Goal: Task Accomplishment & Management: Manage account settings

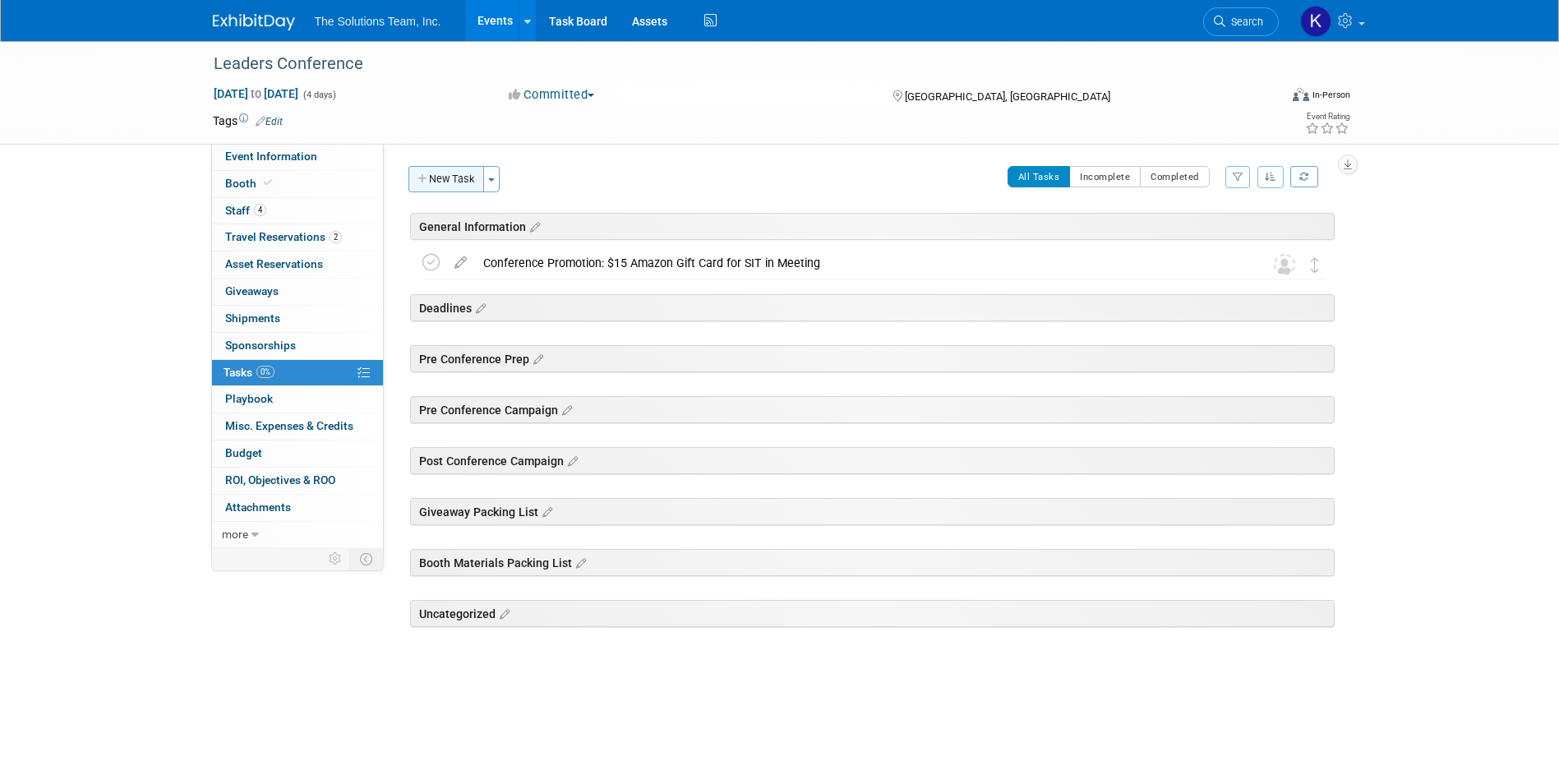
click at [463, 189] on button "New Task" at bounding box center [446, 179] width 76 height 26
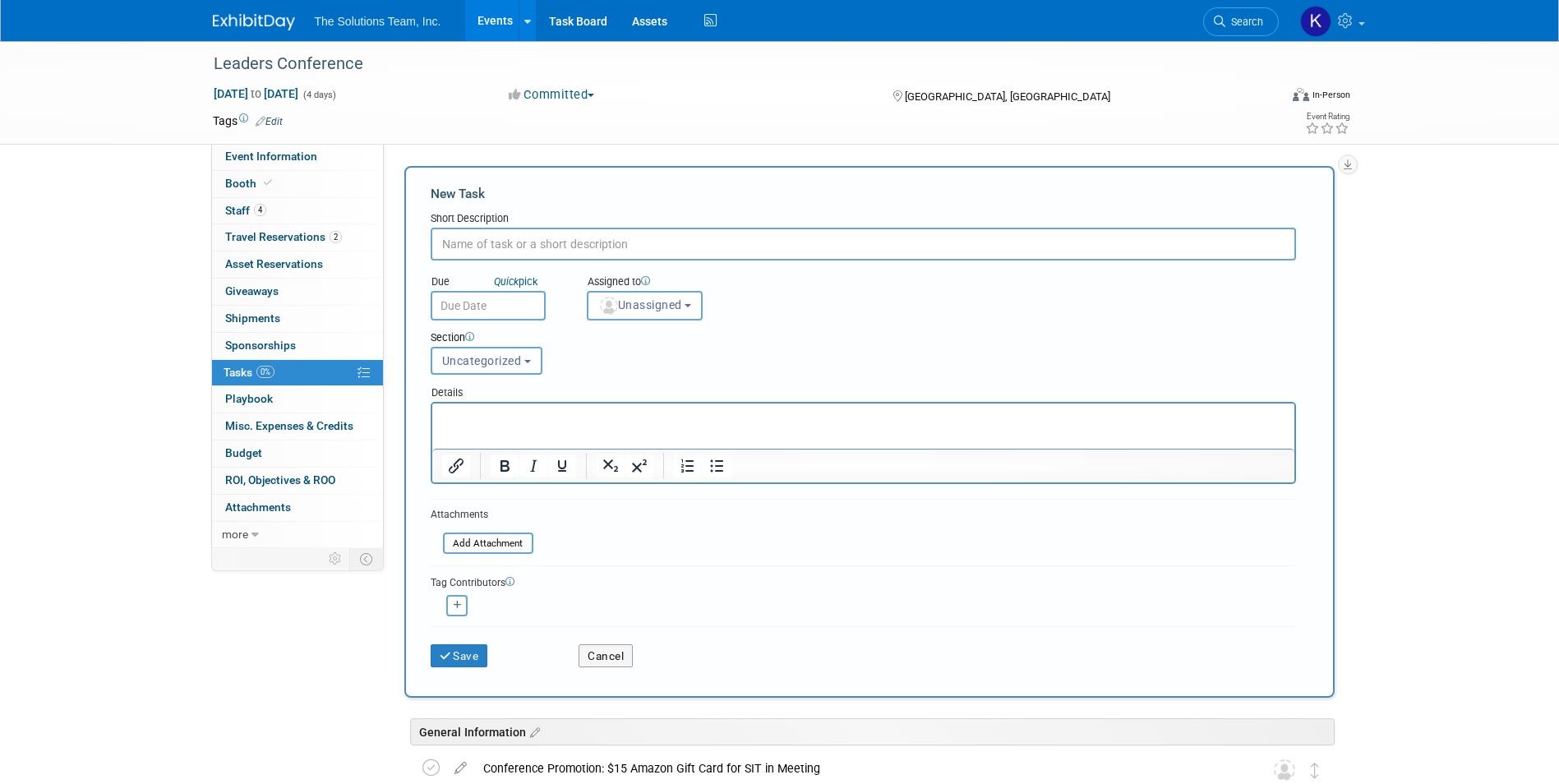
click at [514, 361] on span "Uncategorized" at bounding box center [482, 360] width 80 height 13
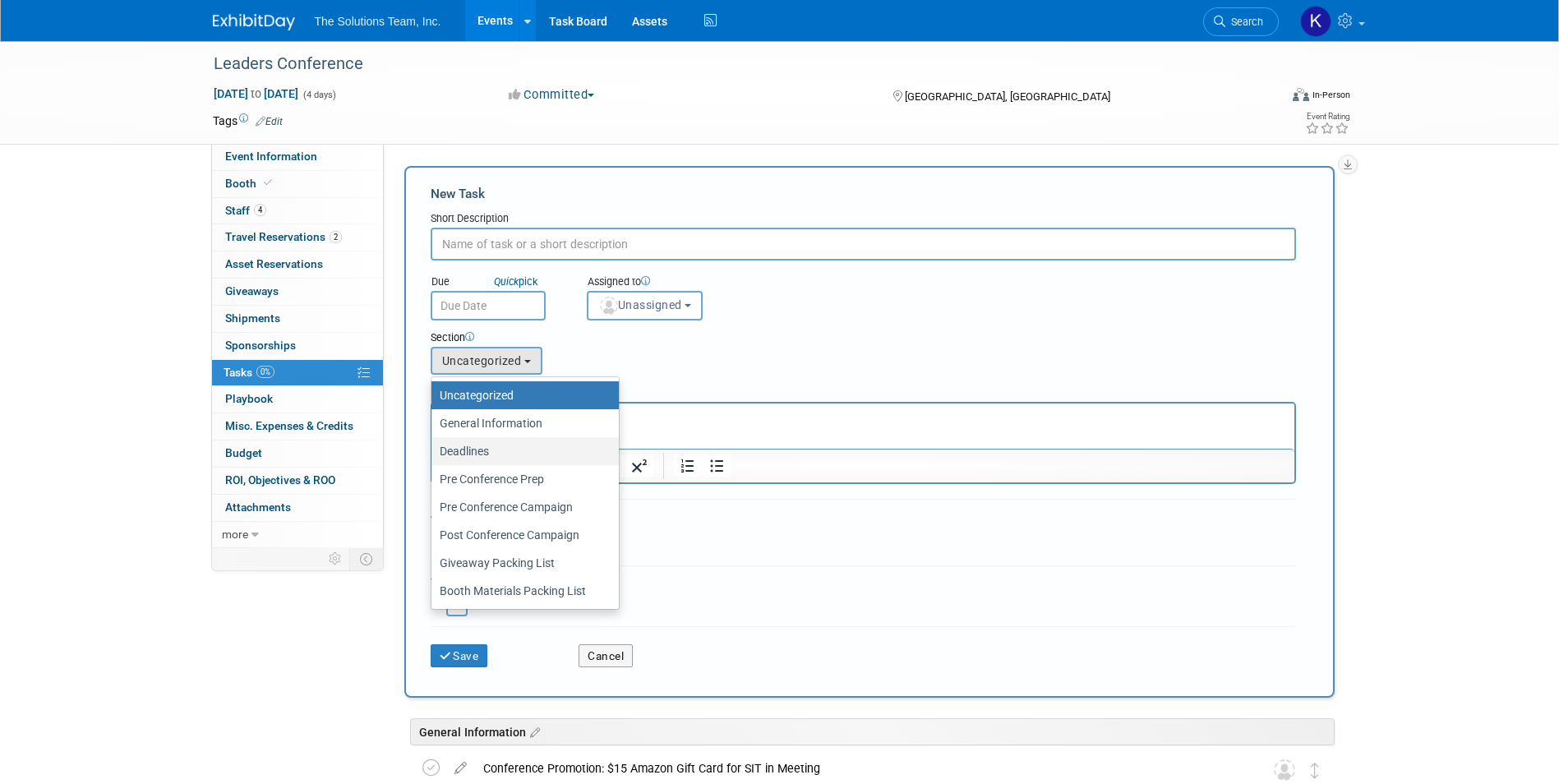
click at [525, 443] on label "Deadlines" at bounding box center [521, 451] width 163 height 21
click at [434, 446] on input "Deadlines" at bounding box center [429, 451] width 11 height 11
select select "11274446"
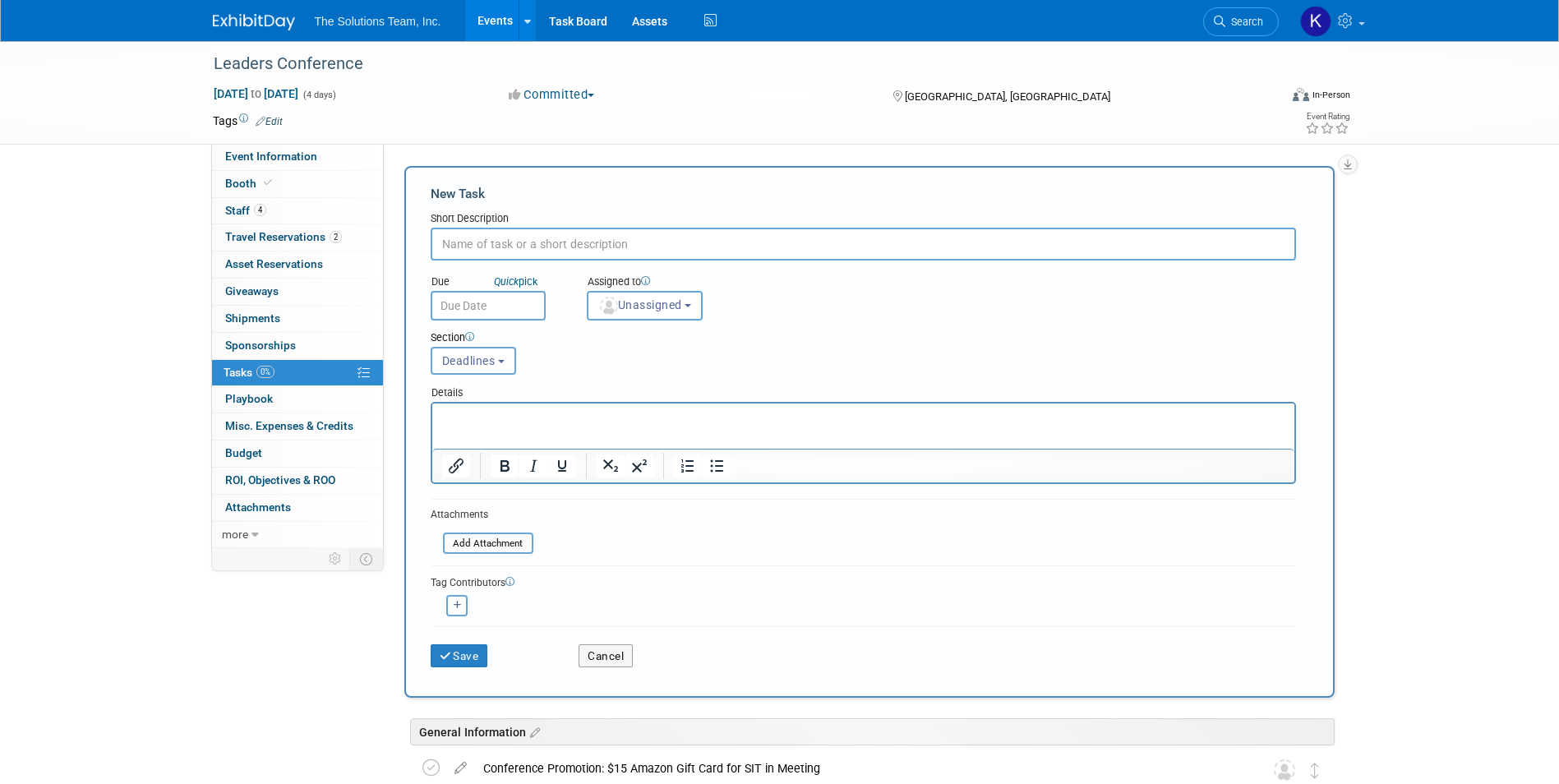
click at [553, 254] on input "text" at bounding box center [863, 244] width 866 height 33
click at [472, 237] on input "text" at bounding box center [863, 244] width 866 height 33
click at [474, 251] on input "text" at bounding box center [863, 244] width 866 height 33
paste input "All Notes/Leads Identified & Put in Keap"
type input "All Notes/Leads Identified & Put in Keap"
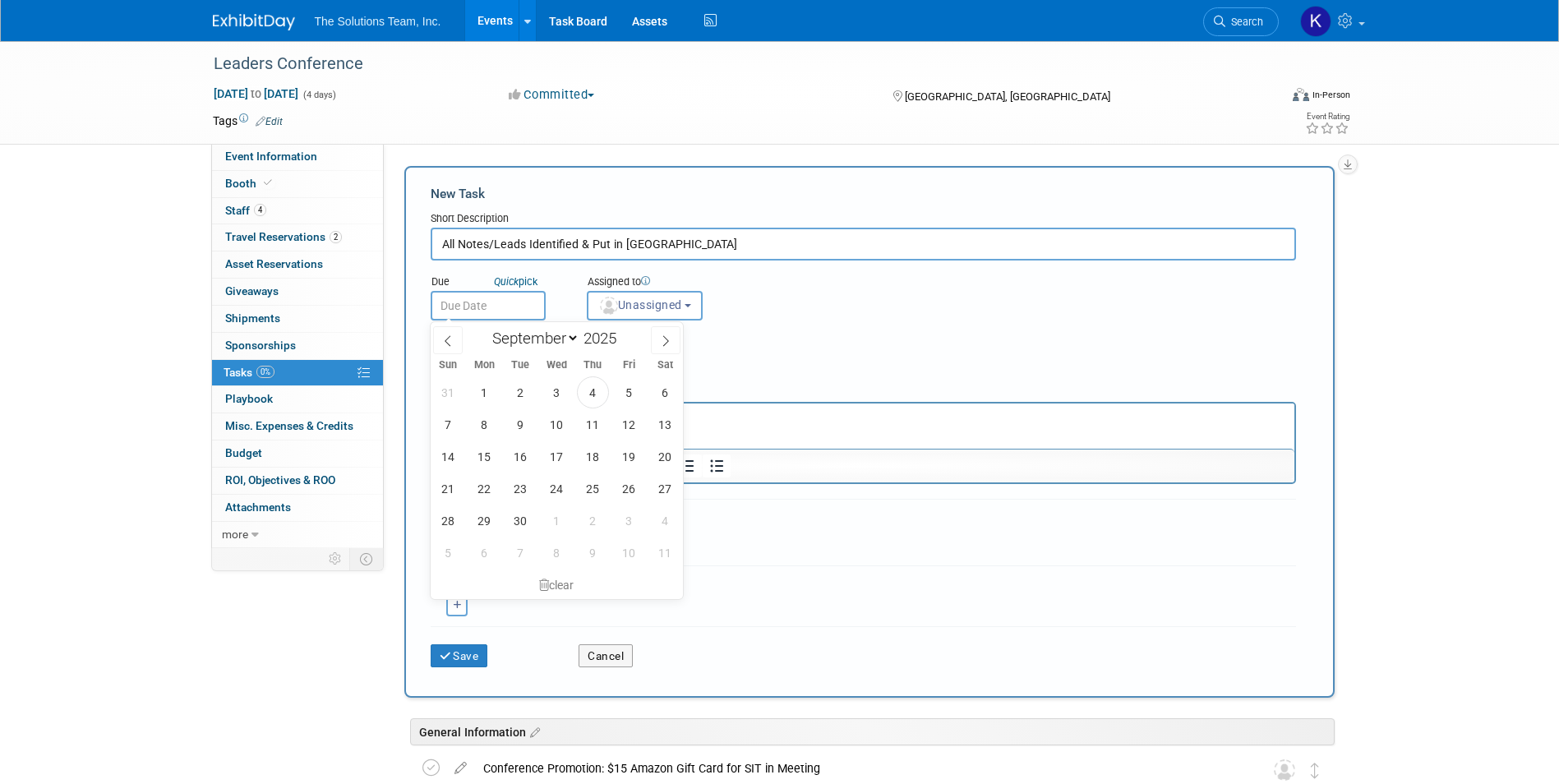
click at [483, 303] on input "text" at bounding box center [488, 305] width 115 height 30
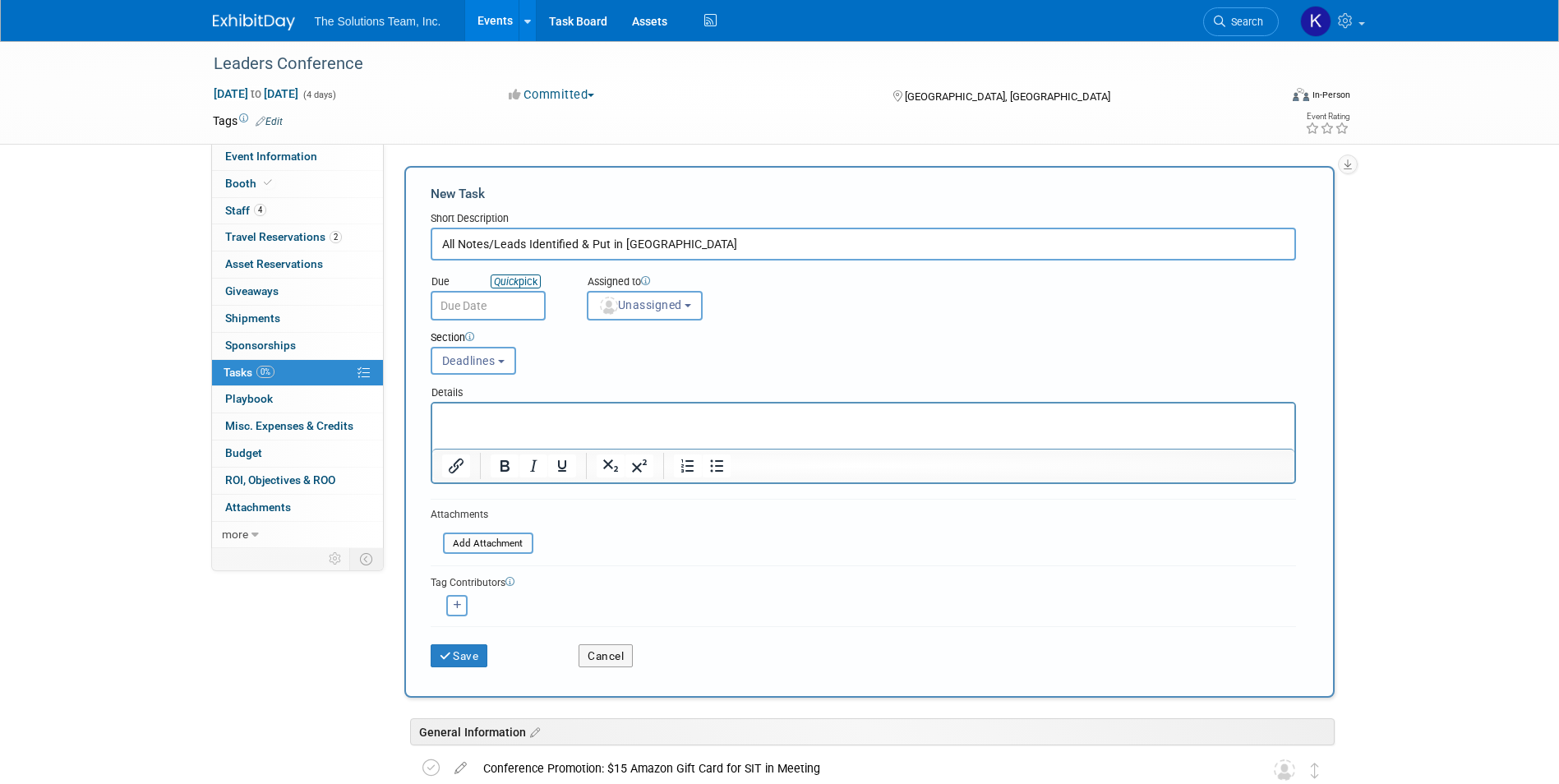
click at [522, 283] on link "Quick pick" at bounding box center [515, 281] width 50 height 14
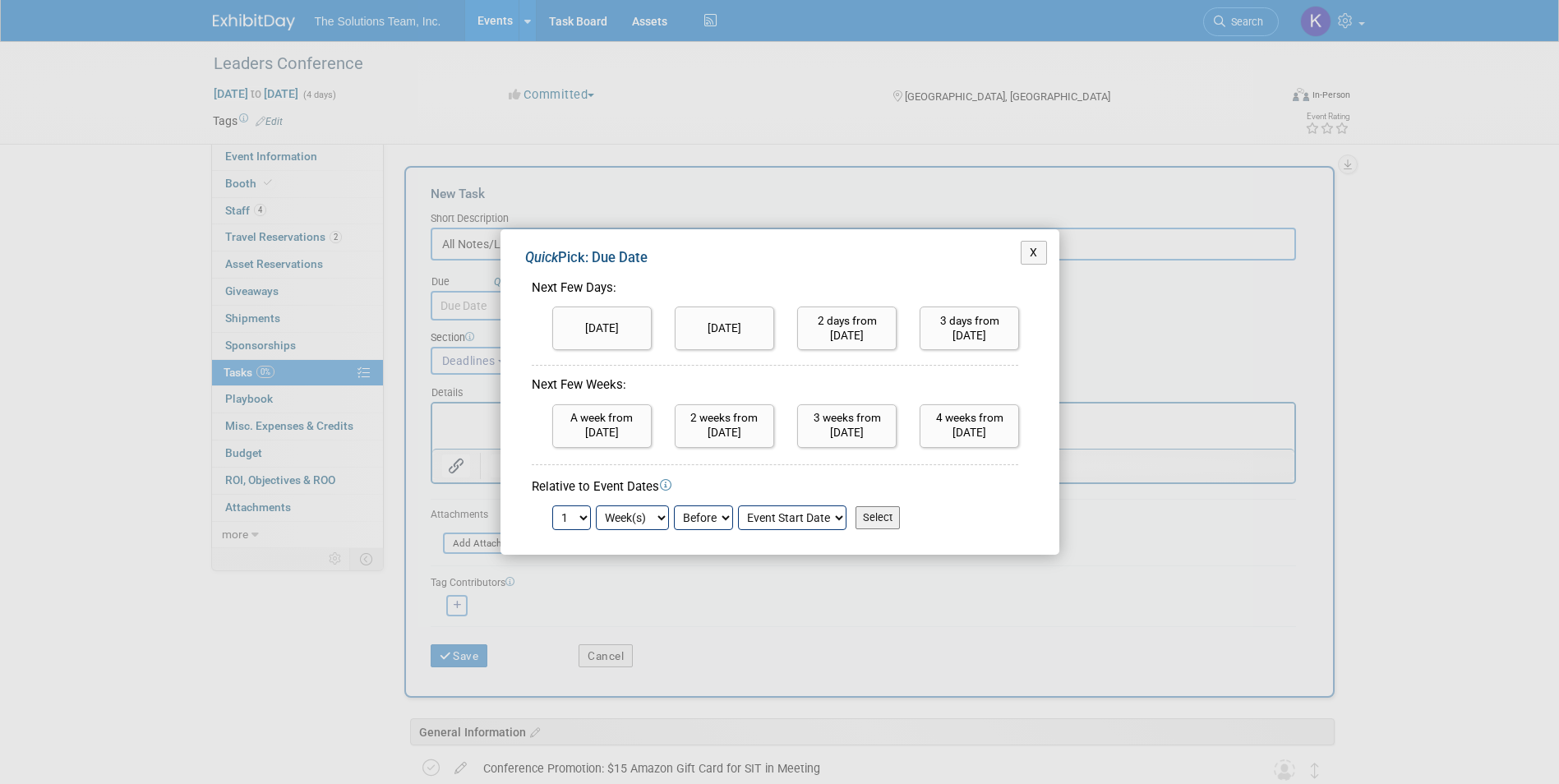
click at [887, 520] on input "Select" at bounding box center [878, 517] width 44 height 23
type input "Sep 21, 2025"
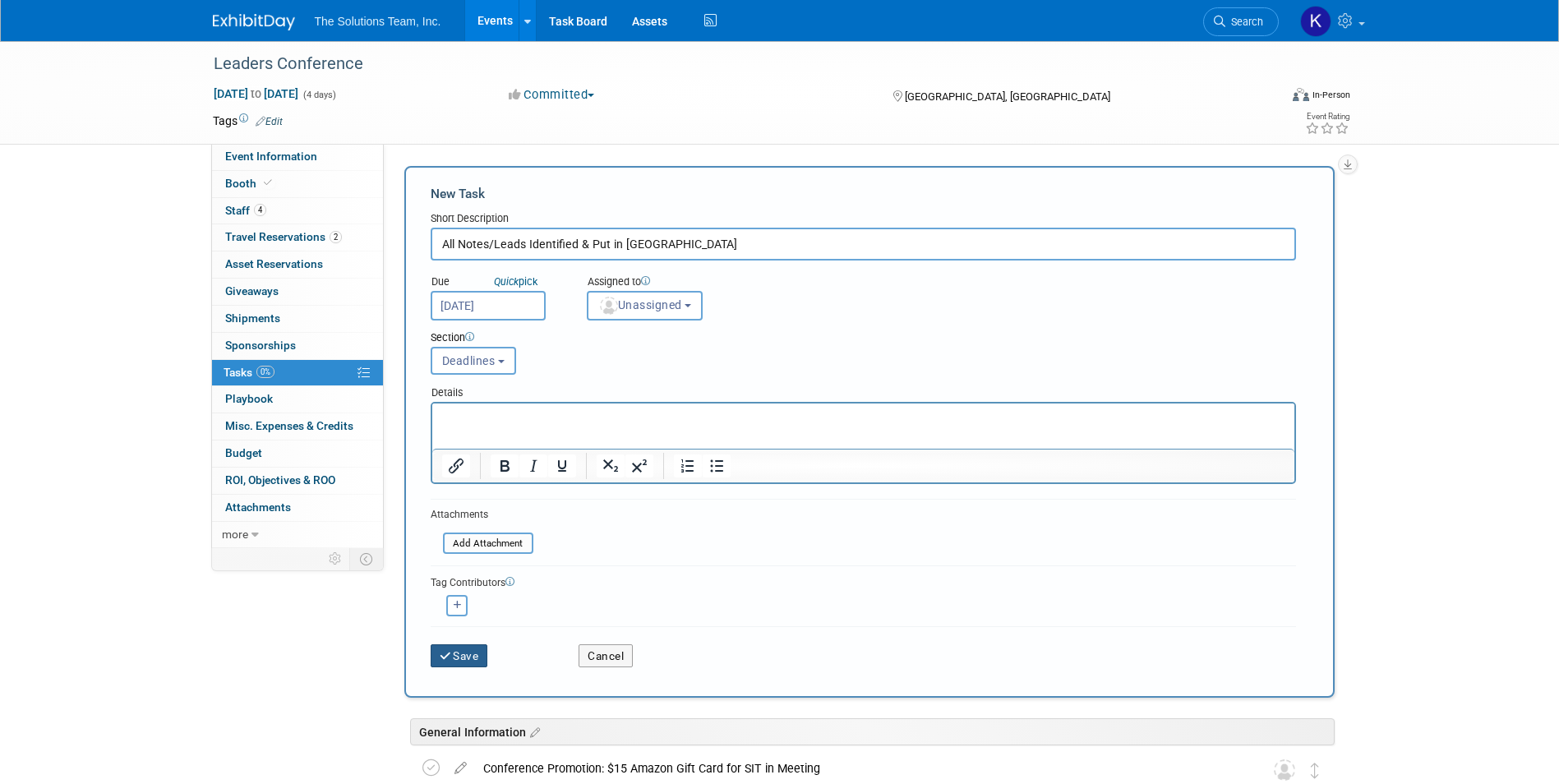
click at [442, 652] on icon "submit" at bounding box center [446, 657] width 14 height 12
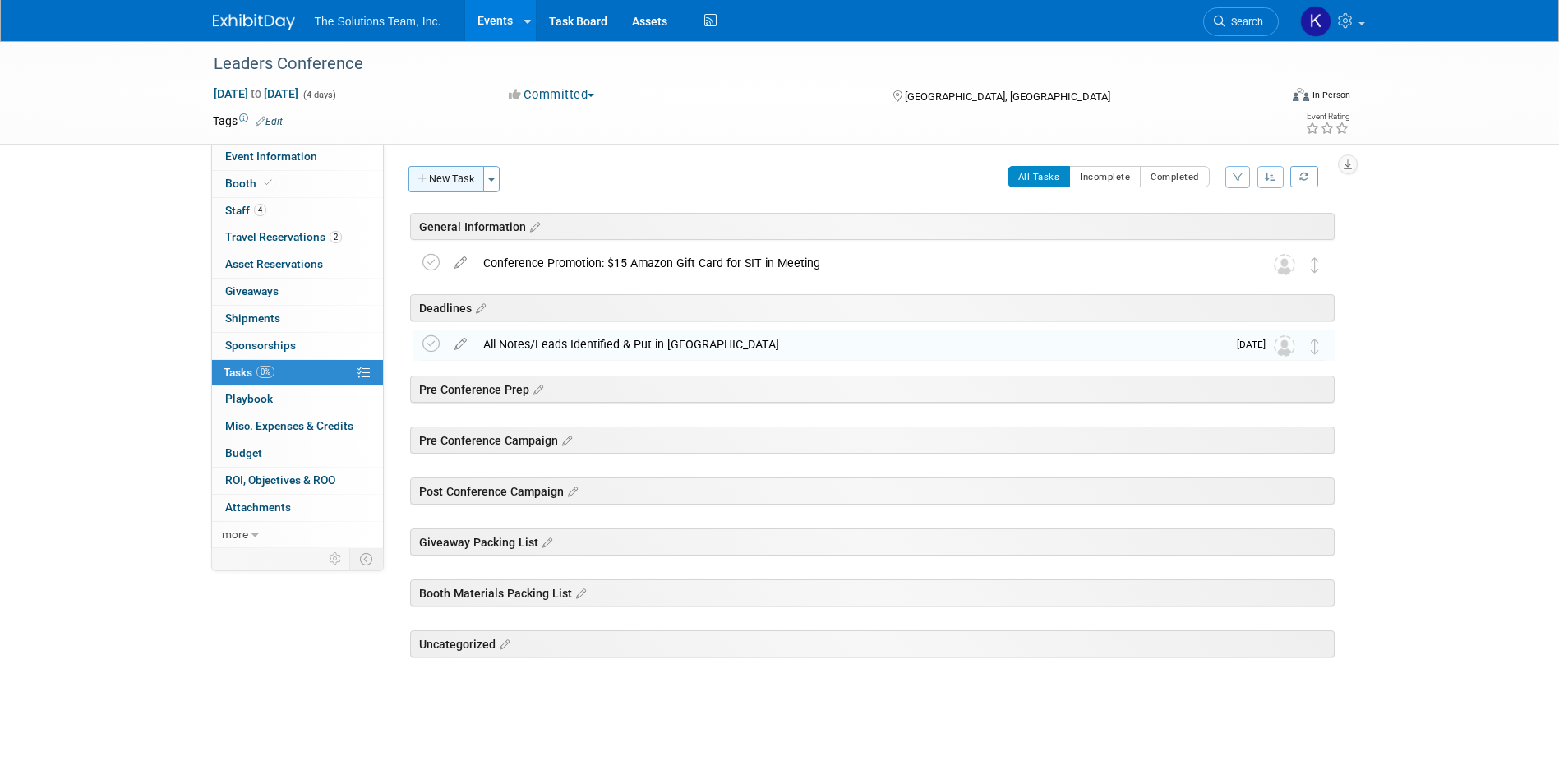
click at [458, 180] on button "New Task" at bounding box center [446, 179] width 76 height 26
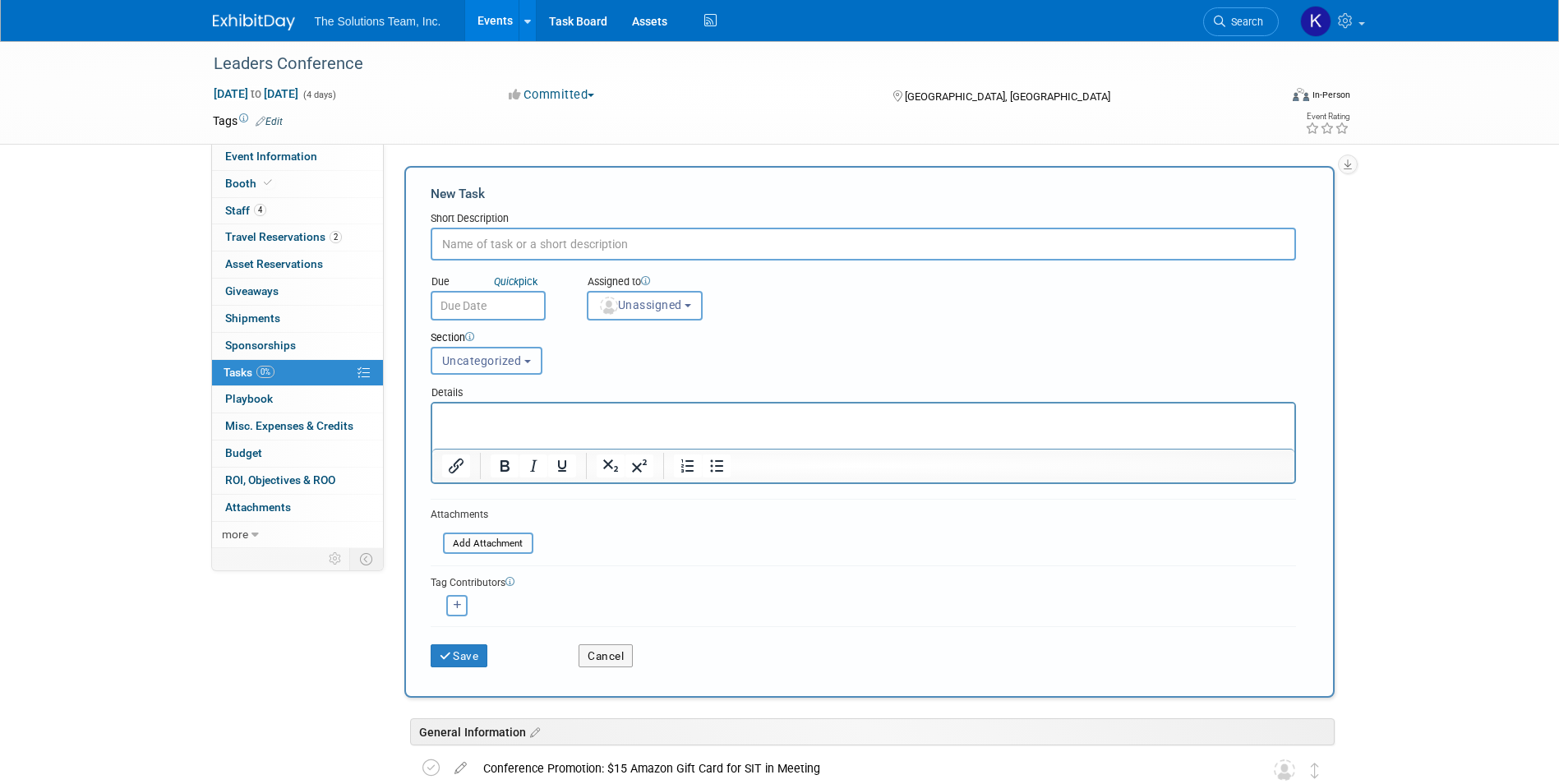
click at [507, 369] on button "Uncategorized" at bounding box center [486, 361] width 112 height 28
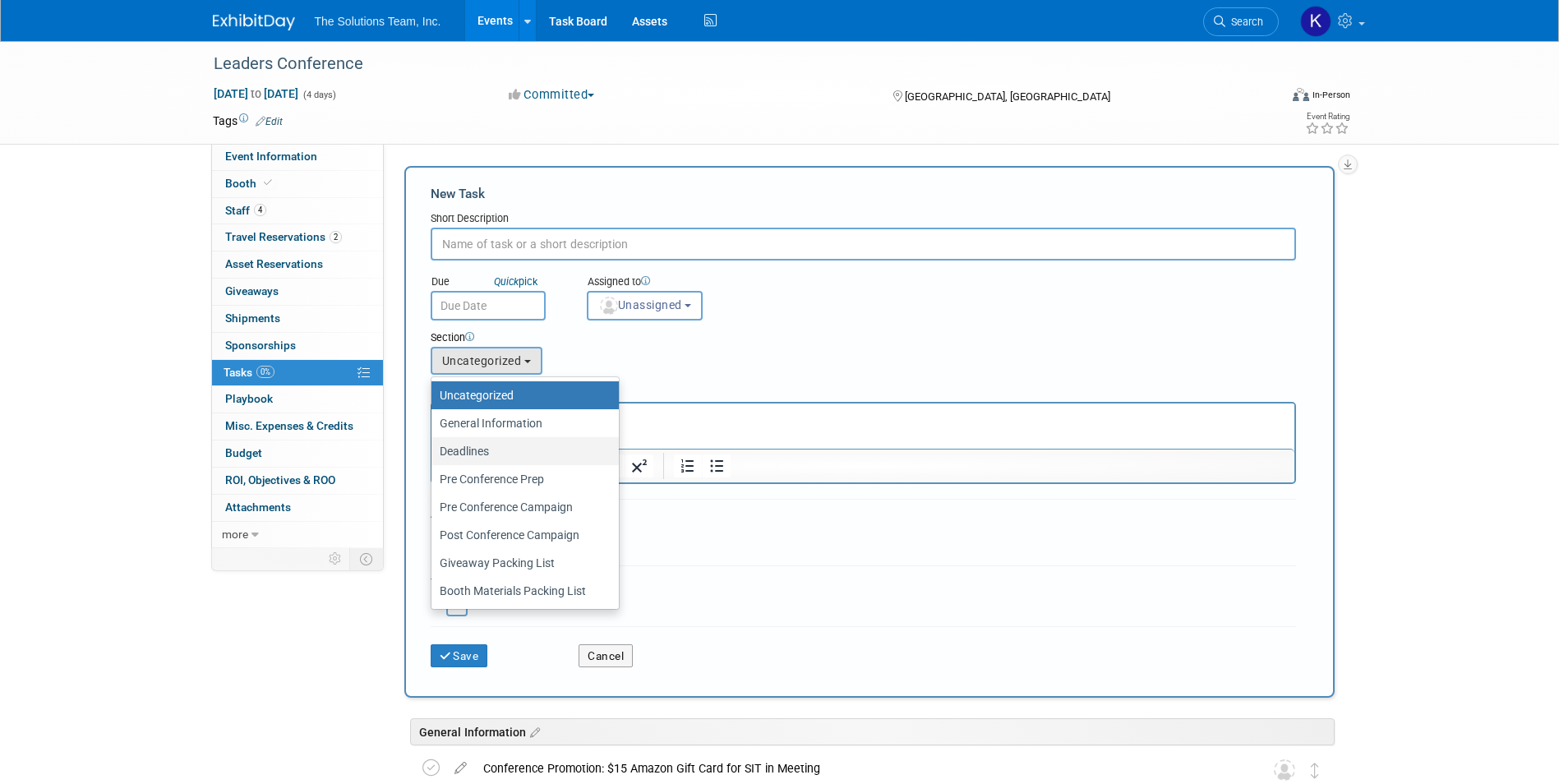
click at [517, 443] on label "Deadlines" at bounding box center [521, 451] width 163 height 21
click at [434, 446] on input "Deadlines" at bounding box center [429, 451] width 11 height 11
select select "11274446"
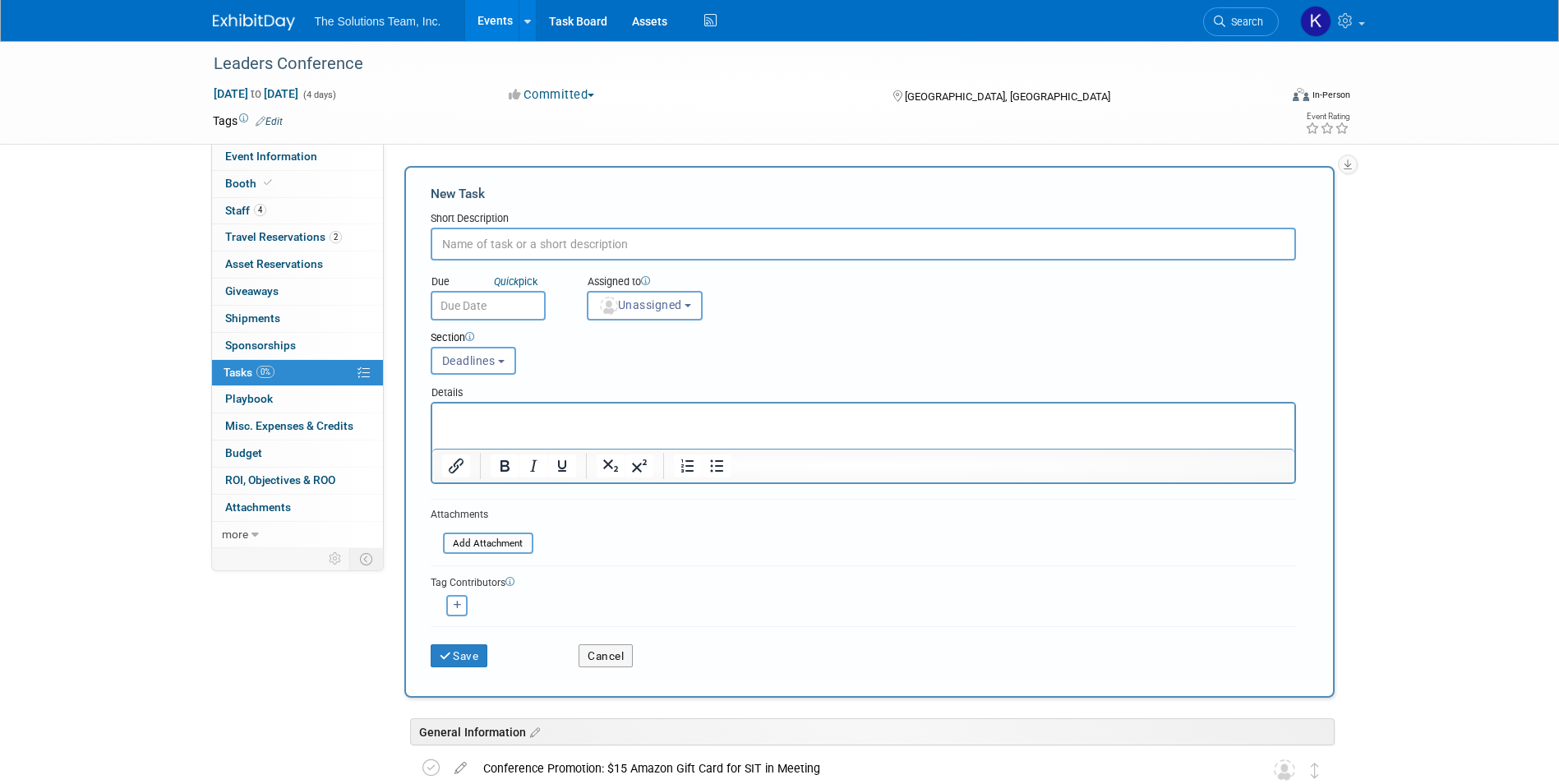
paste input "Send [PERSON_NAME] Conference Information to Update Web Form for Leads"
type input "Send [PERSON_NAME] Conference Information to Update Web Form for Leads"
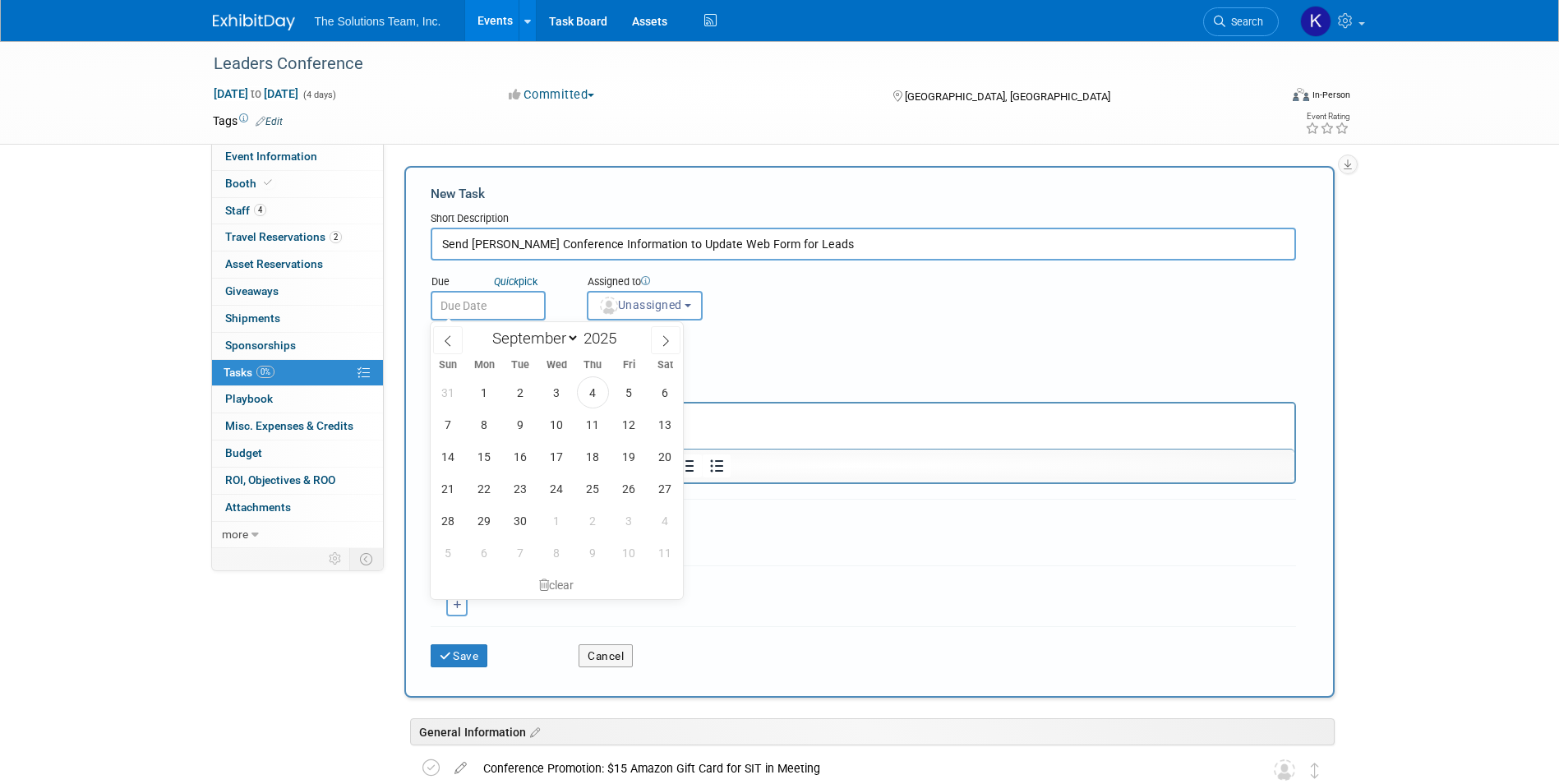
click at [512, 310] on input "text" at bounding box center [488, 305] width 115 height 30
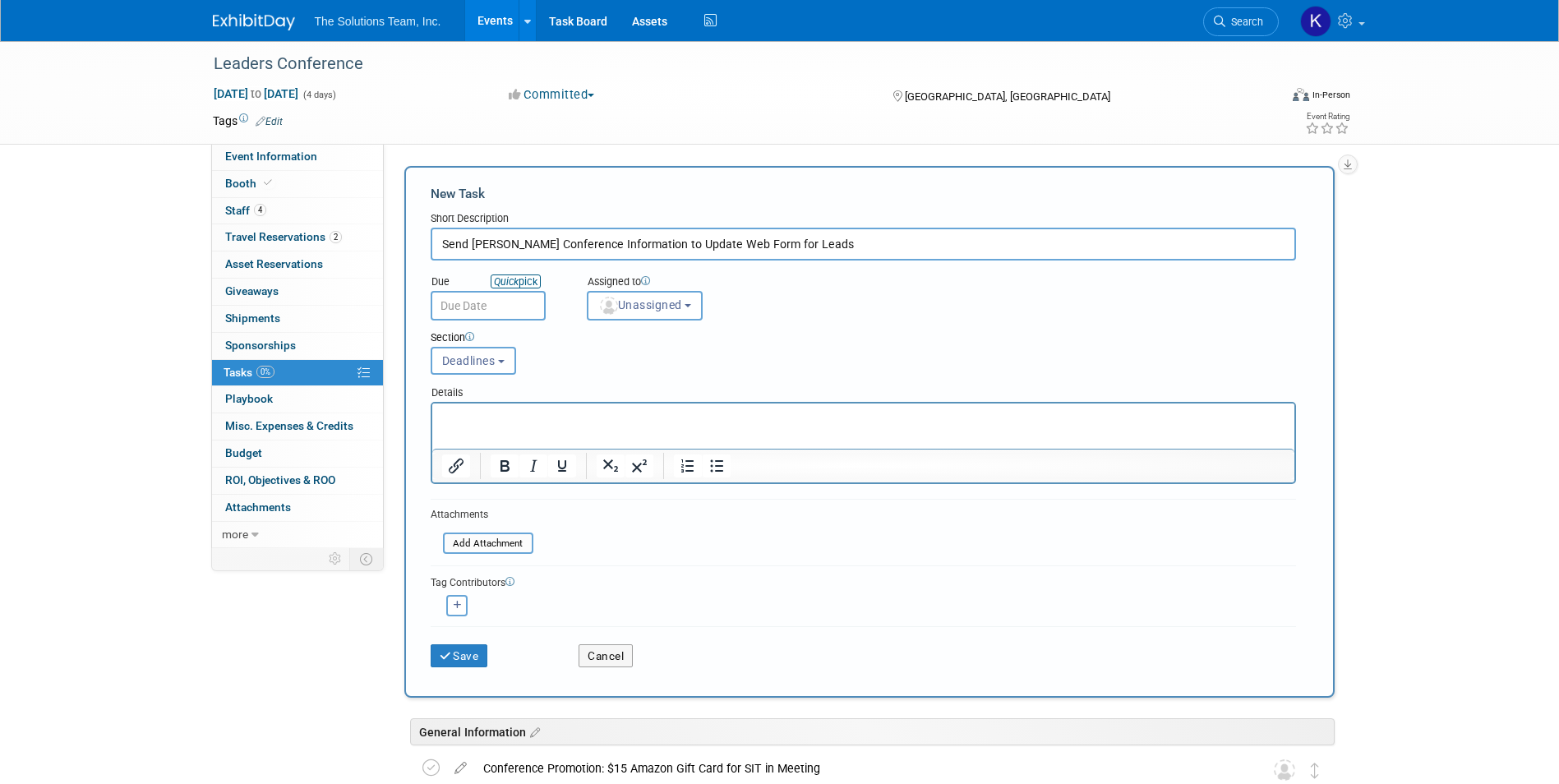
click at [530, 277] on link "Quick pick" at bounding box center [515, 281] width 50 height 14
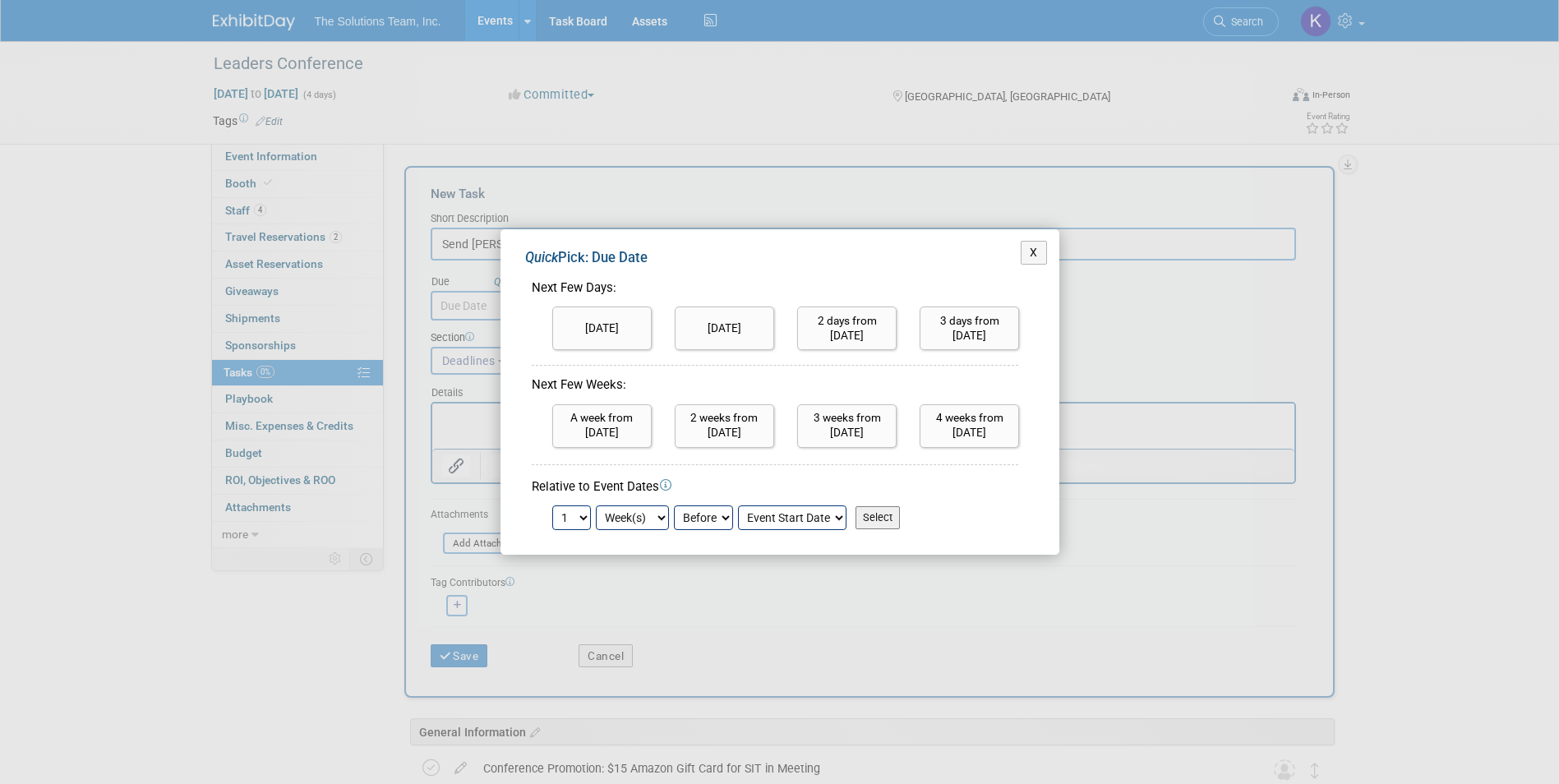
click at [659, 515] on select "Day(s) Week(s) Month(s)" at bounding box center [632, 517] width 73 height 25
click at [571, 504] on div "Relative to Event Dates 1 2 3 4 5 6 7 8 9 10 11 12 13 14 15 16 17 18 19 20 21 2…" at bounding box center [774, 504] width 486 height 52
click at [586, 518] on select "1 2 3 4 5 6 7 8 9 10 11 12 13 14 15 16 17 18 19 20 21 22 23 24" at bounding box center [572, 517] width 39 height 25
select select "3"
click at [552, 505] on select "1 2 3 4 5 6 7 8 9 10 11 12 13 14 15 16 17 18 19 20 21 22 23 24" at bounding box center [572, 517] width 39 height 25
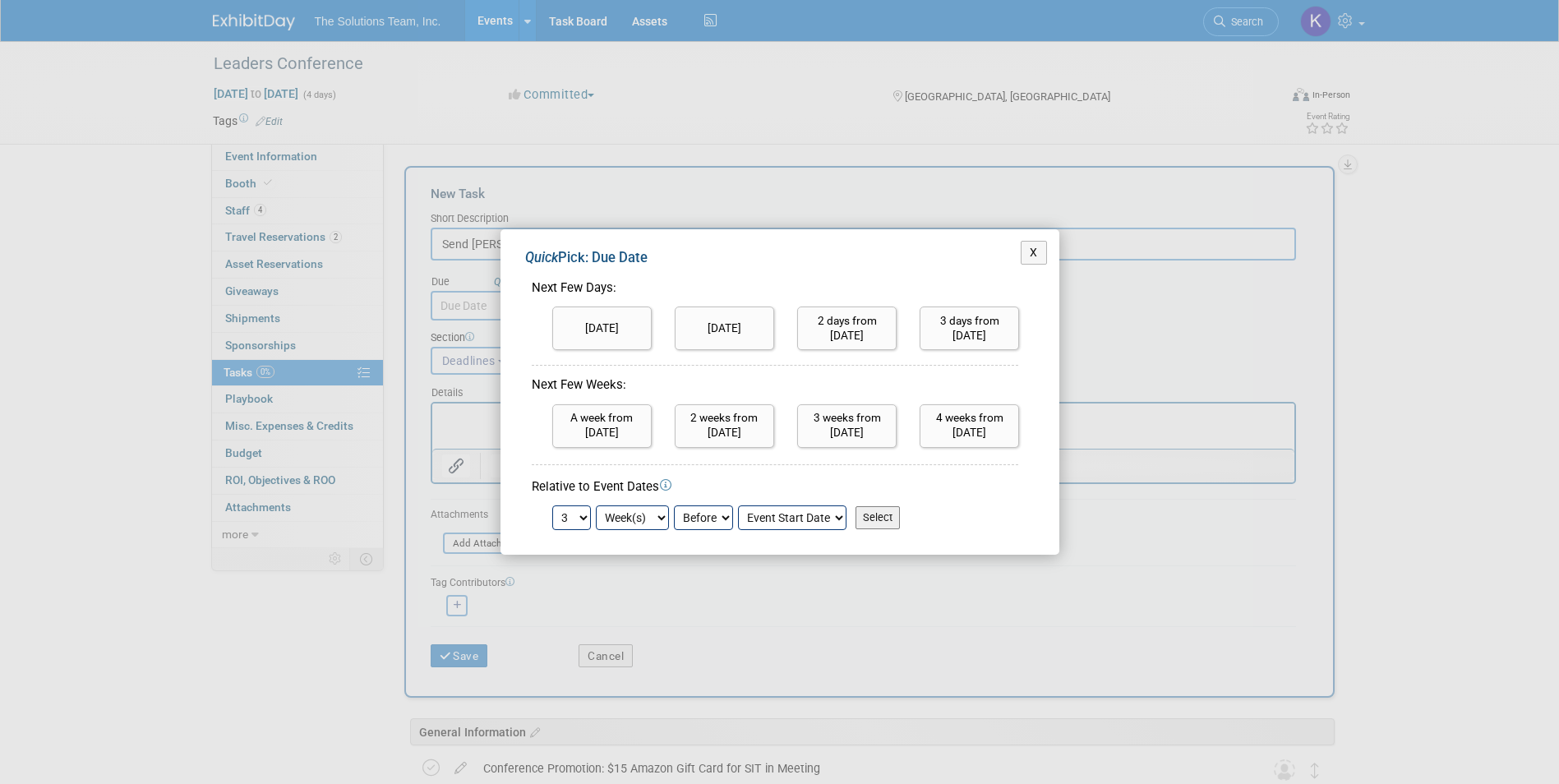
click at [880, 511] on input "Select" at bounding box center [878, 517] width 44 height 23
type input "Sep 7, 2025"
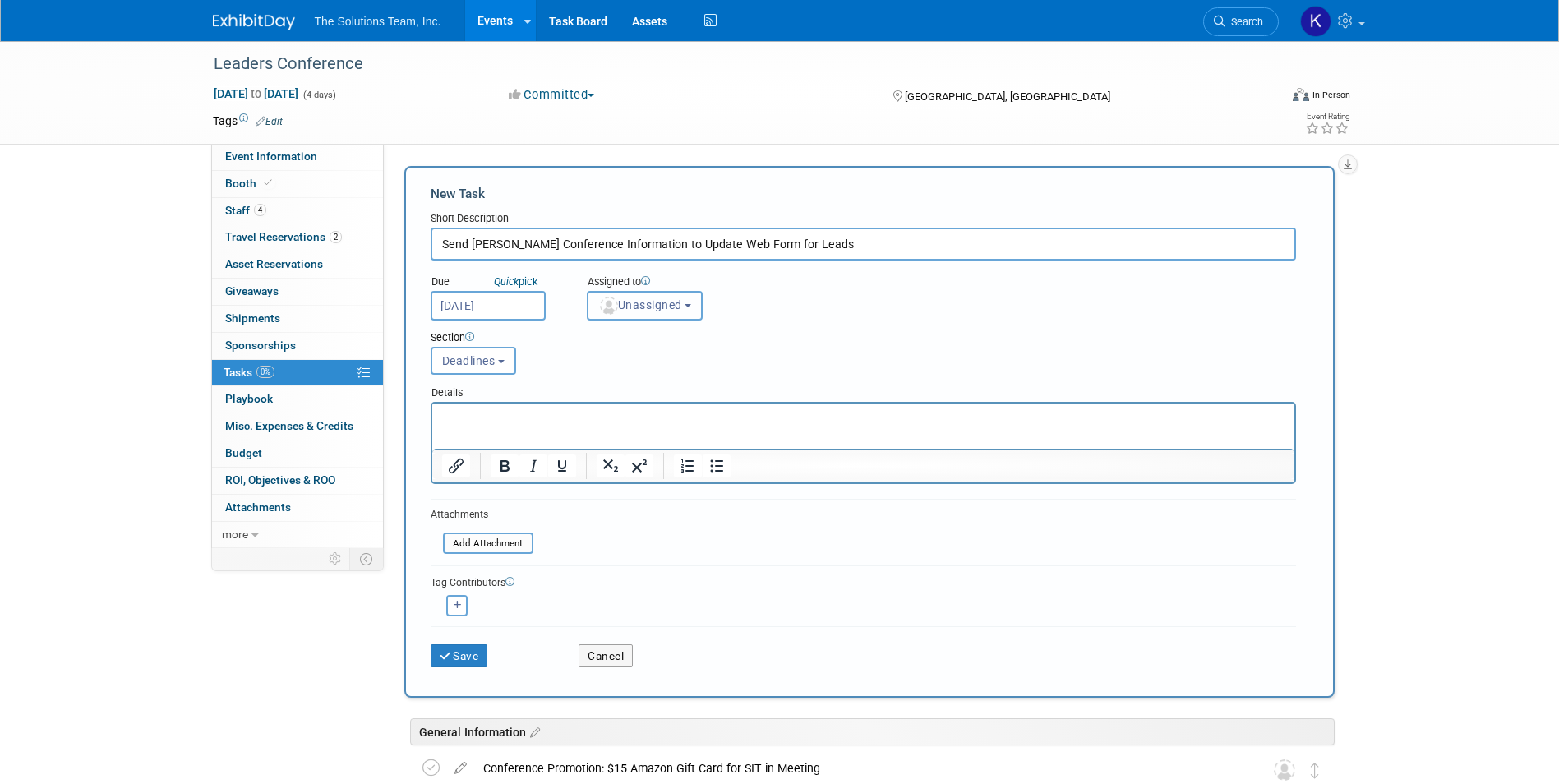
click at [661, 320] on button "Unassigned" at bounding box center [644, 305] width 116 height 30
click at [684, 384] on label "[PERSON_NAME]" at bounding box center [667, 387] width 143 height 26
click at [590, 384] on input "[PERSON_NAME]" at bounding box center [585, 384] width 11 height 11
select select "9217388b-2ac3-4b63-835e-985f84ace9bf"
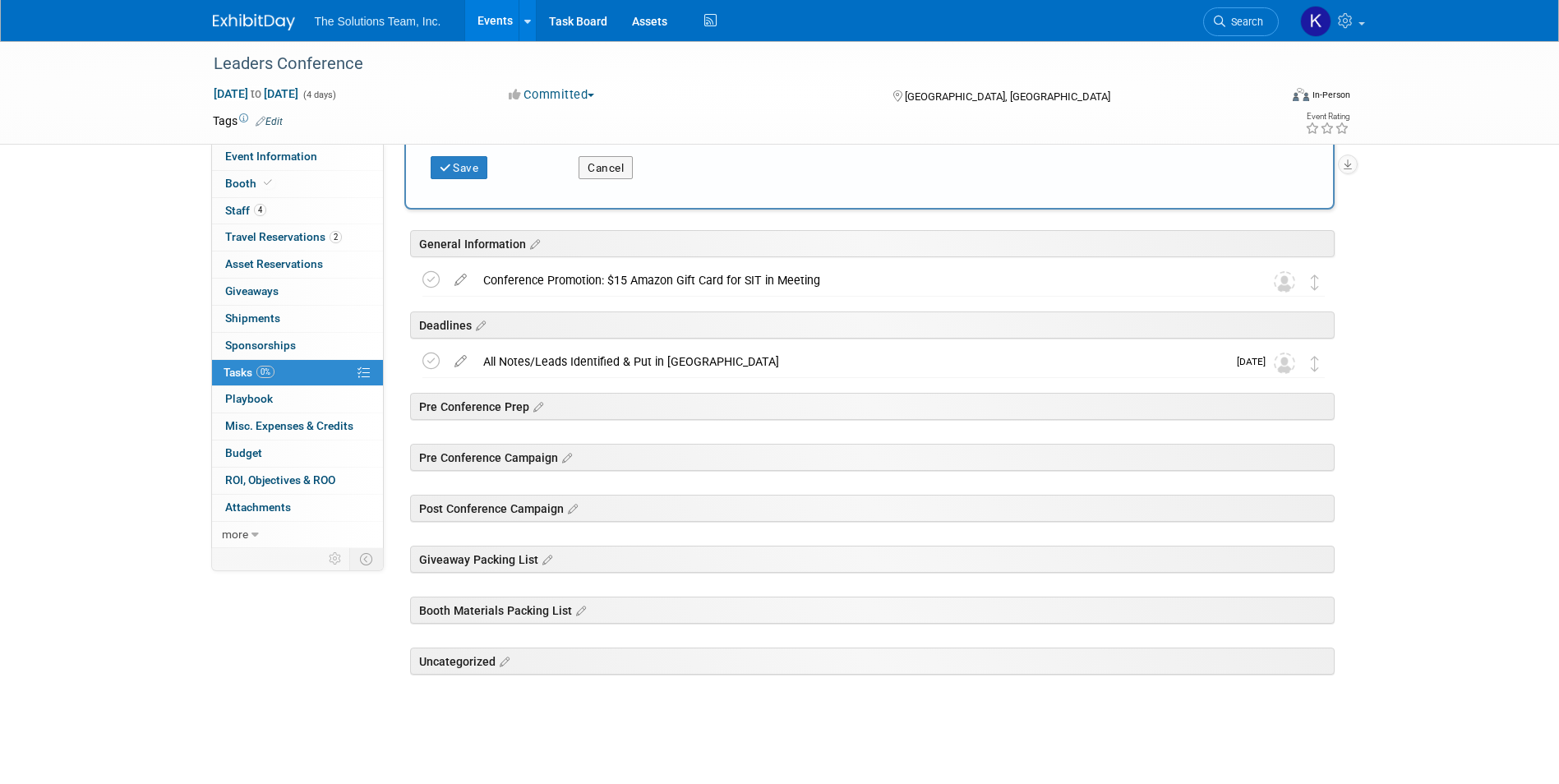
scroll to position [0, 0]
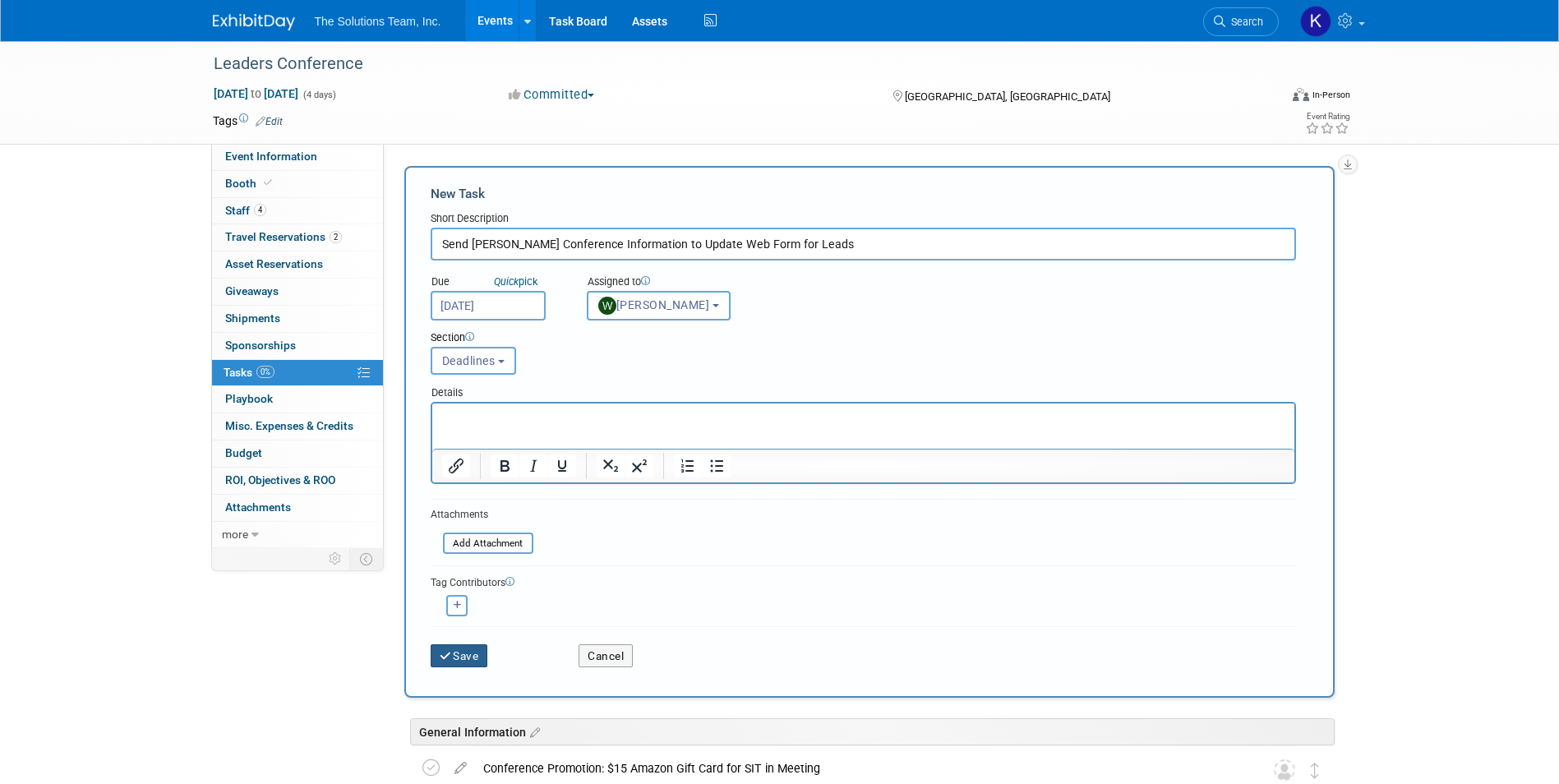
click at [467, 652] on button "Save" at bounding box center [459, 655] width 58 height 23
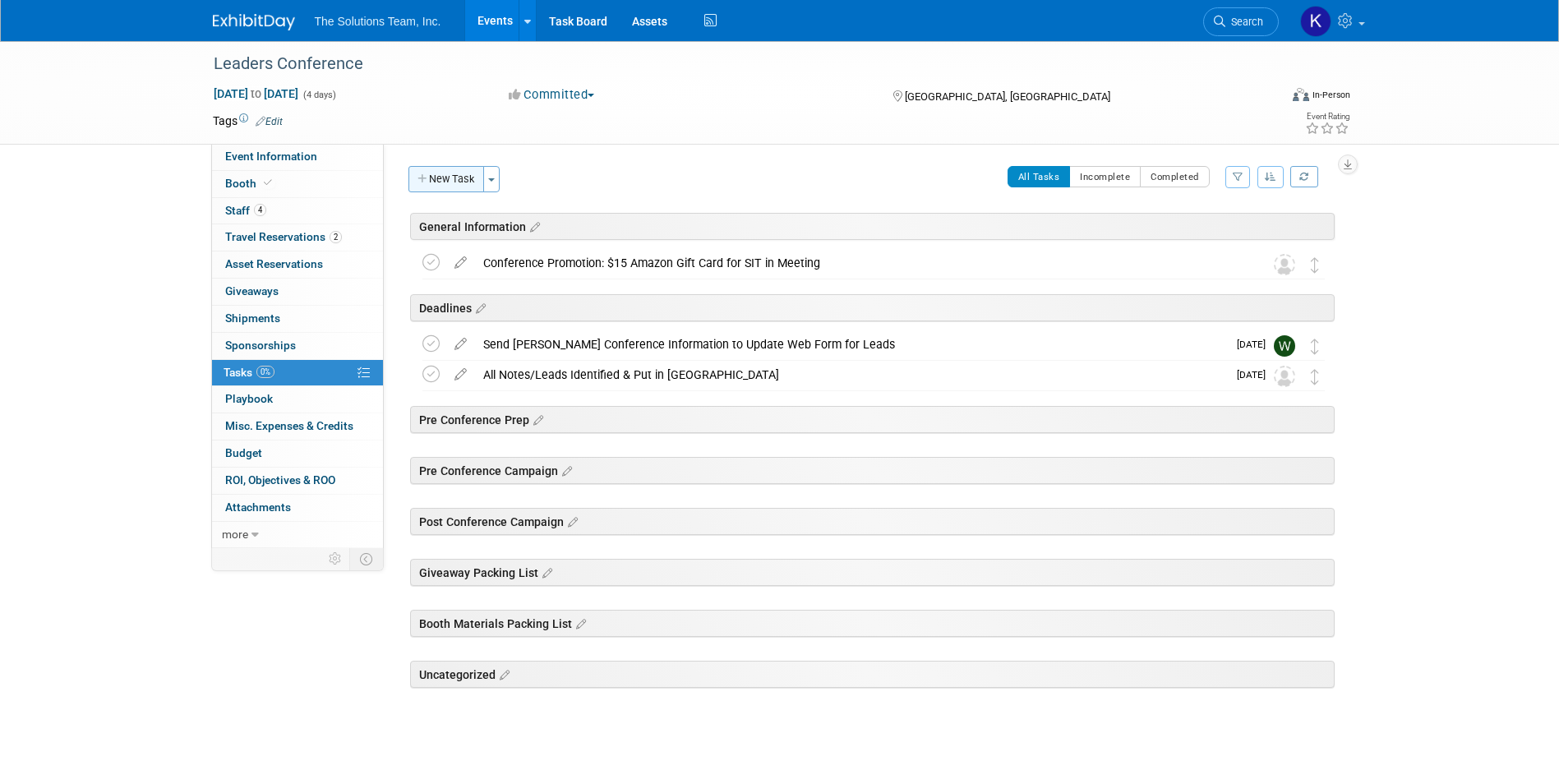
click at [459, 185] on button "New Task" at bounding box center [446, 179] width 76 height 26
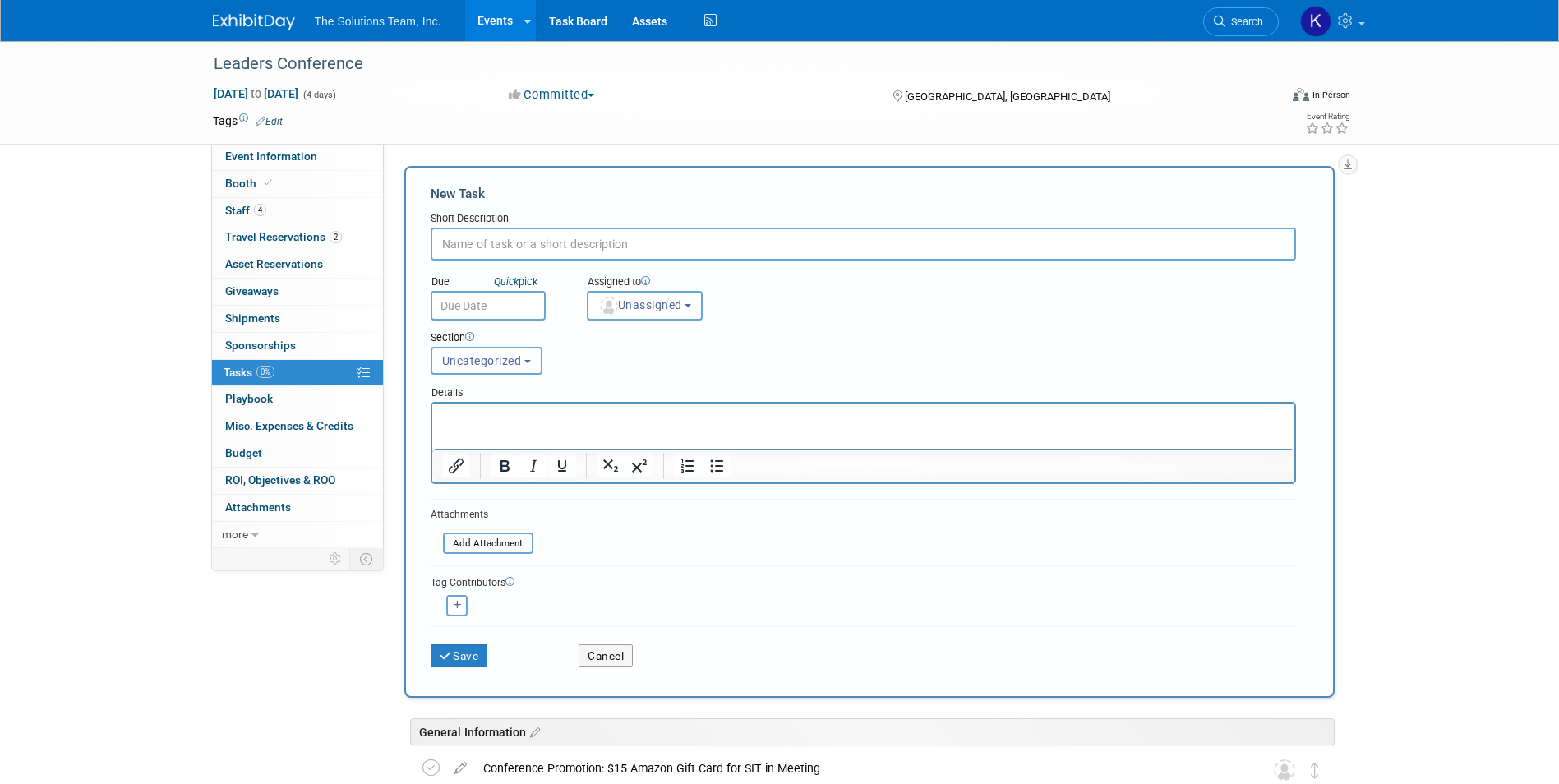
click at [496, 365] on span "Uncategorized" at bounding box center [482, 360] width 80 height 13
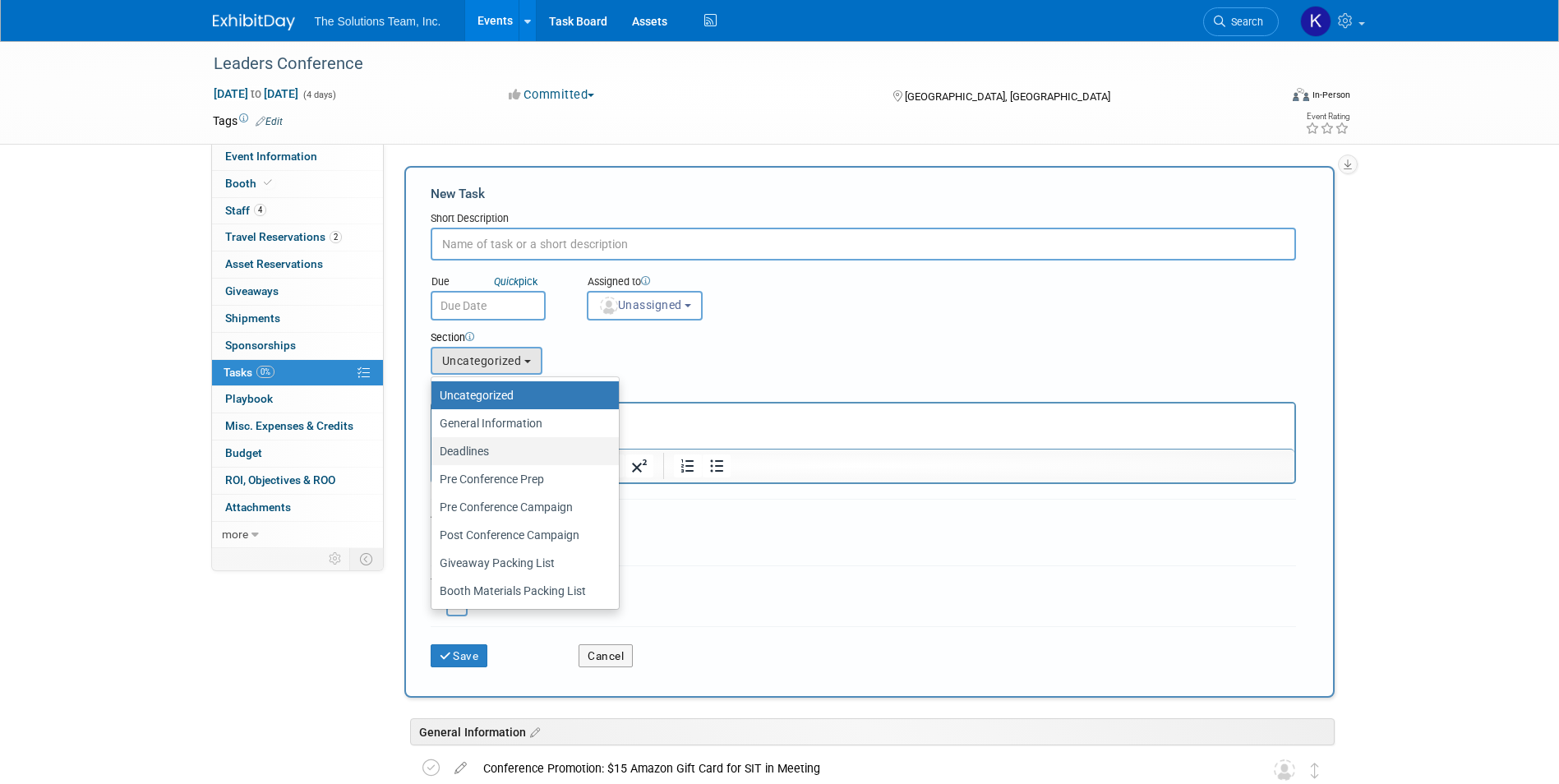
click at [530, 460] on label "Deadlines" at bounding box center [521, 451] width 163 height 21
click at [434, 456] on input "Deadlines" at bounding box center [429, 451] width 11 height 11
select select "11274446"
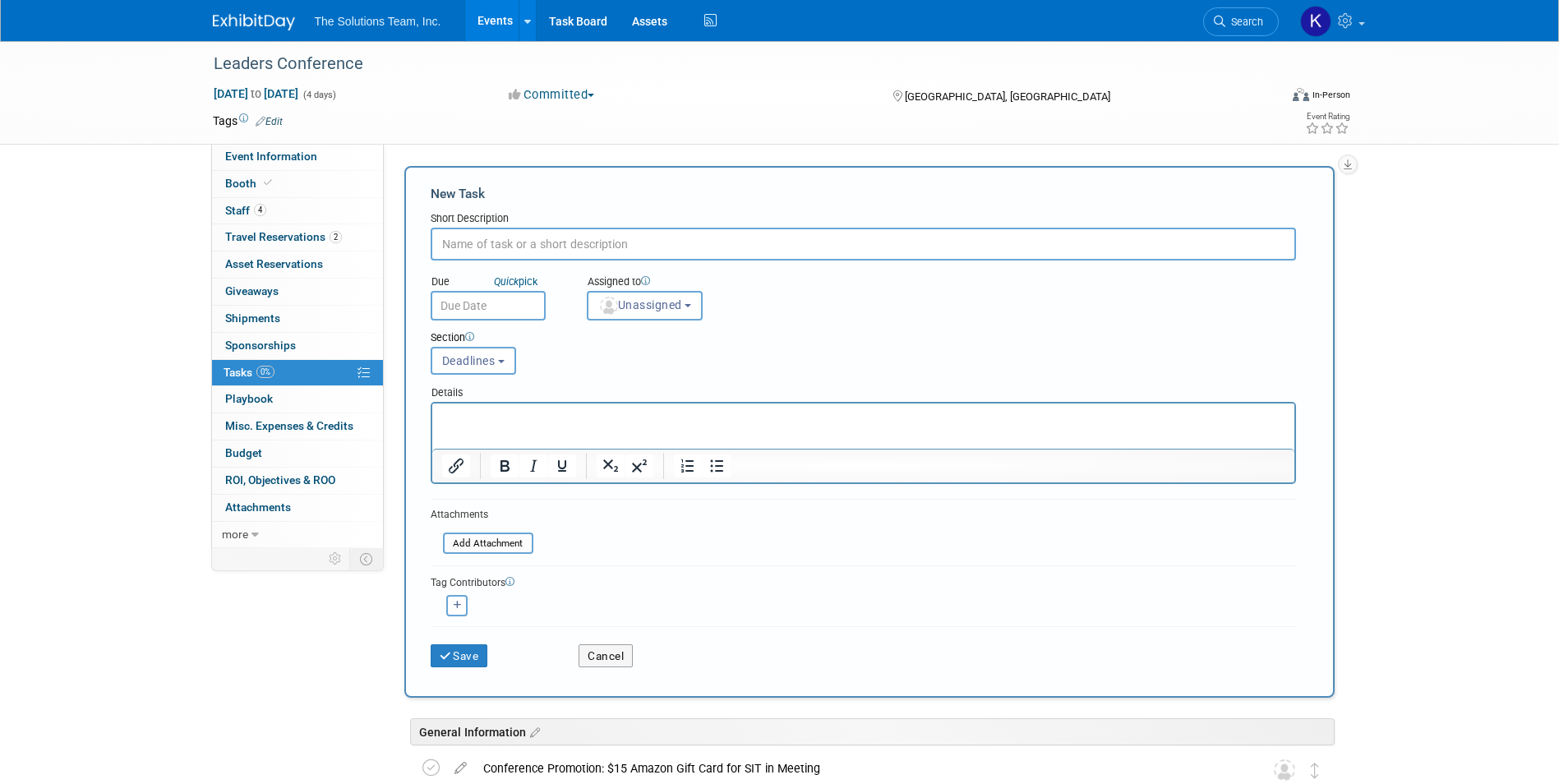
paste input "Send Collateral Needed to Printers - [PERSON_NAME] & [PERSON_NAME]"
type input "Send Collateral Needed to Printers - [PERSON_NAME] & [PERSON_NAME]"
drag, startPoint x: 35, startPoint y: 5, endPoint x: 464, endPoint y: 371, distance: 563.9
click at [464, 371] on button "Deadlines" at bounding box center [473, 361] width 86 height 28
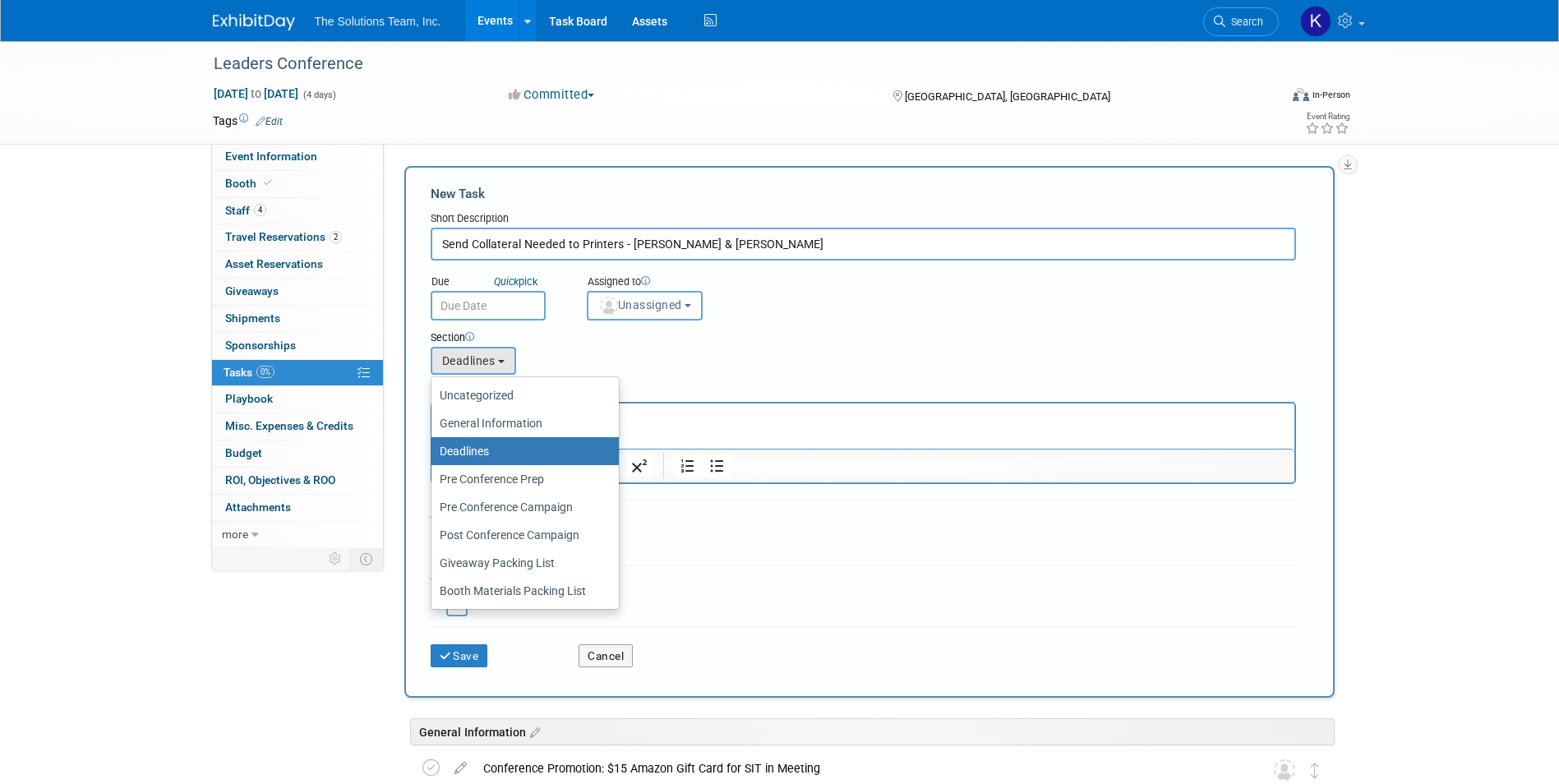
click at [553, 350] on div "Section Uncategorized General Information Deadlines Pre Conference Prep Pre Con…" at bounding box center [826, 350] width 816 height 58
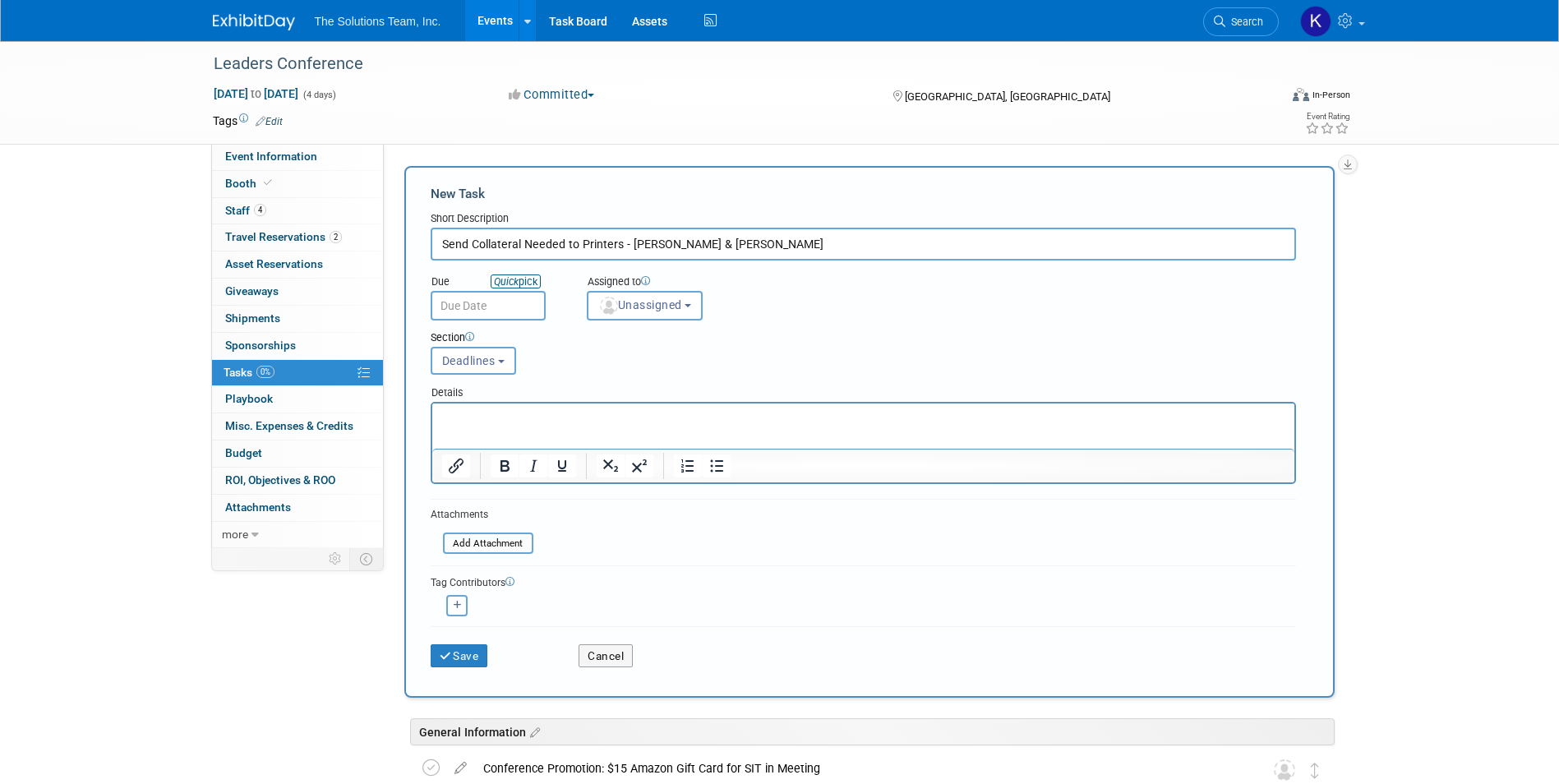
click at [530, 283] on link "Quick pick" at bounding box center [515, 281] width 50 height 14
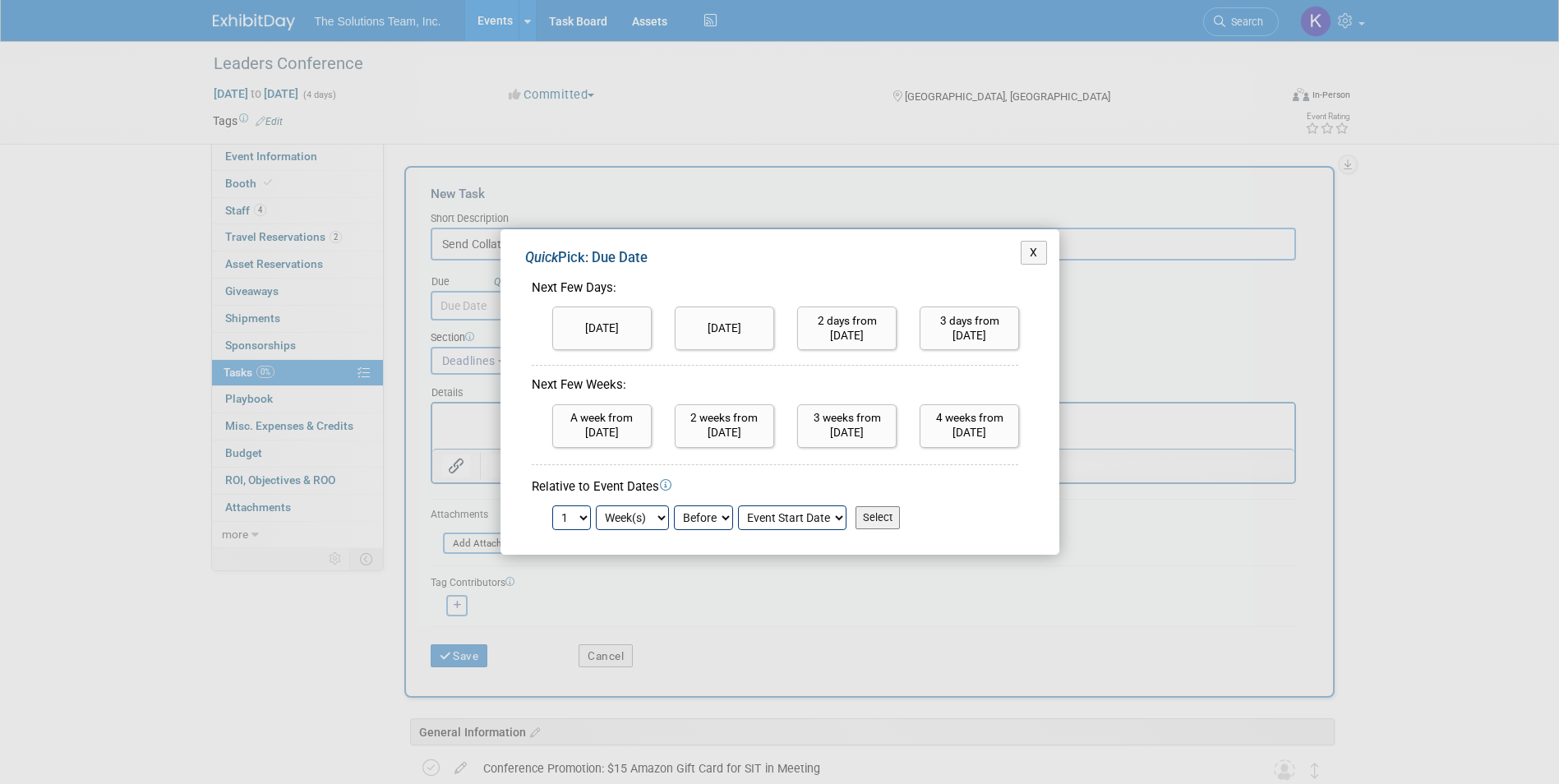
click at [578, 518] on select "1 2 3 4 5 6 7 8 9 10 11 12 13 14 15 16 17 18 19 20 21 22 23 24" at bounding box center [572, 517] width 39 height 25
select select "2"
click at [552, 505] on select "1 2 3 4 5 6 7 8 9 10 11 12 13 14 15 16 17 18 19 20 21 22 23 24" at bounding box center [572, 517] width 39 height 25
click at [889, 520] on input "Select" at bounding box center [878, 517] width 44 height 23
type input "[DATE]"
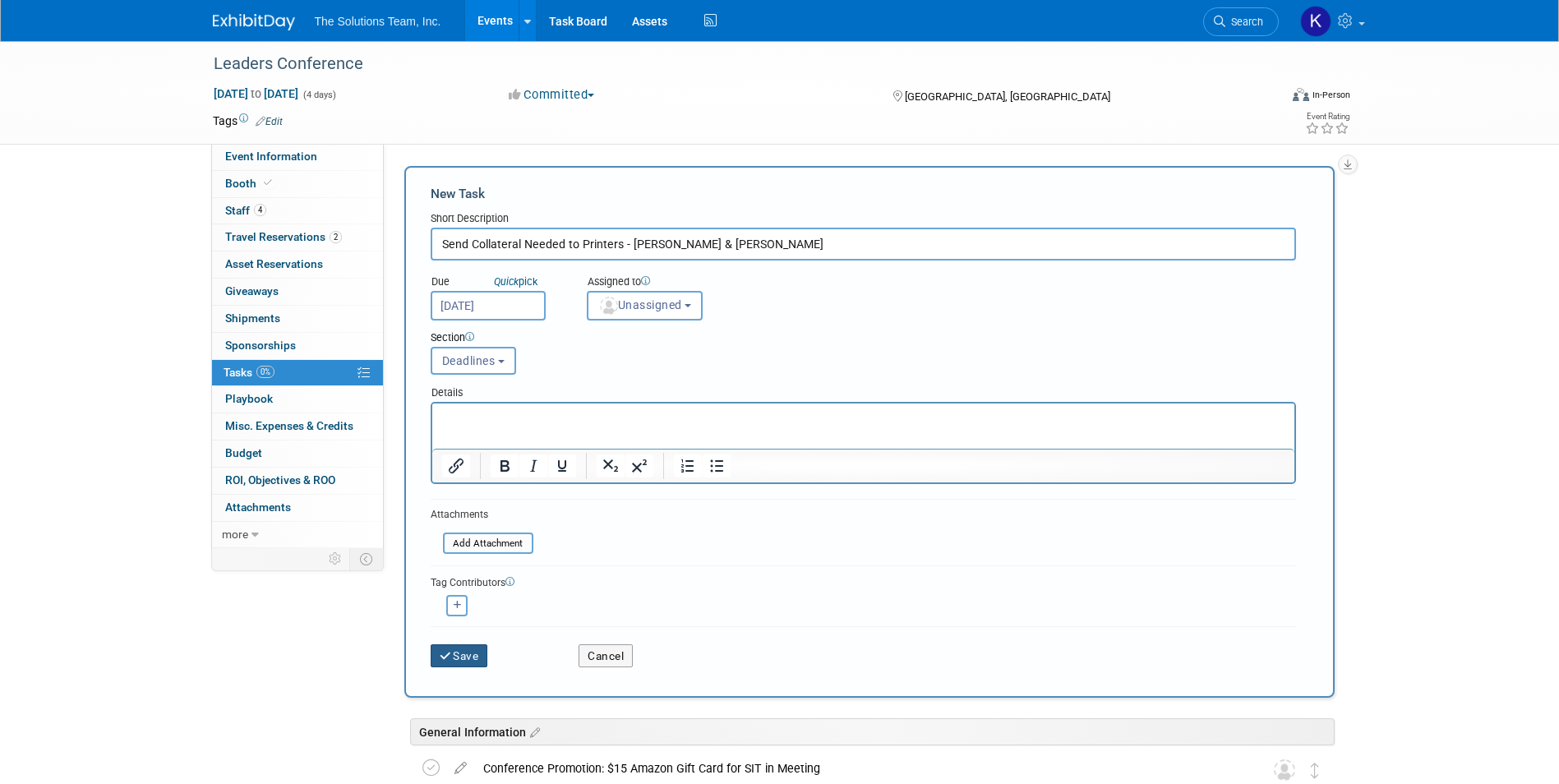
click at [451, 666] on button "Save" at bounding box center [459, 655] width 58 height 23
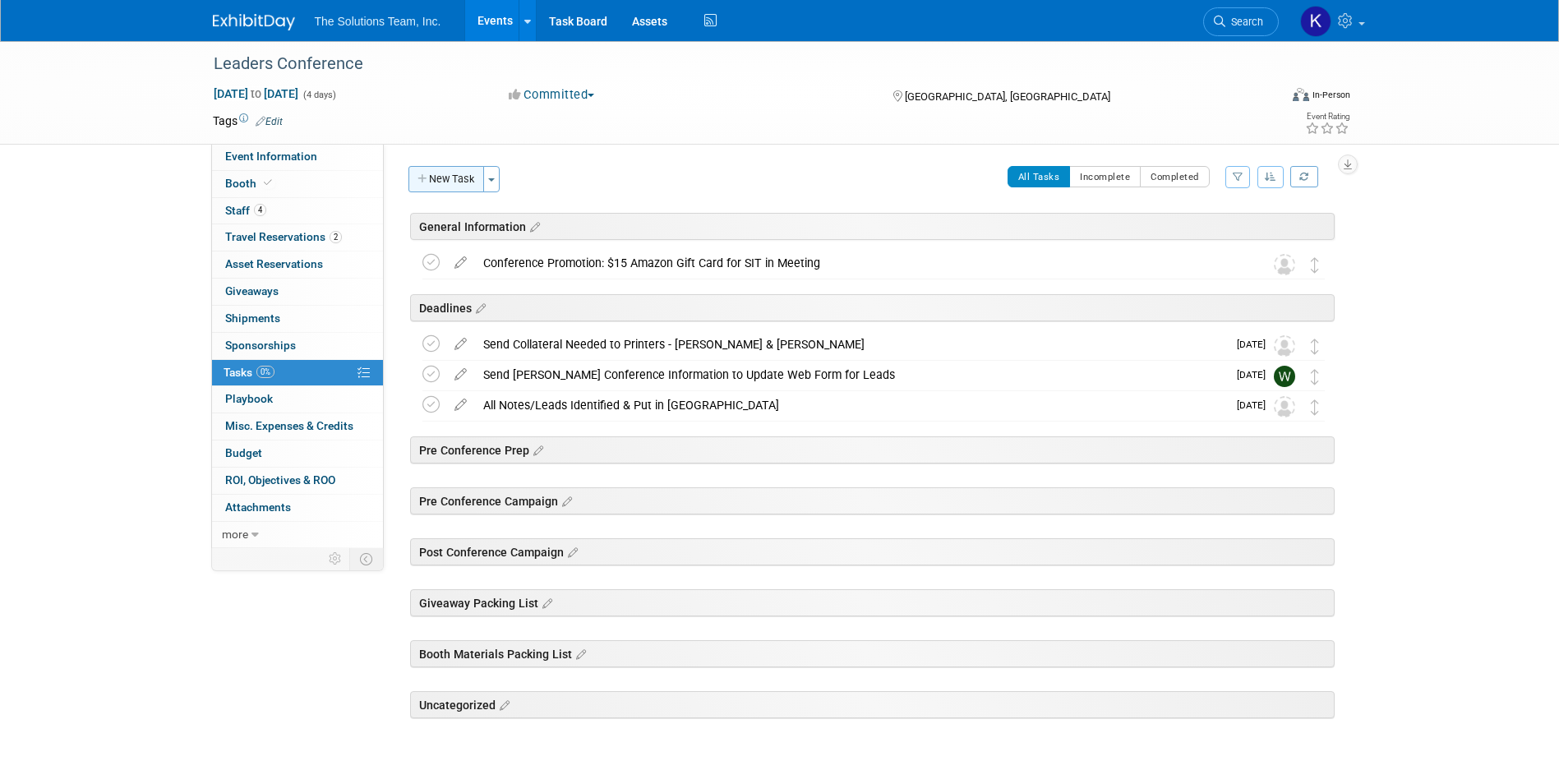
click at [445, 177] on button "New Task" at bounding box center [446, 179] width 76 height 26
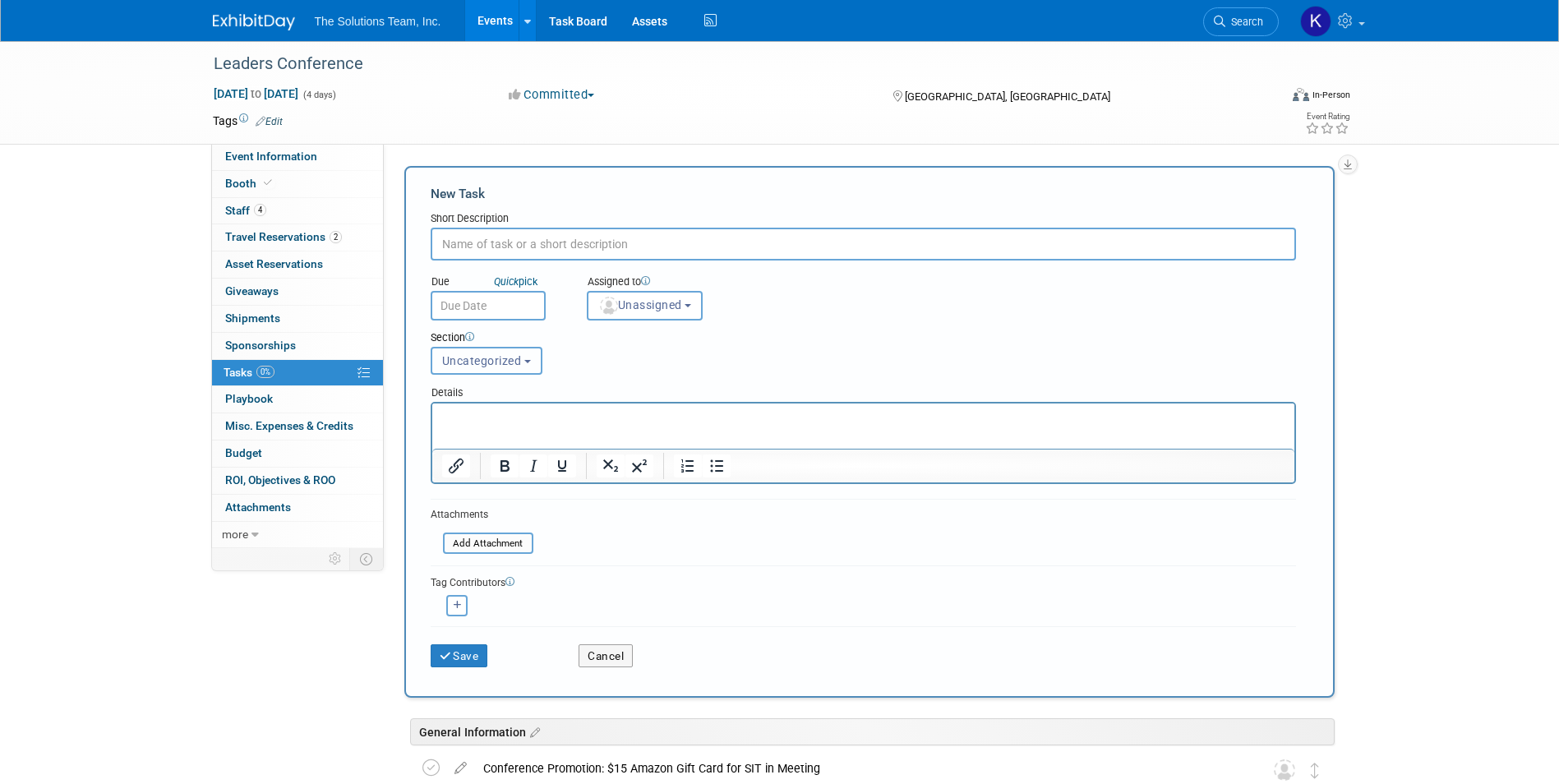
click at [502, 365] on span "Uncategorized" at bounding box center [482, 360] width 80 height 13
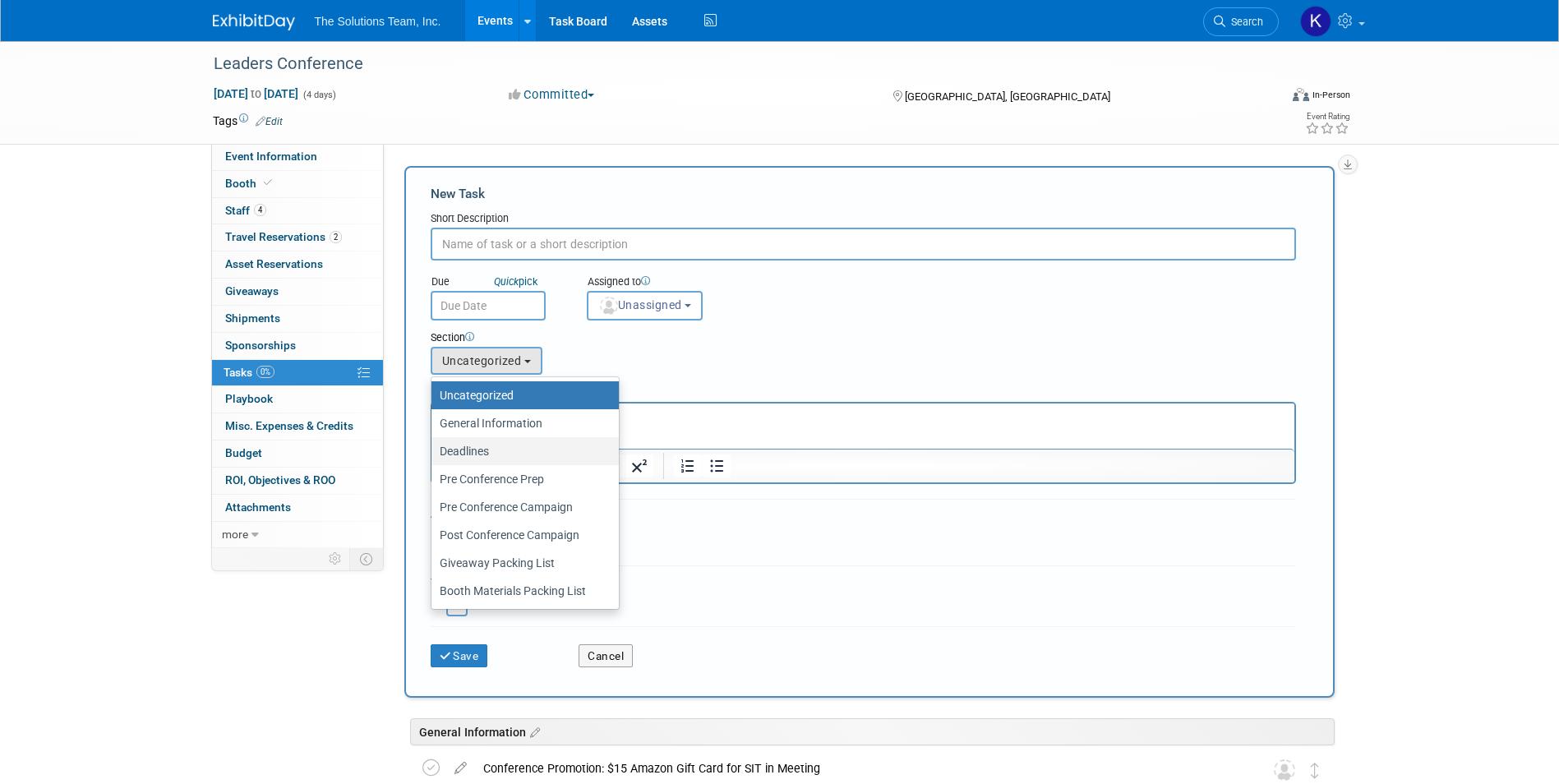
click at [503, 445] on label "Deadlines" at bounding box center [521, 451] width 163 height 21
click at [434, 446] on input "Deadlines" at bounding box center [429, 451] width 11 height 11
select select "11274446"
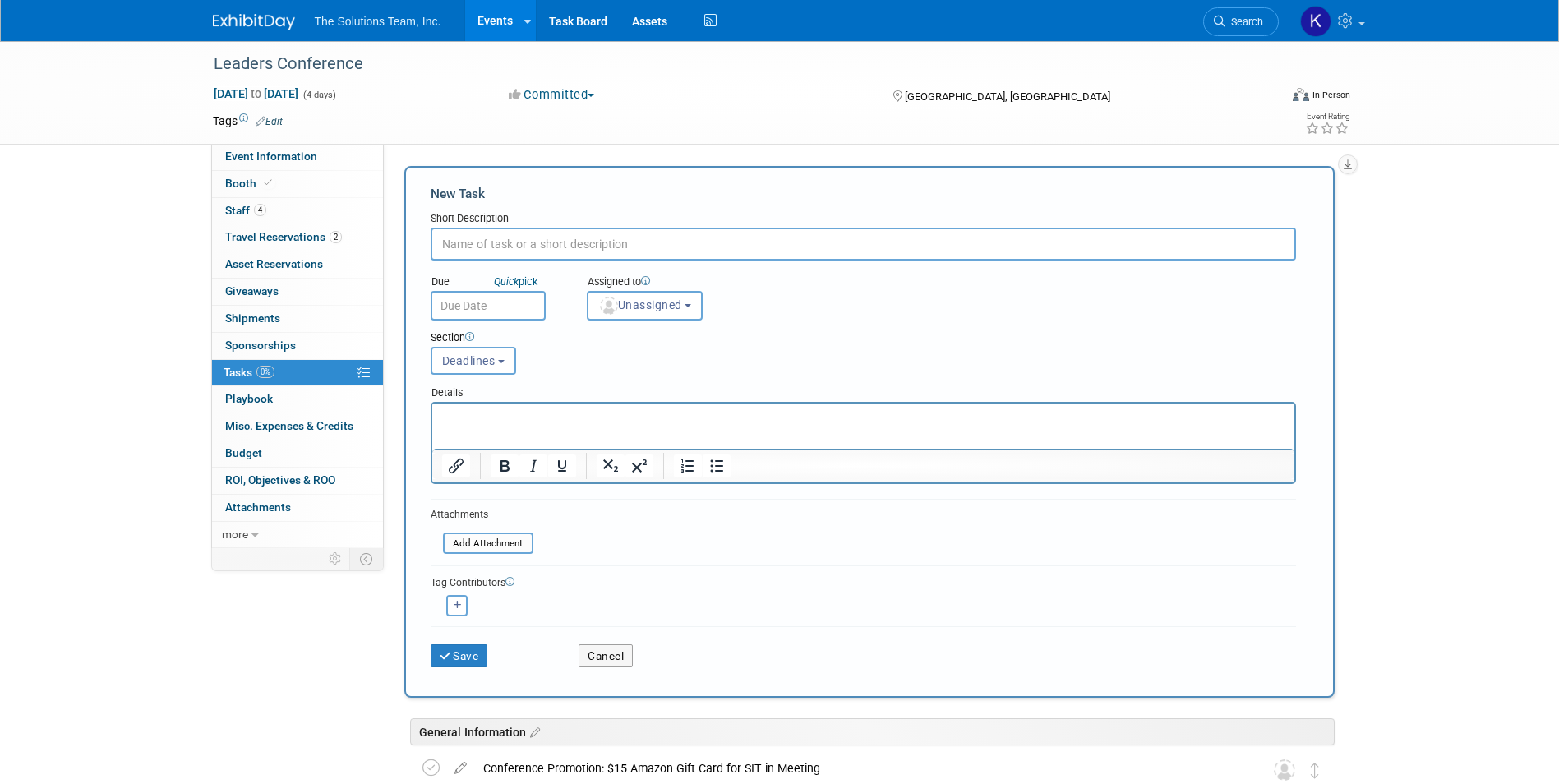
paste input "Order Power for Booth - Assigned to [PERSON_NAME]"
type input "Order Power for Booth - Assigned to [PERSON_NAME]"
click at [469, 658] on button "Save" at bounding box center [459, 655] width 58 height 23
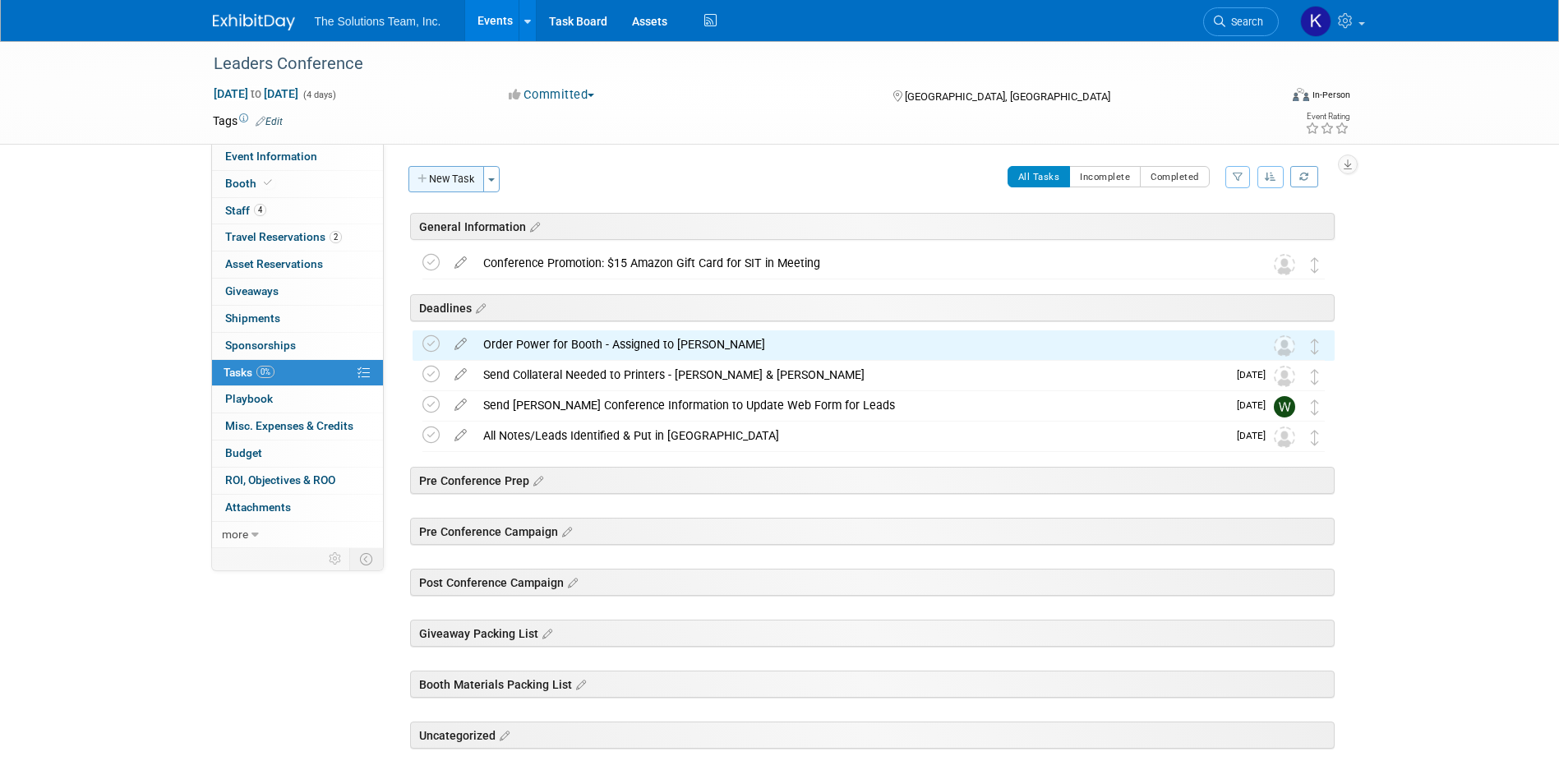
click at [457, 169] on button "New Task" at bounding box center [446, 179] width 76 height 26
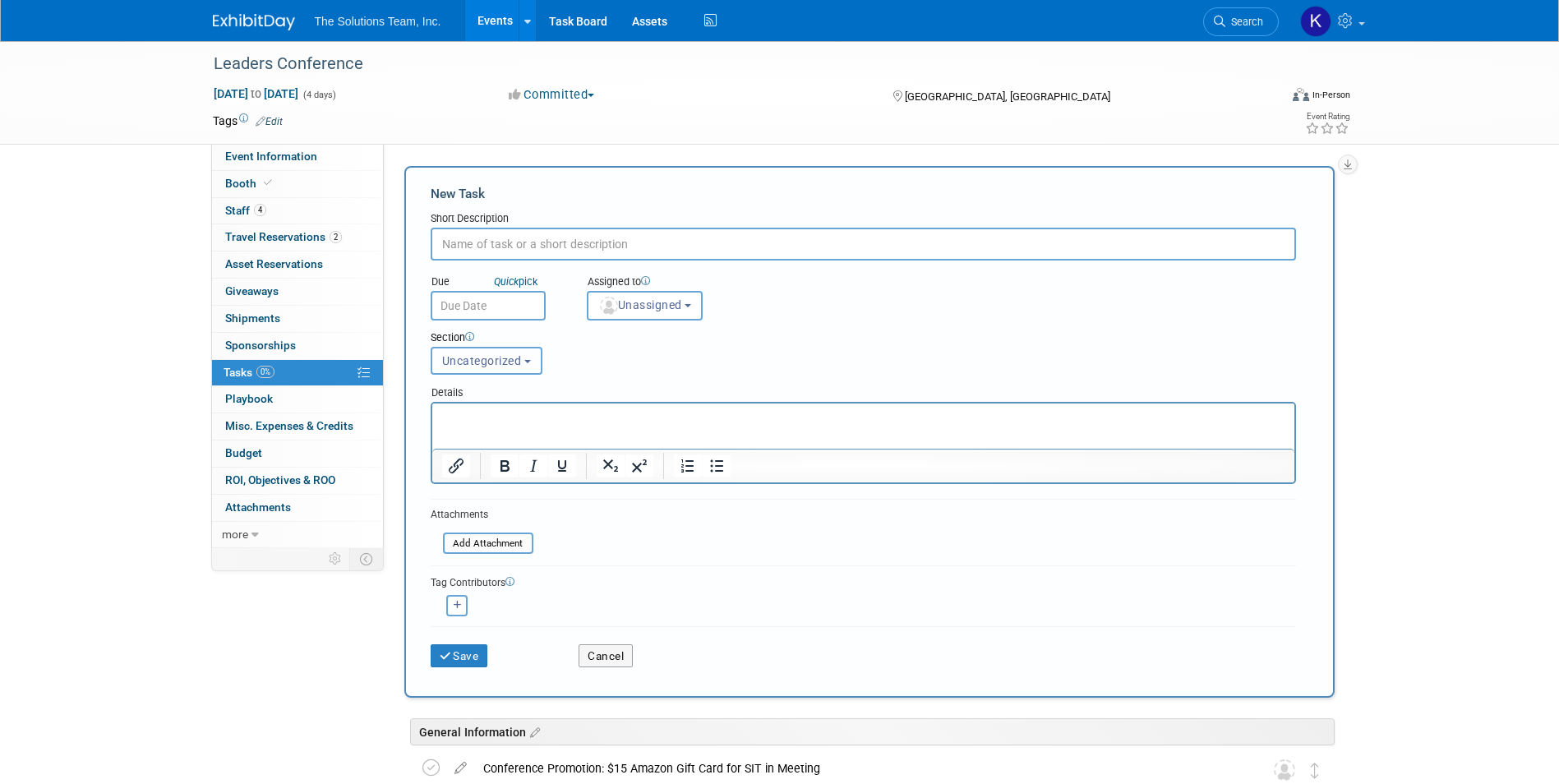
click at [505, 358] on span "Uncategorized" at bounding box center [482, 360] width 80 height 13
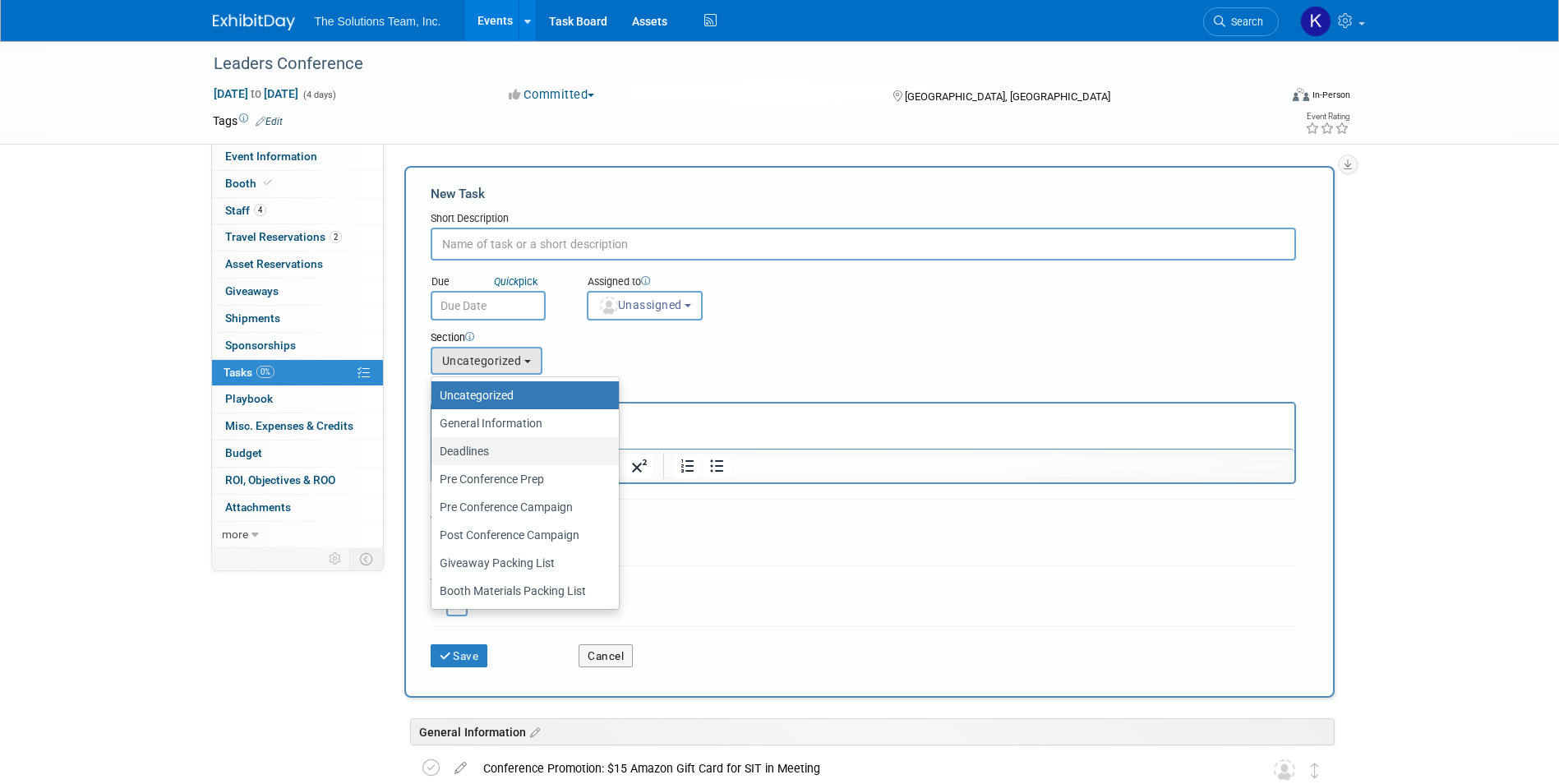
drag, startPoint x: 532, startPoint y: 456, endPoint x: 97, endPoint y: 15, distance: 619.4
click at [532, 456] on label "Deadlines" at bounding box center [521, 451] width 163 height 21
click at [434, 456] on input "Deadlines" at bounding box center [429, 451] width 11 height 11
select select "11274446"
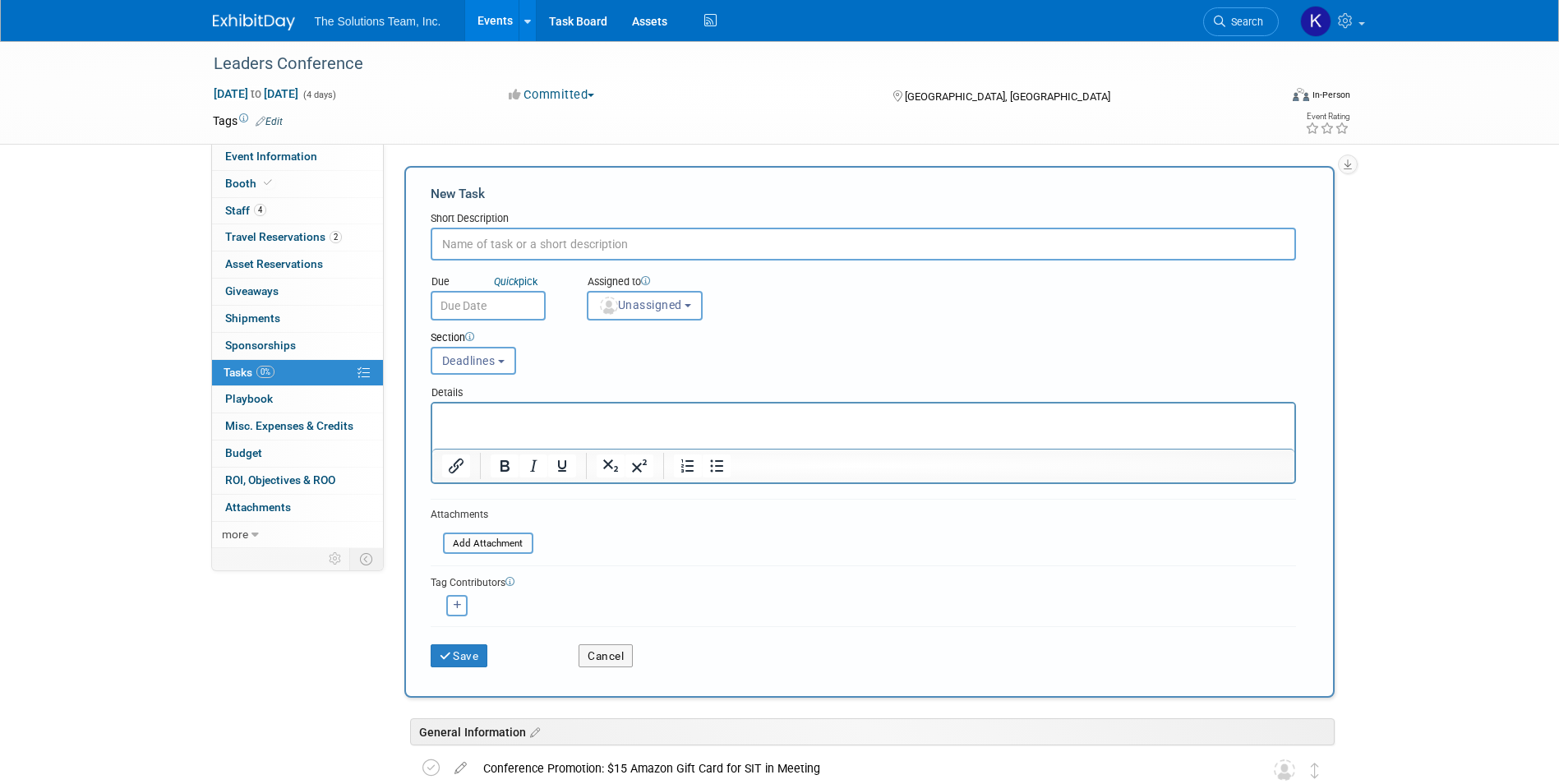
paste input "Discuss Collateral Materials Needed - Allie & Sales Team"
type input "Discuss Collateral Materials Needed - Allie & Sales Team"
click at [457, 653] on button "Save" at bounding box center [459, 655] width 58 height 23
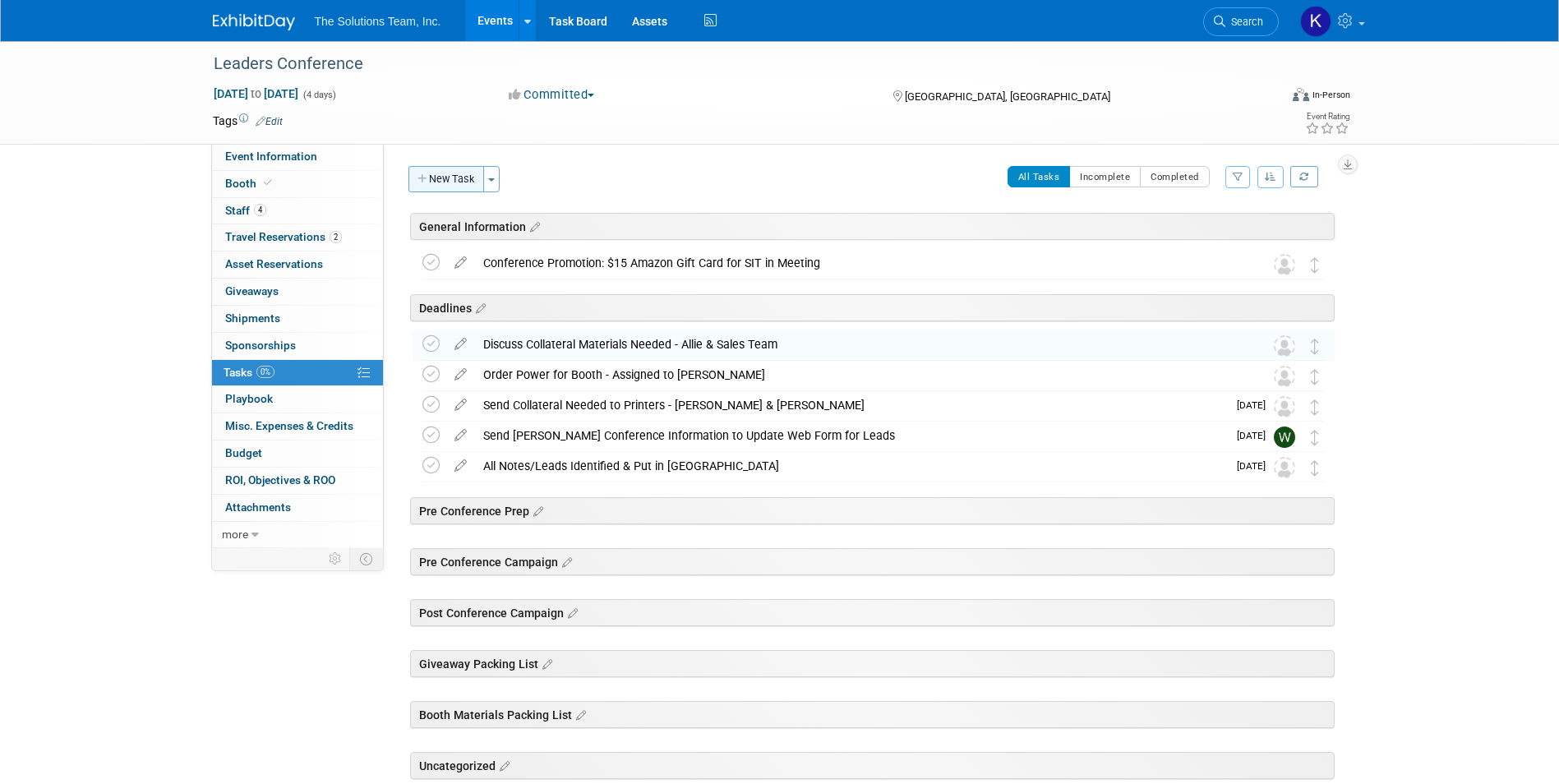
click at [446, 182] on button "New Task" at bounding box center [446, 179] width 76 height 26
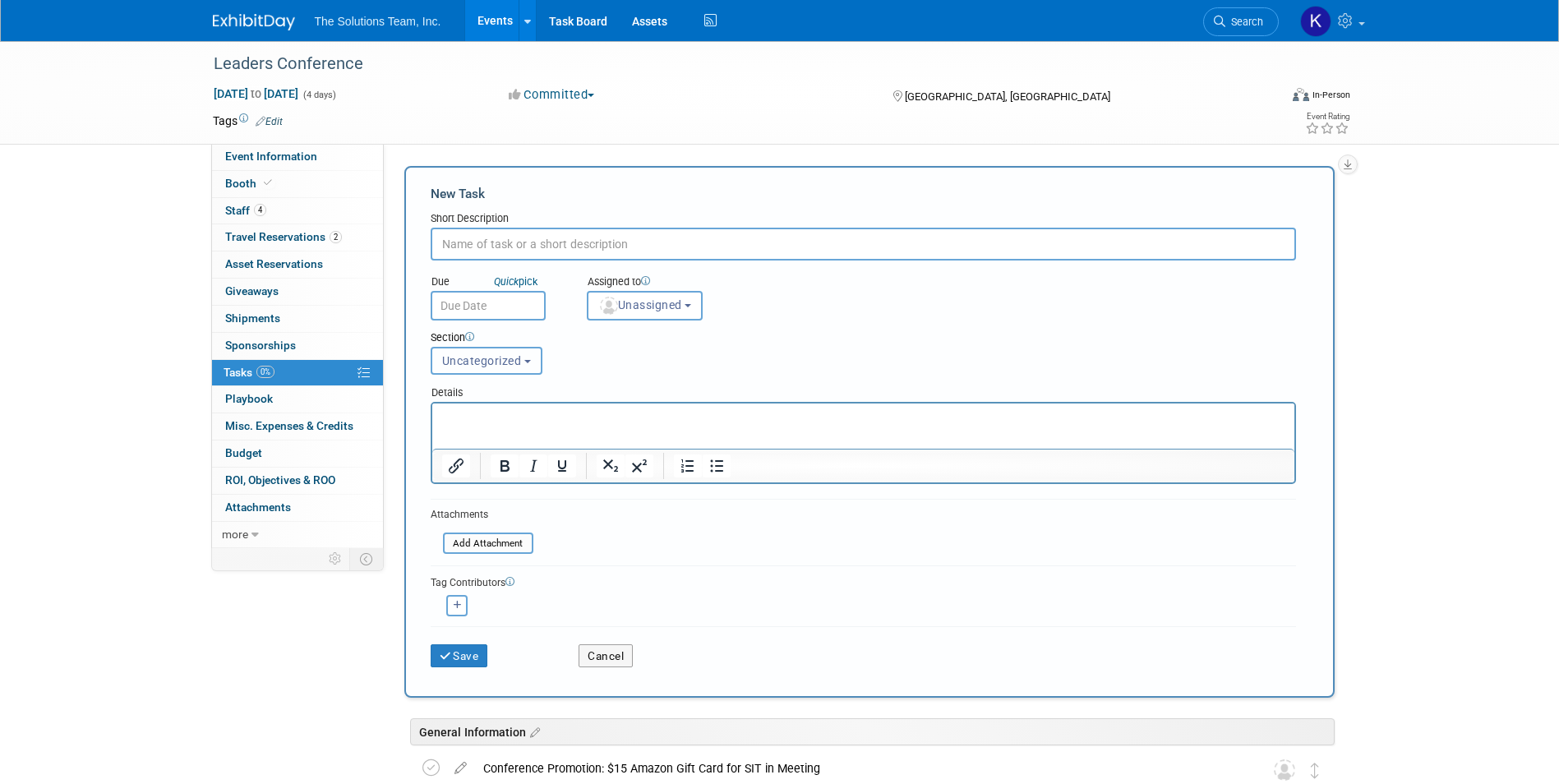
click at [514, 367] on span "Uncategorized" at bounding box center [482, 360] width 80 height 13
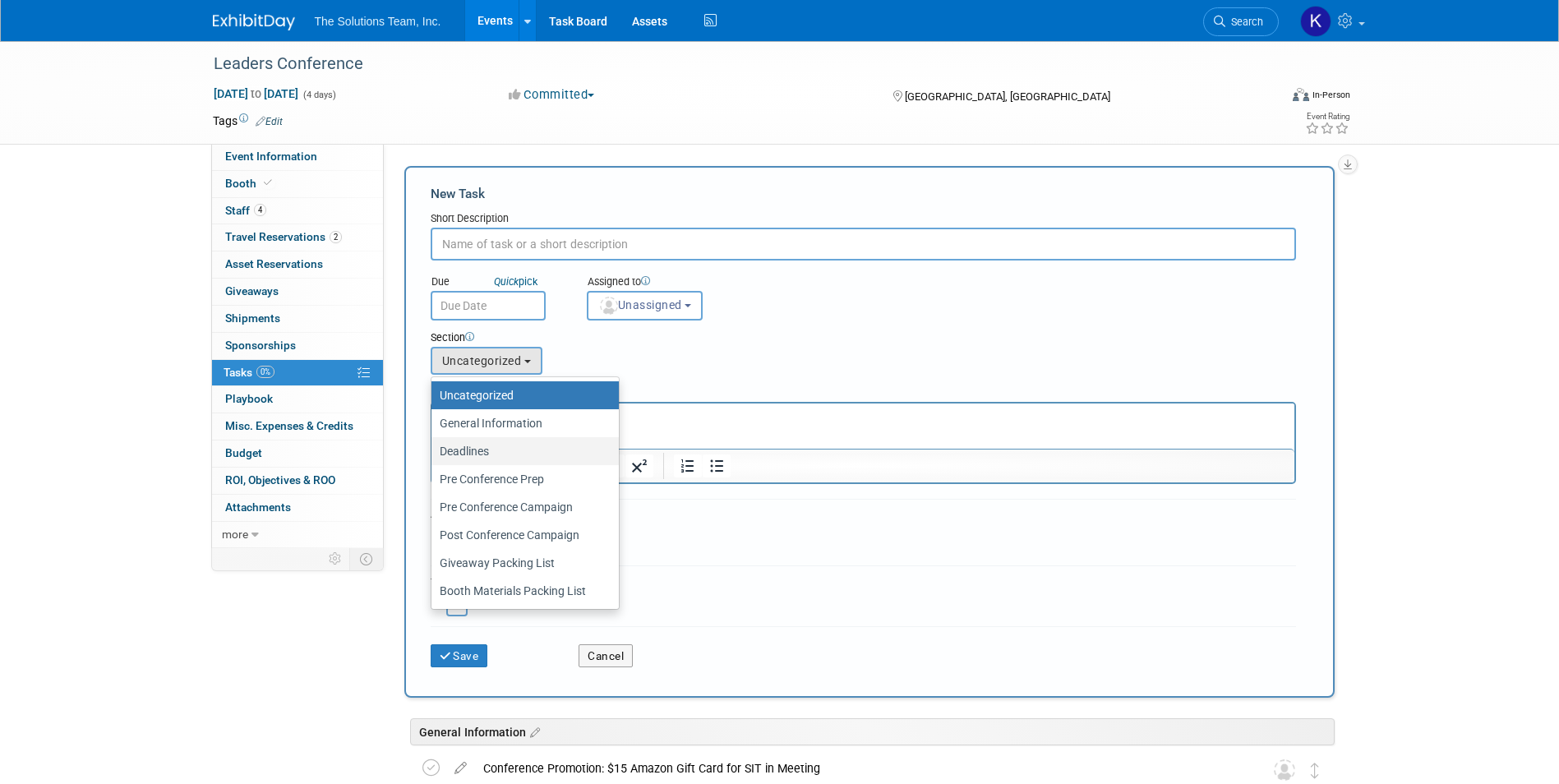
click at [524, 444] on label "Deadlines" at bounding box center [521, 451] width 163 height 21
click at [434, 446] on input "Deadlines" at bounding box center [429, 451] width 11 height 11
select select "11274446"
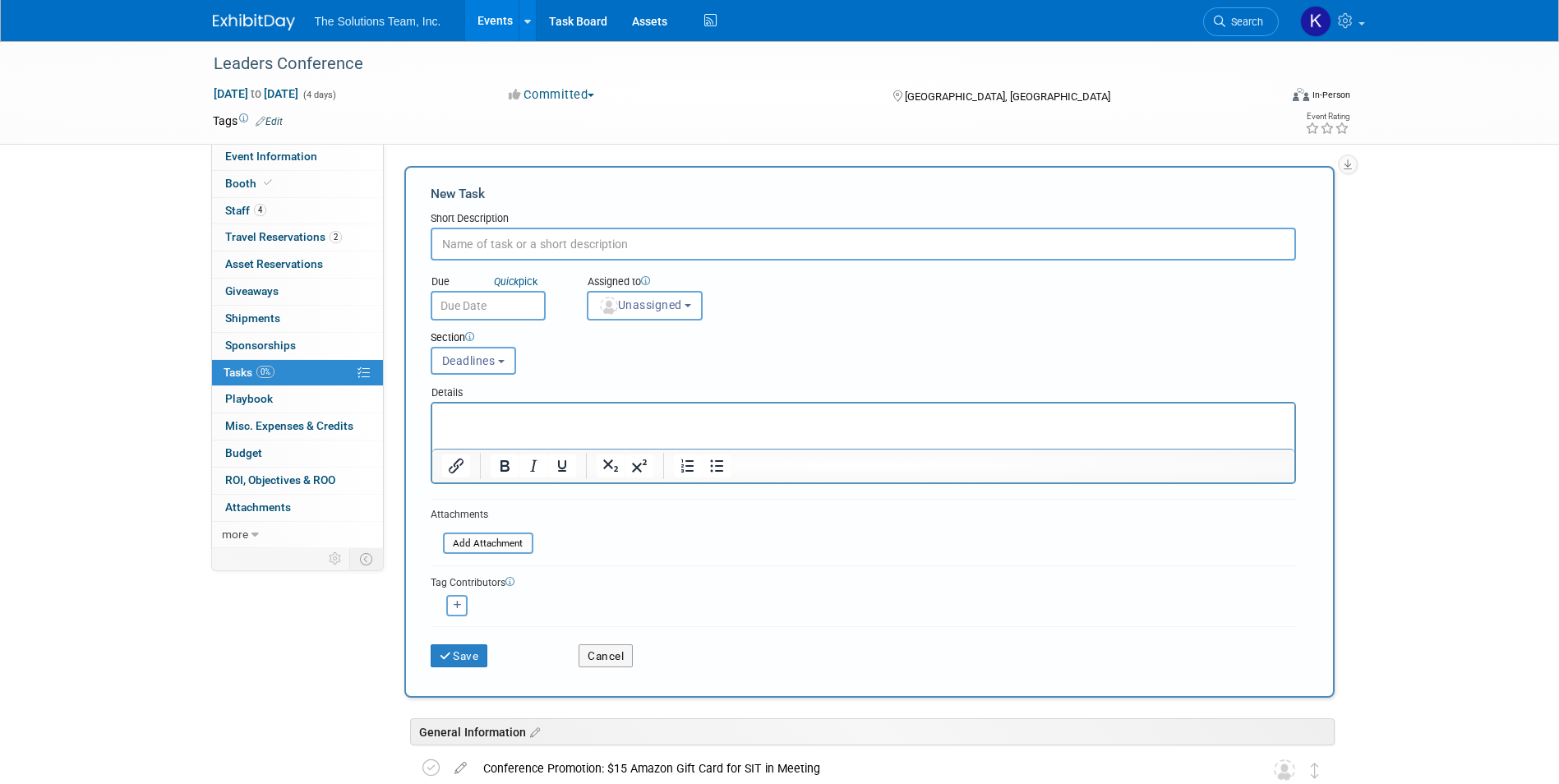
click at [549, 253] on input "text" at bounding box center [863, 244] width 866 height 33
paste input "Send Attendee List to Scrubbers (They will not have these scrubbed in time for …"
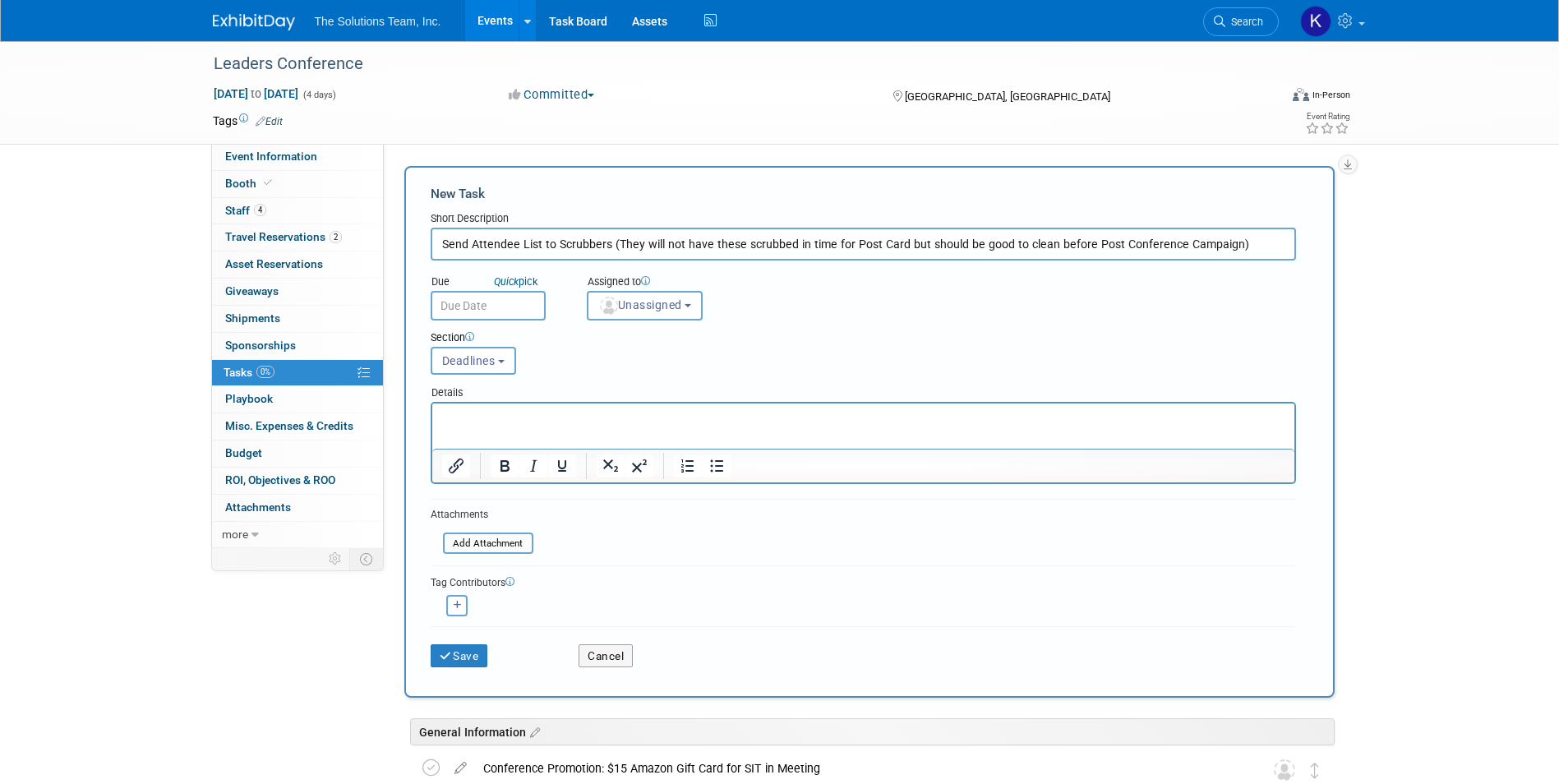
type input "Send Attendee List to Scrubbers (They will not have these scrubbed in time for …"
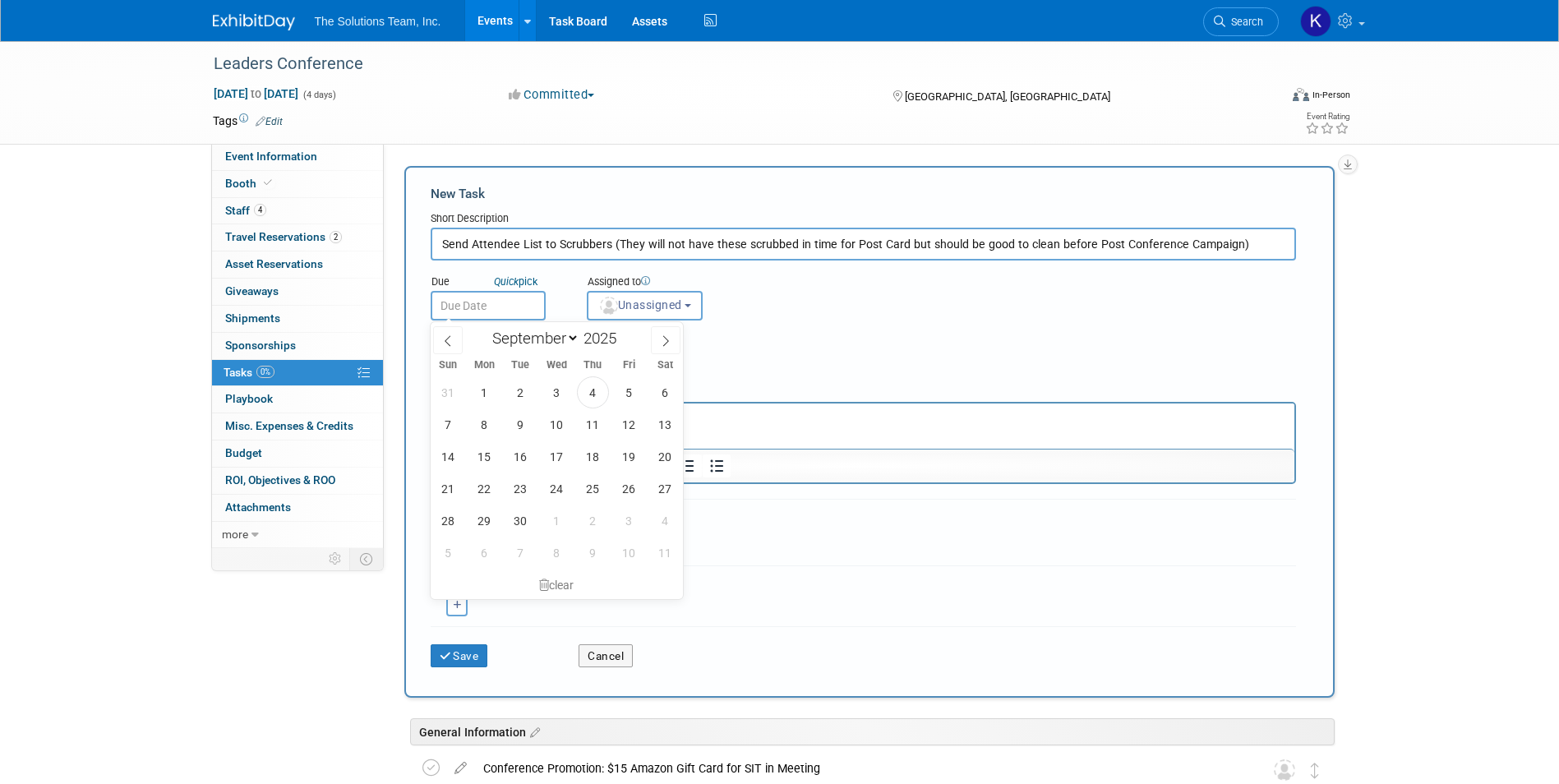
click at [513, 305] on input "text" at bounding box center [488, 305] width 115 height 30
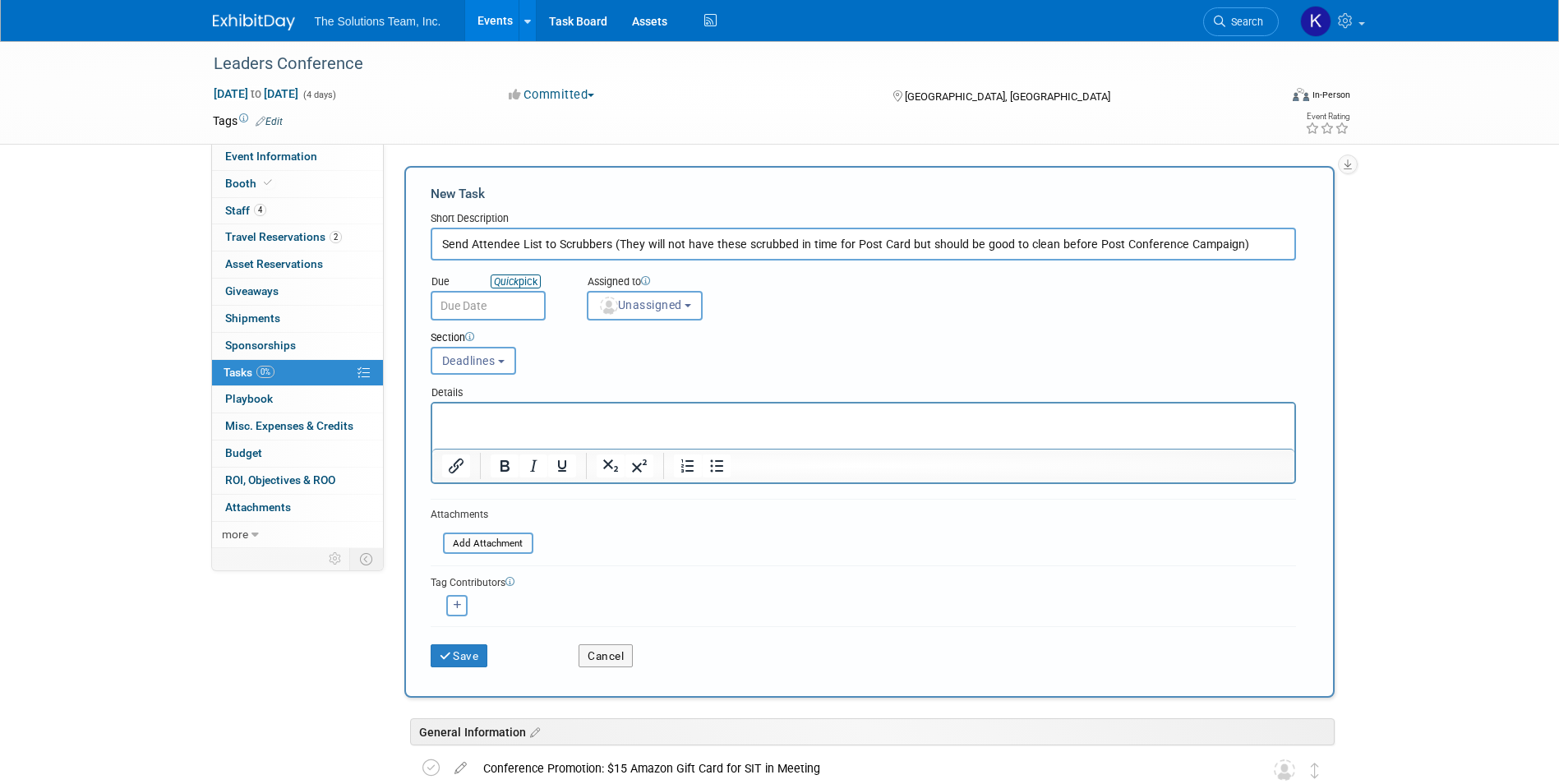
click at [530, 278] on link "Quick pick" at bounding box center [515, 281] width 50 height 14
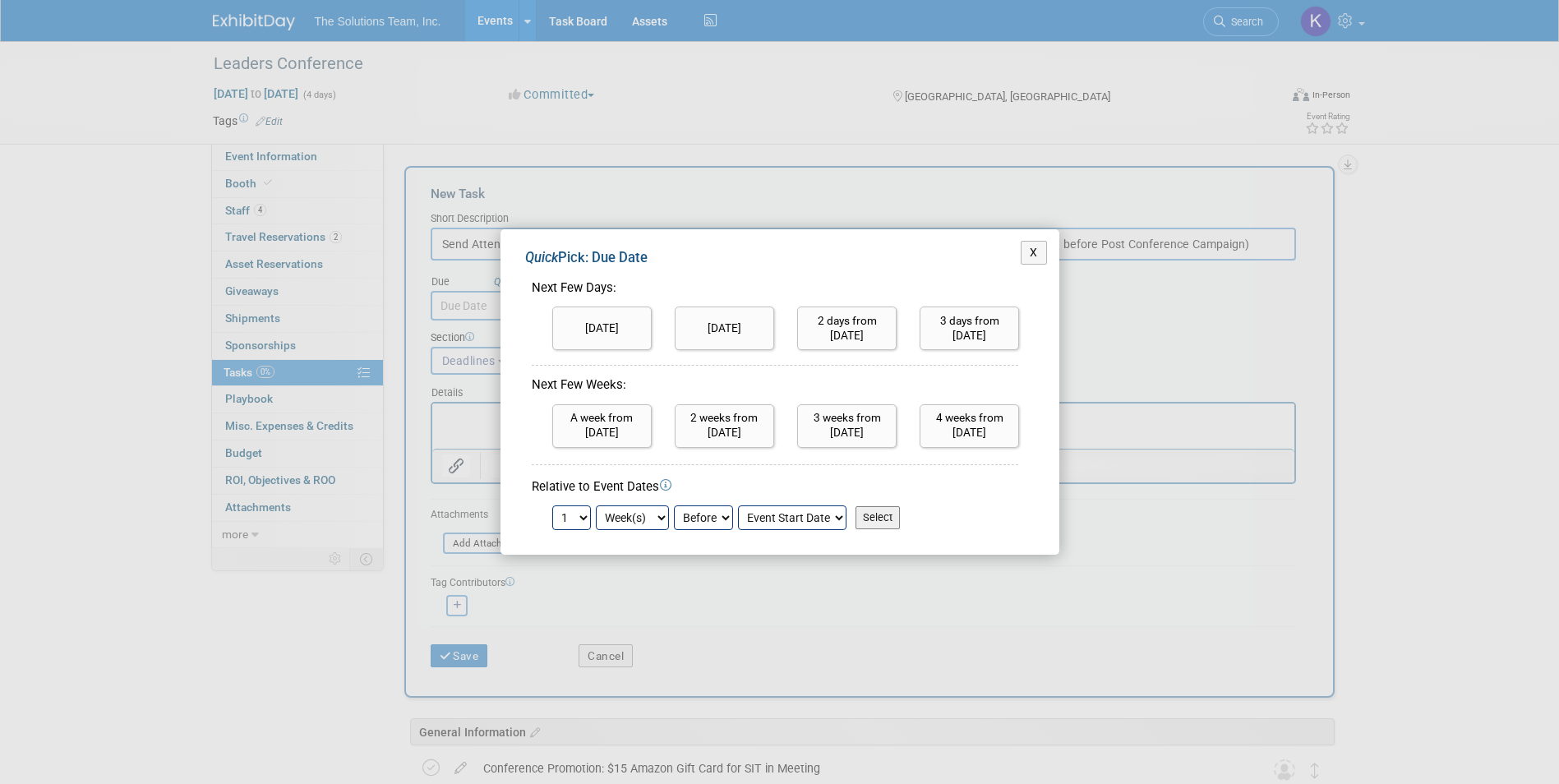
click at [582, 524] on select "1 2 3 4 5 6 7 8 9 10 11 12 13 14 15 16 17 18 19 20 21 22 23 24" at bounding box center [572, 517] width 39 height 25
select select "3"
click at [552, 505] on select "1 2 3 4 5 6 7 8 9 10 11 12 13 14 15 16 17 18 19 20 21 22 23 24" at bounding box center [572, 517] width 39 height 25
click at [602, 604] on div "X Quick Pick: Due Date Next Few Days: Today Tomorrow 1 2 3 4" at bounding box center [779, 392] width 1559 height 784
click at [890, 512] on input "Select" at bounding box center [878, 517] width 44 height 23
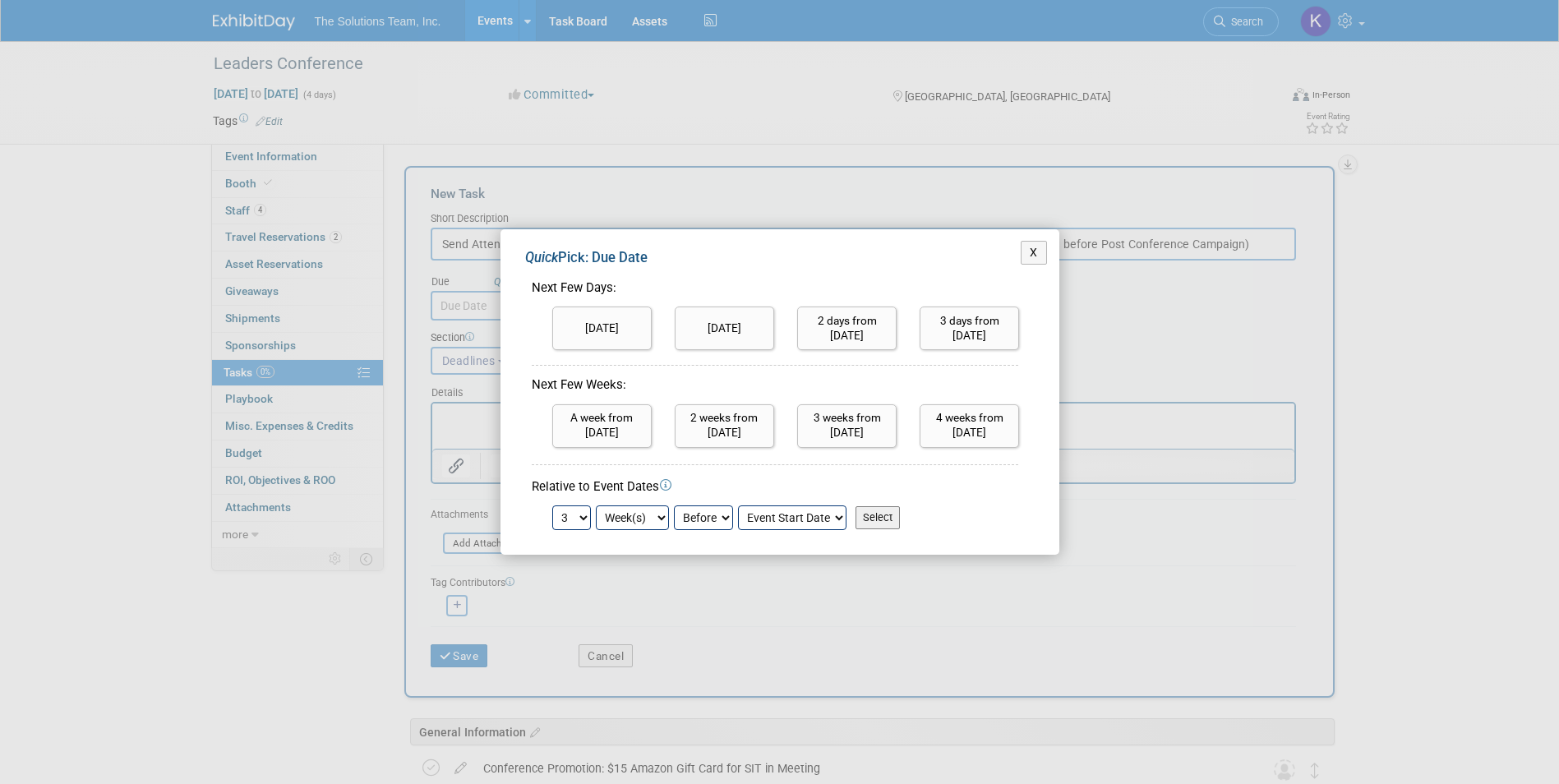
type input "Sep 7, 2025"
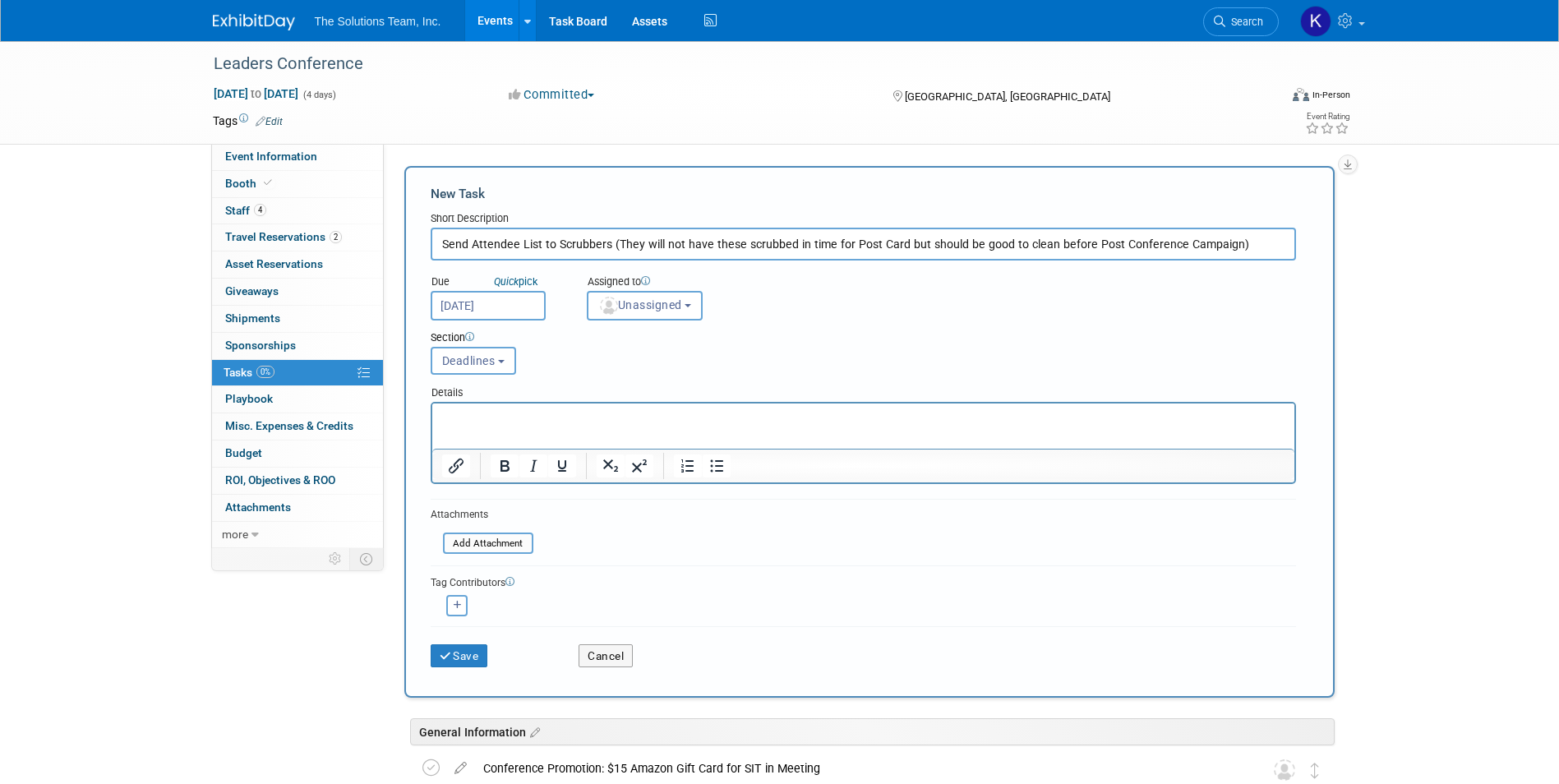
click at [477, 411] on p "Rich Text Area. Press ALT-0 for help." at bounding box center [862, 417] width 843 height 16
click at [457, 661] on button "Save" at bounding box center [459, 655] width 58 height 23
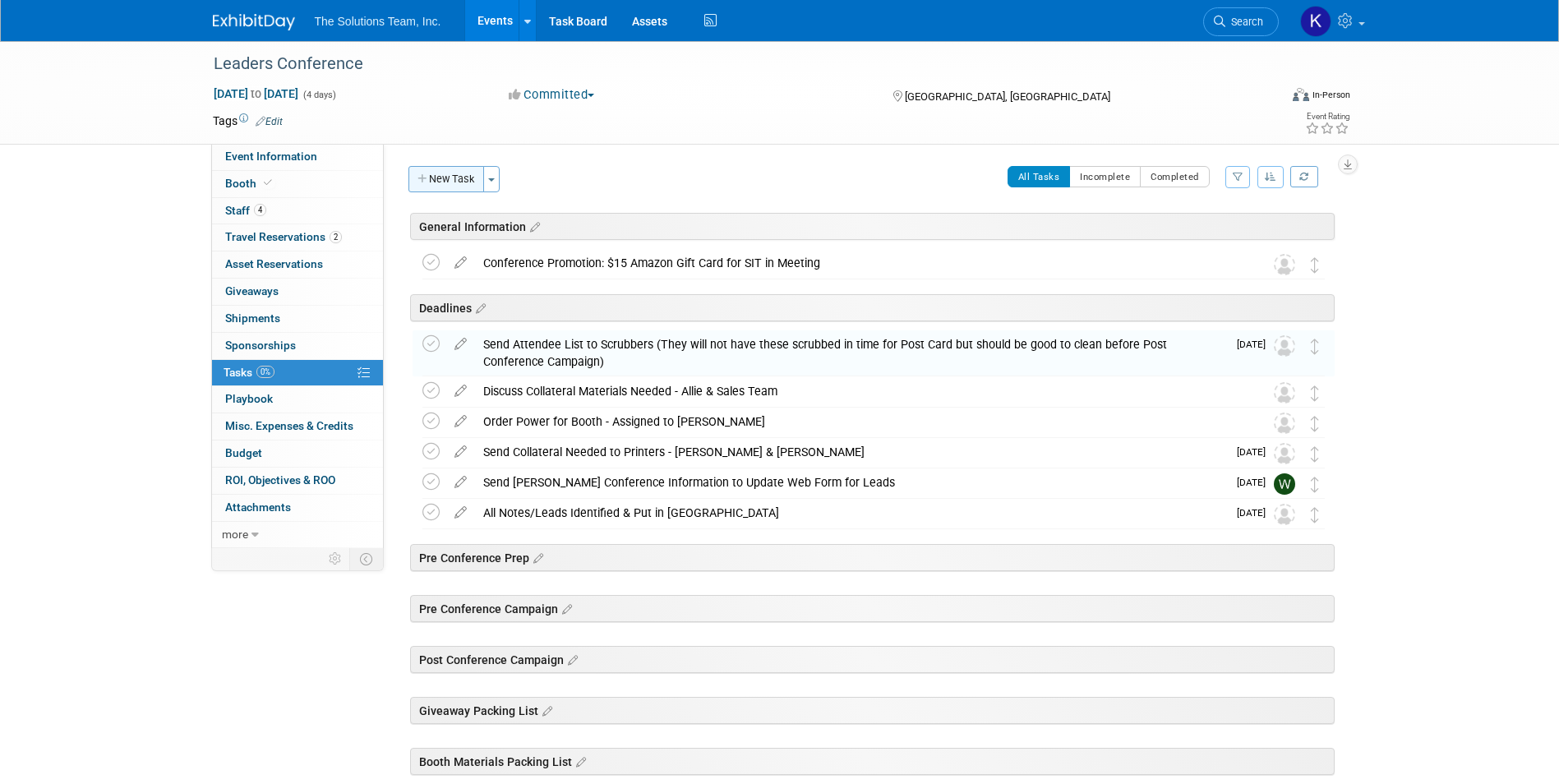
click at [431, 188] on button "New Task" at bounding box center [446, 179] width 76 height 26
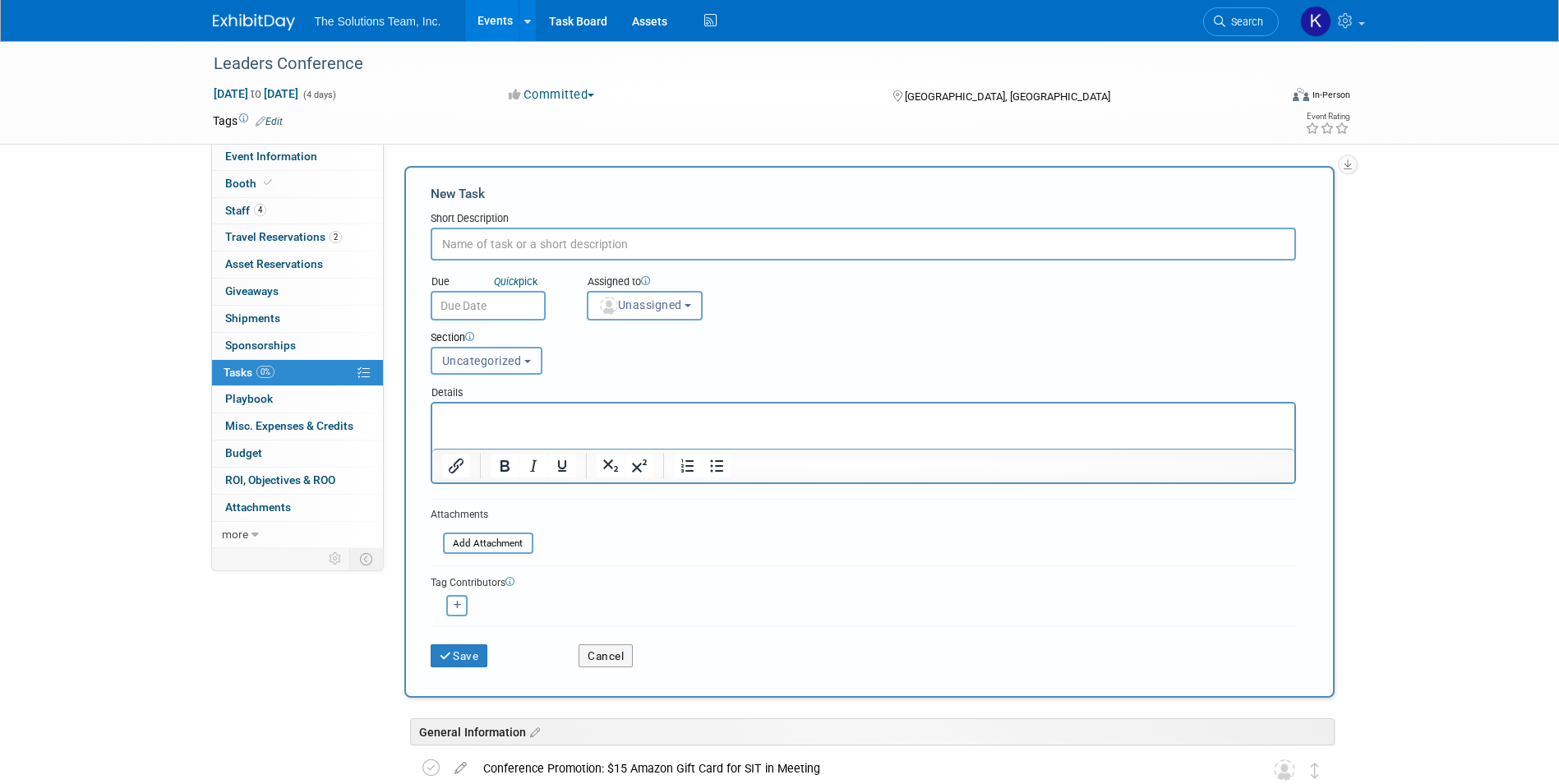
click at [547, 222] on div "Short Description" at bounding box center [863, 219] width 866 height 16
click at [525, 238] on input "text" at bounding box center [863, 244] width 866 height 33
paste input "Create Mail Out Letters for Those That Did Not Stop By Booth - ALLIE"
type input "Create Mail Out Letters for Those That Did Not Stop By Booth - ALLIE"
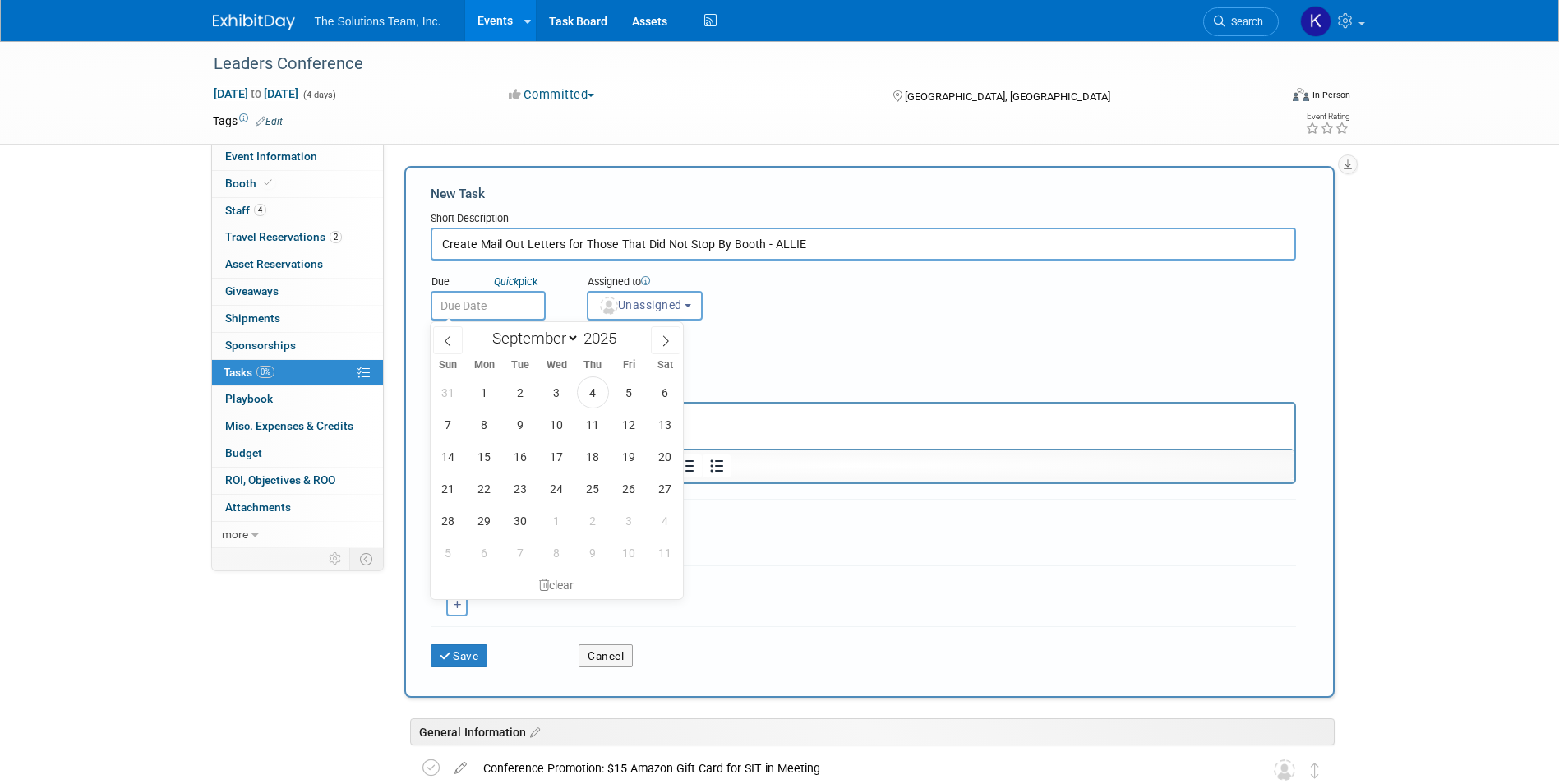
click at [489, 298] on input "text" at bounding box center [488, 305] width 115 height 30
click at [518, 277] on icon "Quick" at bounding box center [506, 281] width 25 height 13
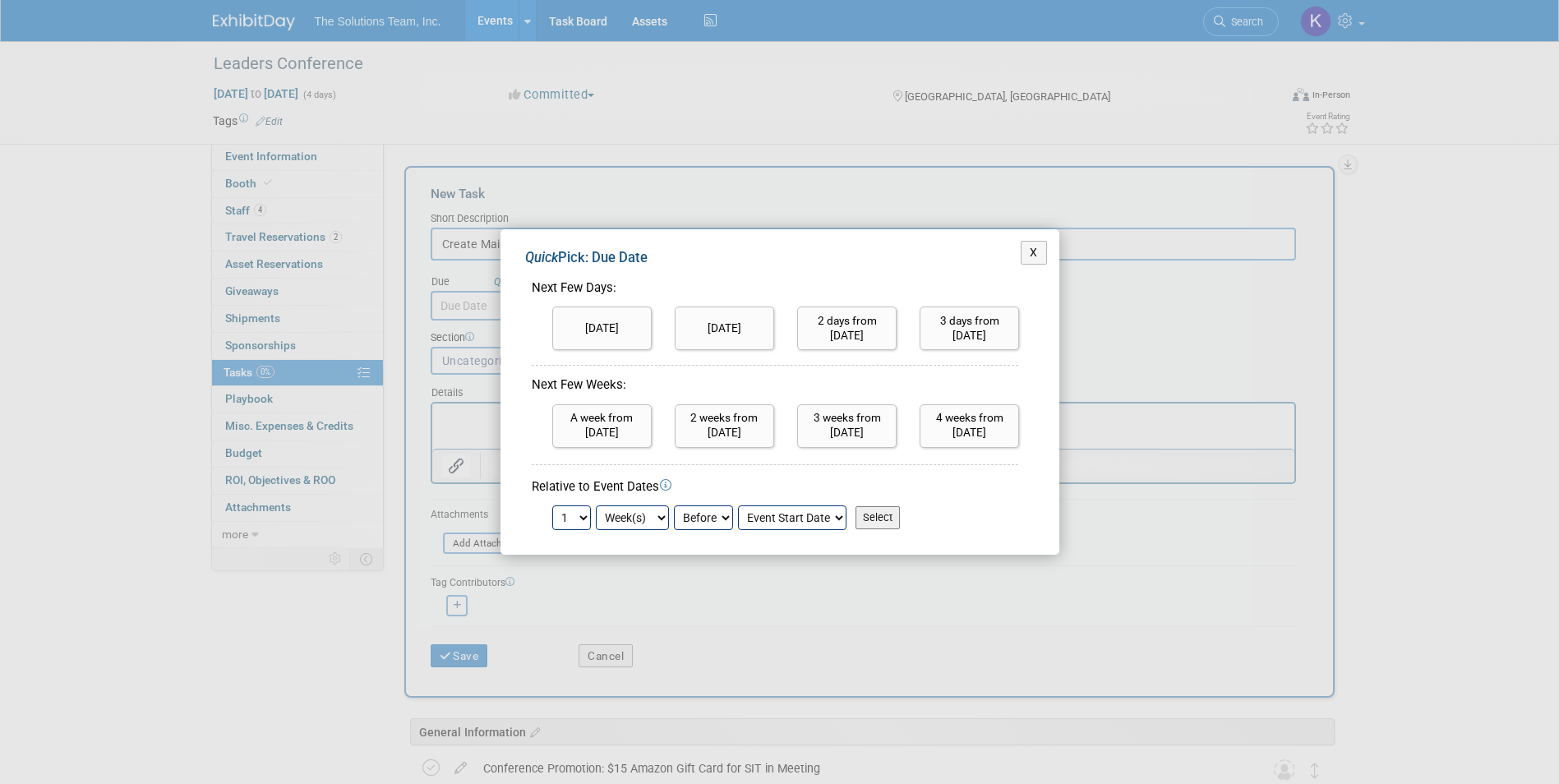
click at [868, 523] on input "Select" at bounding box center [878, 517] width 44 height 23
type input "Sep 21, 2025"
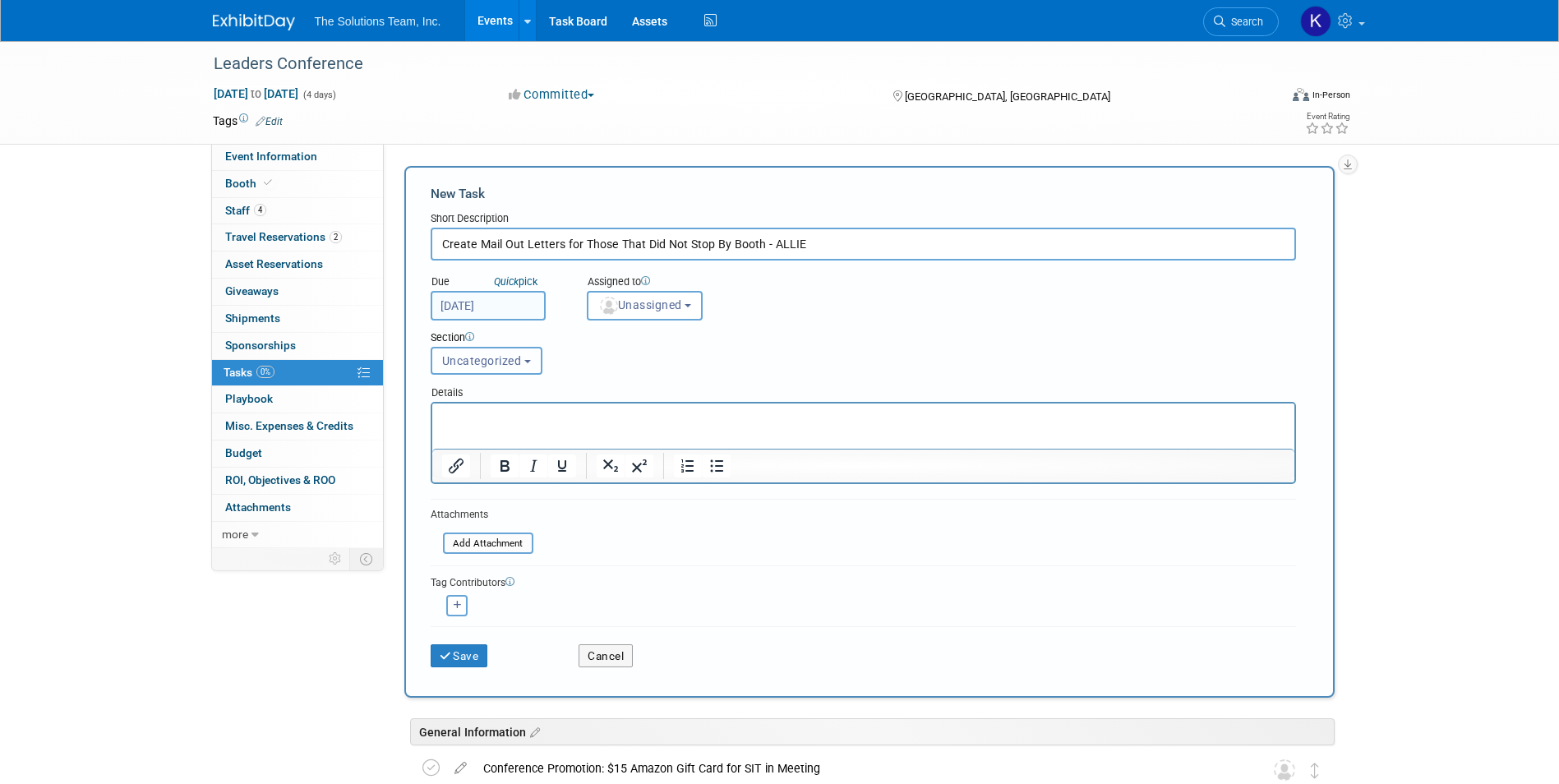
click at [513, 360] on span "Uncategorized" at bounding box center [482, 360] width 80 height 13
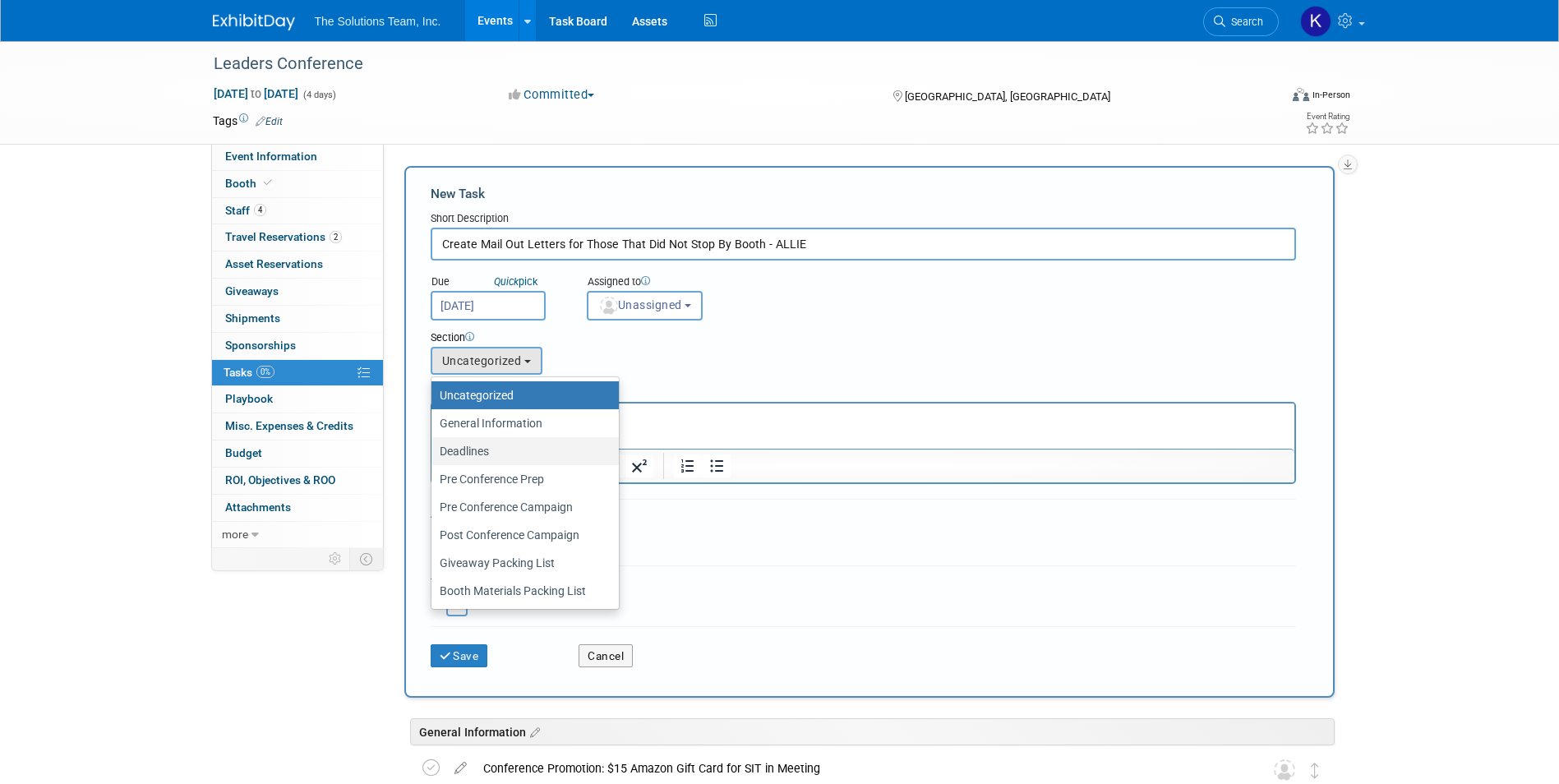
click at [508, 453] on label "Deadlines" at bounding box center [521, 451] width 163 height 21
click at [434, 453] on input "Deadlines" at bounding box center [429, 451] width 11 height 11
select select "11274446"
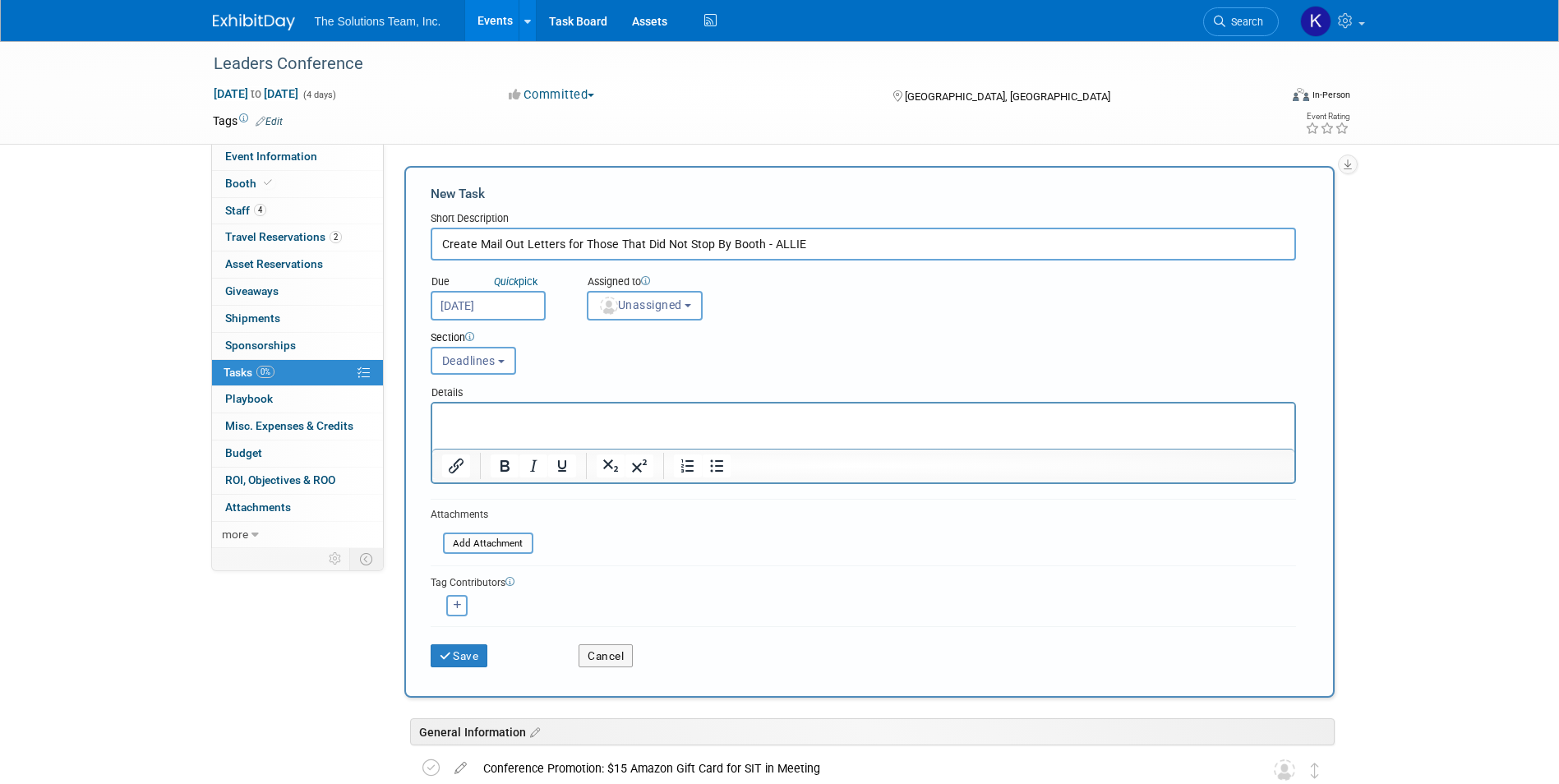
click at [464, 640] on div "Save" at bounding box center [492, 651] width 149 height 34
click at [478, 663] on button "Save" at bounding box center [459, 655] width 58 height 23
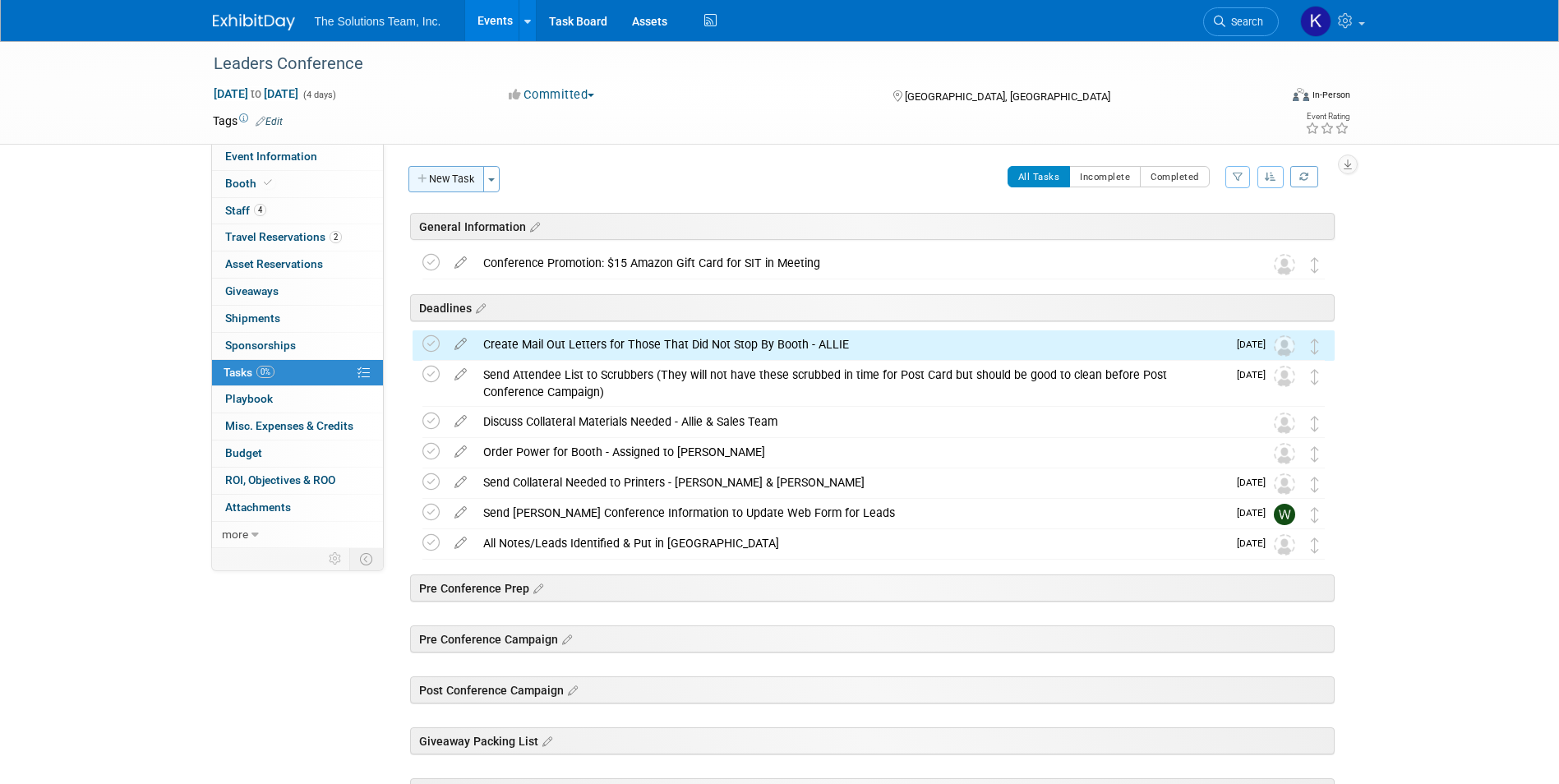
click at [458, 174] on button "New Task" at bounding box center [446, 179] width 76 height 26
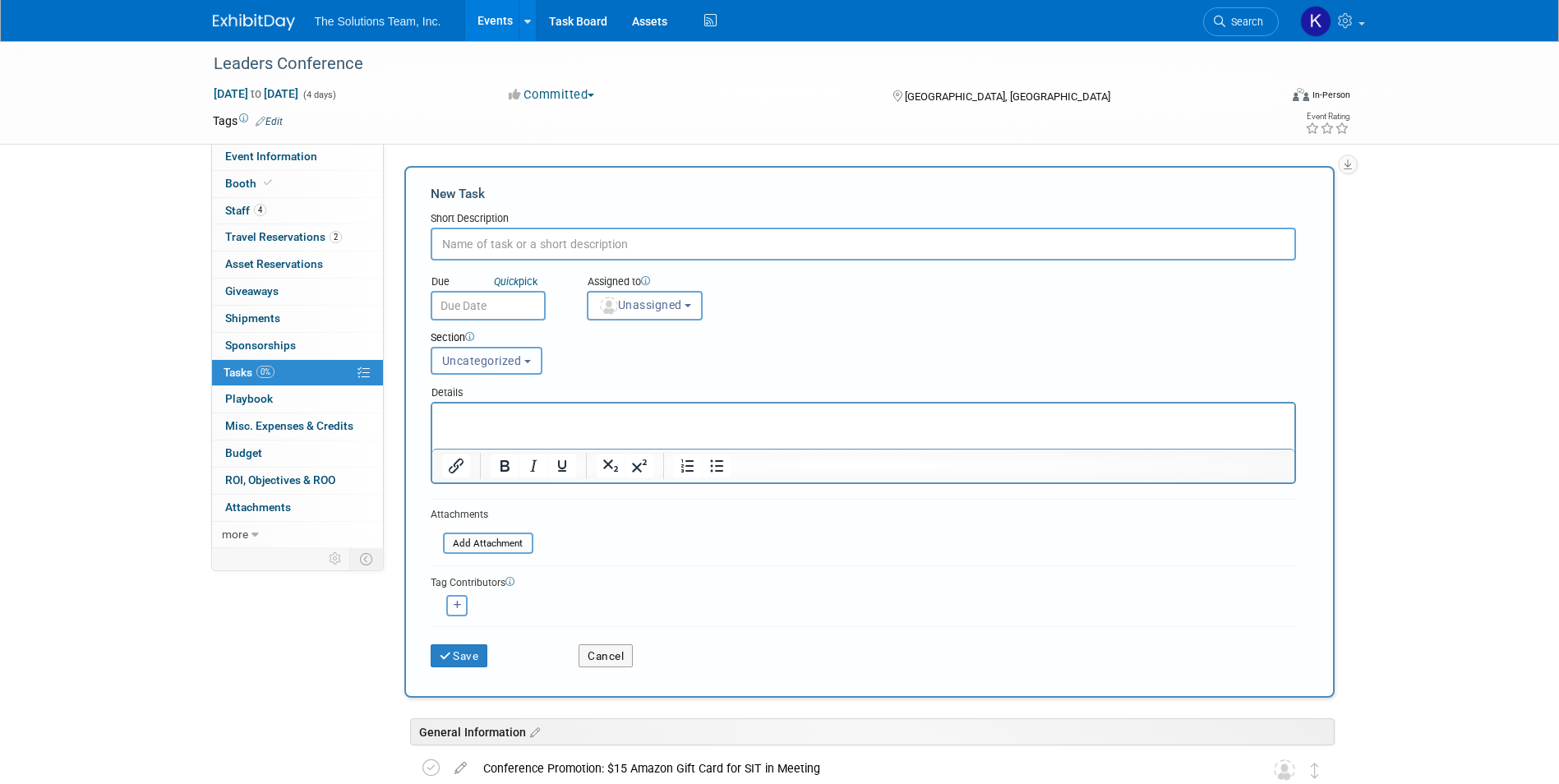
click at [490, 355] on span "Uncategorized" at bounding box center [482, 360] width 80 height 13
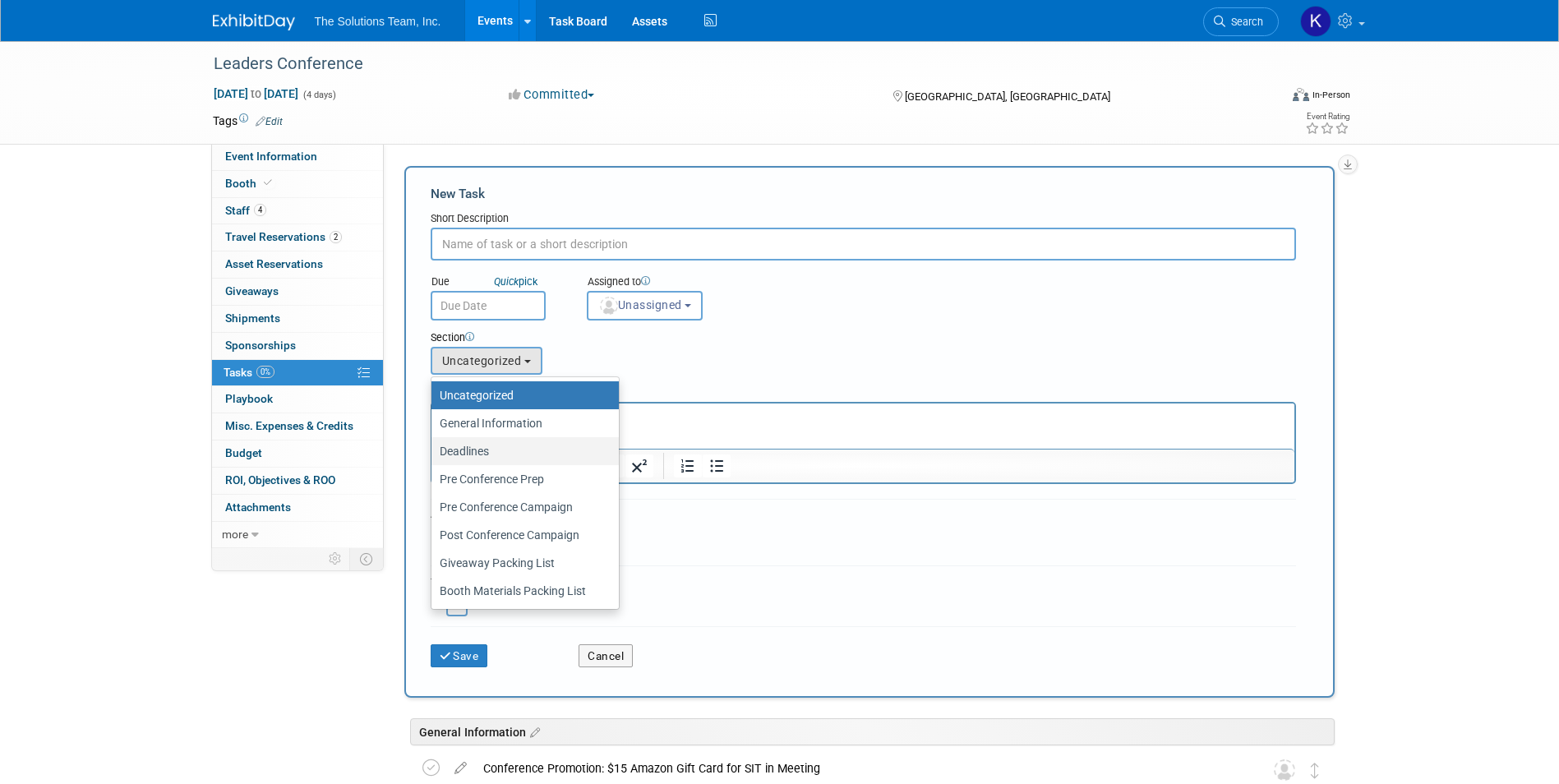
drag, startPoint x: 483, startPoint y: 448, endPoint x: 52, endPoint y: 43, distance: 591.4
click at [483, 448] on label "Deadlines" at bounding box center [521, 451] width 163 height 21
click at [434, 448] on input "Deadlines" at bounding box center [429, 451] width 11 height 11
select select "11274446"
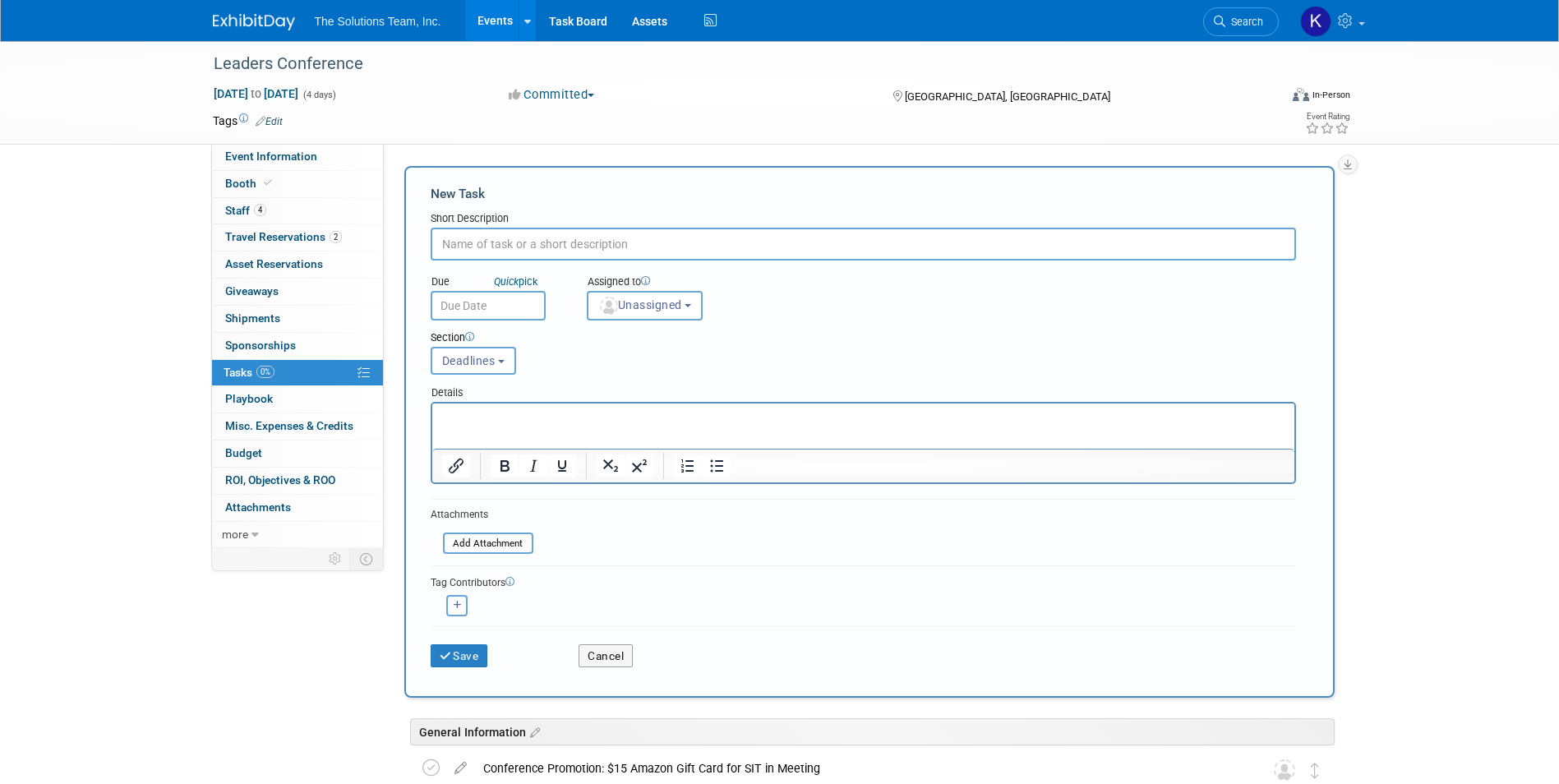
click at [515, 245] on input "text" at bounding box center [863, 244] width 866 height 33
paste input "Create Mail Out Letters for Those That Stopped By [PERSON_NAME]"
type input "Create Mail Out Letters for Those That Stopped By [PERSON_NAME]"
click at [530, 285] on link "Quick pick" at bounding box center [515, 281] width 50 height 14
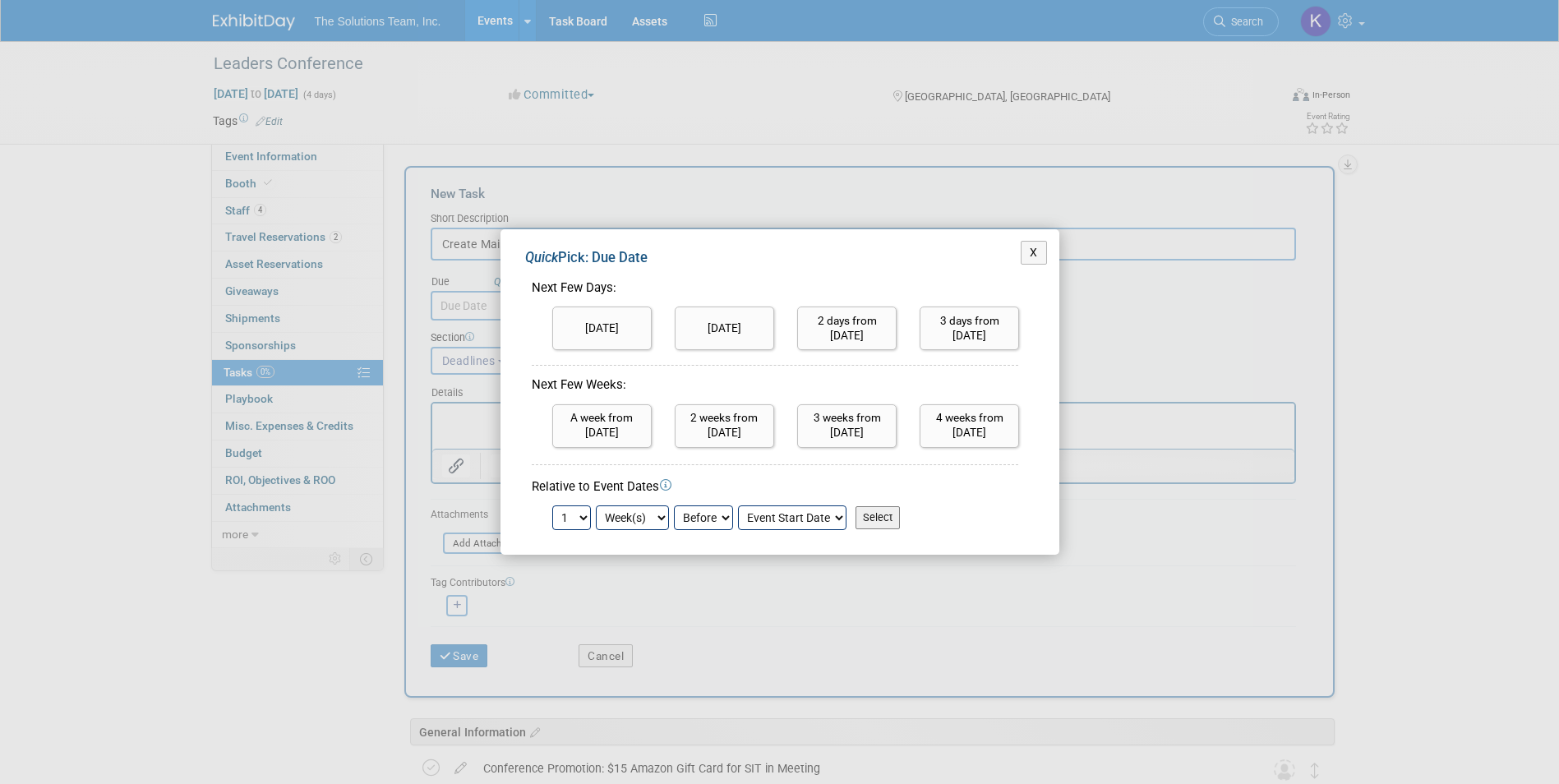
click at [883, 515] on input "Select" at bounding box center [878, 517] width 44 height 23
type input "Sep 21, 2025"
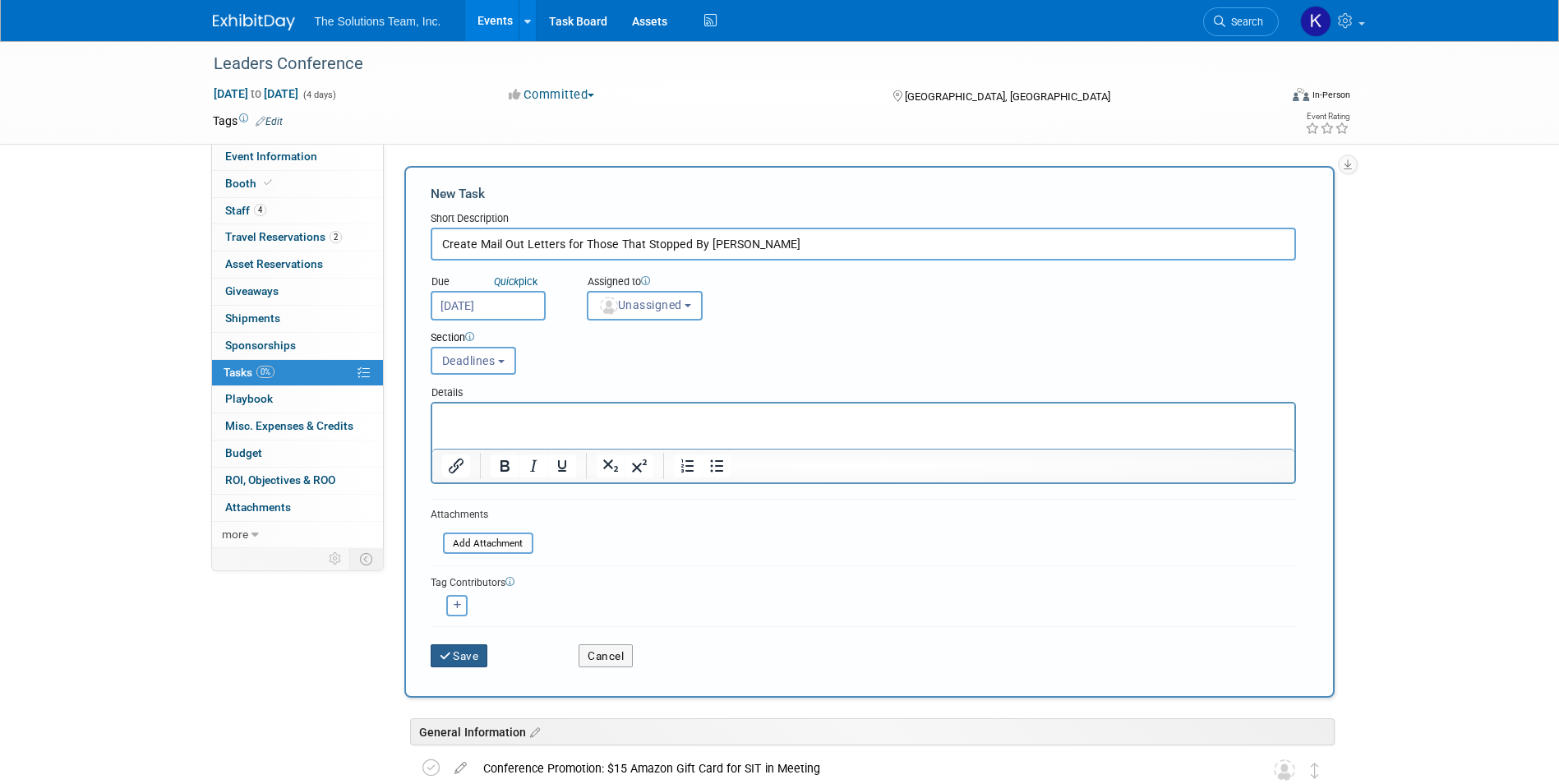
click at [481, 660] on button "Save" at bounding box center [459, 655] width 58 height 23
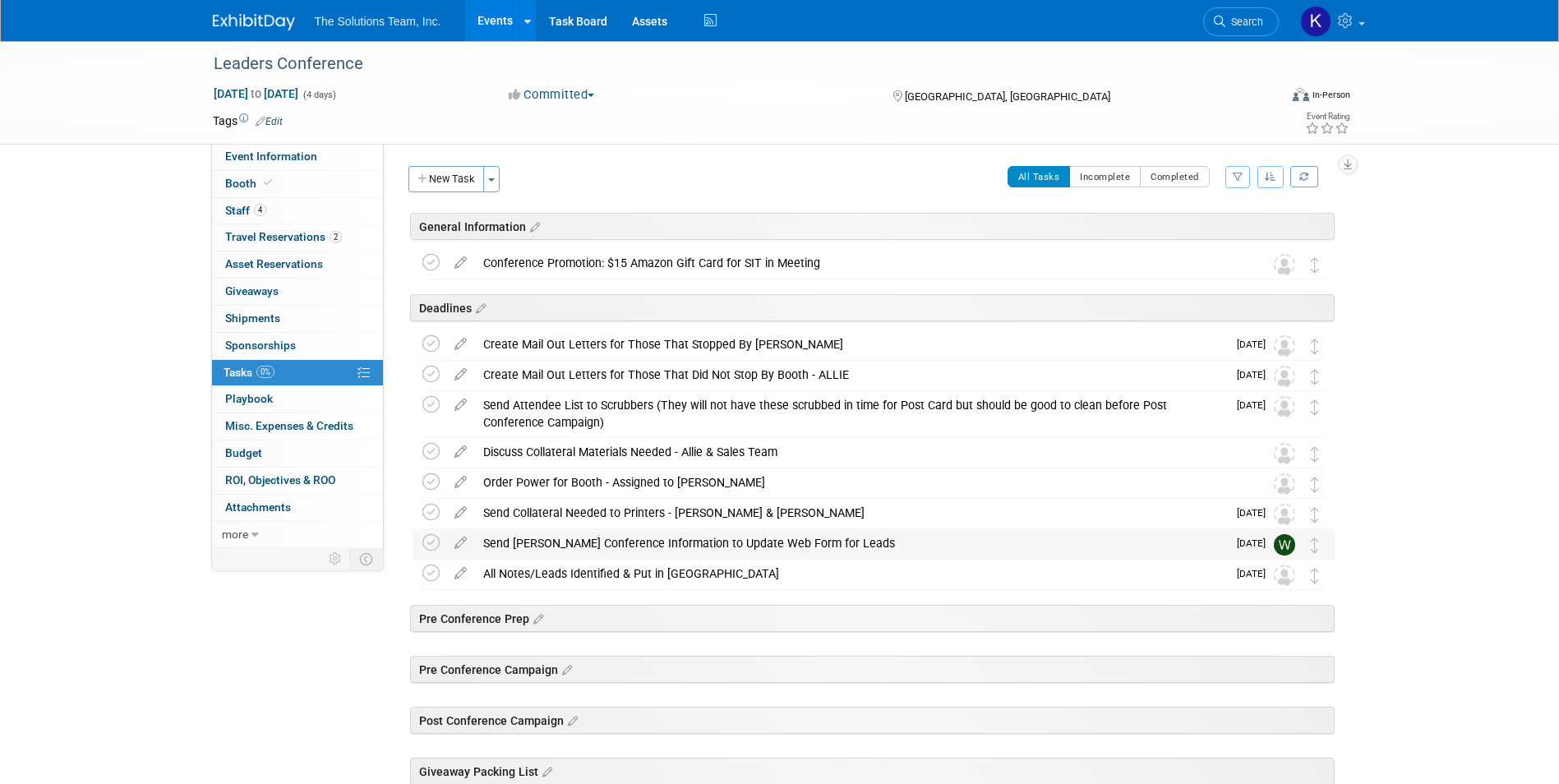
click at [868, 545] on div "Send [PERSON_NAME] Conference Information to Update Web Form for Leads" at bounding box center [851, 543] width 752 height 28
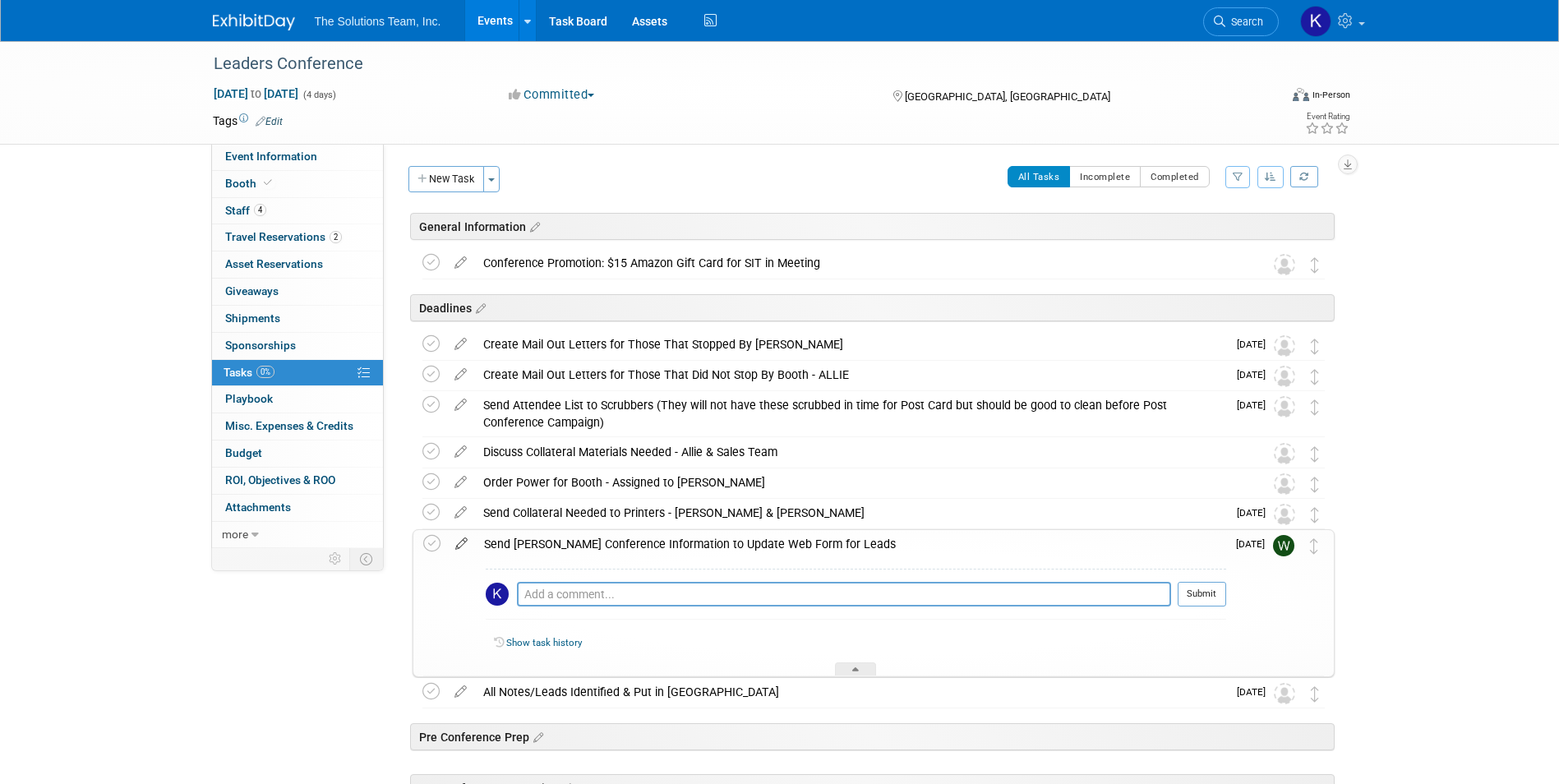
click at [455, 534] on icon at bounding box center [462, 540] width 29 height 20
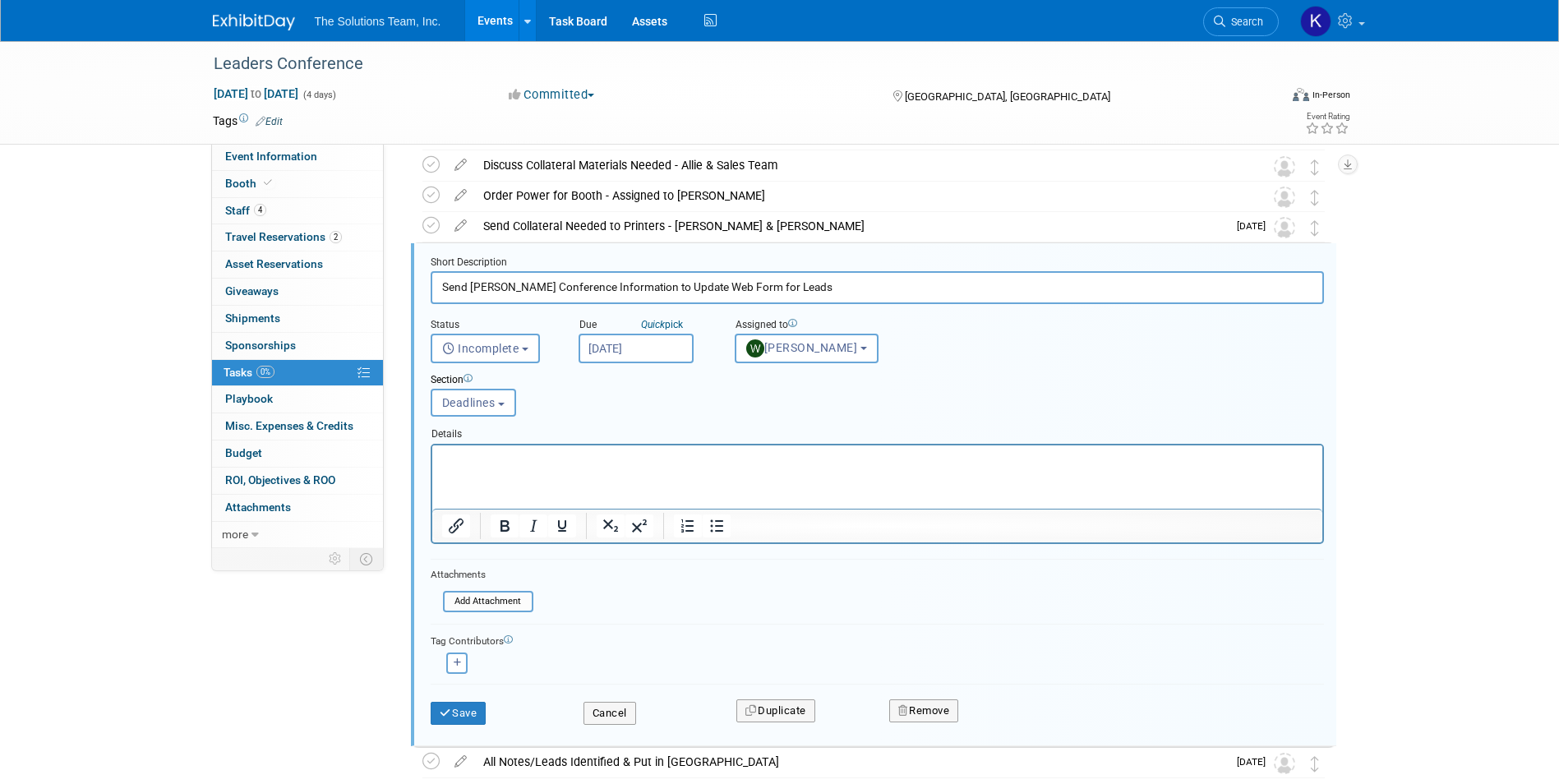
scroll to position [289, 0]
click at [816, 358] on button "[PERSON_NAME]" at bounding box center [806, 345] width 143 height 30
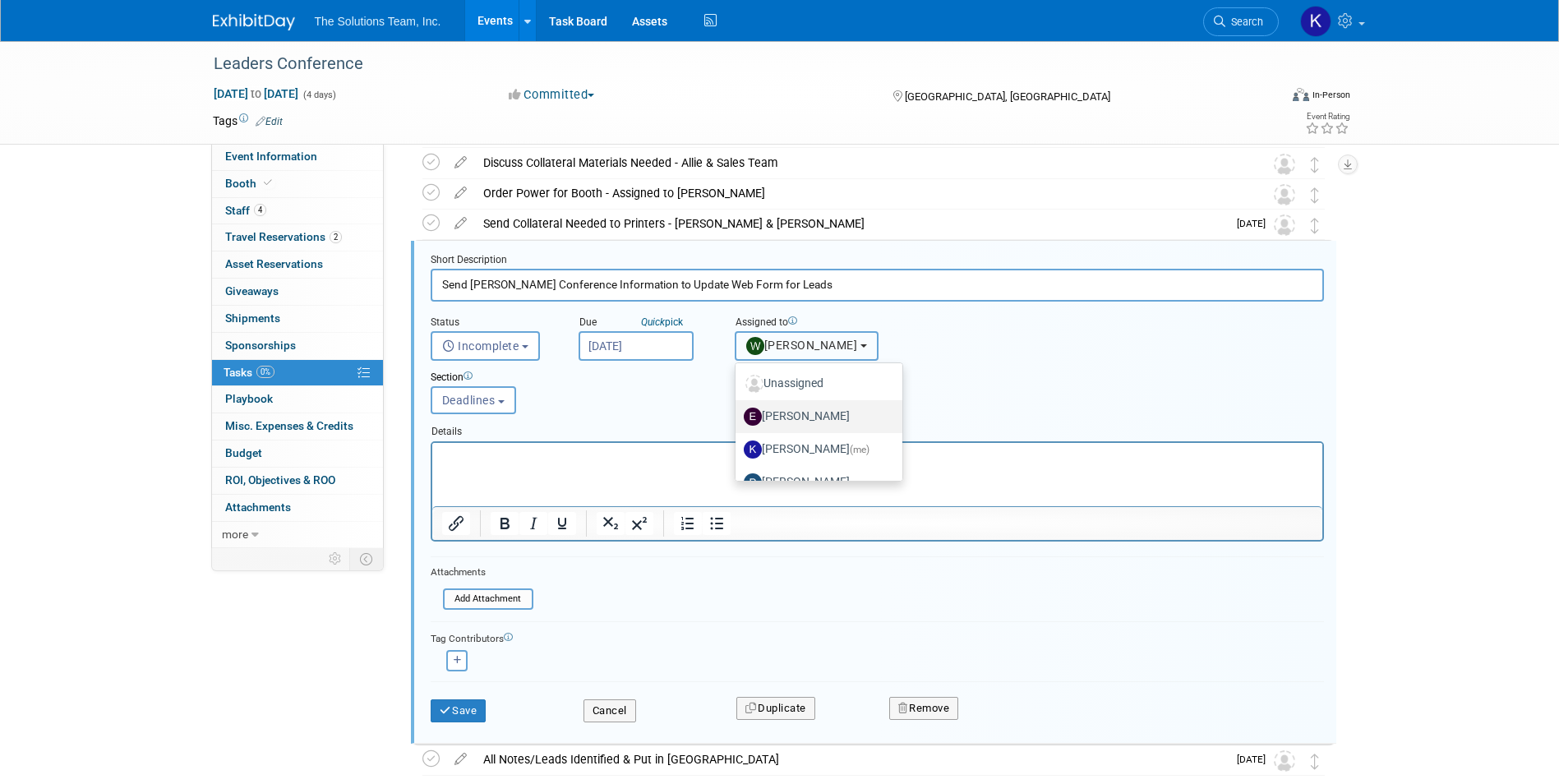
scroll to position [82, 0]
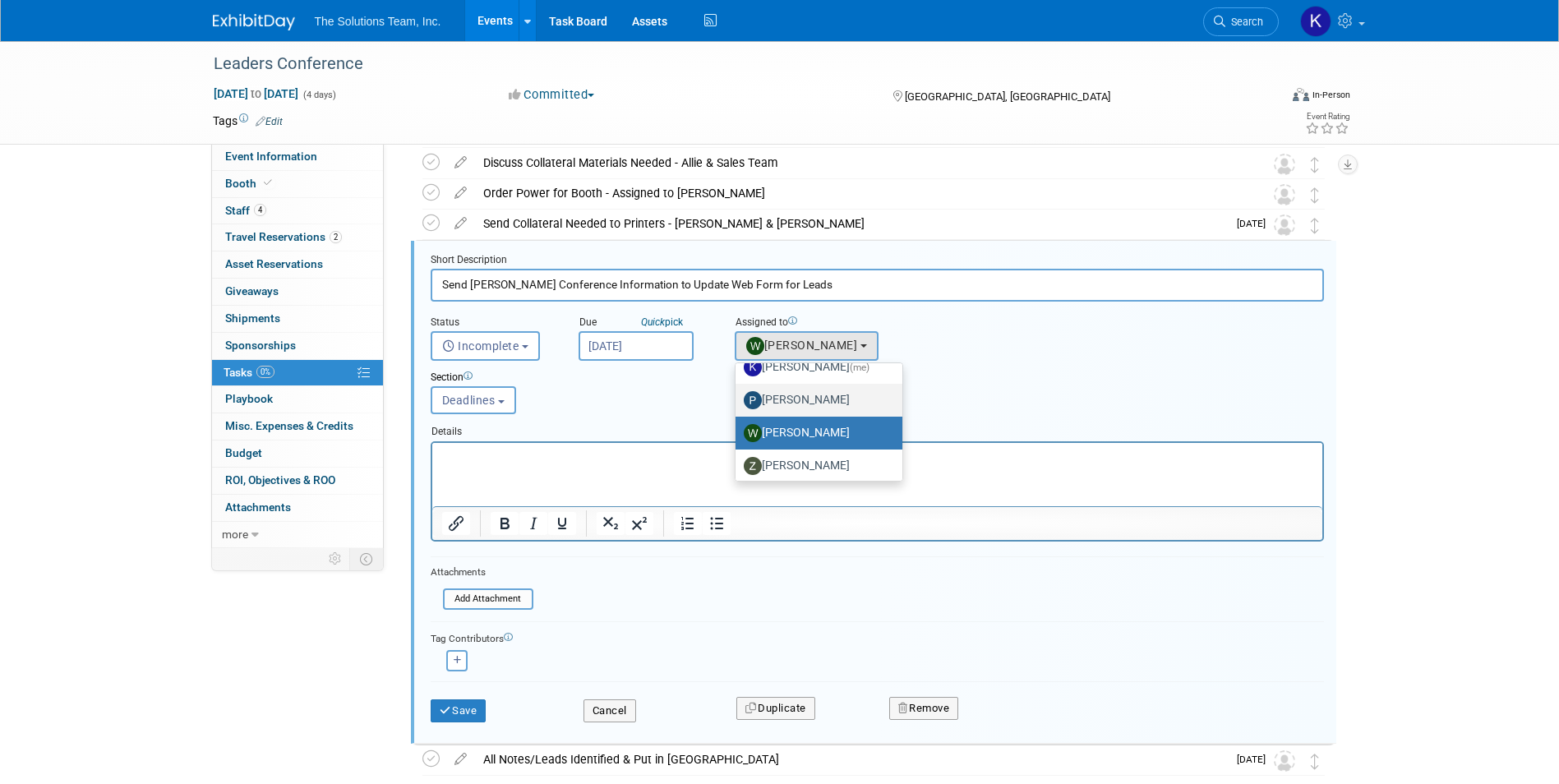
click at [842, 404] on label "[PERSON_NAME]" at bounding box center [815, 400] width 143 height 26
click at [737, 403] on input "[PERSON_NAME]" at bounding box center [732, 398] width 11 height 11
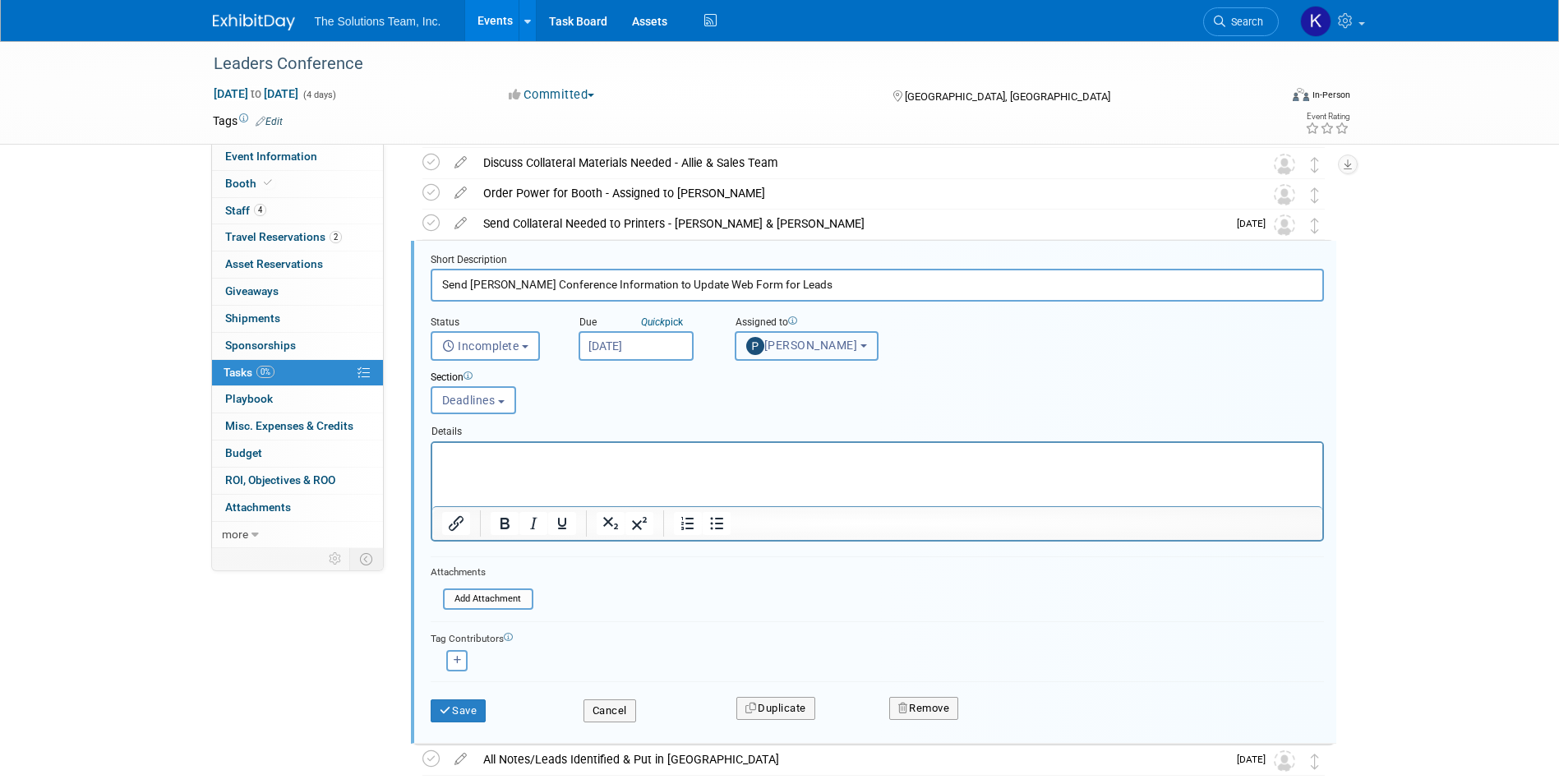
click at [831, 351] on span "[PERSON_NAME]" at bounding box center [802, 344] width 112 height 13
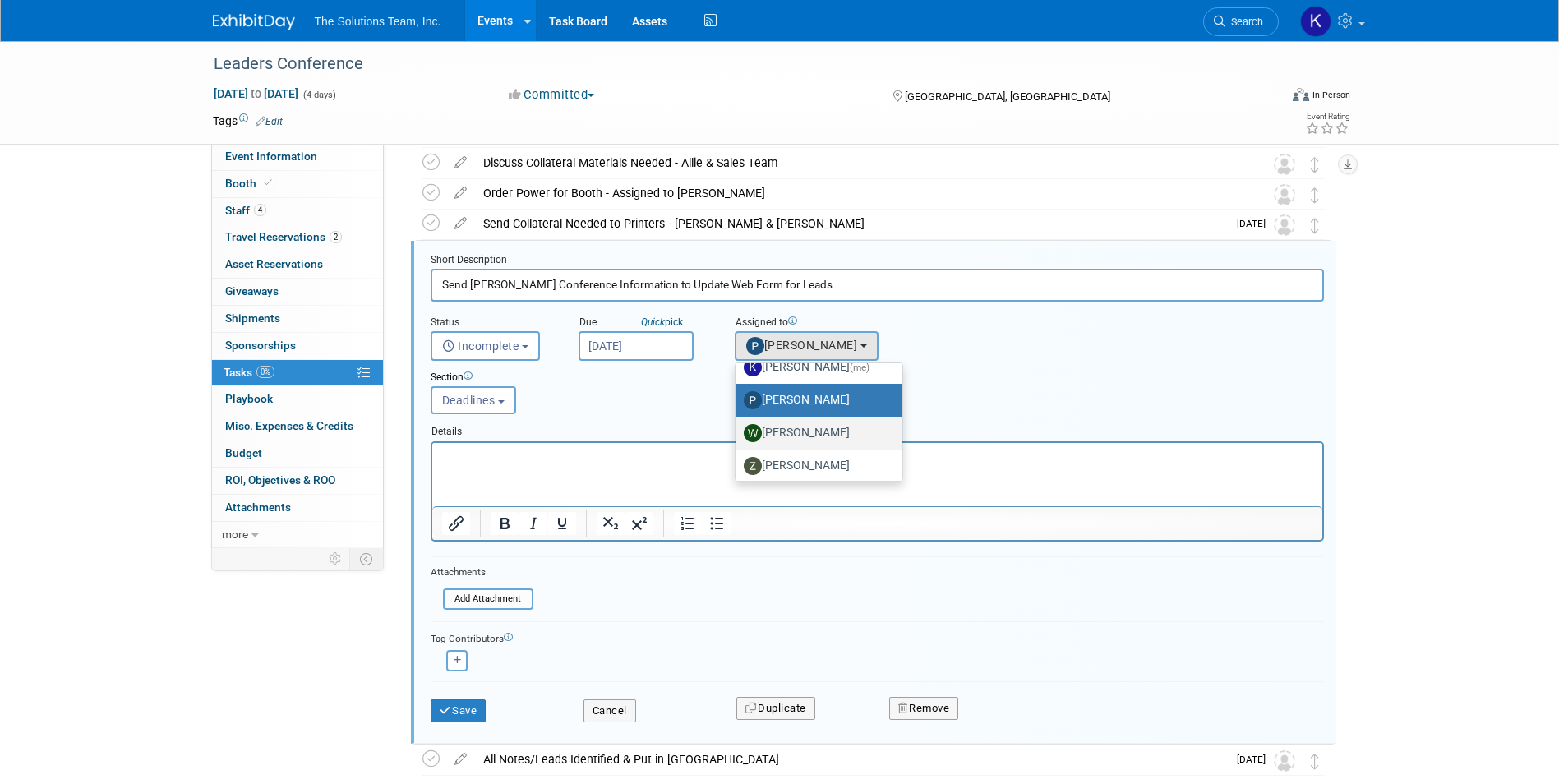
click at [819, 429] on label "[PERSON_NAME]" at bounding box center [815, 433] width 143 height 26
click at [737, 429] on input "[PERSON_NAME]" at bounding box center [732, 431] width 11 height 11
select select "9217388b-2ac3-4b63-835e-985f84ace9bf"
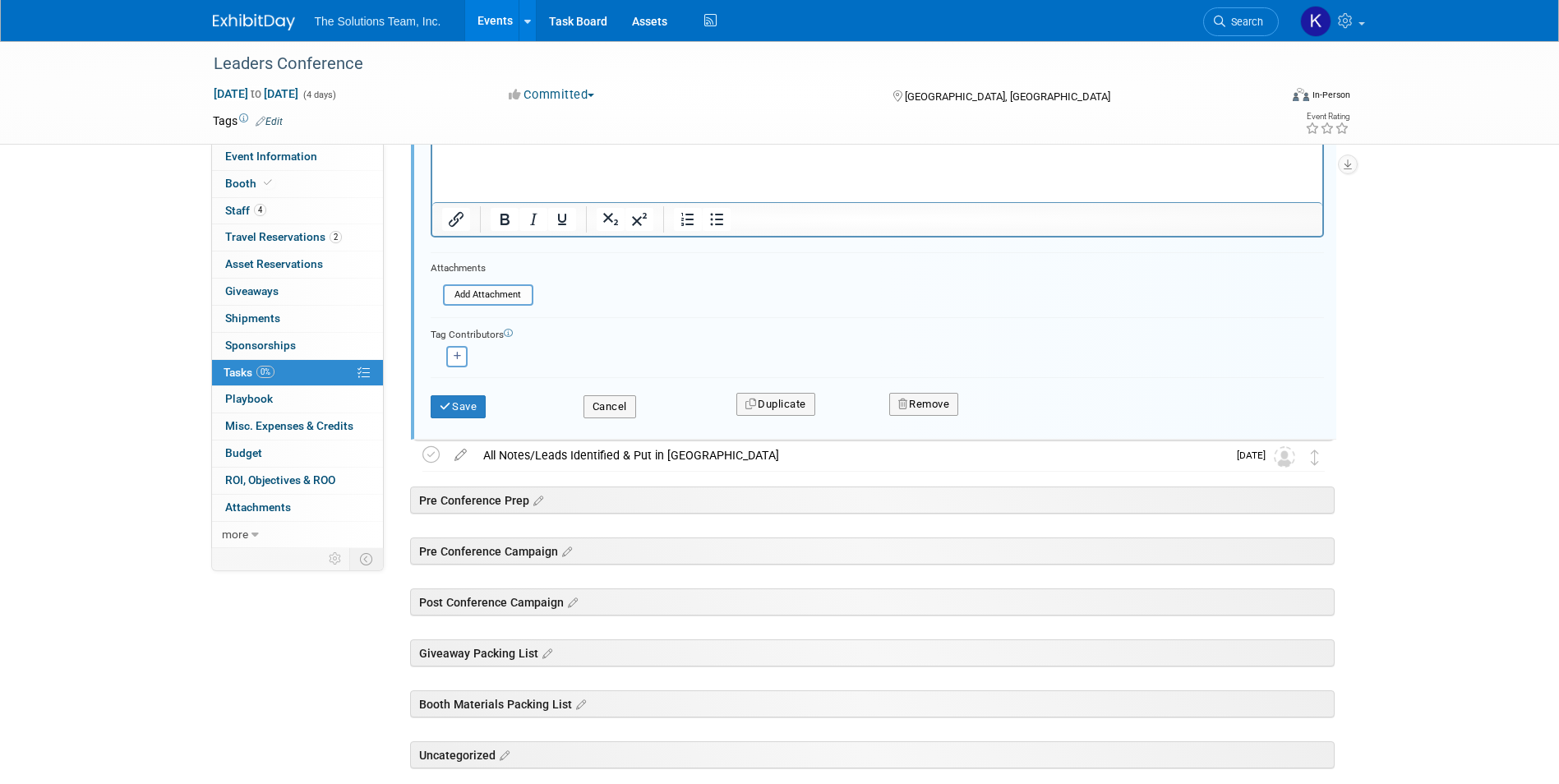
scroll to position [289, 0]
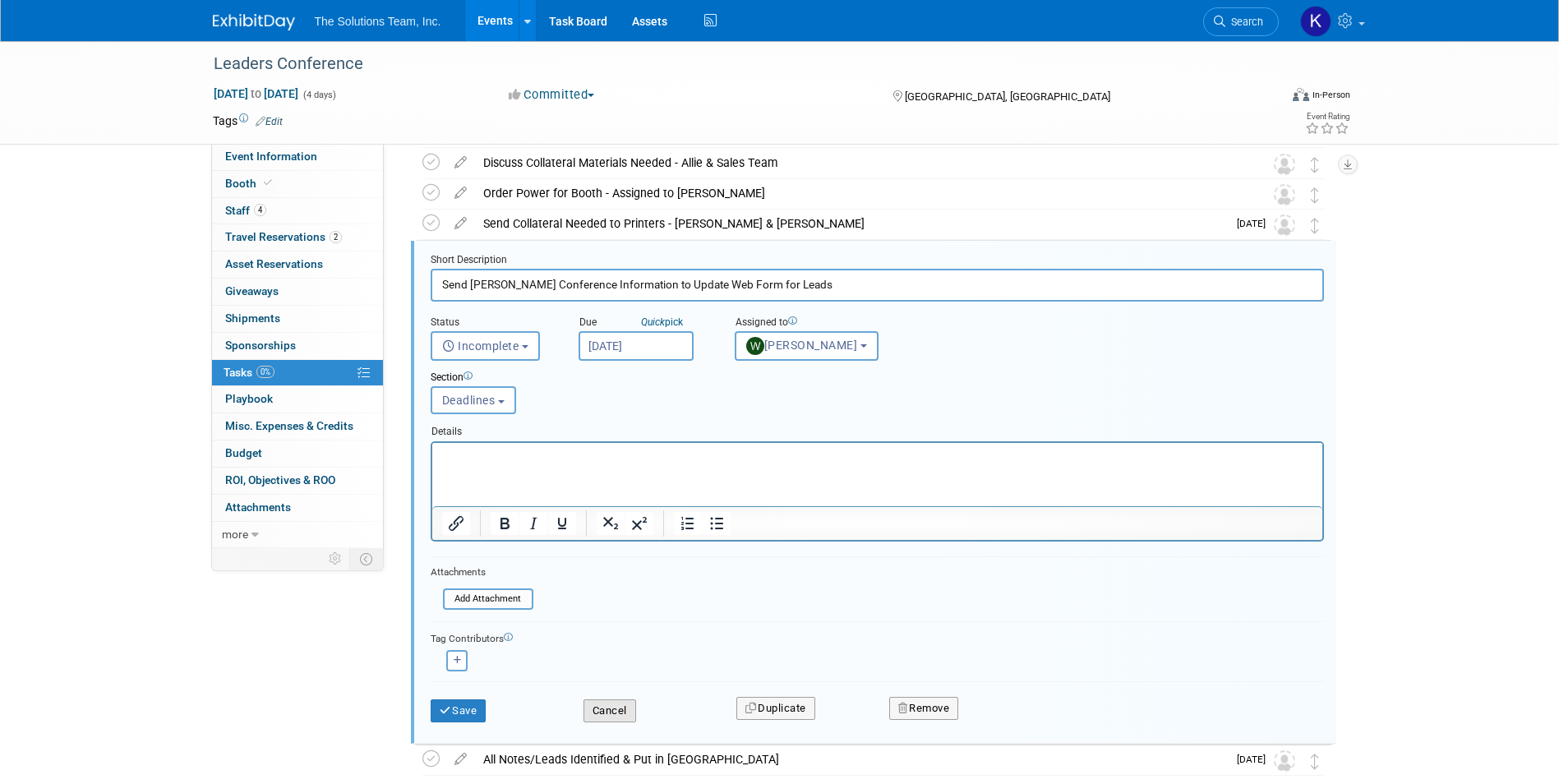
click at [627, 708] on button "Cancel" at bounding box center [609, 710] width 53 height 23
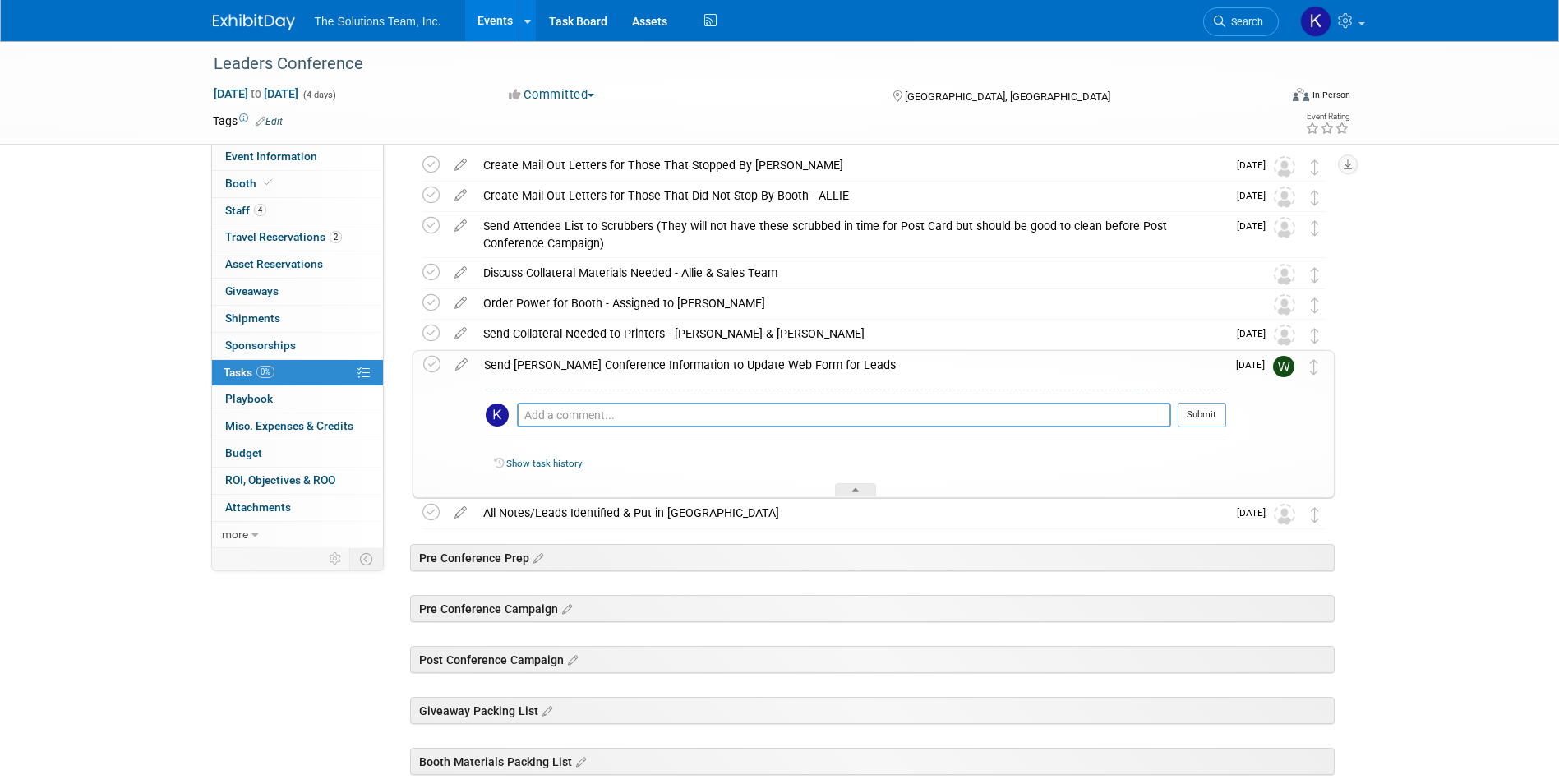
scroll to position [0, 0]
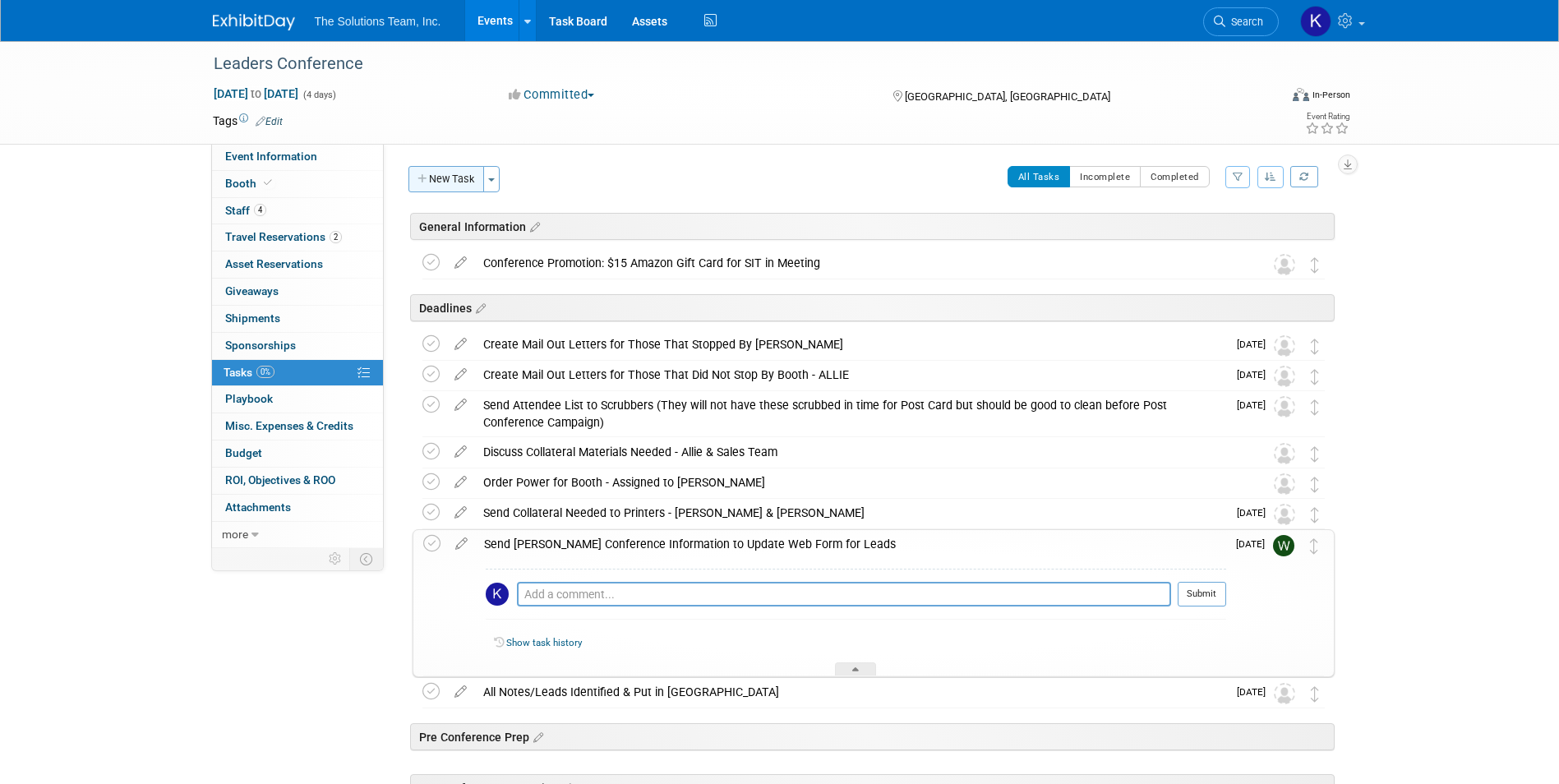
click at [446, 171] on button "New Task" at bounding box center [446, 179] width 76 height 26
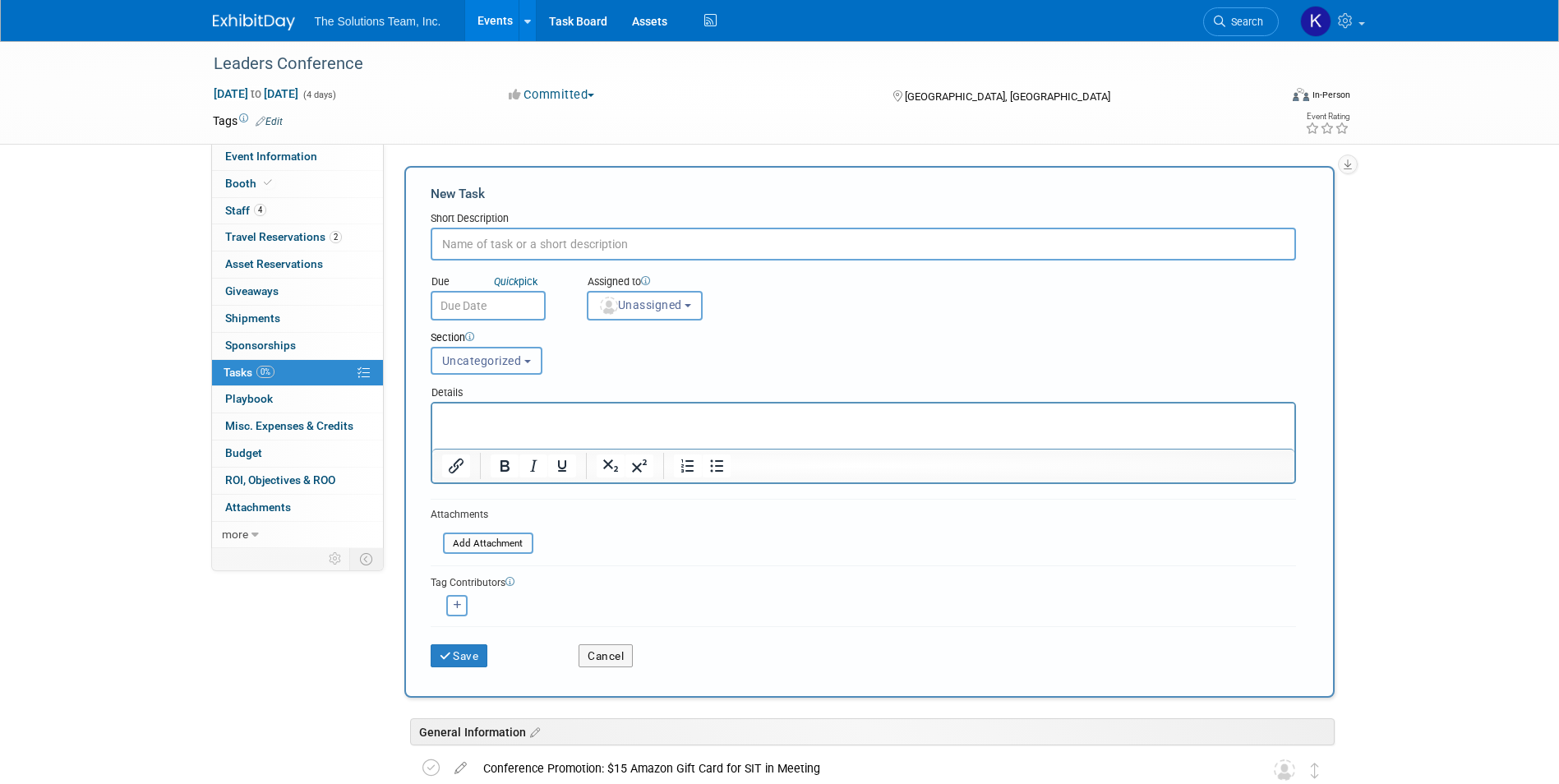
click at [514, 358] on span "Uncategorized" at bounding box center [482, 360] width 80 height 13
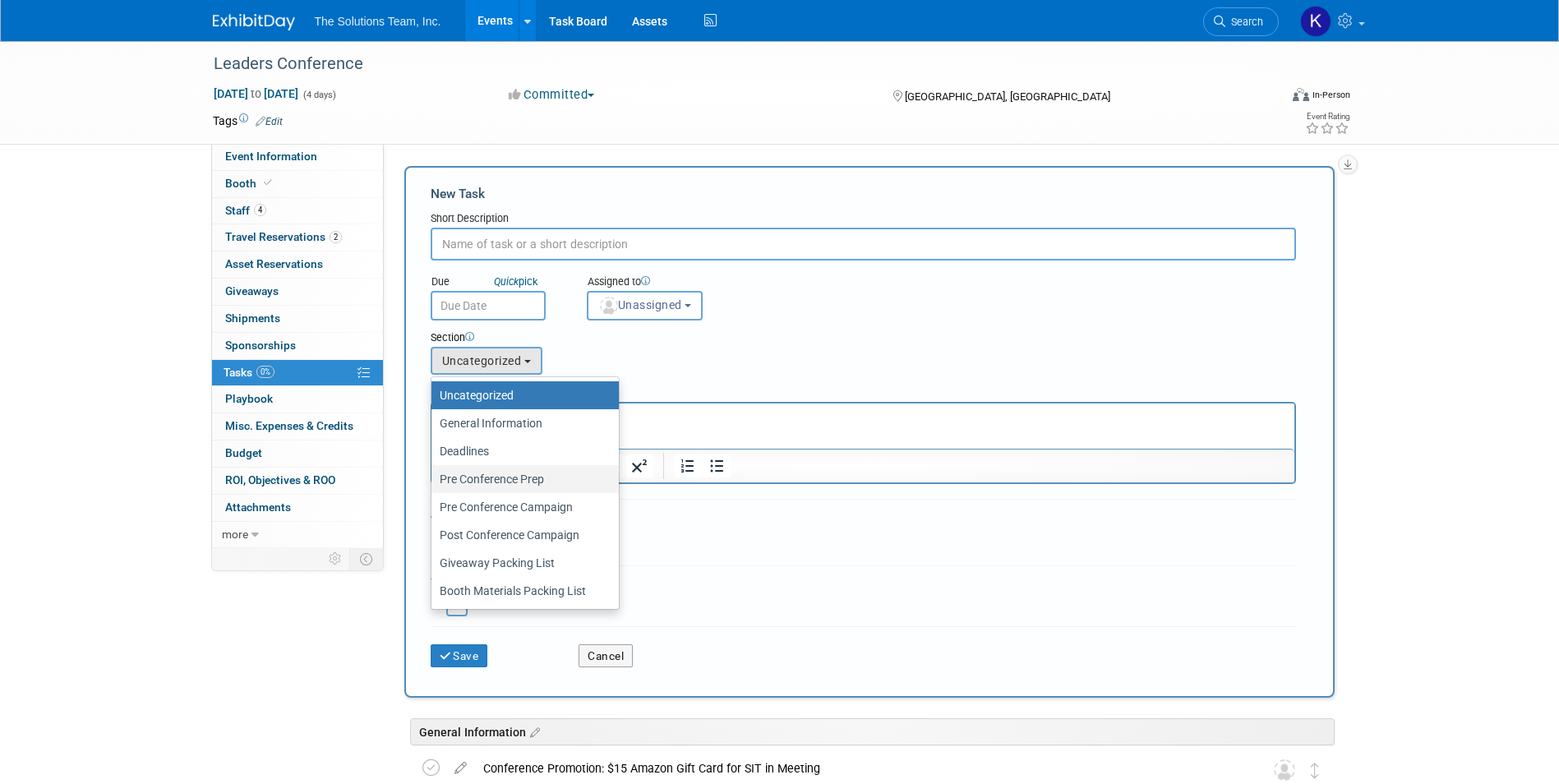
drag, startPoint x: 540, startPoint y: 475, endPoint x: 108, endPoint y: 32, distance: 618.8
click at [540, 475] on label "Pre Conference Prep" at bounding box center [521, 479] width 163 height 21
click at [434, 475] on input "Pre Conference Prep" at bounding box center [429, 479] width 11 height 11
select select "11274447"
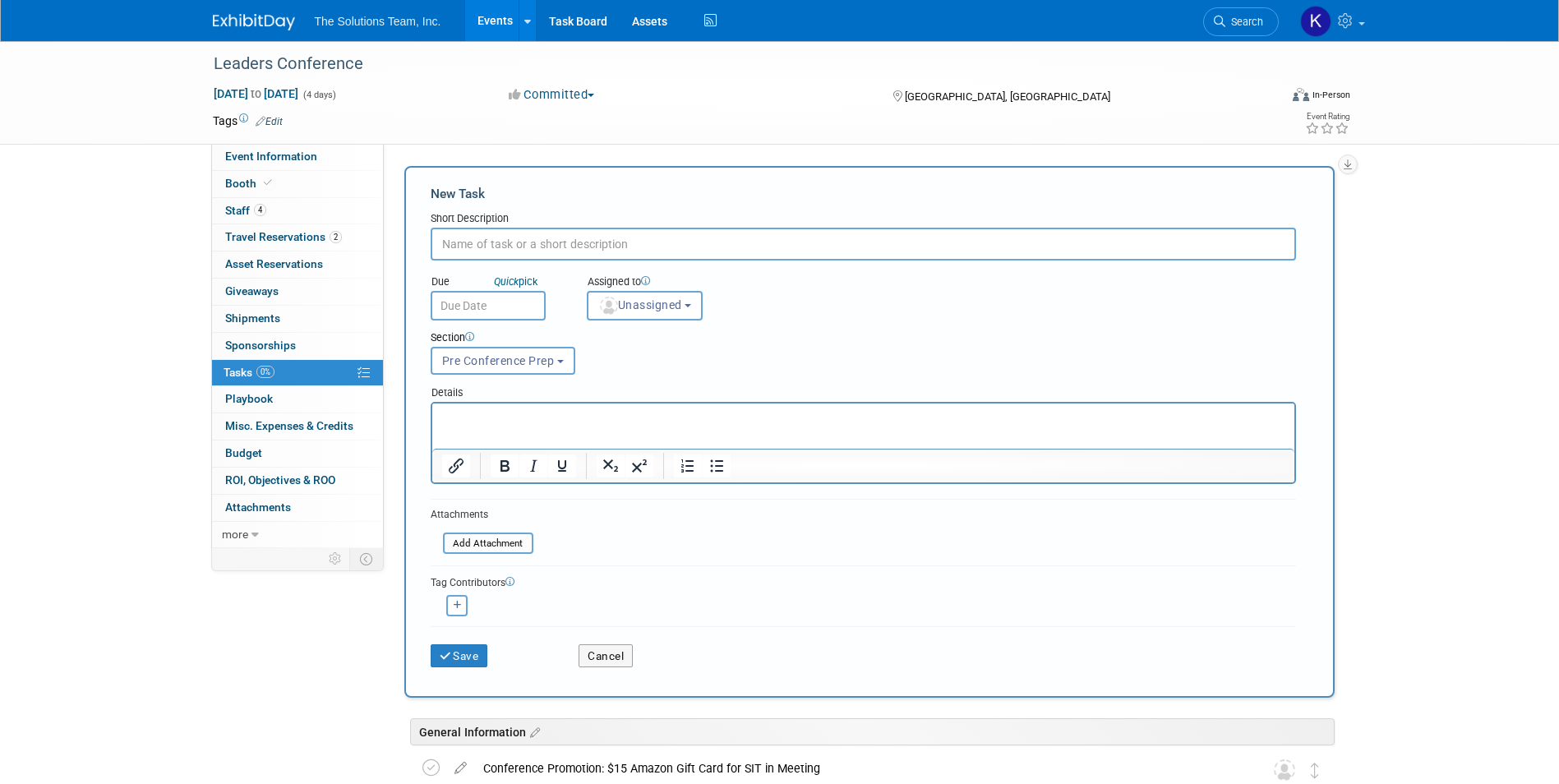
paste input "Identify Prospects & Clients Attending"
type input "Identify Prospects & Clients Attending"
click at [493, 299] on input "text" at bounding box center [488, 305] width 115 height 30
click at [932, 317] on div "Due Quick pick Assigned to <img src="https://www.exhibitday.com/Images/Unassign…" at bounding box center [863, 290] width 890 height 60
click at [507, 298] on input "text" at bounding box center [488, 305] width 115 height 30
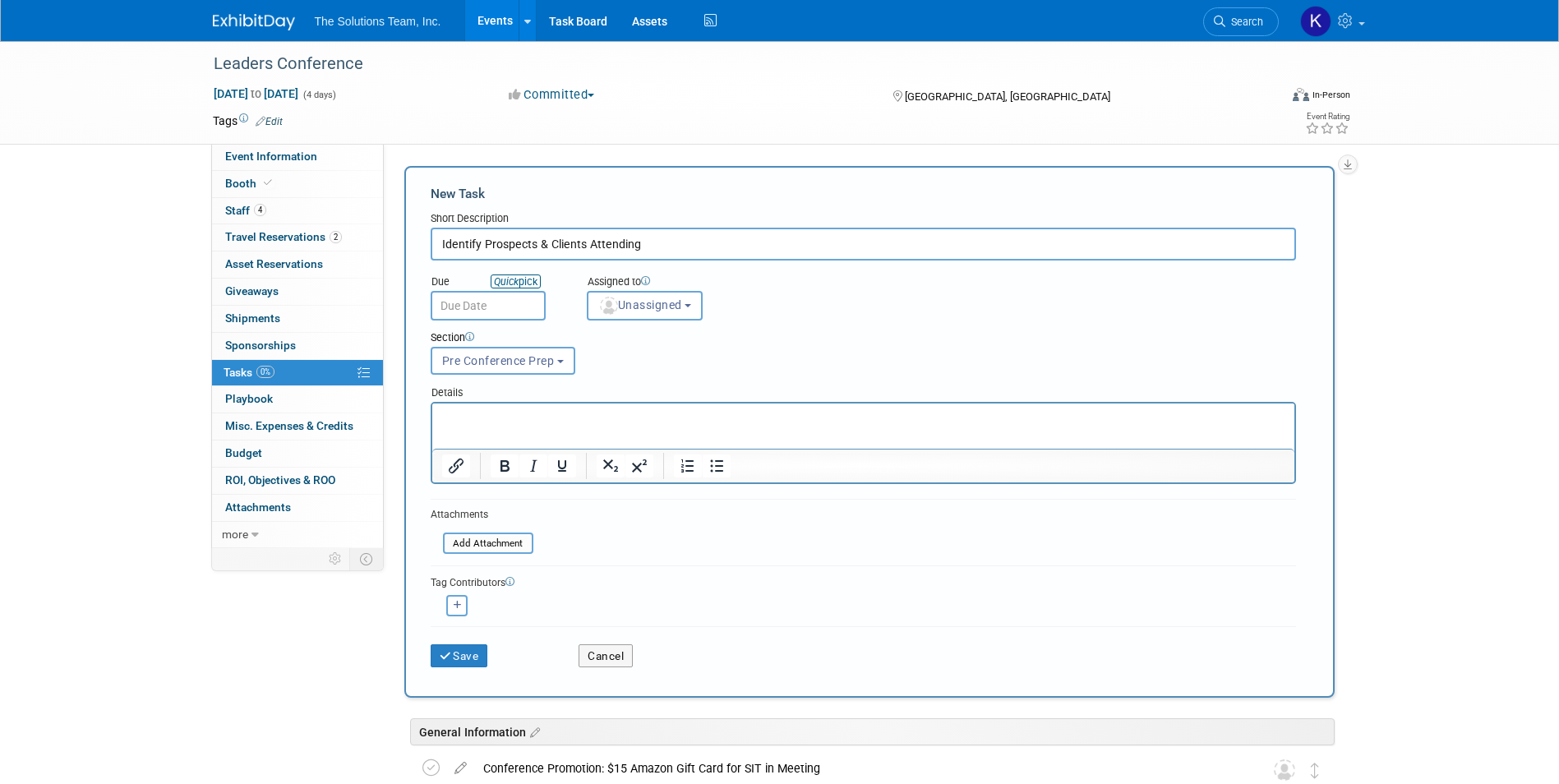
click at [521, 277] on link "Quick pick" at bounding box center [515, 281] width 50 height 14
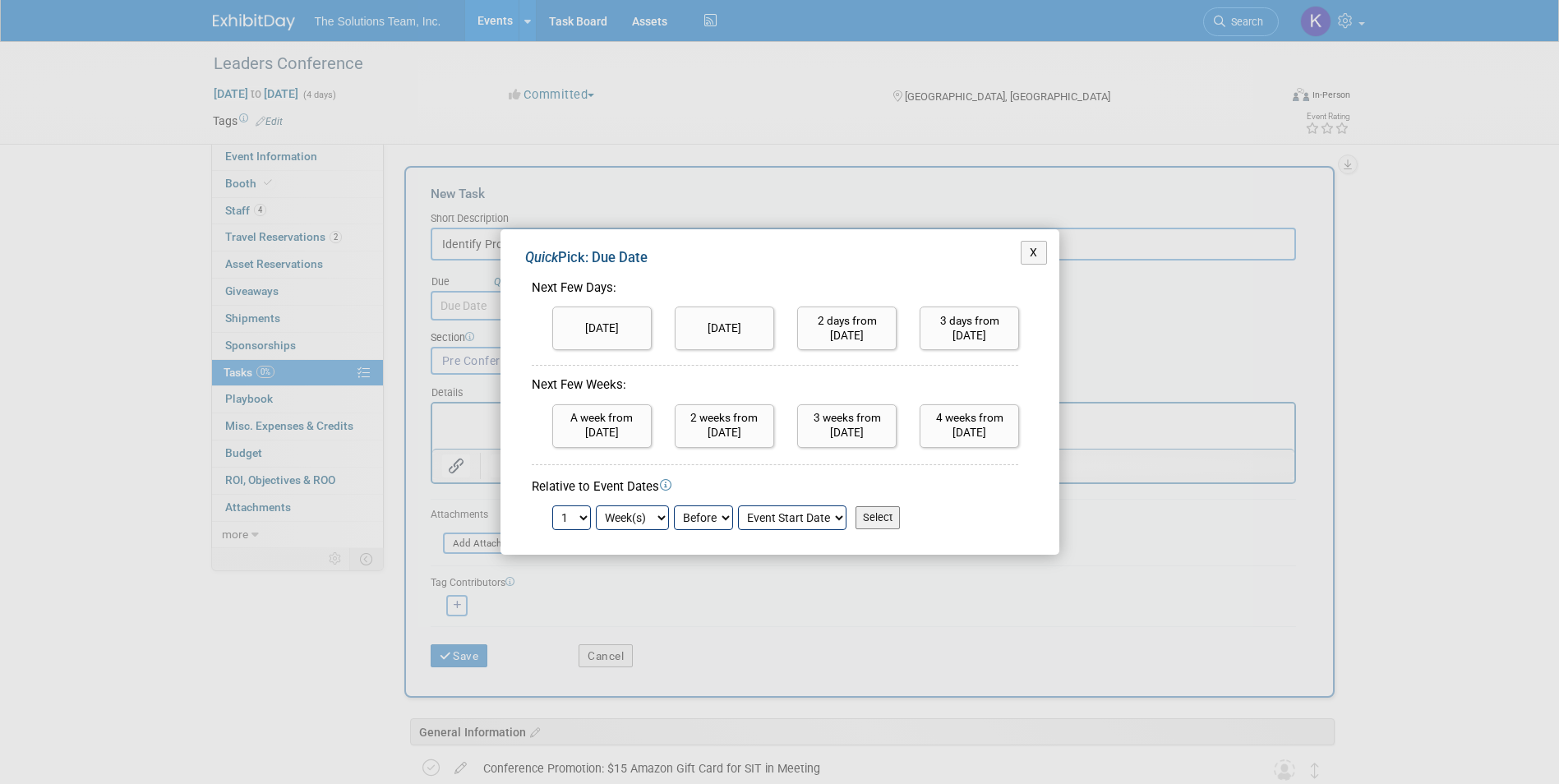
click at [877, 520] on input "Select" at bounding box center [878, 517] width 44 height 23
type input "Sep 21, 2025"
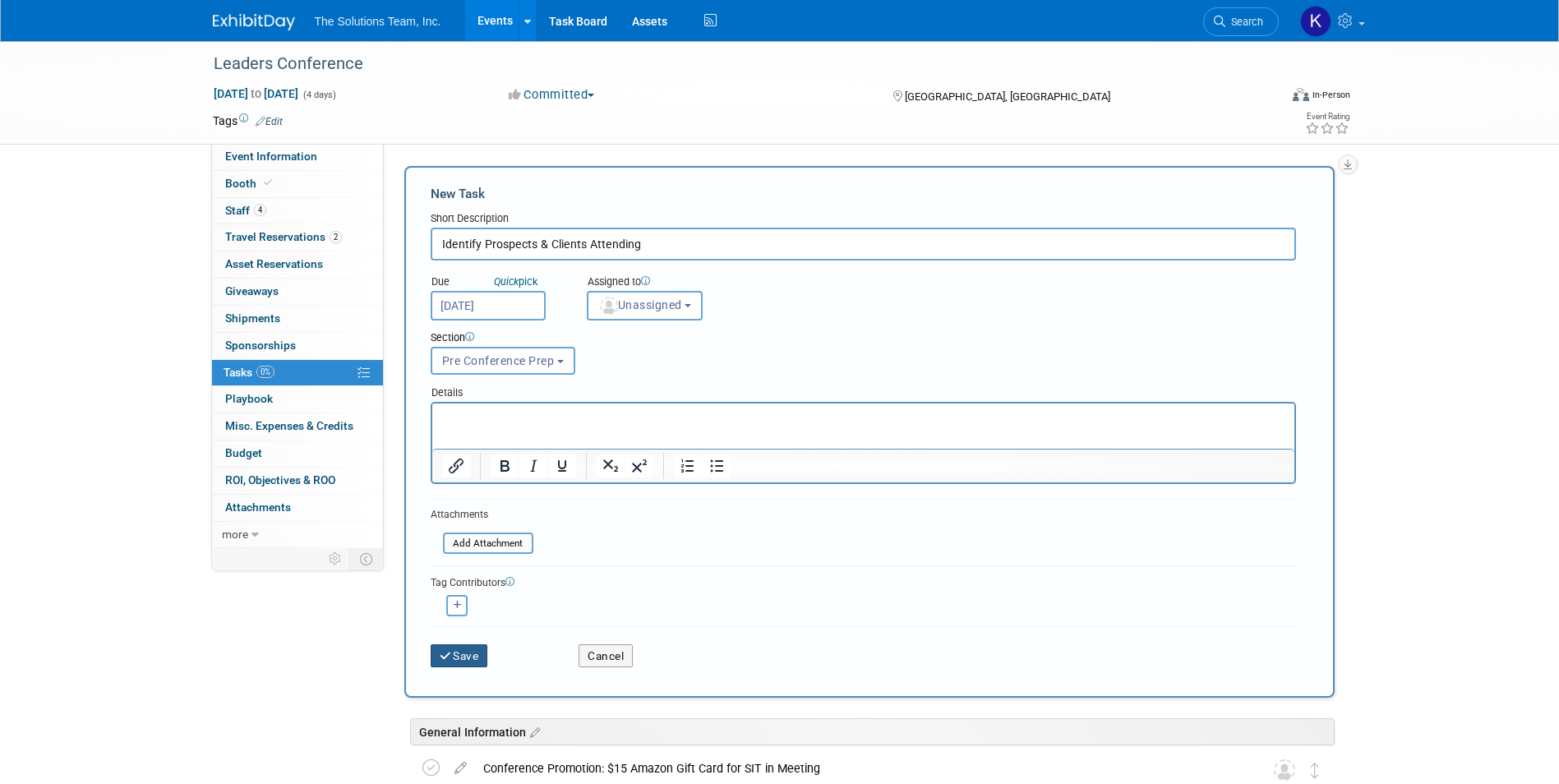
click at [475, 654] on button "Save" at bounding box center [459, 655] width 58 height 23
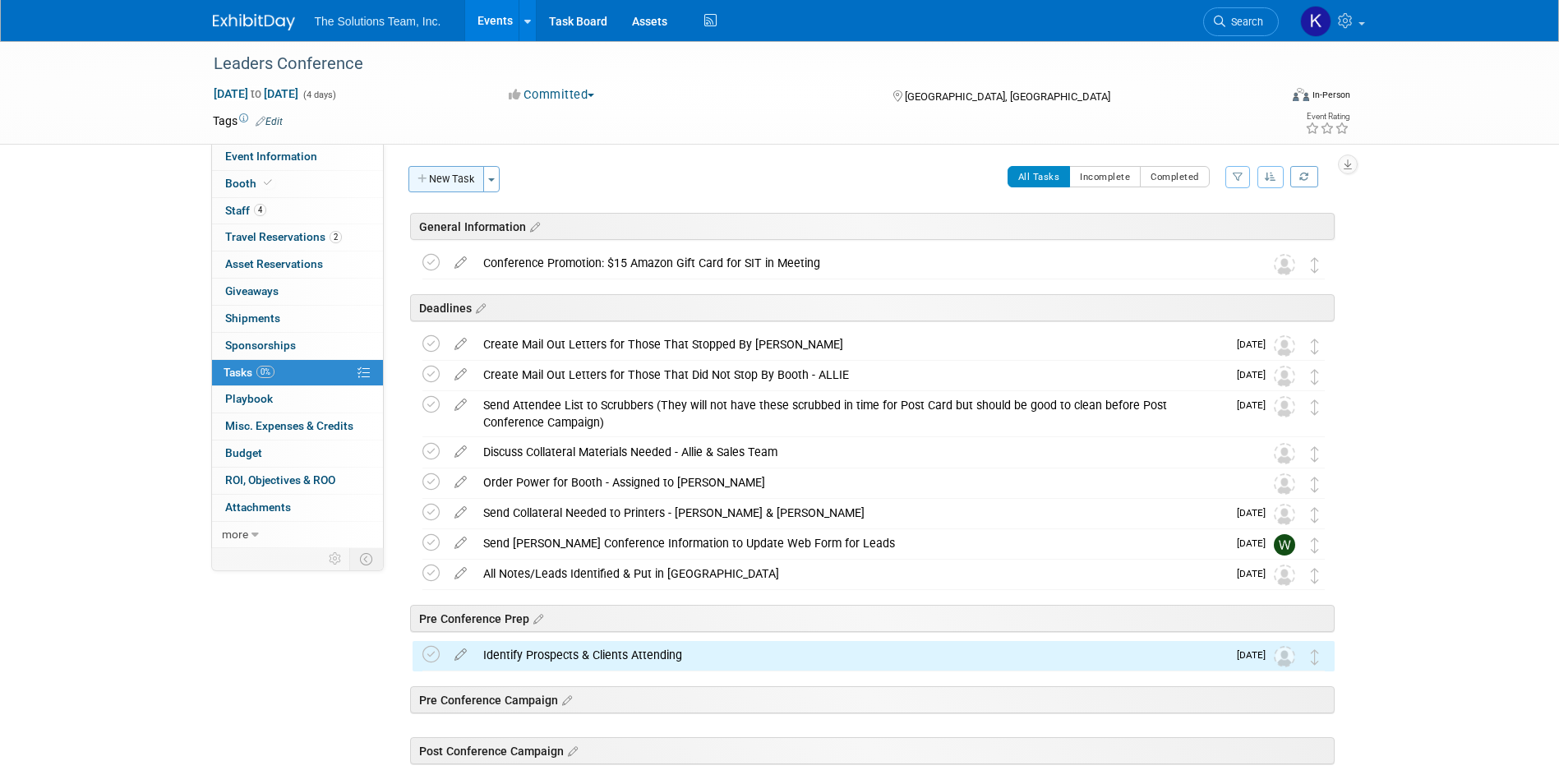
click at [451, 182] on button "New Task" at bounding box center [446, 179] width 76 height 26
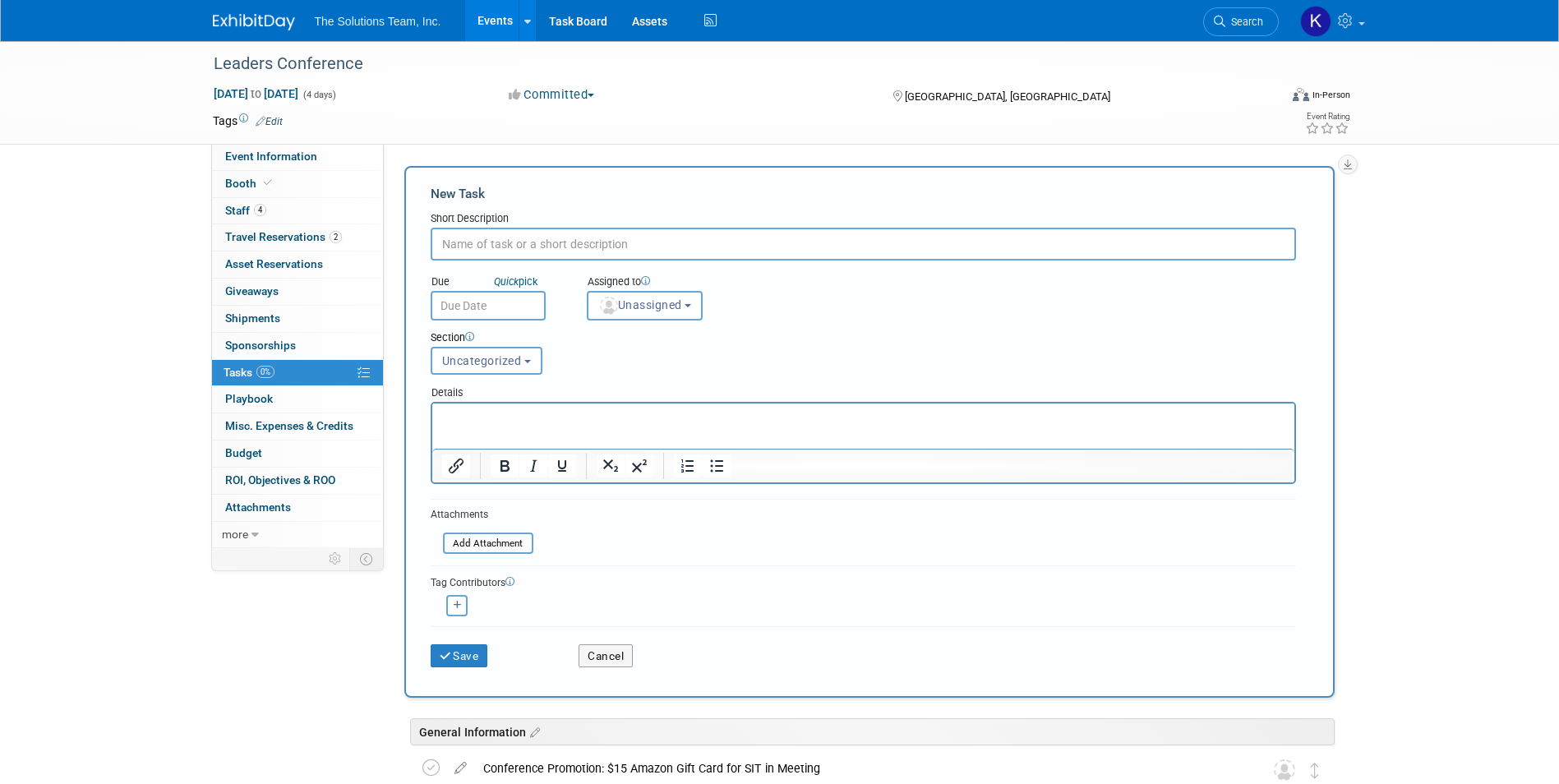
click at [580, 255] on input "text" at bounding box center [863, 244] width 866 height 33
paste input "Mock Booth Setup"
type input "Mock Booth Setup"
click at [513, 347] on button "Uncategorized" at bounding box center [486, 361] width 112 height 28
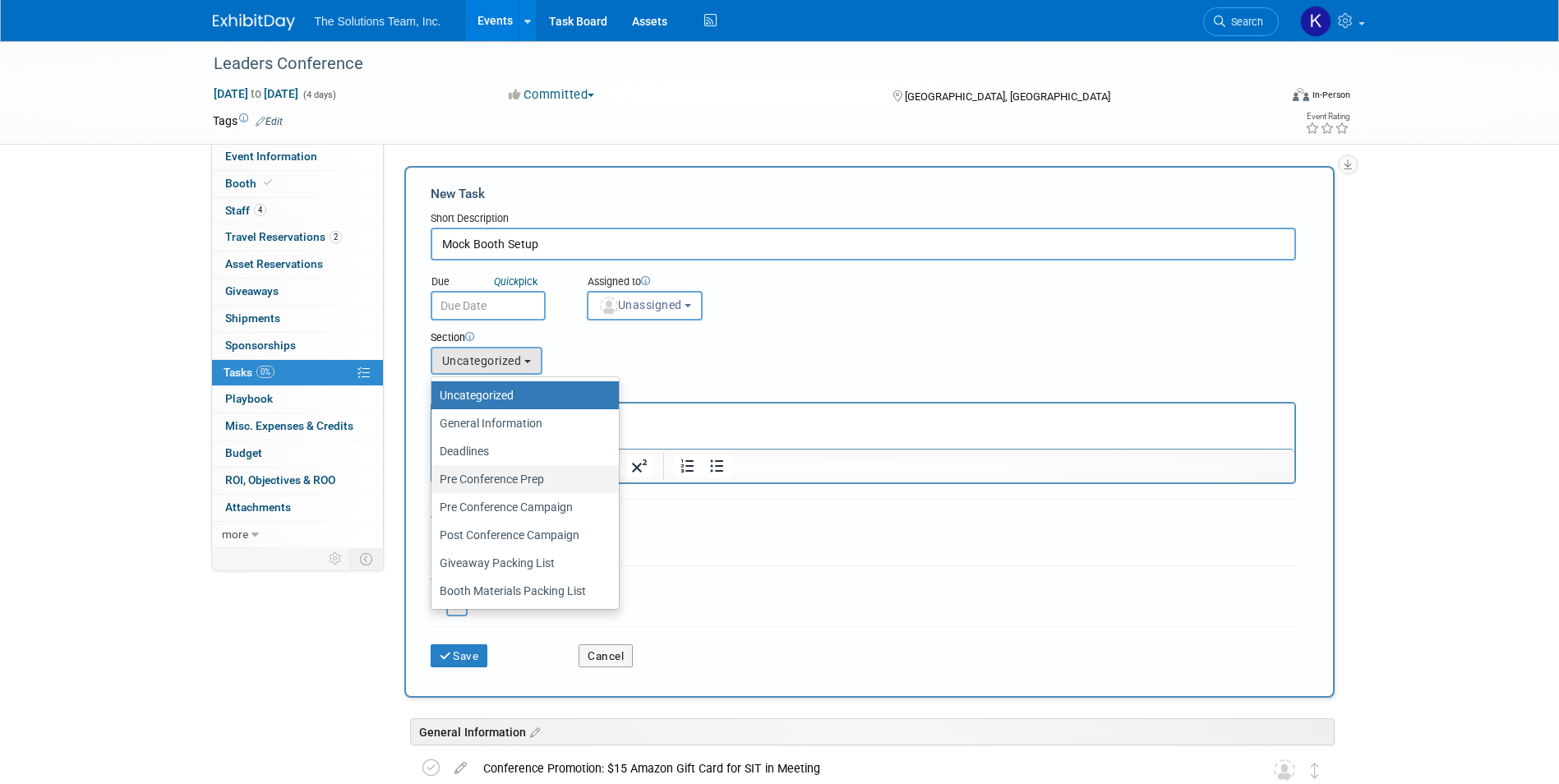
click at [546, 474] on label "Pre Conference Prep" at bounding box center [521, 479] width 163 height 21
click at [434, 474] on input "Pre Conference Prep" at bounding box center [429, 479] width 11 height 11
select select "11274447"
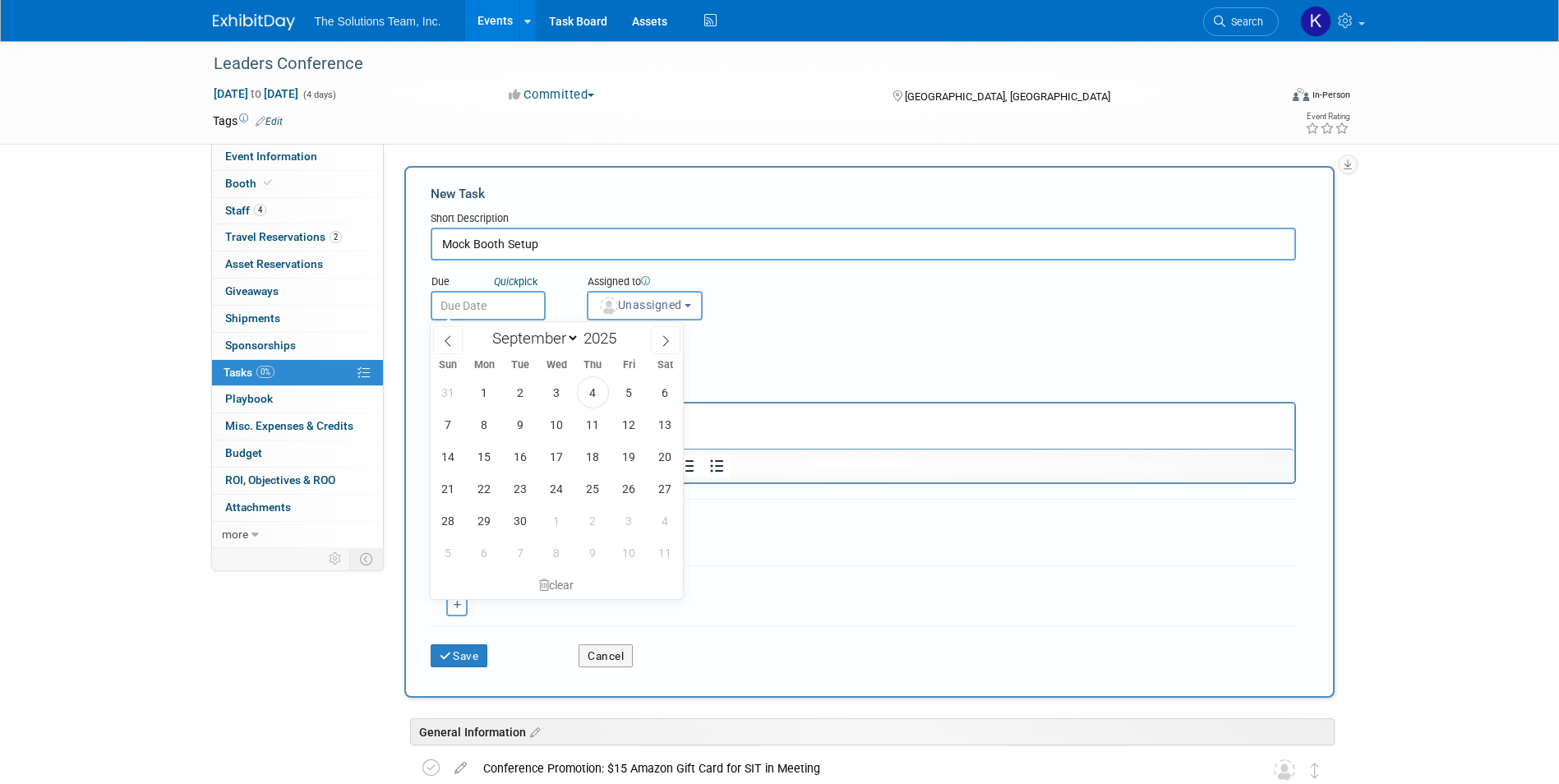
click at [530, 296] on input "text" at bounding box center [488, 305] width 115 height 30
click at [514, 283] on icon "Quick" at bounding box center [506, 281] width 25 height 13
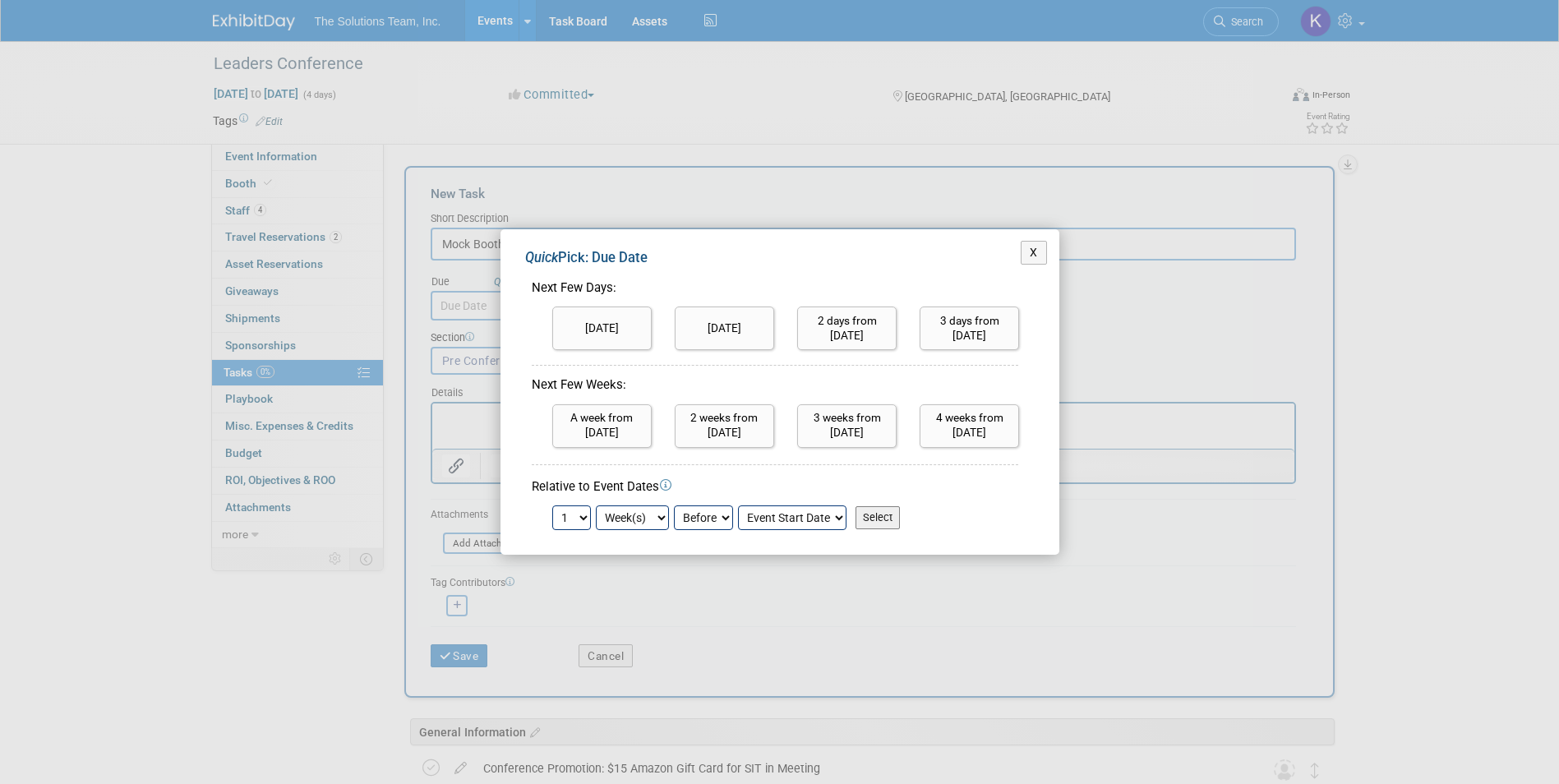
click at [867, 522] on input "Select" at bounding box center [878, 517] width 44 height 23
type input "Sep 21, 2025"
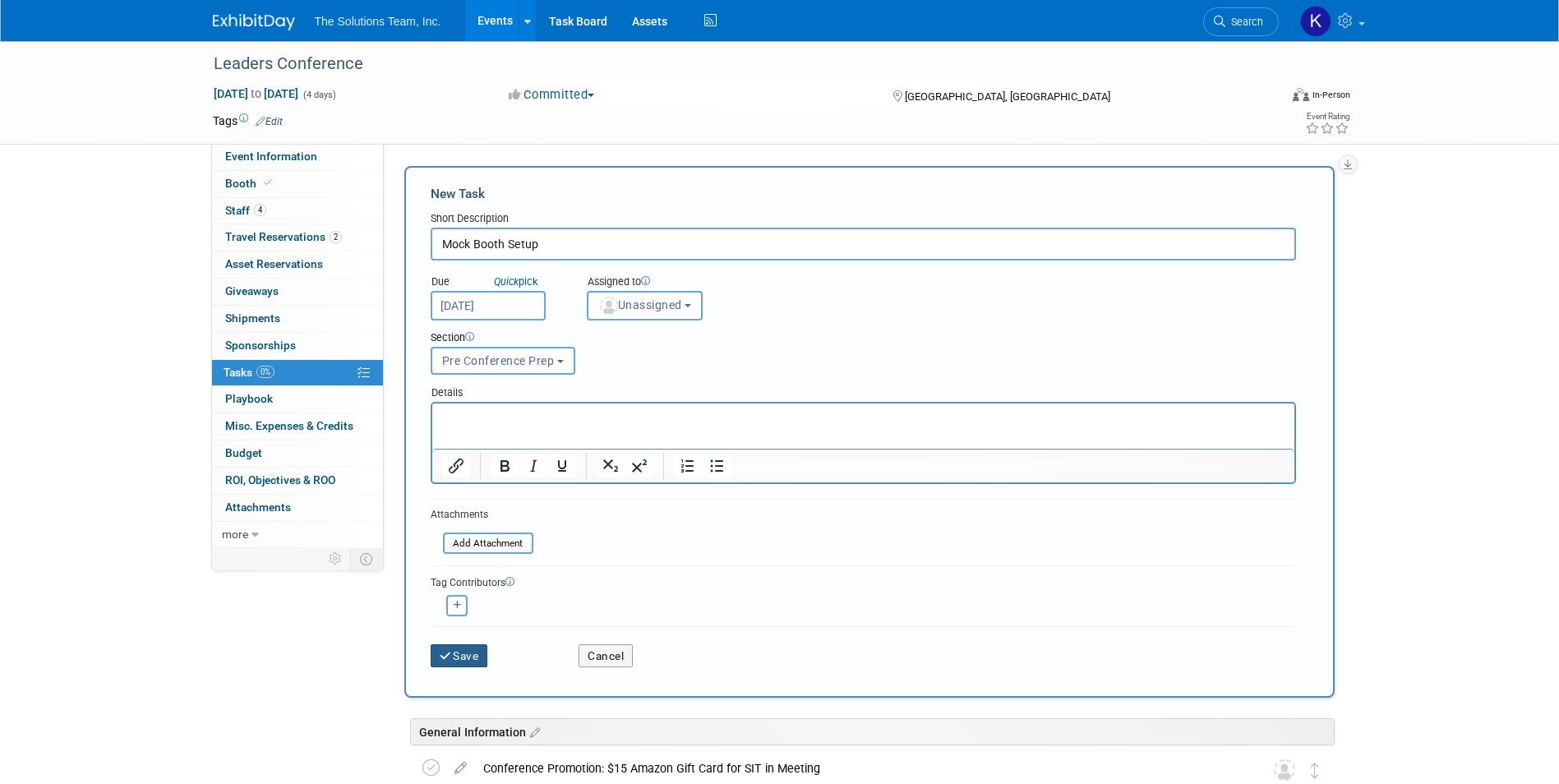
click at [456, 654] on button "Save" at bounding box center [459, 655] width 58 height 23
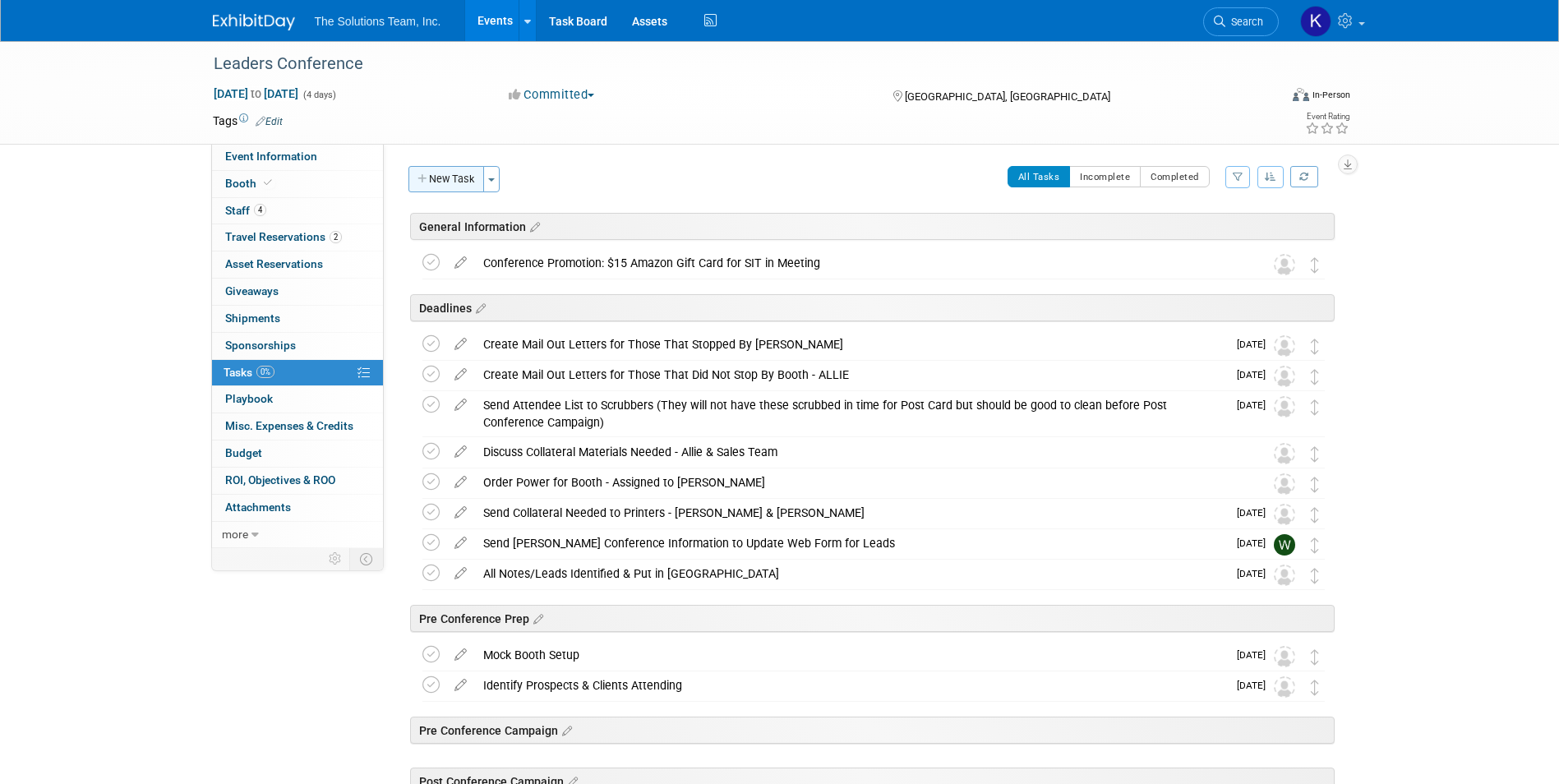
click at [447, 188] on button "New Task" at bounding box center [446, 179] width 76 height 26
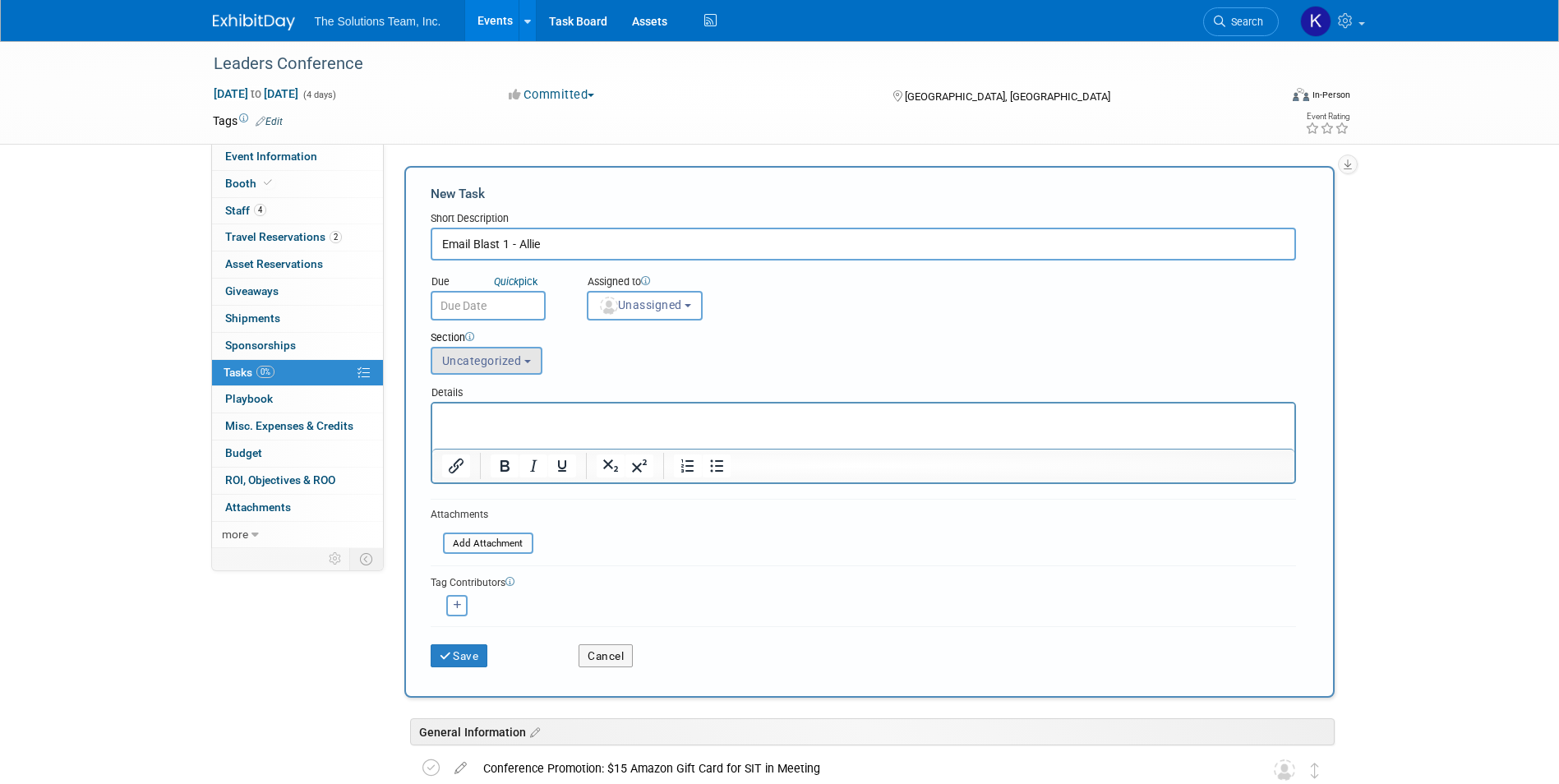
type input "Email Blast 1 - Allie"
click at [500, 357] on span "Uncategorized" at bounding box center [482, 360] width 80 height 13
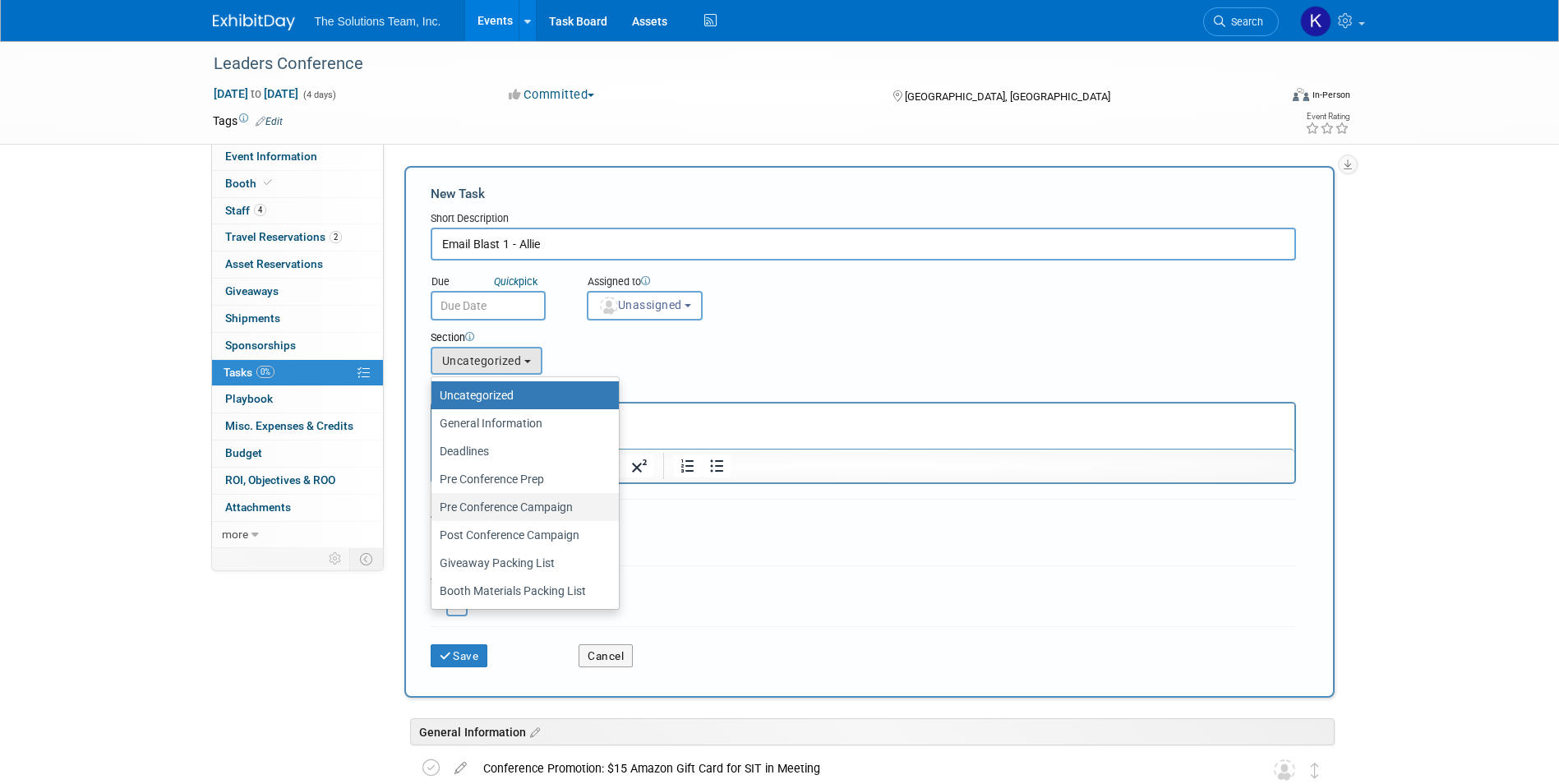
click at [532, 504] on label "Pre Conference Campaign" at bounding box center [521, 507] width 163 height 21
click at [434, 504] on input "Pre Conference Campaign" at bounding box center [429, 507] width 11 height 11
select select "11274448"
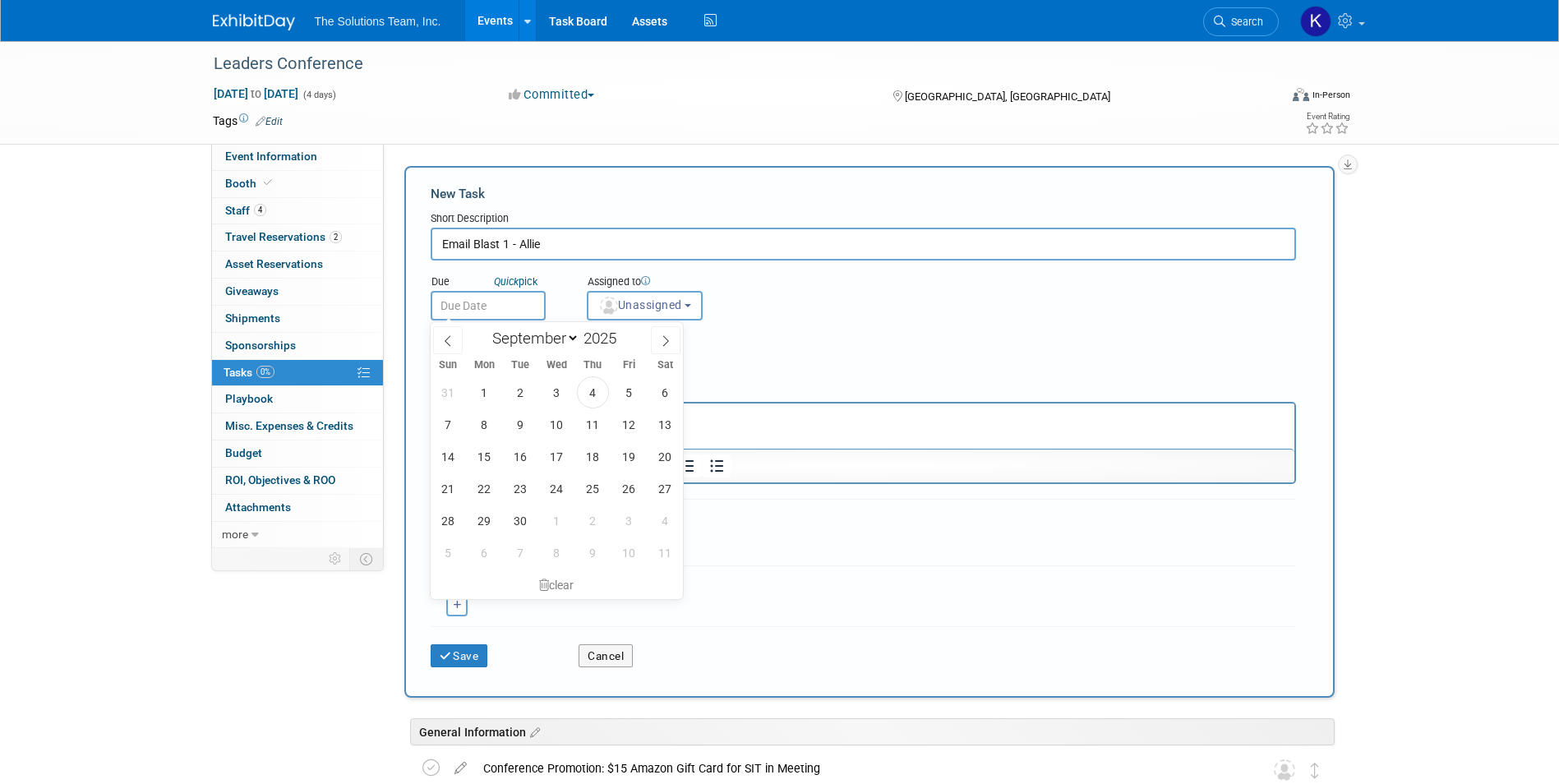
click at [496, 303] on input "text" at bounding box center [488, 305] width 115 height 30
click at [530, 277] on link "Quick pick" at bounding box center [515, 281] width 50 height 14
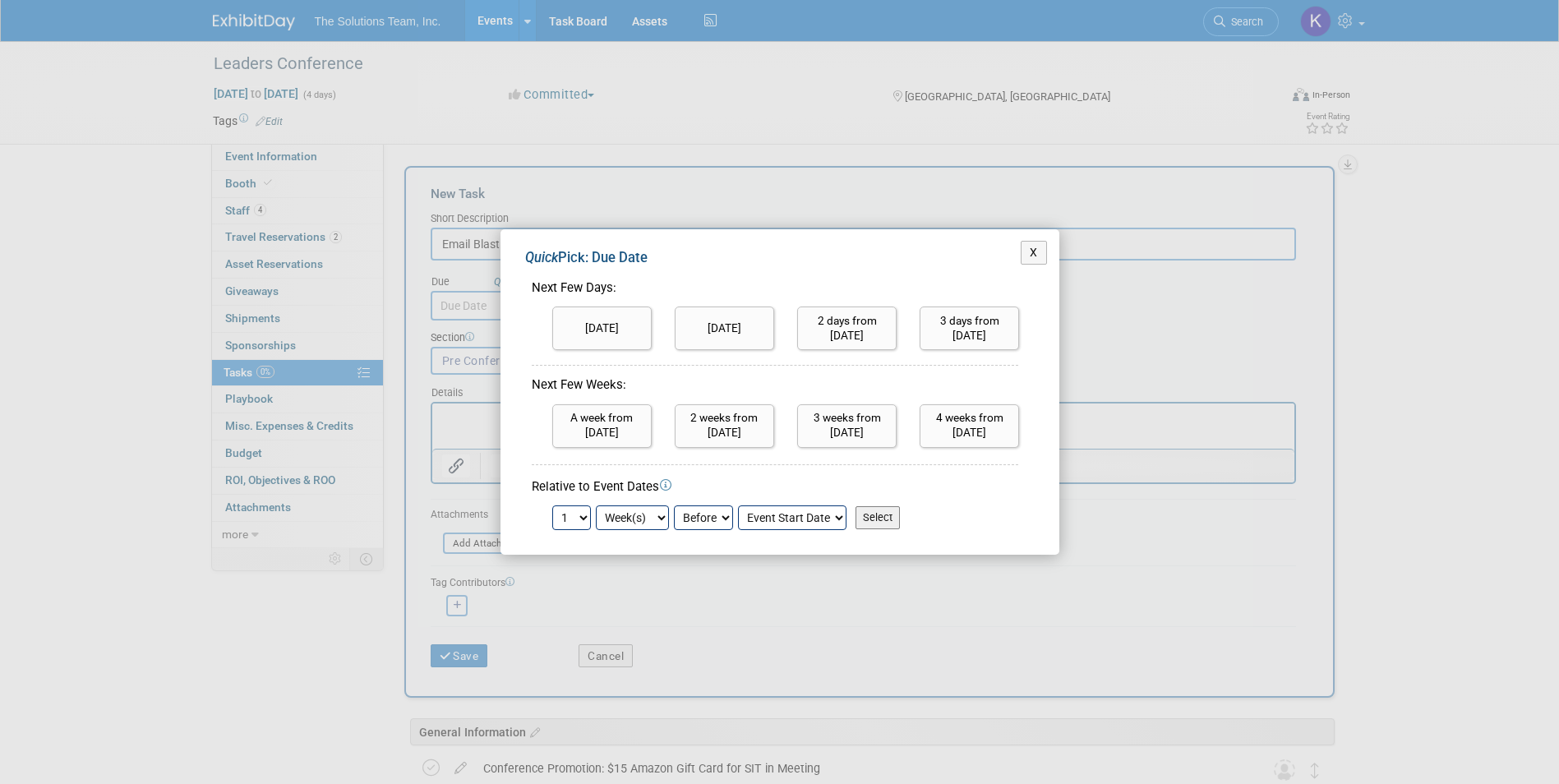
click at [569, 507] on select "1 2 3 4 5 6 7 8 9 10 11 12 13 14 15 16 17 18 19 20 21 22 23 24" at bounding box center [572, 517] width 39 height 25
select select "3"
click at [552, 505] on select "1 2 3 4 5 6 7 8 9 10 11 12 13 14 15 16 17 18 19 20 21 22 23 24" at bounding box center [572, 517] width 39 height 25
click at [1029, 258] on button "X" at bounding box center [1034, 253] width 26 height 24
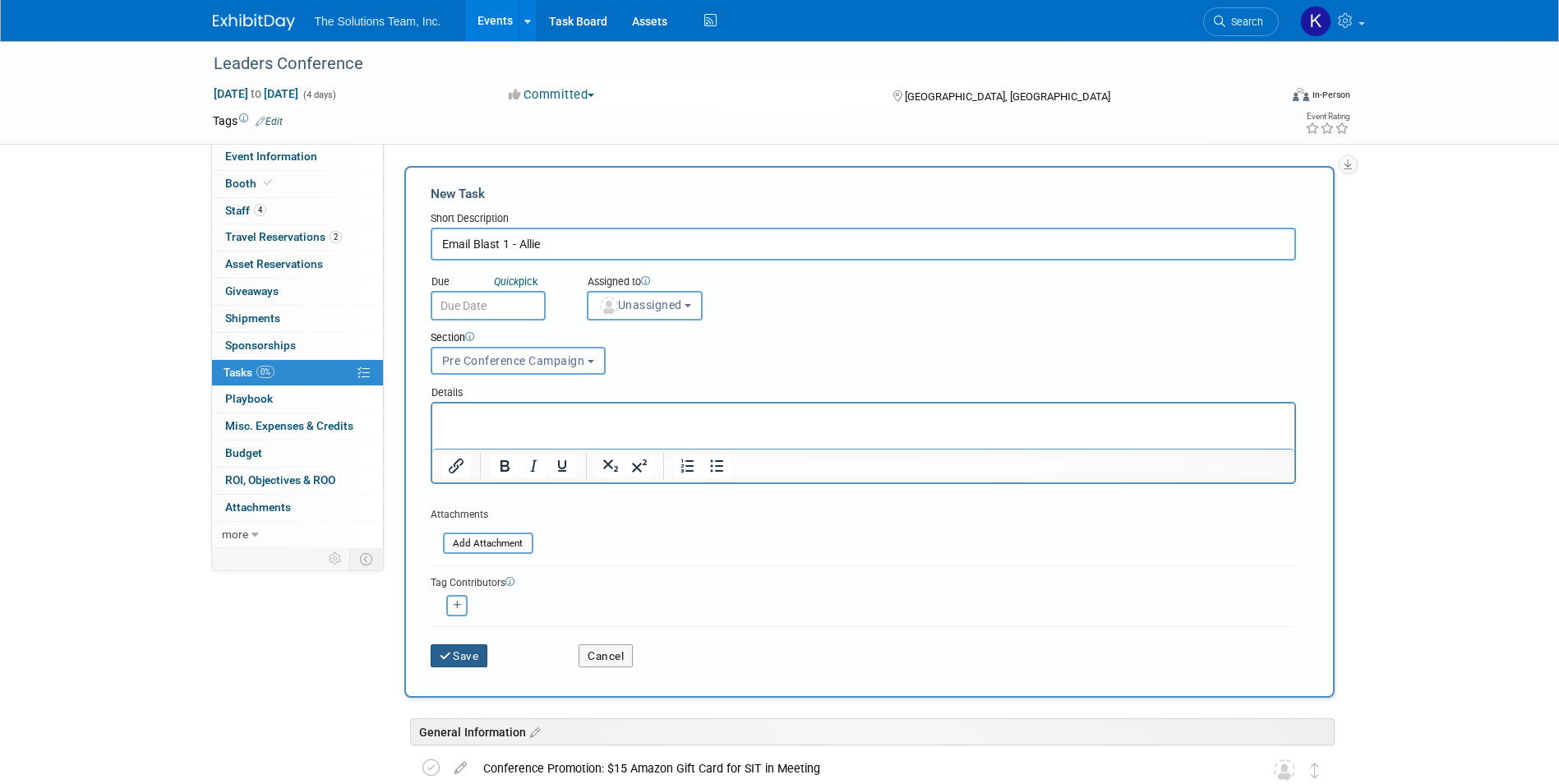
click at [477, 660] on button "Save" at bounding box center [459, 655] width 58 height 23
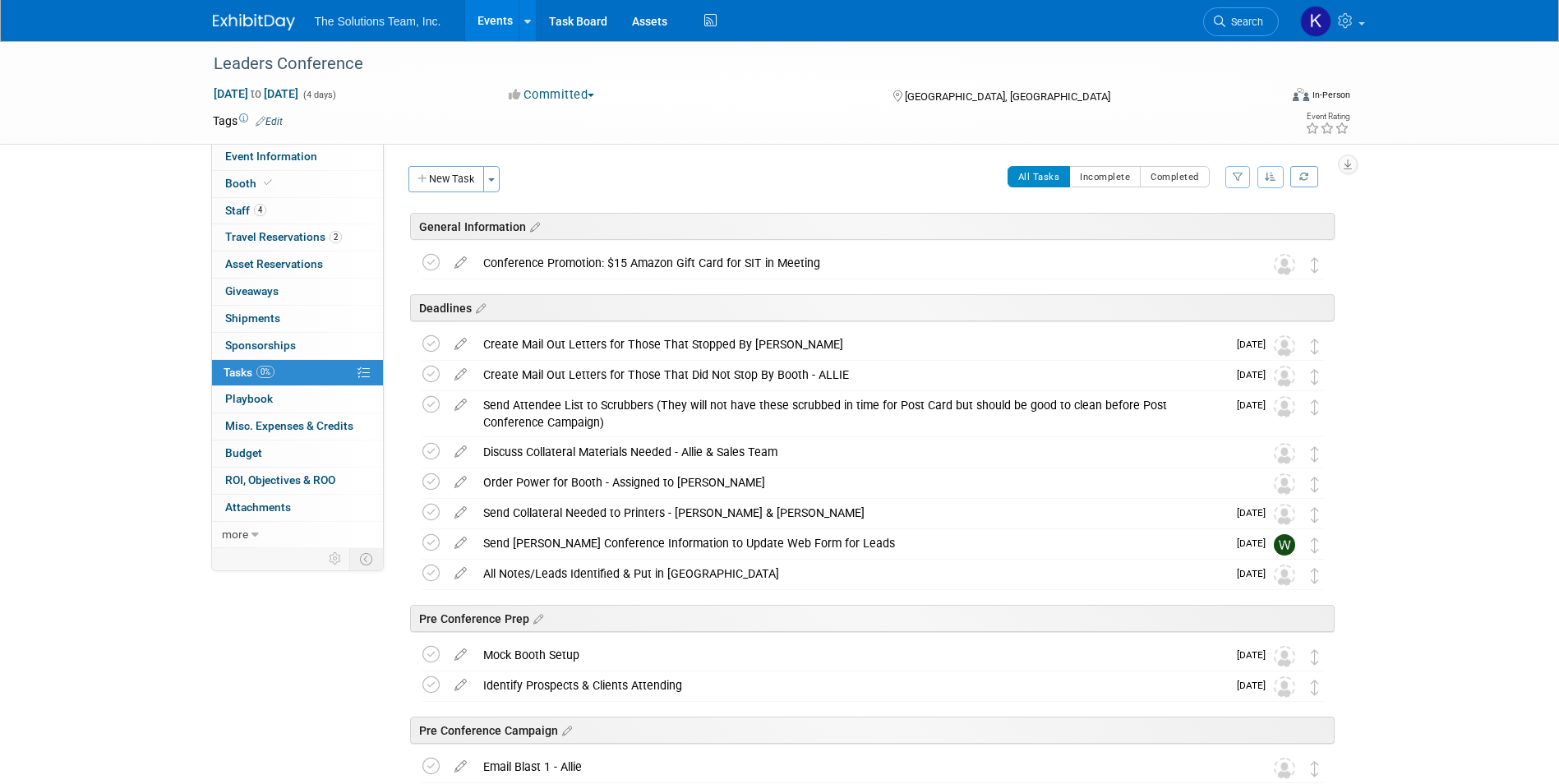
click at [435, 194] on div "New Task Toggle Dropdown Create a new task for this event Copy tasks from anoth…" at bounding box center [456, 186] width 104 height 39
click at [439, 174] on button "New Task" at bounding box center [446, 179] width 76 height 26
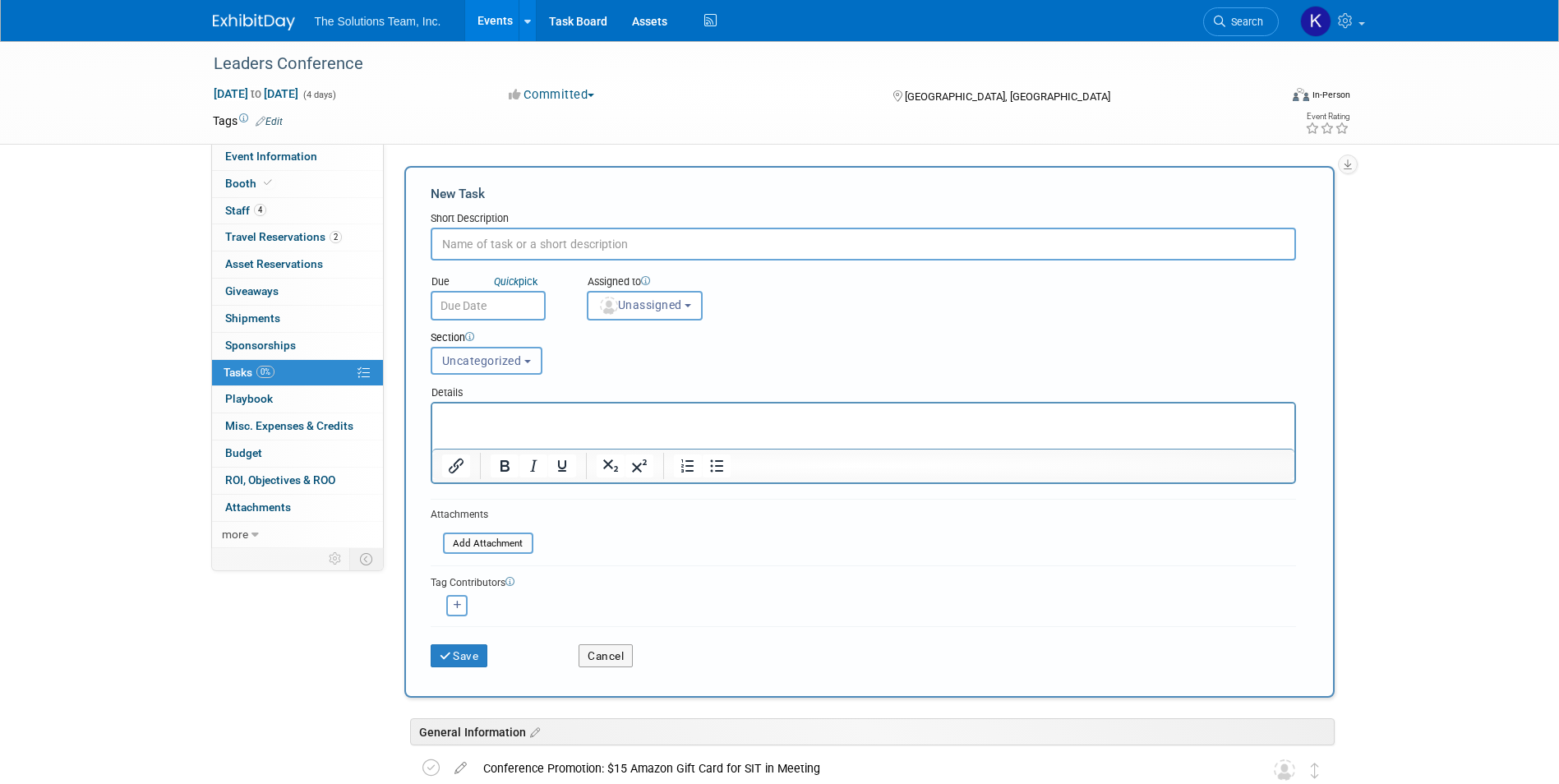
click at [520, 357] on span "Uncategorized" at bounding box center [482, 360] width 80 height 13
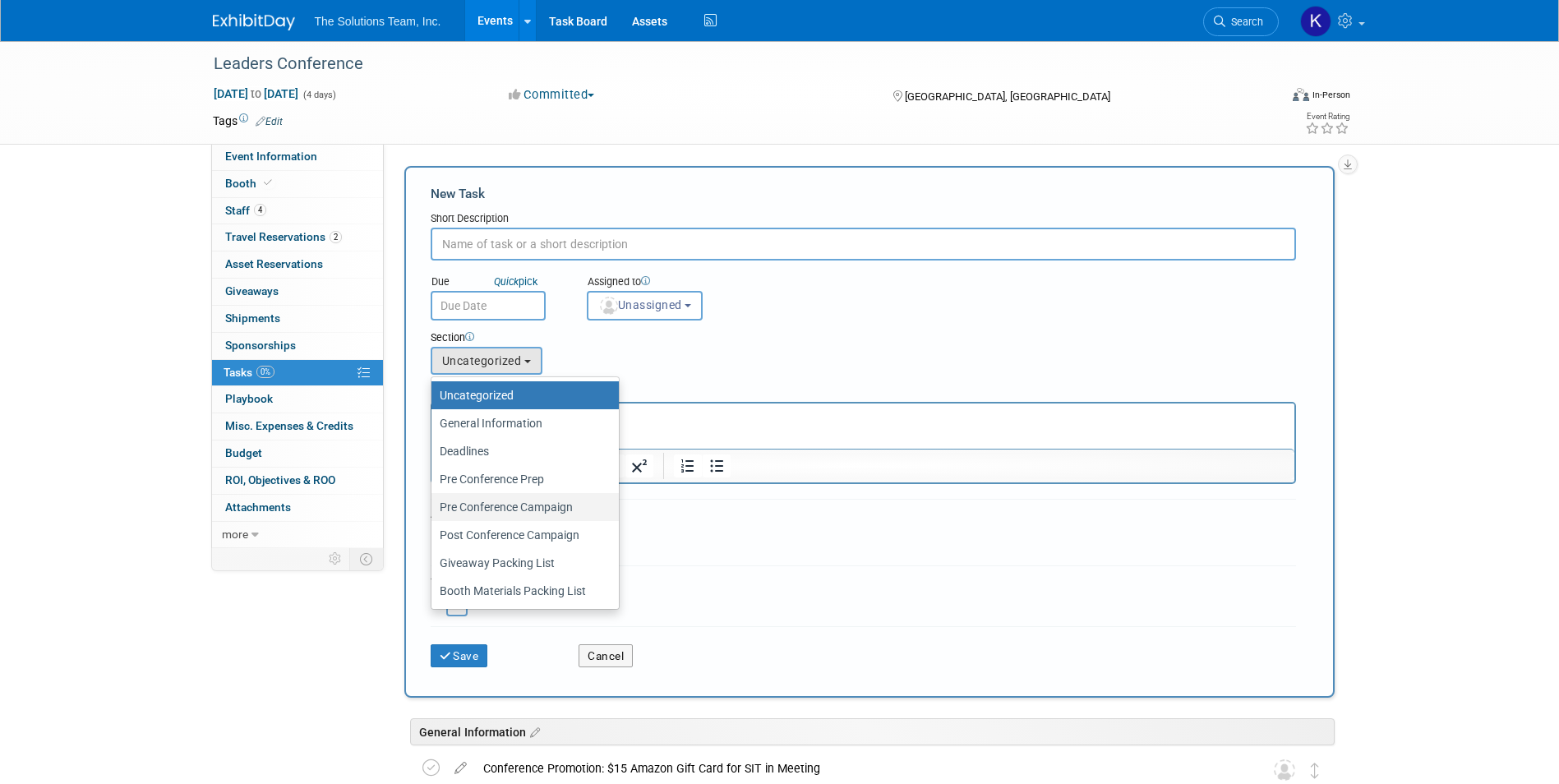
click at [534, 505] on label "Pre Conference Campaign" at bounding box center [521, 507] width 163 height 21
click at [434, 505] on input "Pre Conference Campaign" at bounding box center [429, 507] width 11 height 11
select select "11274448"
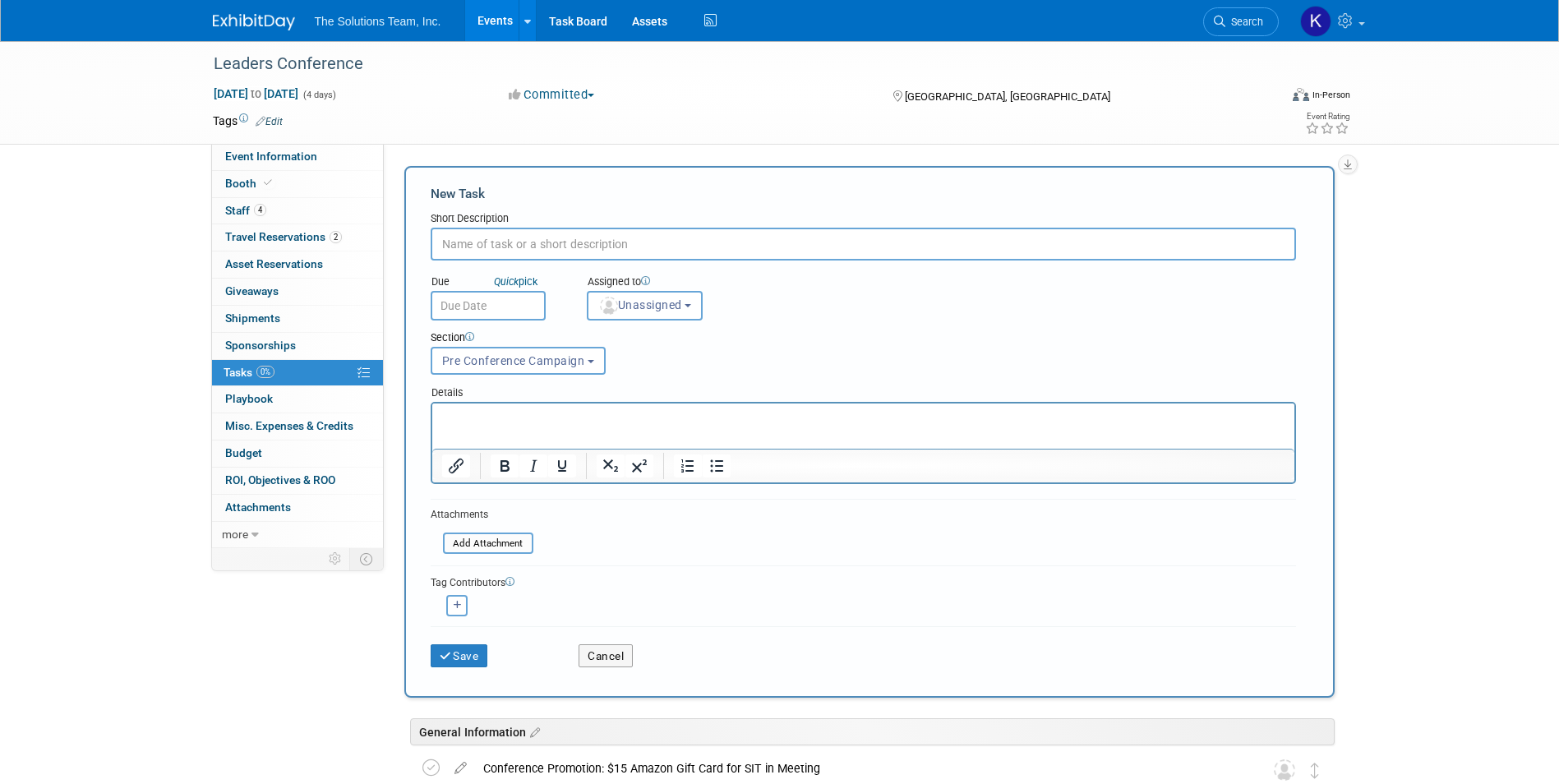
click at [512, 245] on input "text" at bounding box center [863, 244] width 866 height 33
paste input "Social Media Post 1 - Allie"
type input "Social Media Post 1 - Allie"
click at [497, 308] on input "text" at bounding box center [488, 305] width 115 height 30
click at [530, 282] on link "Quick pick" at bounding box center [515, 281] width 50 height 14
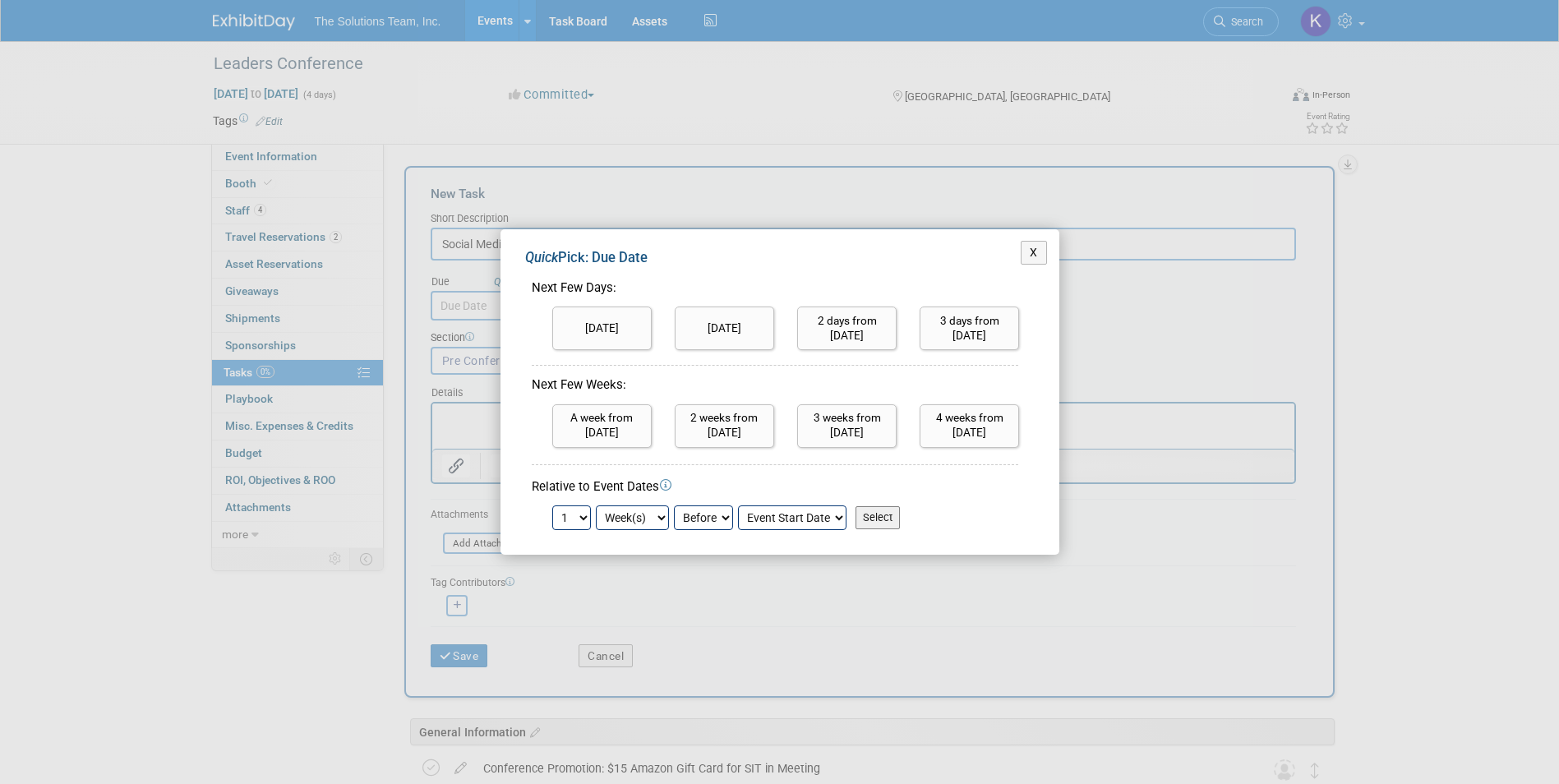
click at [586, 516] on select "1 2 3 4 5 6 7 8 9 10 11 12 13 14 15 16 17 18 19 20 21 22 23 24" at bounding box center [572, 517] width 39 height 25
select select "3"
click at [552, 505] on select "1 2 3 4 5 6 7 8 9 10 11 12 13 14 15 16 17 18 19 20 21 22 23 24" at bounding box center [572, 517] width 39 height 25
click at [893, 519] on input "Select" at bounding box center [878, 517] width 44 height 23
type input "Sep 7, 2025"
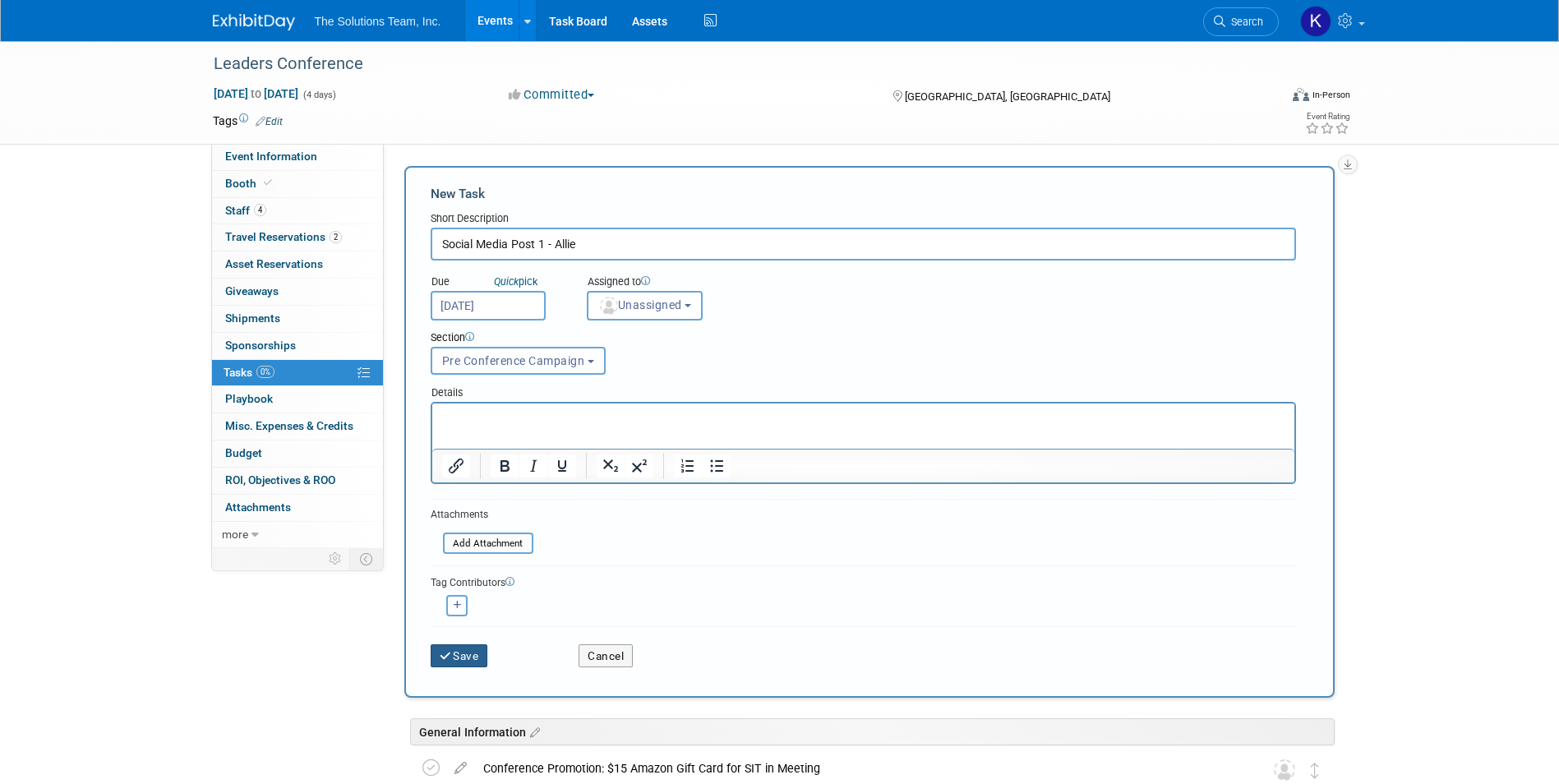
click at [466, 656] on button "Save" at bounding box center [459, 655] width 58 height 23
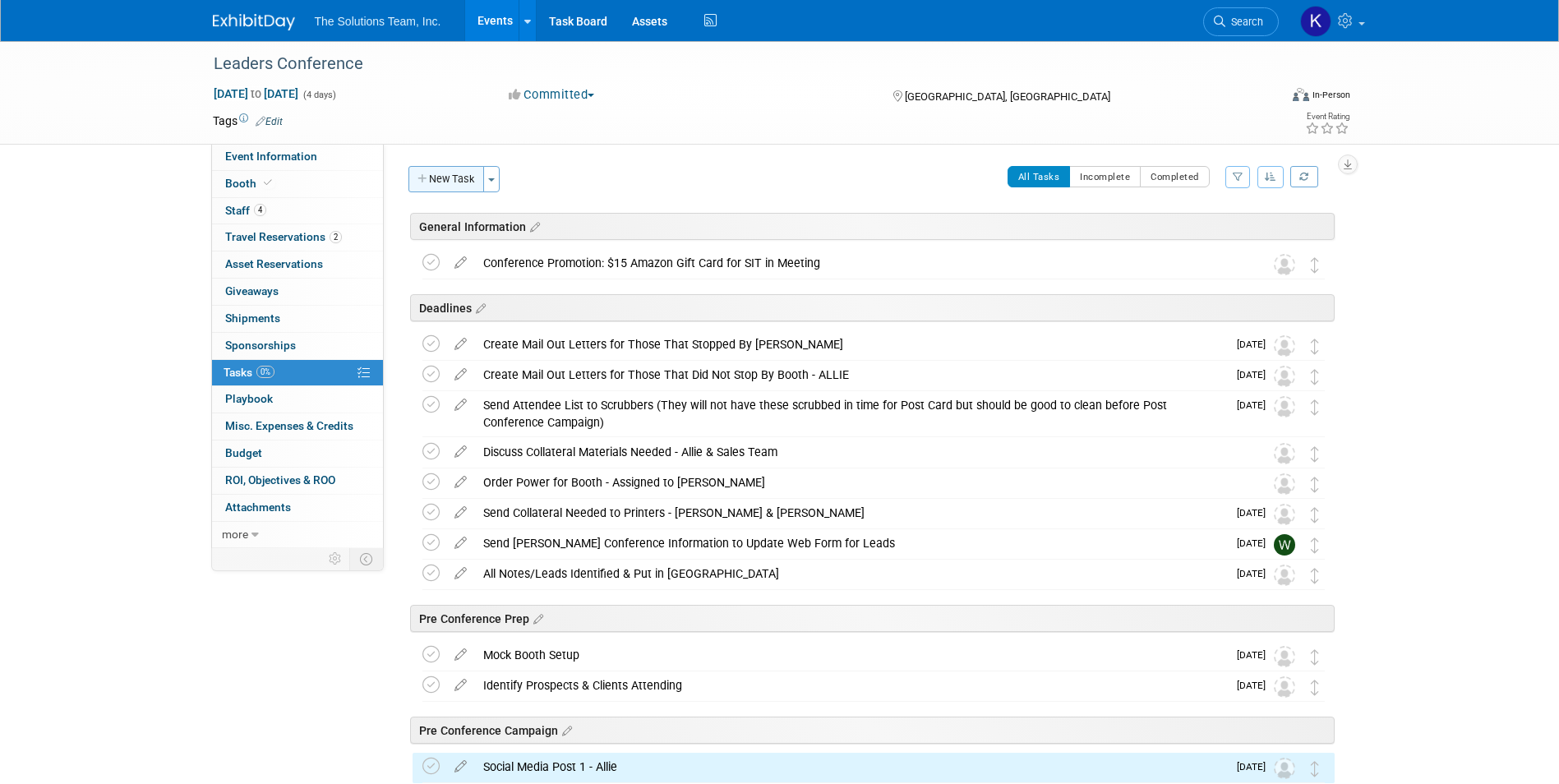
click at [453, 171] on button "New Task" at bounding box center [446, 179] width 76 height 26
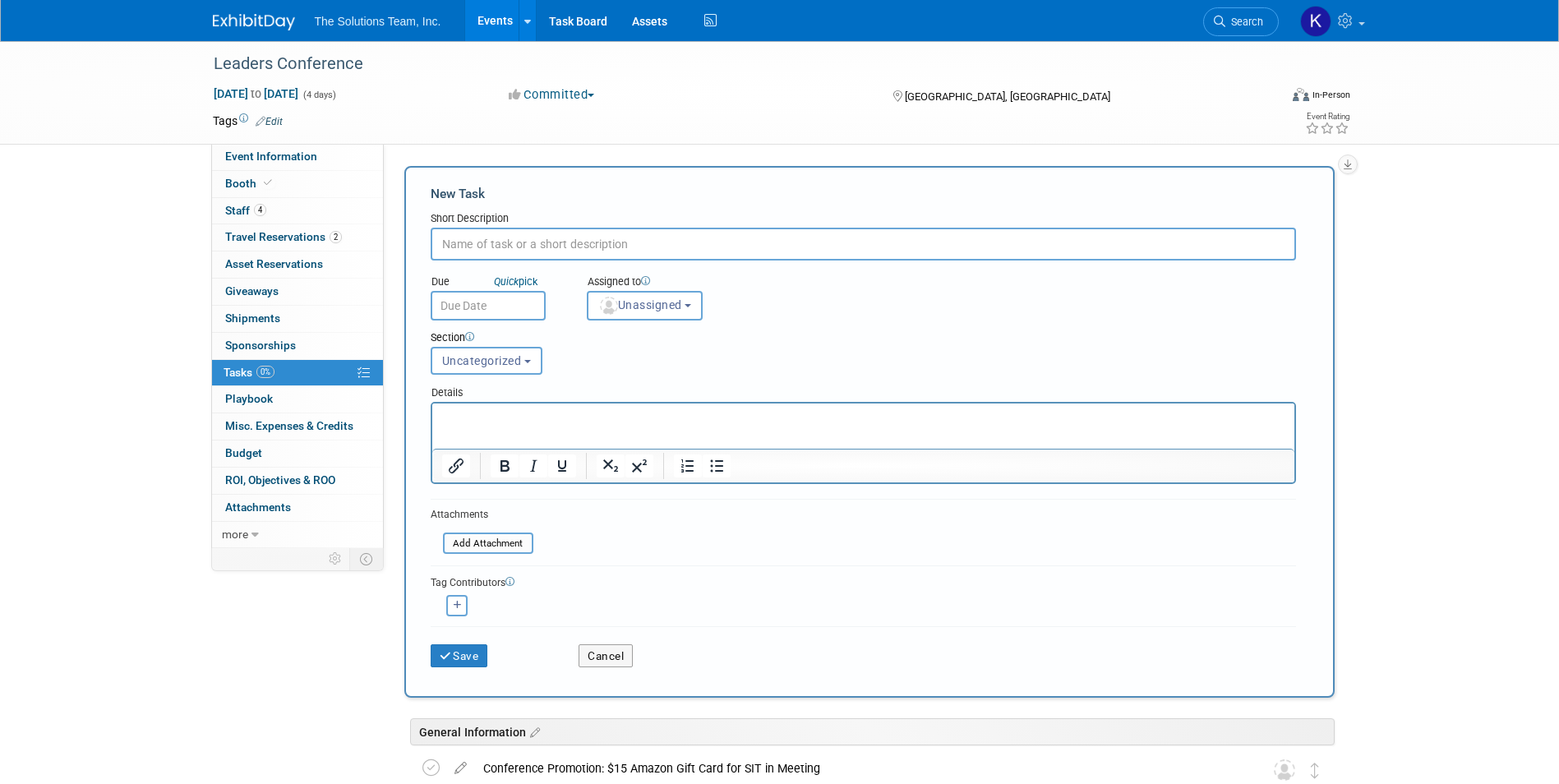
paste input "Email Blast 2 - Allie"
type input "Email Blast 2 - Allie"
click at [502, 307] on input "text" at bounding box center [488, 305] width 115 height 30
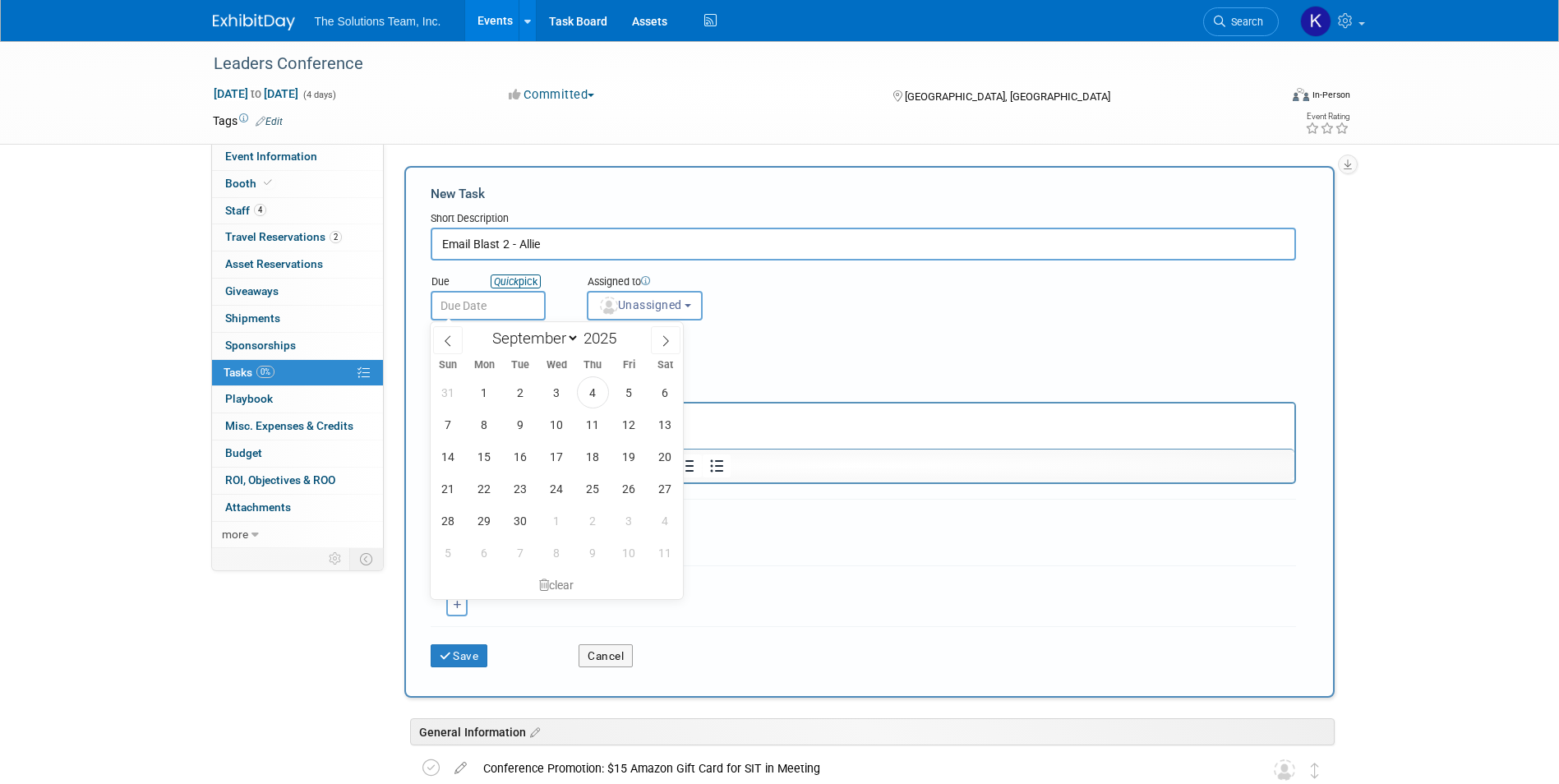
click at [521, 277] on link "Quick pick" at bounding box center [515, 281] width 50 height 14
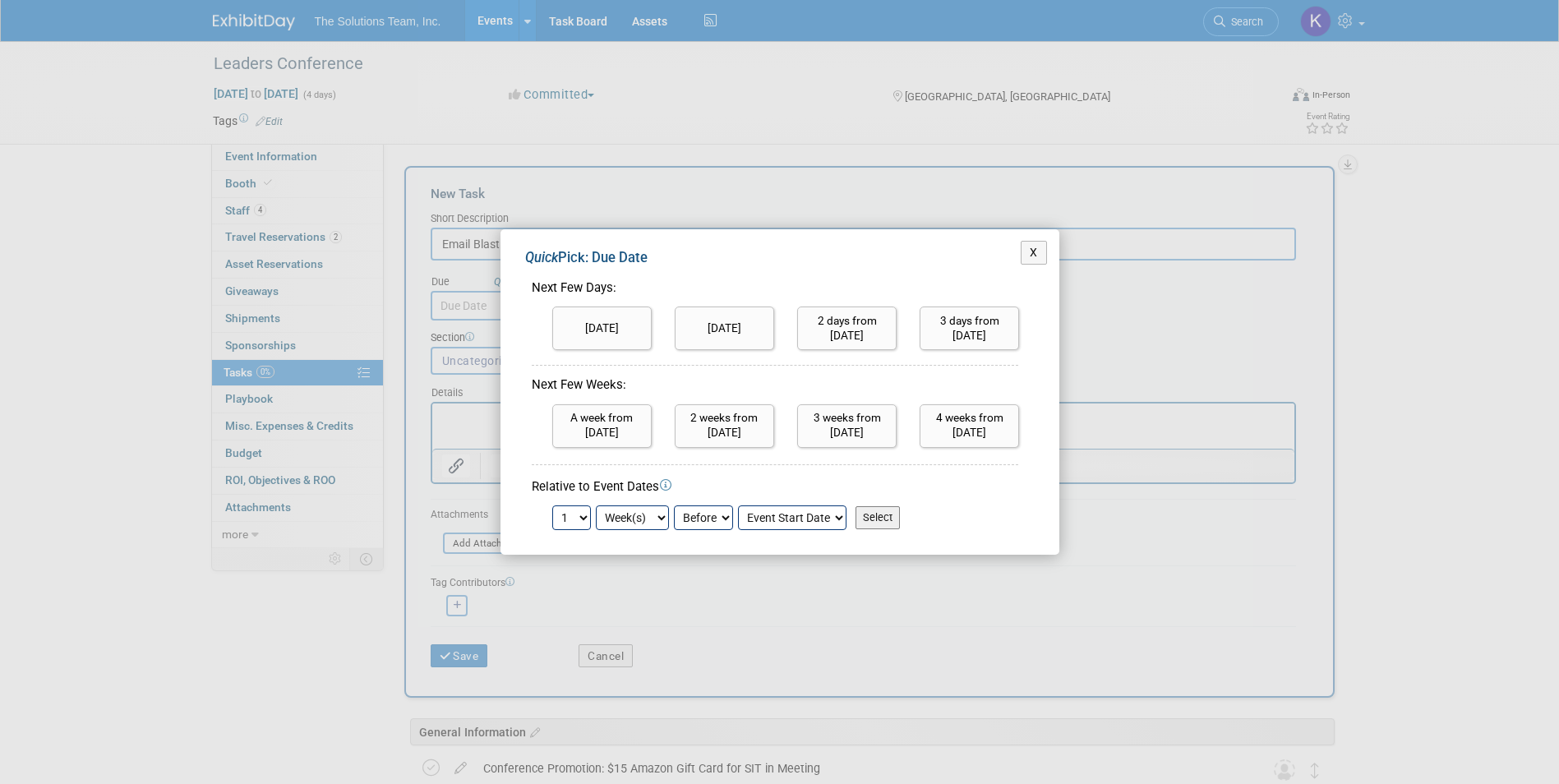
click at [586, 520] on select "1 2 3 4 5 6 7 8 9 10 11 12 13 14 15 16 17 18 19 20 21 22 23 24" at bounding box center [572, 517] width 39 height 25
select select "2"
click at [552, 505] on select "1 2 3 4 5 6 7 8 9 10 11 12 13 14 15 16 17 18 19 20 21 22 23 24" at bounding box center [572, 517] width 39 height 25
click at [880, 518] on input "Select" at bounding box center [878, 517] width 44 height 23
type input "Sep 14, 2025"
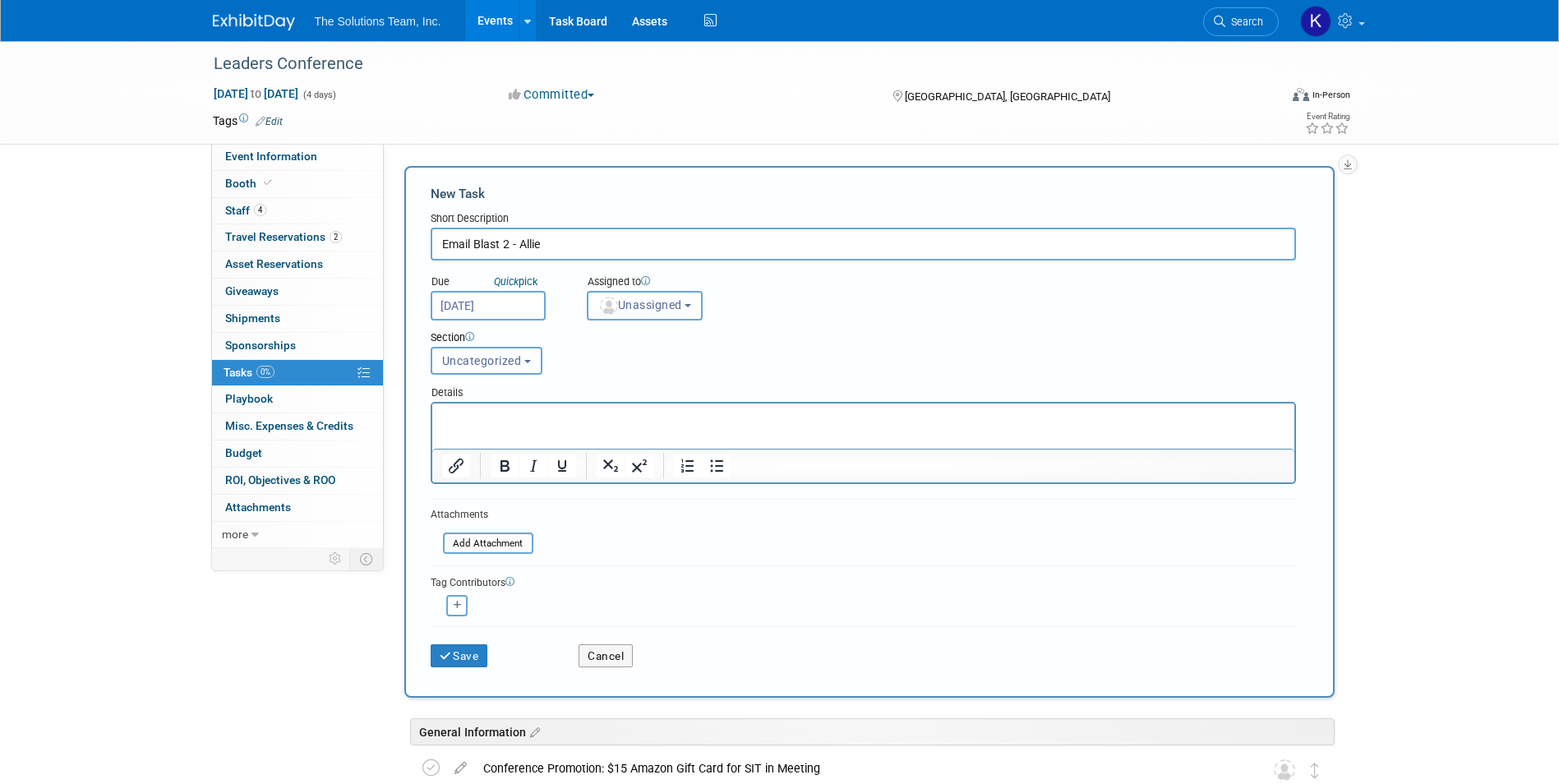
click at [506, 363] on span "Uncategorized" at bounding box center [482, 360] width 80 height 13
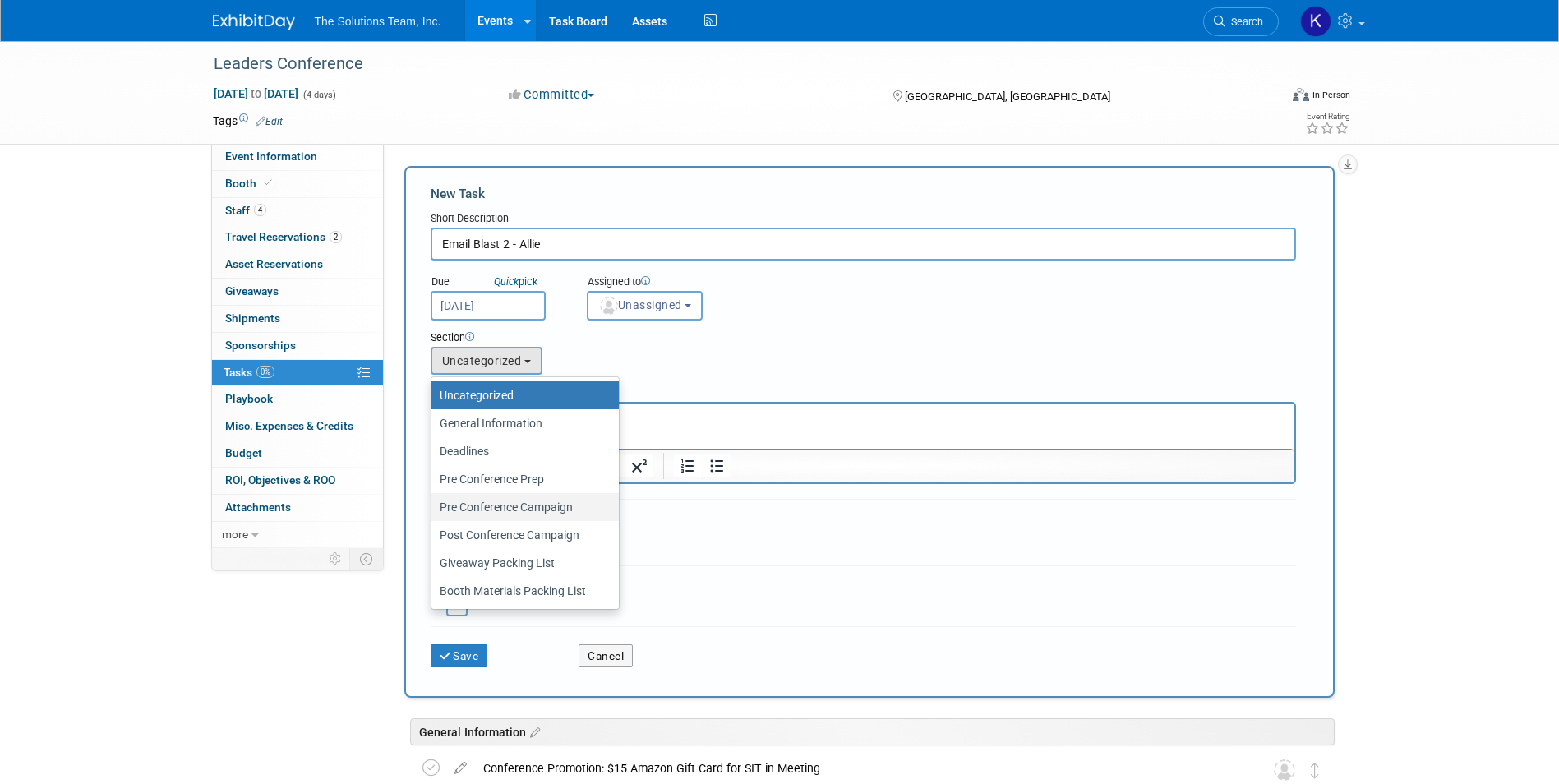
click at [541, 514] on label "Pre Conference Campaign" at bounding box center [521, 507] width 163 height 21
click at [434, 512] on input "Pre Conference Campaign" at bounding box center [429, 507] width 11 height 11
select select "11274448"
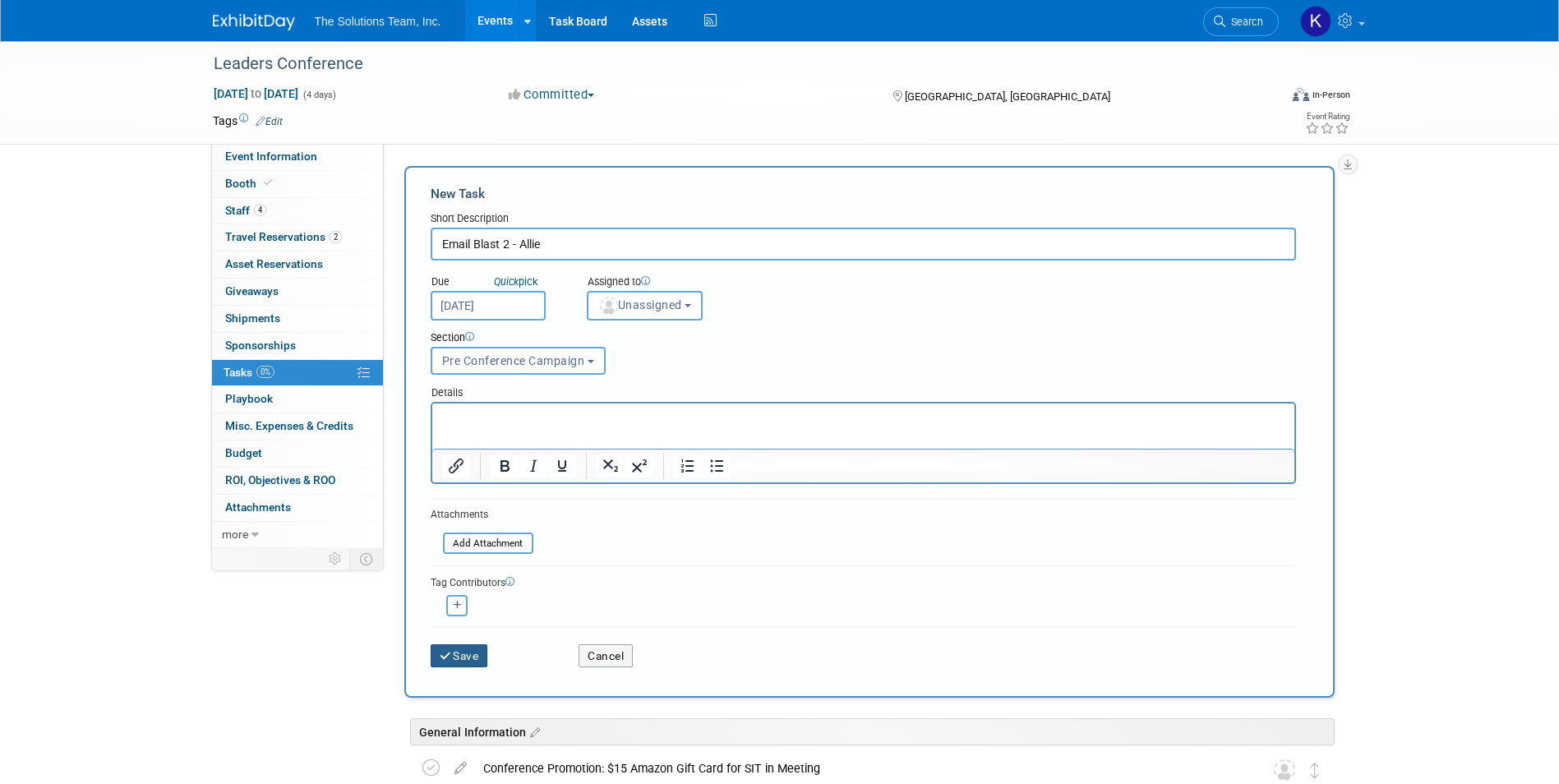
click at [461, 661] on button "Save" at bounding box center [459, 655] width 58 height 23
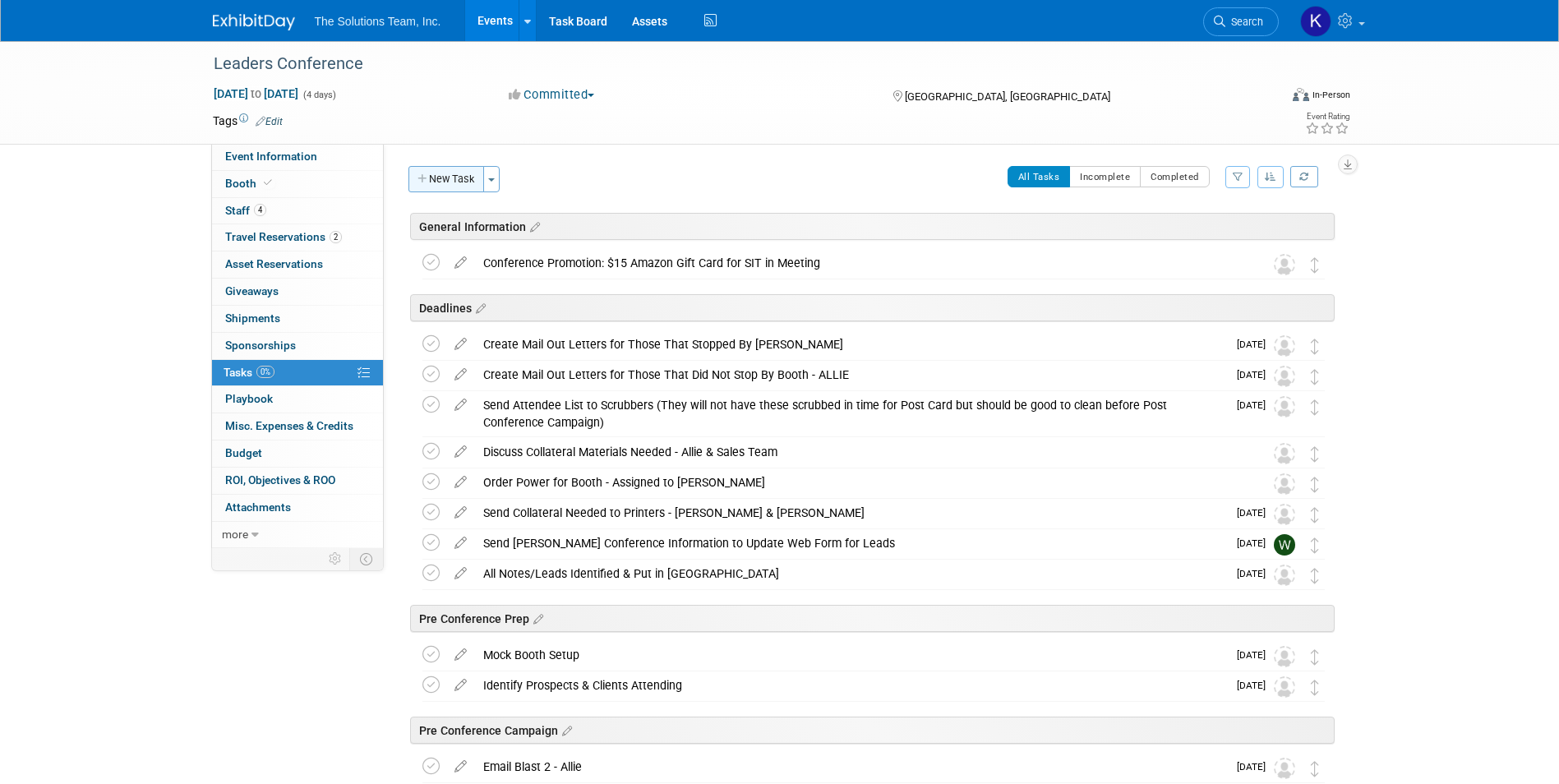
click at [448, 187] on button "New Task" at bounding box center [446, 179] width 76 height 26
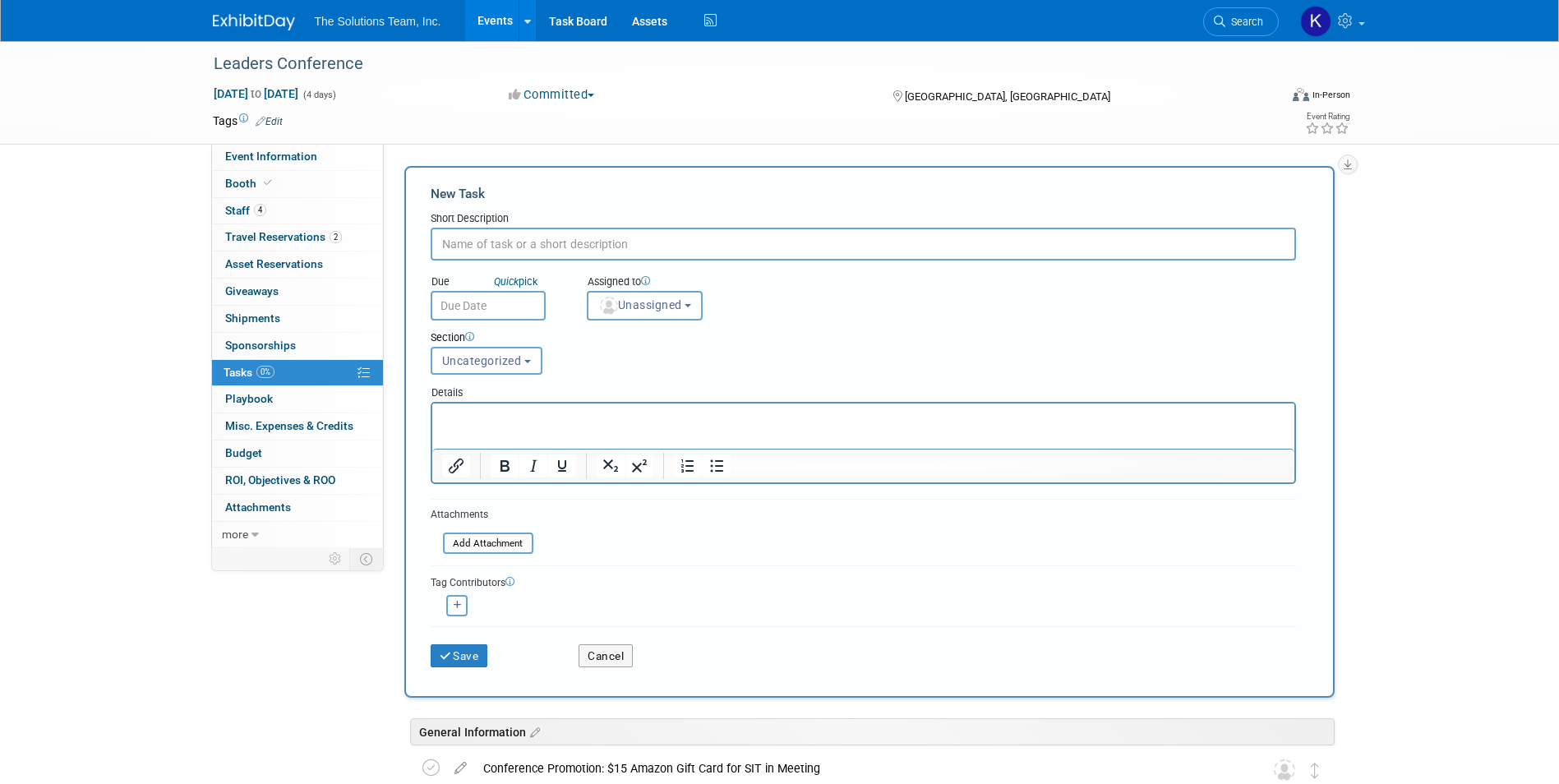
click at [575, 255] on input "text" at bounding box center [863, 244] width 866 height 33
paste input "Social Media Post 2 - Allie"
type input "Social Media Post 2 - Allie"
click at [519, 277] on icon "Quick" at bounding box center [506, 281] width 25 height 13
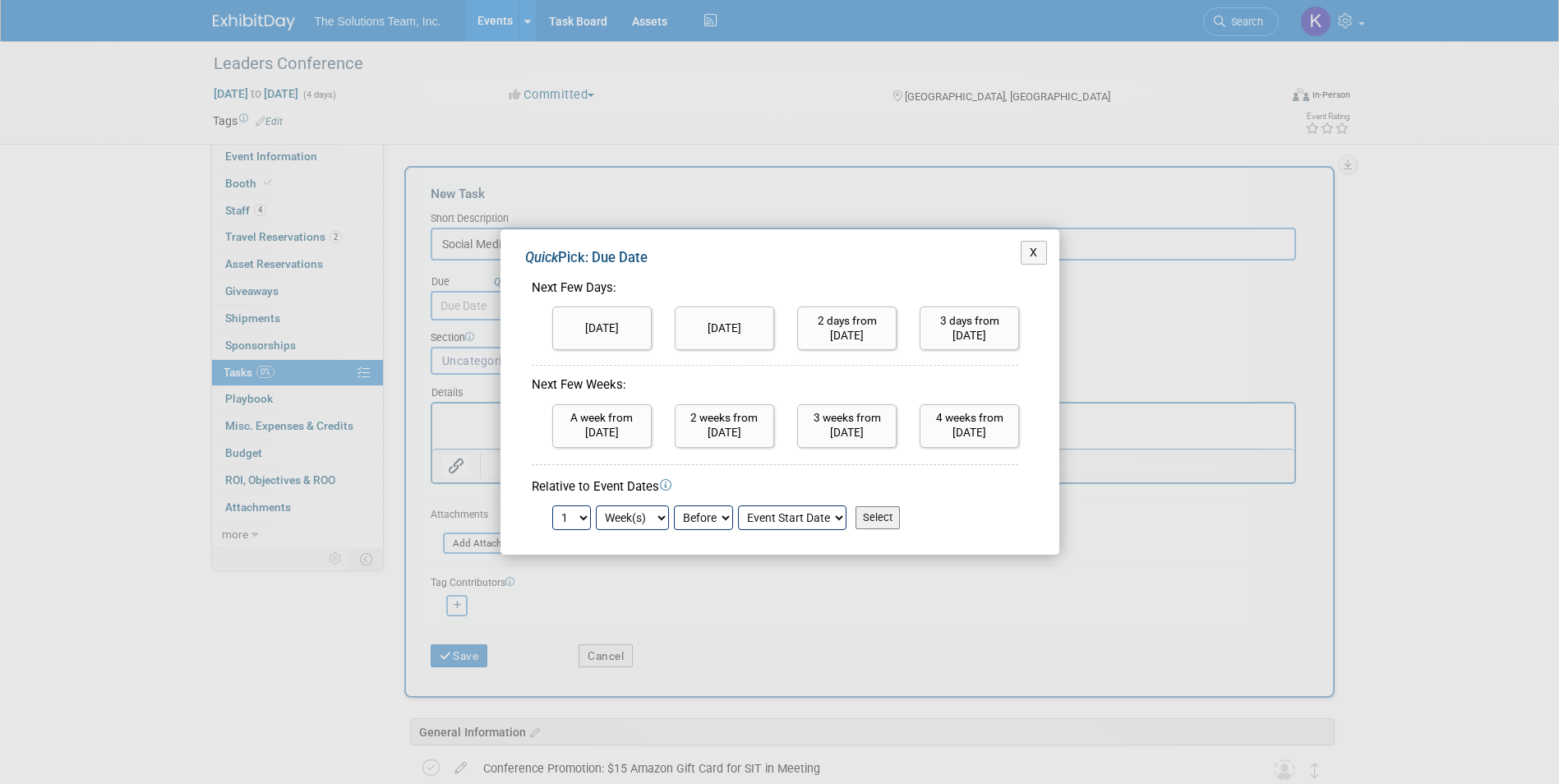
drag, startPoint x: 582, startPoint y: 523, endPoint x: 580, endPoint y: 507, distance: 16.1
click at [582, 523] on select "1 2 3 4 5 6 7 8 9 10 11 12 13 14 15 16 17 18 19 20 21 22 23 24" at bounding box center [572, 517] width 39 height 25
select select "2"
click at [552, 505] on select "1 2 3 4 5 6 7 8 9 10 11 12 13 14 15 16 17 18 19 20 21 22 23 24" at bounding box center [572, 517] width 39 height 25
click at [875, 520] on input "Select" at bounding box center [878, 517] width 44 height 23
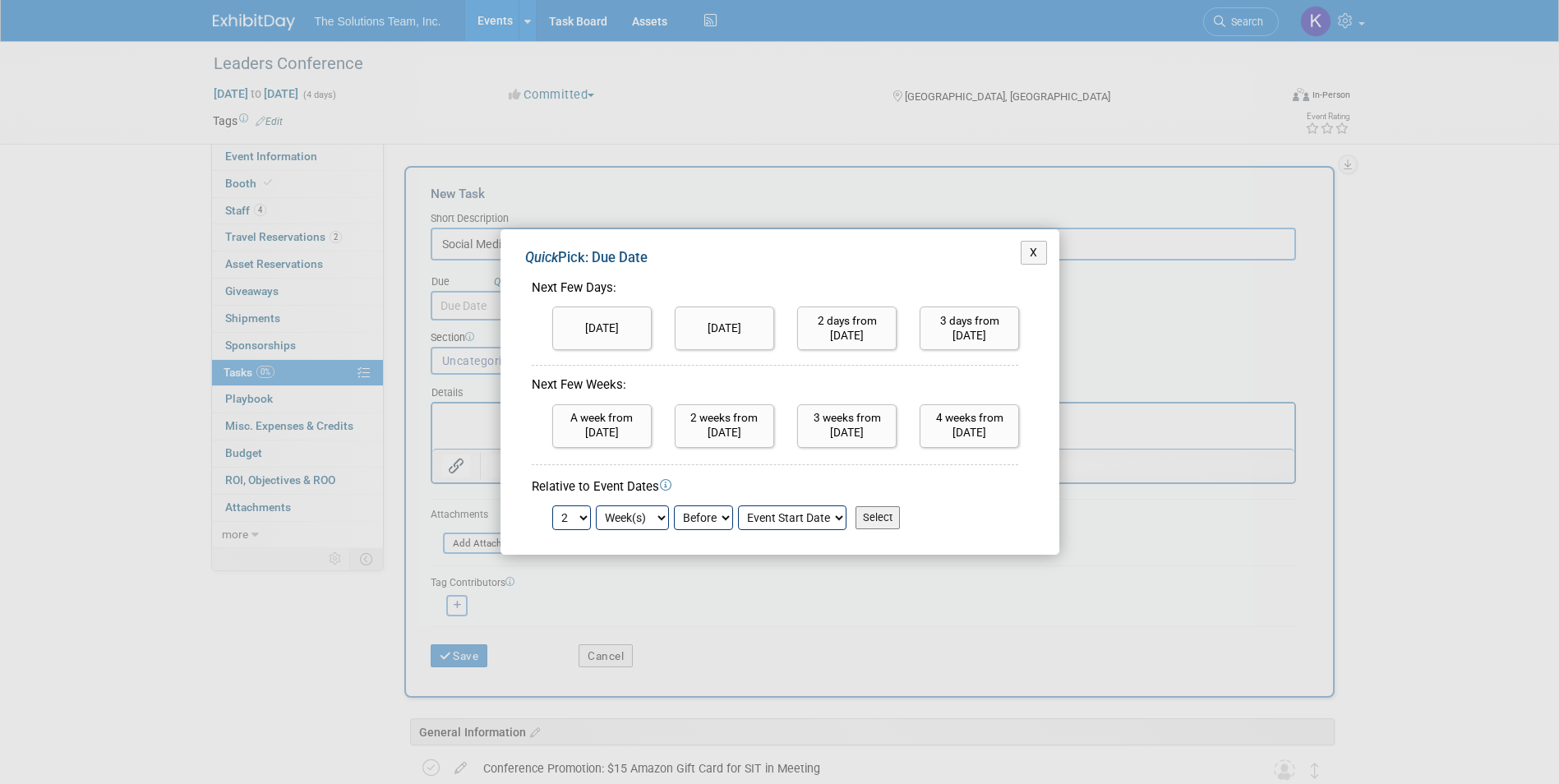
type input "Sep 14, 2025"
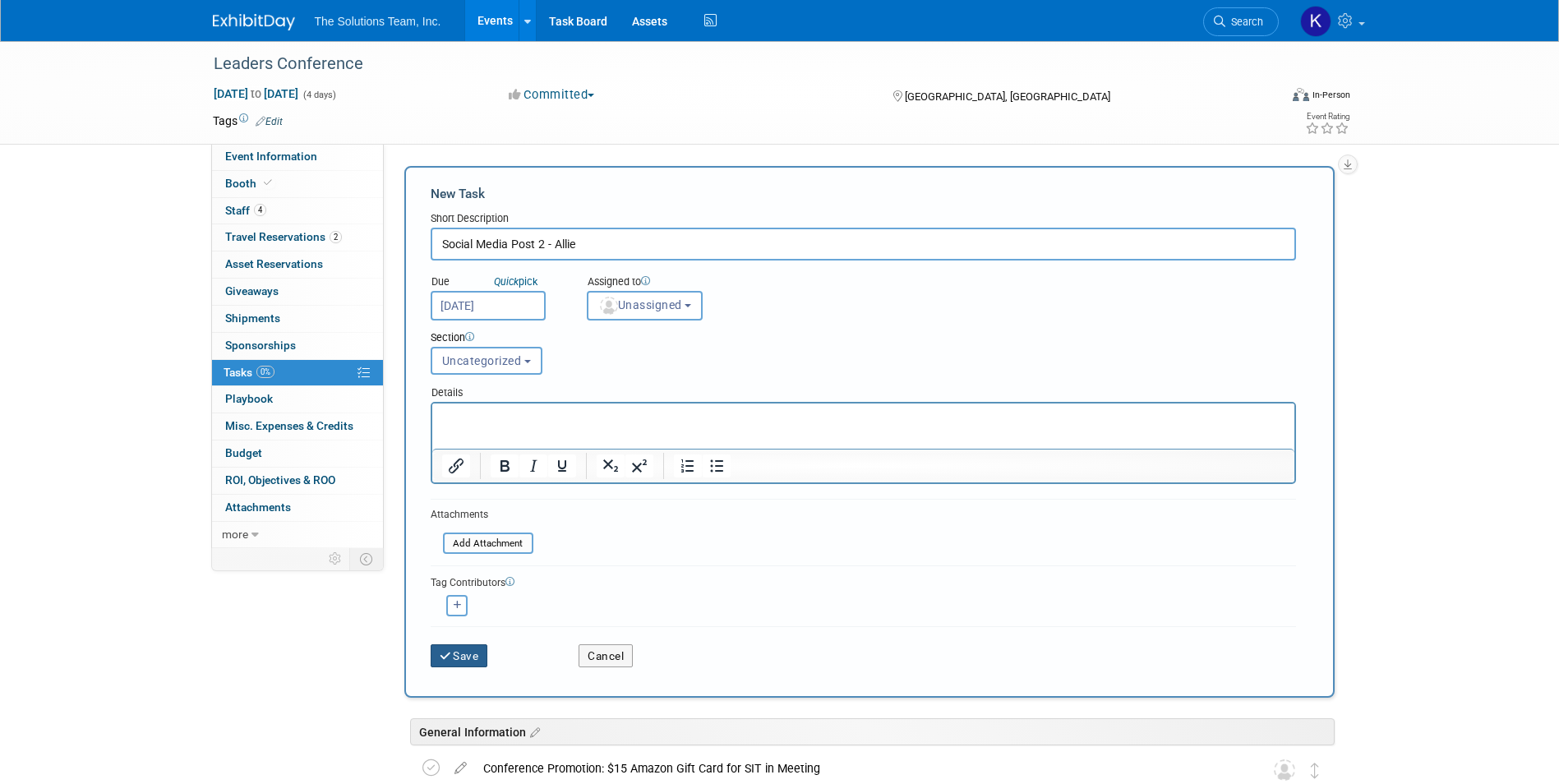
click at [474, 652] on button "Save" at bounding box center [459, 655] width 58 height 23
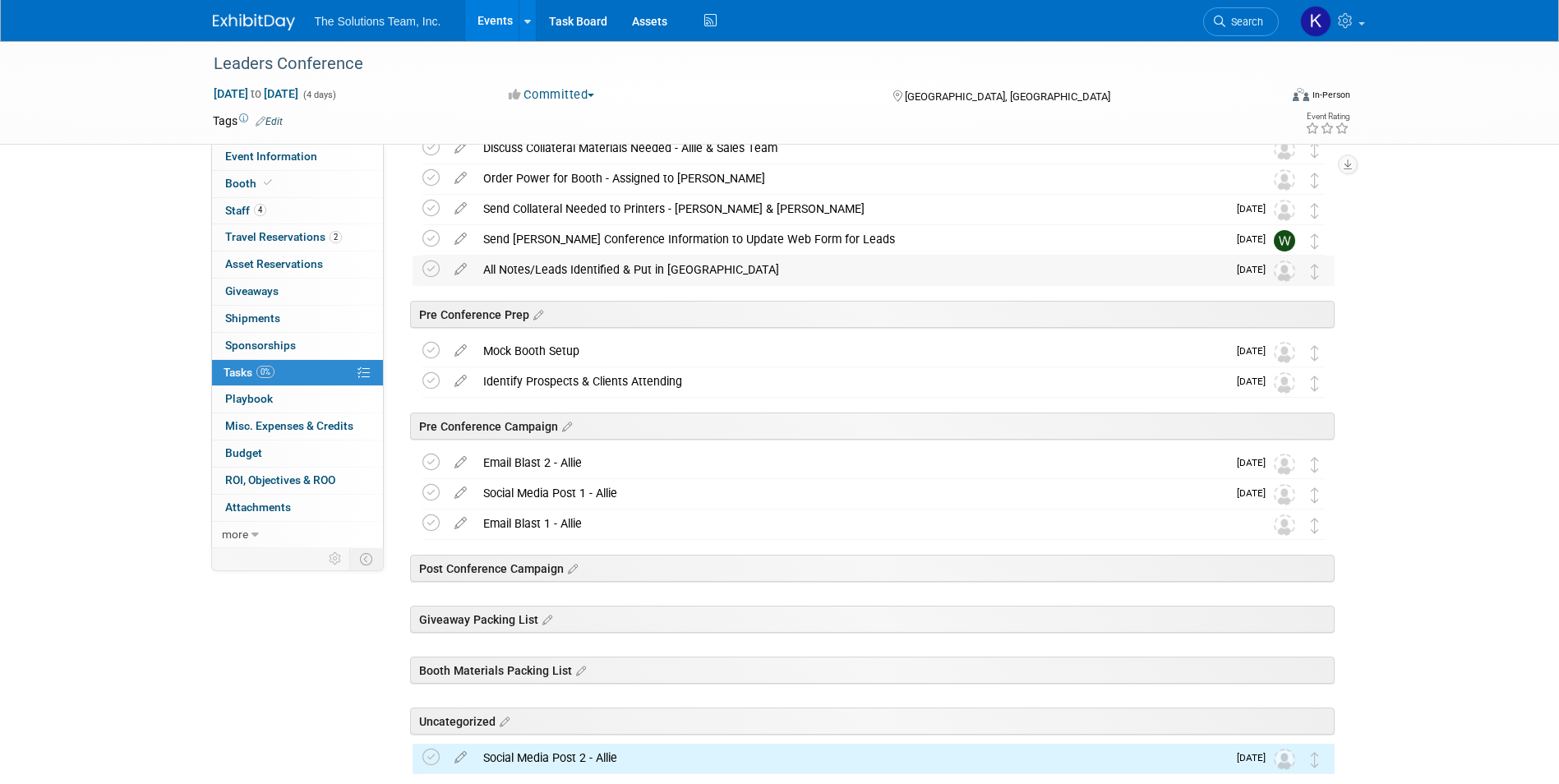
scroll to position [395, 0]
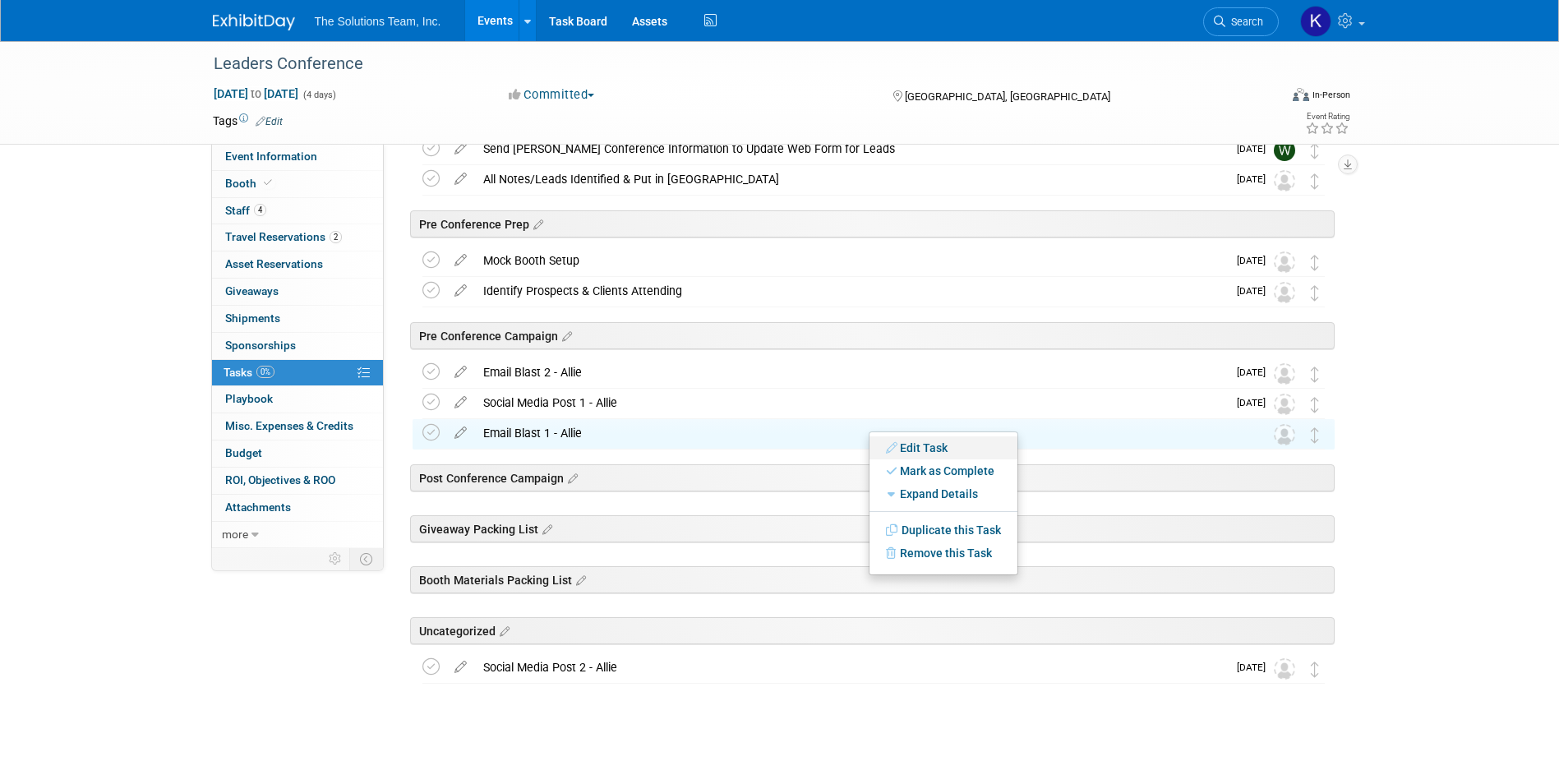
click at [961, 449] on link "Edit Task" at bounding box center [943, 447] width 148 height 23
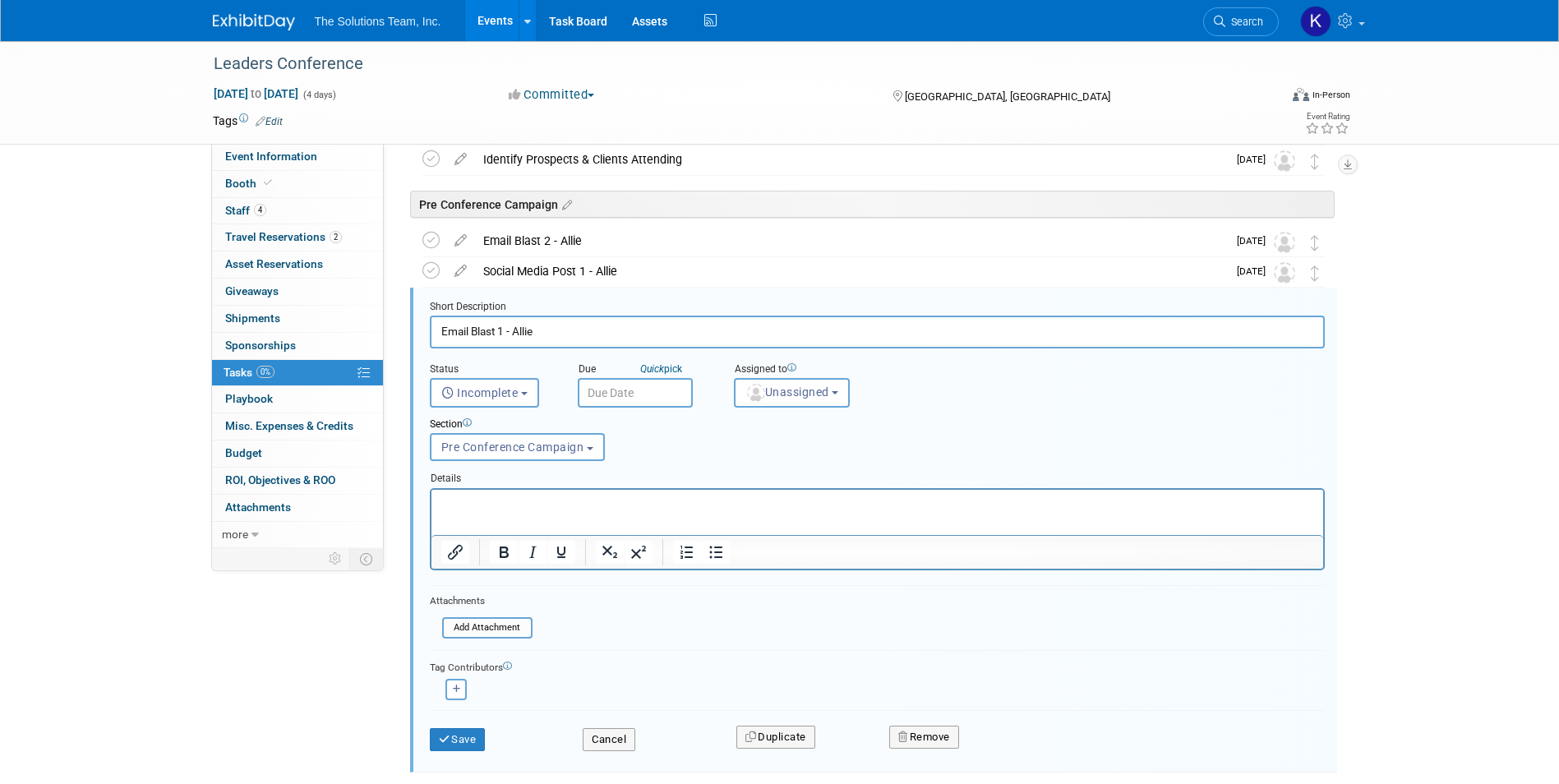
scroll to position [573, 0]
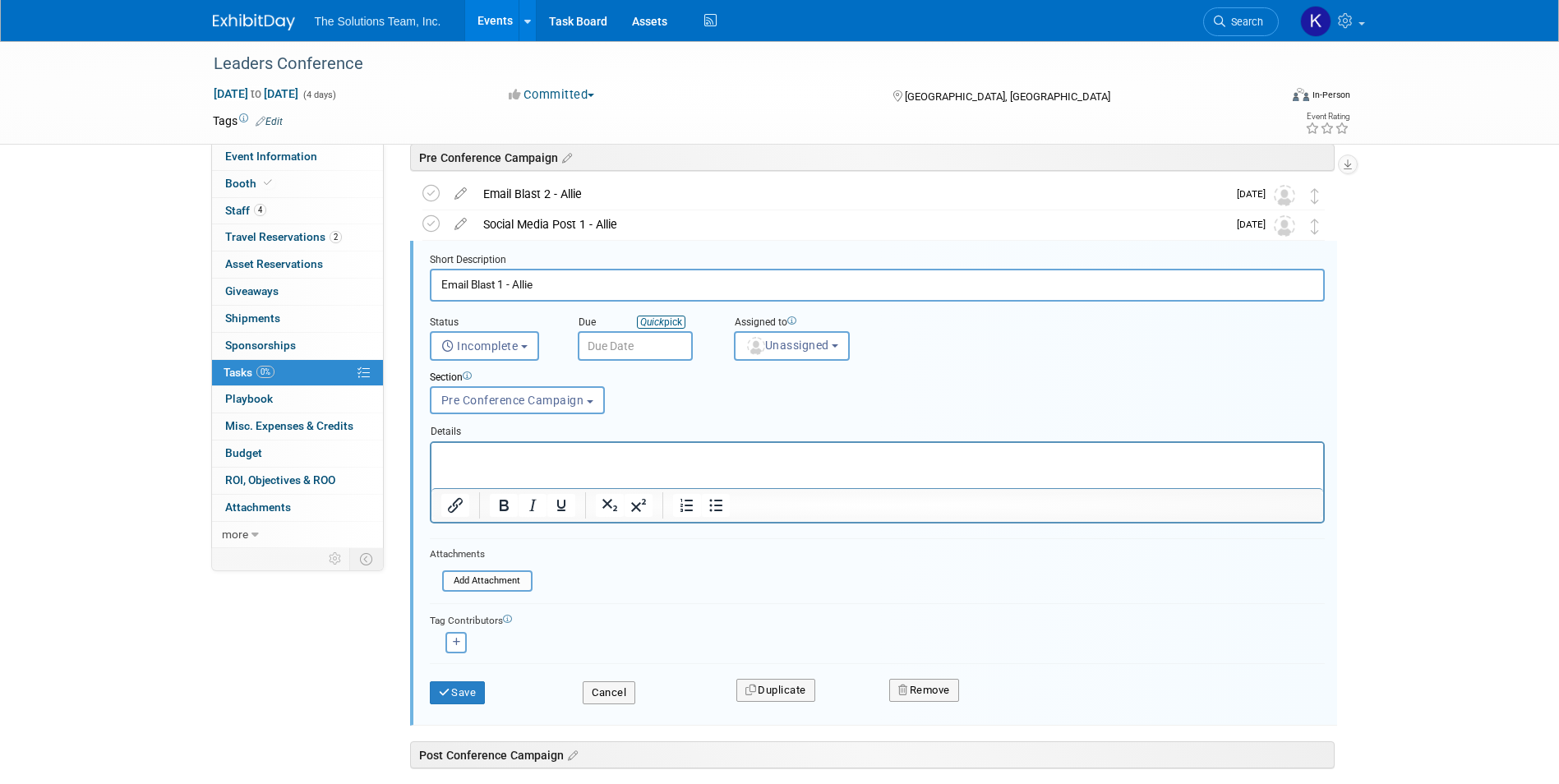
click at [666, 323] on link "Quick pick" at bounding box center [660, 322] width 48 height 13
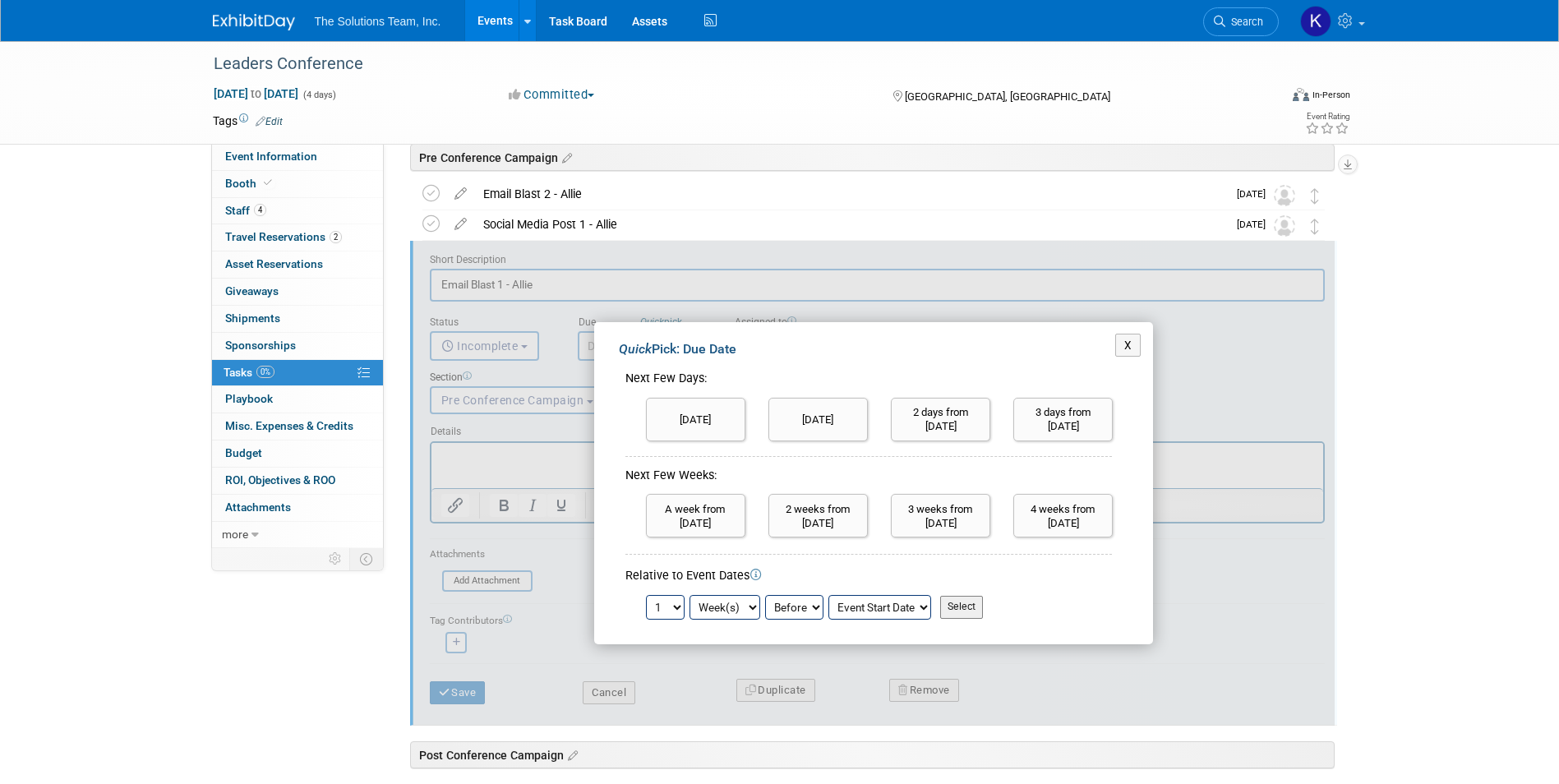
click at [665, 596] on select "1 2 3 4 5 6 7 8 9 10 11 12 13 14 15 16 17 18 19 20 21 22 23 24" at bounding box center [665, 607] width 39 height 25
select select "2"
click at [646, 595] on select "1 2 3 4 5 6 7 8 9 10 11 12 13 14 15 16 17 18 19 20 21 22 23 24" at bounding box center [665, 607] width 39 height 25
click at [968, 607] on input "Select" at bounding box center [962, 607] width 42 height 23
type input "Sep 14, 2025"
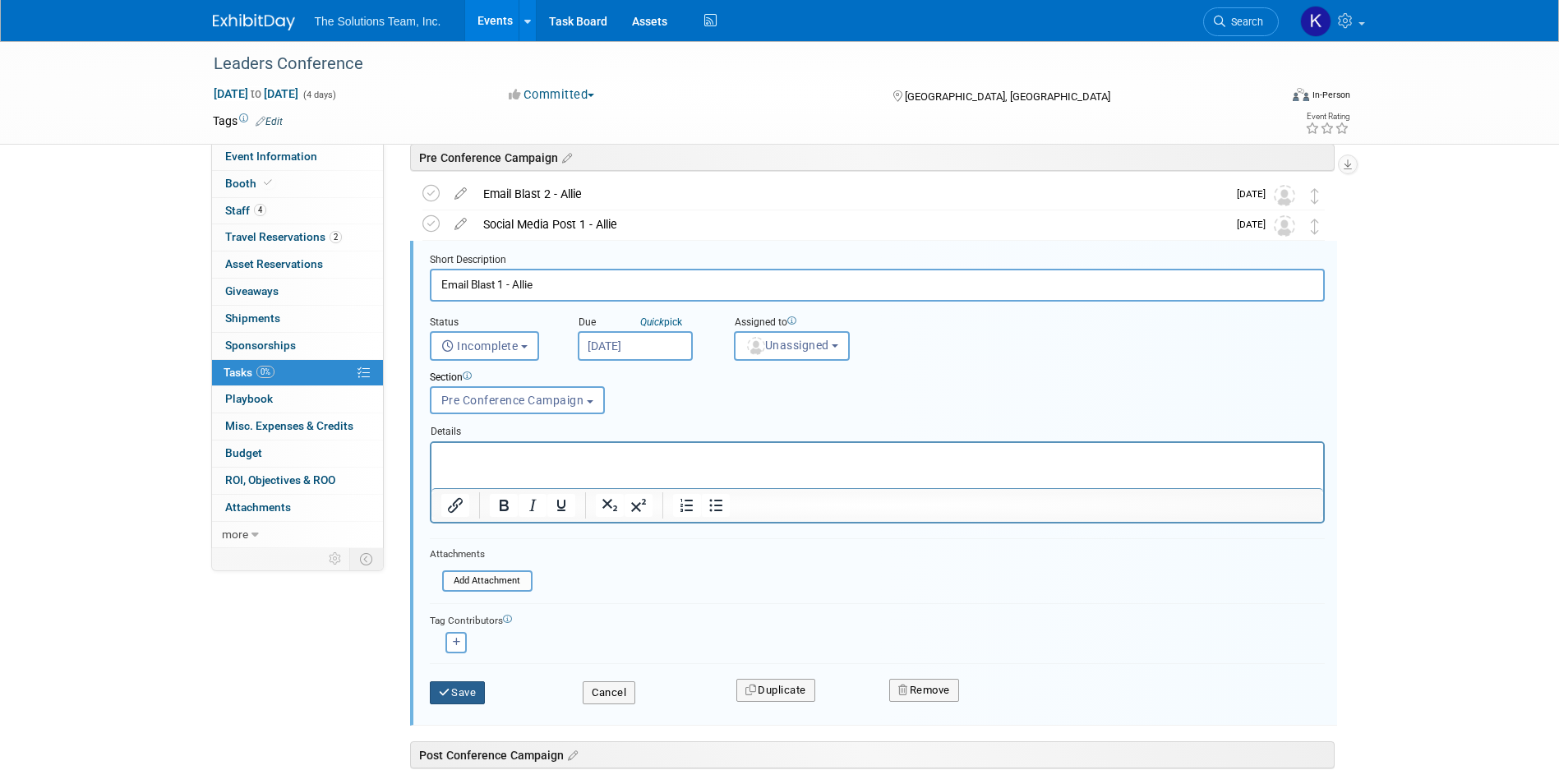
click at [451, 690] on icon "submit" at bounding box center [445, 692] width 13 height 11
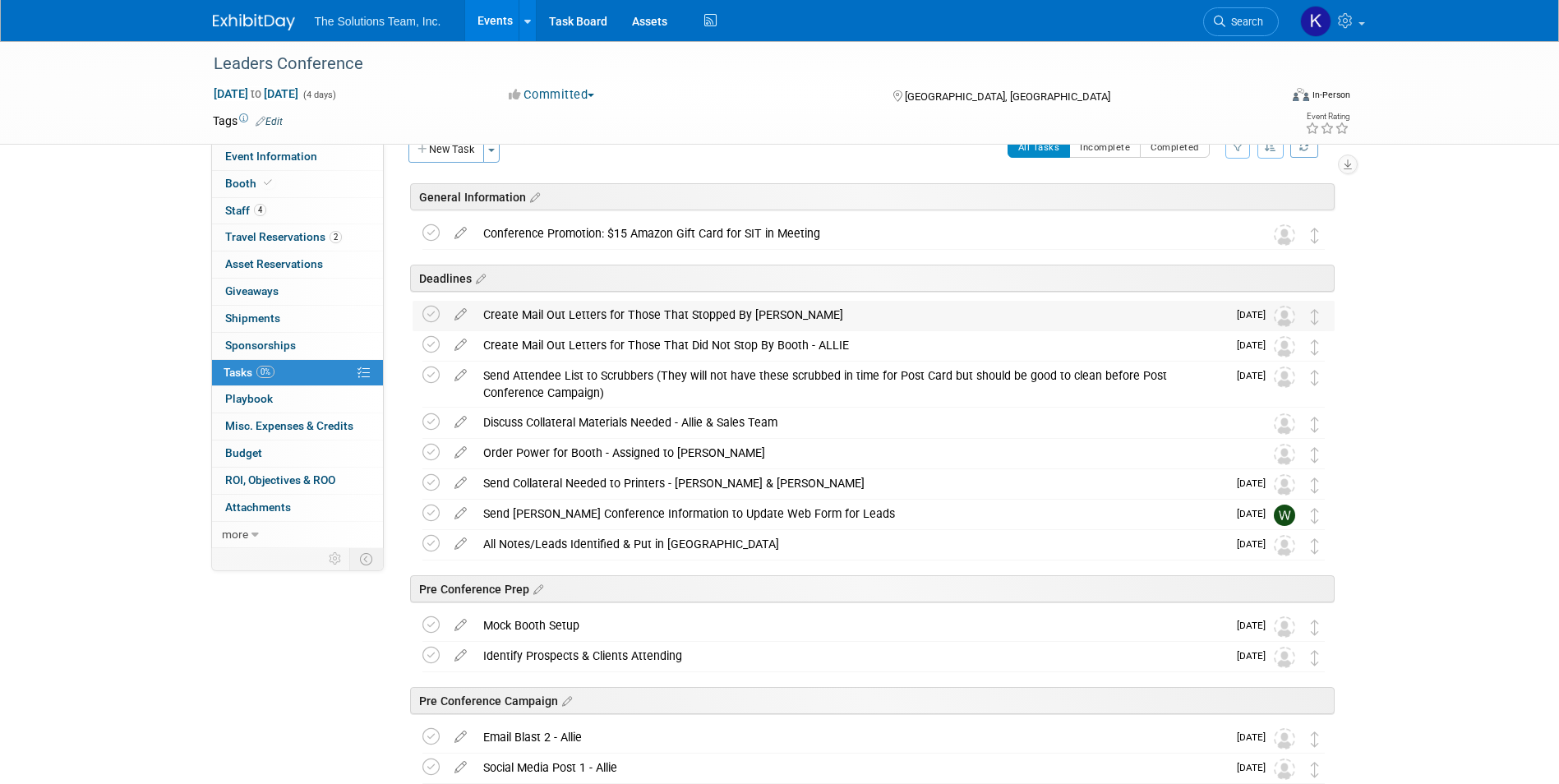
scroll to position [0, 0]
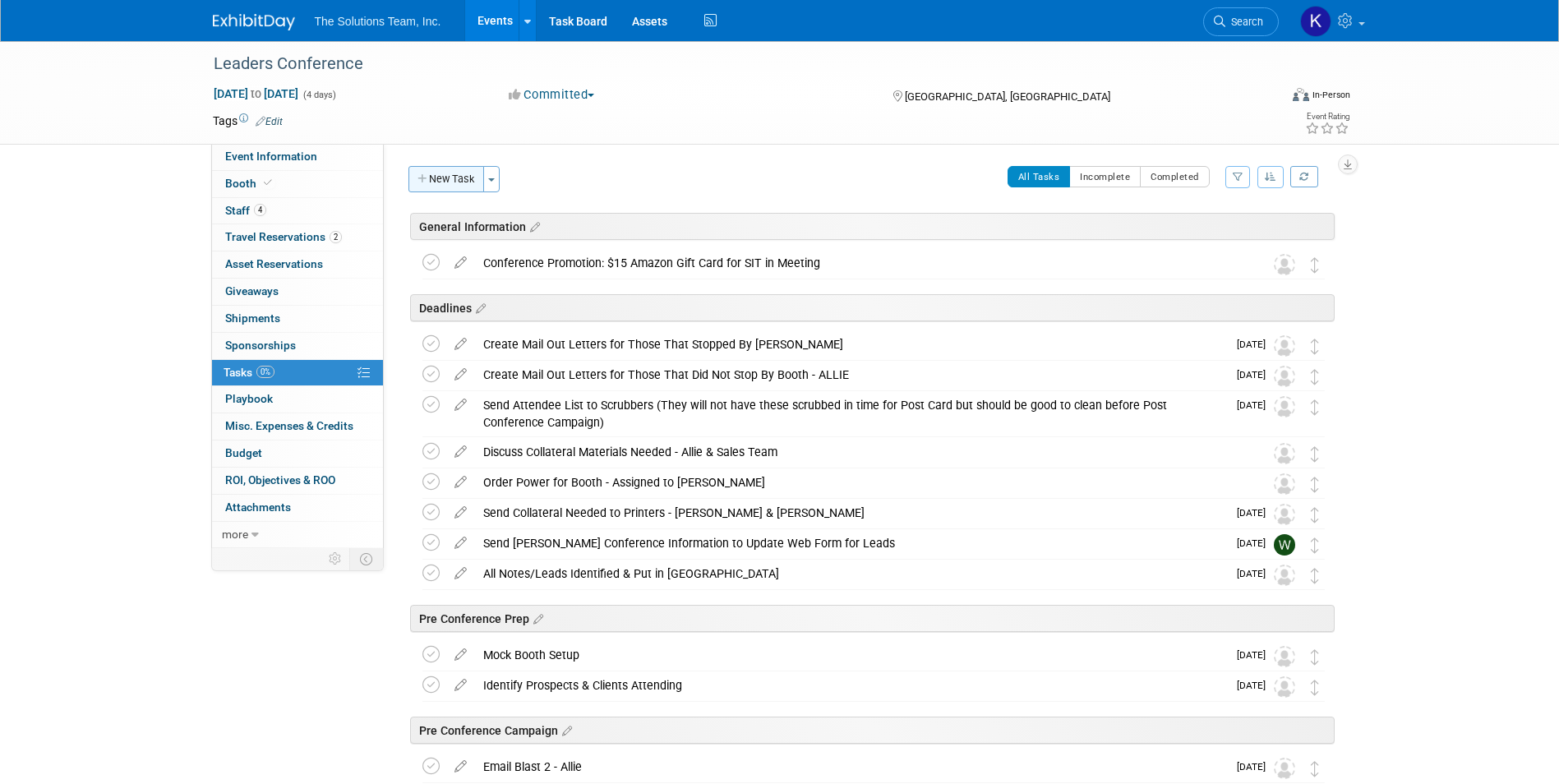
click at [468, 183] on button "New Task" at bounding box center [446, 179] width 76 height 26
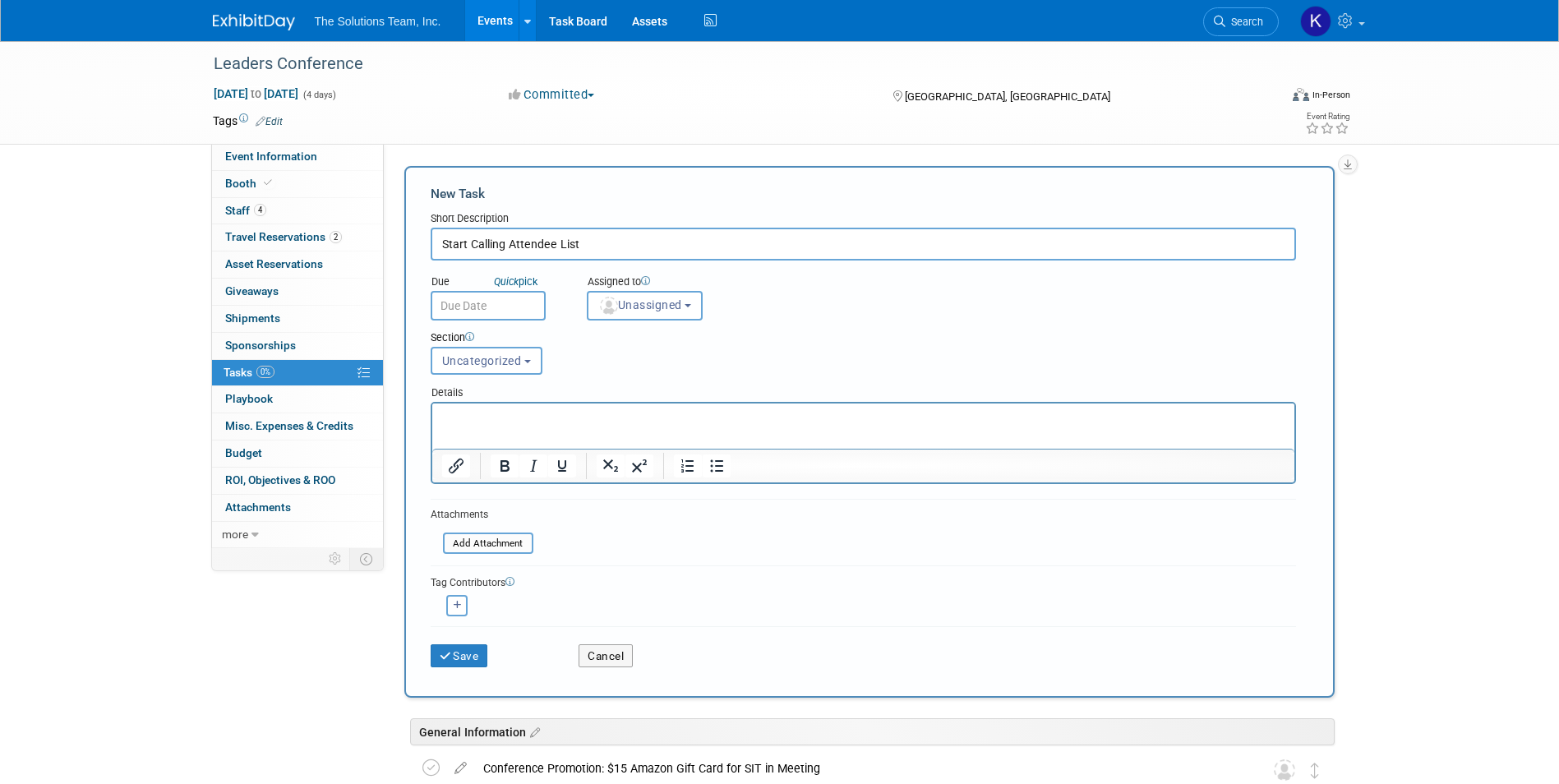
type input "Start Calling Attendee List"
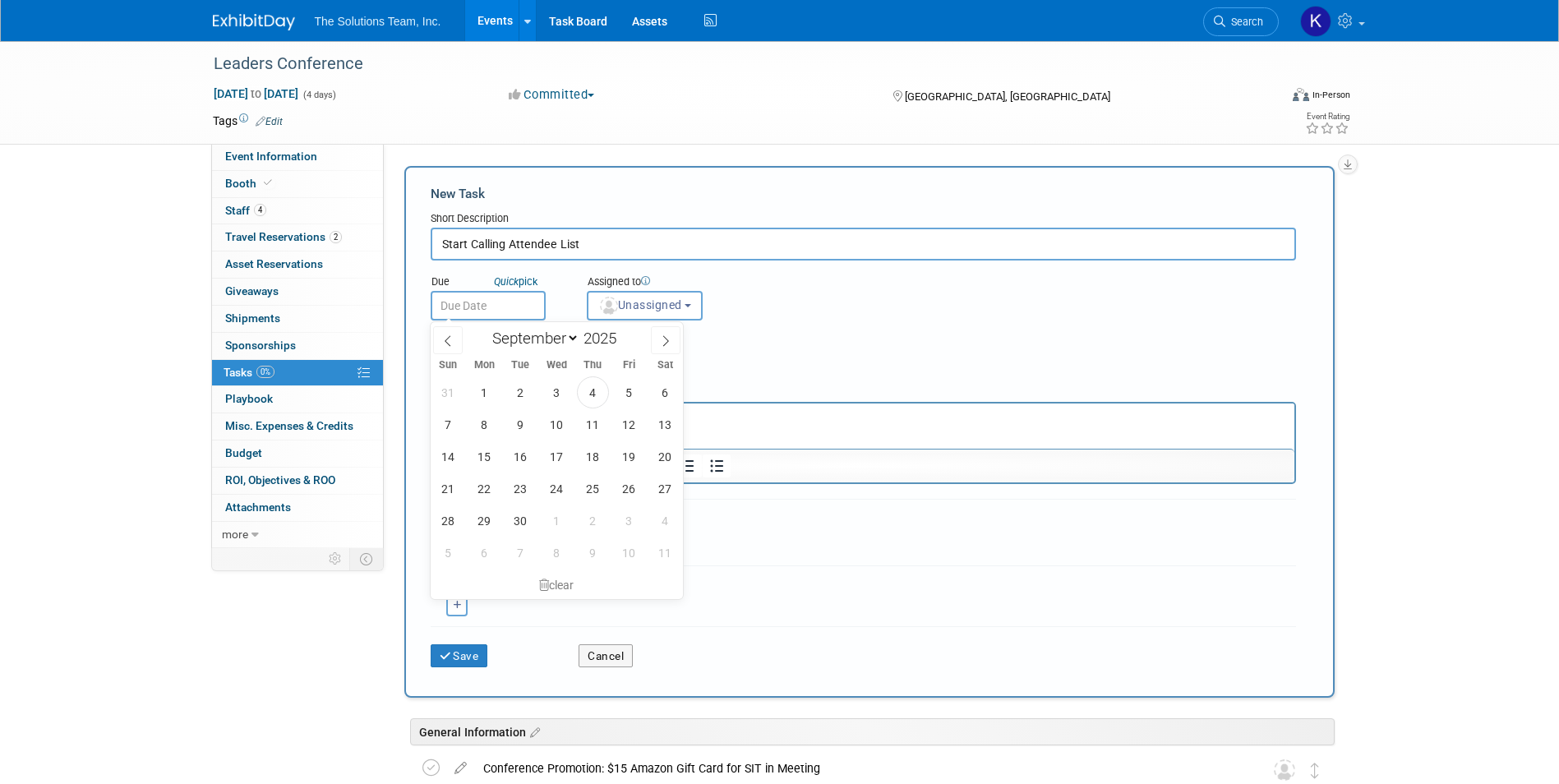
click at [519, 305] on input "text" at bounding box center [488, 305] width 115 height 30
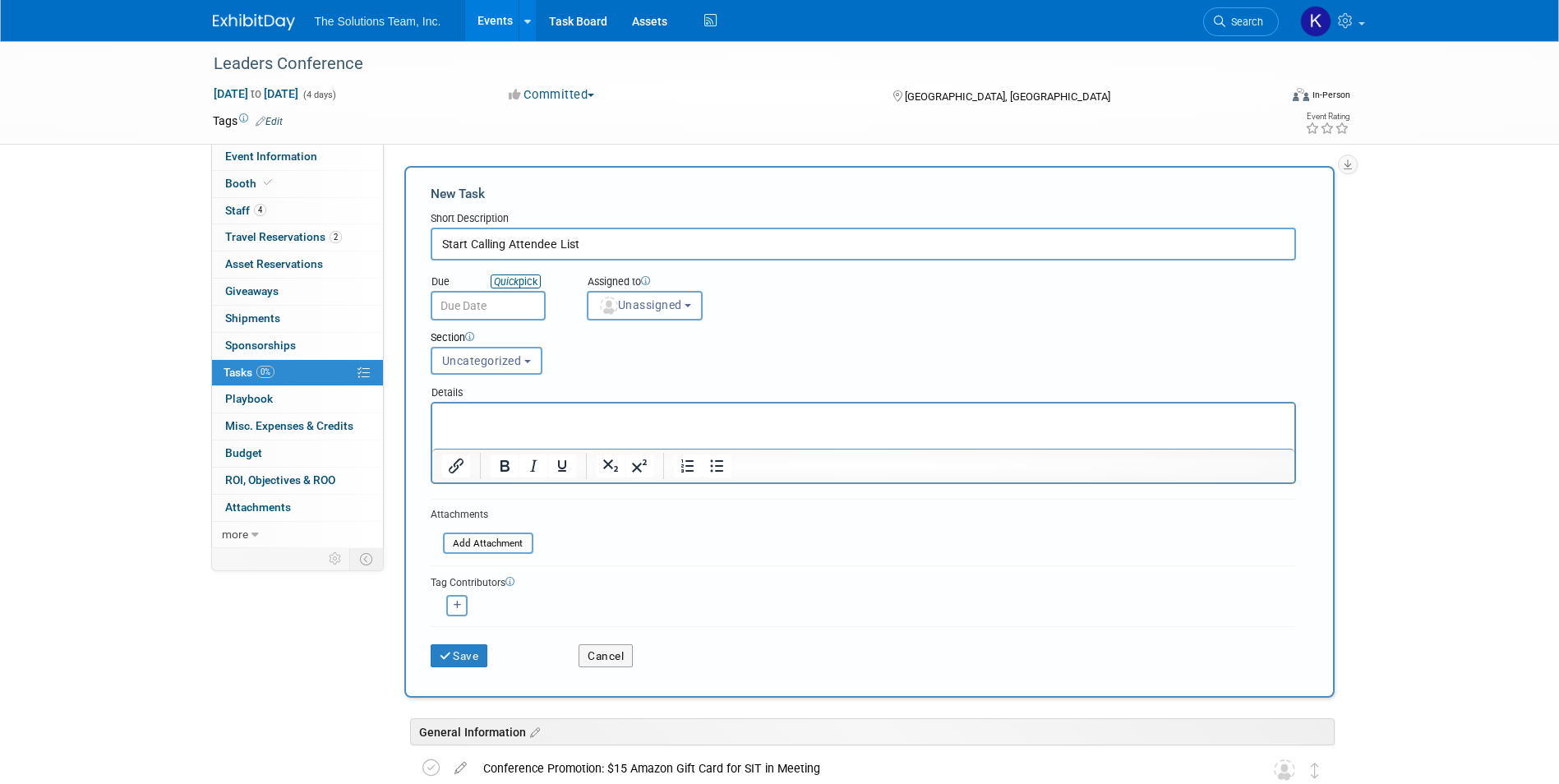
click at [508, 280] on icon "Quick" at bounding box center [506, 281] width 25 height 13
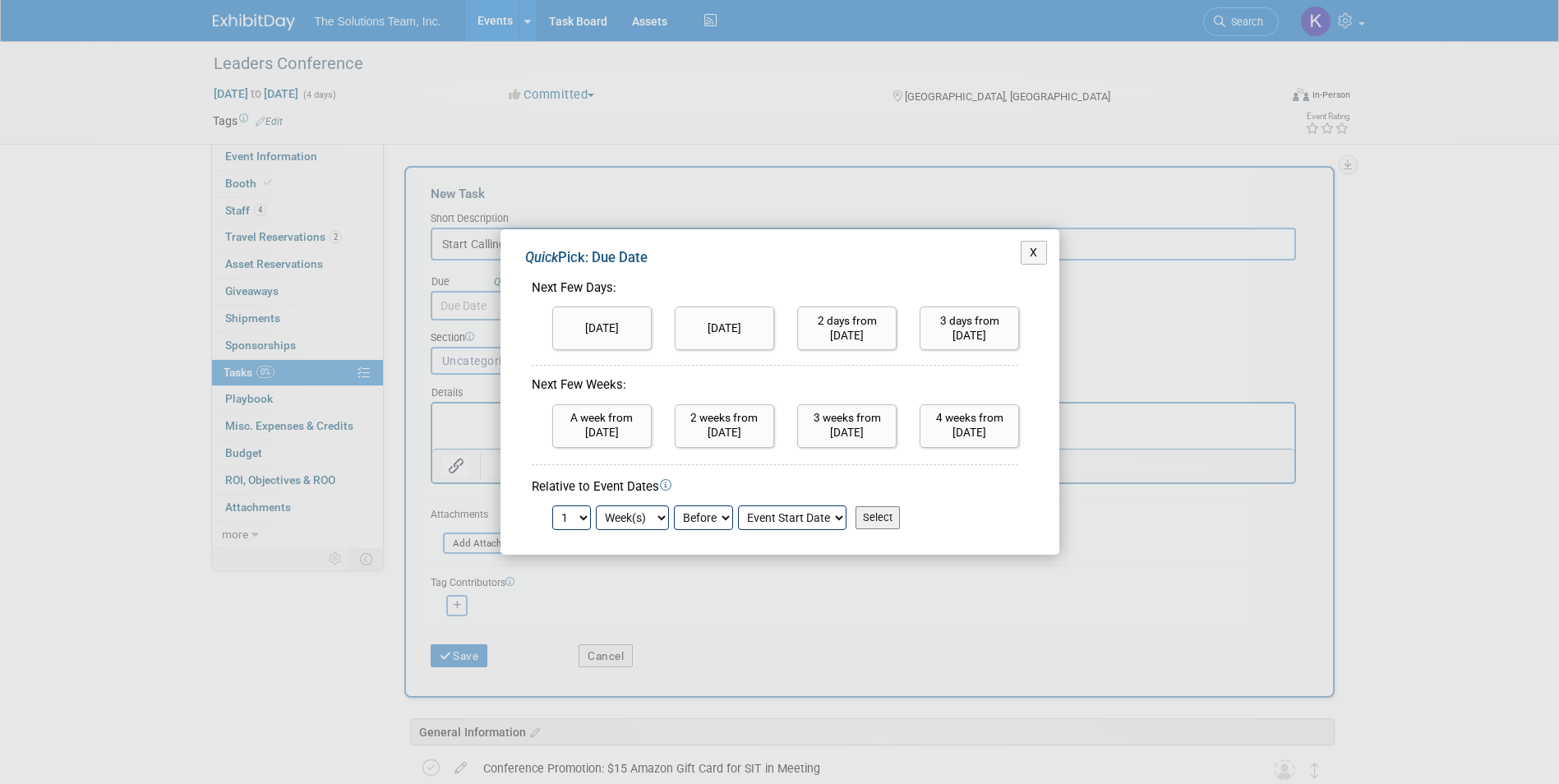
click at [586, 524] on select "1 2 3 4 5 6 7 8 9 10 11 12 13 14 15 16 17 18 19 20 21 22 23 24" at bounding box center [572, 517] width 39 height 25
select select "2"
click at [552, 505] on select "1 2 3 4 5 6 7 8 9 10 11 12 13 14 15 16 17 18 19 20 21 22 23 24" at bounding box center [572, 517] width 39 height 25
click at [883, 522] on input "Select" at bounding box center [878, 517] width 44 height 23
type input "Sep 14, 2025"
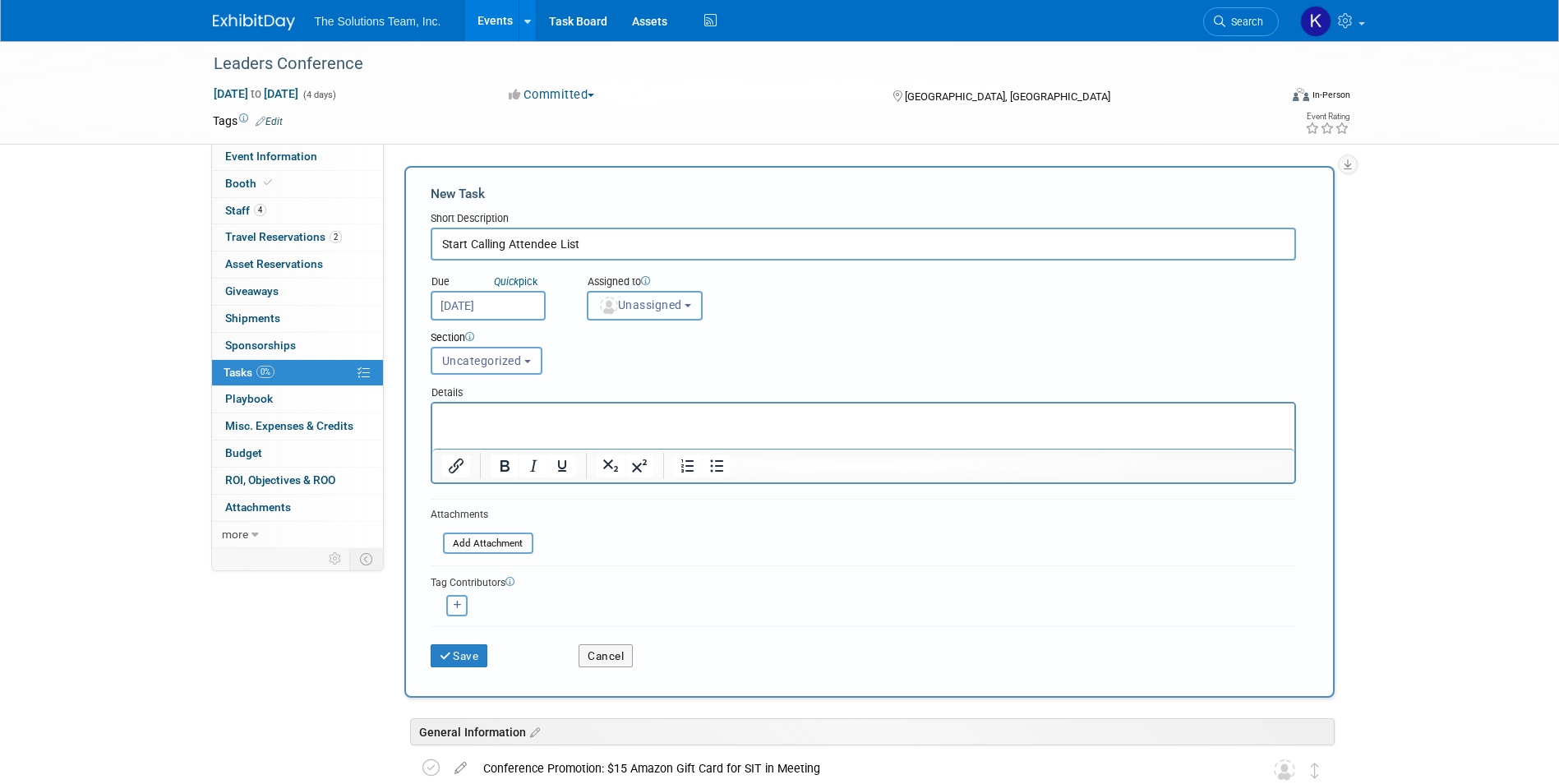
click at [675, 305] on span "Unassigned" at bounding box center [640, 304] width 84 height 13
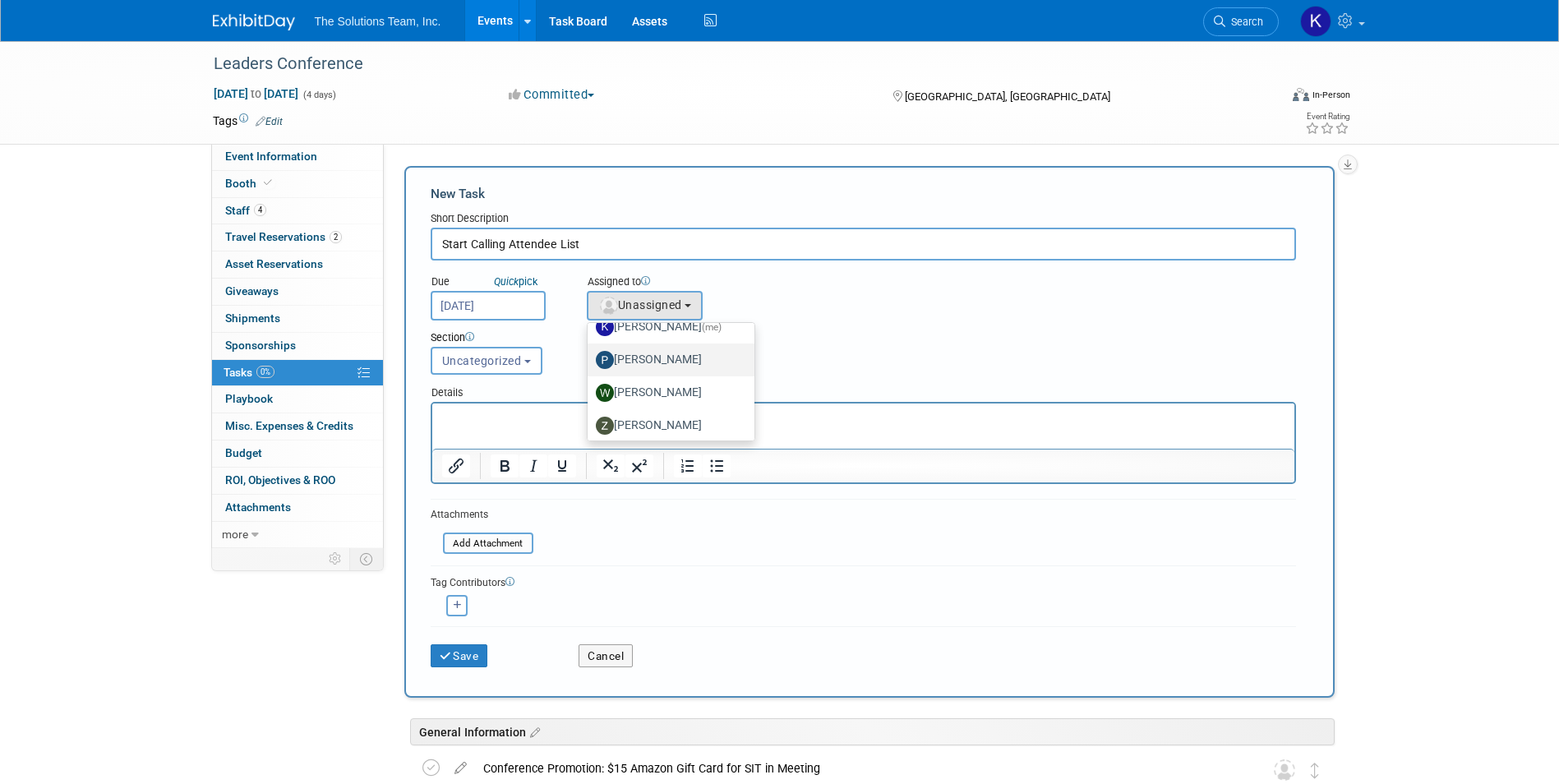
click at [688, 359] on label "[PERSON_NAME]" at bounding box center [667, 360] width 143 height 26
click at [590, 359] on input "[PERSON_NAME]" at bounding box center [585, 357] width 11 height 11
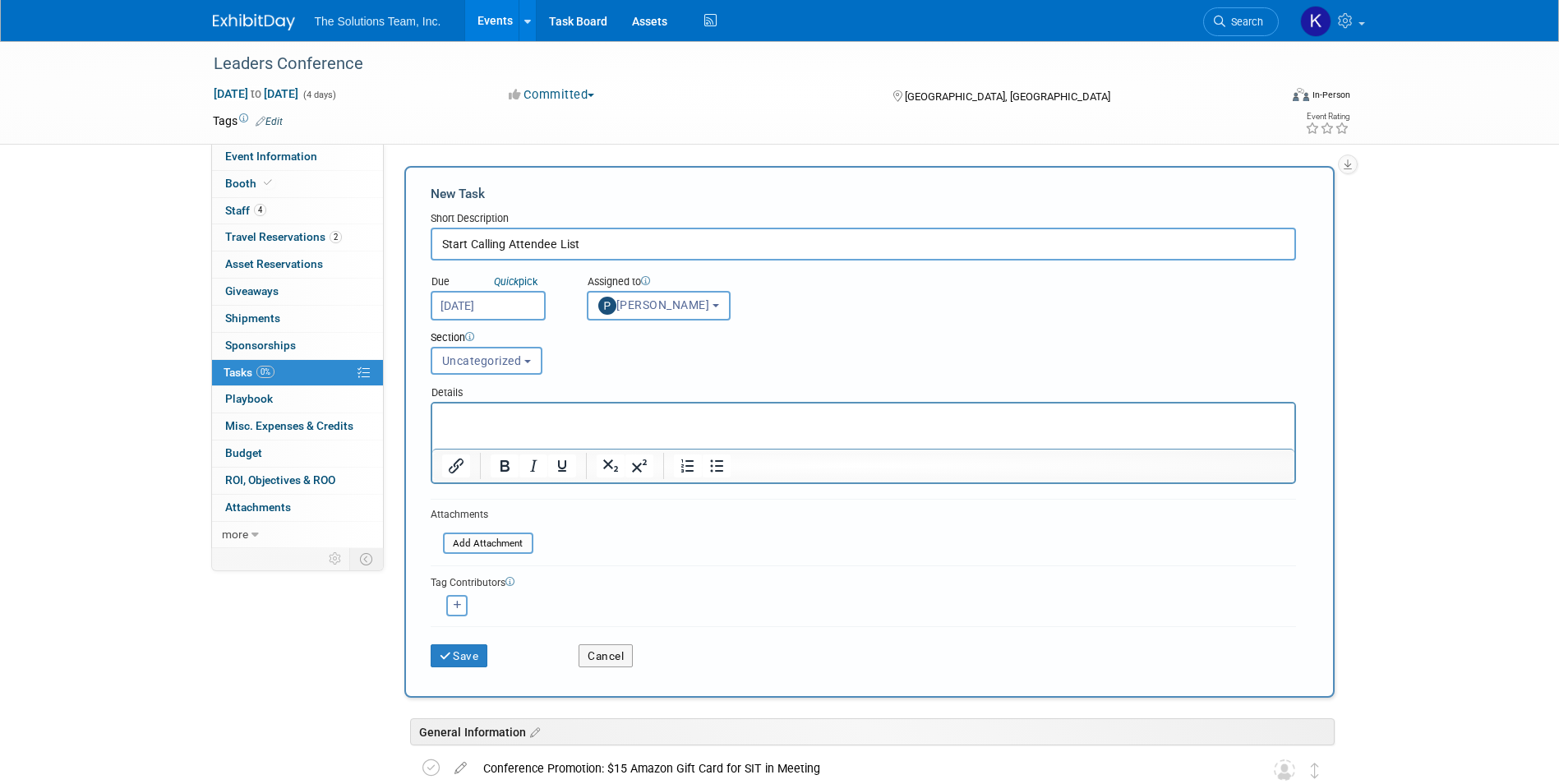
select select "2e7b1b1a-8438-4c8e-a62e-2d49d8190370"
click at [698, 303] on span "[PERSON_NAME]" at bounding box center [654, 304] width 112 height 13
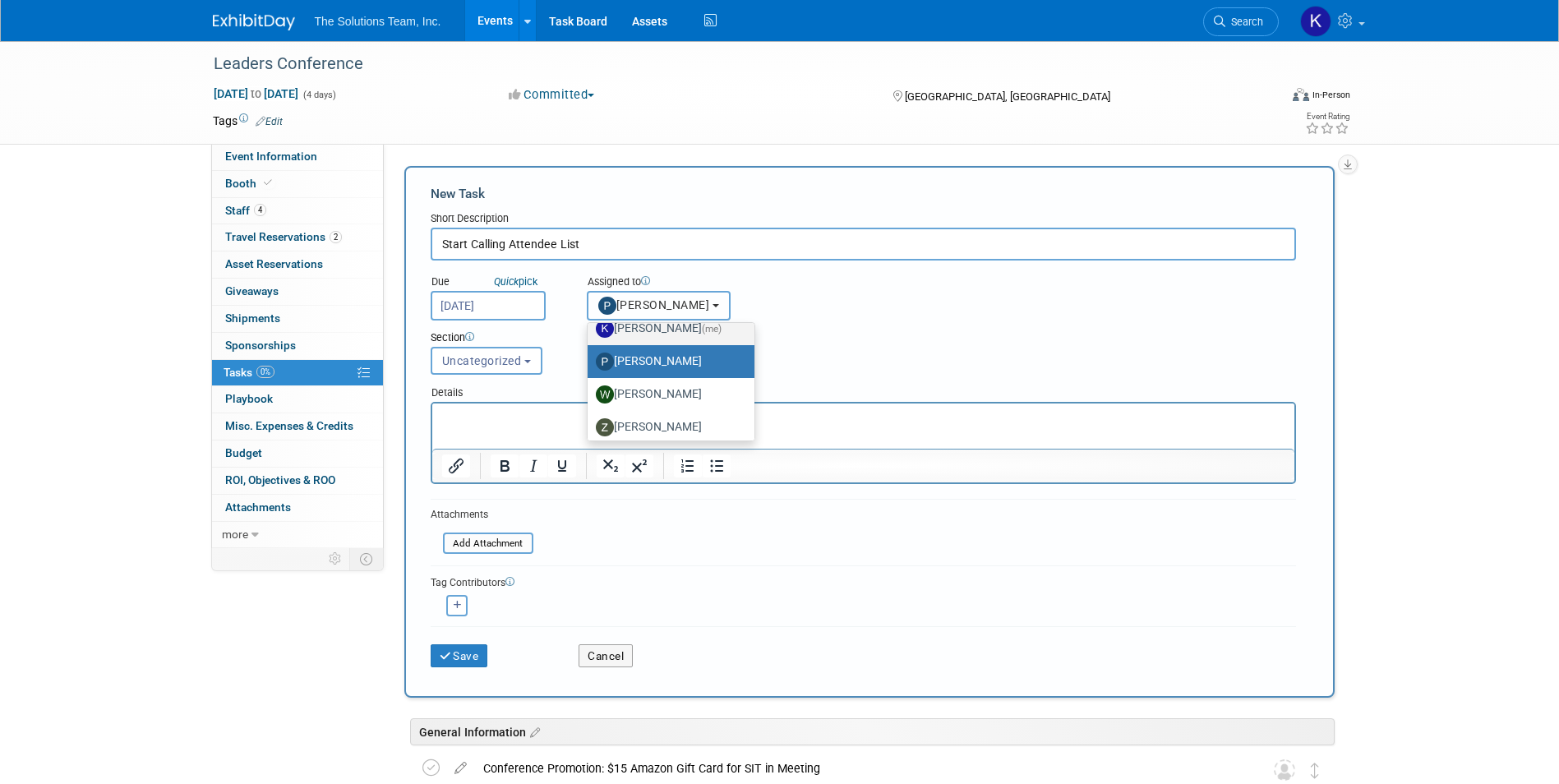
scroll to position [88, 0]
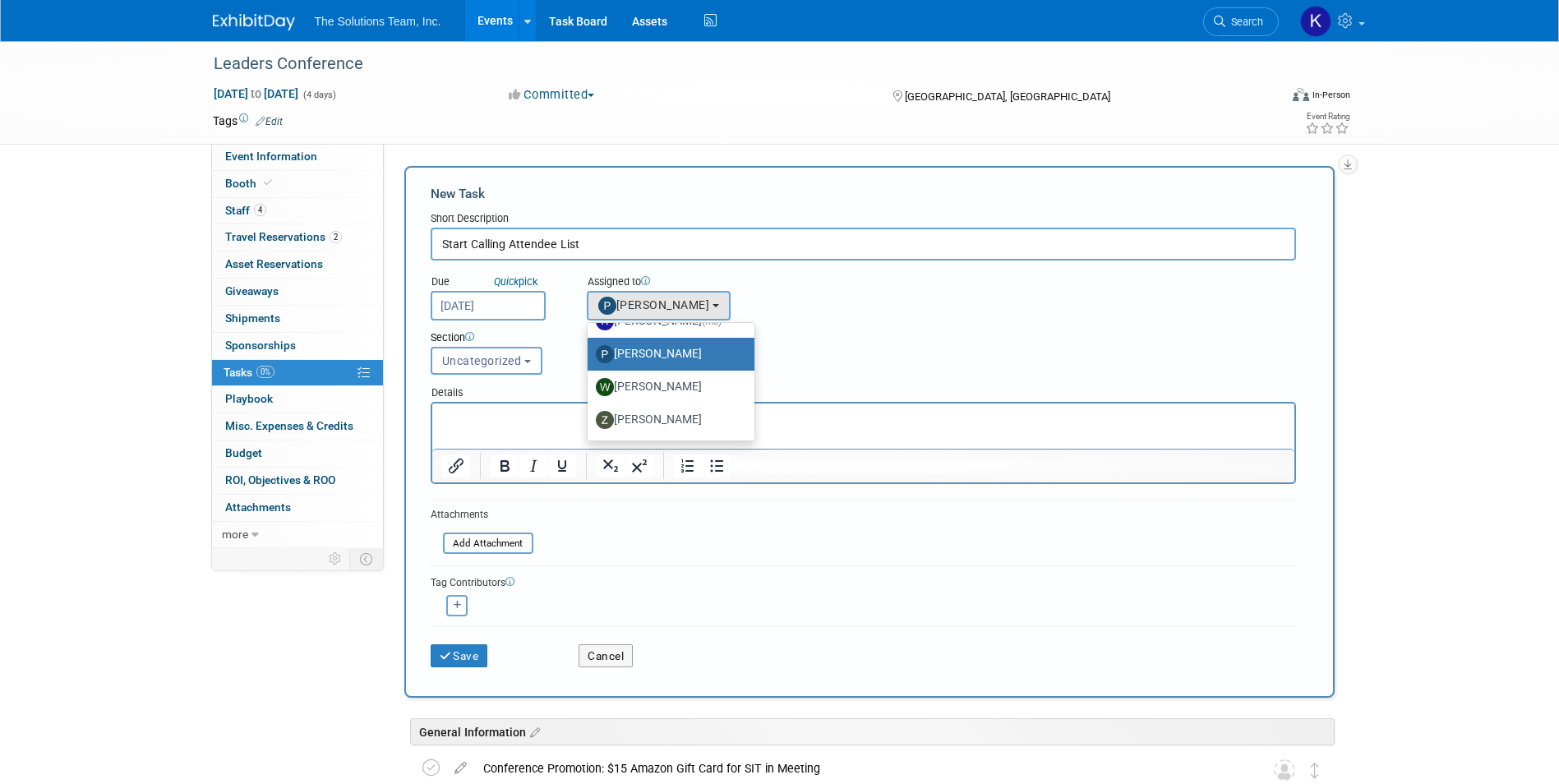
click at [720, 346] on label "[PERSON_NAME]" at bounding box center [667, 354] width 143 height 26
click at [590, 347] on input "[PERSON_NAME]" at bounding box center [585, 352] width 11 height 11
click at [881, 309] on div "Due Quick pick Sep 14, 2025 Assigned to <img src="https://www.exhibitday.com/Im…" at bounding box center [863, 290] width 890 height 60
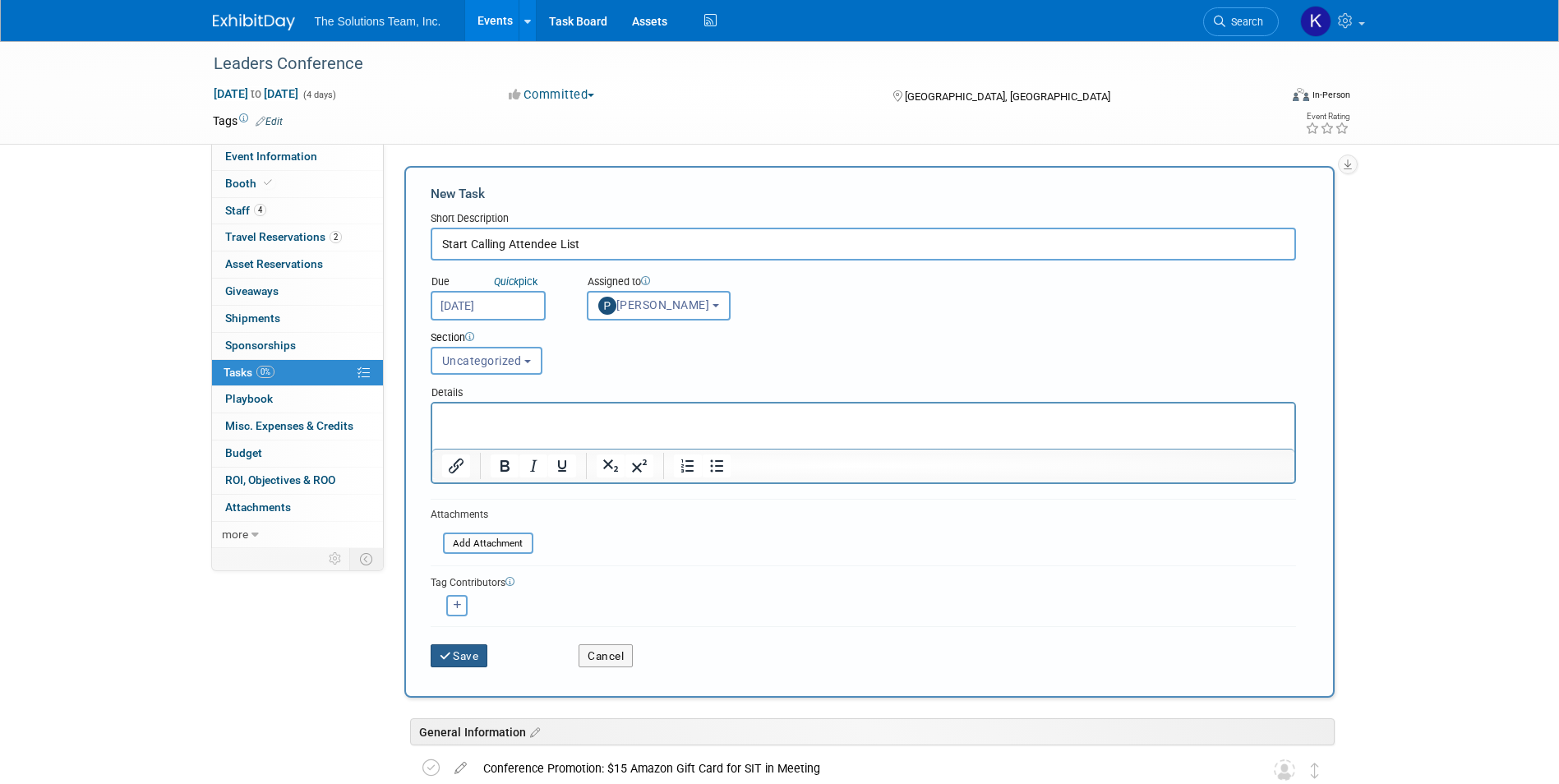
click at [474, 662] on button "Save" at bounding box center [459, 655] width 58 height 23
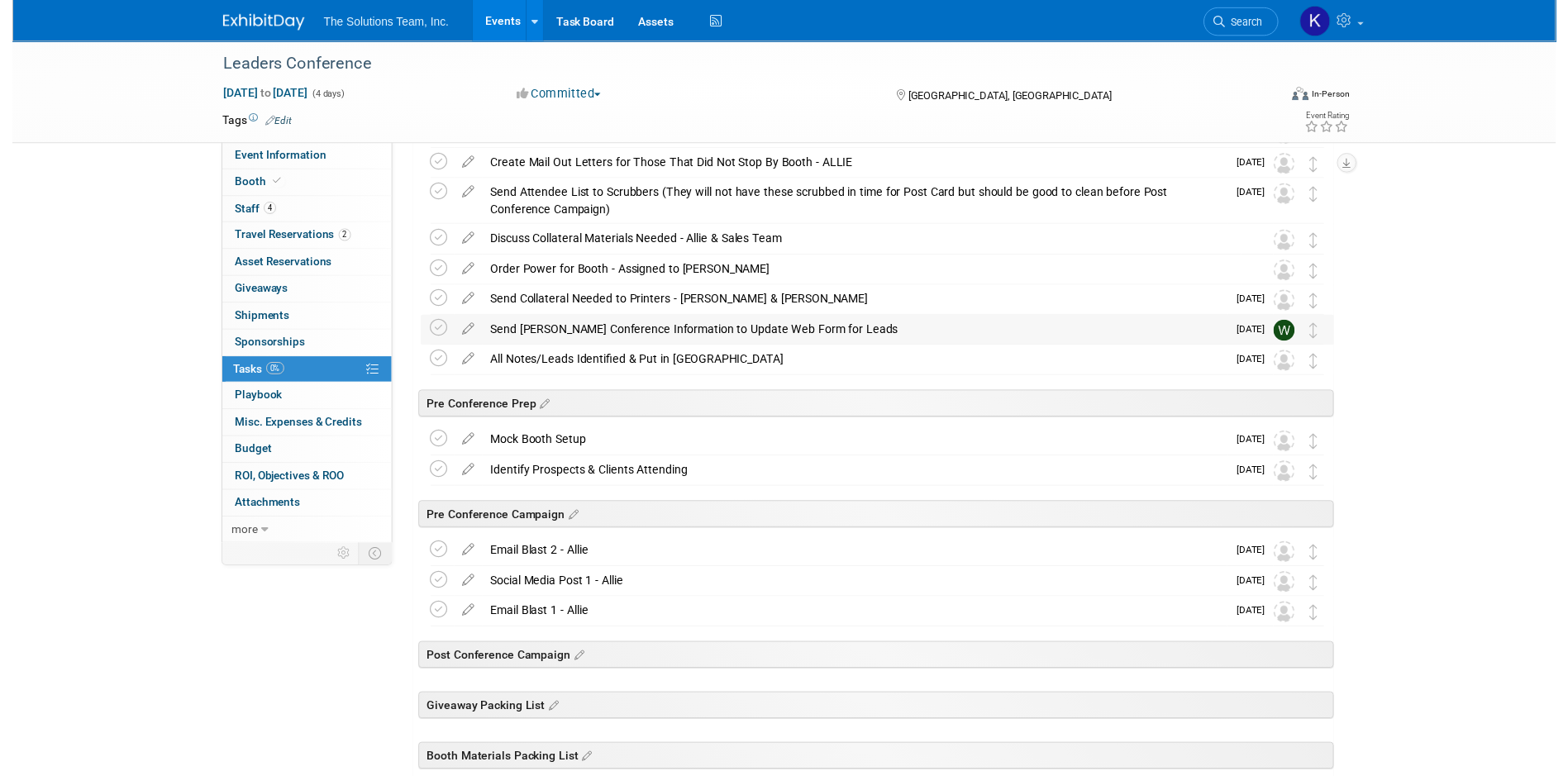
scroll to position [428, 0]
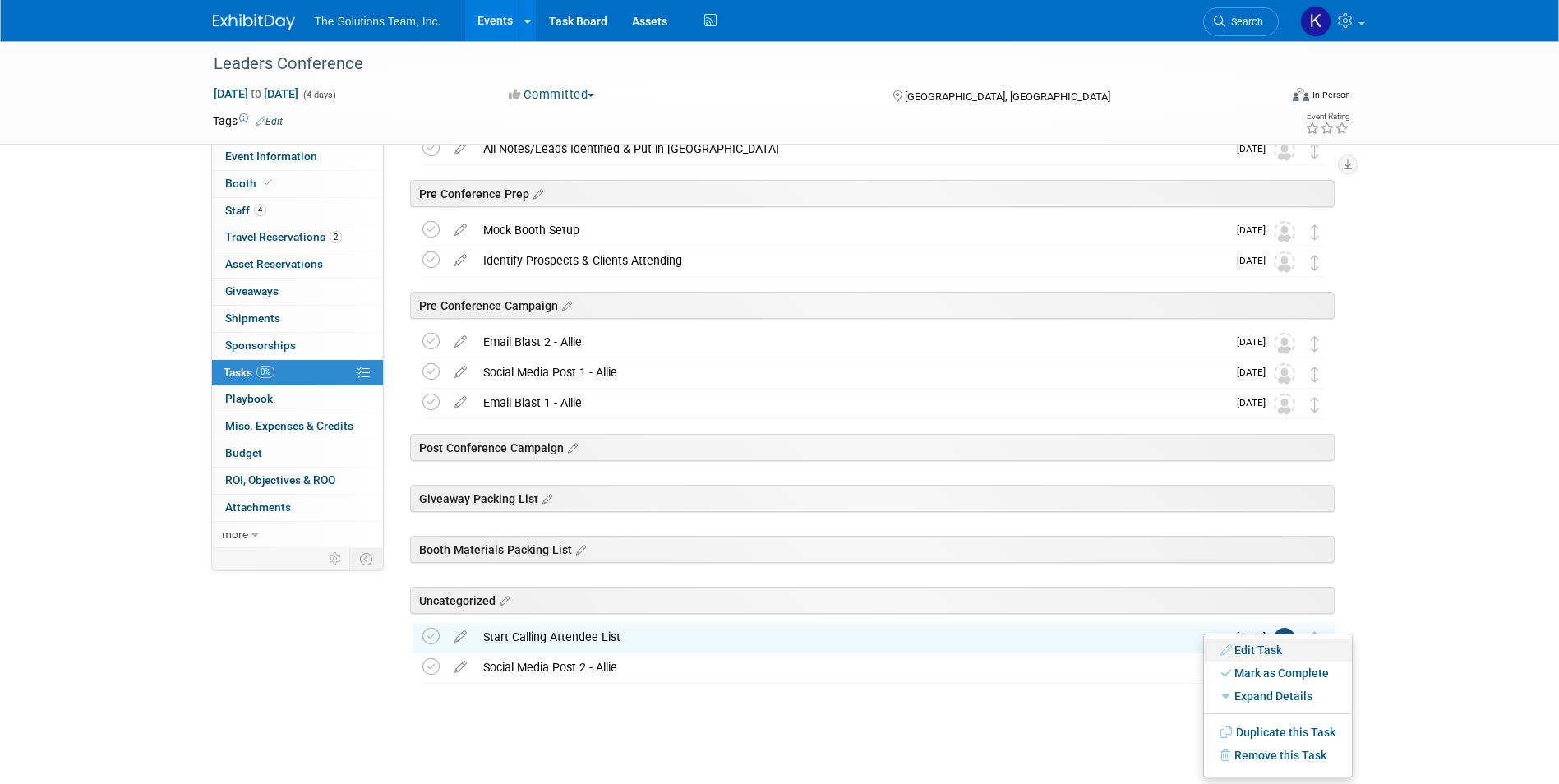
click at [1301, 649] on link "Edit Task" at bounding box center [1278, 649] width 148 height 23
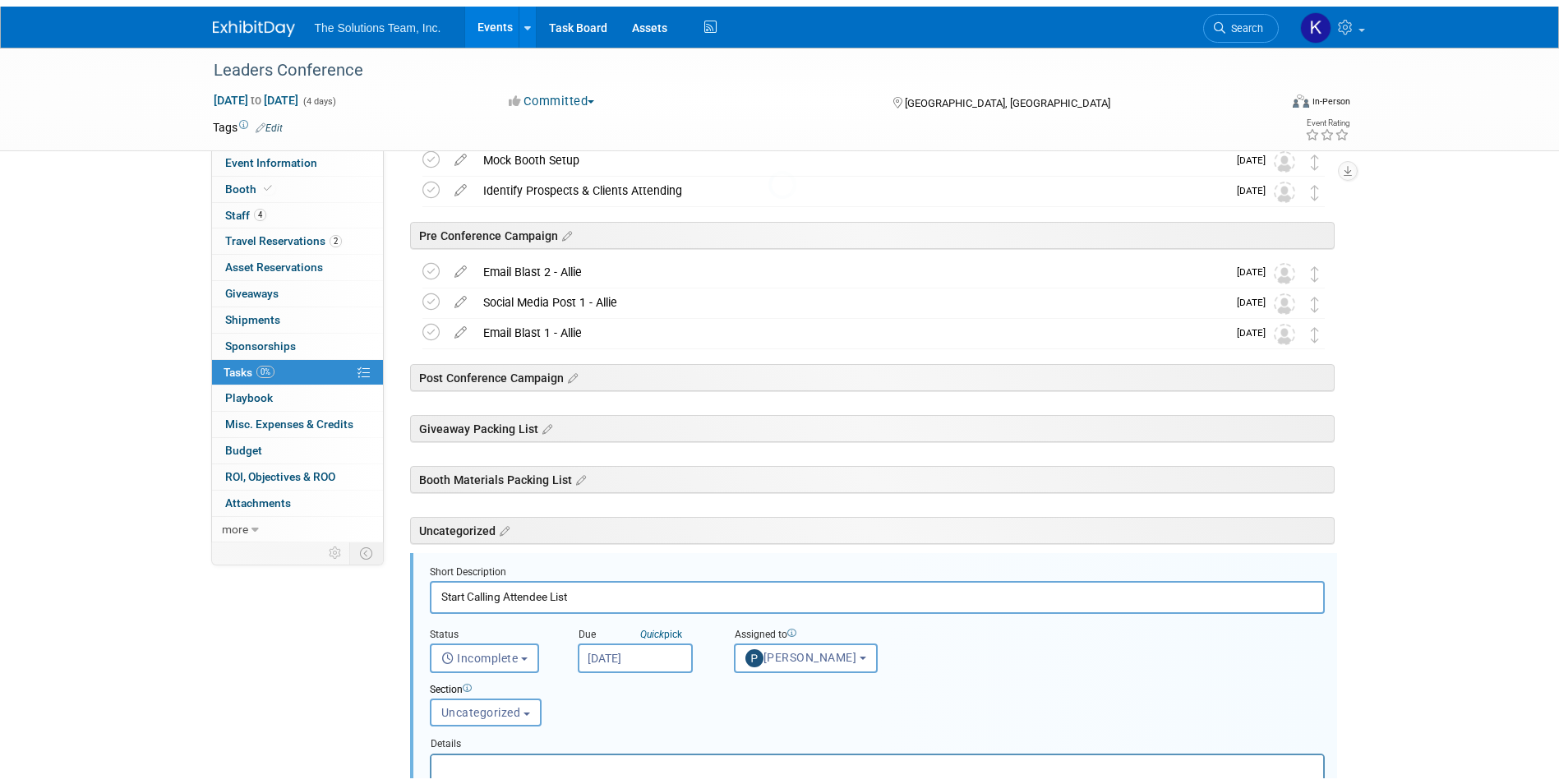
scroll to position [807, 0]
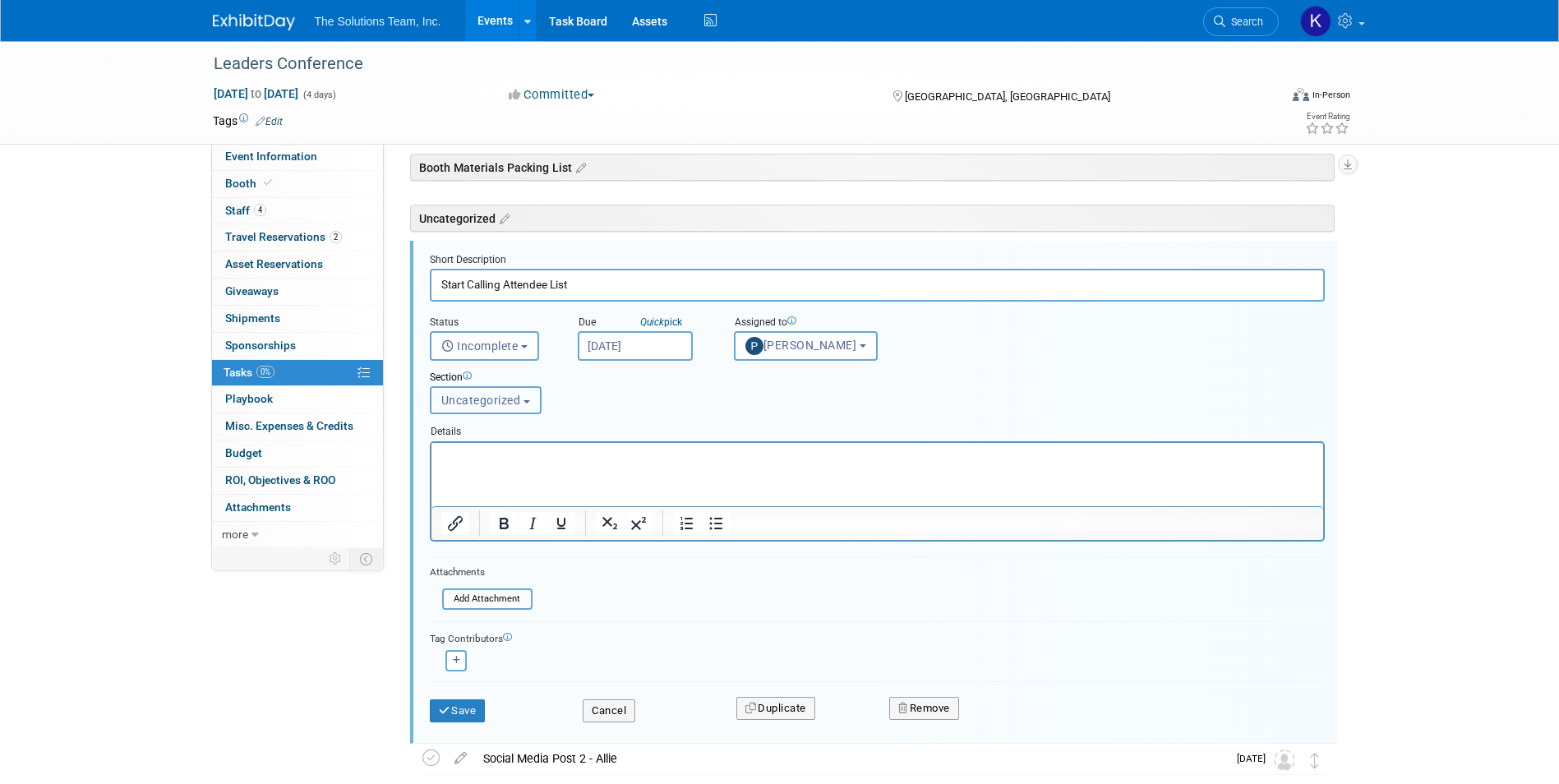
click at [513, 402] on span "Uncategorized" at bounding box center [481, 400] width 80 height 13
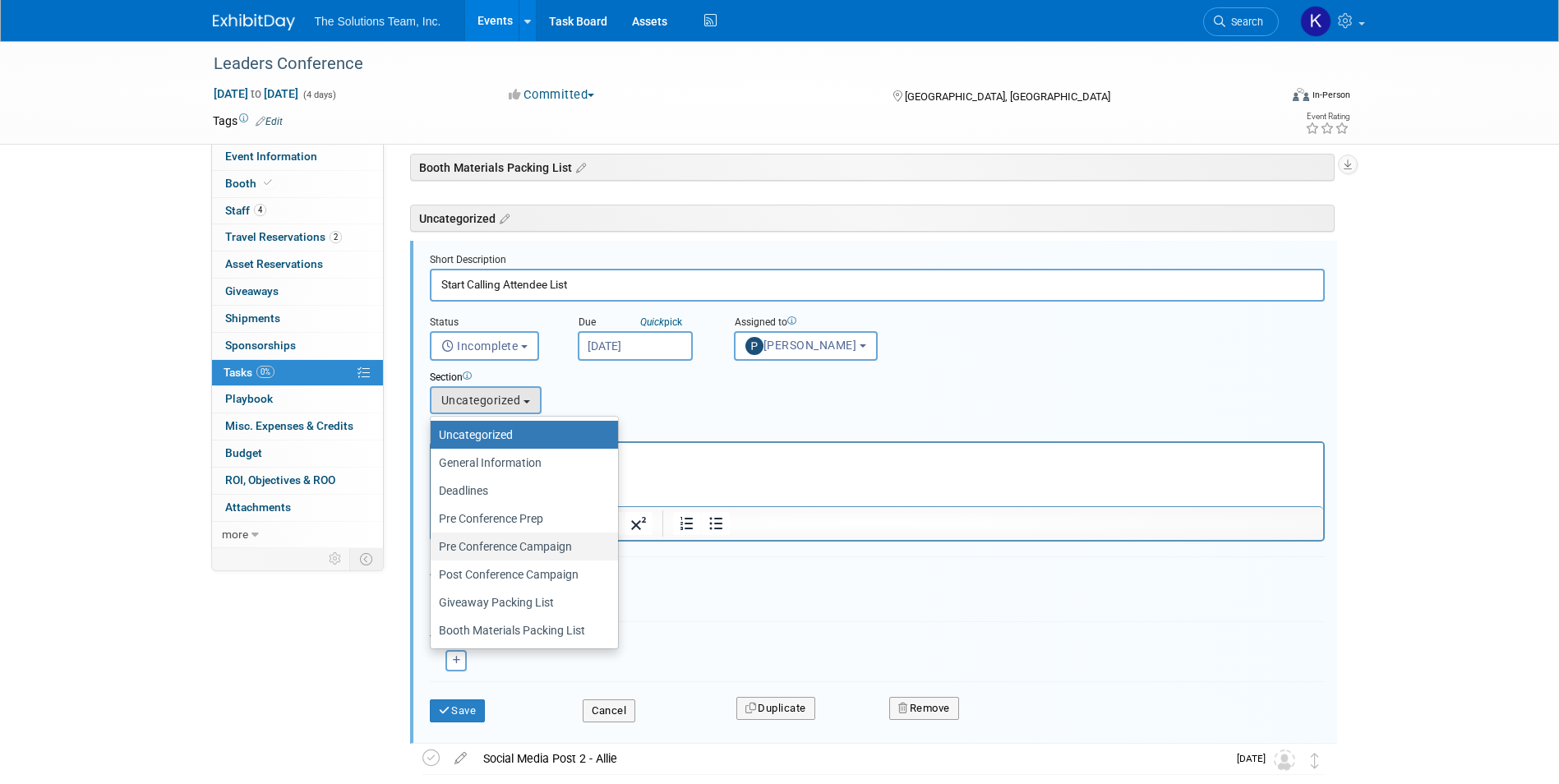
click at [543, 546] on label "Pre Conference Campaign" at bounding box center [520, 546] width 163 height 21
click at [433, 546] on input "Pre Conference Campaign" at bounding box center [428, 546] width 11 height 11
select select "11274448"
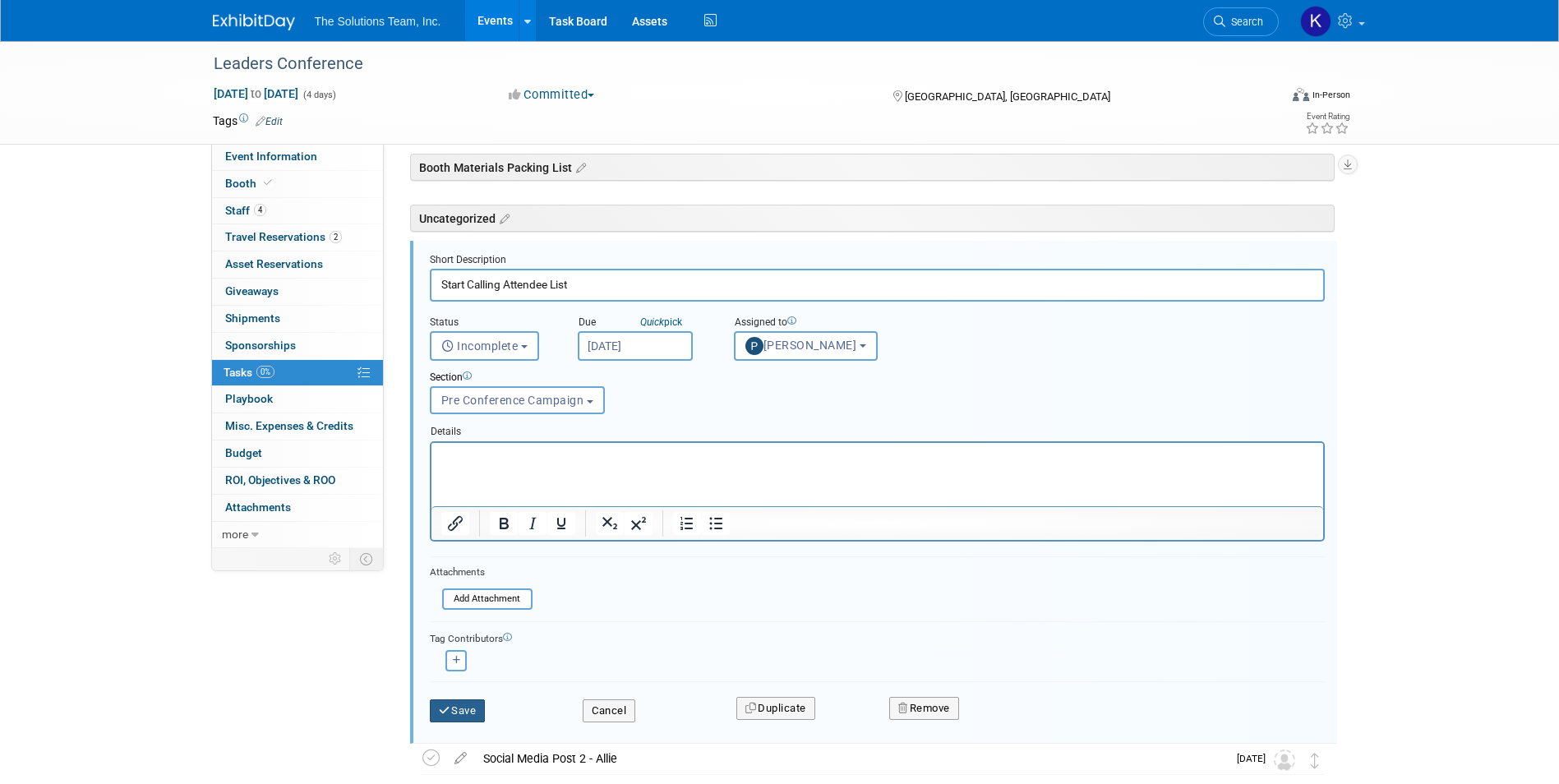
click at [472, 700] on button "Save" at bounding box center [457, 710] width 56 height 23
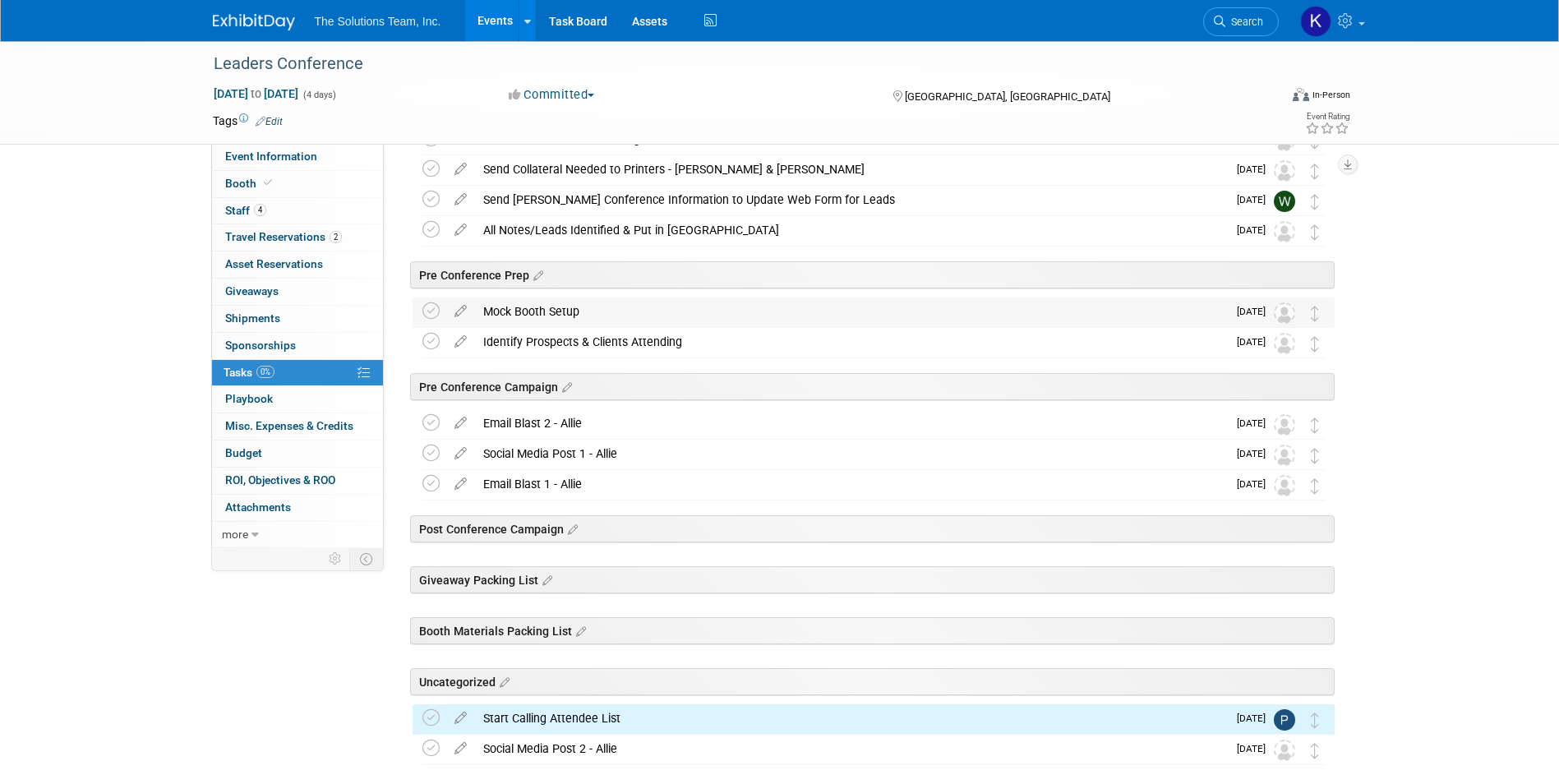
scroll to position [425, 0]
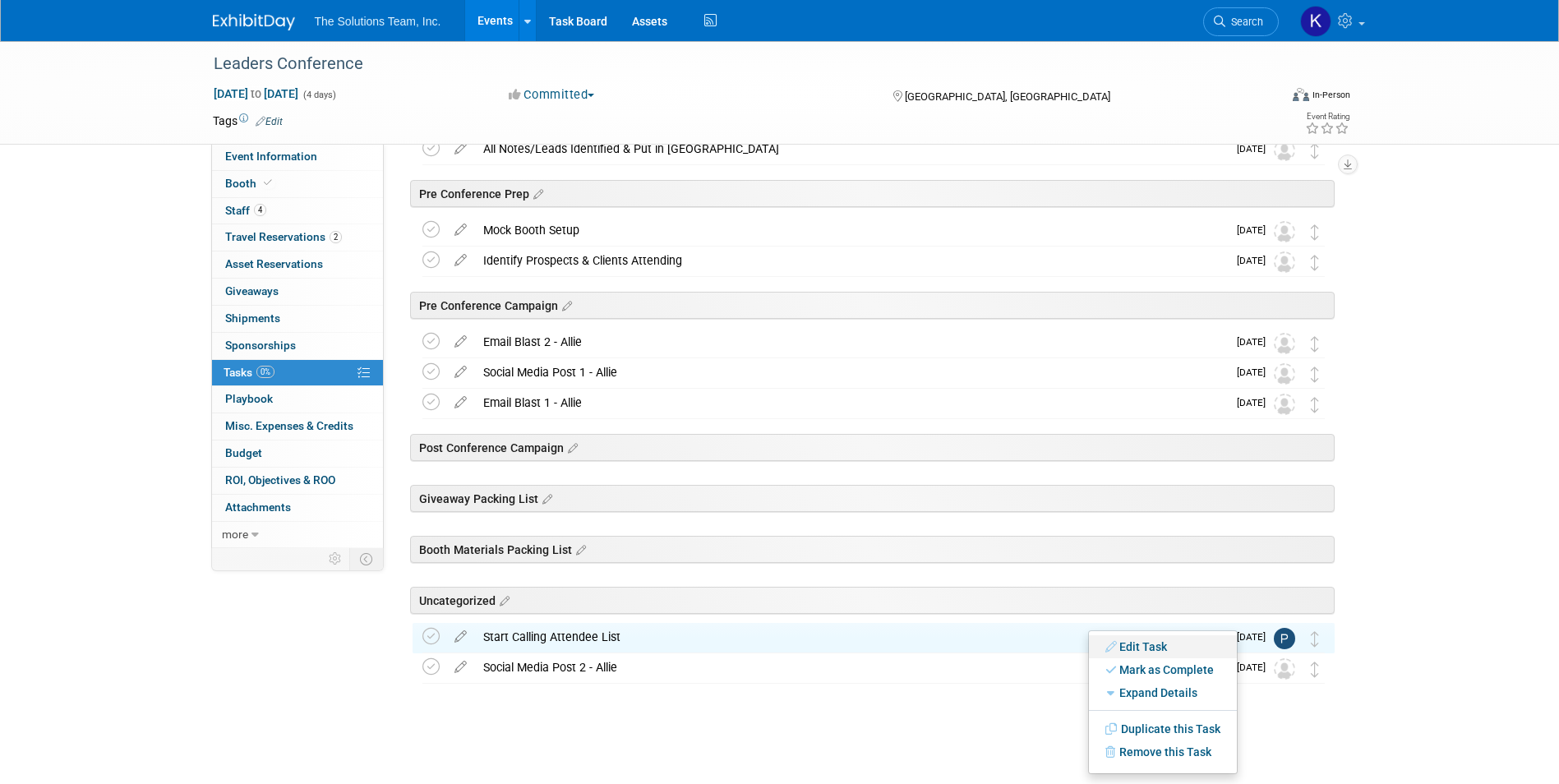
click at [1177, 650] on link "Edit Task" at bounding box center [1163, 646] width 148 height 23
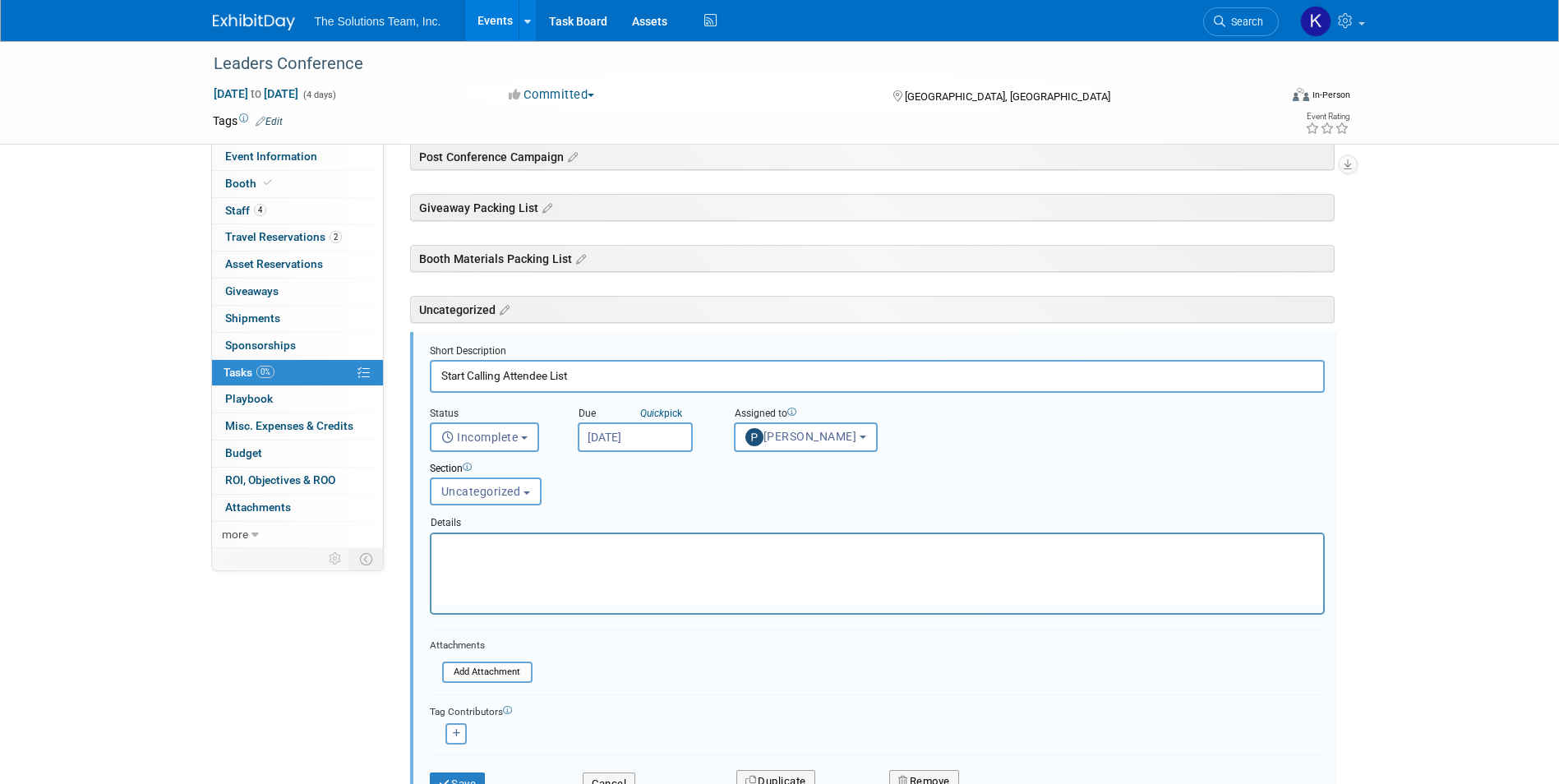
scroll to position [807, 0]
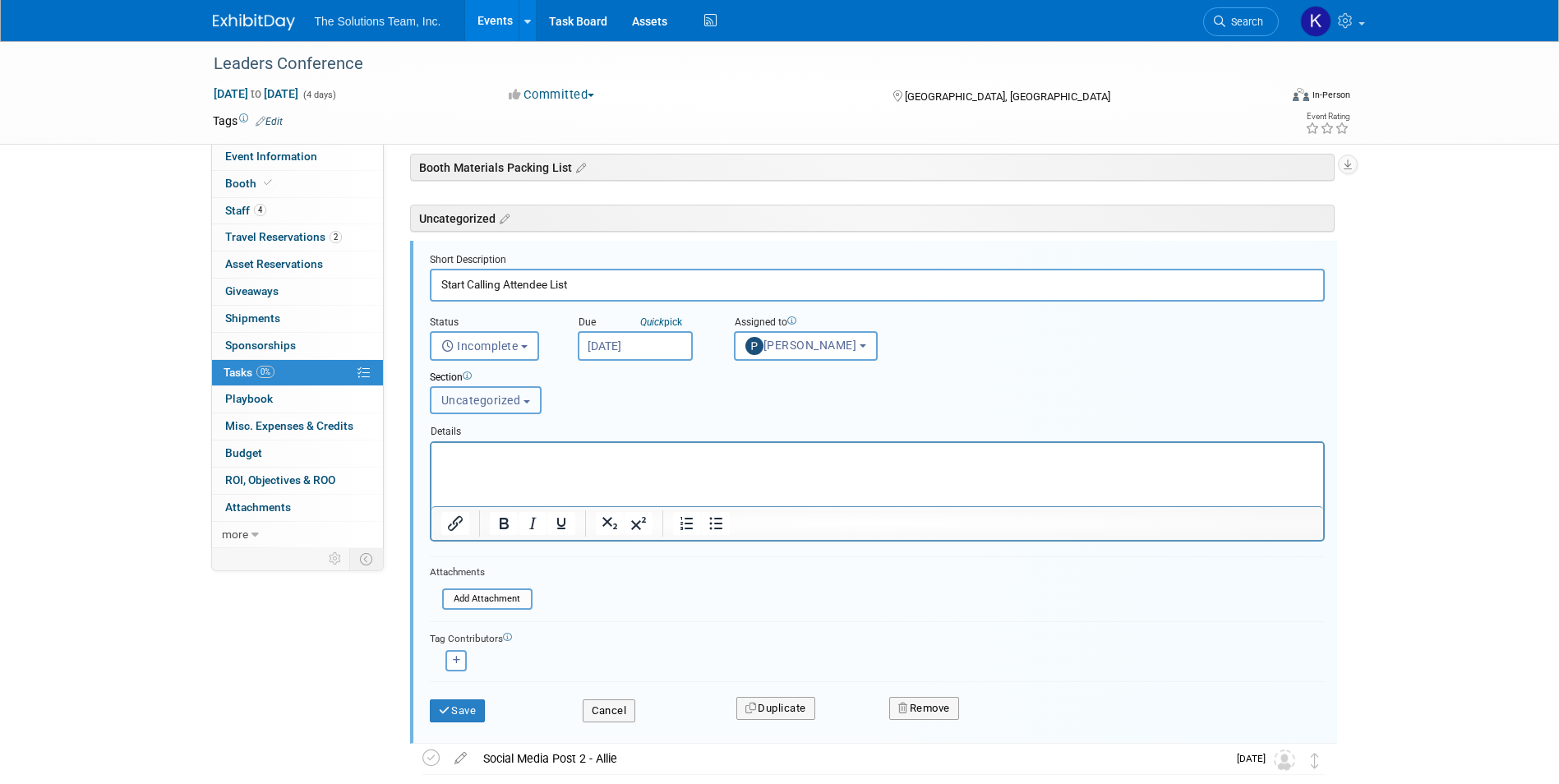
click at [501, 405] on span "Uncategorized" at bounding box center [481, 400] width 80 height 13
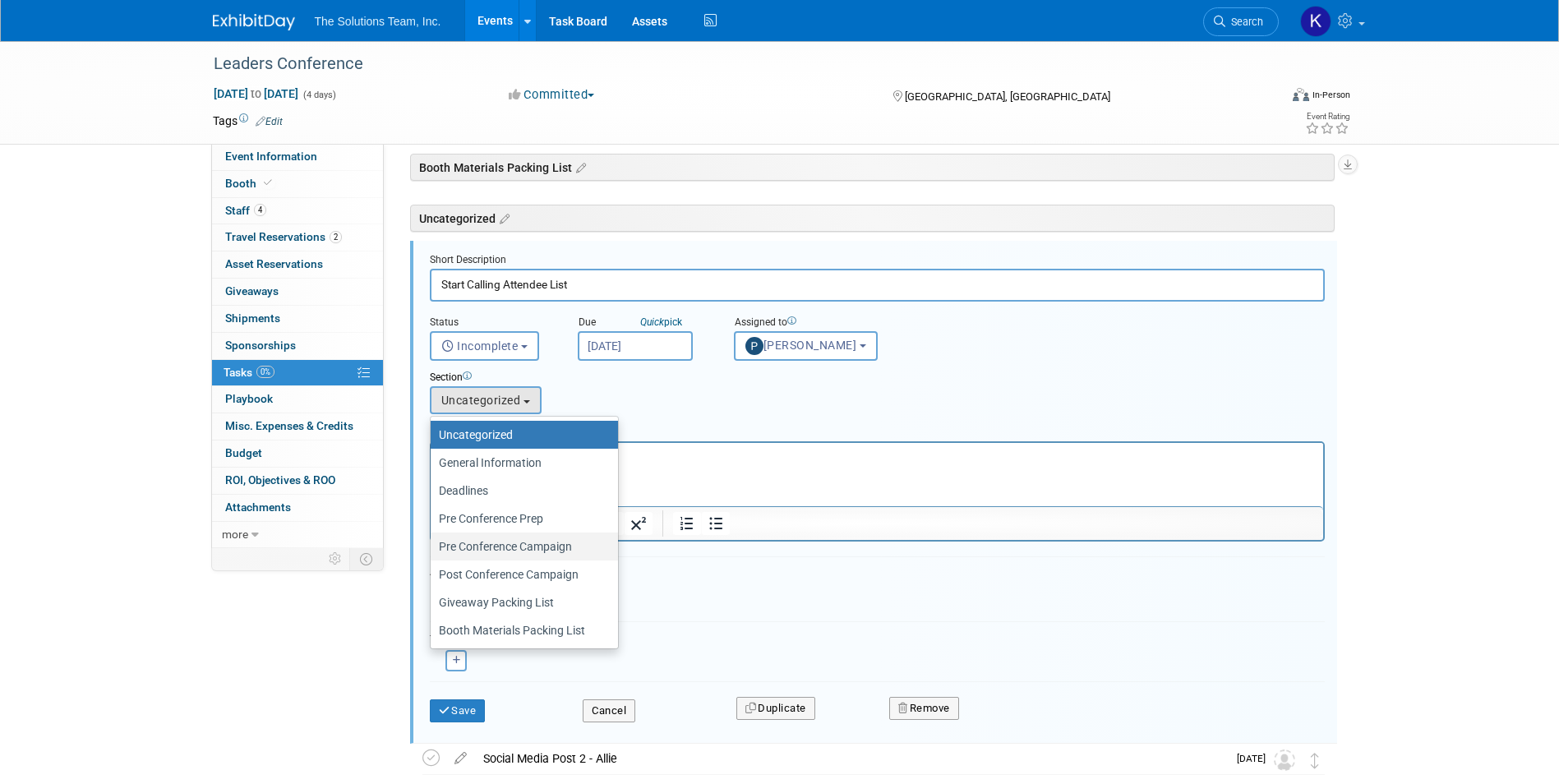
click at [503, 550] on label "Pre Conference Campaign" at bounding box center [520, 546] width 163 height 21
click at [433, 550] on input "Pre Conference Campaign" at bounding box center [428, 546] width 11 height 11
select select "11274448"
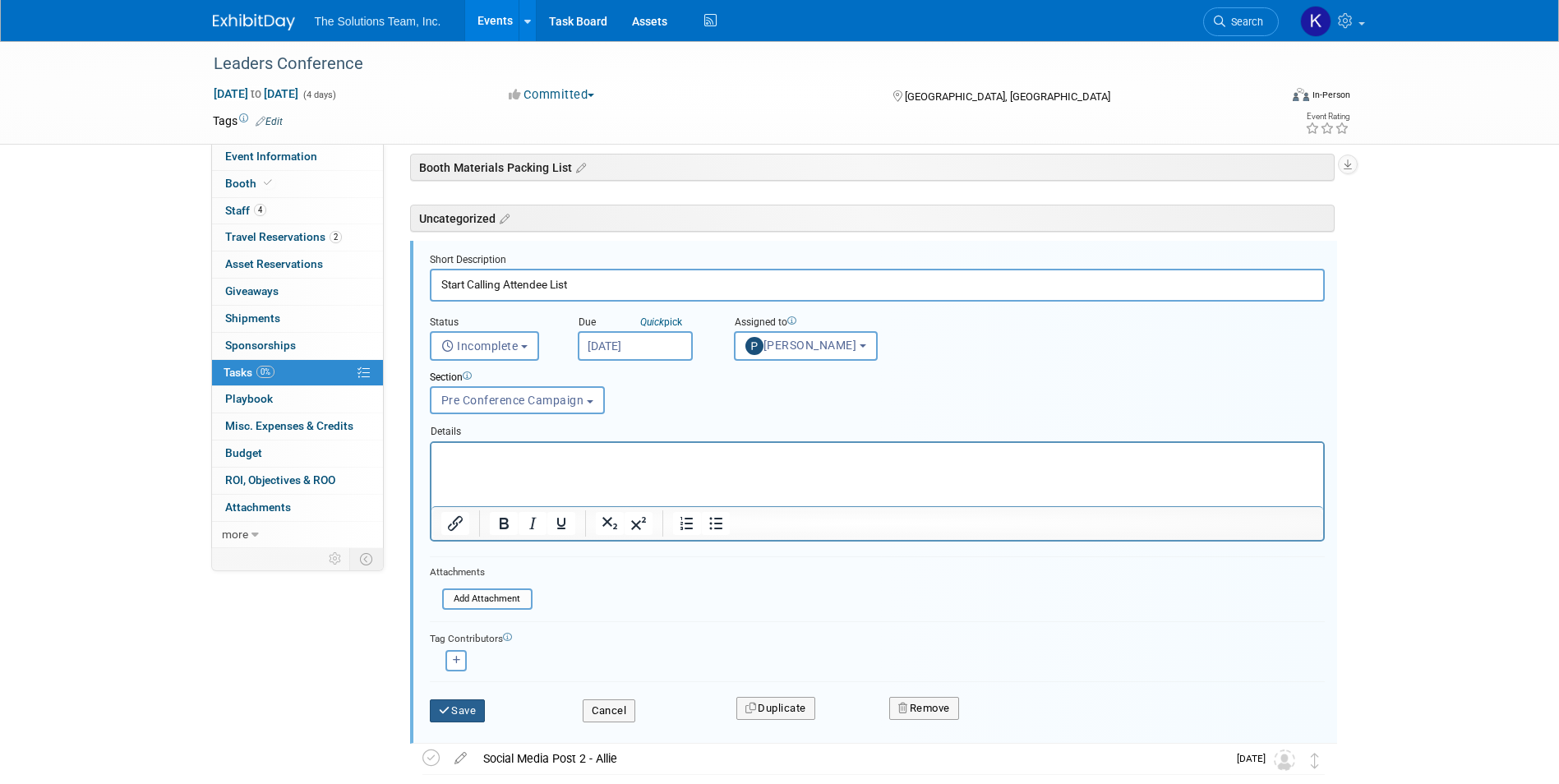
click at [471, 710] on button "Save" at bounding box center [457, 710] width 56 height 23
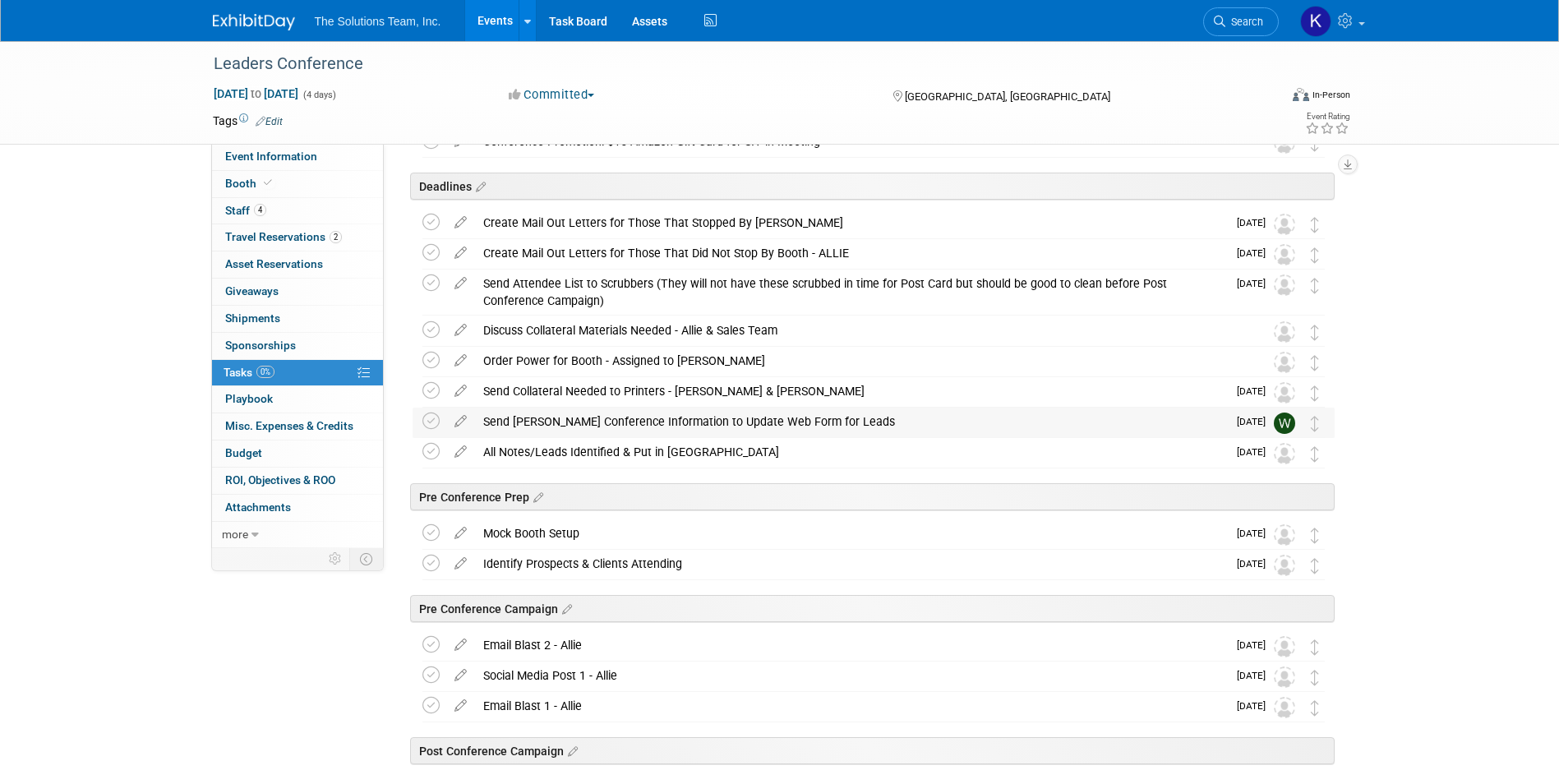
scroll to position [0, 0]
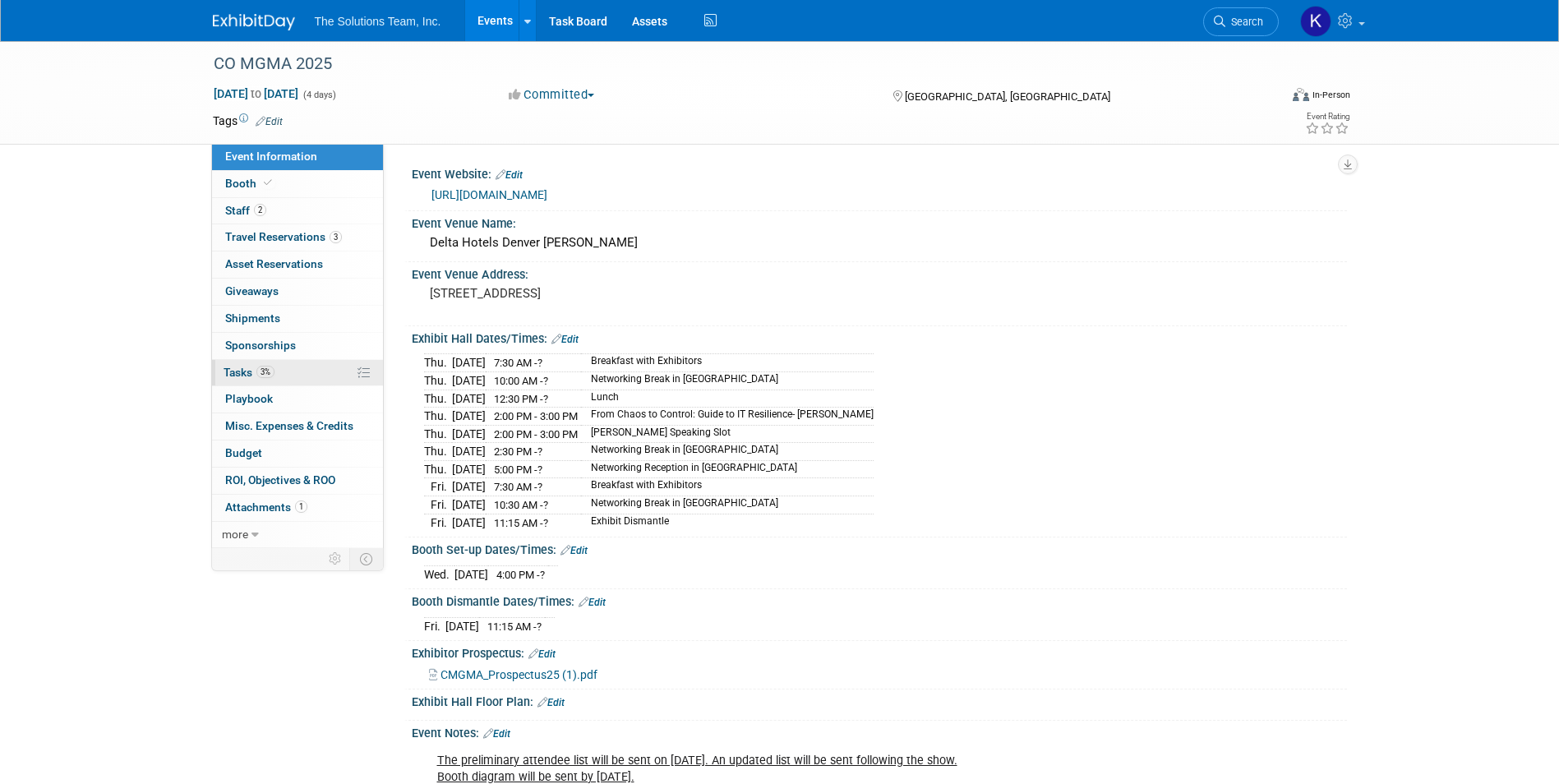
click at [261, 383] on link "3% Tasks 3%" at bounding box center [297, 372] width 171 height 26
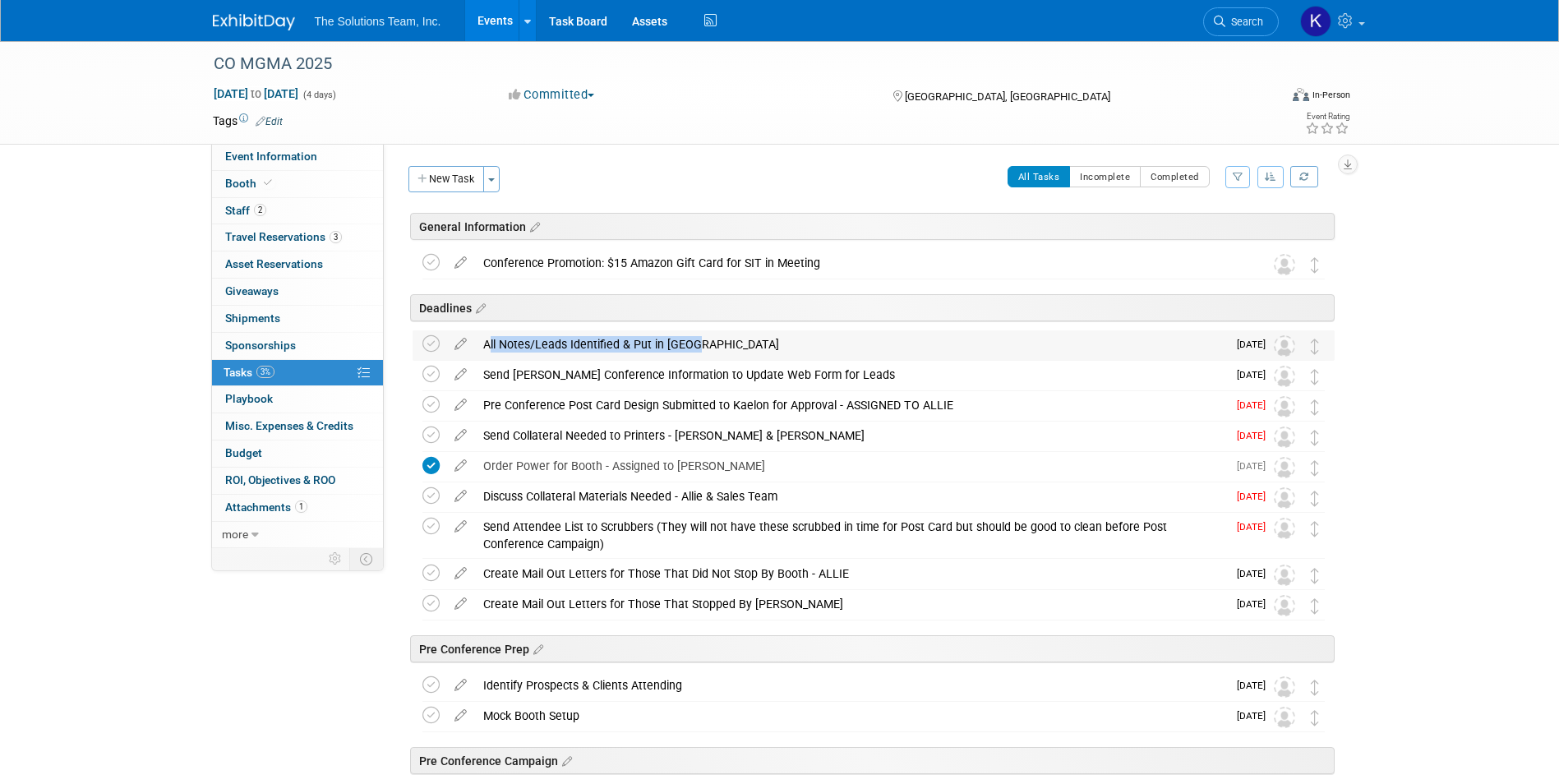
drag, startPoint x: 692, startPoint y: 343, endPoint x: 481, endPoint y: 342, distance: 211.0
click at [481, 342] on div "All Notes/Leads Identified & Put in [GEOGRAPHIC_DATA]" at bounding box center [851, 344] width 752 height 28
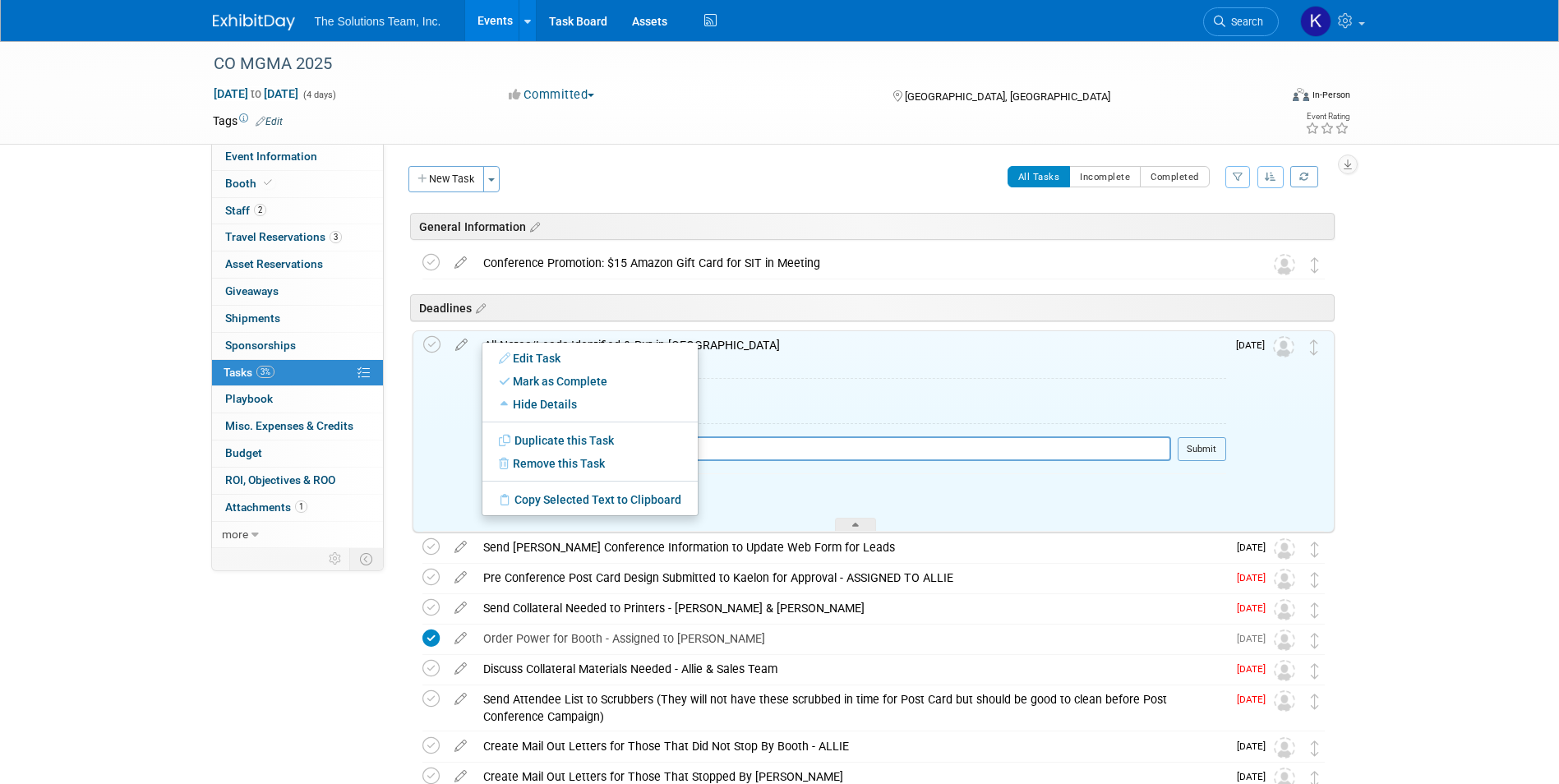
click at [852, 365] on div "TAGGED CONTRIBUTORS (2) Eli Gooden , Paxton Payton Pro tip: Press Ctrl-Enter to…" at bounding box center [851, 445] width 750 height 172
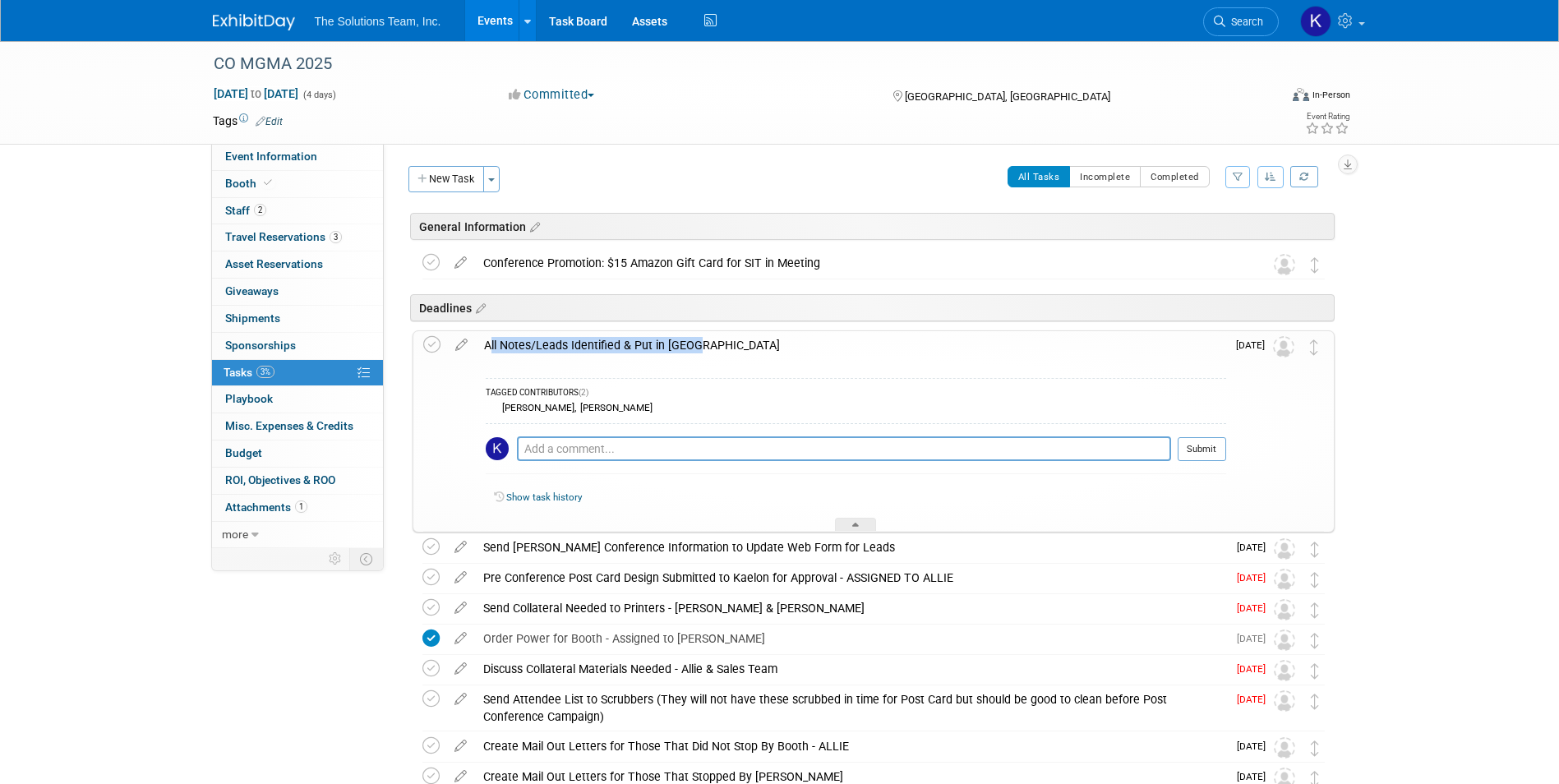
drag, startPoint x: 699, startPoint y: 344, endPoint x: 485, endPoint y: 346, distance: 214.0
click at [485, 346] on div "All Notes/Leads Identified & Put in [GEOGRAPHIC_DATA]" at bounding box center [851, 344] width 750 height 28
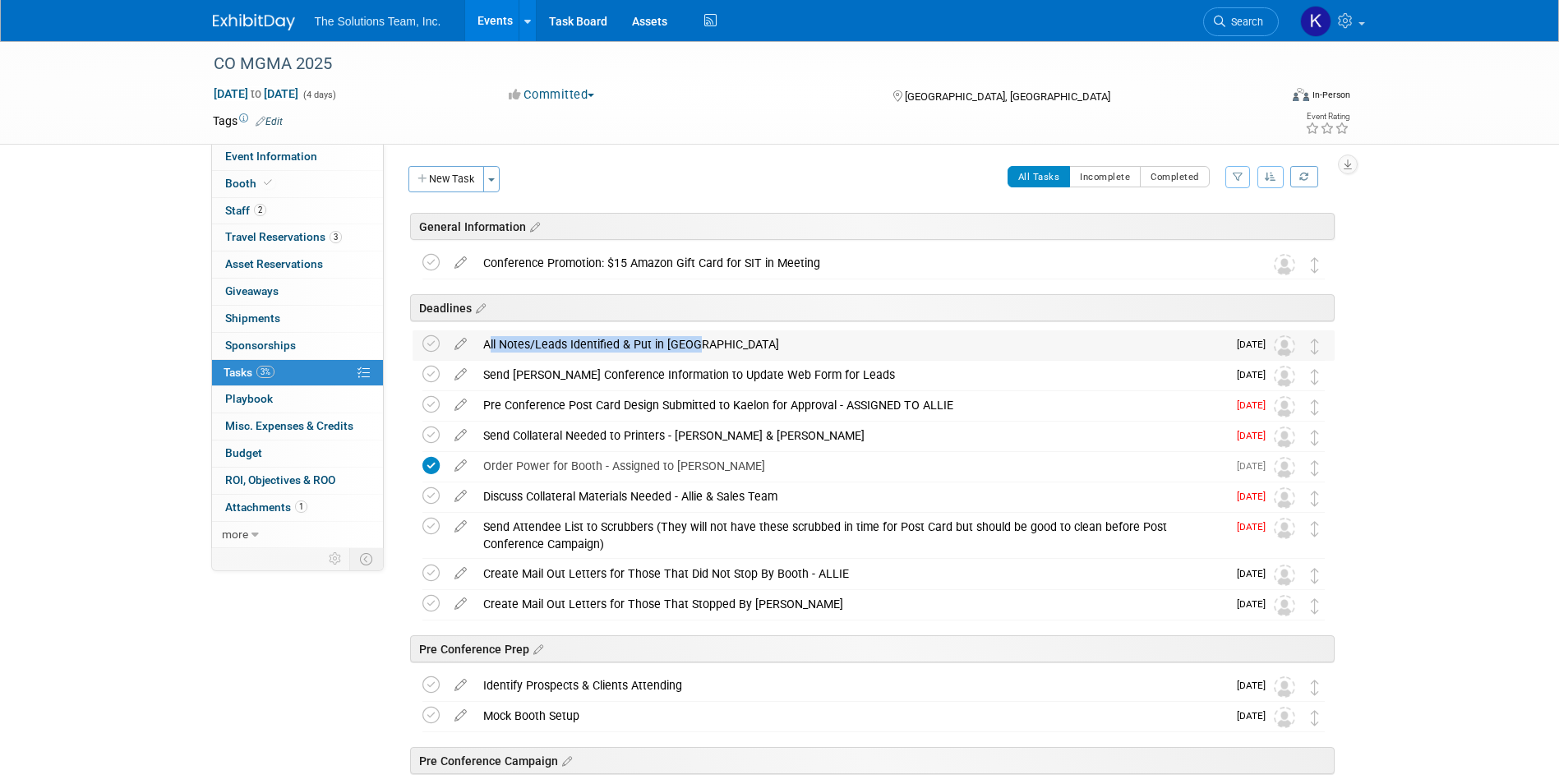
copy div "All Notes/Leads Identified & Put in [GEOGRAPHIC_DATA]"
click at [254, 24] on img at bounding box center [254, 21] width 82 height 16
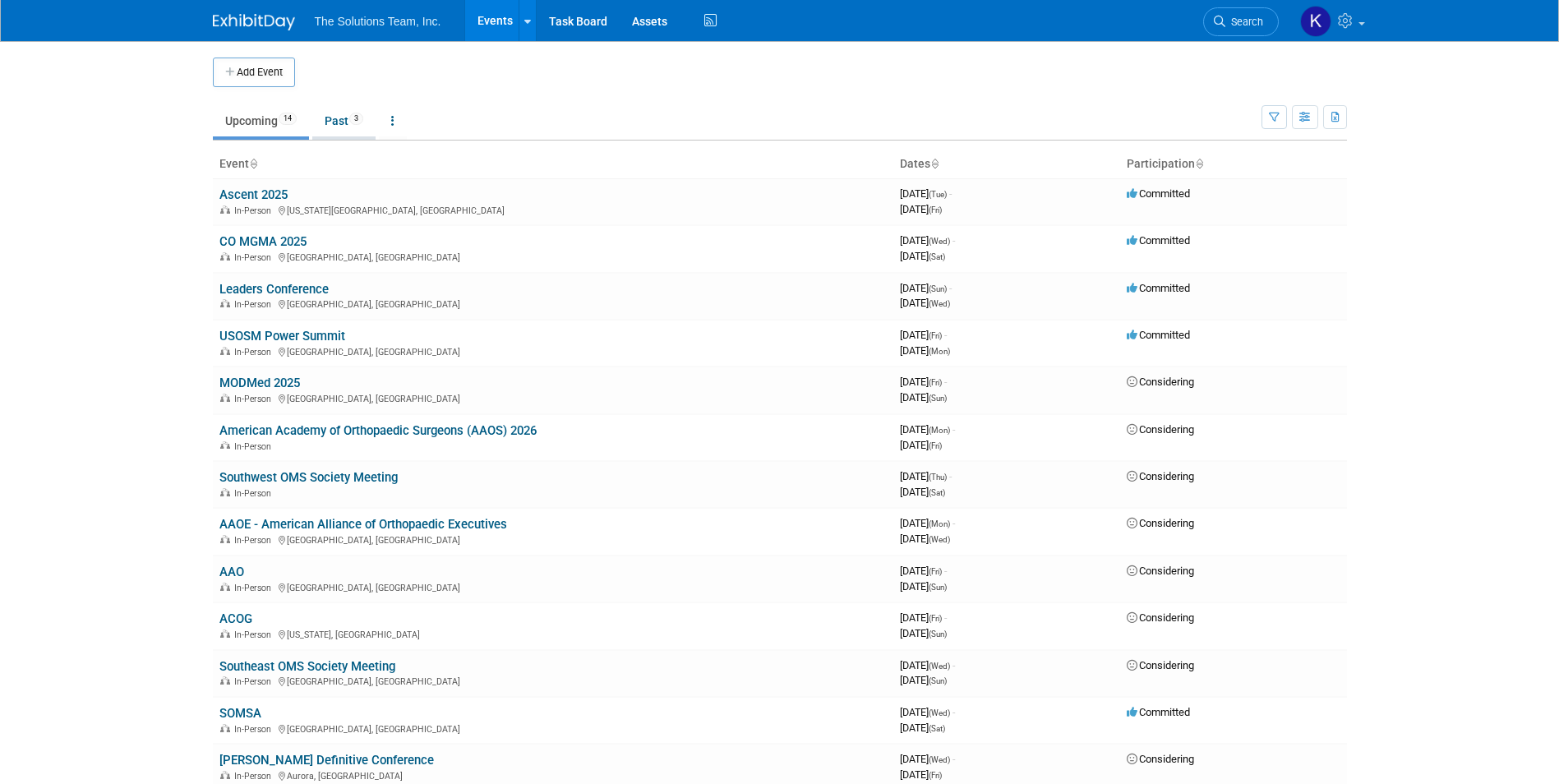
click at [339, 115] on link "Past 3" at bounding box center [344, 120] width 64 height 31
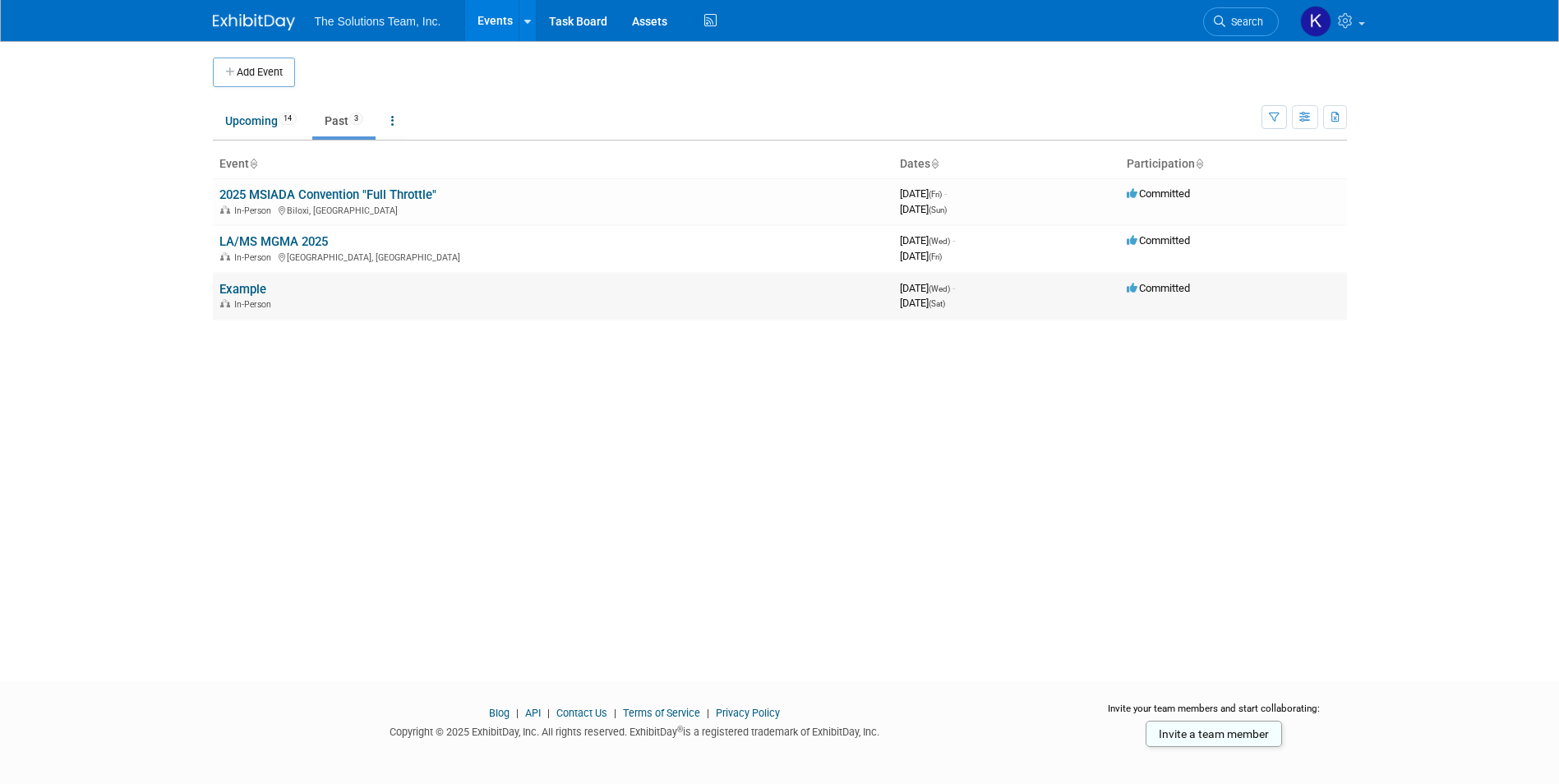
click at [244, 287] on link "Example" at bounding box center [243, 288] width 47 height 14
click at [325, 189] on link "2025 MSIADA Convention "Full Throttle"" at bounding box center [328, 194] width 217 height 14
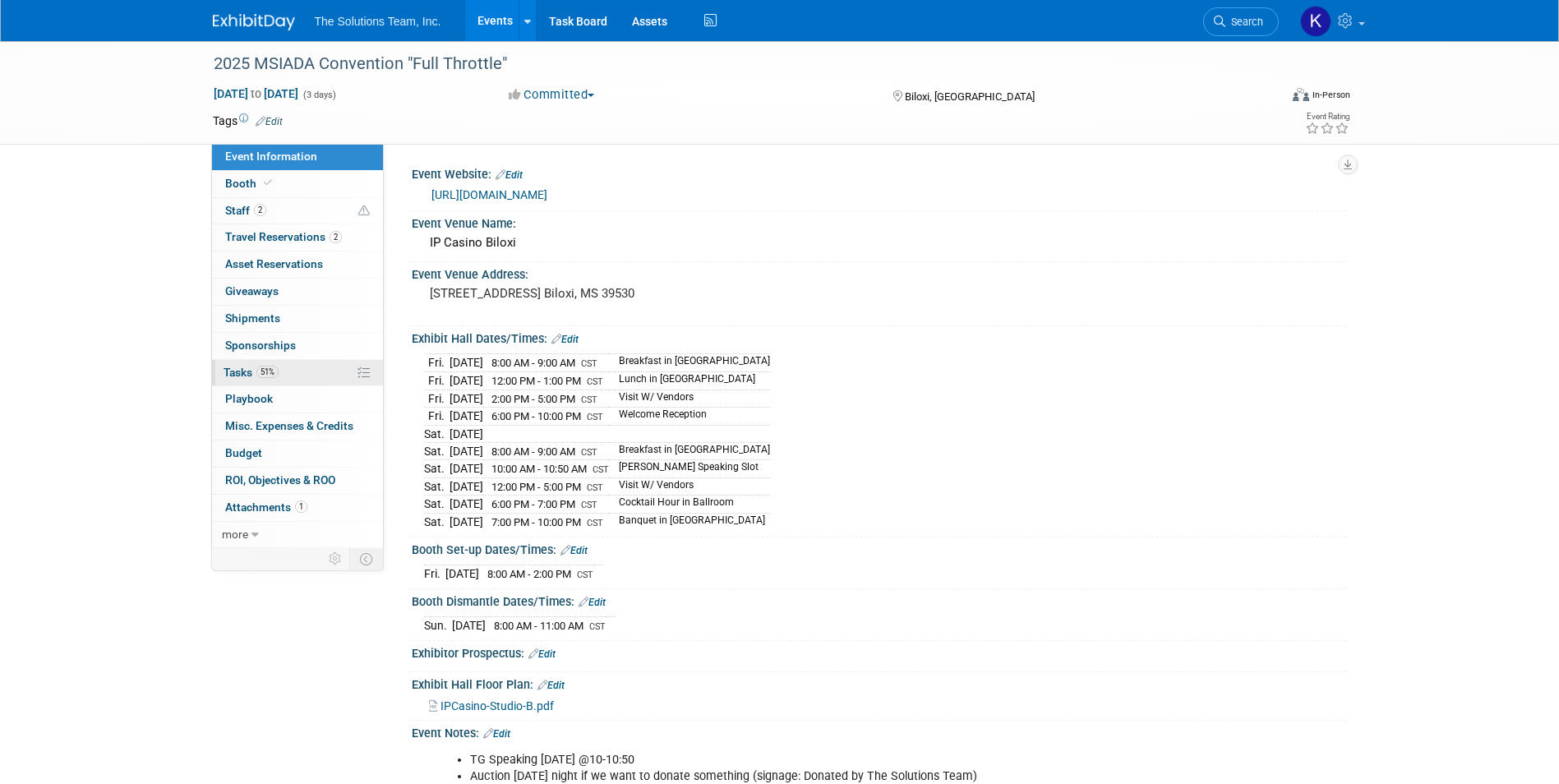
click at [300, 372] on link "51% Tasks 51%" at bounding box center [297, 372] width 171 height 26
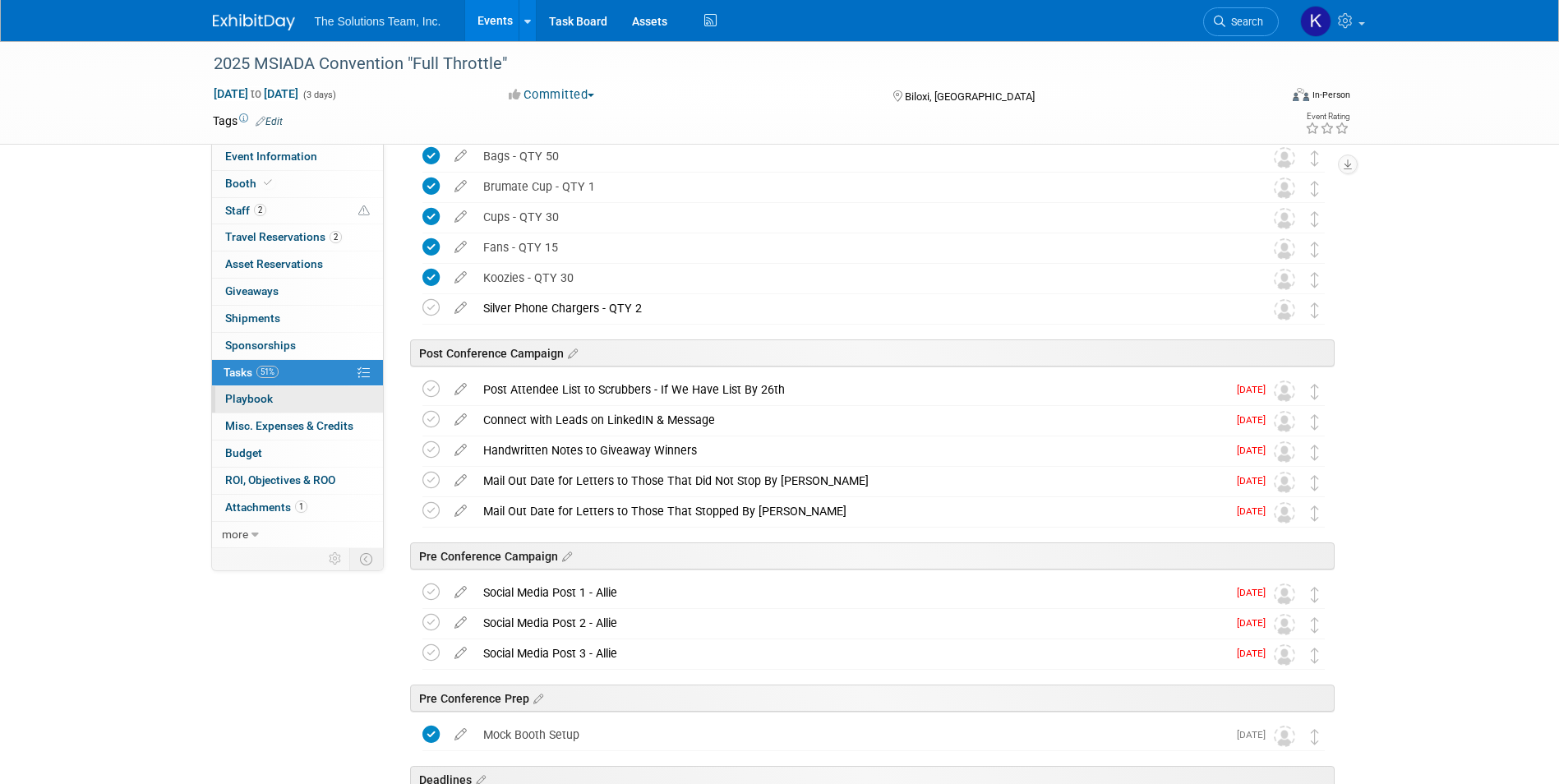
scroll to position [1356, 0]
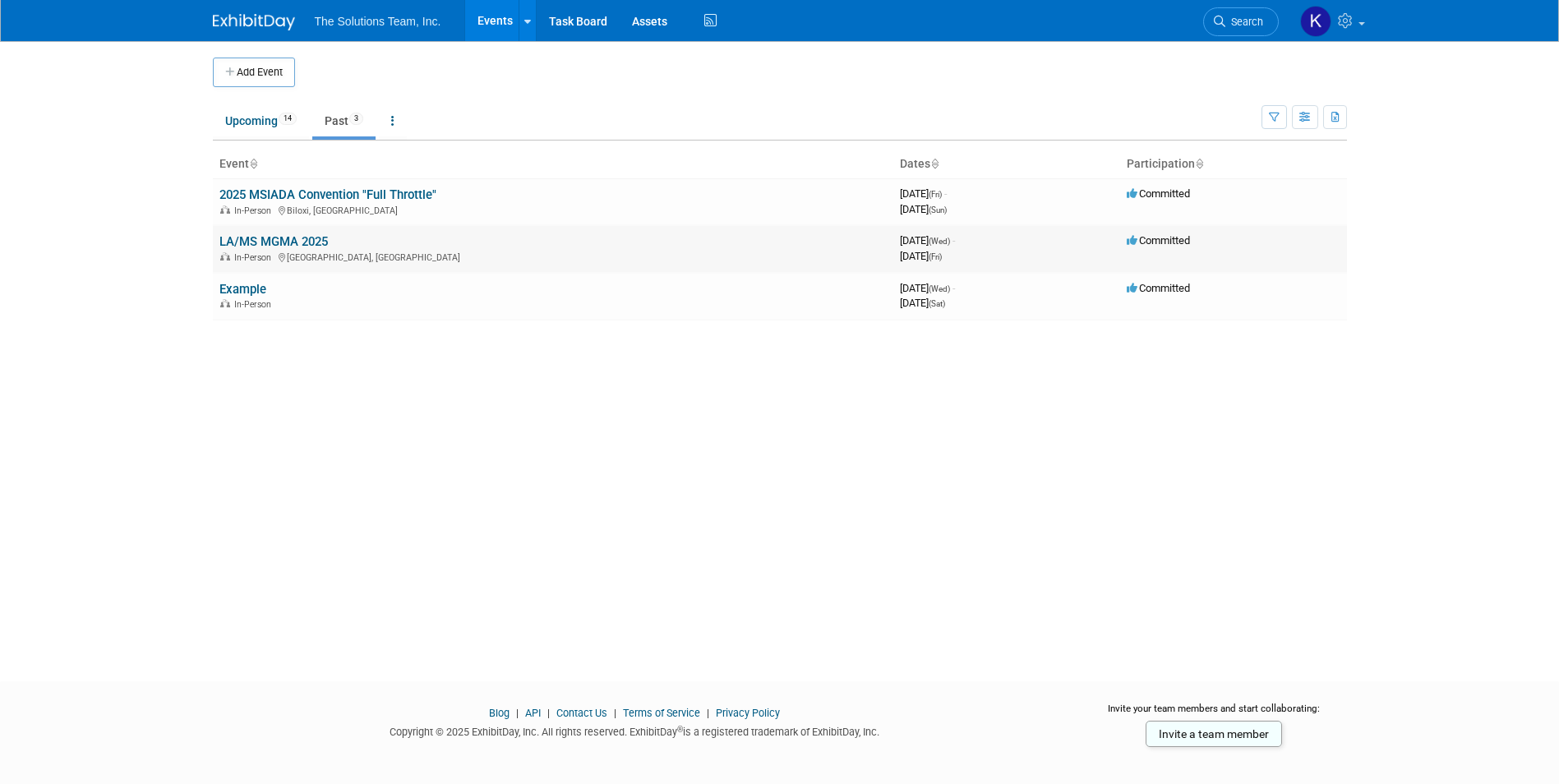
click at [291, 241] on link "LA/MS MGMA 2025" at bounding box center [274, 241] width 109 height 14
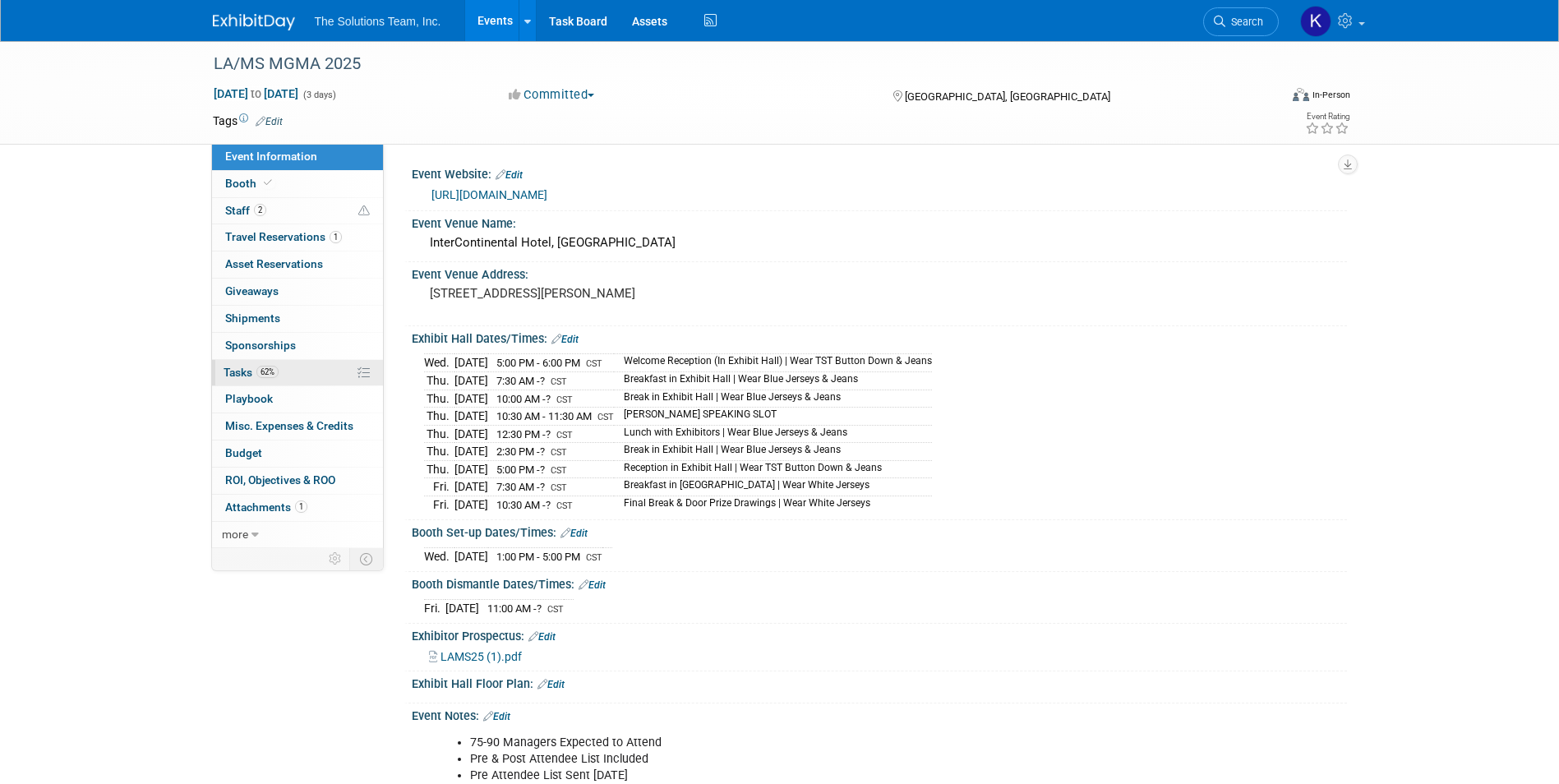
click at [312, 366] on link "62% Tasks 62%" at bounding box center [297, 372] width 171 height 26
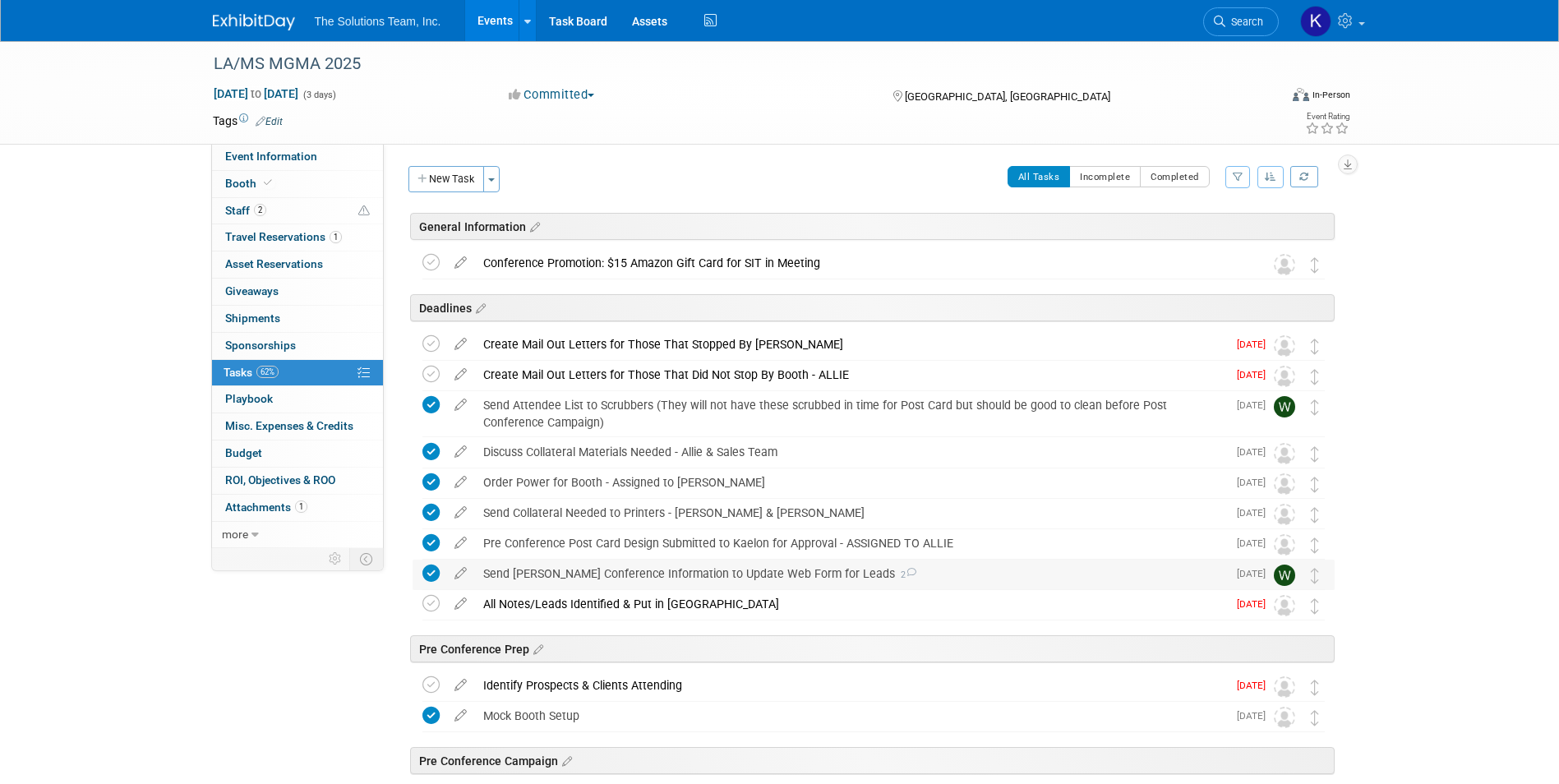
drag, startPoint x: 828, startPoint y: 572, endPoint x: 480, endPoint y: 568, distance: 348.0
click at [480, 568] on div "Send Dylan Conference Information to Update Web Form for Leads 2" at bounding box center [851, 573] width 752 height 28
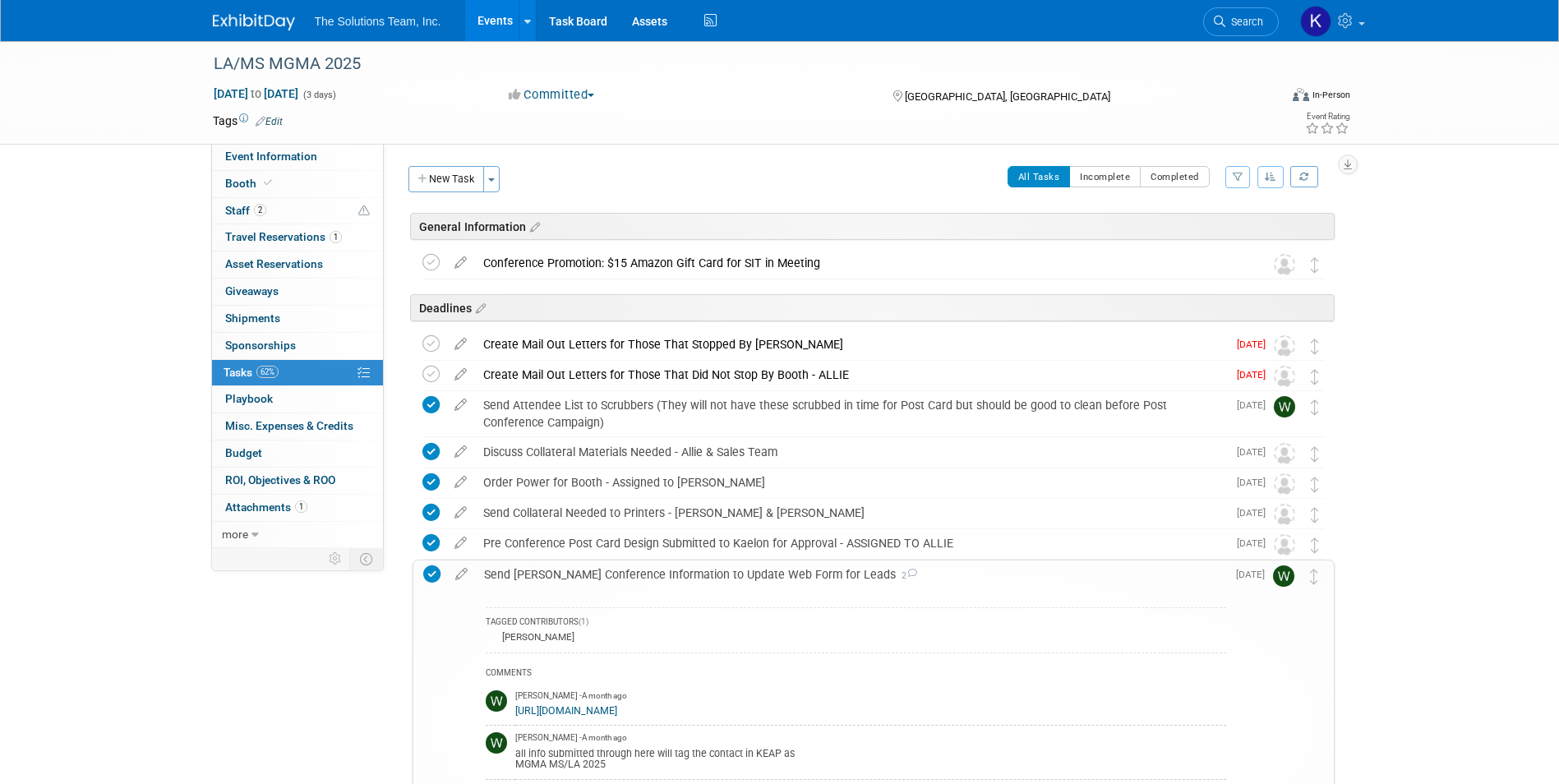
drag, startPoint x: 480, startPoint y: 568, endPoint x: 513, endPoint y: 576, distance: 34.0
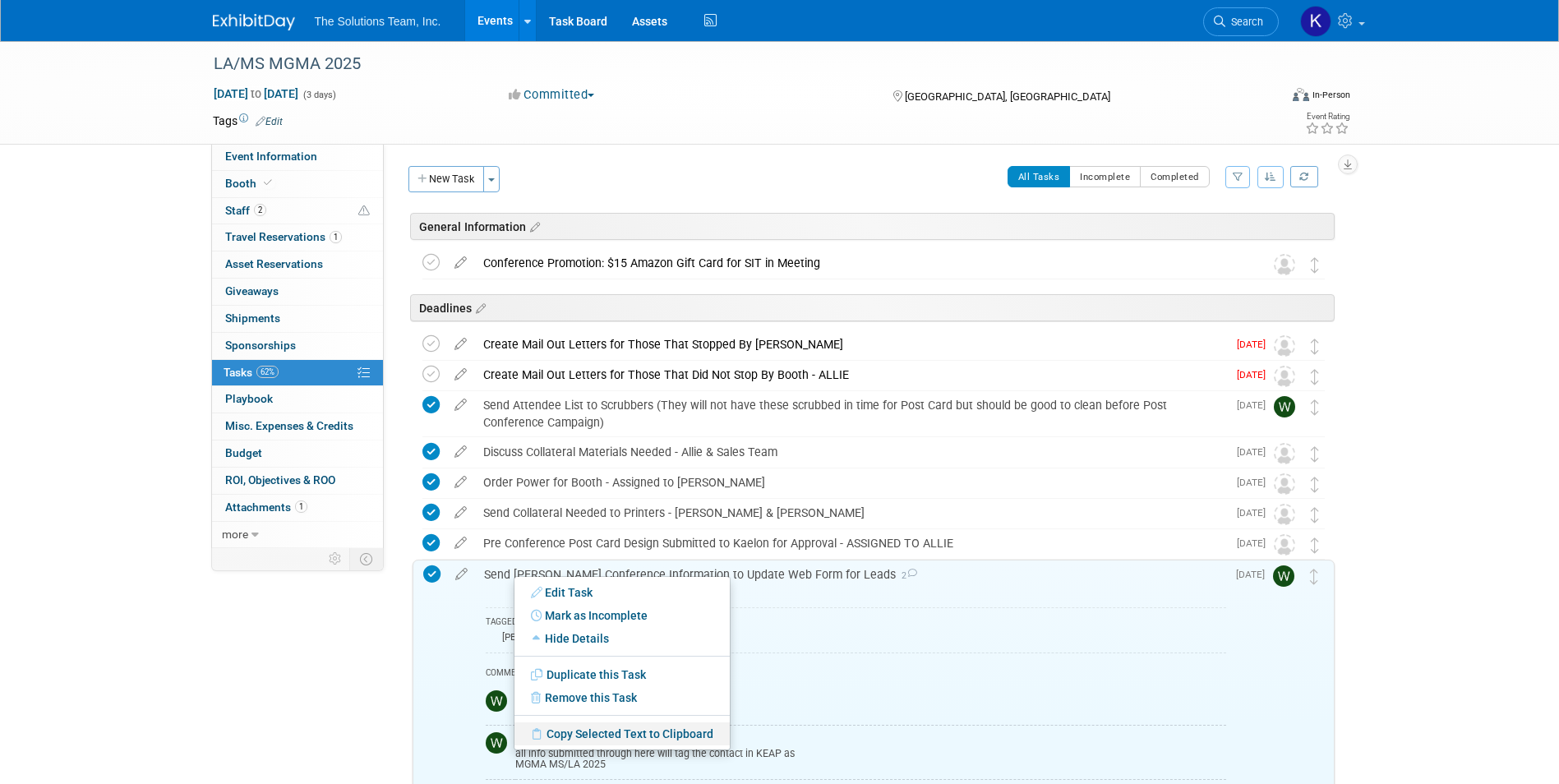
click at [657, 736] on link "Copy Selected Text to Clipboard" at bounding box center [622, 733] width 216 height 23
copy div "Send [PERSON_NAME] Conference Information to Update Web Form for Leads"
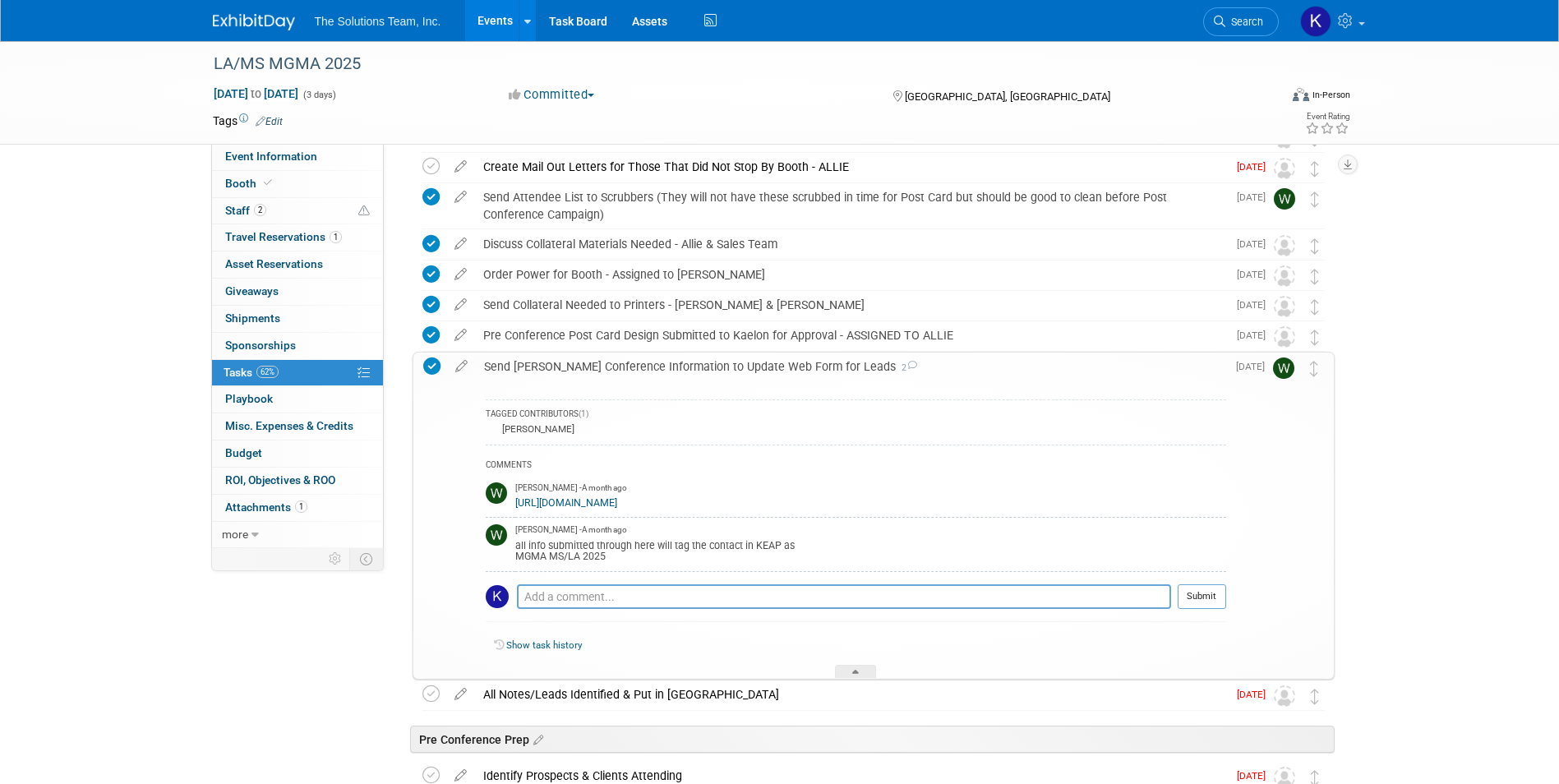
scroll to position [165, 0]
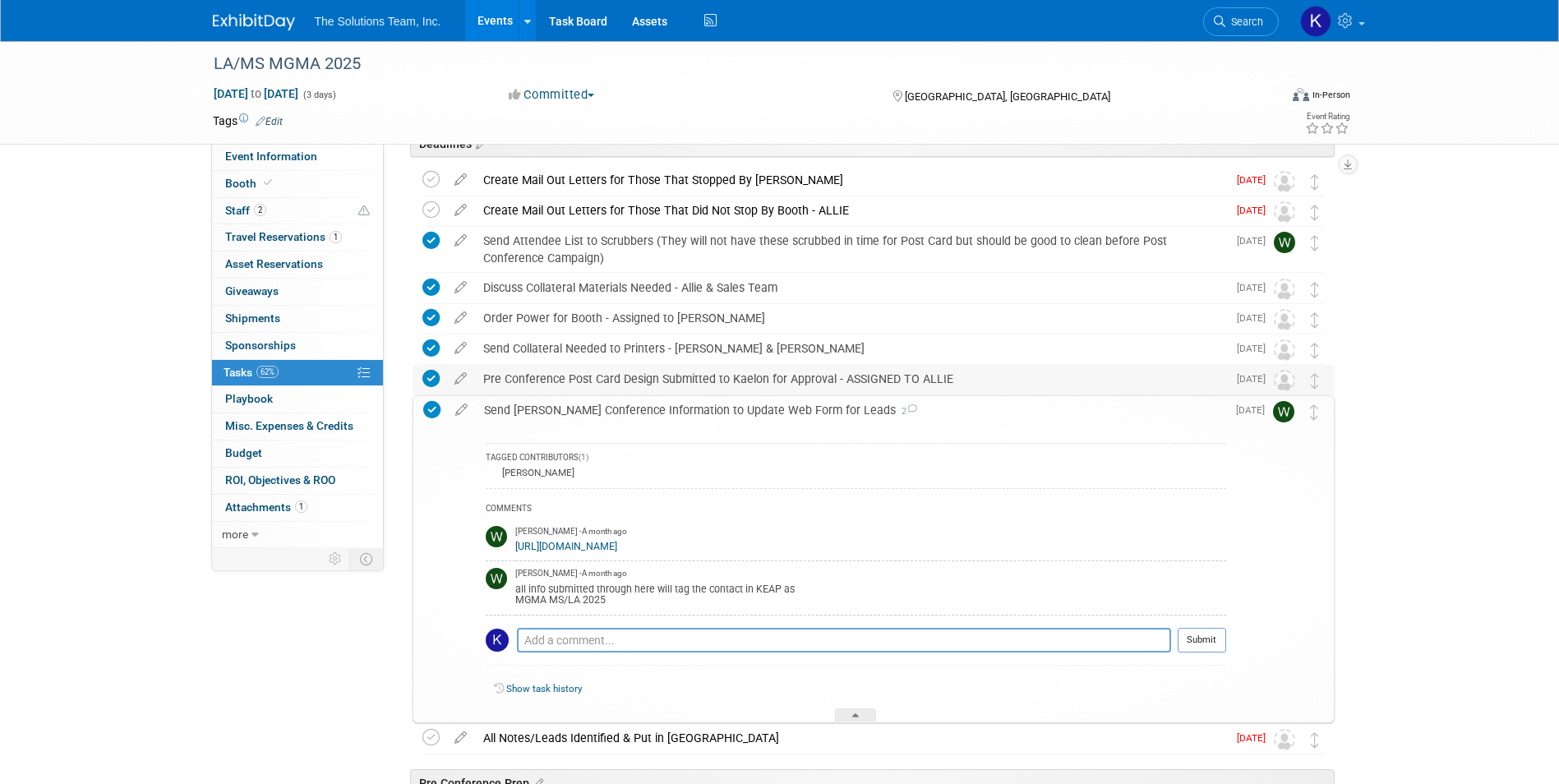
drag, startPoint x: 959, startPoint y: 380, endPoint x: 479, endPoint y: 392, distance: 480.1
click at [479, 392] on div "Pre Conference Post Card Design Submitted to Kaelon for Approval - ASSIGNED TO …" at bounding box center [851, 378] width 752 height 28
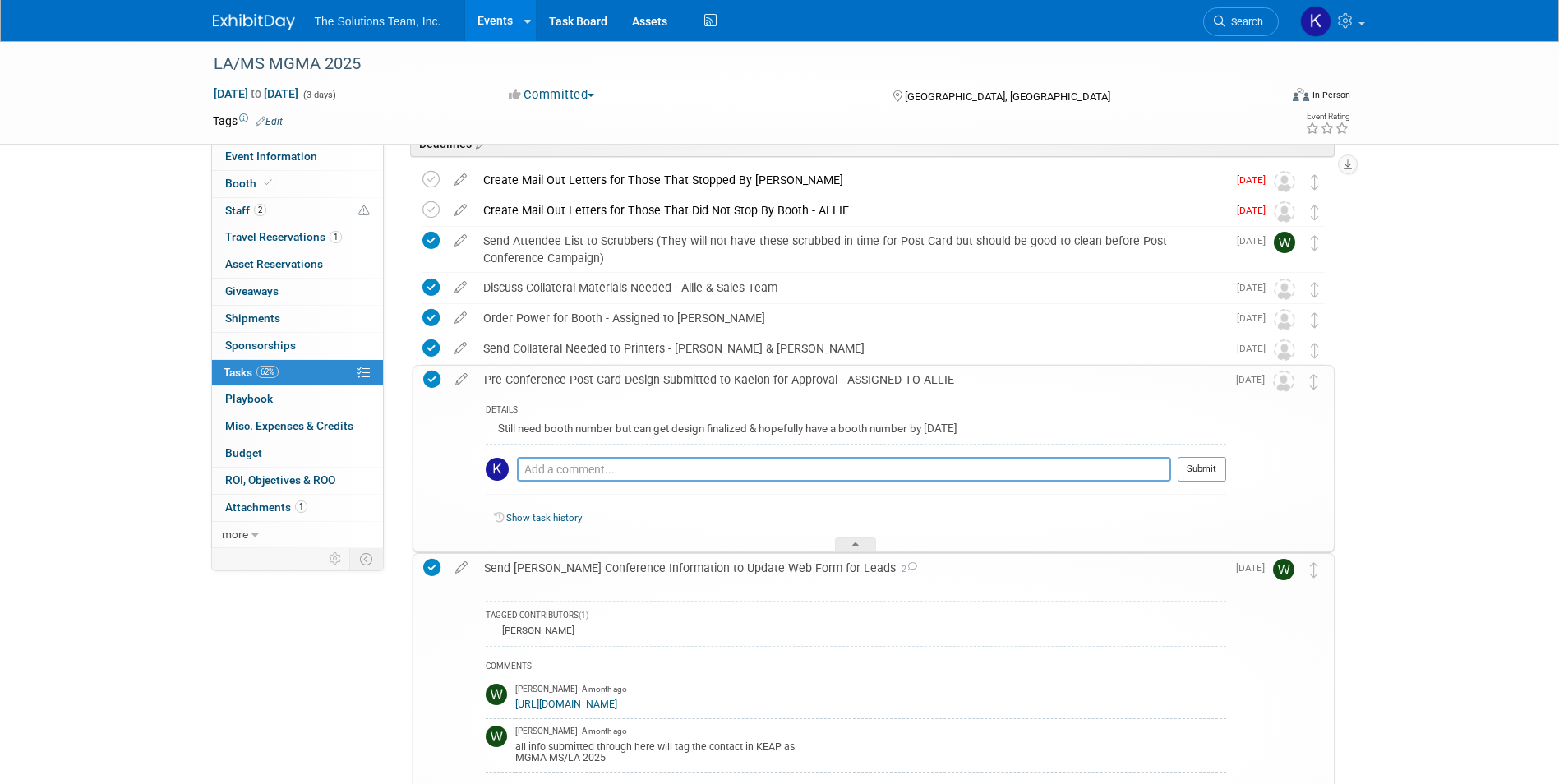
drag, startPoint x: 479, startPoint y: 392, endPoint x: 659, endPoint y: 379, distance: 180.5
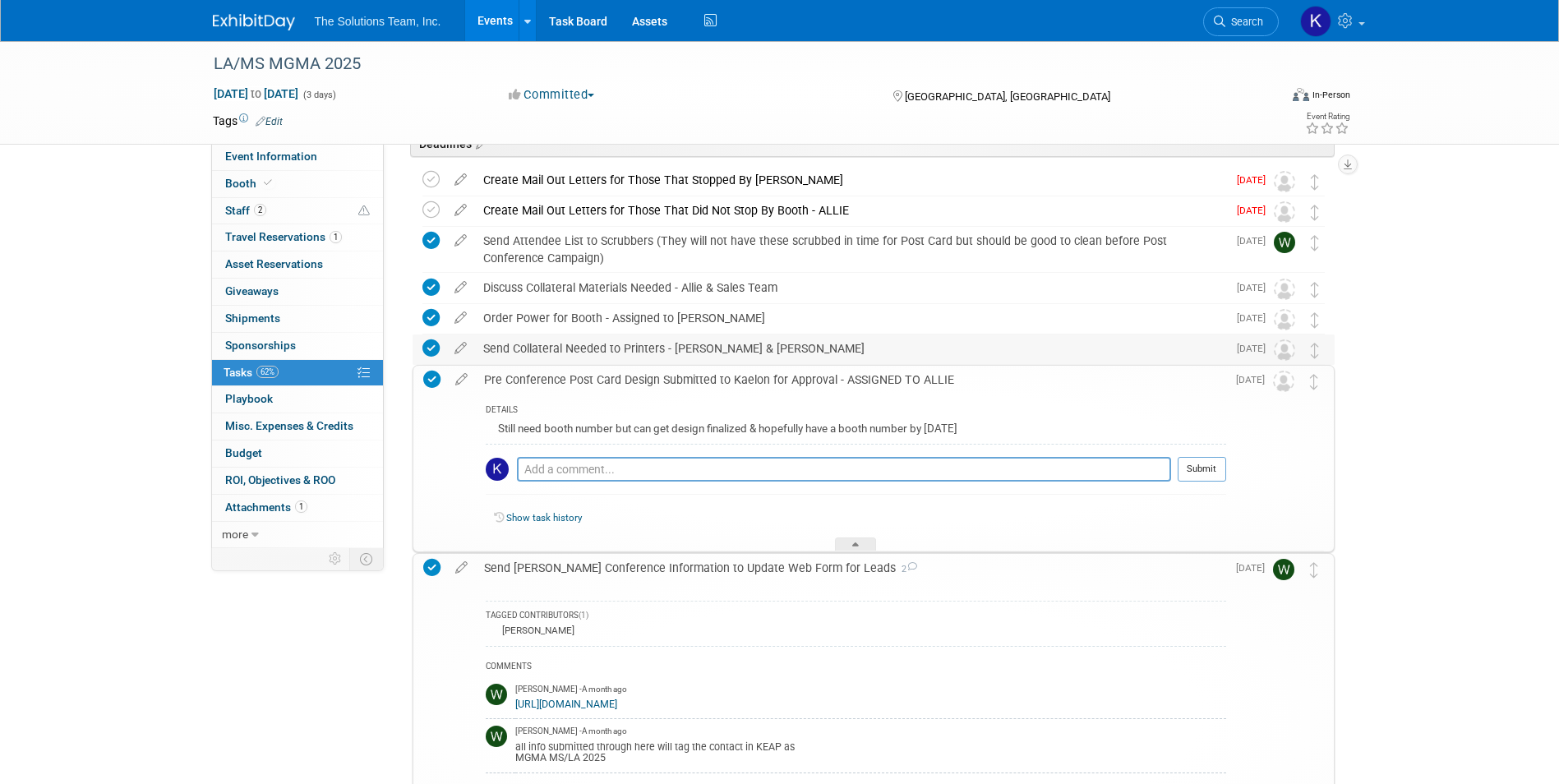
drag, startPoint x: 752, startPoint y: 345, endPoint x: 484, endPoint y: 344, distance: 268.0
click at [484, 344] on div "Send Collateral Needed to Printers - [PERSON_NAME] & [PERSON_NAME]" at bounding box center [851, 348] width 752 height 28
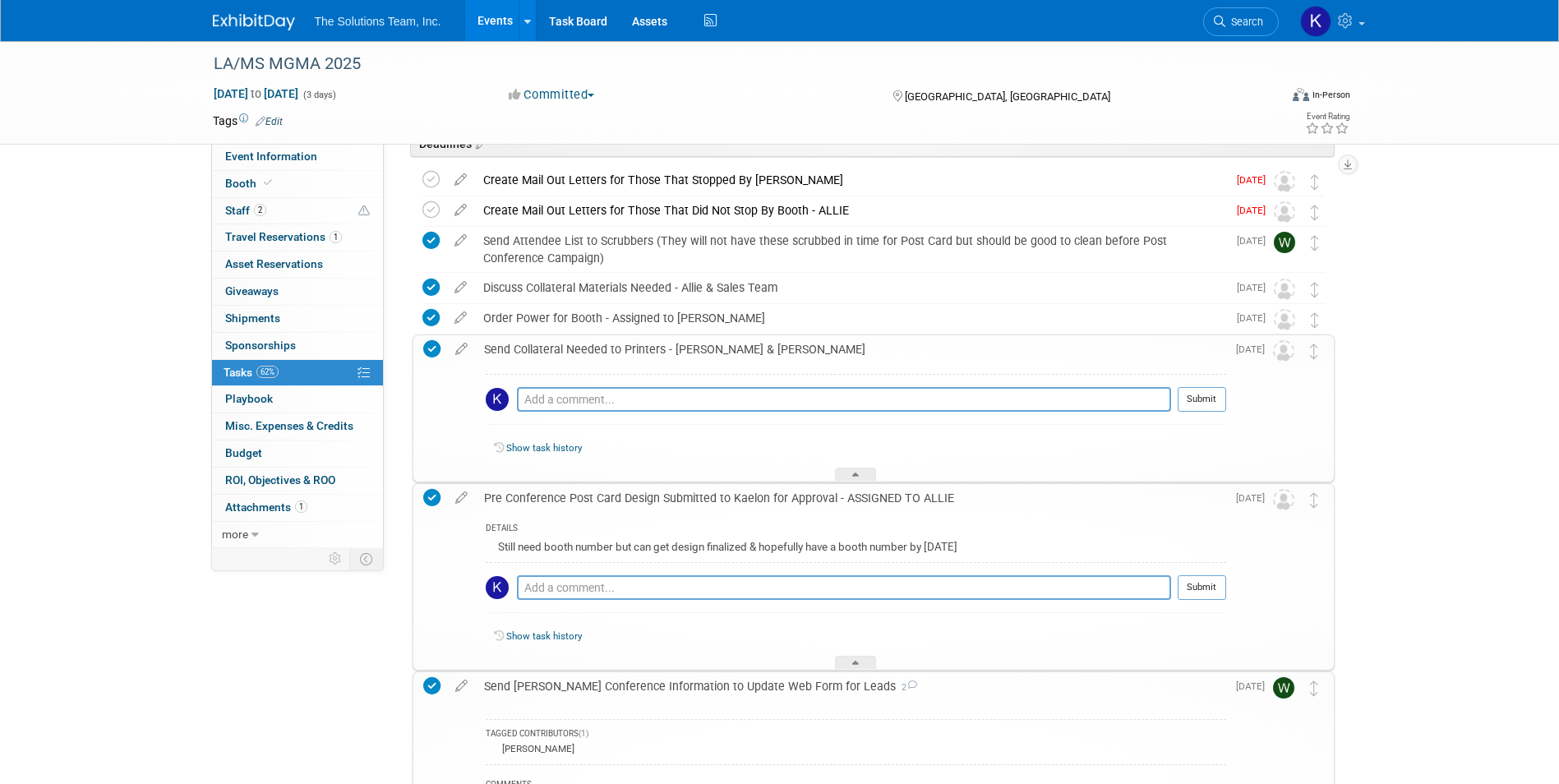
drag, startPoint x: 484, startPoint y: 344, endPoint x: 521, endPoint y: 348, distance: 37.2
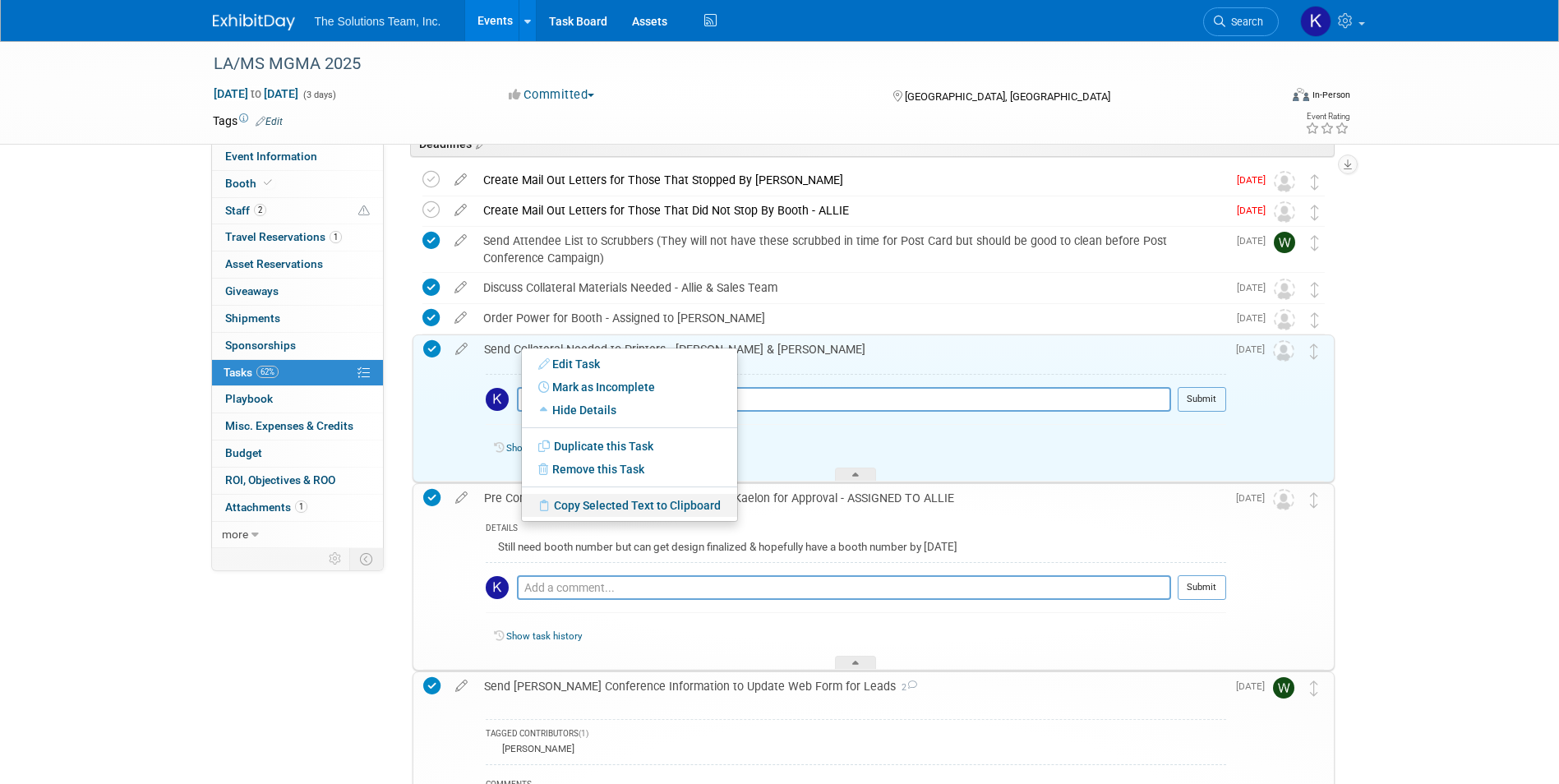
click at [580, 509] on link "Copy Selected Text to Clipboard" at bounding box center [630, 505] width 216 height 23
copy div "Send Collateral Needed to Printers - [PERSON_NAME] & [PERSON_NAME]"
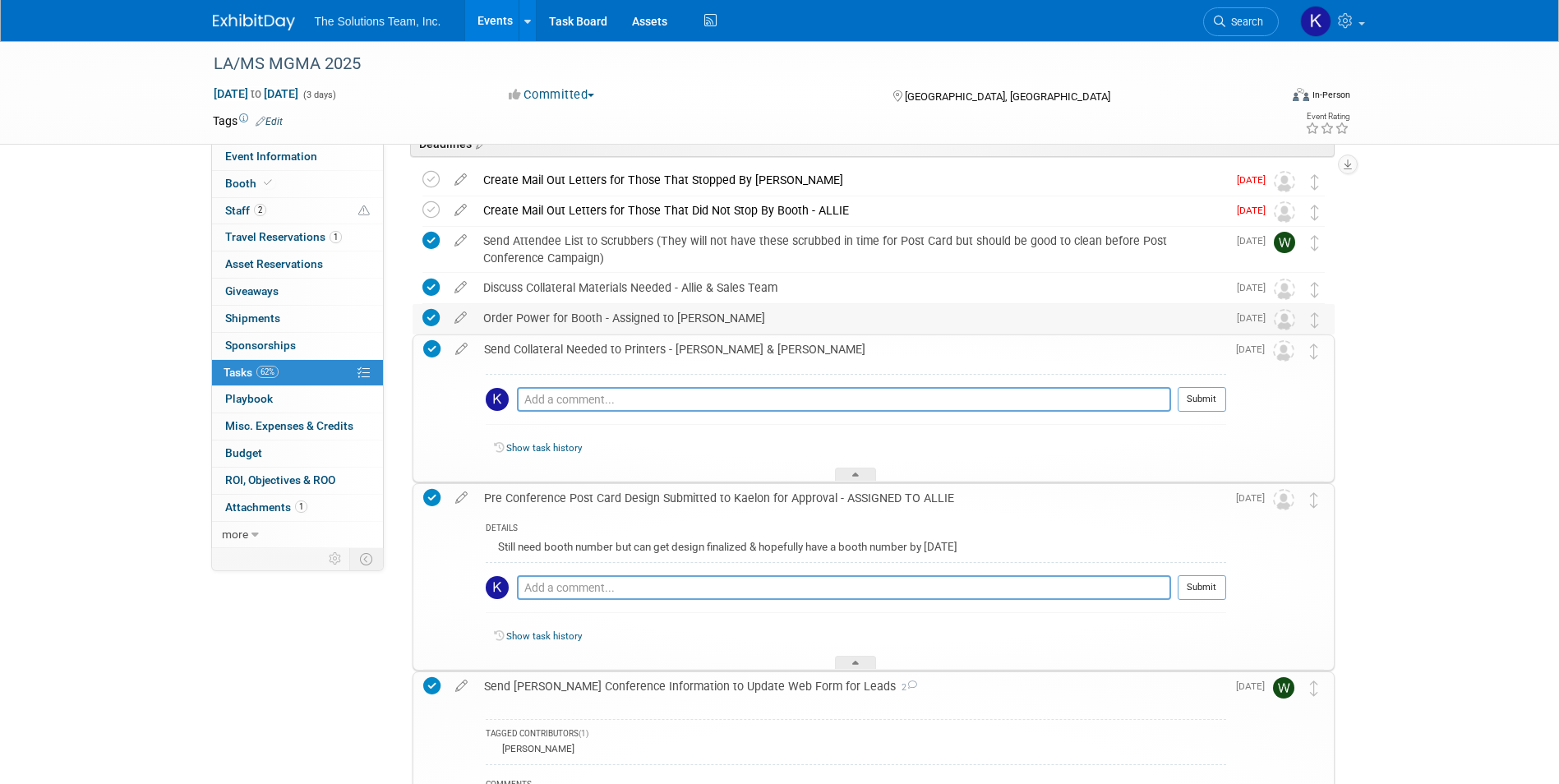
drag, startPoint x: 712, startPoint y: 316, endPoint x: 481, endPoint y: 321, distance: 231.1
click at [481, 321] on div "Order Power for Booth - Assigned to [PERSON_NAME]" at bounding box center [851, 317] width 752 height 28
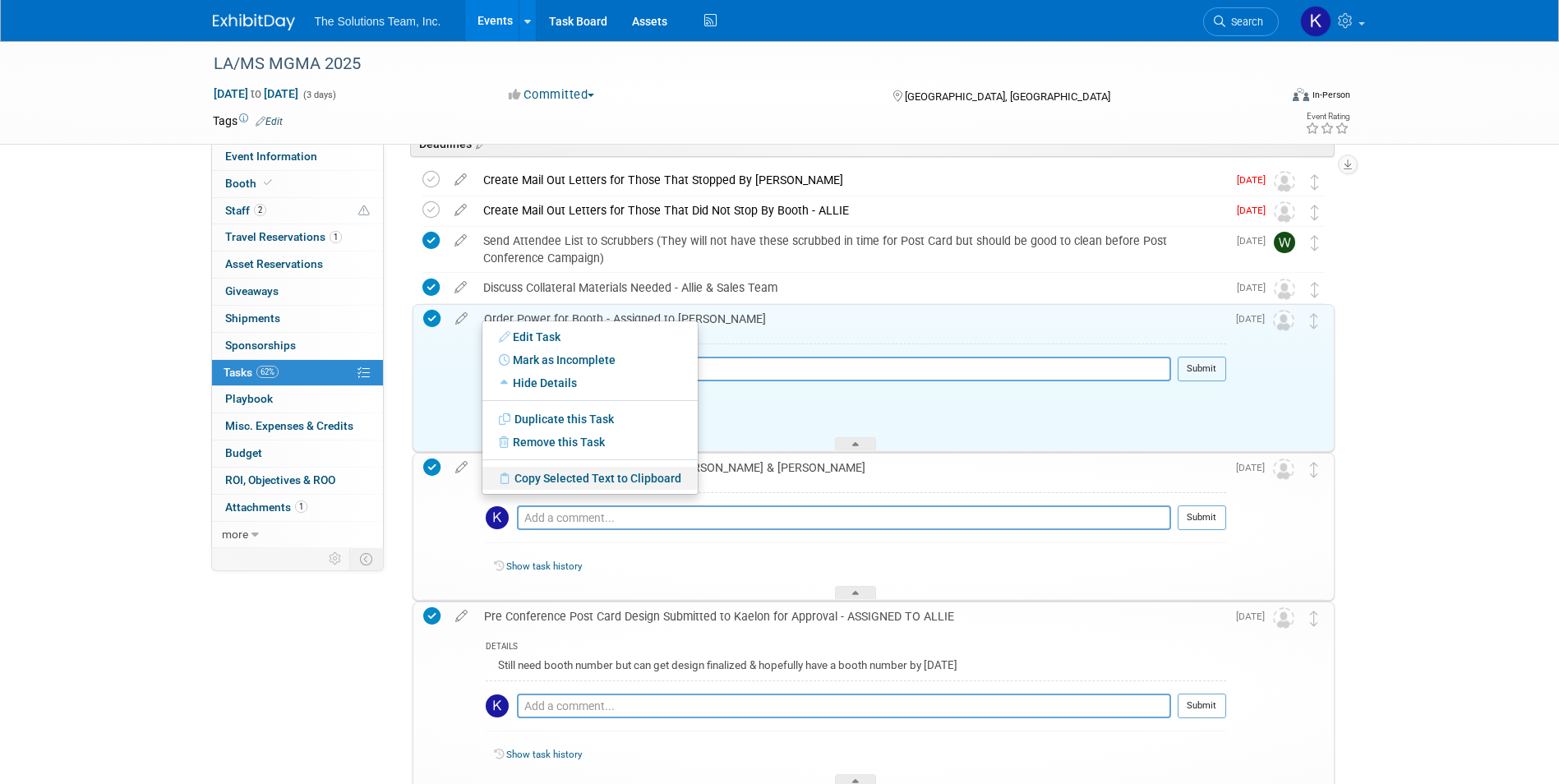
click at [531, 481] on link "Copy Selected Text to Clipboard" at bounding box center [590, 478] width 216 height 23
copy div "Order Power for Booth - Assigned to [PERSON_NAME]"
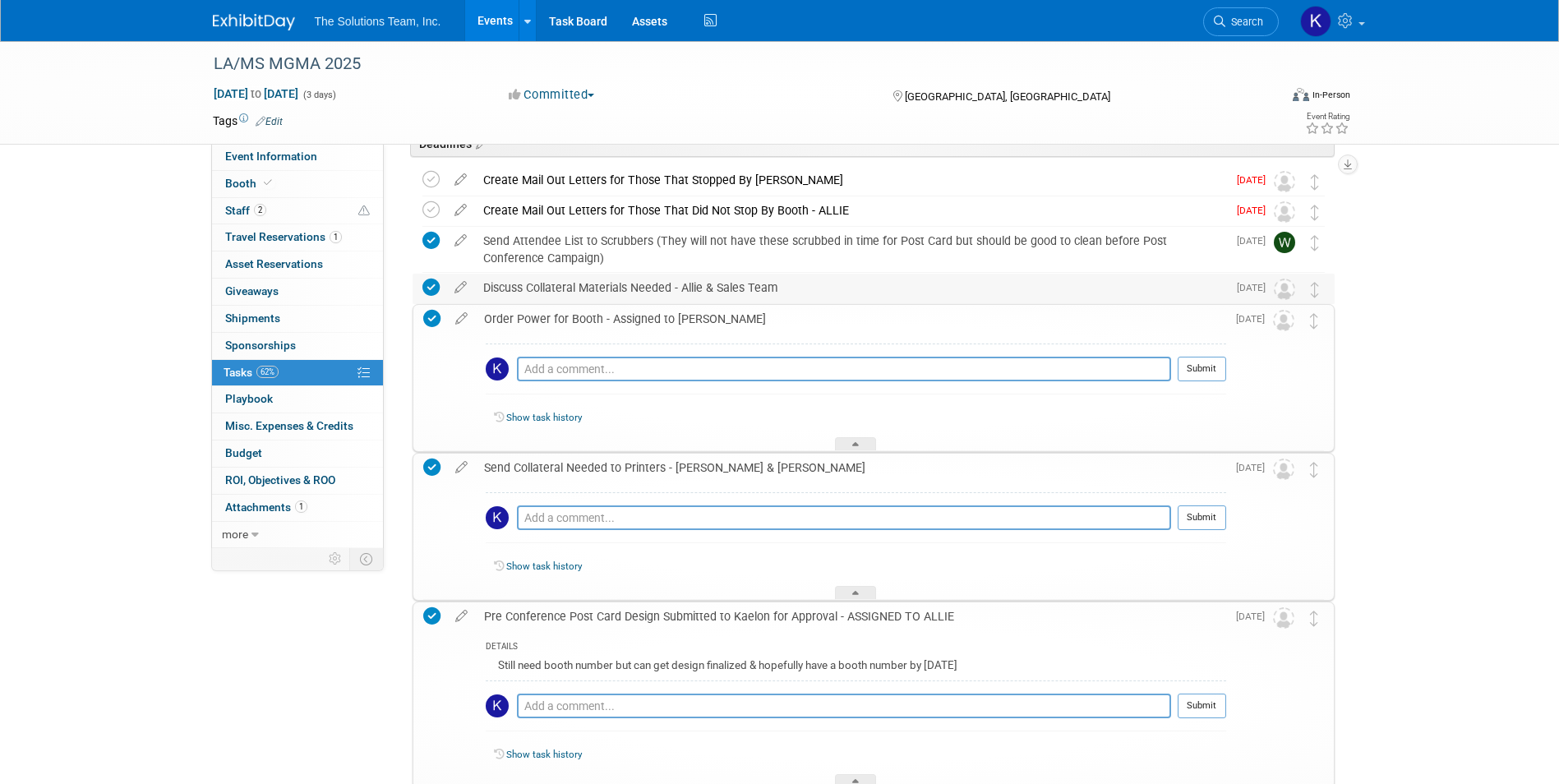
drag, startPoint x: 782, startPoint y: 290, endPoint x: 480, endPoint y: 291, distance: 302.0
click at [480, 291] on div "Discuss Collateral Materials Needed - Allie & Sales Team" at bounding box center [851, 287] width 752 height 28
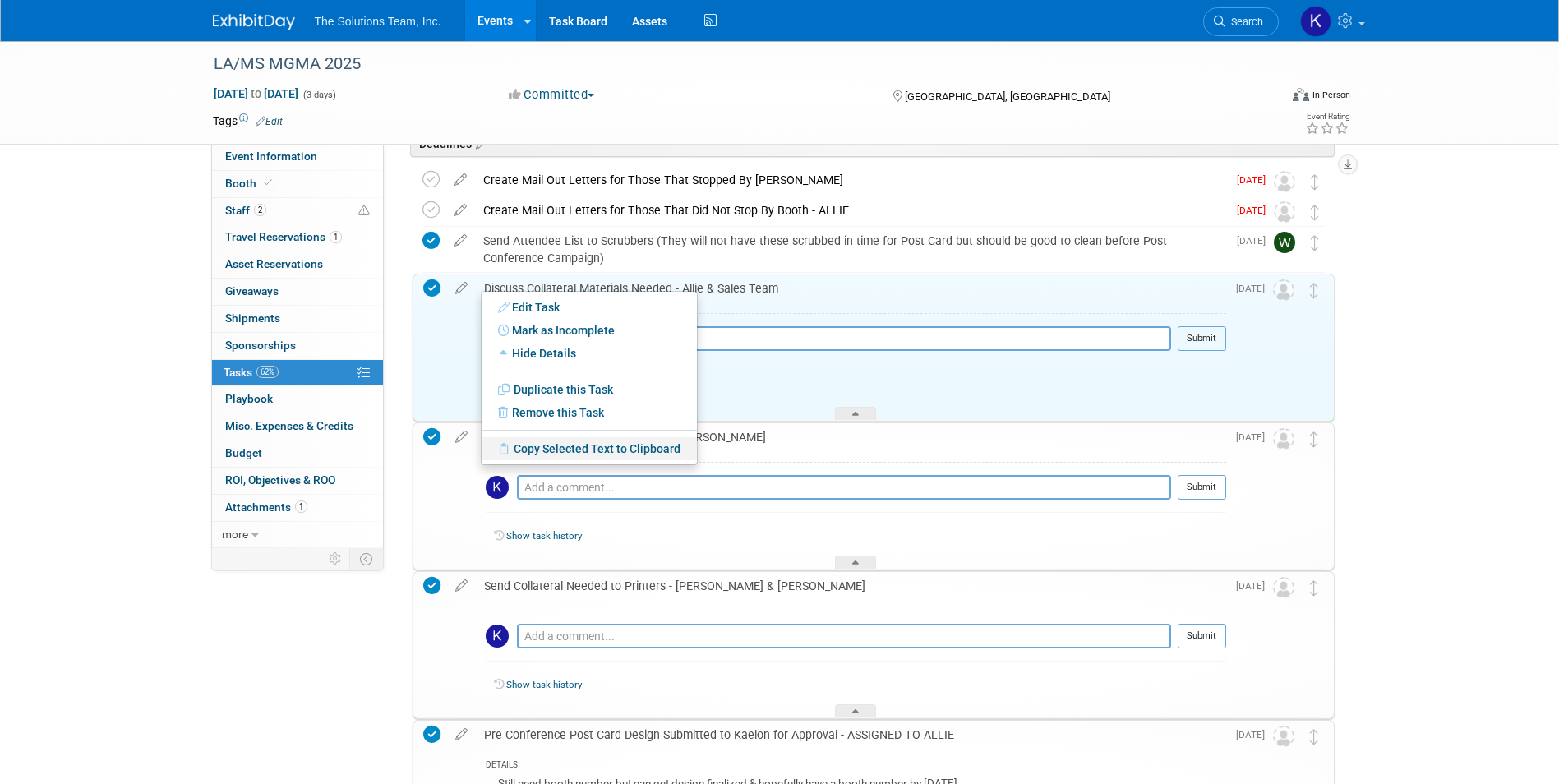
click at [566, 446] on link "Copy Selected Text to Clipboard" at bounding box center [589, 448] width 216 height 23
copy div "Discuss Collateral Materials Needed - Allie & Sales Team"
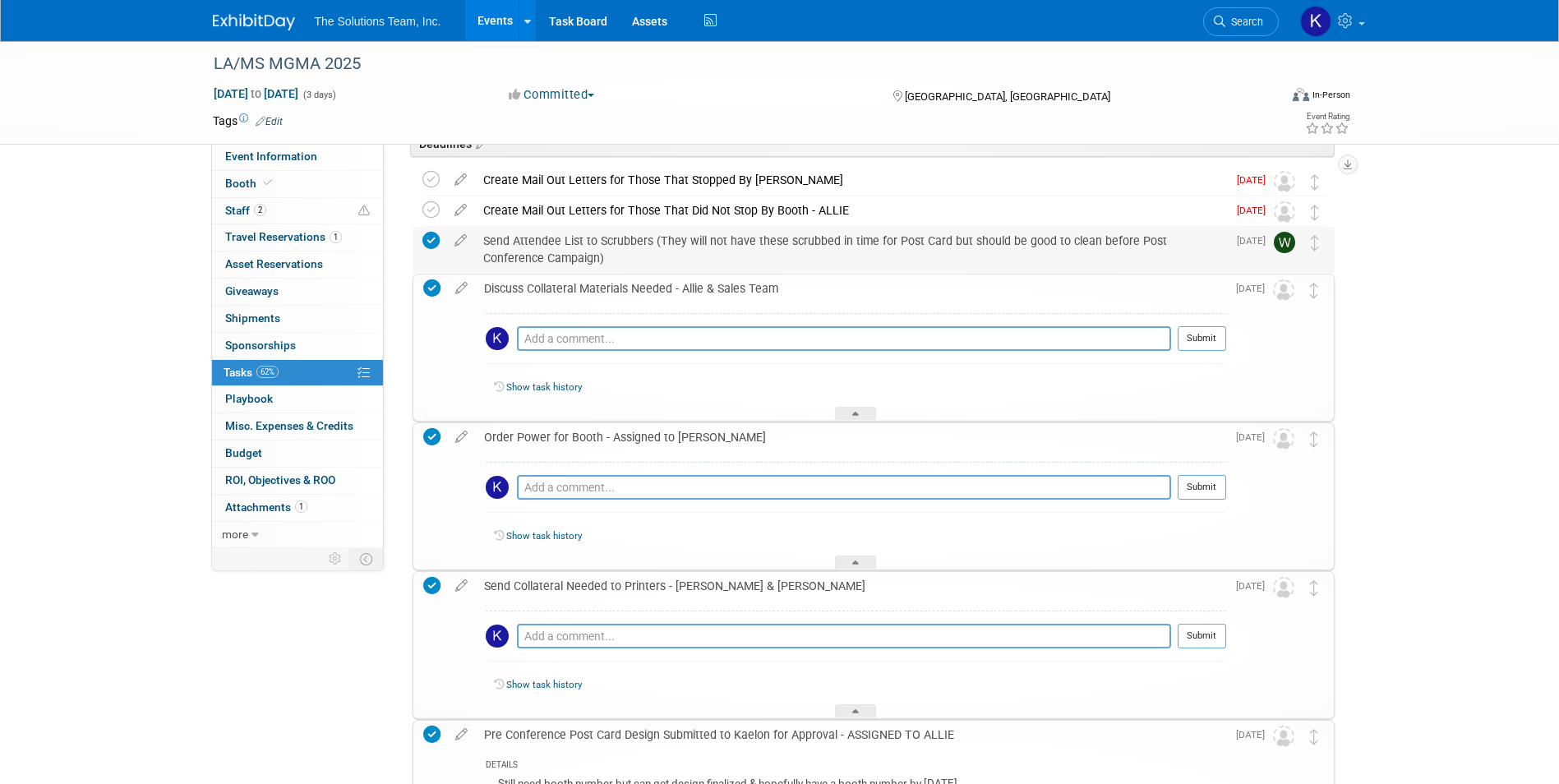
drag, startPoint x: 550, startPoint y: 261, endPoint x: 481, endPoint y: 244, distance: 71.1
click at [481, 244] on div "Send Attendee List to Scrubbers (They will not have these scrubbed in time for …" at bounding box center [851, 249] width 752 height 45
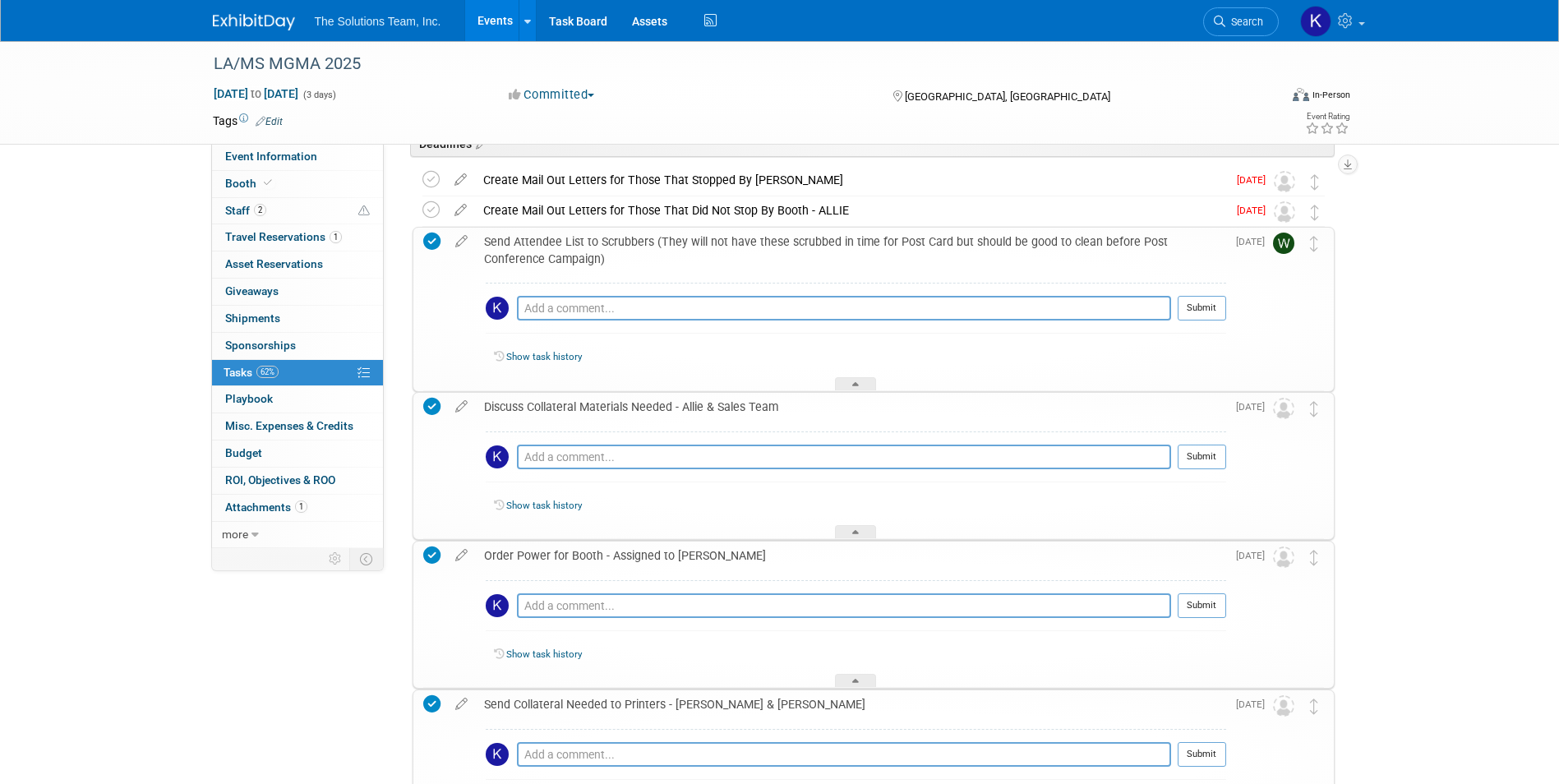
drag, startPoint x: 481, startPoint y: 244, endPoint x: 499, endPoint y: 244, distance: 18.0
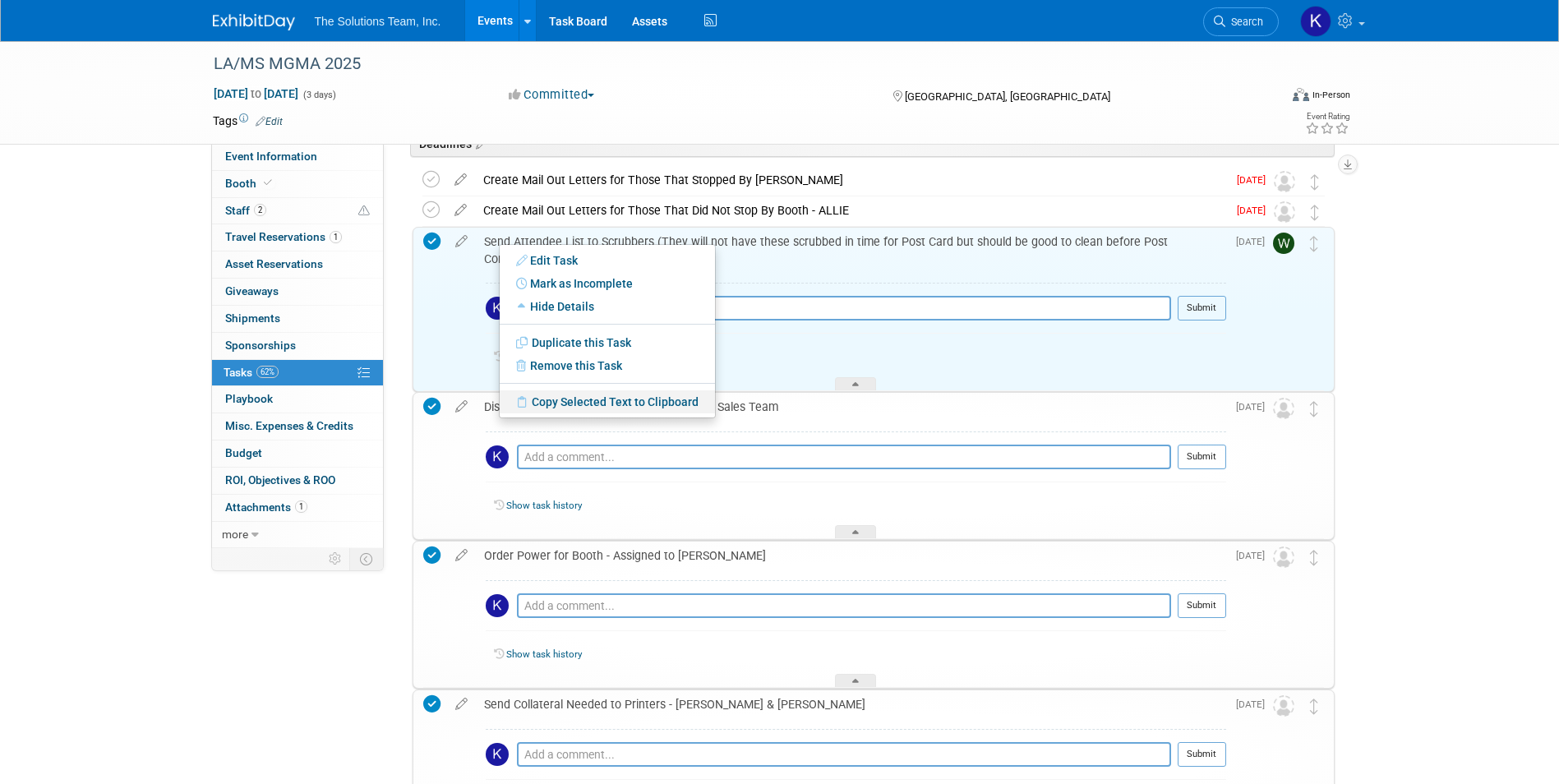
click at [578, 405] on link "Copy Selected Text to Clipboard" at bounding box center [608, 401] width 216 height 23
copy div "Send Attendee List to Scrubbers (They will not have these scrubbed in time for …"
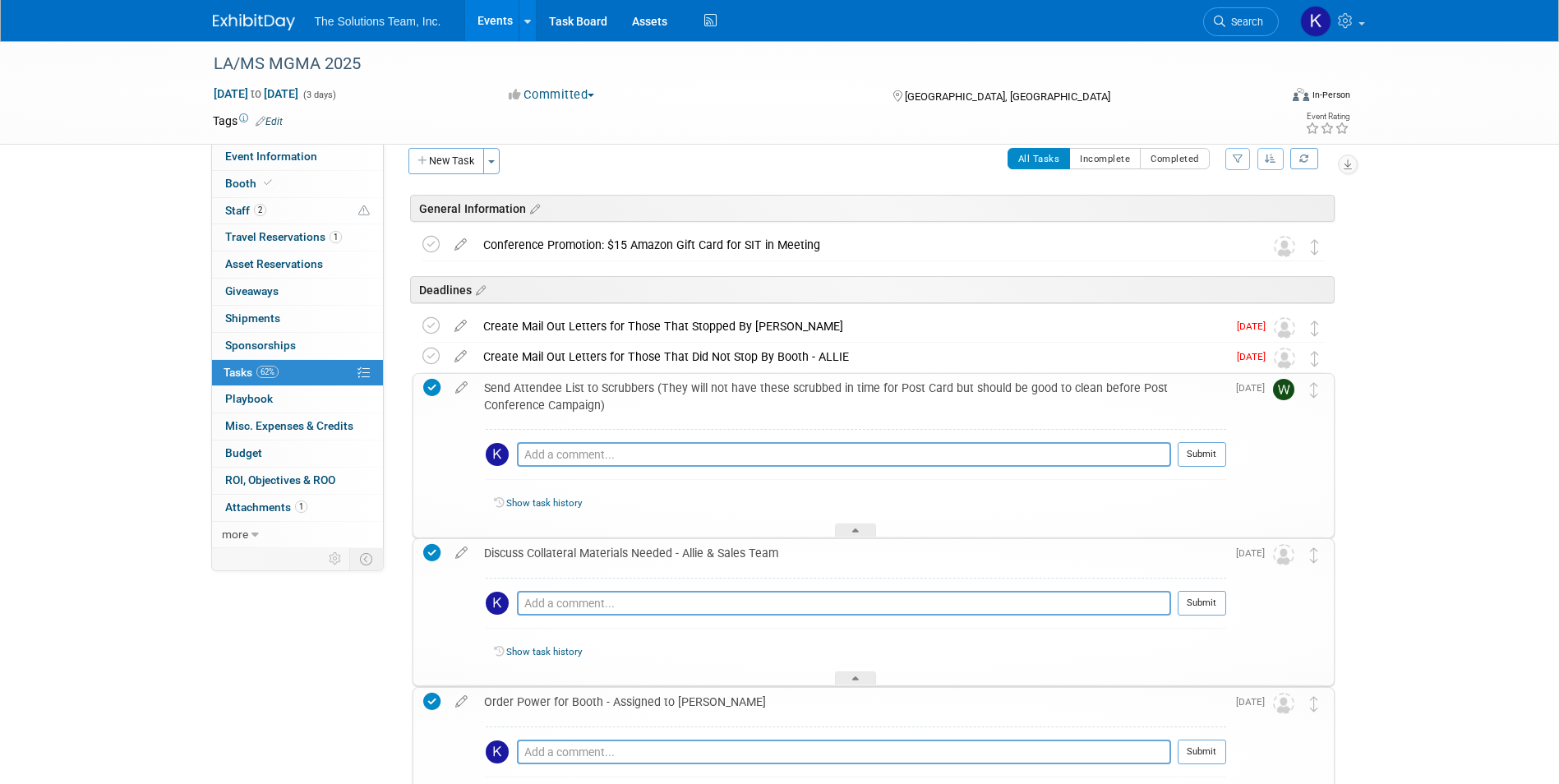
scroll to position [0, 0]
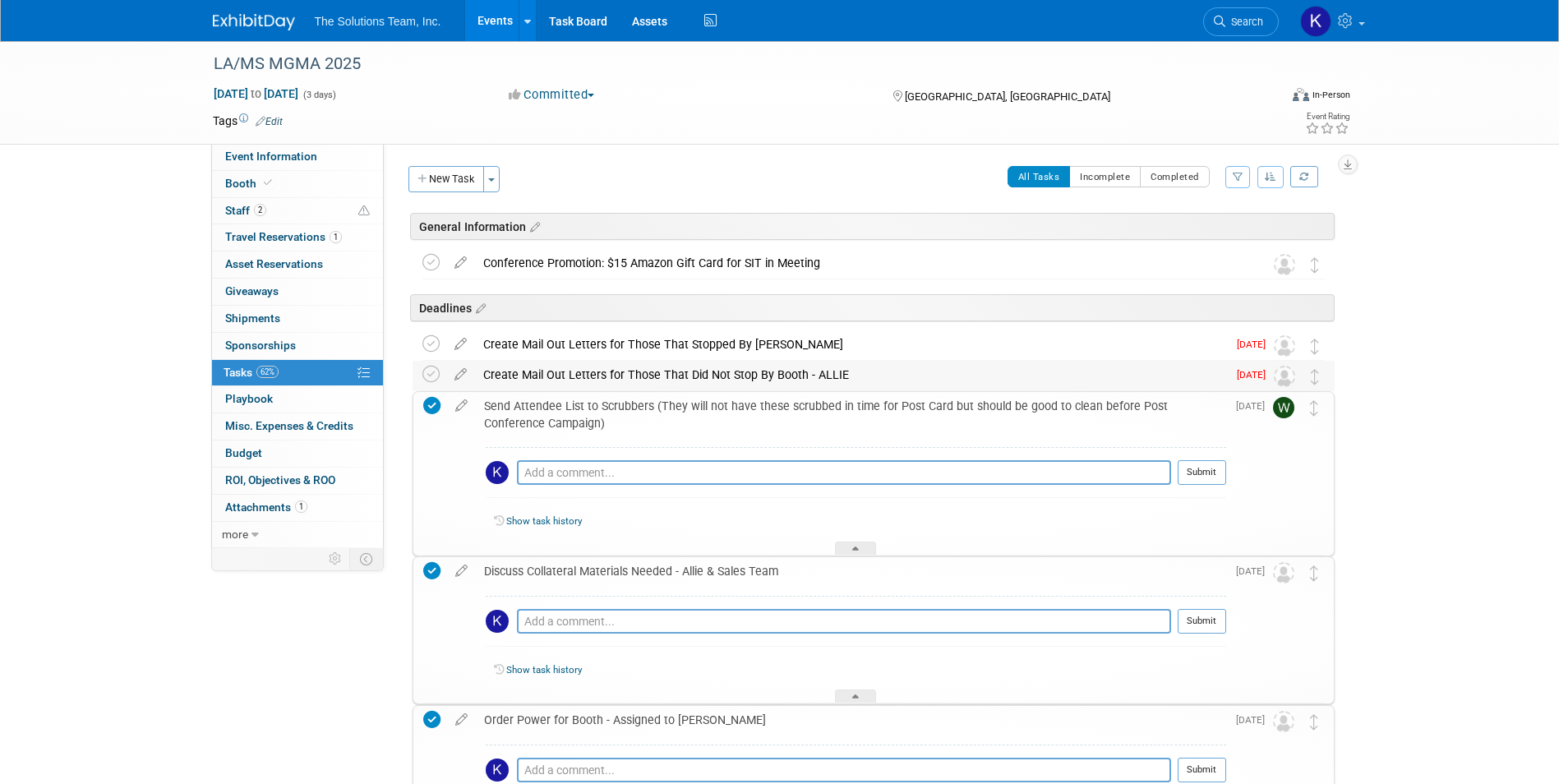
drag, startPoint x: 841, startPoint y: 372, endPoint x: 481, endPoint y: 378, distance: 360.0
click at [481, 378] on div "Create Mail Out Letters for Those That Did Not Stop By Booth - ALLIE" at bounding box center [851, 374] width 752 height 28
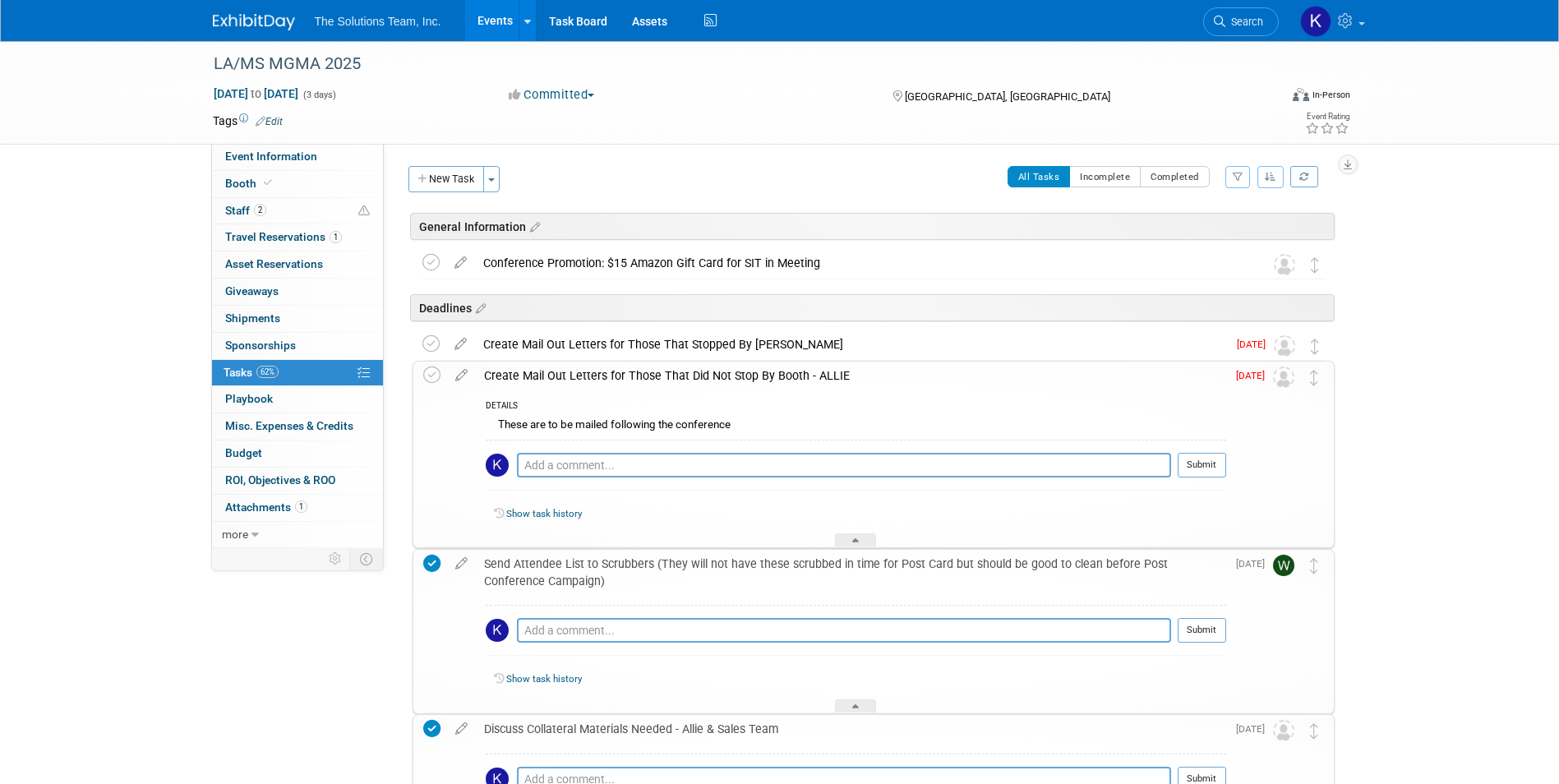
drag, startPoint x: 481, startPoint y: 378, endPoint x: 492, endPoint y: 378, distance: 11.0
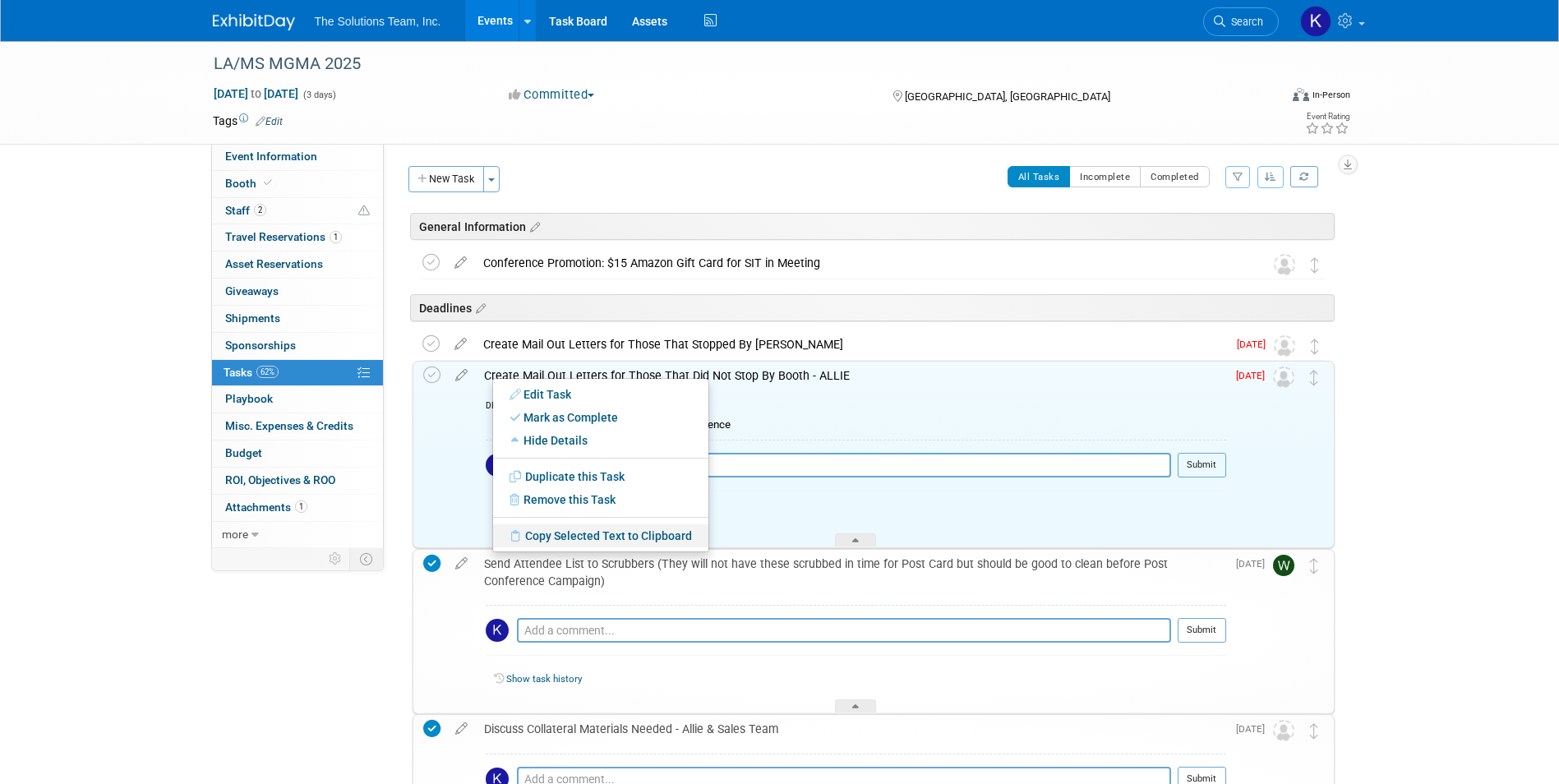
click at [582, 543] on link "Copy Selected Text to Clipboard" at bounding box center [601, 535] width 216 height 23
copy div "Create Mail Out Letters for Those That Did Not Stop By Booth - ALLIE"
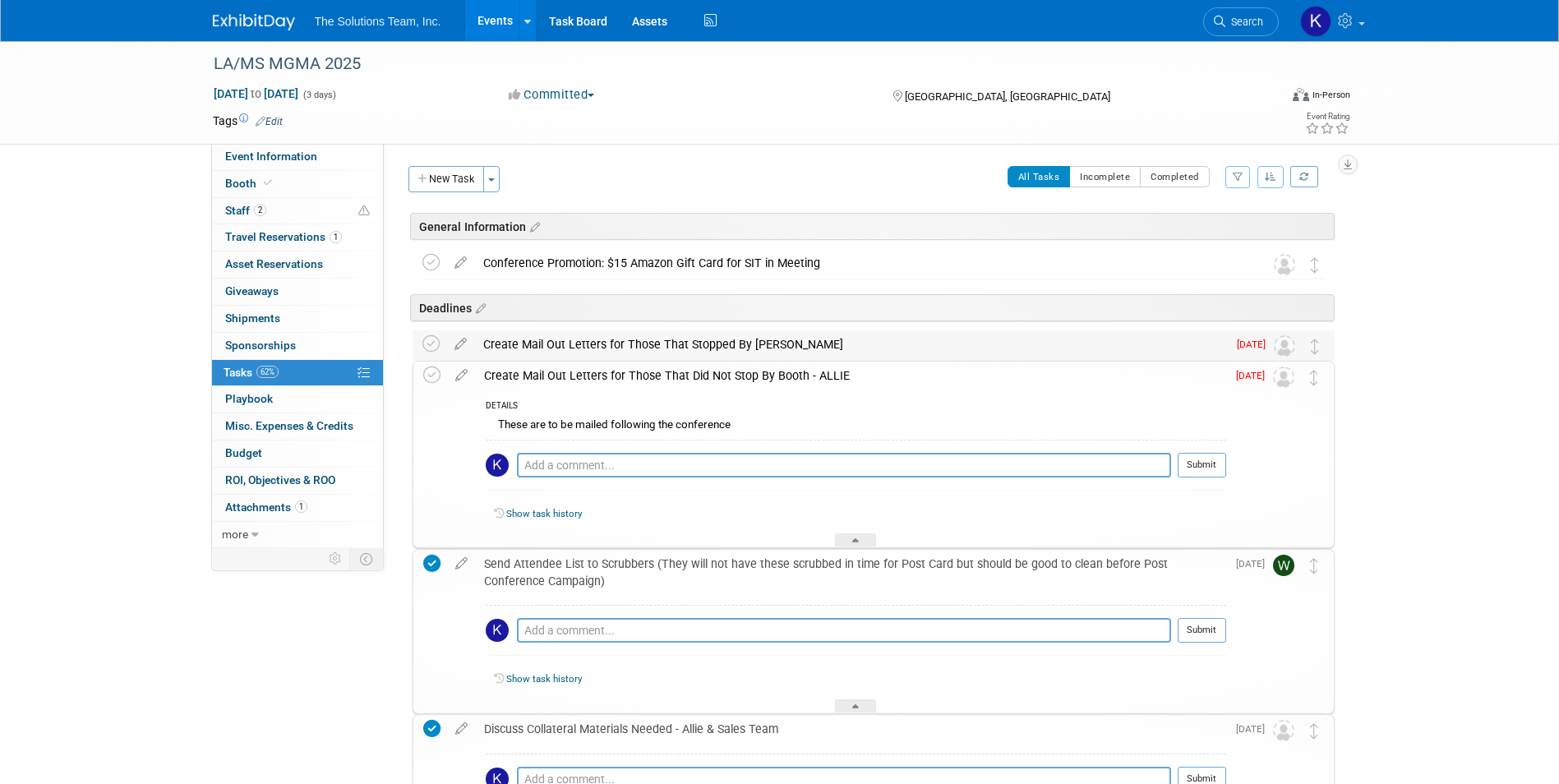
drag, startPoint x: 833, startPoint y: 340, endPoint x: 479, endPoint y: 340, distance: 354.0
click at [479, 340] on div "Create Mail Out Letters for Those That Stopped By [PERSON_NAME]" at bounding box center [851, 344] width 752 height 28
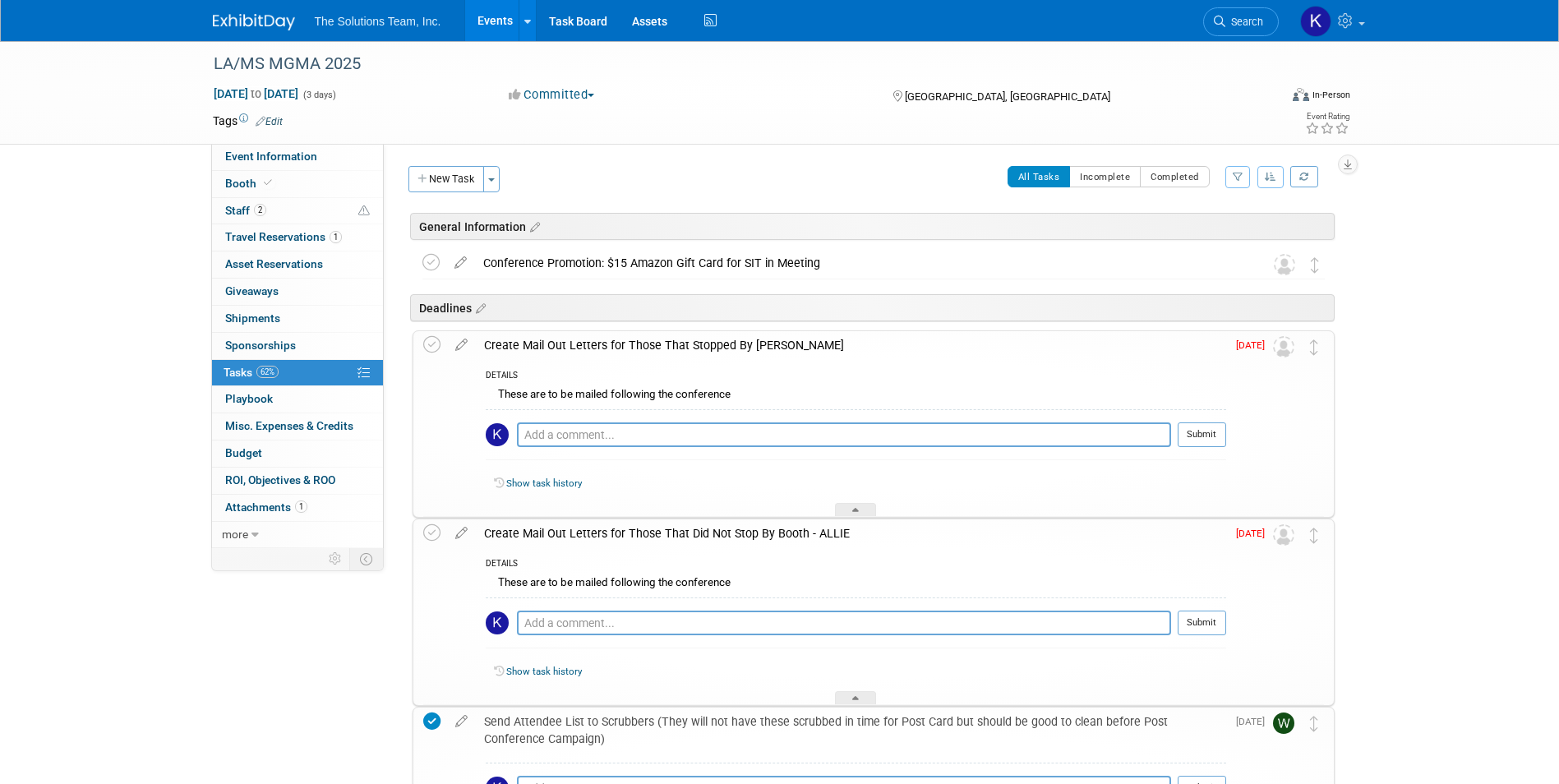
copy div "Create Mail Out Letters for Those That Stopped By [PERSON_NAME]"
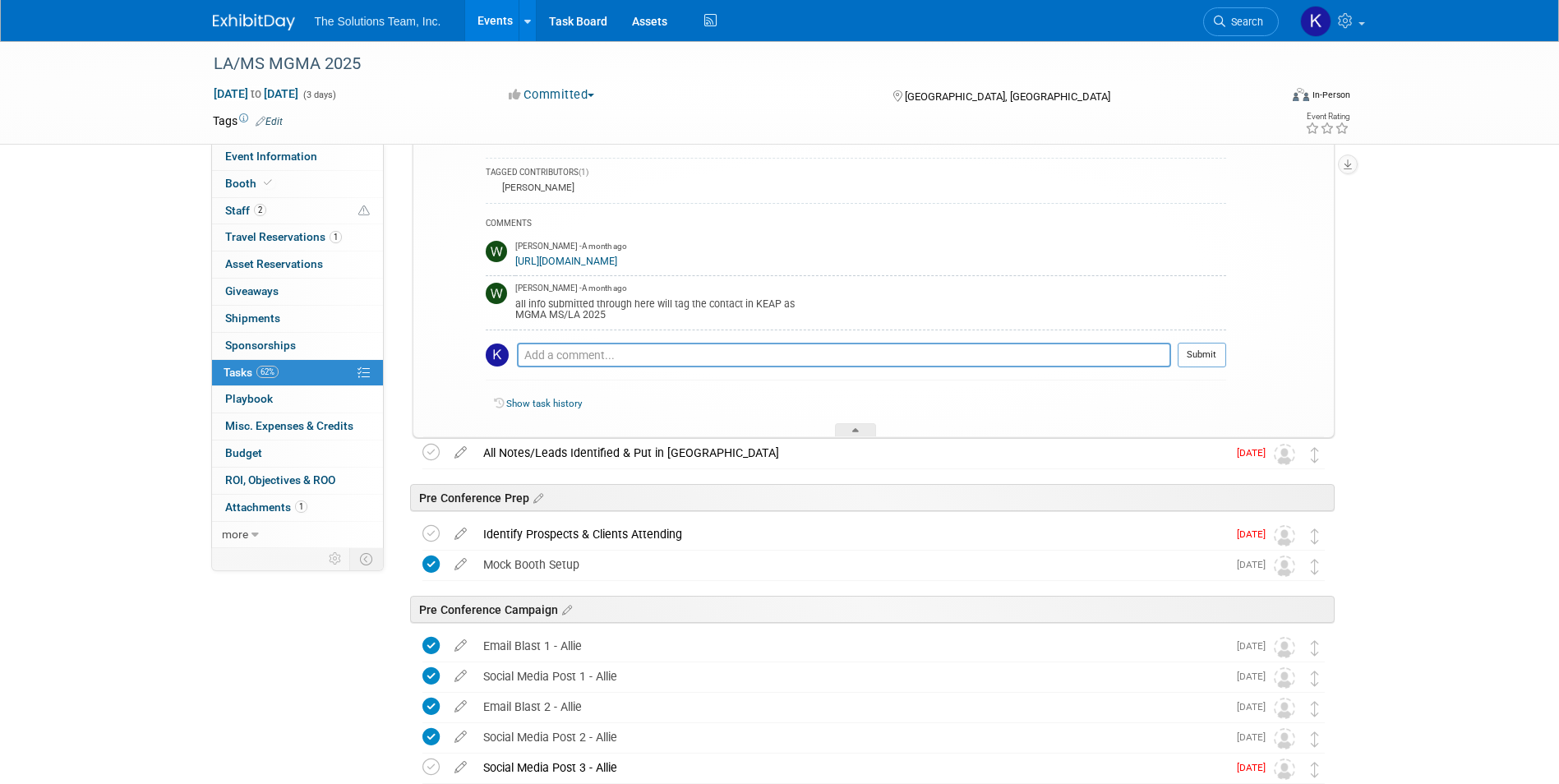
scroll to position [1397, 0]
drag, startPoint x: 683, startPoint y: 537, endPoint x: 483, endPoint y: 537, distance: 200.0
click at [483, 537] on div "Identify Prospects & Clients Attending" at bounding box center [851, 533] width 752 height 28
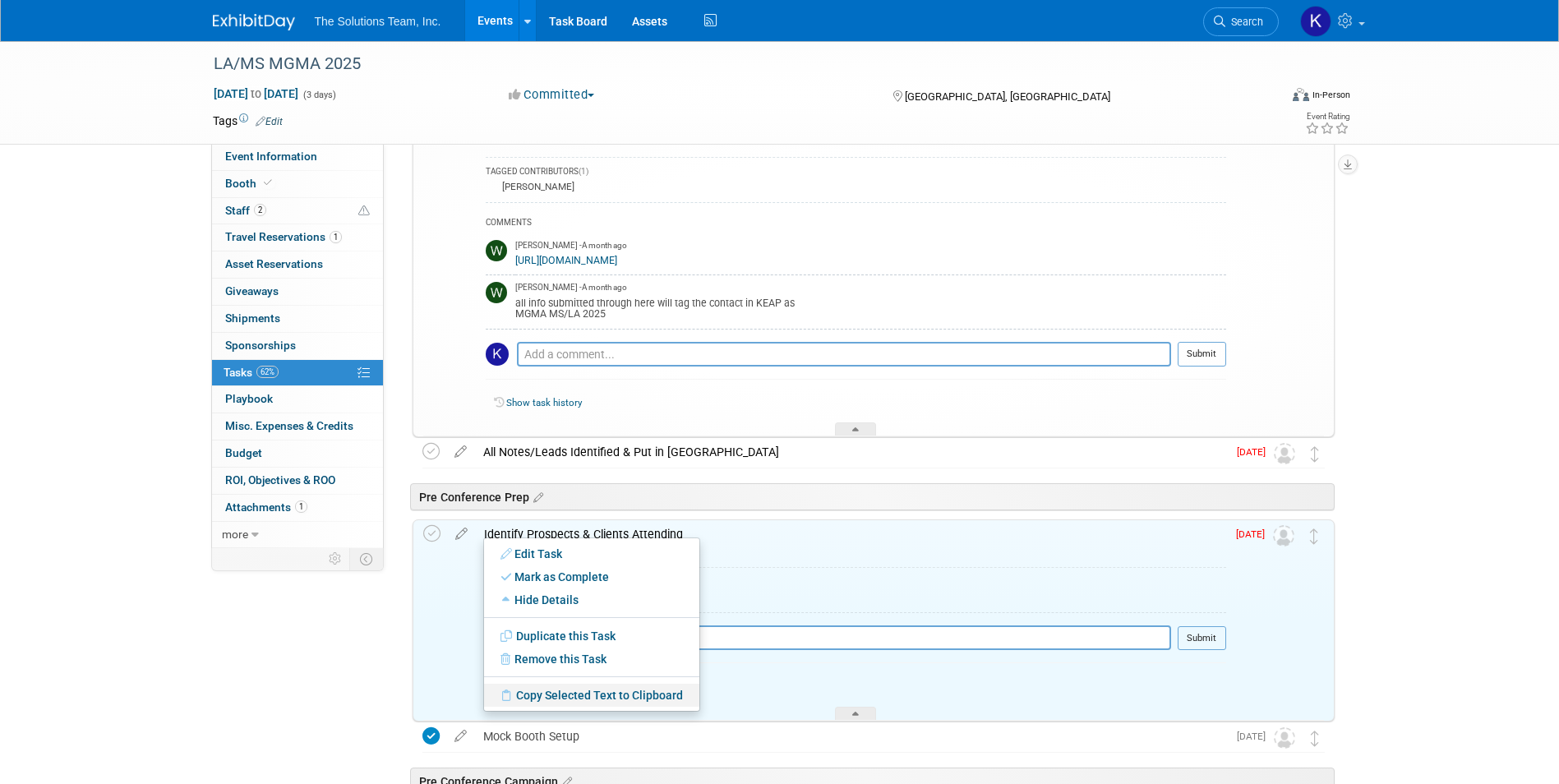
click at [569, 694] on link "Copy Selected Text to Clipboard" at bounding box center [592, 695] width 216 height 23
copy div "Identify Prospects & Clients Attending"
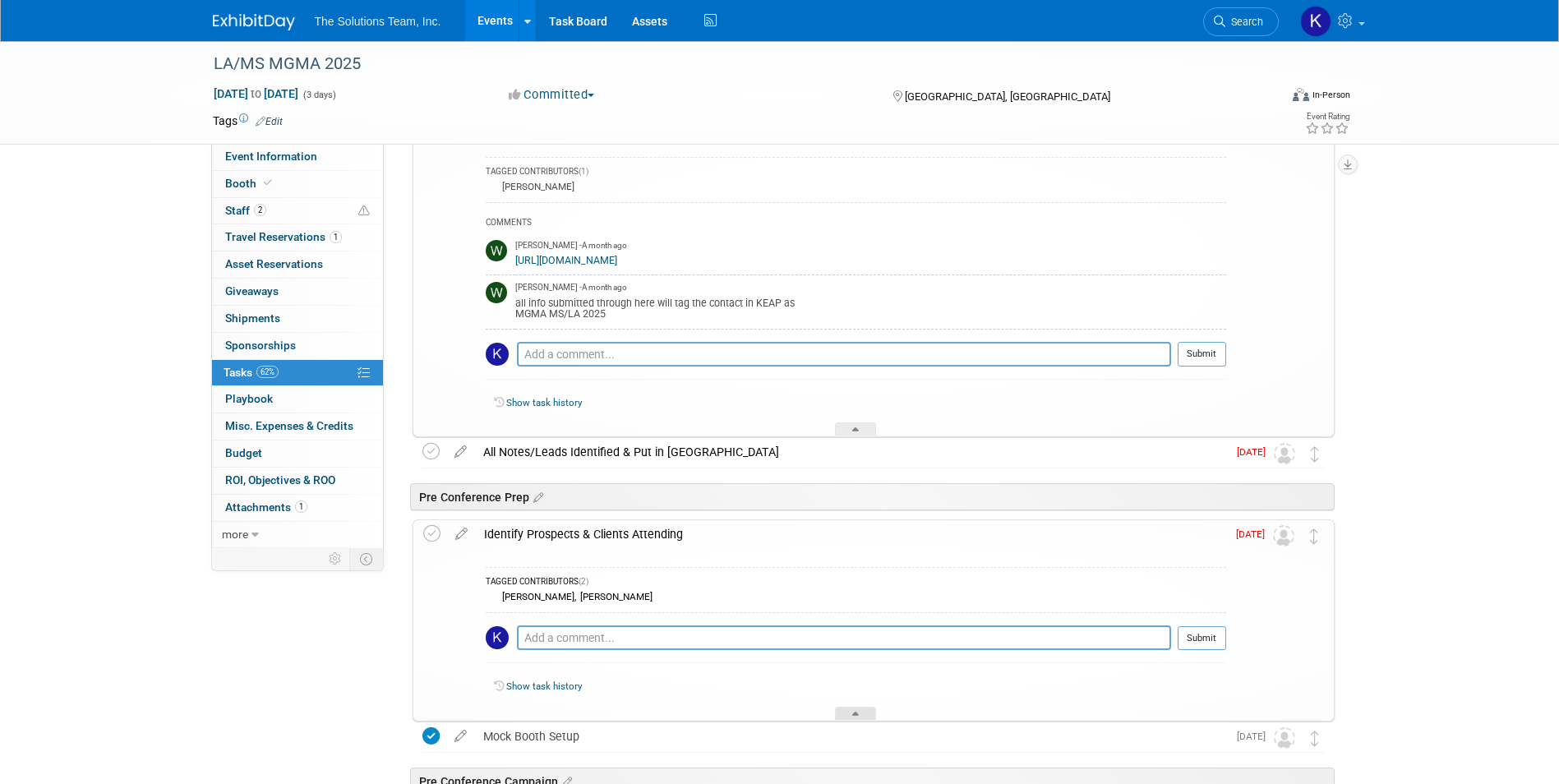
click at [863, 712] on div at bounding box center [855, 714] width 41 height 14
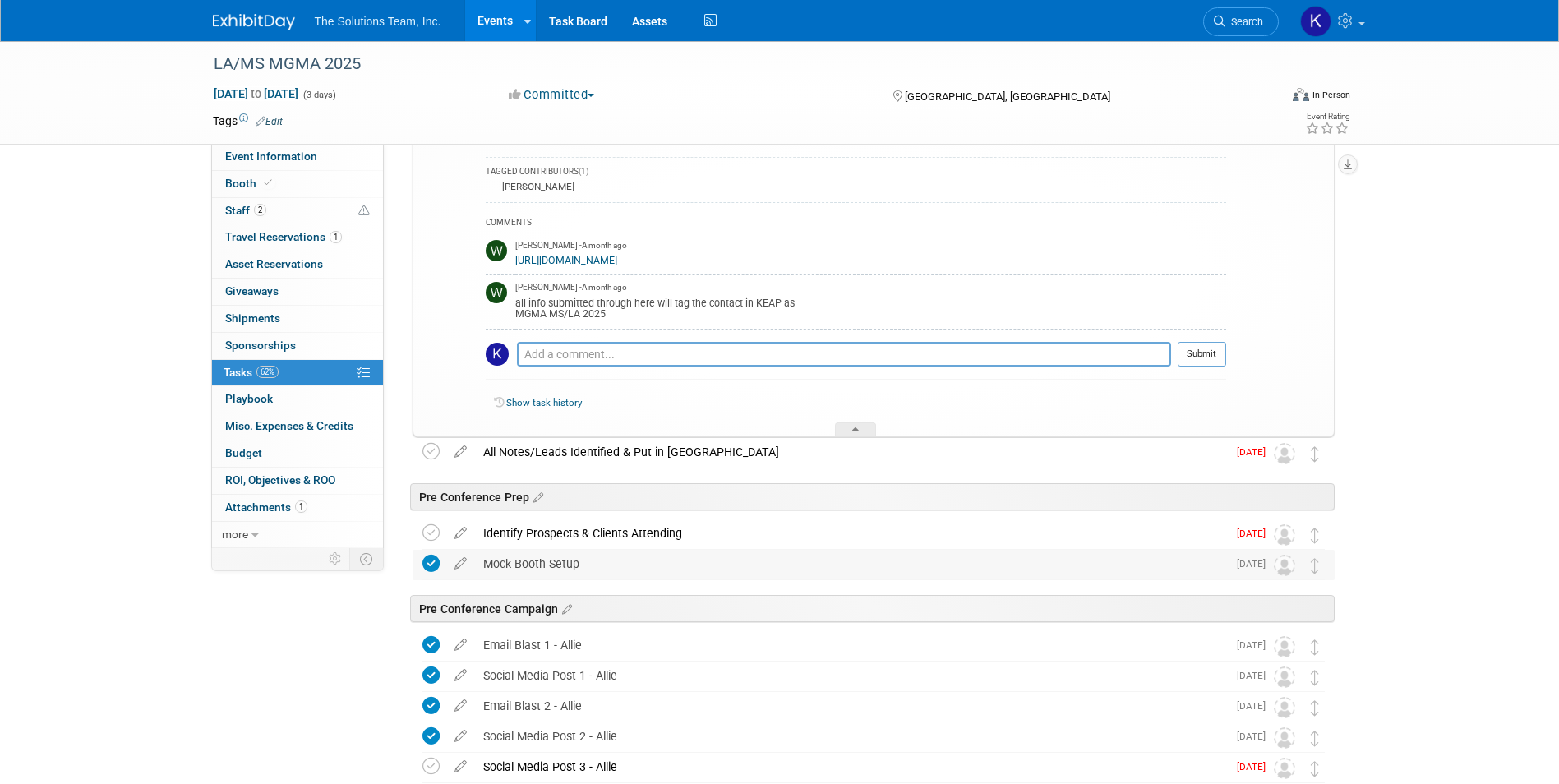
drag, startPoint x: 591, startPoint y: 567, endPoint x: 481, endPoint y: 560, distance: 110.2
click at [481, 560] on div "Mock Booth Setup" at bounding box center [851, 563] width 752 height 28
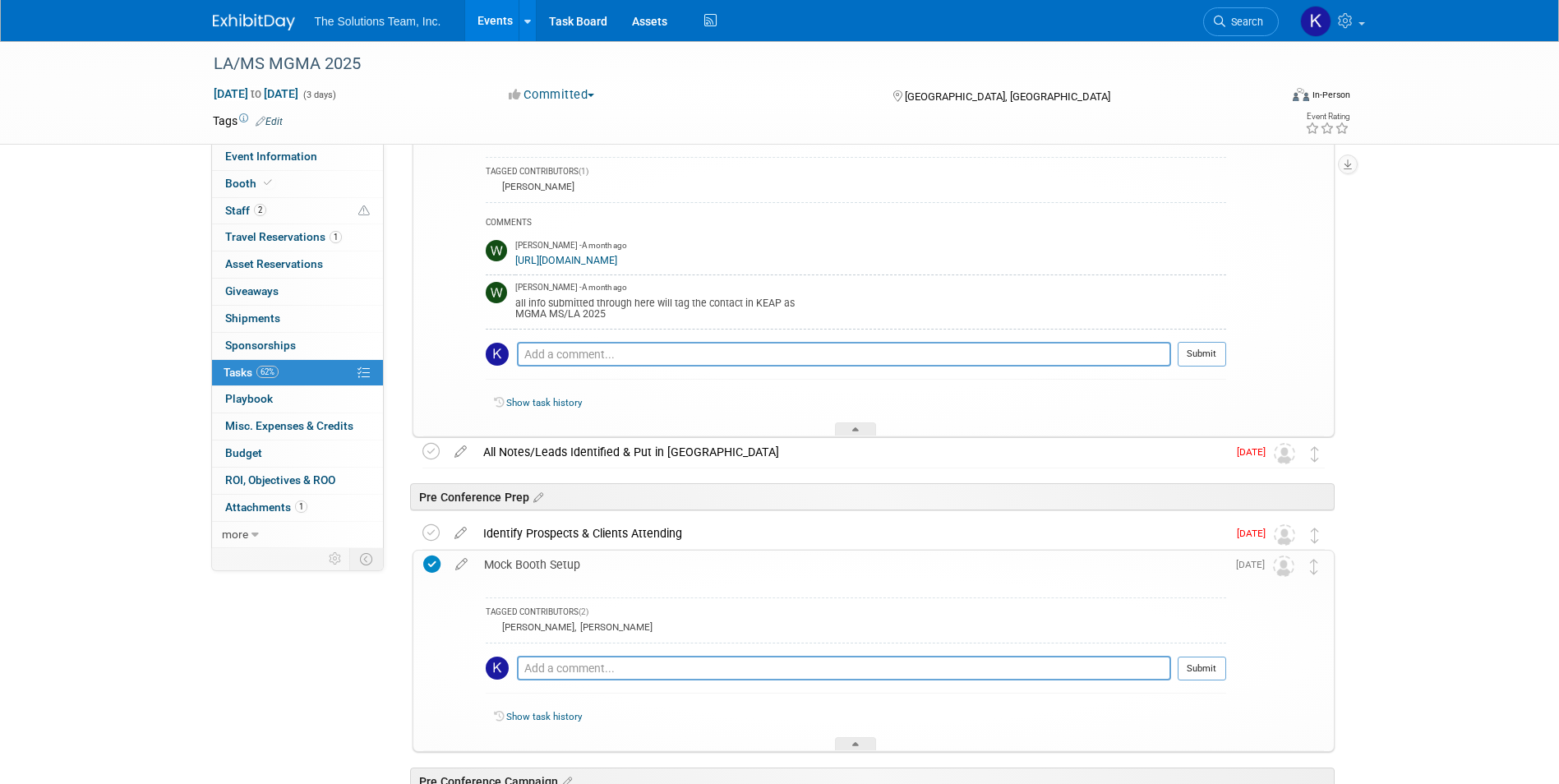
drag, startPoint x: 481, startPoint y: 560, endPoint x: 515, endPoint y: 568, distance: 34.9
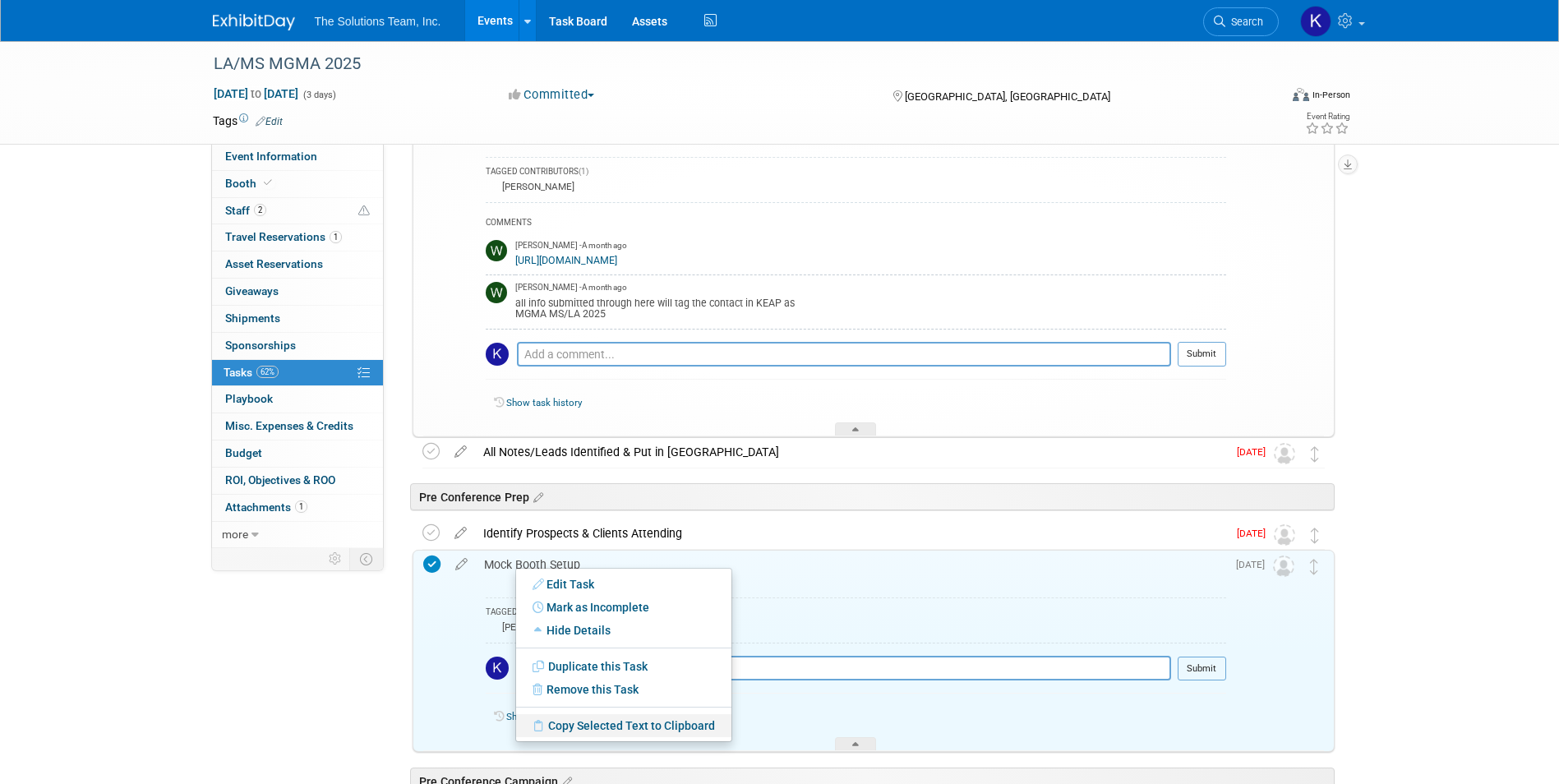
click at [599, 725] on link "Copy Selected Text to Clipboard" at bounding box center [624, 725] width 216 height 23
copy div "Mock Booth Setup"
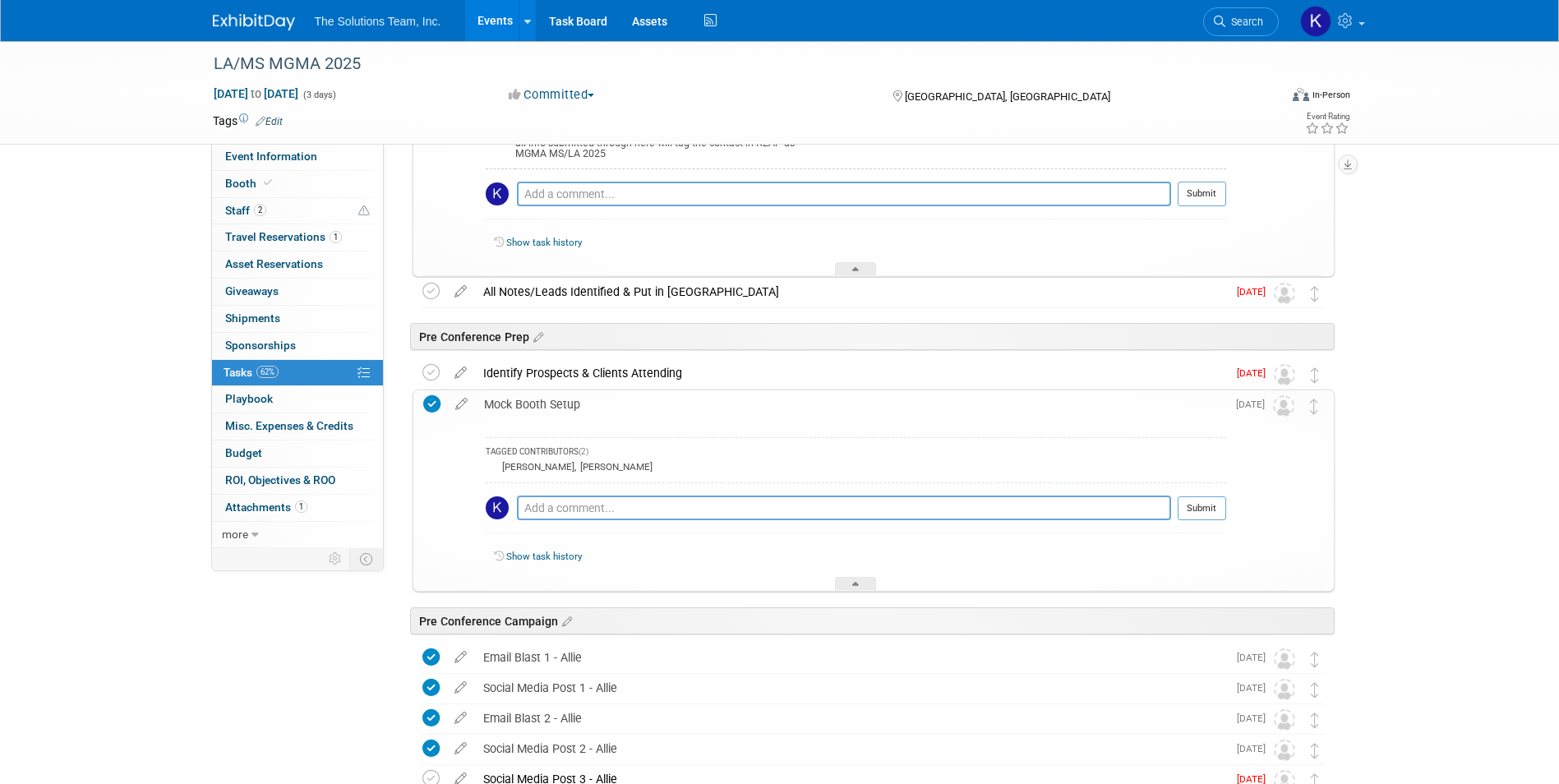
scroll to position [1561, 0]
click at [848, 578] on div at bounding box center [855, 580] width 41 height 14
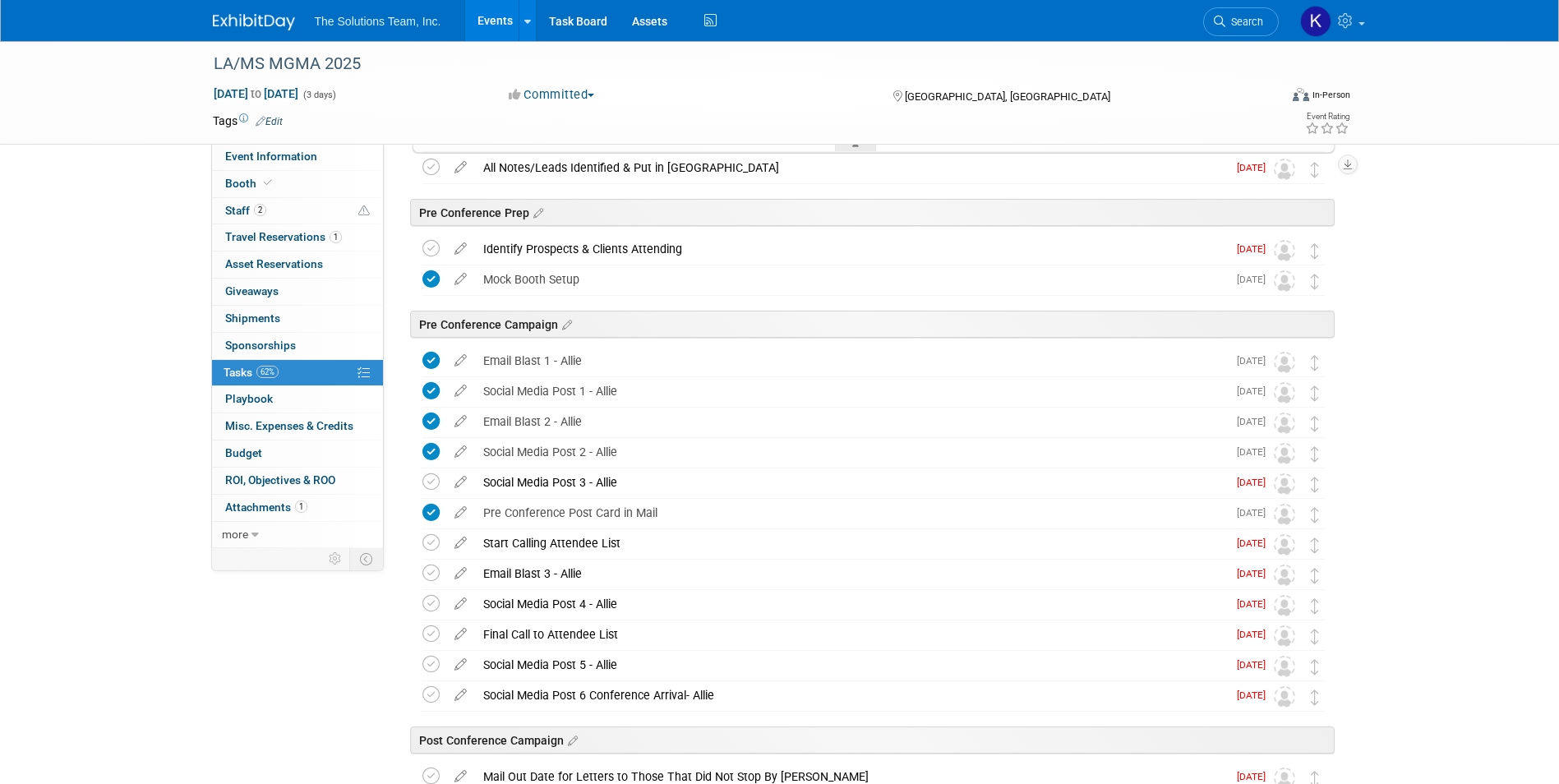
scroll to position [1644, 0]
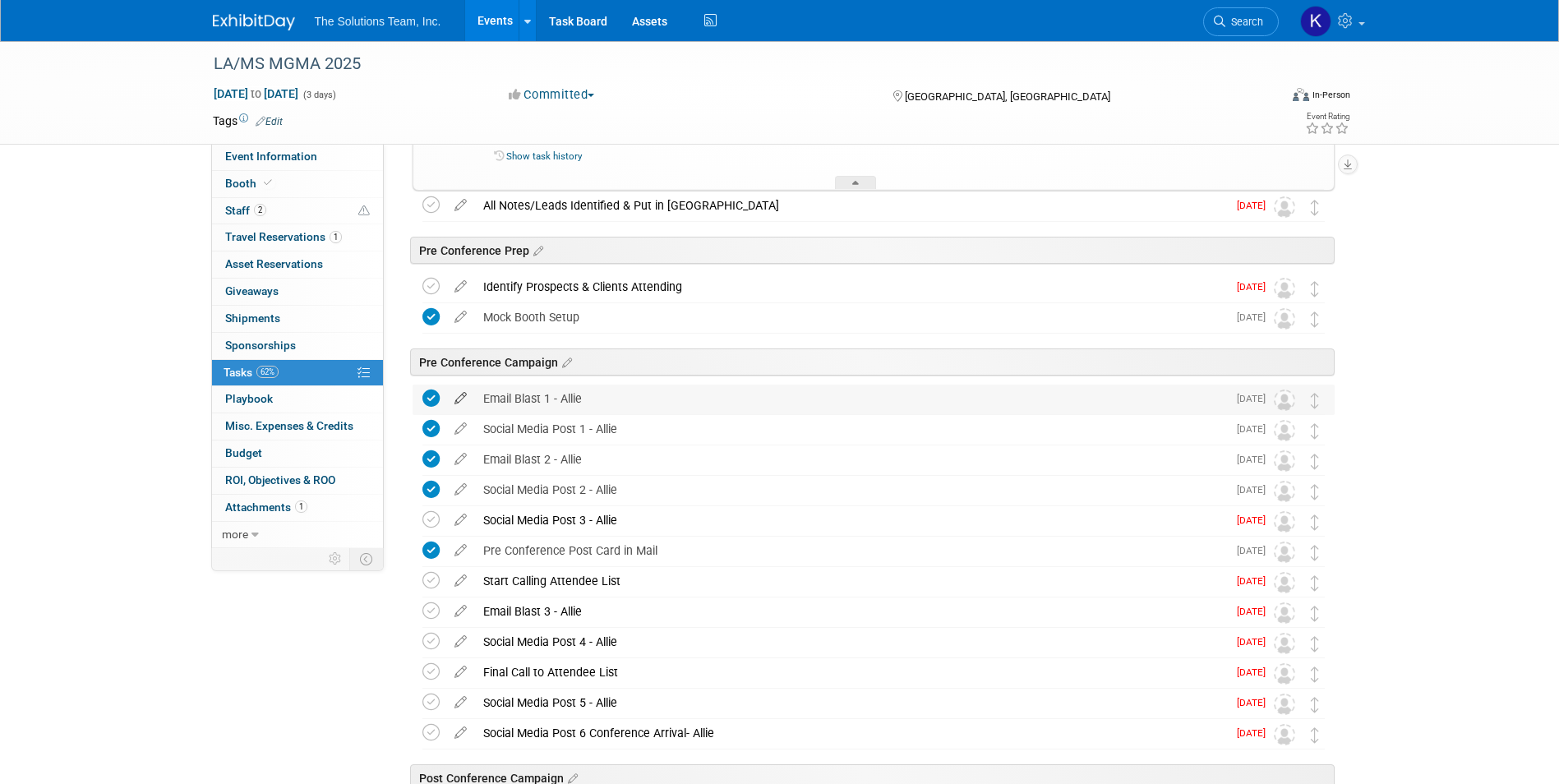
drag, startPoint x: 590, startPoint y: 399, endPoint x: 463, endPoint y: 400, distance: 127.0
click at [463, 400] on tr "Email Blast 1 - Allie Pro tip: Press Ctrl-Enter to submit comment. Submit Show …" at bounding box center [873, 399] width 902 height 30
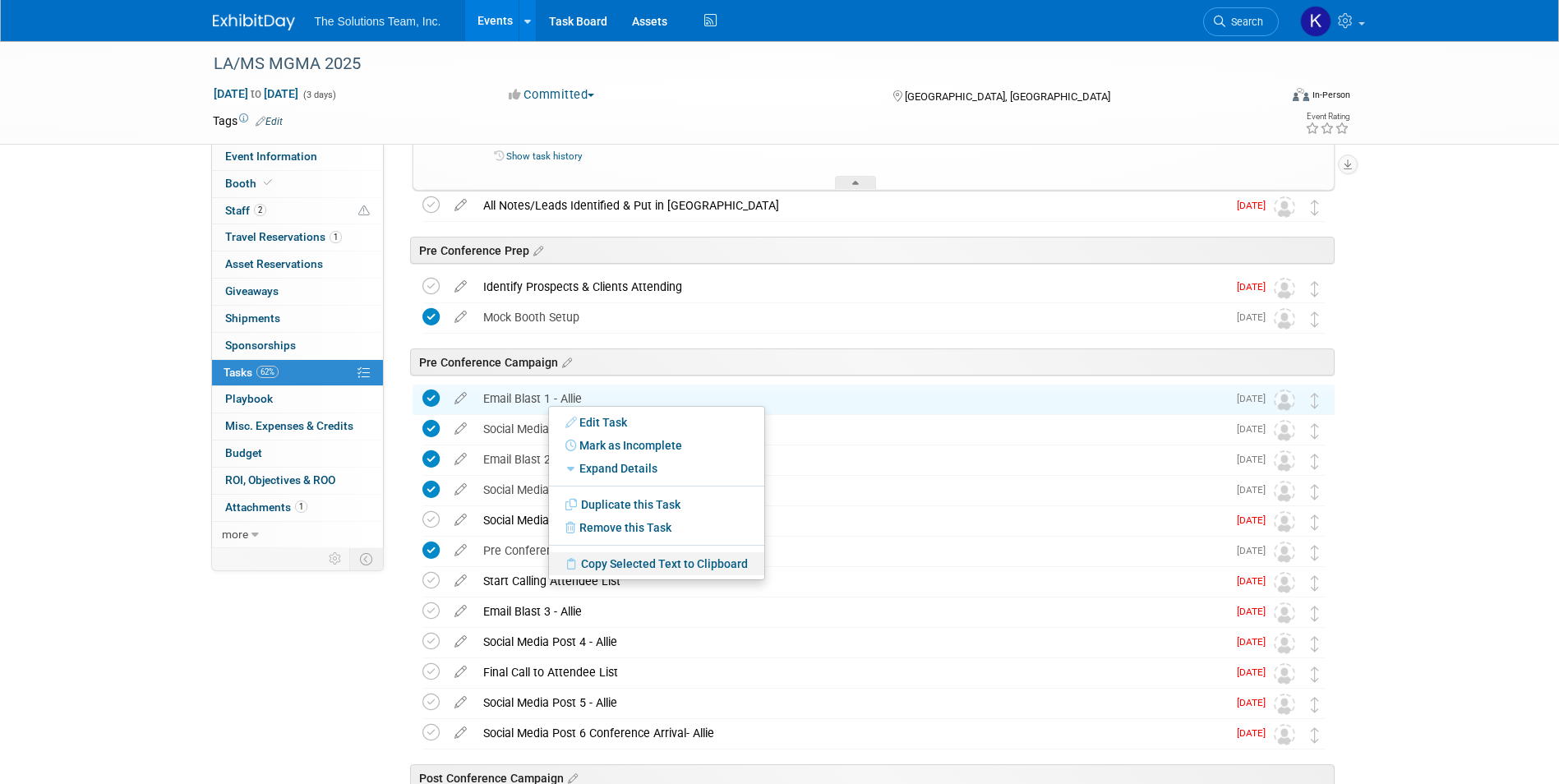
click at [676, 557] on link "Copy Selected Text to Clipboard" at bounding box center [657, 563] width 216 height 23
copy div "Email Blast 1 - Allie"
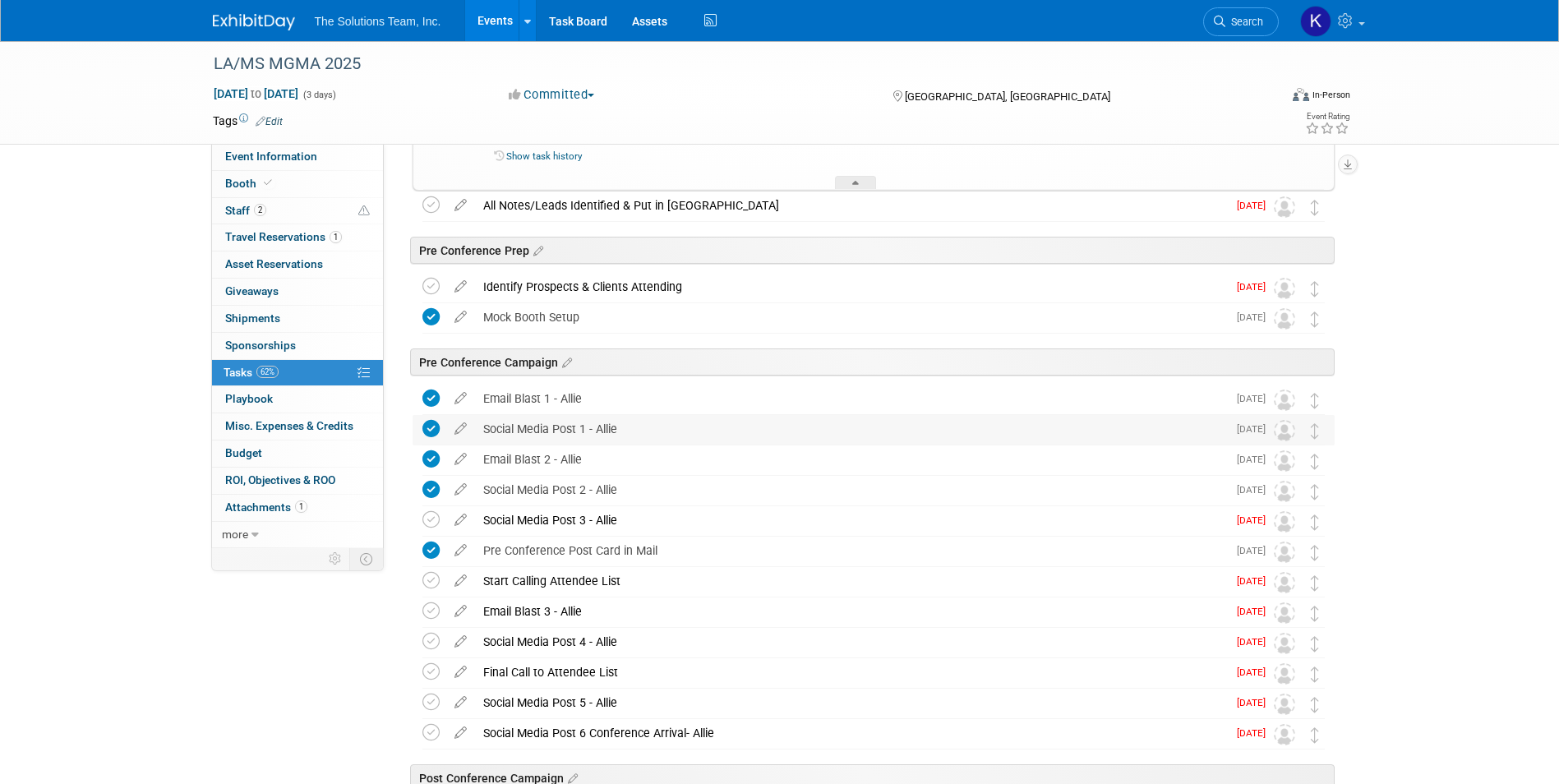
drag, startPoint x: 625, startPoint y: 430, endPoint x: 479, endPoint y: 429, distance: 146.0
click at [479, 429] on div "Social Media Post 1 - Allie" at bounding box center [851, 428] width 752 height 28
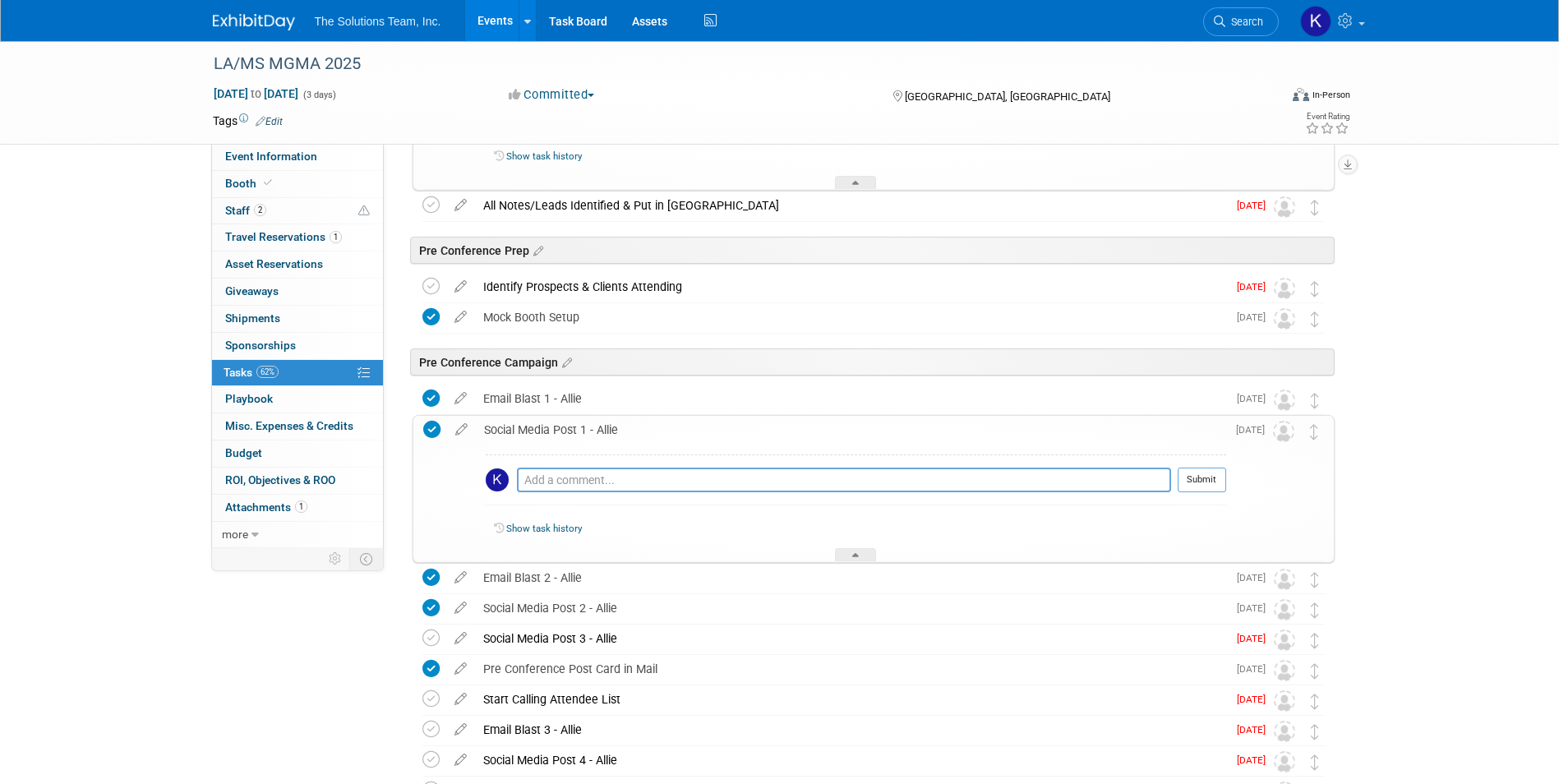
drag, startPoint x: 479, startPoint y: 429, endPoint x: 508, endPoint y: 429, distance: 29.0
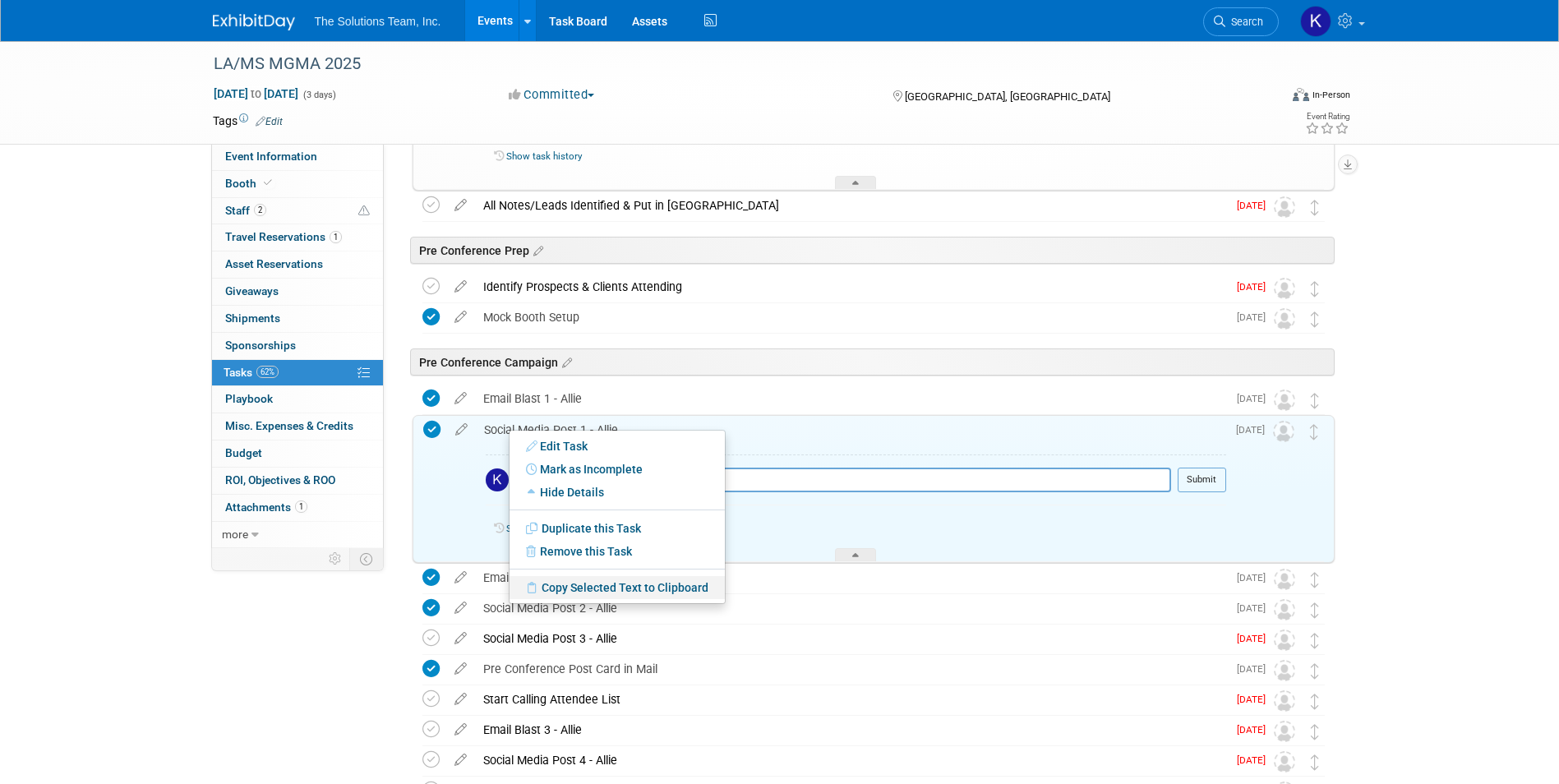
click at [585, 582] on link "Copy Selected Text to Clipboard" at bounding box center [617, 587] width 216 height 23
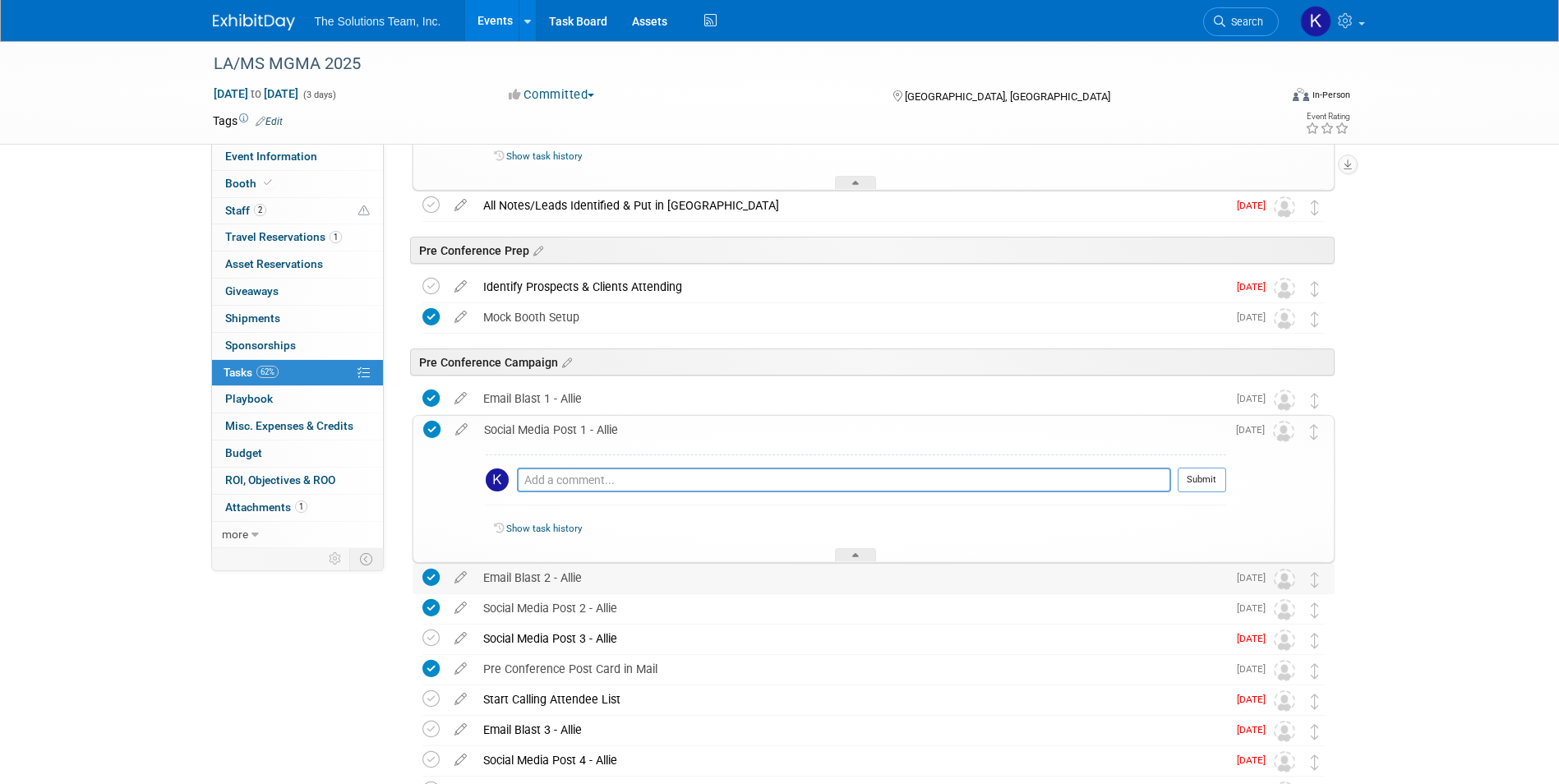
drag, startPoint x: 593, startPoint y: 584, endPoint x: 481, endPoint y: 574, distance: 112.4
click at [481, 574] on div "Email Blast 2 - Allie" at bounding box center [851, 577] width 752 height 28
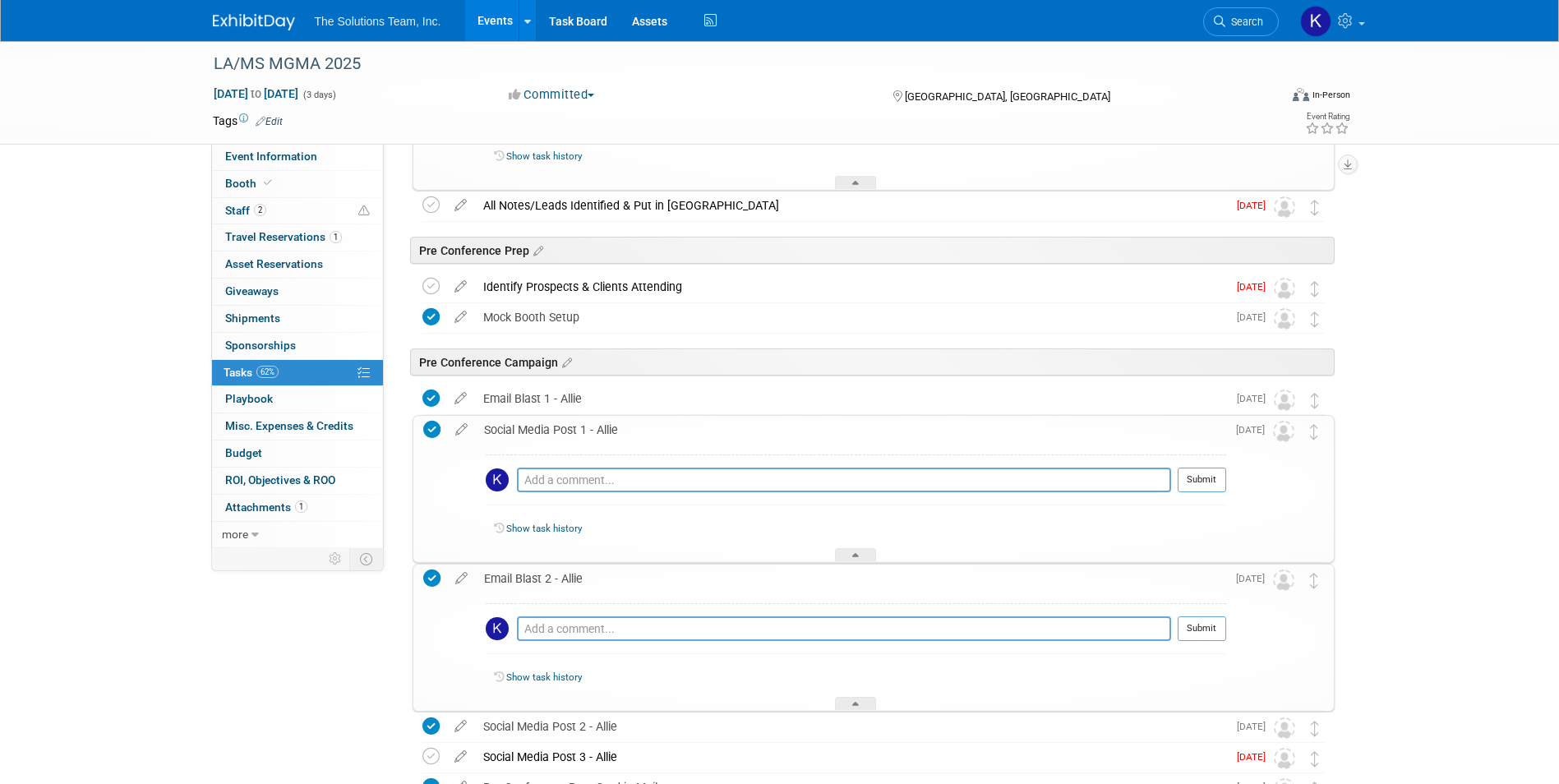
drag, startPoint x: 481, startPoint y: 574, endPoint x: 518, endPoint y: 577, distance: 37.1
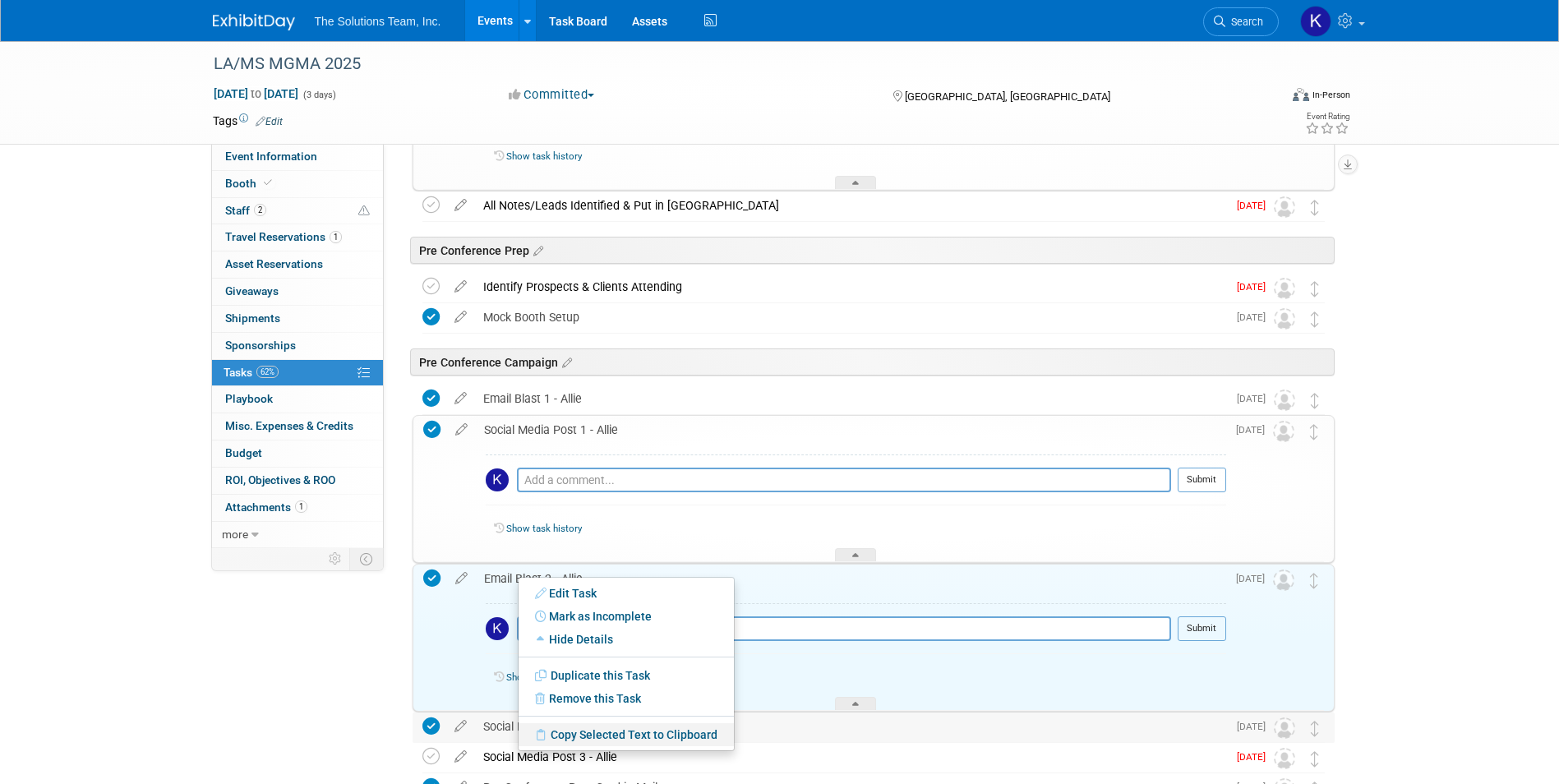
click at [615, 736] on link "Copy Selected Text to Clipboard" at bounding box center [626, 734] width 216 height 23
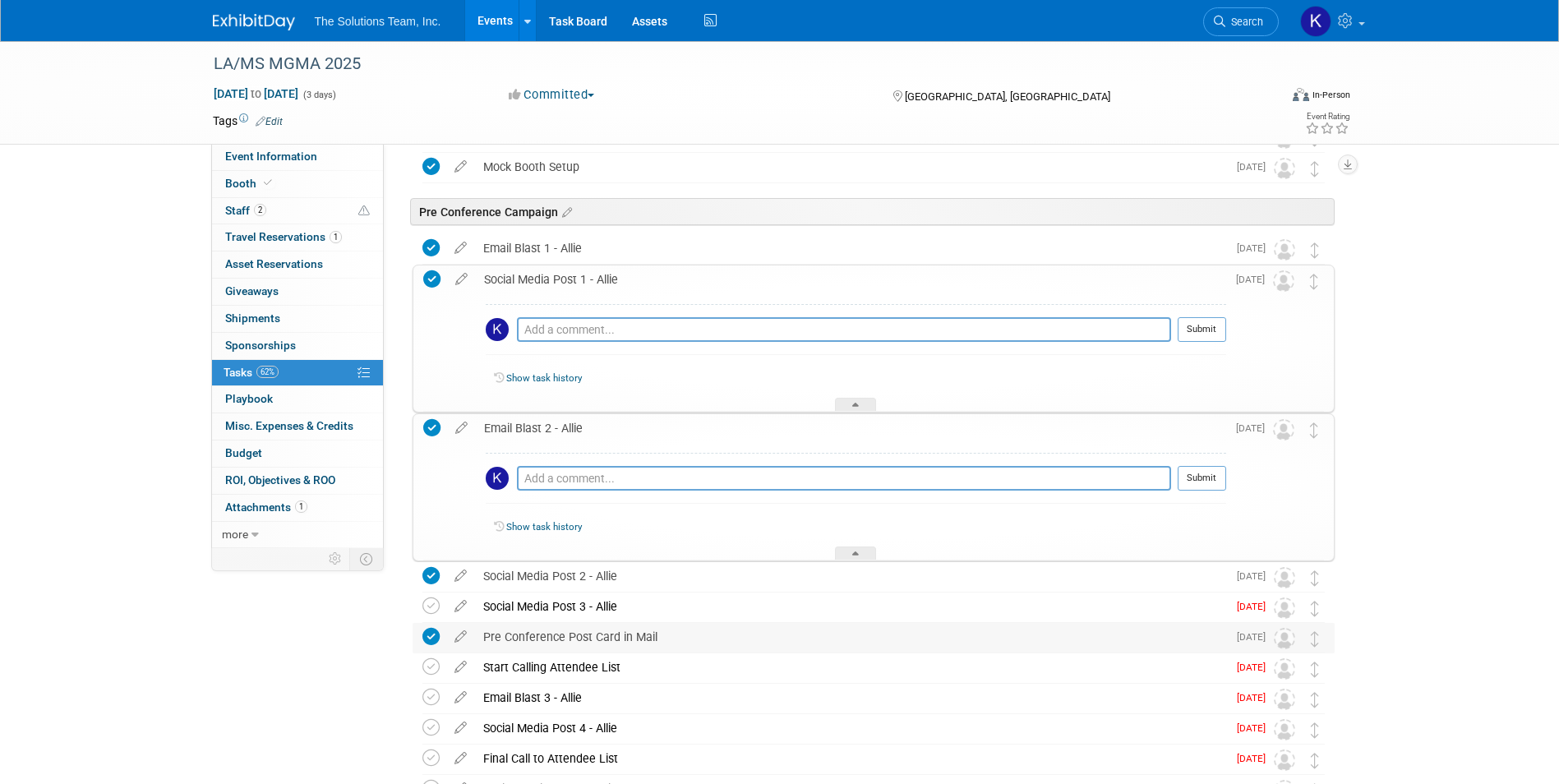
scroll to position [1807, 0]
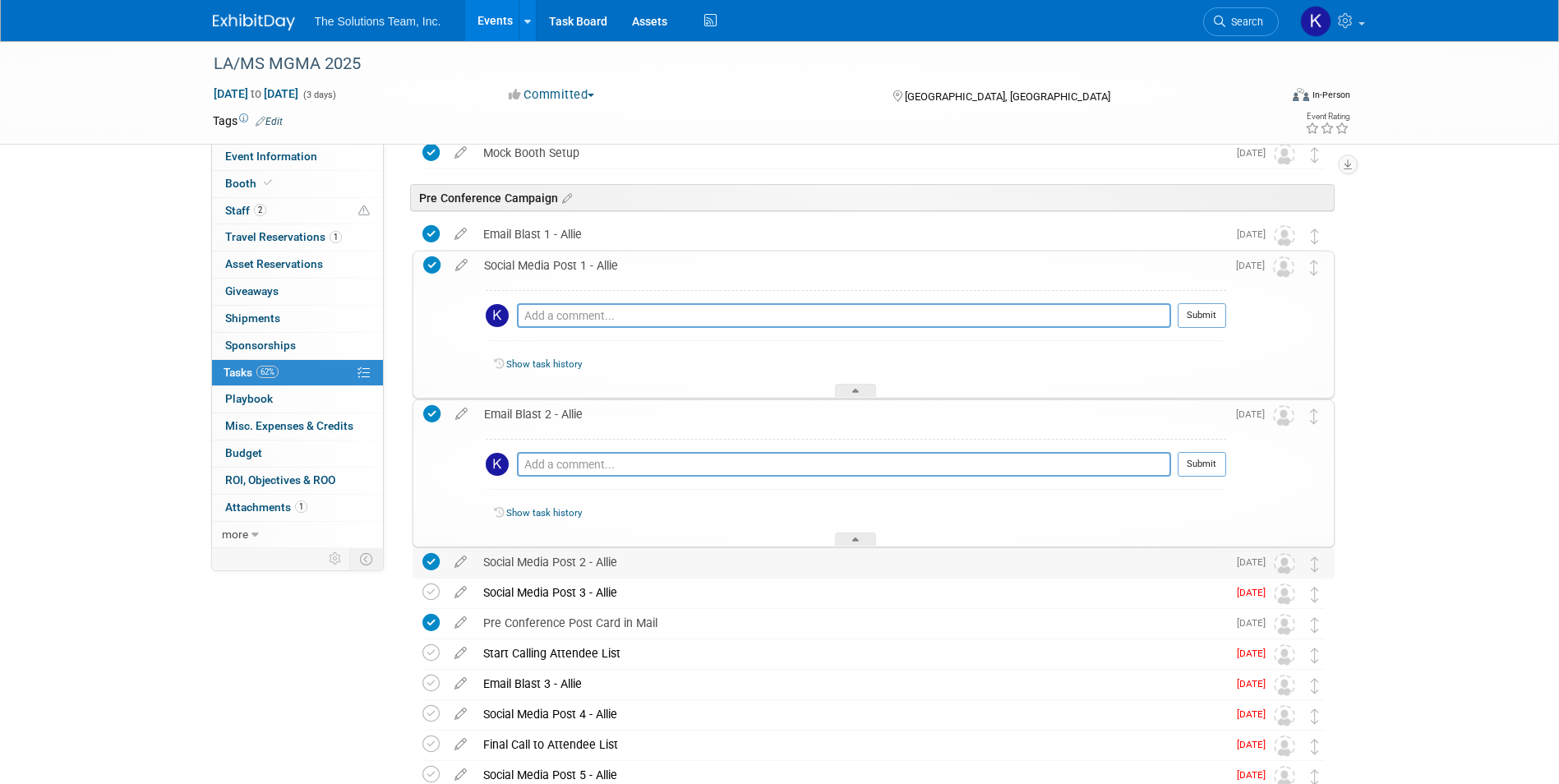
drag, startPoint x: 635, startPoint y: 574, endPoint x: 490, endPoint y: 573, distance: 145.0
click at [490, 573] on div "Social Media Post 2 - Allie" at bounding box center [851, 562] width 752 height 28
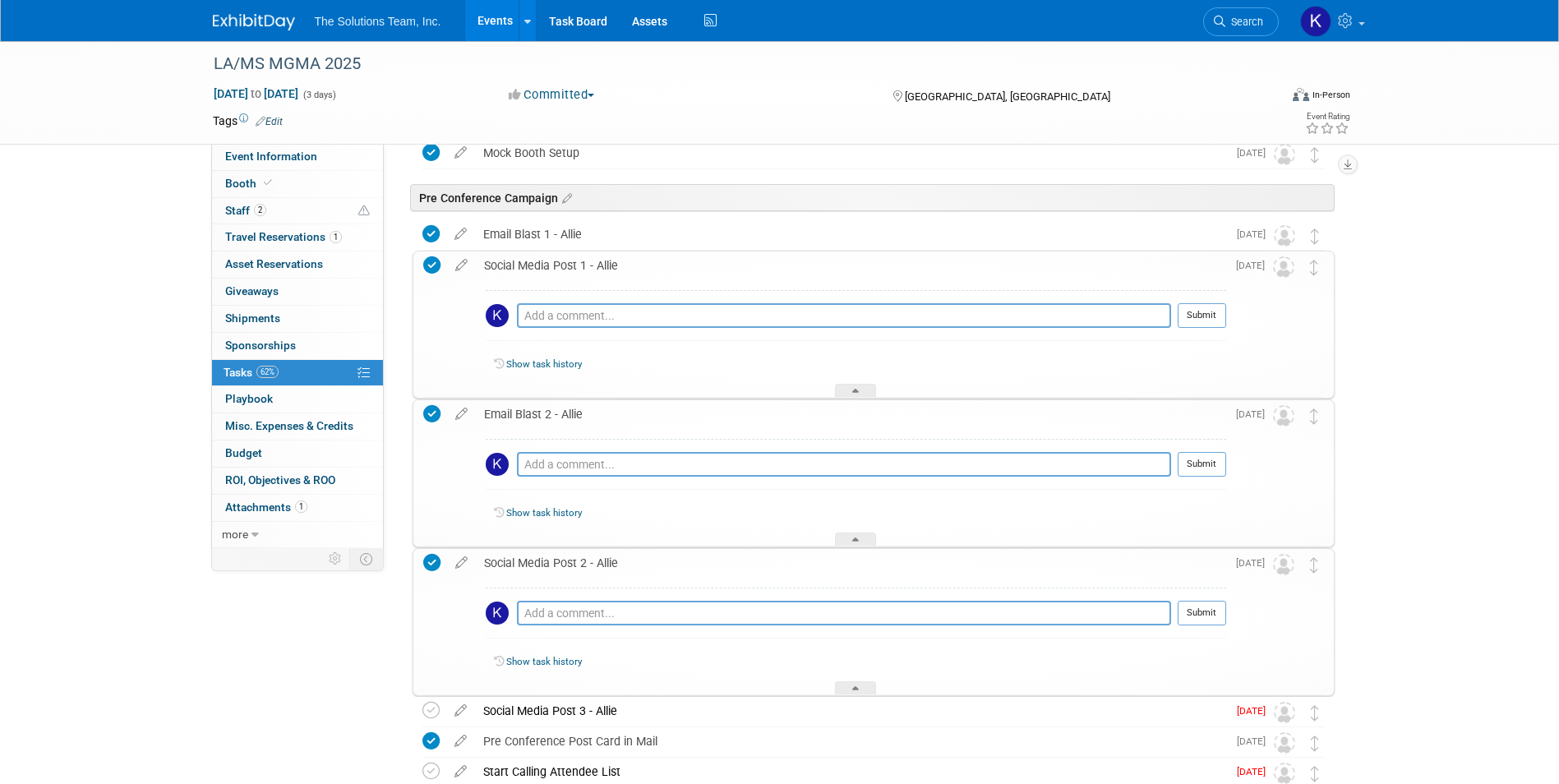
click at [488, 571] on div "Social Media Post 2 - Allie" at bounding box center [851, 563] width 750 height 28
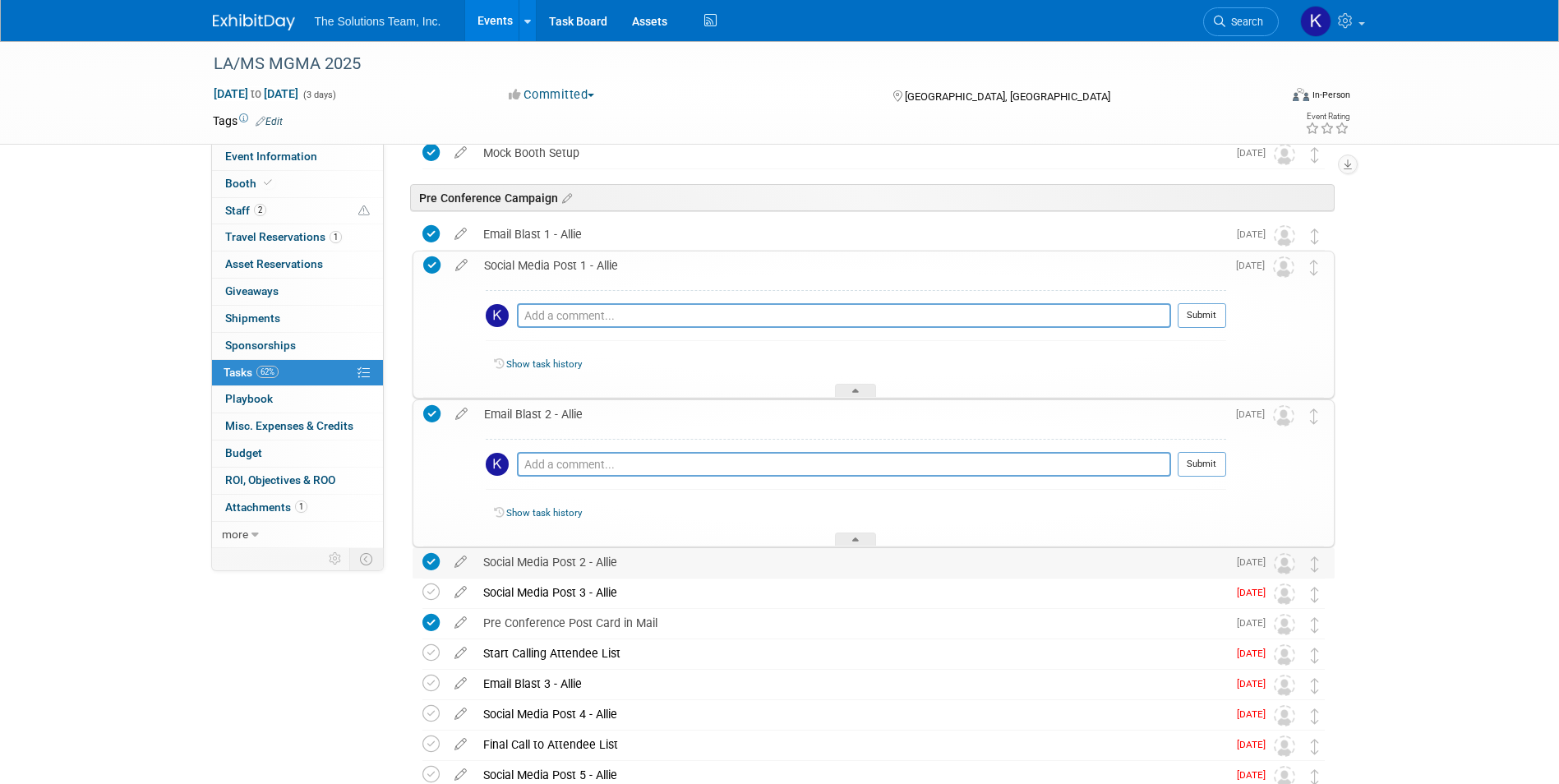
drag, startPoint x: 620, startPoint y: 563, endPoint x: 457, endPoint y: 572, distance: 163.2
click at [455, 572] on tr "Social Media Post 2 - Allie Pro tip: Press Ctrl-Enter to submit comment. Submit…" at bounding box center [873, 563] width 902 height 30
drag, startPoint x: 457, startPoint y: 572, endPoint x: 534, endPoint y: 568, distance: 77.1
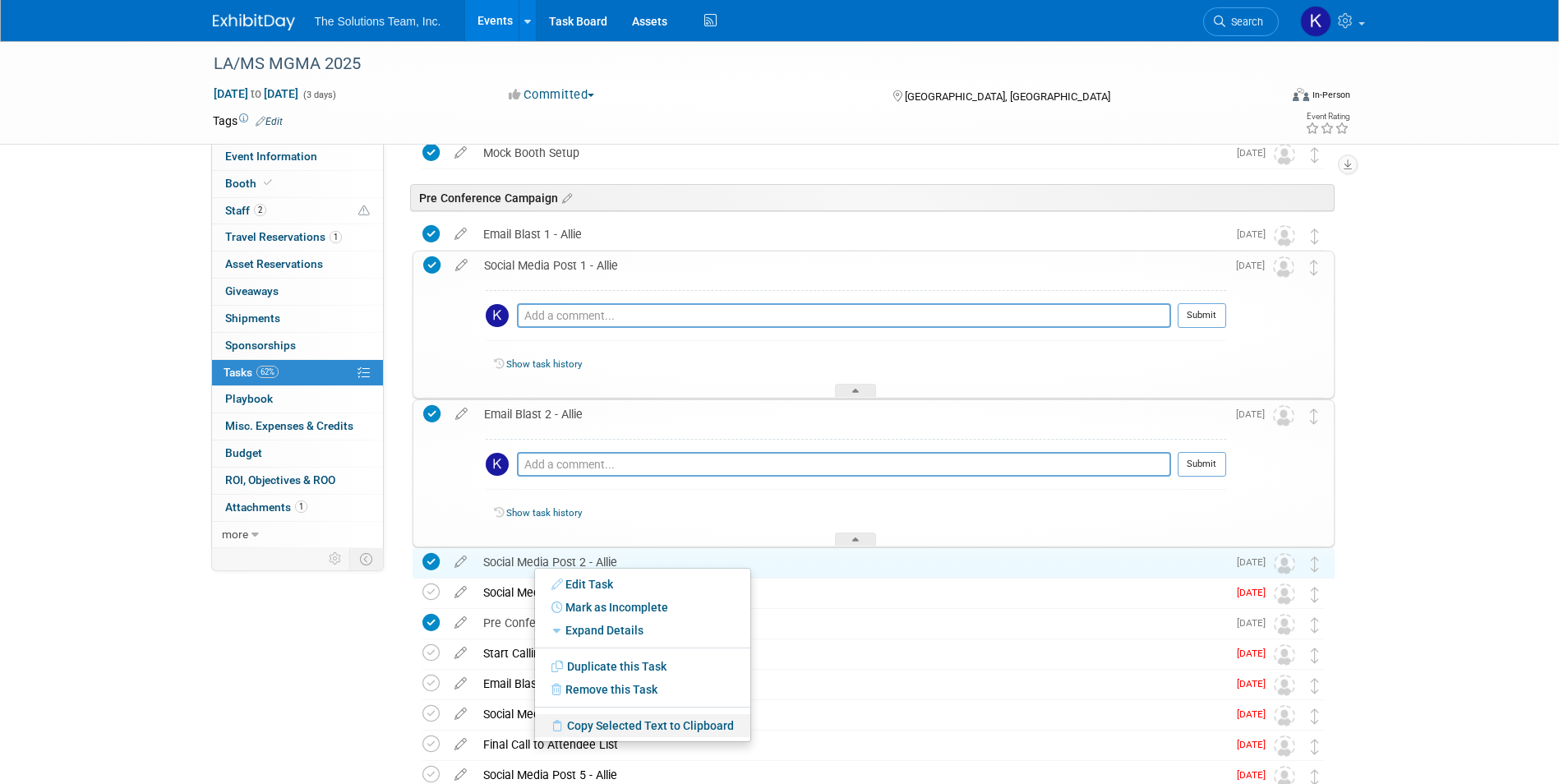
click at [603, 726] on link "Copy Selected Text to Clipboard" at bounding box center [642, 725] width 216 height 23
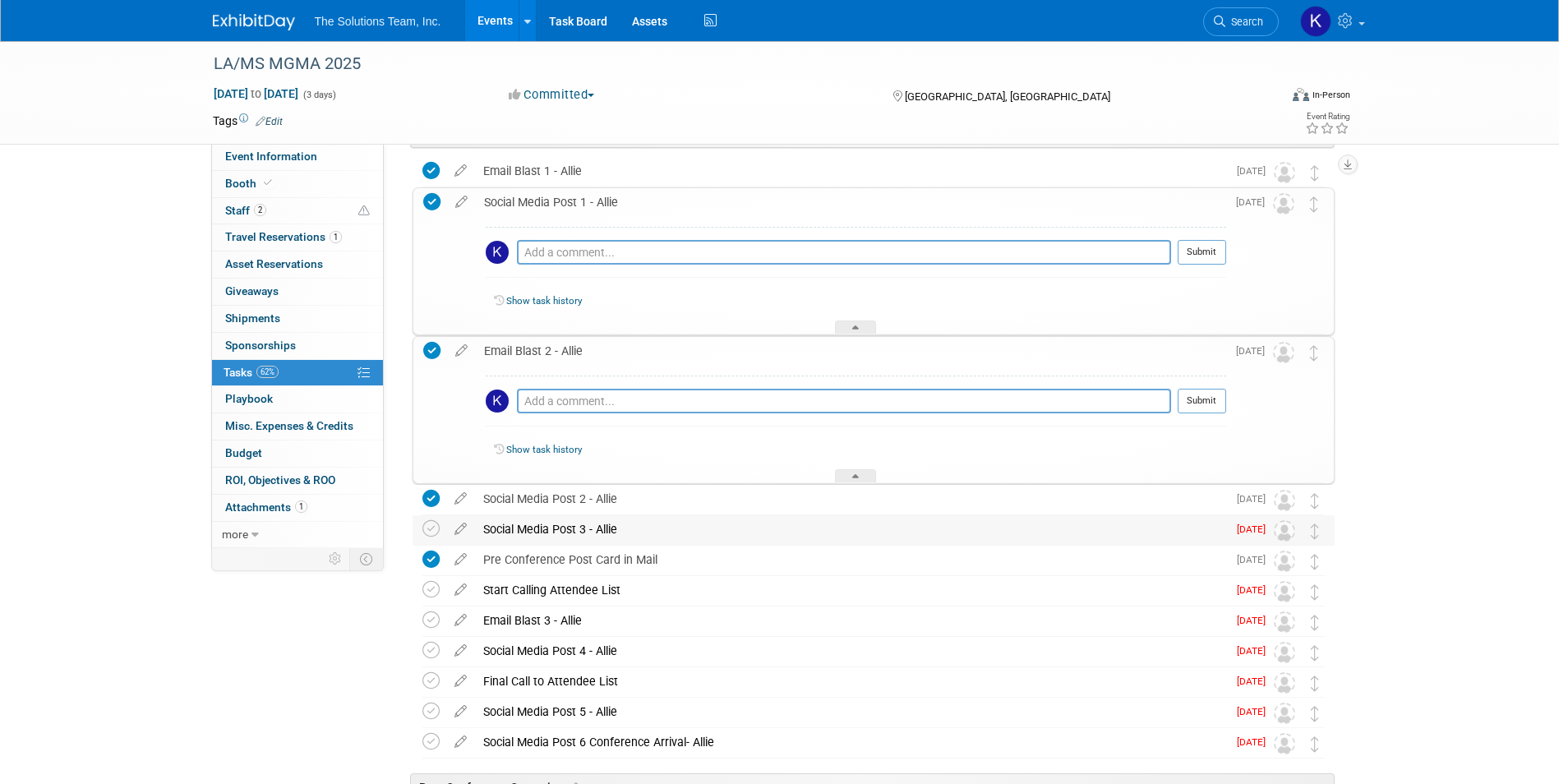
scroll to position [1890, 0]
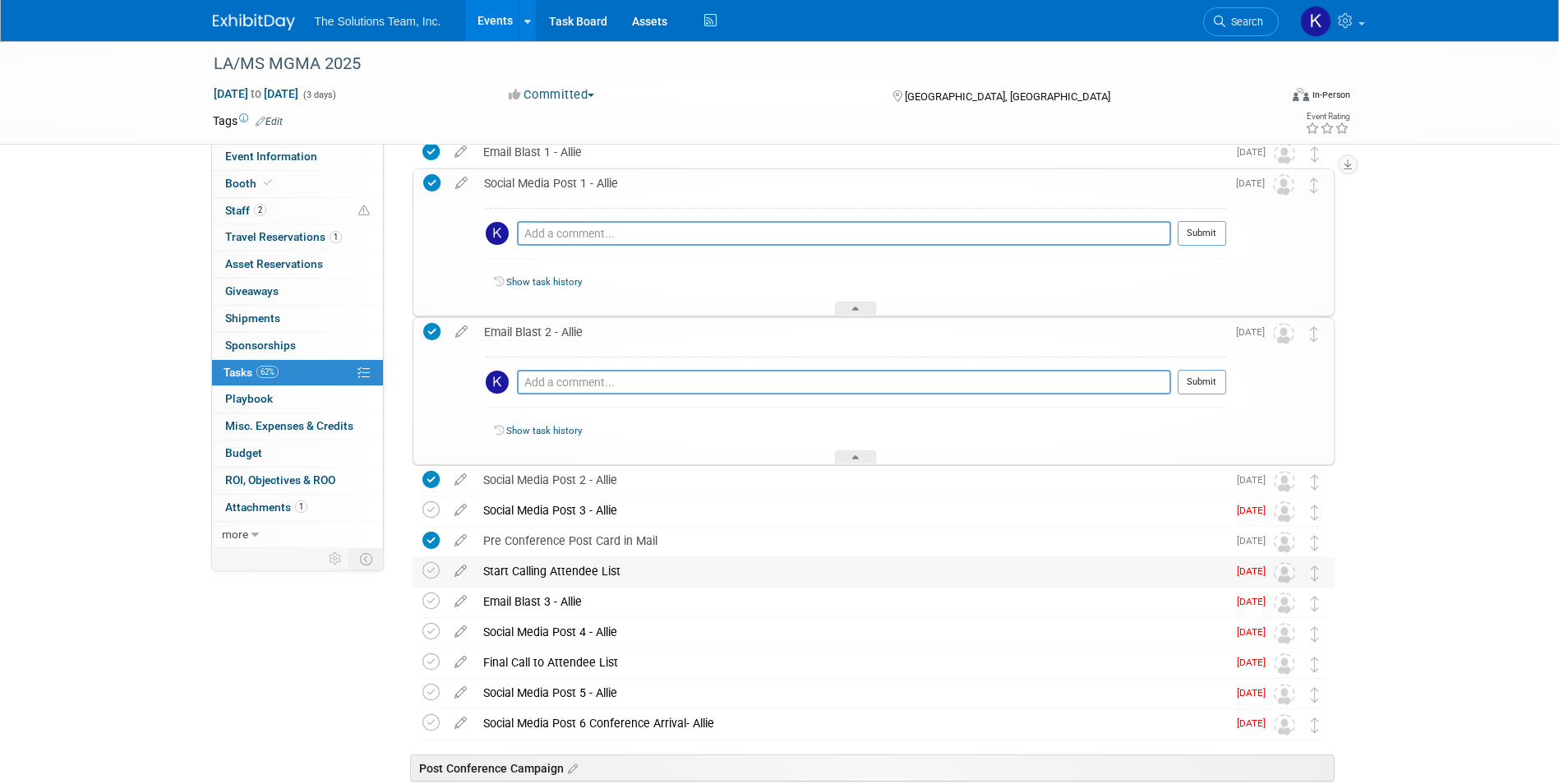
drag, startPoint x: 634, startPoint y: 574, endPoint x: 483, endPoint y: 566, distance: 151.2
click at [483, 566] on div "Start Calling Attendee List" at bounding box center [851, 570] width 752 height 28
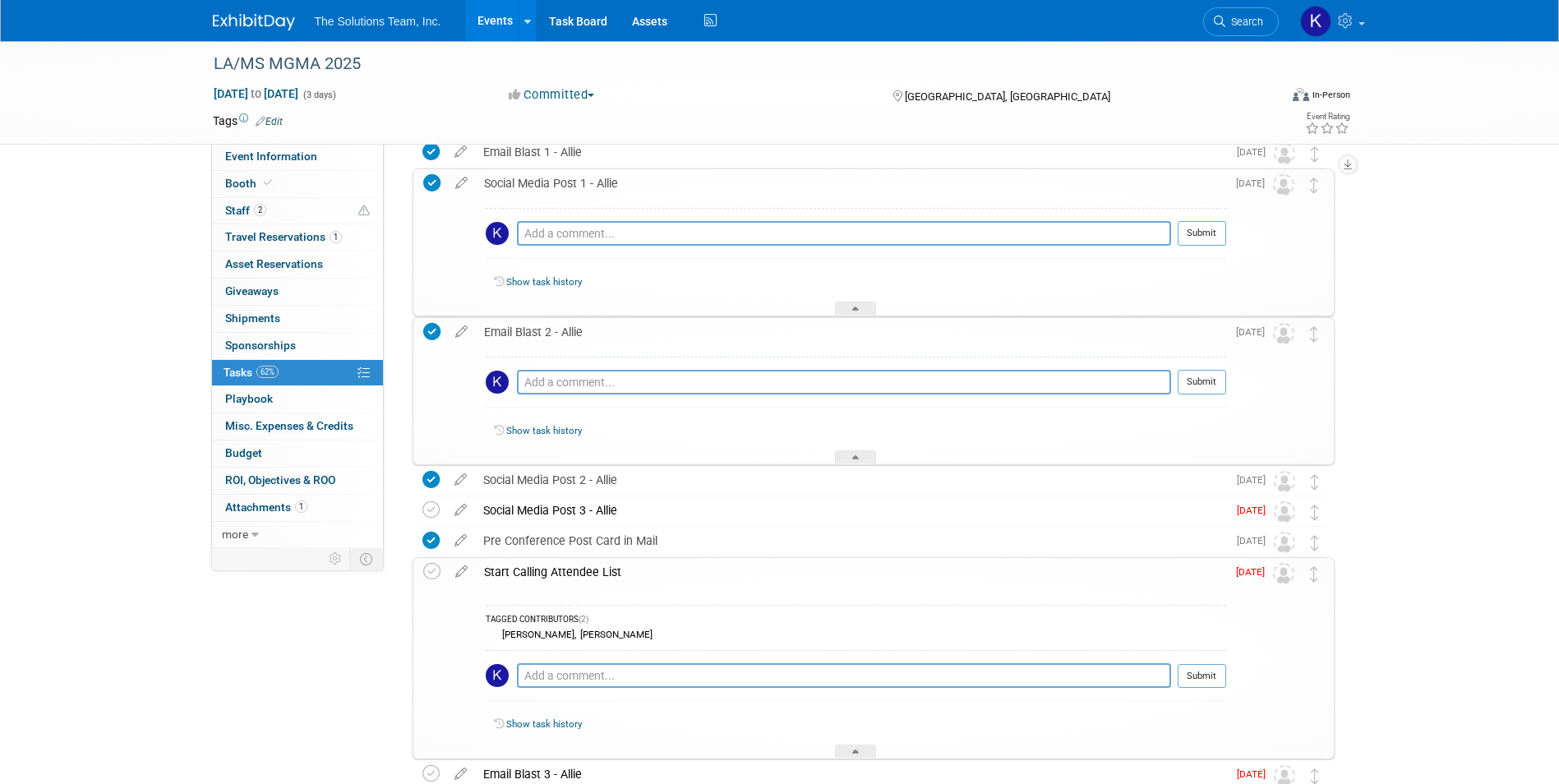
drag, startPoint x: 483, startPoint y: 566, endPoint x: 620, endPoint y: 573, distance: 137.2
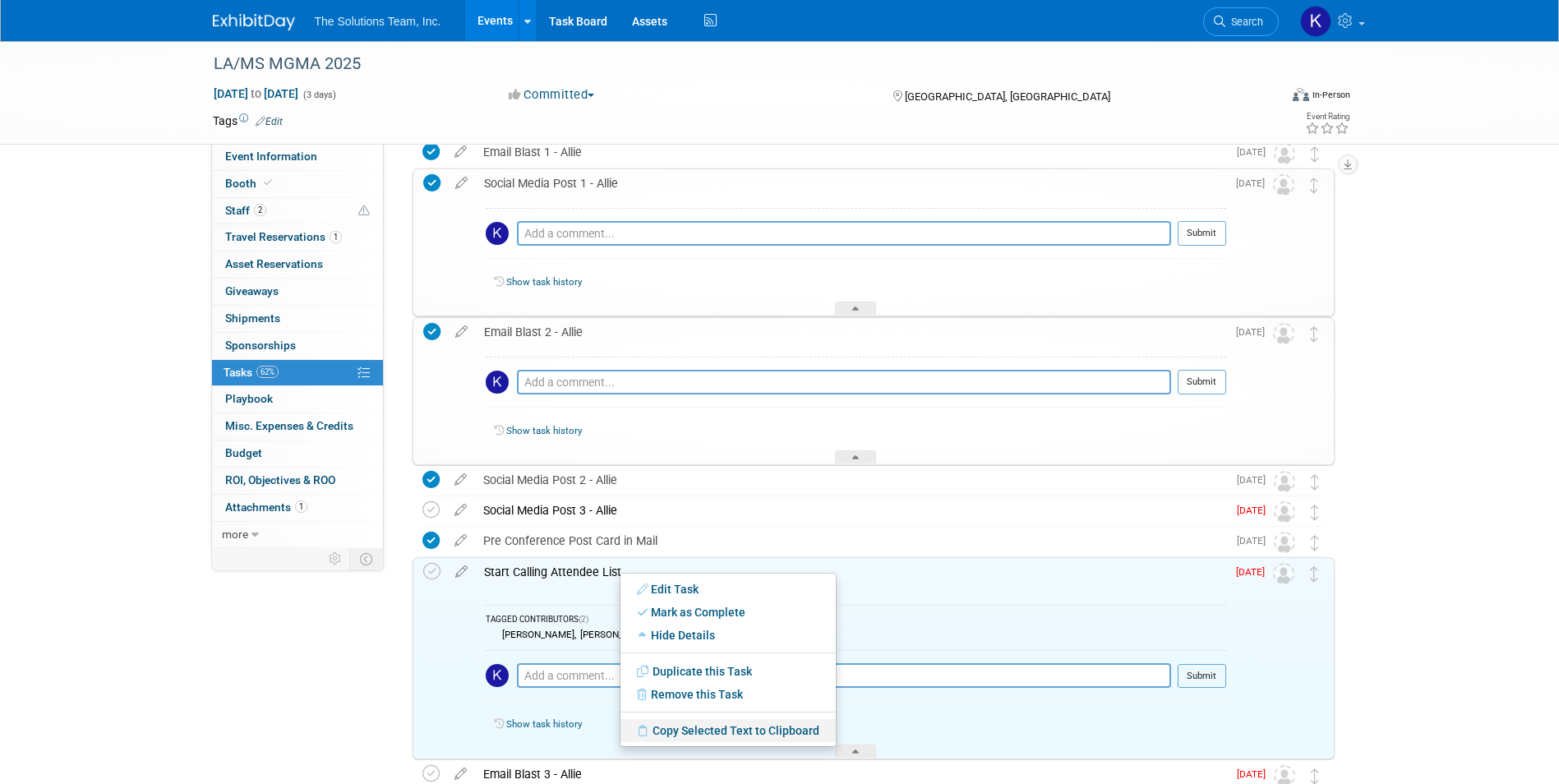
click at [737, 730] on link "Copy Selected Text to Clipboard" at bounding box center [728, 730] width 216 height 23
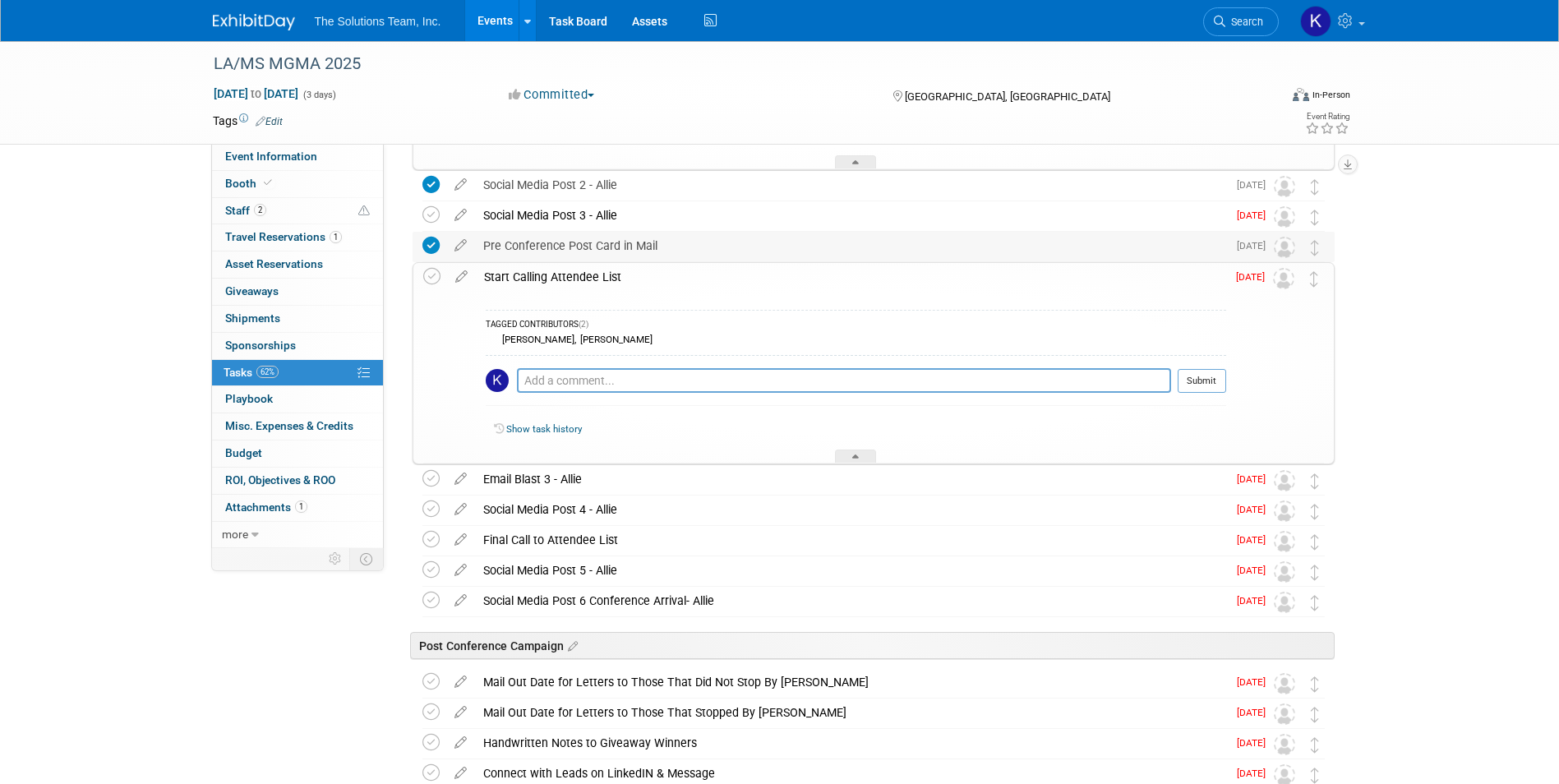
scroll to position [2300, 0]
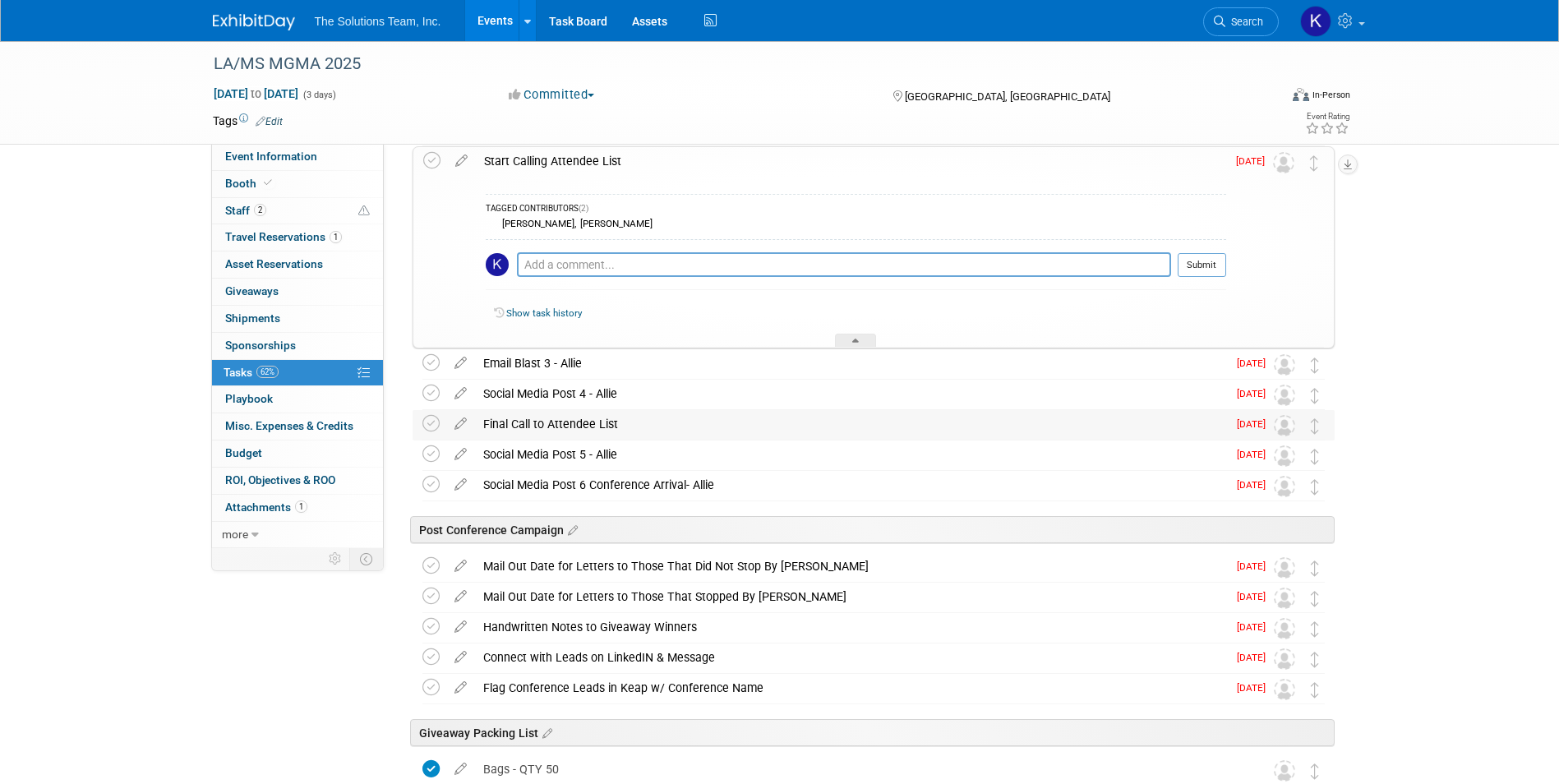
drag, startPoint x: 621, startPoint y: 425, endPoint x: 480, endPoint y: 423, distance: 141.0
click at [480, 423] on div "Final Call to Attendee List" at bounding box center [851, 423] width 752 height 28
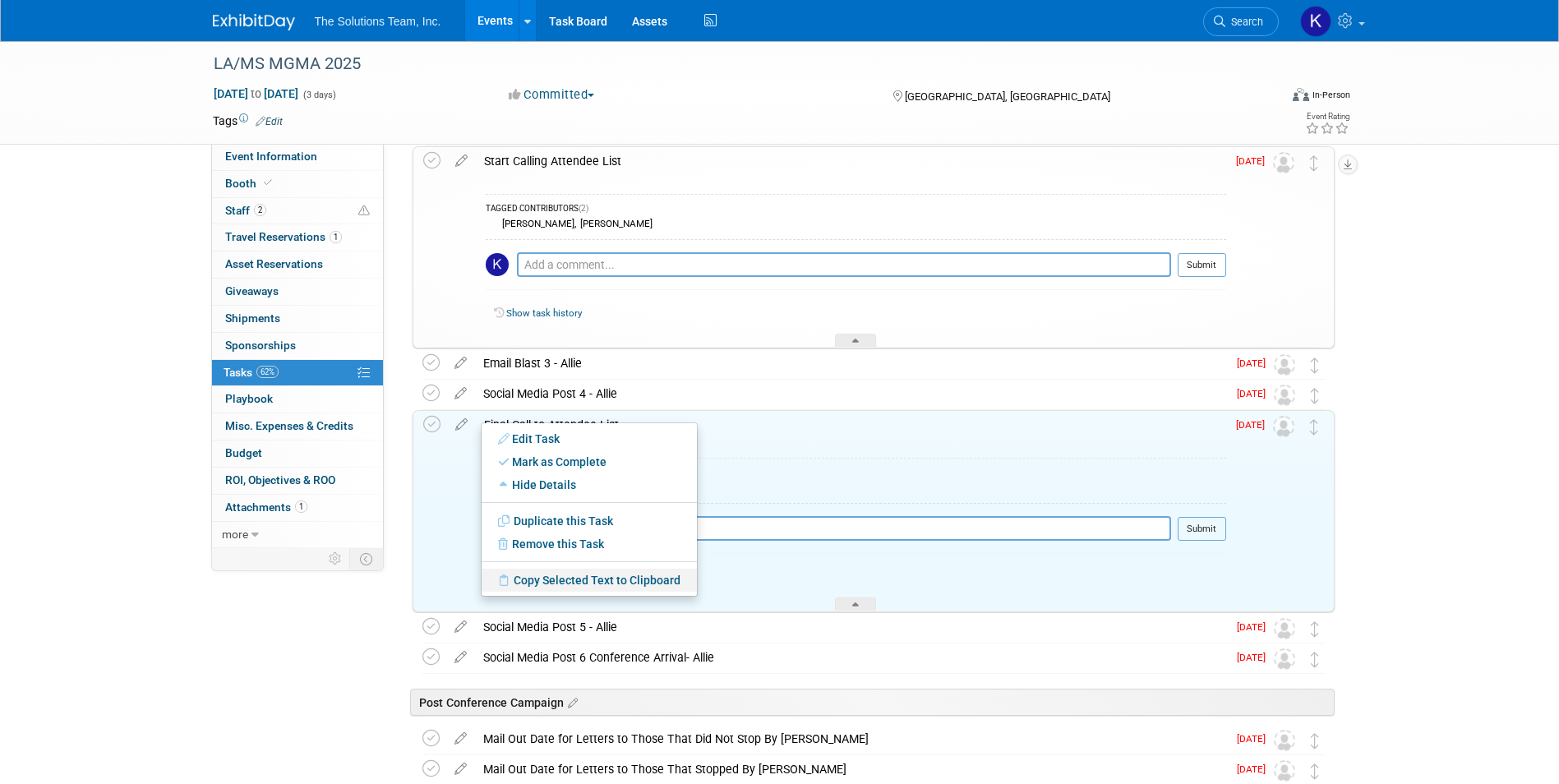
click at [582, 583] on link "Copy Selected Text to Clipboard" at bounding box center [589, 580] width 216 height 23
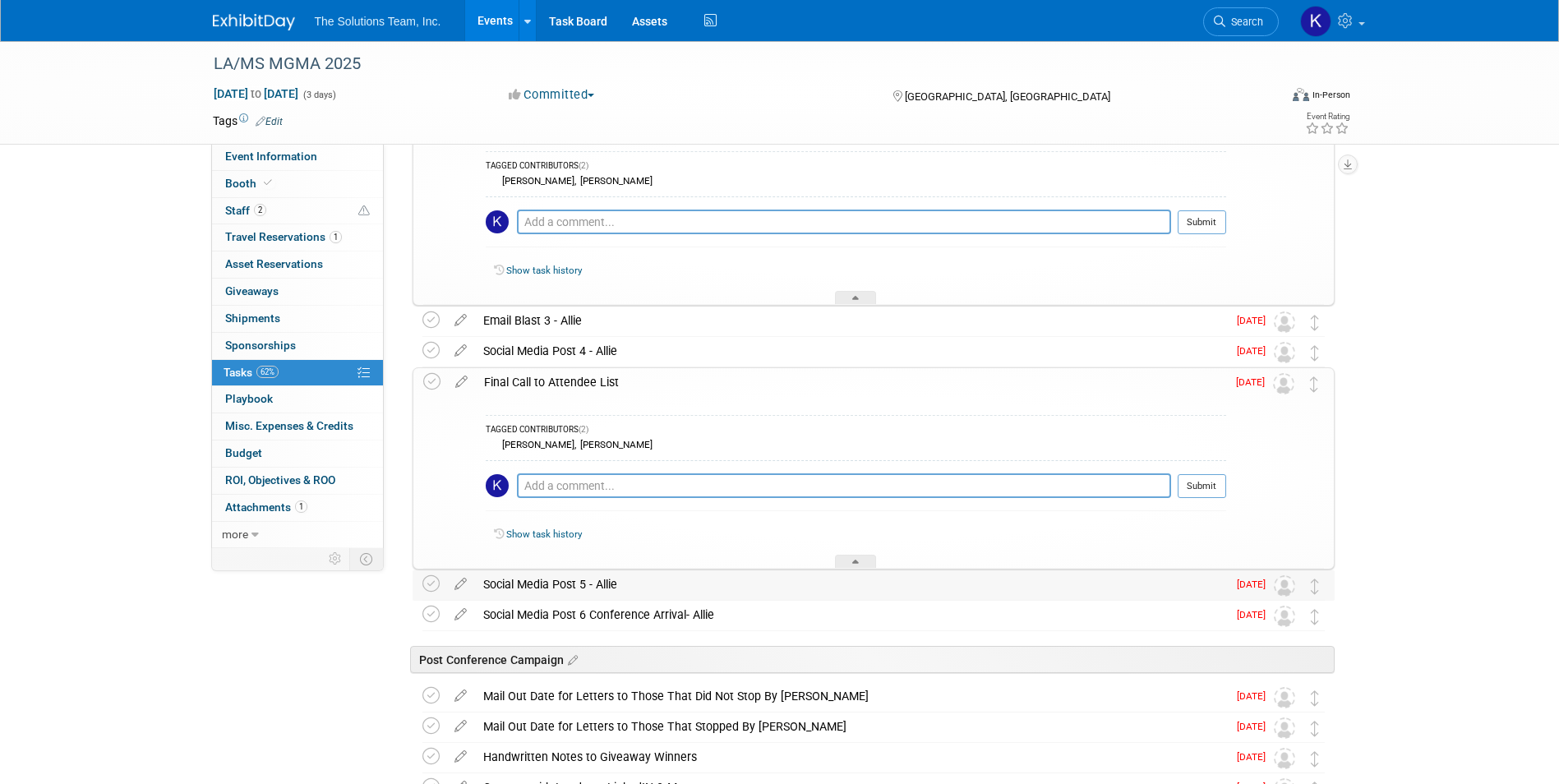
scroll to position [2383, 0]
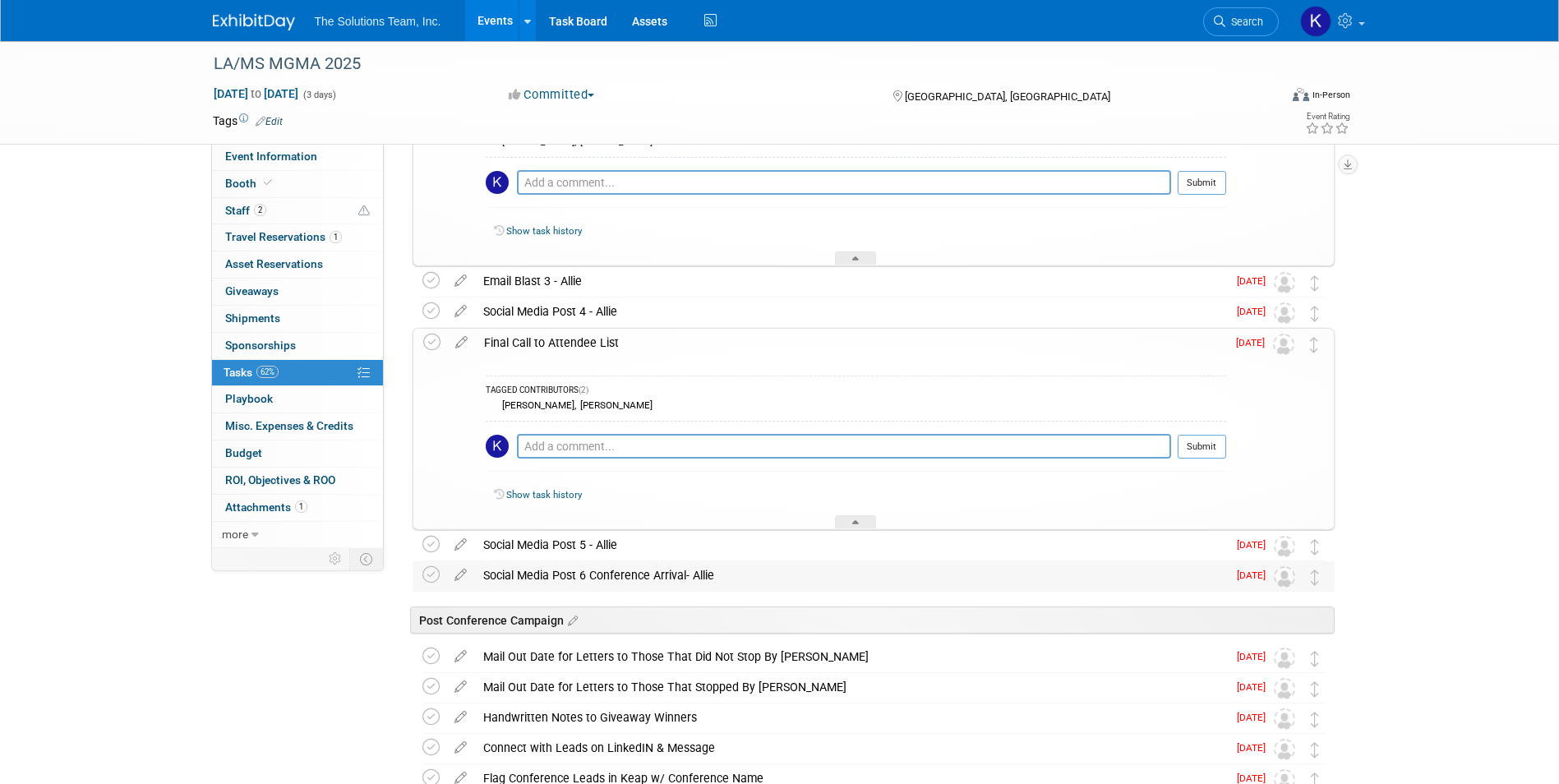
drag, startPoint x: 715, startPoint y: 579, endPoint x: 477, endPoint y: 579, distance: 238.0
click at [477, 579] on div "Social Media Post 6 Conference Arrival- Allie" at bounding box center [851, 574] width 752 height 28
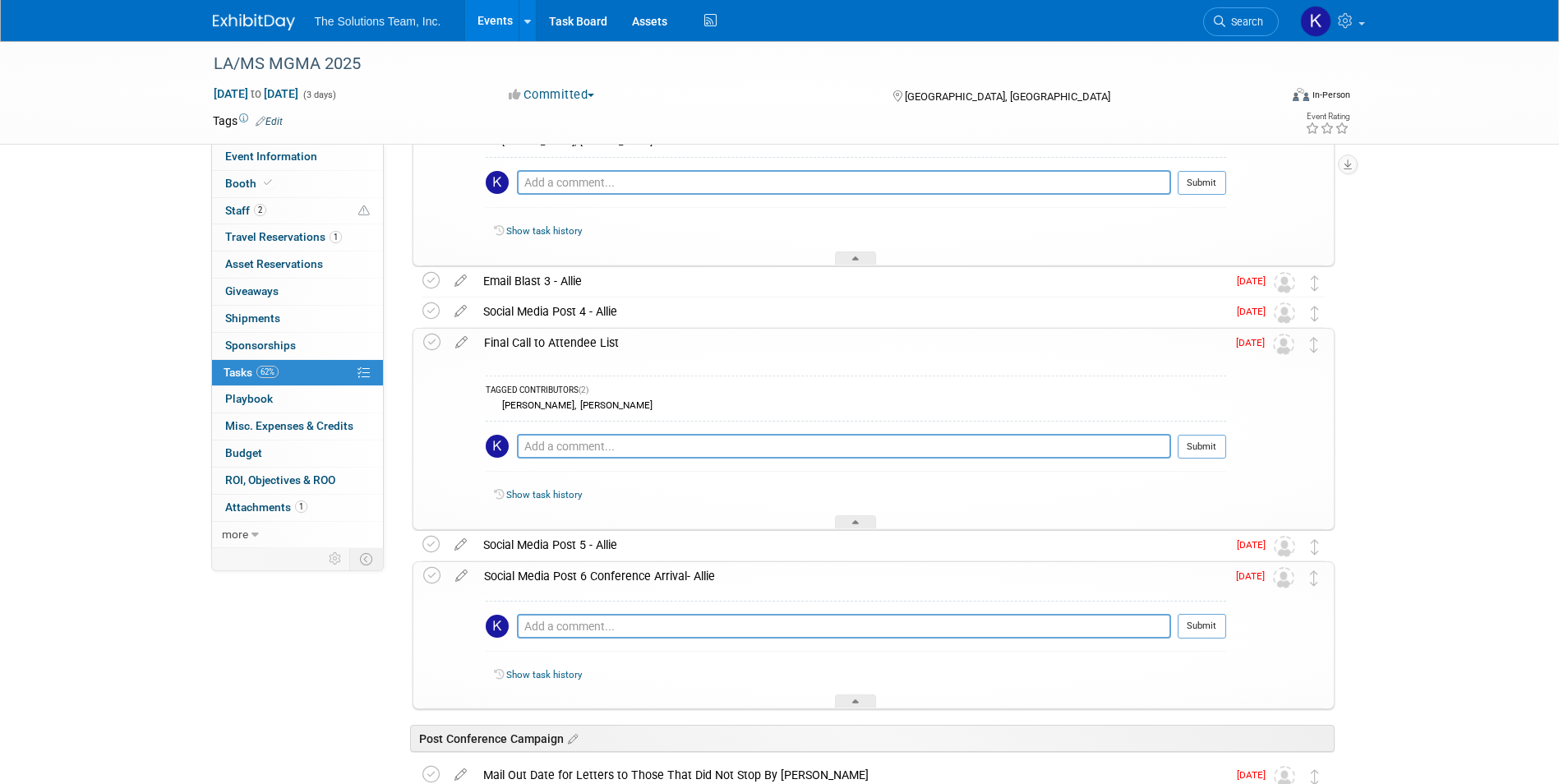
drag, startPoint x: 477, startPoint y: 579, endPoint x: 516, endPoint y: 579, distance: 39.0
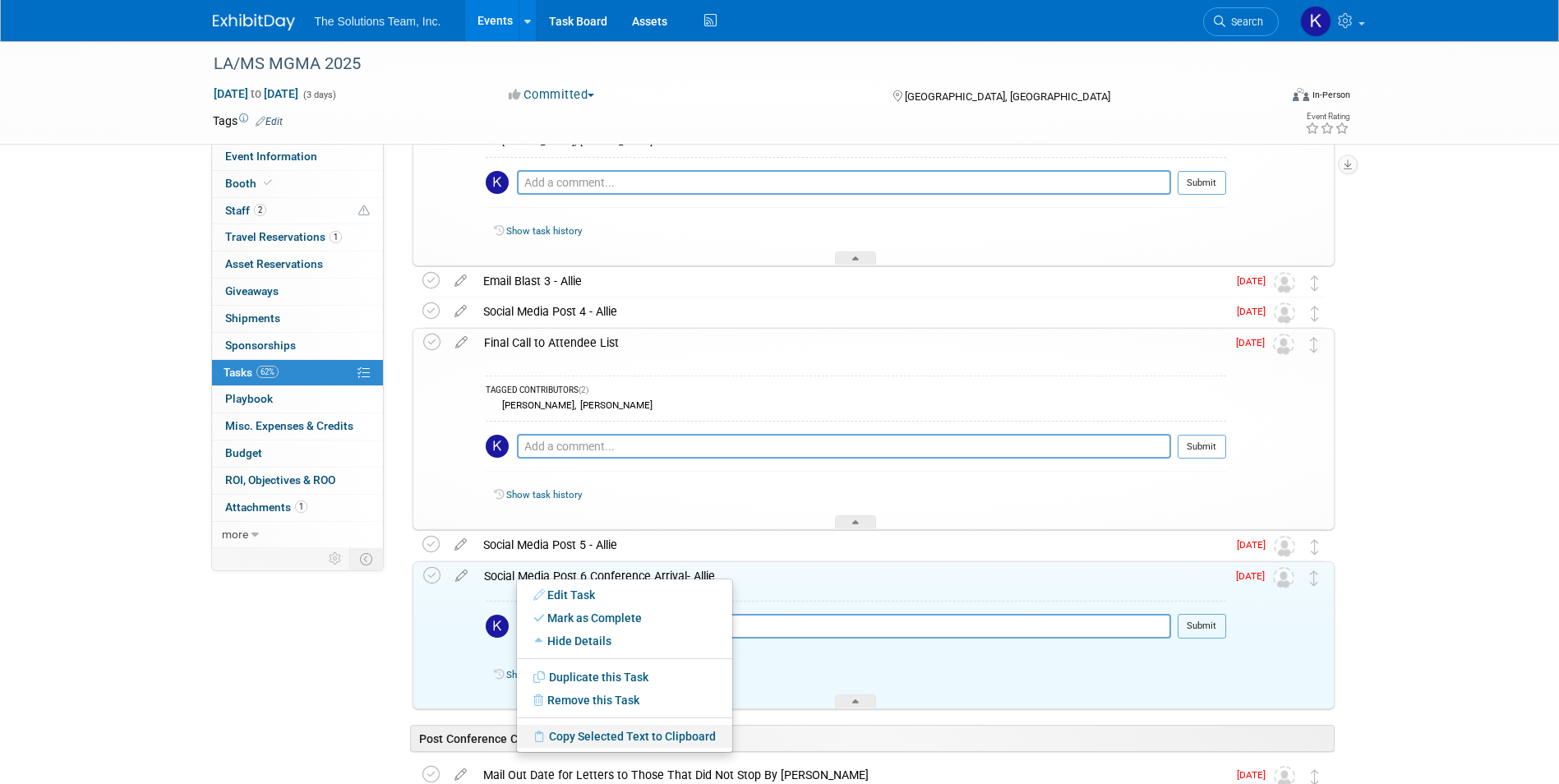
click at [560, 736] on link "Copy Selected Text to Clipboard" at bounding box center [625, 736] width 216 height 23
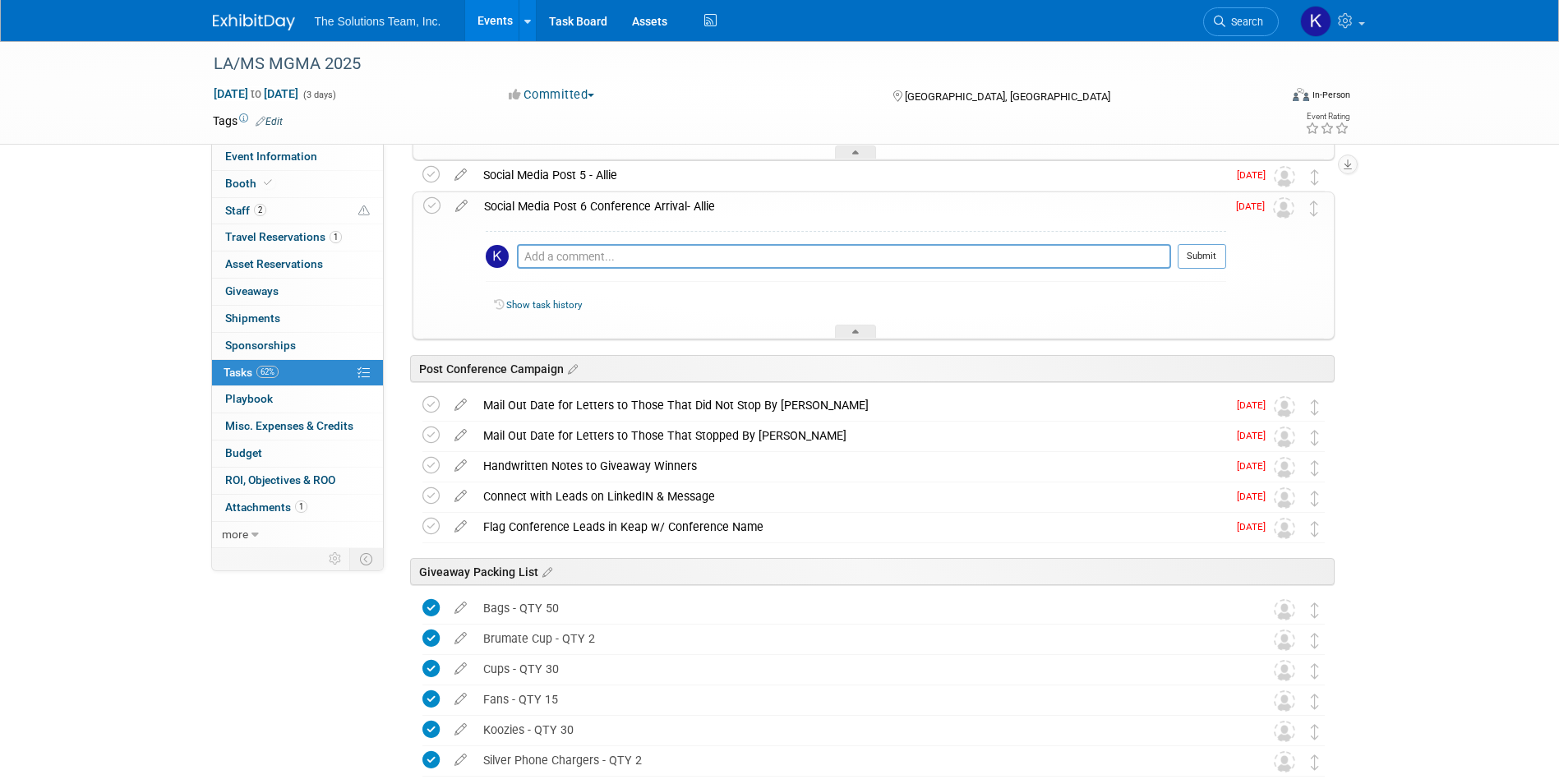
scroll to position [2793, 0]
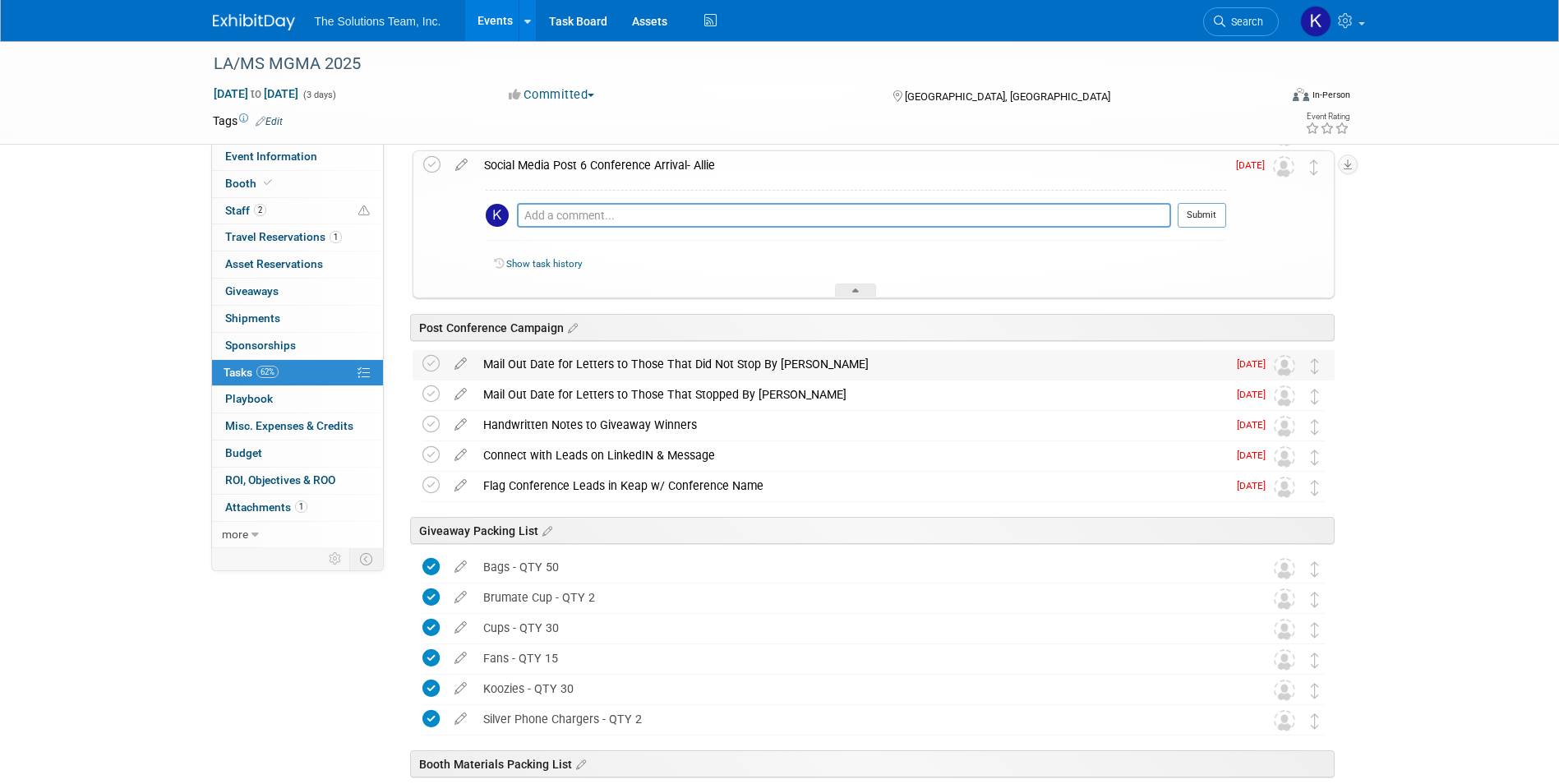
drag, startPoint x: 807, startPoint y: 364, endPoint x: 479, endPoint y: 362, distance: 328.0
click at [479, 362] on div "Mail Out Date for Letters to Those That Did Not Stop By [PERSON_NAME]" at bounding box center [851, 363] width 752 height 28
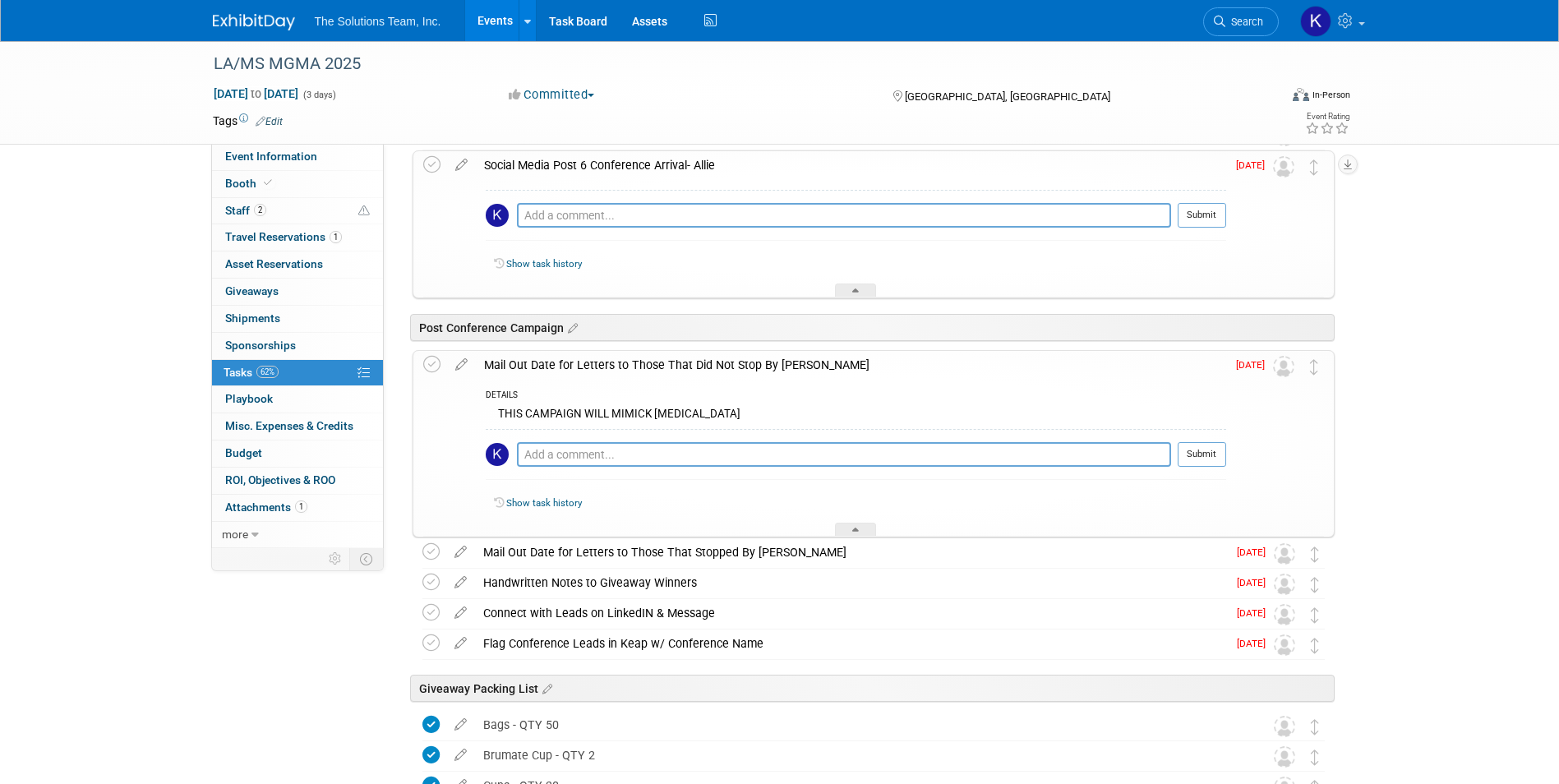
drag, startPoint x: 479, startPoint y: 362, endPoint x: 491, endPoint y: 365, distance: 12.4
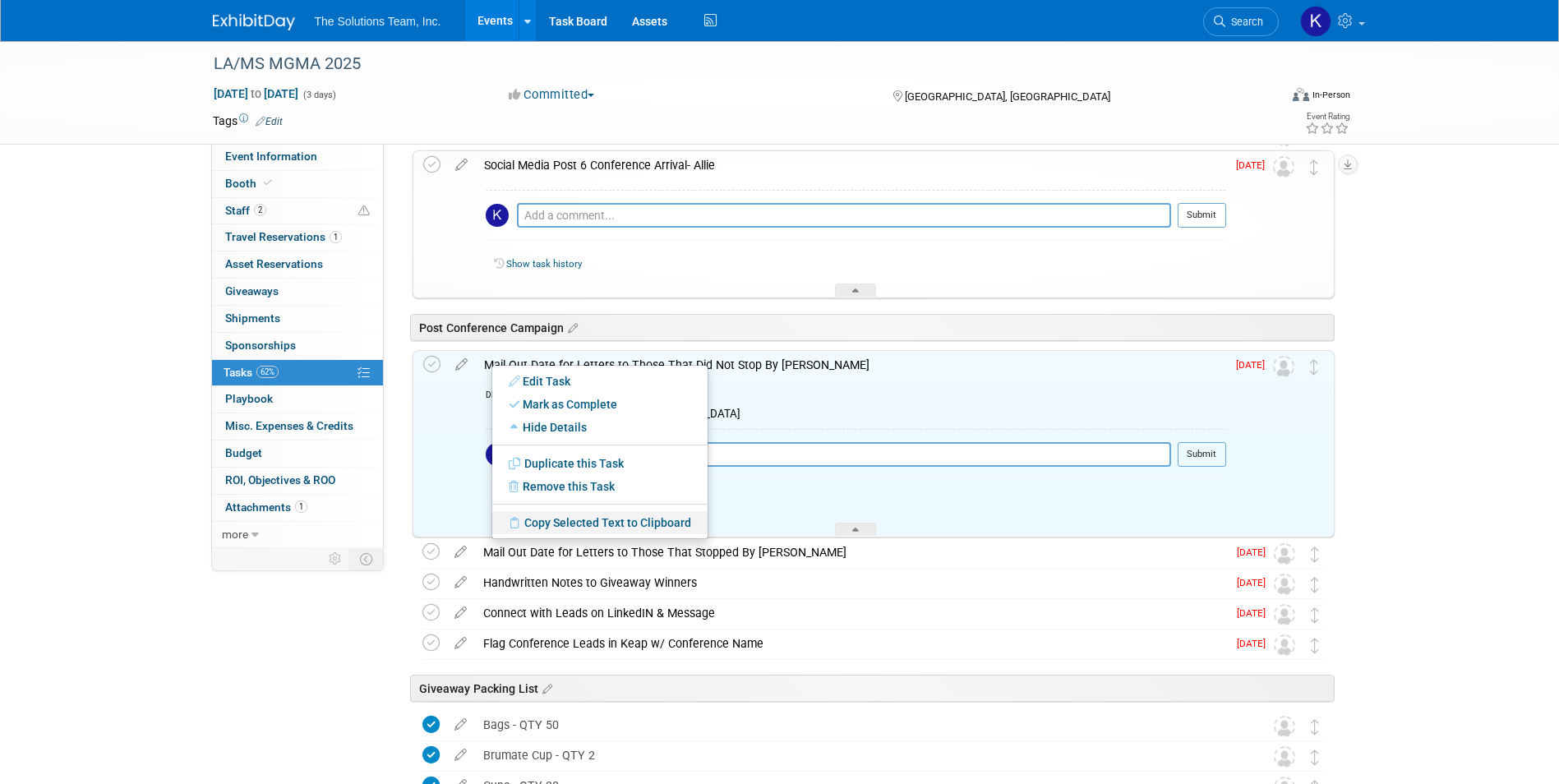
click at [580, 524] on link "Copy Selected Text to Clipboard" at bounding box center [600, 522] width 216 height 23
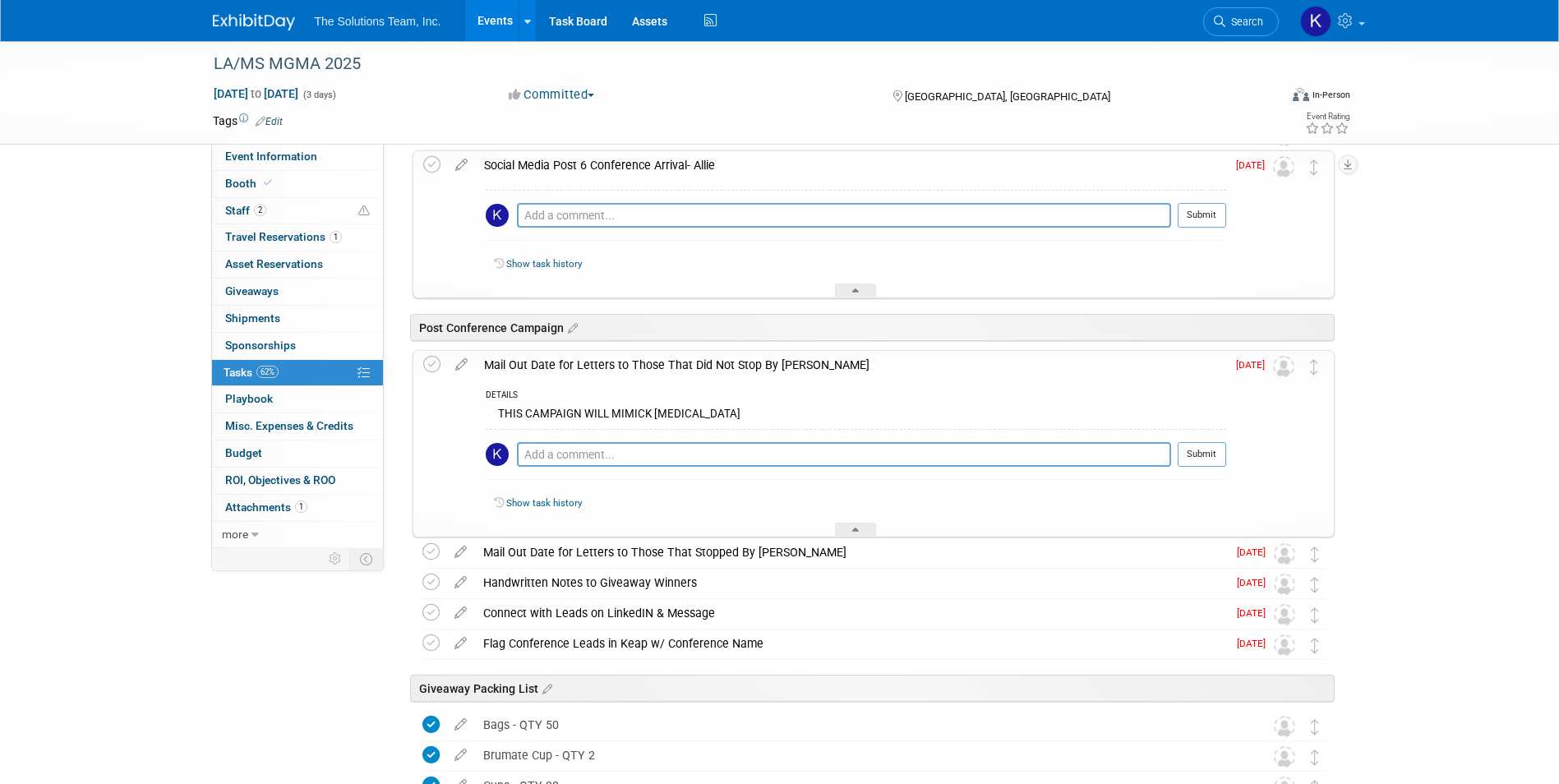
drag, startPoint x: 696, startPoint y: 412, endPoint x: 500, endPoint y: 417, distance: 196.1
click at [500, 417] on div "THIS CAMPAIGN WILL MIMICK [MEDICAL_DATA]" at bounding box center [855, 416] width 740 height 25
drag, startPoint x: 783, startPoint y: 557, endPoint x: 485, endPoint y: 553, distance: 298.0
click at [485, 553] on div "Mail Out Date for Letters to Those That Stopped By [PERSON_NAME]" at bounding box center [851, 552] width 752 height 28
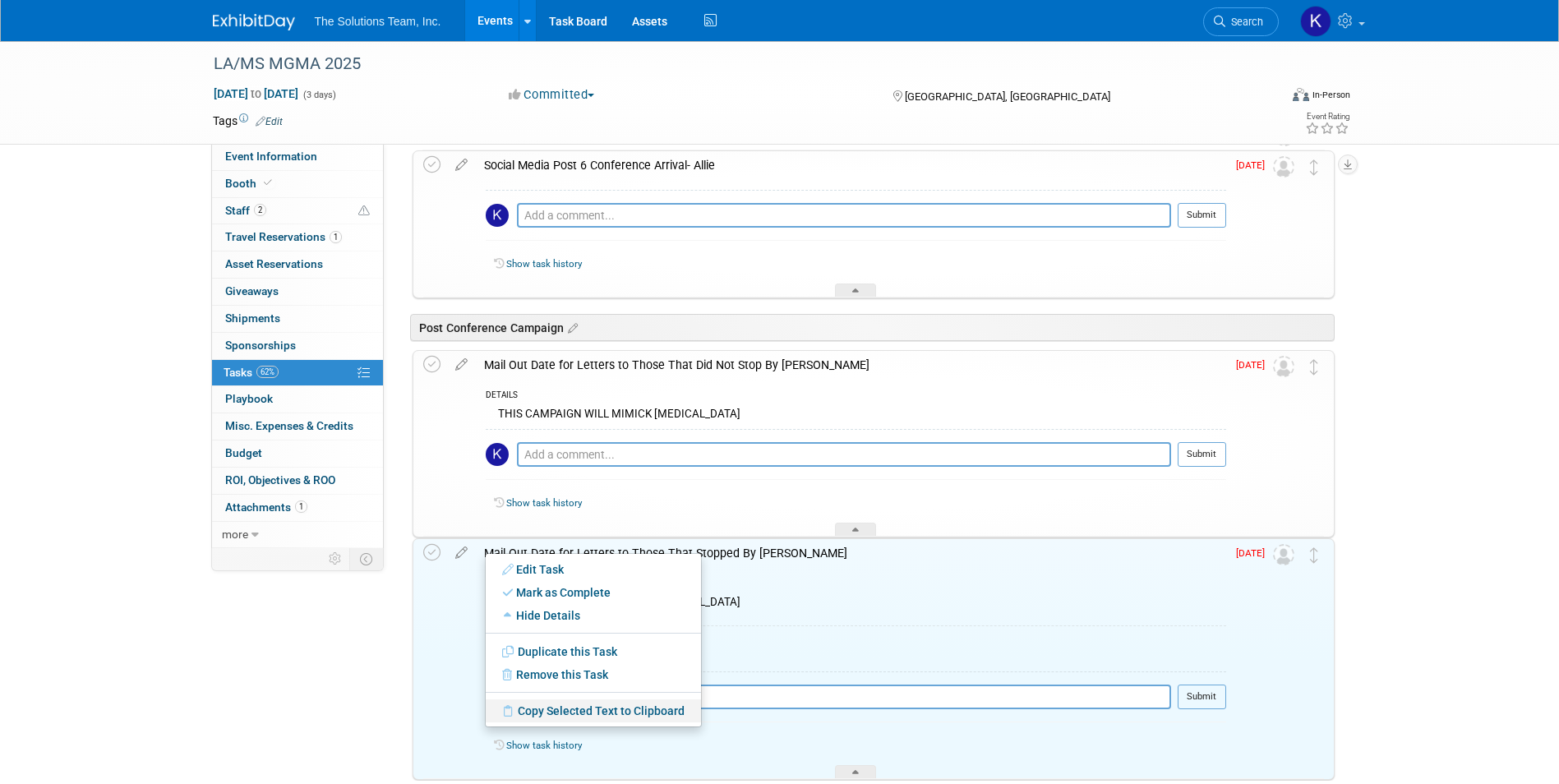
click at [583, 709] on link "Copy Selected Text to Clipboard" at bounding box center [593, 710] width 216 height 23
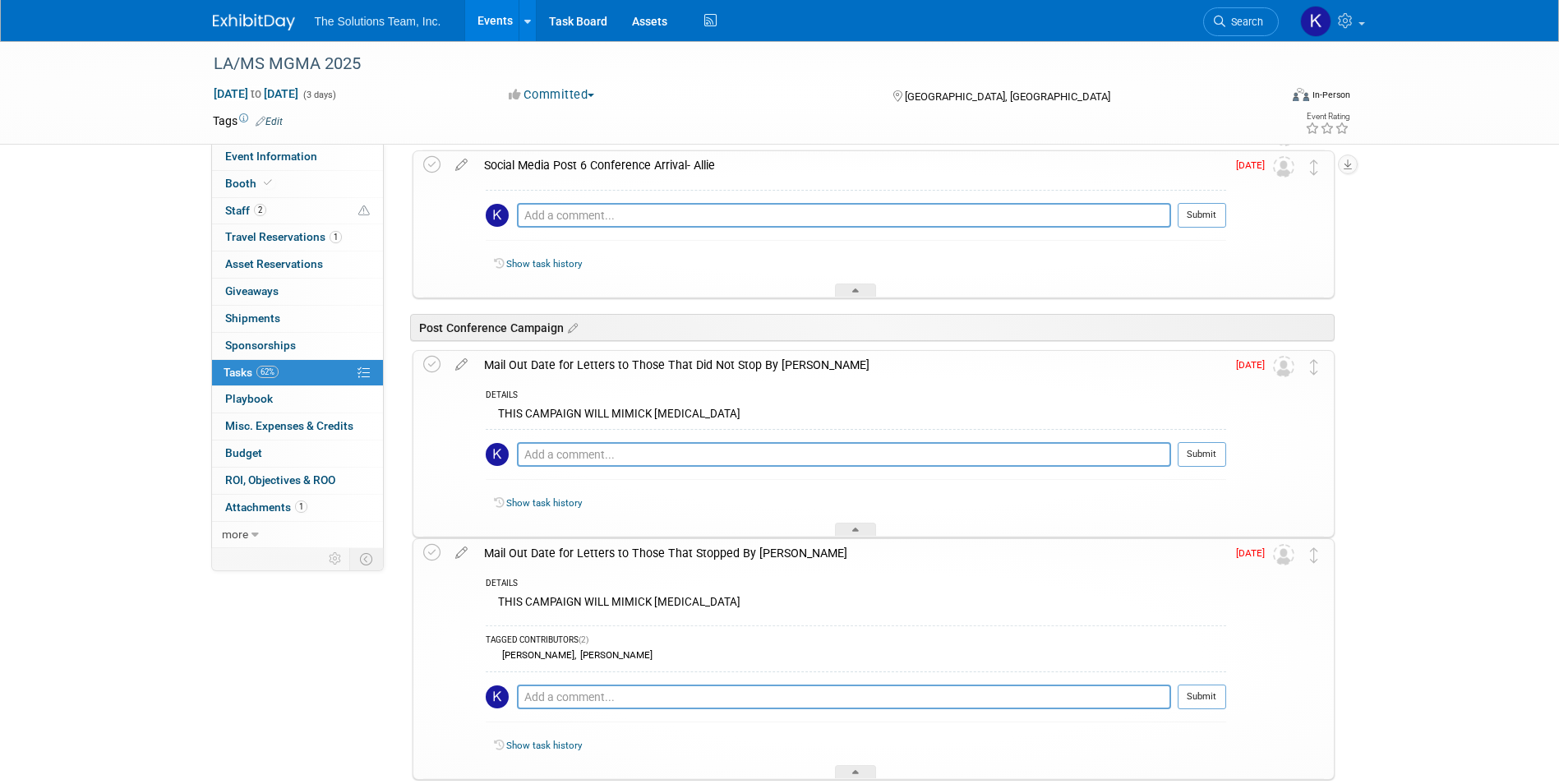
drag, startPoint x: 698, startPoint y: 608, endPoint x: 496, endPoint y: 600, distance: 202.2
click at [496, 600] on div "THIS CAMPAIGN WILL MIMICK [MEDICAL_DATA]" at bounding box center [855, 604] width 740 height 25
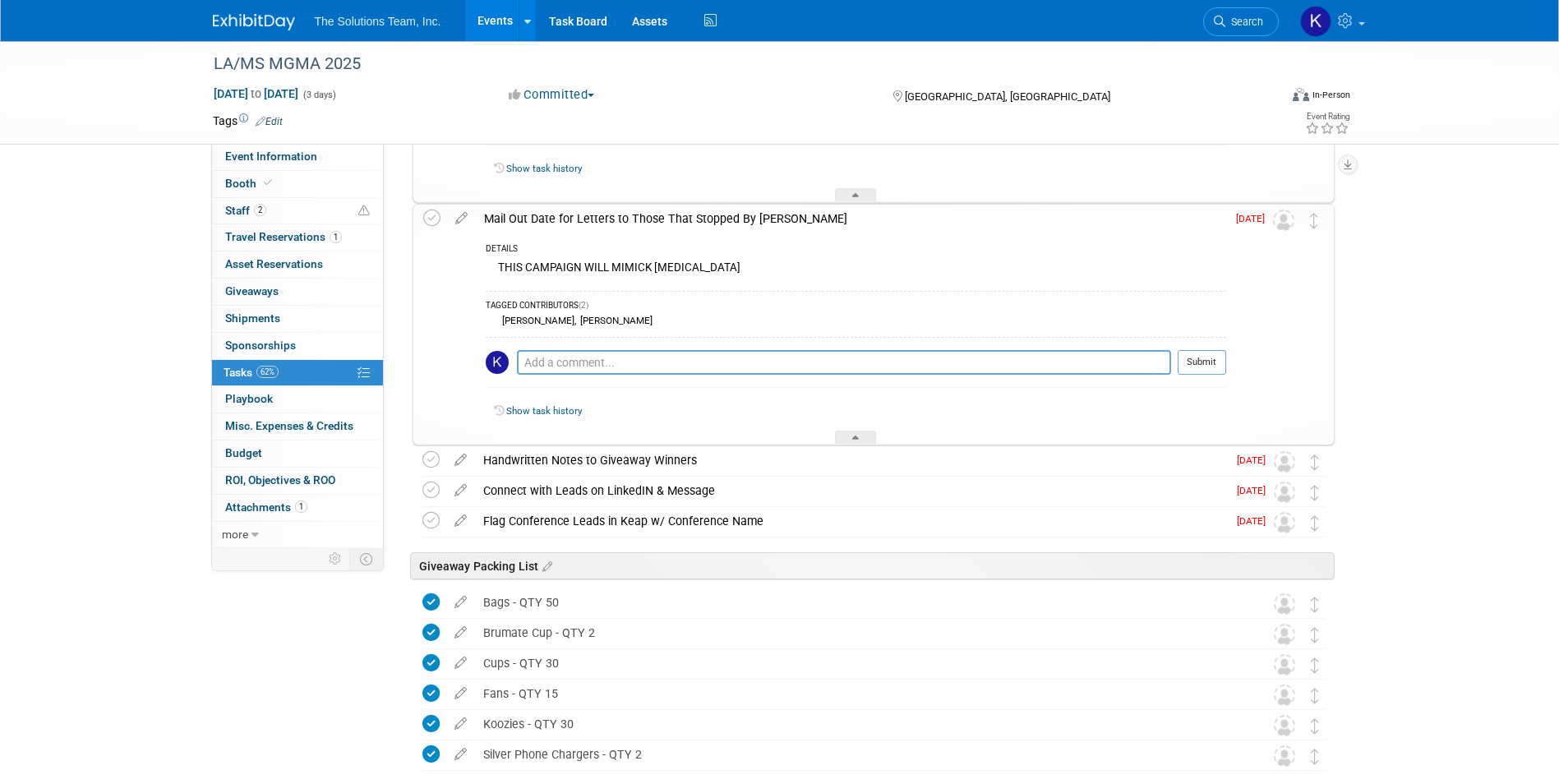
scroll to position [3204, 0]
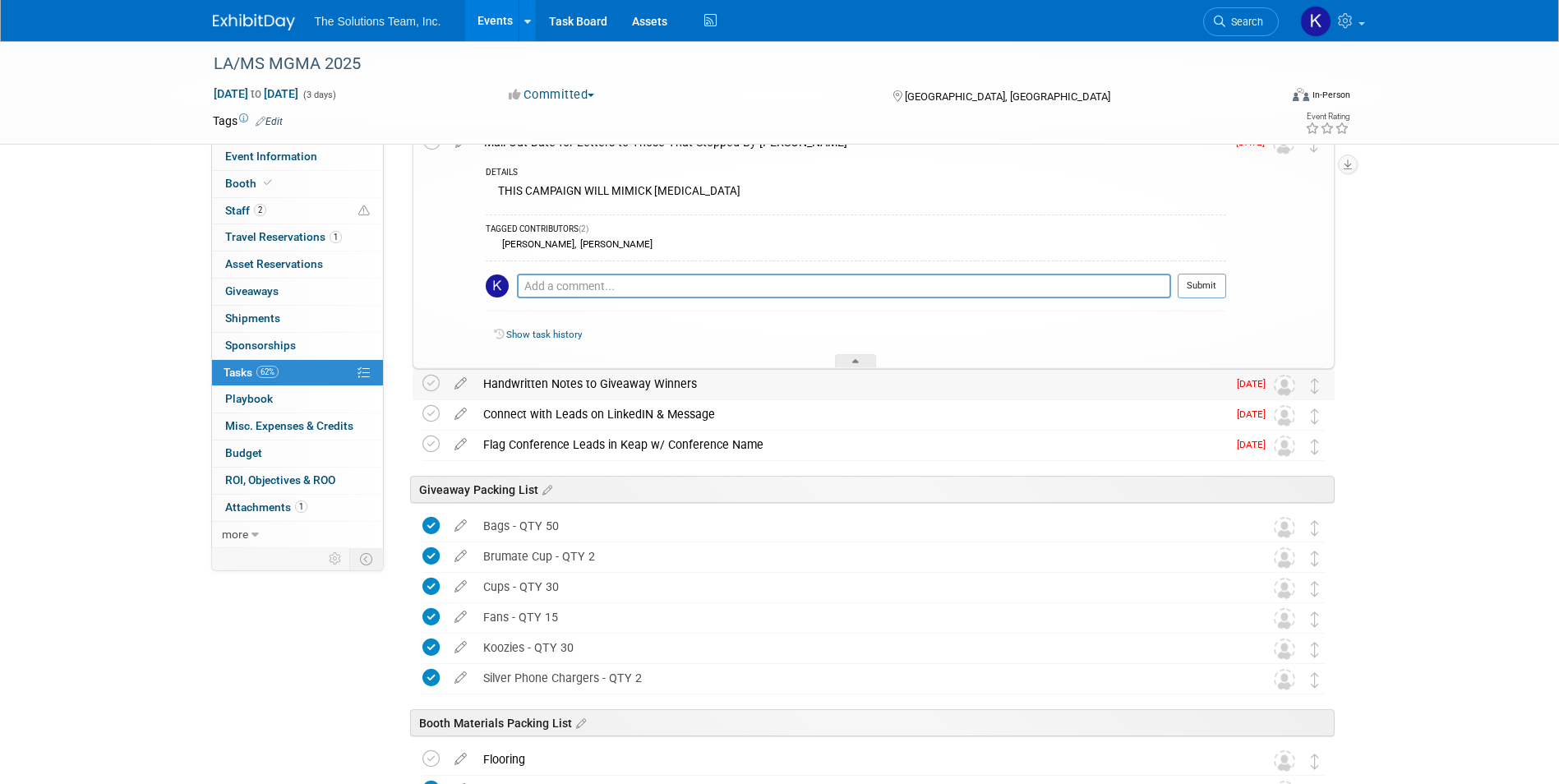
drag, startPoint x: 694, startPoint y: 379, endPoint x: 479, endPoint y: 386, distance: 215.1
click at [479, 386] on div "Handwritten Notes to Giveaway Winners" at bounding box center [851, 384] width 752 height 28
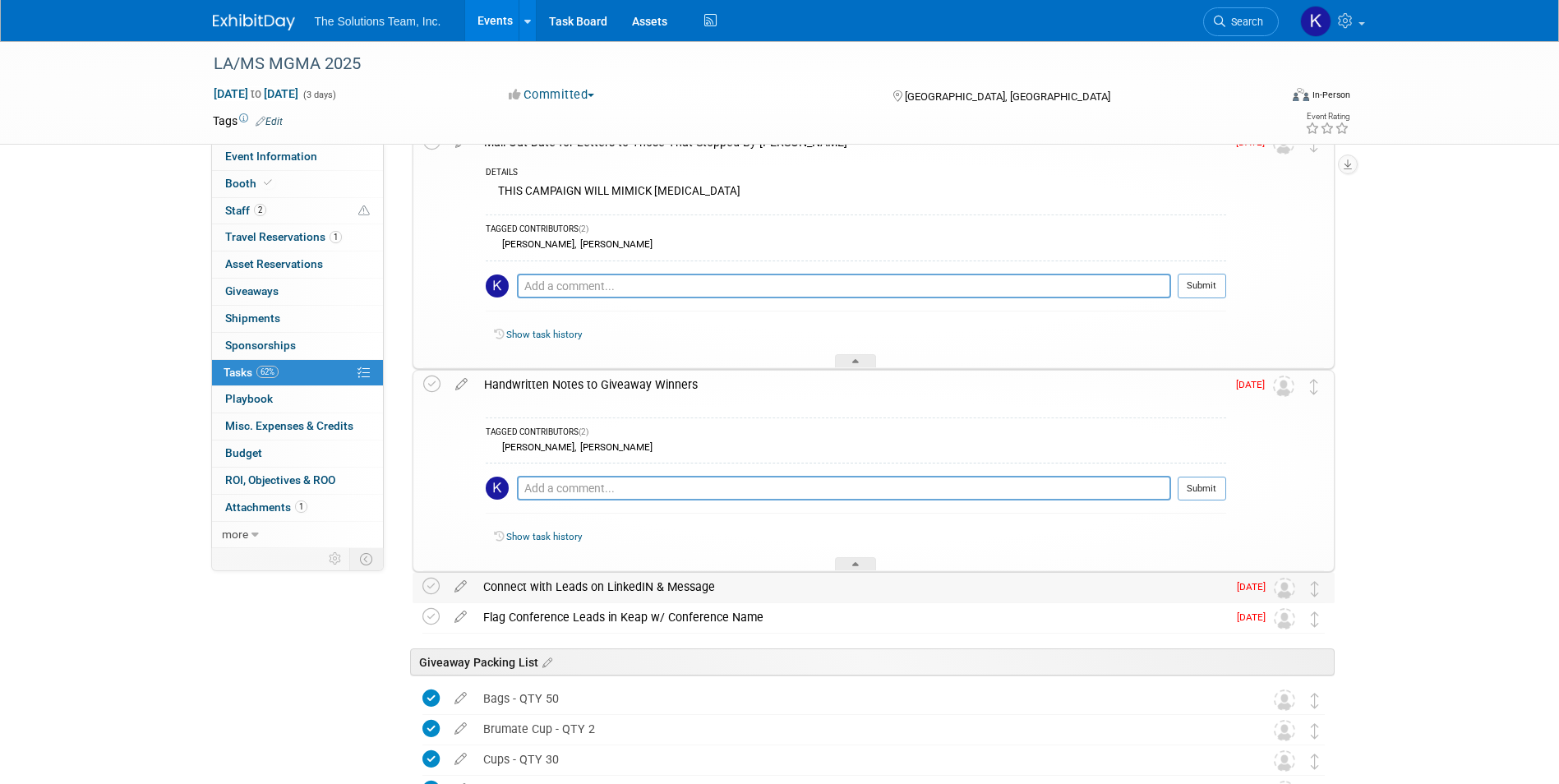
drag, startPoint x: 712, startPoint y: 589, endPoint x: 482, endPoint y: 583, distance: 230.1
click at [482, 583] on div "Connect with Leads on LinkedIN & Message" at bounding box center [851, 586] width 752 height 28
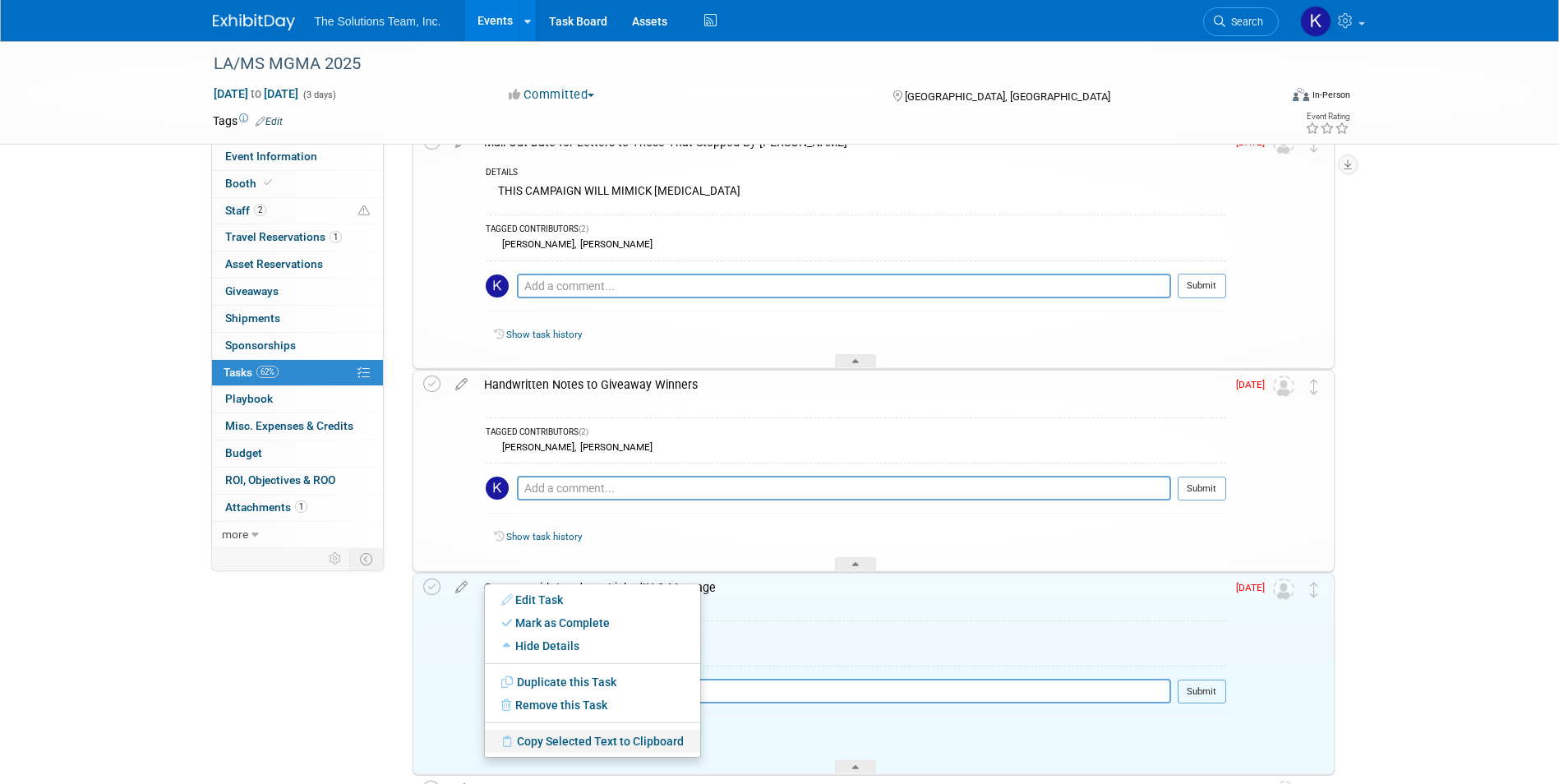
click at [561, 737] on link "Copy Selected Text to Clipboard" at bounding box center [592, 741] width 216 height 23
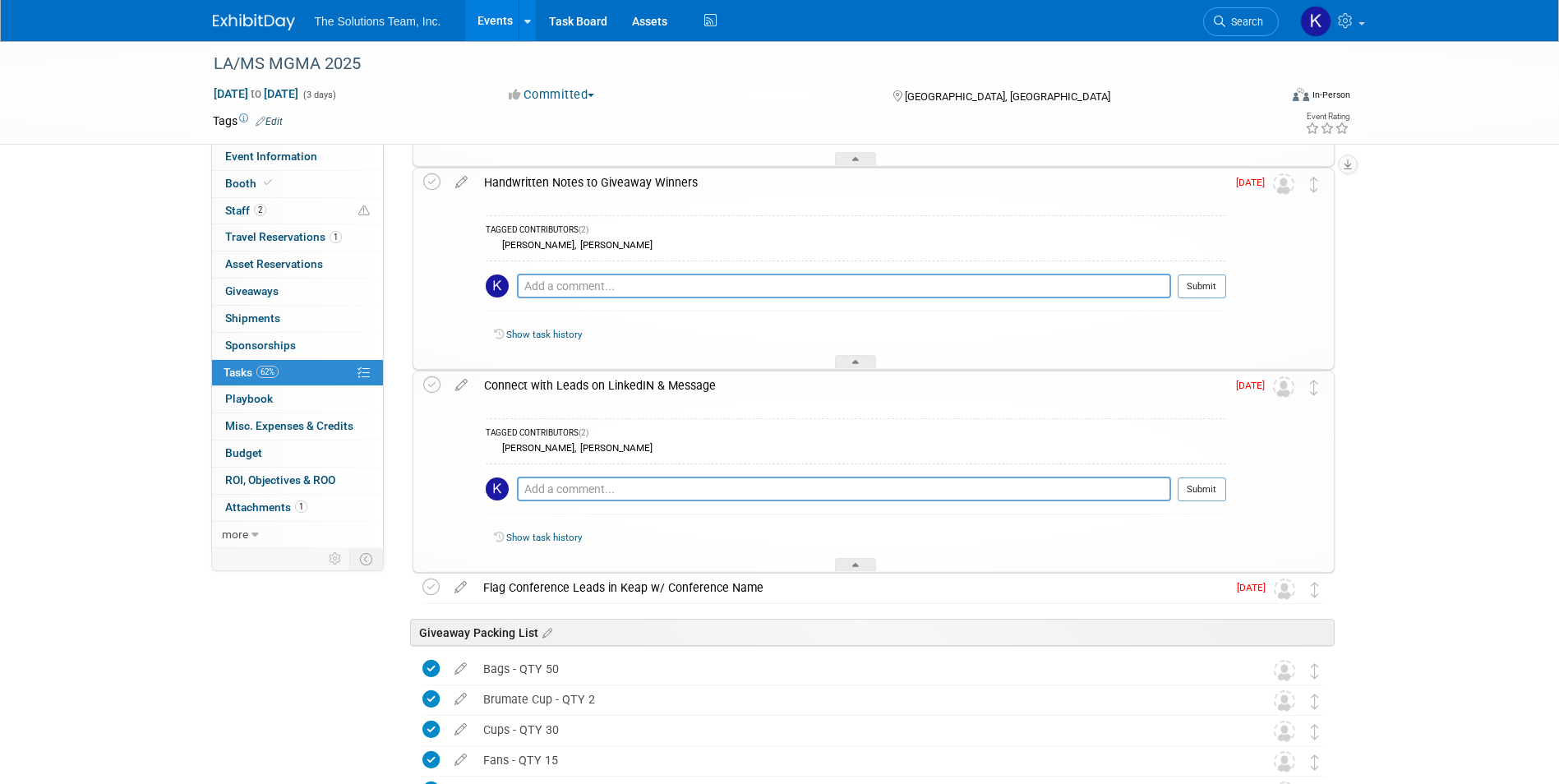
scroll to position [3451, 0]
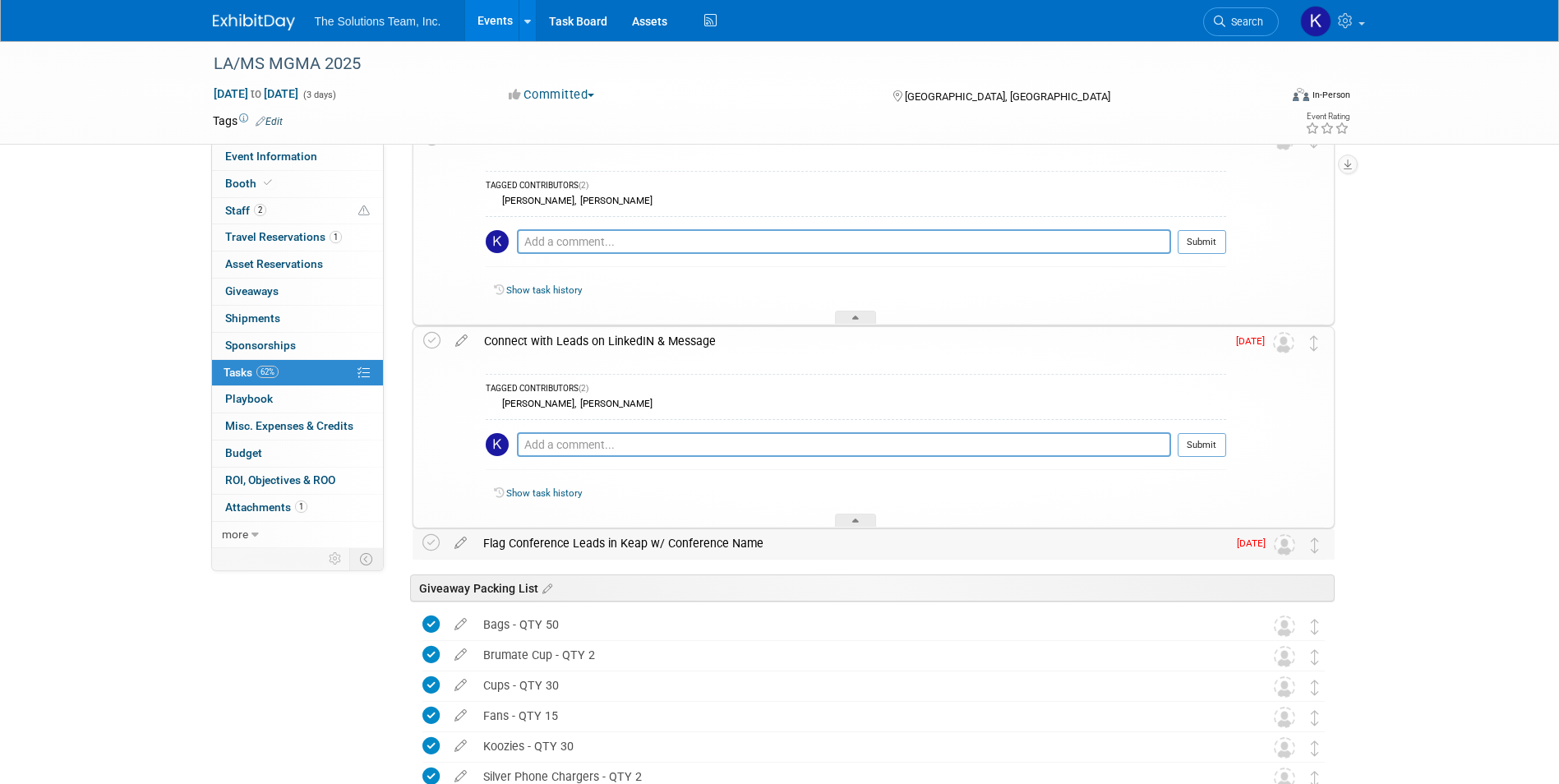
drag, startPoint x: 763, startPoint y: 557, endPoint x: 485, endPoint y: 557, distance: 278.0
click at [485, 557] on div "Flag Conference Leads in Keap w/ Conference Name" at bounding box center [851, 543] width 752 height 28
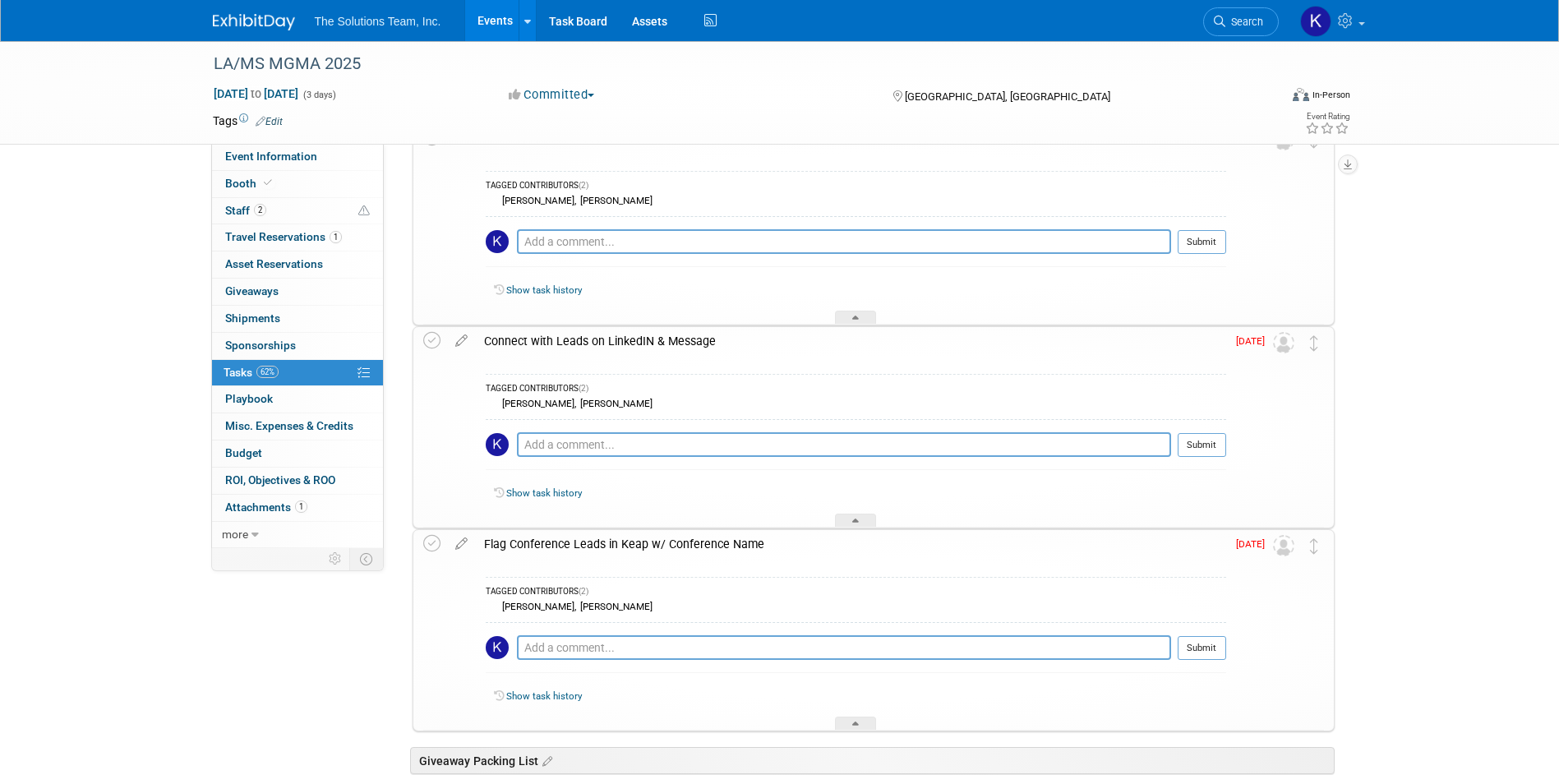
drag, startPoint x: 485, startPoint y: 557, endPoint x: 667, endPoint y: 542, distance: 182.6
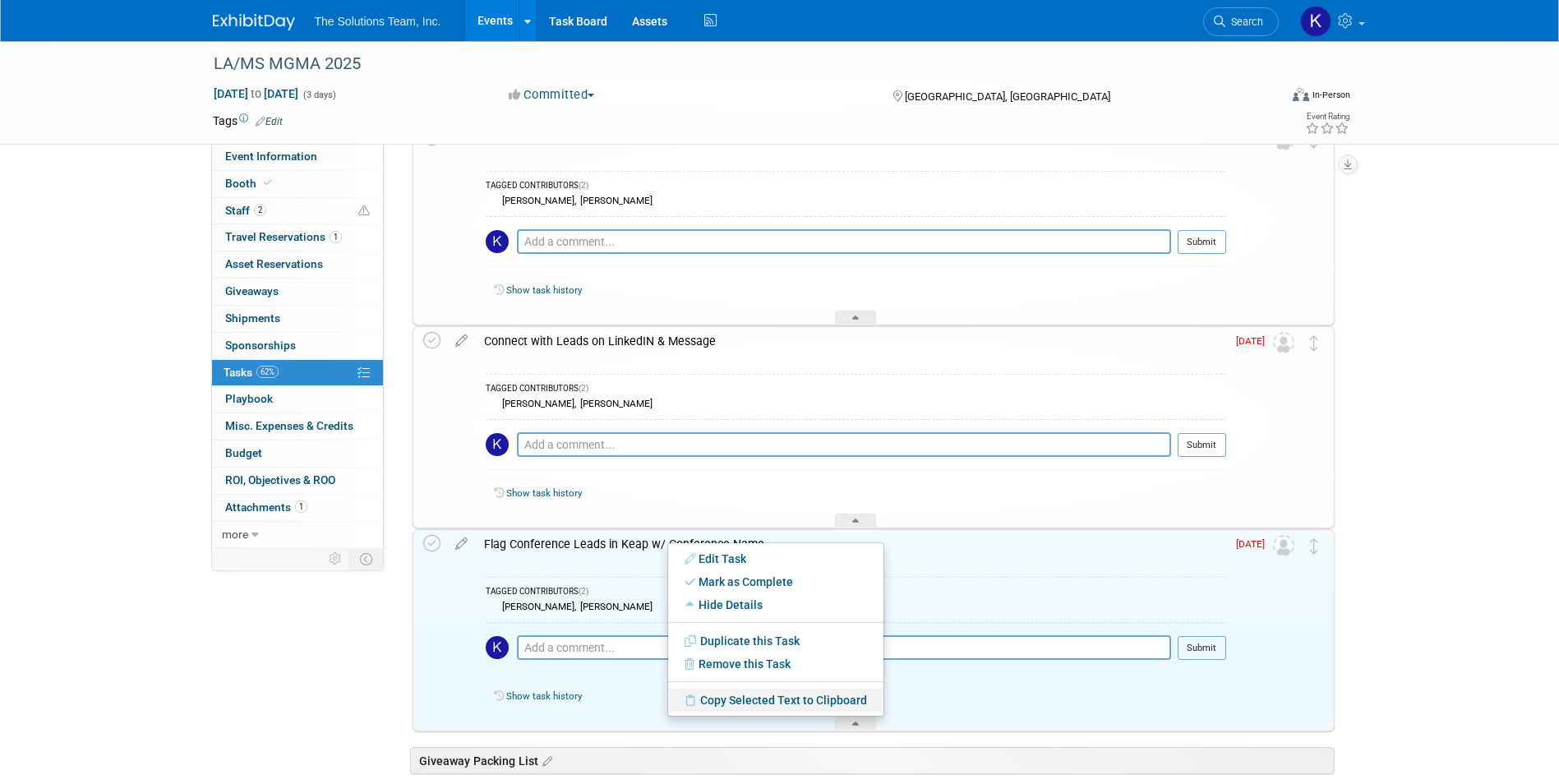
click at [731, 698] on link "Copy Selected Text to Clipboard" at bounding box center [776, 699] width 216 height 23
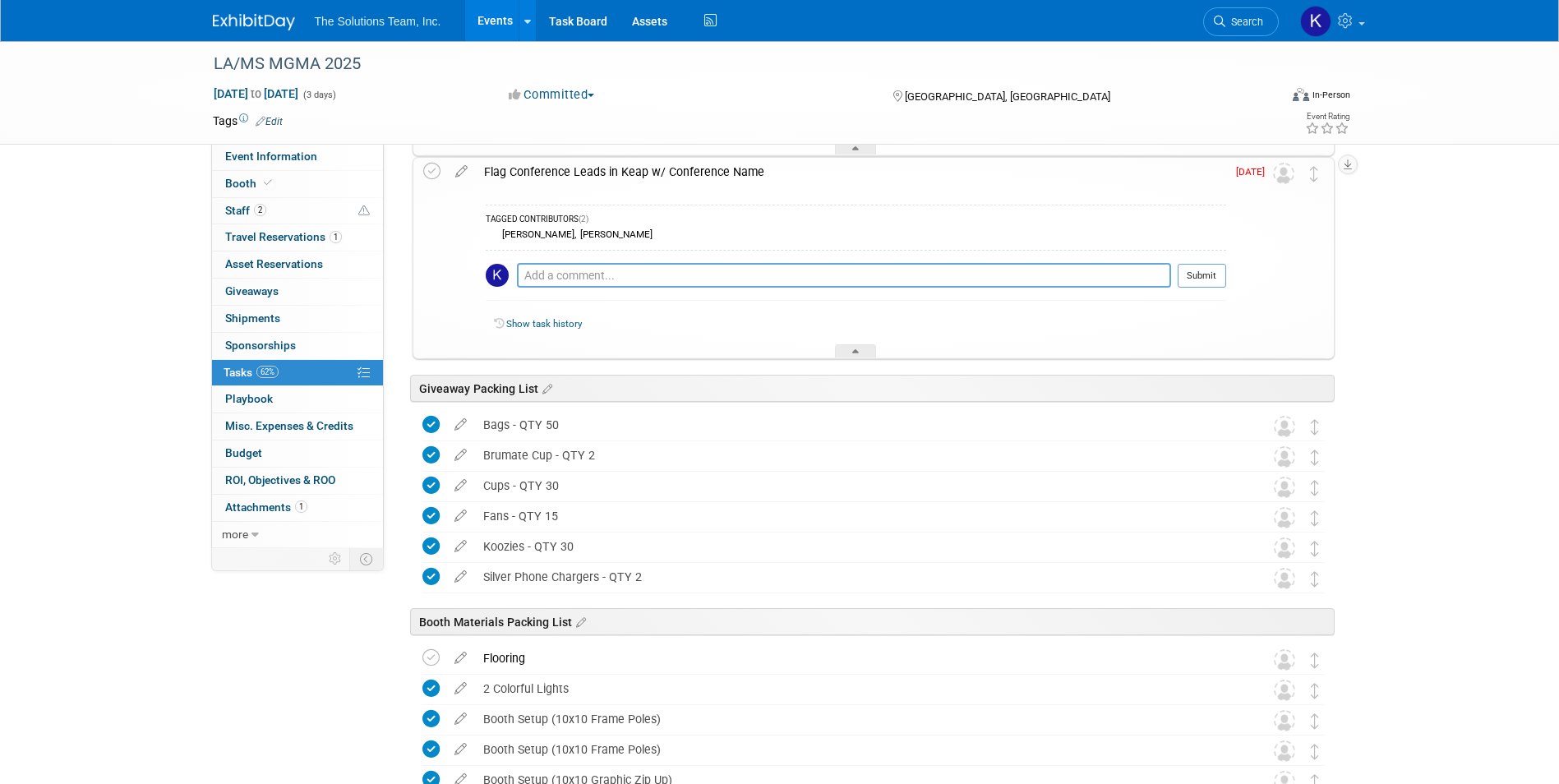
scroll to position [3861, 0]
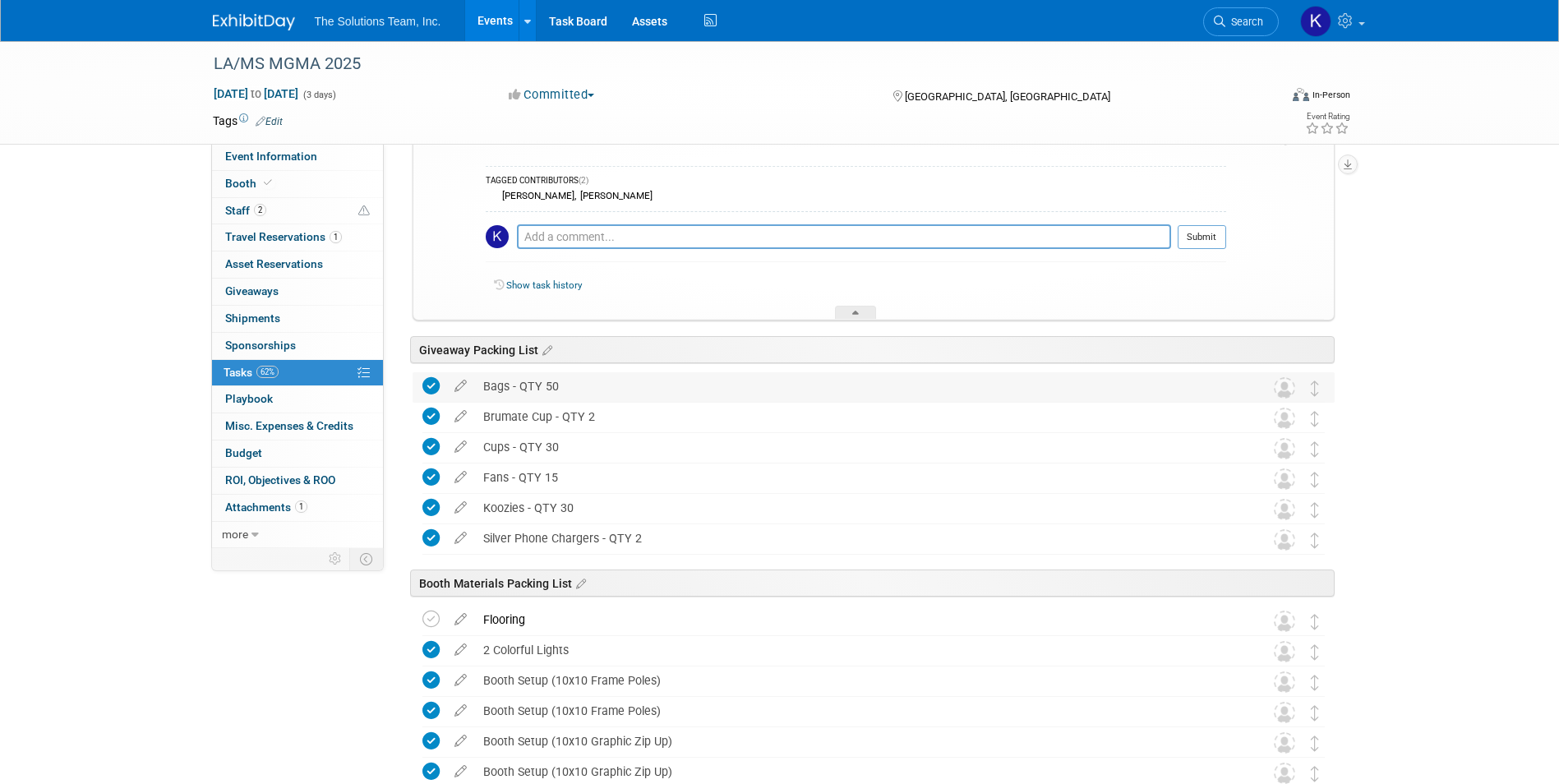
drag, startPoint x: 567, startPoint y: 393, endPoint x: 483, endPoint y: 390, distance: 84.1
click at [483, 390] on div "Bags - QTY 50" at bounding box center [858, 386] width 765 height 28
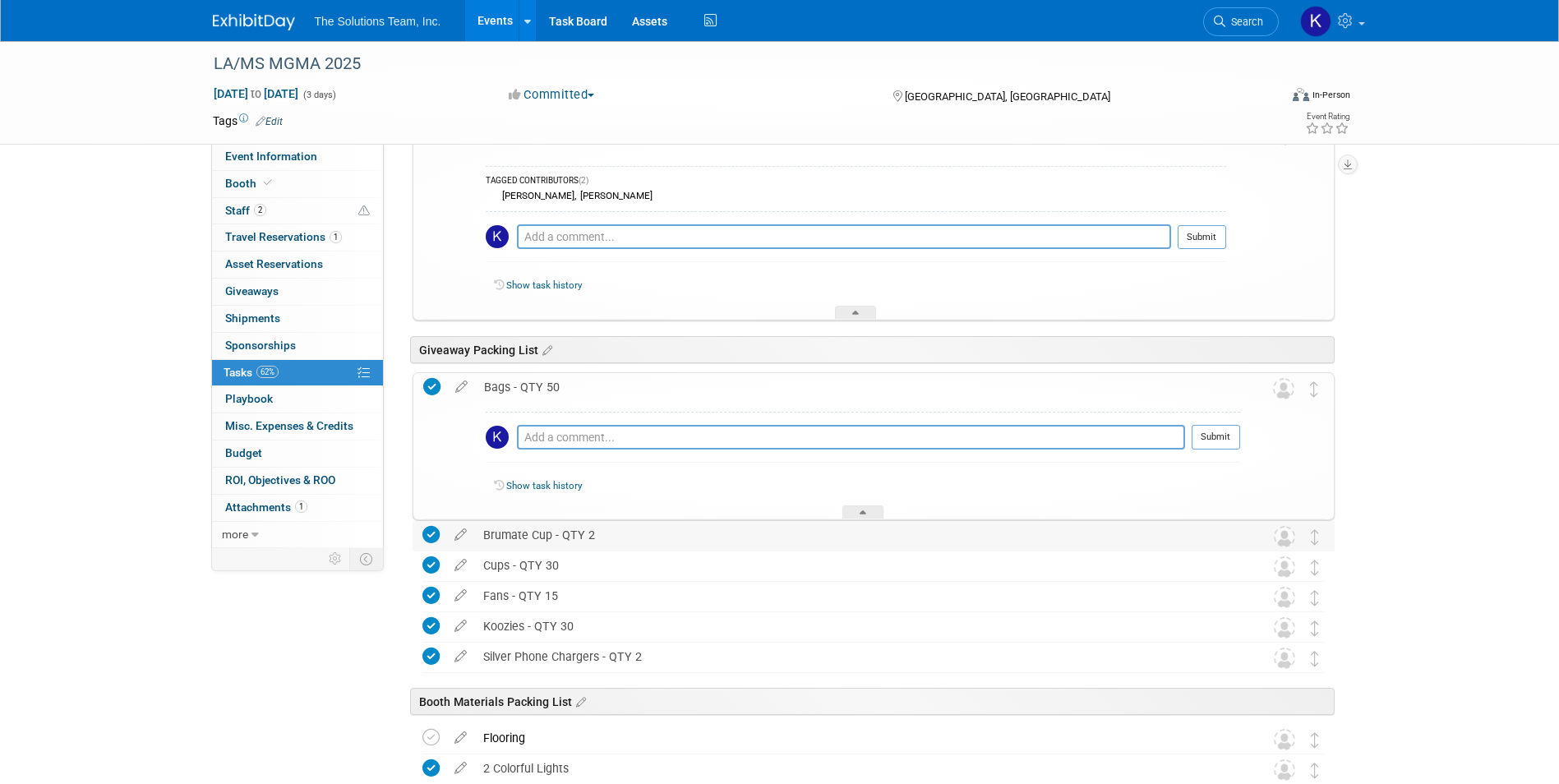
drag, startPoint x: 607, startPoint y: 535, endPoint x: 484, endPoint y: 530, distance: 123.1
click at [484, 530] on div "Brumate Cup - QTY 2" at bounding box center [858, 535] width 765 height 28
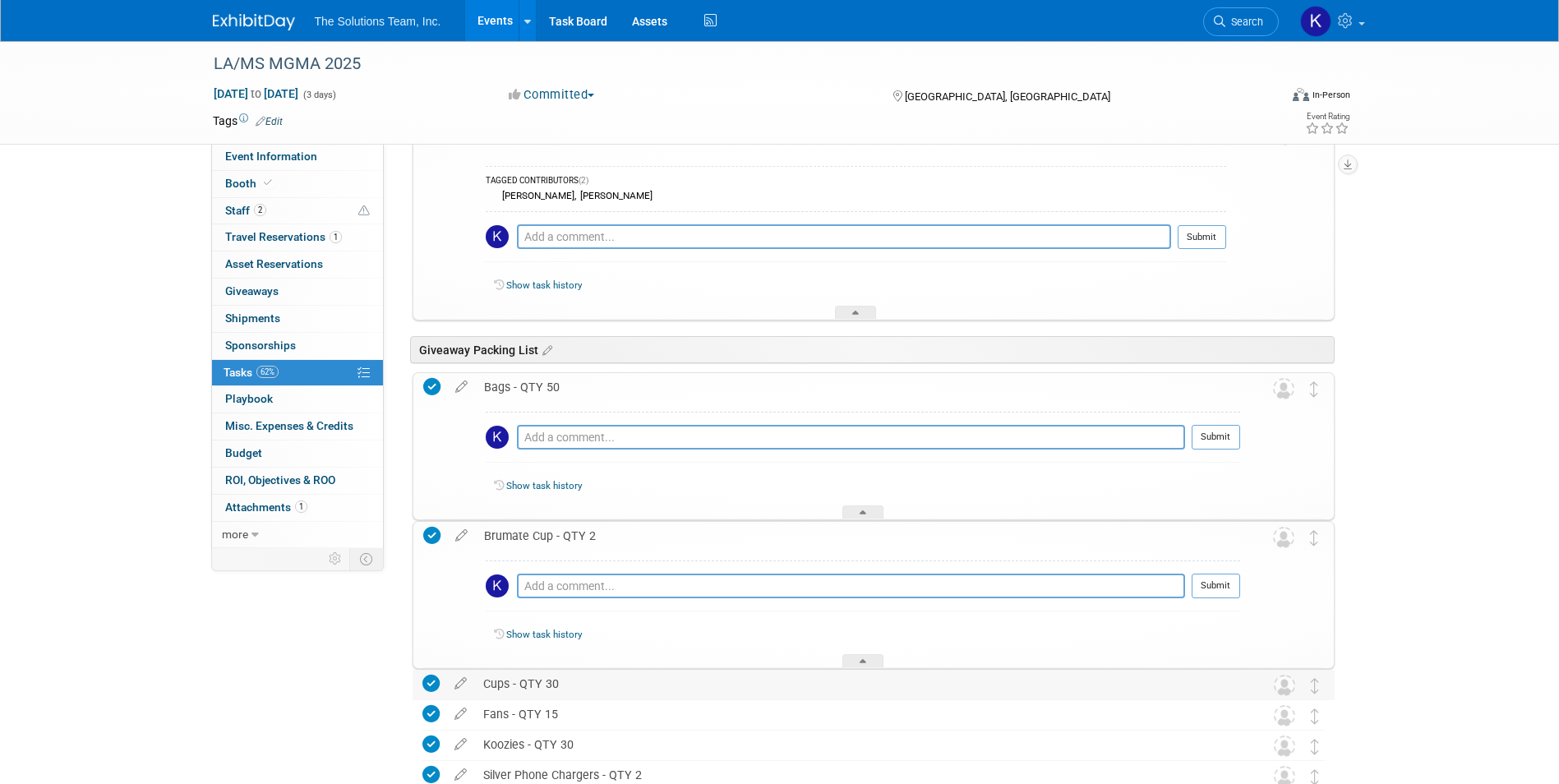
drag, startPoint x: 562, startPoint y: 689, endPoint x: 482, endPoint y: 688, distance: 80.0
click at [482, 688] on div "Cups - QTY 30" at bounding box center [858, 683] width 765 height 28
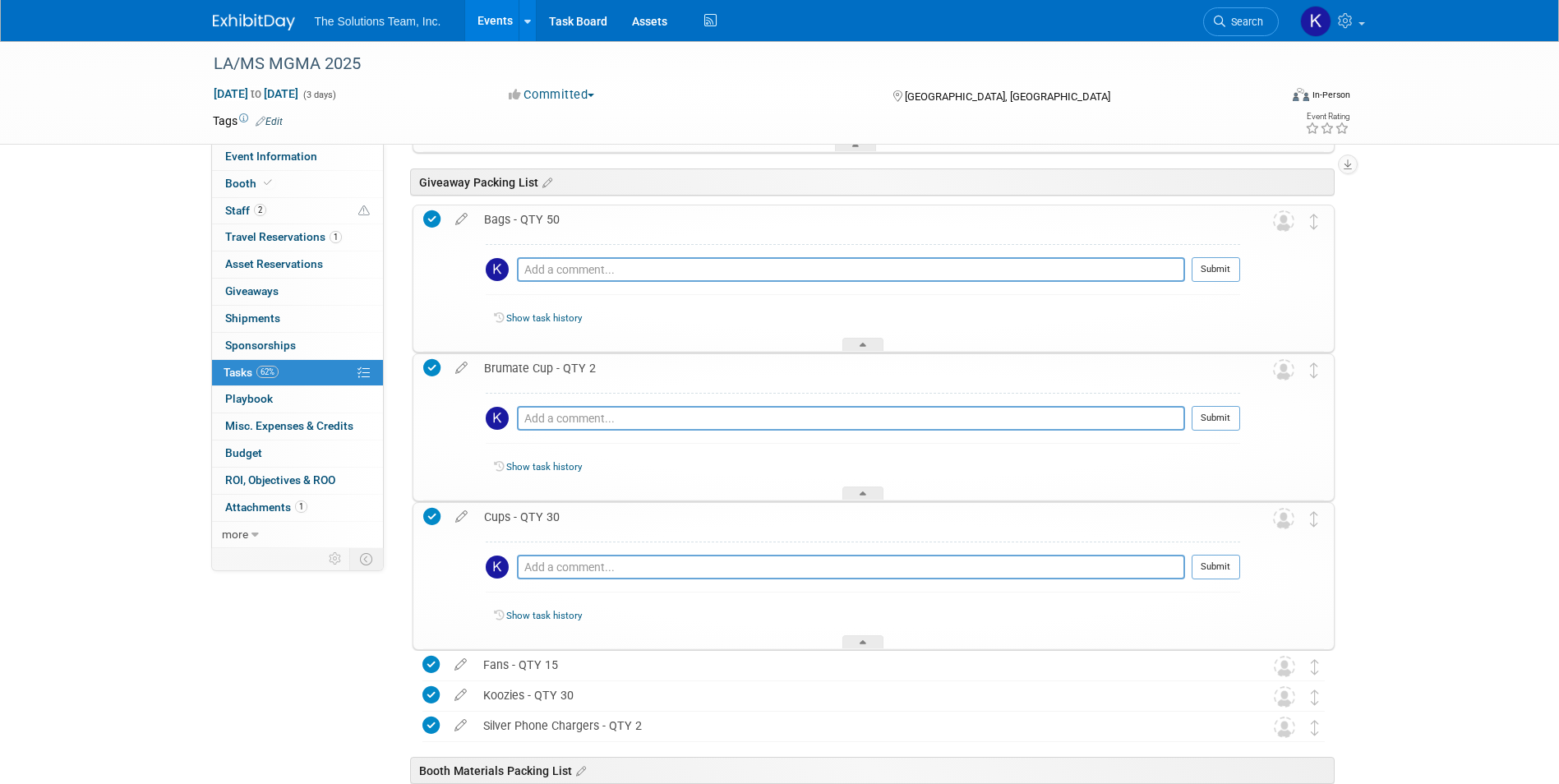
scroll to position [4272, 0]
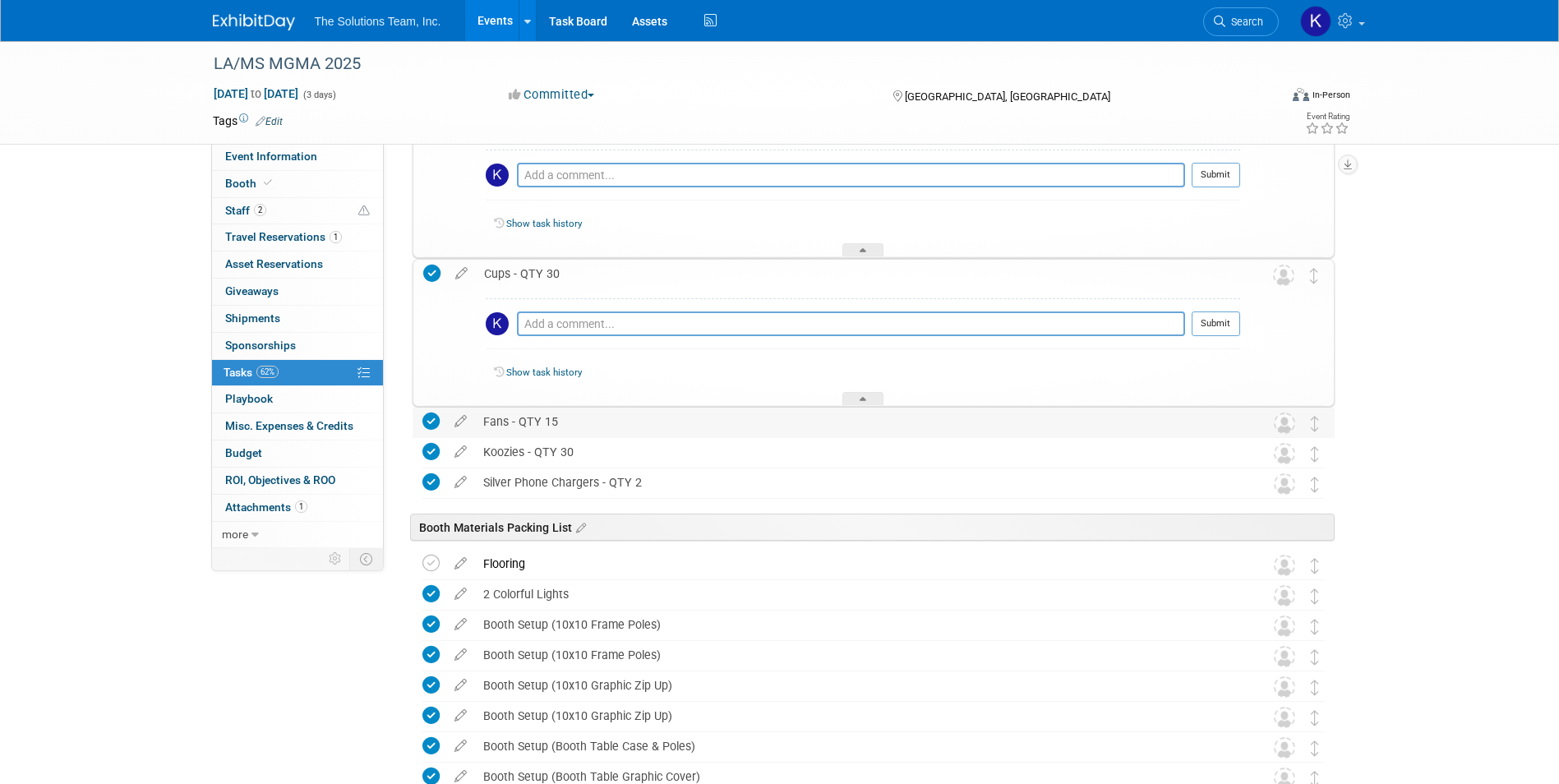
drag, startPoint x: 560, startPoint y: 429, endPoint x: 464, endPoint y: 435, distance: 96.2
click at [464, 435] on tr "Fans - QTY 15 Pro tip: Press Ctrl-Enter to submit comment. Submit Show task his…" at bounding box center [873, 422] width 902 height 30
drag, startPoint x: 579, startPoint y: 458, endPoint x: 477, endPoint y: 456, distance: 102.0
click at [477, 456] on div "Koozies - QTY 30" at bounding box center [858, 451] width 765 height 28
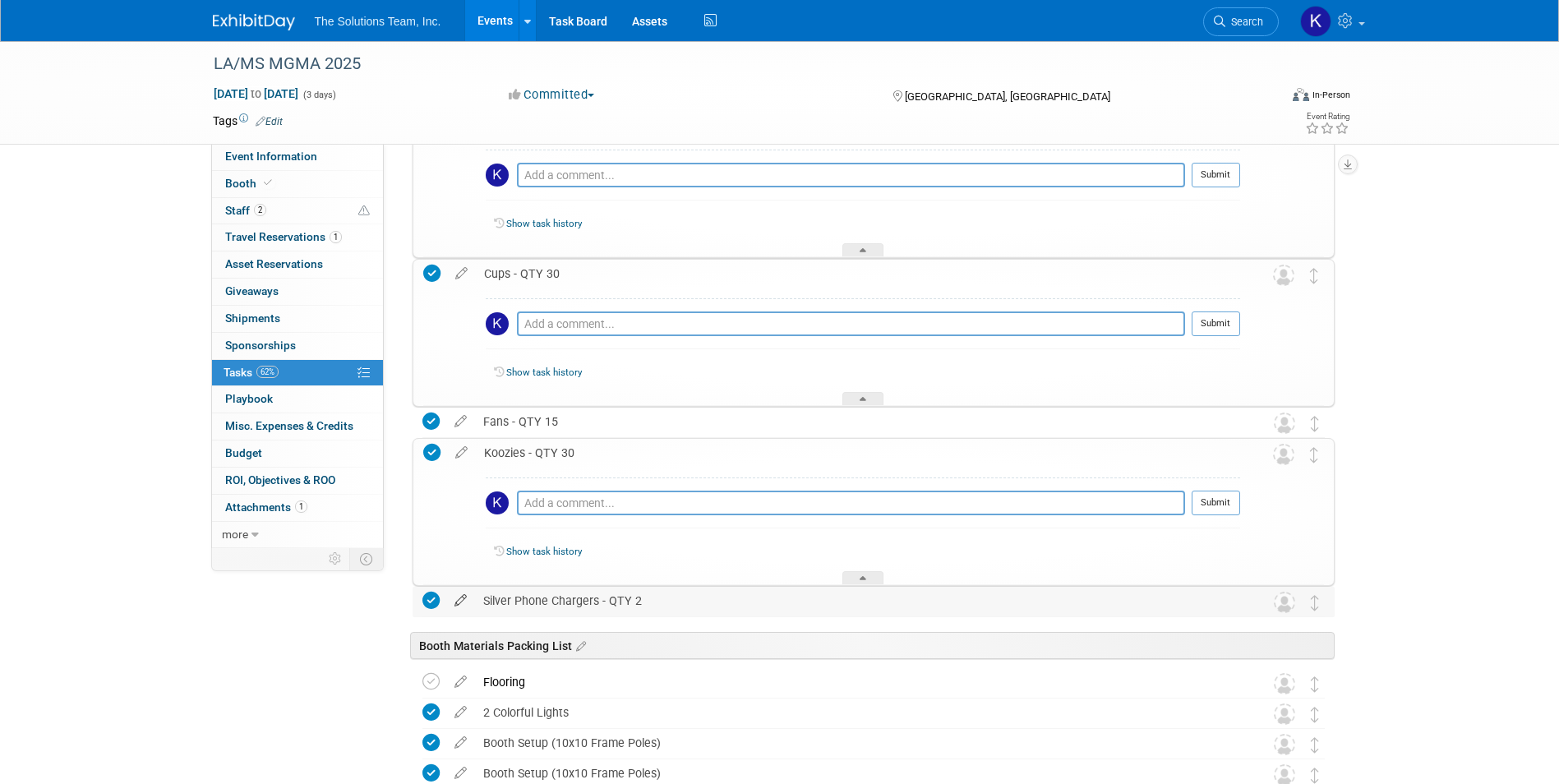
drag, startPoint x: 642, startPoint y: 602, endPoint x: 466, endPoint y: 608, distance: 176.1
click at [466, 608] on tr "Silver Phone Chargers - QTY 2 Pro tip: Press Ctrl-Enter to submit comment. Subm…" at bounding box center [873, 601] width 902 height 30
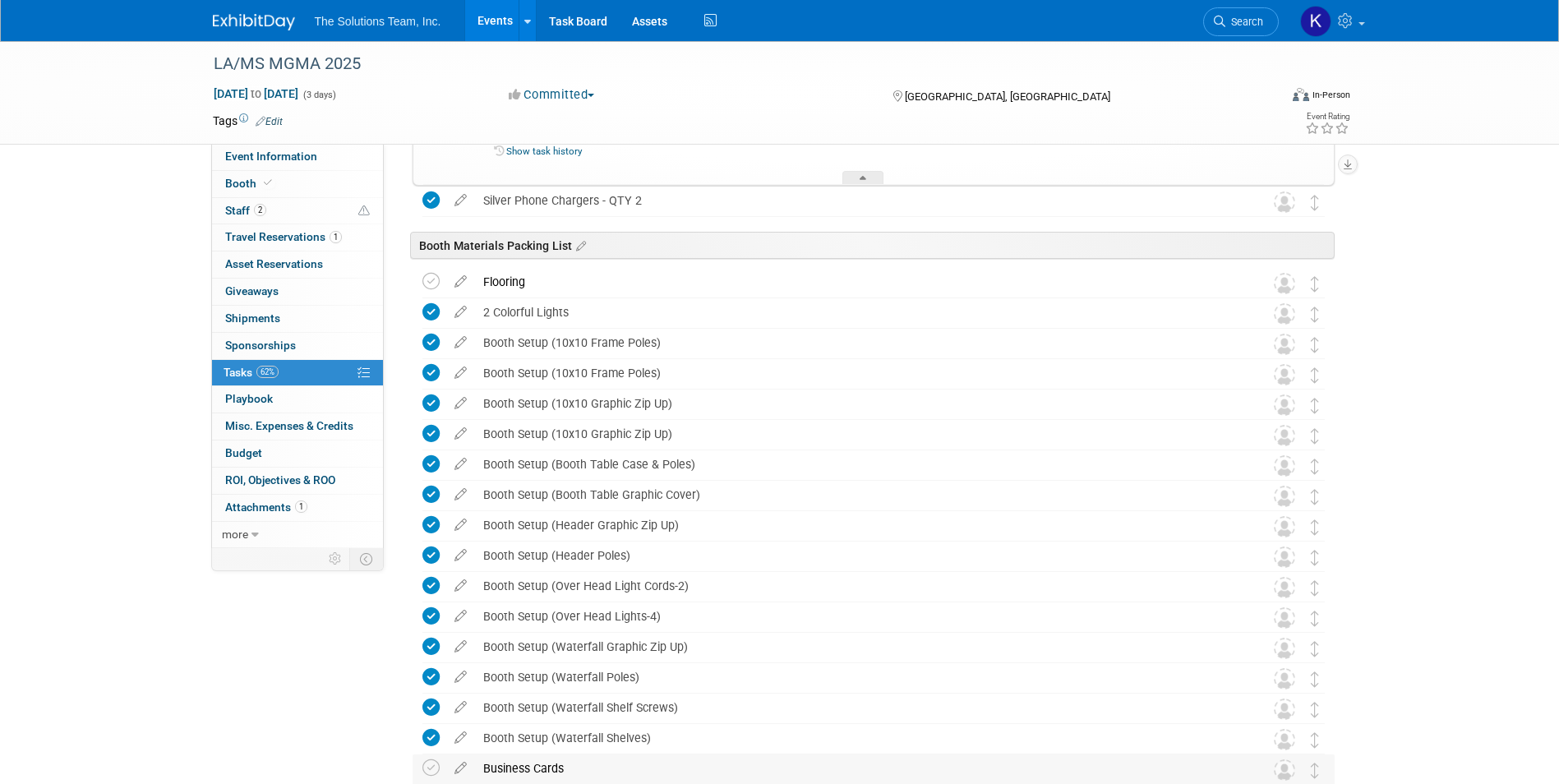
scroll to position [4672, 0]
drag, startPoint x: 539, startPoint y: 283, endPoint x: 445, endPoint y: 283, distance: 94.0
click at [445, 283] on tr "Flooring Pro tip: Press Ctrl-Enter to submit comment. Submit Show task history" at bounding box center [873, 283] width 902 height 30
drag, startPoint x: 583, startPoint y: 313, endPoint x: 481, endPoint y: 325, distance: 102.7
click at [481, 325] on div "2 Colorful Lights" at bounding box center [858, 312] width 765 height 28
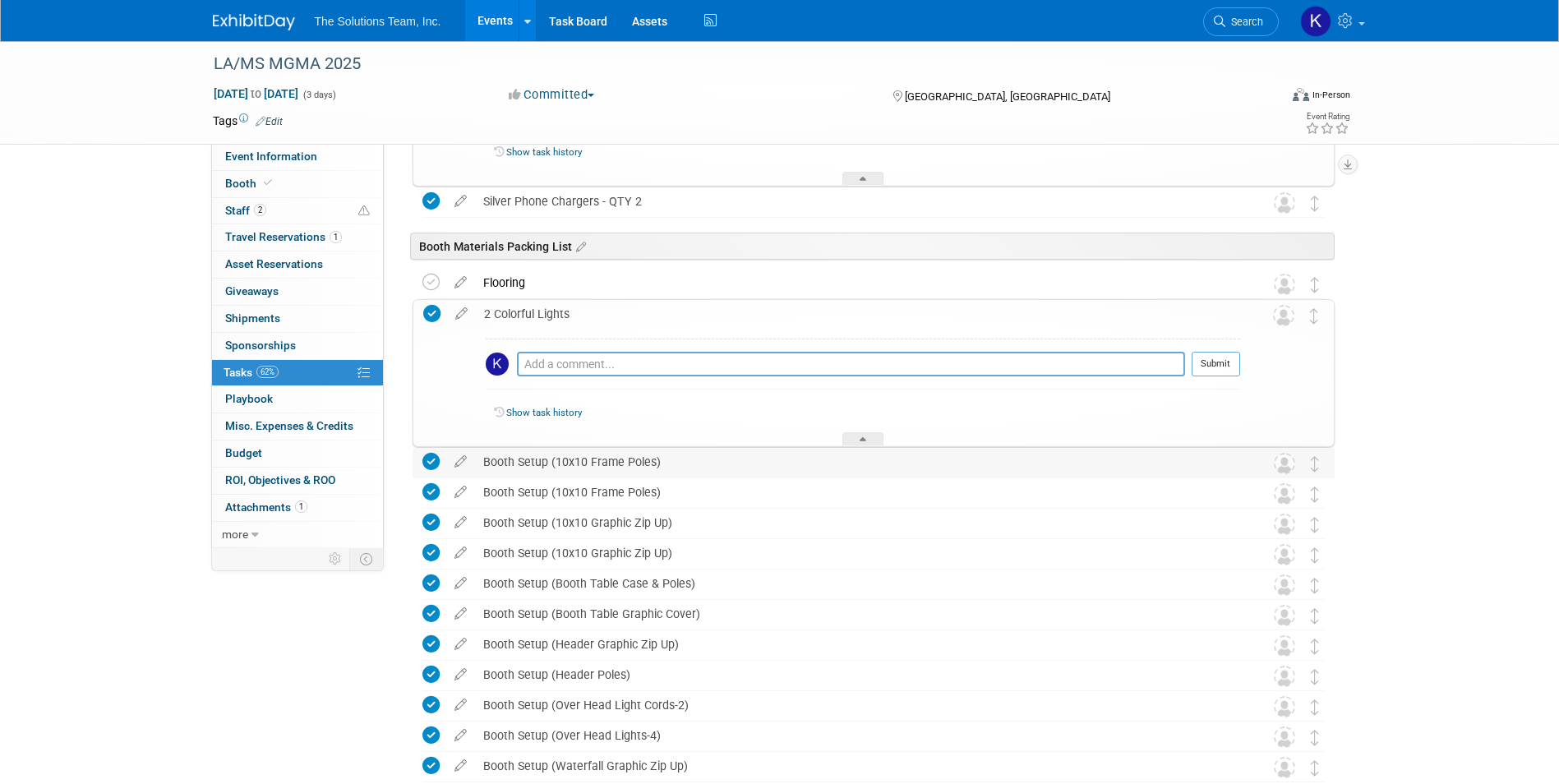
drag, startPoint x: 671, startPoint y: 464, endPoint x: 479, endPoint y: 470, distance: 192.1
click at [479, 470] on div "Booth Setup (10x10 Frame Poles)" at bounding box center [858, 462] width 765 height 28
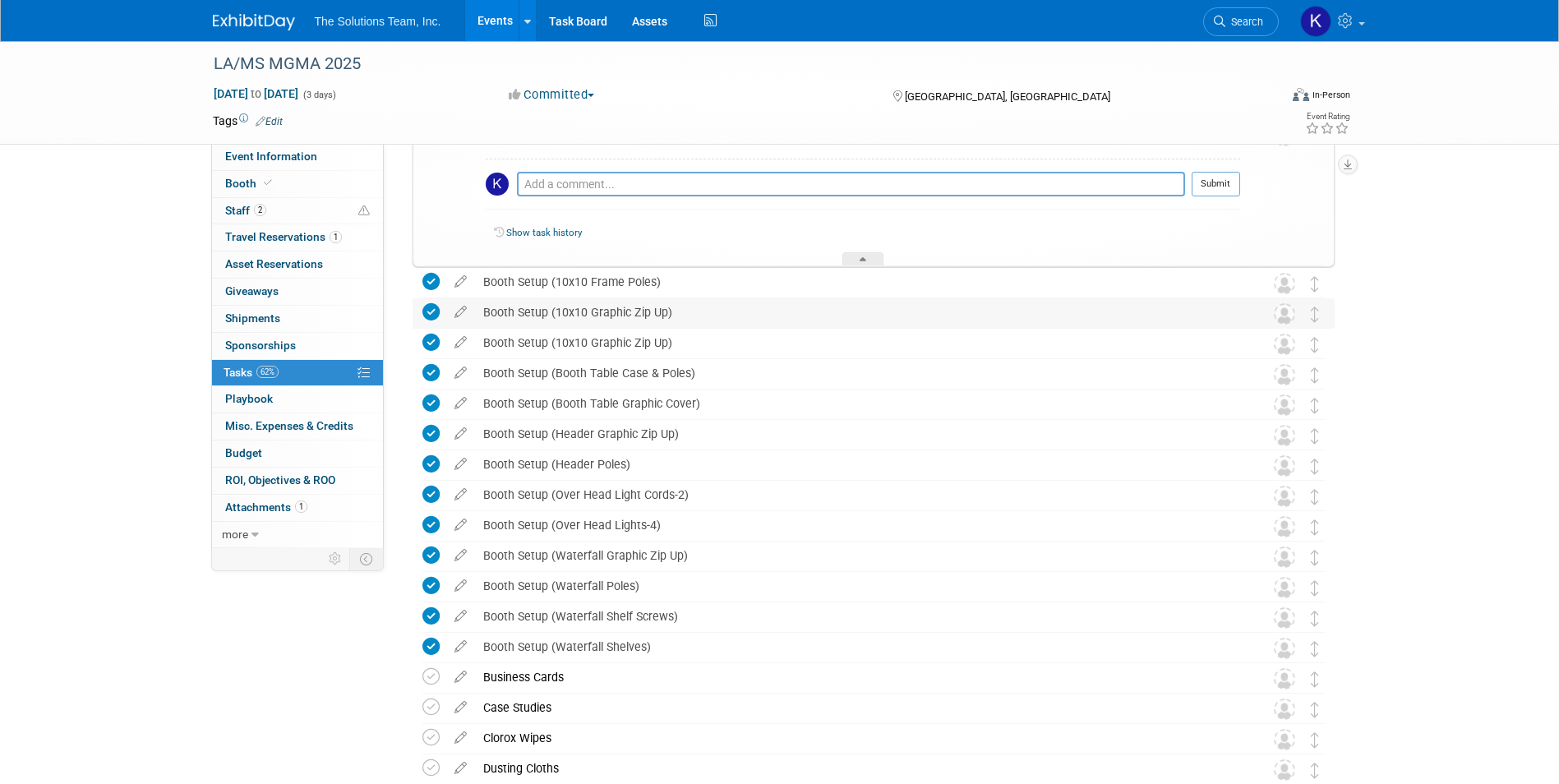
scroll to position [5082, 0]
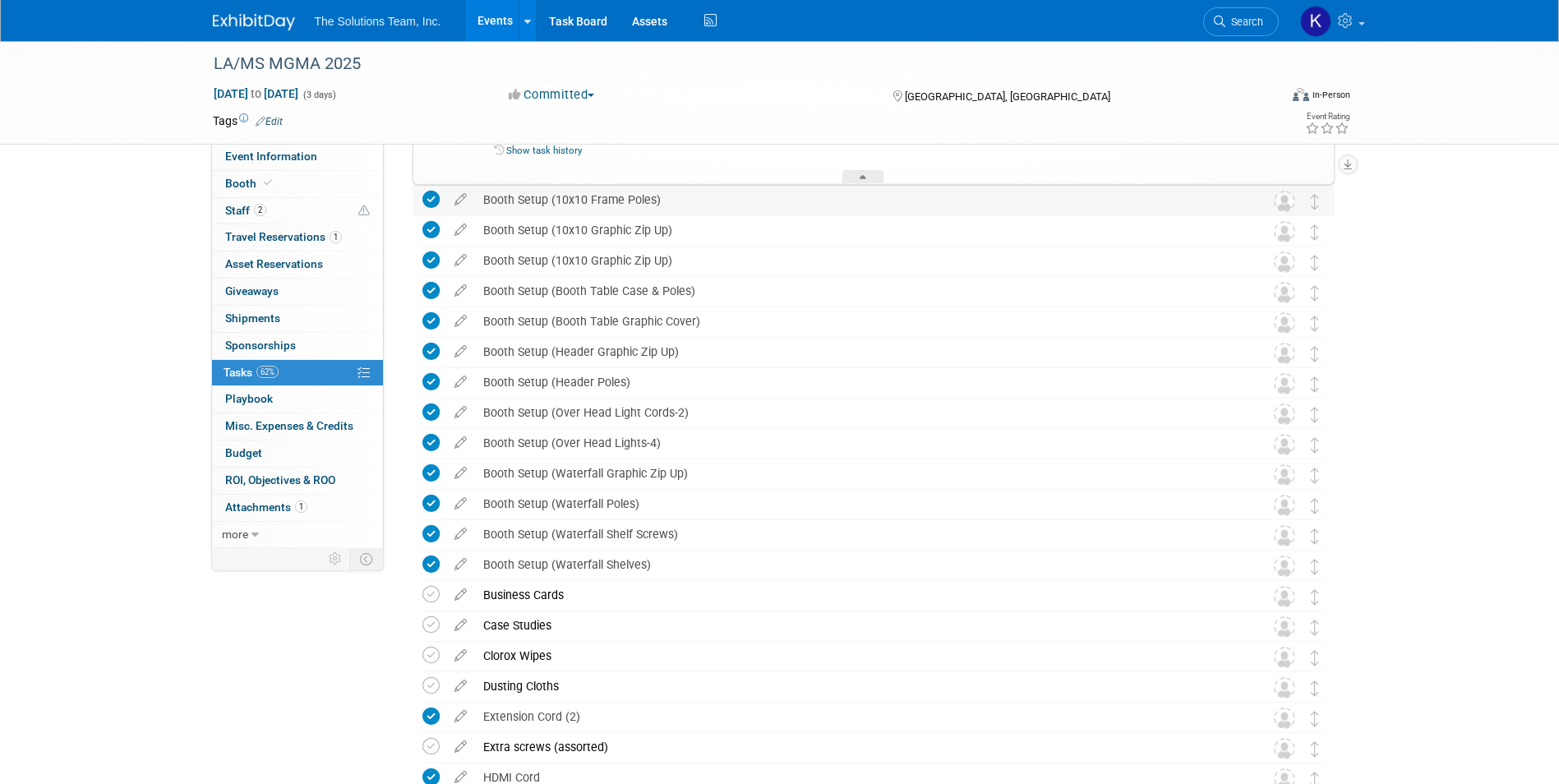
drag, startPoint x: 666, startPoint y: 207, endPoint x: 478, endPoint y: 197, distance: 188.3
click at [478, 197] on div "Booth Setup (10x10 Frame Poles)" at bounding box center [858, 199] width 765 height 28
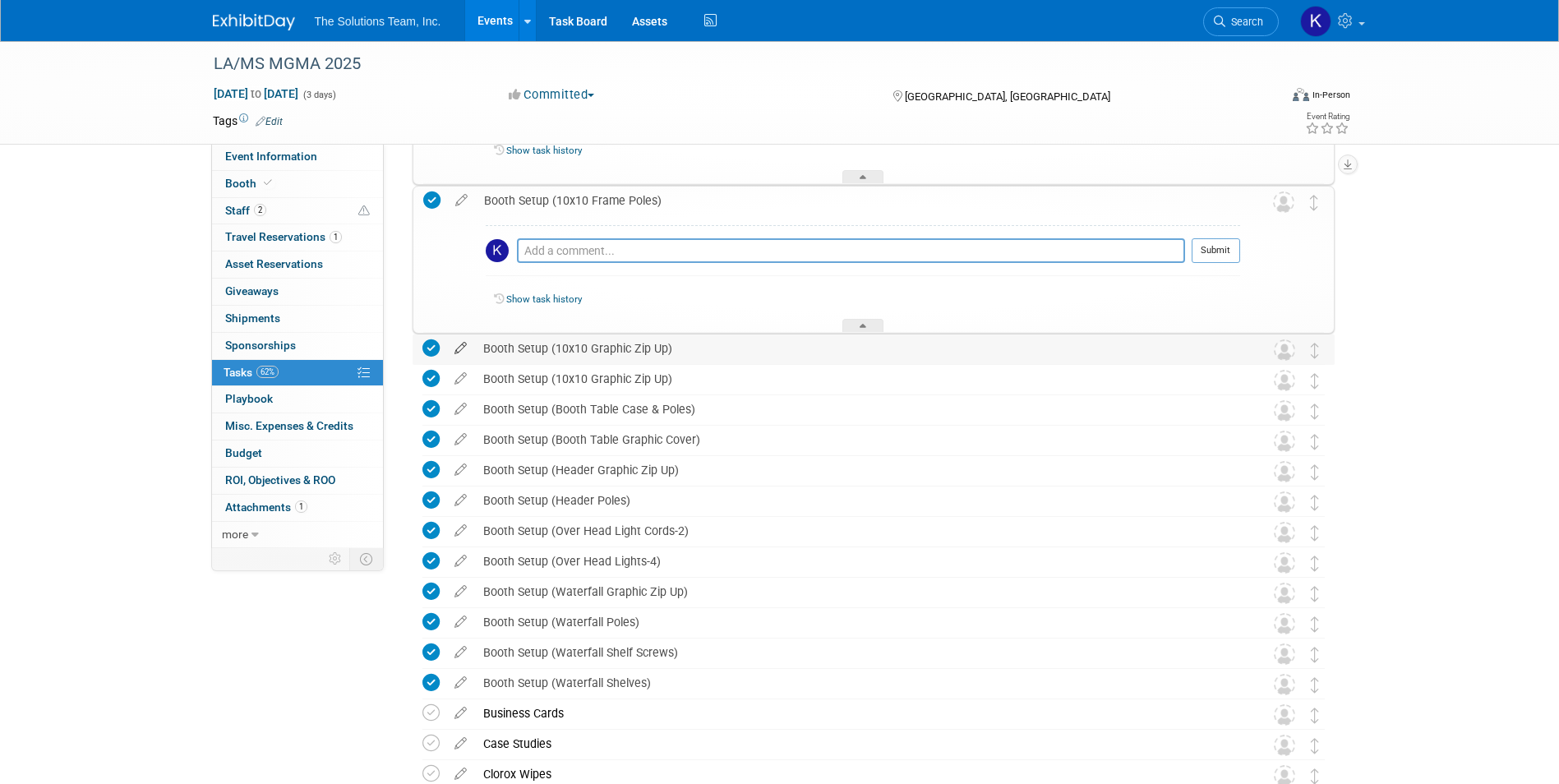
drag, startPoint x: 678, startPoint y: 356, endPoint x: 473, endPoint y: 356, distance: 205.0
click at [473, 356] on tr "Booth Setup (10x10 Graphic Zip Up) Pro tip: Press Ctrl-Enter to submit comment.…" at bounding box center [873, 349] width 902 height 30
drag, startPoint x: 676, startPoint y: 387, endPoint x: 485, endPoint y: 382, distance: 191.1
click at [485, 382] on div "Booth Setup (10x10 Graphic Zip Up)" at bounding box center [858, 378] width 765 height 28
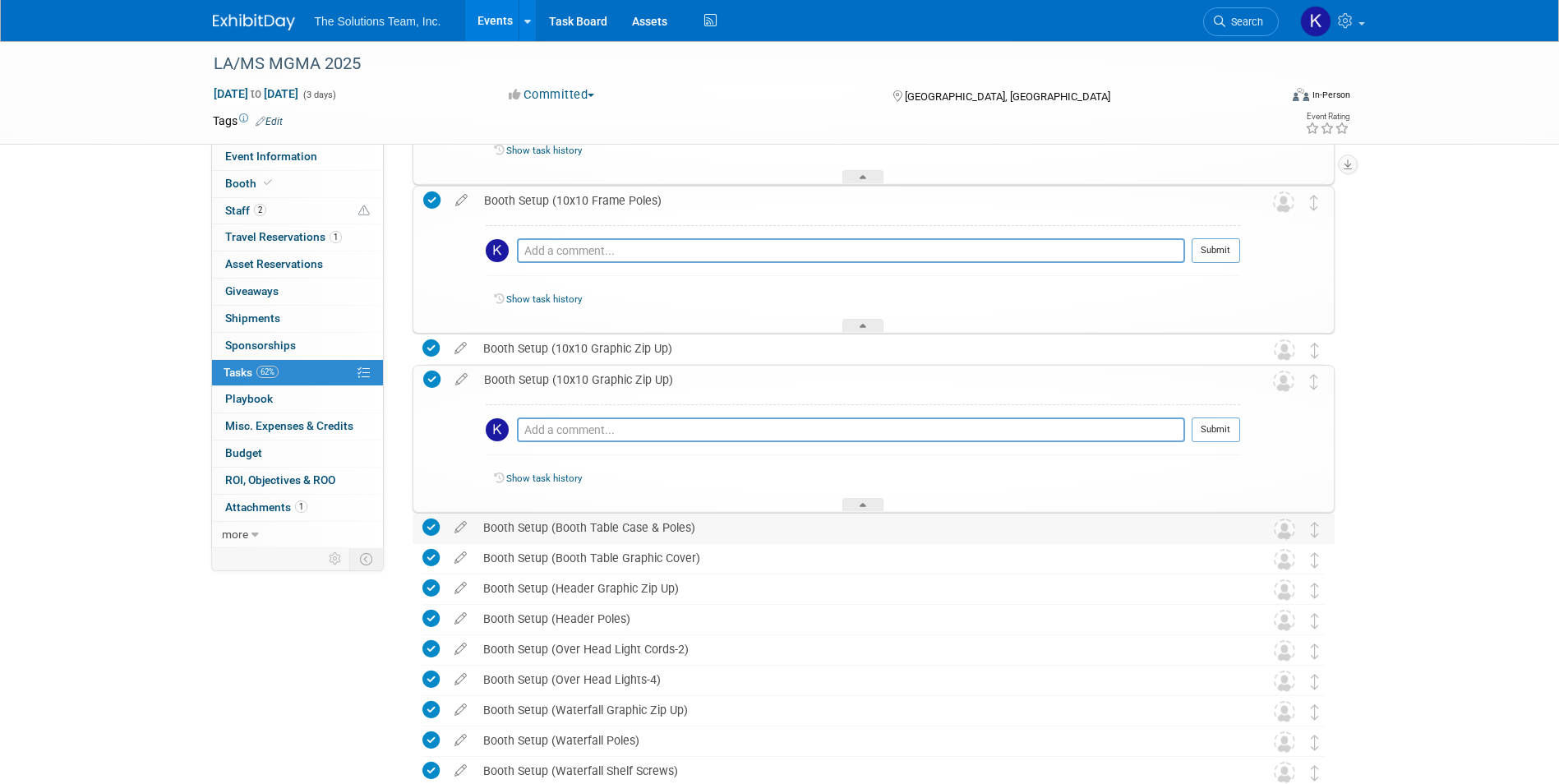
drag, startPoint x: 694, startPoint y: 527, endPoint x: 481, endPoint y: 523, distance: 213.0
click at [481, 523] on div "Booth Setup (Booth Table Case & Poles)" at bounding box center [858, 527] width 765 height 28
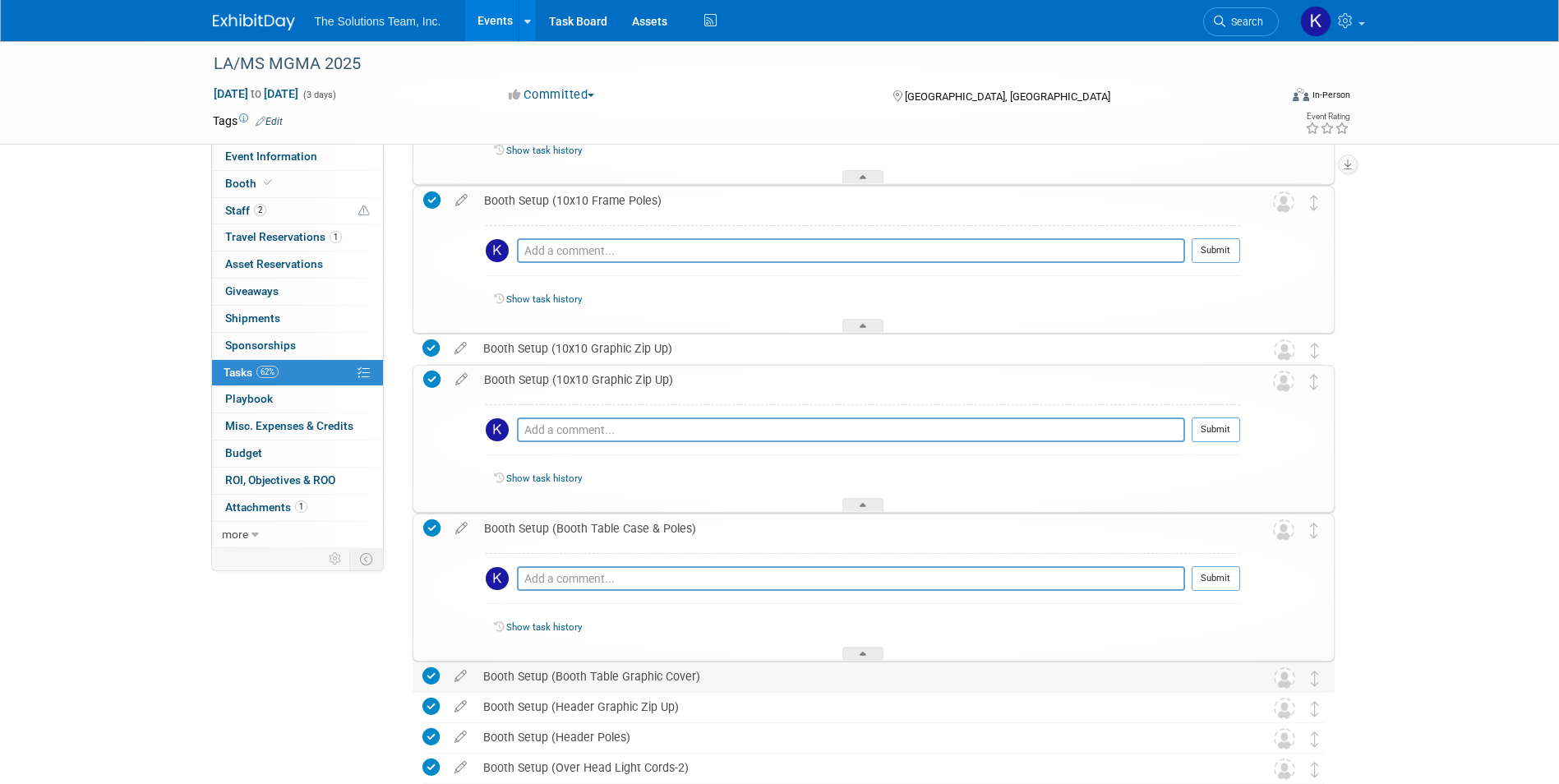
drag, startPoint x: 704, startPoint y: 680, endPoint x: 478, endPoint y: 688, distance: 226.1
click at [478, 688] on div "Booth Setup (Booth Table Graphic Cover)" at bounding box center [858, 675] width 765 height 28
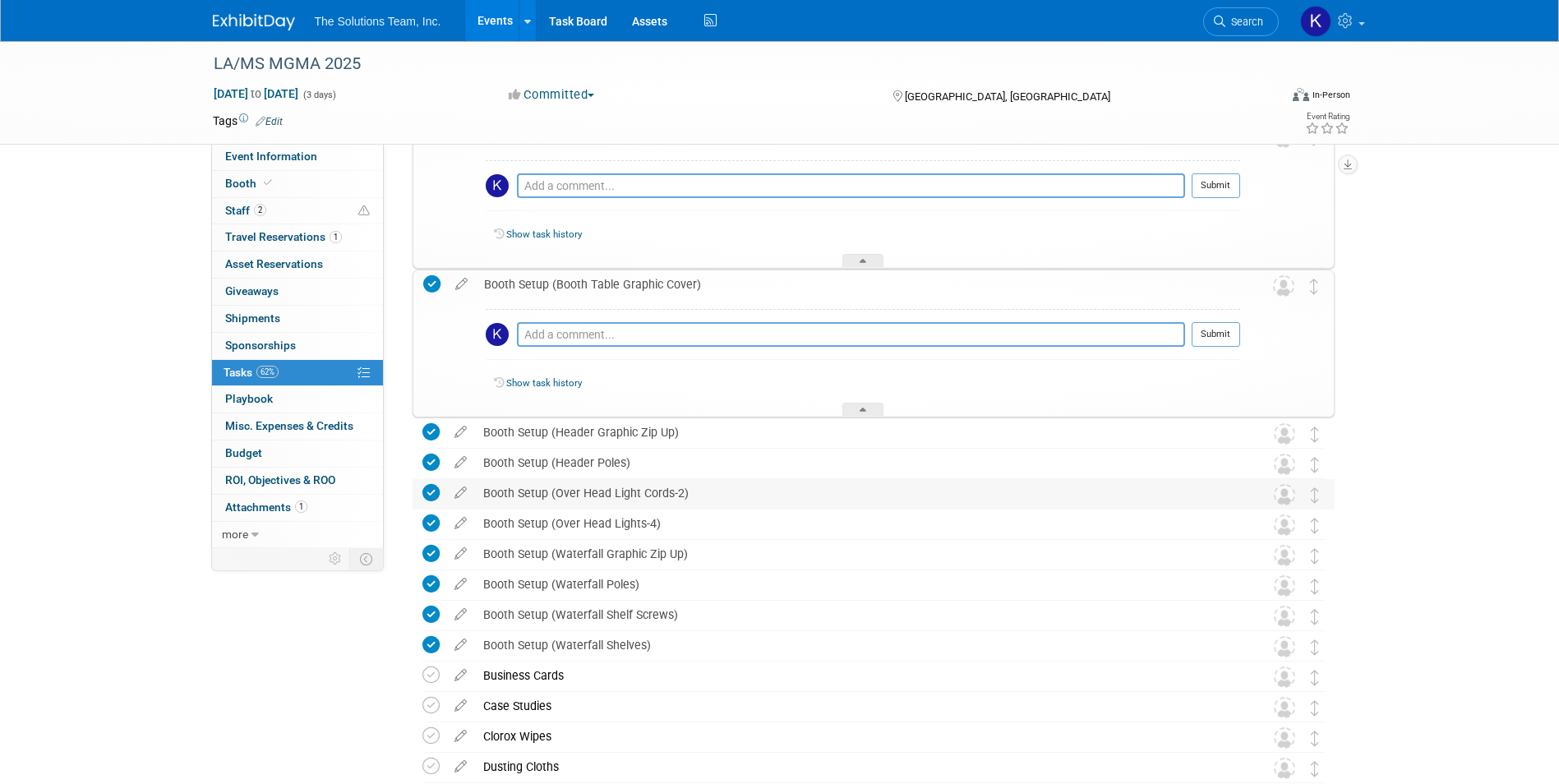
scroll to position [5493, 0]
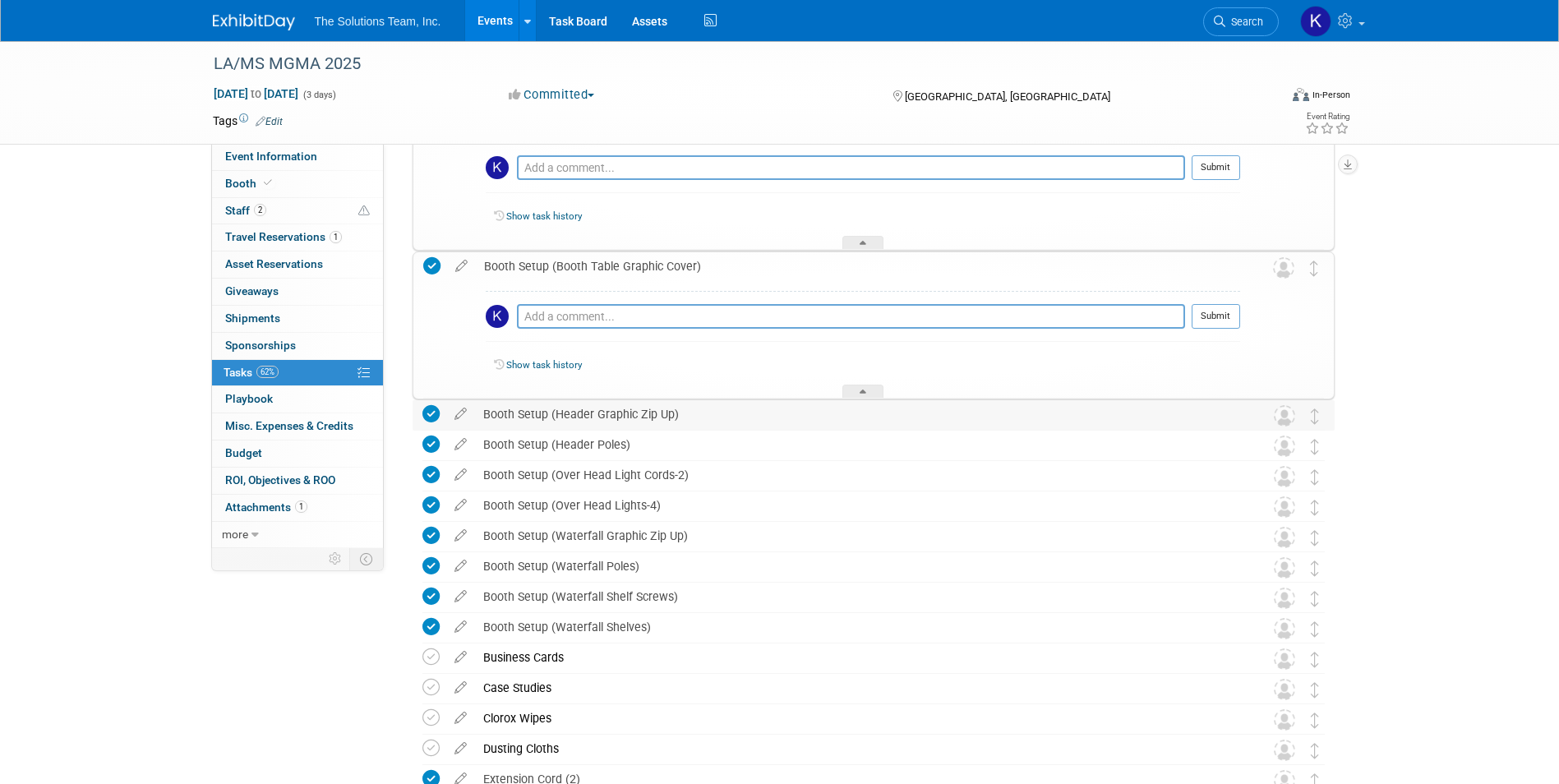
drag, startPoint x: 678, startPoint y: 417, endPoint x: 478, endPoint y: 426, distance: 200.2
click at [478, 426] on div "Booth Setup (Header Graphic Zip Up)" at bounding box center [858, 414] width 765 height 28
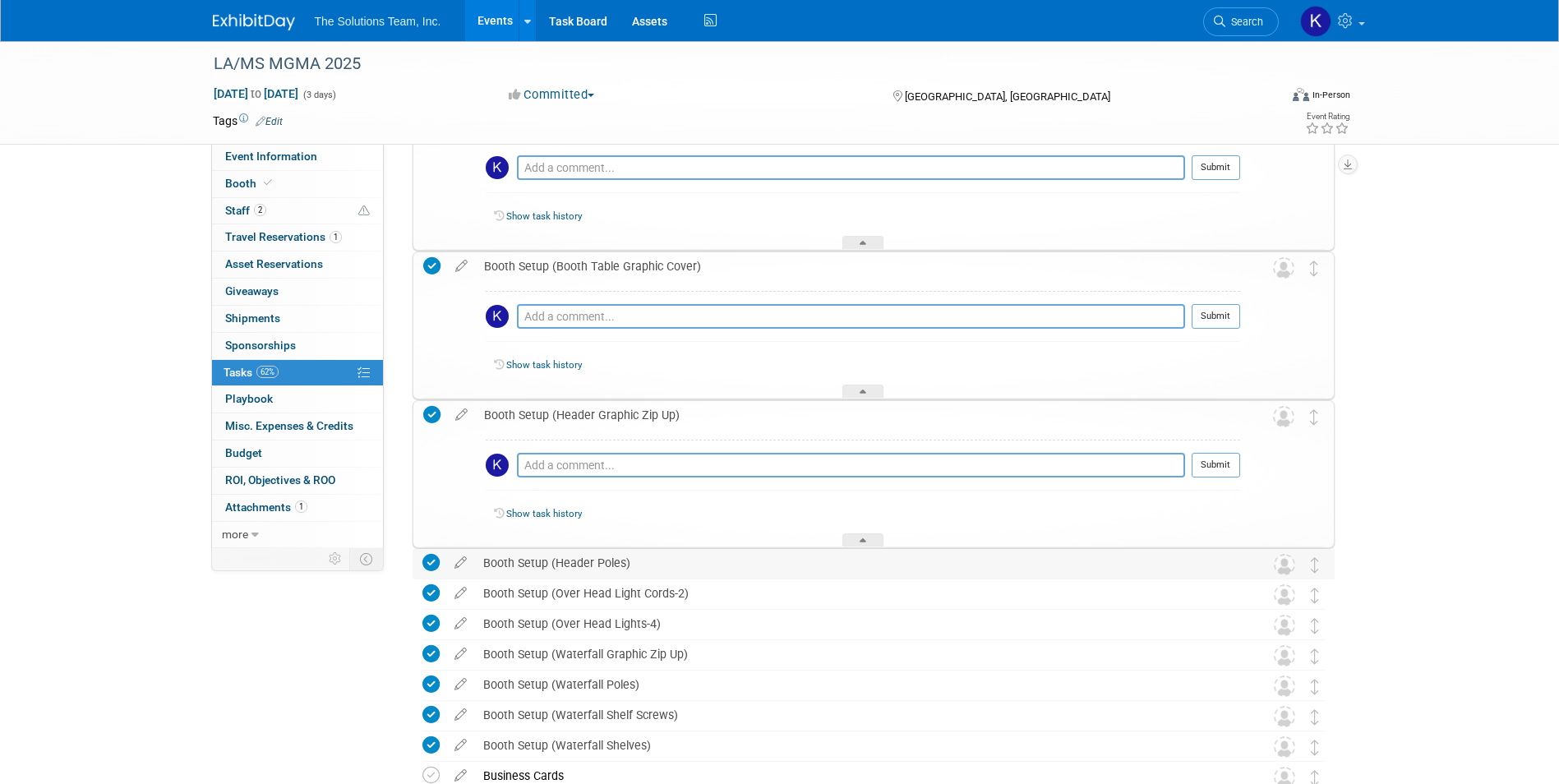
drag, startPoint x: 634, startPoint y: 568, endPoint x: 479, endPoint y: 555, distance: 155.5
click at [479, 555] on div "Booth Setup (Header Poles)" at bounding box center [858, 563] width 765 height 28
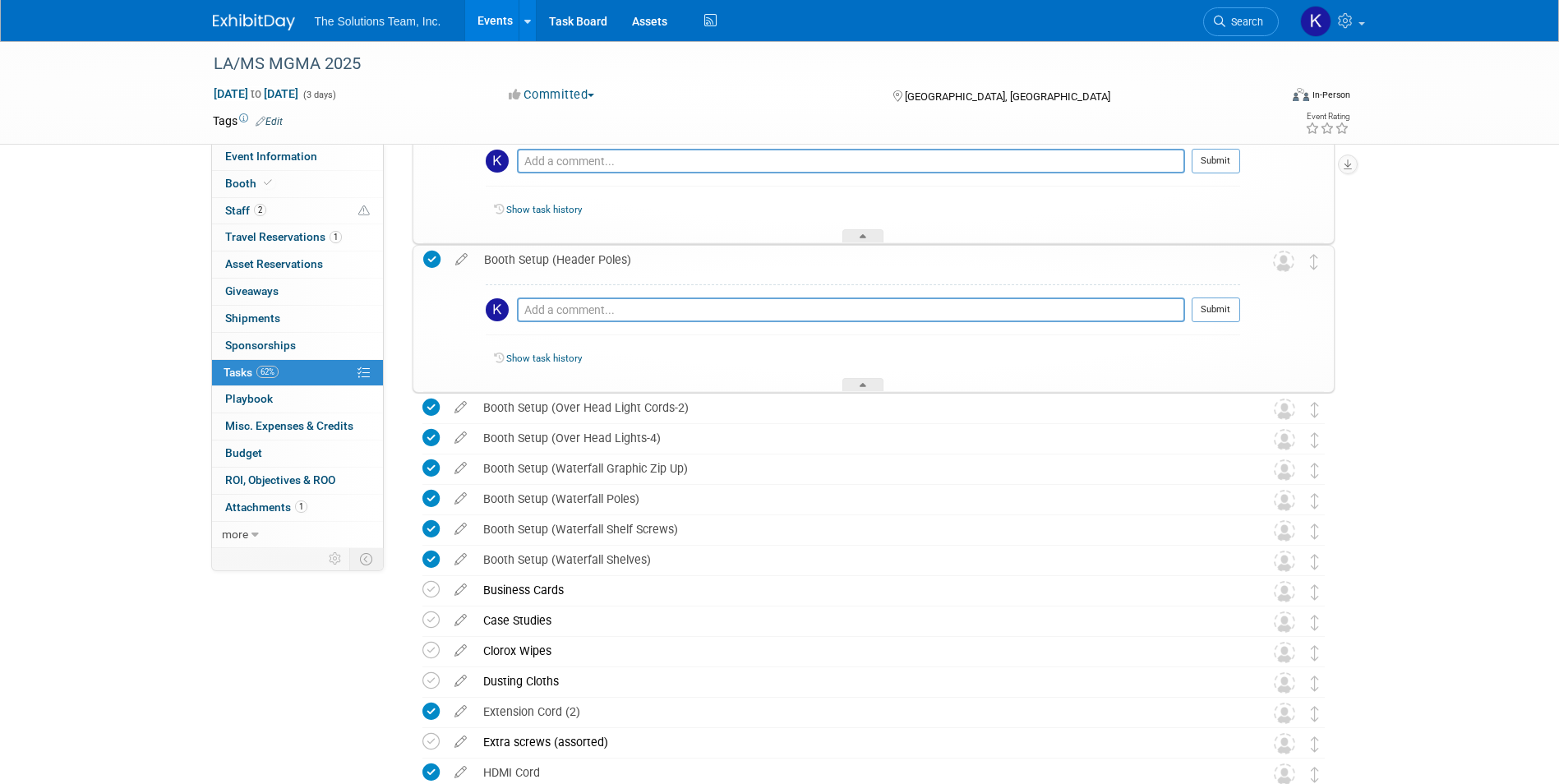
scroll to position [5986, 0]
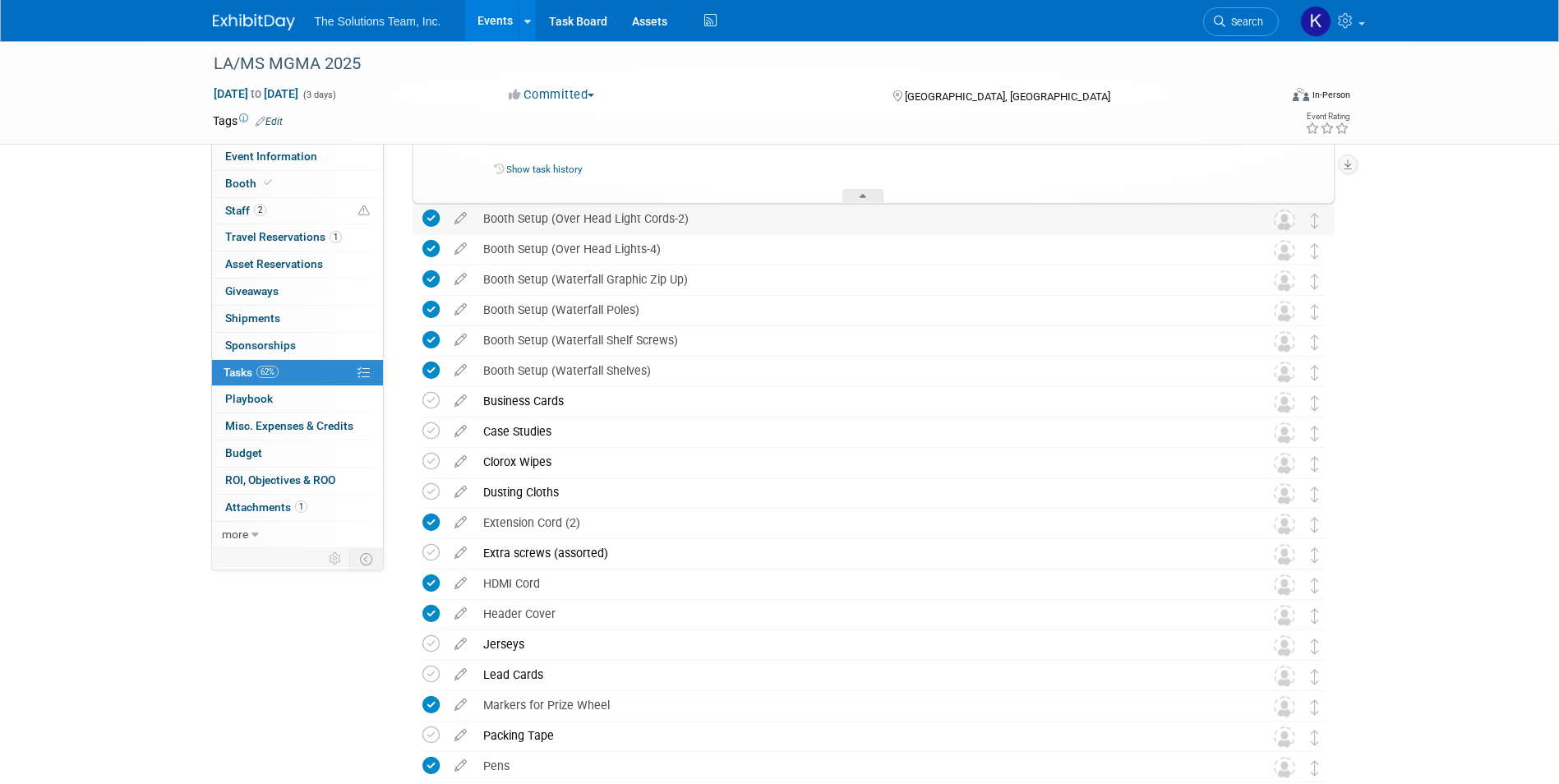
drag, startPoint x: 683, startPoint y: 220, endPoint x: 480, endPoint y: 220, distance: 203.0
click at [480, 220] on div "Booth Setup (Over Head Light Cords-2)" at bounding box center [858, 218] width 765 height 28
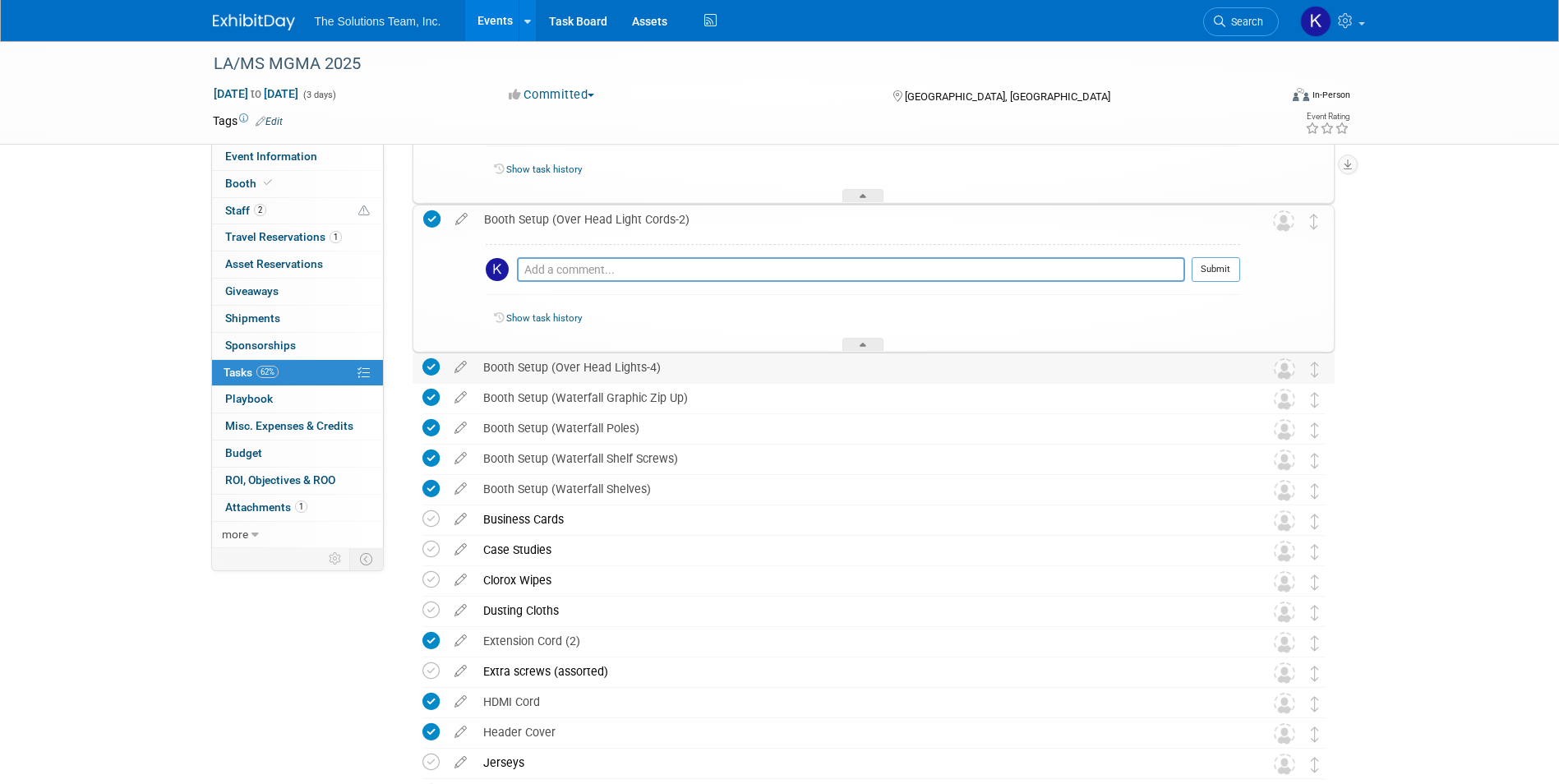
drag, startPoint x: 663, startPoint y: 375, endPoint x: 479, endPoint y: 376, distance: 184.0
click at [479, 376] on div "Booth Setup (Over Head Lights-4)" at bounding box center [858, 367] width 765 height 28
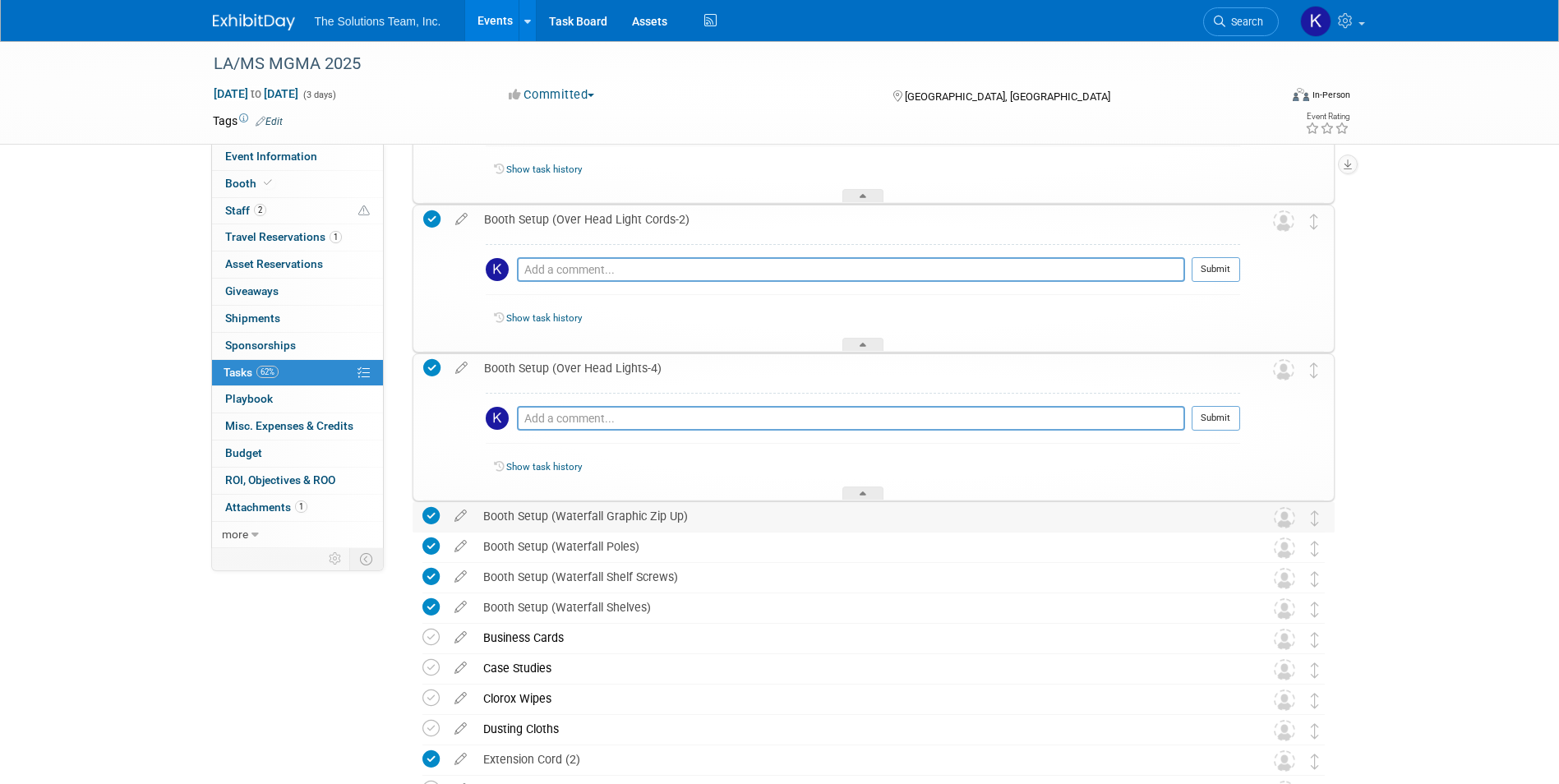
drag, startPoint x: 689, startPoint y: 523, endPoint x: 478, endPoint y: 512, distance: 211.3
click at [478, 512] on div "Booth Setup (Waterfall Graphic Zip Up)" at bounding box center [858, 516] width 765 height 28
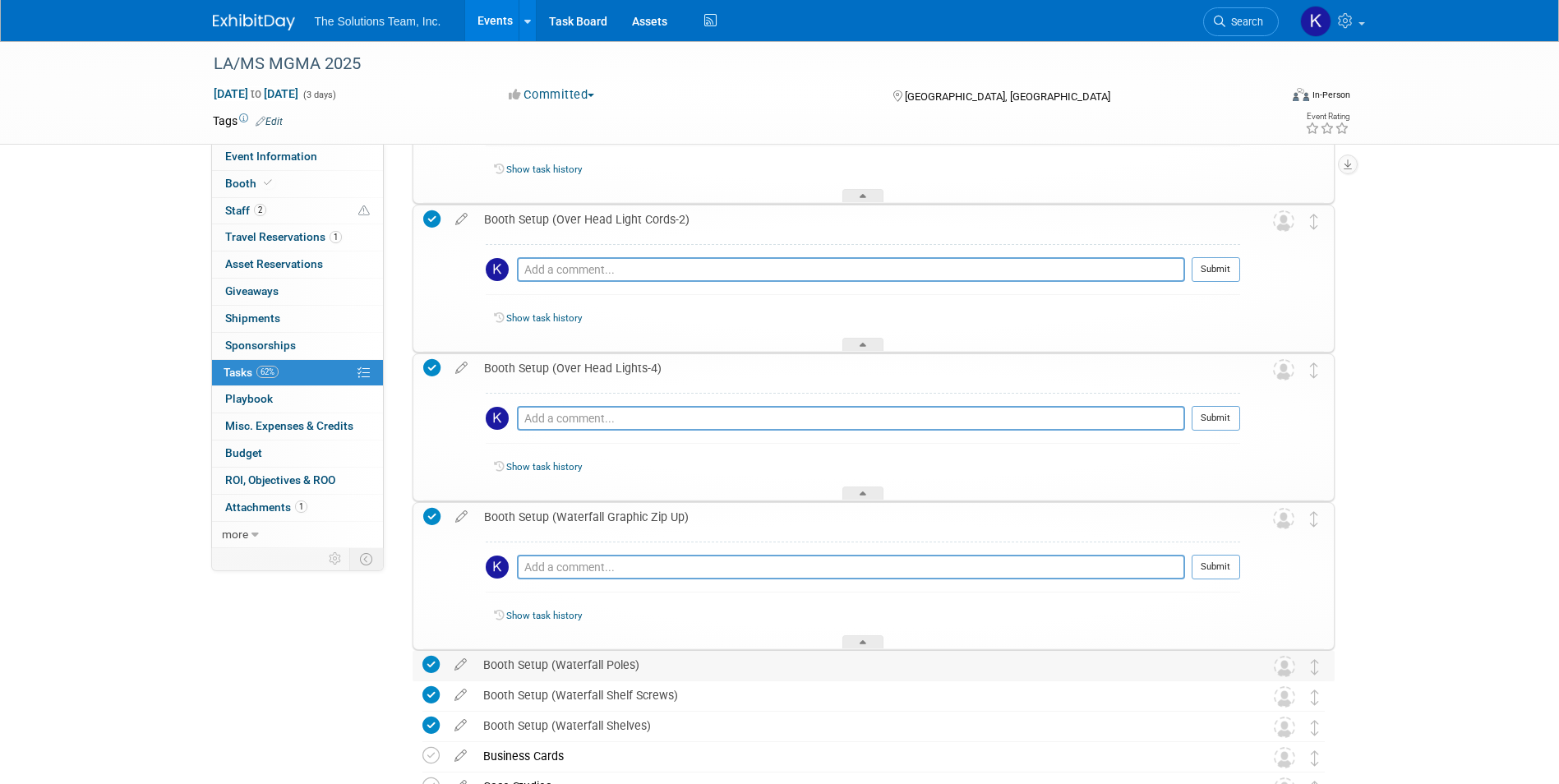
drag, startPoint x: 641, startPoint y: 665, endPoint x: 480, endPoint y: 664, distance: 161.0
click at [480, 664] on div "Booth Setup (Waterfall Poles)" at bounding box center [858, 664] width 765 height 28
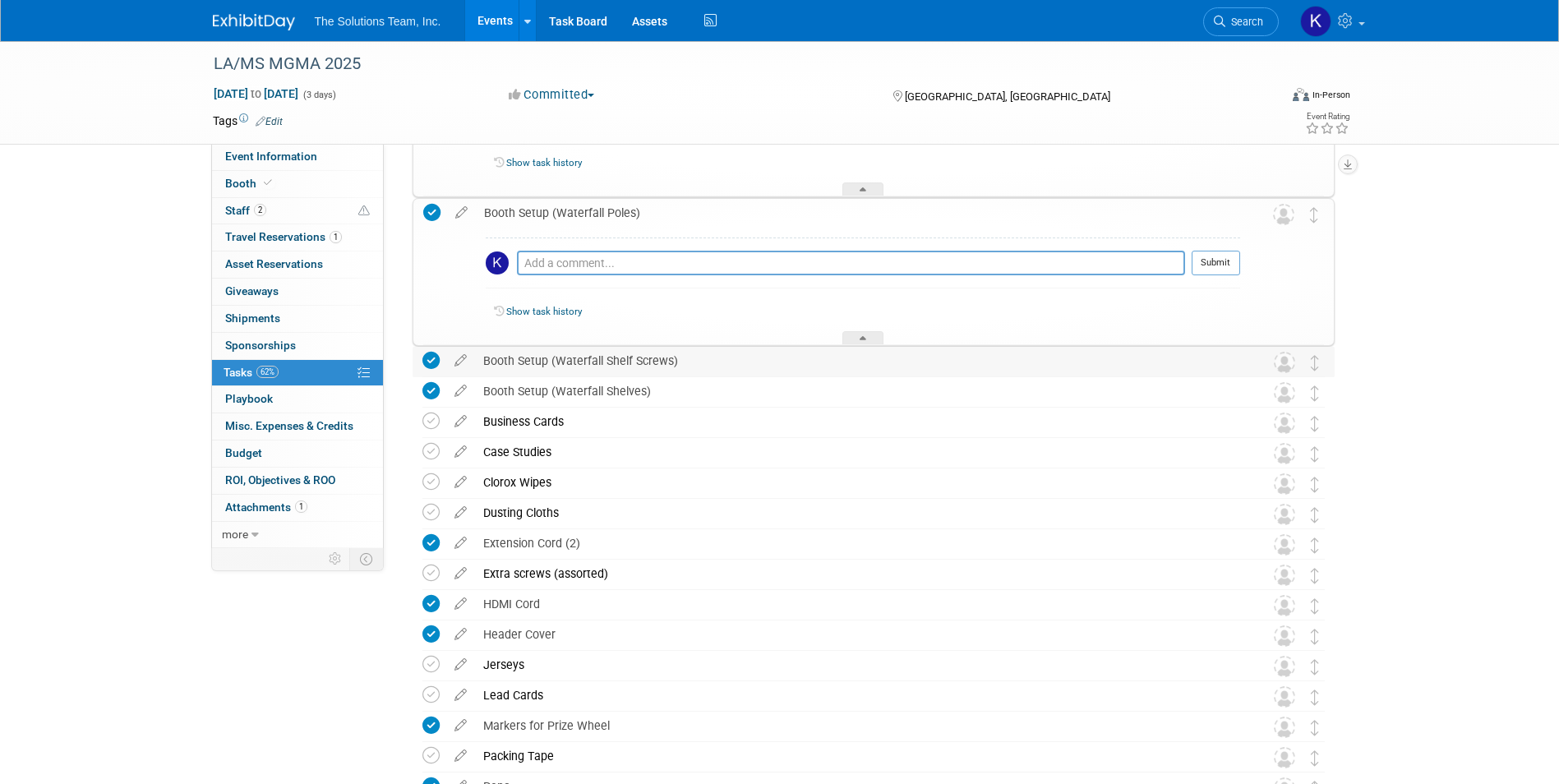
scroll to position [6479, 0]
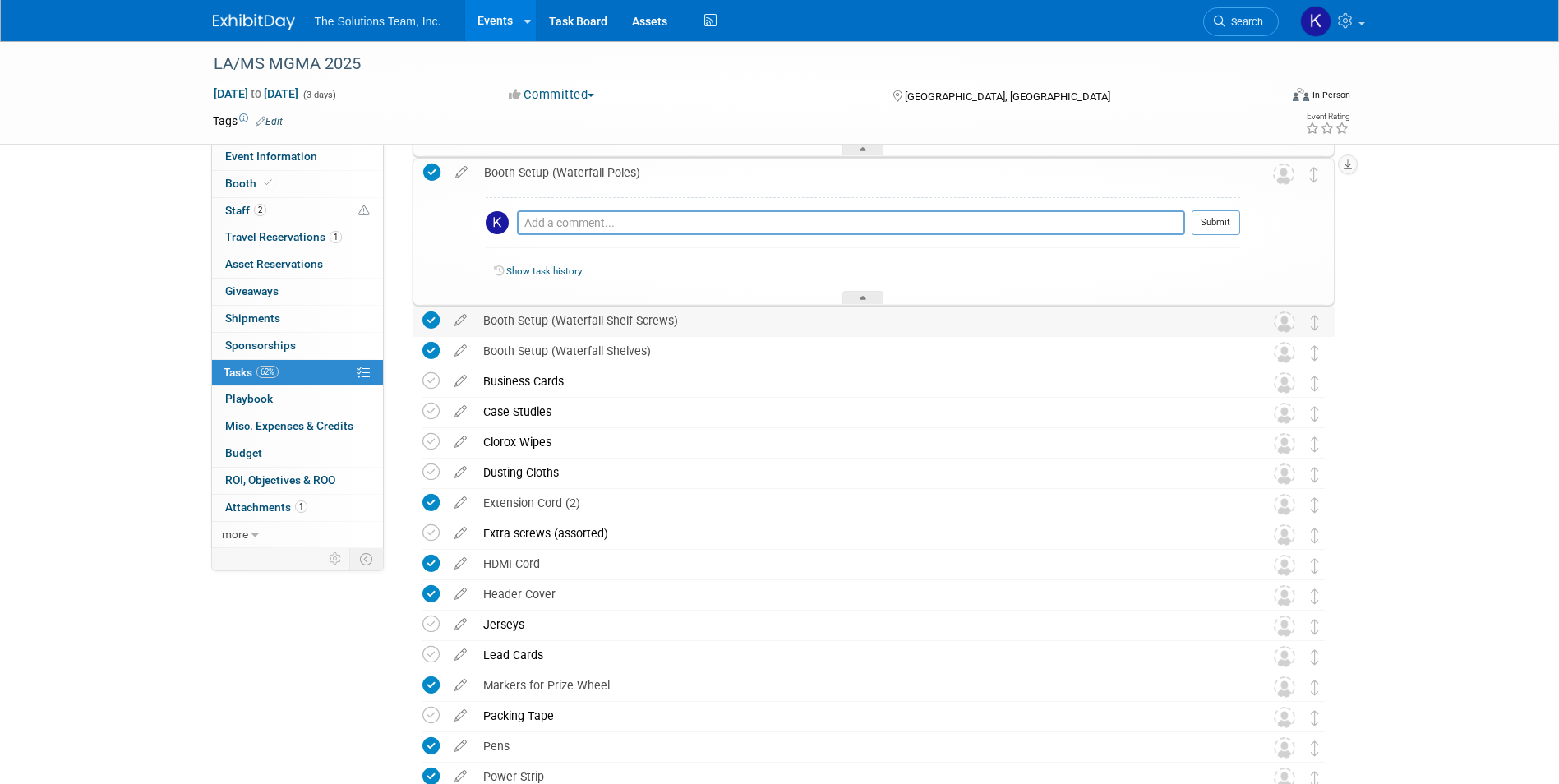
drag, startPoint x: 681, startPoint y: 323, endPoint x: 478, endPoint y: 323, distance: 203.0
click at [478, 323] on div "Booth Setup (Waterfall Shelf Screws)" at bounding box center [858, 320] width 765 height 28
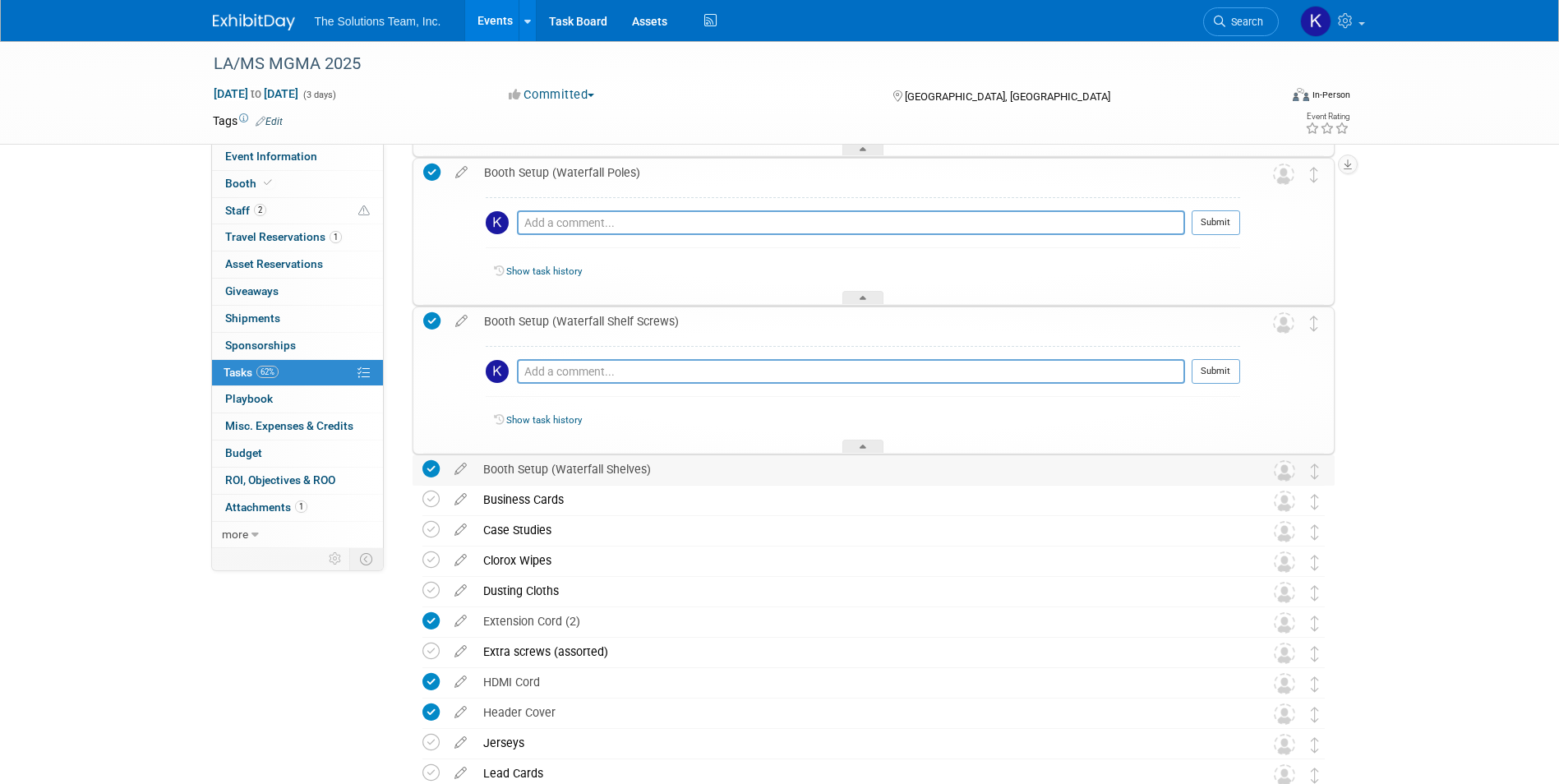
drag, startPoint x: 659, startPoint y: 468, endPoint x: 479, endPoint y: 459, distance: 180.2
click at [479, 459] on div "Booth Setup (Waterfall Shelves)" at bounding box center [858, 468] width 765 height 28
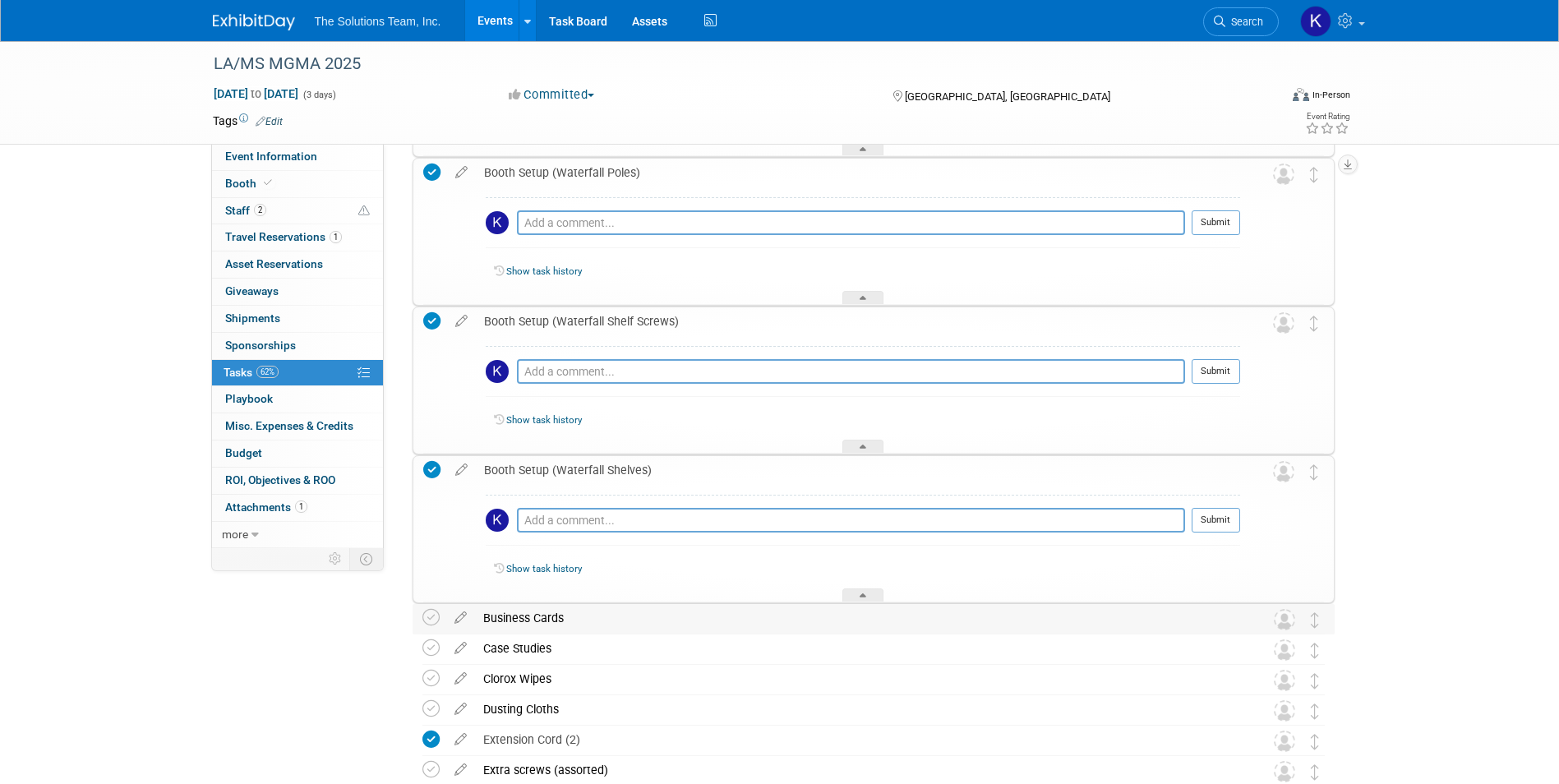
drag, startPoint x: 564, startPoint y: 620, endPoint x: 485, endPoint y: 619, distance: 79.0
click at [485, 619] on div "Business Cards" at bounding box center [858, 618] width 765 height 28
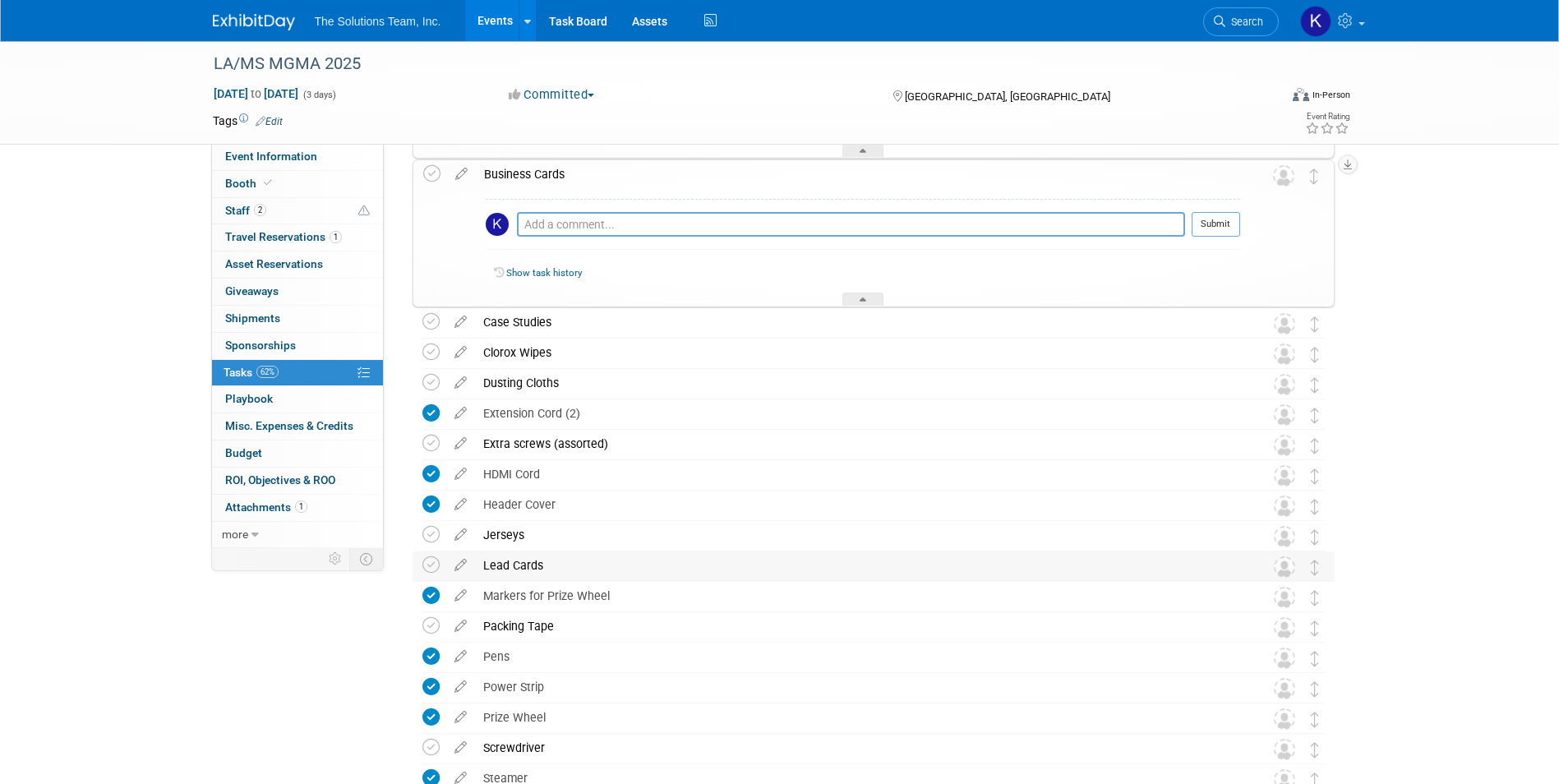
scroll to position [6972, 0]
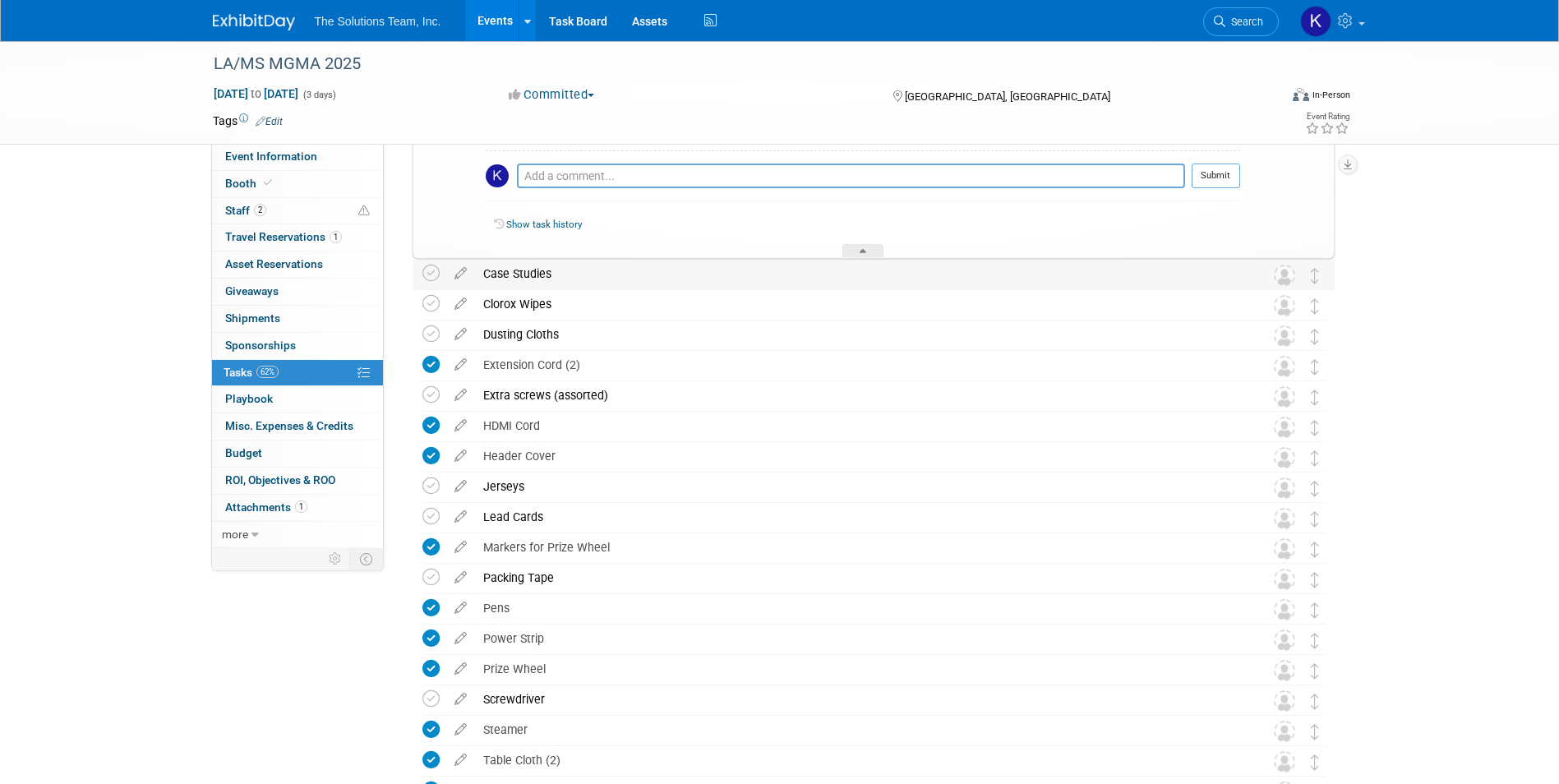
drag, startPoint x: 551, startPoint y: 277, endPoint x: 483, endPoint y: 271, distance: 68.3
click at [483, 271] on div "Case Studies" at bounding box center [858, 273] width 765 height 28
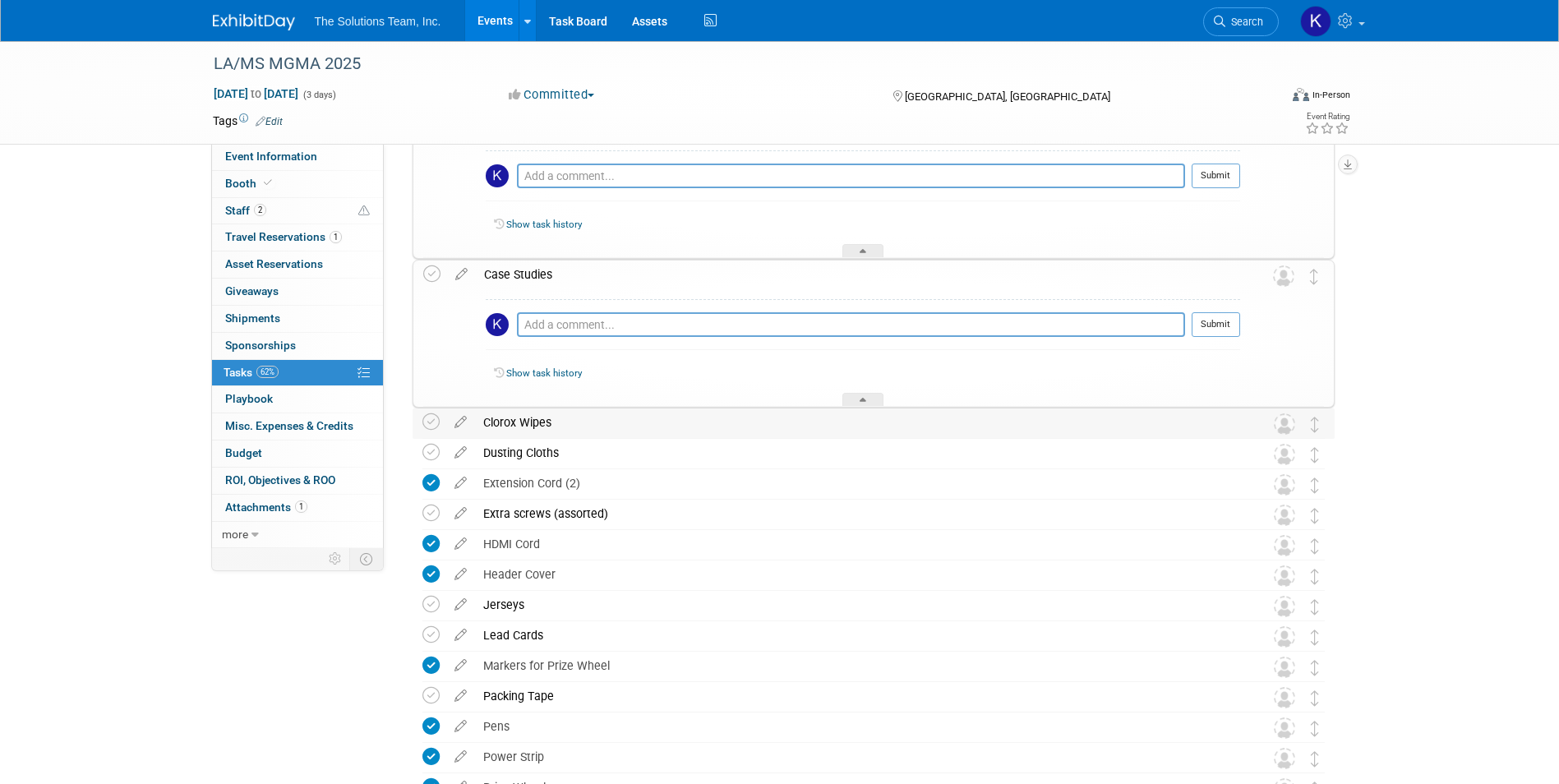
drag, startPoint x: 557, startPoint y: 425, endPoint x: 485, endPoint y: 424, distance: 72.0
click at [483, 424] on div "Clorox Wipes" at bounding box center [858, 422] width 765 height 28
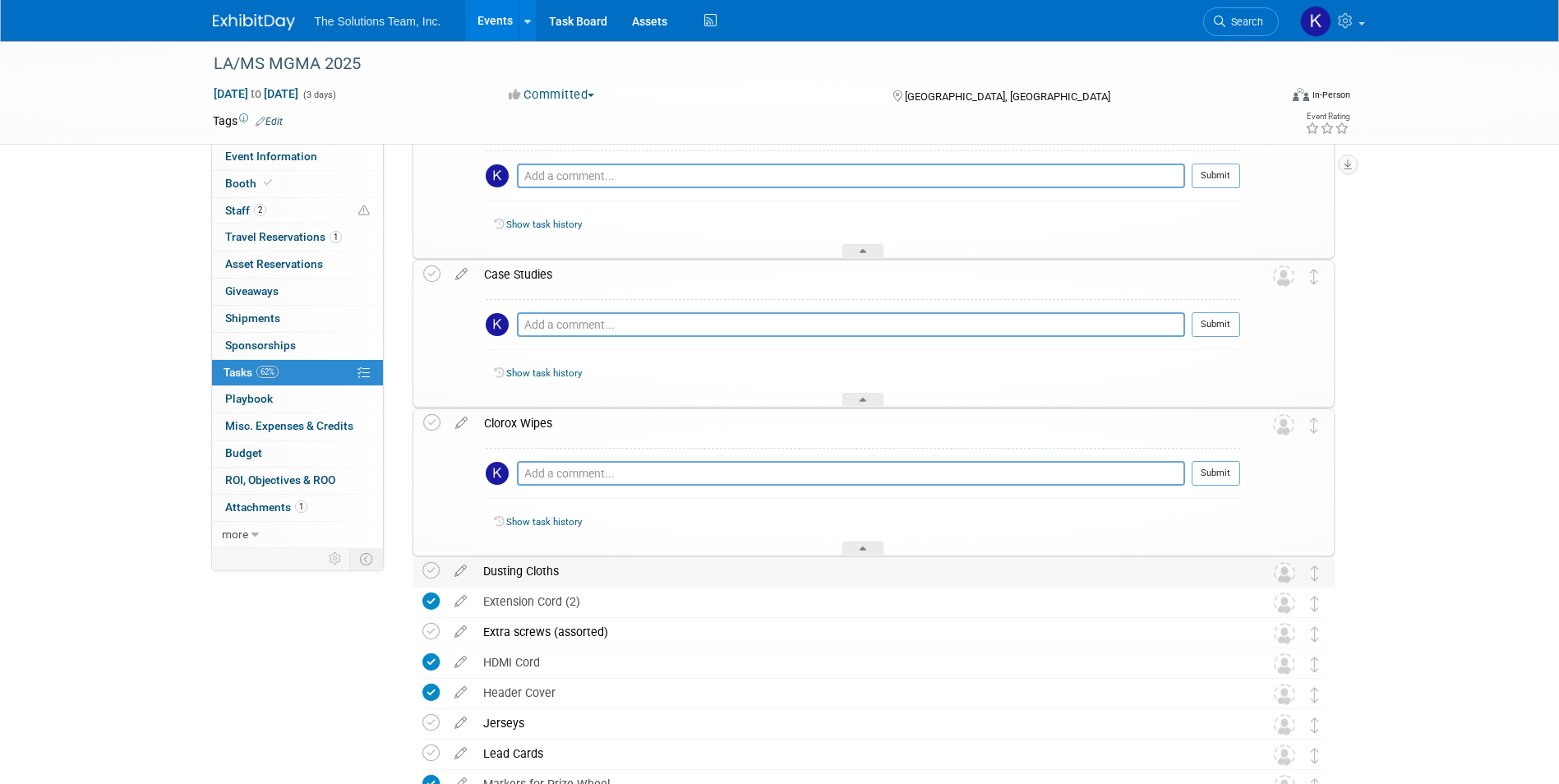
drag, startPoint x: 573, startPoint y: 573, endPoint x: 484, endPoint y: 569, distance: 89.1
click at [484, 569] on div "Dusting Cloths" at bounding box center [858, 570] width 765 height 28
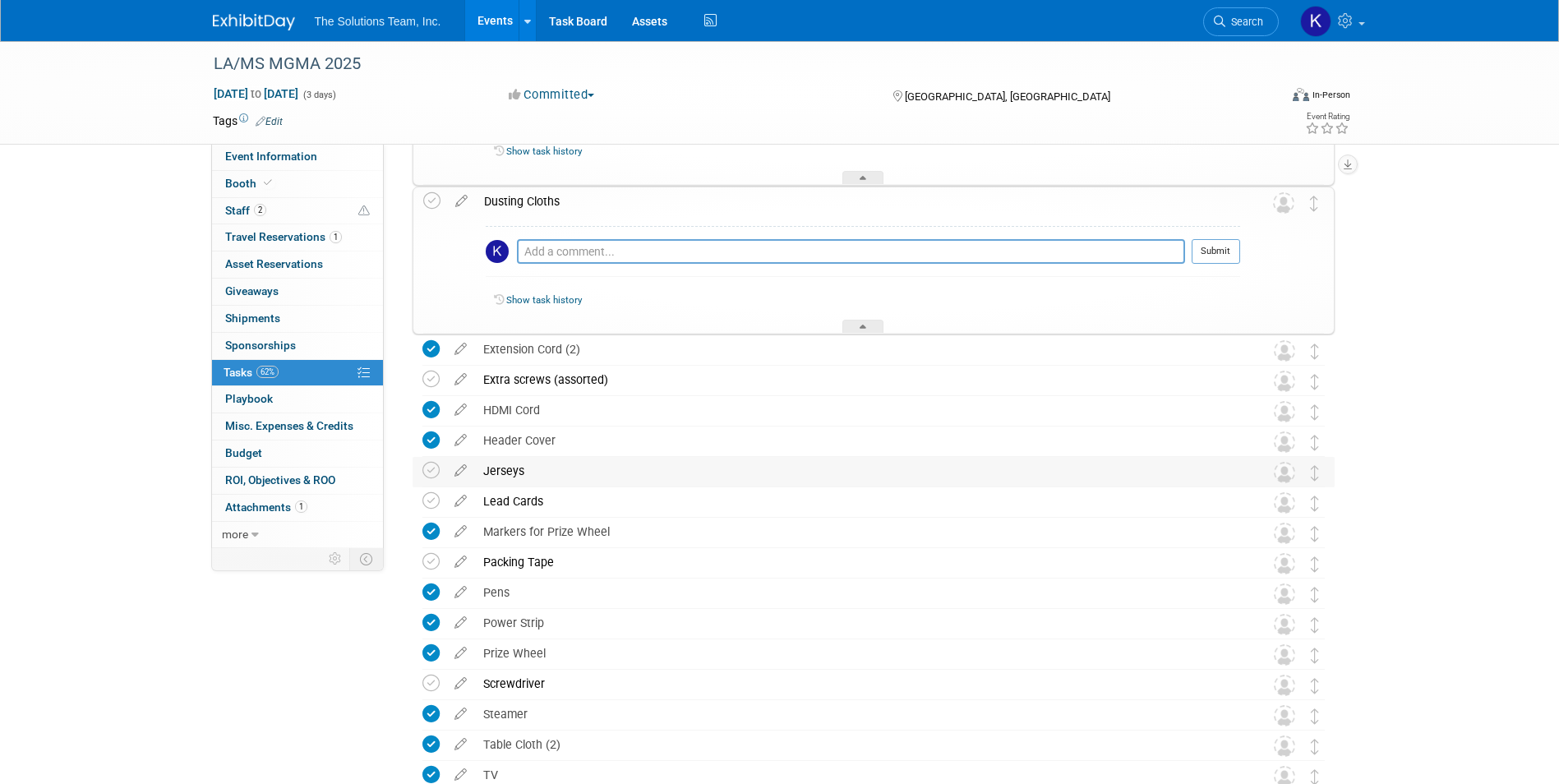
scroll to position [7383, 0]
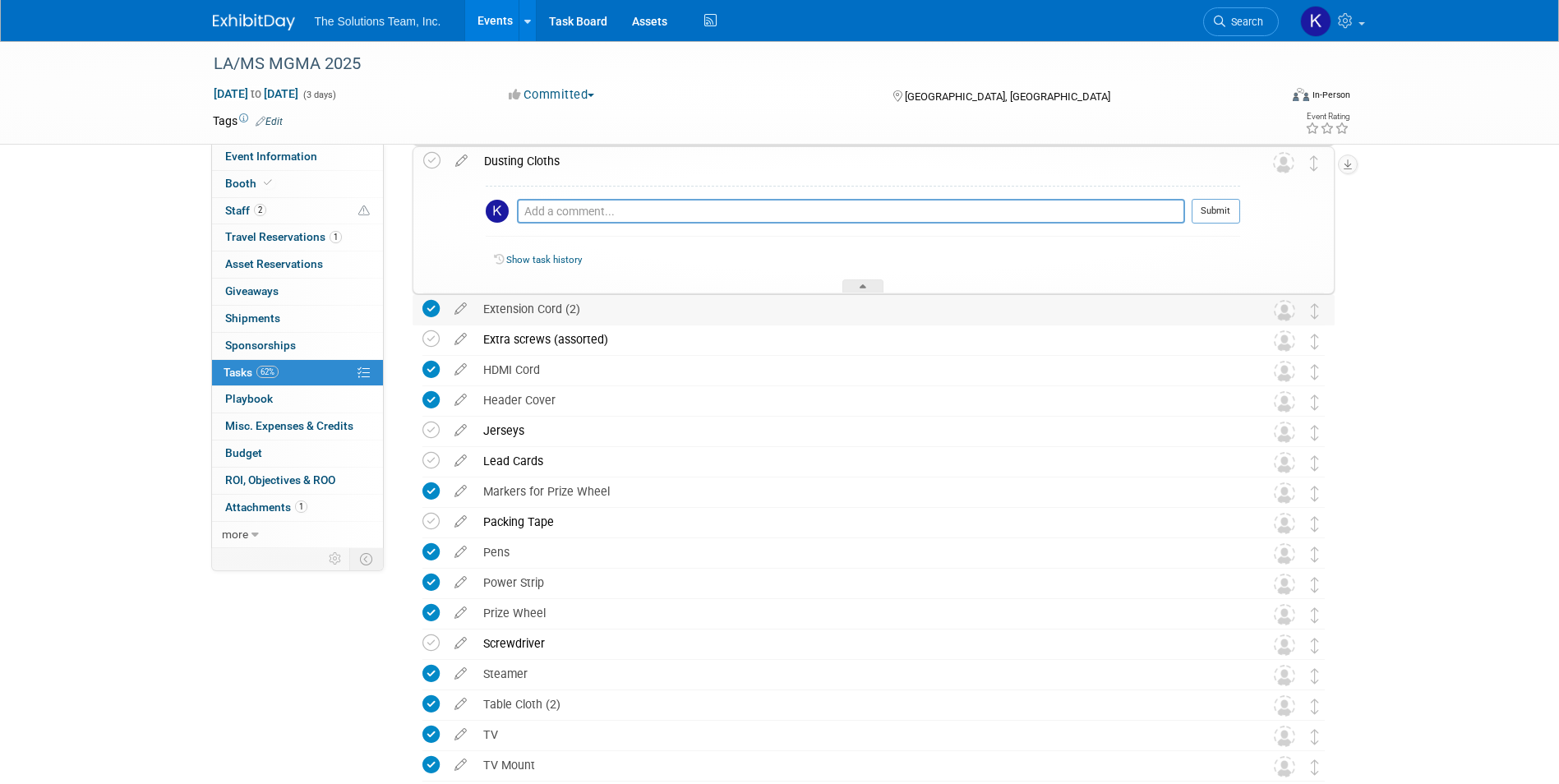
drag, startPoint x: 589, startPoint y: 309, endPoint x: 480, endPoint y: 311, distance: 109.0
click at [480, 311] on div "Extension Cord (2)" at bounding box center [858, 309] width 765 height 28
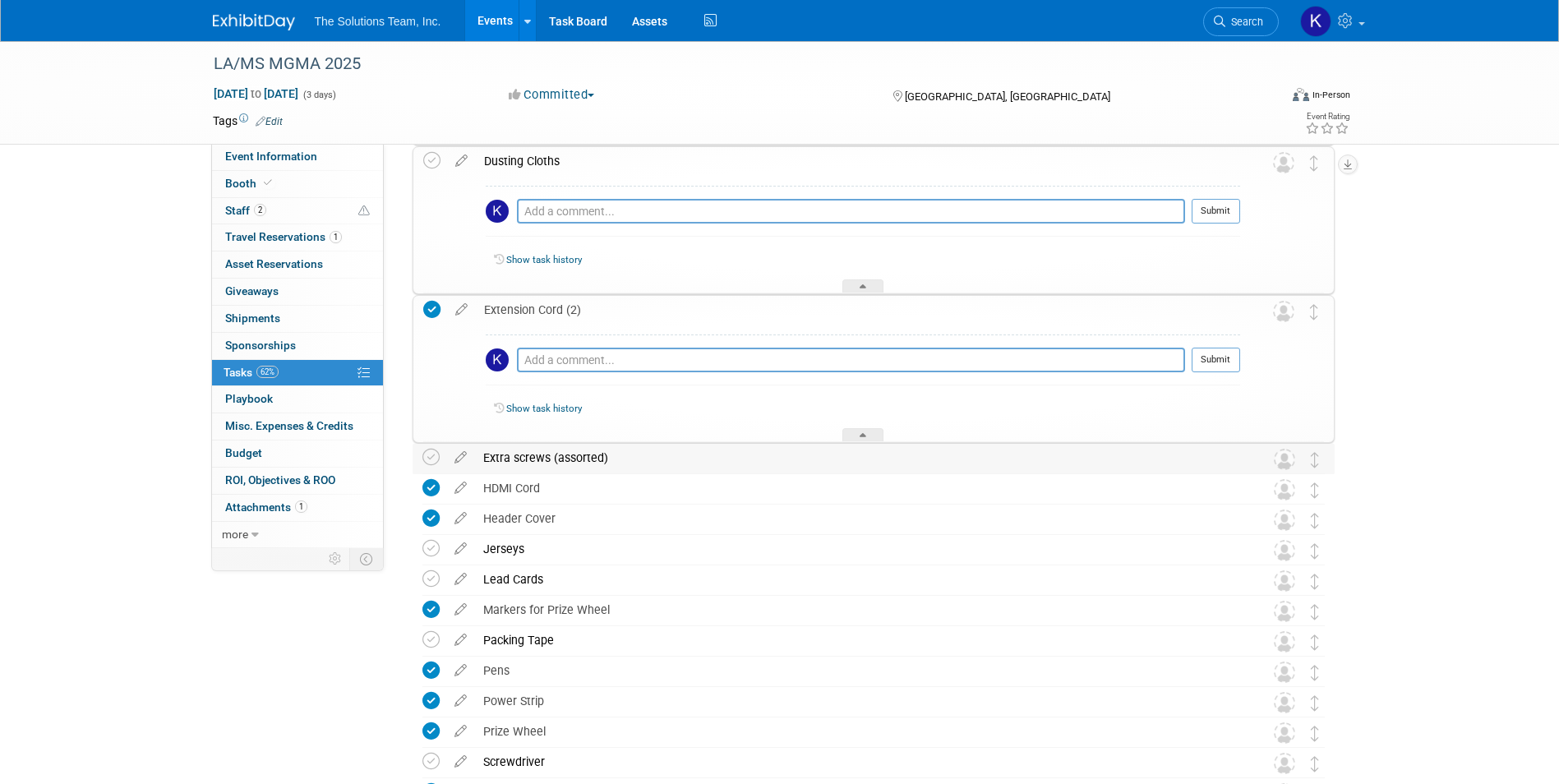
drag, startPoint x: 613, startPoint y: 462, endPoint x: 479, endPoint y: 462, distance: 134.0
click at [479, 462] on div "Extra screws (assorted)" at bounding box center [858, 457] width 765 height 28
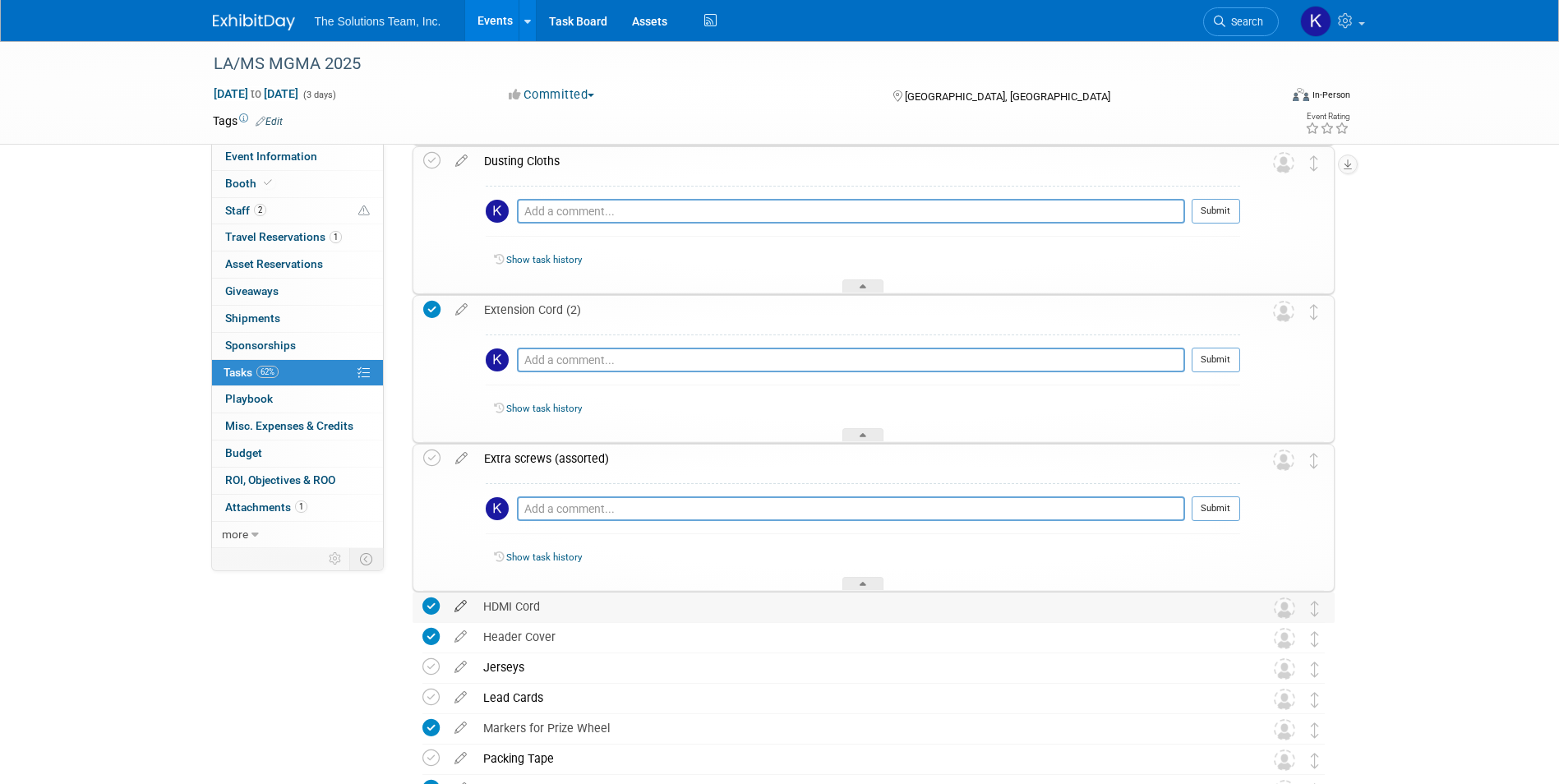
drag, startPoint x: 549, startPoint y: 608, endPoint x: 463, endPoint y: 606, distance: 86.0
click at [463, 606] on tr "HDMI Cord Pro tip: Press Ctrl-Enter to submit comment. Submit Show task history" at bounding box center [873, 607] width 902 height 30
drag, startPoint x: 566, startPoint y: 637, endPoint x: 472, endPoint y: 636, distance: 94.0
click at [472, 636] on tr "Header Cover Pro tip: Press Ctrl-Enter to submit comment. Submit Show task hist…" at bounding box center [873, 637] width 902 height 30
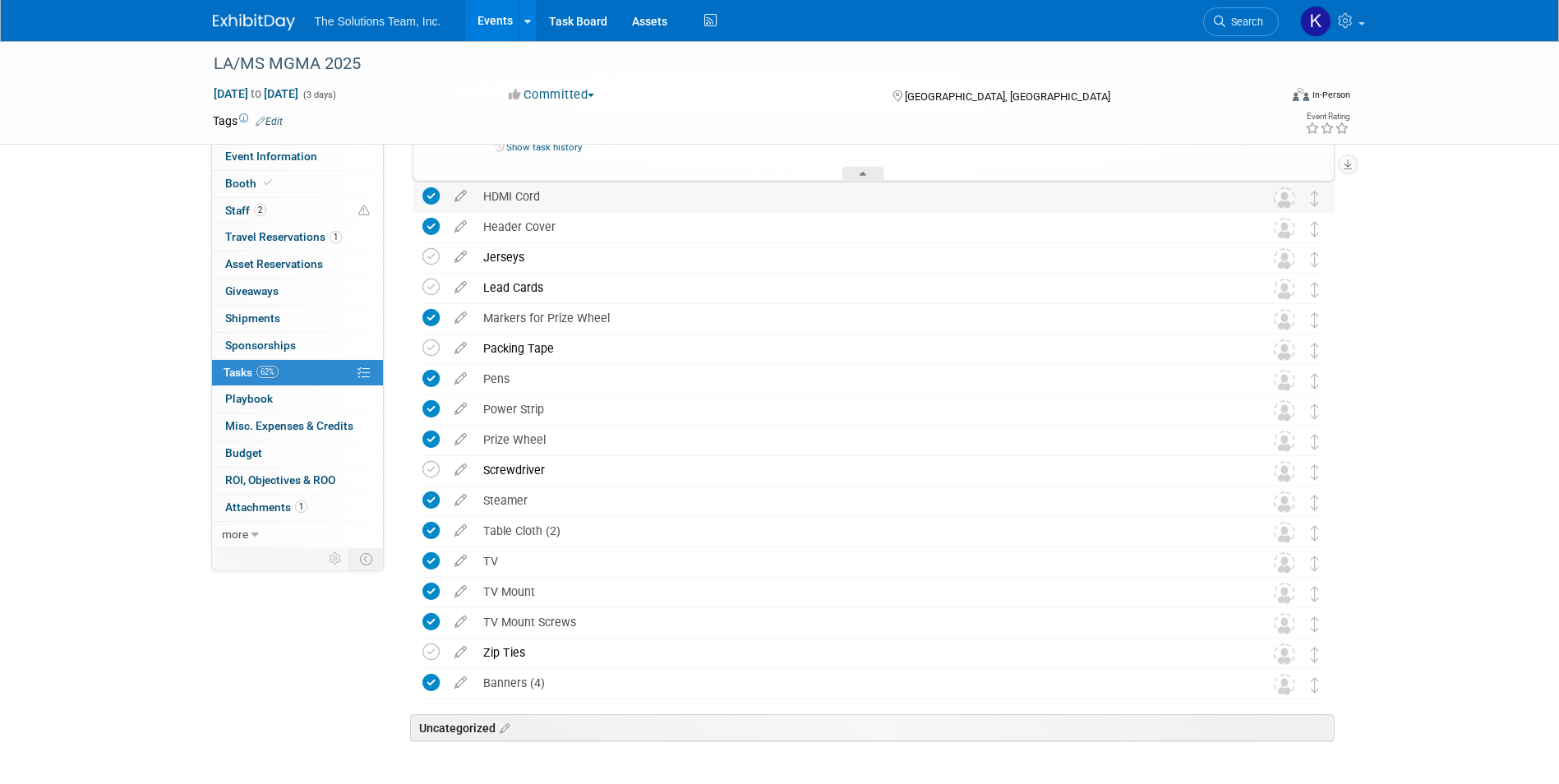
scroll to position [7793, 0]
drag, startPoint x: 531, startPoint y: 259, endPoint x: 466, endPoint y: 260, distance: 65.0
click at [466, 260] on tr "Jerseys Pro tip: Press Ctrl-Enter to submit comment. Submit Show task history" at bounding box center [873, 257] width 902 height 30
drag, startPoint x: 541, startPoint y: 287, endPoint x: 477, endPoint y: 286, distance: 64.0
click at [477, 286] on div "Lead Cards" at bounding box center [858, 286] width 765 height 28
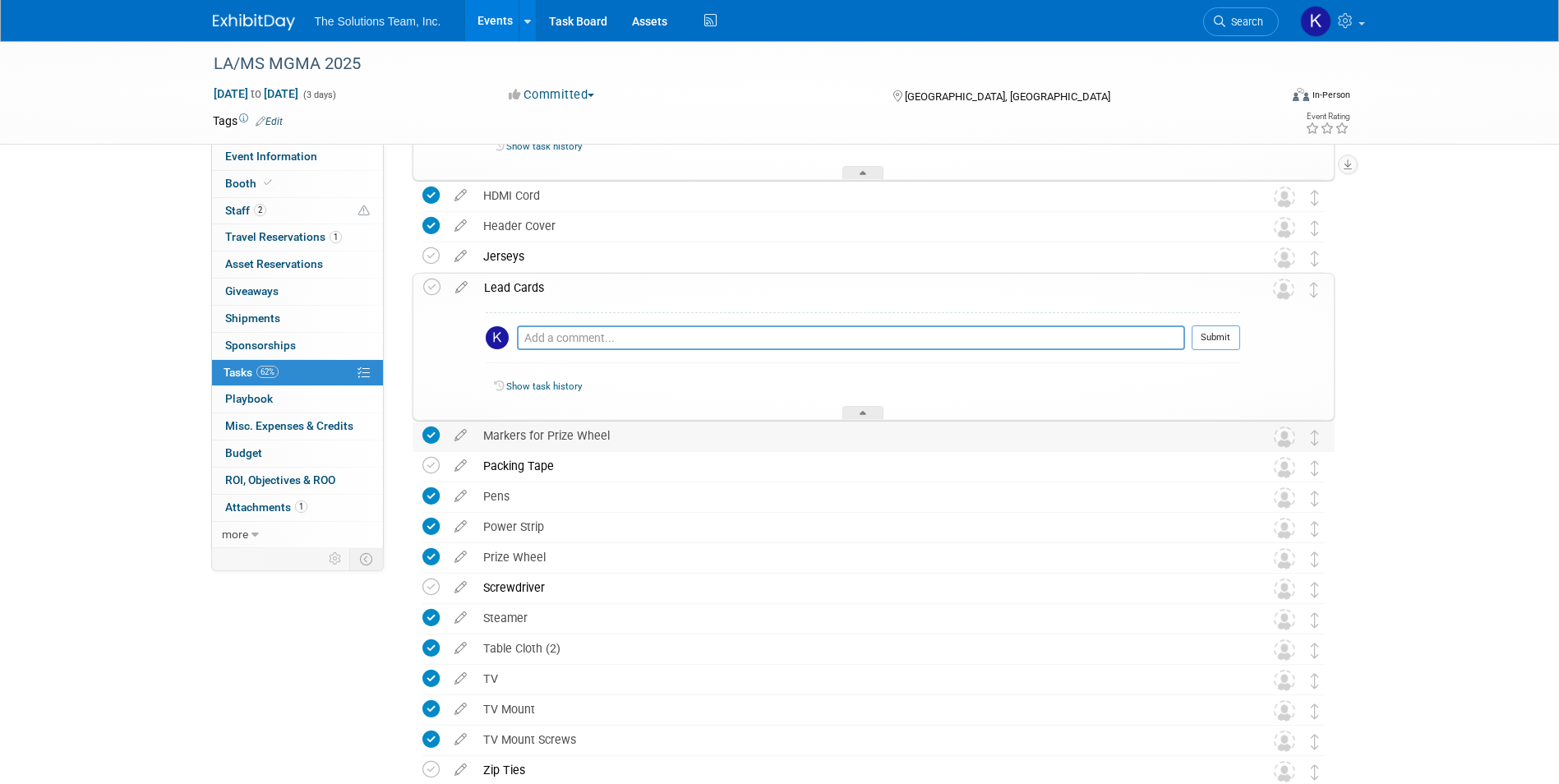
drag, startPoint x: 607, startPoint y: 434, endPoint x: 479, endPoint y: 434, distance: 128.0
click at [479, 434] on div "Markers for Prize Wheel" at bounding box center [858, 435] width 765 height 28
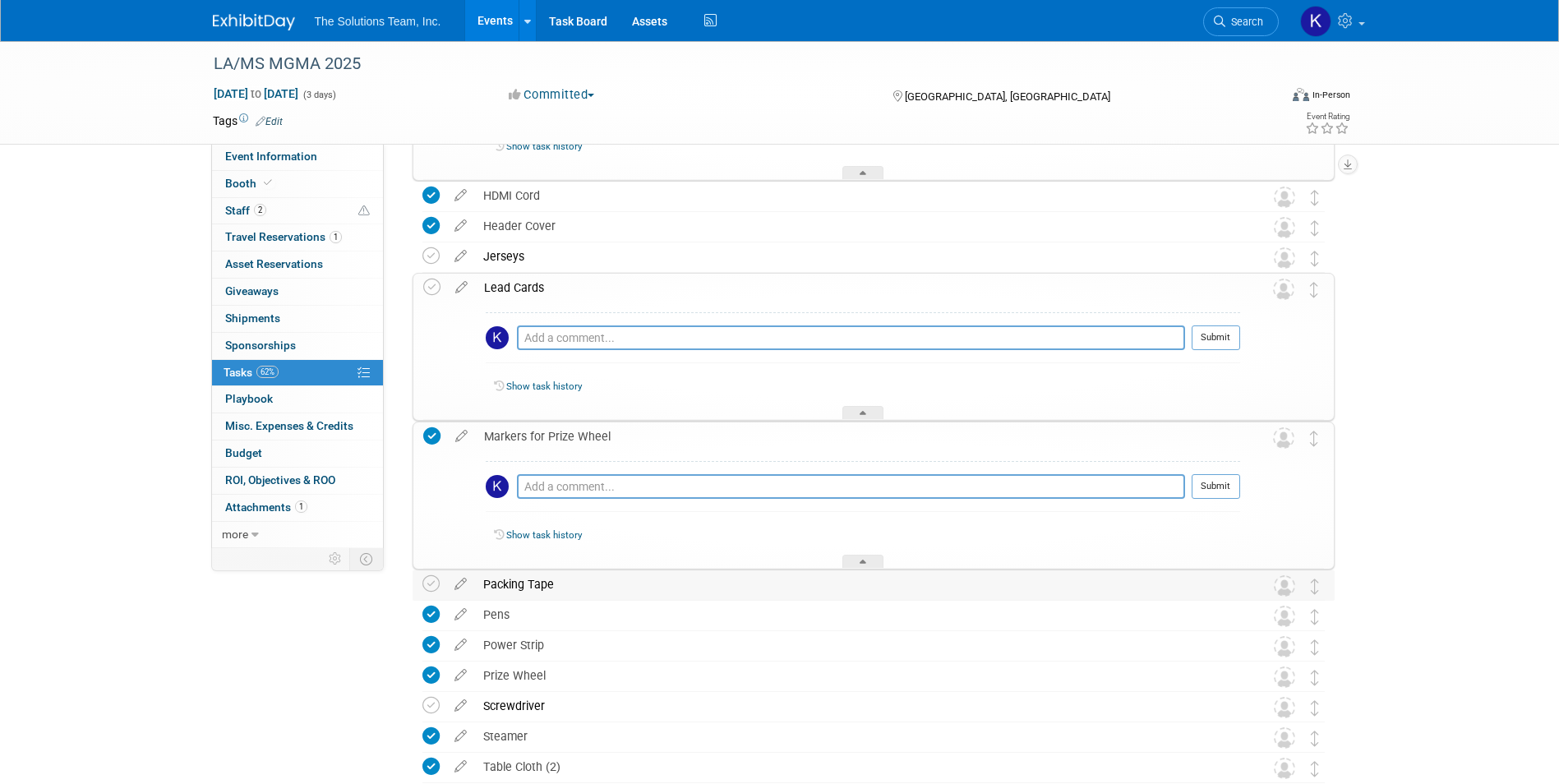
drag, startPoint x: 555, startPoint y: 585, endPoint x: 475, endPoint y: 596, distance: 80.8
click at [475, 596] on div "Packing Tape" at bounding box center [858, 584] width 765 height 28
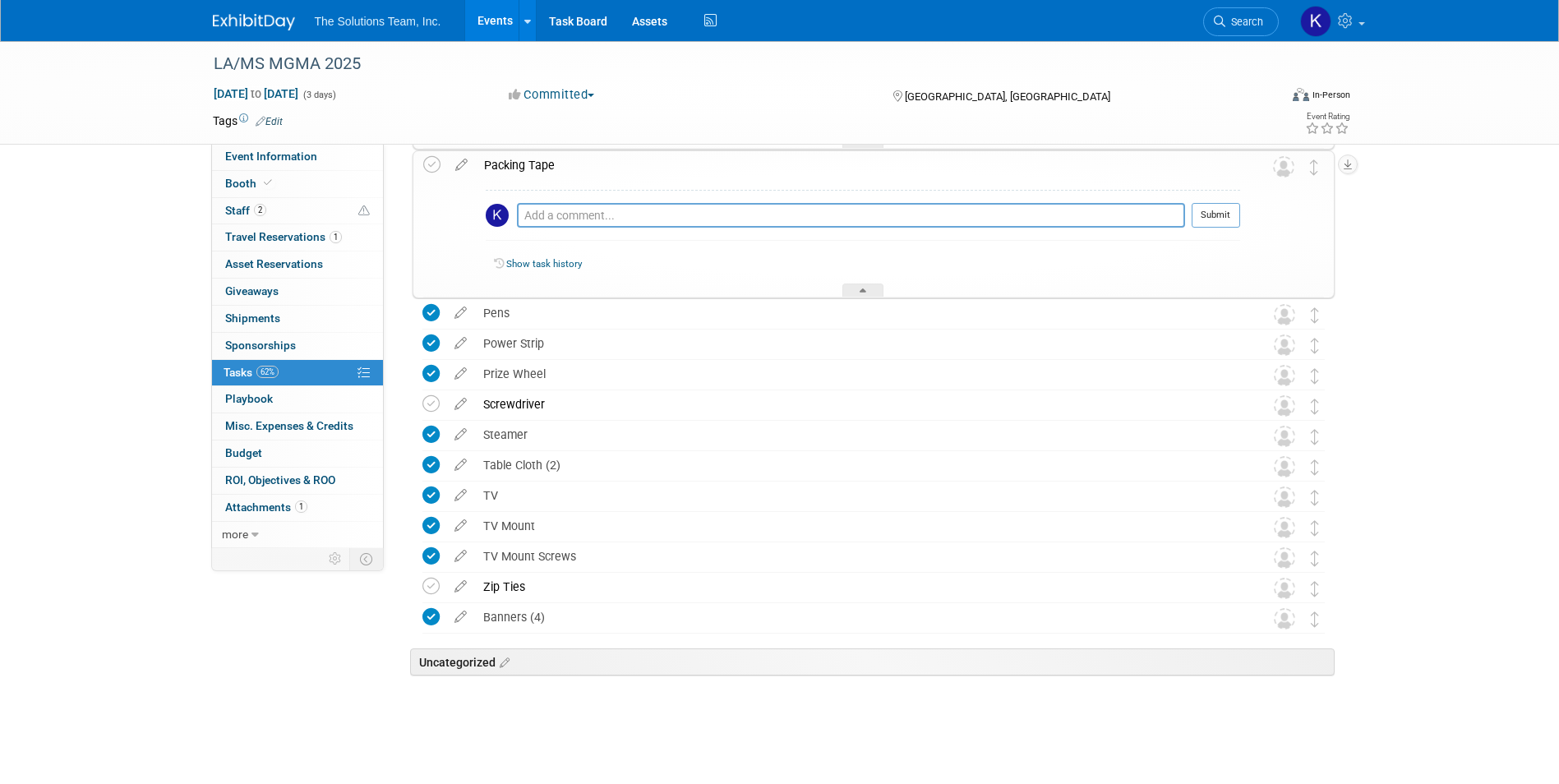
scroll to position [8214, 0]
drag, startPoint x: 513, startPoint y: 306, endPoint x: 474, endPoint y: 307, distance: 39.0
click at [474, 307] on tr "Pens Pro tip: Press Ctrl-Enter to submit comment. Submit Show task history" at bounding box center [873, 312] width 902 height 30
drag, startPoint x: 544, startPoint y: 340, endPoint x: 483, endPoint y: 340, distance: 61.0
click at [483, 340] on div "Power Strip" at bounding box center [858, 342] width 765 height 28
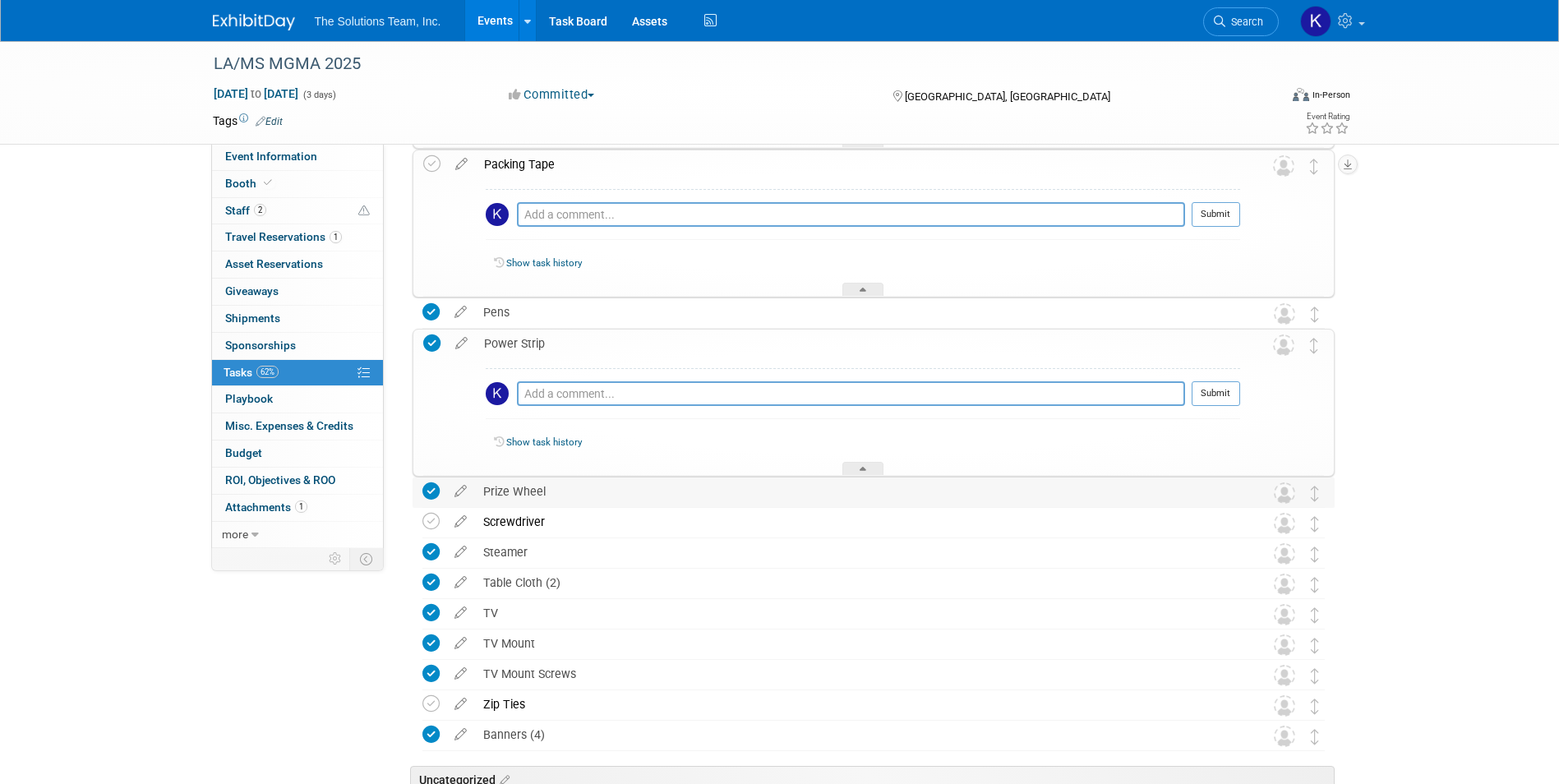
drag, startPoint x: 556, startPoint y: 494, endPoint x: 483, endPoint y: 493, distance: 73.0
click at [482, 493] on div "Prize Wheel" at bounding box center [858, 491] width 765 height 28
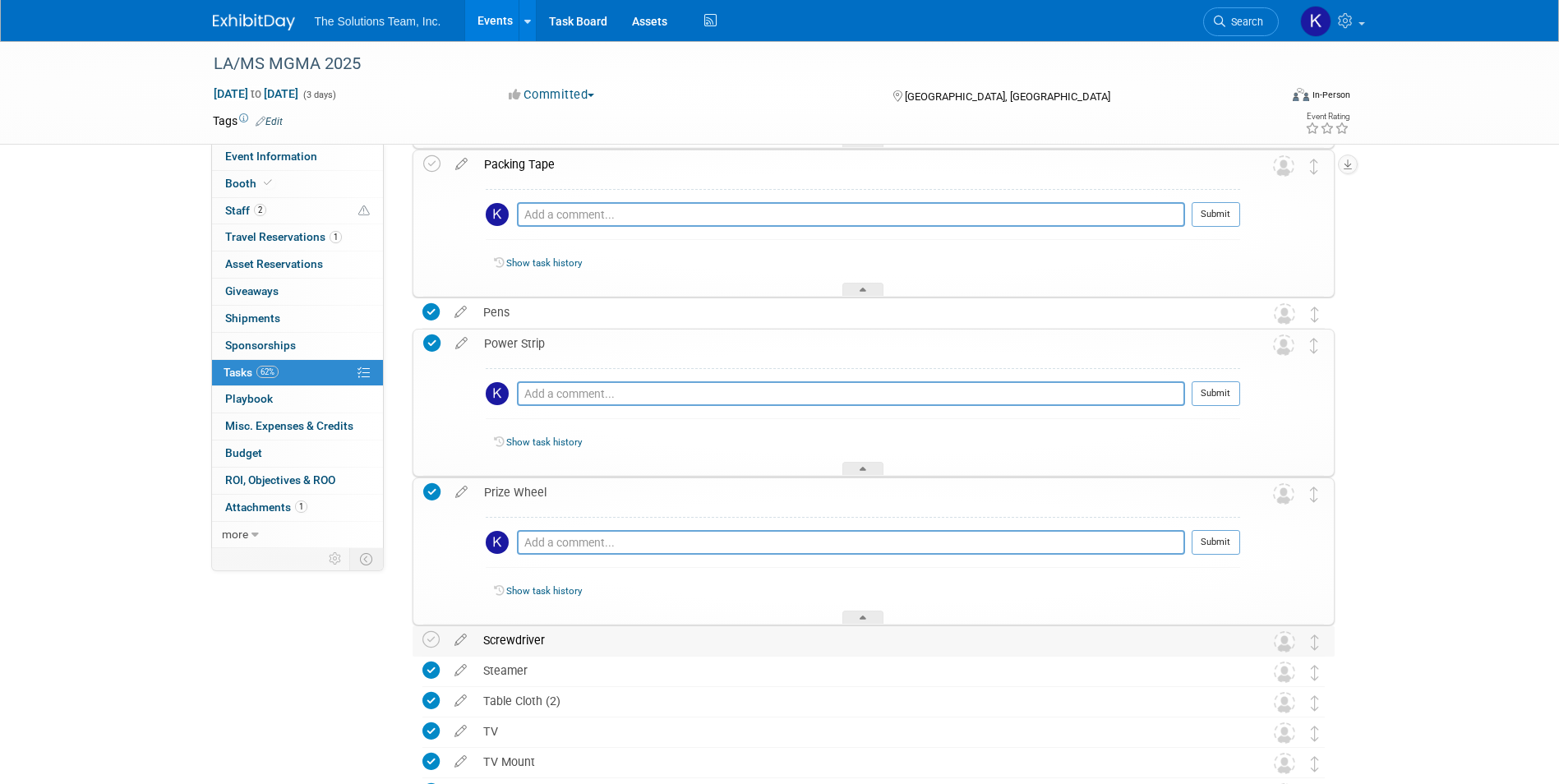
drag, startPoint x: 551, startPoint y: 641, endPoint x: 479, endPoint y: 632, distance: 72.6
click at [479, 632] on div "Screwdriver" at bounding box center [858, 640] width 765 height 28
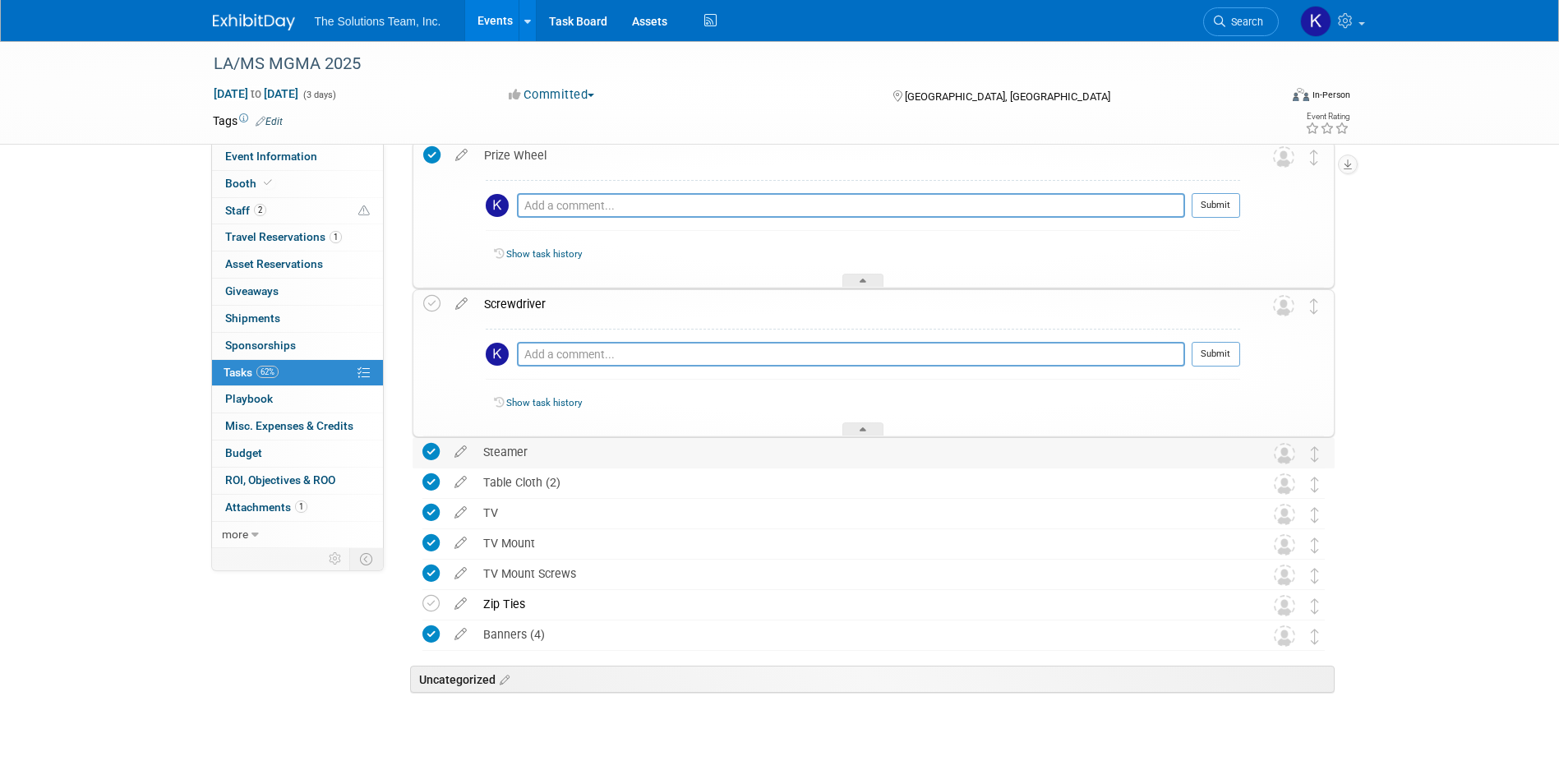
scroll to position [8569, 0]
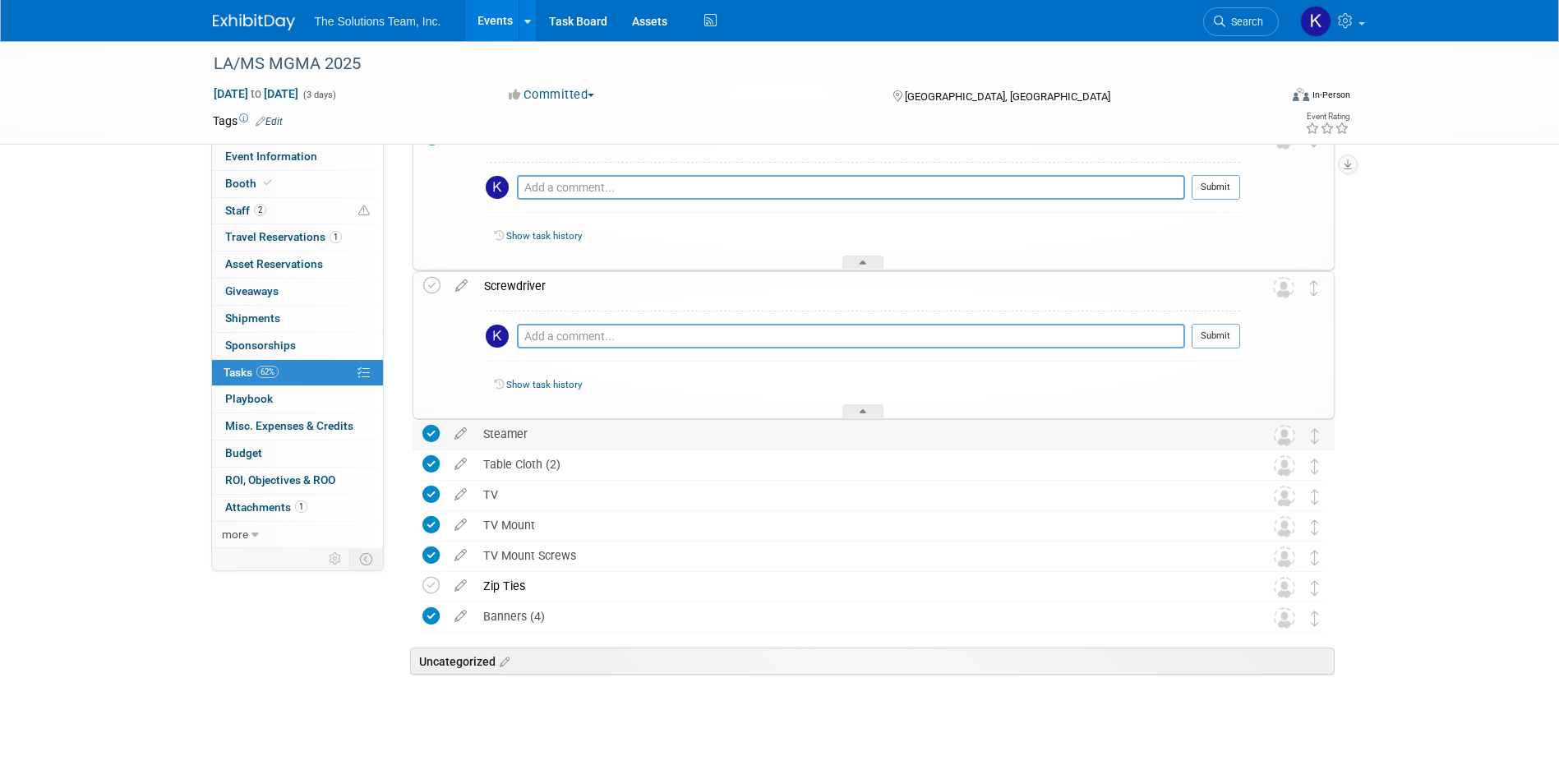
drag, startPoint x: 534, startPoint y: 443, endPoint x: 477, endPoint y: 442, distance: 57.0
click at [477, 442] on div "Steamer" at bounding box center [858, 434] width 765 height 28
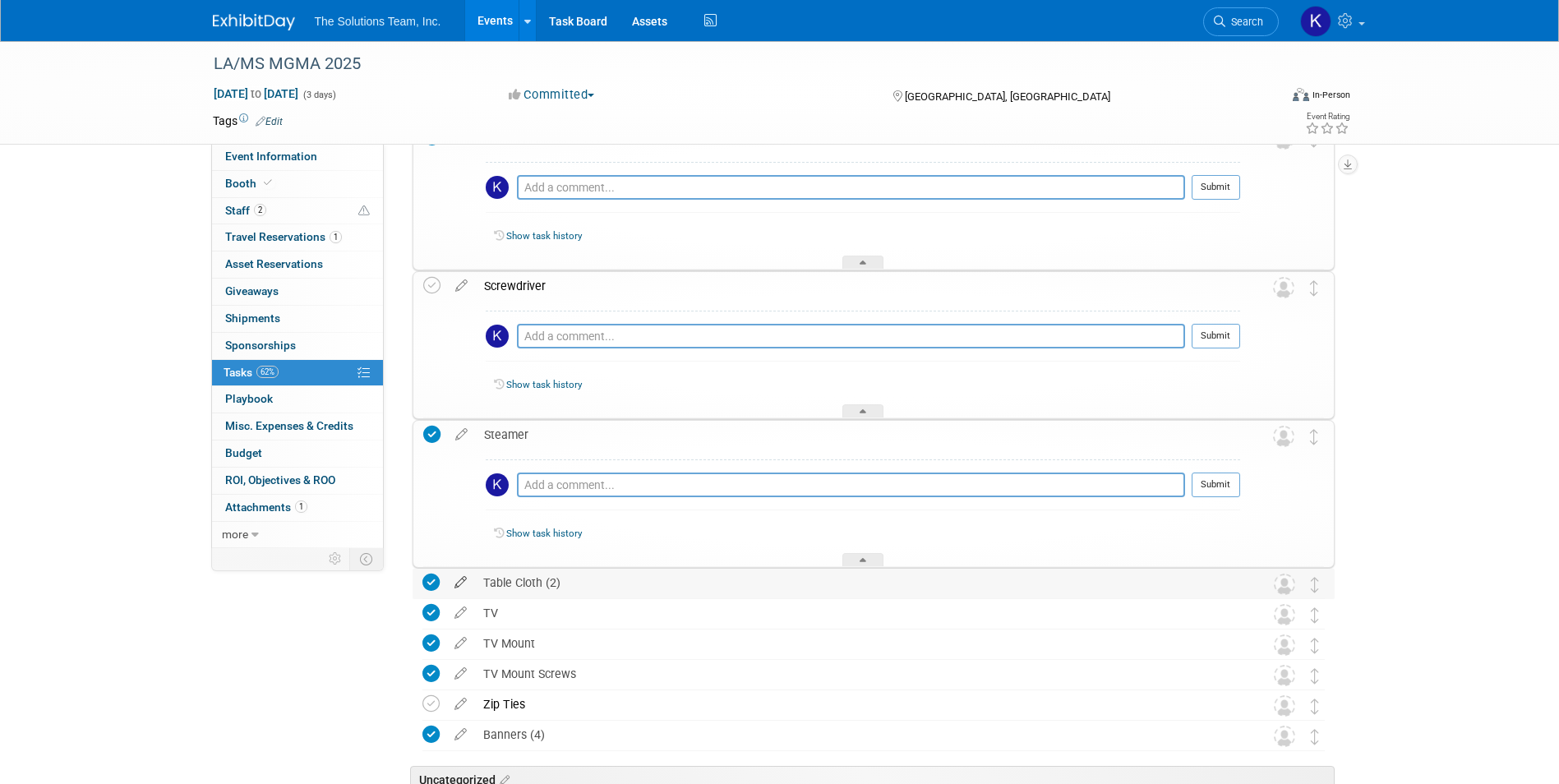
drag, startPoint x: 566, startPoint y: 583, endPoint x: 463, endPoint y: 580, distance: 103.0
click at [463, 580] on tr "Table Cloth (2) Pro tip: Press Ctrl-Enter to submit comment. Submit Show task h…" at bounding box center [873, 583] width 902 height 30
drag, startPoint x: 511, startPoint y: 619, endPoint x: 472, endPoint y: 618, distance: 39.0
click at [472, 618] on tr "TV Pro tip: Press Ctrl-Enter to submit comment. Submit Show task history" at bounding box center [873, 613] width 902 height 30
drag, startPoint x: 535, startPoint y: 644, endPoint x: 480, endPoint y: 645, distance: 55.0
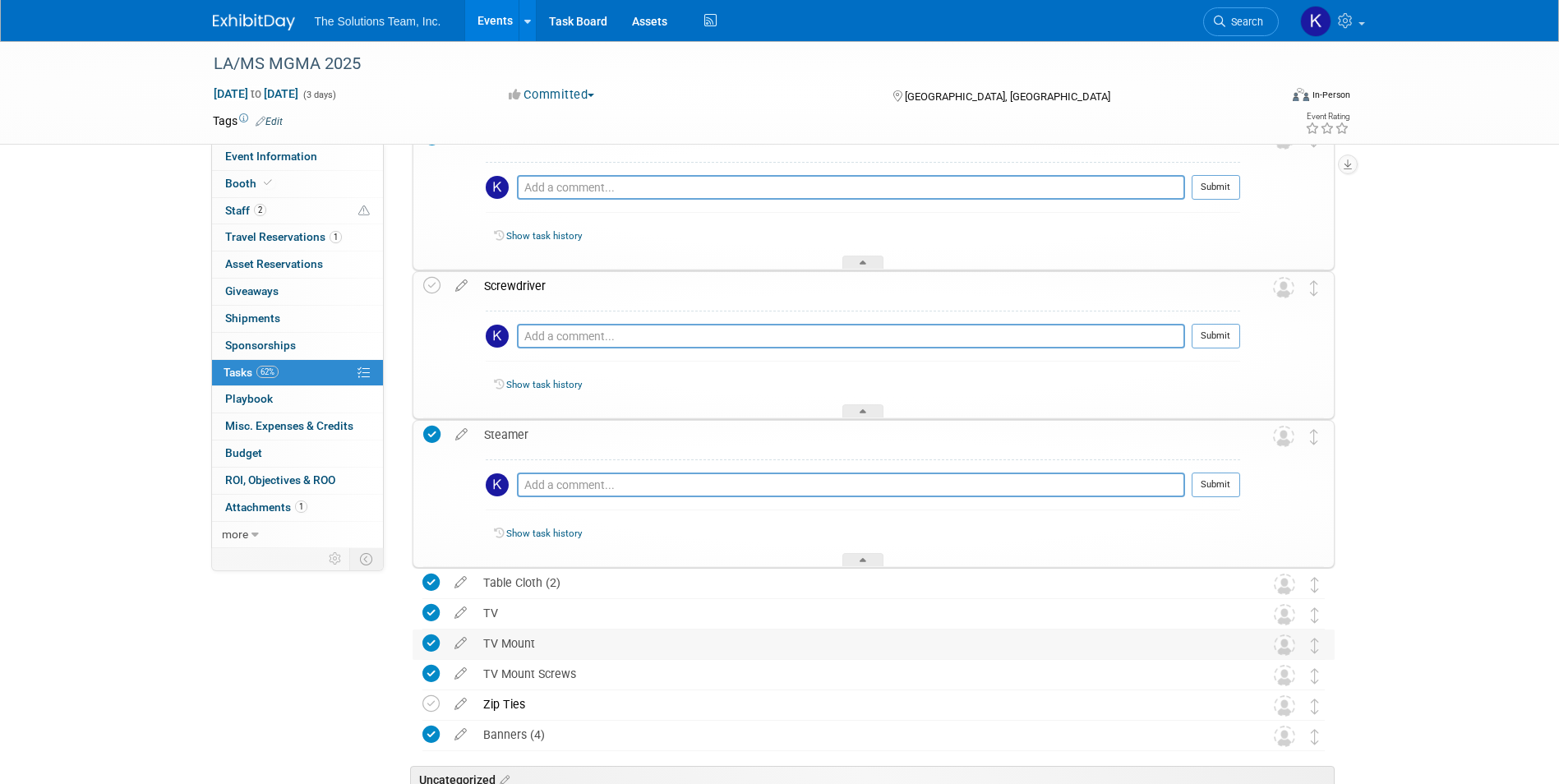
click at [480, 645] on div "TV Mount" at bounding box center [858, 643] width 765 height 28
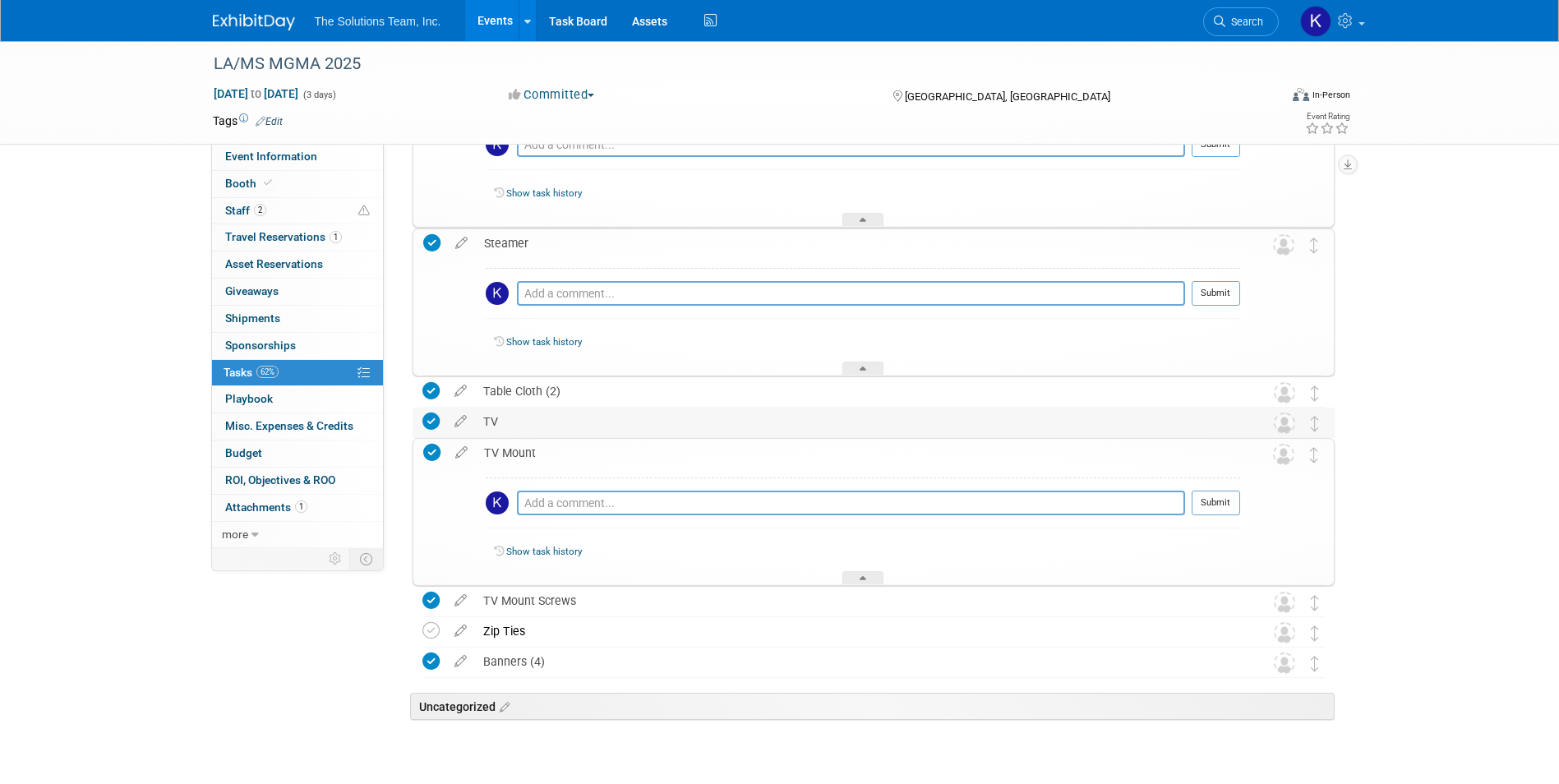
scroll to position [8806, 0]
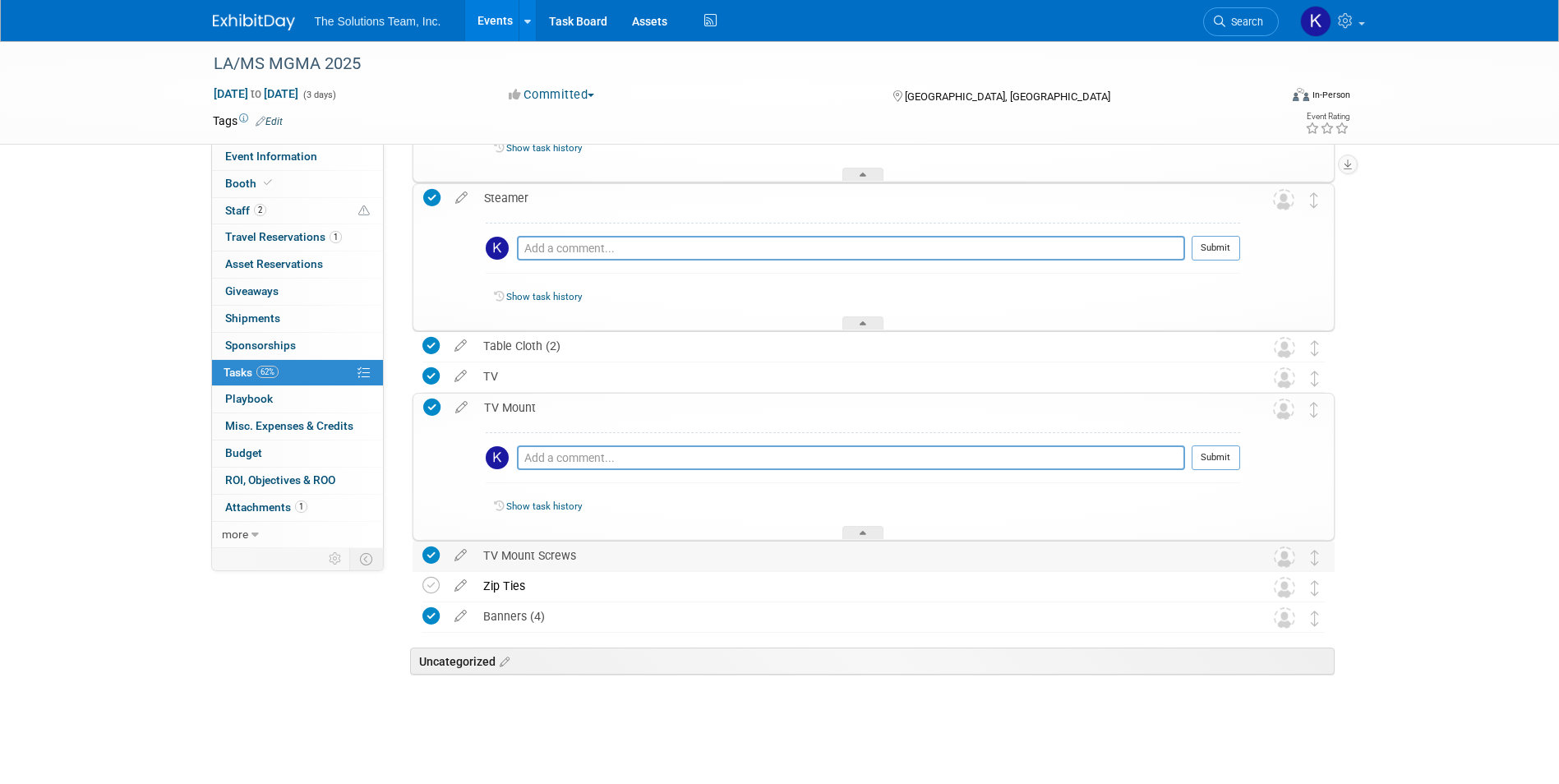
drag, startPoint x: 578, startPoint y: 552, endPoint x: 470, endPoint y: 568, distance: 109.2
click at [470, 568] on tr "TV Mount Screws Pro tip: Press Ctrl-Enter to submit comment. Submit Show task h…" at bounding box center [873, 556] width 902 height 30
drag, startPoint x: 541, startPoint y: 586, endPoint x: 468, endPoint y: 583, distance: 73.1
click at [468, 583] on tr "Zip Ties Pro tip: Press Ctrl-Enter to submit comment. Submit Show task history" at bounding box center [873, 586] width 902 height 30
drag, startPoint x: 549, startPoint y: 622, endPoint x: 430, endPoint y: 620, distance: 119.0
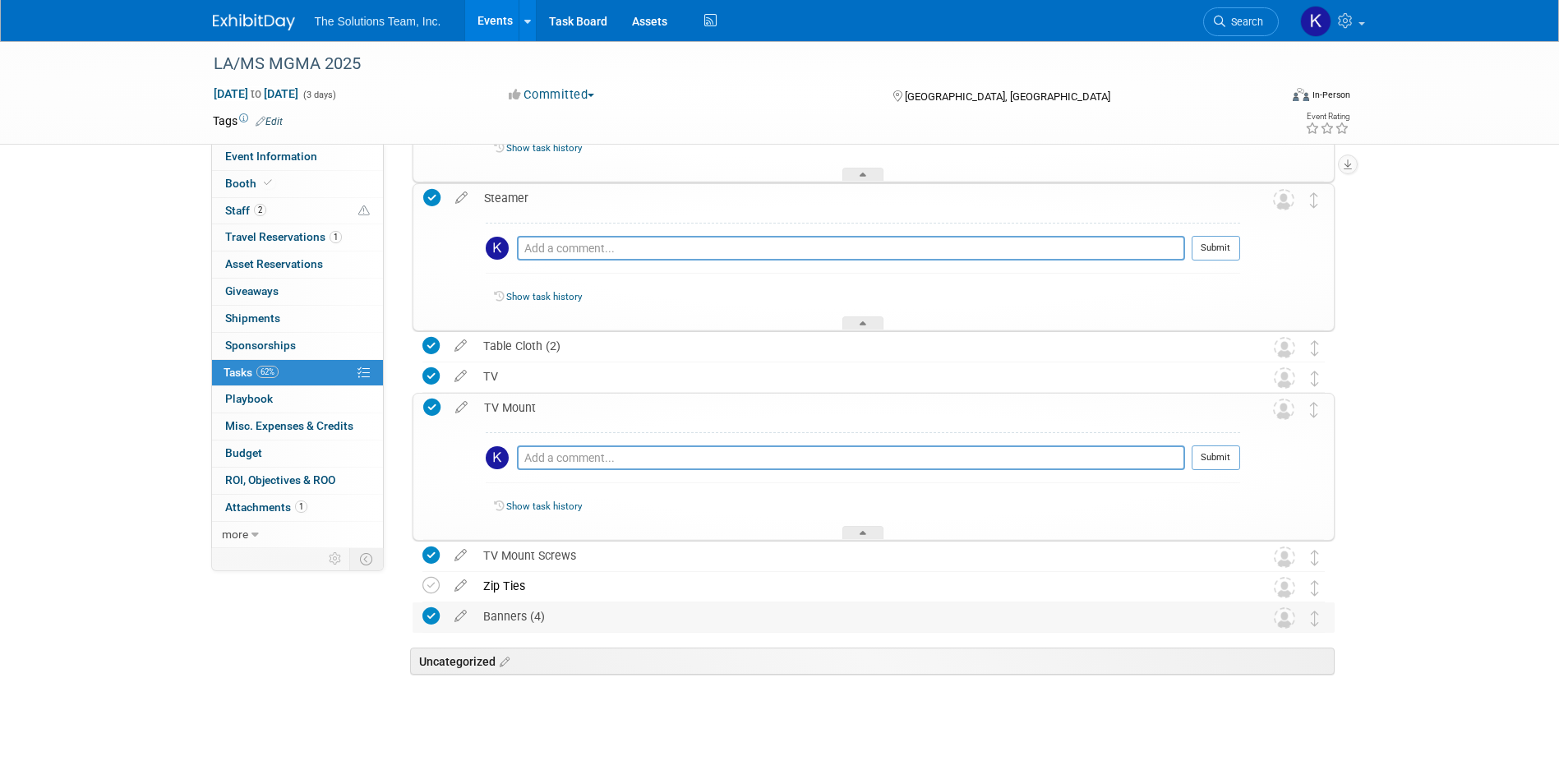
click at [430, 620] on tr "Banners (4) Pro tip: Press Ctrl-Enter to submit comment. Submit Show task histo…" at bounding box center [873, 617] width 902 height 30
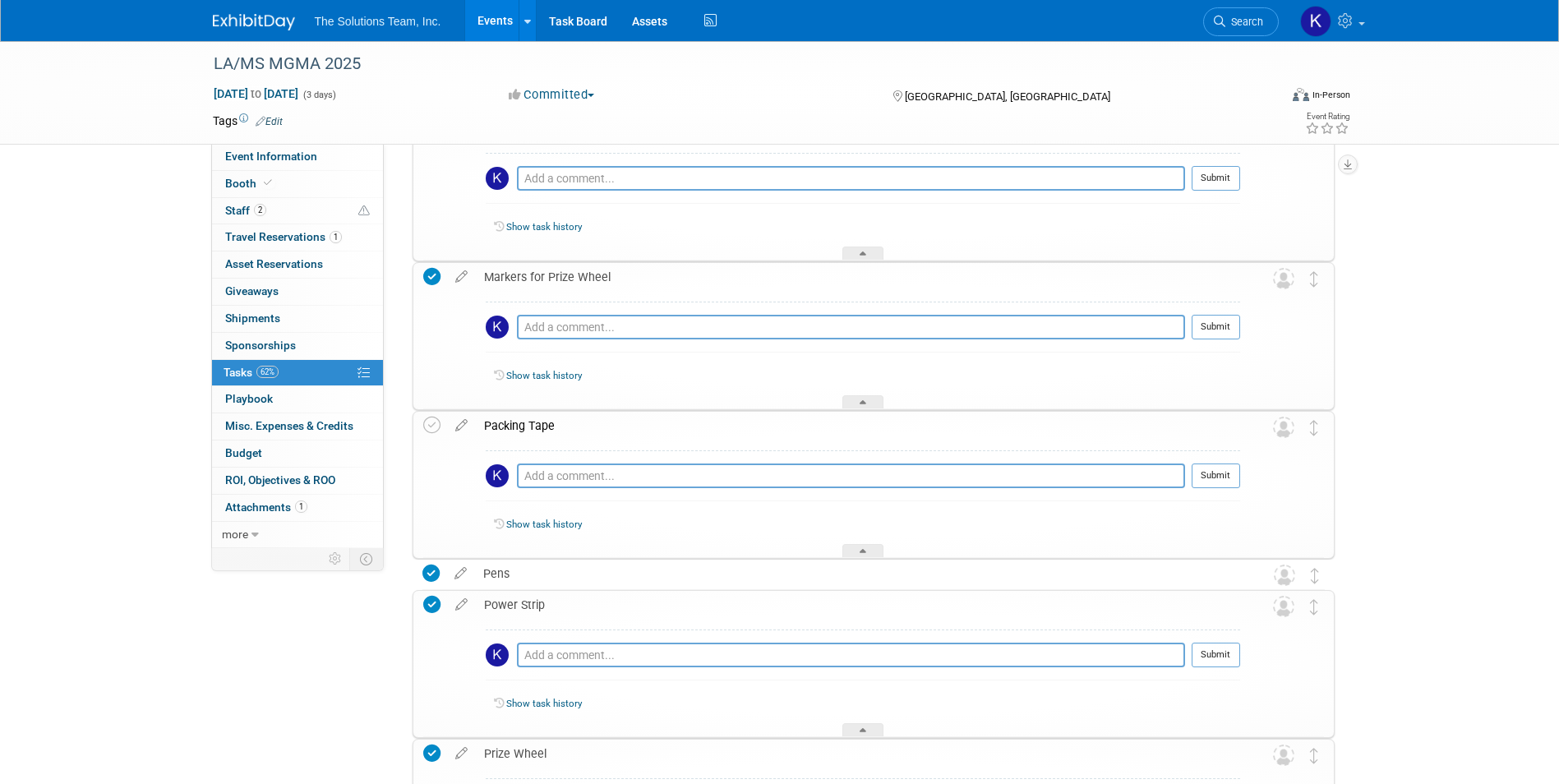
scroll to position [7655, 0]
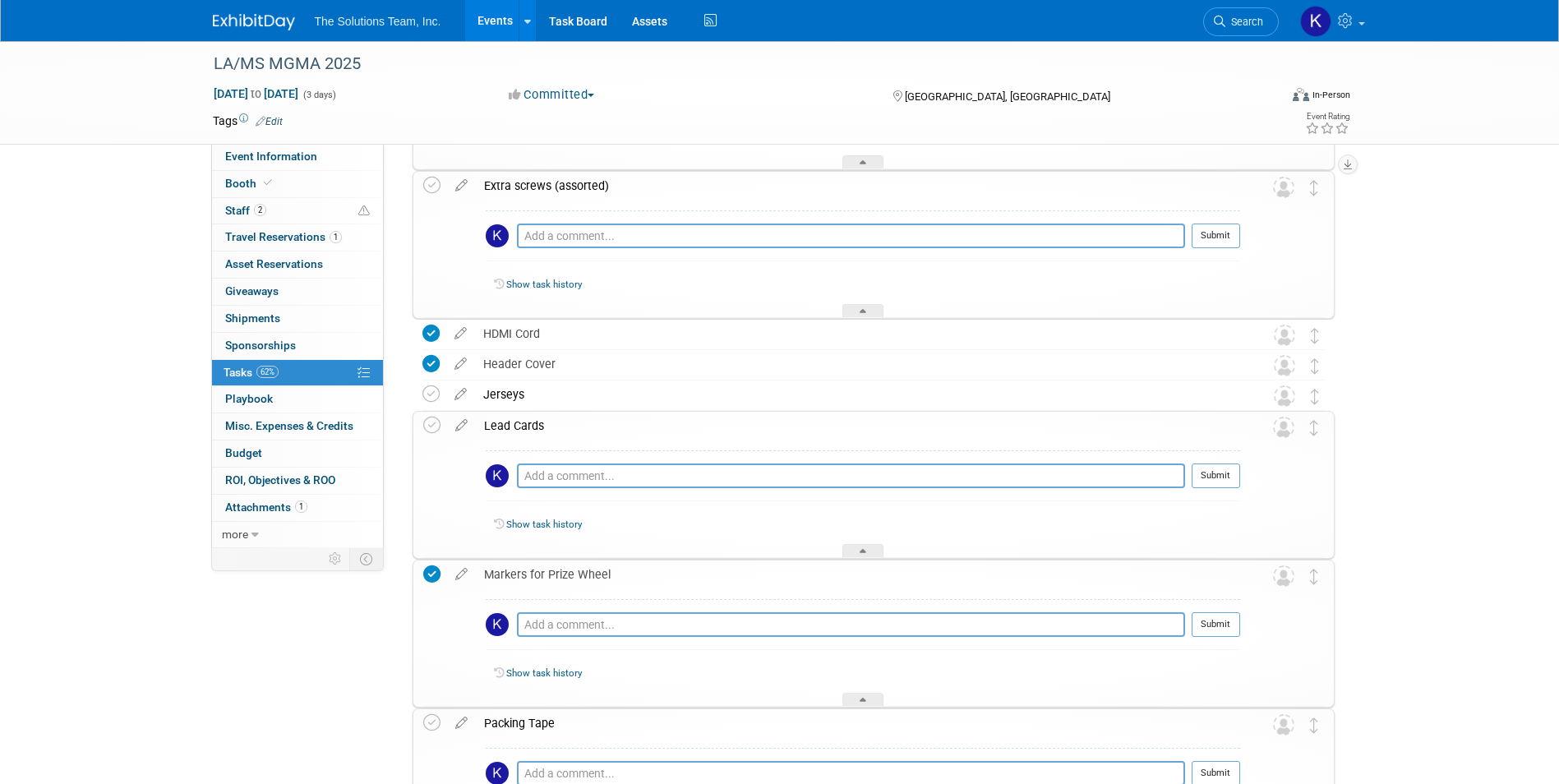
click at [244, 375] on span "Tasks 62%" at bounding box center [250, 372] width 55 height 13
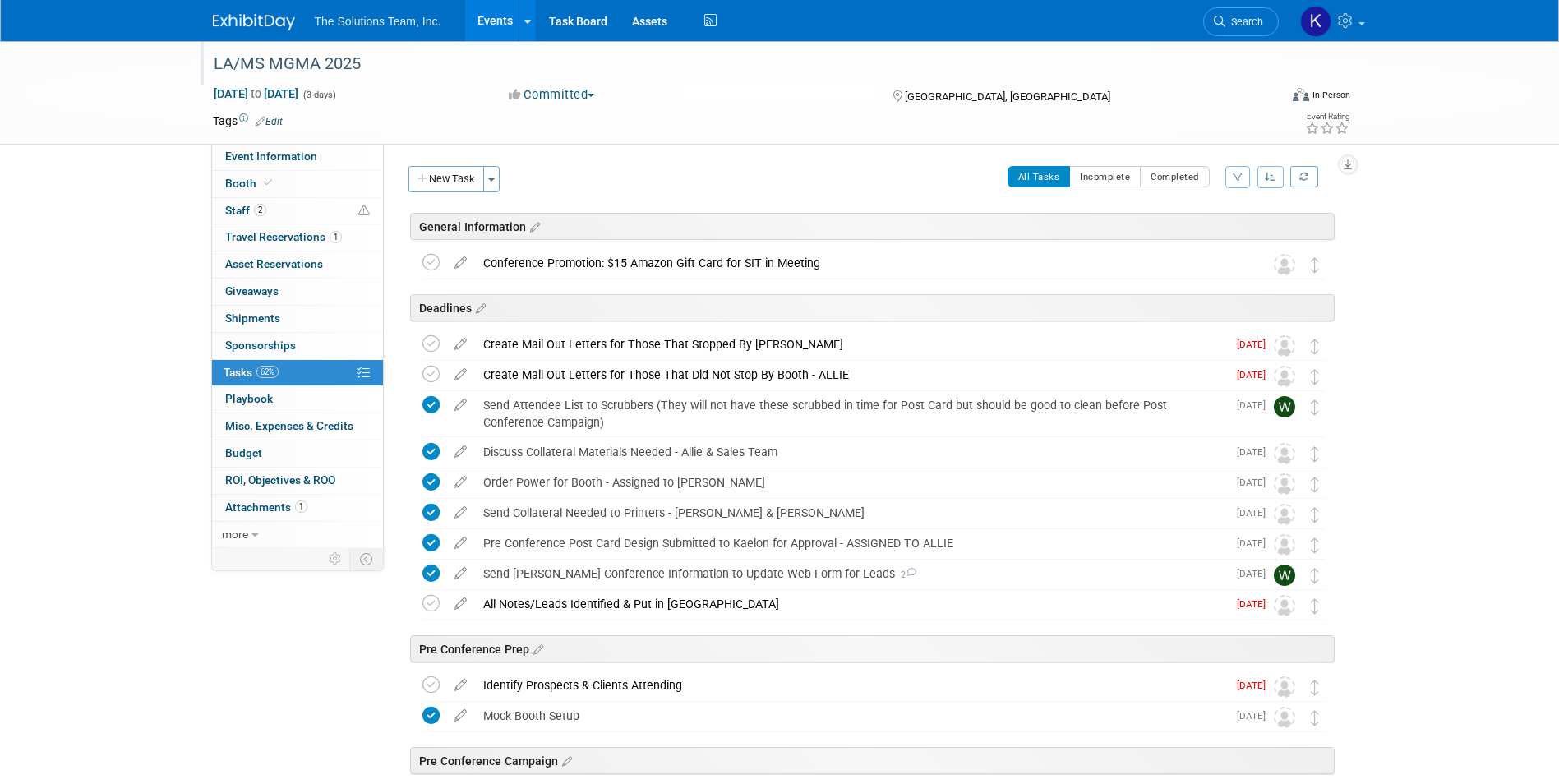
click at [270, 68] on div "LA/MS MGMA 2025" at bounding box center [731, 64] width 1046 height 30
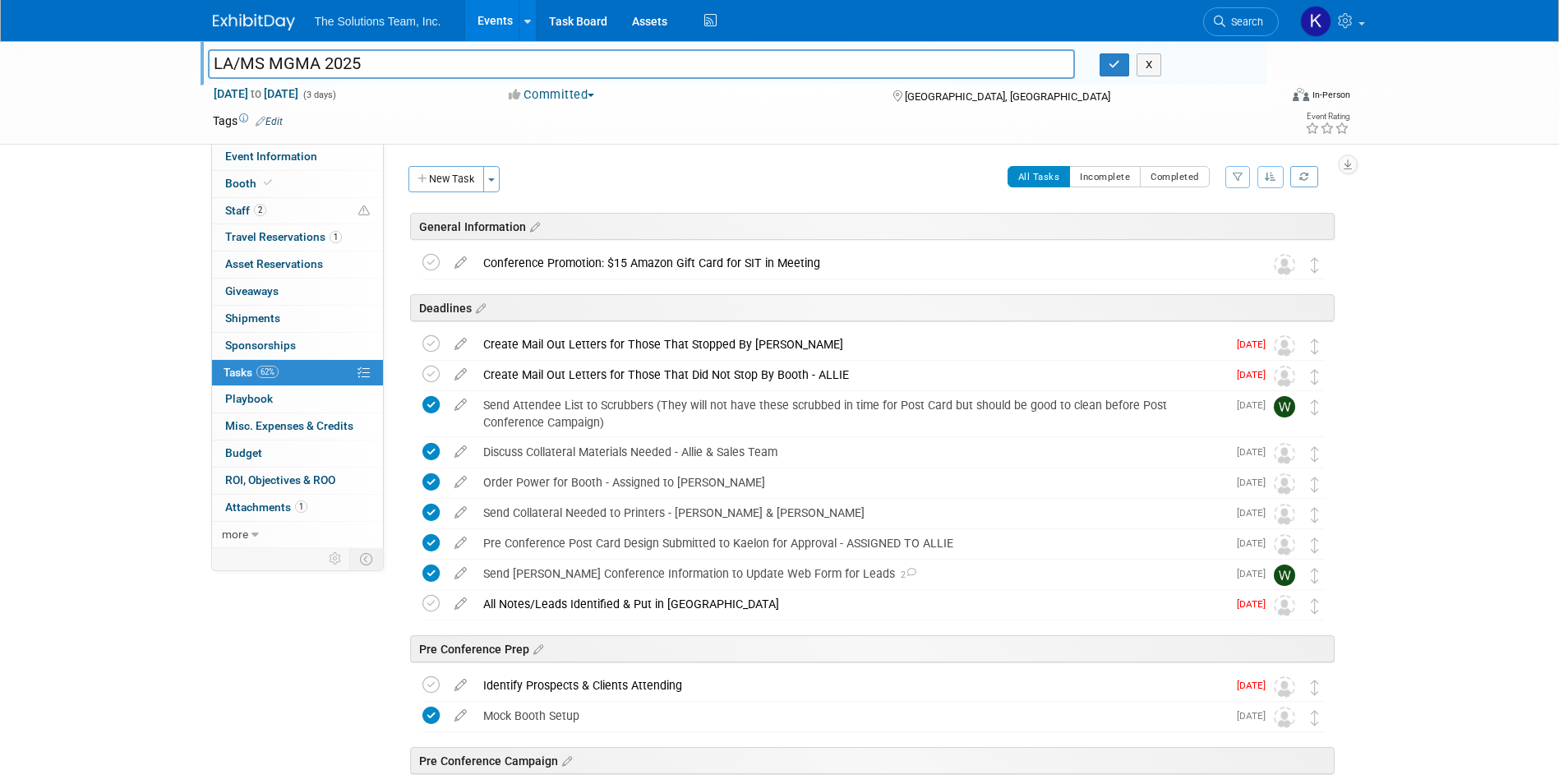
click at [272, 20] on img at bounding box center [254, 21] width 82 height 16
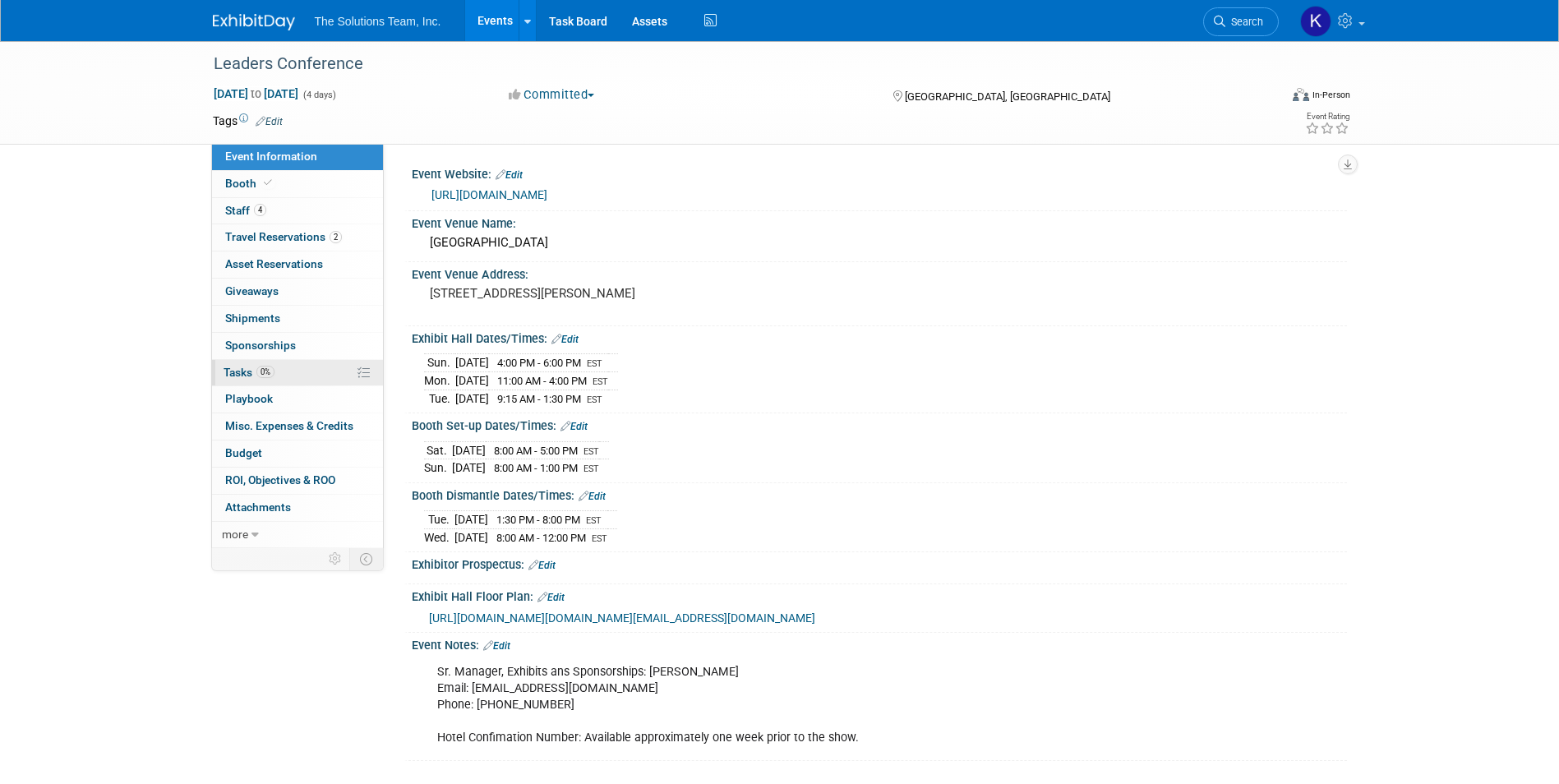
click at [306, 375] on link "0% Tasks 0%" at bounding box center [297, 372] width 171 height 26
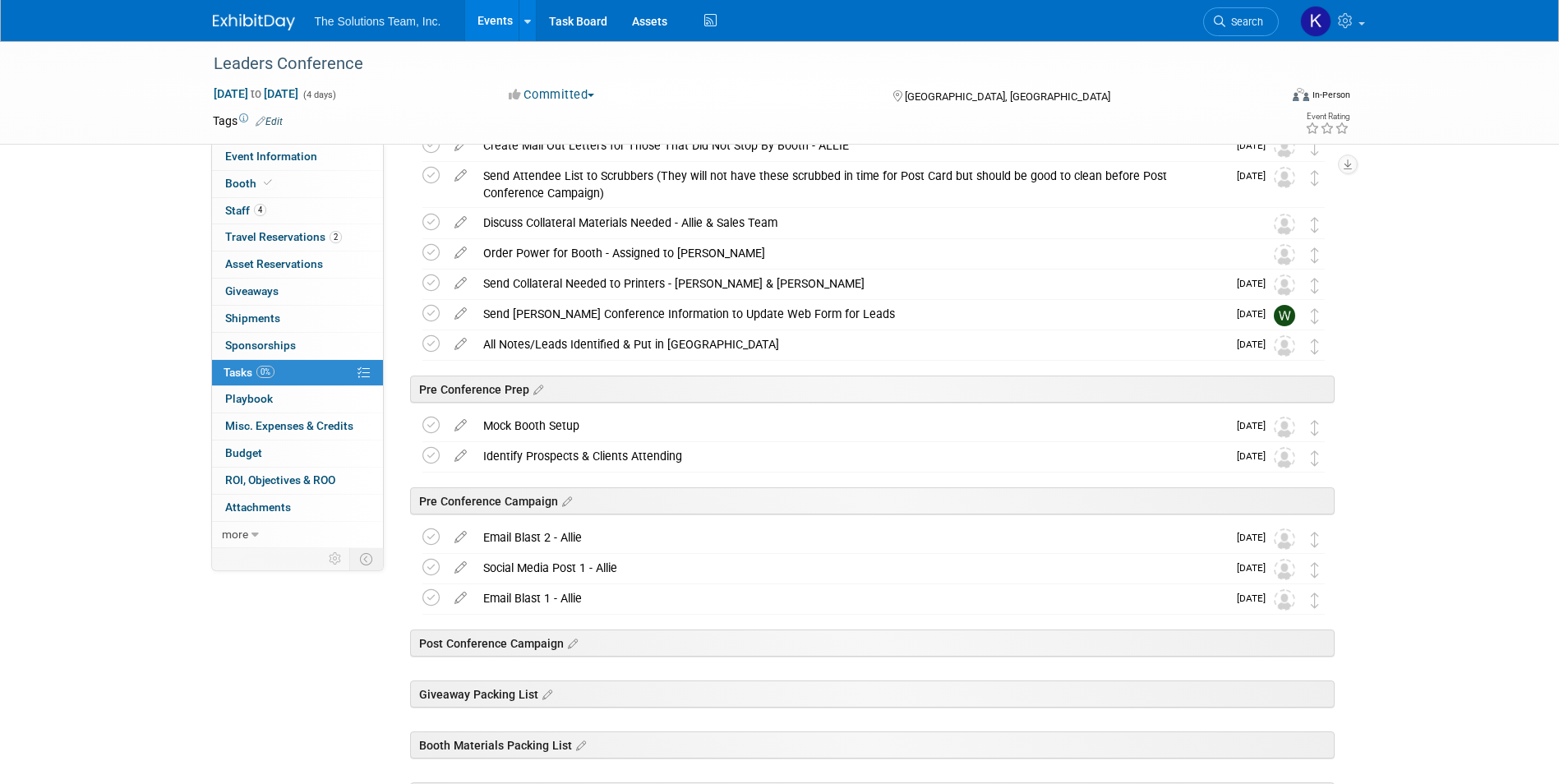
scroll to position [425, 0]
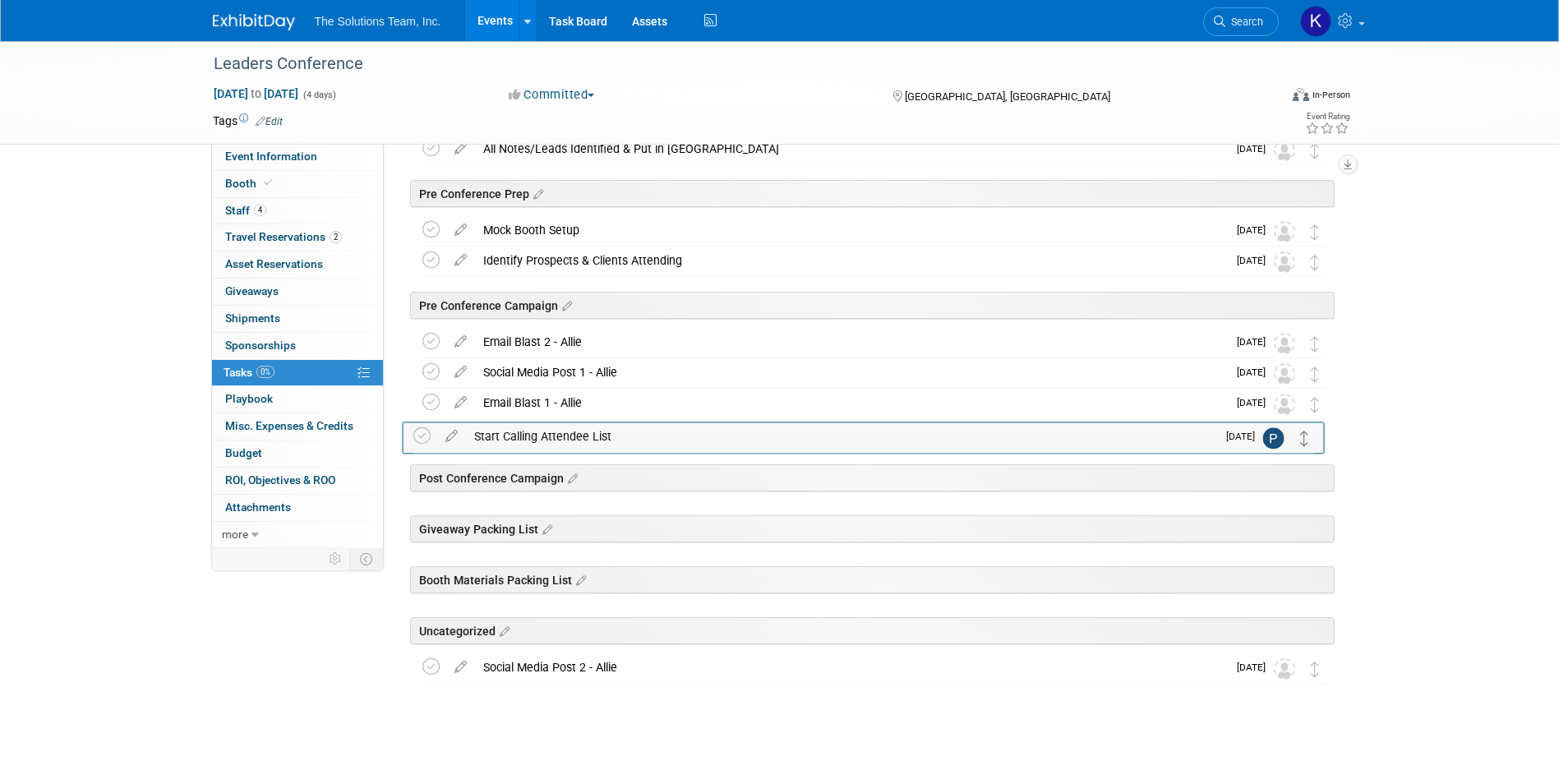
drag, startPoint x: 1312, startPoint y: 641, endPoint x: 1304, endPoint y: 440, distance: 201.2
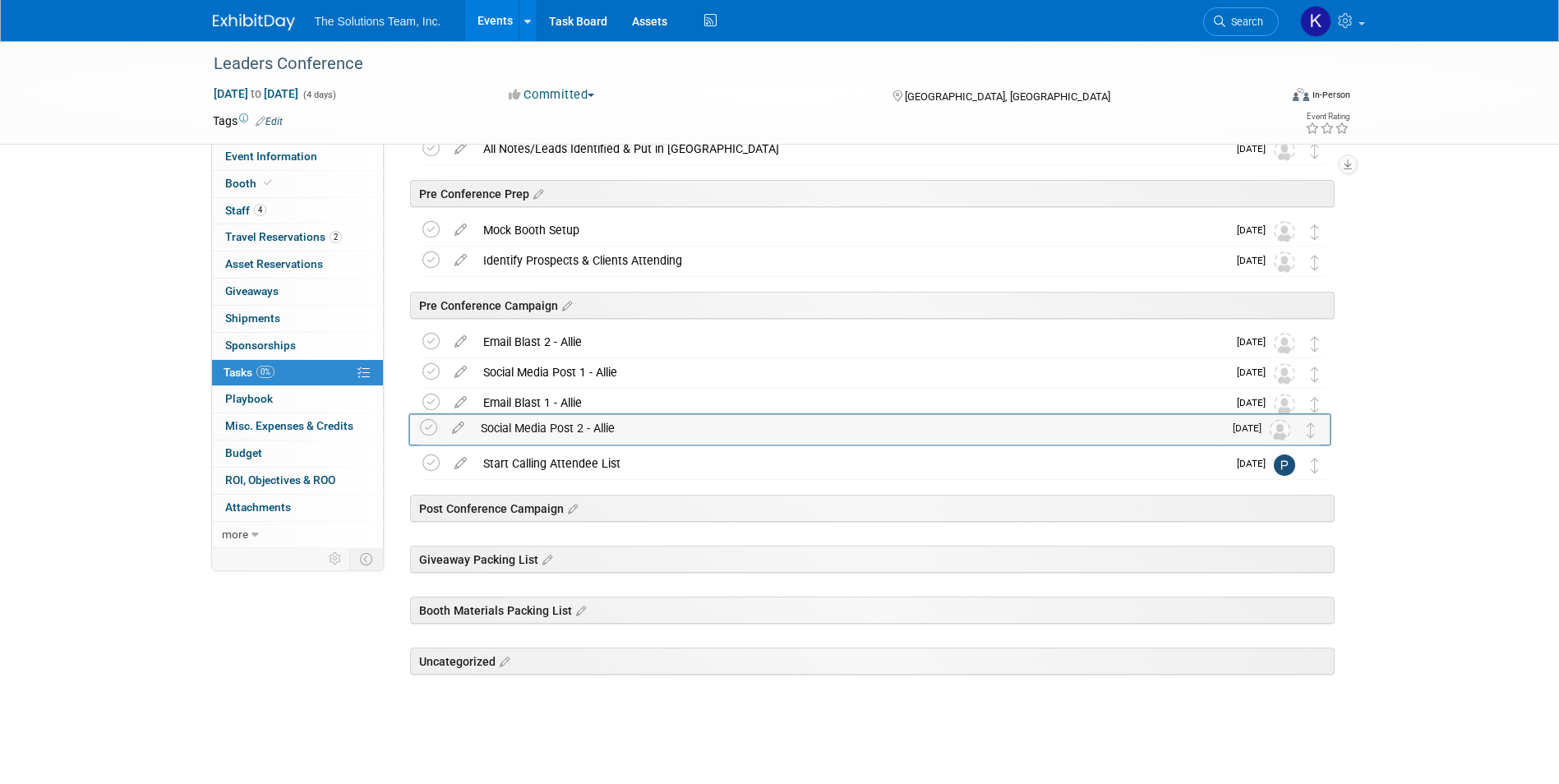
drag, startPoint x: 1321, startPoint y: 670, endPoint x: 1317, endPoint y: 430, distance: 240.0
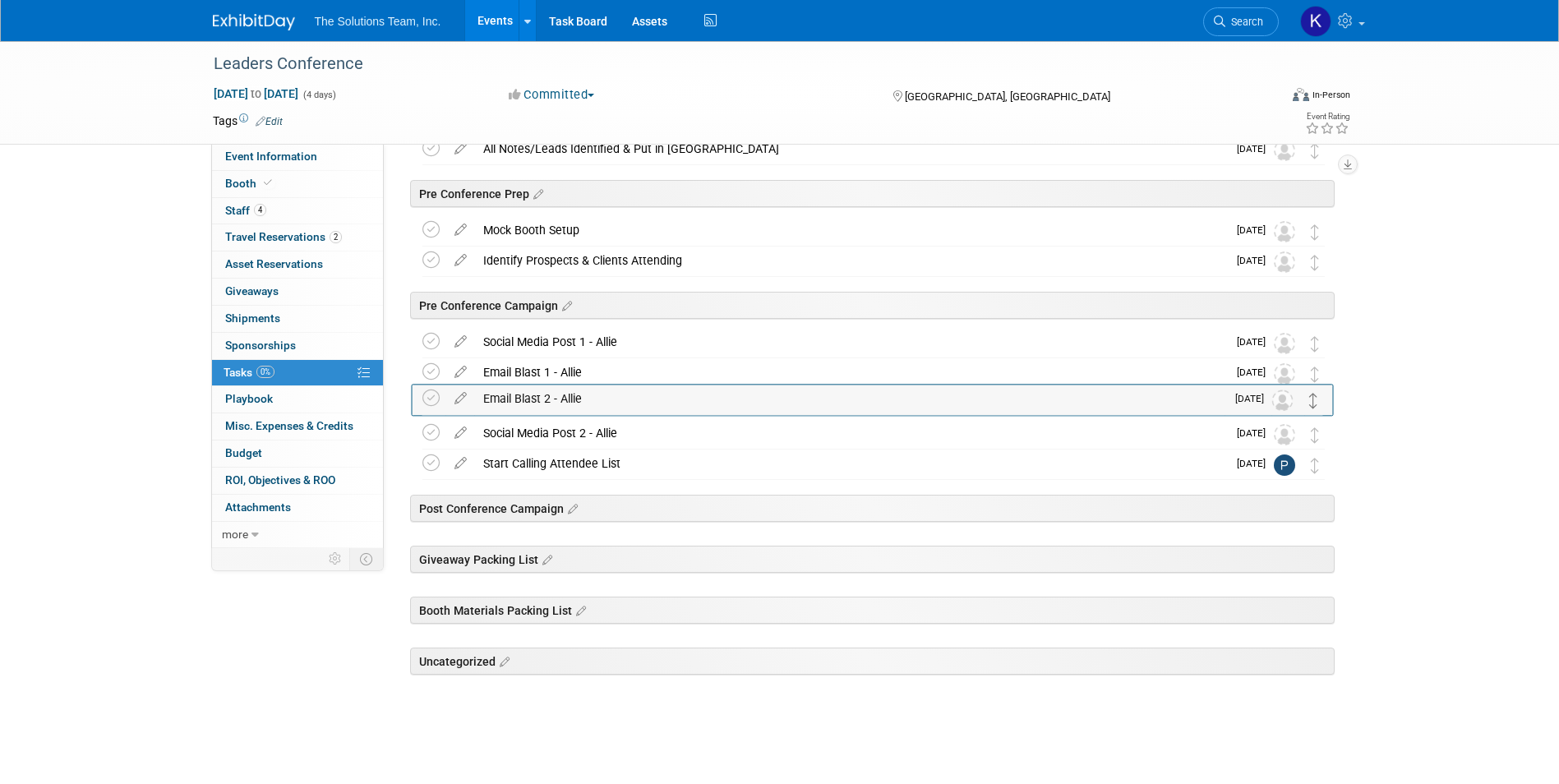
drag, startPoint x: 1317, startPoint y: 339, endPoint x: 1316, endPoint y: 395, distance: 56.0
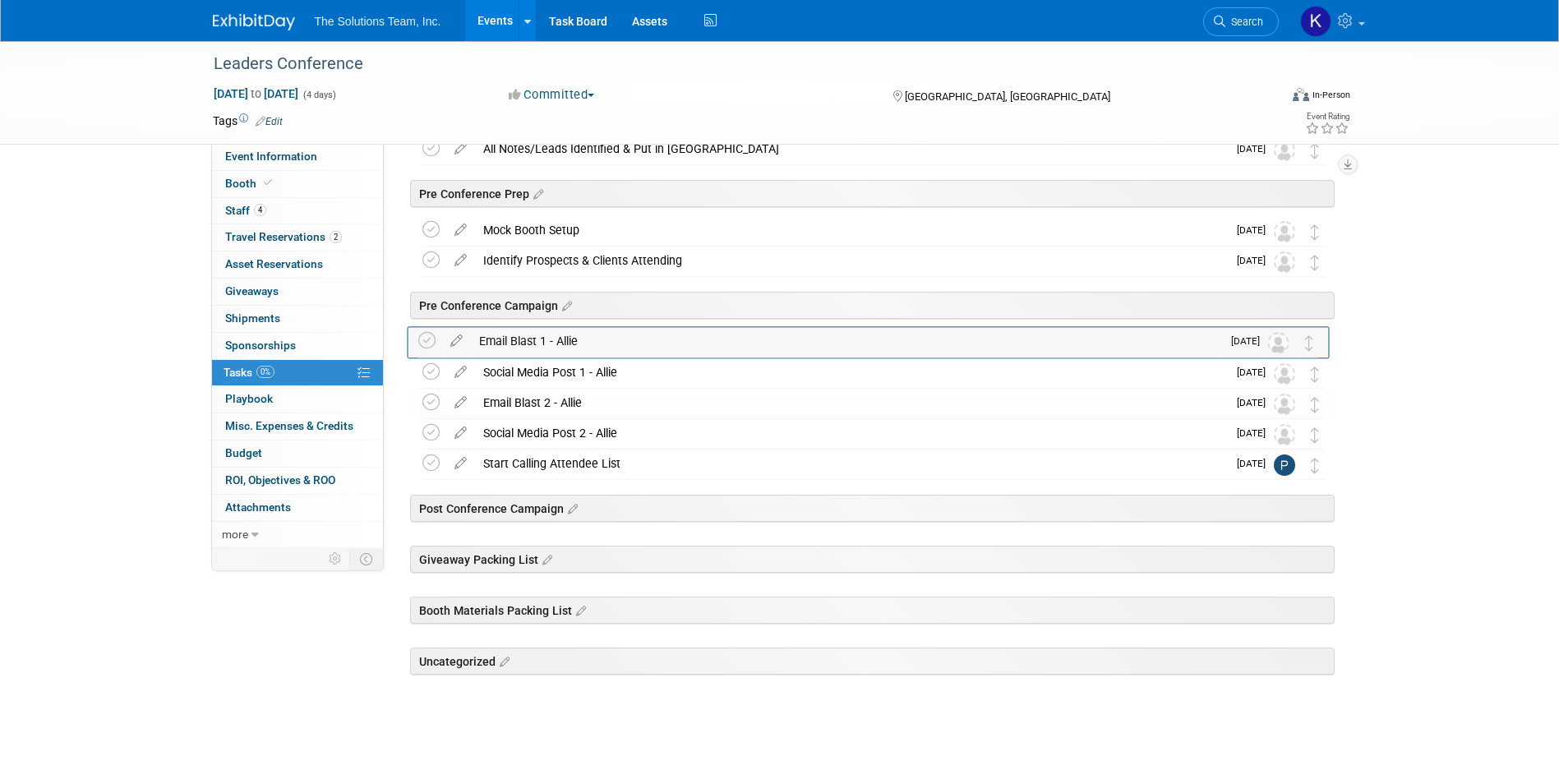
drag, startPoint x: 1314, startPoint y: 386, endPoint x: 1309, endPoint y: 354, distance: 32.4
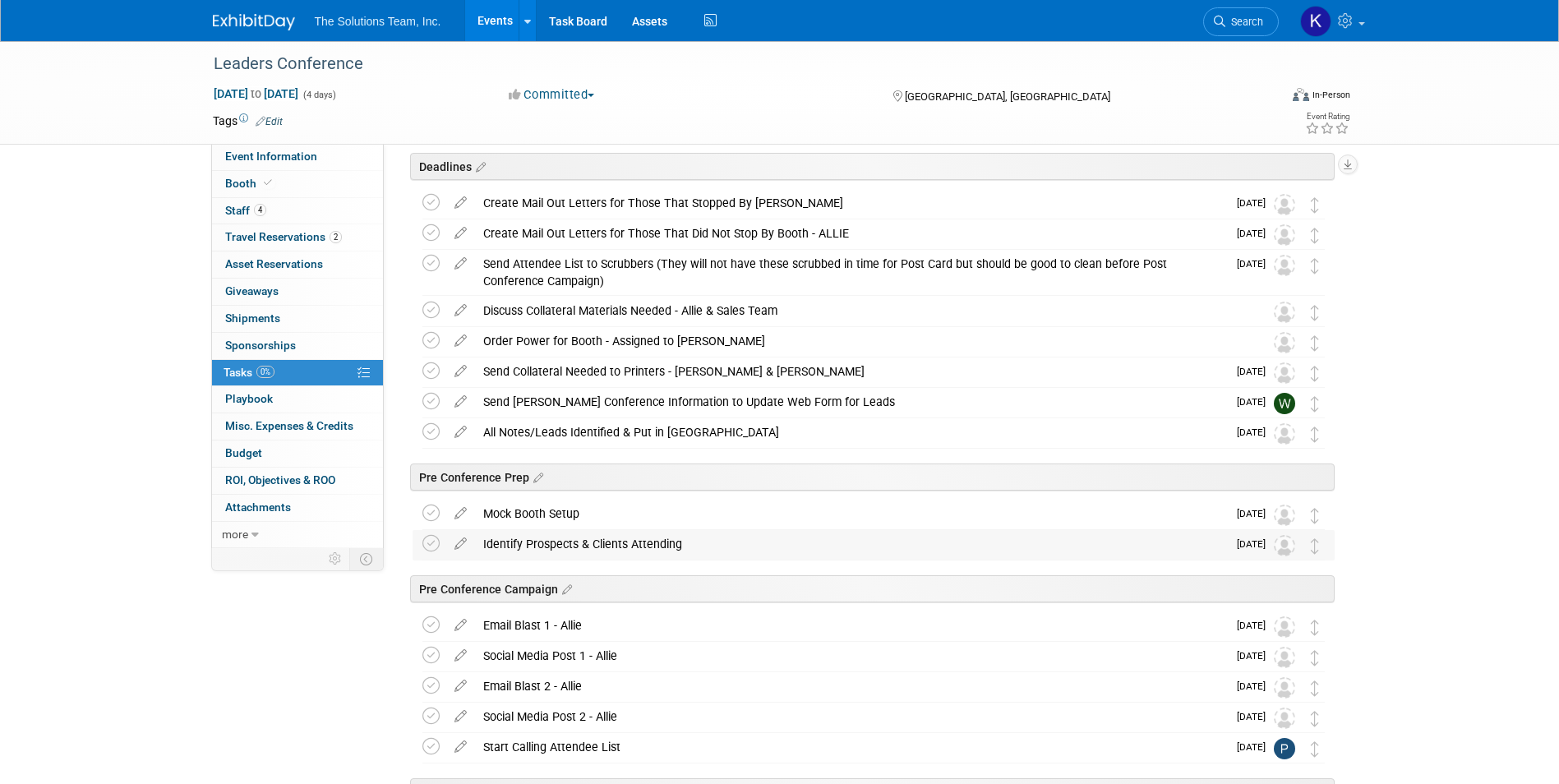
scroll to position [0, 0]
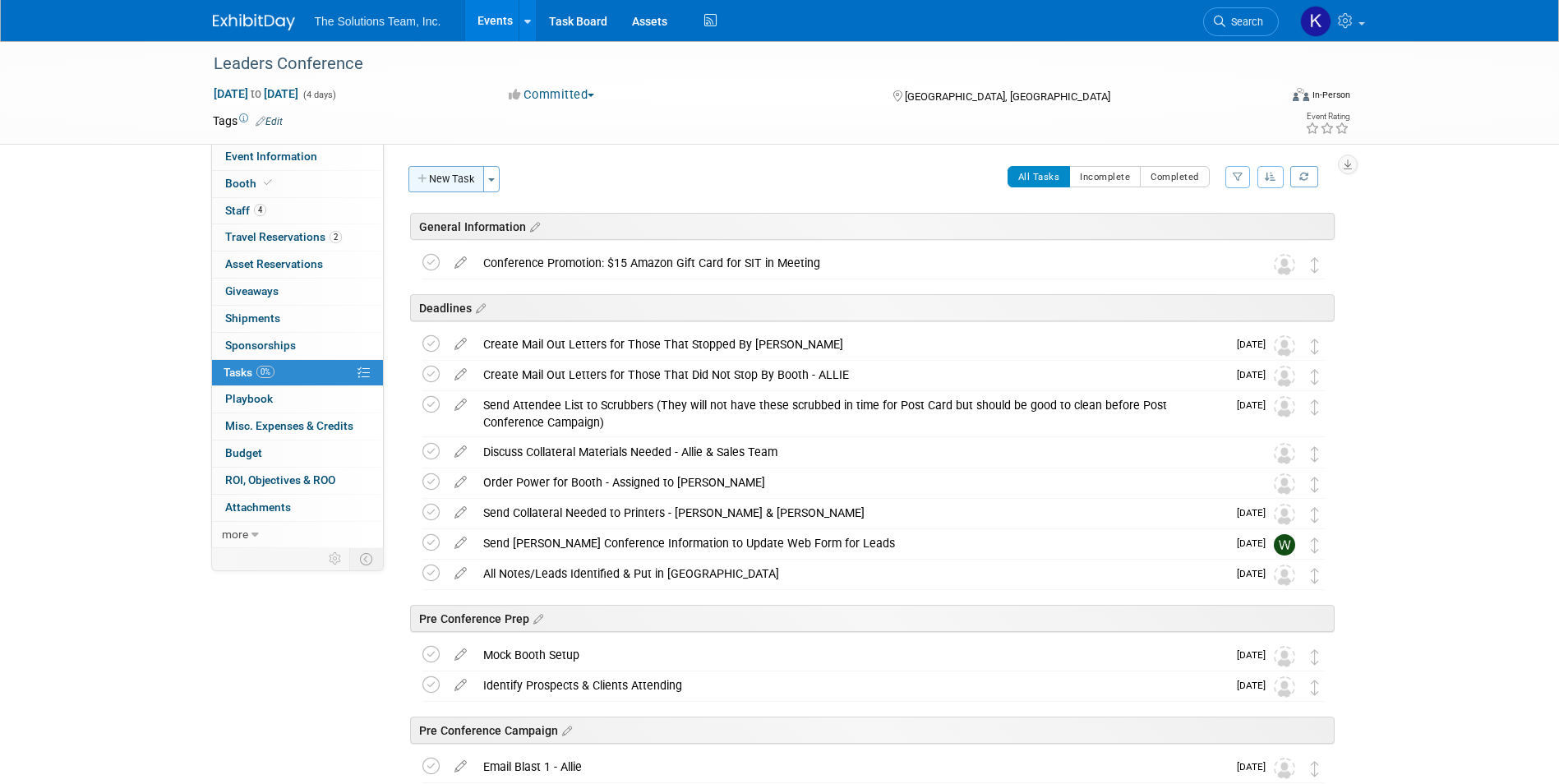
click at [448, 191] on button "New Task" at bounding box center [446, 179] width 76 height 26
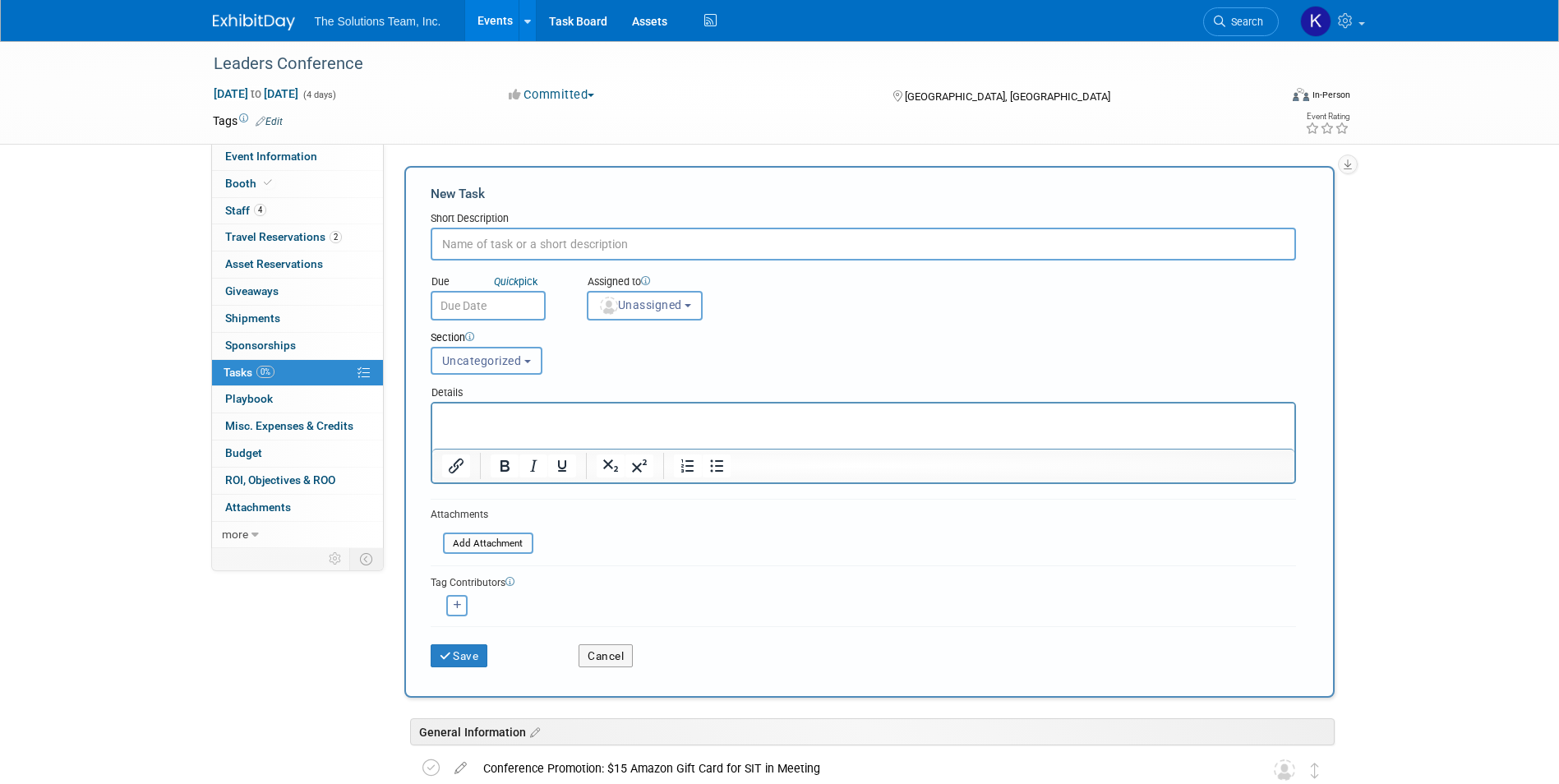
click at [525, 363] on button "Uncategorized" at bounding box center [486, 361] width 112 height 28
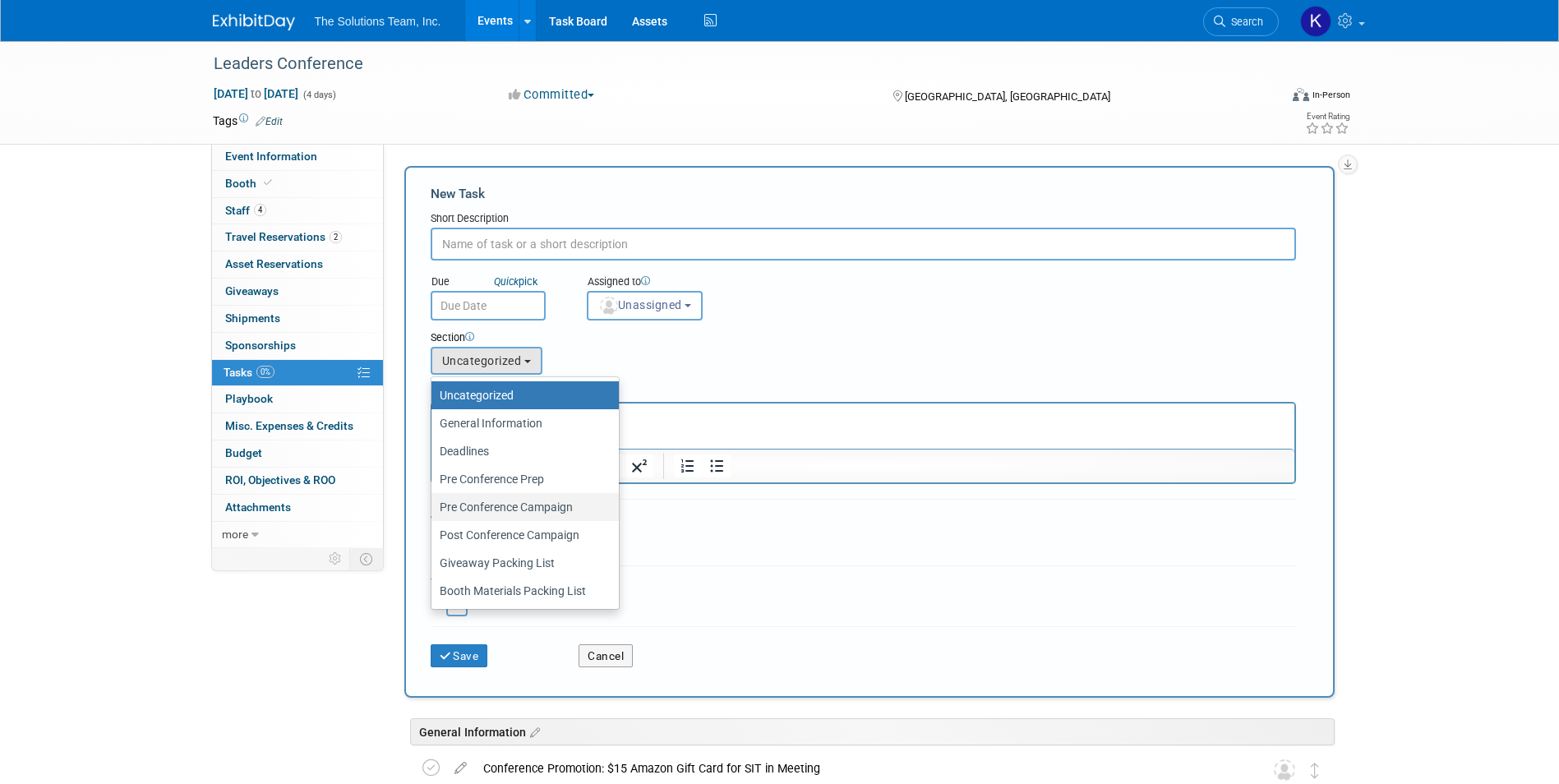
click at [544, 505] on label "Pre Conference Campaign" at bounding box center [521, 507] width 163 height 21
click at [434, 505] on input "Pre Conference Campaign" at bounding box center [429, 507] width 11 height 11
select select "11274448"
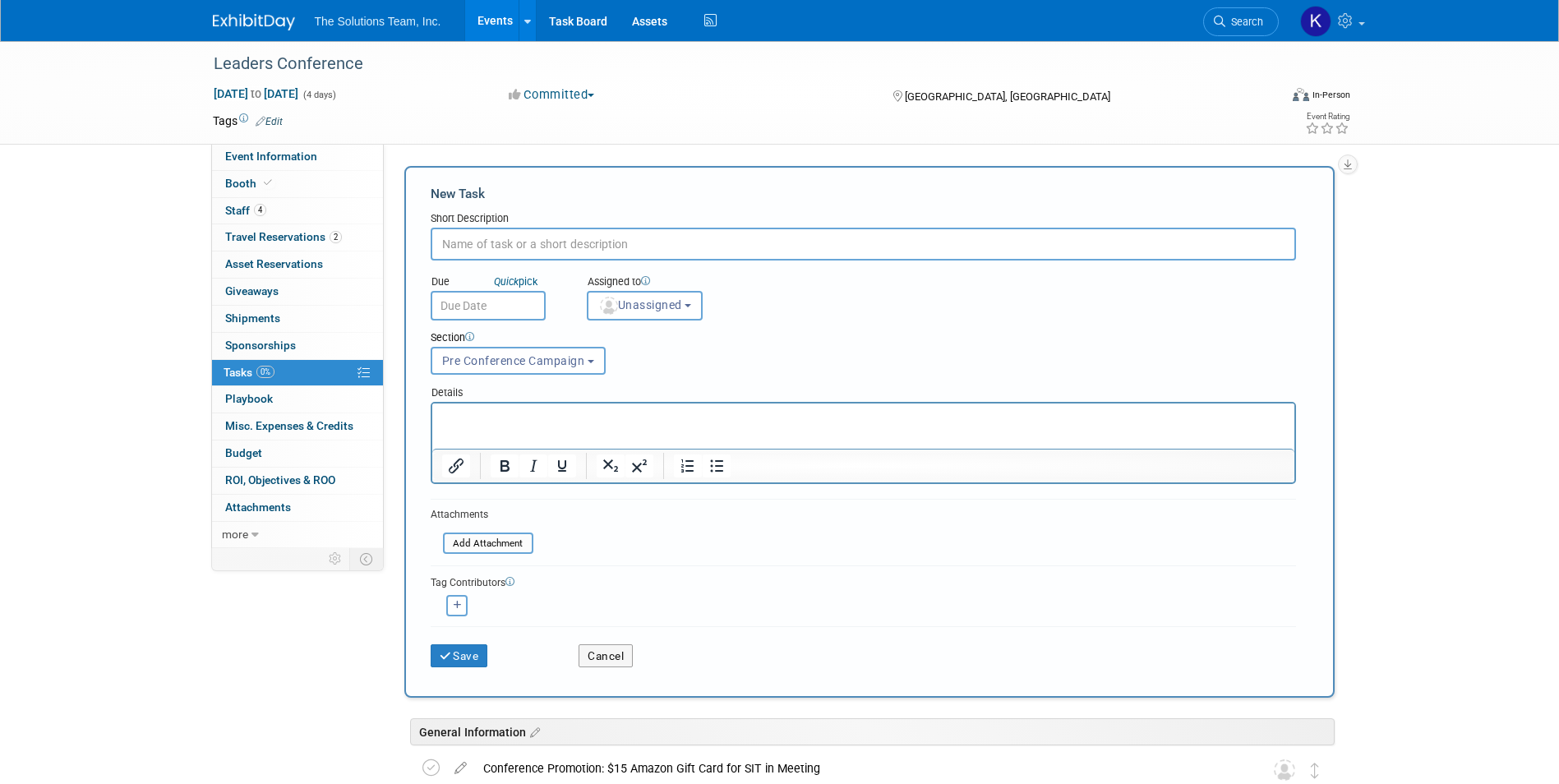
paste input "Final Call to Attendee List"
type input "Final Call to Attendee List"
click at [487, 295] on input "text" at bounding box center [488, 305] width 115 height 30
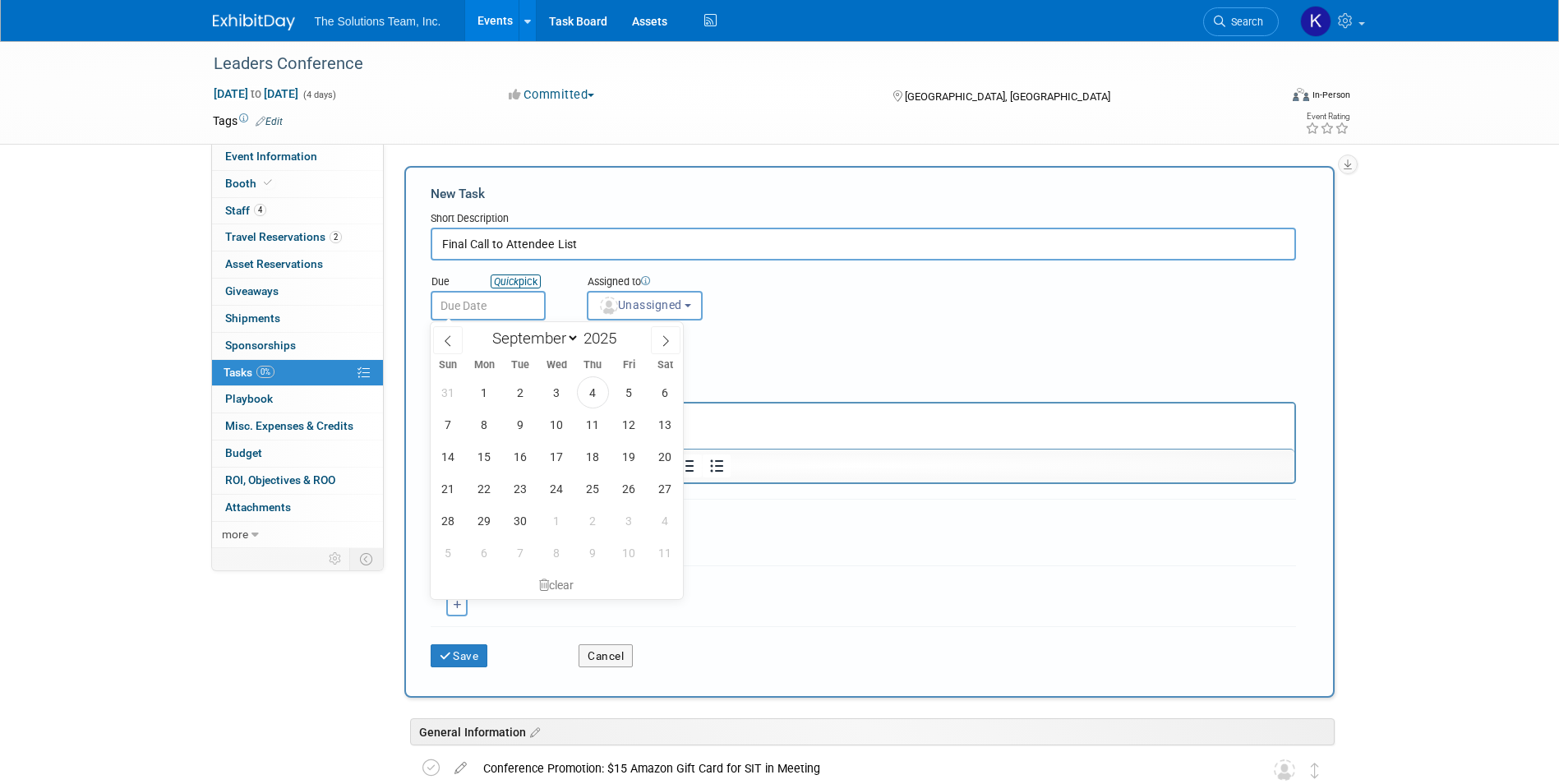
click at [517, 275] on icon "Quick" at bounding box center [506, 281] width 25 height 13
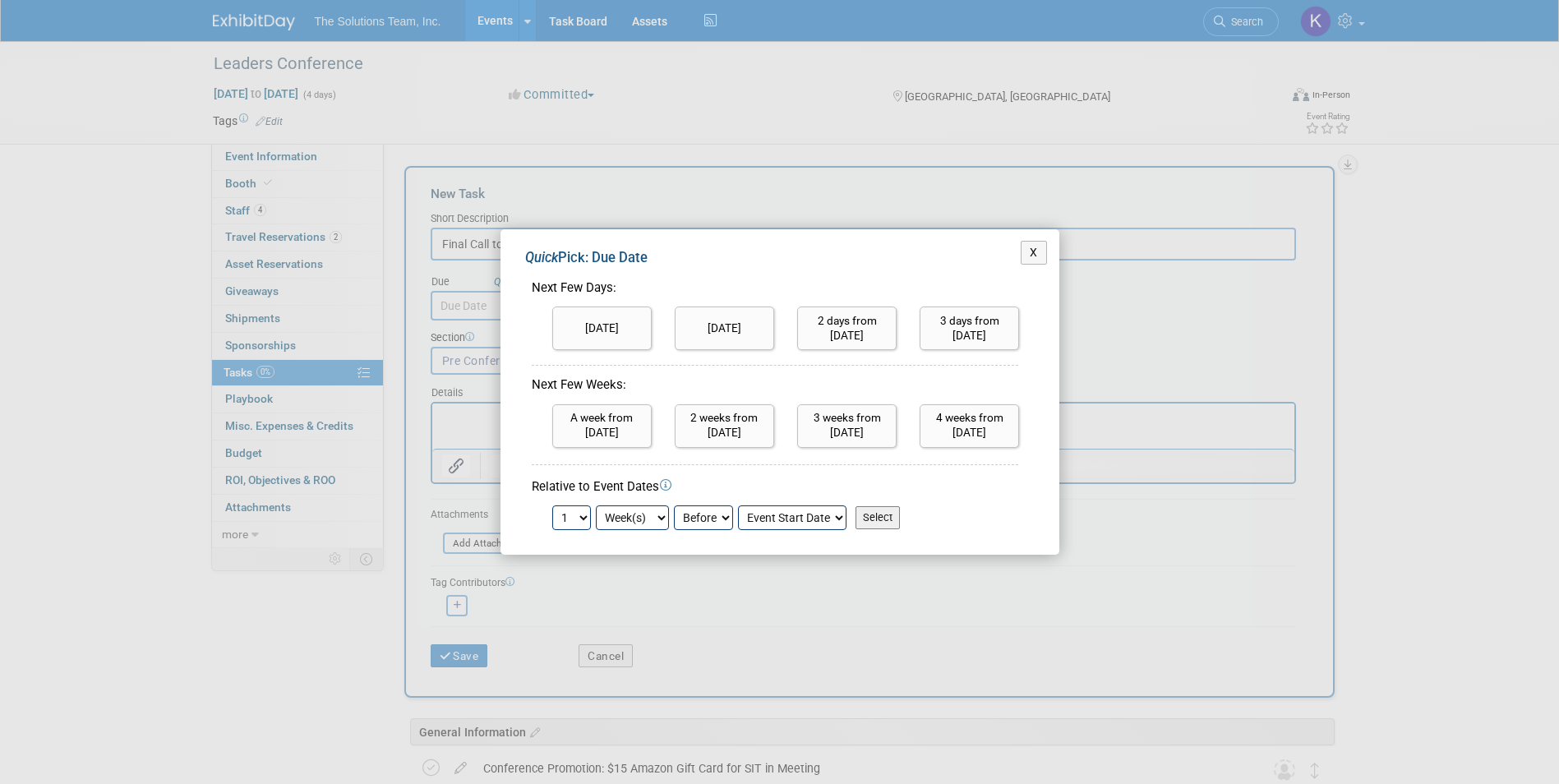
click at [888, 522] on input "Select" at bounding box center [878, 517] width 44 height 23
type input "[DATE]"
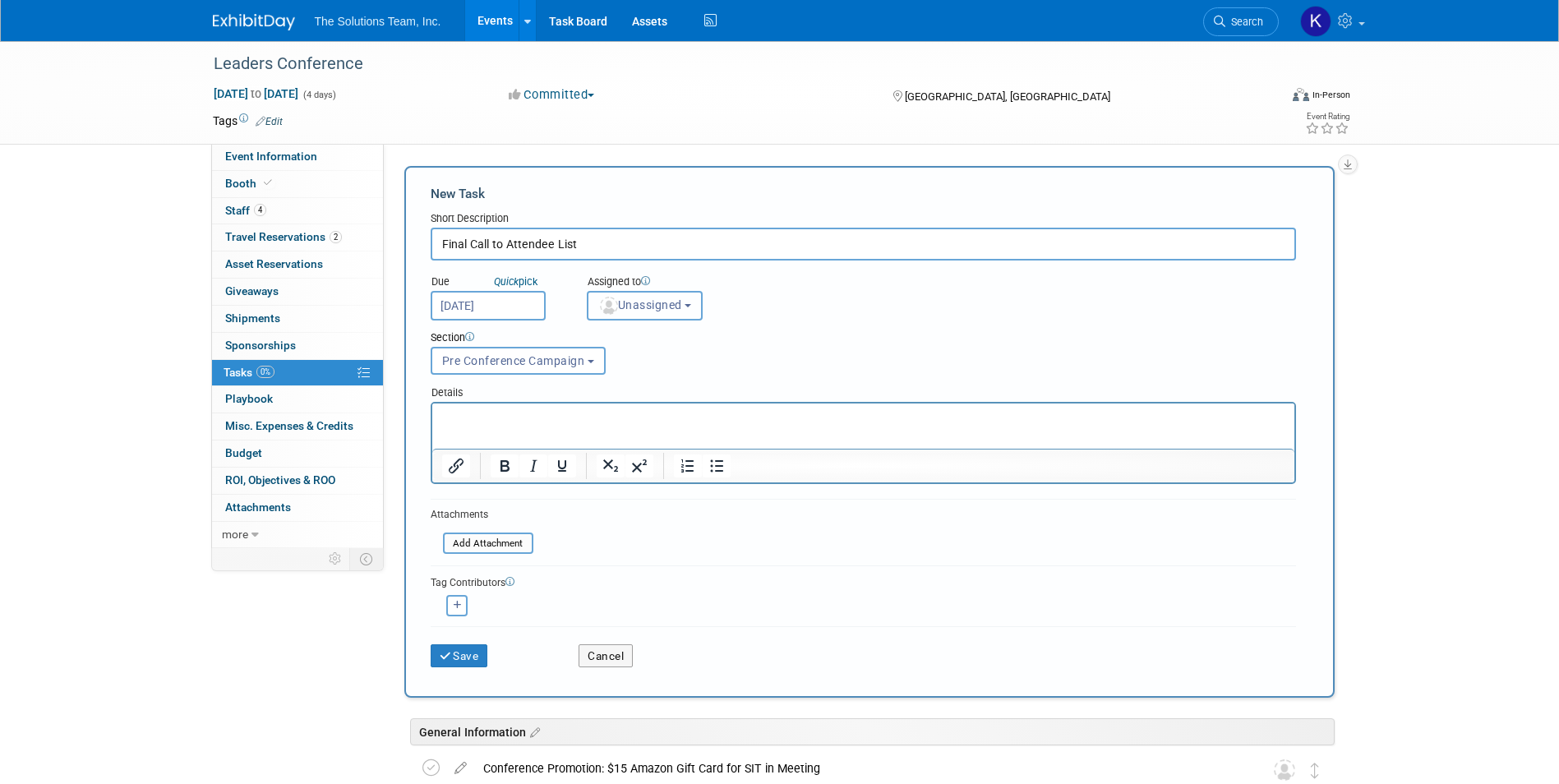
click at [693, 314] on button "Unassigned" at bounding box center [644, 305] width 116 height 30
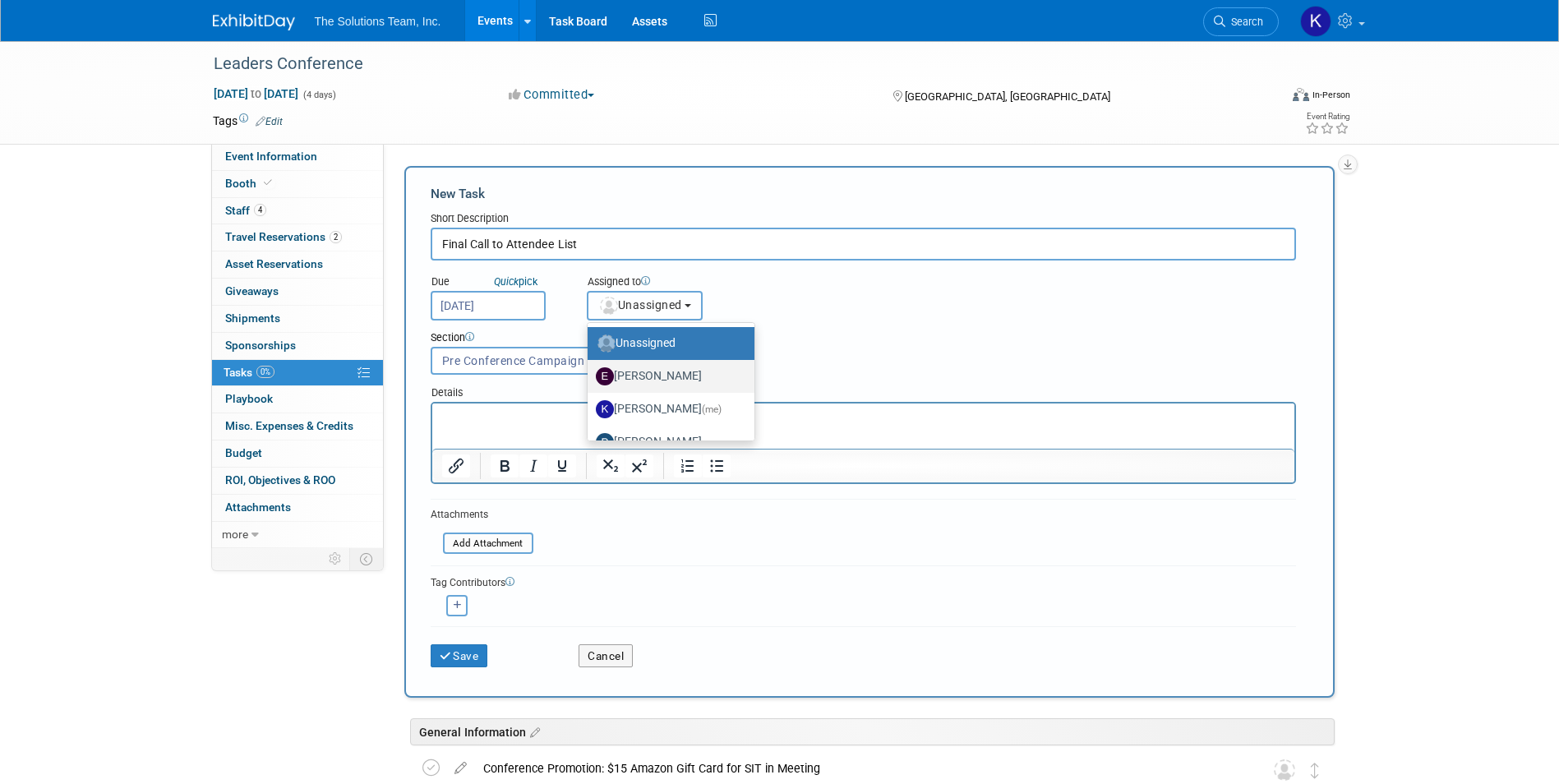
scroll to position [82, 0]
click at [706, 392] on label "[PERSON_NAME]" at bounding box center [667, 392] width 143 height 26
click at [590, 392] on input "[PERSON_NAME]" at bounding box center [585, 390] width 11 height 11
select select "9217388b-2ac3-4b63-835e-985f84ace9bf"
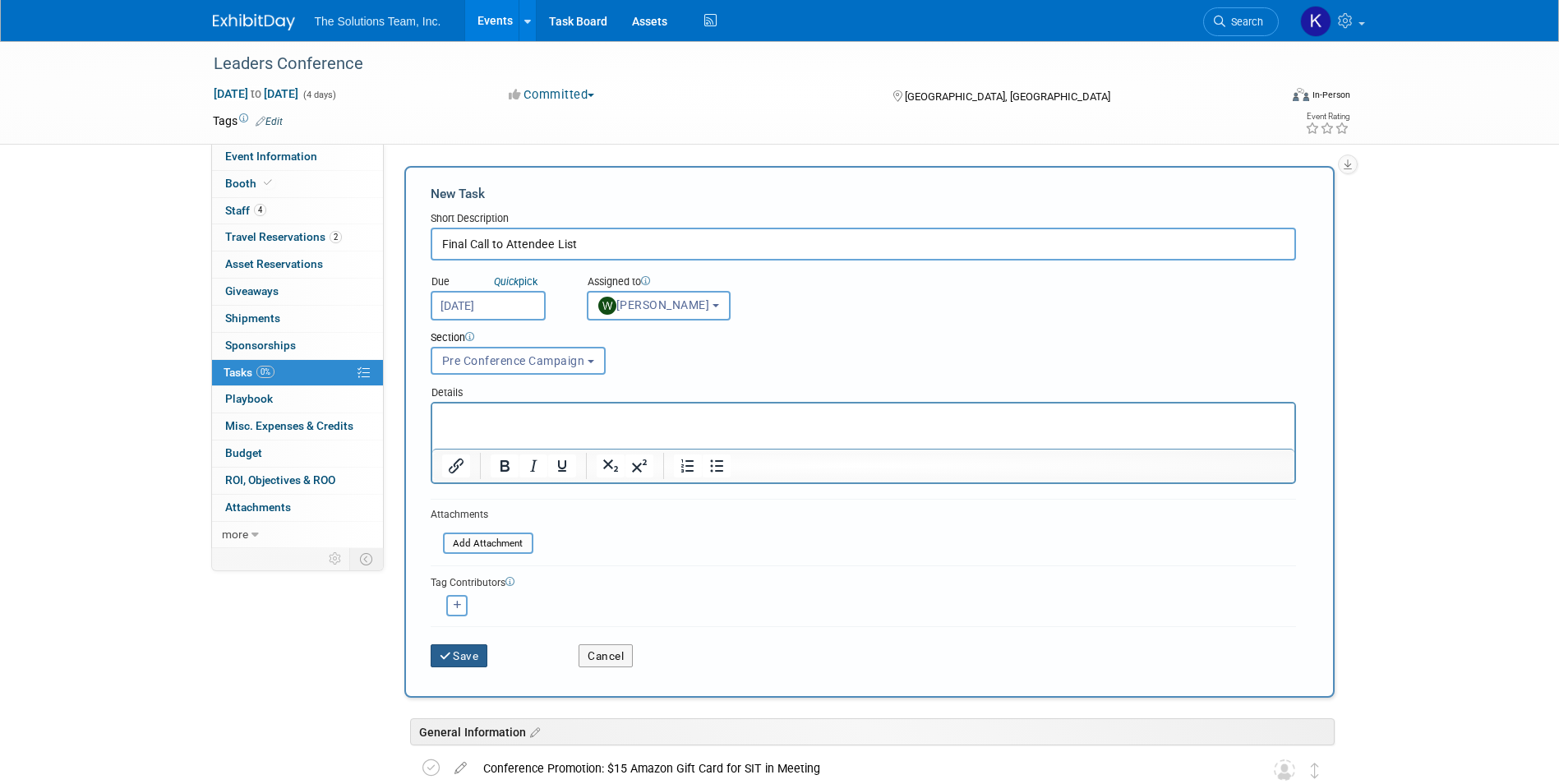
click at [462, 654] on button "Save" at bounding box center [459, 655] width 58 height 23
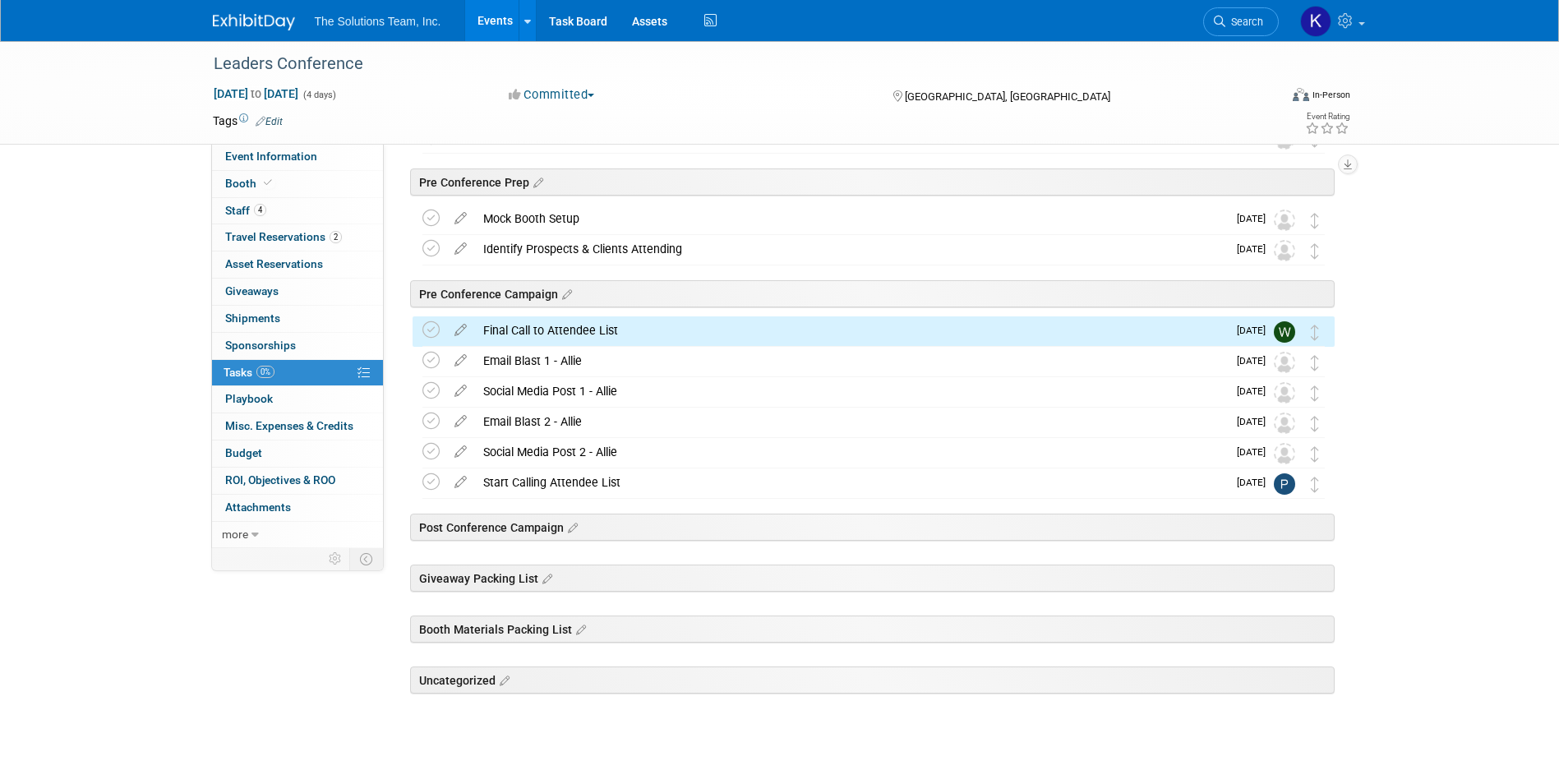
scroll to position [455, 0]
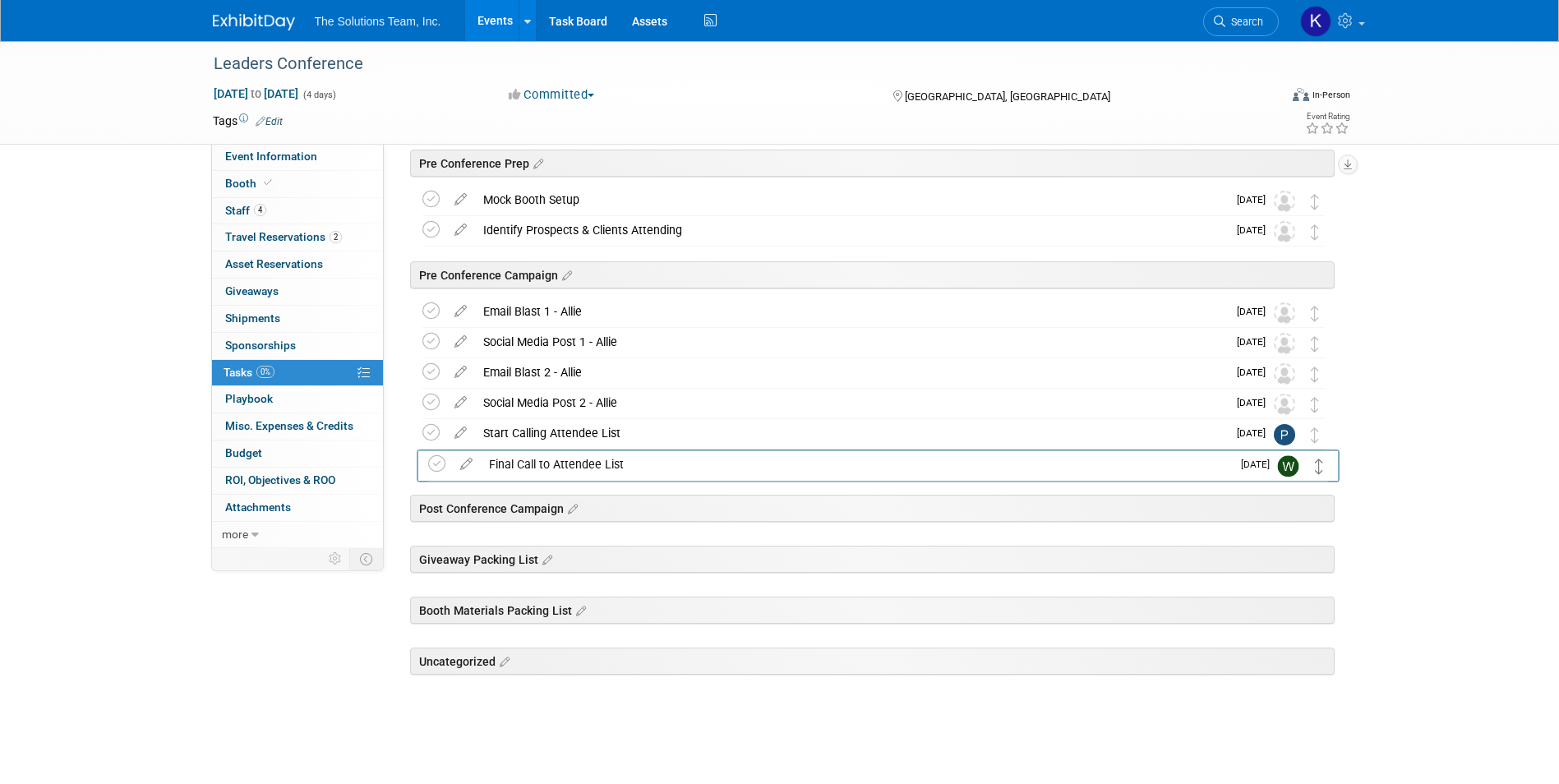
drag, startPoint x: 1316, startPoint y: 308, endPoint x: 1321, endPoint y: 460, distance: 152.1
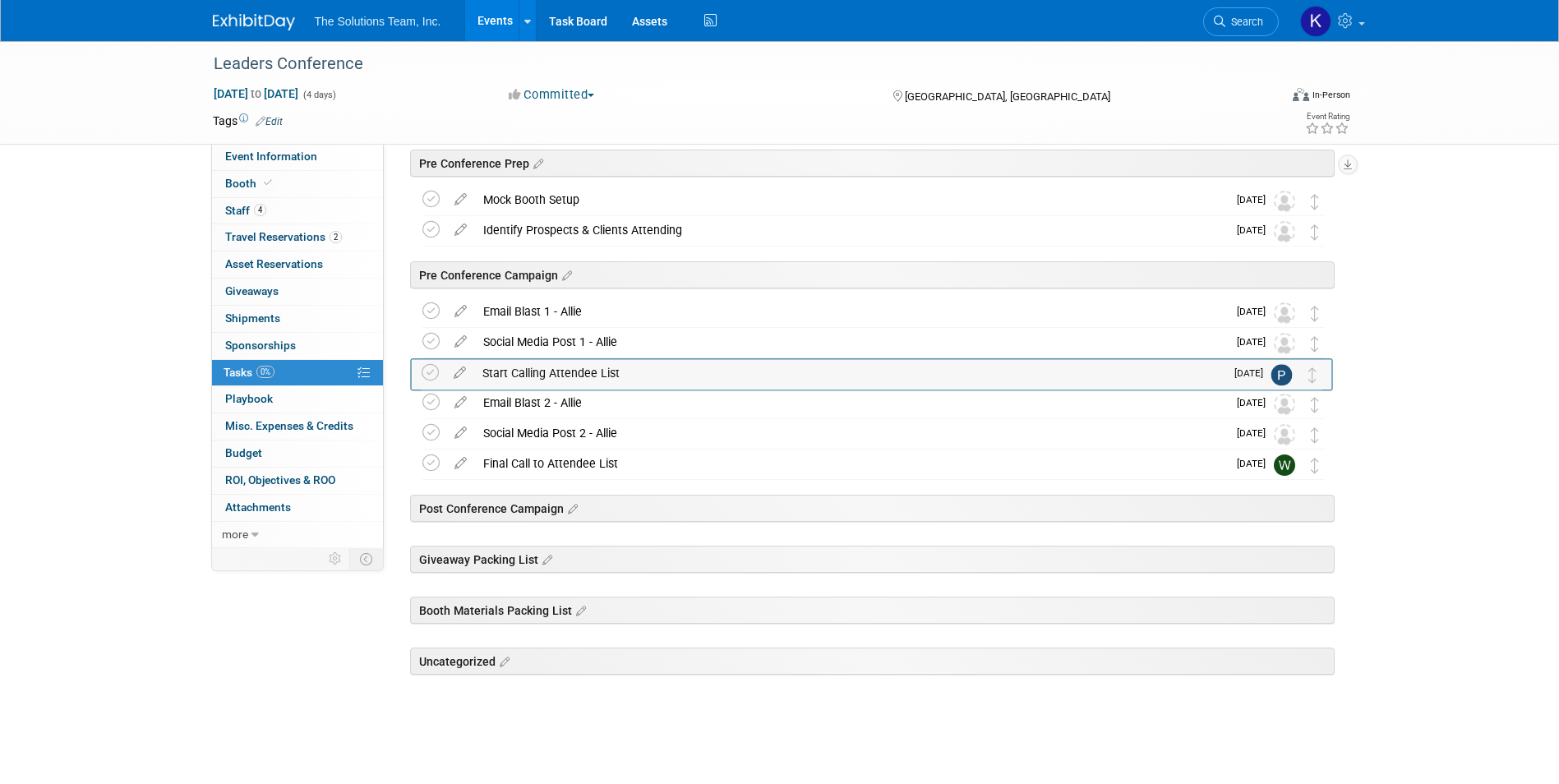
drag, startPoint x: 1318, startPoint y: 438, endPoint x: 1316, endPoint y: 377, distance: 61.0
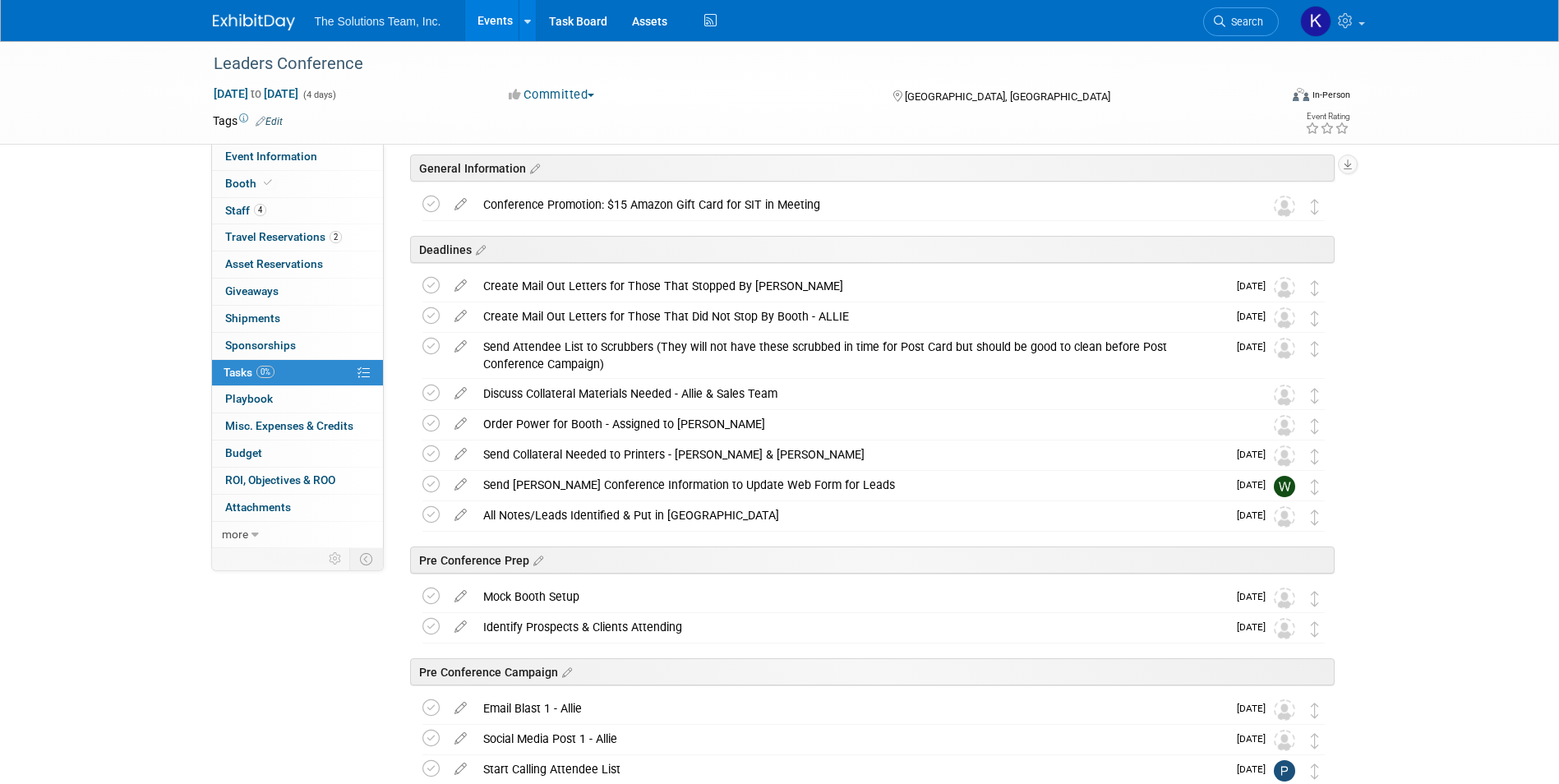
scroll to position [0, 0]
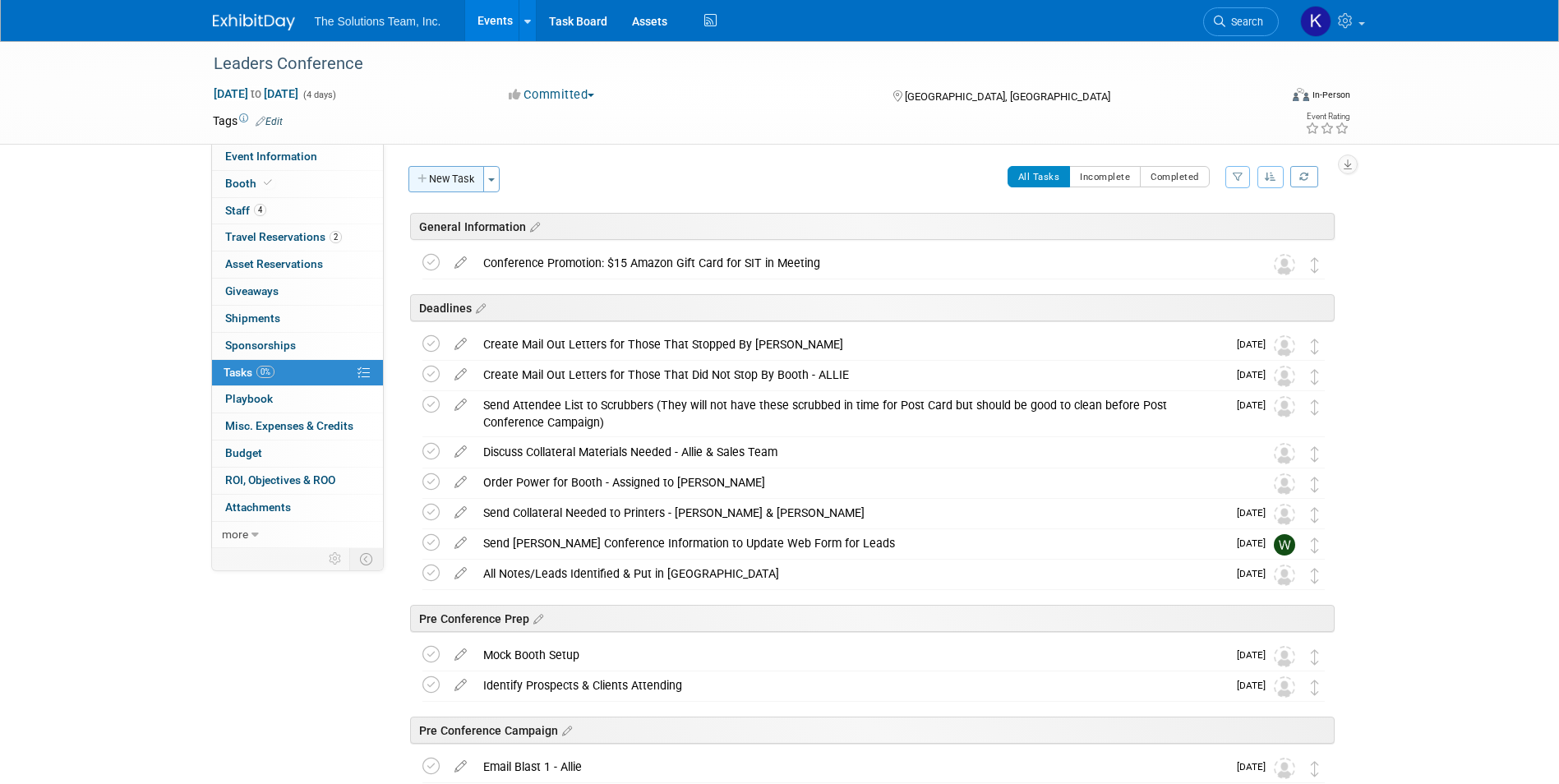
click at [435, 176] on button "New Task" at bounding box center [446, 179] width 76 height 26
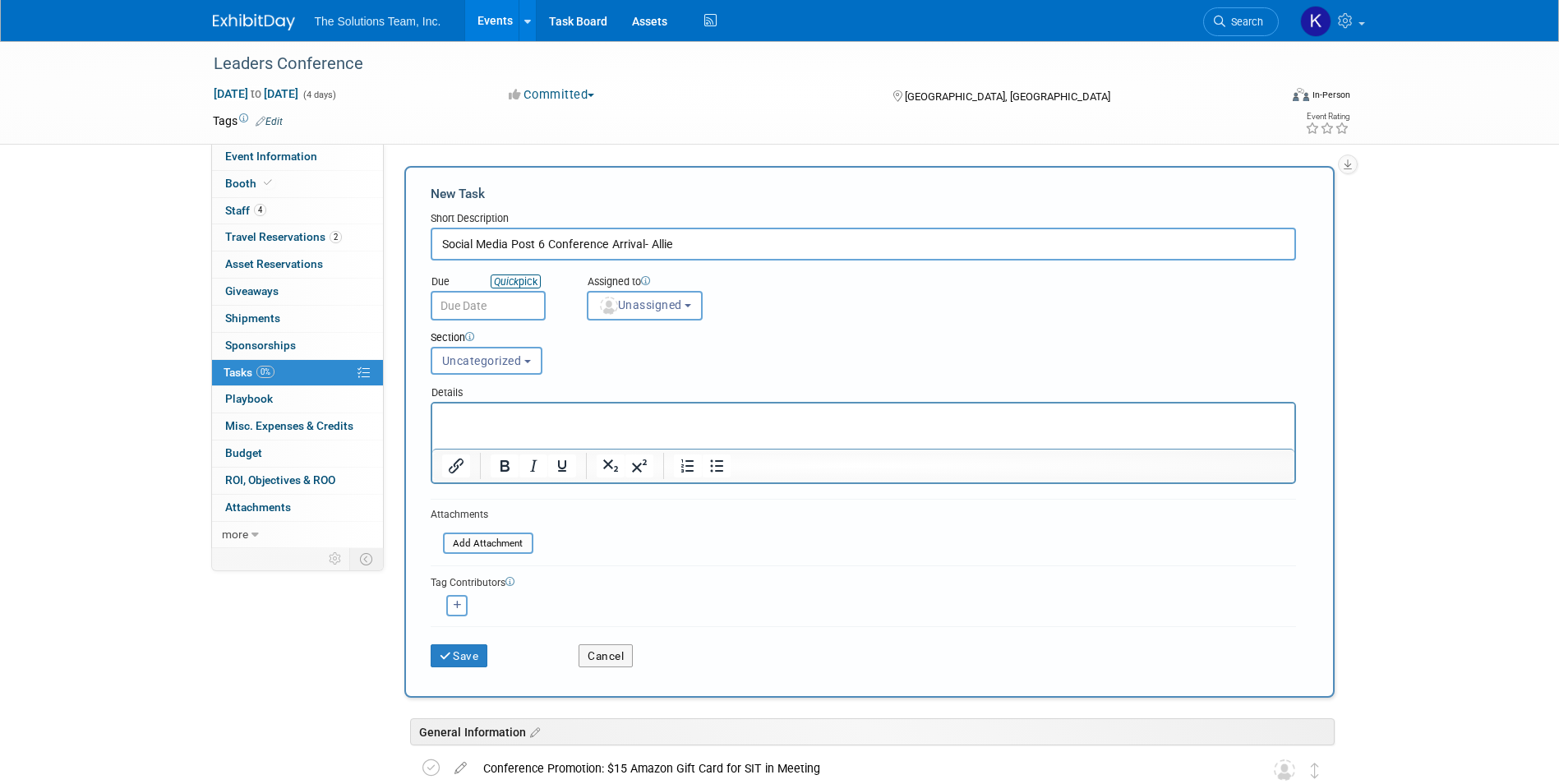
type input "Social Media Post 6 Conference Arrival- Allie"
click at [519, 277] on icon "Quick" at bounding box center [506, 281] width 25 height 13
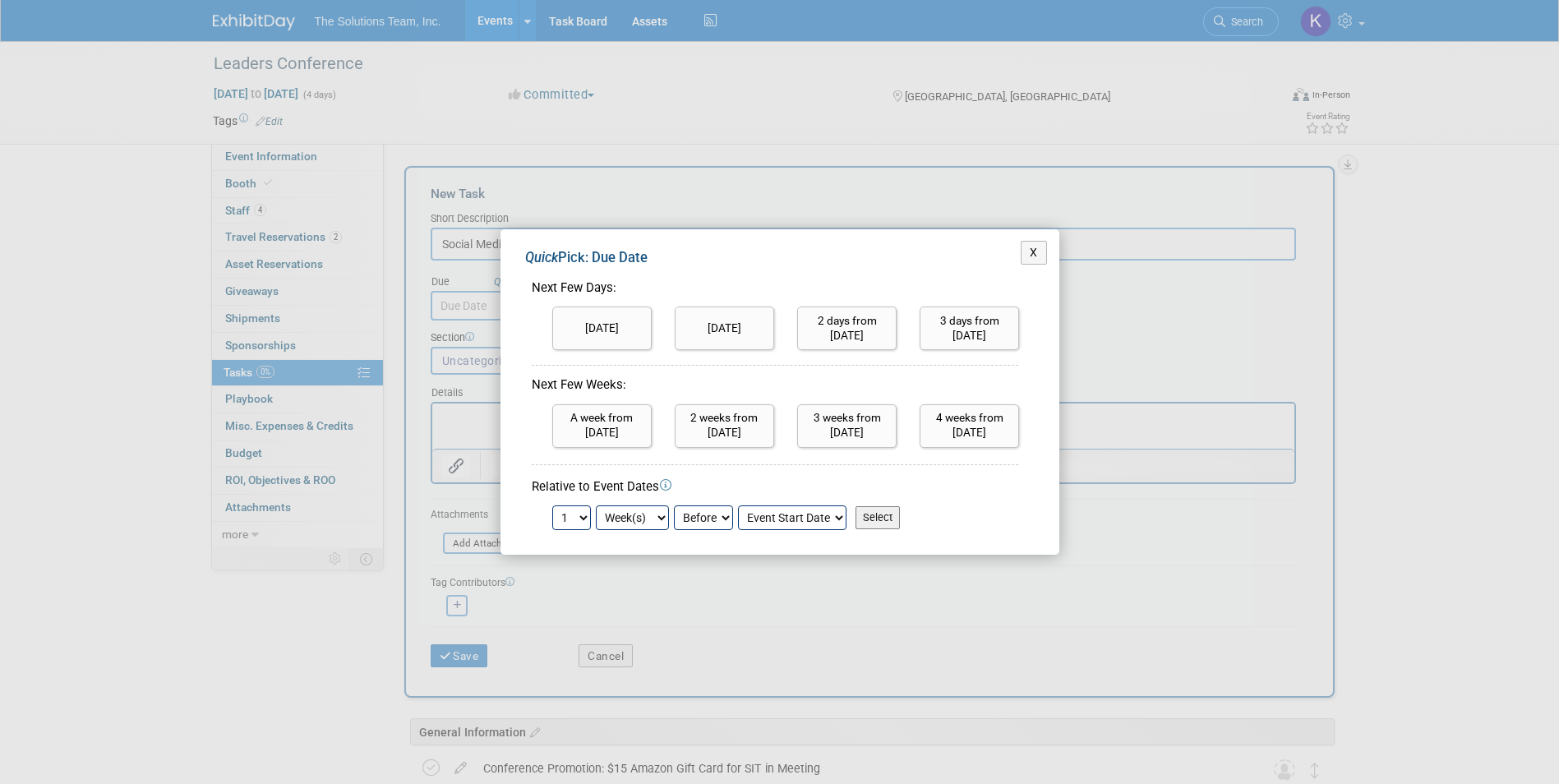
click at [638, 516] on select "Day(s) Week(s) Month(s)" at bounding box center [632, 517] width 73 height 25
select select "day"
click at [596, 505] on select "Day(s) Week(s) Month(s)" at bounding box center [632, 517] width 73 height 25
click at [878, 518] on input "Select" at bounding box center [878, 517] width 44 height 23
type input "[DATE]"
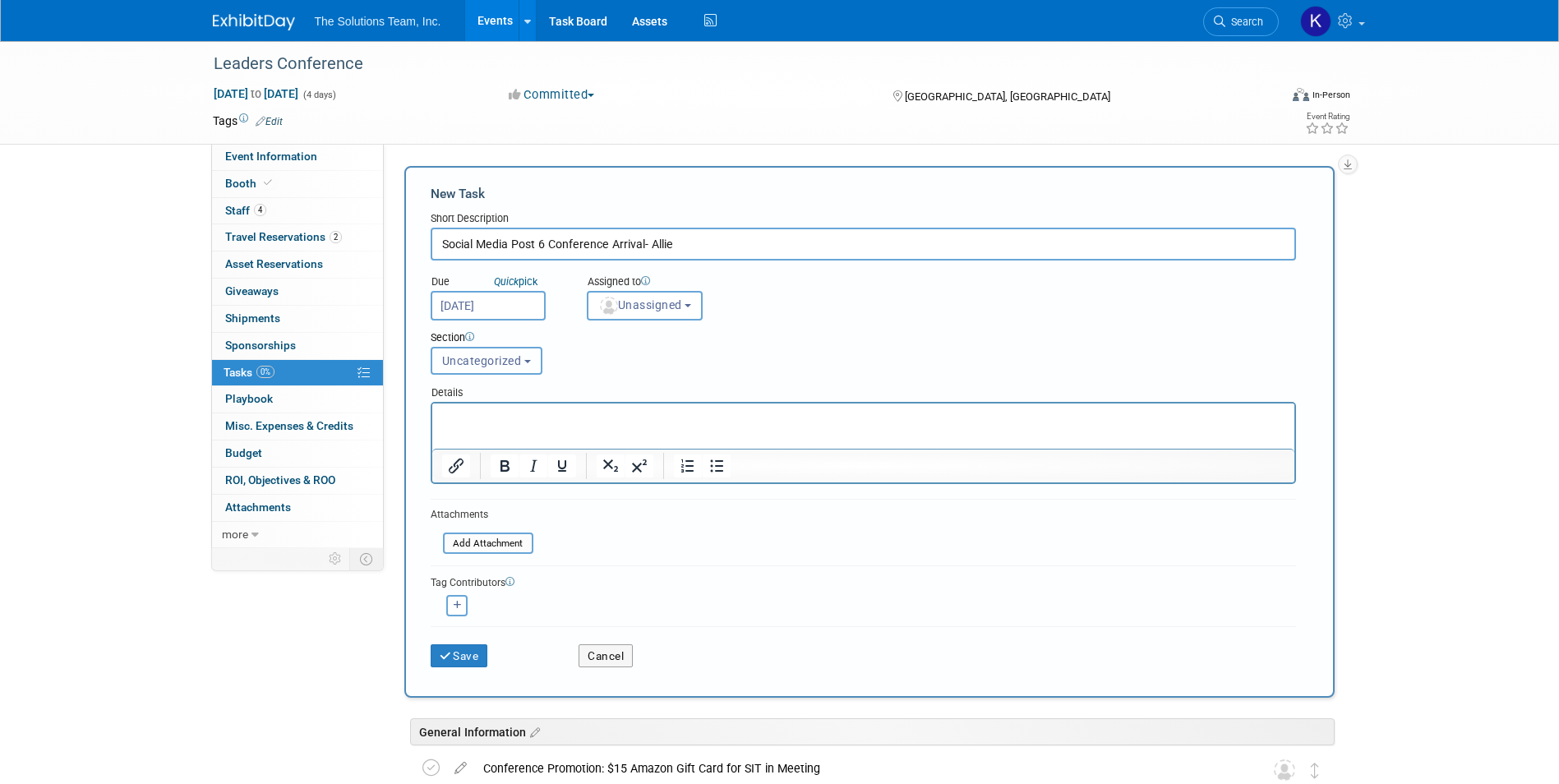
click at [509, 360] on span "Uncategorized" at bounding box center [482, 360] width 80 height 13
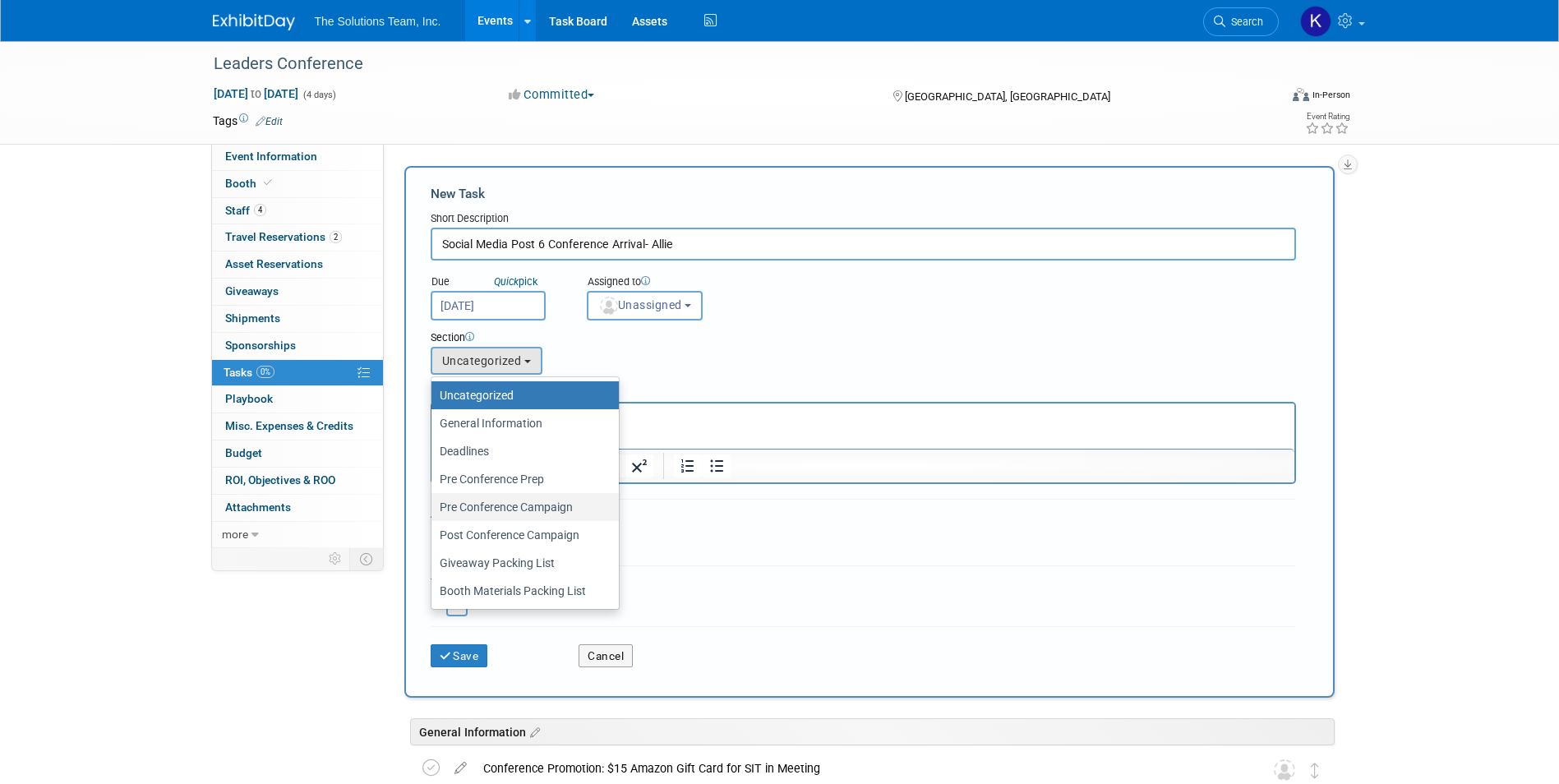
click at [548, 504] on label "Pre Conference Campaign" at bounding box center [521, 507] width 163 height 21
click at [434, 504] on input "Pre Conference Campaign" at bounding box center [429, 507] width 11 height 11
select select "11274448"
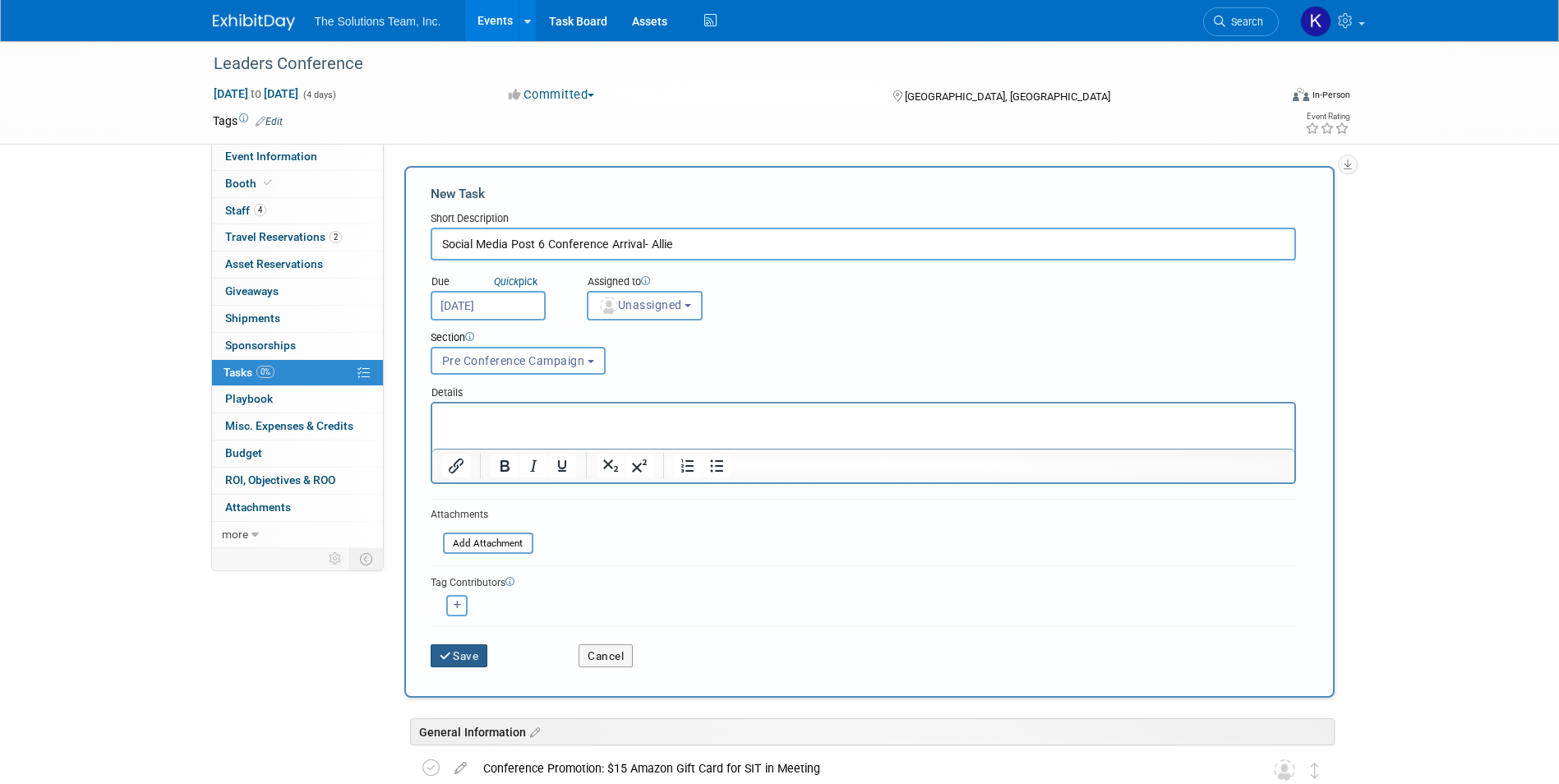
click at [482, 663] on button "Save" at bounding box center [459, 655] width 58 height 23
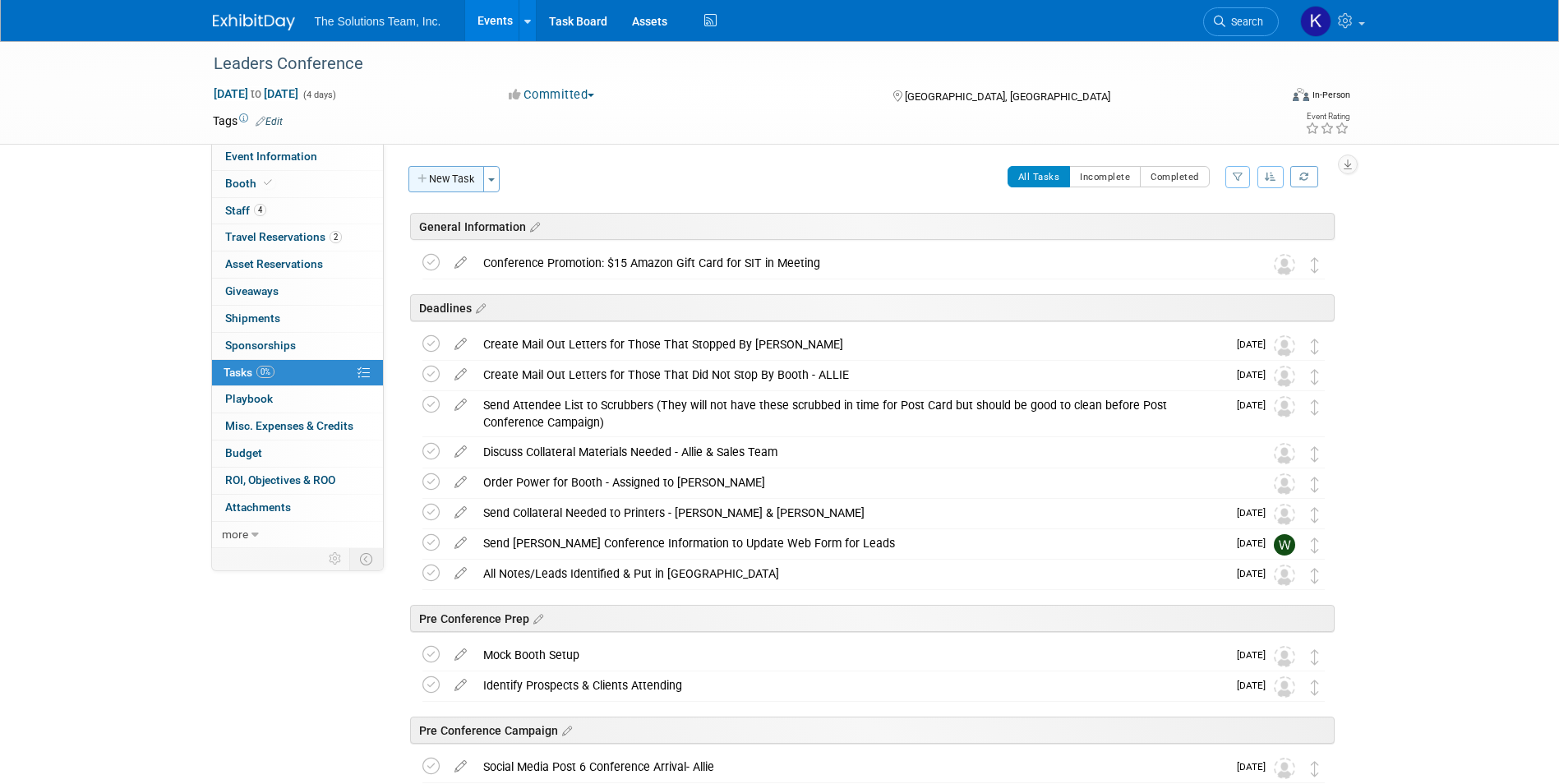
click at [429, 177] on button "New Task" at bounding box center [446, 179] width 76 height 26
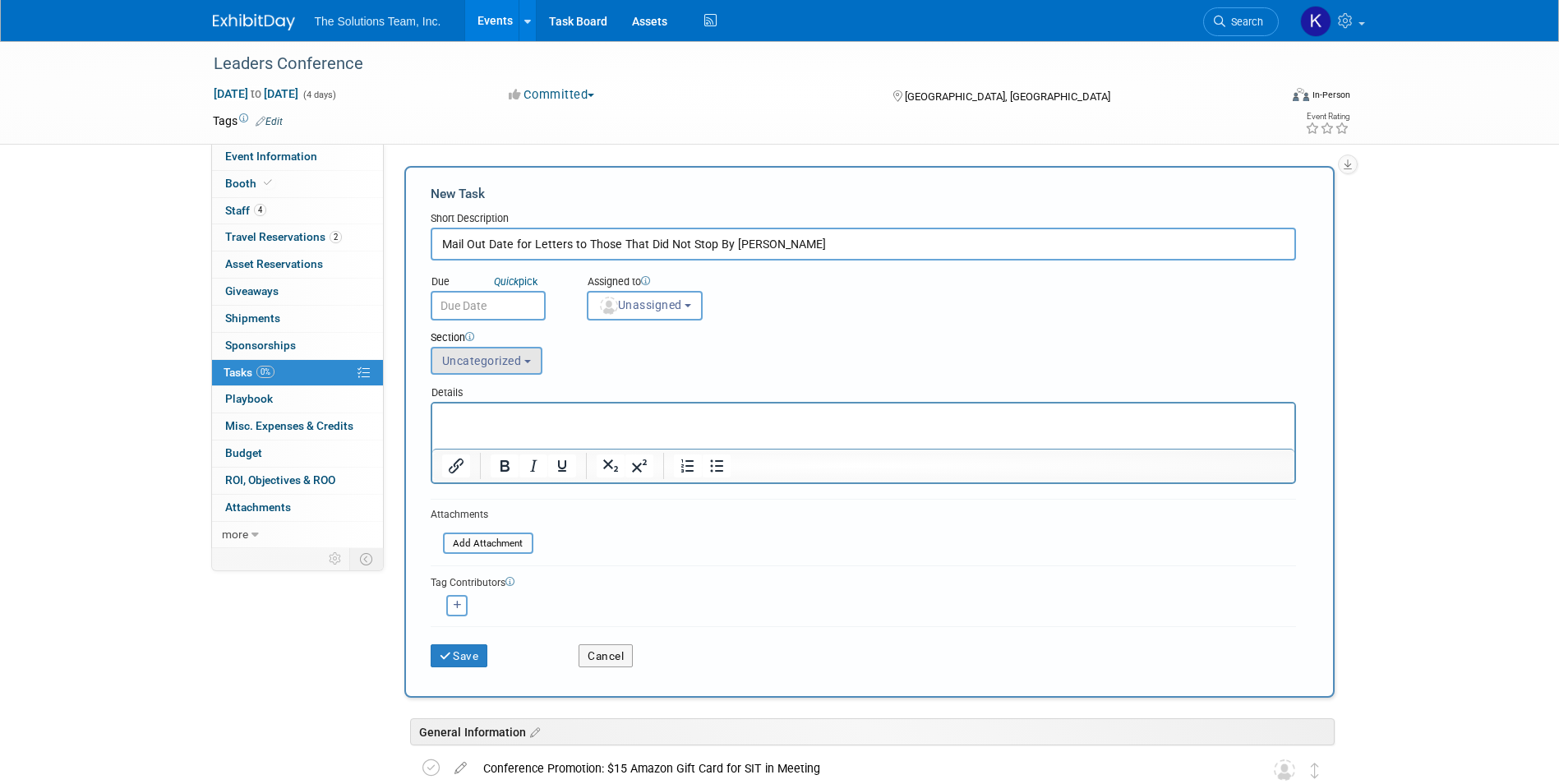
type input "Mail Out Date for Letters to Those That Did Not Stop By Booth"
click at [521, 362] on button "Uncategorized" at bounding box center [486, 361] width 112 height 28
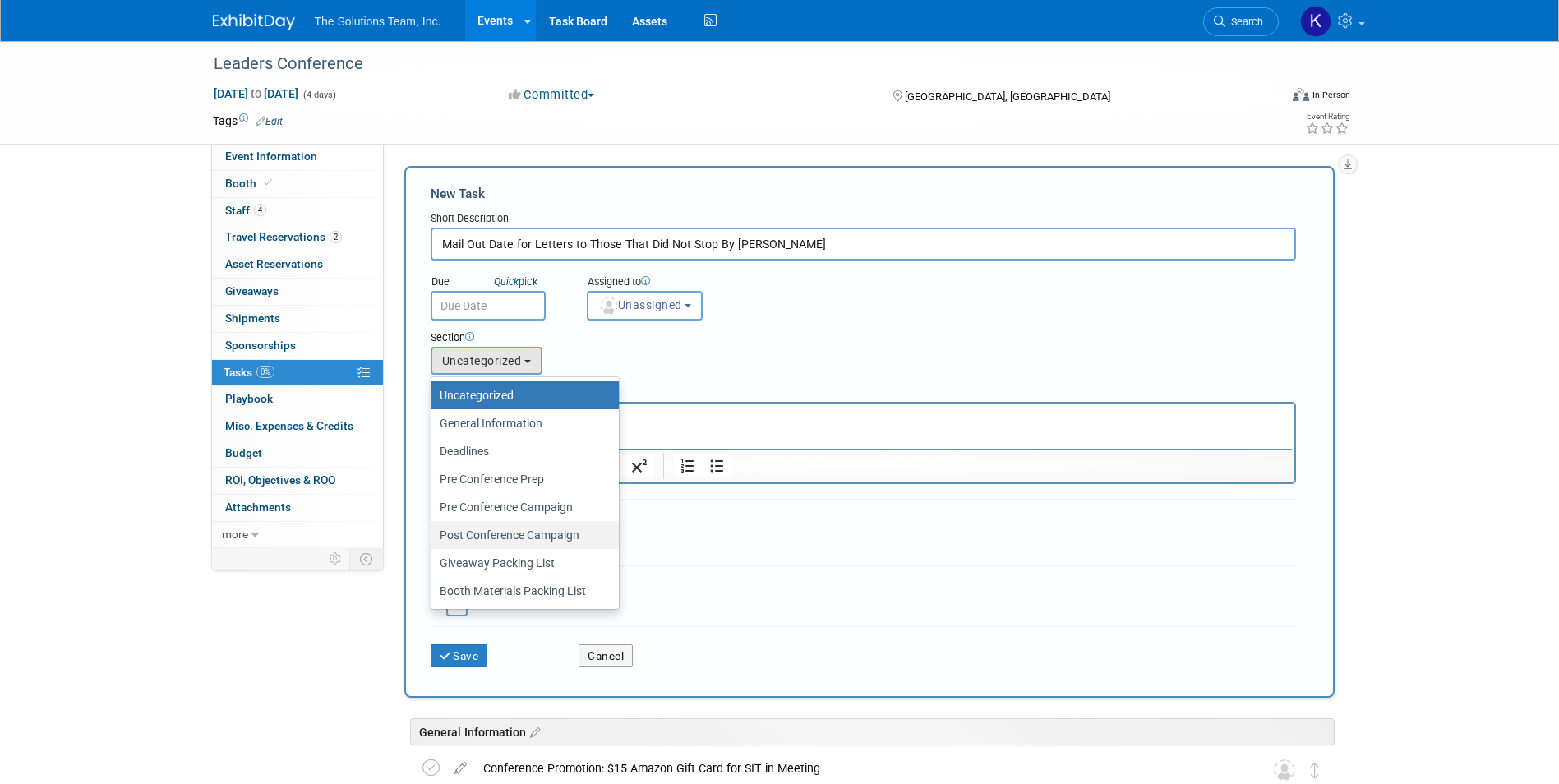
click at [549, 528] on label "Post Conference Campaign" at bounding box center [521, 535] width 163 height 21
click at [434, 530] on input "Post Conference Campaign" at bounding box center [429, 535] width 11 height 11
select select "11274449"
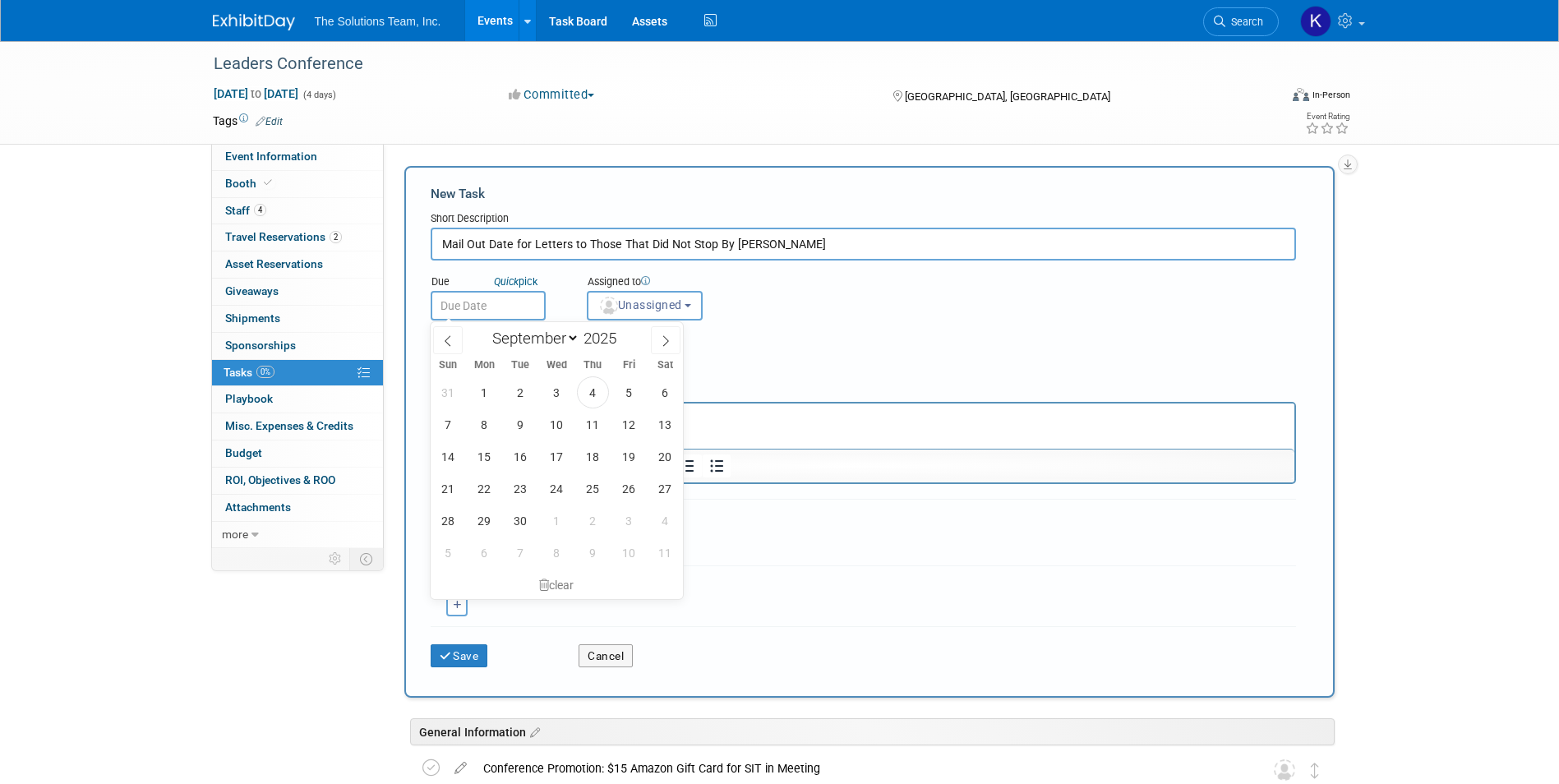
click at [505, 306] on input "text" at bounding box center [488, 305] width 115 height 30
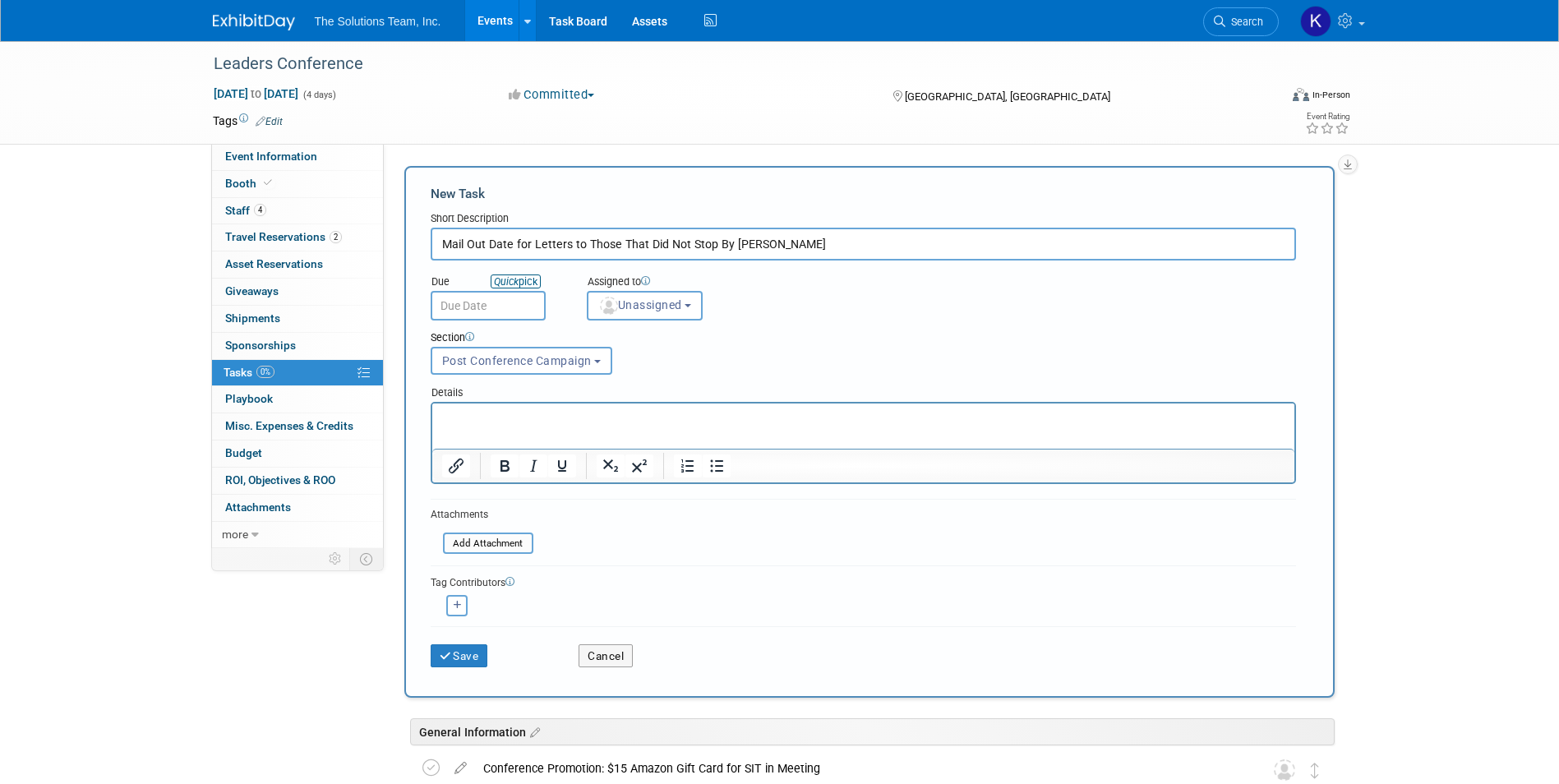
click at [534, 282] on link "Quick pick" at bounding box center [515, 281] width 50 height 14
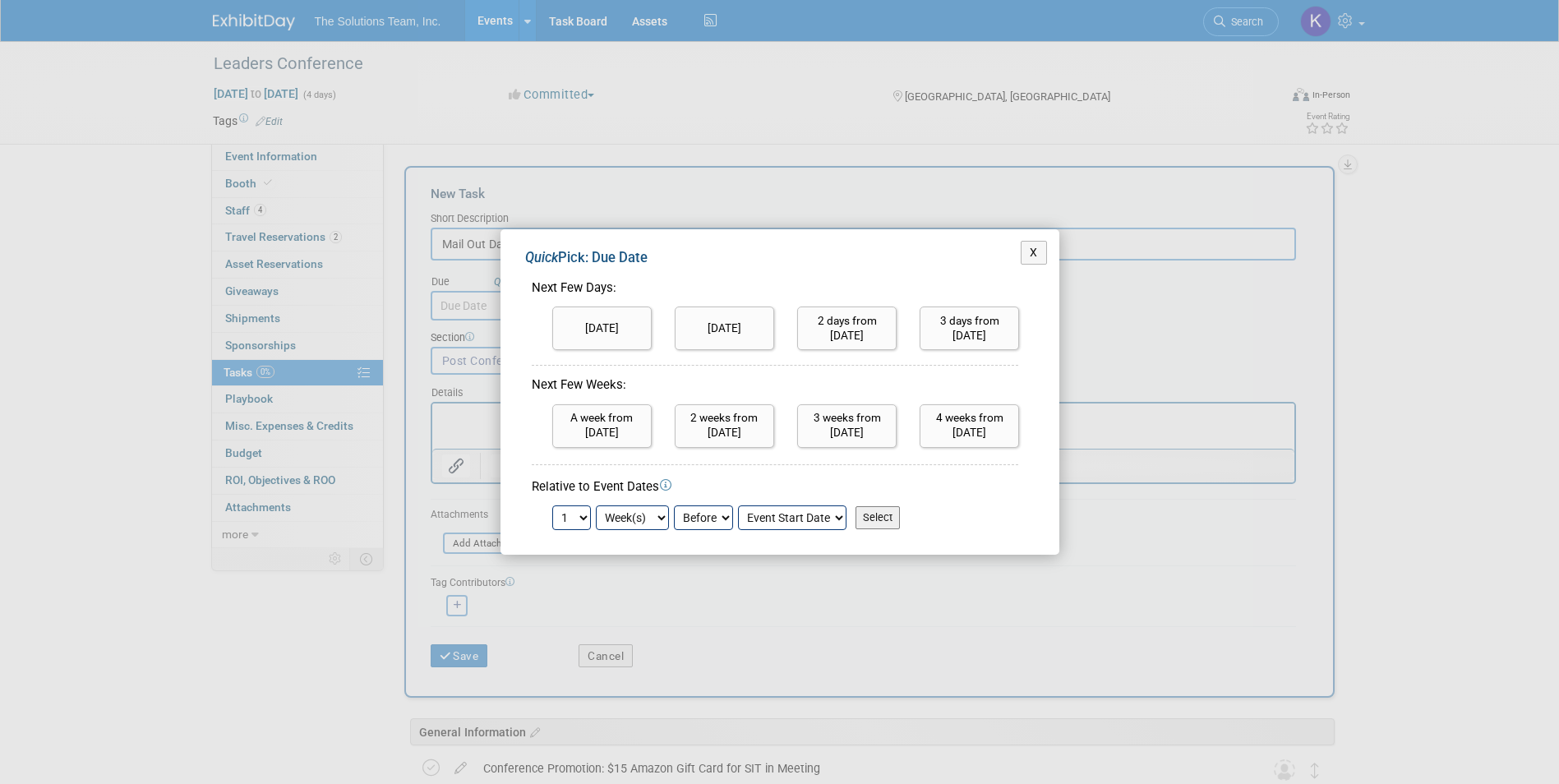
click at [721, 518] on select "Before After" at bounding box center [704, 517] width 59 height 25
select select "1"
click at [674, 505] on select "Before After" at bounding box center [704, 517] width 59 height 25
click at [878, 519] on input "Select" at bounding box center [878, 517] width 44 height 23
type input "Oct 5, 2025"
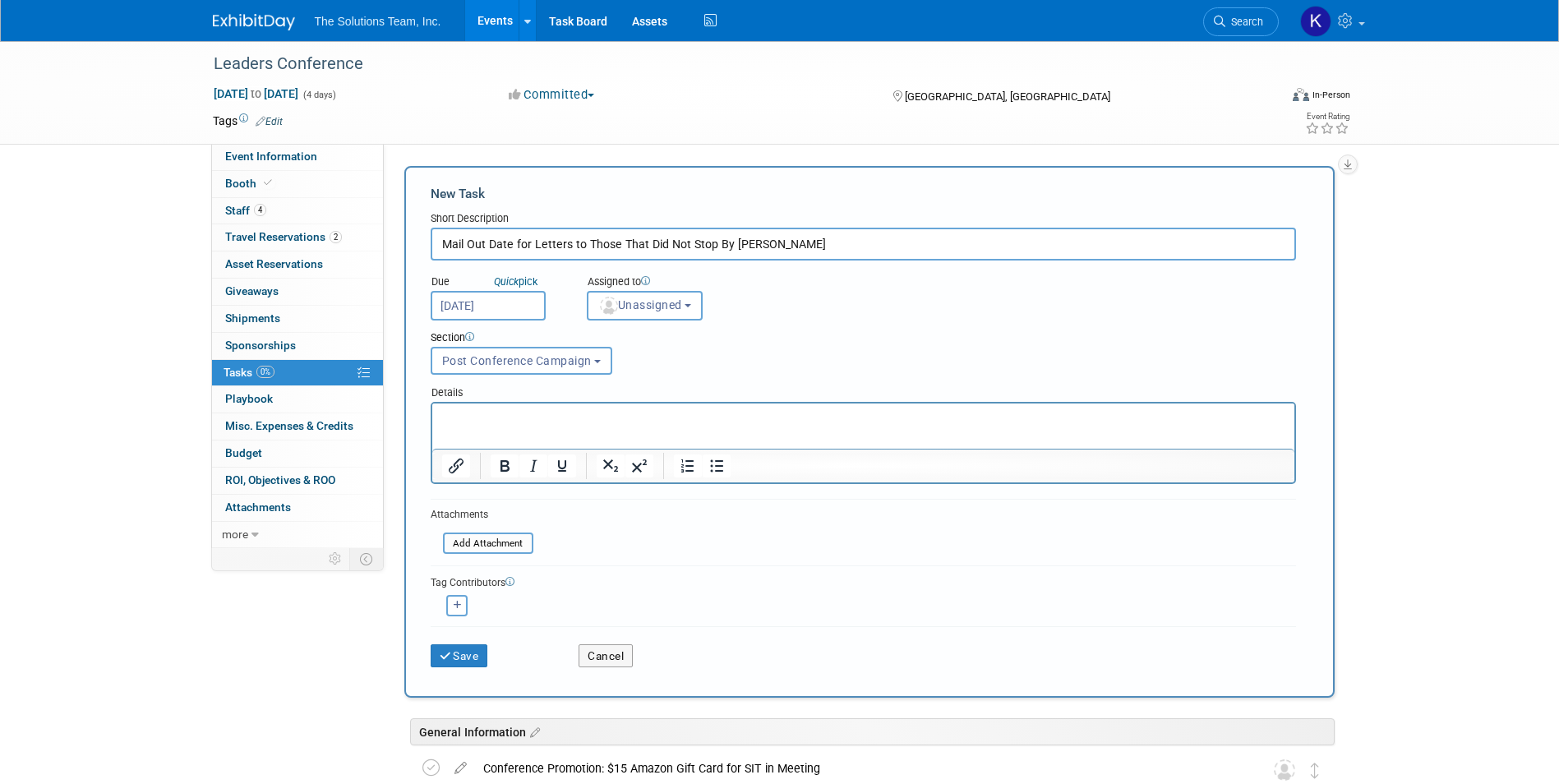
click at [450, 406] on html at bounding box center [862, 414] width 862 height 23
click at [479, 660] on button "Save" at bounding box center [459, 655] width 58 height 23
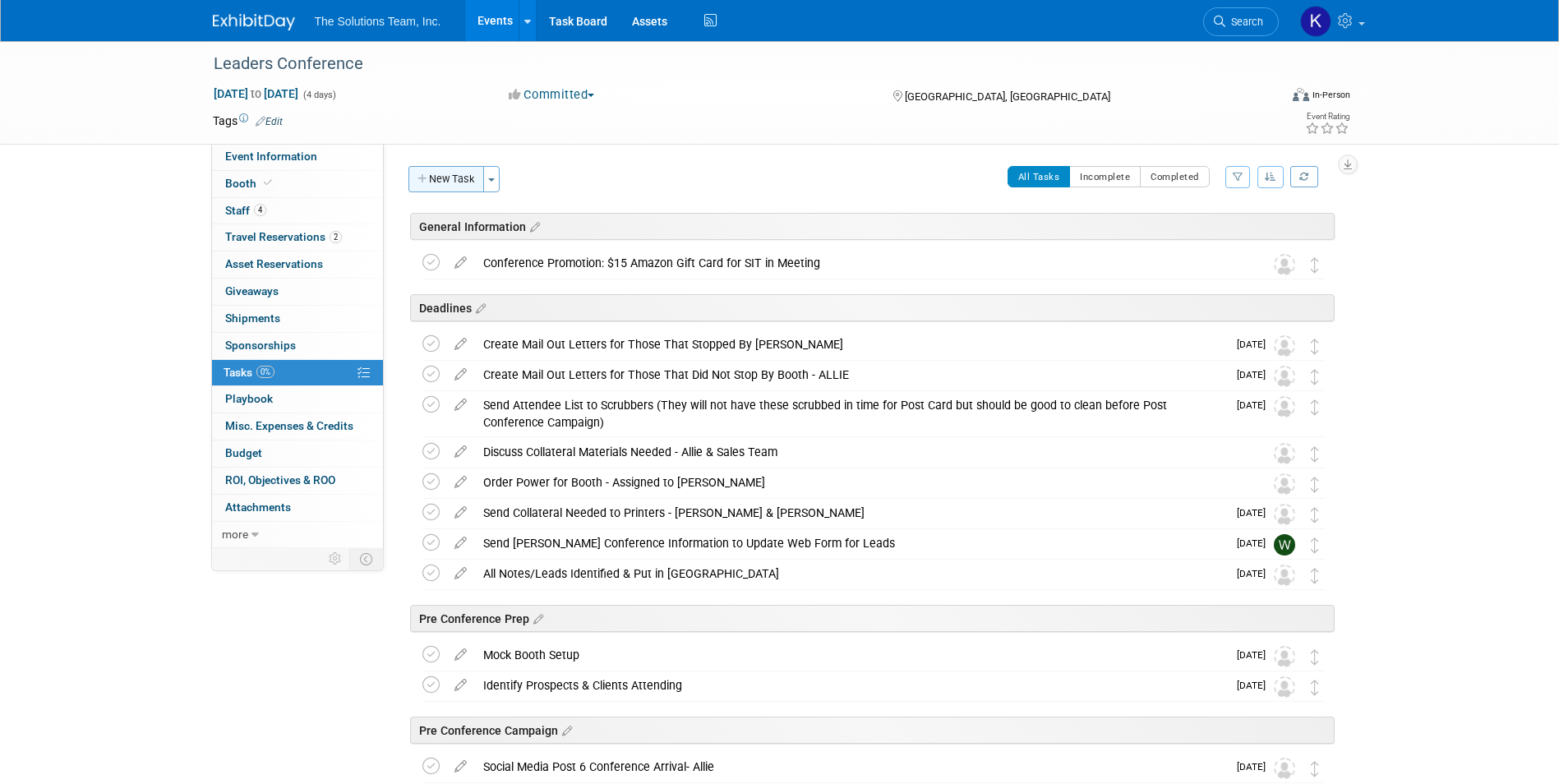
click at [433, 180] on button "New Task" at bounding box center [446, 179] width 76 height 26
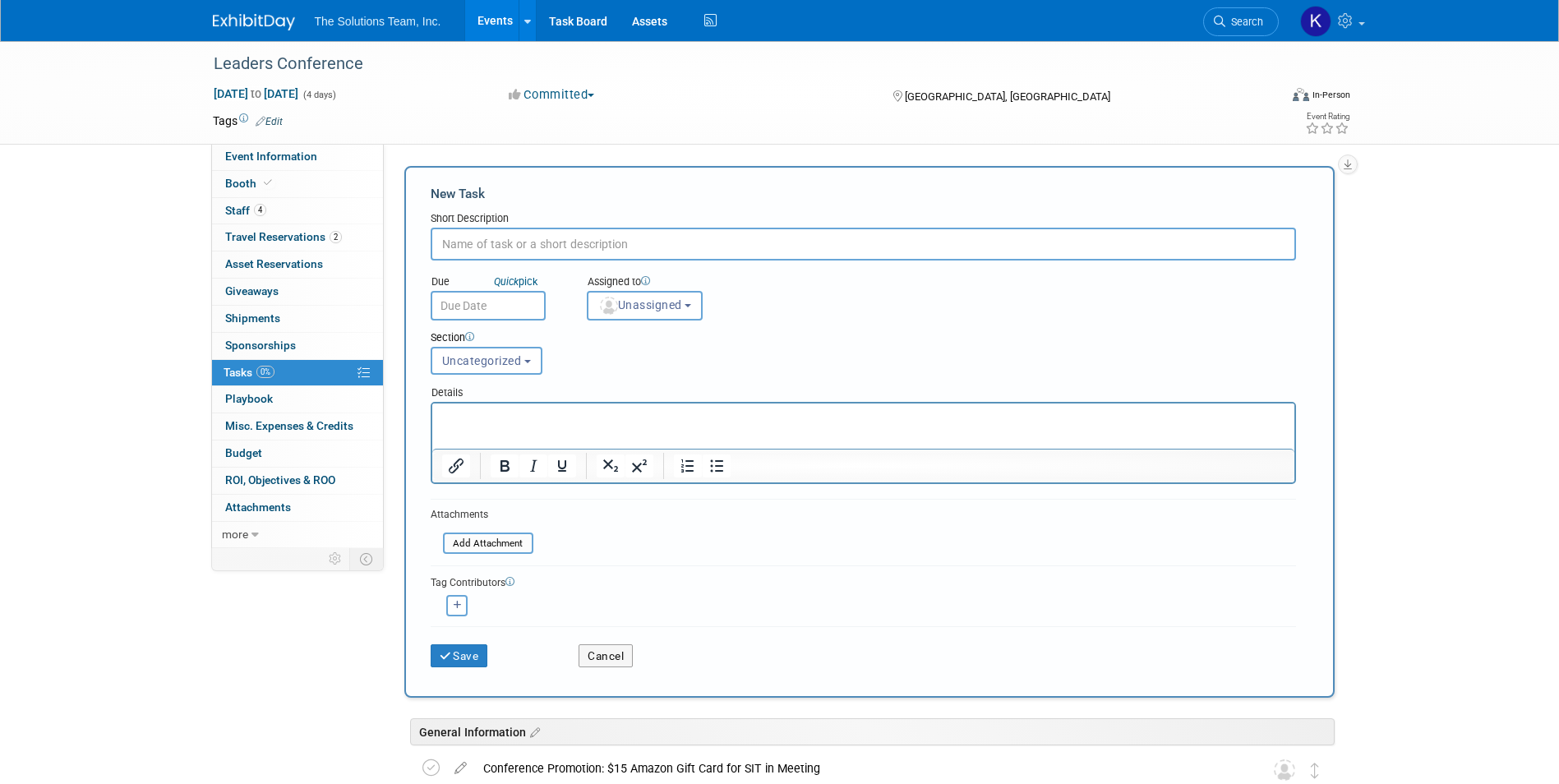
paste input "Mail Out Date for Letters to Those That Stopped By Booth"
type input "Mail Out Date for Letters to Those That Stopped By Booth"
click at [538, 282] on link "Quick pick" at bounding box center [515, 281] width 50 height 14
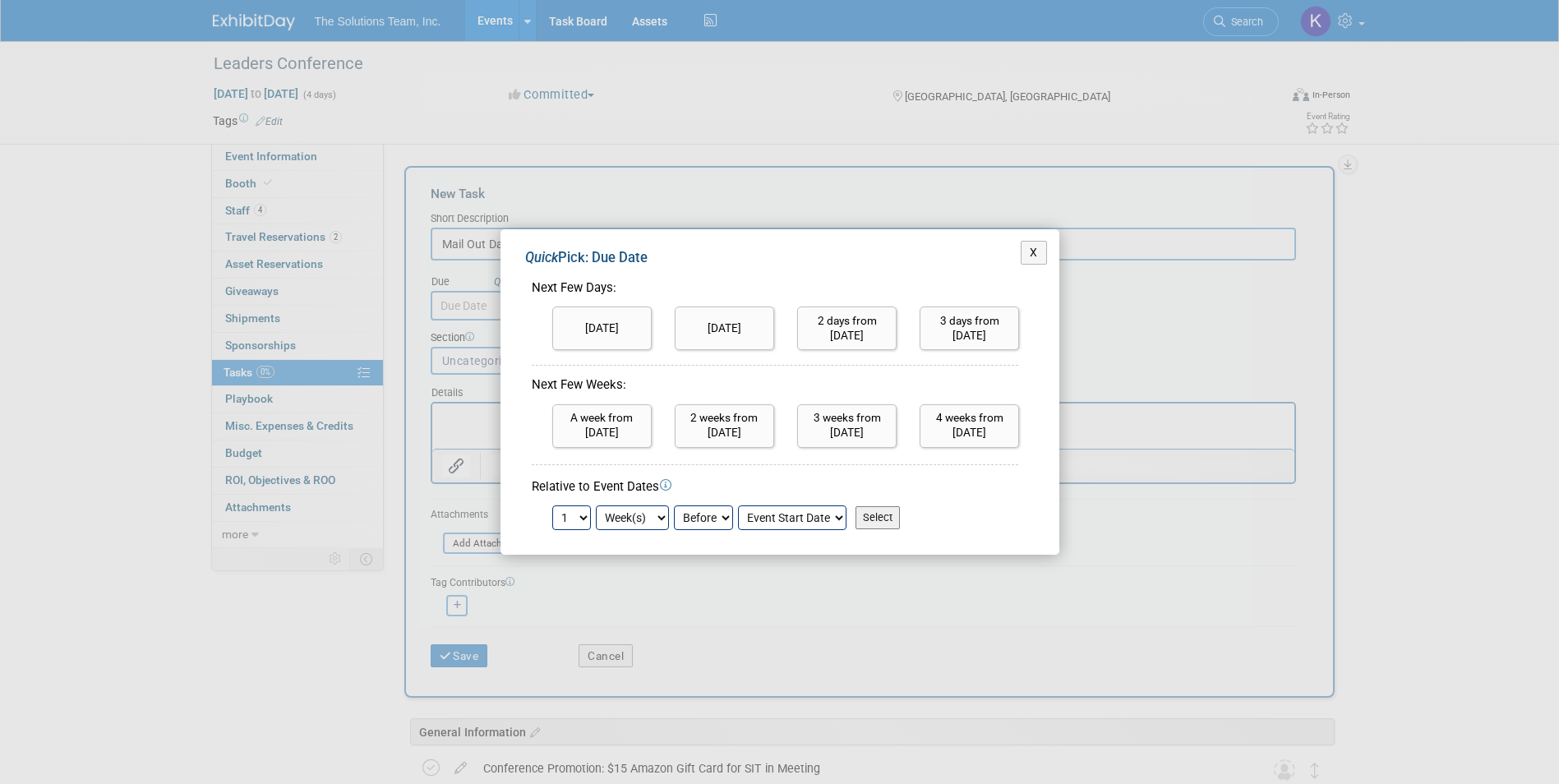
click at [657, 512] on select "Day(s) Week(s) Month(s)" at bounding box center [632, 517] width 73 height 25
click at [596, 505] on select "Day(s) Week(s) Month(s)" at bounding box center [632, 517] width 73 height 25
click at [704, 509] on select "Before After" at bounding box center [704, 517] width 59 height 25
select select "1"
click at [674, 505] on select "Before After" at bounding box center [704, 517] width 59 height 25
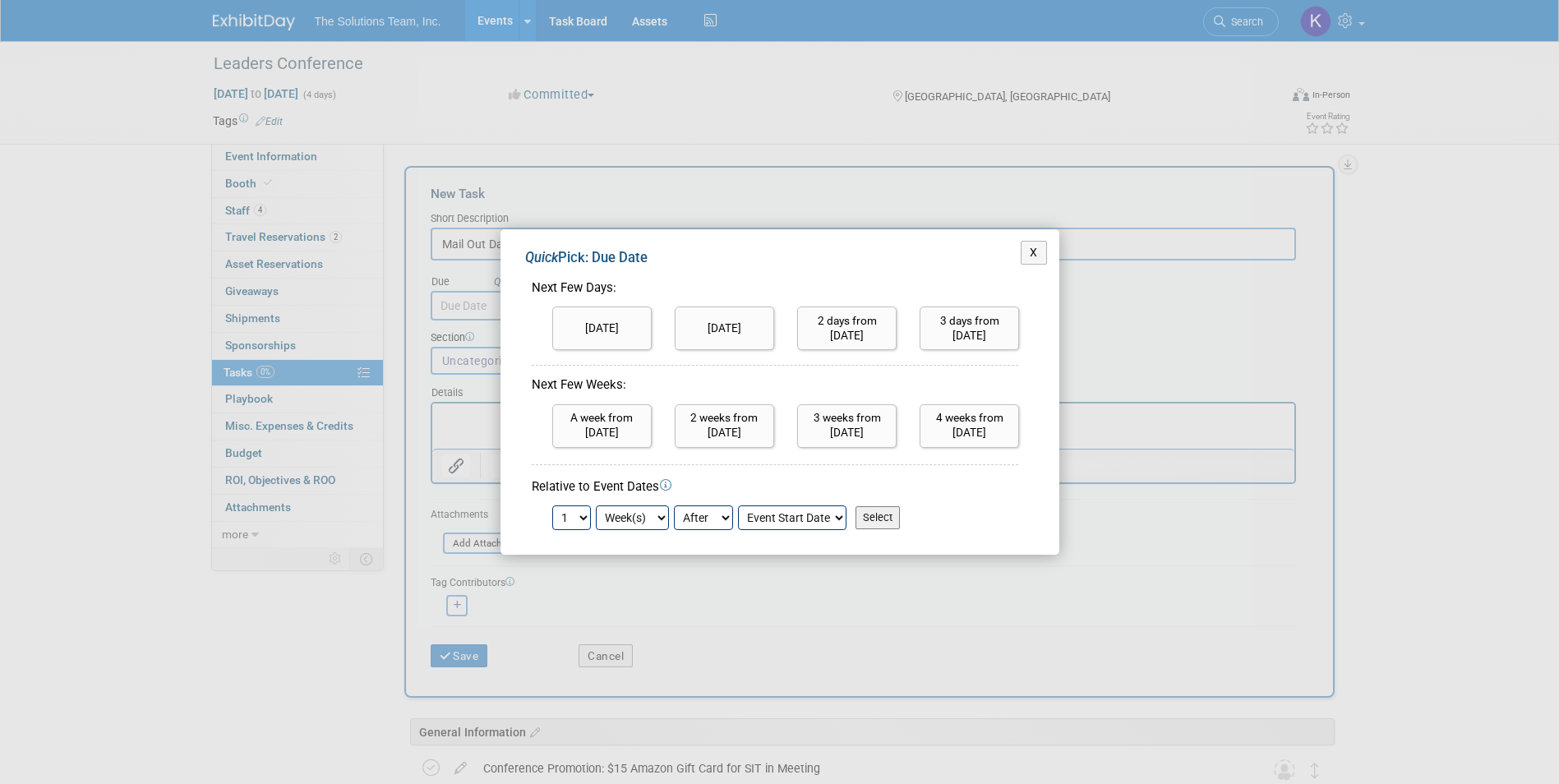
click at [581, 517] on select "1 2 3 4 5 6 7 8 9 10 11 12 13 14 15 16 17 18 19 20 21 22 23 24" at bounding box center [572, 517] width 39 height 25
select select "2"
click at [552, 505] on select "1 2 3 4 5 6 7 8 9 10 11 12 13 14 15 16 17 18 19 20 21 22 23 24" at bounding box center [572, 517] width 39 height 25
click at [887, 512] on input "Select" at bounding box center [878, 517] width 44 height 23
type input "Oct 12, 2025"
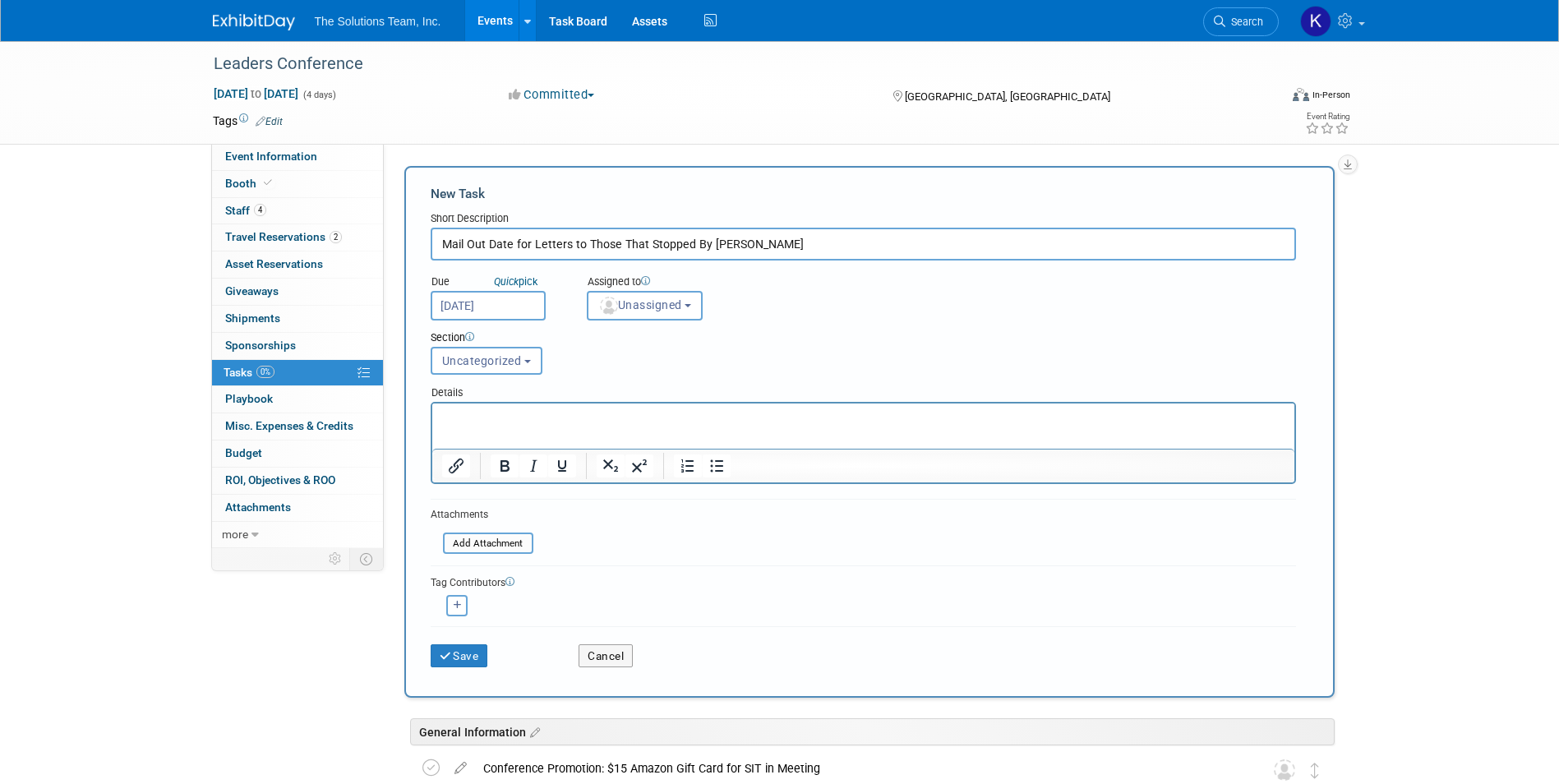
click at [448, 422] on p "Rich Text Area. Press ALT-0 for help." at bounding box center [862, 417] width 843 height 16
click at [453, 599] on button "button" at bounding box center [457, 605] width 21 height 21
select select
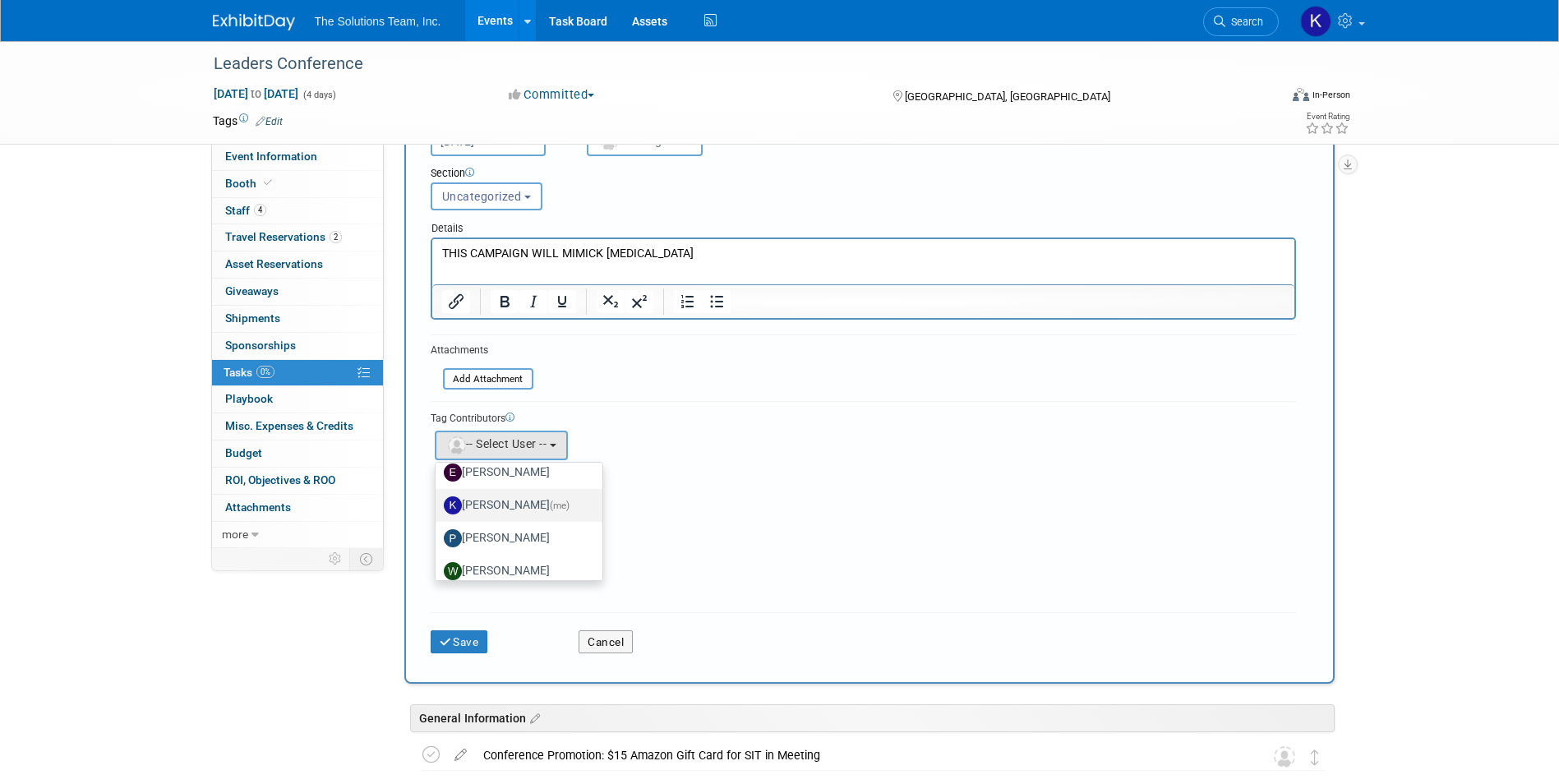
scroll to position [82, 0]
click at [537, 534] on label "[PERSON_NAME]" at bounding box center [515, 532] width 143 height 26
click at [438, 534] on input "[PERSON_NAME]" at bounding box center [432, 530] width 11 height 11
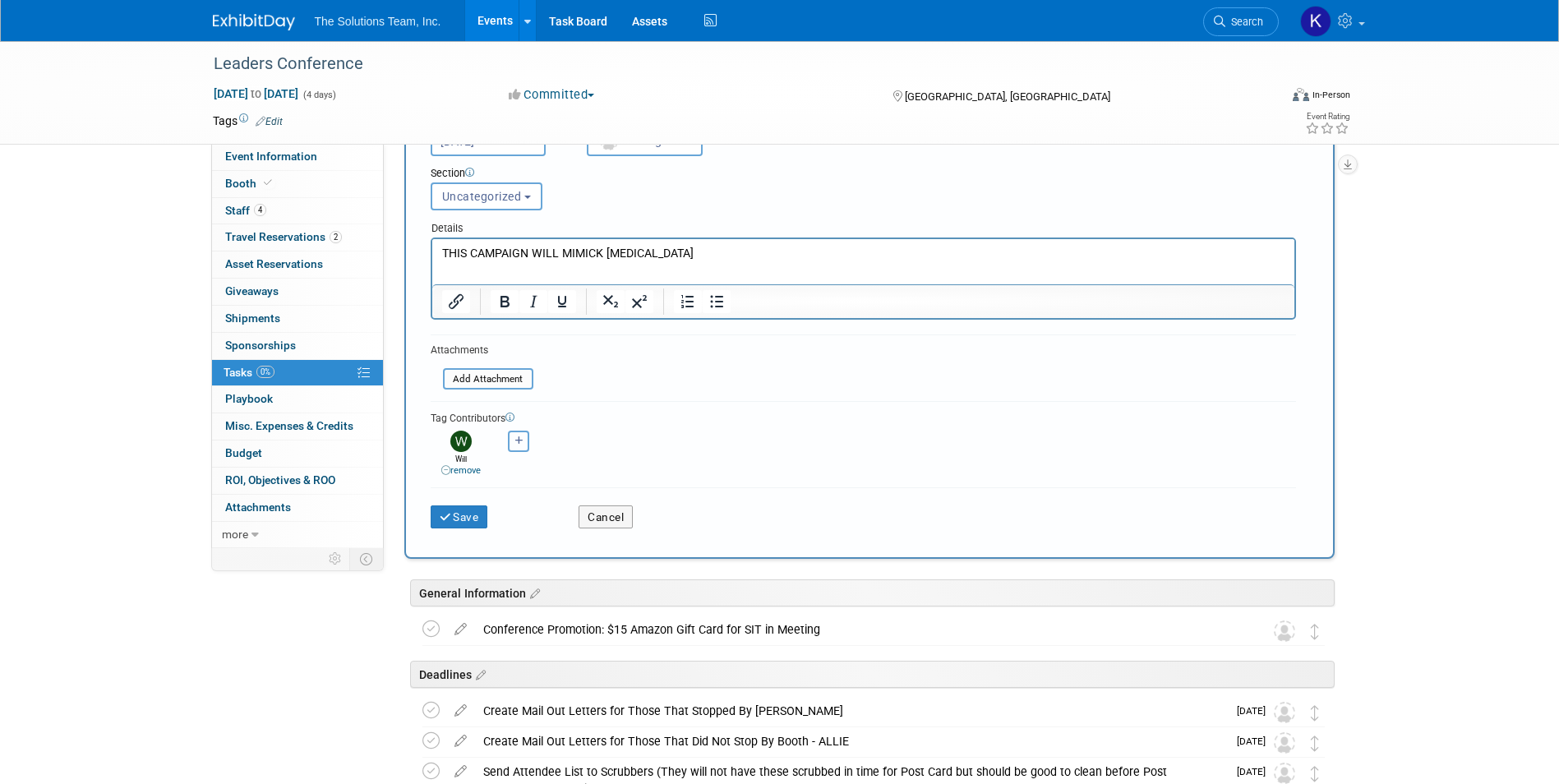
click at [519, 438] on icon "button" at bounding box center [519, 440] width 8 height 9
select select
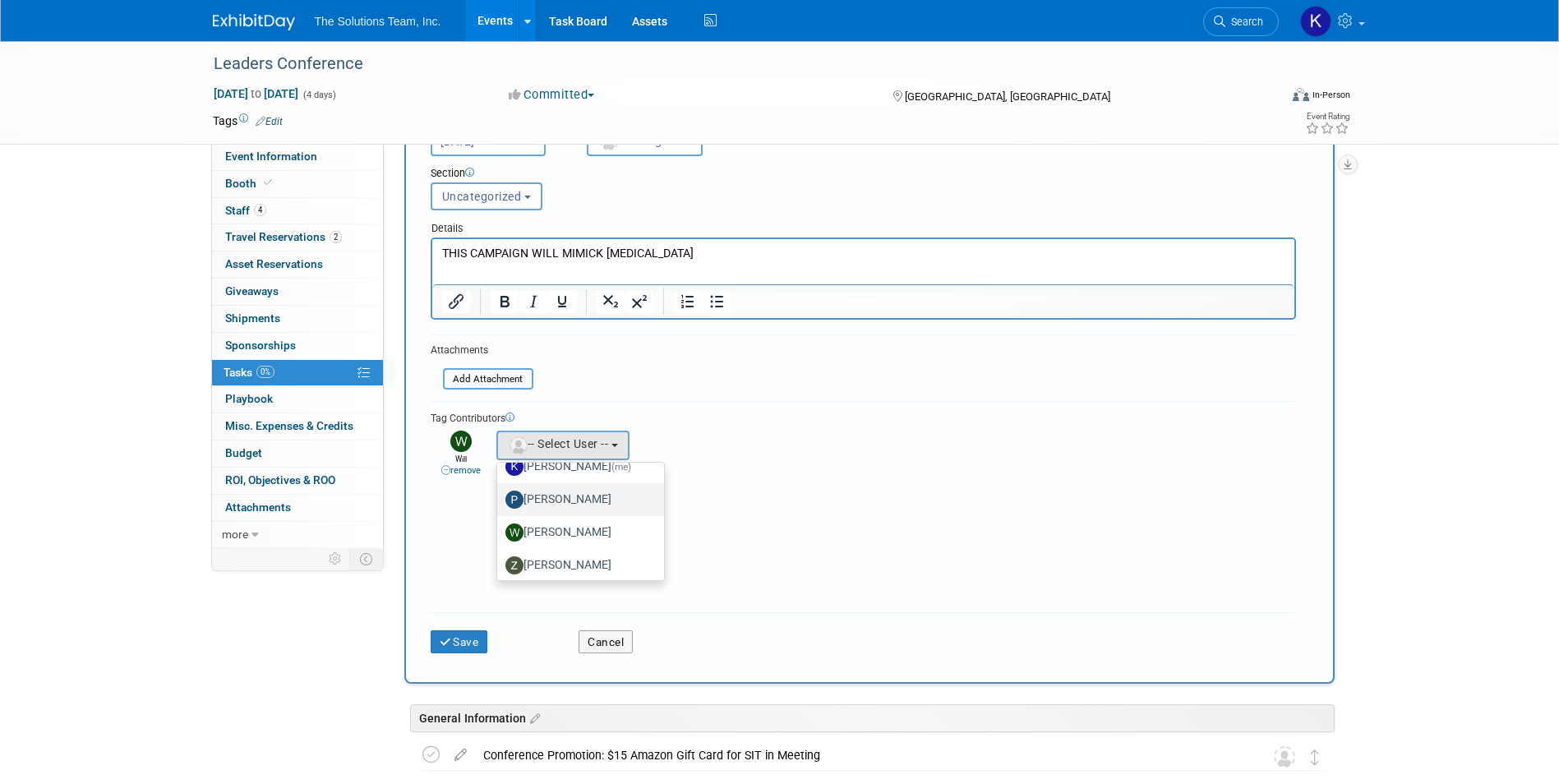
click at [604, 496] on label "[PERSON_NAME]" at bounding box center [576, 499] width 143 height 26
click at [500, 496] on input "[PERSON_NAME]" at bounding box center [494, 497] width 11 height 11
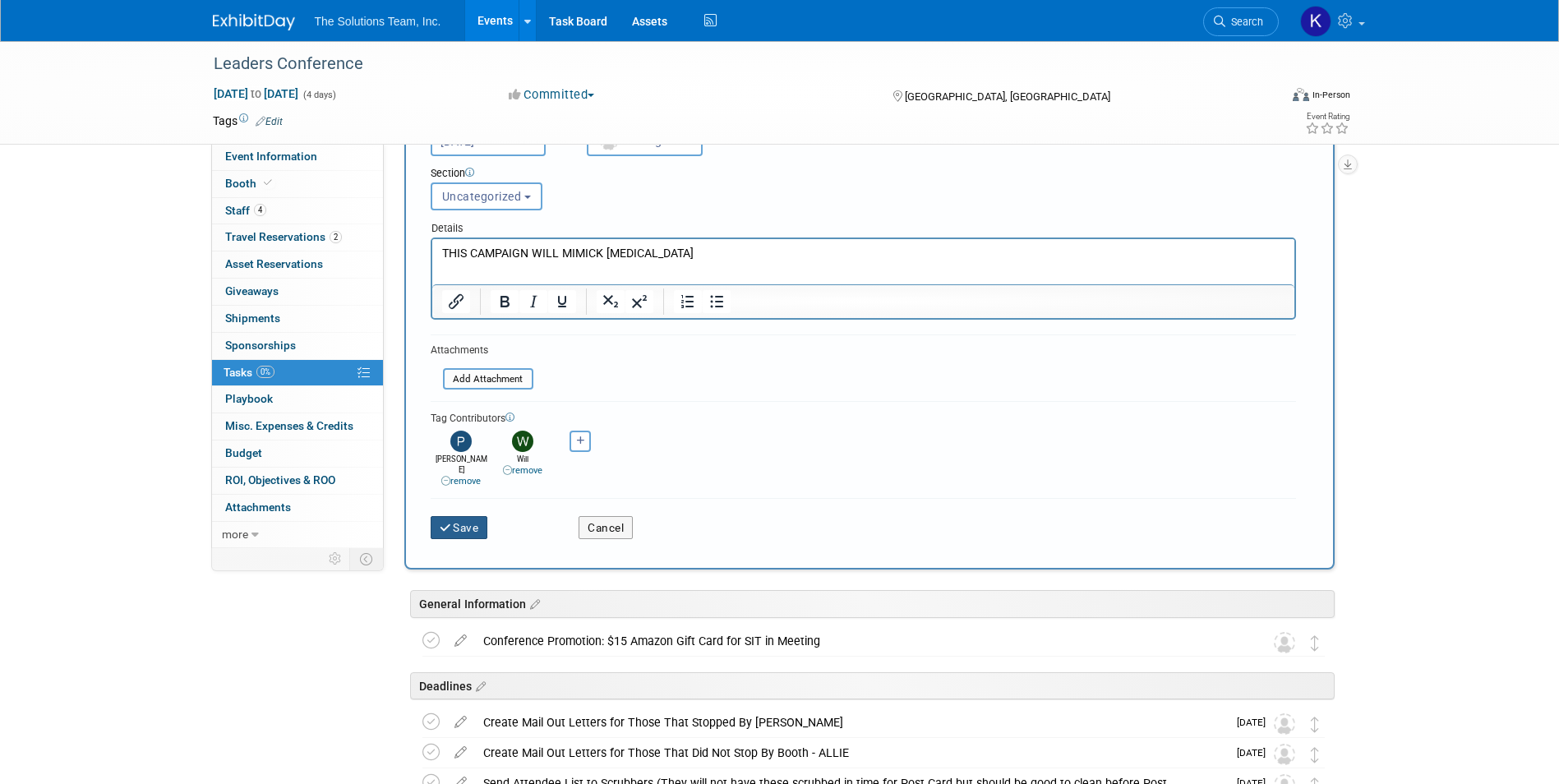
click at [454, 522] on button "Save" at bounding box center [459, 527] width 58 height 23
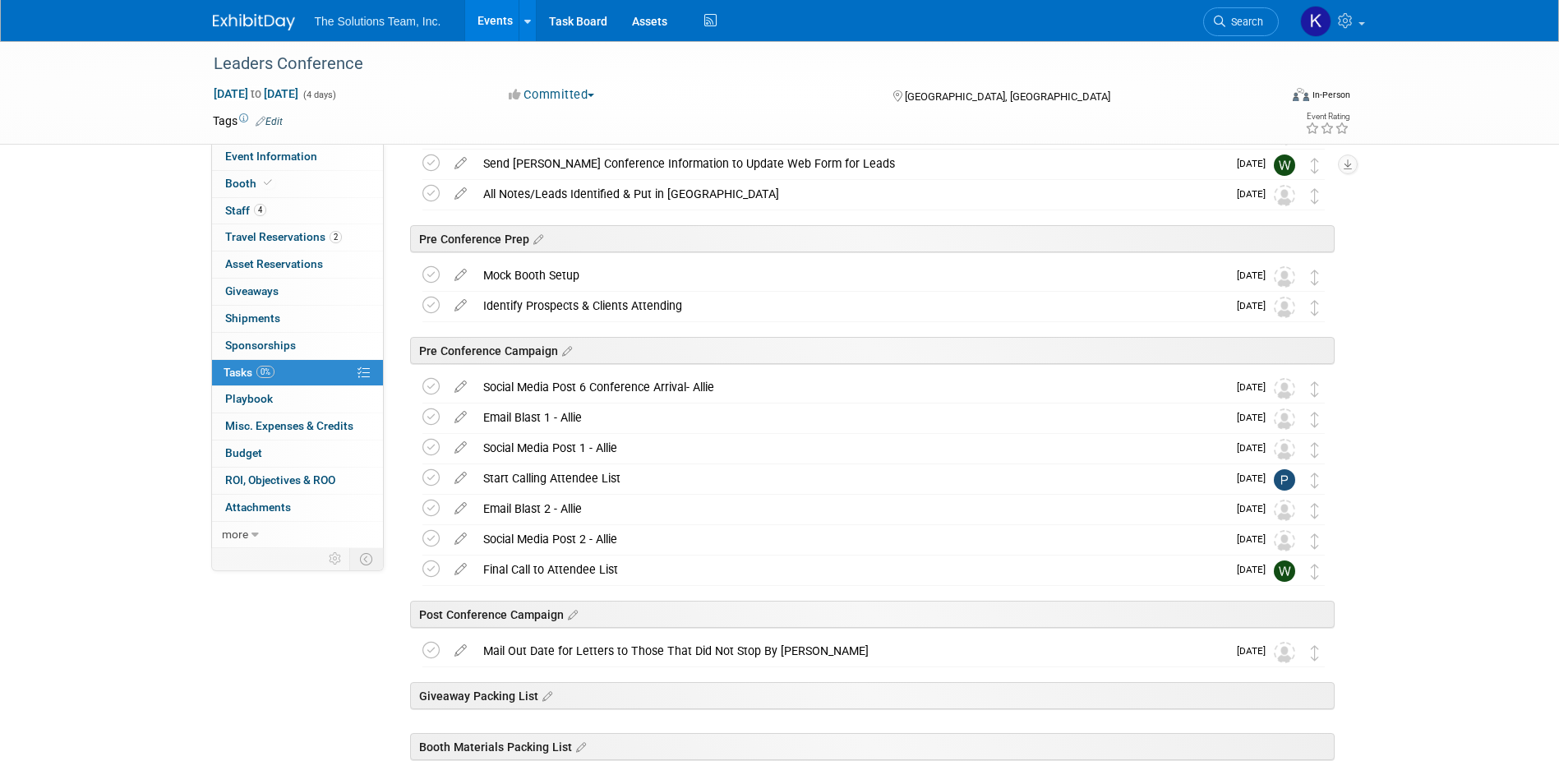
scroll to position [546, 0]
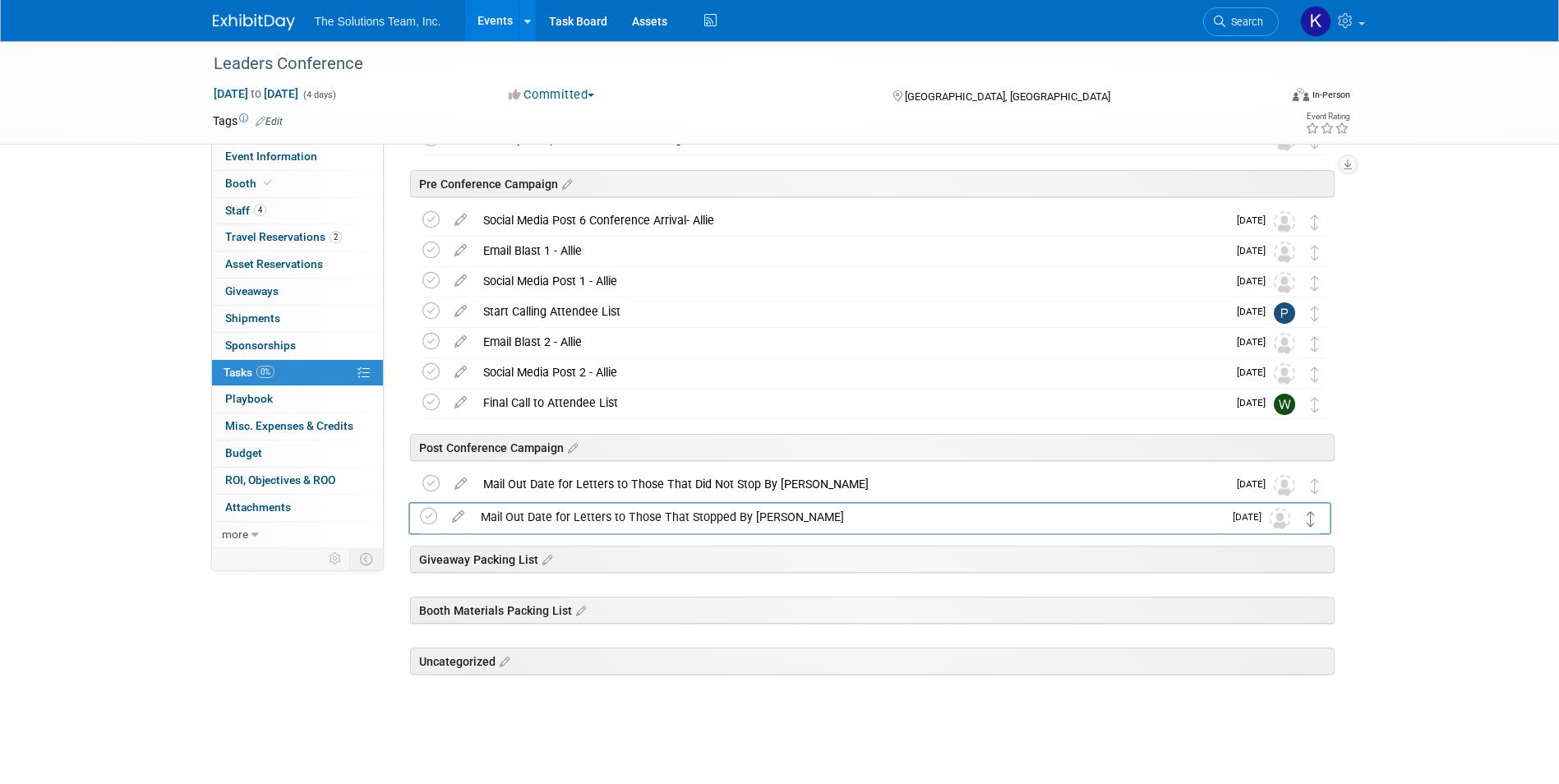
drag, startPoint x: 1315, startPoint y: 677, endPoint x: 1312, endPoint y: 526, distance: 151.0
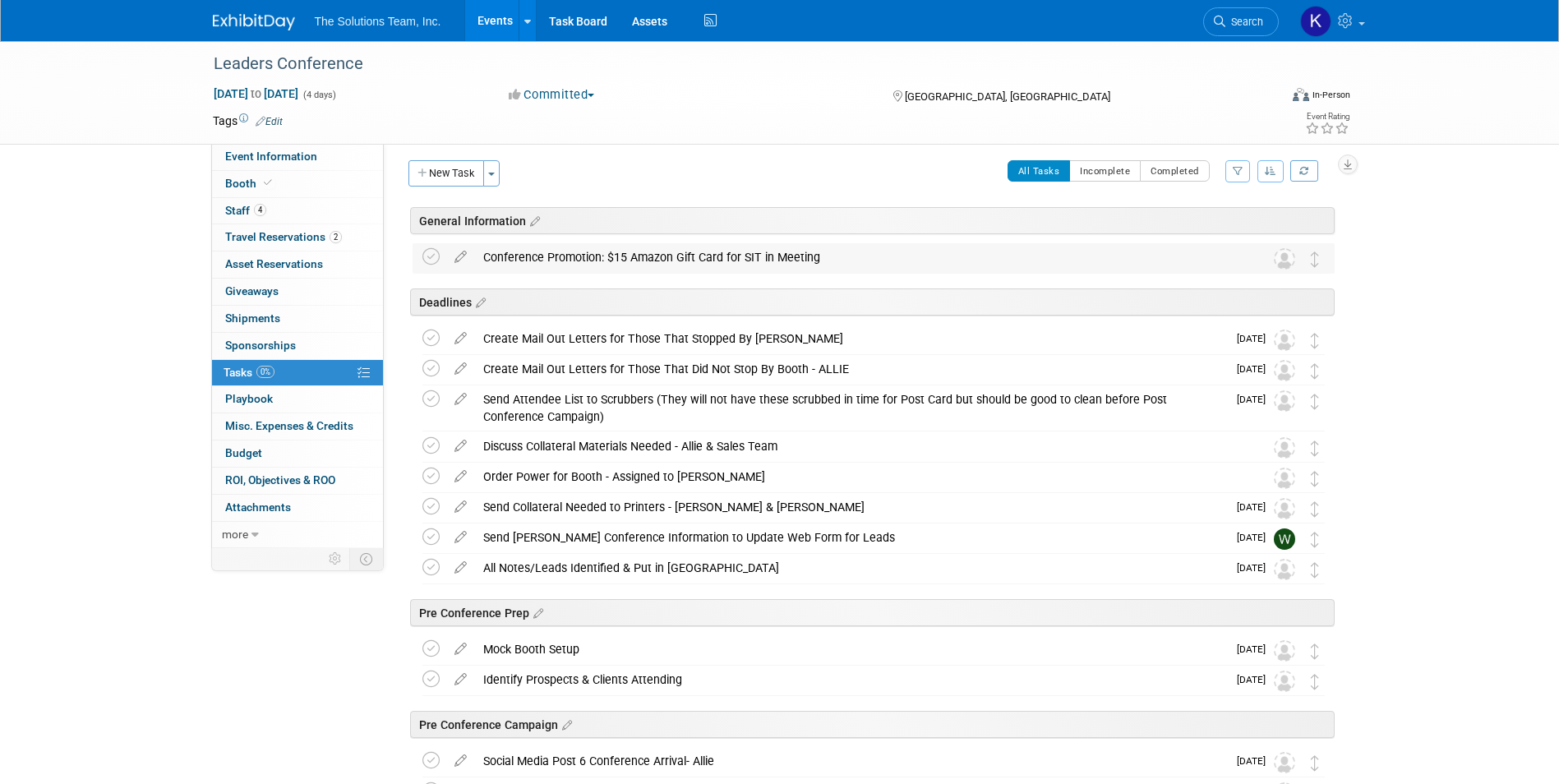
scroll to position [0, 0]
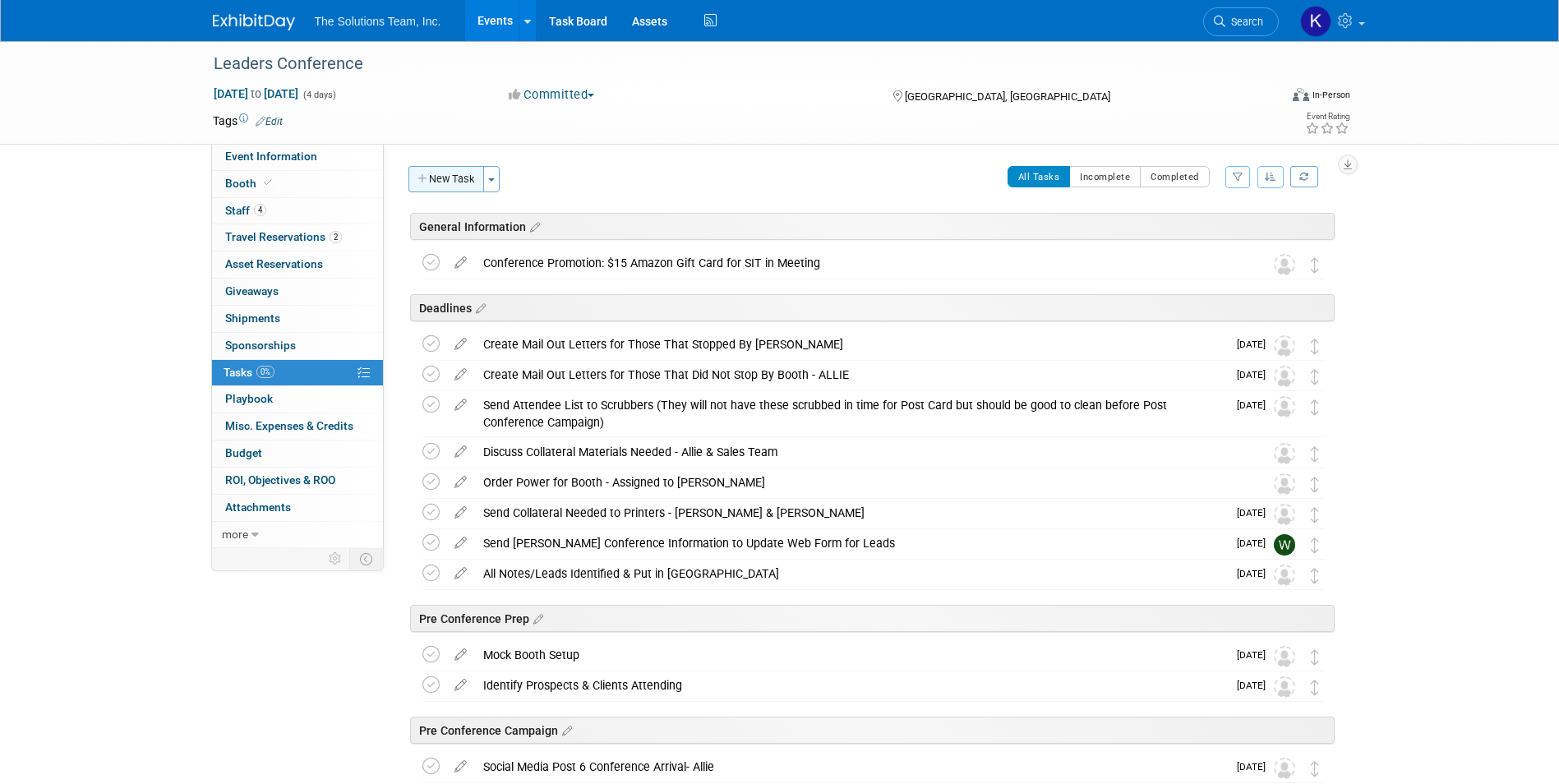
click at [455, 184] on button "New Task" at bounding box center [446, 179] width 76 height 26
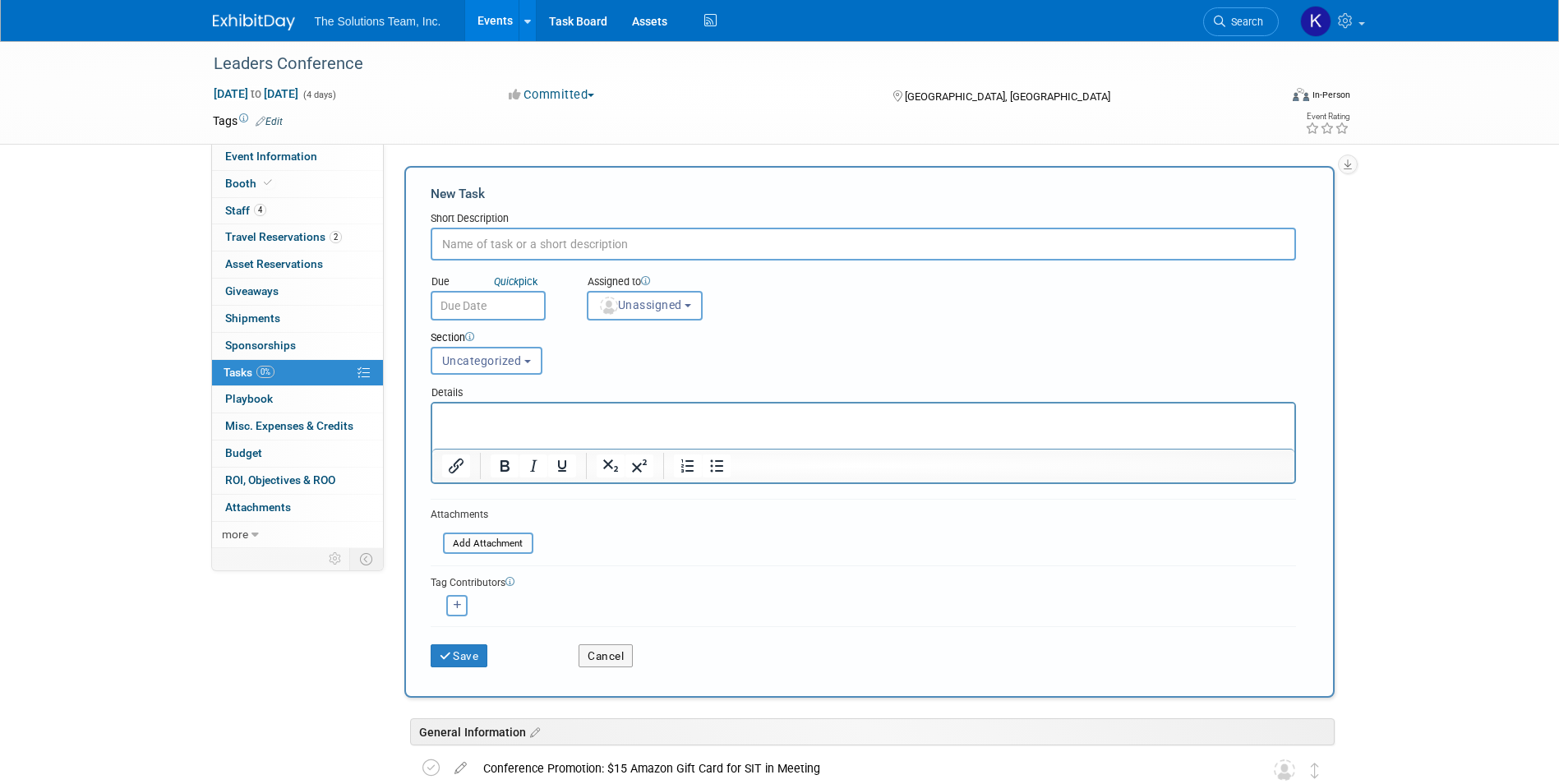
paste input "Handwritten Notes to Giveaway Winners"
type input "Handwritten Notes to Giveaway Winners"
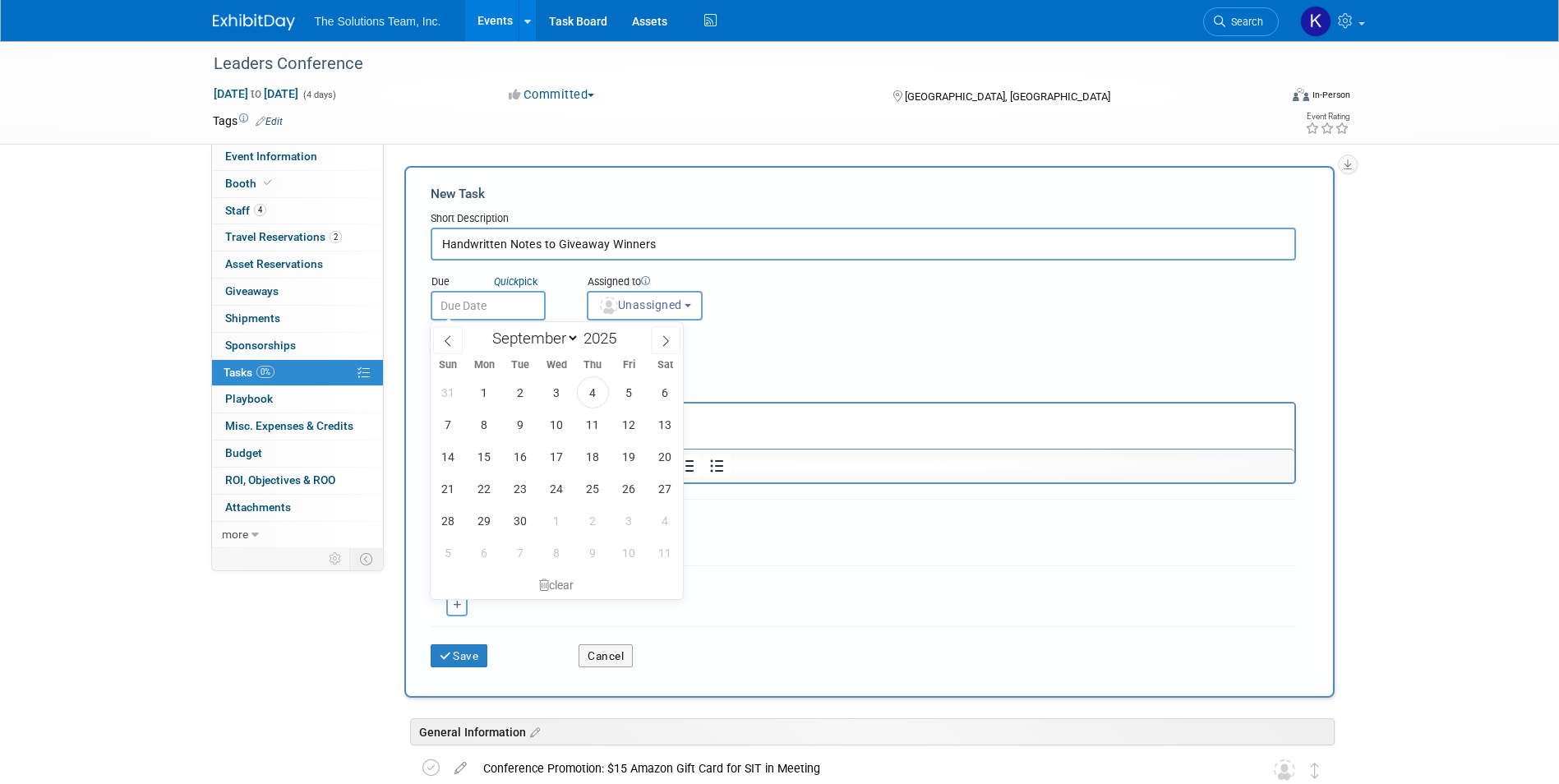
click at [500, 306] on input "text" at bounding box center [488, 305] width 115 height 30
click at [536, 275] on link "Quick pick" at bounding box center [515, 281] width 50 height 14
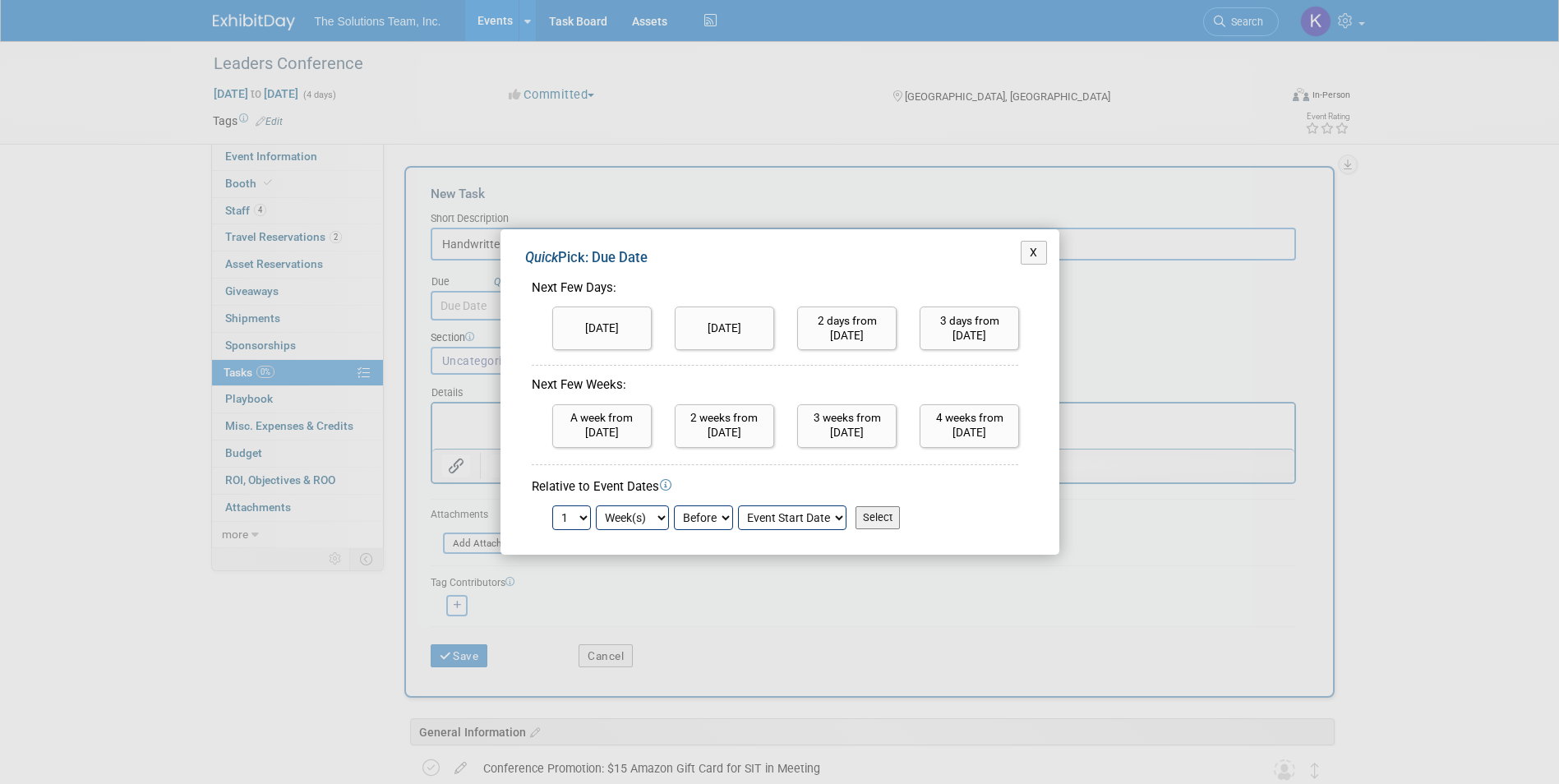
click at [725, 514] on select "Before After" at bounding box center [704, 517] width 59 height 25
select select "1"
click at [674, 505] on select "Before After" at bounding box center [704, 517] width 59 height 25
click at [887, 518] on input "Select" at bounding box center [878, 517] width 44 height 23
type input "Oct 5, 2025"
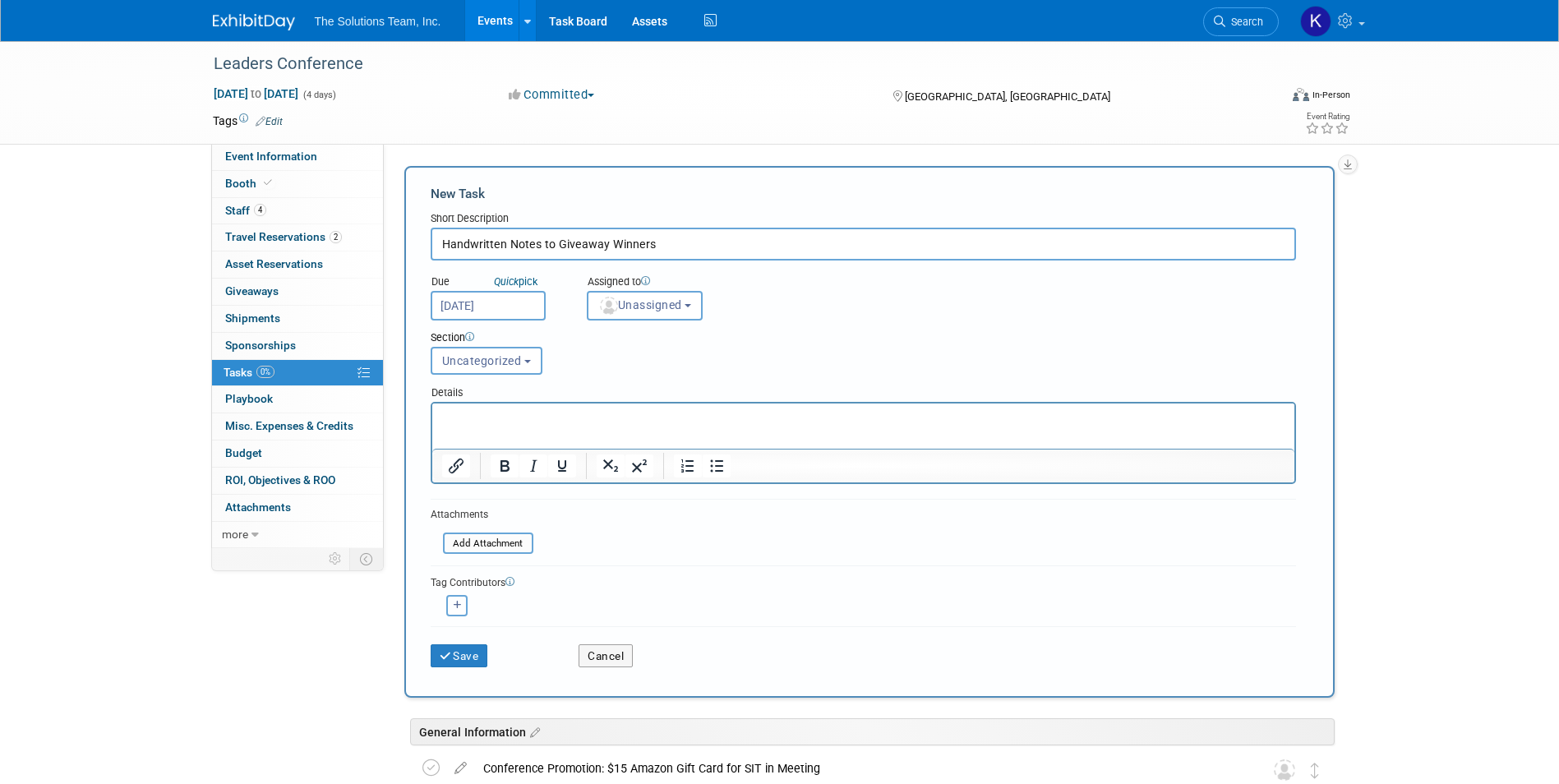
click at [463, 605] on button "button" at bounding box center [457, 605] width 21 height 21
select select
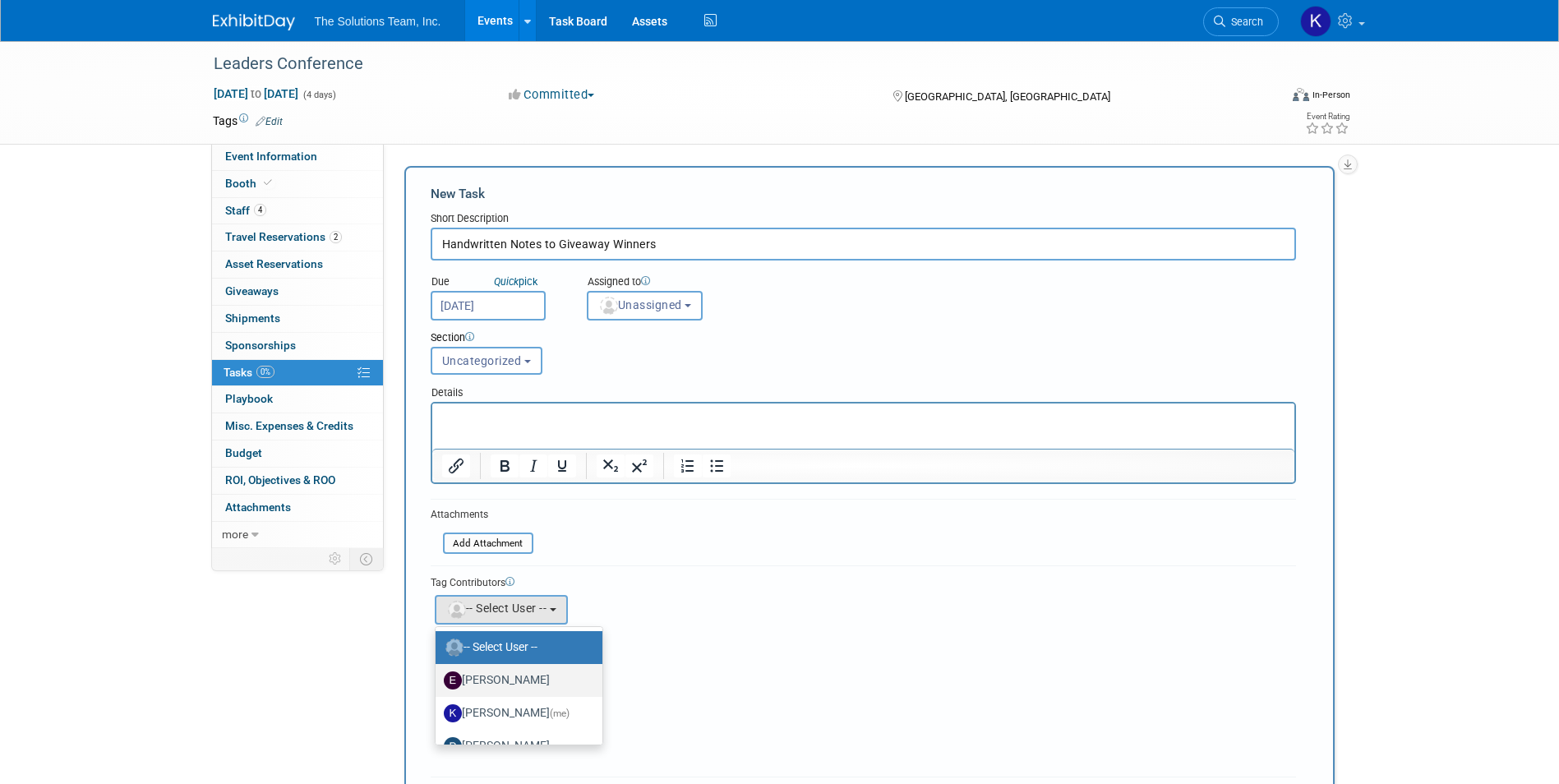
click at [545, 682] on label "[PERSON_NAME]" at bounding box center [515, 680] width 143 height 26
click at [438, 682] on input "[PERSON_NAME]" at bounding box center [432, 678] width 11 height 11
select select "7e16b42f-b24d-4252-8b70-9105d99201ed"
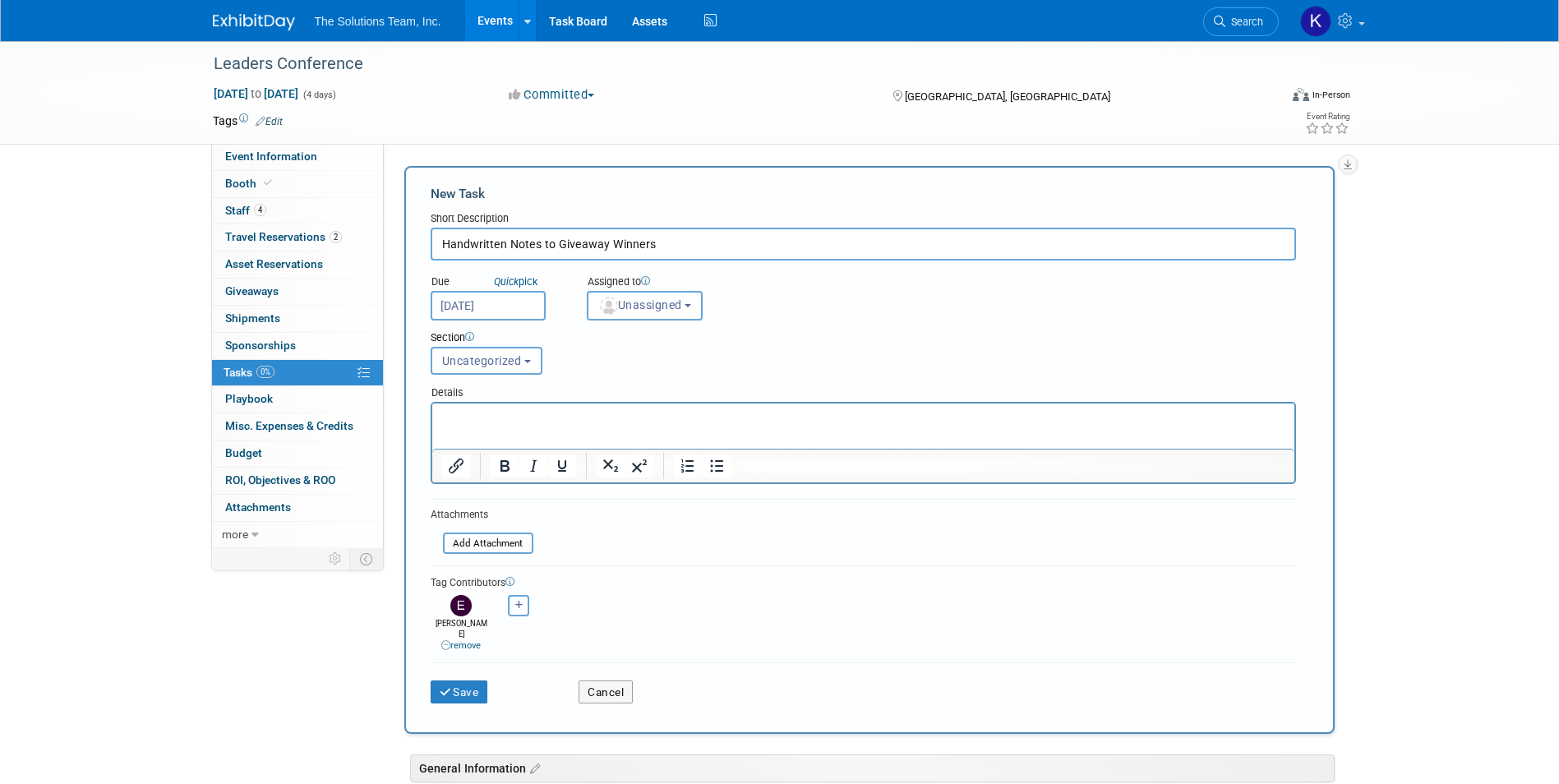
click at [520, 602] on icon "button" at bounding box center [519, 605] width 8 height 9
select select
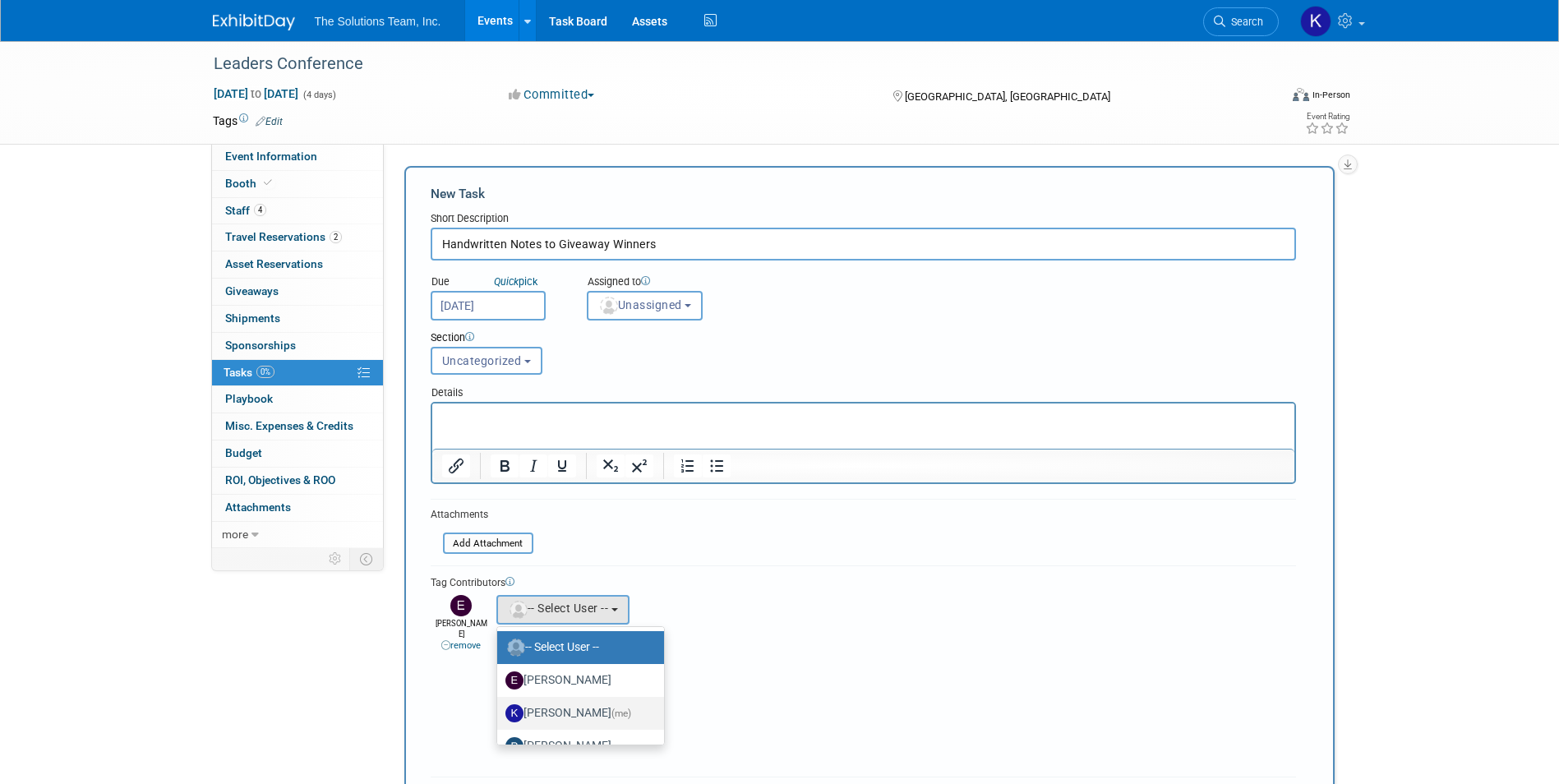
scroll to position [82, 0]
click at [608, 725] on label "[PERSON_NAME]" at bounding box center [576, 729] width 143 height 26
click at [500, 725] on input "[PERSON_NAME]" at bounding box center [494, 727] width 11 height 11
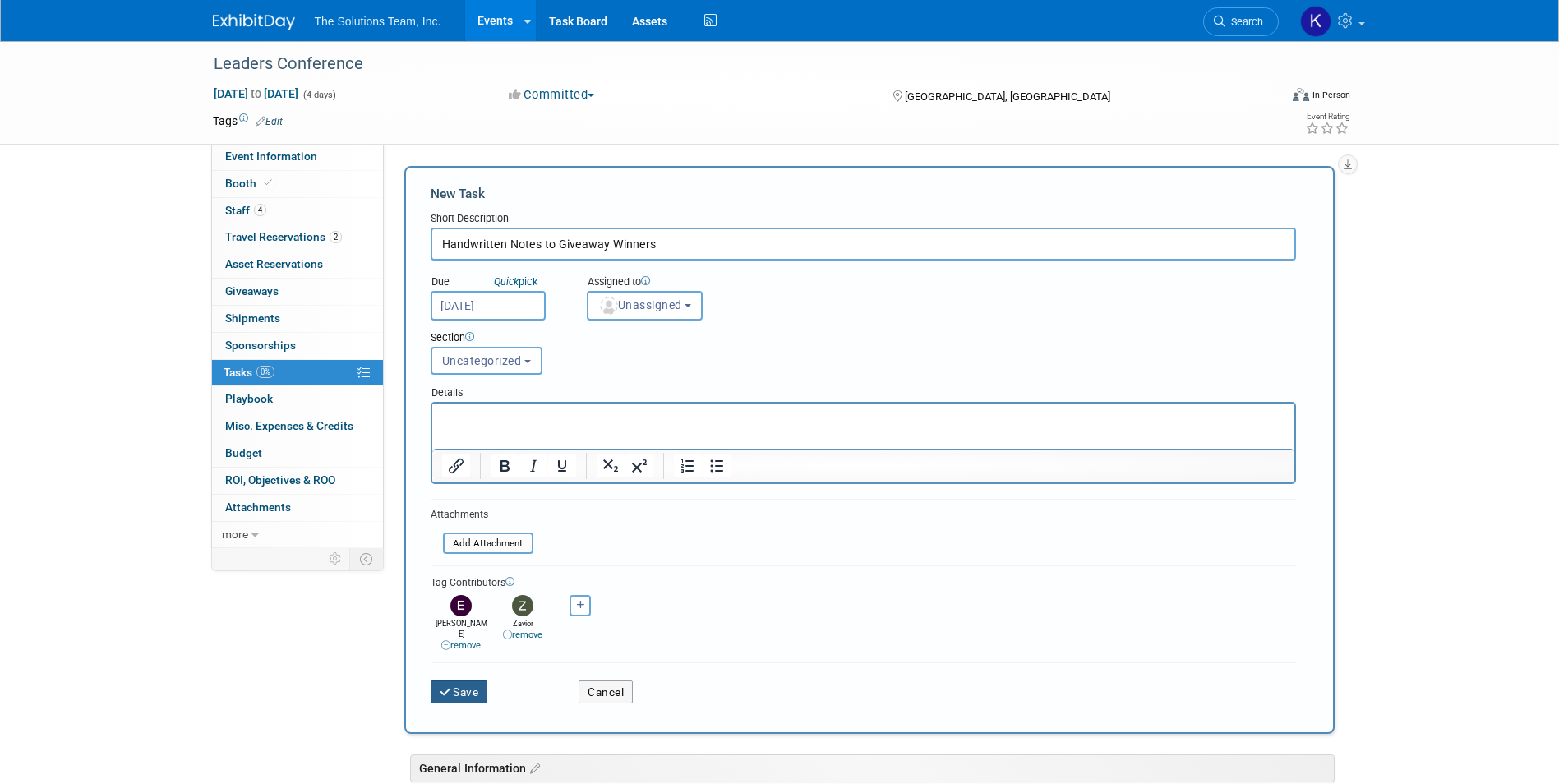
click at [471, 683] on button "Save" at bounding box center [459, 692] width 58 height 23
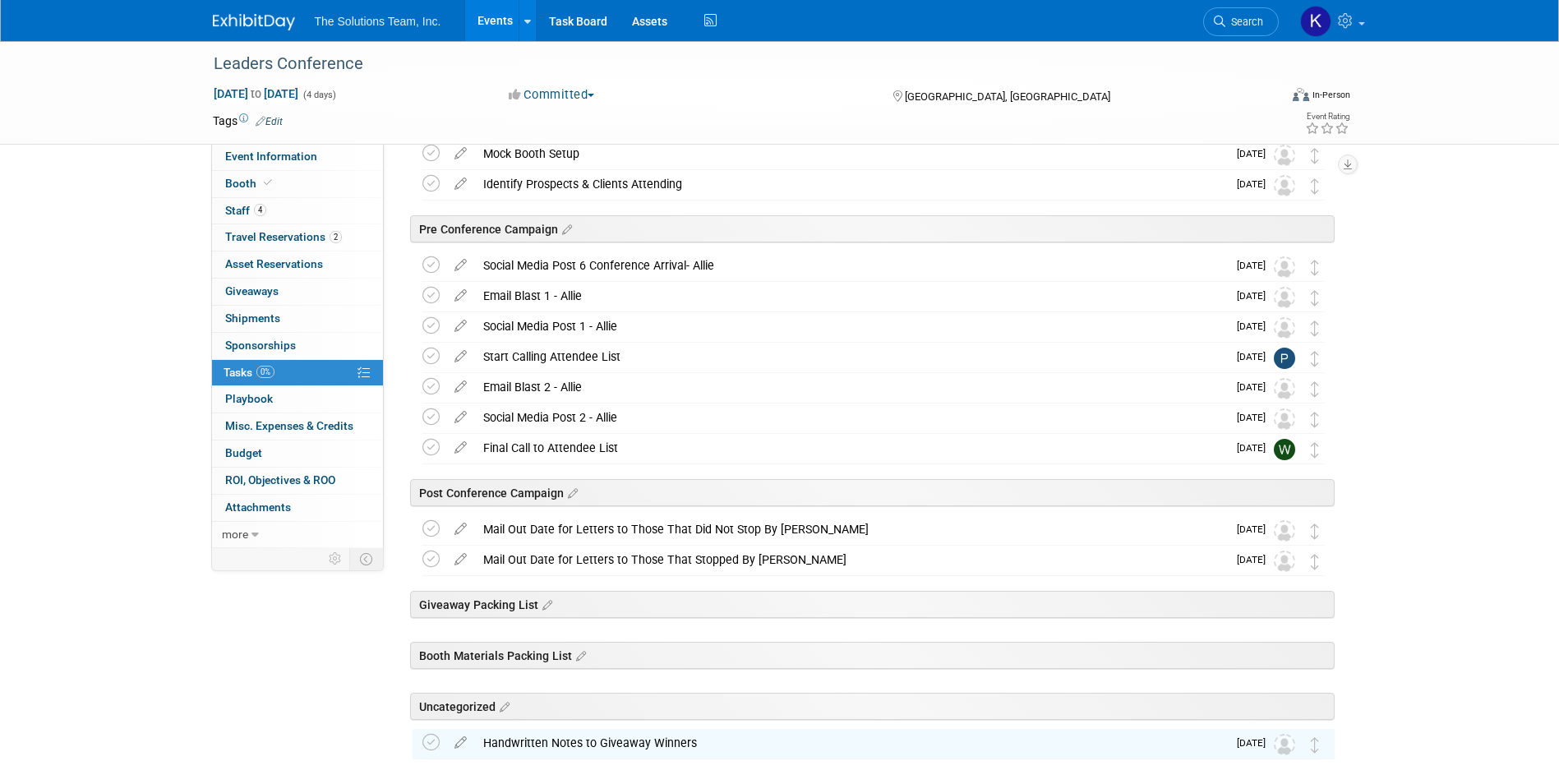
scroll to position [577, 0]
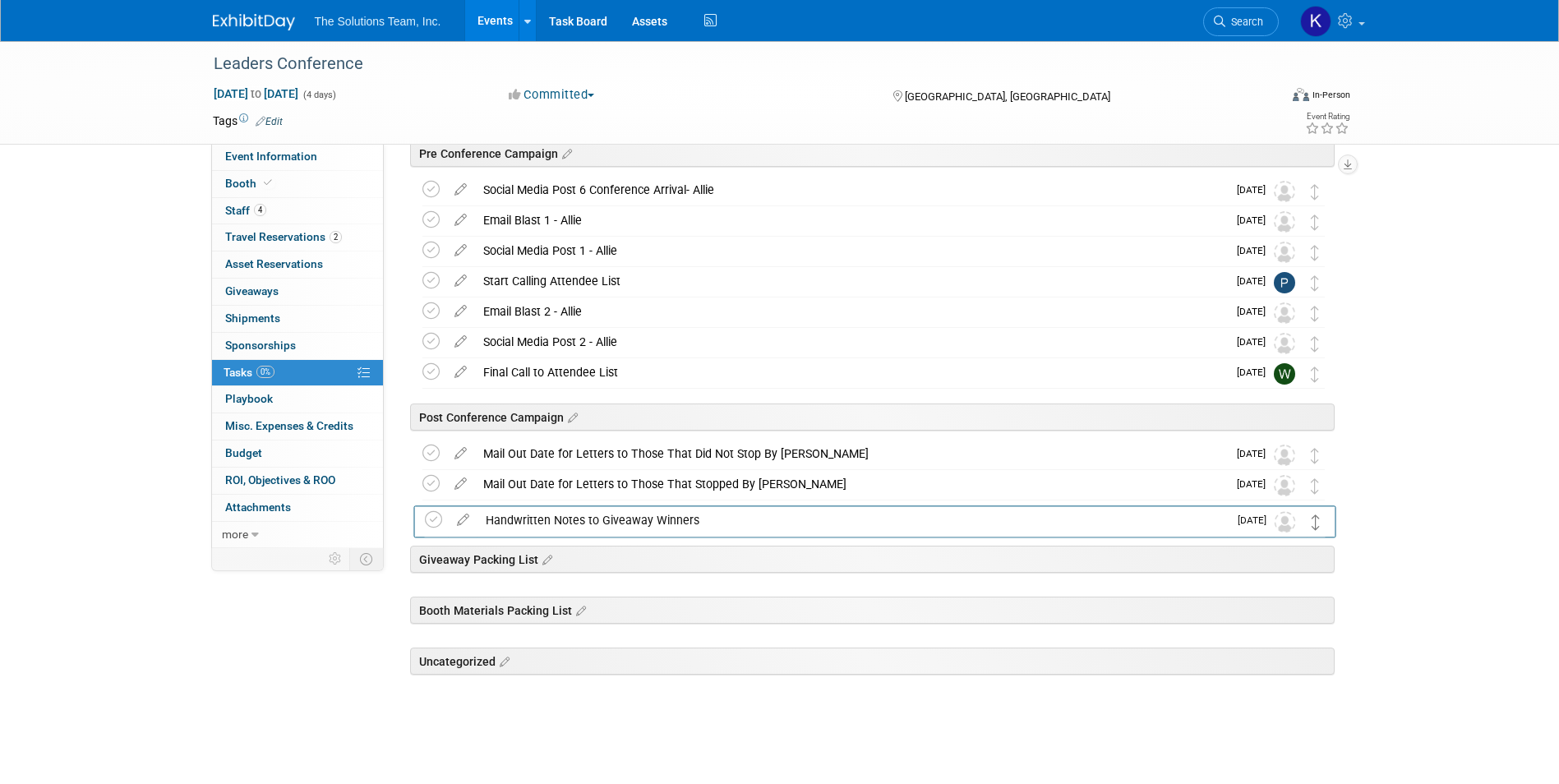
drag, startPoint x: 1316, startPoint y: 671, endPoint x: 1318, endPoint y: 524, distance: 147.0
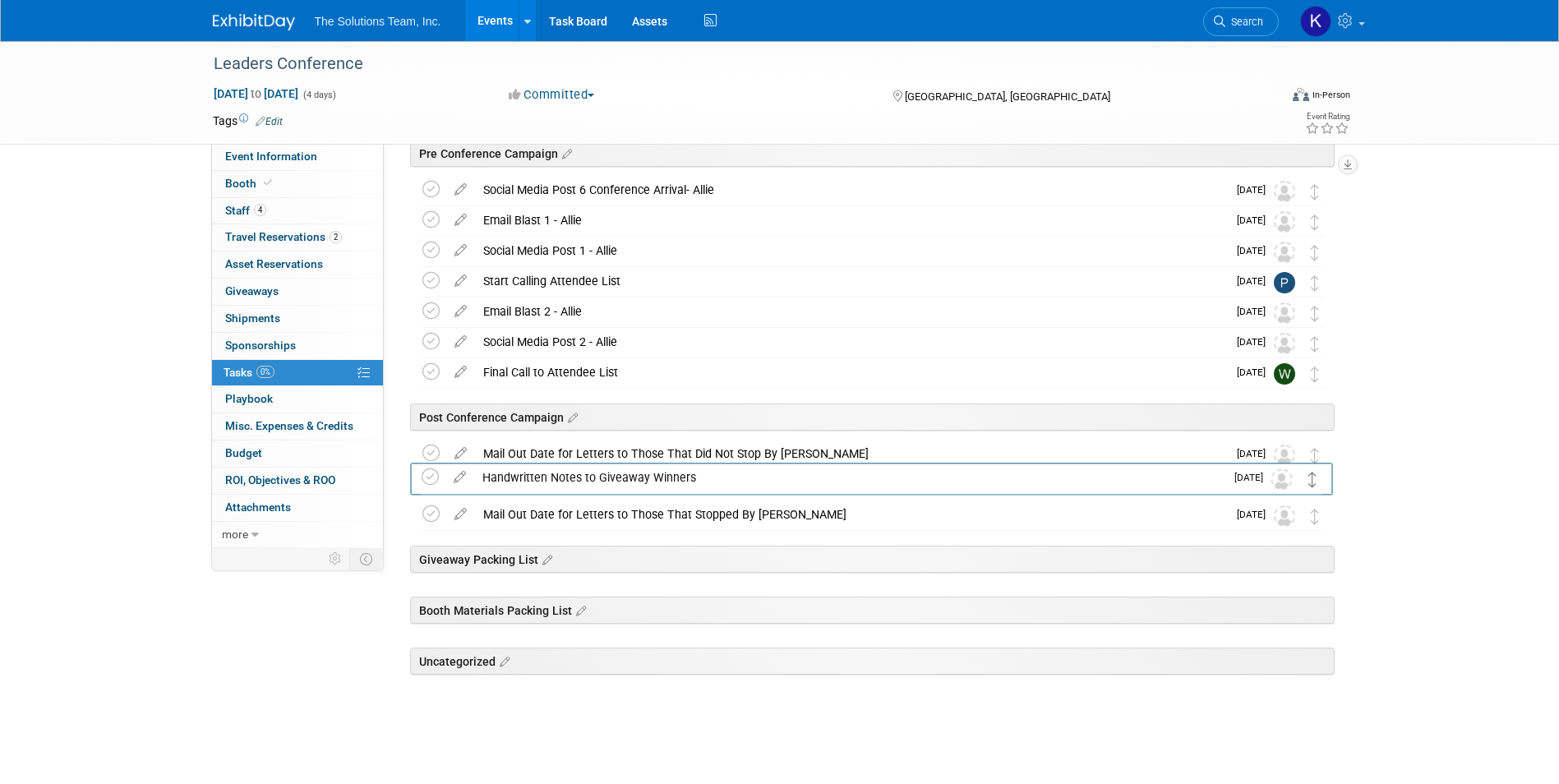
drag, startPoint x: 1310, startPoint y: 516, endPoint x: 1309, endPoint y: 479, distance: 37.0
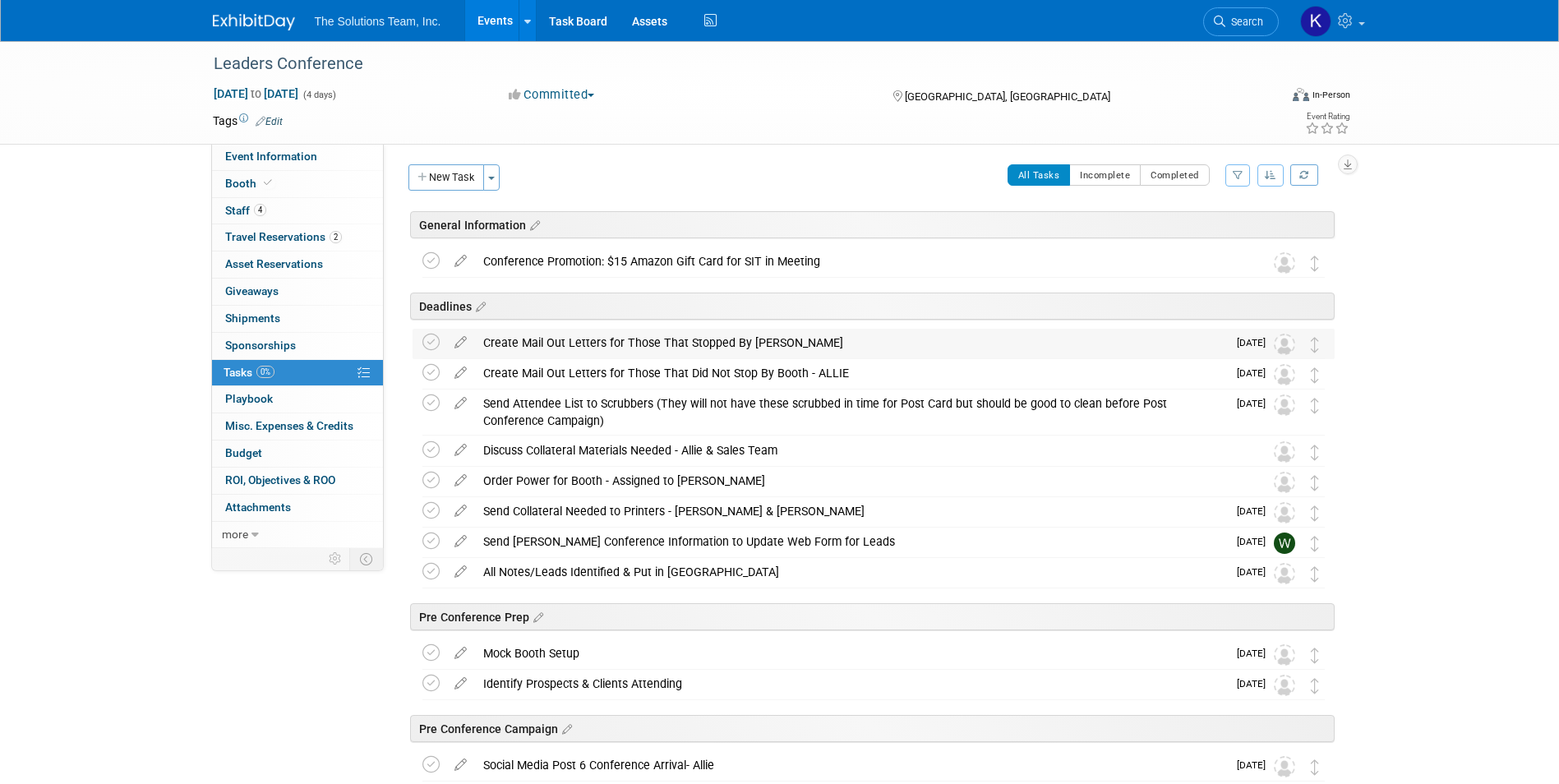
scroll to position [0, 0]
click at [445, 187] on button "New Task" at bounding box center [446, 179] width 76 height 26
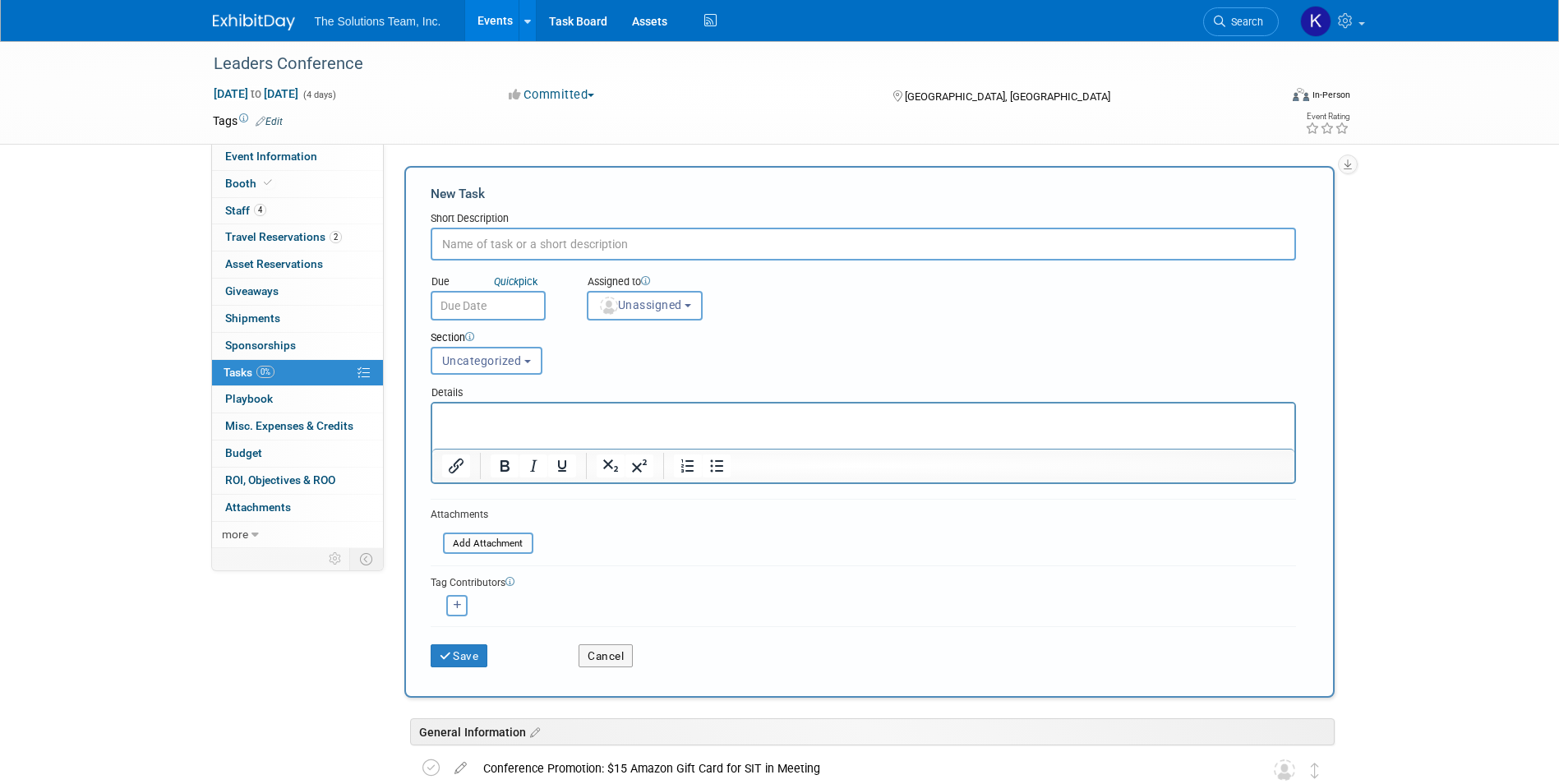
paste input "Connect with Leads on LinkedIN & Message"
type input "Connect with Leads on LinkedIN & Message"
click at [500, 366] on span "Uncategorized" at bounding box center [482, 360] width 80 height 13
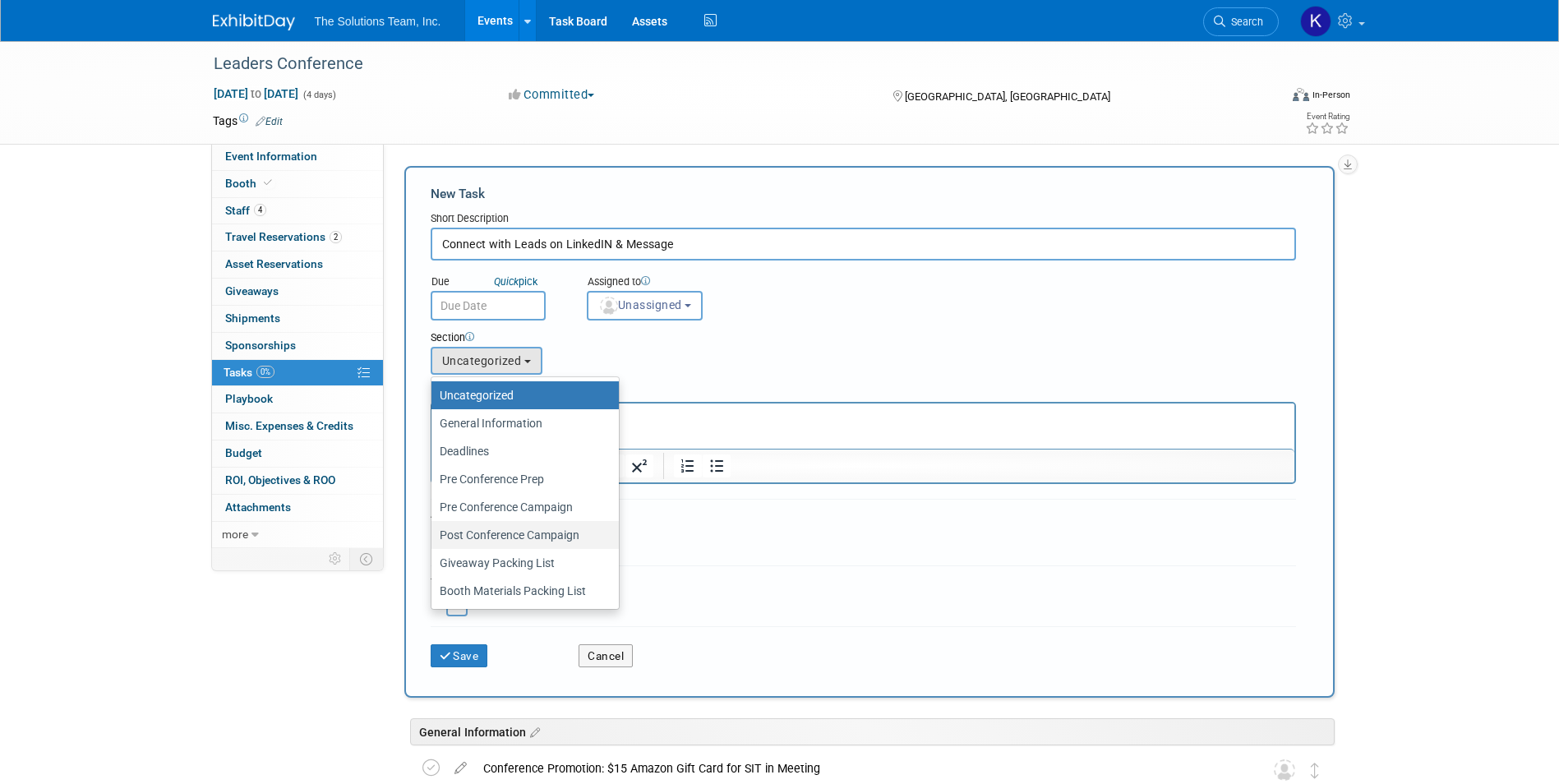
click at [541, 530] on label "Post Conference Campaign" at bounding box center [521, 535] width 163 height 21
click at [434, 530] on input "Post Conference Campaign" at bounding box center [429, 535] width 11 height 11
select select "11274449"
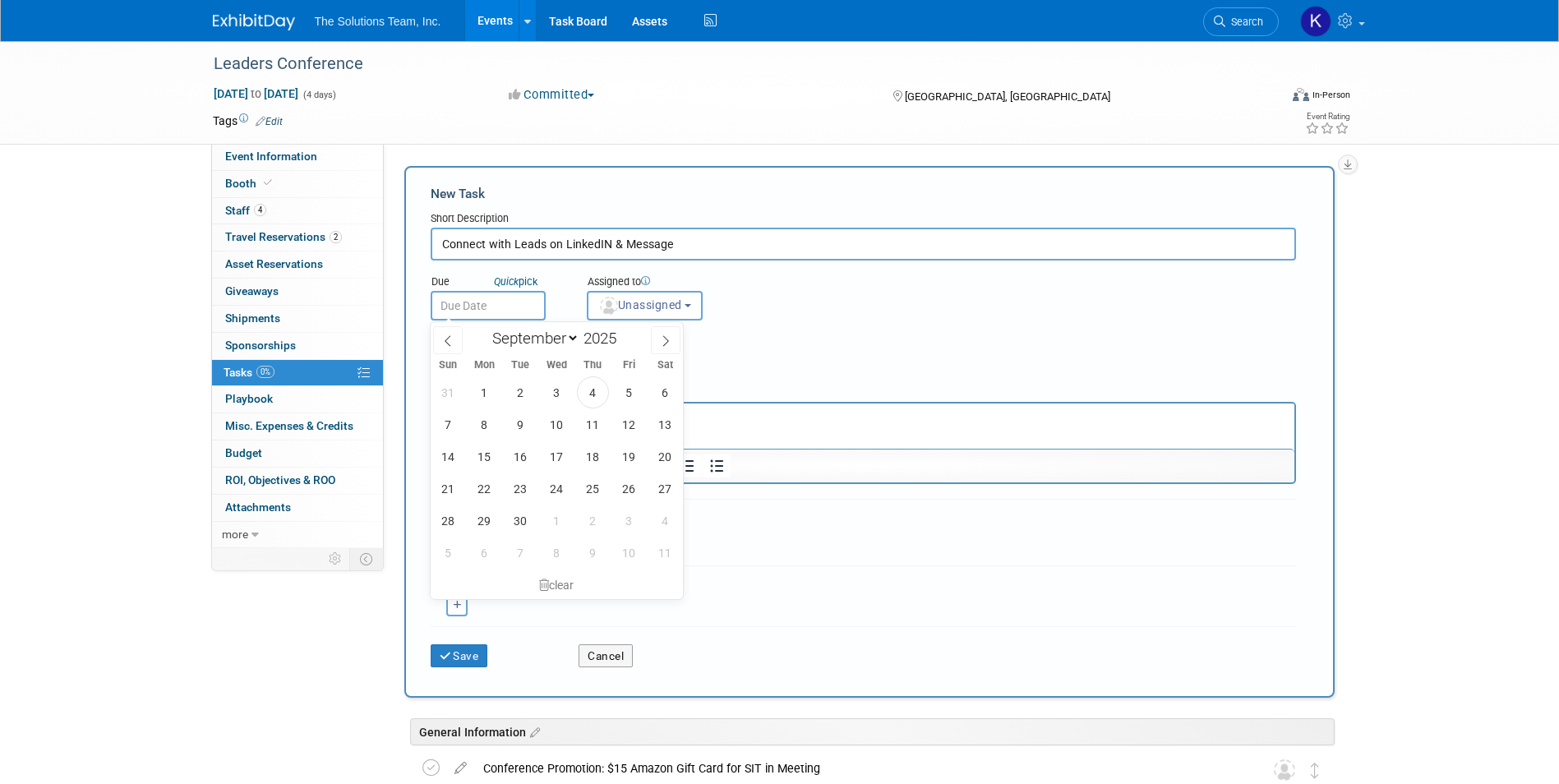
click at [510, 305] on input "text" at bounding box center [488, 305] width 115 height 30
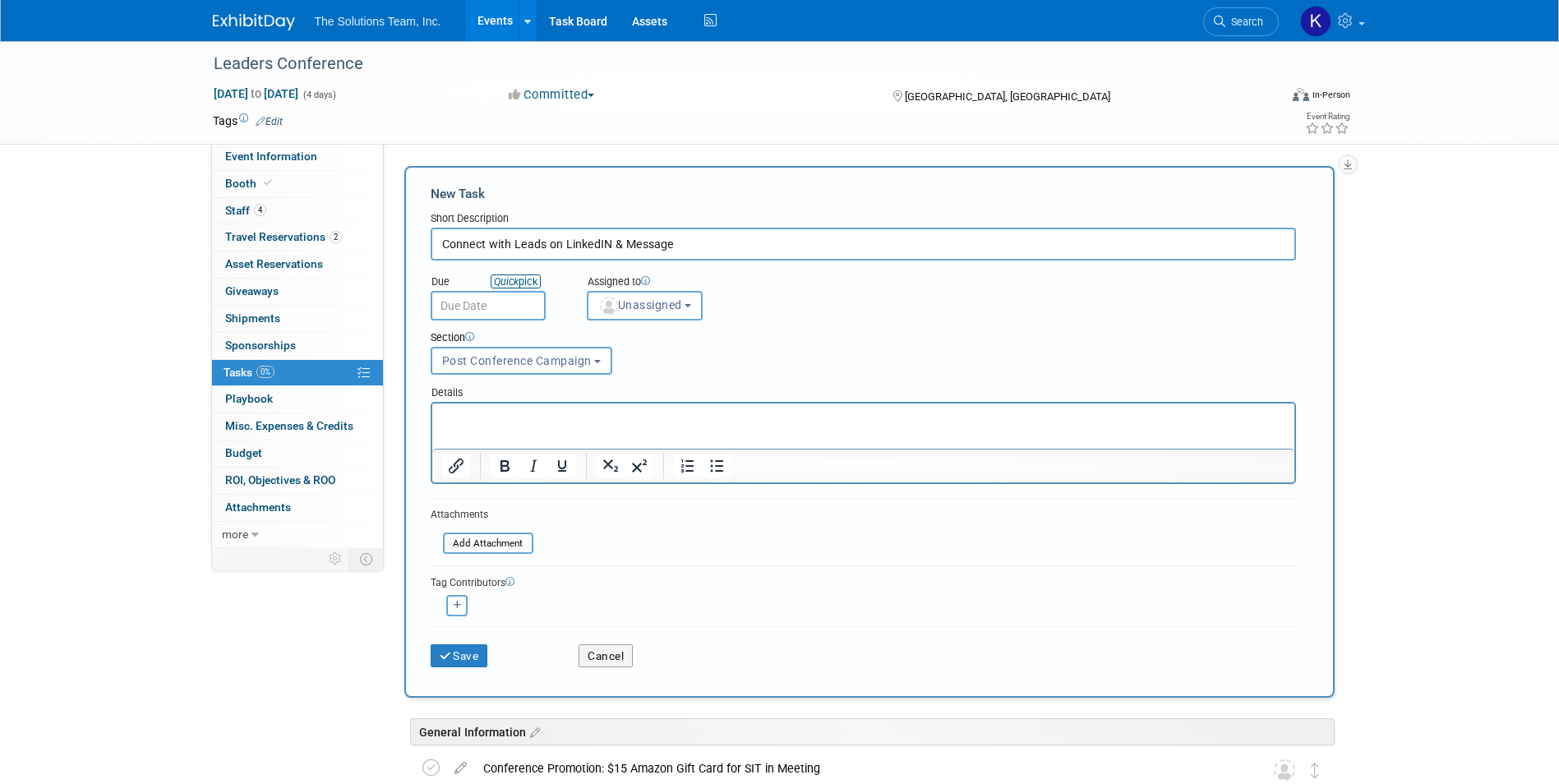
click at [527, 283] on link "Quick pick" at bounding box center [515, 281] width 50 height 14
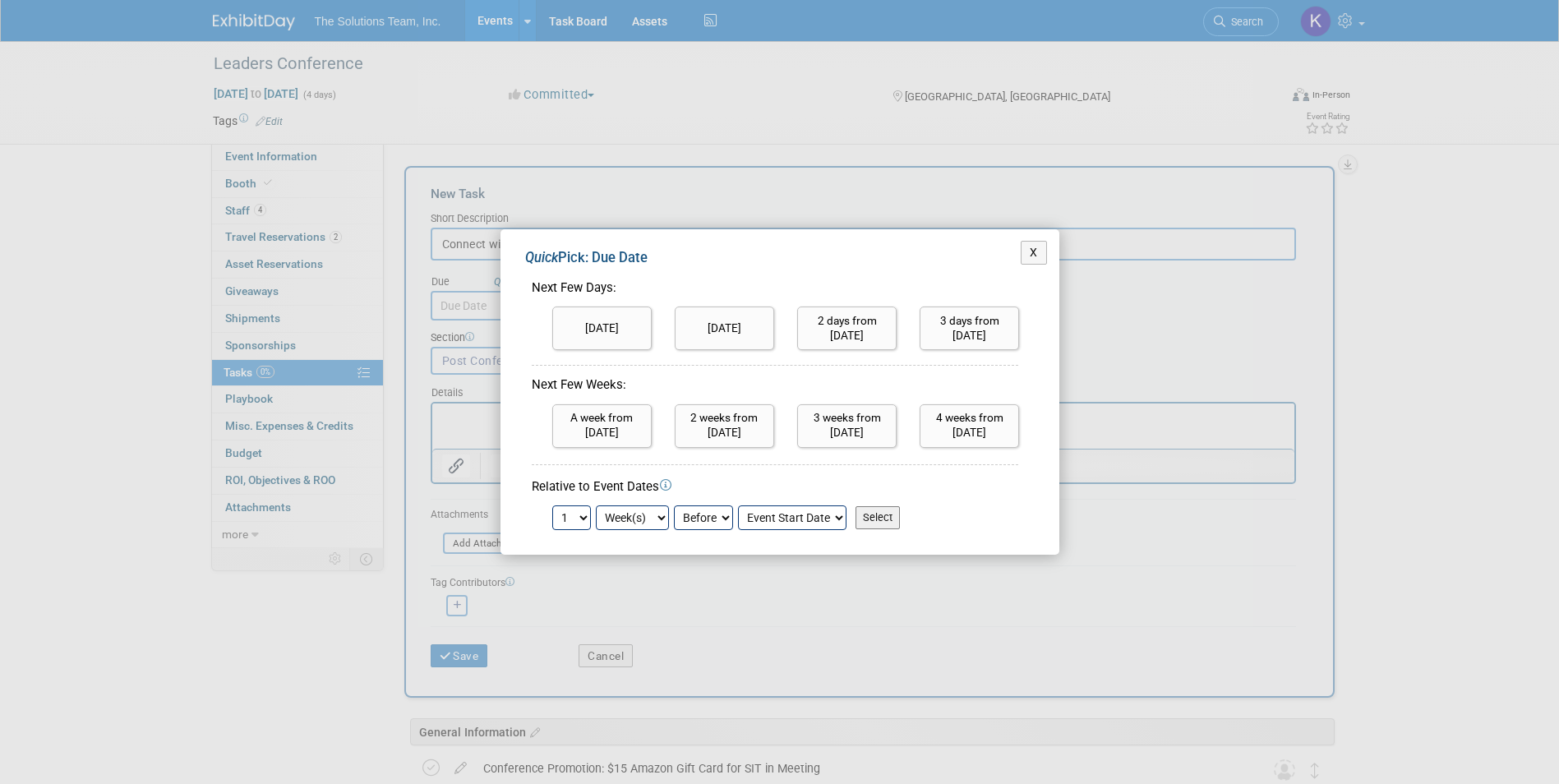
click at [590, 519] on select "1 2 3 4 5 6 7 8 9 10 11 12 13 14 15 16 17 18 19 20 21 22 23 24" at bounding box center [572, 517] width 39 height 25
select select "2"
click at [552, 505] on select "1 2 3 4 5 6 7 8 9 10 11 12 13 14 15 16 17 18 19 20 21 22 23 24" at bounding box center [572, 517] width 39 height 25
click at [708, 516] on select "Before After" at bounding box center [704, 517] width 59 height 25
select select "1"
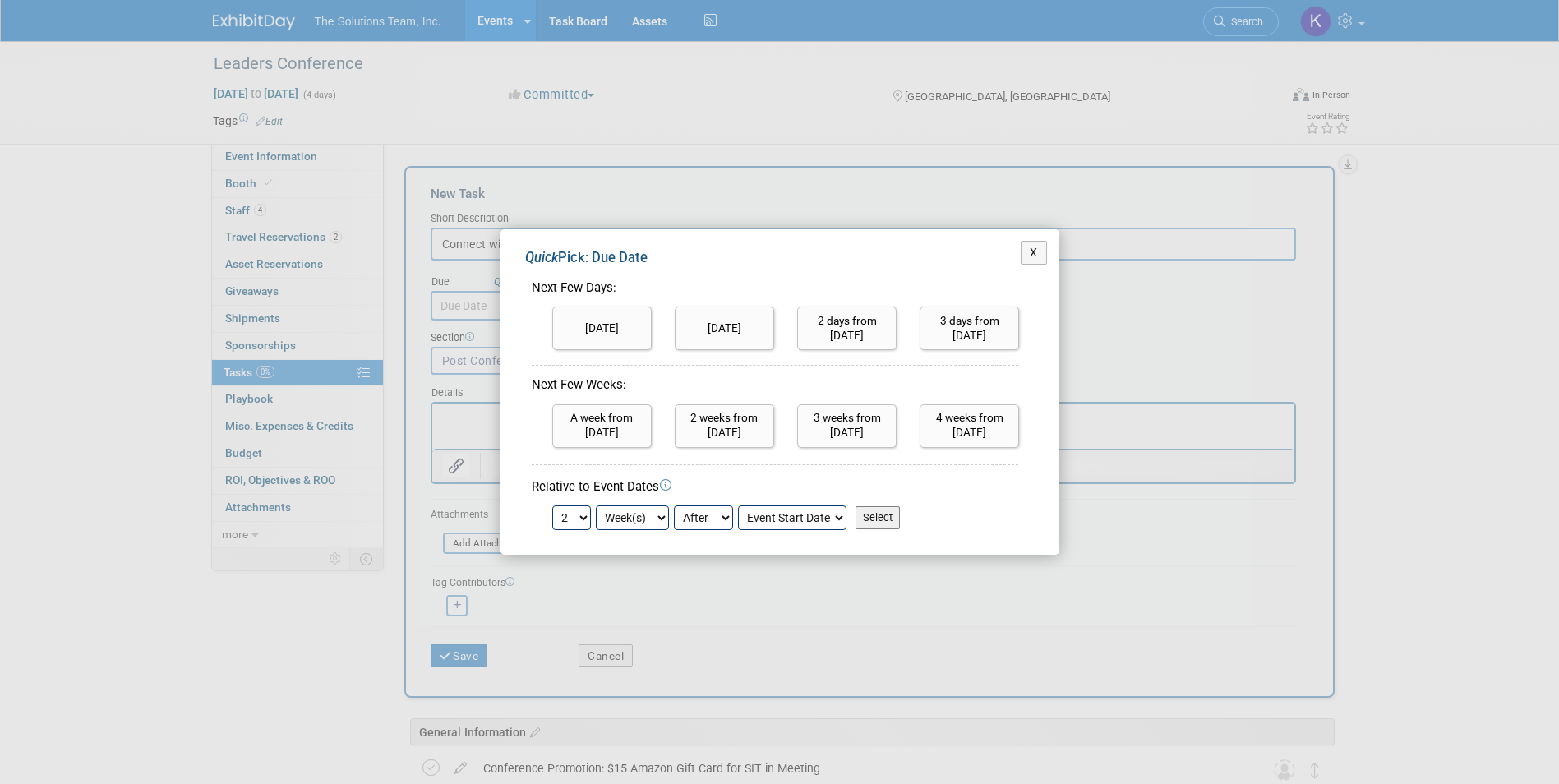
click at [674, 505] on select "Before After" at bounding box center [704, 517] width 59 height 25
click at [872, 517] on input "Select" at bounding box center [878, 517] width 44 height 23
type input "Oct 12, 2025"
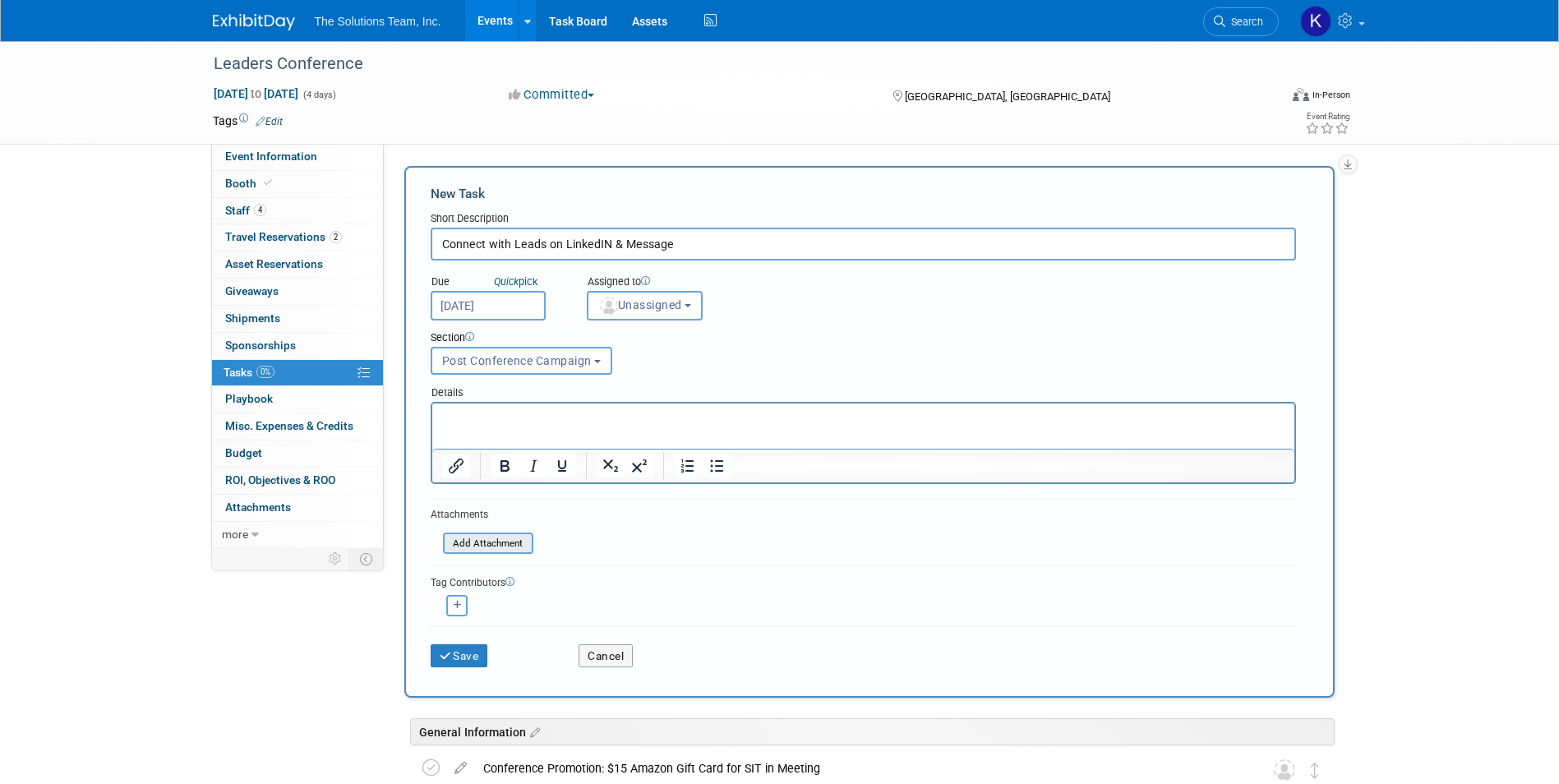
click at [509, 542] on input "file" at bounding box center [434, 543] width 195 height 19
click at [448, 605] on button "button" at bounding box center [457, 605] width 21 height 21
select select
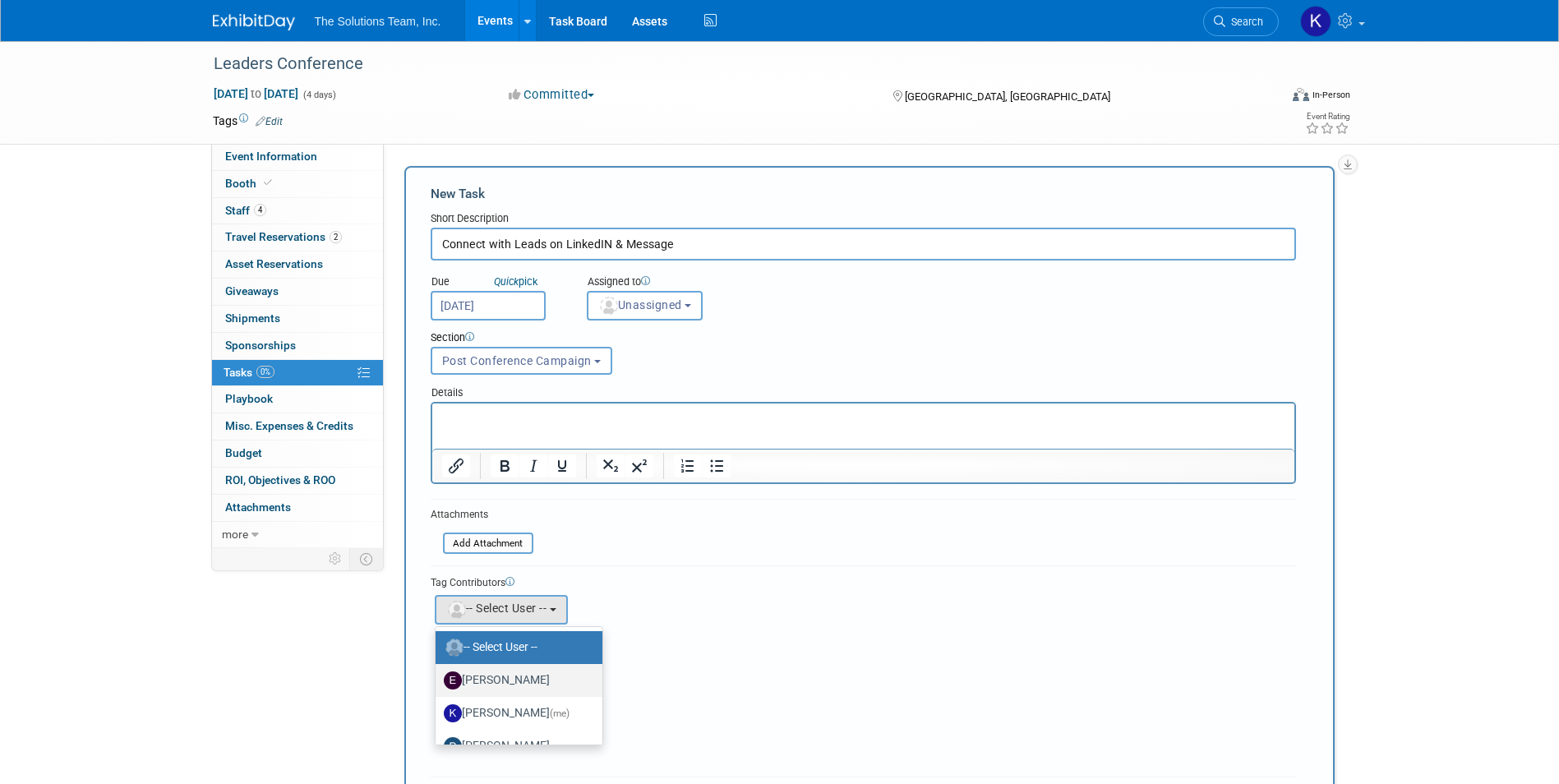
click at [521, 669] on label "[PERSON_NAME]" at bounding box center [515, 680] width 143 height 26
click at [438, 673] on input "[PERSON_NAME]" at bounding box center [432, 678] width 11 height 11
select select "7e16b42f-b24d-4252-8b70-9105d99201ed"
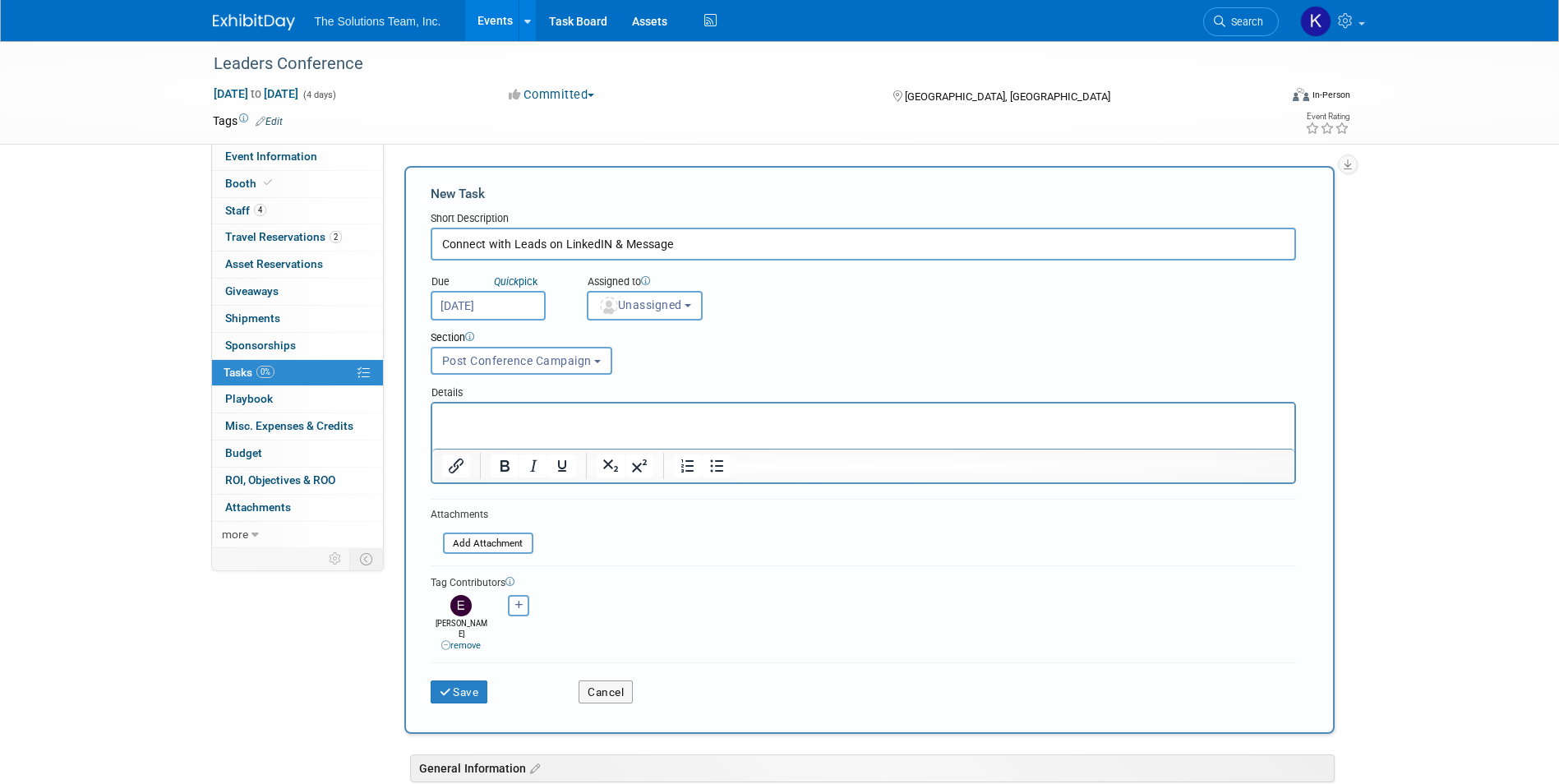
click at [512, 603] on button "button" at bounding box center [518, 605] width 21 height 21
select select
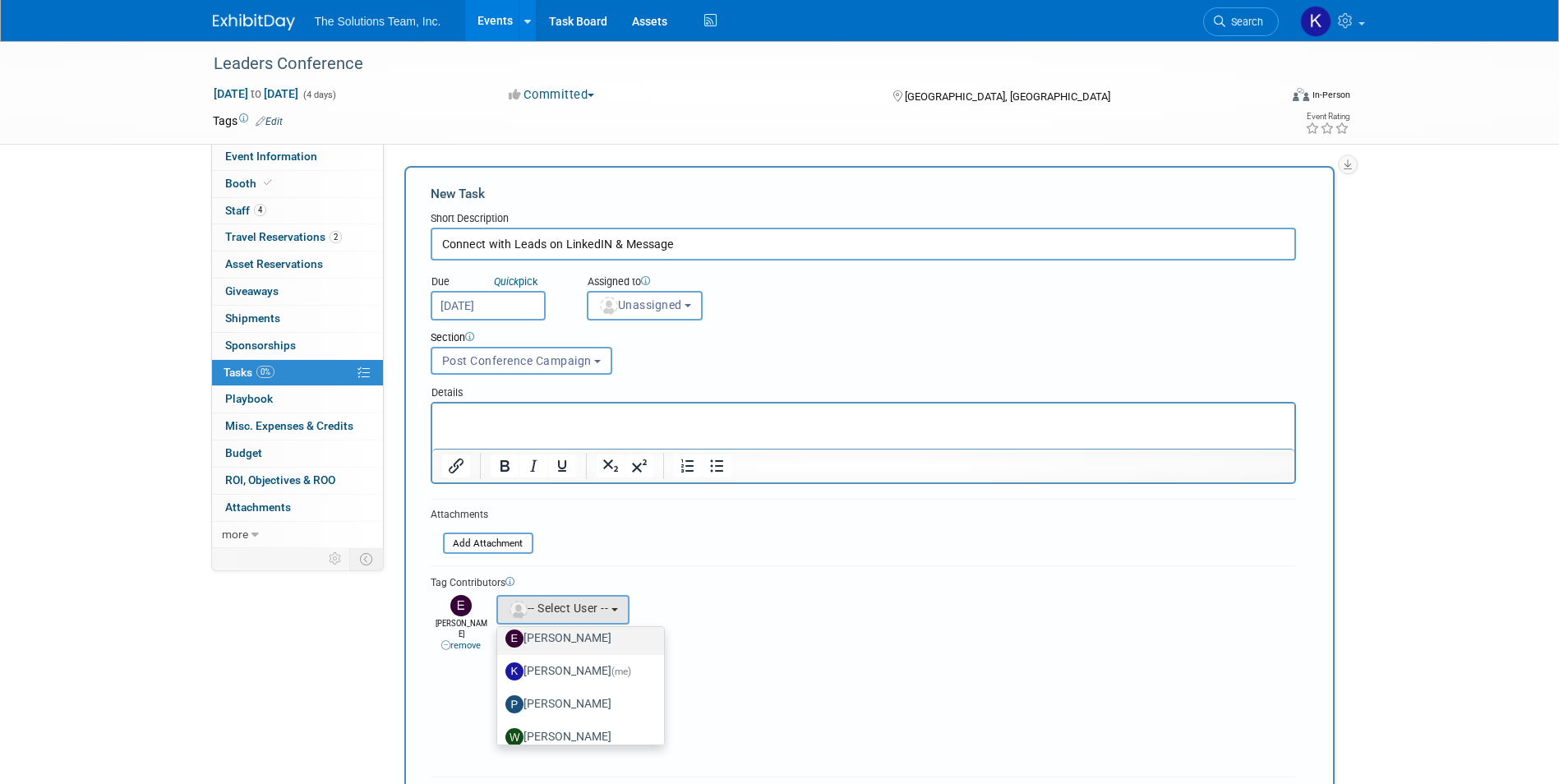
scroll to position [82, 0]
click at [594, 659] on label "[PERSON_NAME]" at bounding box center [576, 664] width 143 height 26
click at [500, 659] on input "[PERSON_NAME]" at bounding box center [494, 662] width 11 height 11
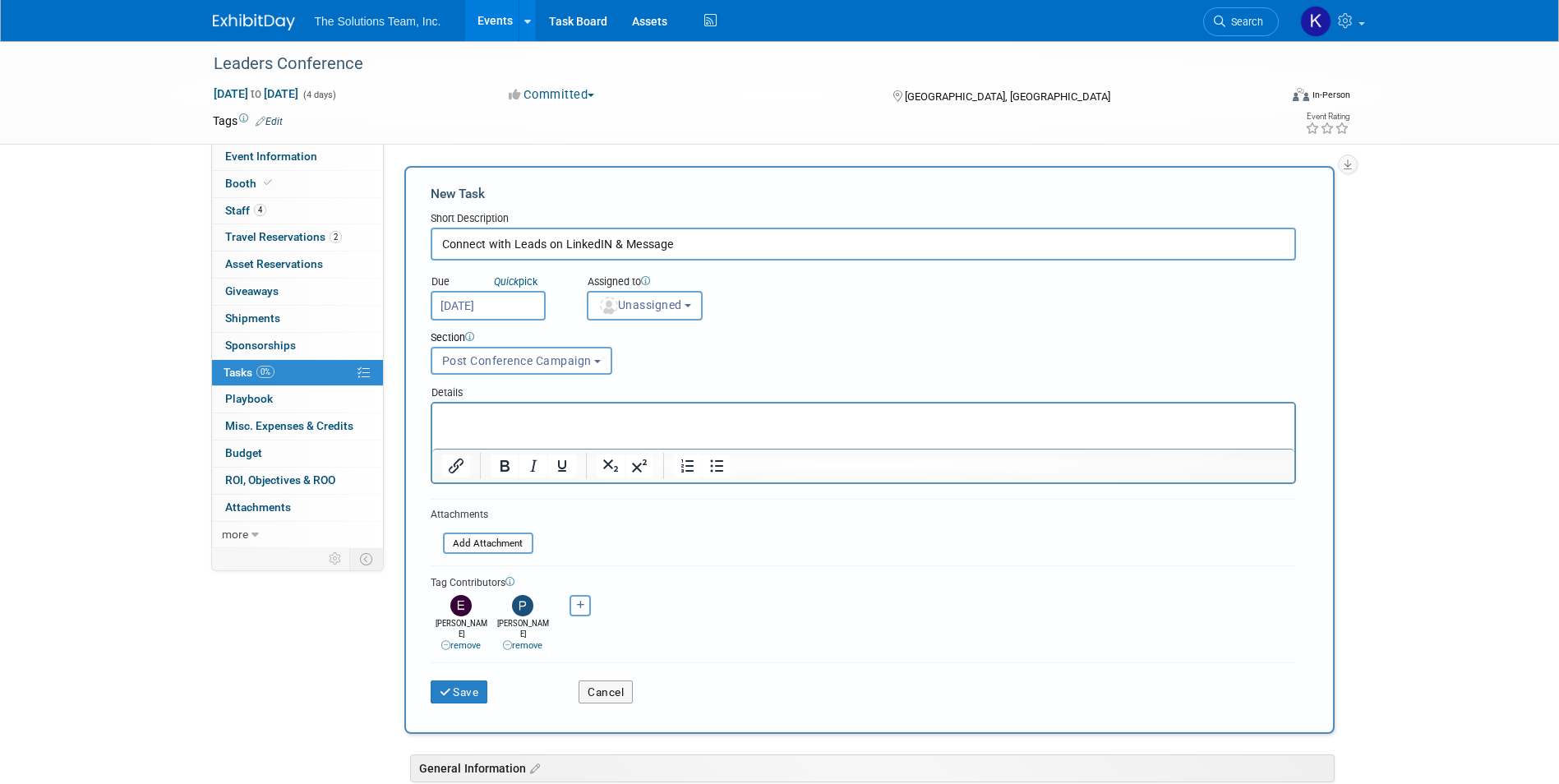
click at [581, 608] on icon "button" at bounding box center [581, 605] width 8 height 9
select select
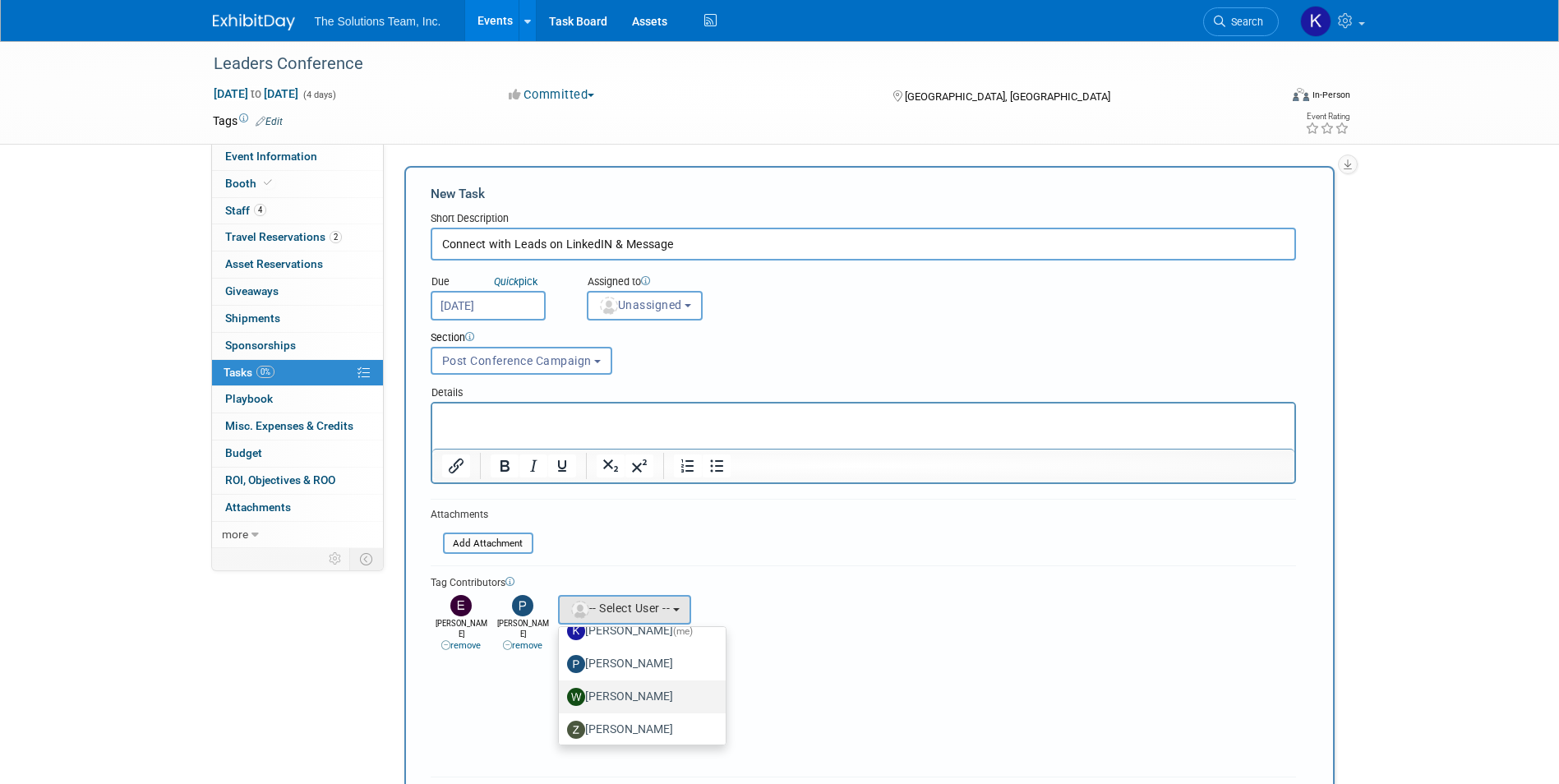
click at [632, 696] on label "[PERSON_NAME]" at bounding box center [638, 697] width 143 height 26
click at [561, 696] on input "[PERSON_NAME]" at bounding box center [556, 694] width 11 height 11
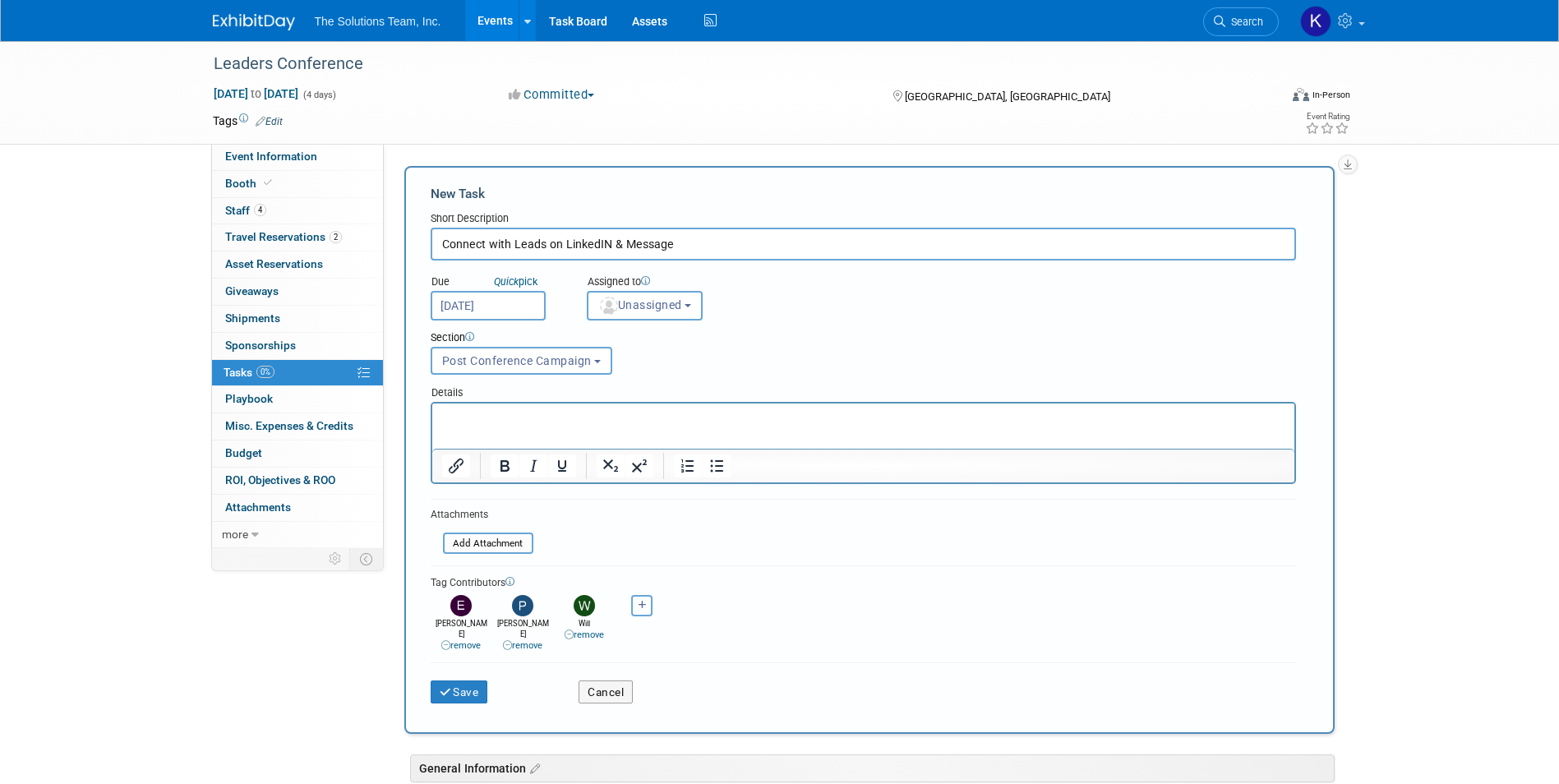
click at [631, 602] on button "button" at bounding box center [642, 605] width 21 height 21
select select
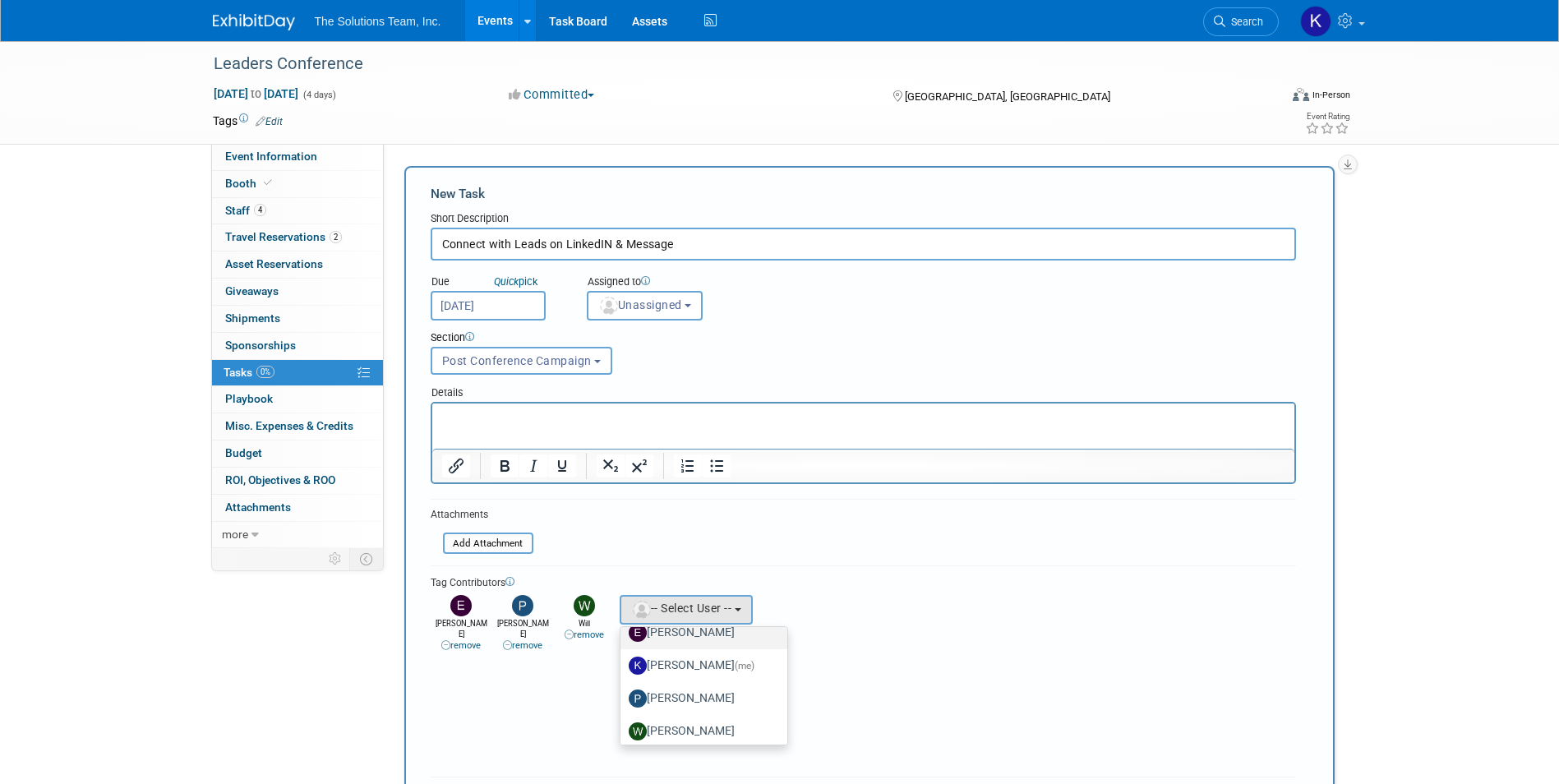
scroll to position [88, 0]
click at [700, 720] on label "[PERSON_NAME]" at bounding box center [700, 724] width 143 height 26
click at [623, 720] on input "[PERSON_NAME]" at bounding box center [617, 721] width 11 height 11
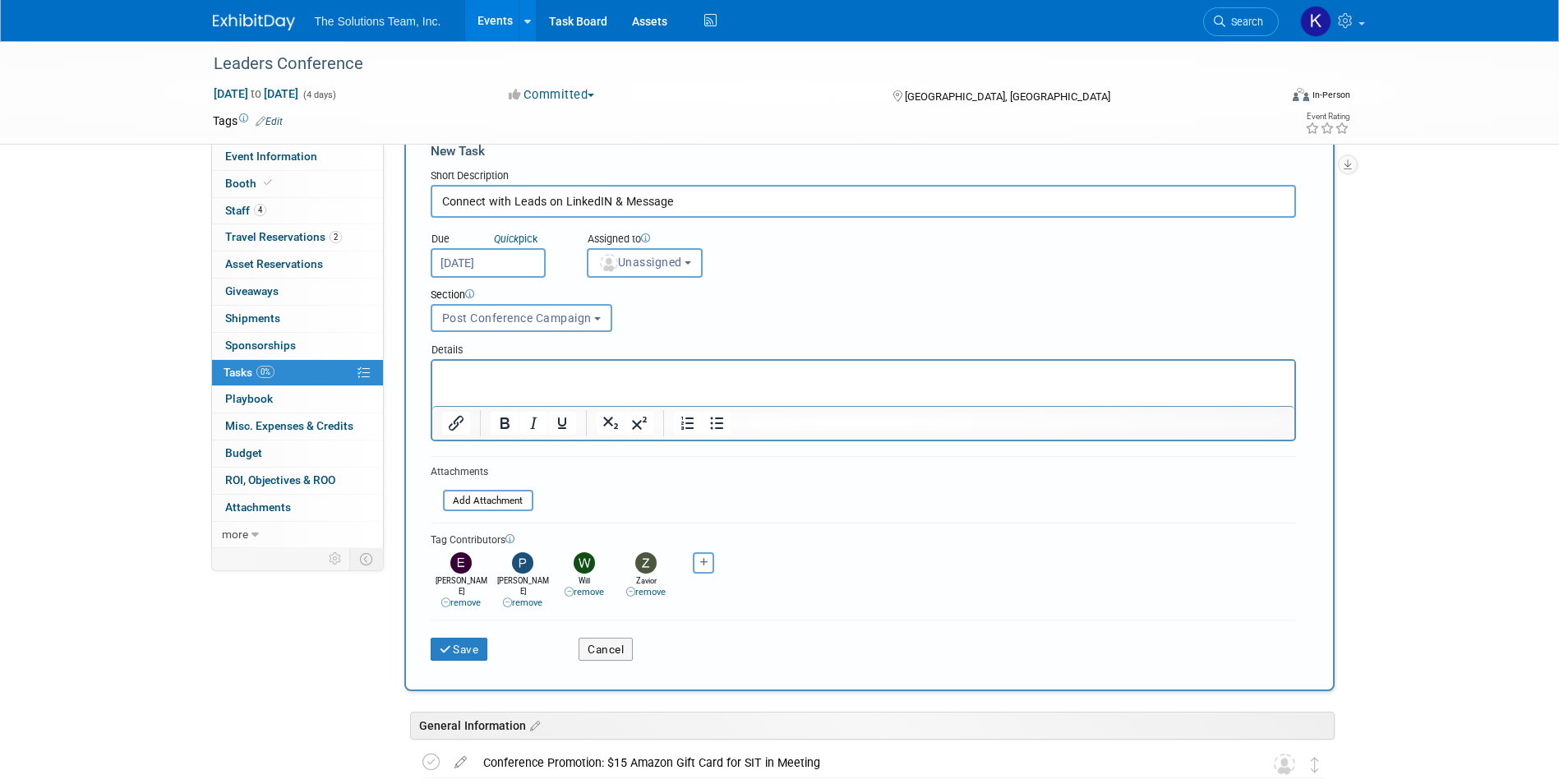
scroll to position [82, 0]
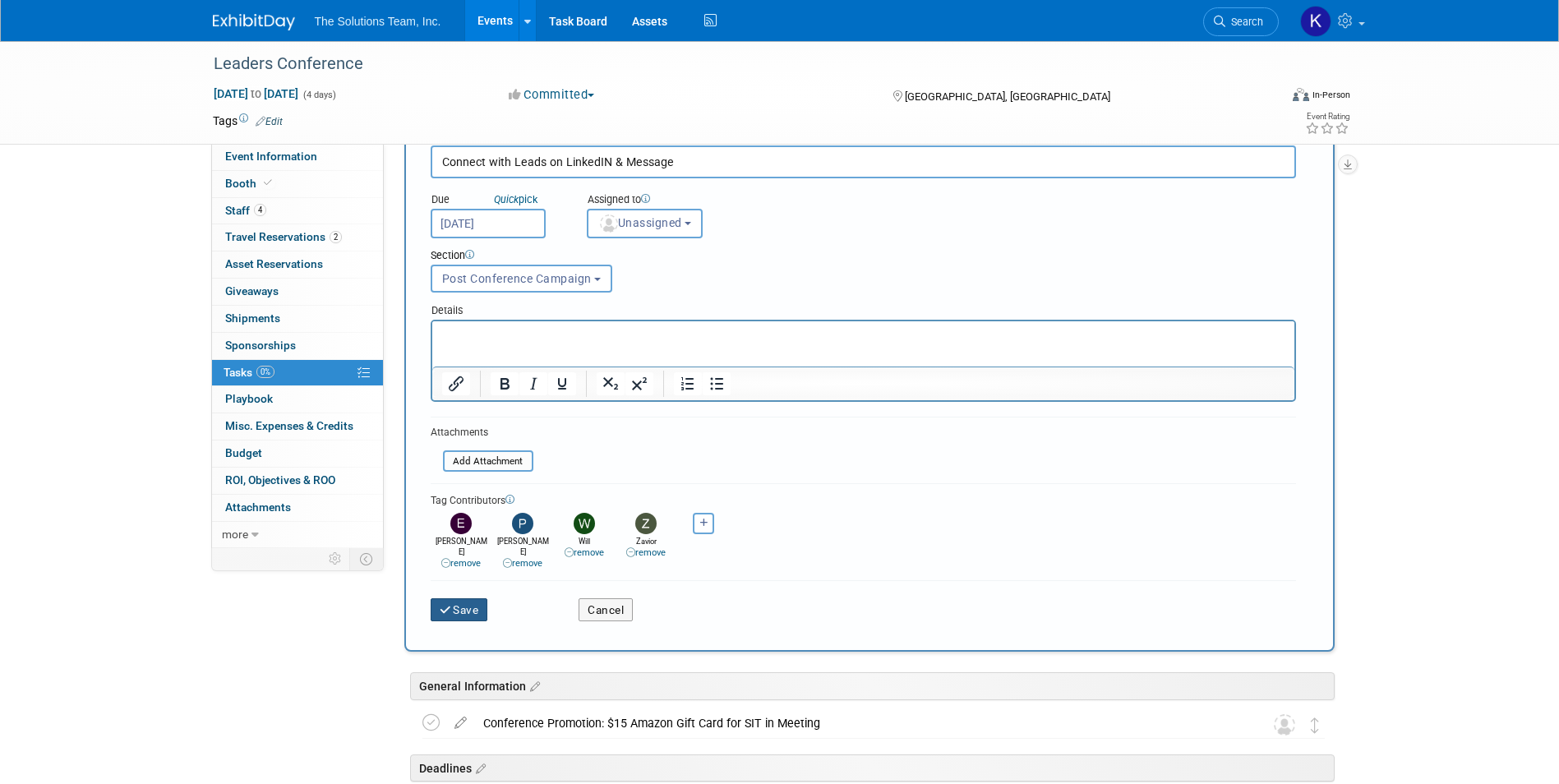
click at [452, 598] on button "Save" at bounding box center [459, 609] width 58 height 23
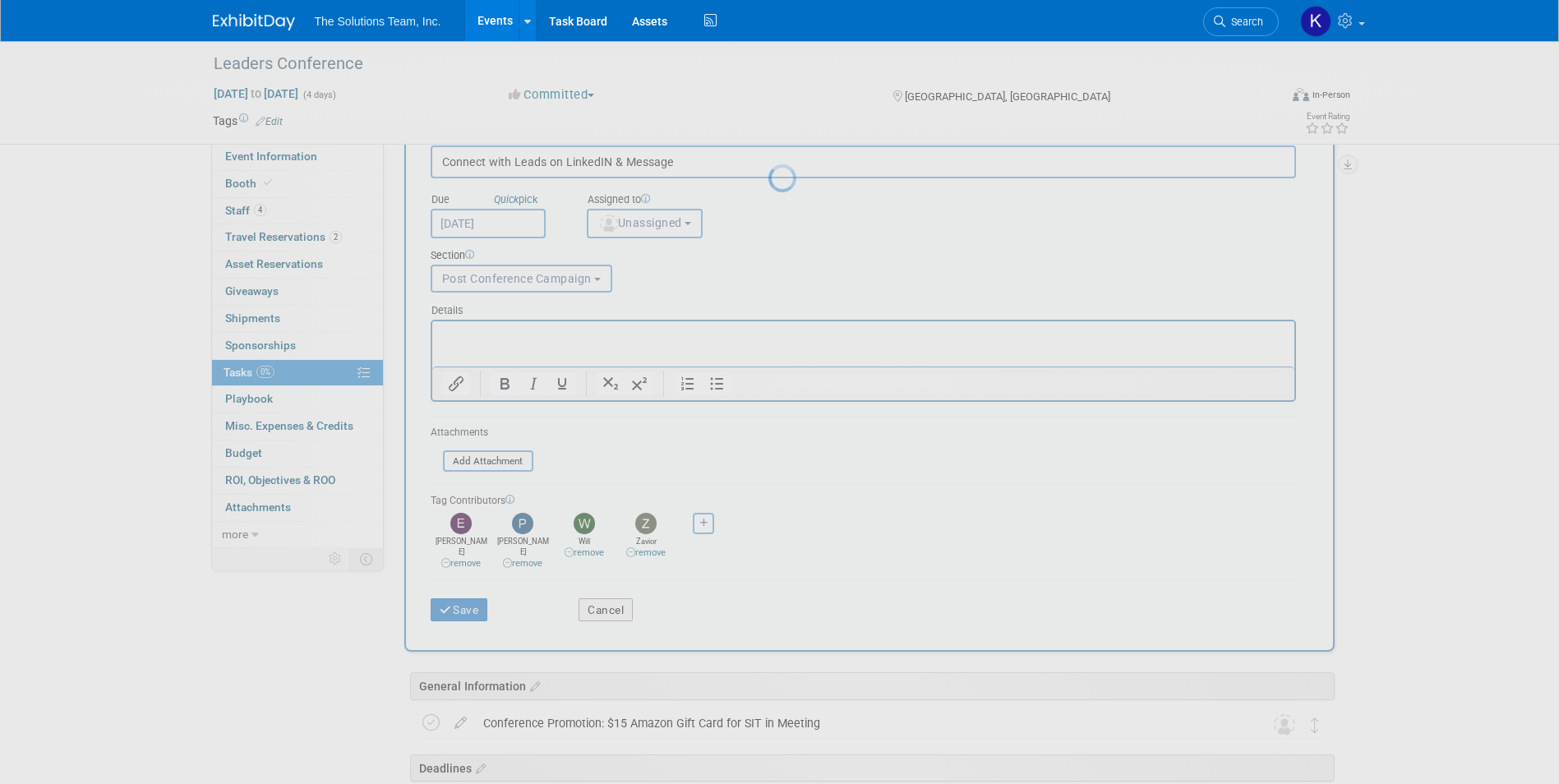
scroll to position [0, 0]
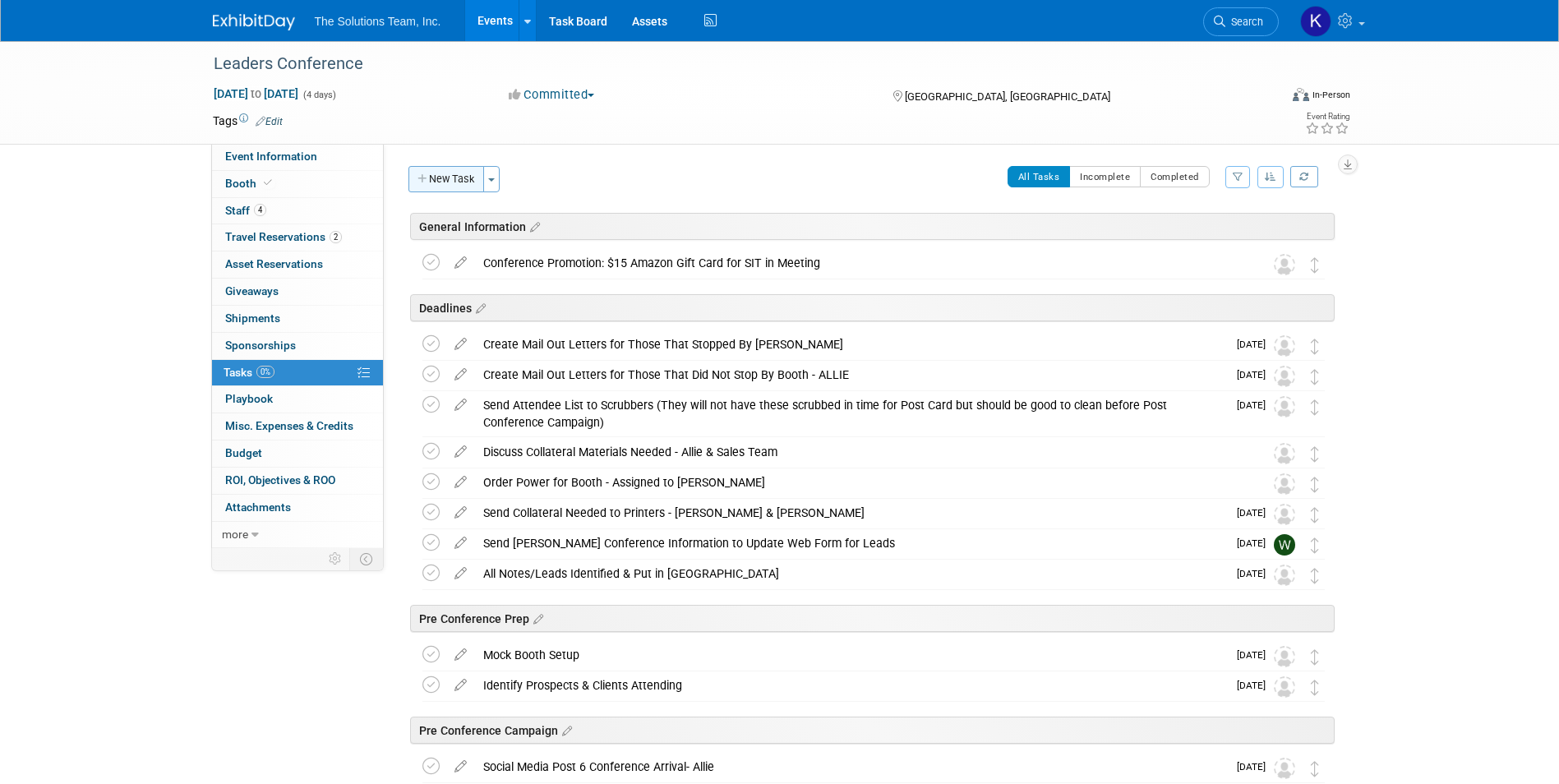
click at [445, 174] on button "New Task" at bounding box center [446, 179] width 76 height 26
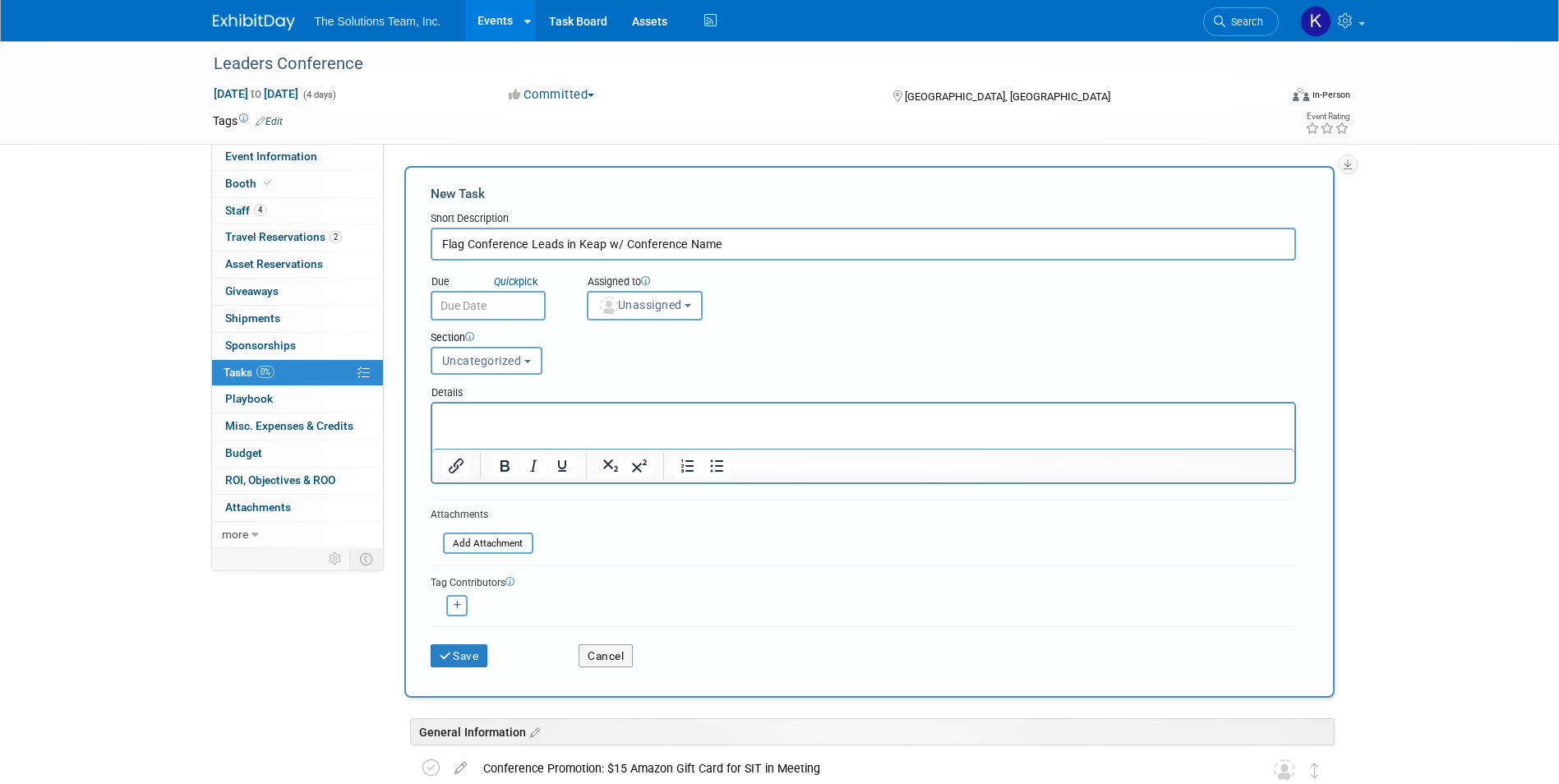
type input "Flag Conference Leads in Keap w/ Conference Name"
click at [518, 311] on input "text" at bounding box center [488, 305] width 115 height 30
click at [513, 283] on icon "Quick" at bounding box center [506, 281] width 25 height 13
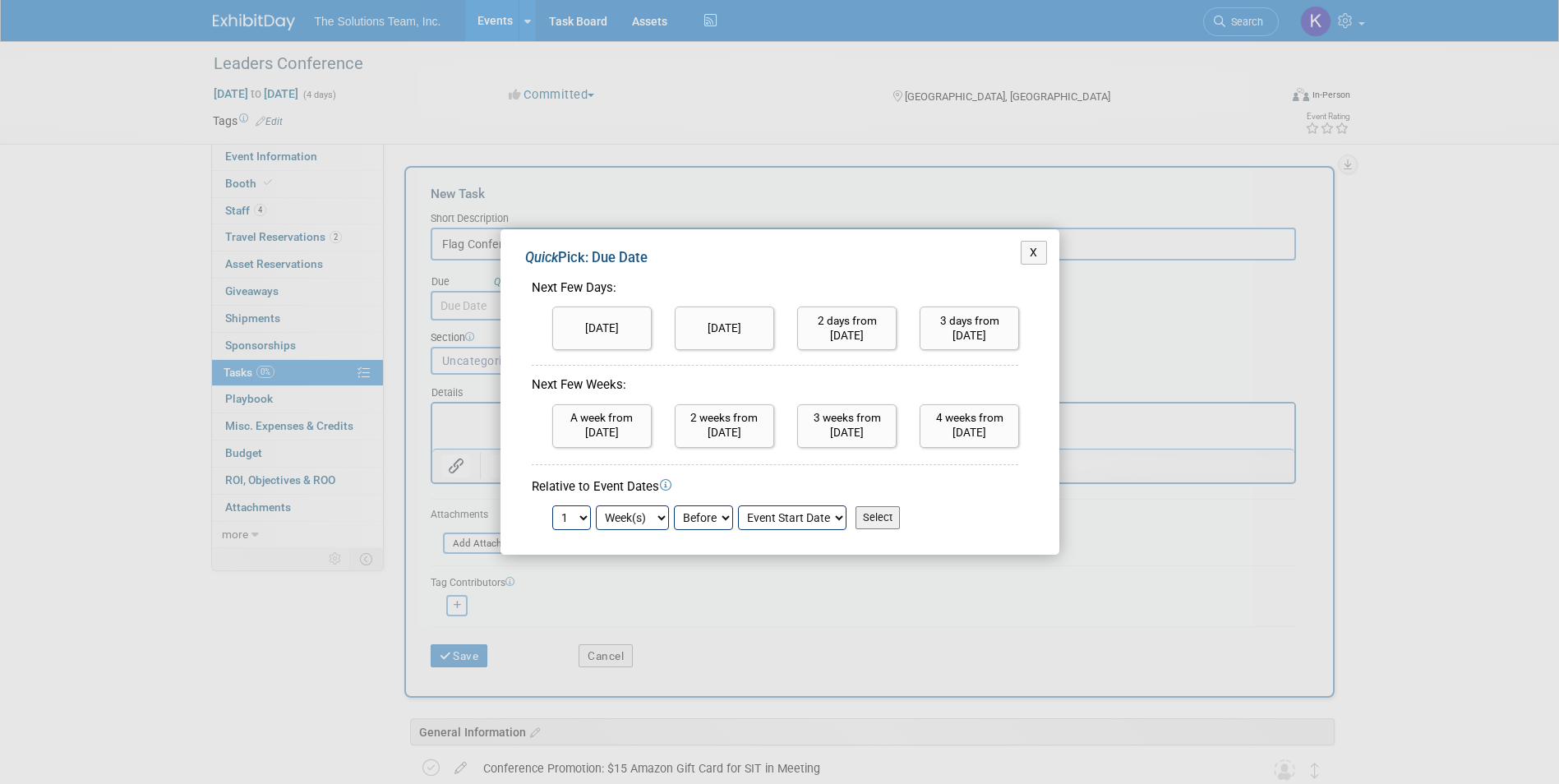
click at [583, 515] on select "1 2 3 4 5 6 7 8 9 10 11 12 13 14 15 16 17 18 19 20 21 22 23 24" at bounding box center [572, 517] width 39 height 25
select select "2"
click at [552, 505] on select "1 2 3 4 5 6 7 8 9 10 11 12 13 14 15 16 17 18 19 20 21 22 23 24" at bounding box center [572, 517] width 39 height 25
click at [704, 515] on select "Before After" at bounding box center [704, 517] width 59 height 25
select select "1"
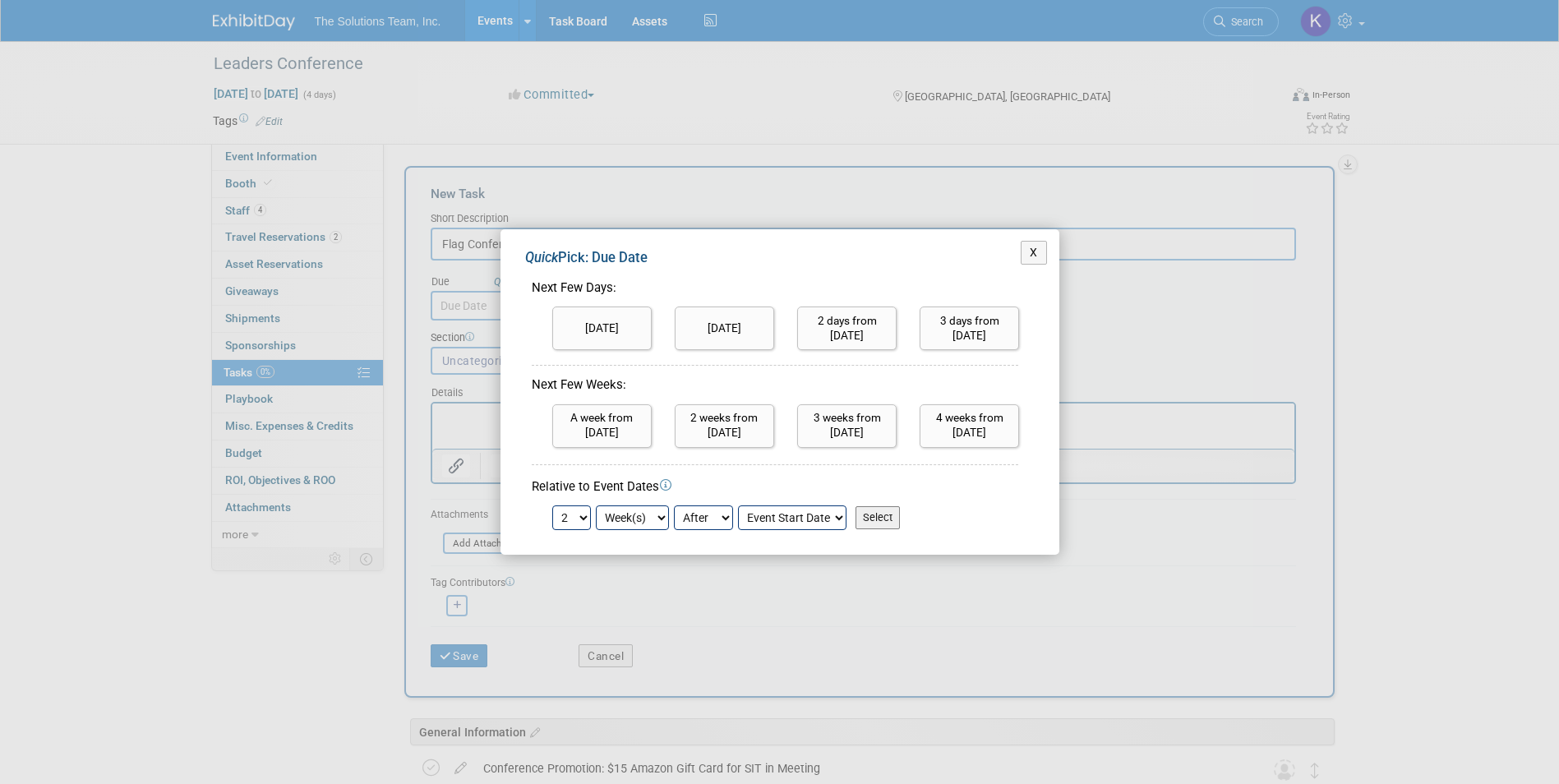
click at [674, 505] on select "Before After" at bounding box center [704, 517] width 59 height 25
click at [881, 505] on td "Select" at bounding box center [875, 517] width 48 height 25
click at [883, 518] on input "Select" at bounding box center [878, 517] width 44 height 23
type input "Oct 12, 2025"
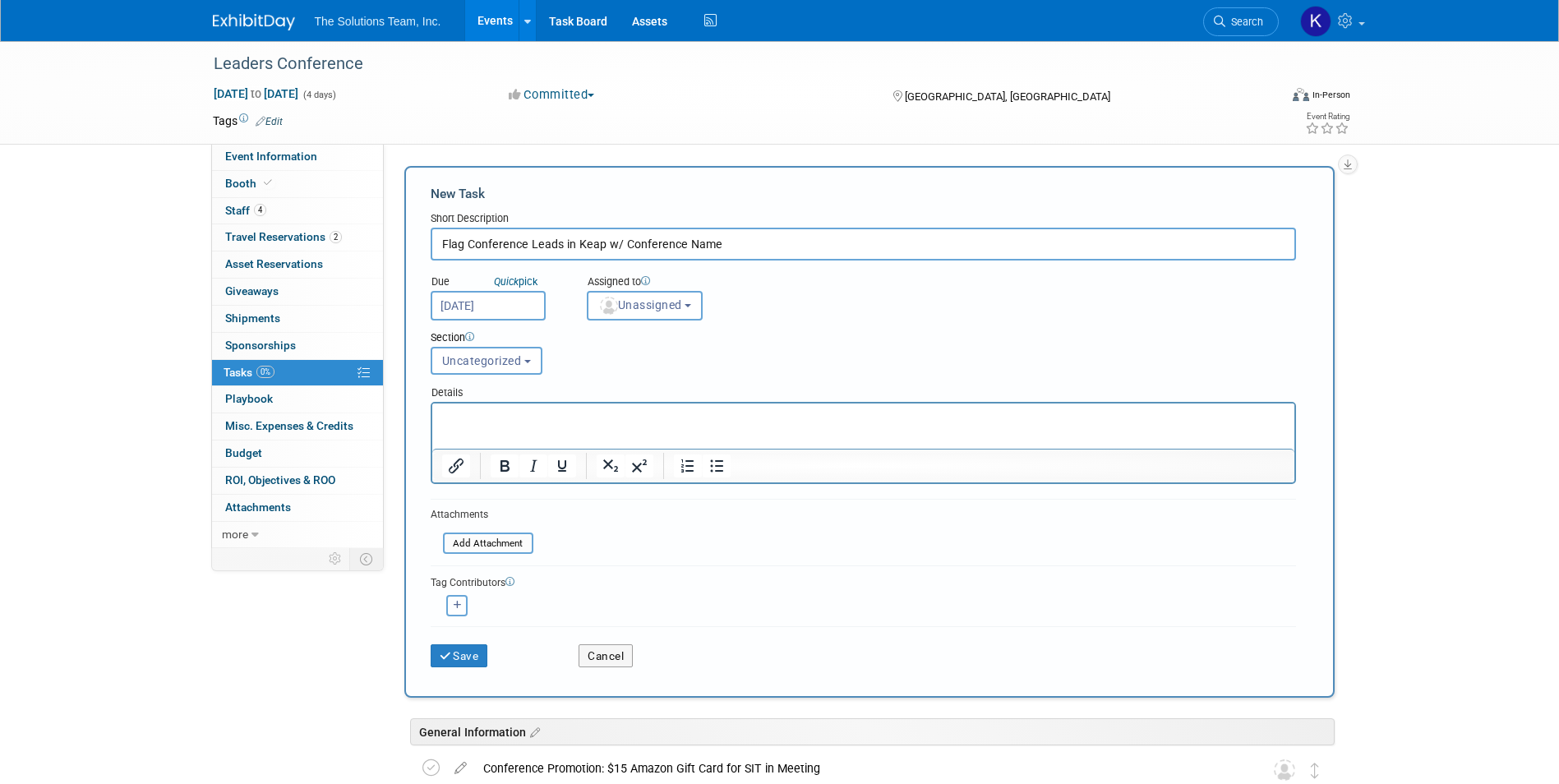
click at [465, 608] on button "button" at bounding box center [457, 605] width 21 height 21
select select
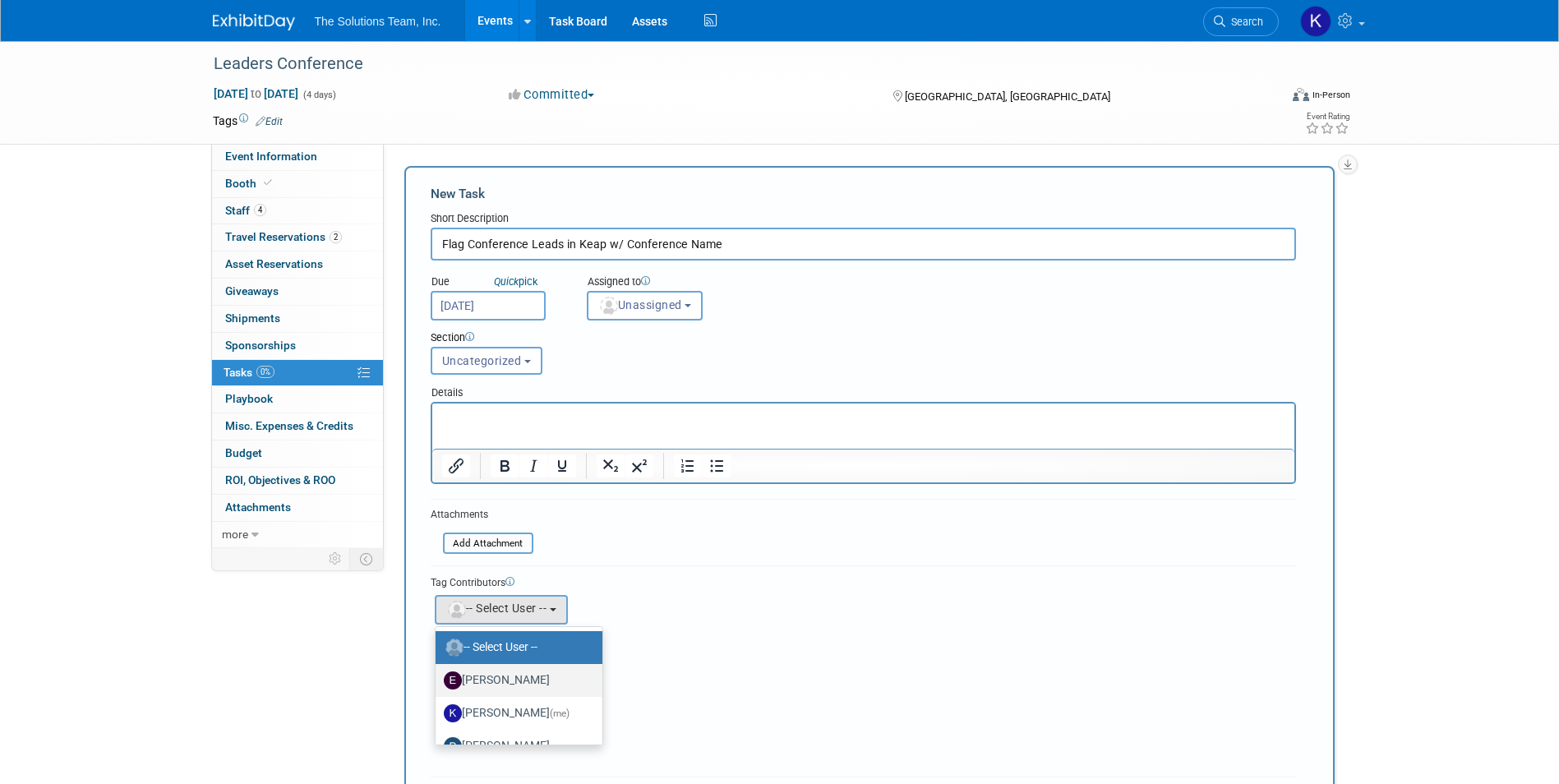
click at [543, 691] on label "[PERSON_NAME]" at bounding box center [515, 680] width 143 height 26
click at [438, 684] on input "[PERSON_NAME]" at bounding box center [432, 678] width 11 height 11
select select "7e16b42f-b24d-4252-8b70-9105d99201ed"
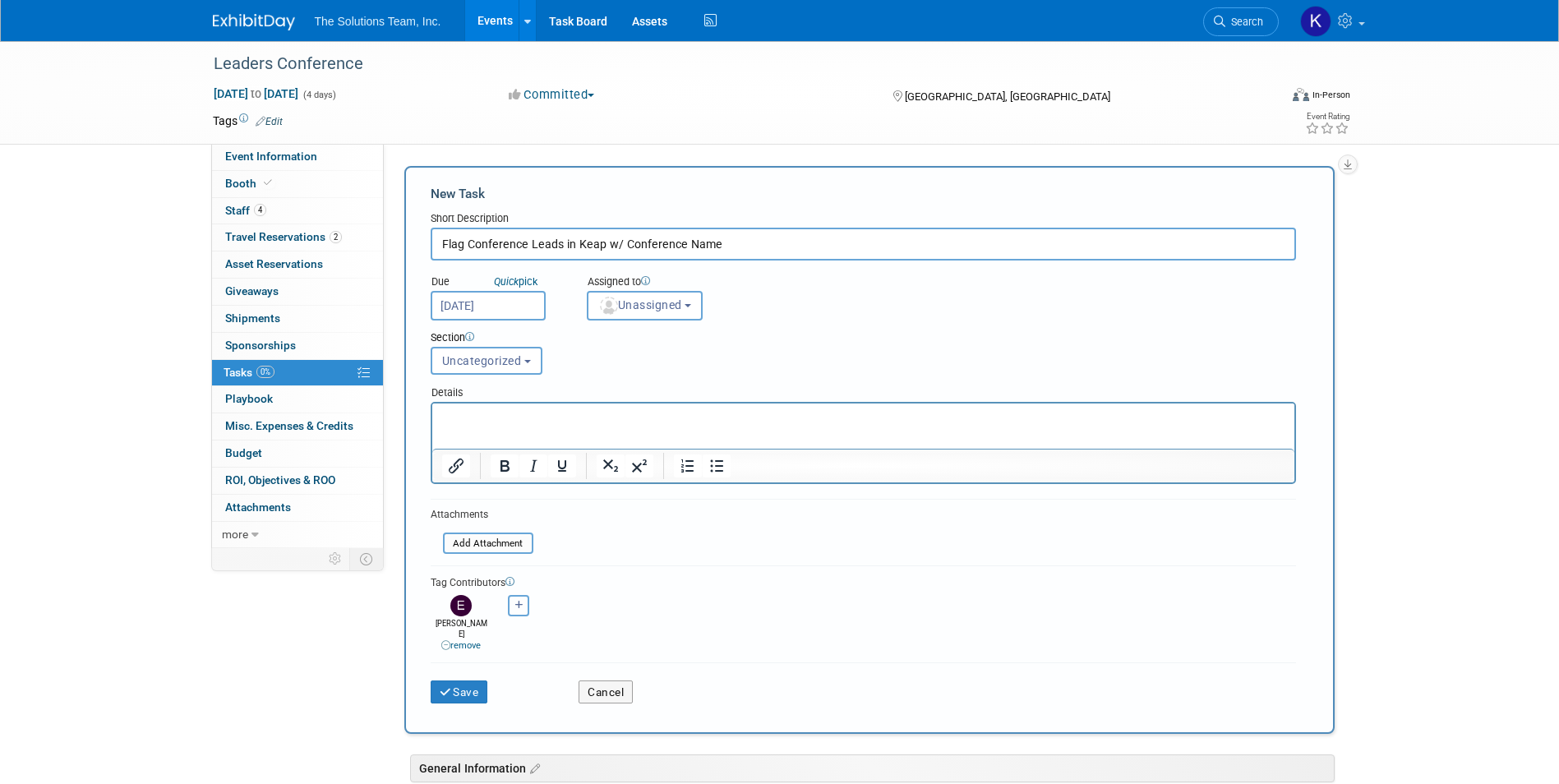
click at [525, 615] on button "button" at bounding box center [518, 605] width 21 height 21
select select
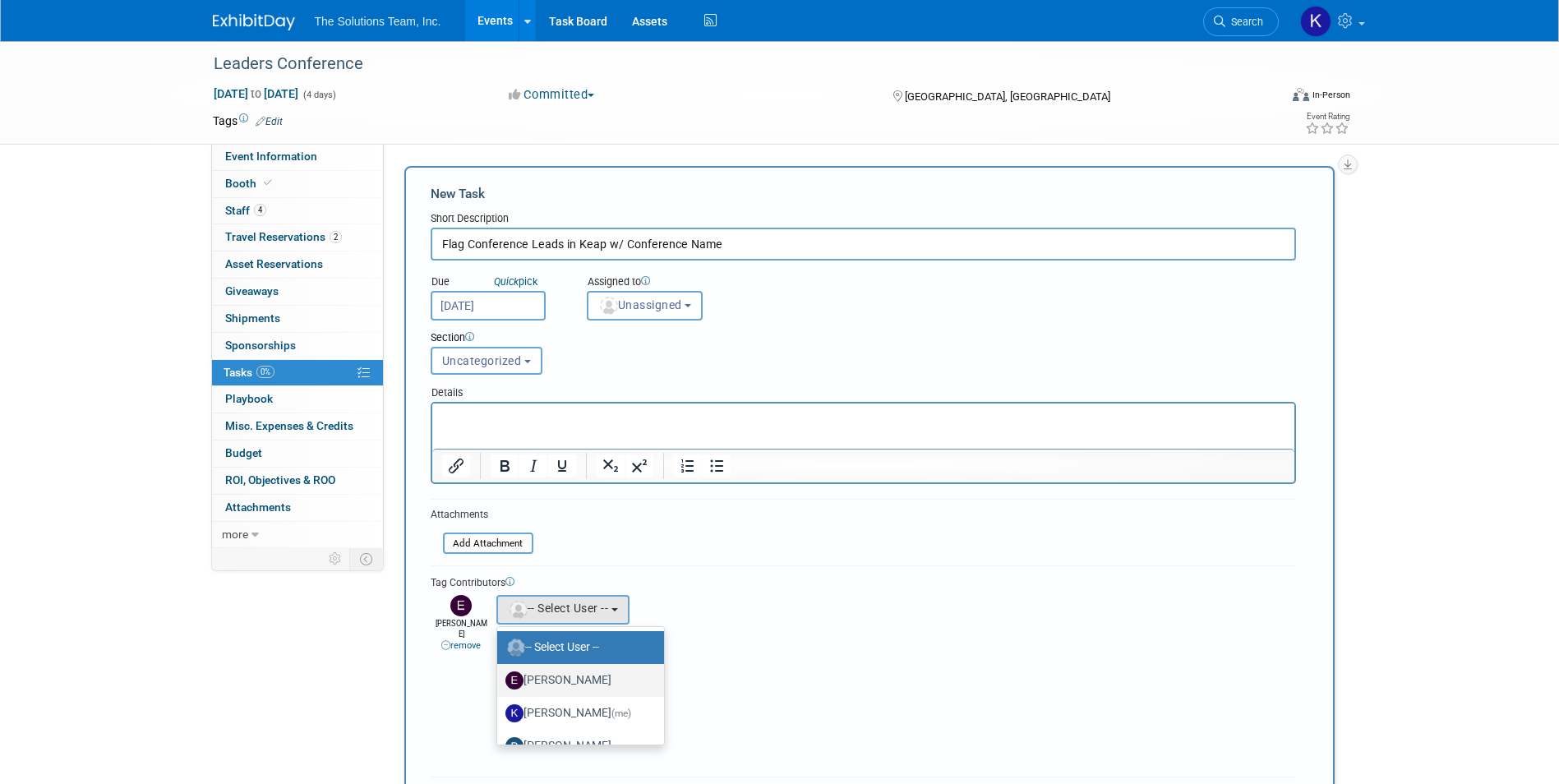
scroll to position [82, 0]
click at [583, 688] on label "[PERSON_NAME]" at bounding box center [576, 697] width 143 height 26
click at [500, 689] on input "[PERSON_NAME]" at bounding box center [494, 694] width 11 height 11
select select "9217388b-2ac3-4b63-835e-985f84ace9bf"
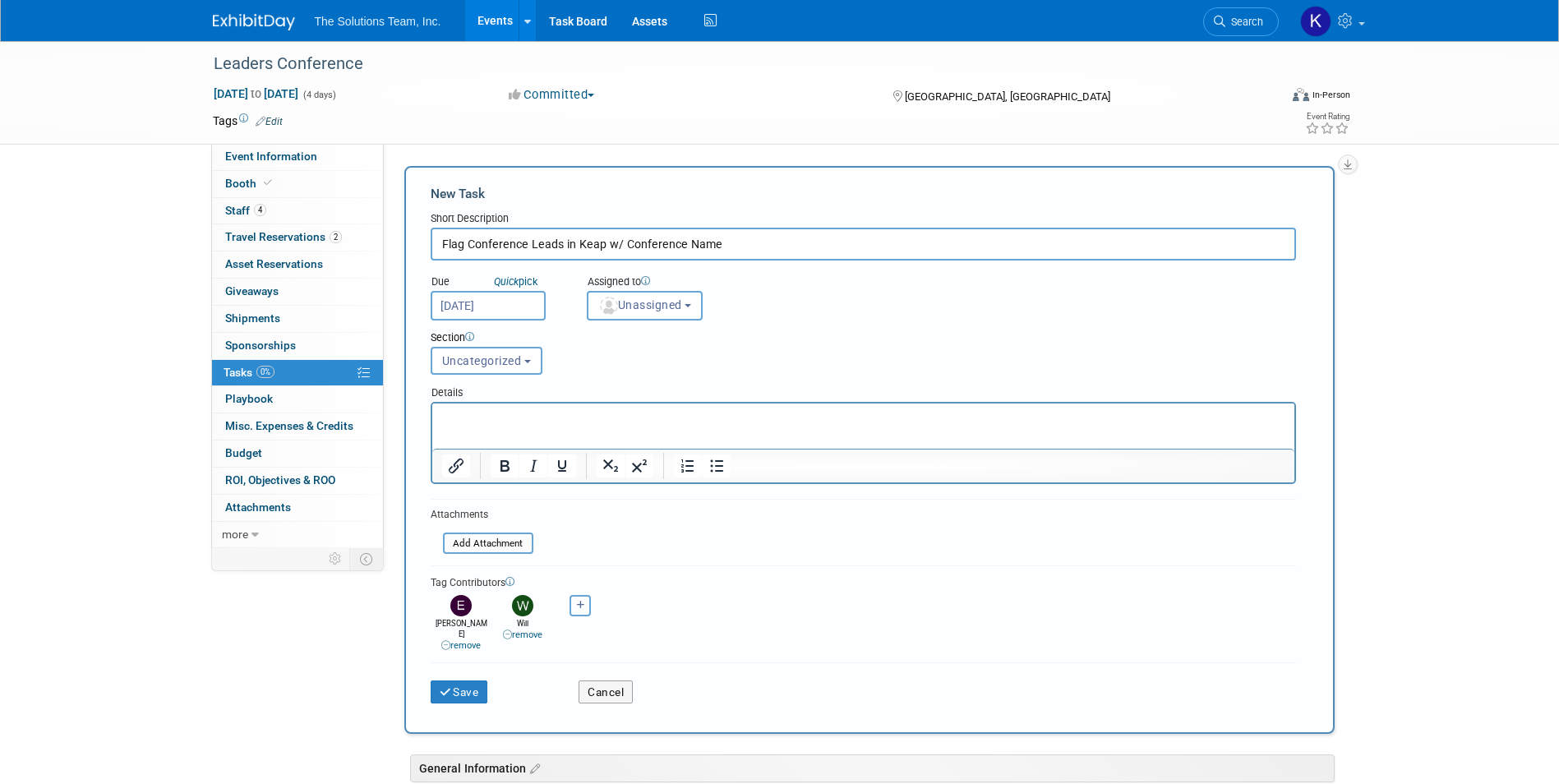
click at [580, 605] on icon "button" at bounding box center [581, 605] width 8 height 9
select select
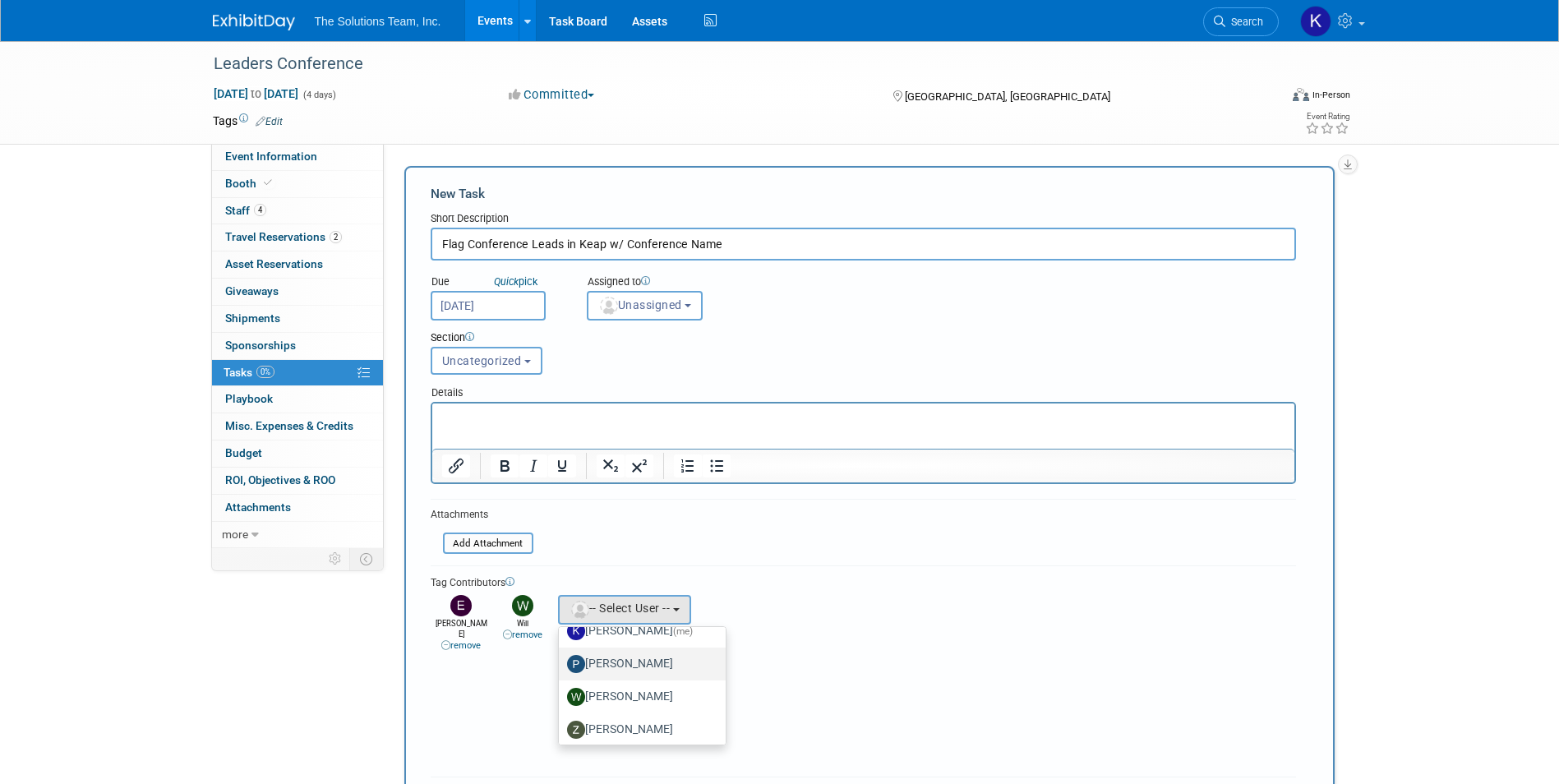
click at [634, 668] on label "[PERSON_NAME]" at bounding box center [638, 664] width 143 height 26
click at [561, 667] on input "[PERSON_NAME]" at bounding box center [556, 662] width 11 height 11
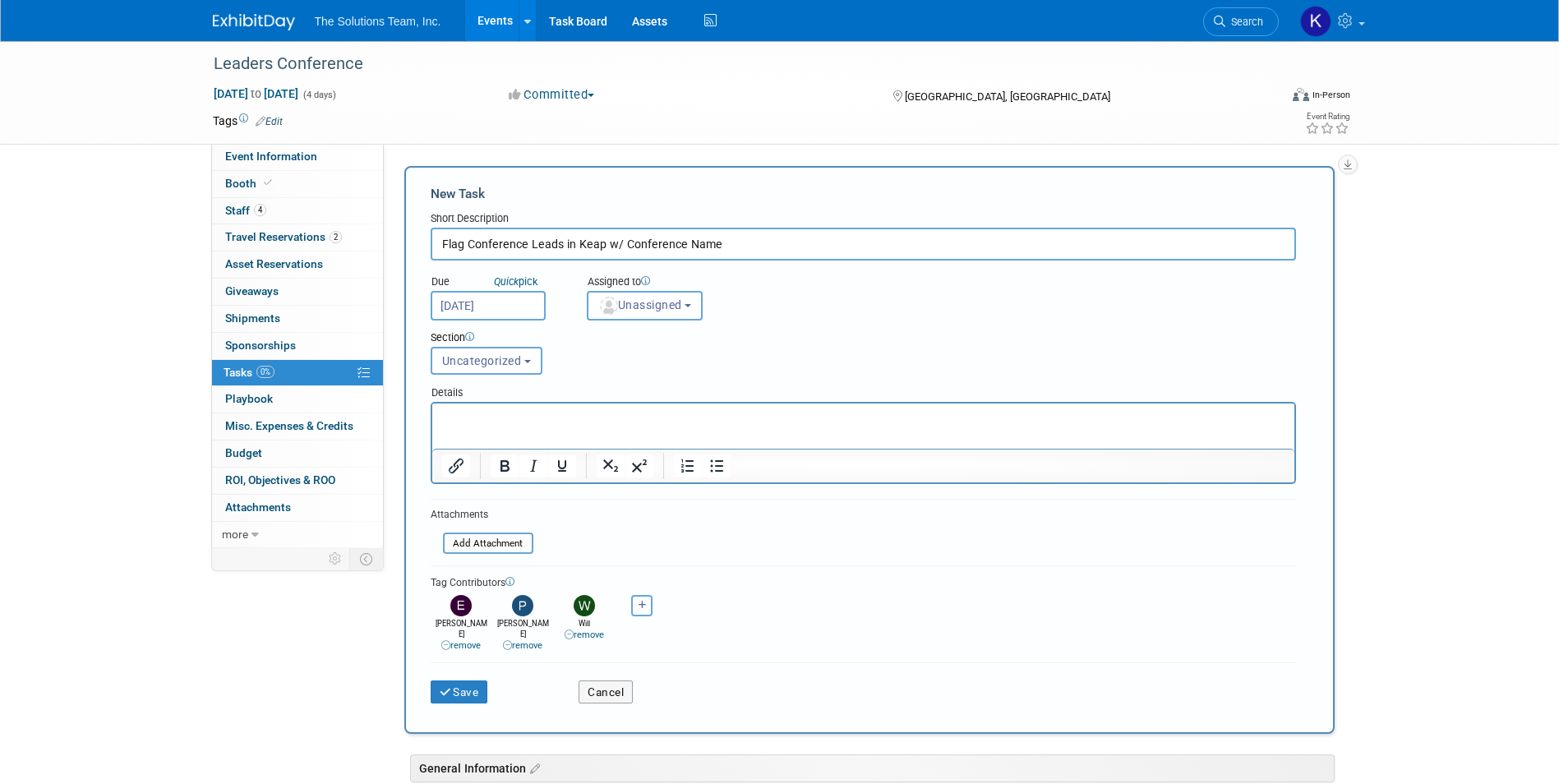
click at [641, 608] on icon "button" at bounding box center [642, 605] width 8 height 9
select select
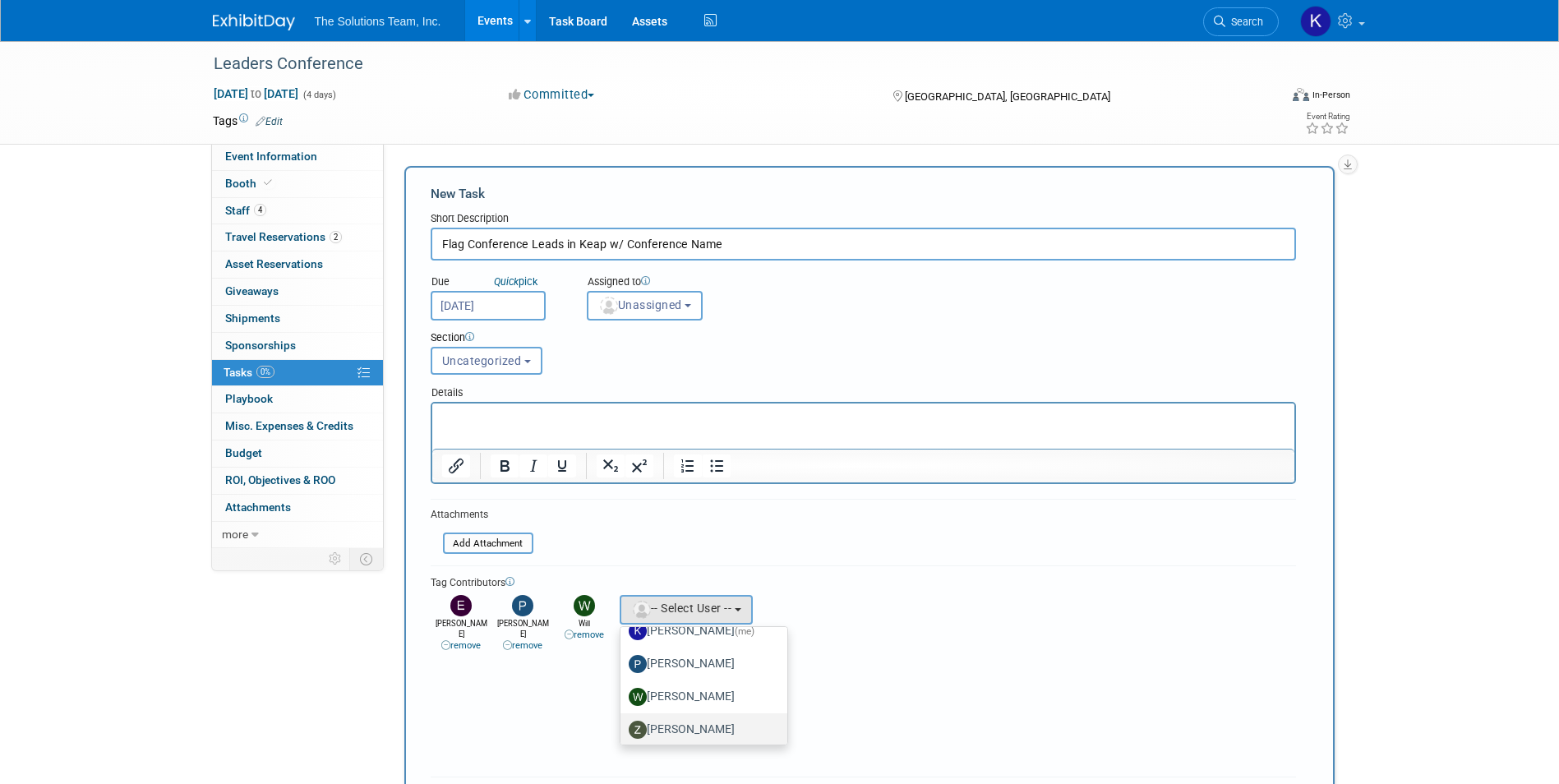
click at [701, 722] on label "[PERSON_NAME]" at bounding box center [700, 729] width 143 height 26
click at [623, 722] on input "[PERSON_NAME]" at bounding box center [617, 727] width 11 height 11
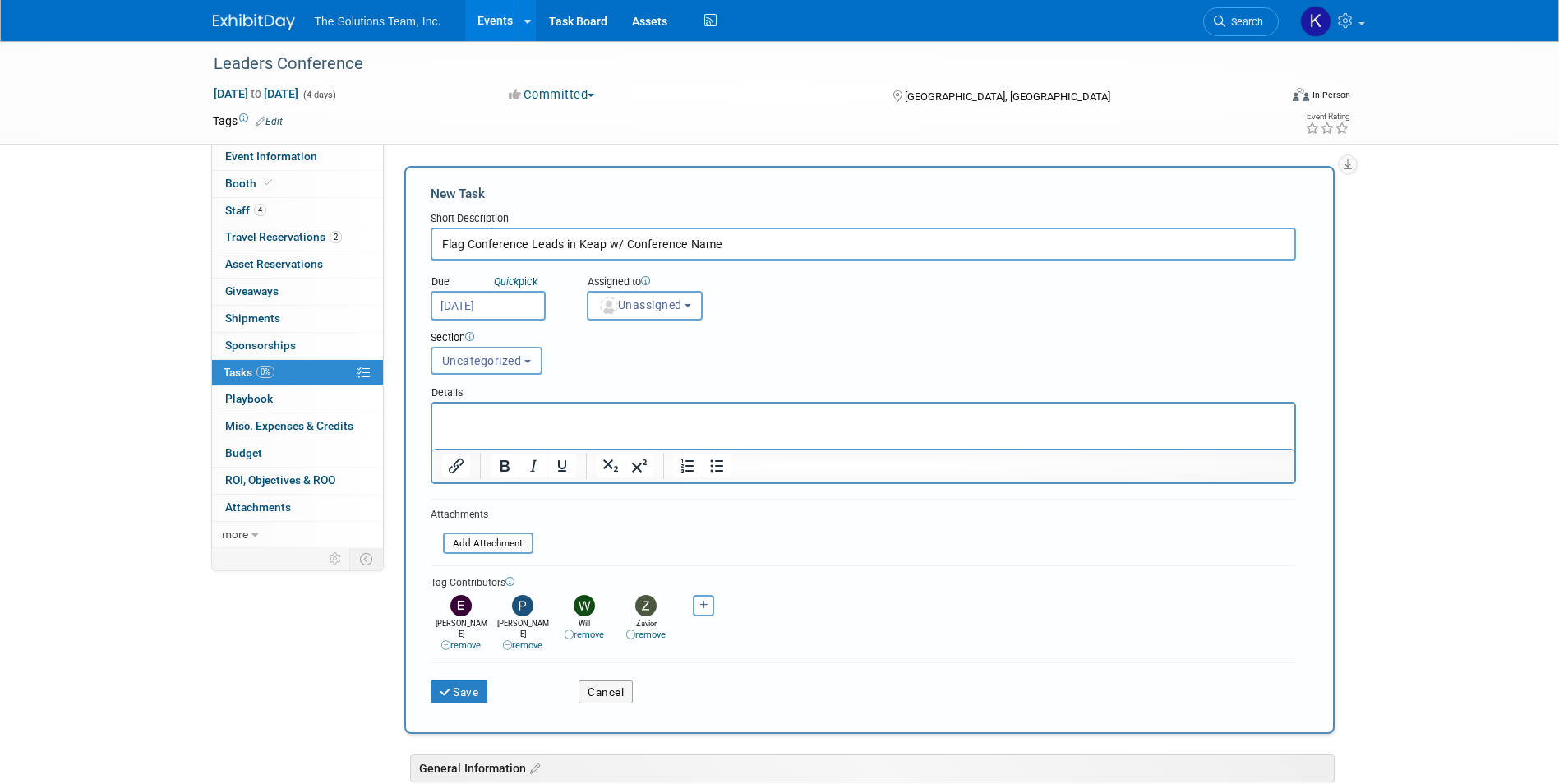
click at [521, 361] on button "Uncategorized" at bounding box center [486, 361] width 112 height 28
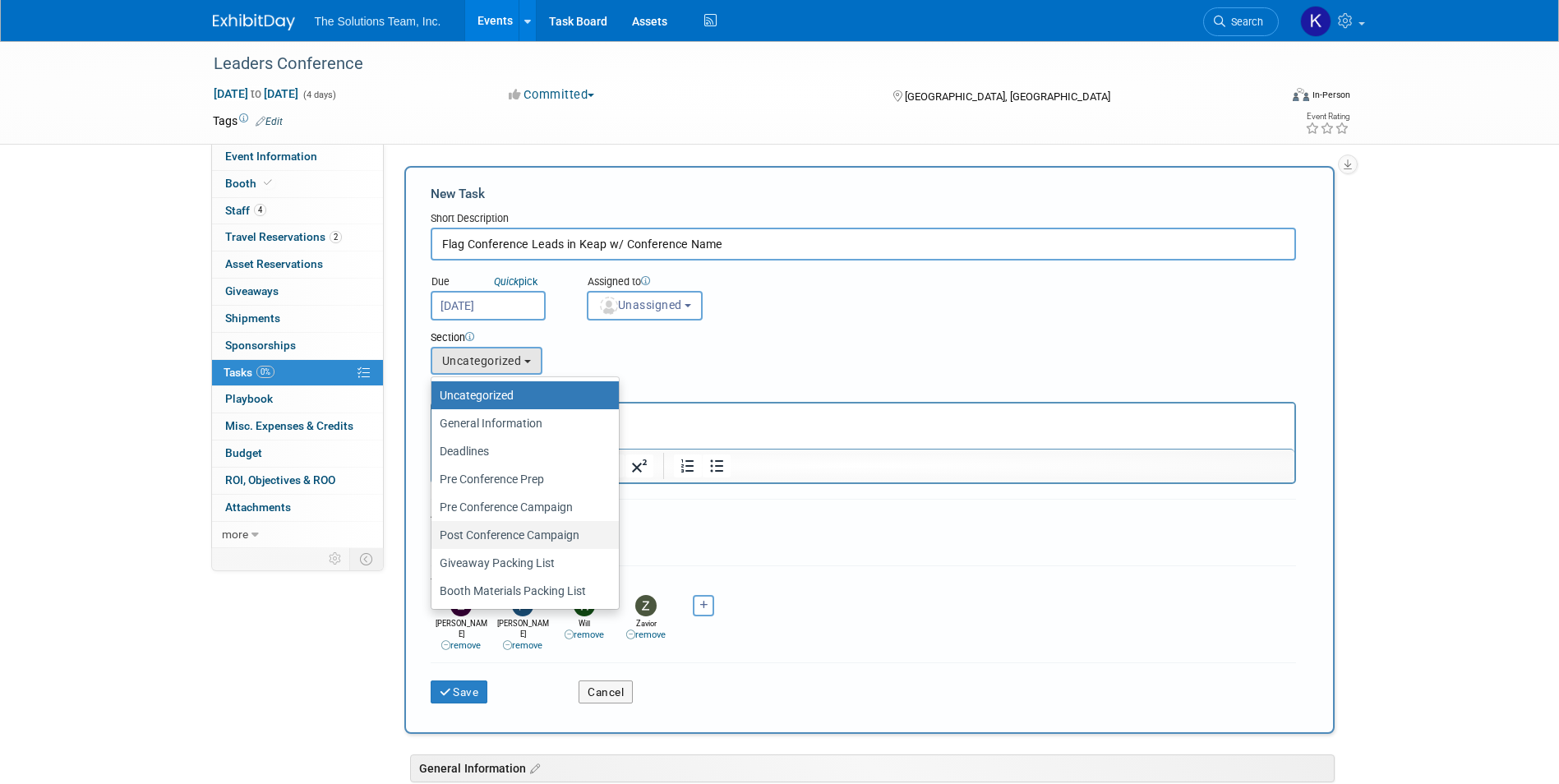
click at [547, 528] on label "Post Conference Campaign" at bounding box center [521, 535] width 163 height 21
click at [434, 530] on input "Post Conference Campaign" at bounding box center [429, 535] width 11 height 11
select select "11274449"
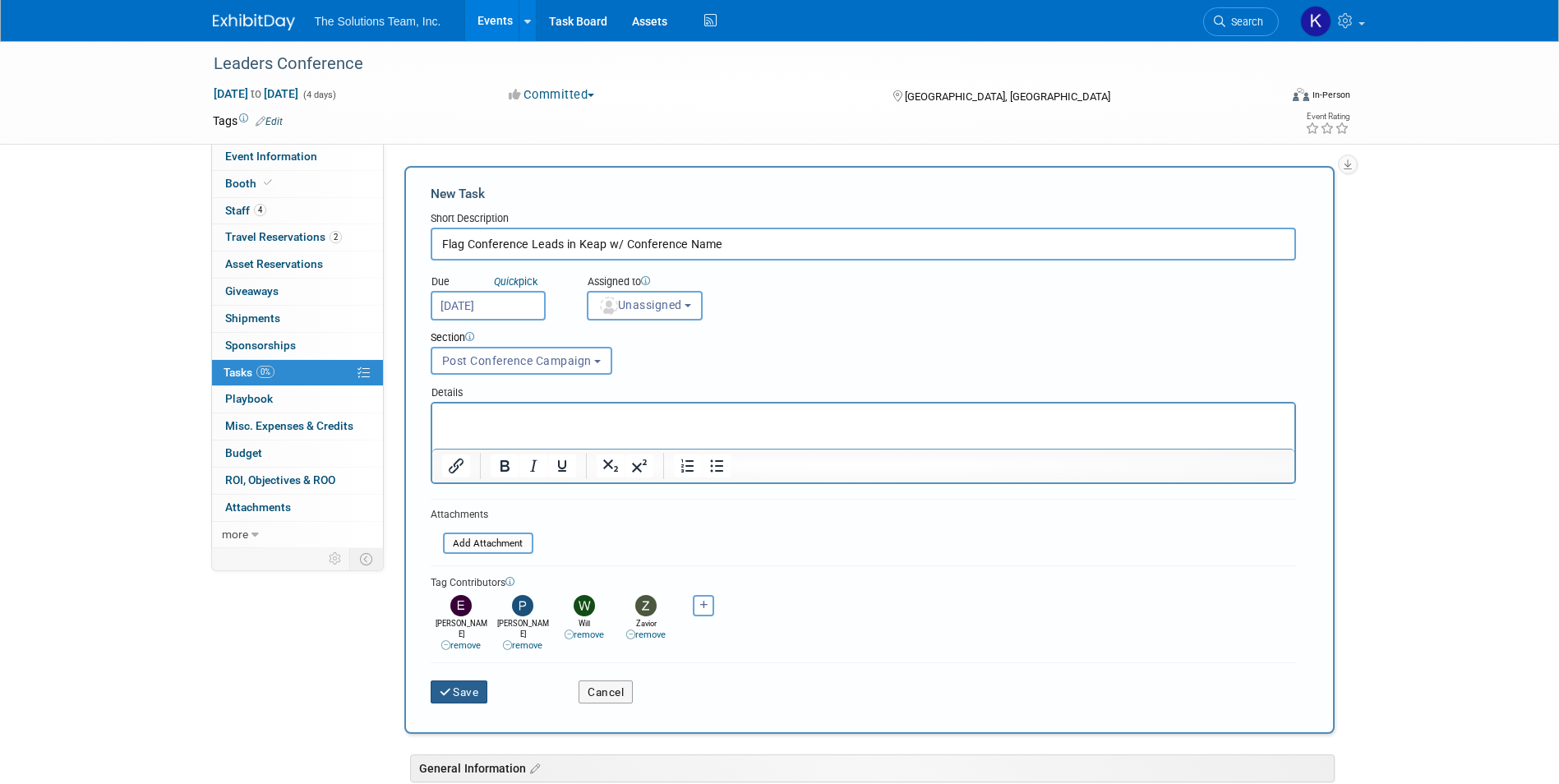
click at [449, 680] on button "Save" at bounding box center [459, 692] width 58 height 23
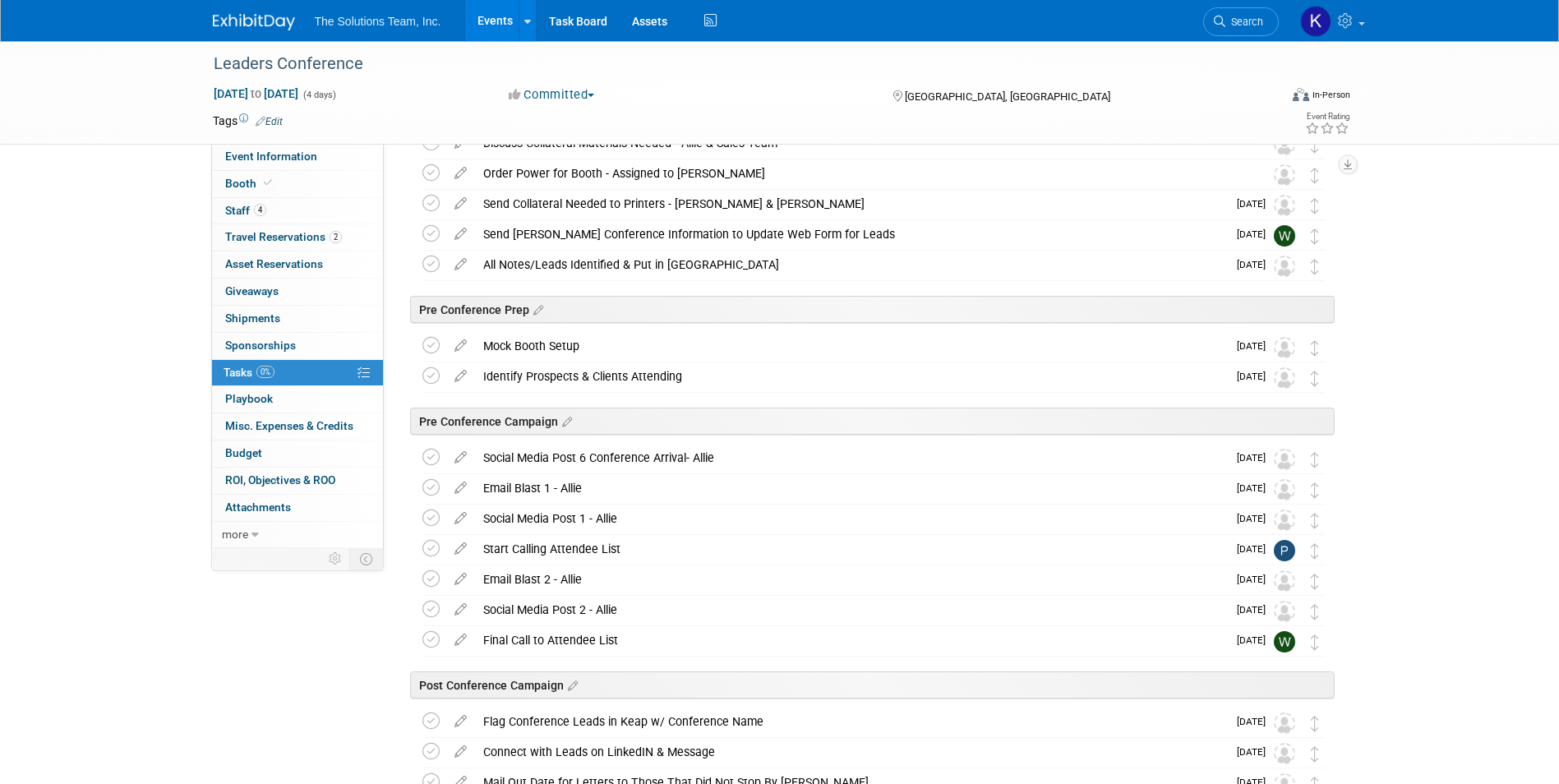
scroll to position [0, 0]
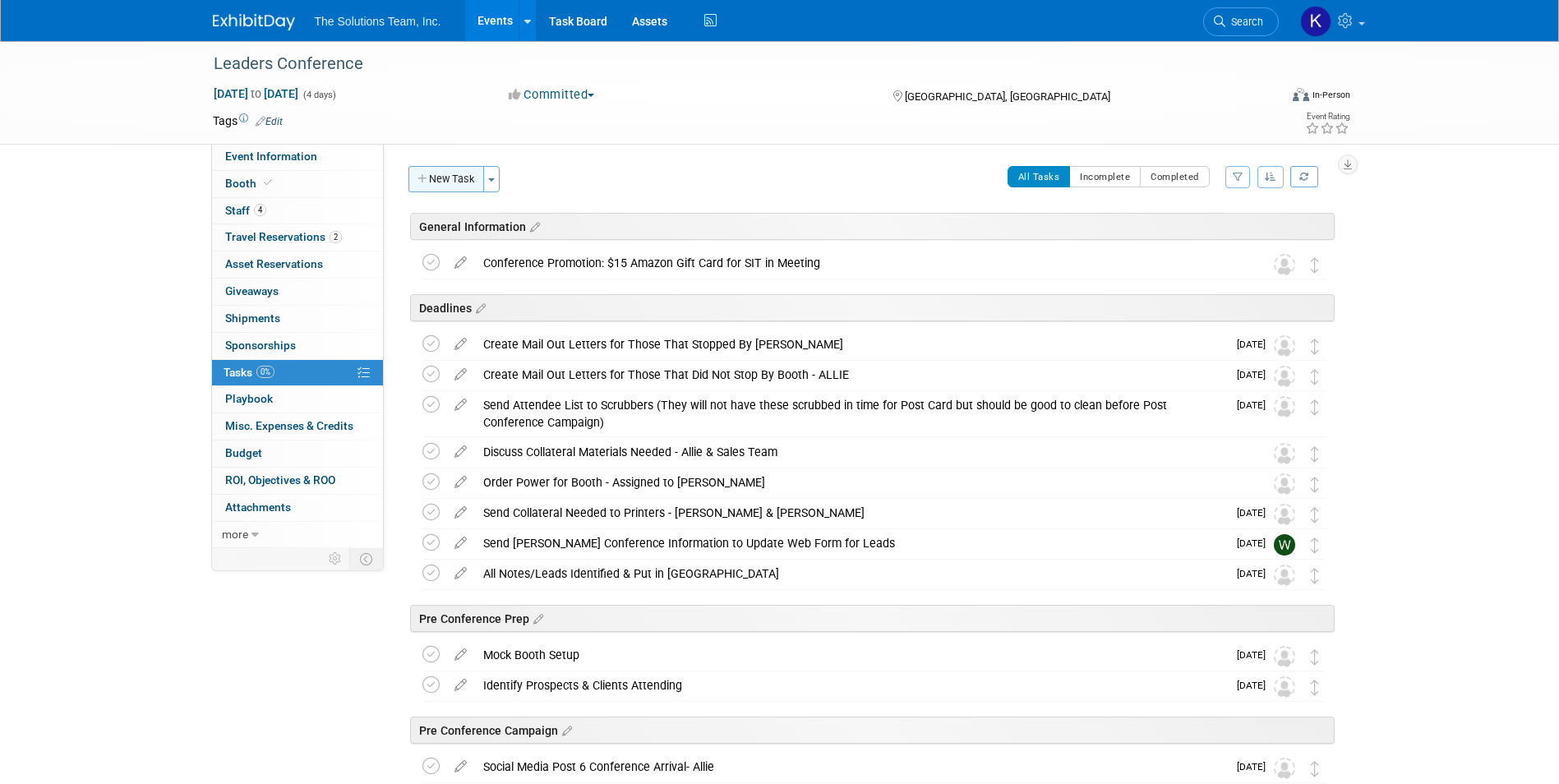
click at [433, 168] on button "New Task" at bounding box center [446, 179] width 76 height 26
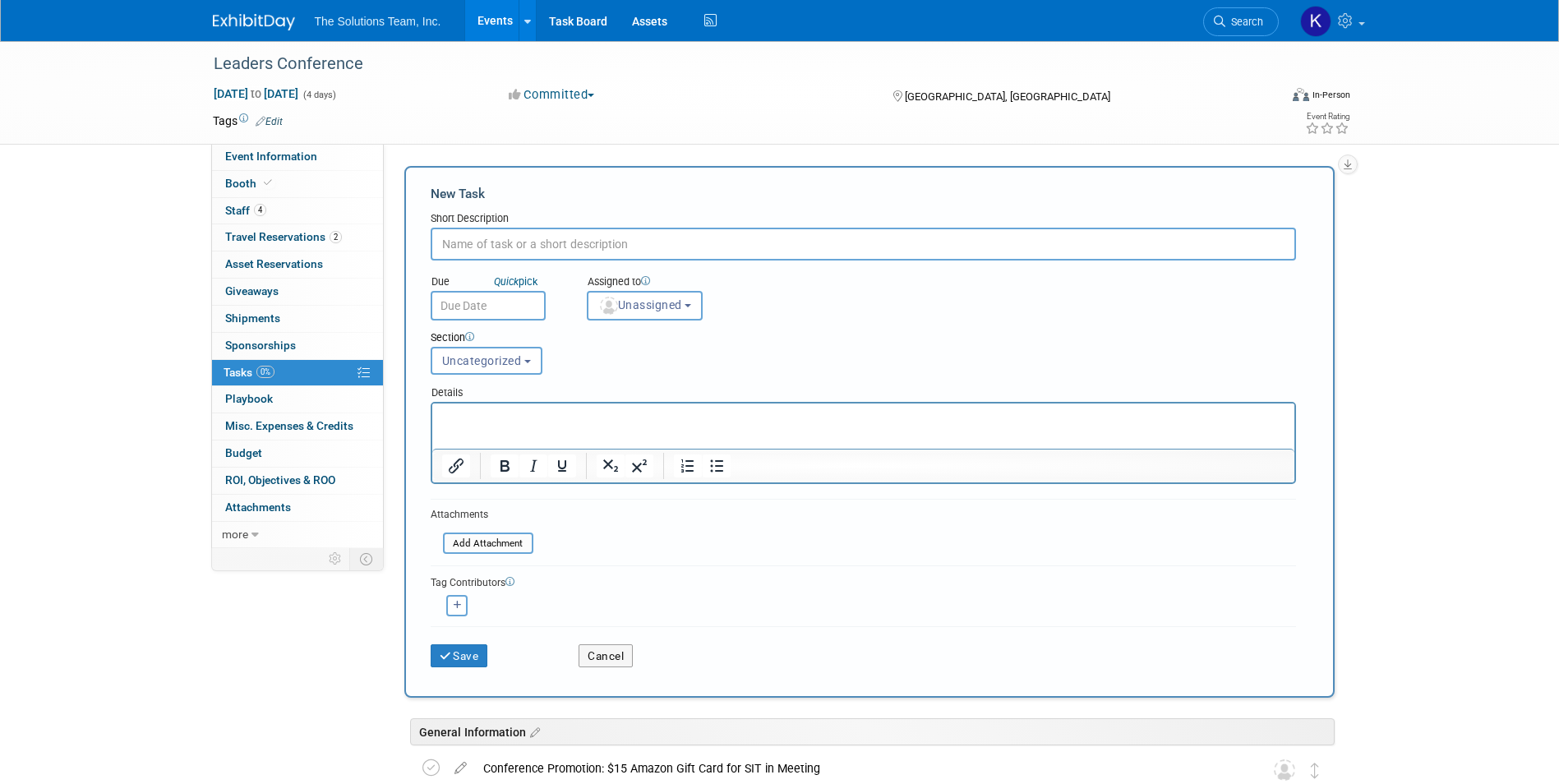
click at [453, 235] on input "text" at bounding box center [863, 244] width 866 height 33
paste input "Bags - QTY 50"
type input "Bags - QTY 50"
click at [475, 658] on button "Save" at bounding box center [459, 655] width 58 height 23
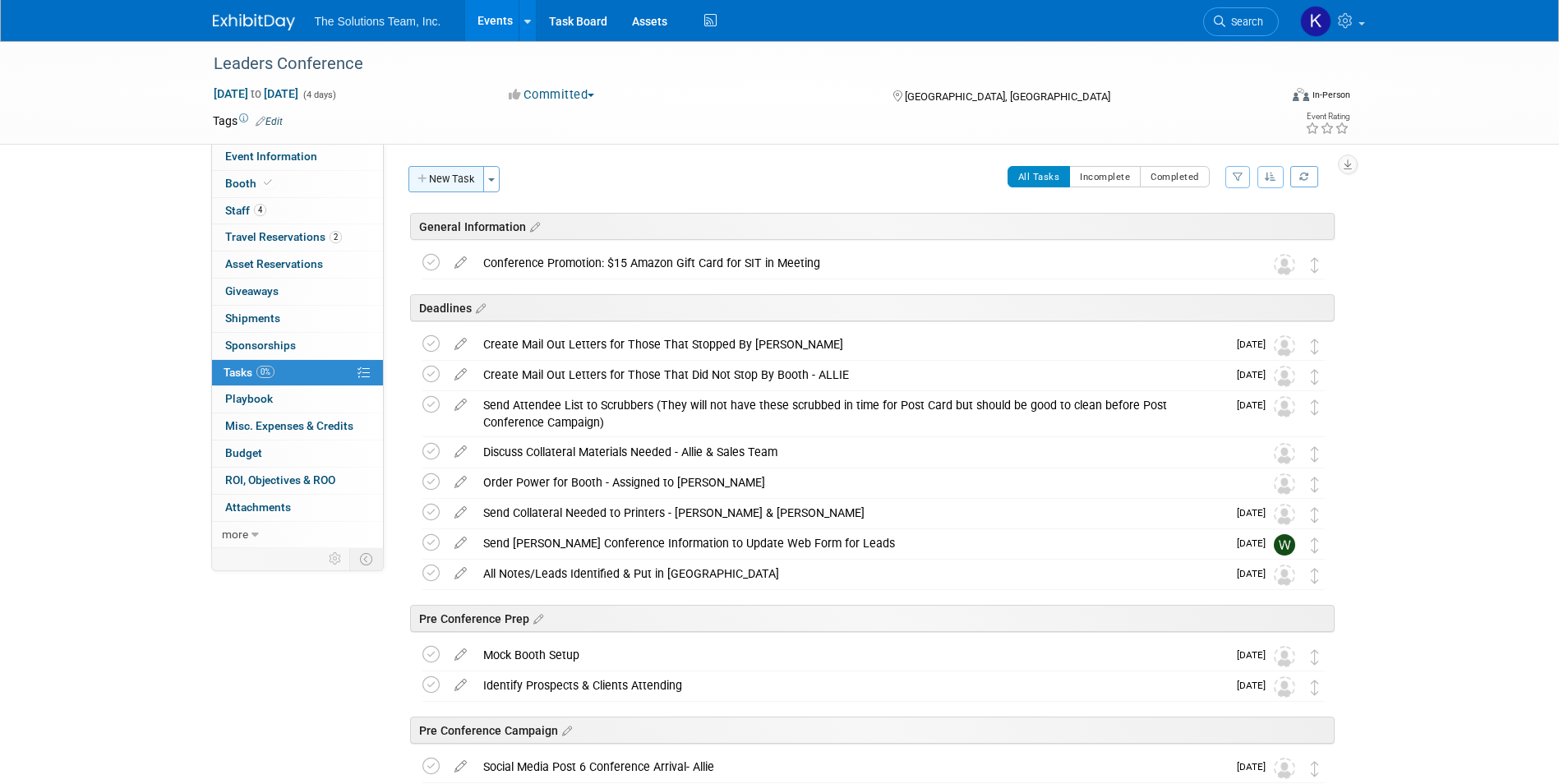
click at [451, 180] on button "New Task" at bounding box center [446, 179] width 76 height 26
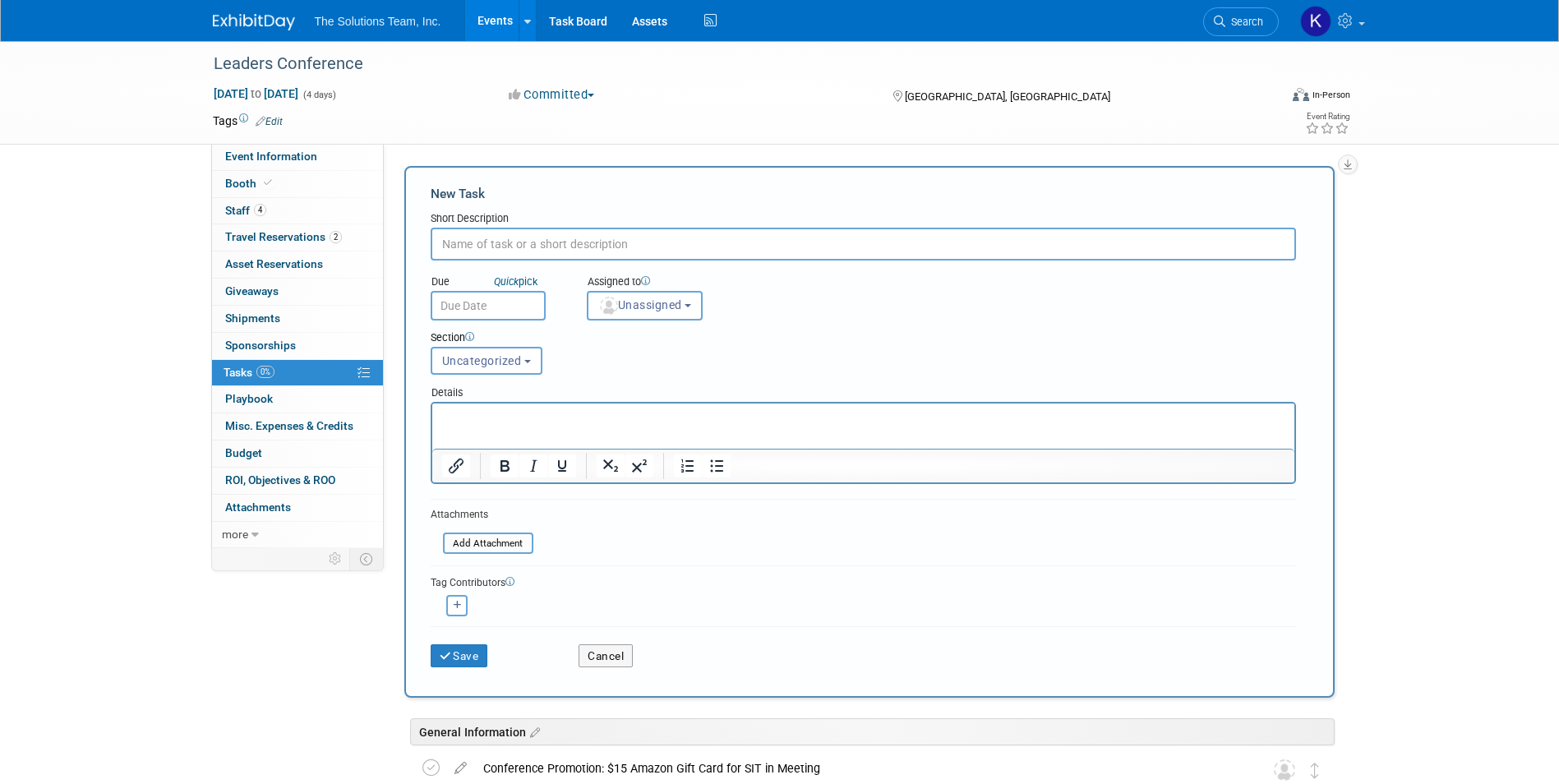
click at [486, 238] on input "text" at bounding box center [863, 244] width 866 height 33
paste input "Brumate Cup - QTY 2"
type input "Brumate Cup - QTY 2"
click at [479, 658] on button "Save" at bounding box center [459, 655] width 58 height 23
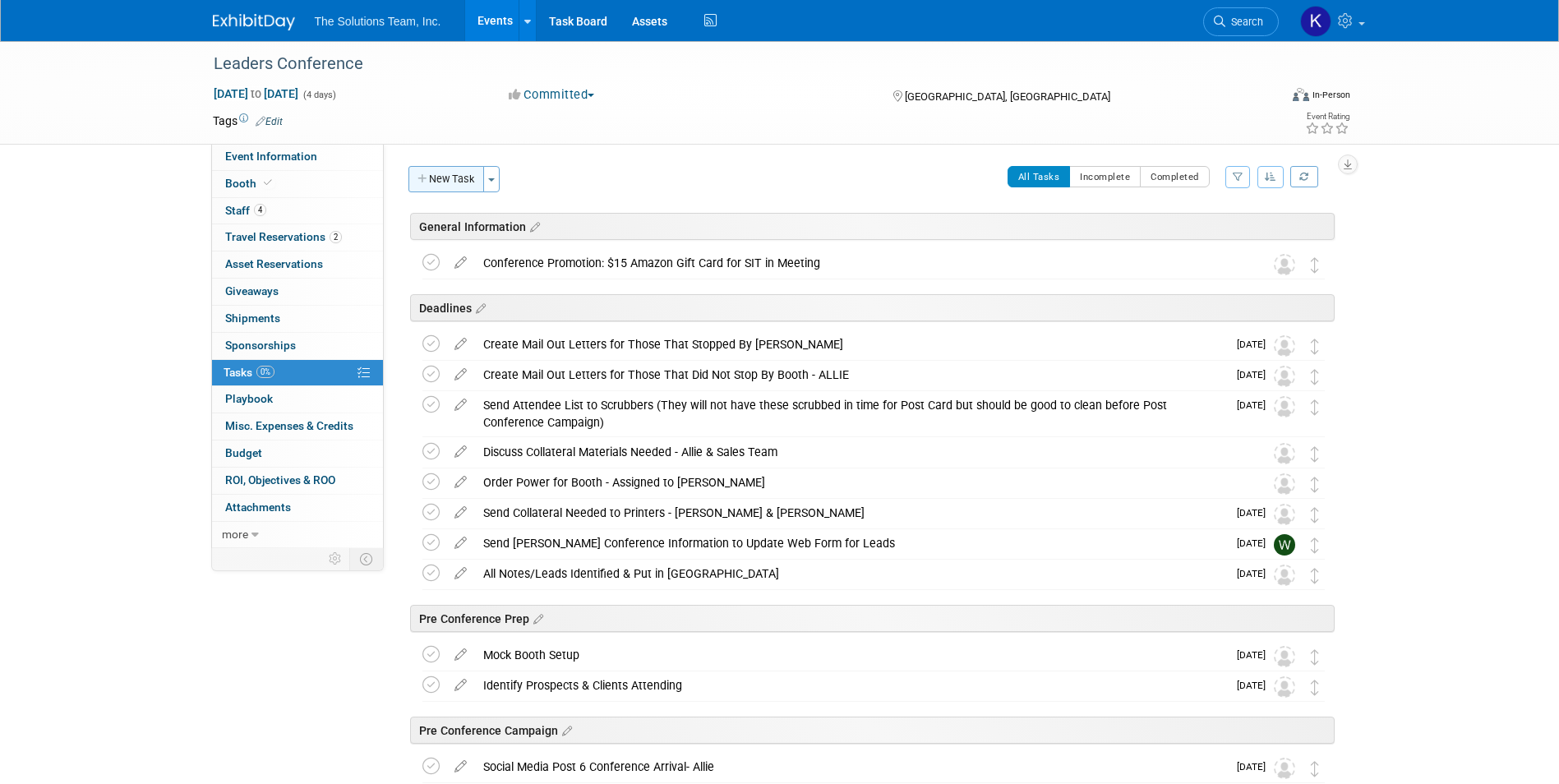
click at [437, 188] on button "New Task" at bounding box center [446, 179] width 76 height 26
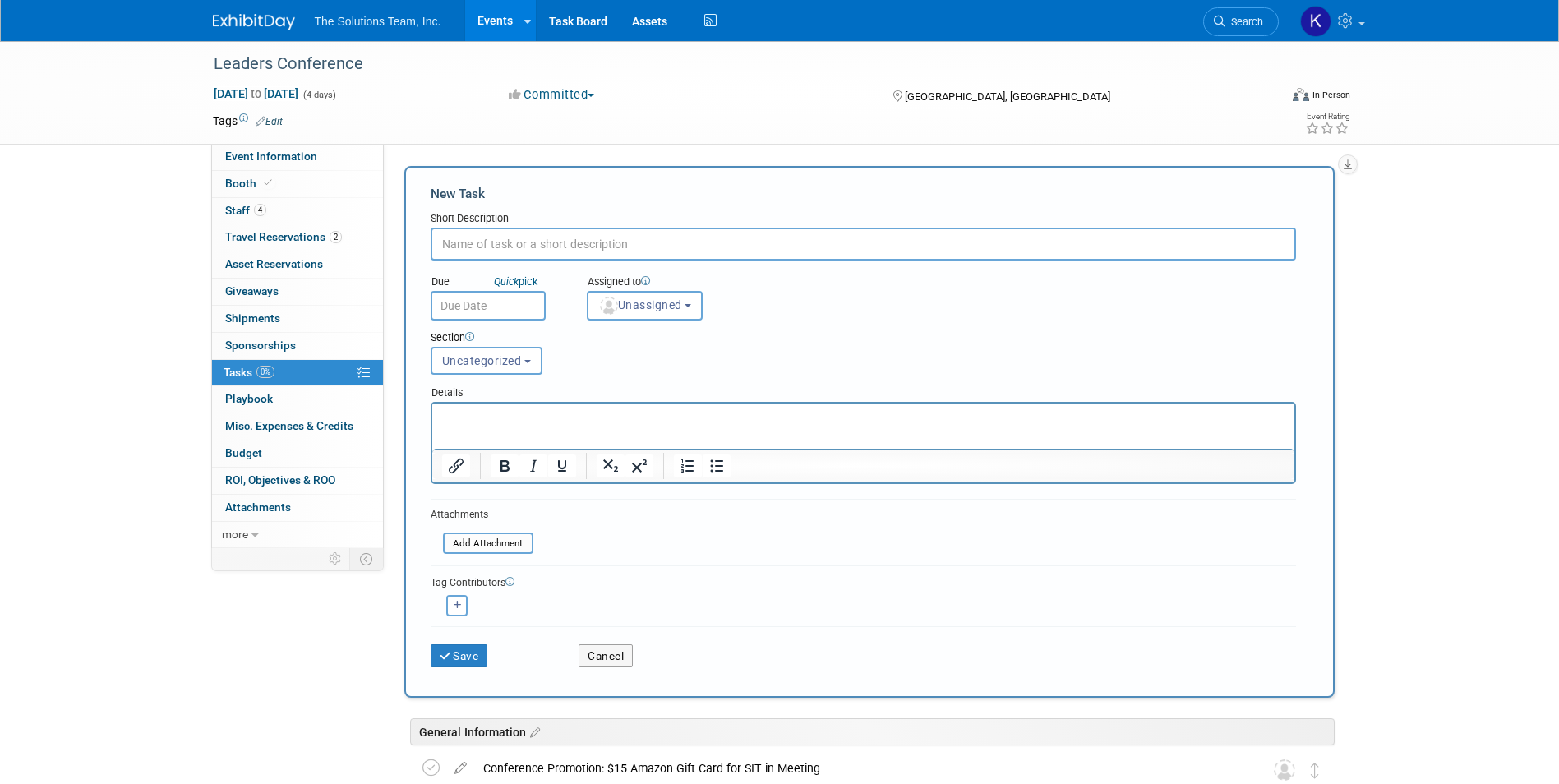
paste input "Cups - QTY 30"
type input "Cups - QTY 30"
click at [479, 652] on button "Save" at bounding box center [459, 655] width 58 height 23
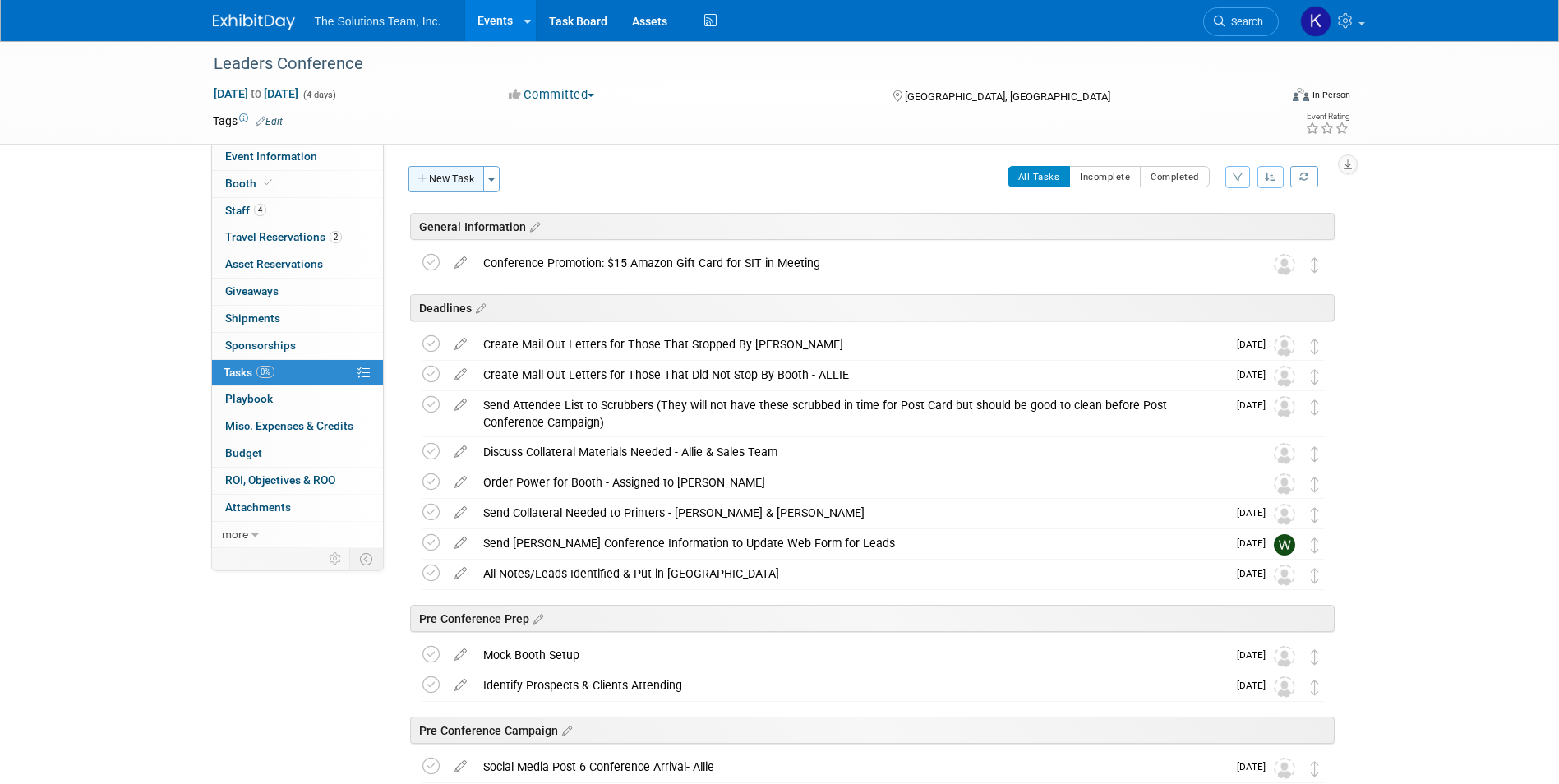
click at [447, 177] on button "New Task" at bounding box center [446, 179] width 76 height 26
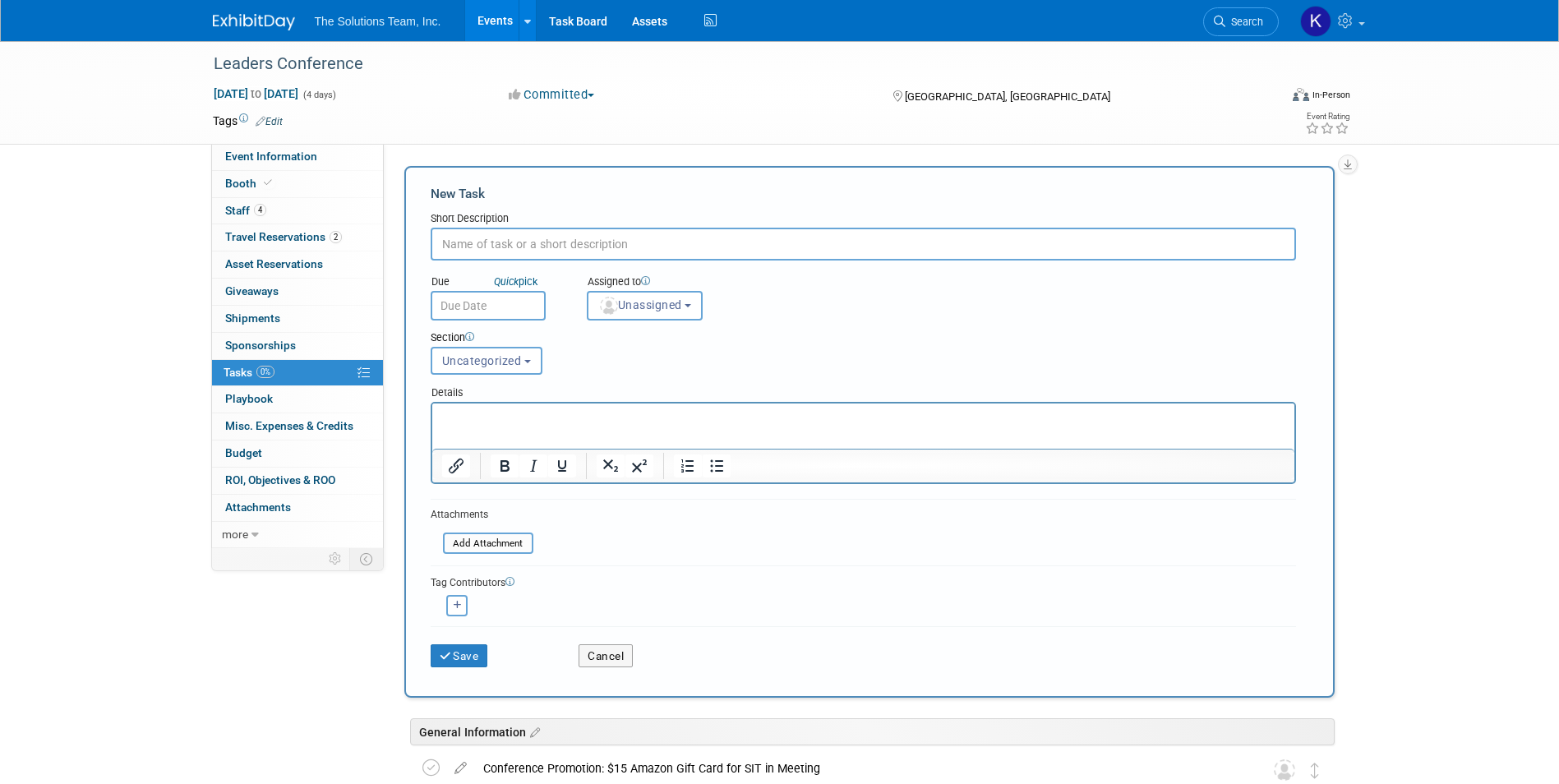
click at [489, 241] on input "text" at bounding box center [863, 244] width 866 height 33
type input "Fans - QTY 15"
click at [476, 651] on button "Save" at bounding box center [459, 655] width 58 height 23
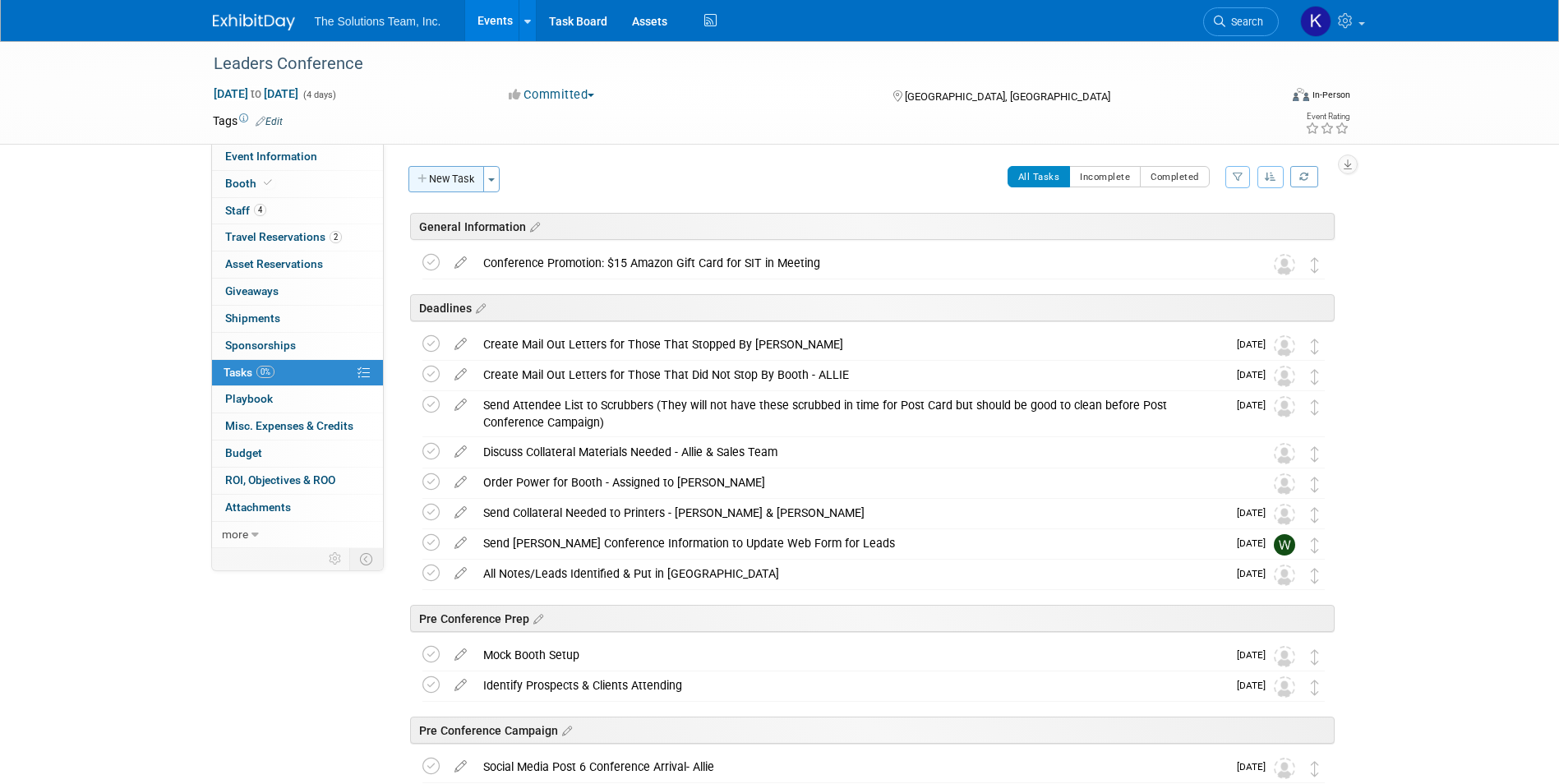
click at [445, 184] on button "New Task" at bounding box center [446, 179] width 76 height 26
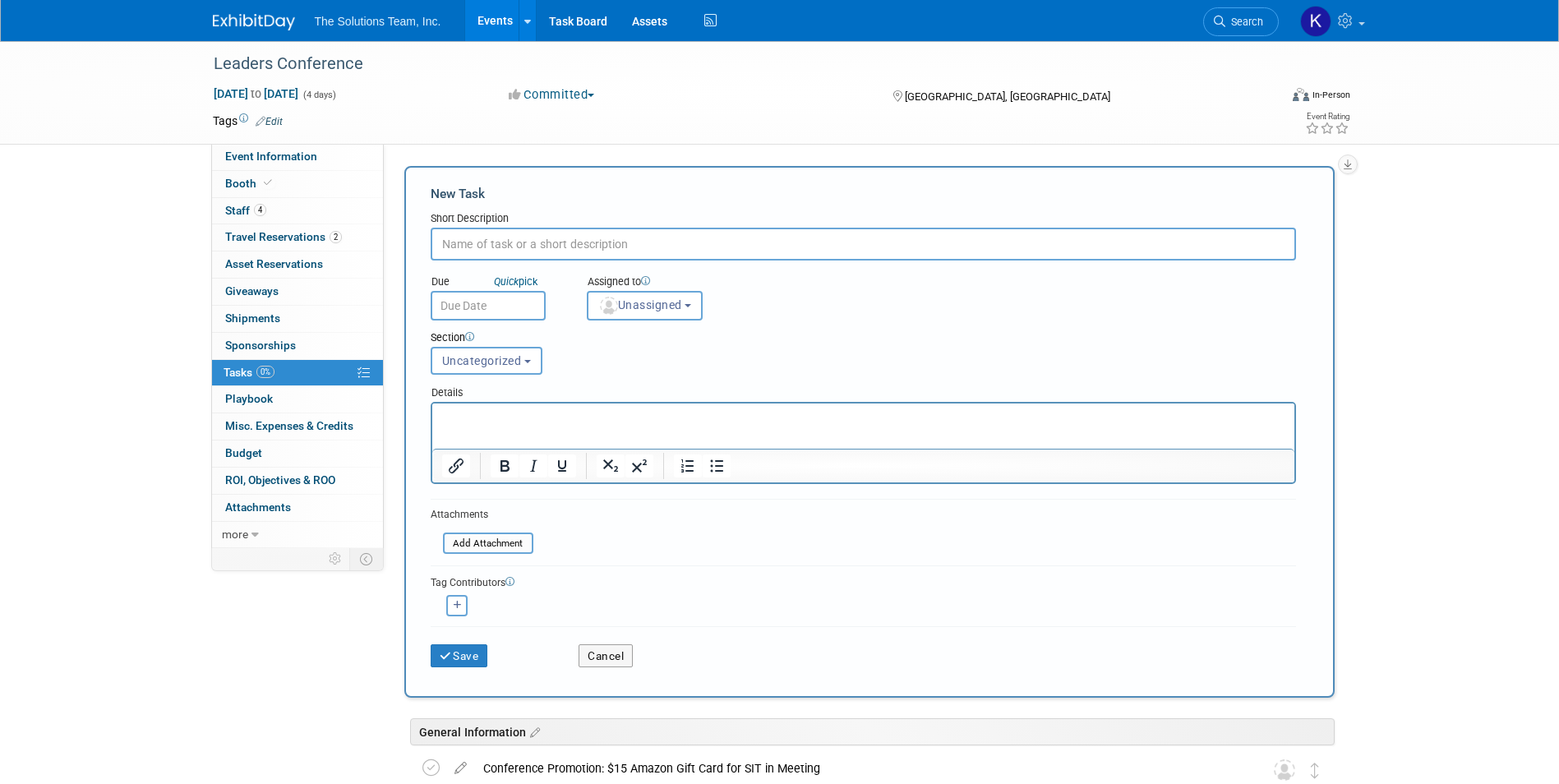
click at [462, 235] on input "text" at bounding box center [863, 244] width 866 height 33
paste input "Koozies - QTY 30"
type input "Koozies - QTY 30"
click at [468, 652] on button "Save" at bounding box center [459, 655] width 58 height 23
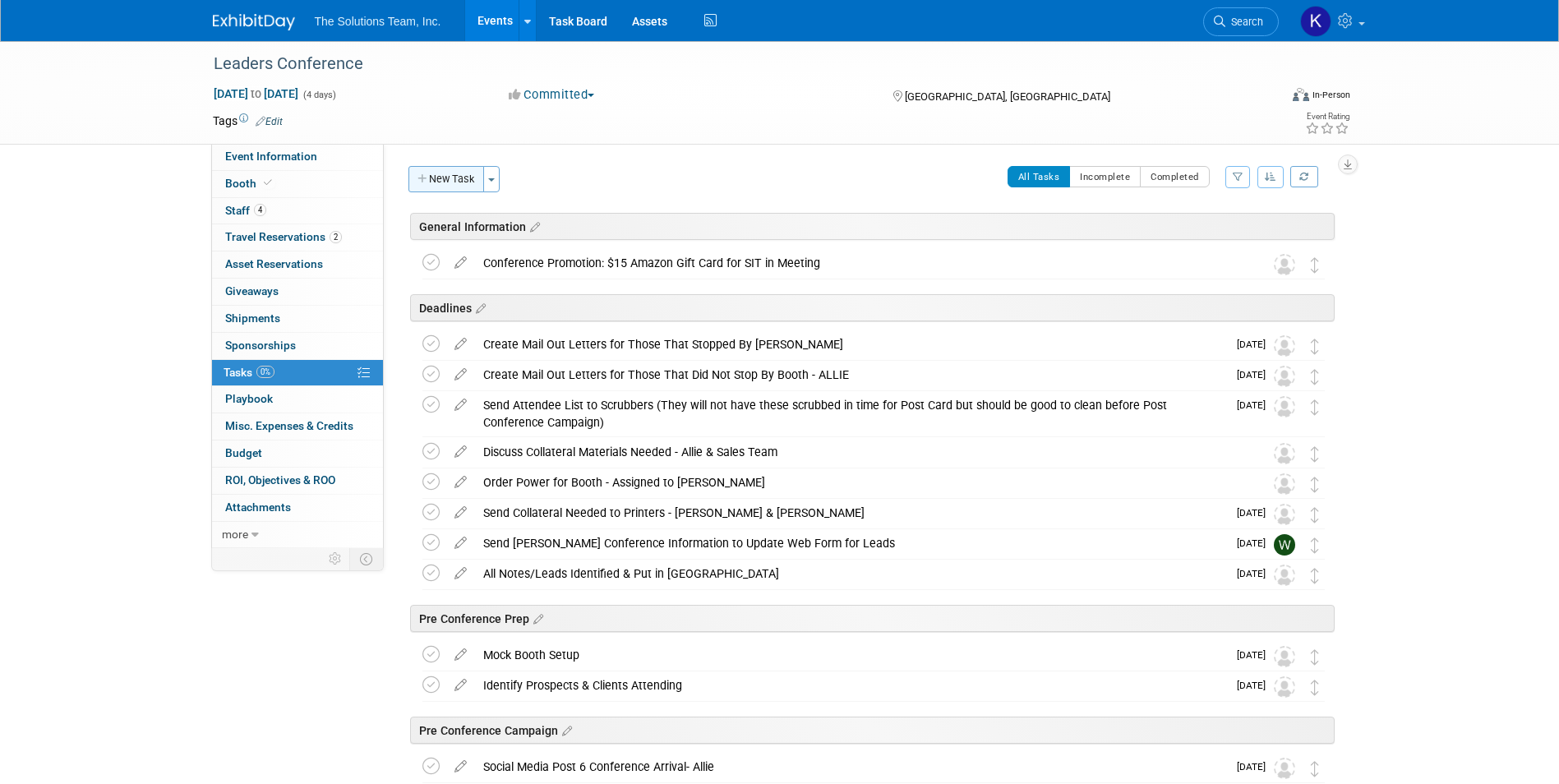
click at [453, 176] on button "New Task" at bounding box center [446, 179] width 76 height 26
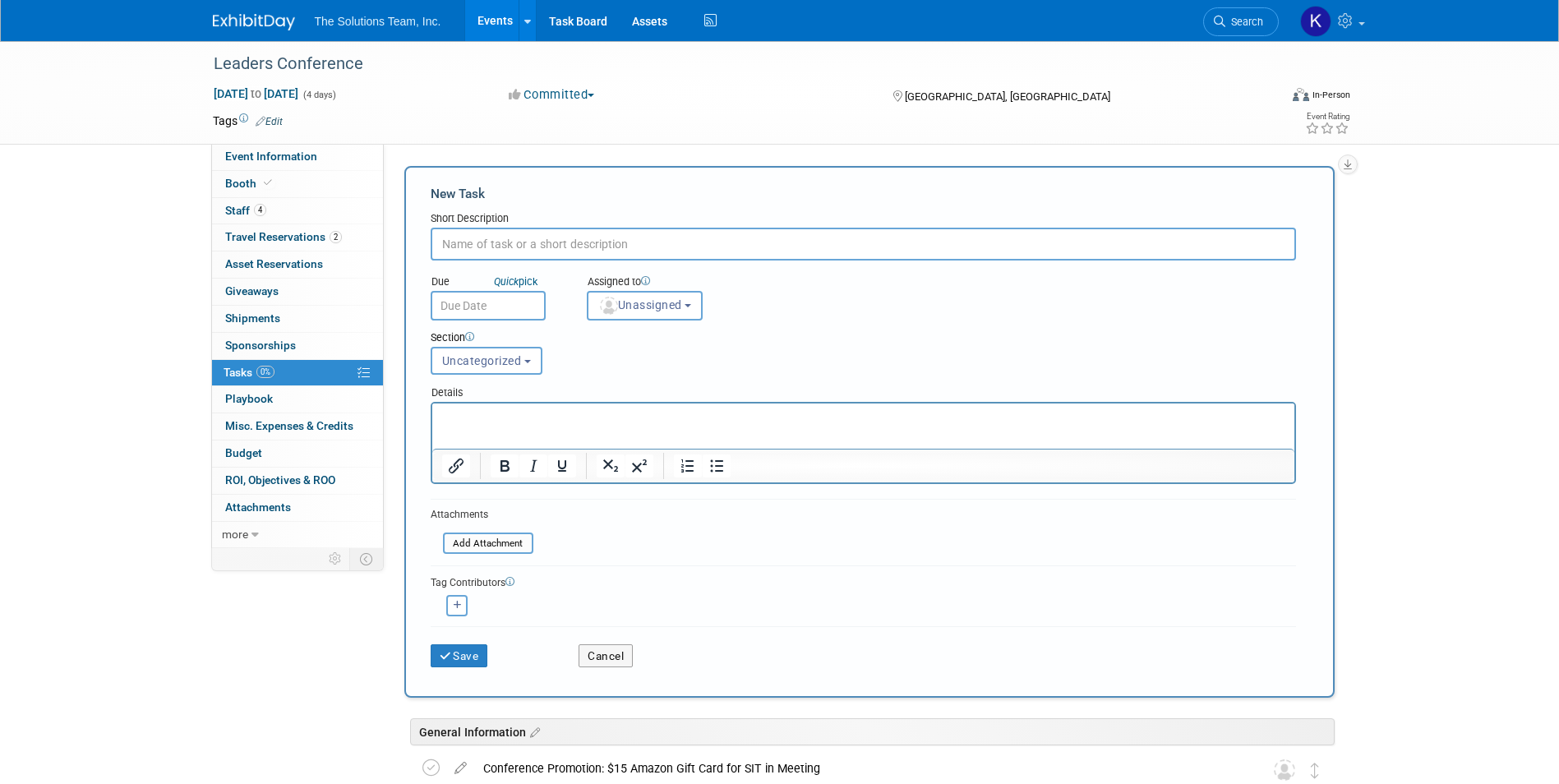
click at [485, 240] on input "text" at bounding box center [863, 244] width 866 height 33
type input "Silver Phone Chargers - QTY 2"
click at [467, 654] on button "Save" at bounding box center [459, 655] width 58 height 23
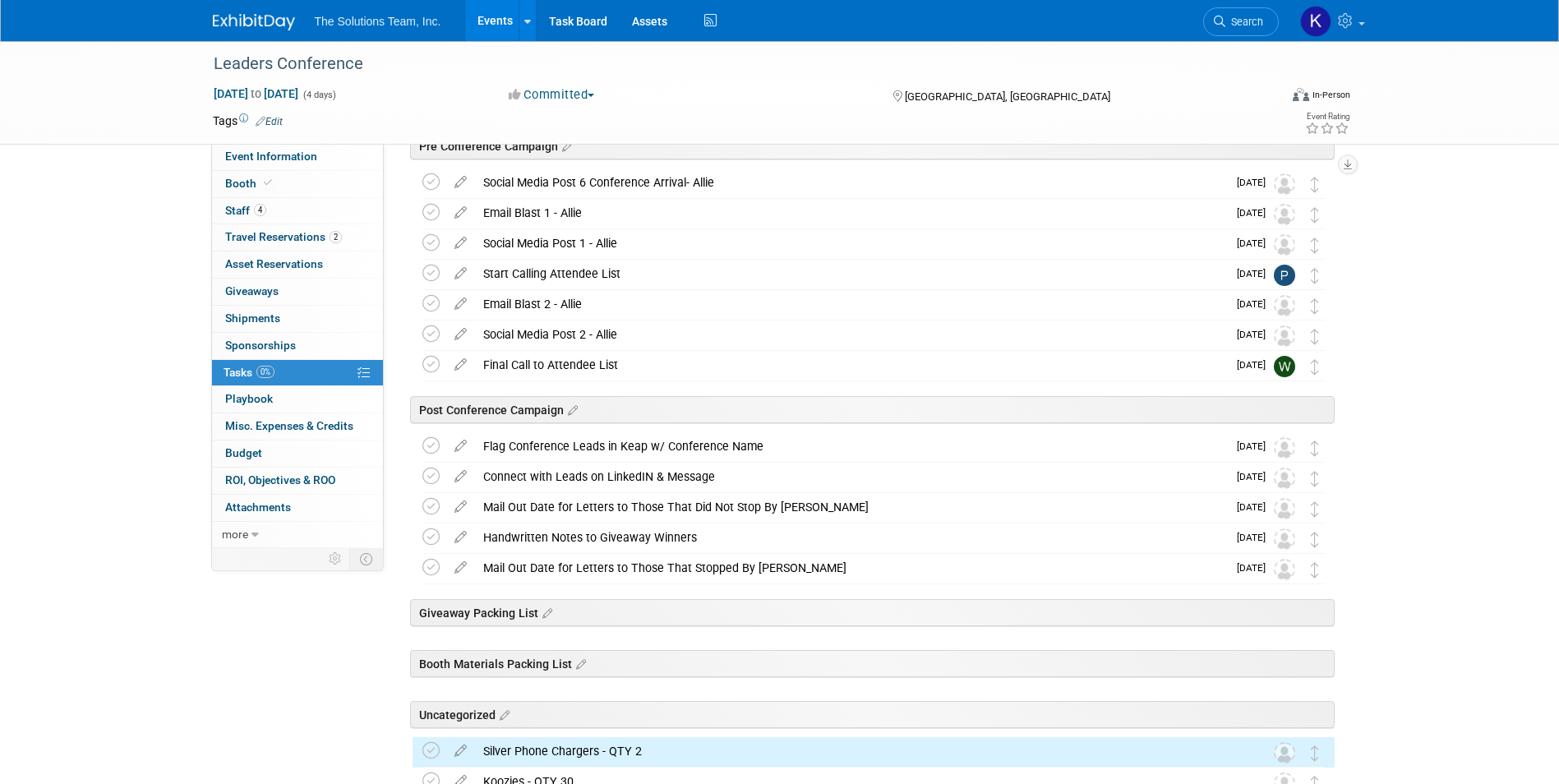
scroll to position [820, 0]
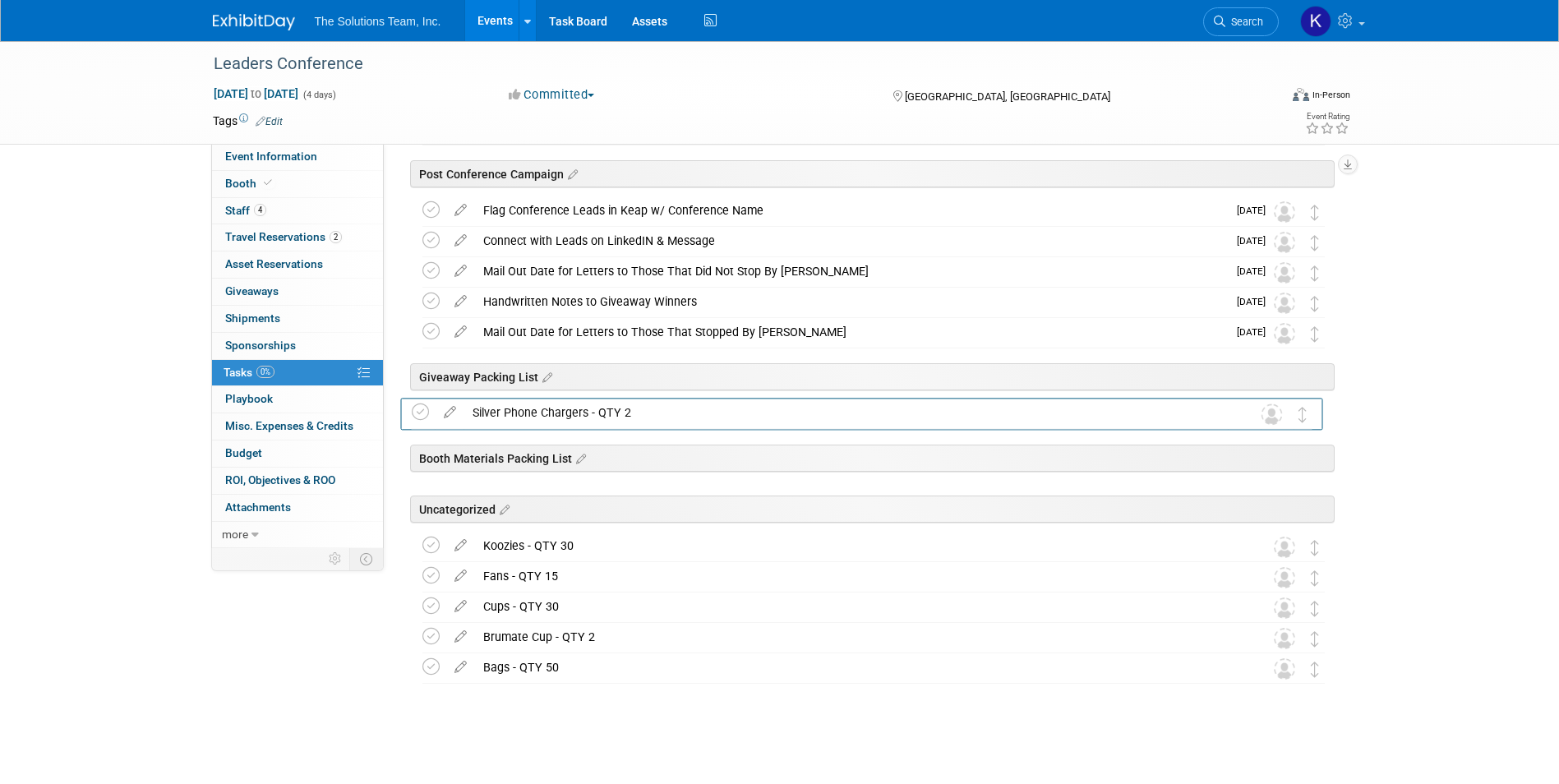
drag, startPoint x: 1318, startPoint y: 519, endPoint x: 1307, endPoint y: 416, distance: 103.6
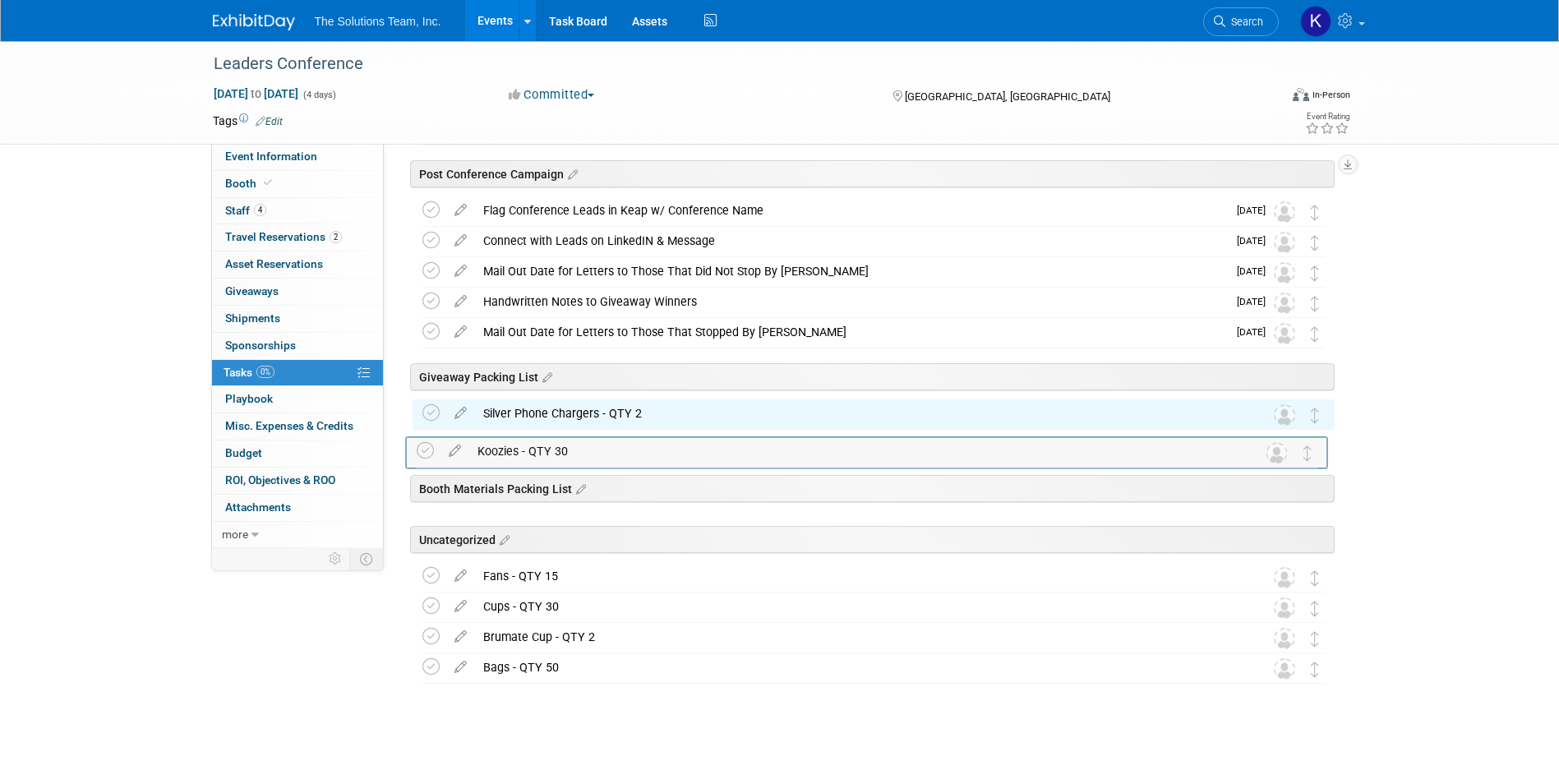
drag, startPoint x: 1321, startPoint y: 551, endPoint x: 1315, endPoint y: 452, distance: 99.2
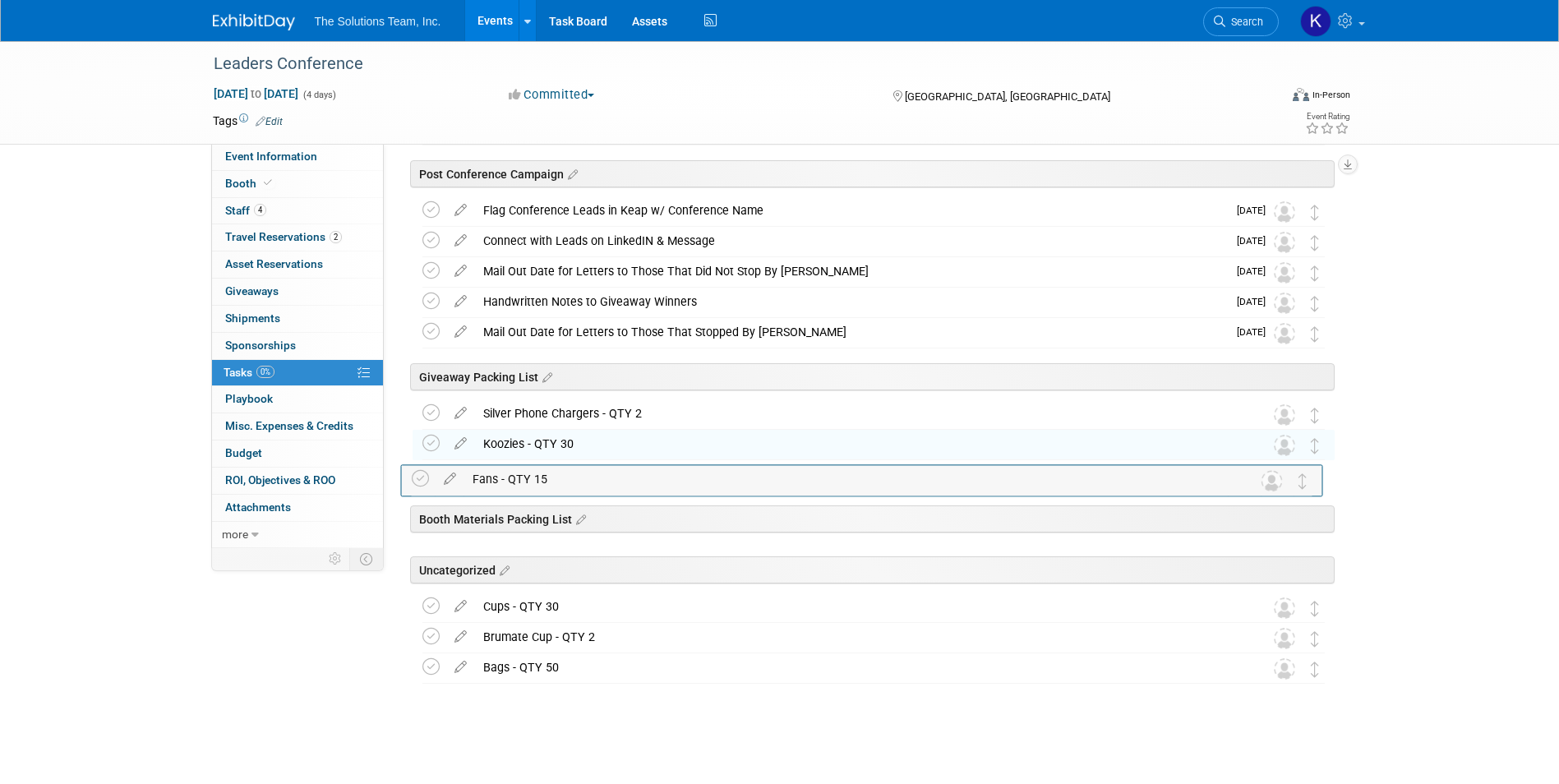
drag, startPoint x: 1322, startPoint y: 580, endPoint x: 1310, endPoint y: 481, distance: 99.7
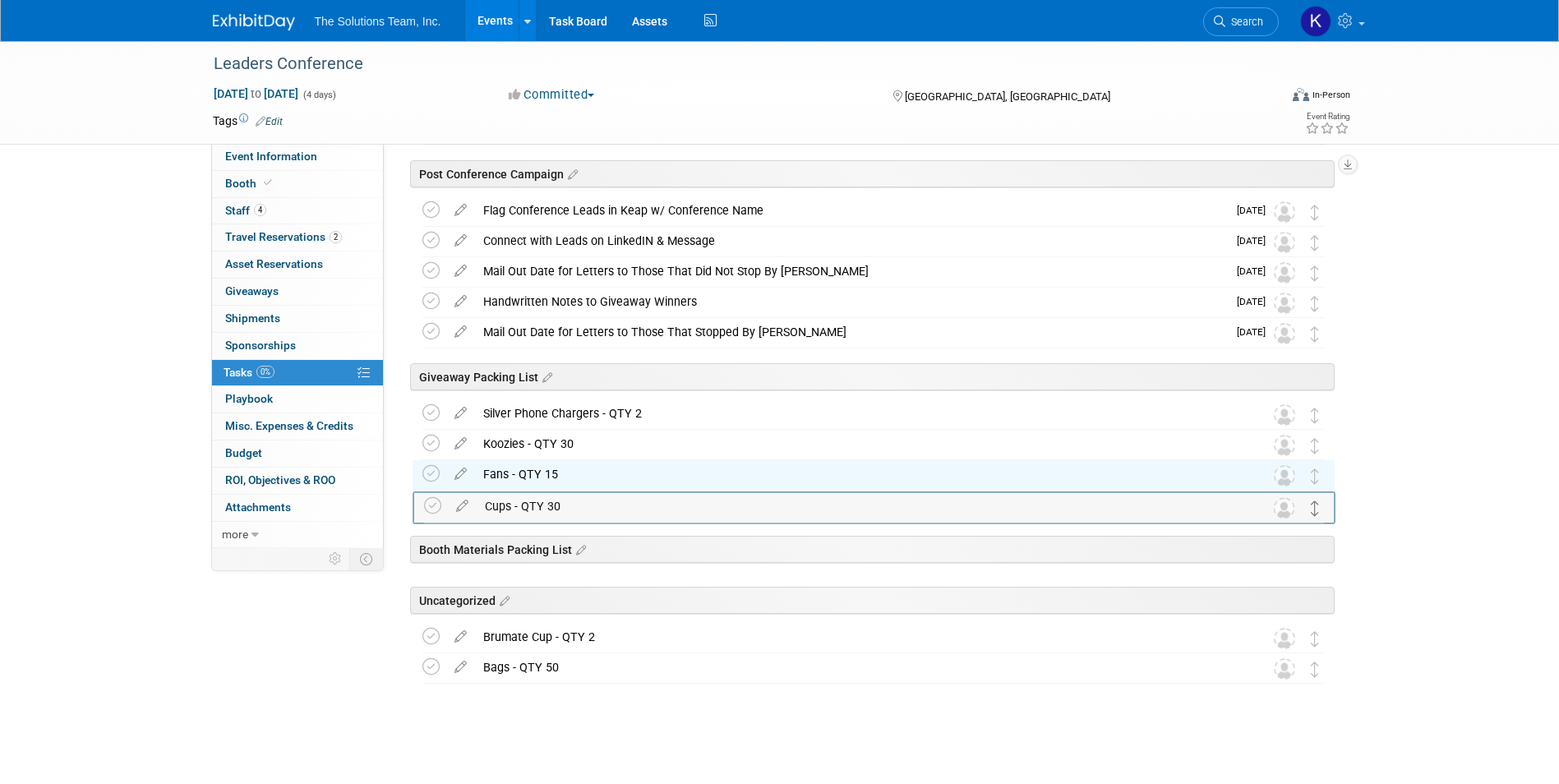
drag, startPoint x: 1317, startPoint y: 608, endPoint x: 1318, endPoint y: 507, distance: 101.0
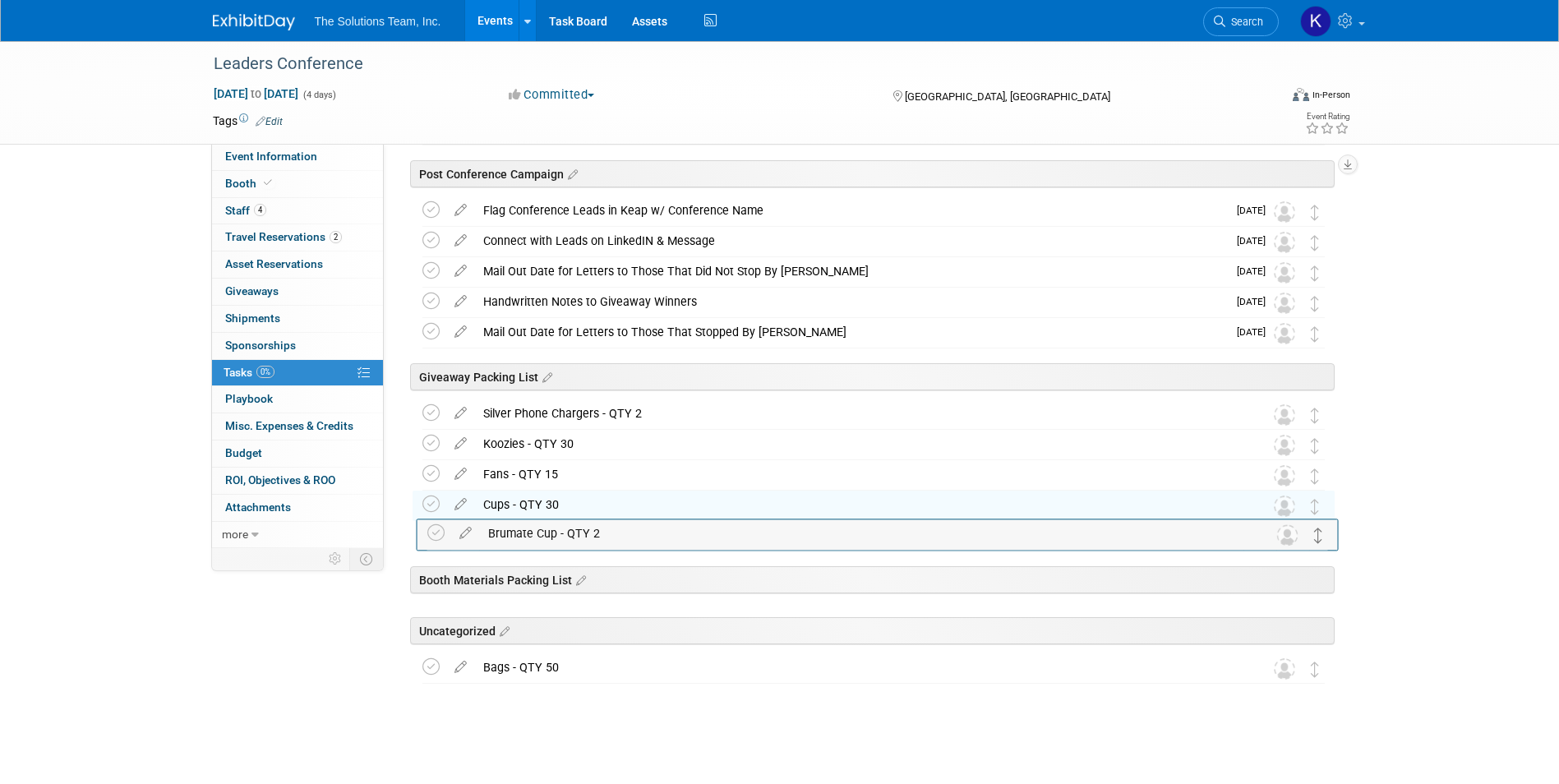
drag, startPoint x: 1313, startPoint y: 647, endPoint x: 1317, endPoint y: 542, distance: 105.1
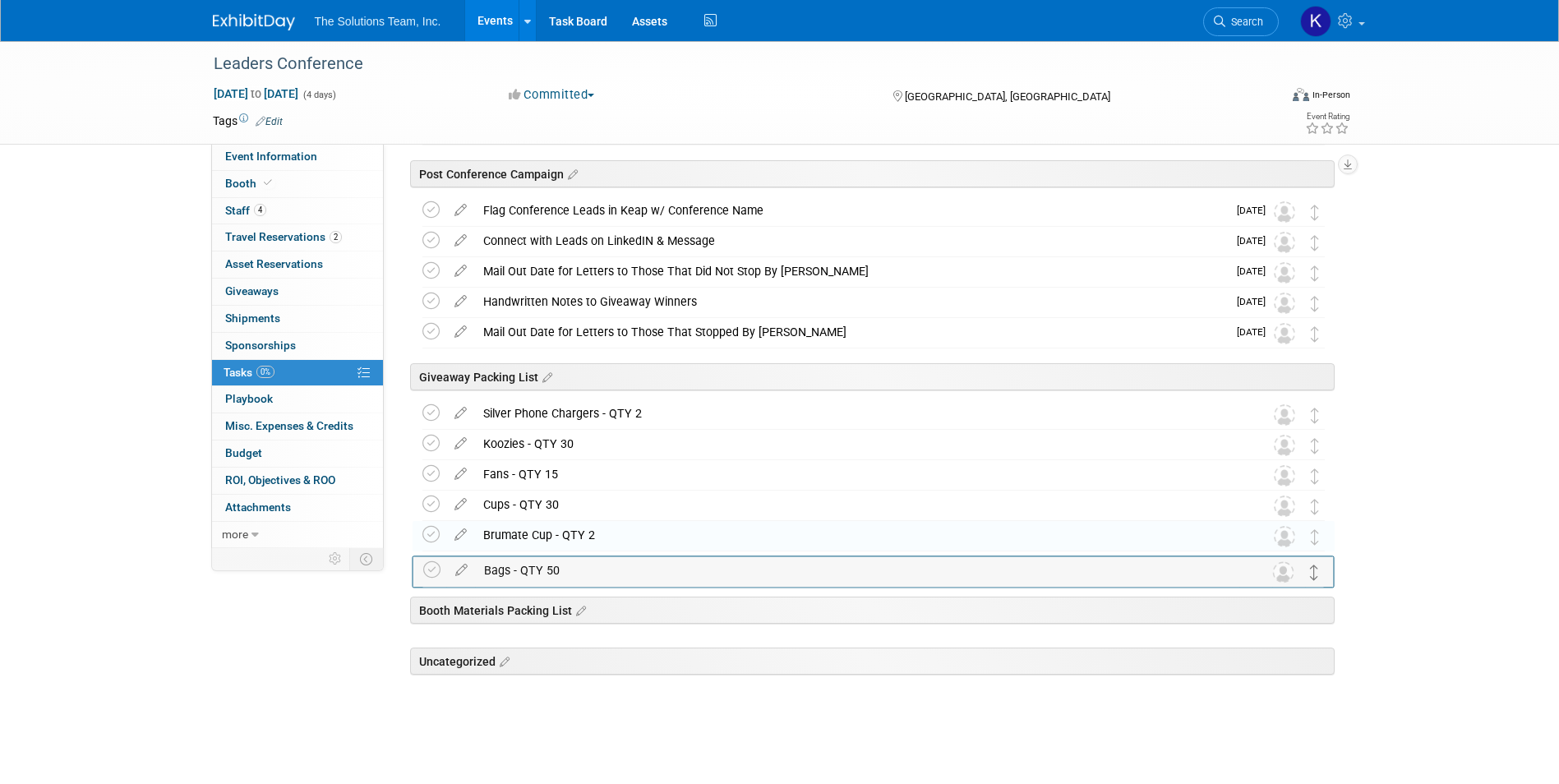
drag, startPoint x: 1312, startPoint y: 668, endPoint x: 1312, endPoint y: 570, distance: 98.0
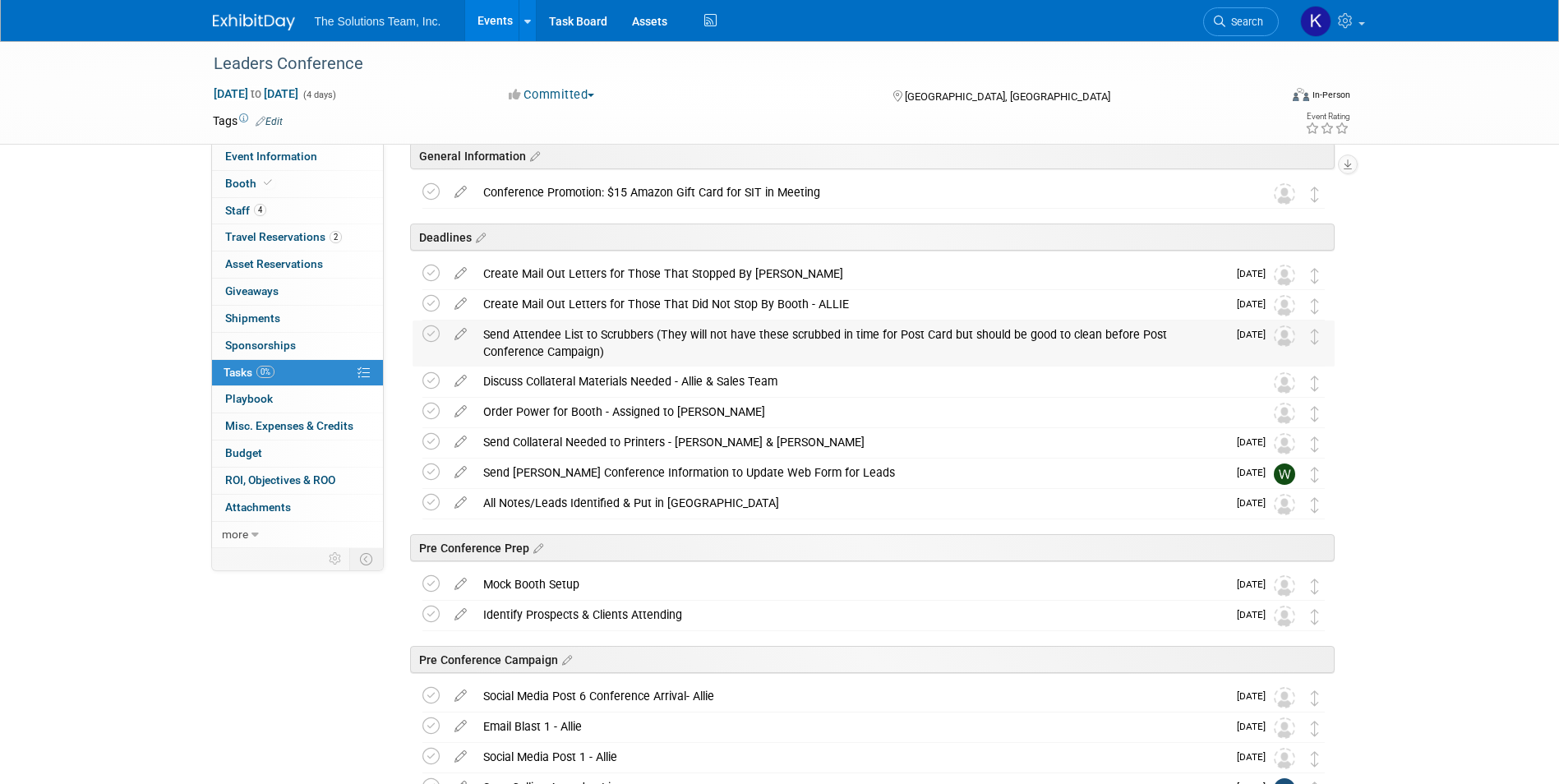
scroll to position [0, 0]
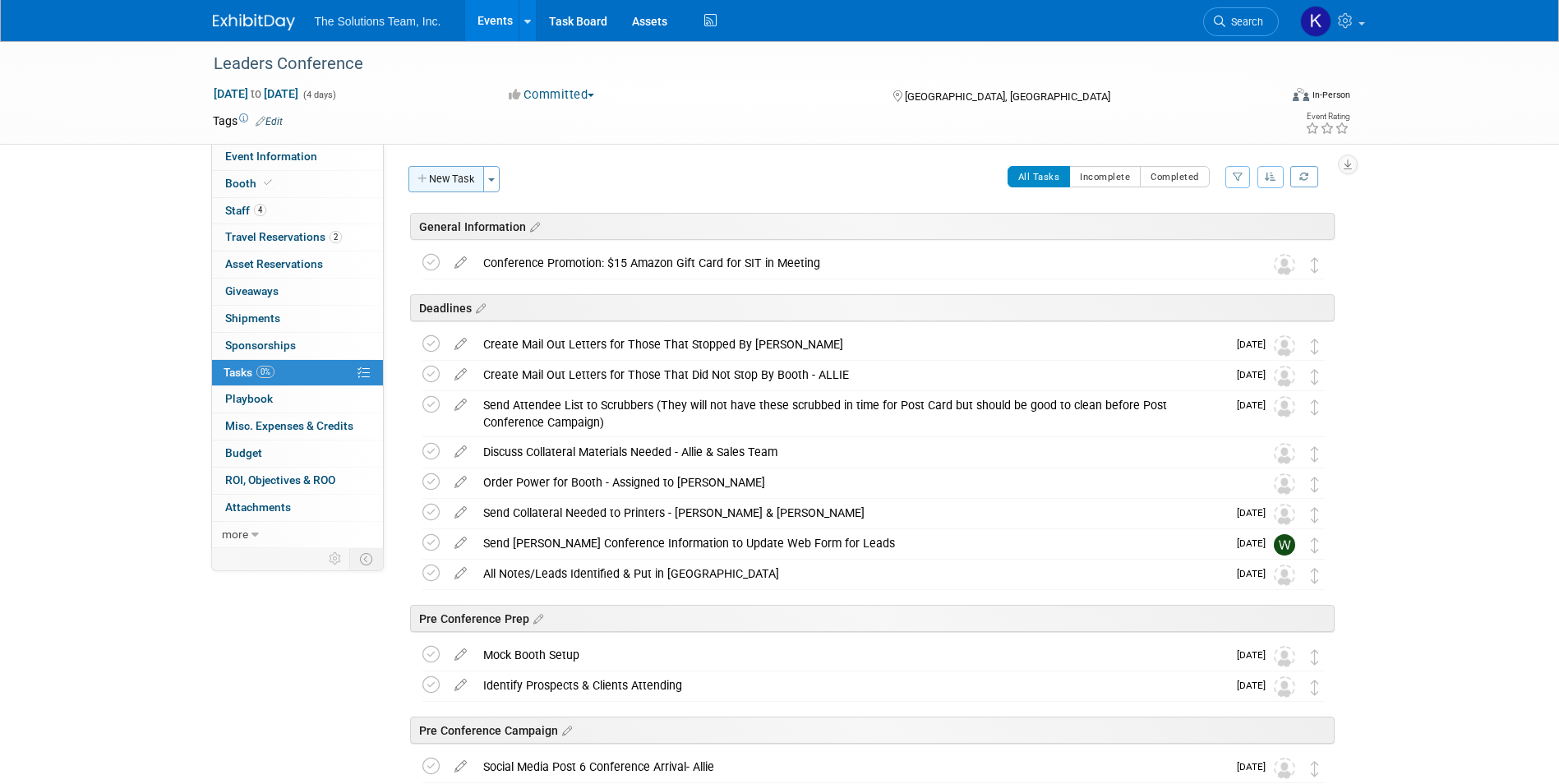
click at [435, 180] on button "New Task" at bounding box center [446, 179] width 76 height 26
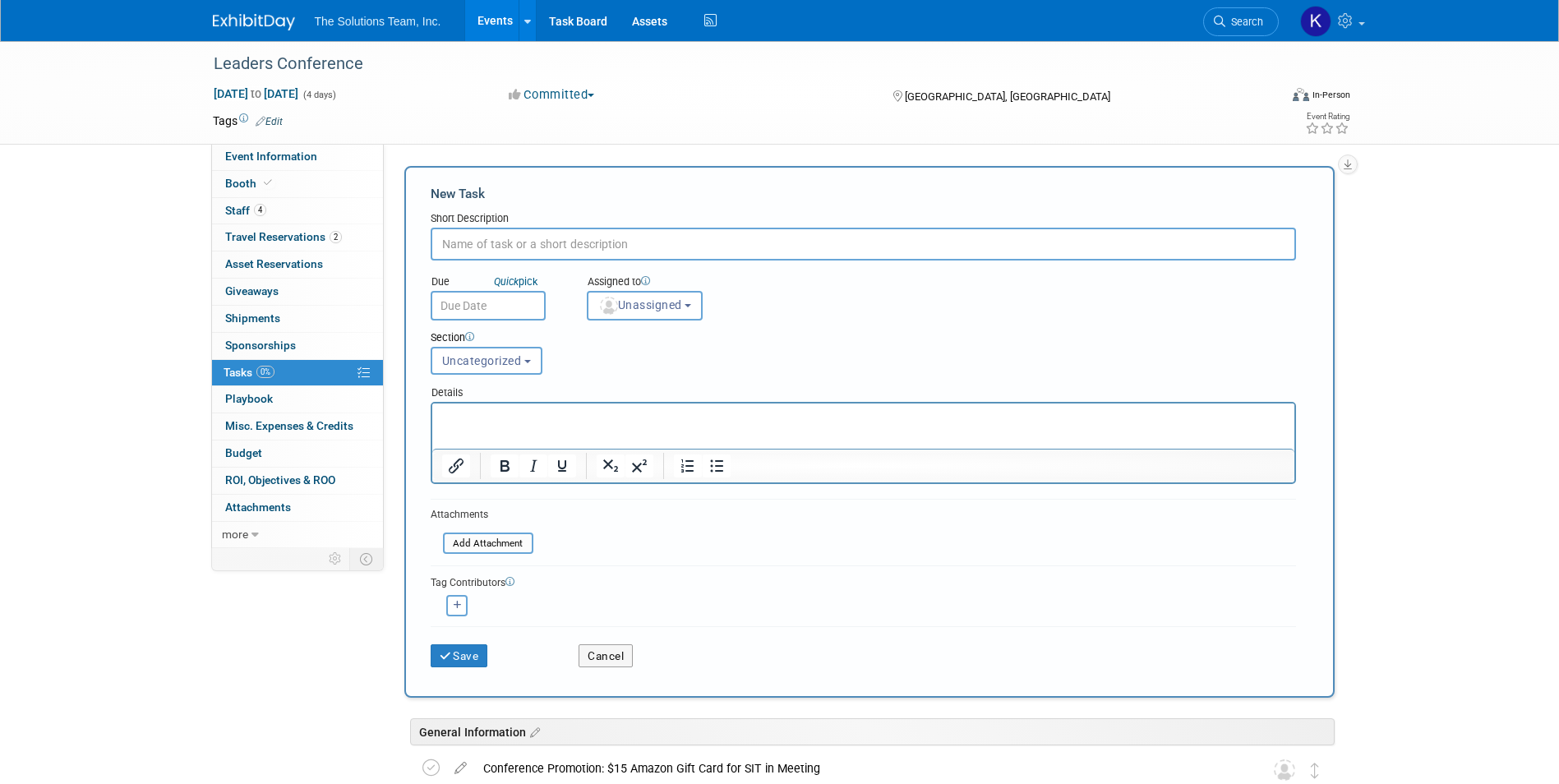
click at [518, 249] on input "text" at bounding box center [863, 244] width 866 height 33
paste input "Flooring"
type input "Flooring"
click at [472, 658] on button "Save" at bounding box center [459, 655] width 58 height 23
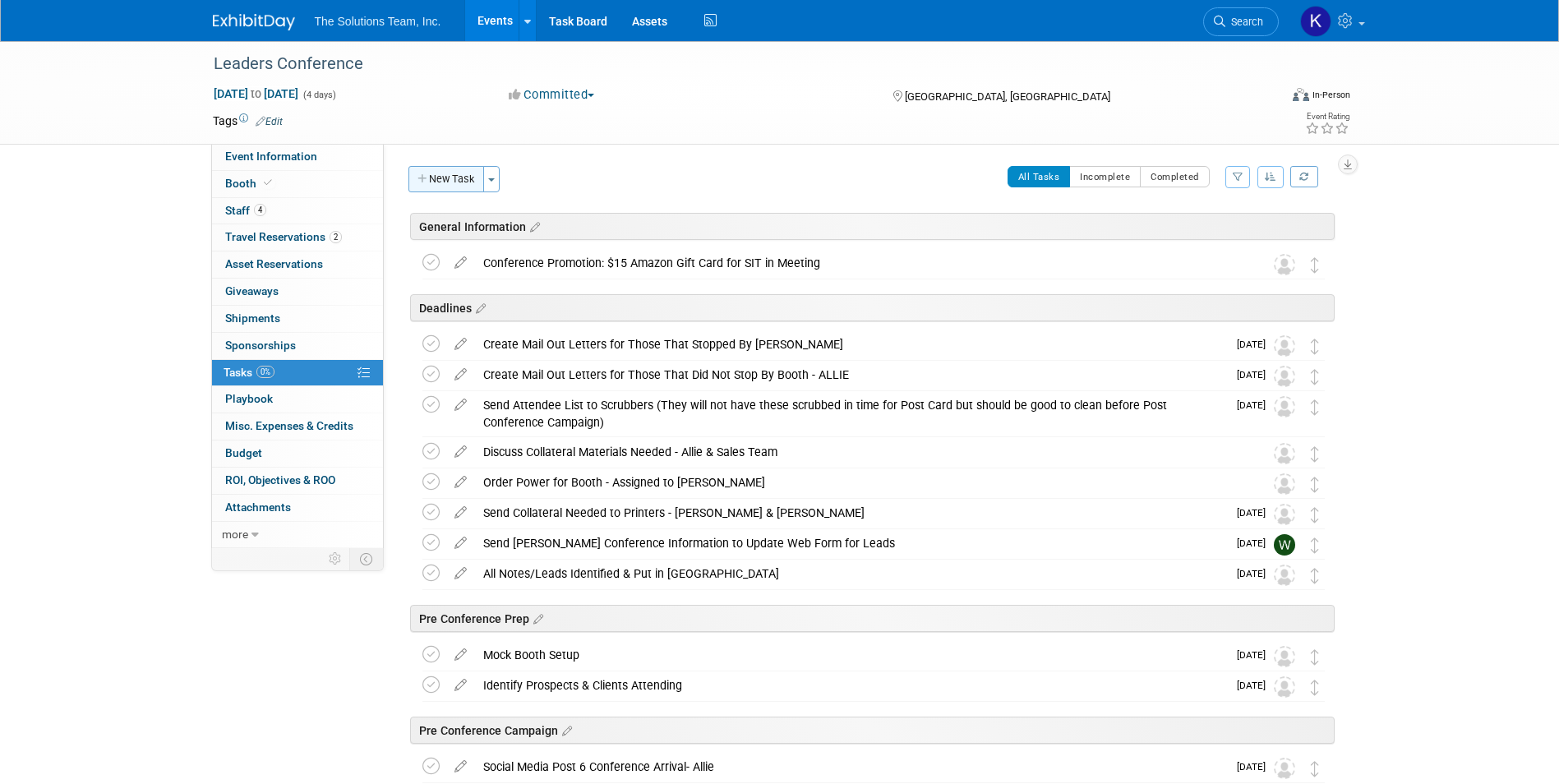
click at [445, 179] on button "New Task" at bounding box center [446, 179] width 76 height 26
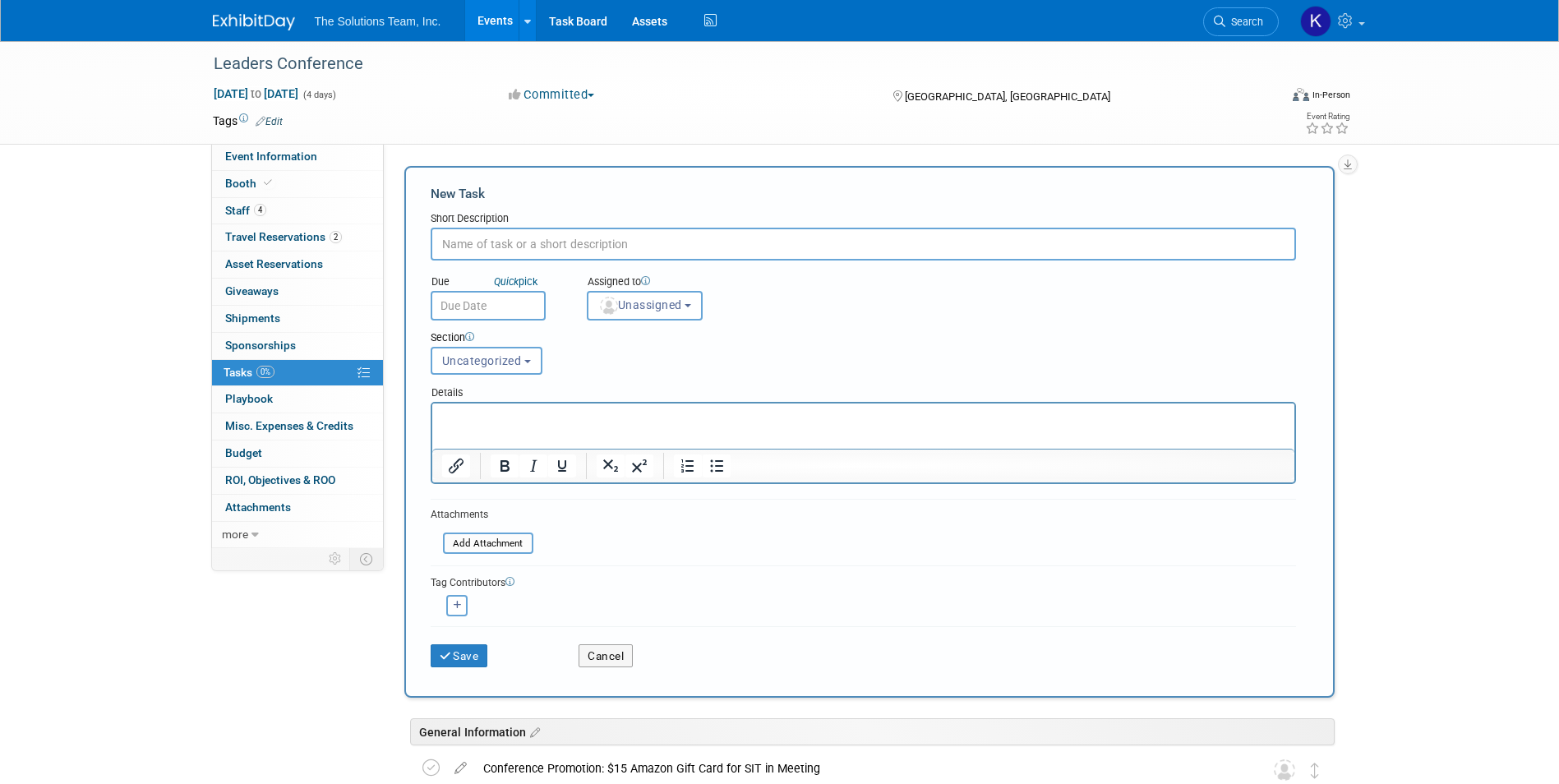
paste input "2 Colorful Lights"
type input "2 Colorful Lights"
click at [459, 657] on button "Save" at bounding box center [459, 655] width 58 height 23
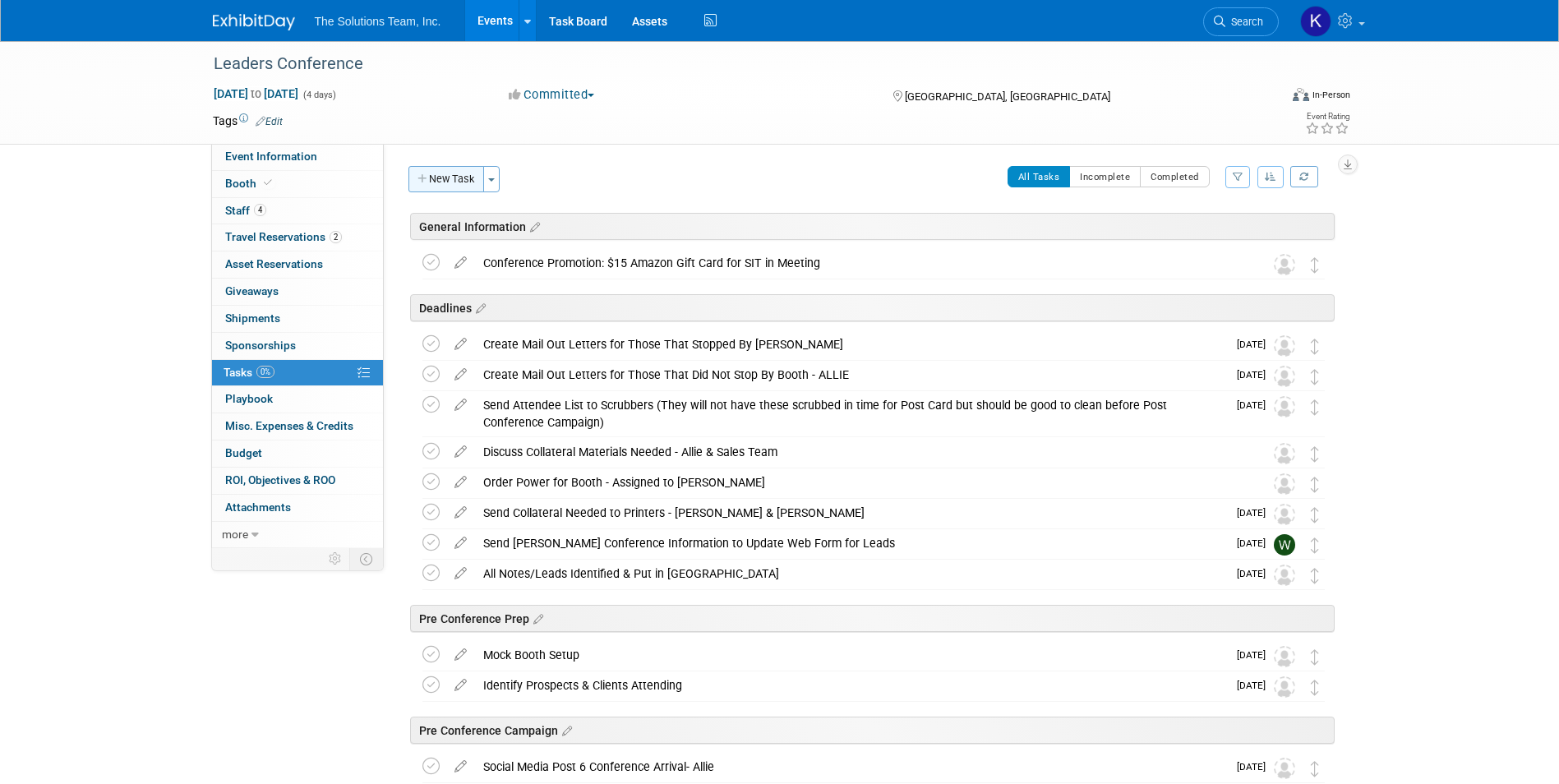
click at [462, 171] on button "New Task" at bounding box center [446, 179] width 76 height 26
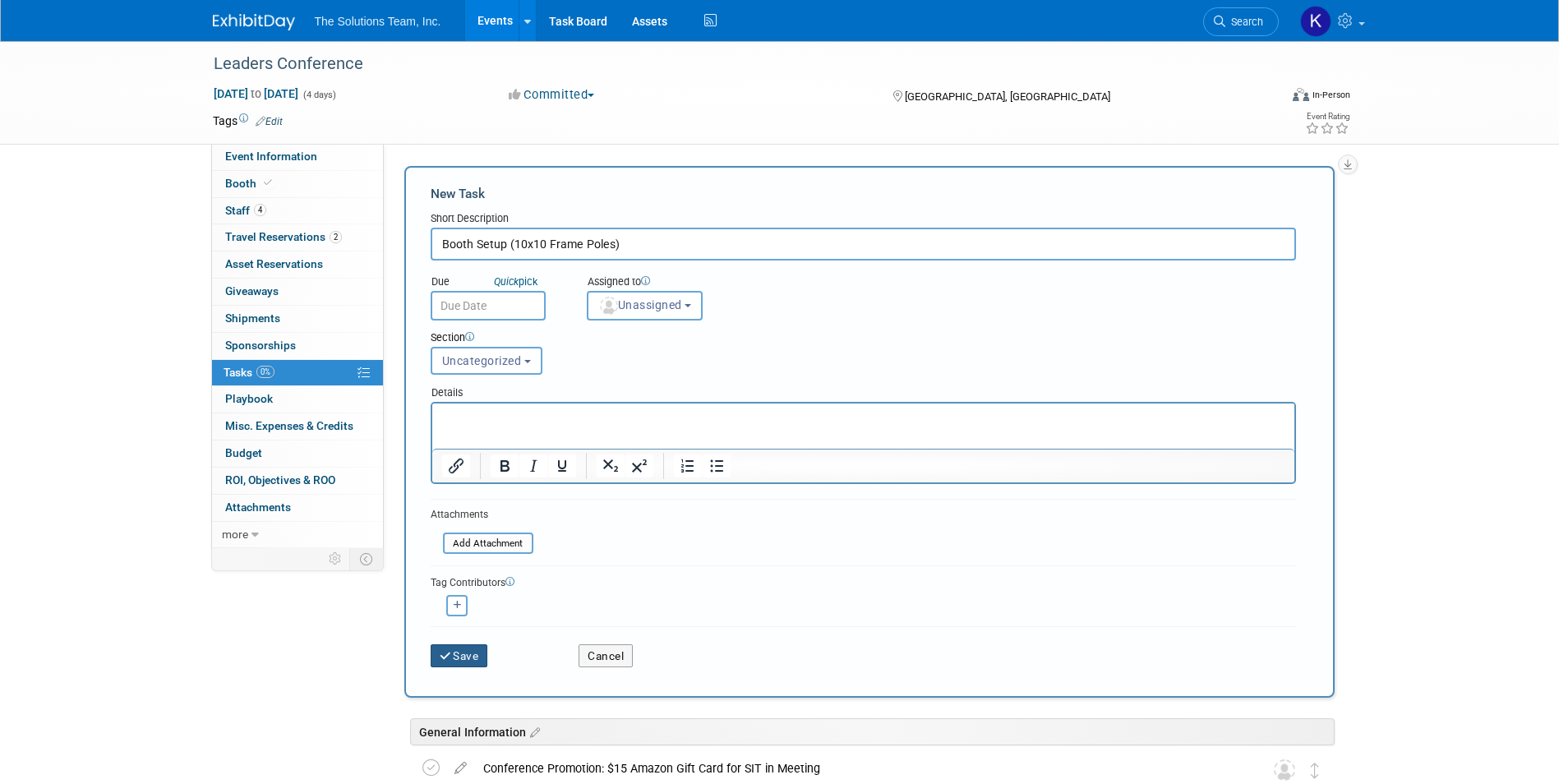
type input "Booth Setup (10x10 Frame Poles)"
click at [481, 647] on button "Save" at bounding box center [459, 655] width 58 height 23
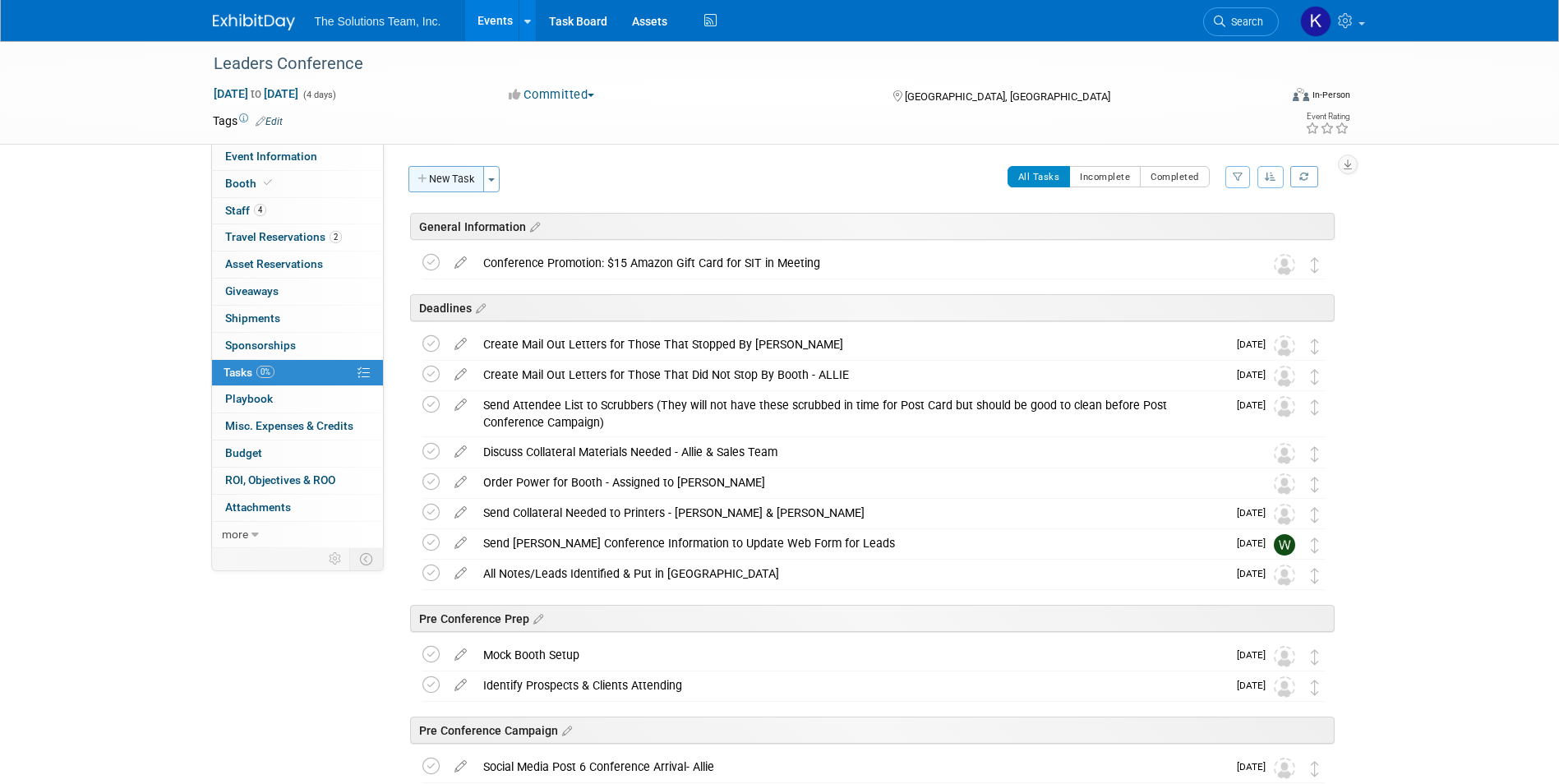
click at [433, 179] on button "New Task" at bounding box center [446, 179] width 76 height 26
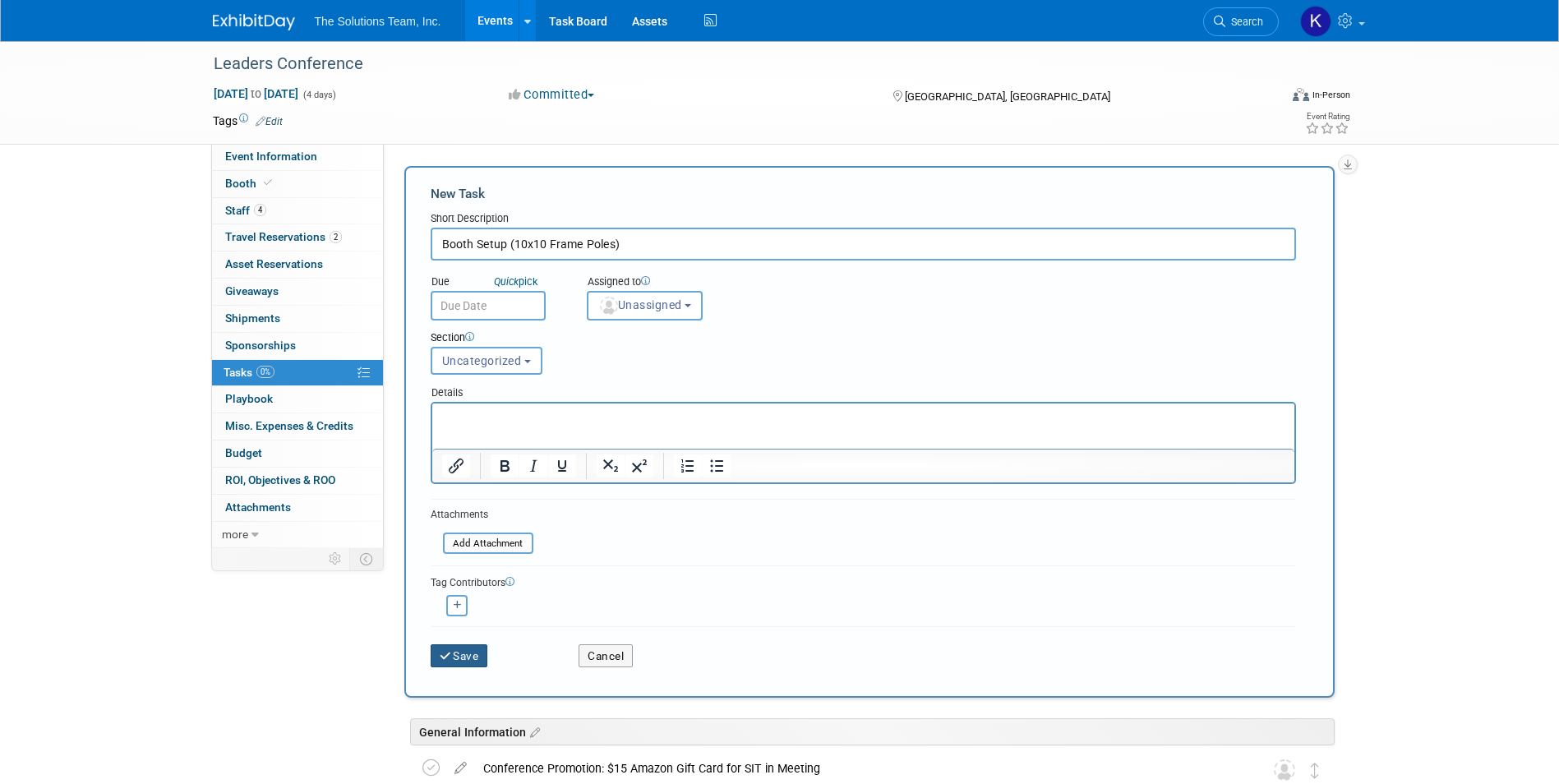
type input "Booth Setup (10x10 Frame Poles)"
click at [475, 654] on button "Save" at bounding box center [459, 655] width 58 height 23
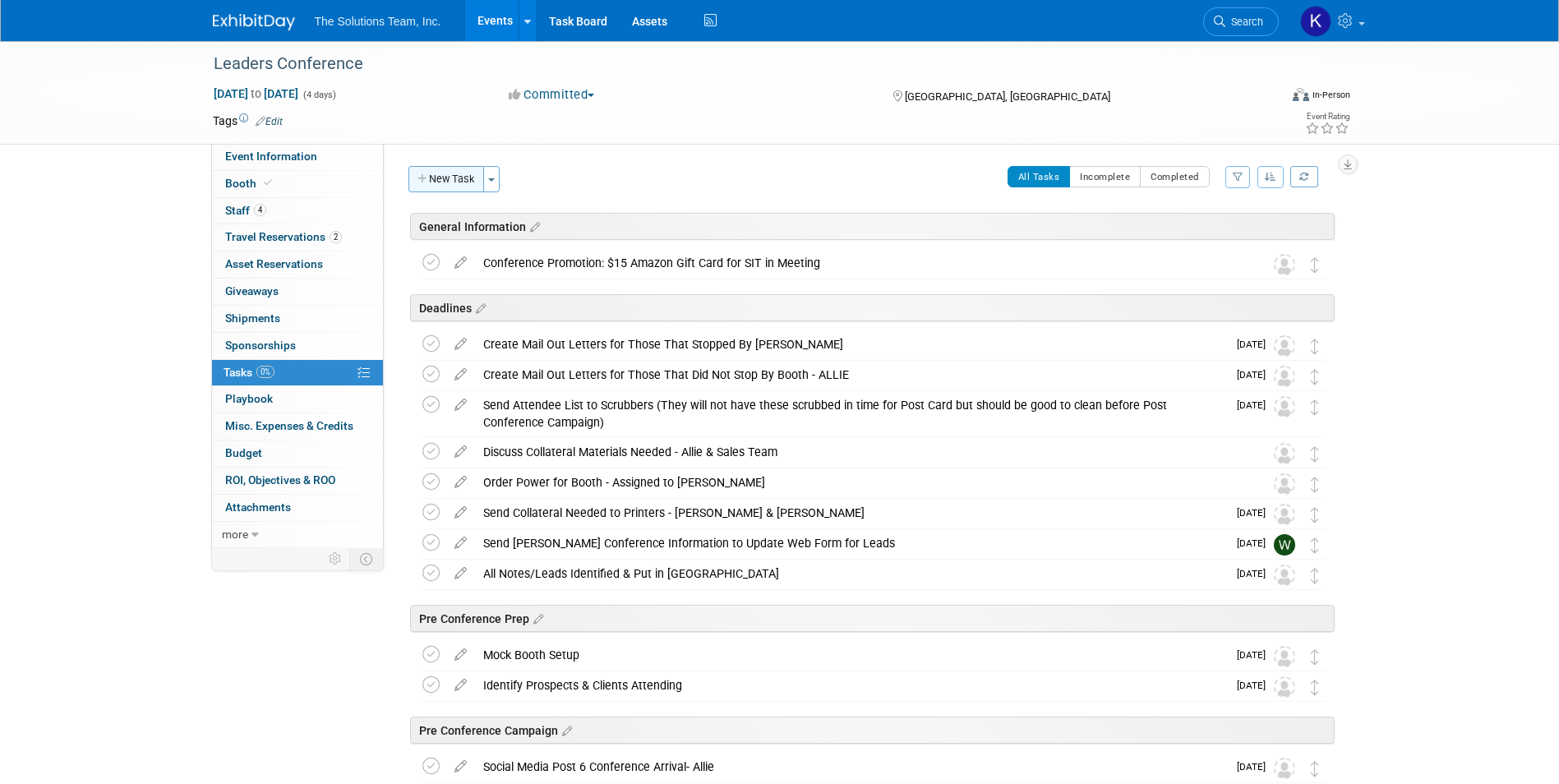
click at [433, 182] on button "New Task" at bounding box center [446, 179] width 76 height 26
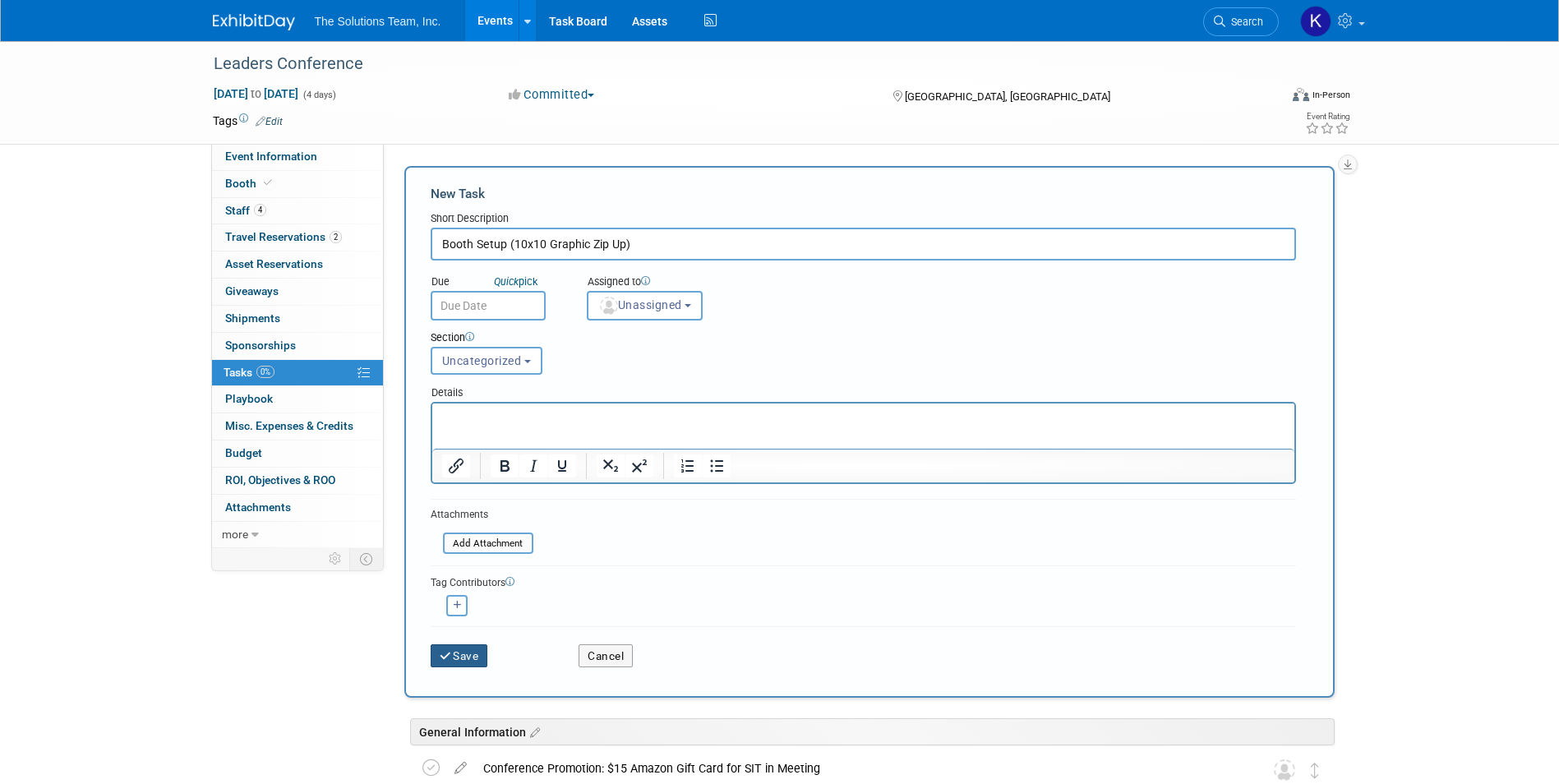
type input "Booth Setup (10x10 Graphic Zip Up)"
click at [477, 648] on button "Save" at bounding box center [459, 655] width 58 height 23
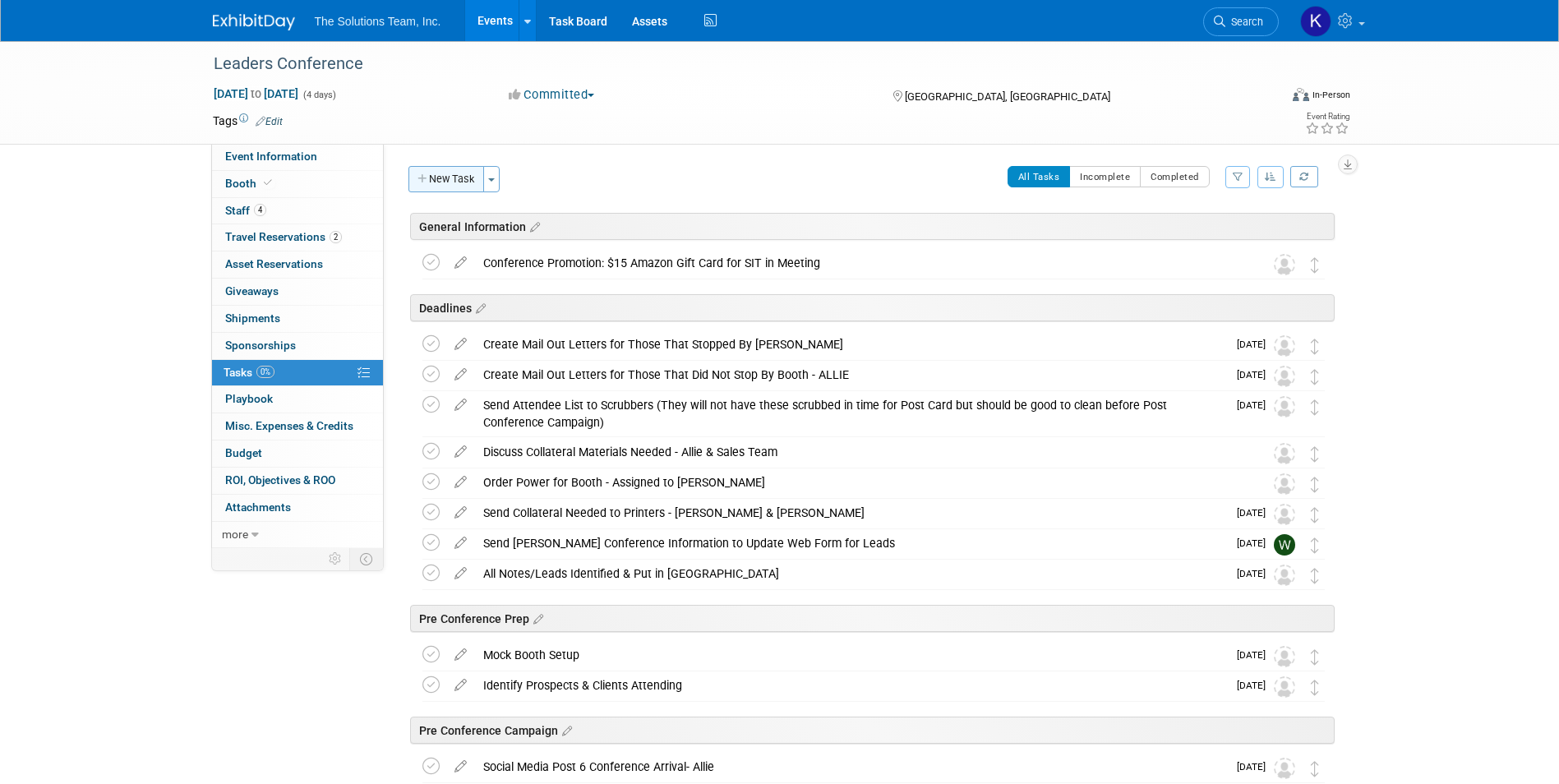
click at [455, 182] on button "New Task" at bounding box center [446, 179] width 76 height 26
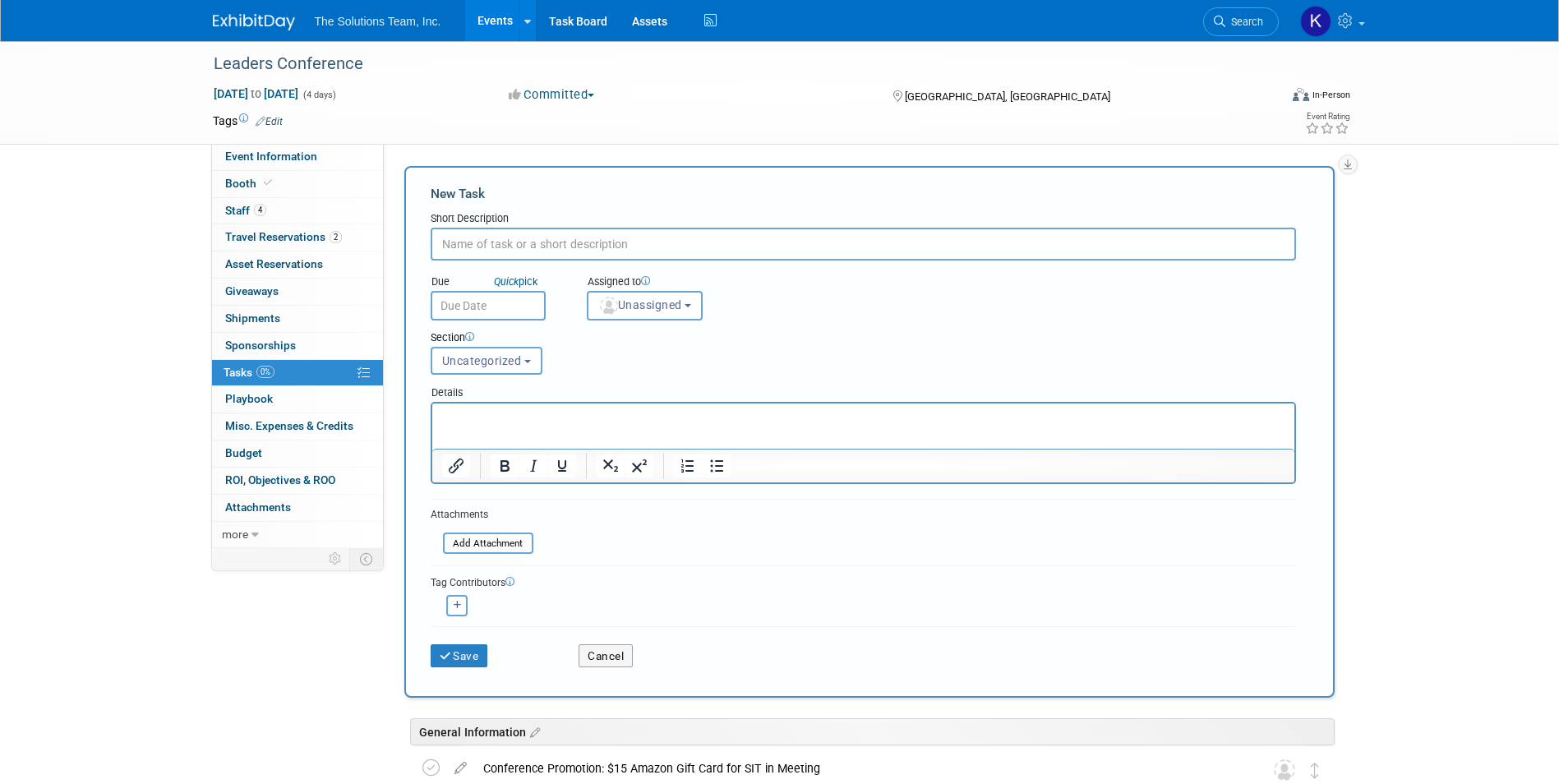
click at [496, 242] on input "text" at bounding box center [863, 244] width 866 height 33
type input "Booth Setup (10x10 Graphic Zip Up)"
click at [478, 651] on button "Save" at bounding box center [459, 655] width 58 height 23
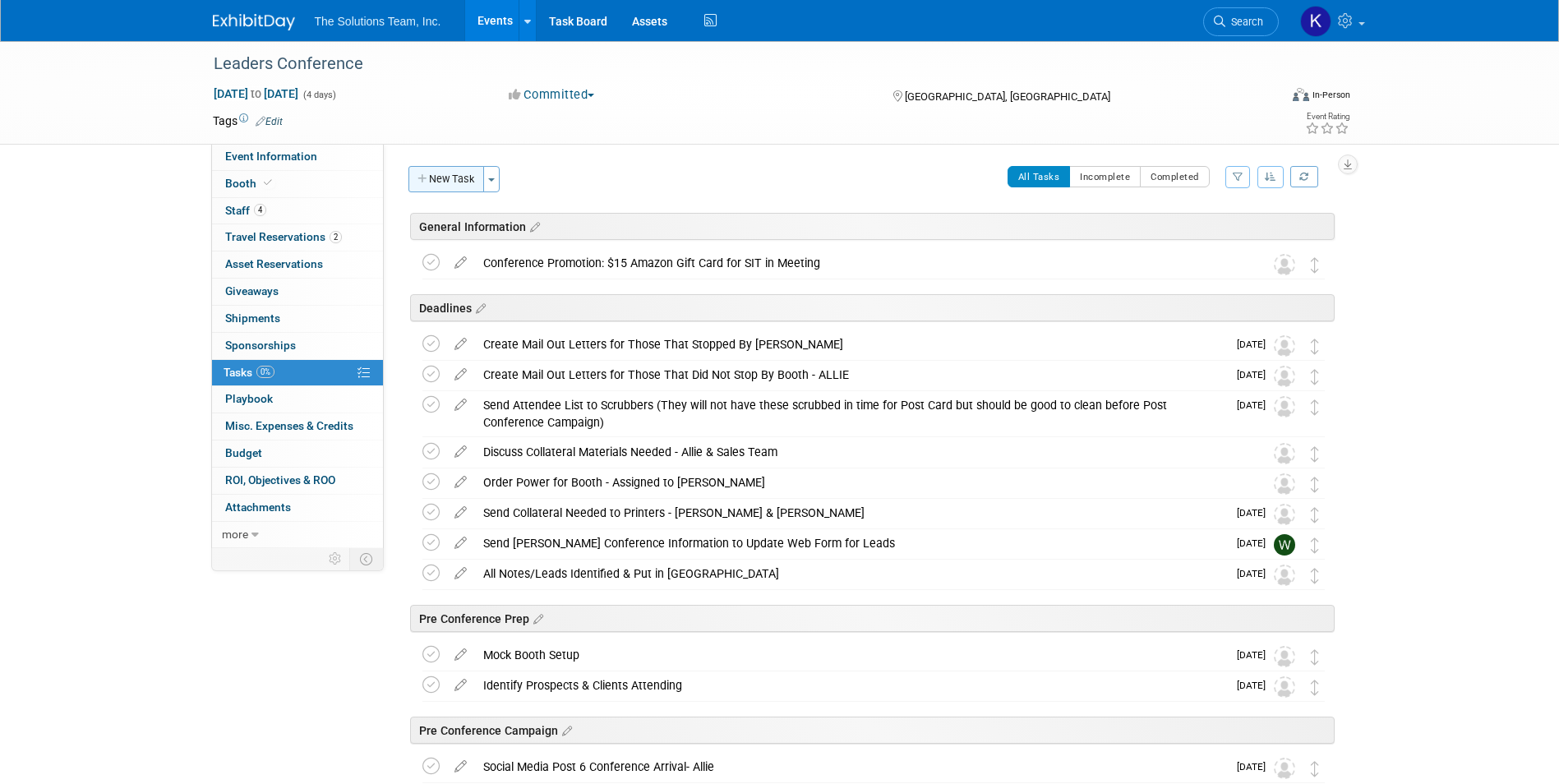
click at [446, 173] on button "New Task" at bounding box center [446, 179] width 76 height 26
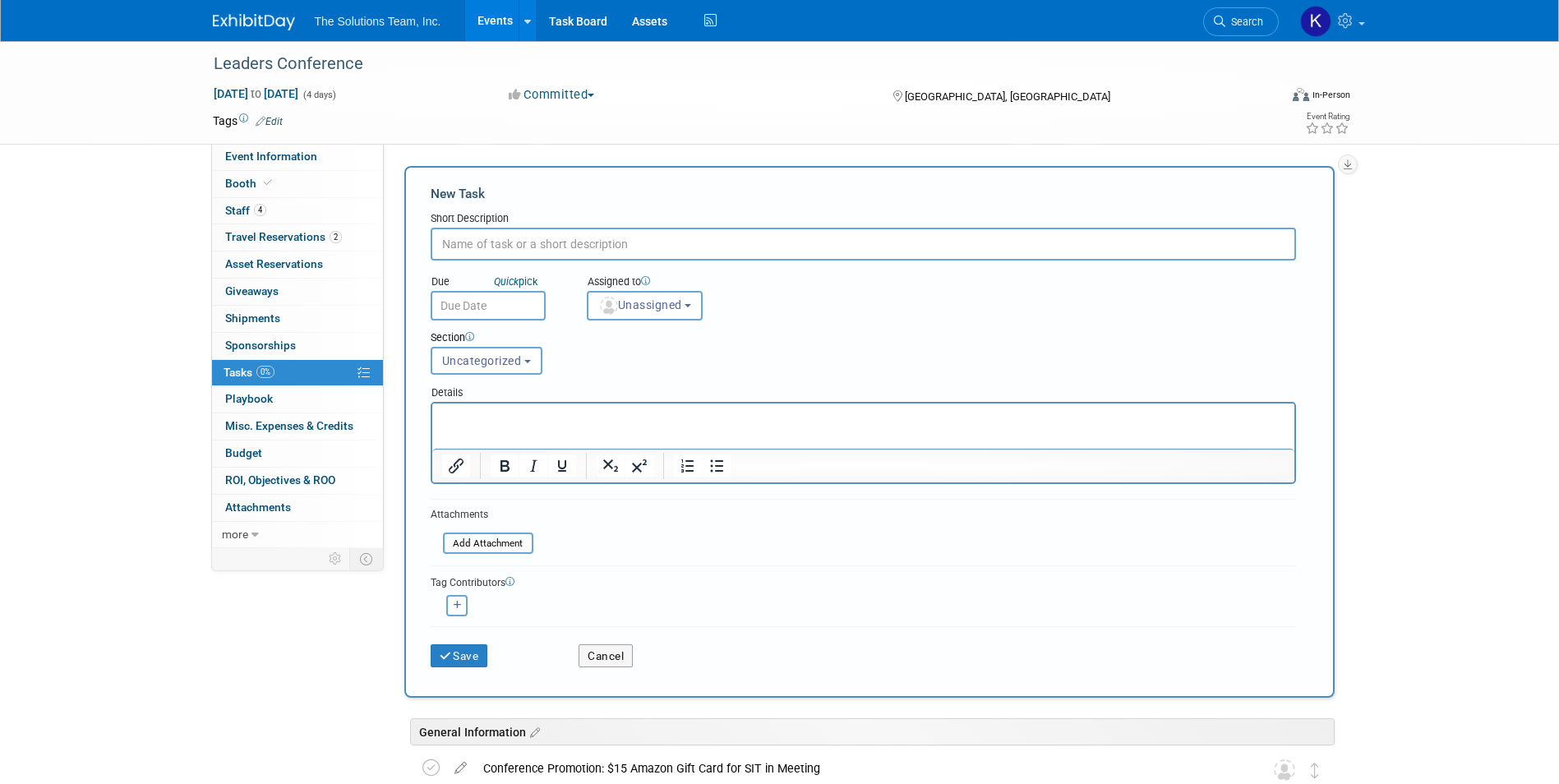
click at [517, 254] on input "text" at bounding box center [863, 244] width 866 height 33
paste input "Booth Setup (Booth Table Case & Poles)"
type input "Booth Setup (Booth Table Case & Poles)"
click at [466, 658] on button "Save" at bounding box center [459, 655] width 58 height 23
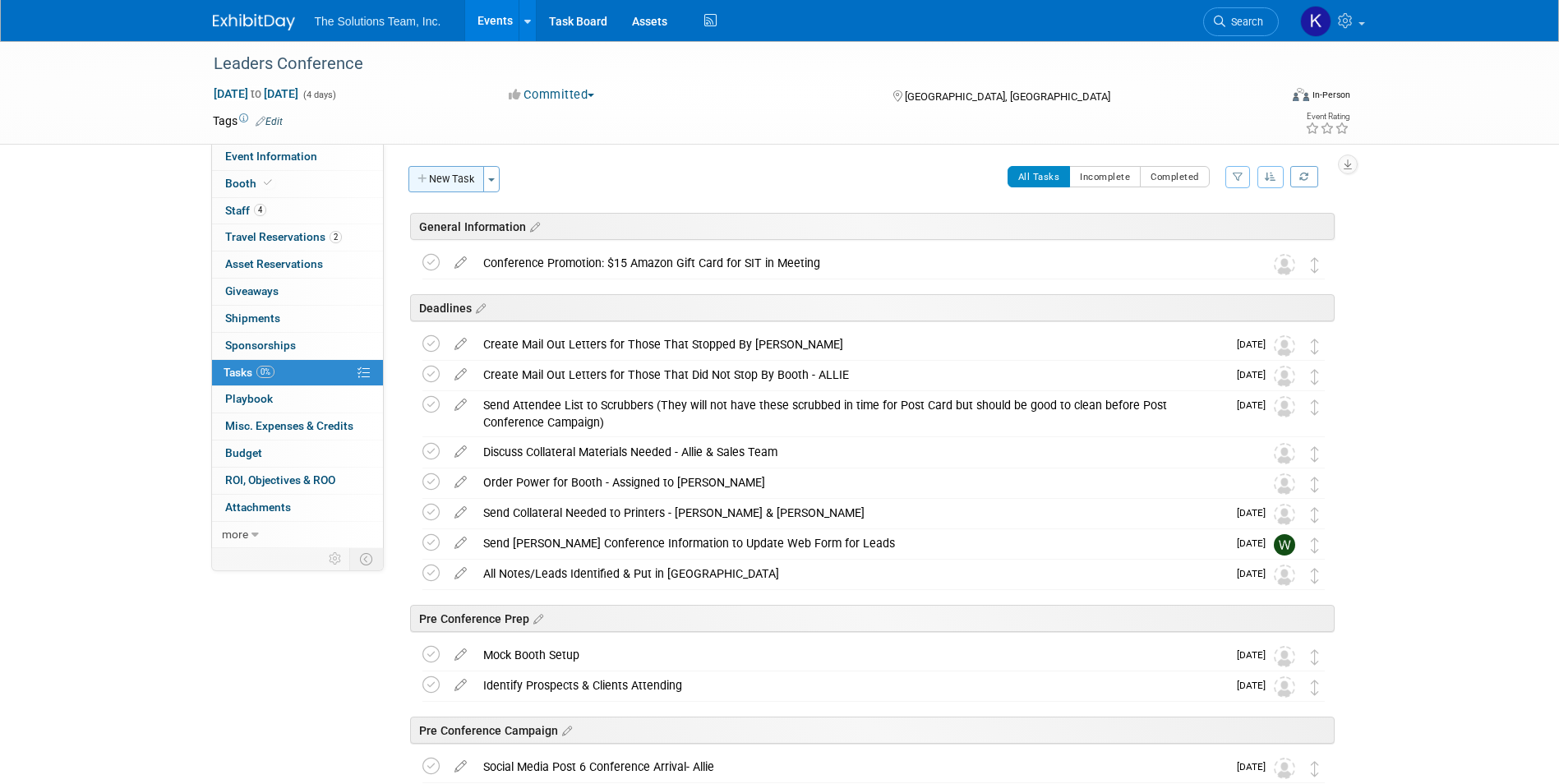
click at [446, 172] on button "New Task" at bounding box center [446, 179] width 76 height 26
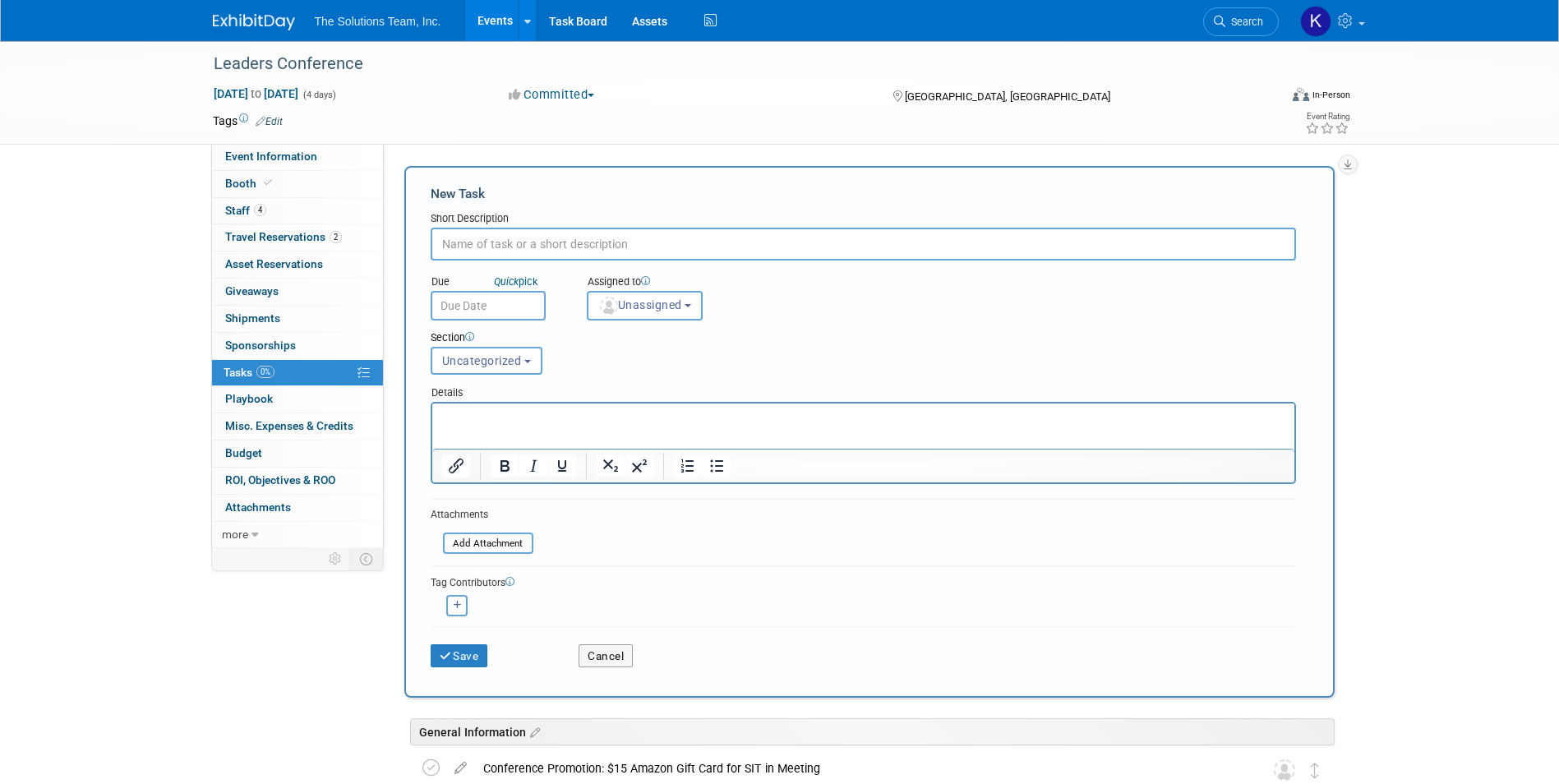
click at [585, 240] on input "text" at bounding box center [863, 244] width 866 height 33
paste input "Booth Setup (Booth Table Graphic Cover)"
type input "Booth Setup (Booth Table Graphic Cover)"
click at [473, 649] on button "Save" at bounding box center [459, 655] width 58 height 23
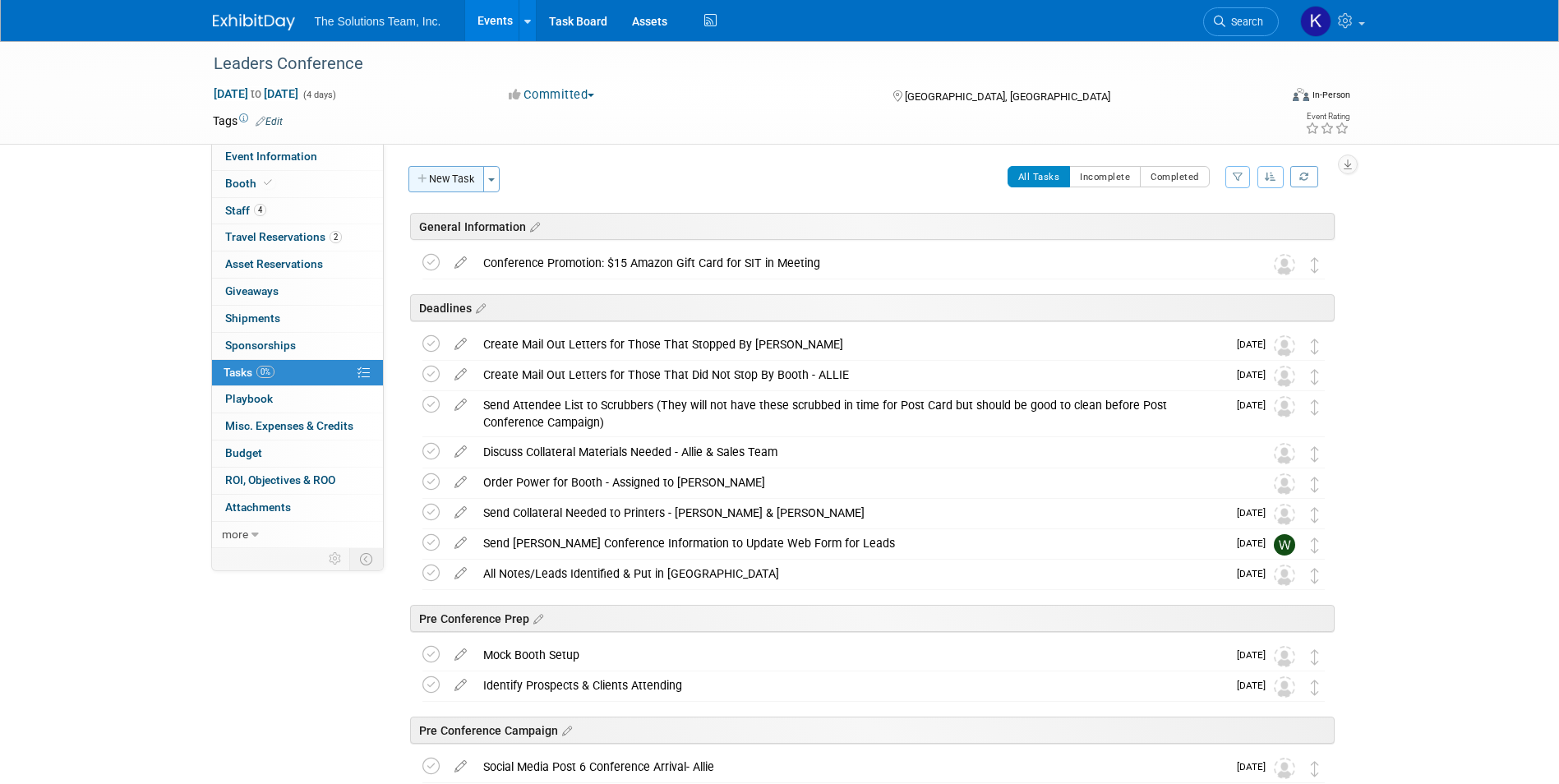
click at [449, 172] on button "New Task" at bounding box center [446, 179] width 76 height 26
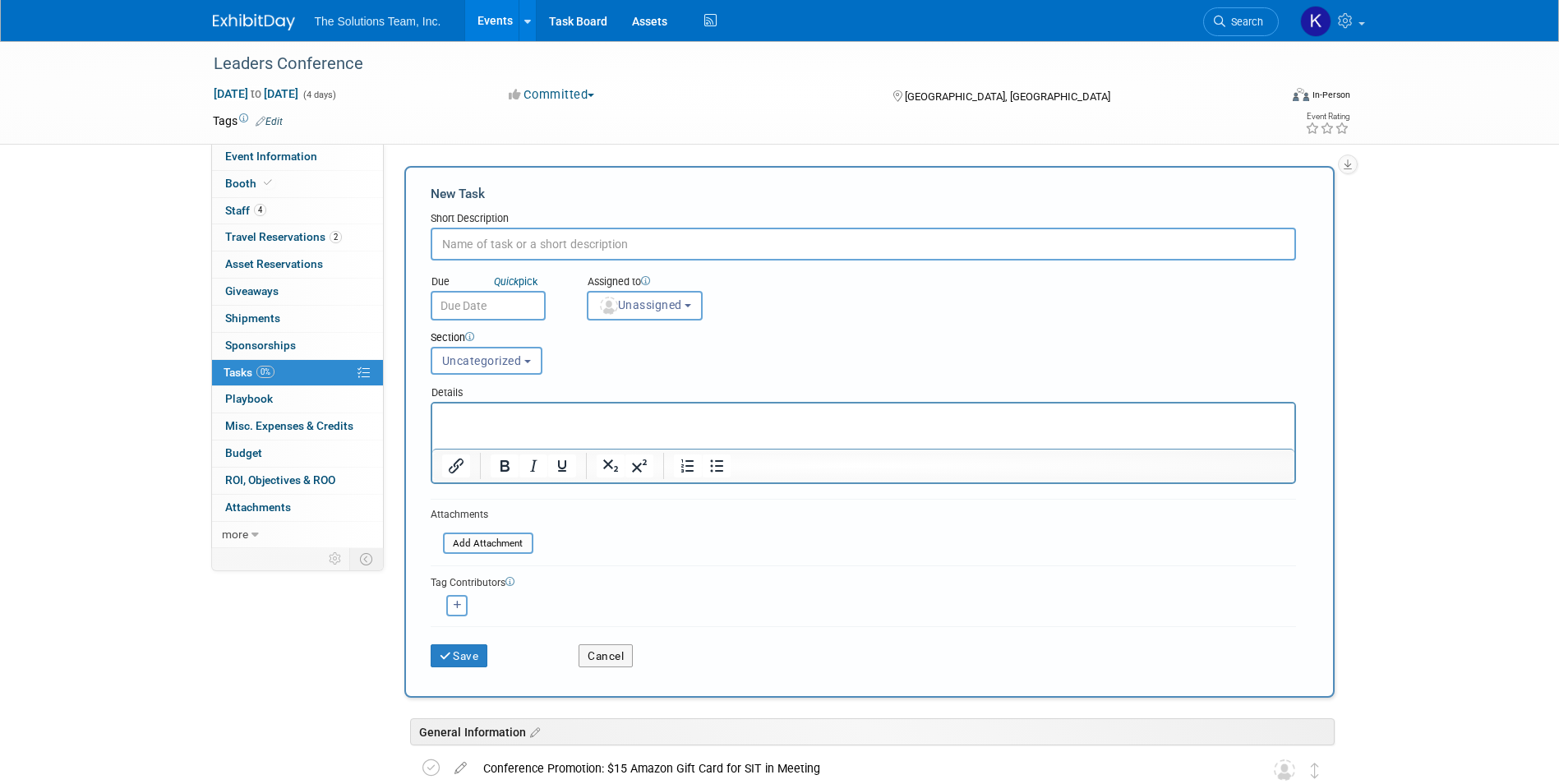
click at [518, 244] on input "text" at bounding box center [863, 244] width 866 height 33
paste input "Booth Setup (Header Graphic Zip Up)"
type input "Booth Setup (Header Graphic Zip Up)"
click at [478, 652] on button "Save" at bounding box center [459, 655] width 58 height 23
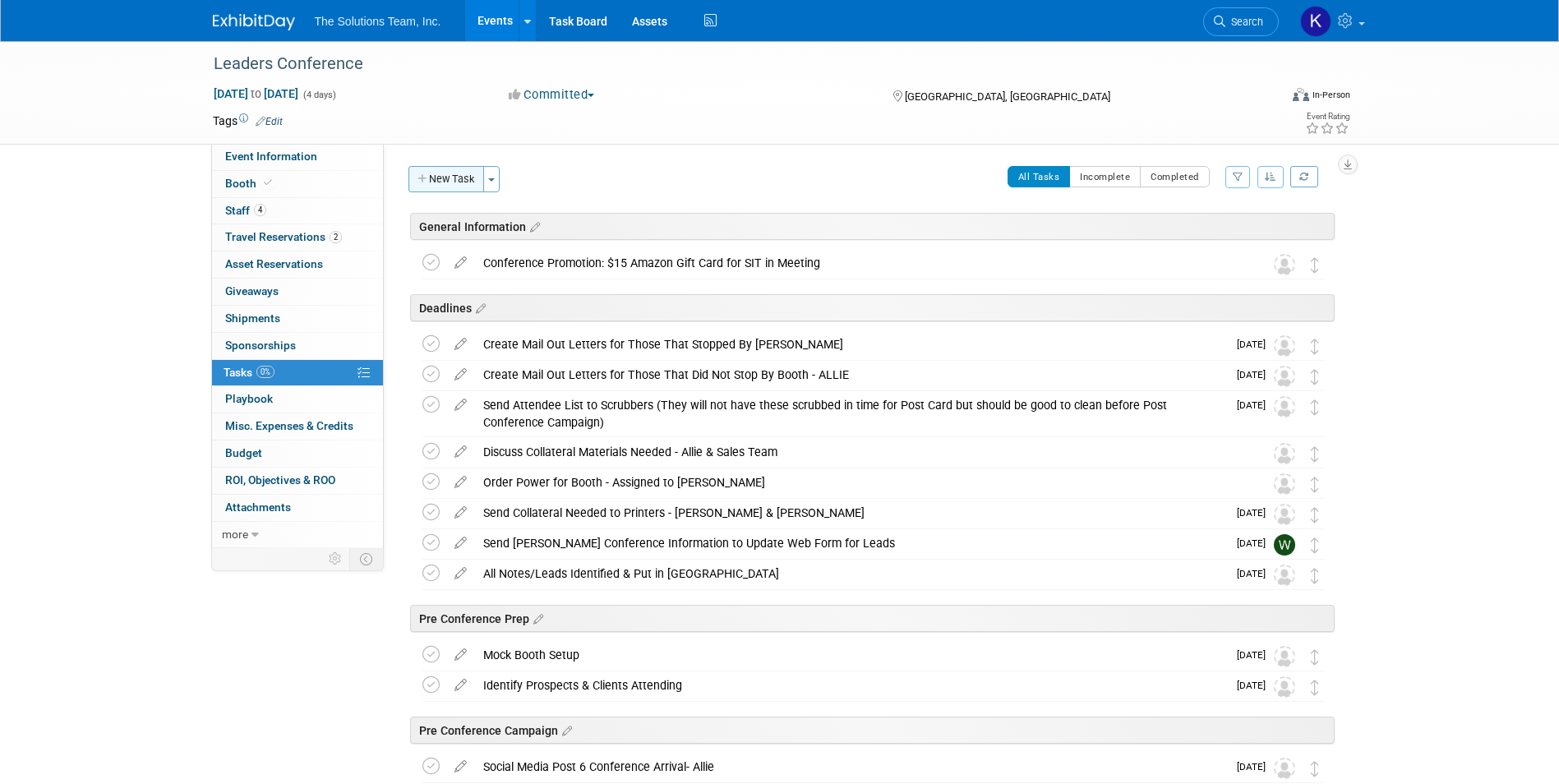
click at [435, 176] on button "New Task" at bounding box center [446, 179] width 76 height 26
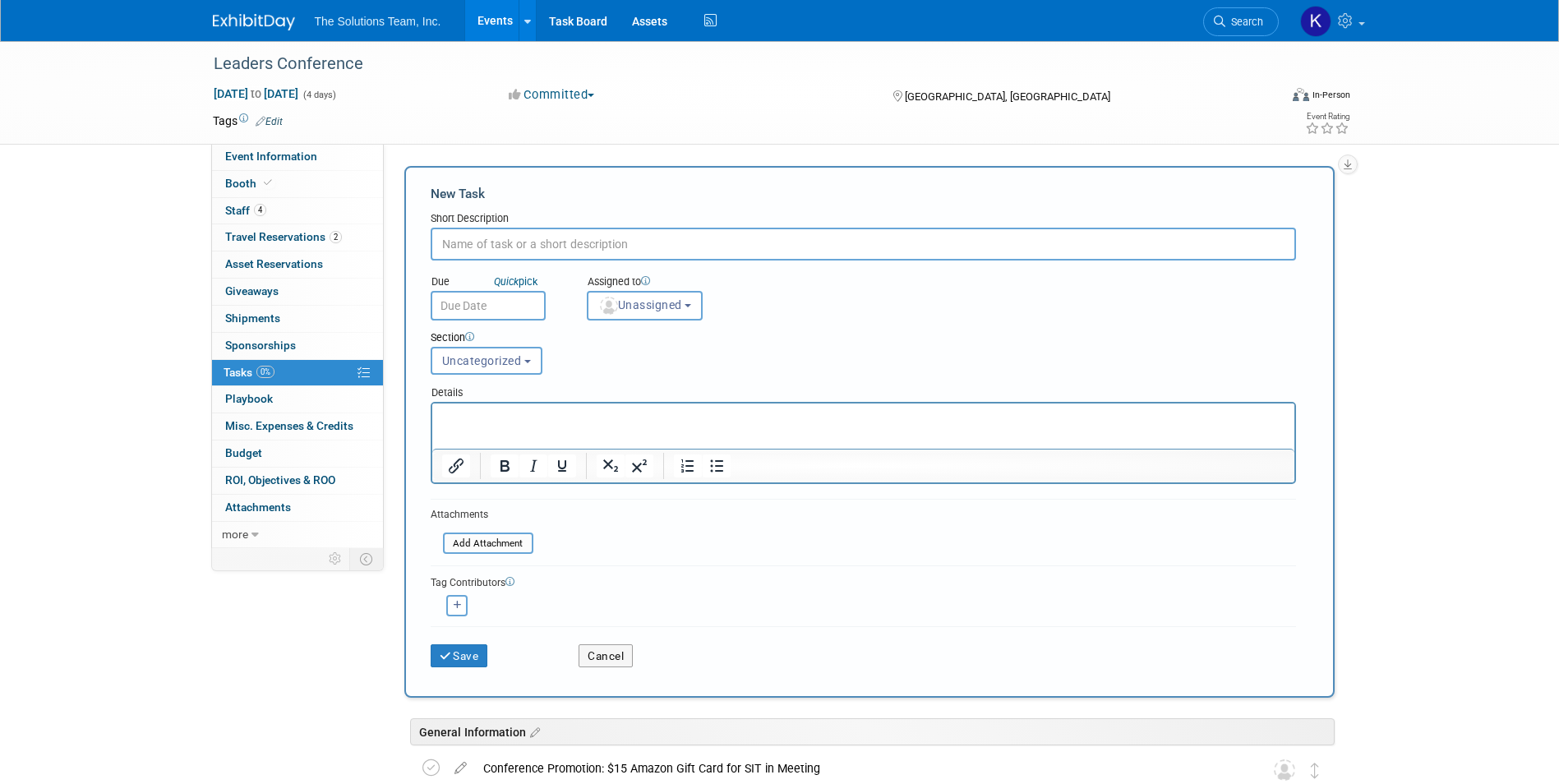
click at [507, 236] on input "text" at bounding box center [863, 244] width 866 height 33
type input "Booth Setup (Header Poles)"
click at [466, 652] on button "Save" at bounding box center [459, 655] width 58 height 23
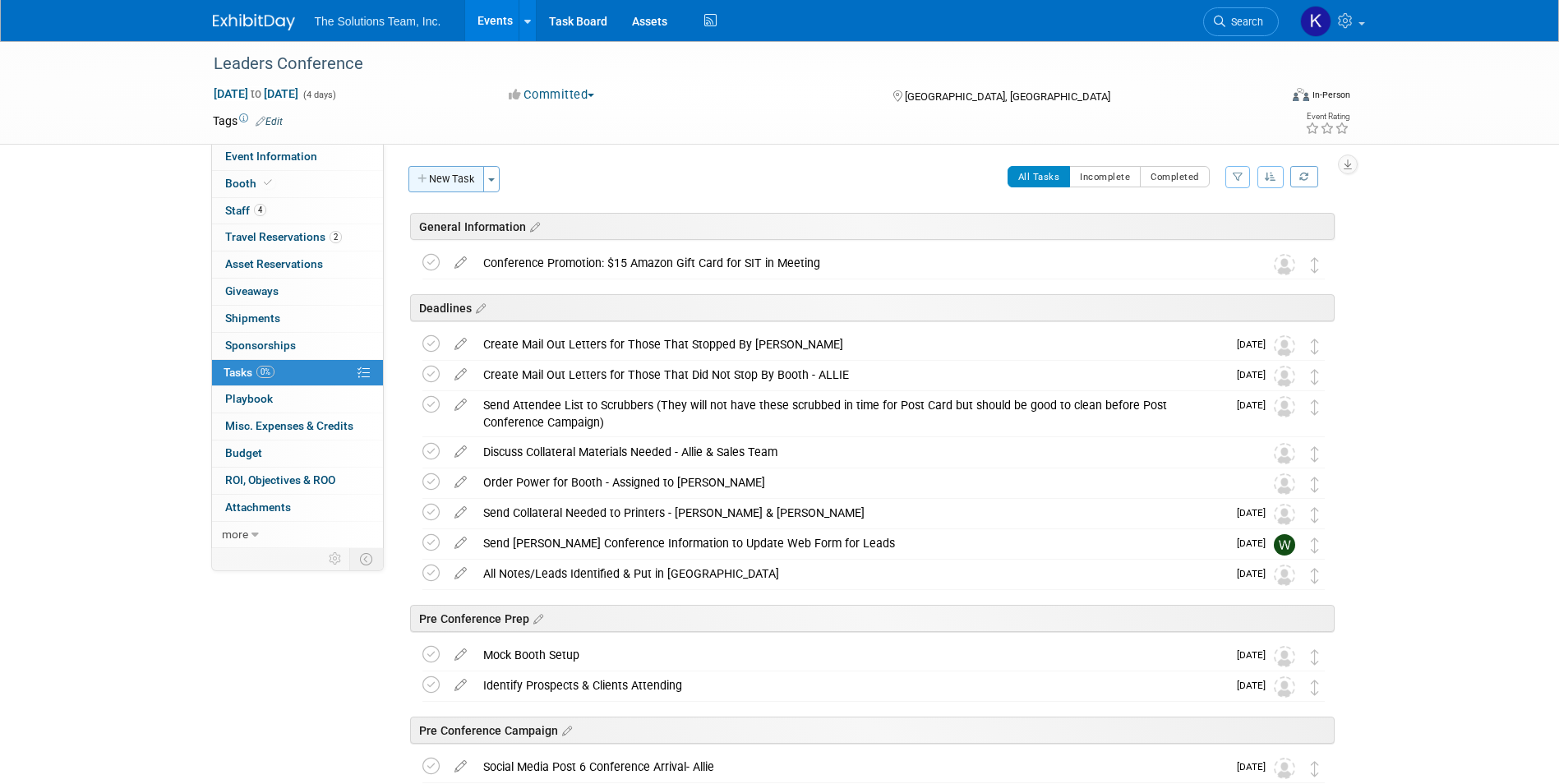
click at [423, 182] on icon "button" at bounding box center [423, 179] width 12 height 11
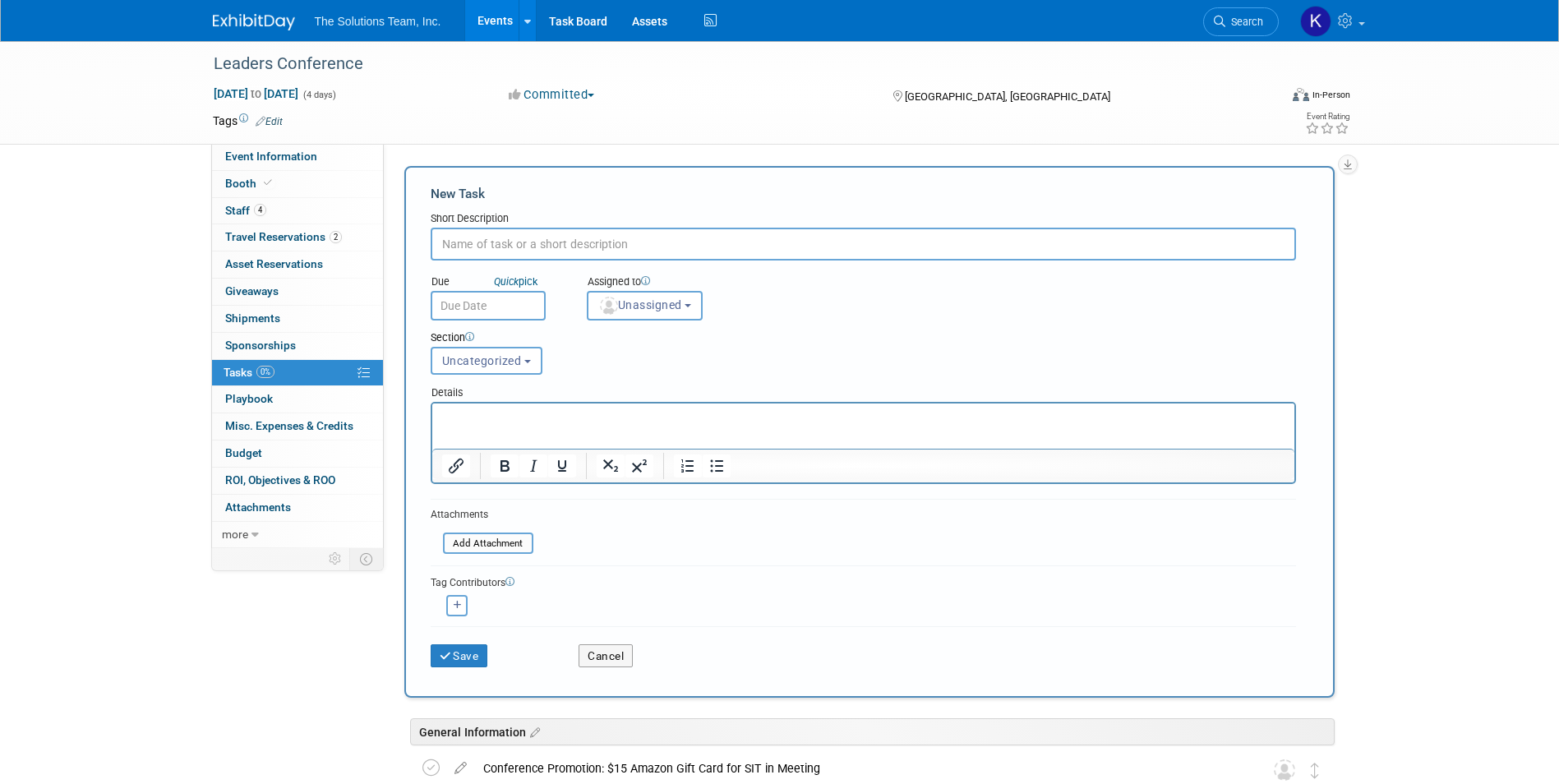
click at [562, 245] on input "text" at bounding box center [863, 244] width 866 height 33
paste input "Booth Setup (Over Head Light Cords-2)"
type input "Booth Setup (Over Head Light Cords-2)"
click at [465, 664] on button "Save" at bounding box center [459, 655] width 58 height 23
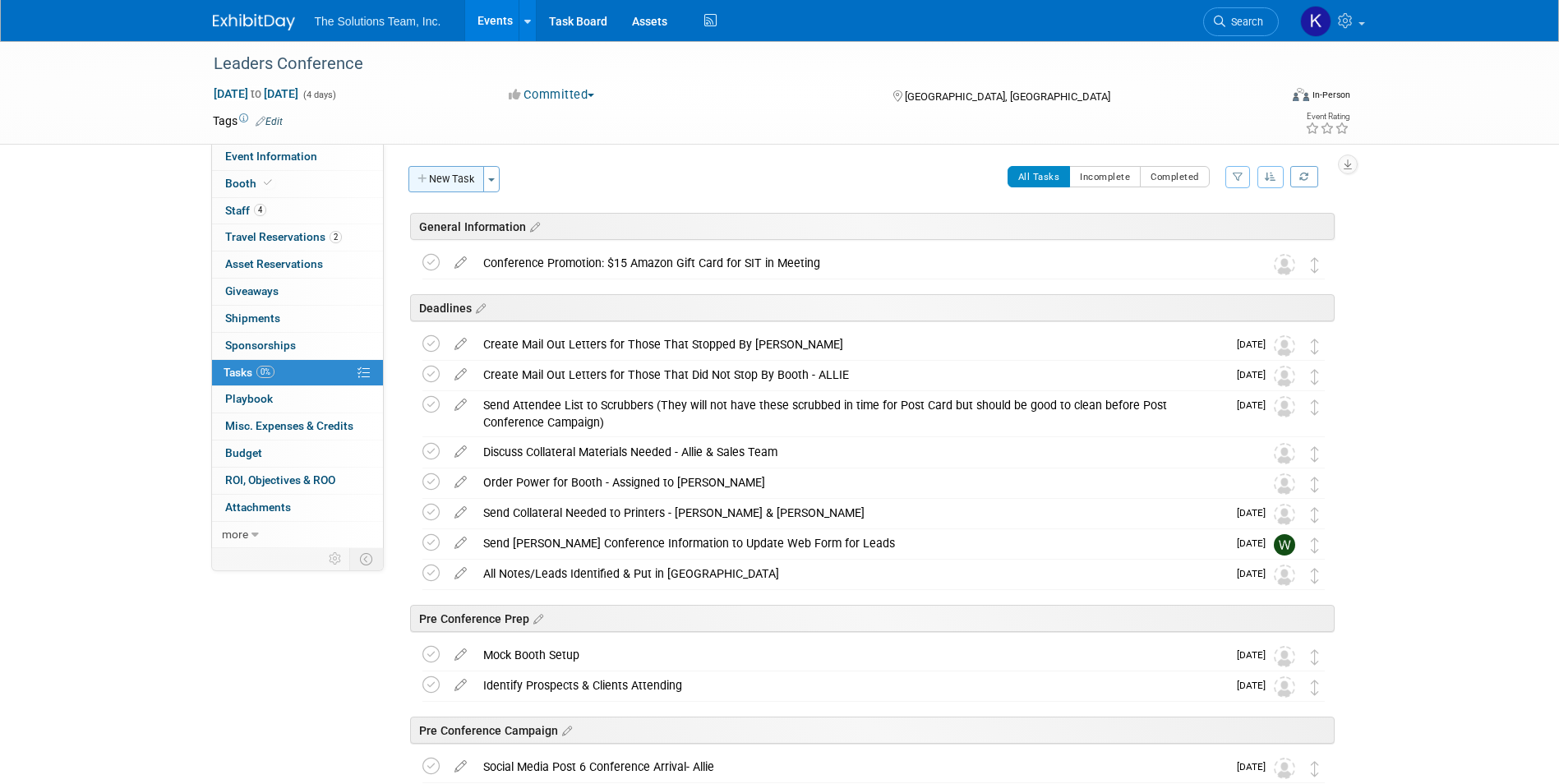
click at [430, 179] on button "New Task" at bounding box center [446, 179] width 76 height 26
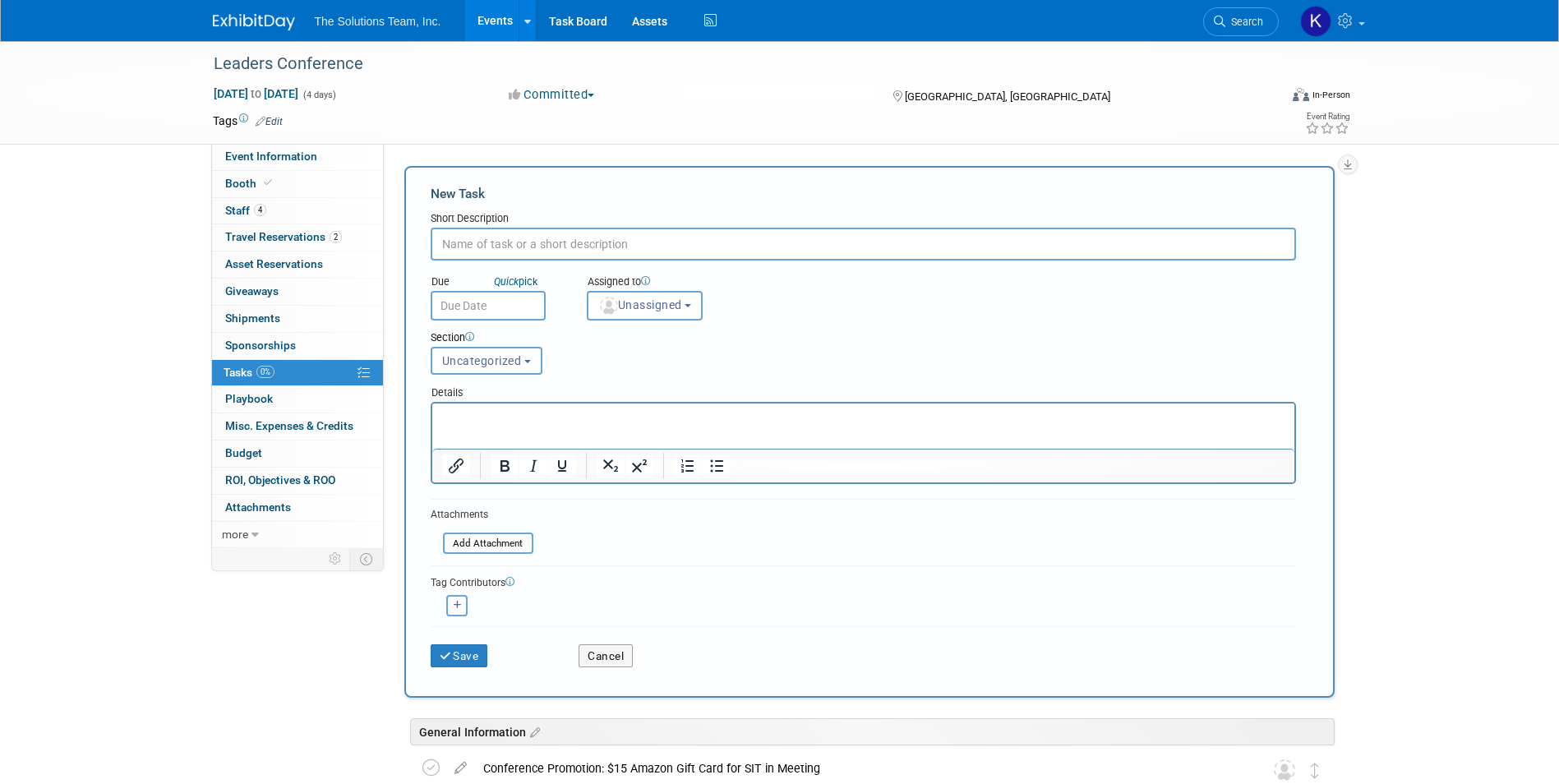
click at [466, 249] on input "text" at bounding box center [863, 244] width 866 height 33
paste input "Booth Setup (Over Head Lights-4)"
type input "Booth Setup (Over Head Lights-4)"
click at [467, 658] on button "Save" at bounding box center [459, 655] width 58 height 23
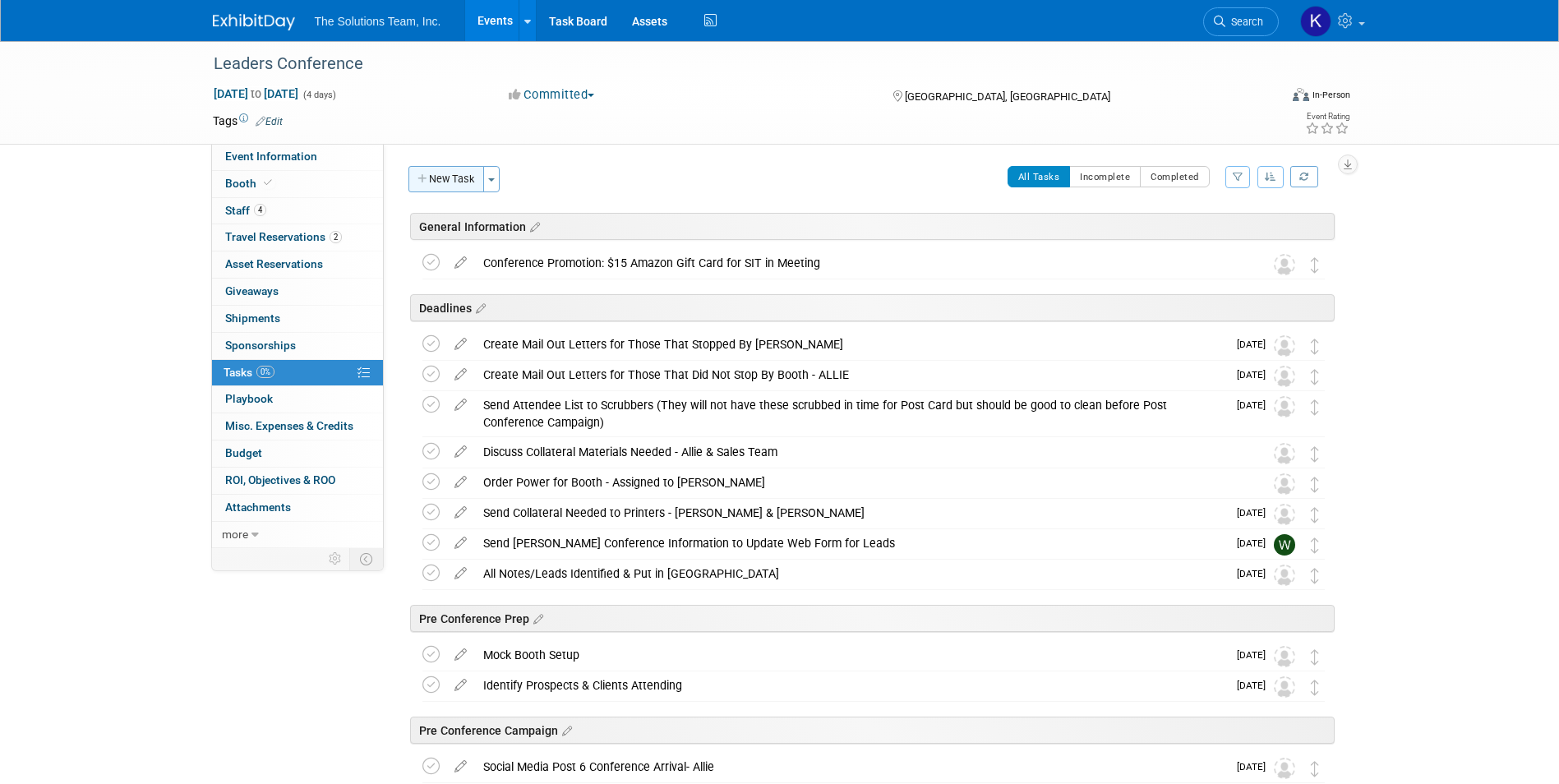
click at [468, 177] on button "New Task" at bounding box center [446, 179] width 76 height 26
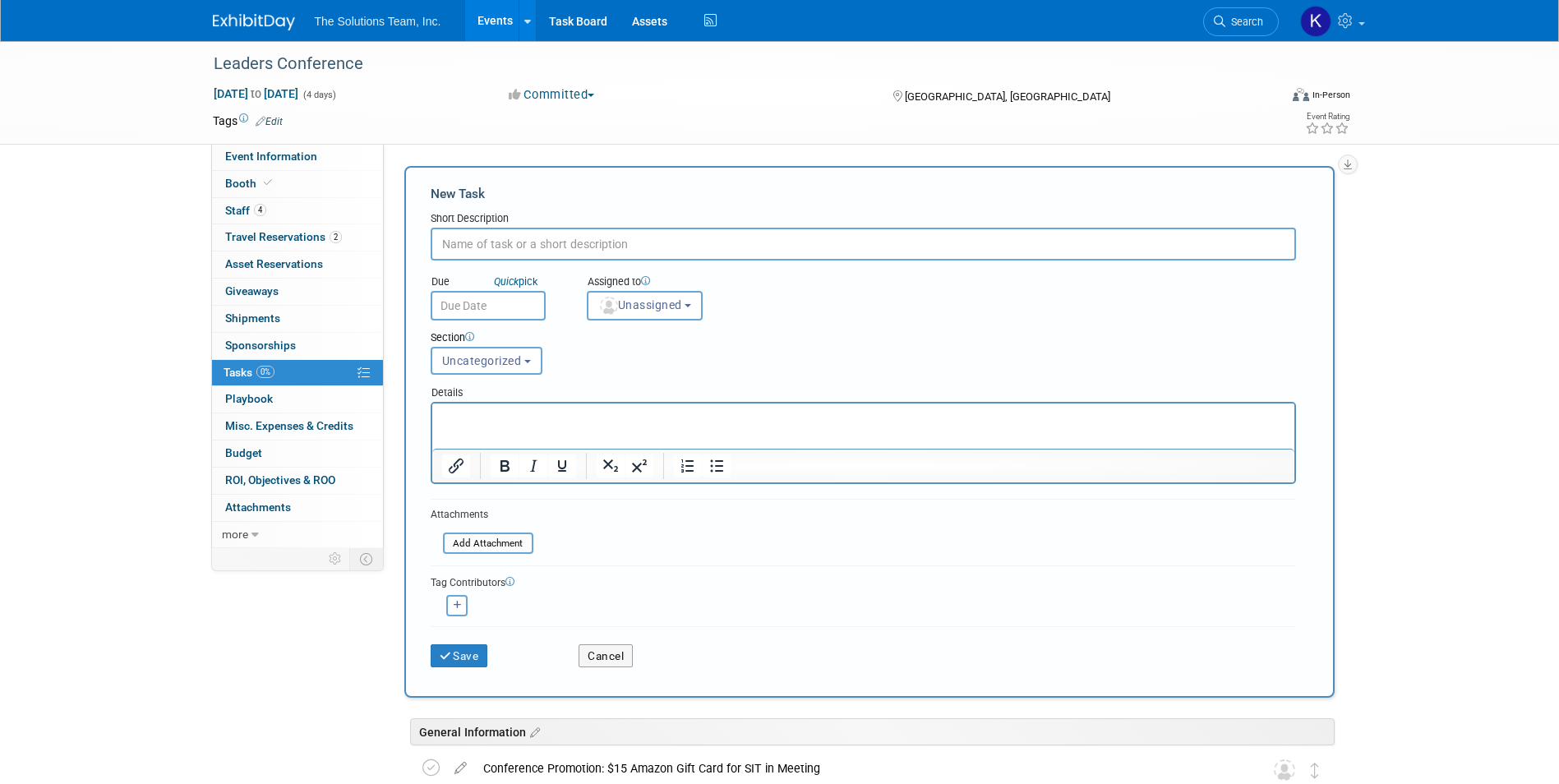
click at [531, 243] on input "text" at bounding box center [863, 244] width 866 height 33
paste input "Booth Setup (Waterfall Graphic Zip Up)"
type input "Booth Setup (Waterfall Graphic Zip Up)"
click at [468, 654] on button "Save" at bounding box center [459, 655] width 58 height 23
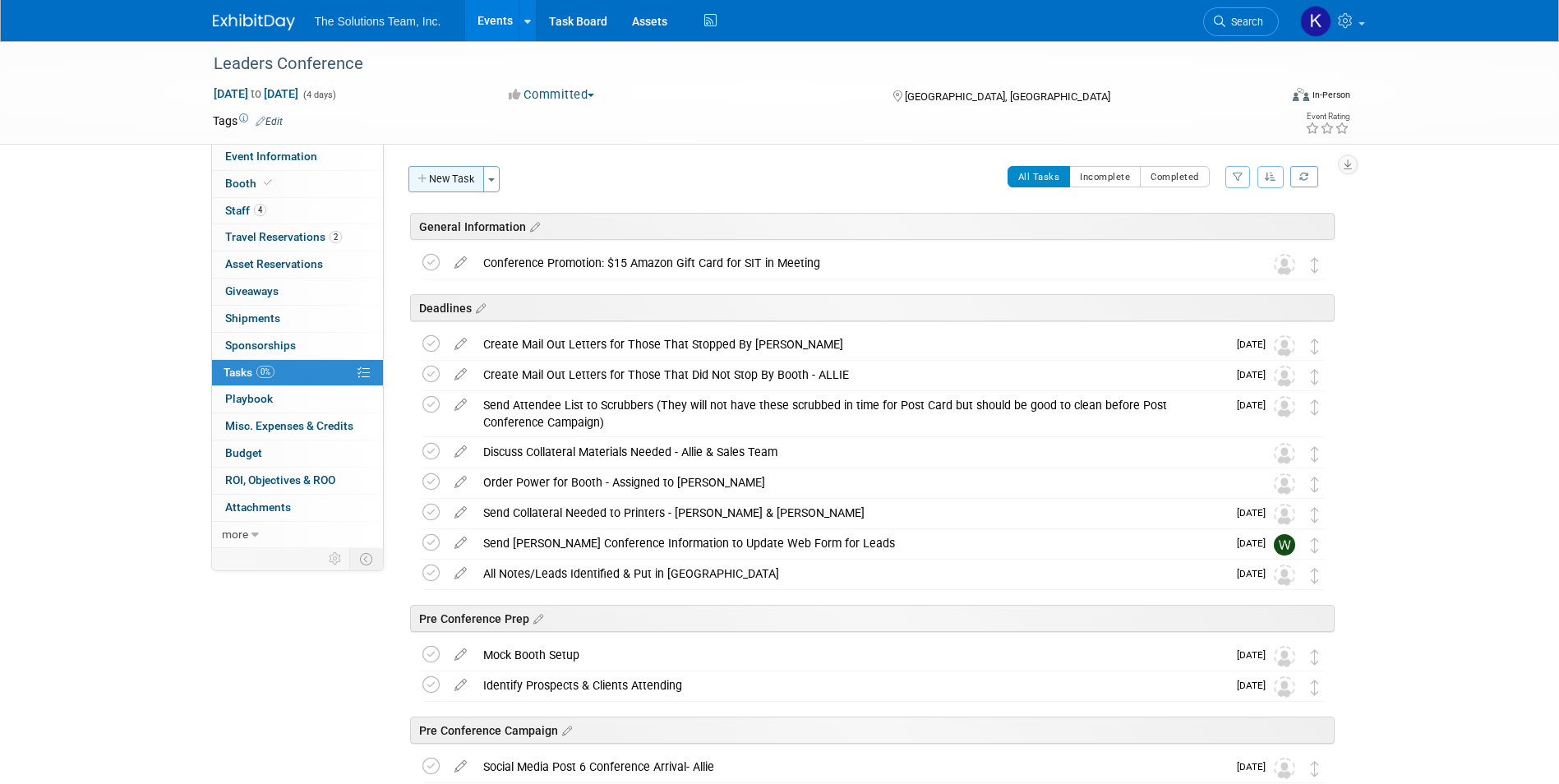
click at [440, 178] on button "New Task" at bounding box center [446, 179] width 76 height 26
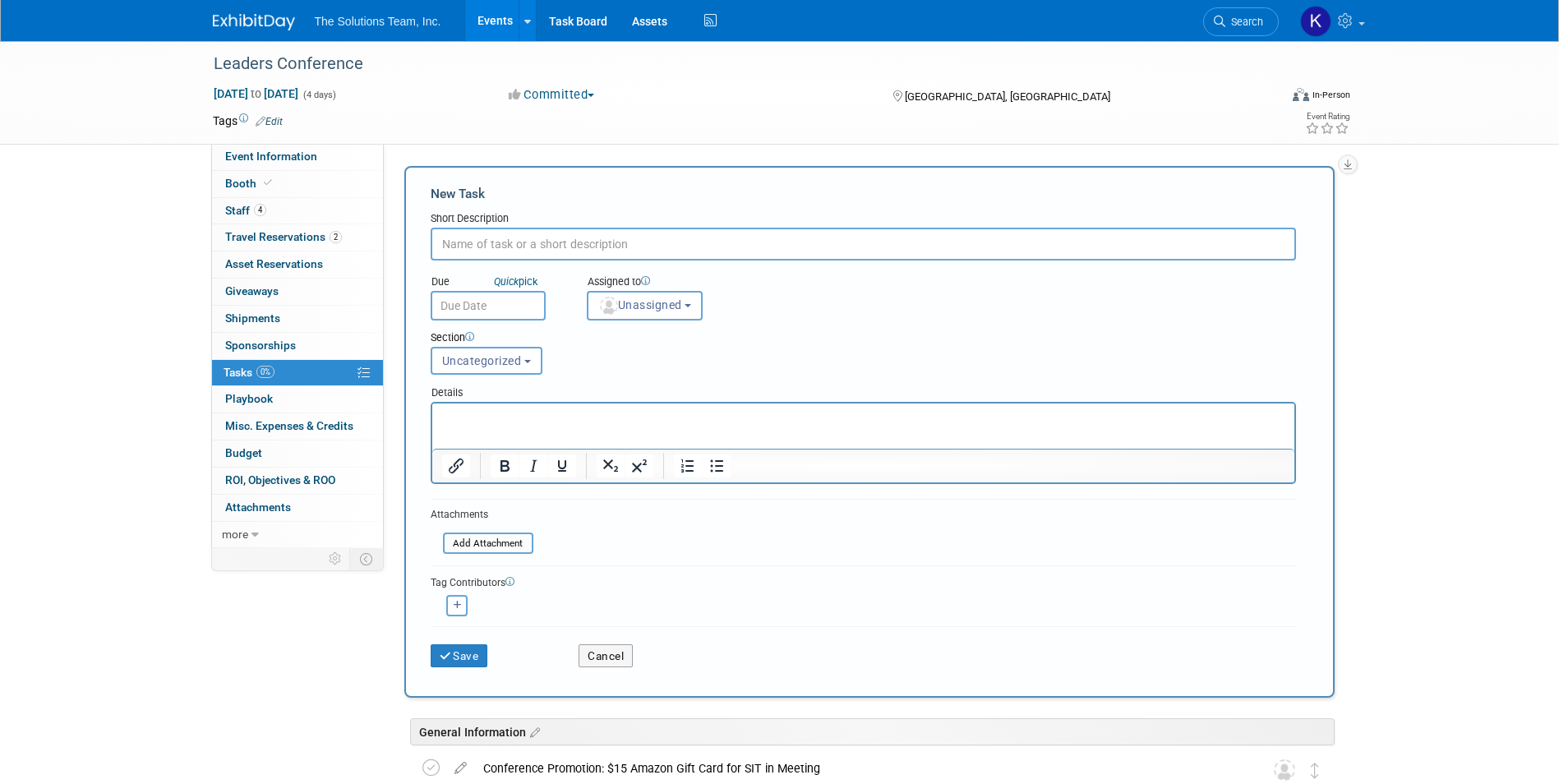
click at [494, 238] on input "text" at bounding box center [863, 244] width 866 height 33
type input "Booth Setup (Waterfall Poles)"
click at [473, 660] on button "Save" at bounding box center [459, 655] width 58 height 23
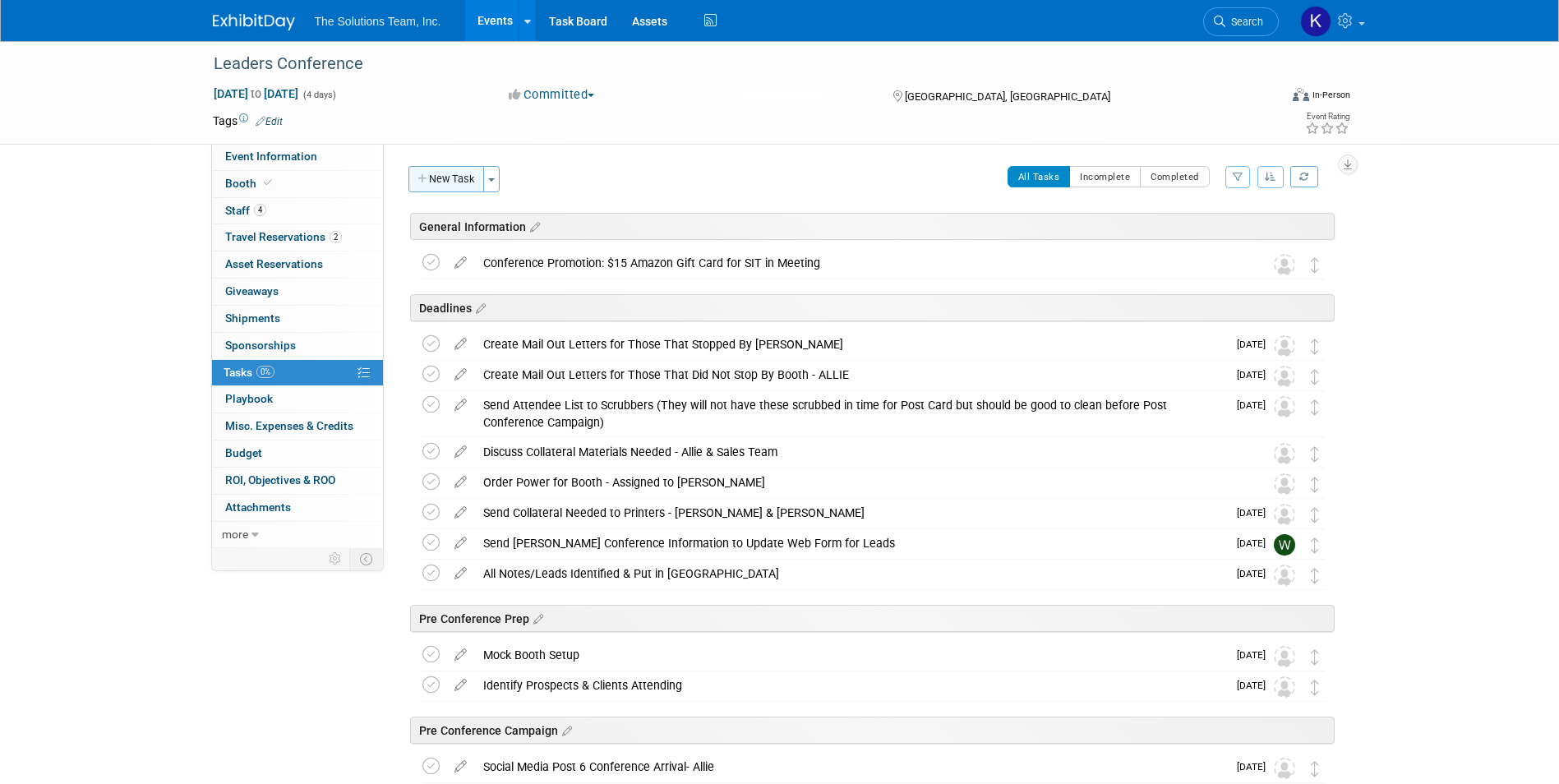
click at [470, 169] on button "New Task" at bounding box center [446, 179] width 76 height 26
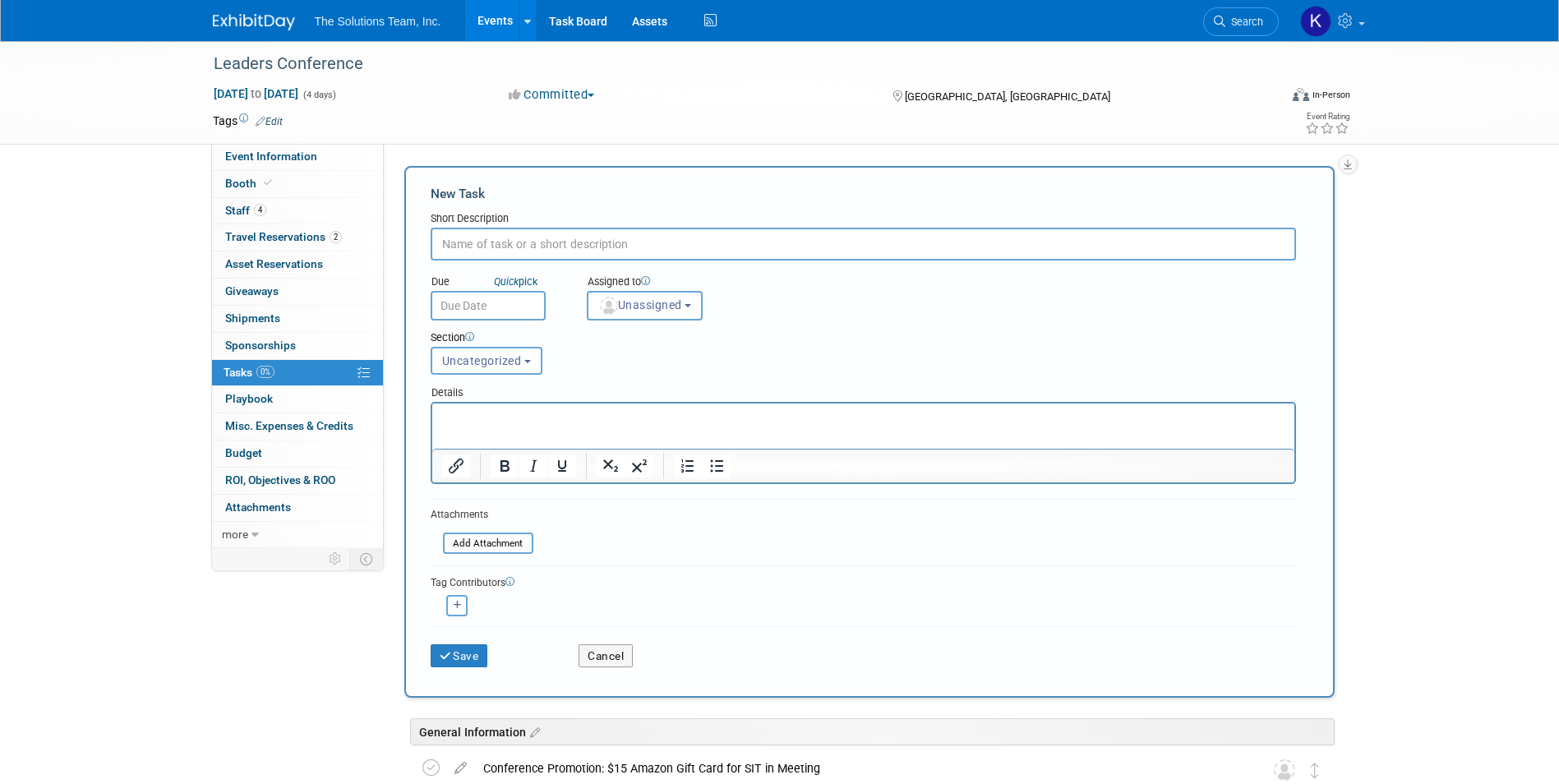
click at [519, 239] on input "text" at bounding box center [863, 244] width 866 height 33
type input "Booth Setup (Waterfall Shelf Screws)"
click at [473, 661] on button "Save" at bounding box center [459, 655] width 58 height 23
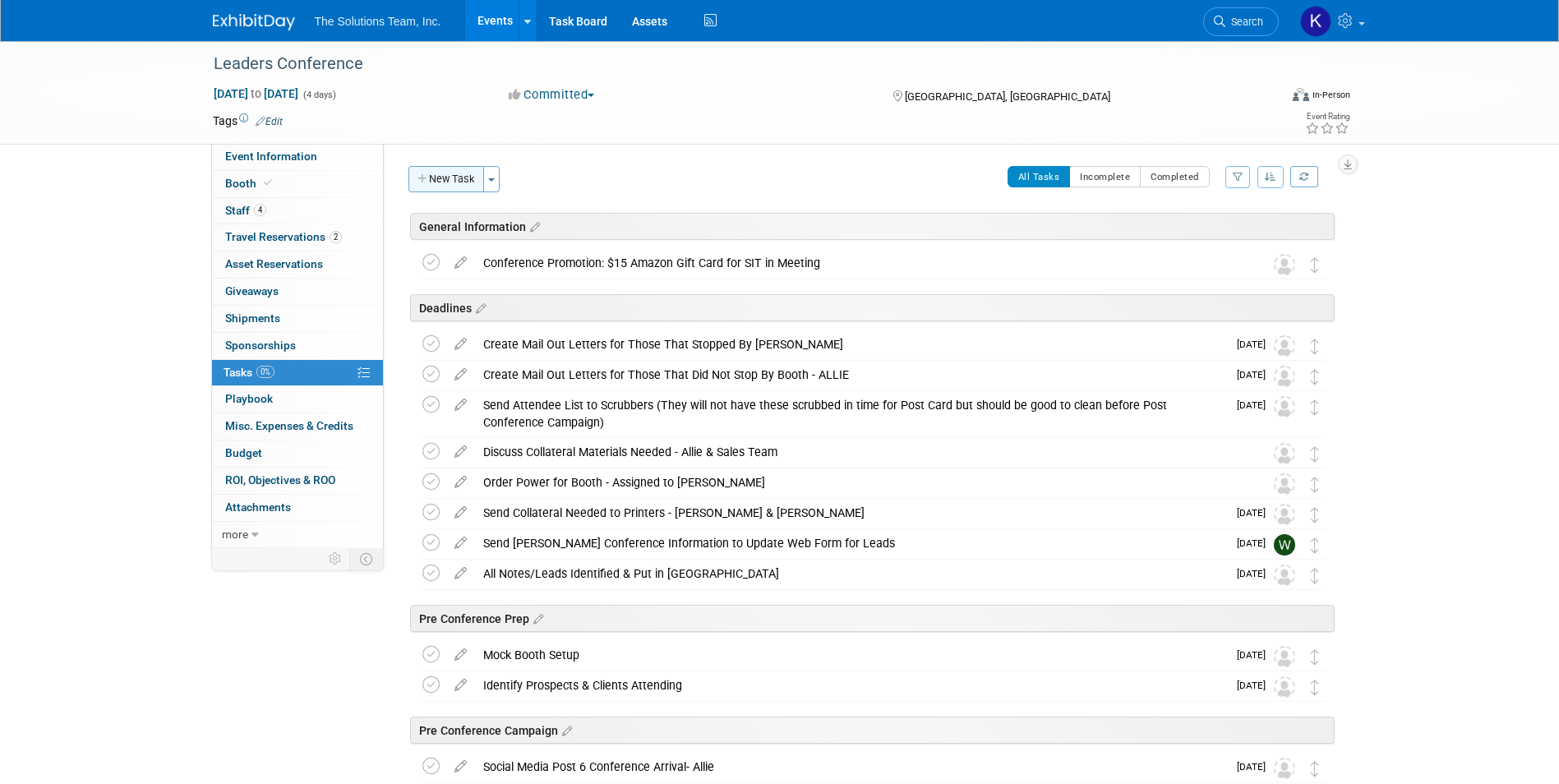
click at [444, 172] on button "New Task" at bounding box center [446, 179] width 76 height 26
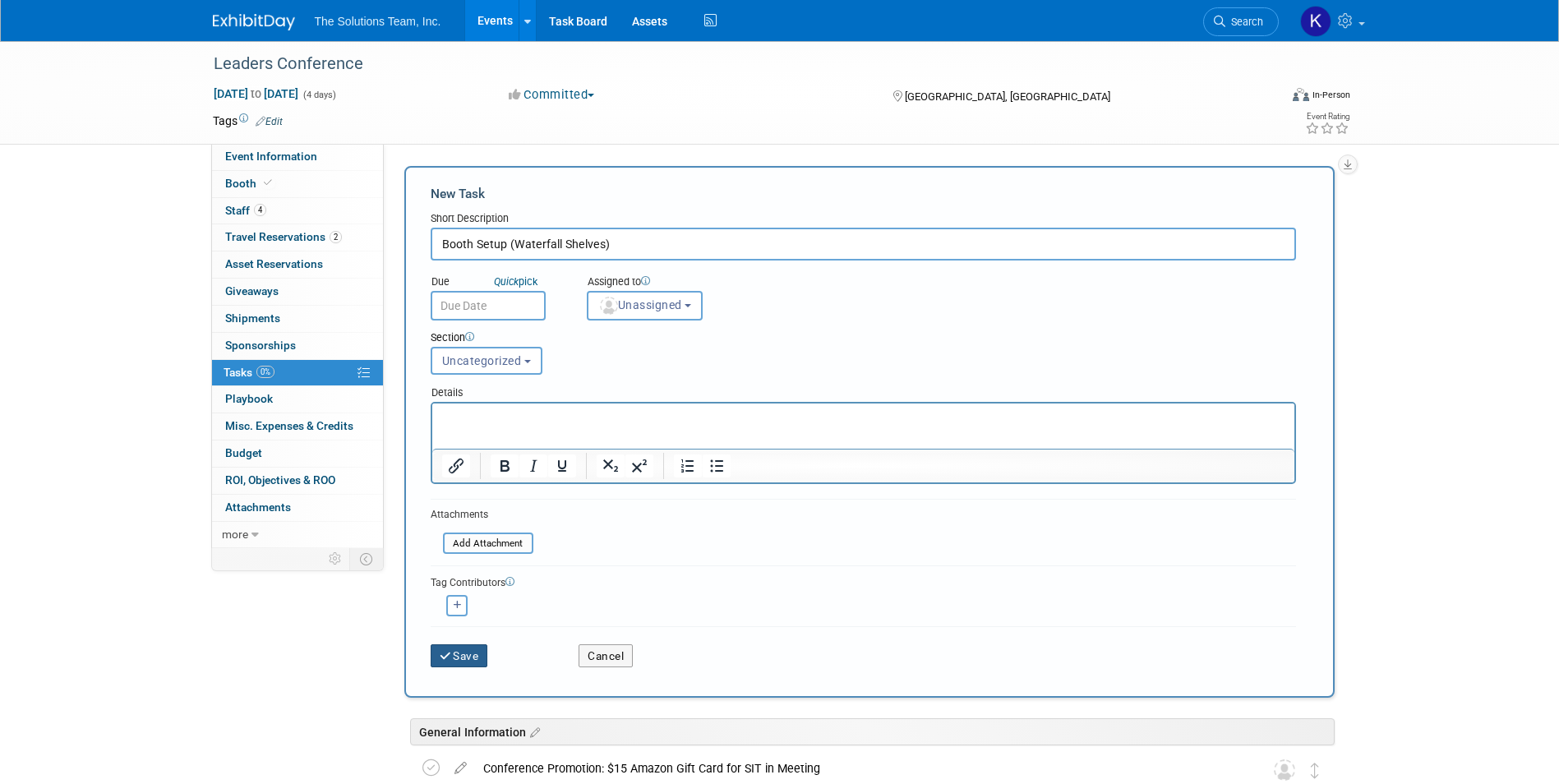
type input "Booth Setup (Waterfall Shelves)"
click at [485, 652] on button "Save" at bounding box center [459, 655] width 58 height 23
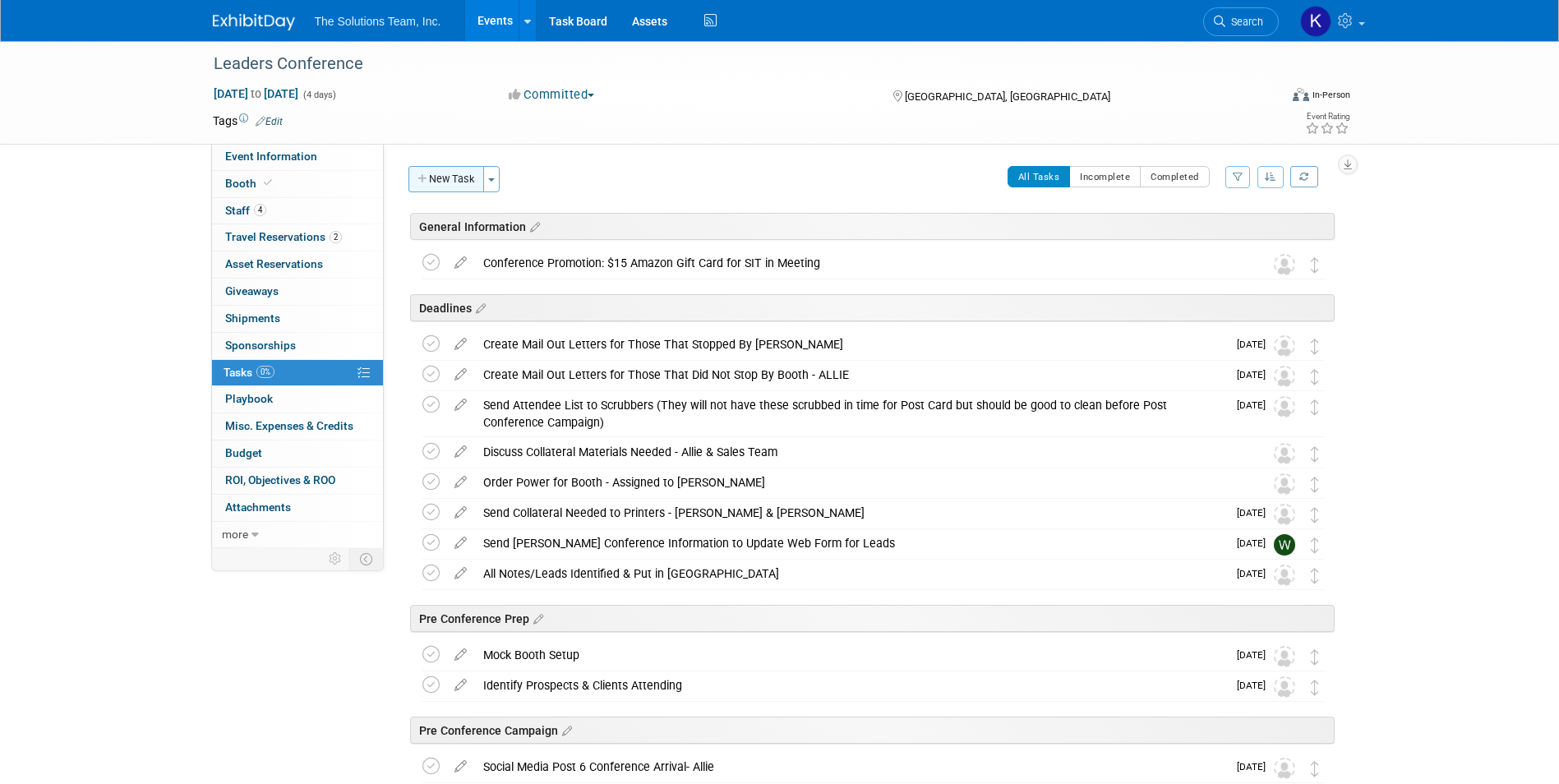
click at [420, 172] on button "New Task" at bounding box center [446, 179] width 76 height 26
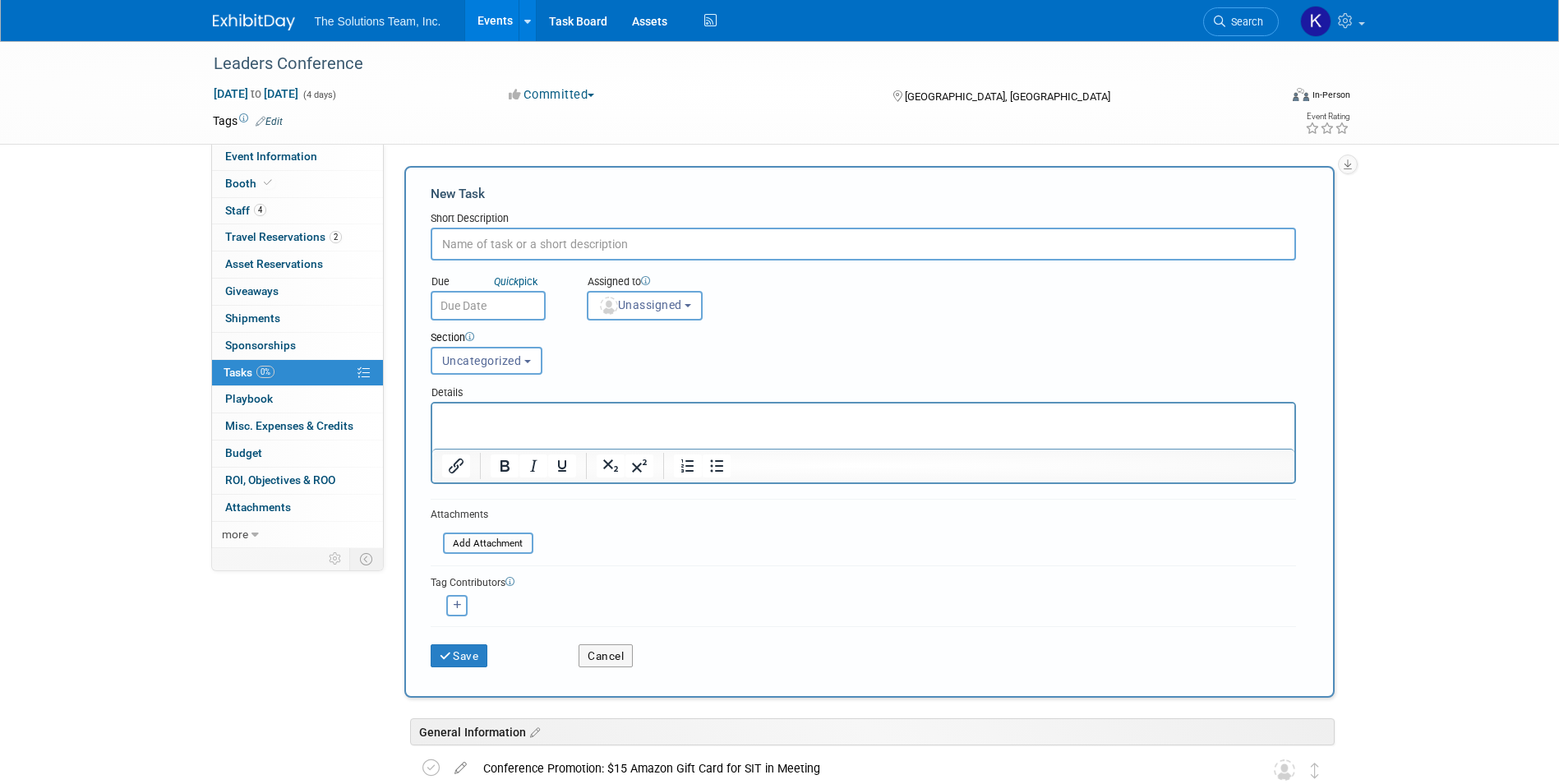
click at [513, 249] on input "text" at bounding box center [863, 244] width 866 height 33
paste input "Business Cards"
type input "Business Cards"
click at [477, 648] on button "Save" at bounding box center [459, 655] width 58 height 23
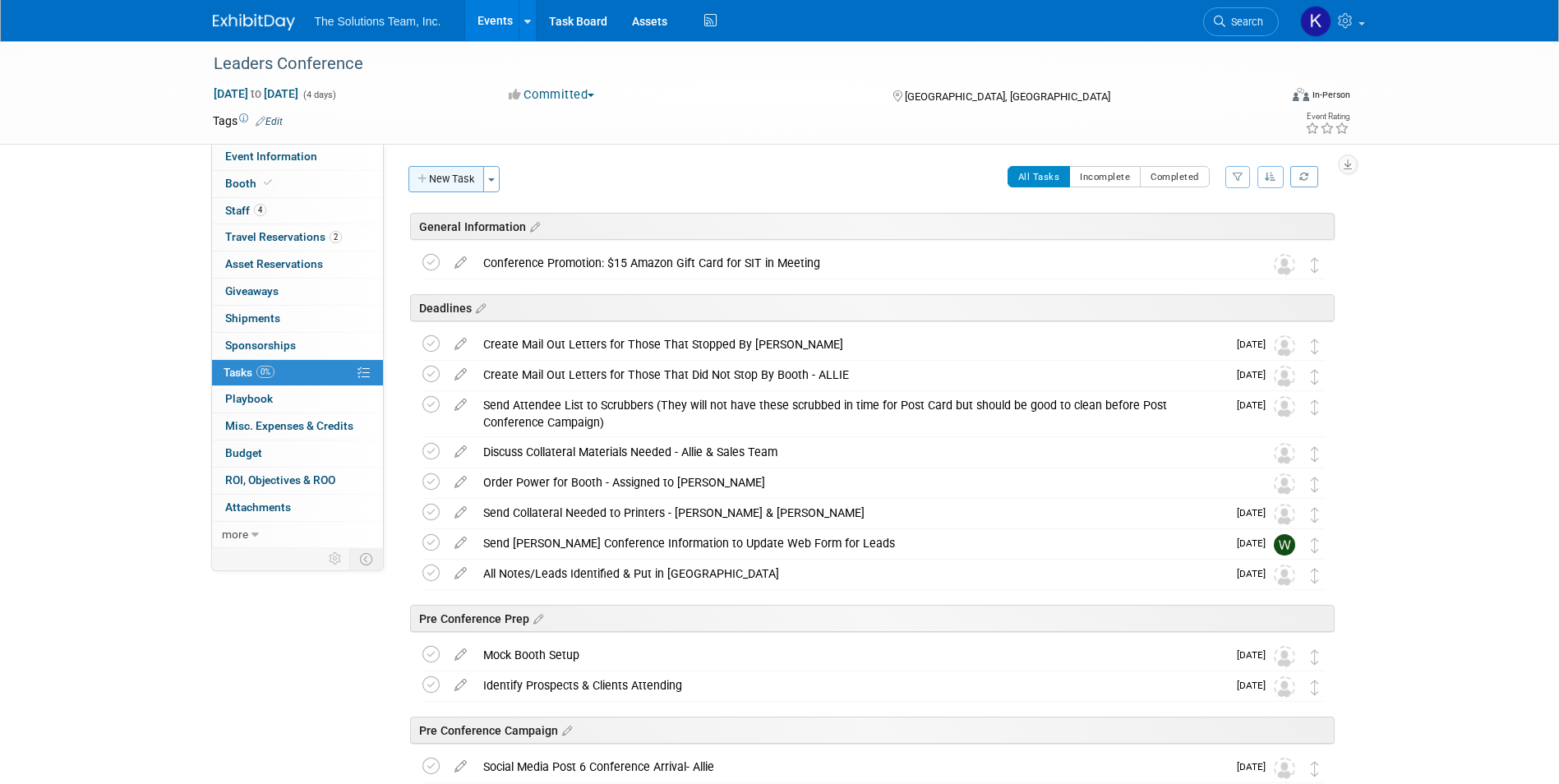
click at [445, 182] on button "New Task" at bounding box center [446, 179] width 76 height 26
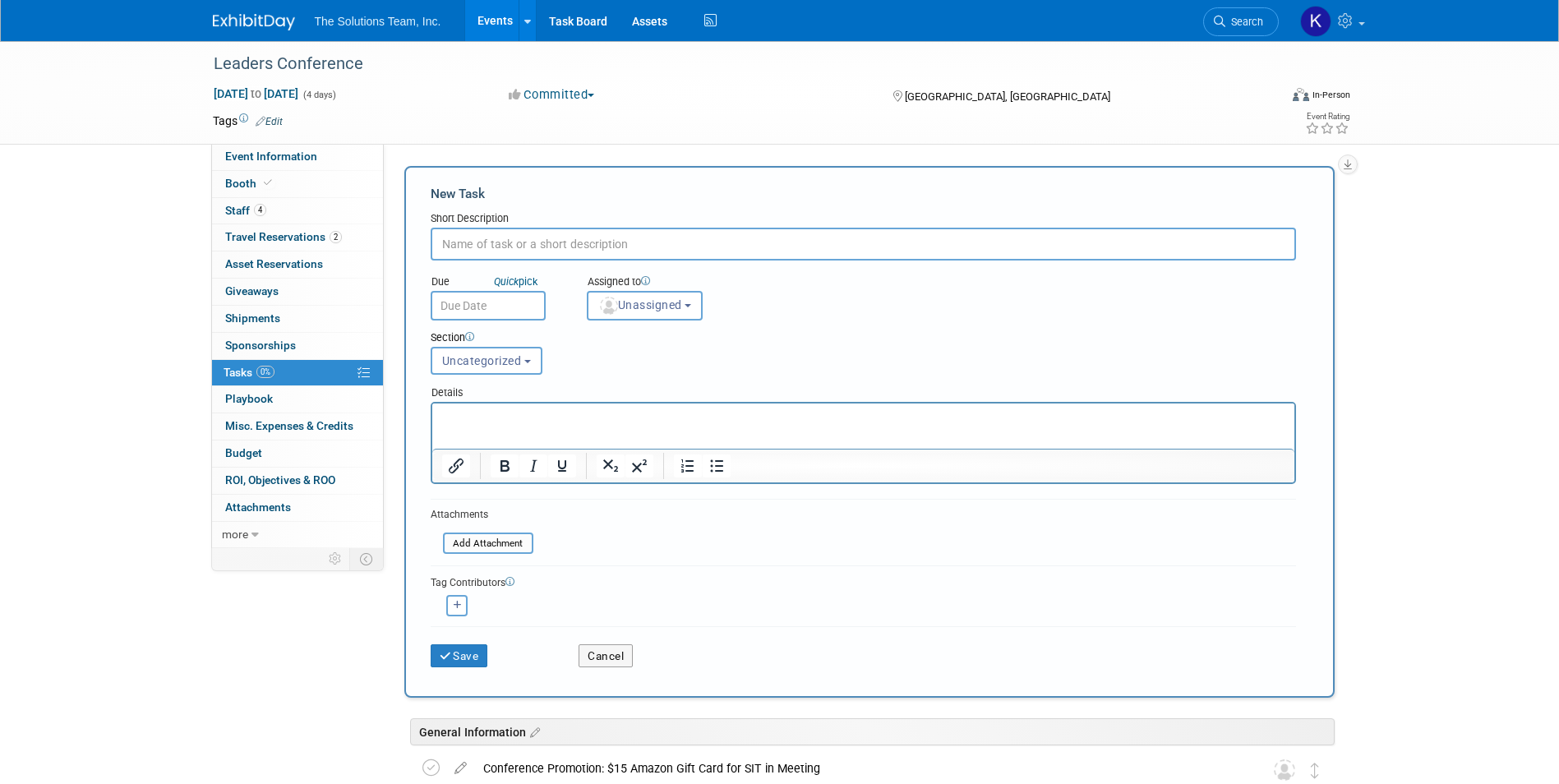
click at [468, 245] on input "text" at bounding box center [863, 244] width 866 height 33
paste input "Case Studies"
type input "Case Studies"
click at [476, 649] on button "Save" at bounding box center [459, 655] width 58 height 23
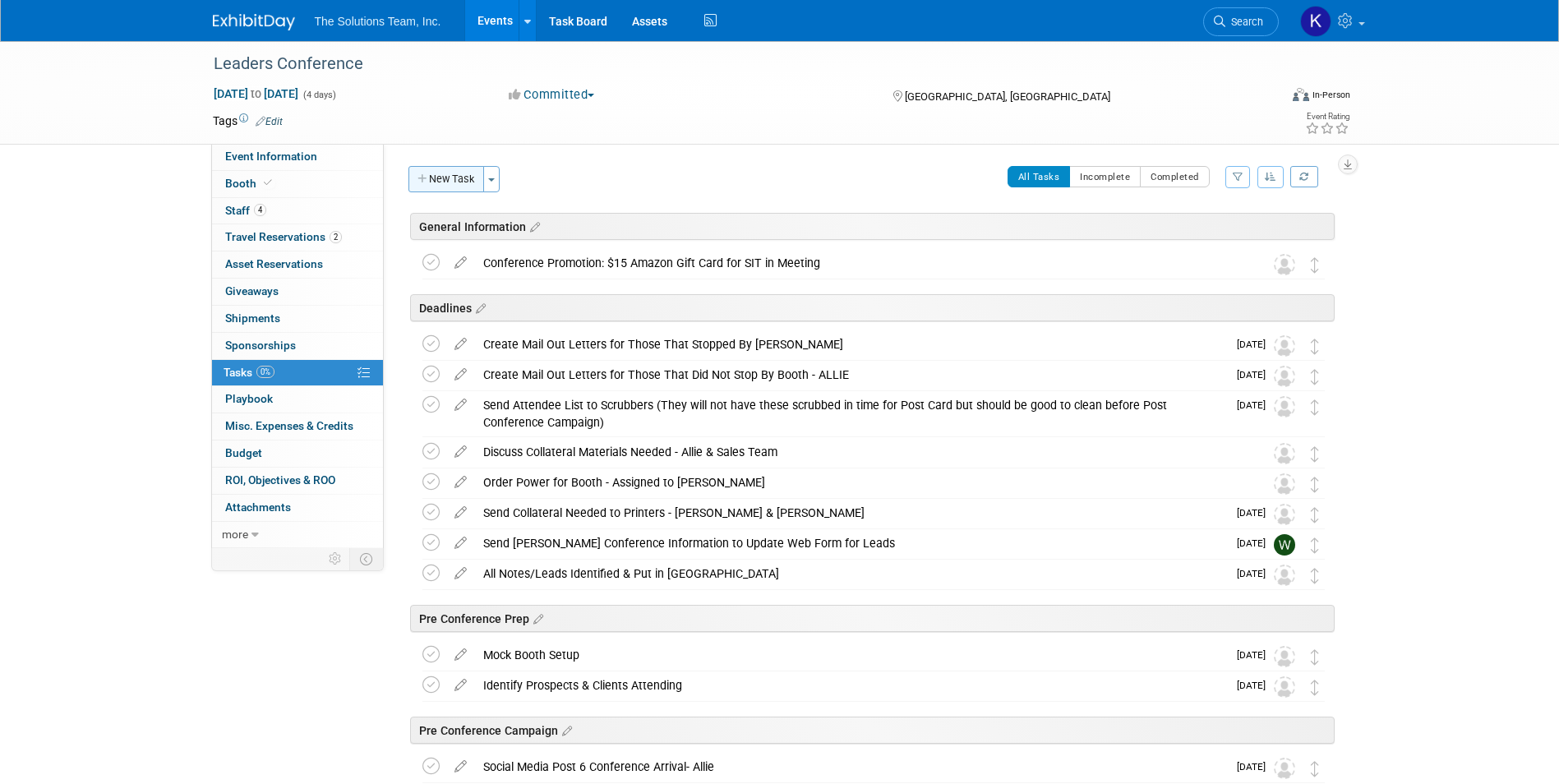
click at [452, 184] on button "New Task" at bounding box center [446, 179] width 76 height 26
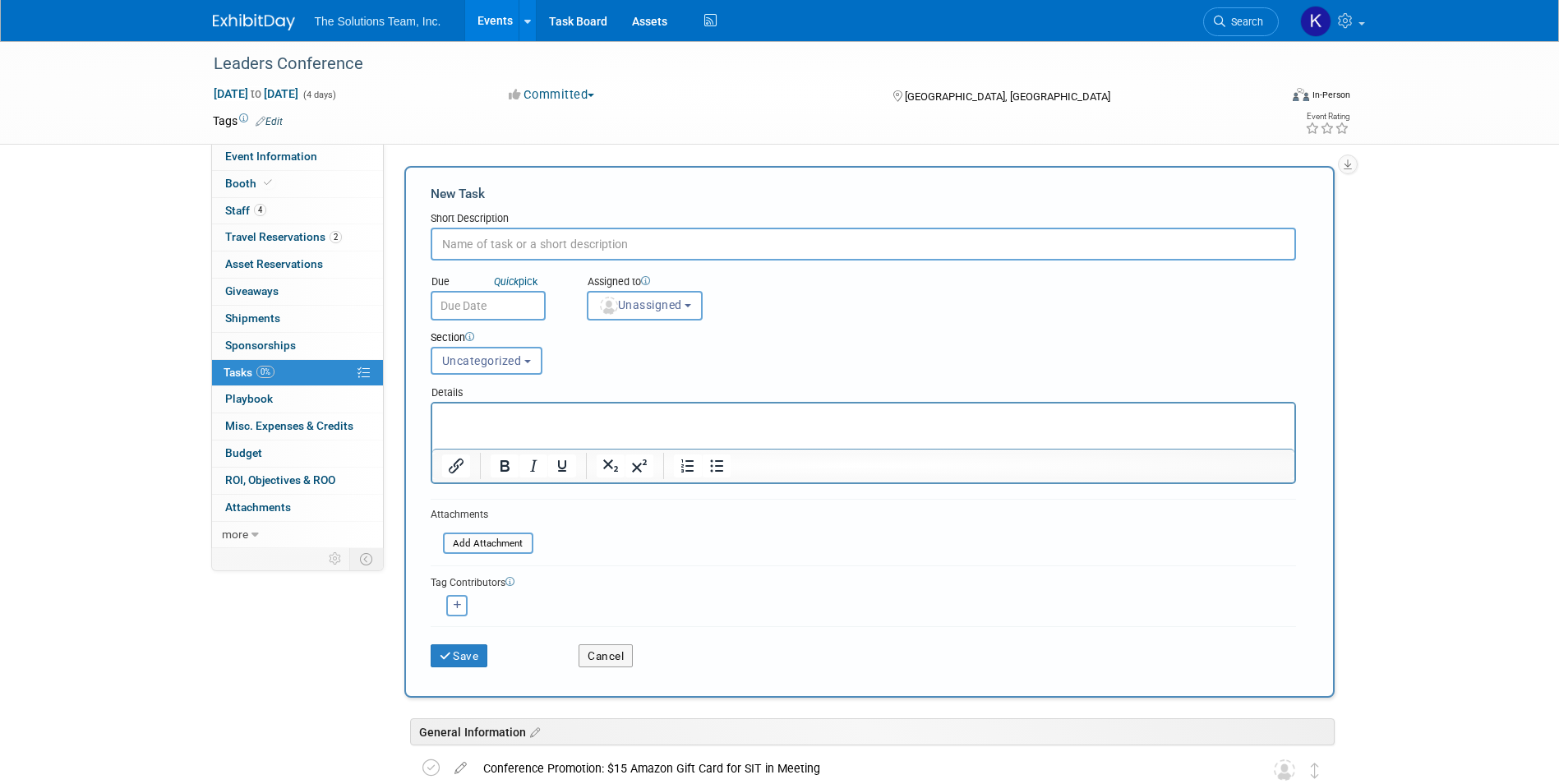
click at [504, 238] on input "text" at bounding box center [863, 244] width 866 height 33
paste input "Clorox Wipes"
type input "Clorox Wipes"
click at [468, 662] on button "Save" at bounding box center [459, 655] width 58 height 23
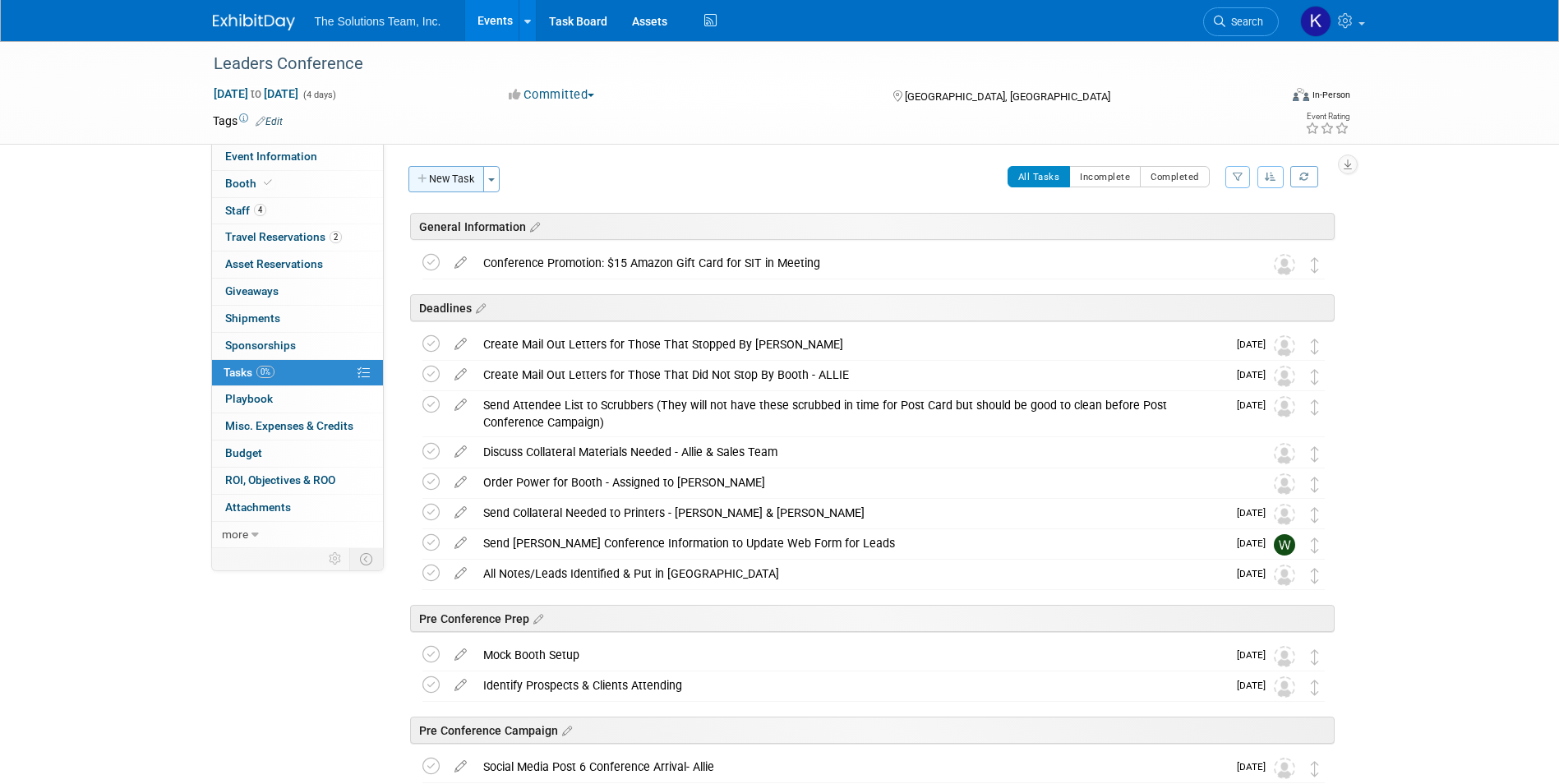
click at [431, 173] on button "New Task" at bounding box center [446, 179] width 76 height 26
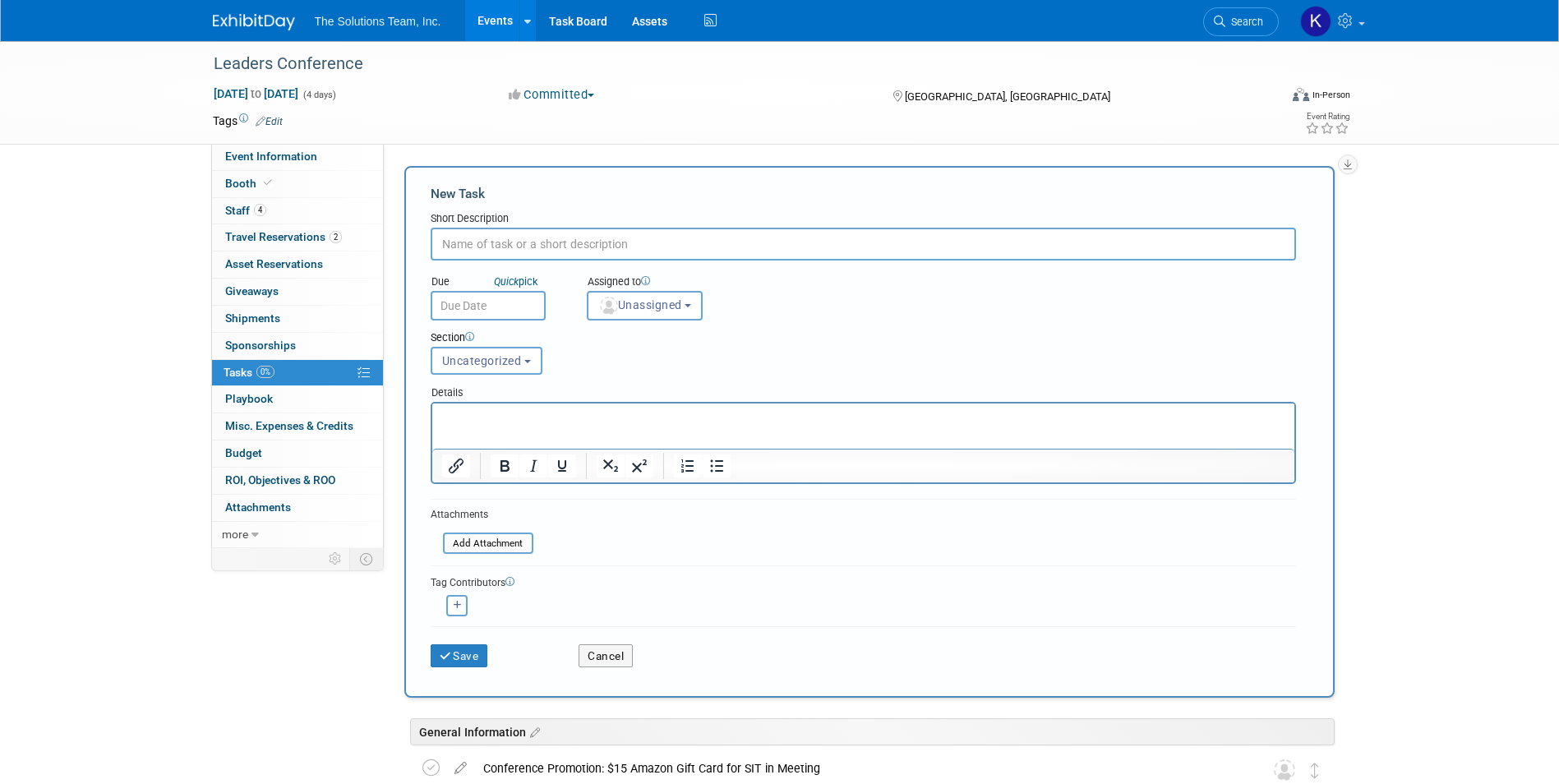
click at [481, 237] on input "text" at bounding box center [863, 244] width 866 height 33
paste input "Dusting Cloths"
type input "Dusting Cloths"
click at [483, 657] on button "Save" at bounding box center [459, 655] width 58 height 23
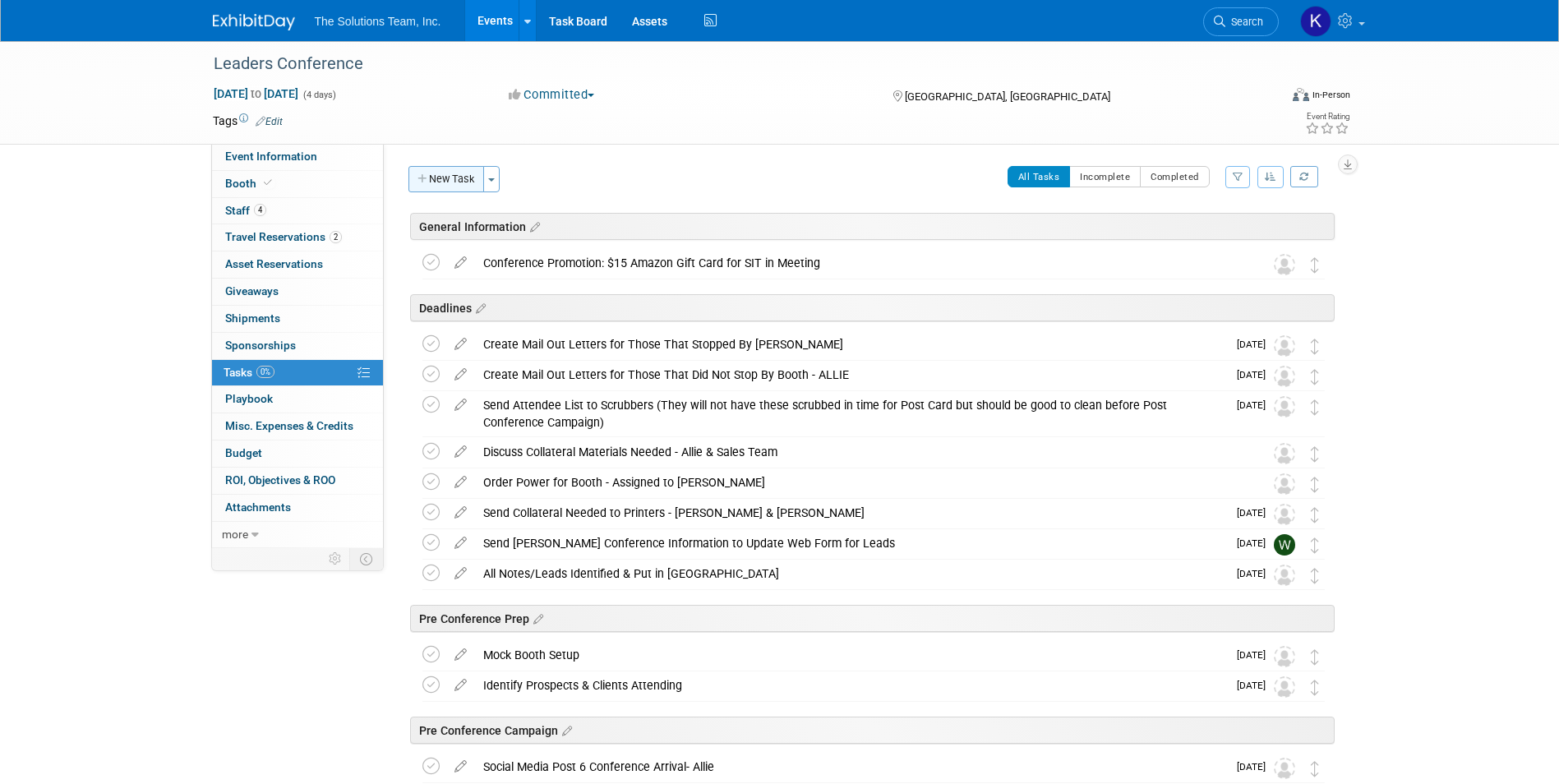
click at [448, 177] on button "New Task" at bounding box center [446, 179] width 76 height 26
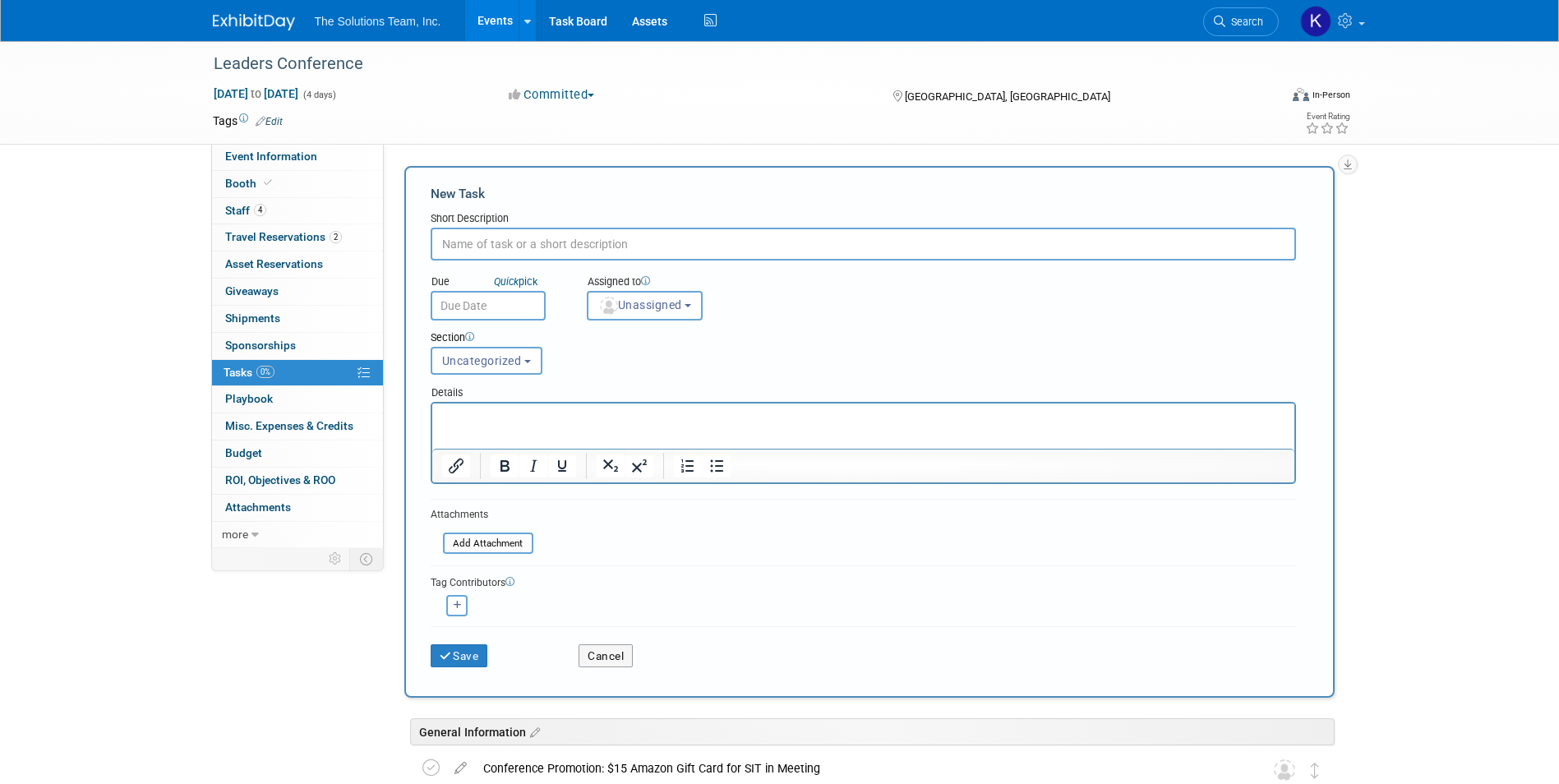
click at [461, 241] on input "text" at bounding box center [863, 244] width 866 height 33
paste input "Extension Cord (2)"
type input "Extension Cord (2)"
click at [462, 658] on button "Save" at bounding box center [459, 655] width 58 height 23
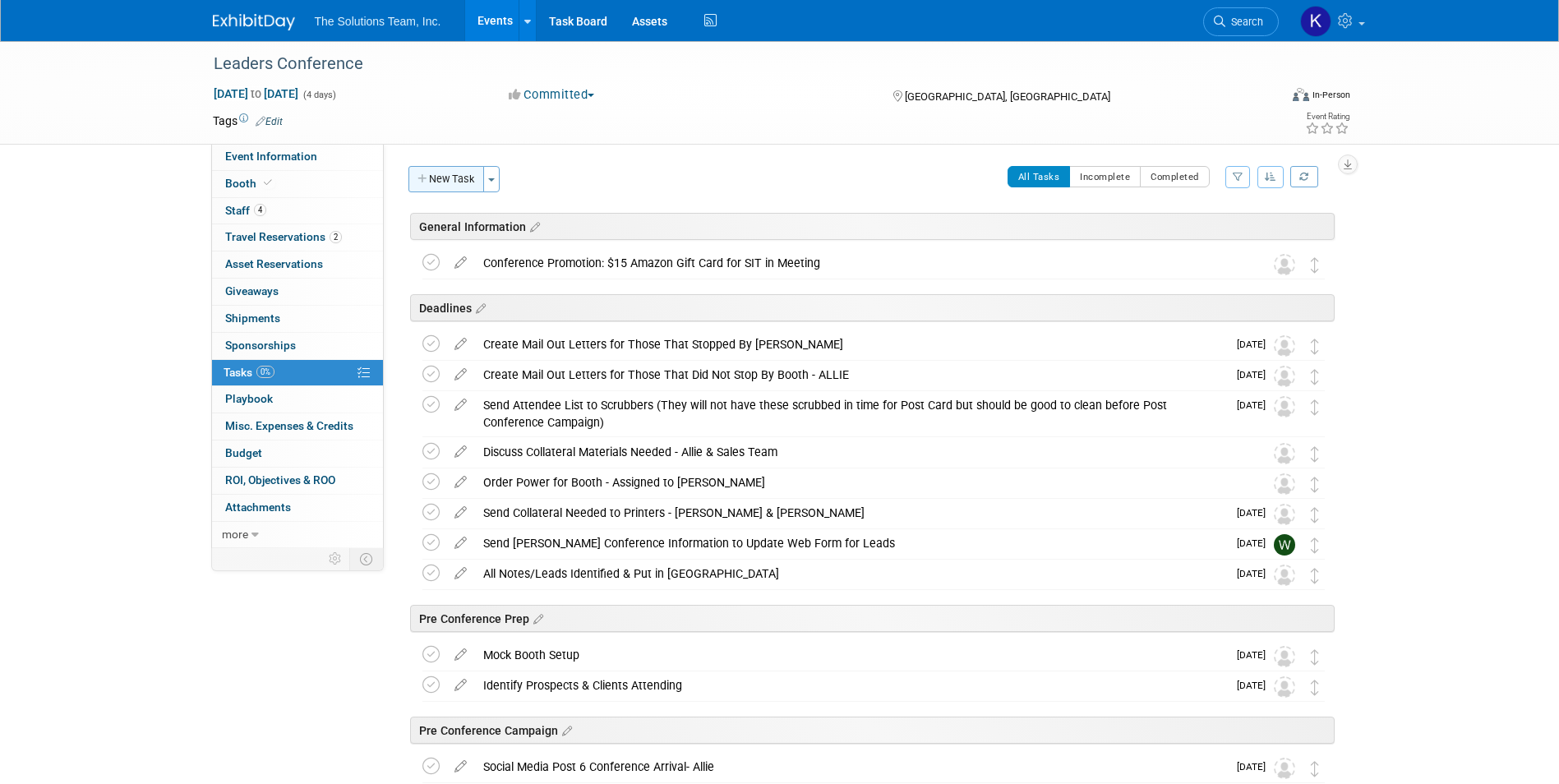
click at [447, 182] on button "New Task" at bounding box center [446, 179] width 76 height 26
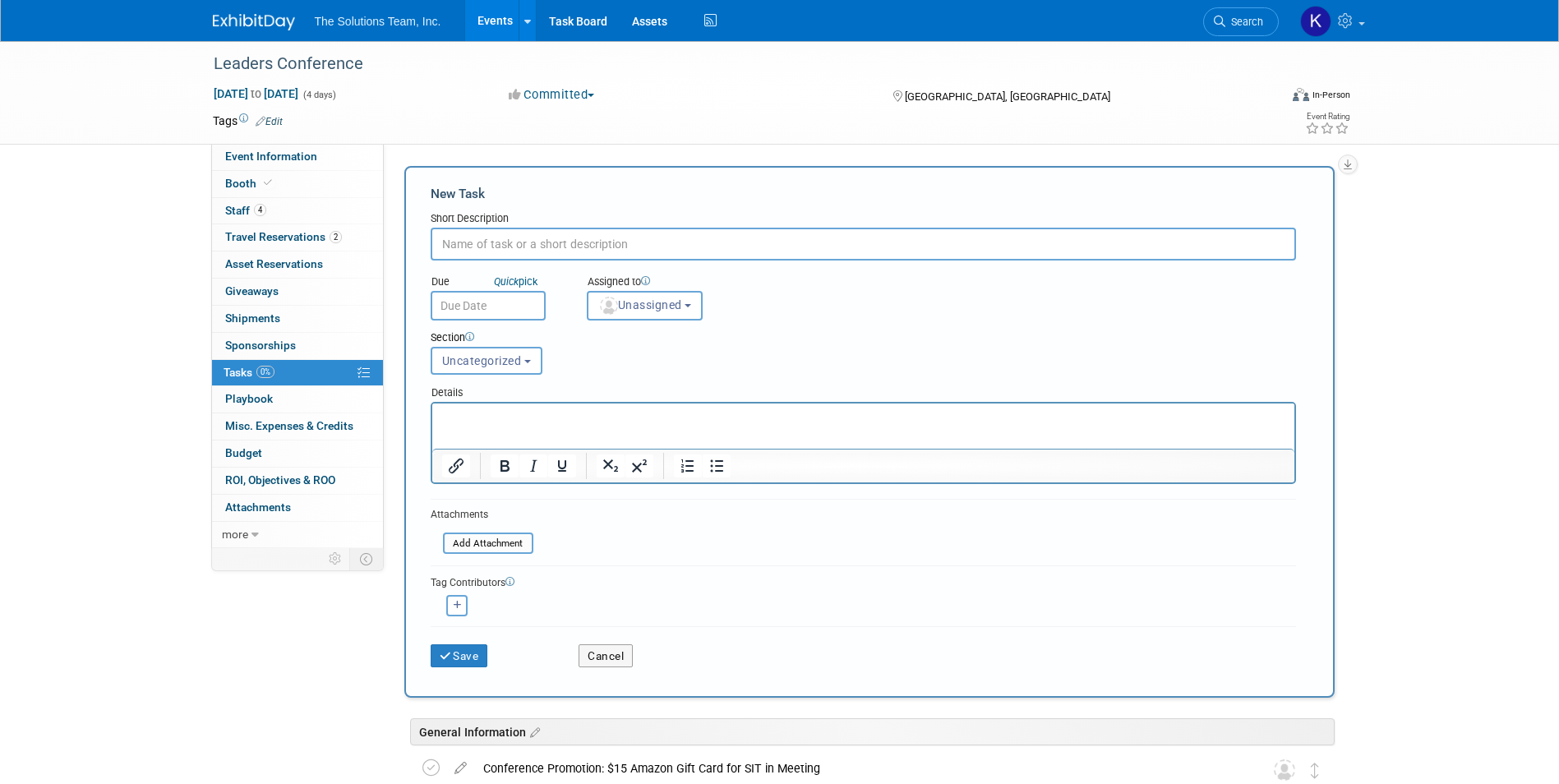
click at [517, 245] on input "text" at bounding box center [863, 244] width 866 height 33
paste input "Extra screws (assorted)"
type input "Extra screws (assorted)"
click at [469, 654] on button "Save" at bounding box center [459, 655] width 58 height 23
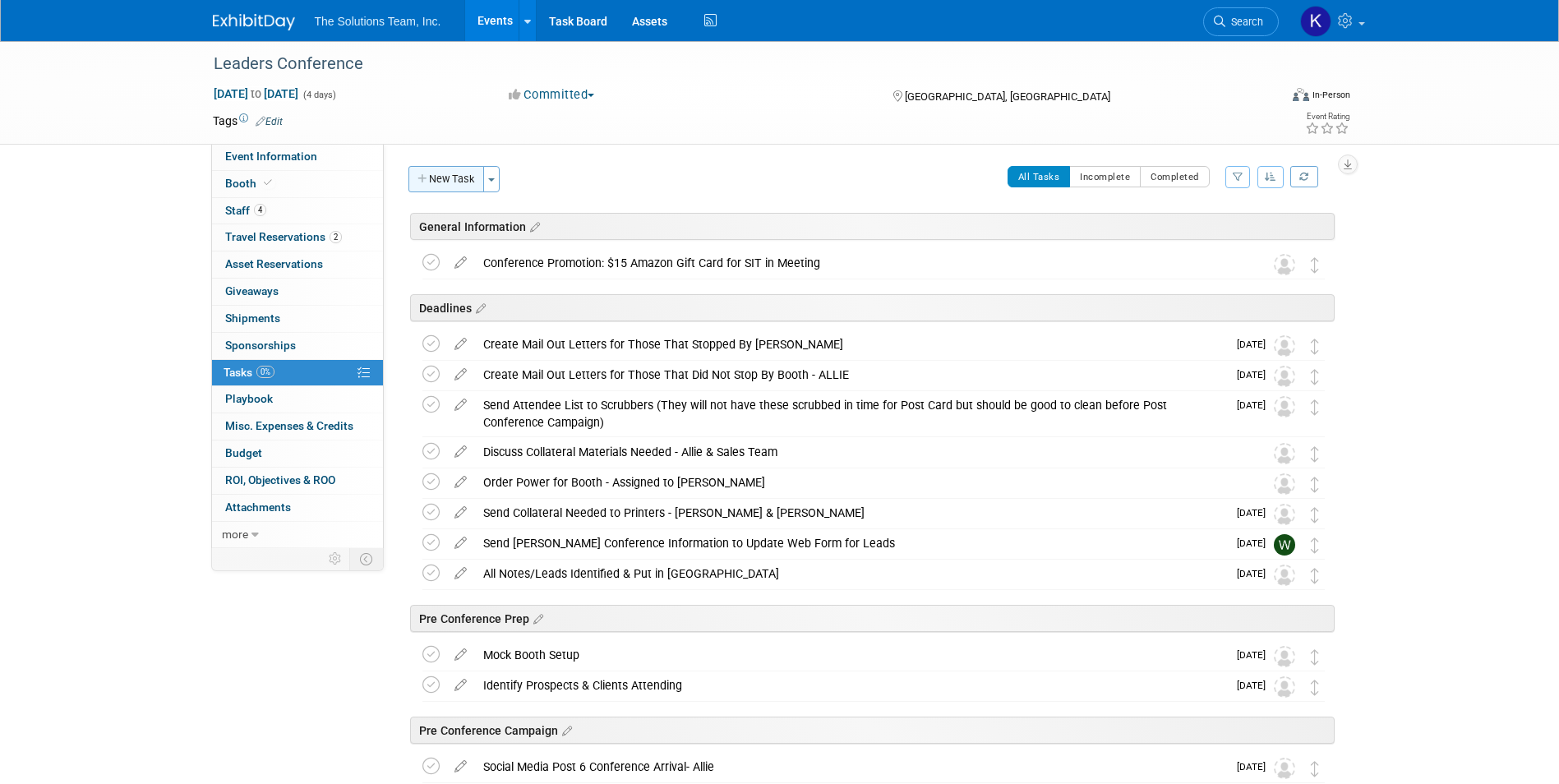
click at [452, 171] on button "New Task" at bounding box center [446, 179] width 76 height 26
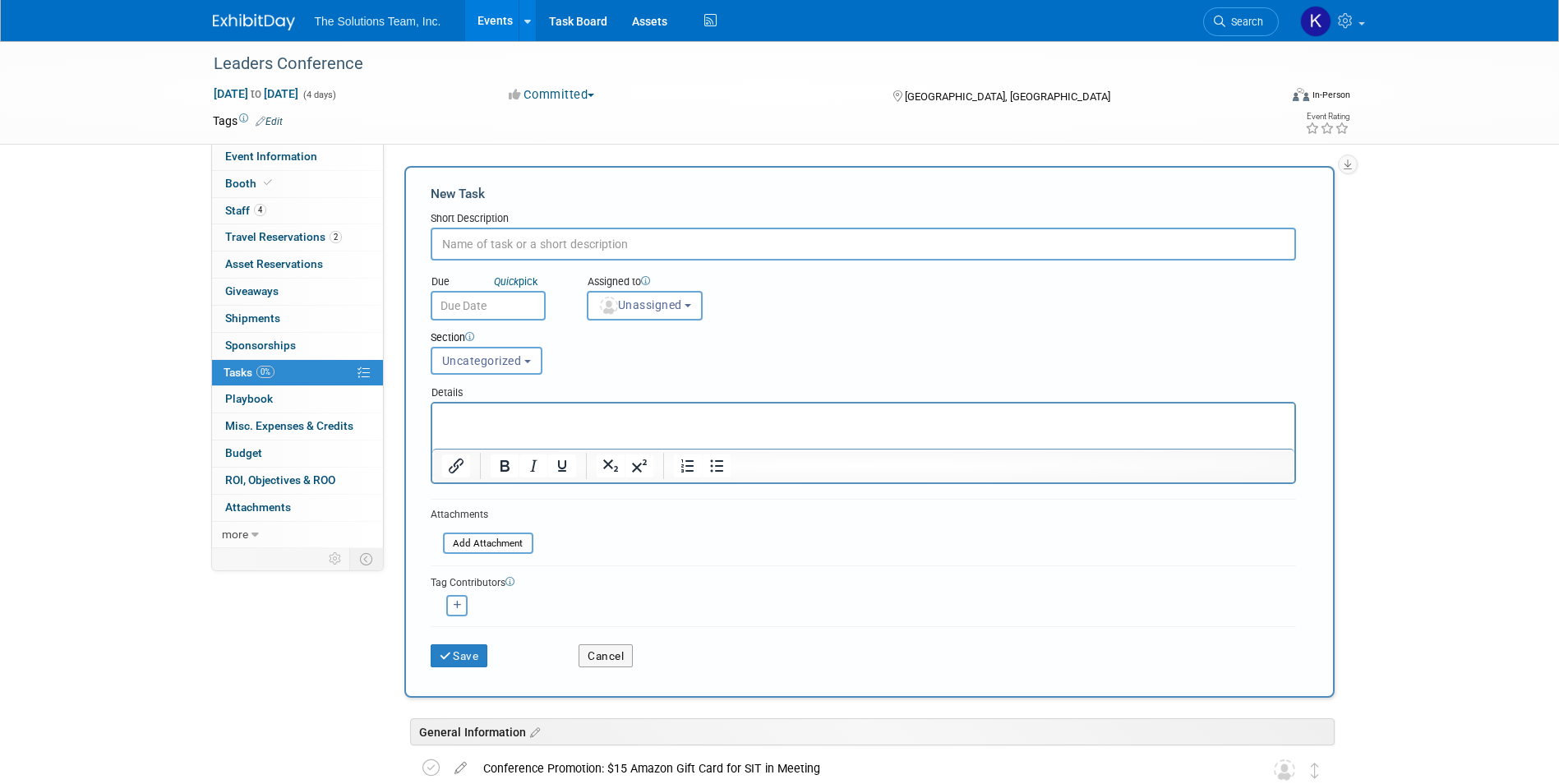
click at [597, 245] on input "text" at bounding box center [863, 244] width 866 height 33
paste input "HDMI Cord"
type input "HDMI Cord"
click at [478, 653] on button "Save" at bounding box center [459, 655] width 58 height 23
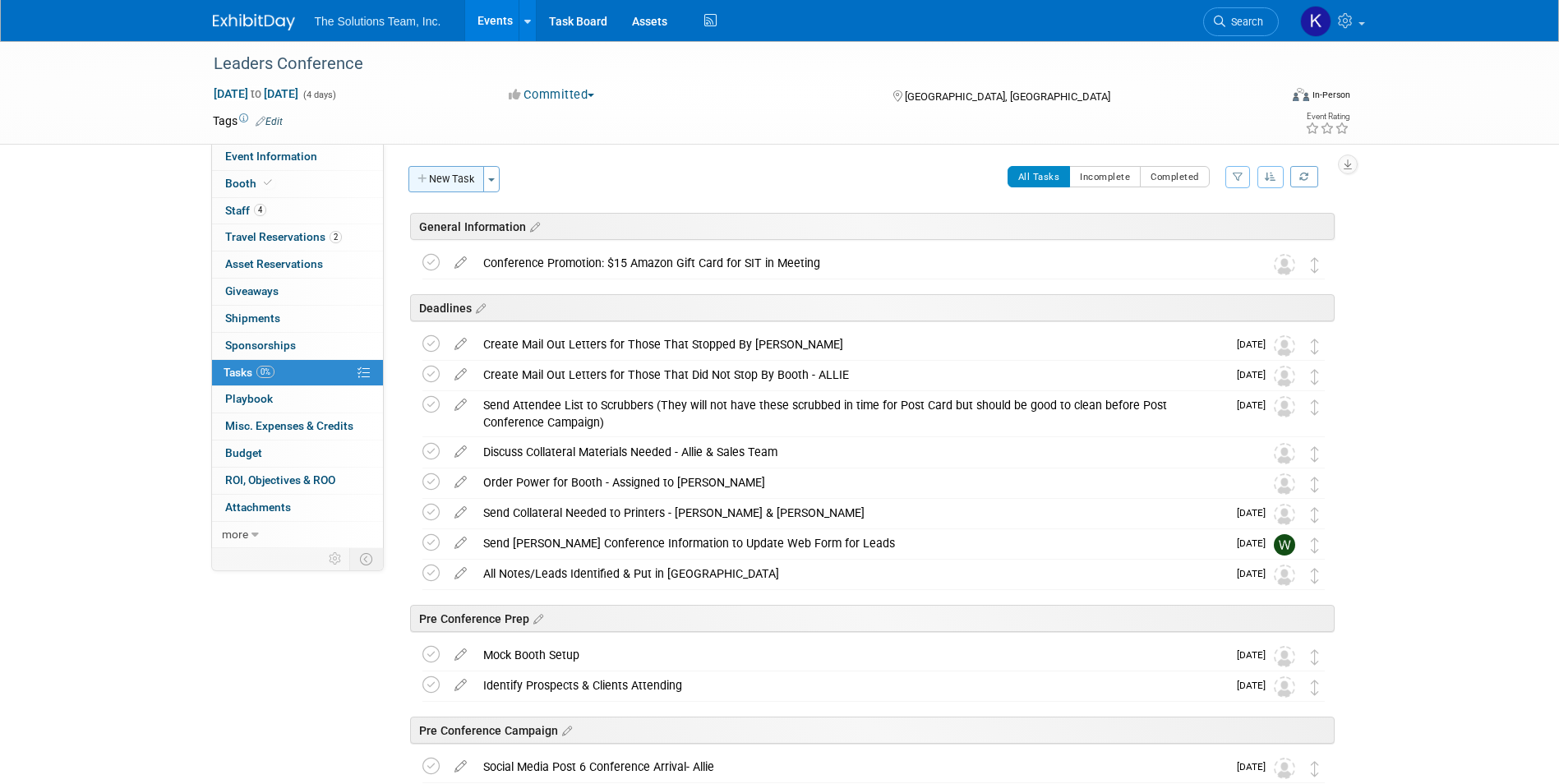
click at [460, 177] on button "New Task" at bounding box center [446, 179] width 76 height 26
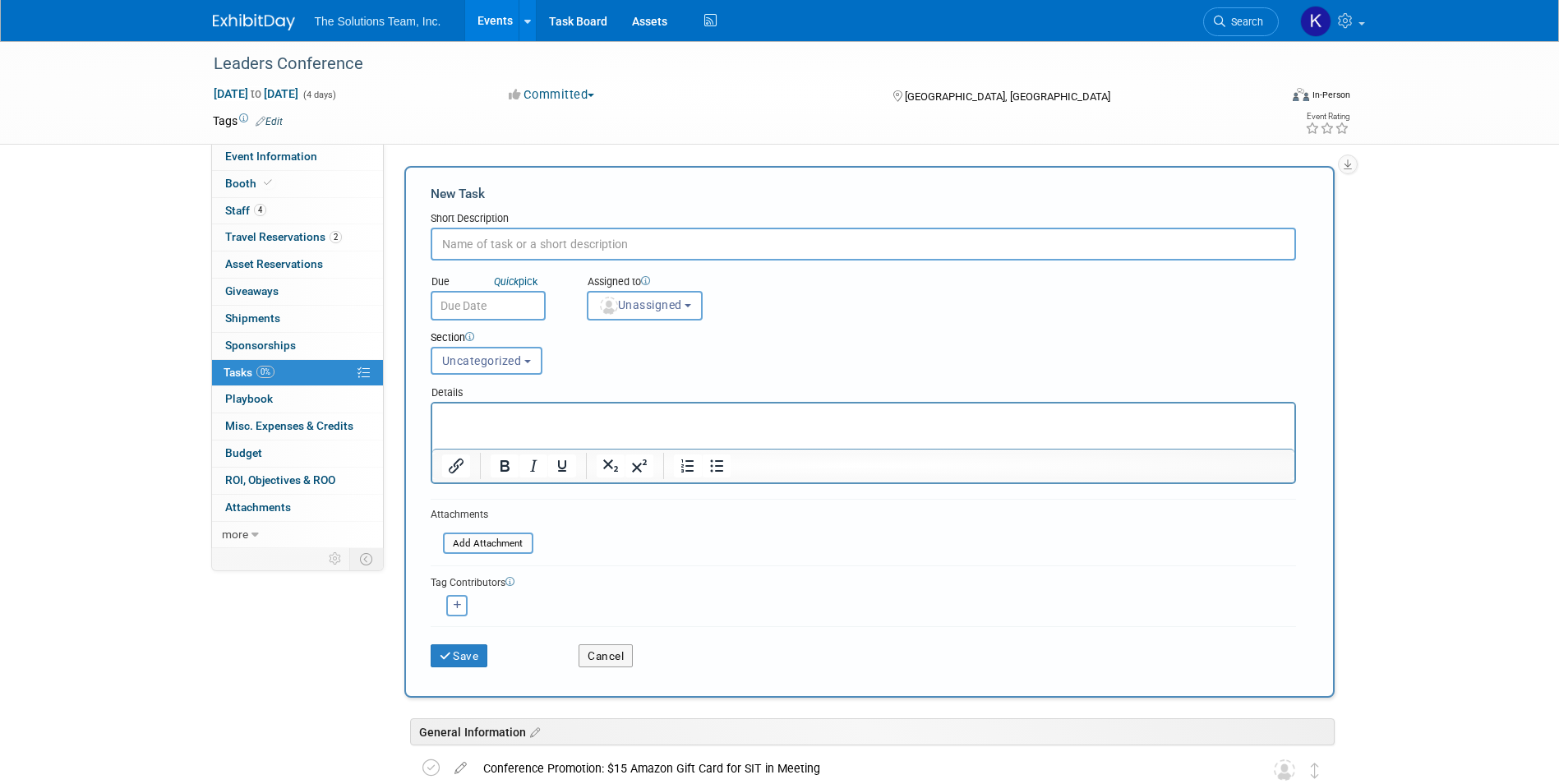
click at [504, 245] on input "text" at bounding box center [863, 244] width 866 height 33
paste input "Header Cover"
type input "Header Cover"
click at [468, 664] on button "Save" at bounding box center [459, 655] width 58 height 23
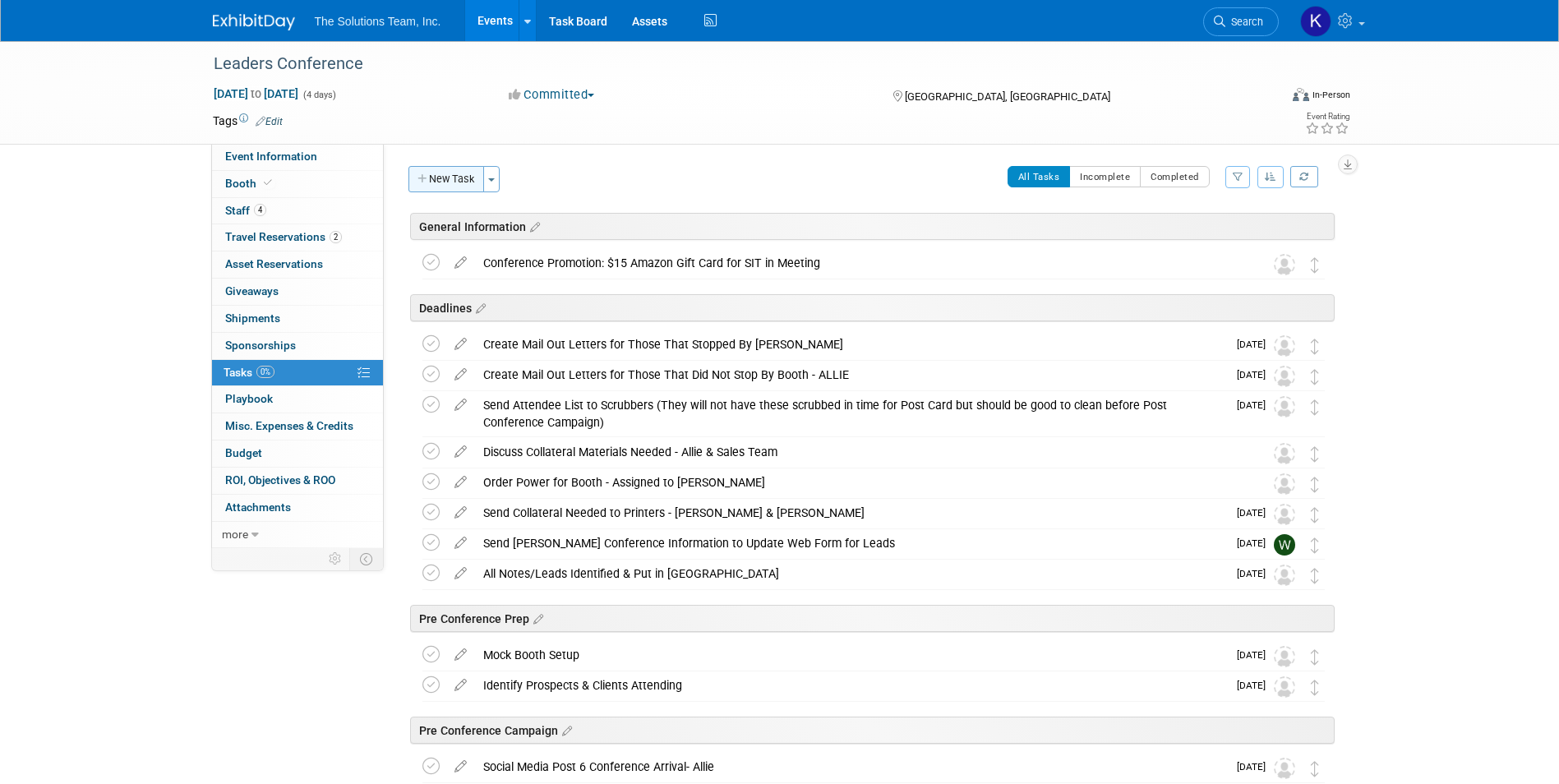
click at [439, 173] on button "New Task" at bounding box center [446, 179] width 76 height 26
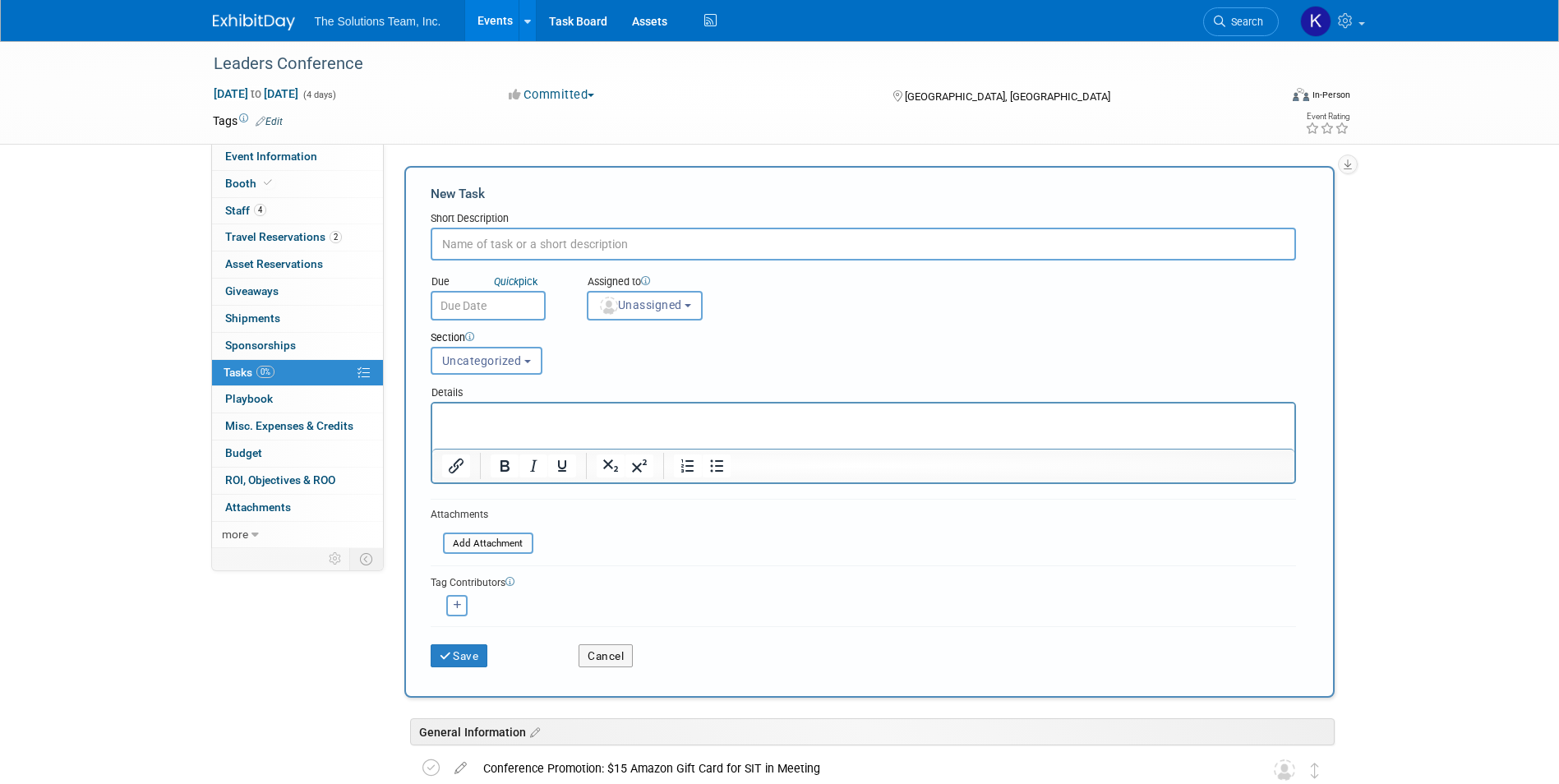
click at [494, 249] on input "text" at bounding box center [863, 244] width 866 height 33
paste input "Jerseys"
type input "Jerseys"
click at [463, 647] on button "Save" at bounding box center [459, 655] width 58 height 23
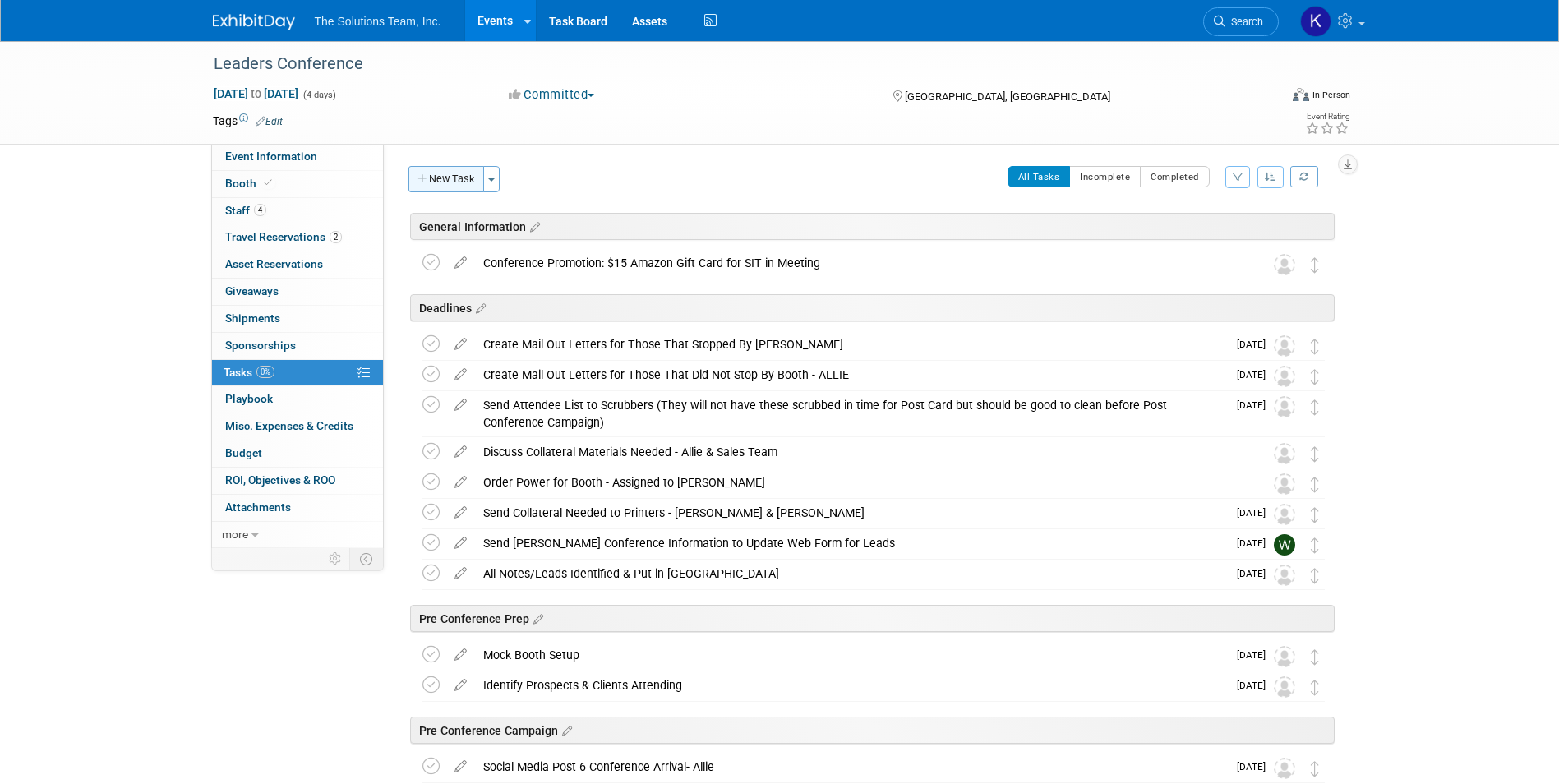
click at [455, 178] on button "New Task" at bounding box center [446, 179] width 76 height 26
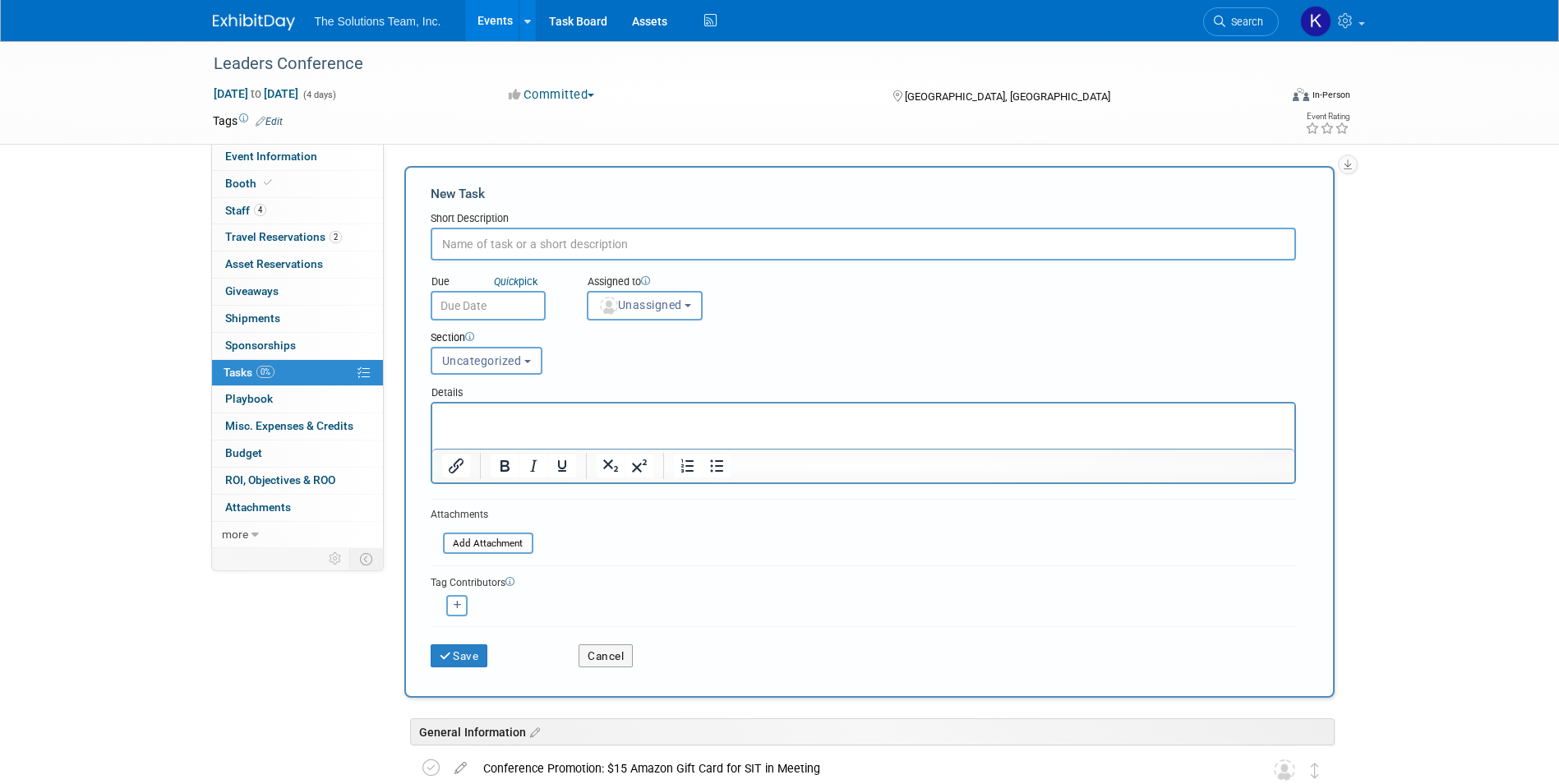
click at [524, 246] on input "text" at bounding box center [863, 244] width 866 height 33
paste input "Lead Cards"
type input "Lead Cards"
drag, startPoint x: 468, startPoint y: 655, endPoint x: 482, endPoint y: 653, distance: 14.1
click at [468, 655] on button "Save" at bounding box center [459, 655] width 58 height 23
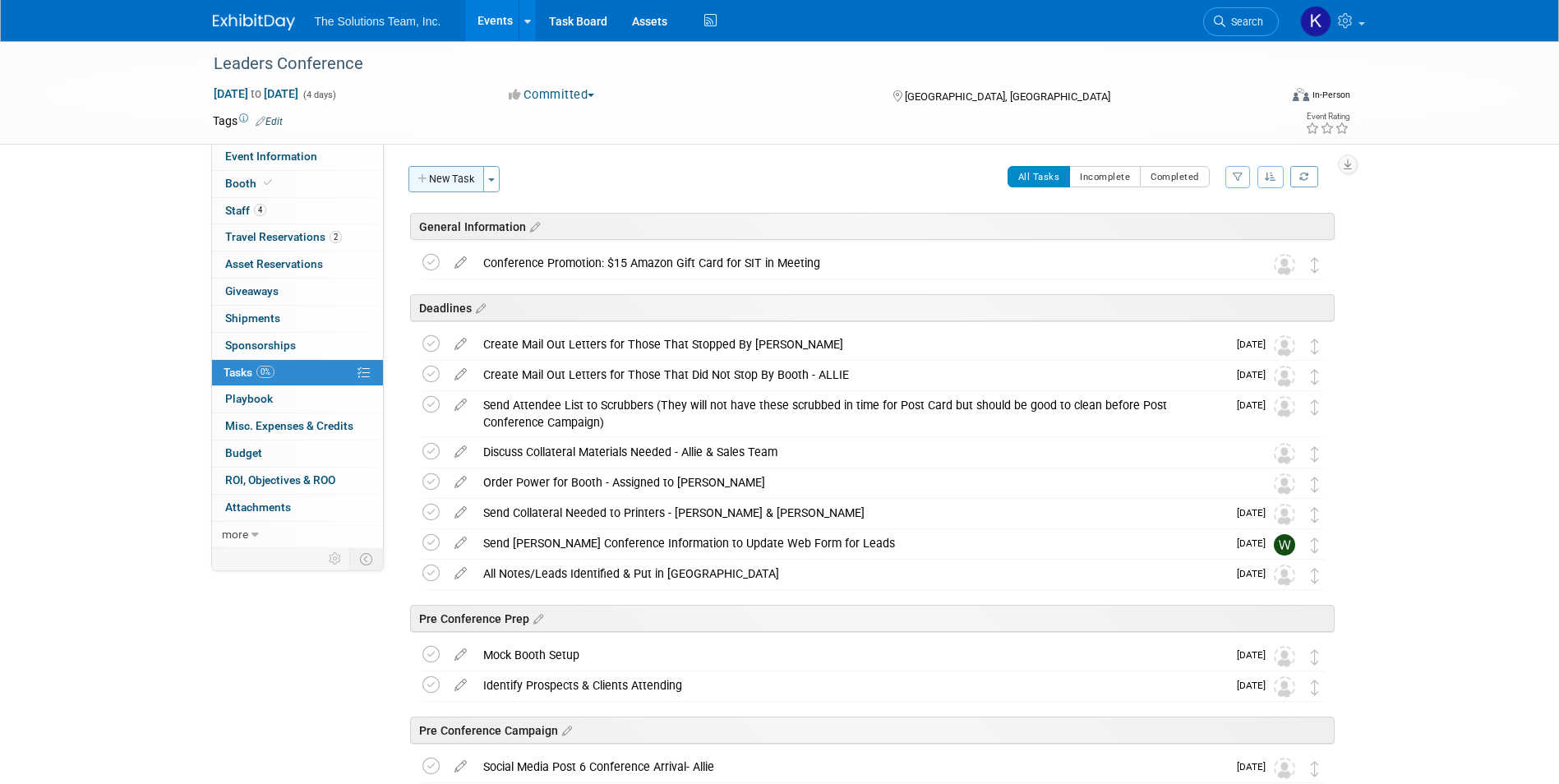
click at [471, 176] on button "New Task" at bounding box center [446, 179] width 76 height 26
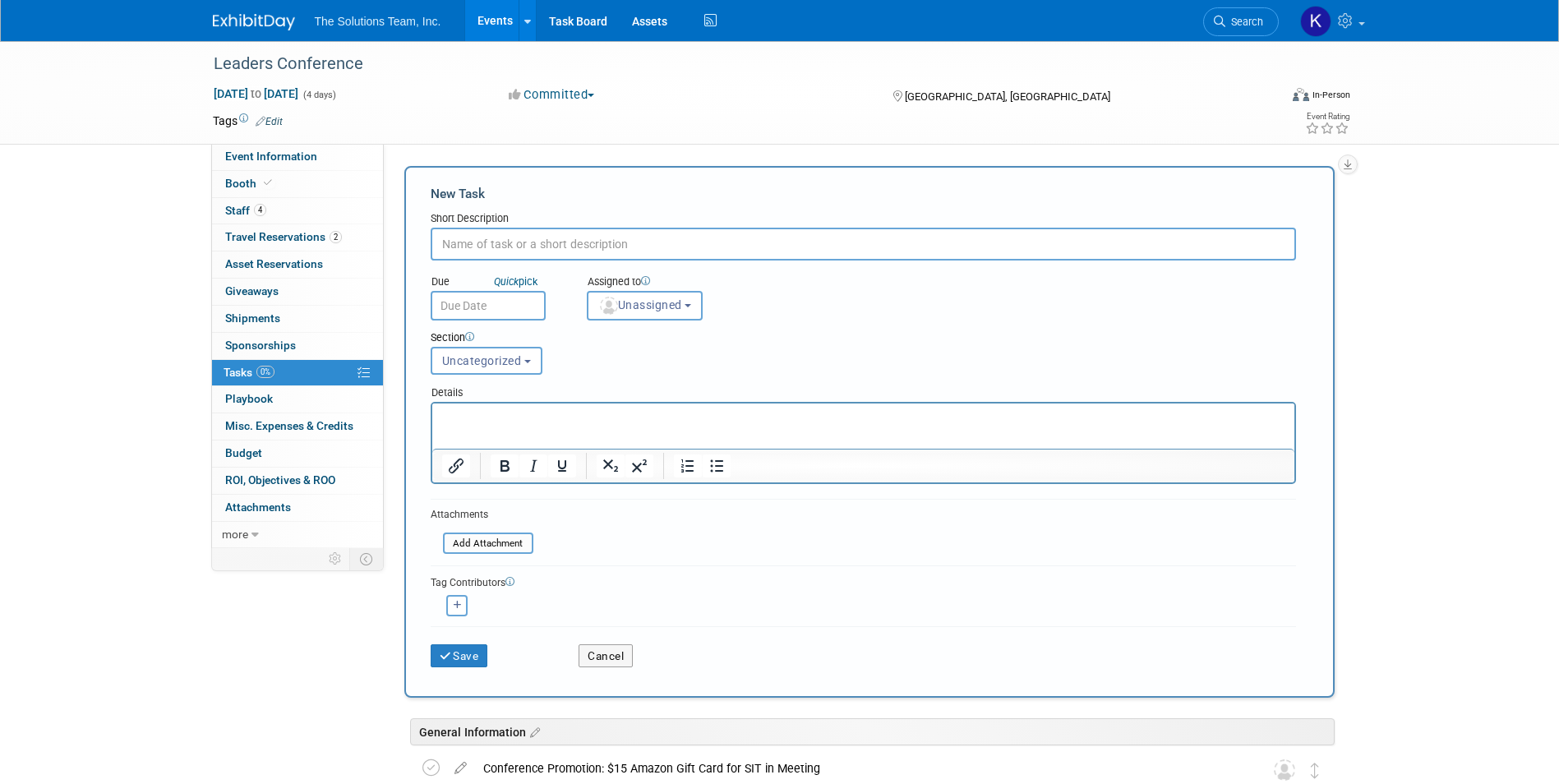
paste input "Markers for Prize Wheel"
type input "Markers for Prize Wheel"
click at [447, 658] on icon "submit" at bounding box center [446, 657] width 14 height 12
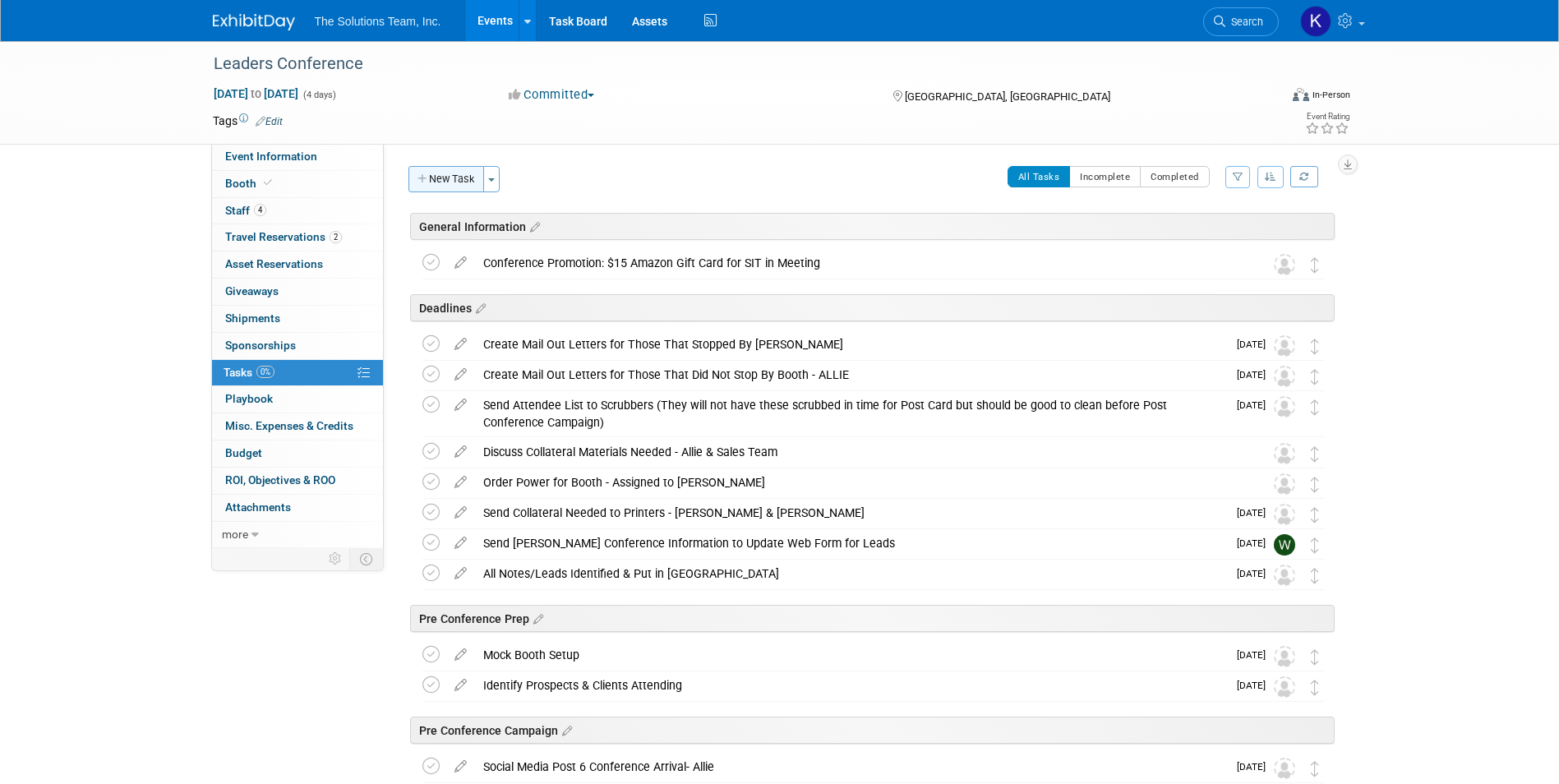
click at [441, 187] on button "New Task" at bounding box center [446, 179] width 76 height 26
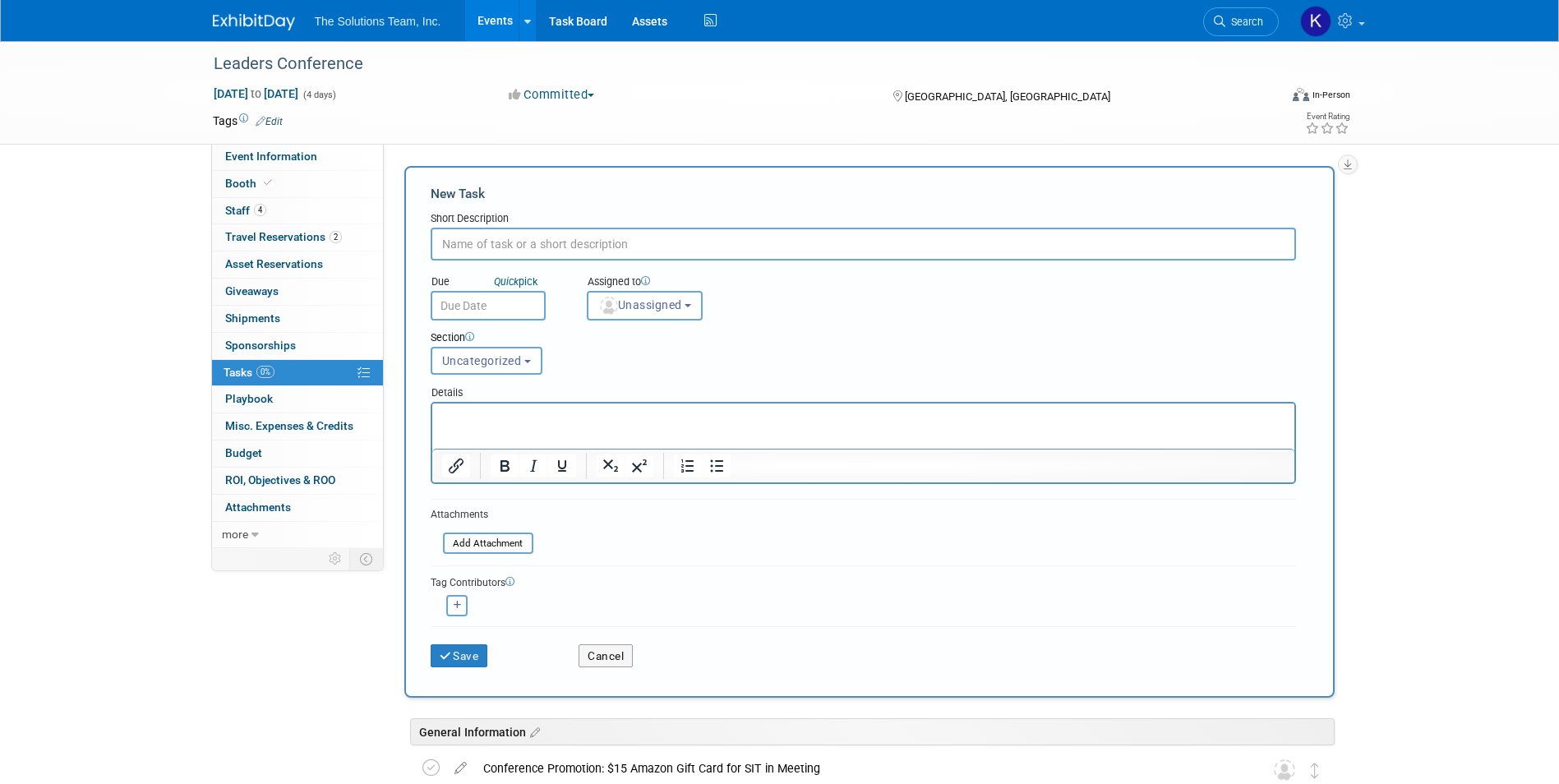
click at [545, 250] on input "text" at bounding box center [863, 244] width 866 height 33
paste input "Packing Tape"
type input "Packing Tape"
click at [474, 641] on div "Save" at bounding box center [492, 651] width 149 height 34
click at [469, 658] on button "Save" at bounding box center [459, 655] width 58 height 23
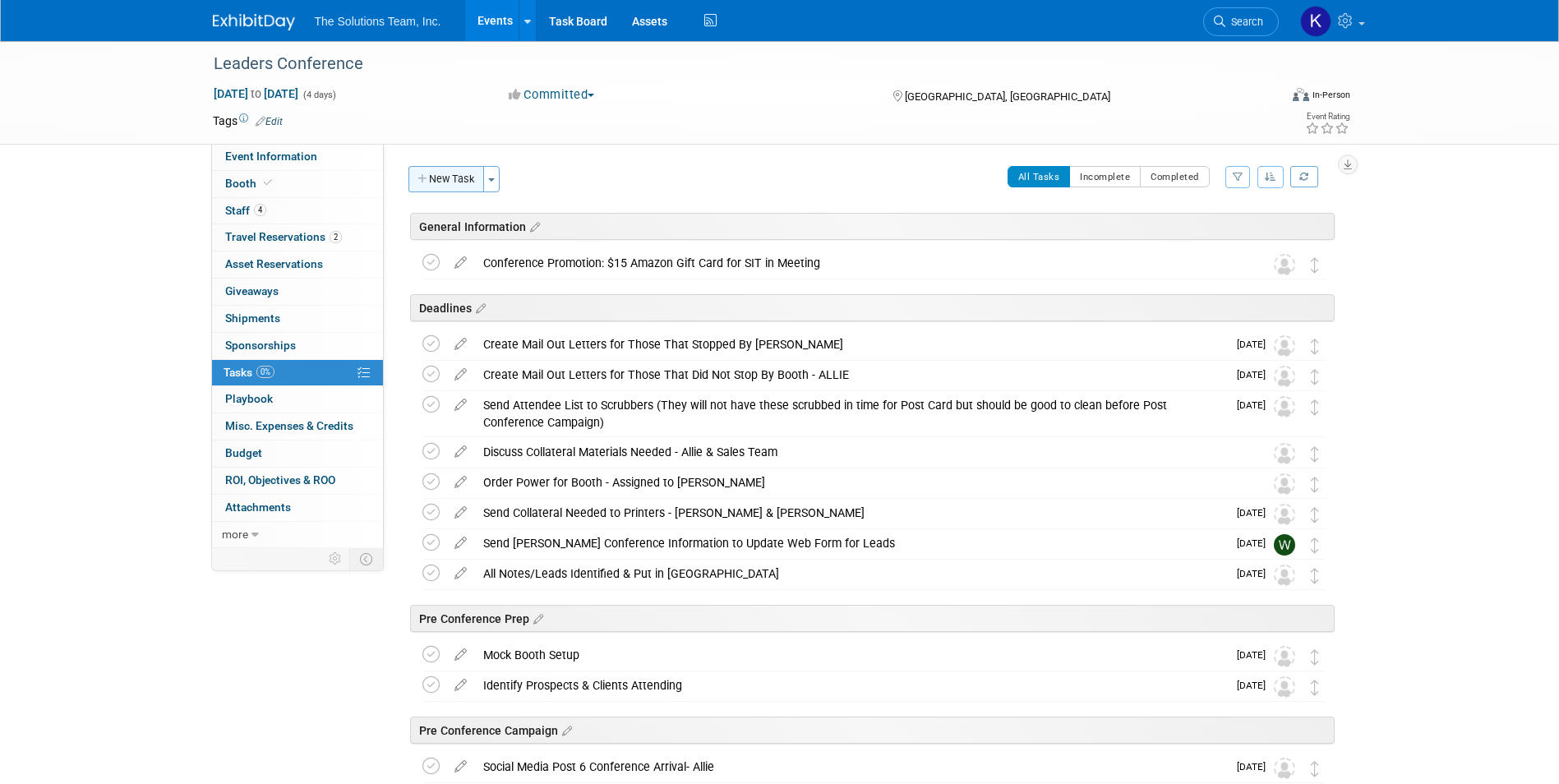
click at [454, 179] on button "New Task" at bounding box center [446, 179] width 76 height 26
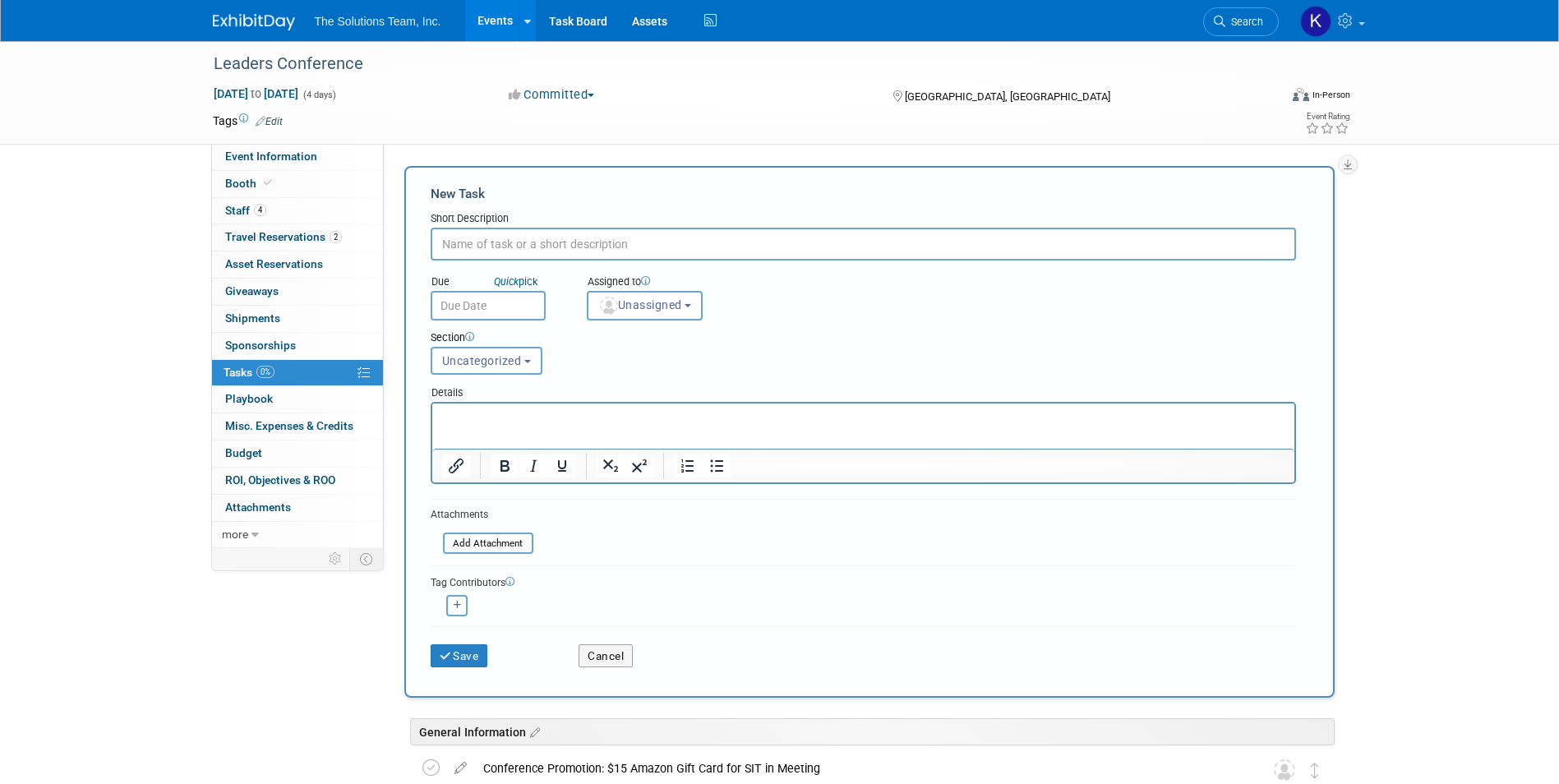
paste input "Pens"
type input "Pens"
click at [475, 656] on button "Save" at bounding box center [459, 655] width 58 height 23
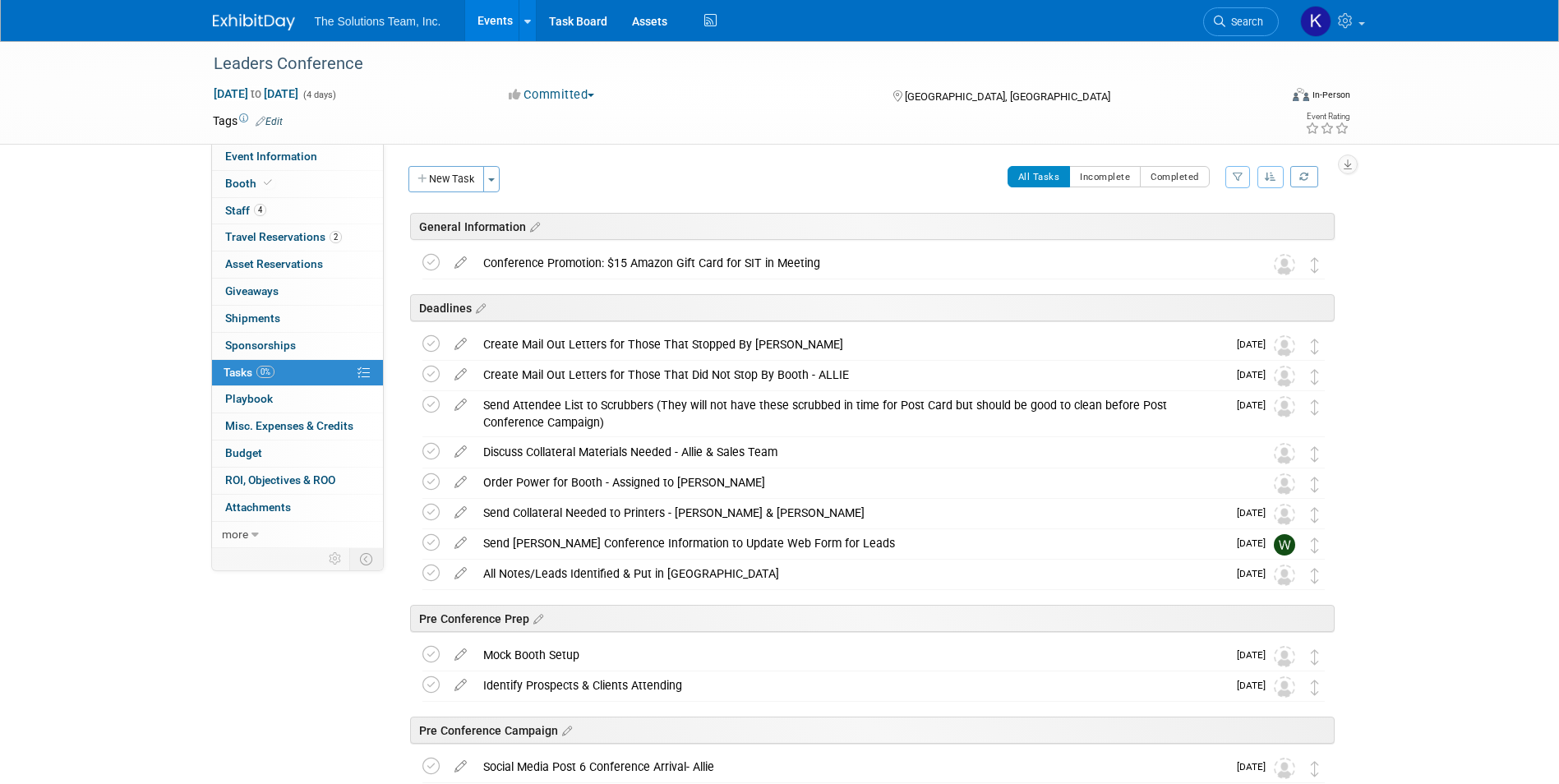
drag, startPoint x: 453, startPoint y: 178, endPoint x: 816, endPoint y: 228, distance: 366.4
click at [455, 178] on button "New Task" at bounding box center [446, 179] width 76 height 26
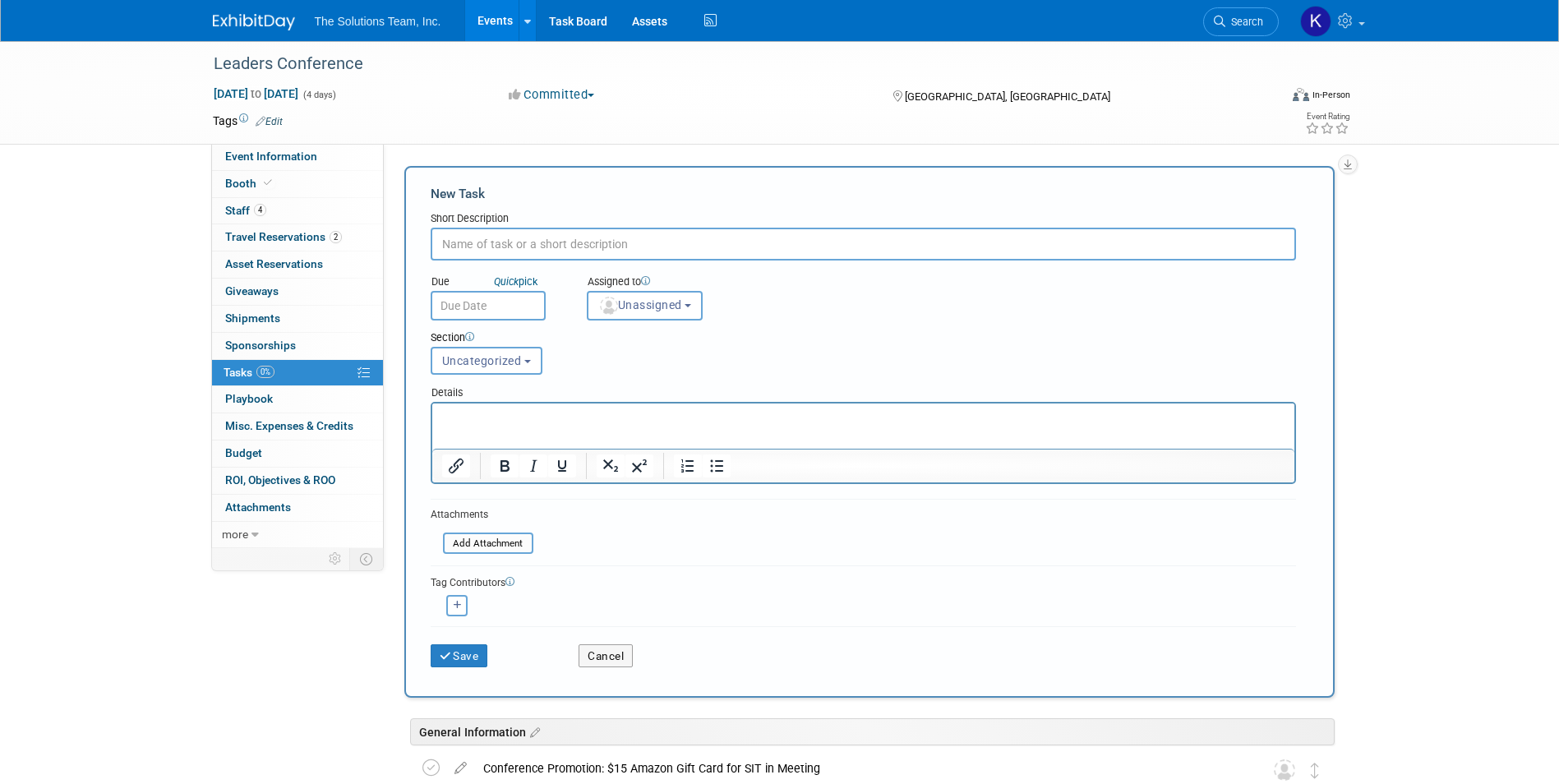
click at [527, 247] on input "text" at bounding box center [863, 244] width 866 height 33
paste input "Power Strip"
type input "Power Strip"
click at [460, 653] on button "Save" at bounding box center [459, 655] width 58 height 23
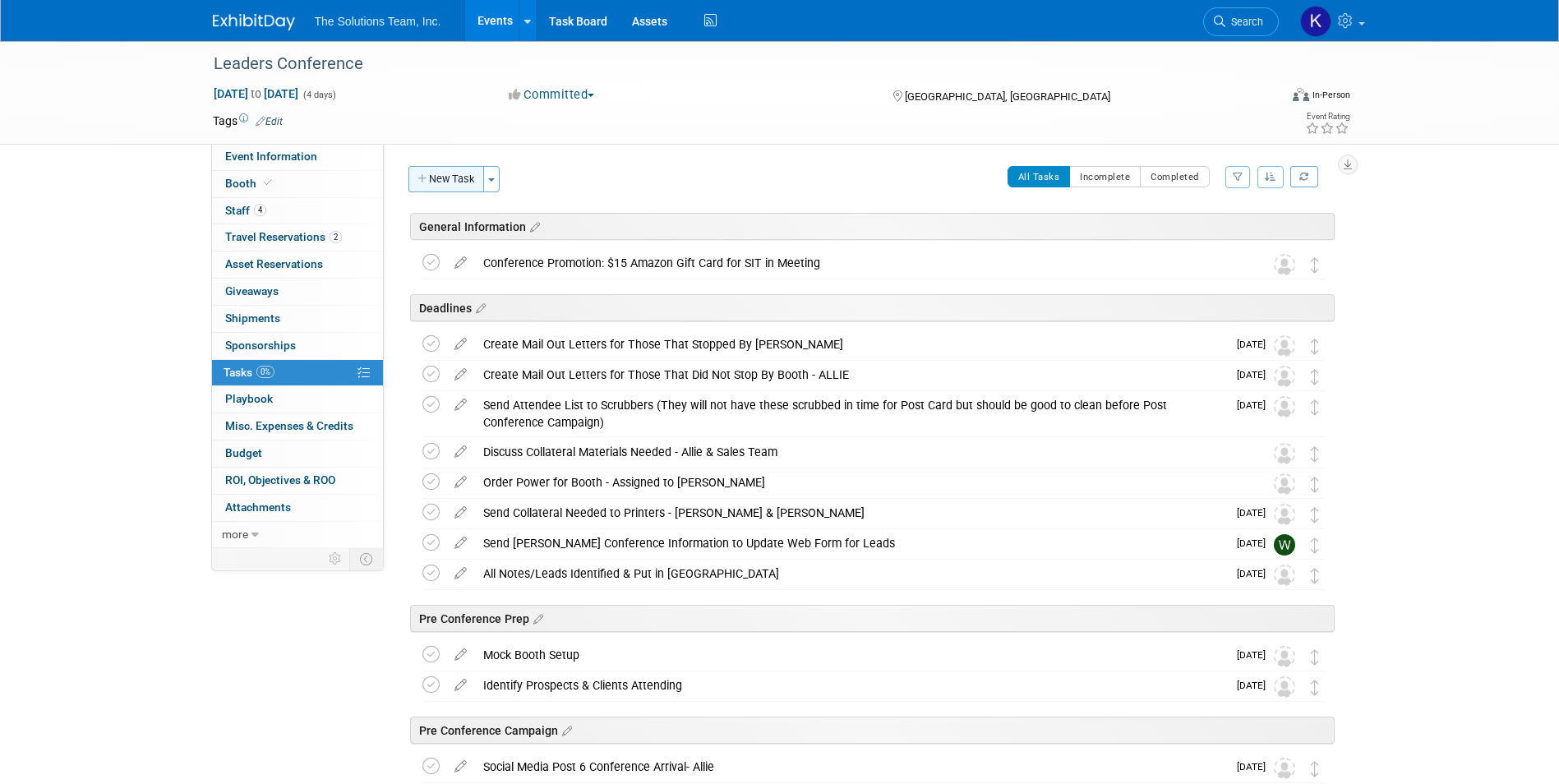
click at [436, 176] on button "New Task" at bounding box center [446, 179] width 76 height 26
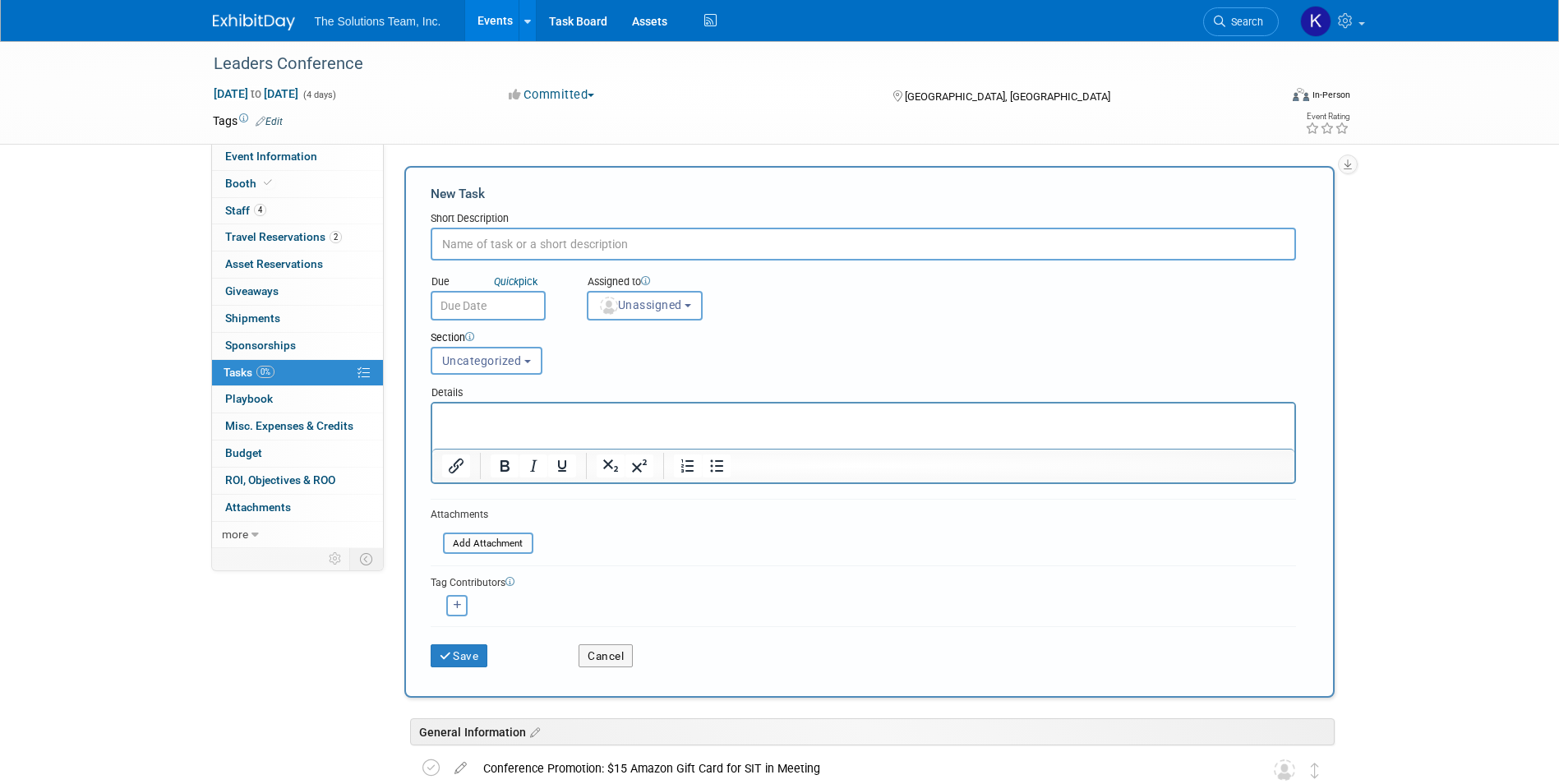
click at [491, 234] on input "text" at bounding box center [863, 244] width 866 height 33
paste input "Prize Wheel"
type input "Prize Wheel"
click at [475, 660] on button "Save" at bounding box center [459, 655] width 58 height 23
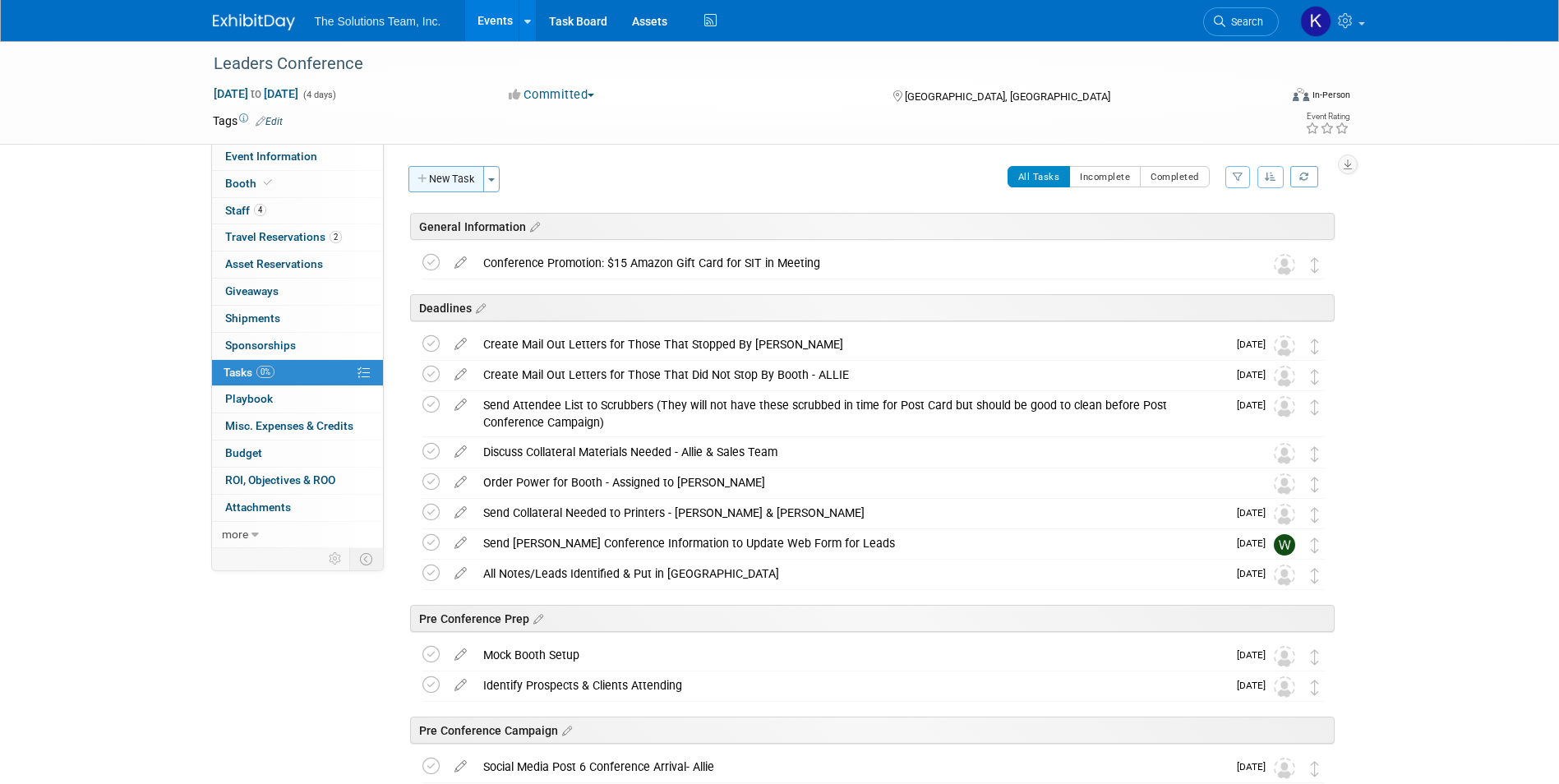
click at [453, 173] on button "New Task" at bounding box center [446, 179] width 76 height 26
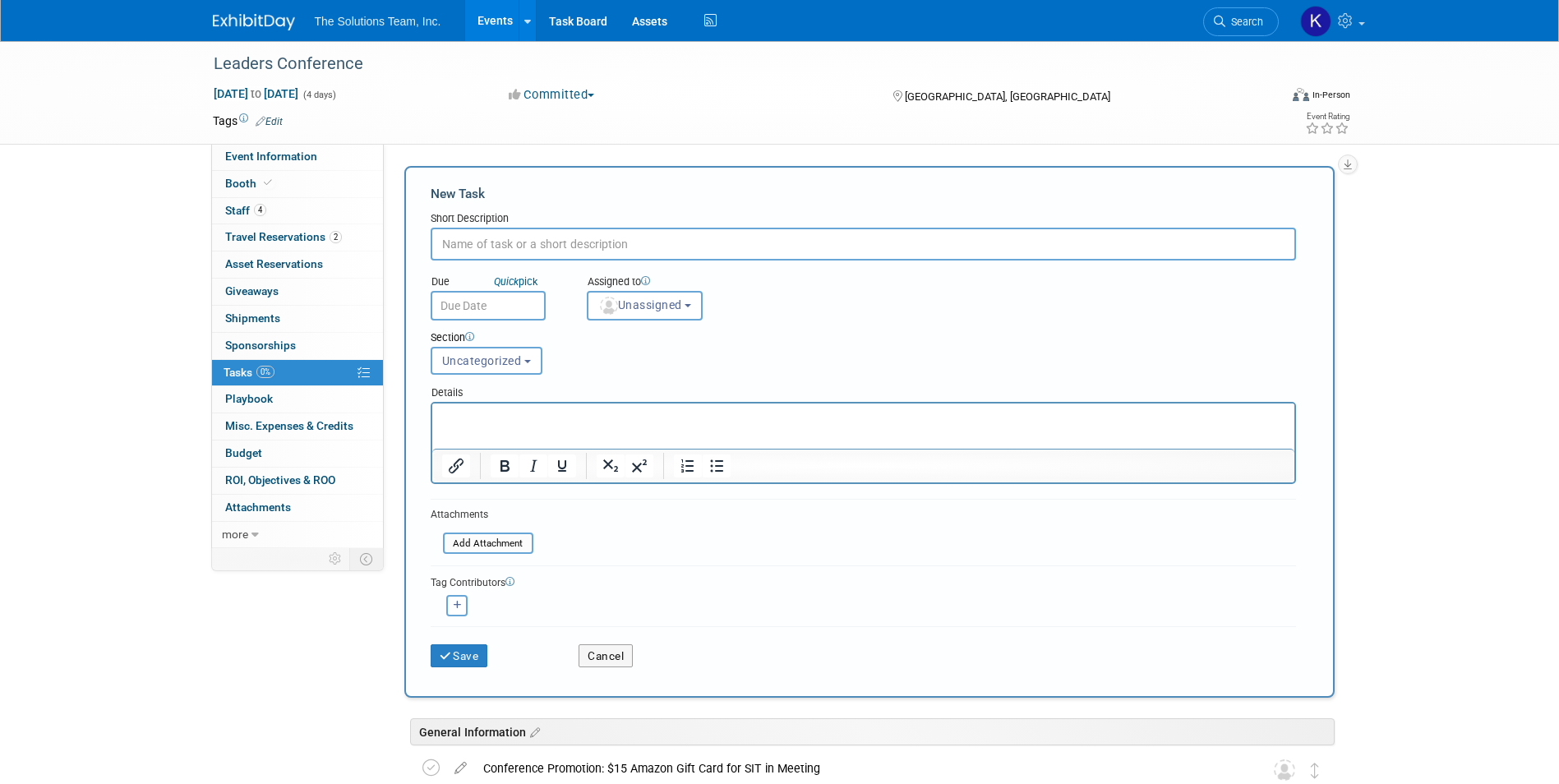
click at [484, 238] on input "text" at bounding box center [863, 244] width 866 height 33
paste input "Screwdriver"
type input "Screwdriver"
click at [479, 649] on button "Save" at bounding box center [459, 655] width 58 height 23
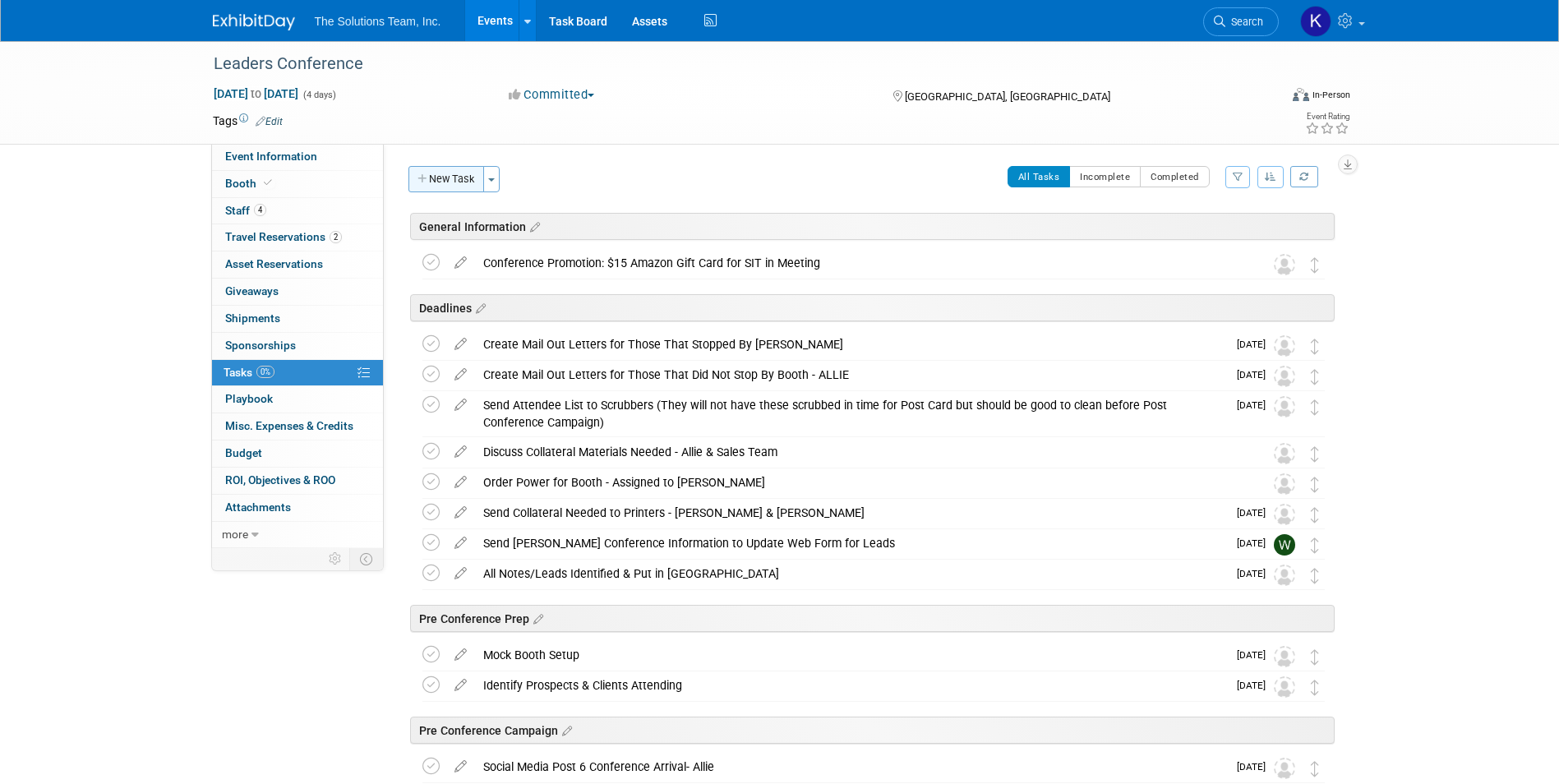
click at [430, 175] on button "New Task" at bounding box center [446, 179] width 76 height 26
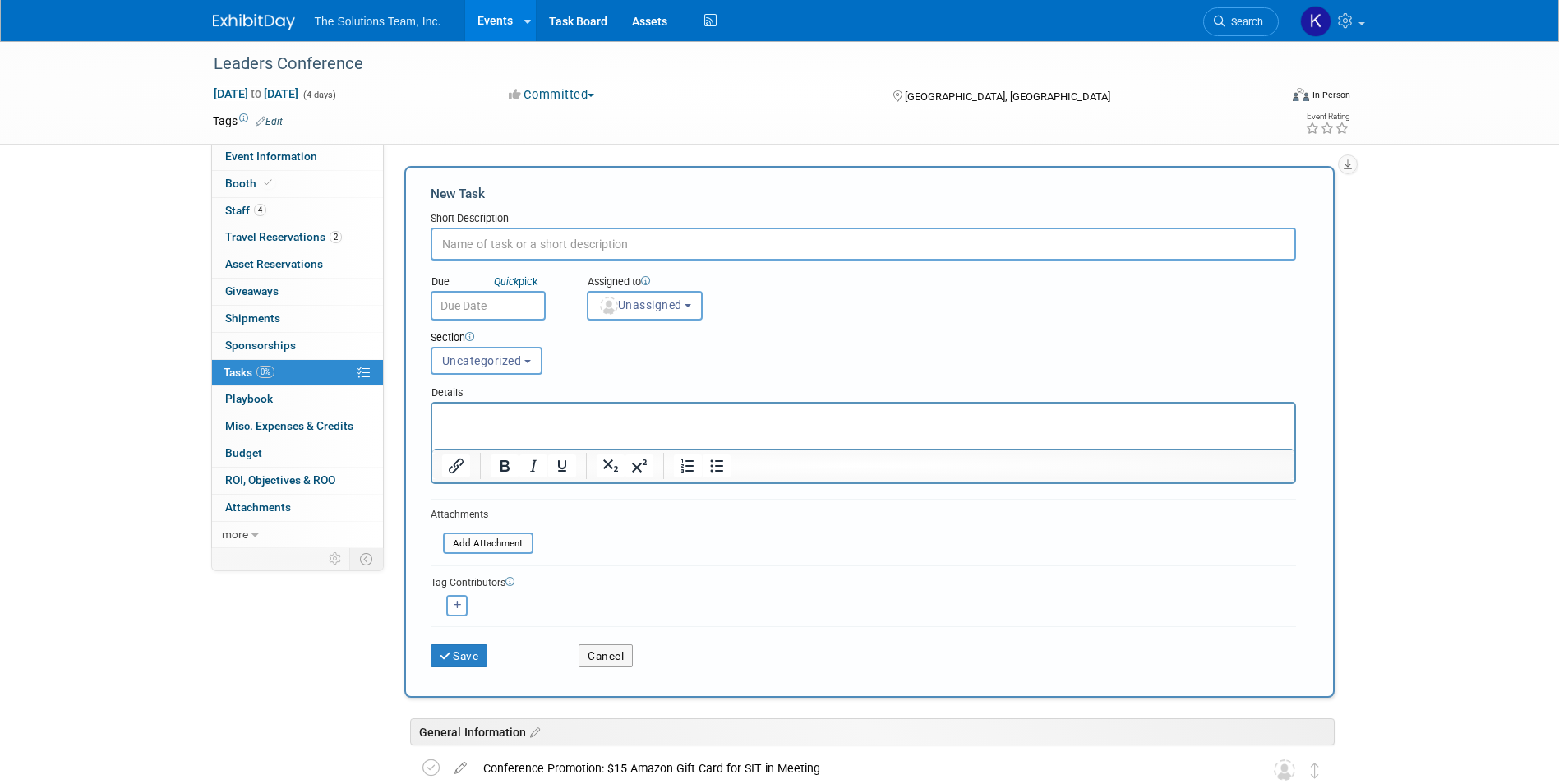
click at [499, 245] on input "text" at bounding box center [863, 244] width 866 height 33
paste input "Steamer"
type input "Steamer"
click at [473, 657] on button "Save" at bounding box center [459, 655] width 58 height 23
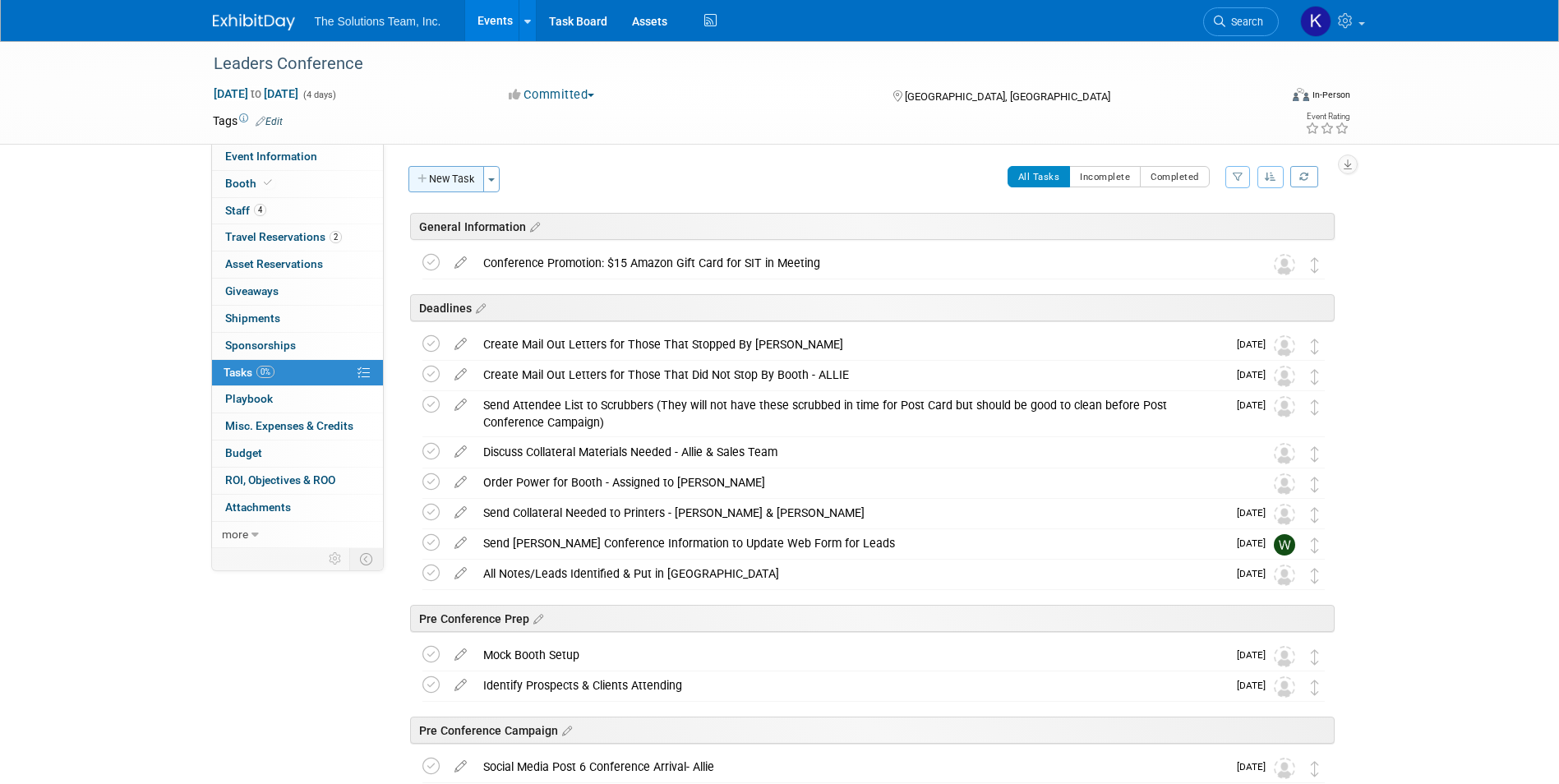
click at [440, 171] on button "New Task" at bounding box center [446, 179] width 76 height 26
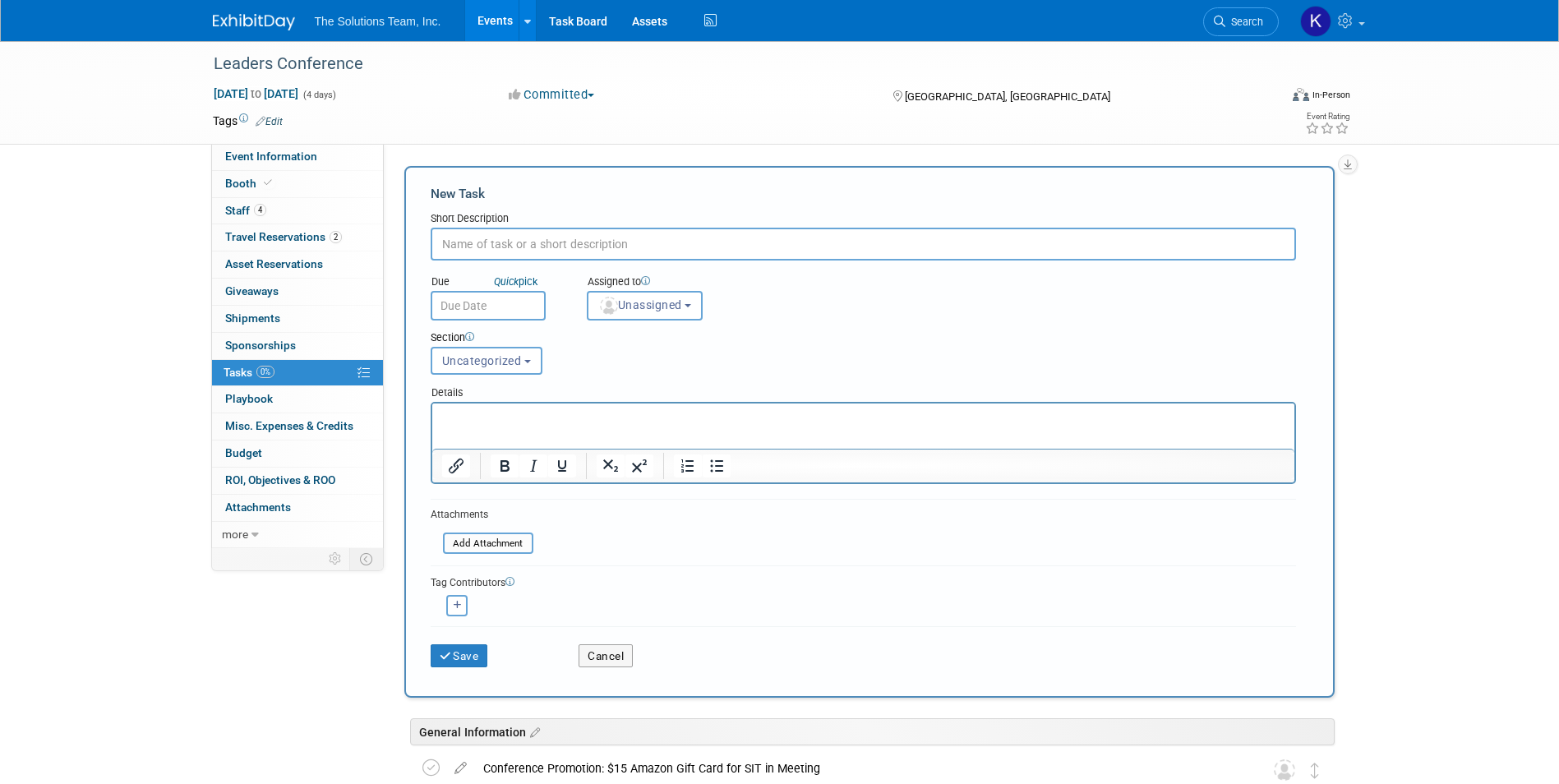
click at [633, 246] on input "text" at bounding box center [863, 244] width 866 height 33
type input "Table Cloth (2)"
click at [483, 660] on button "Save" at bounding box center [459, 655] width 58 height 23
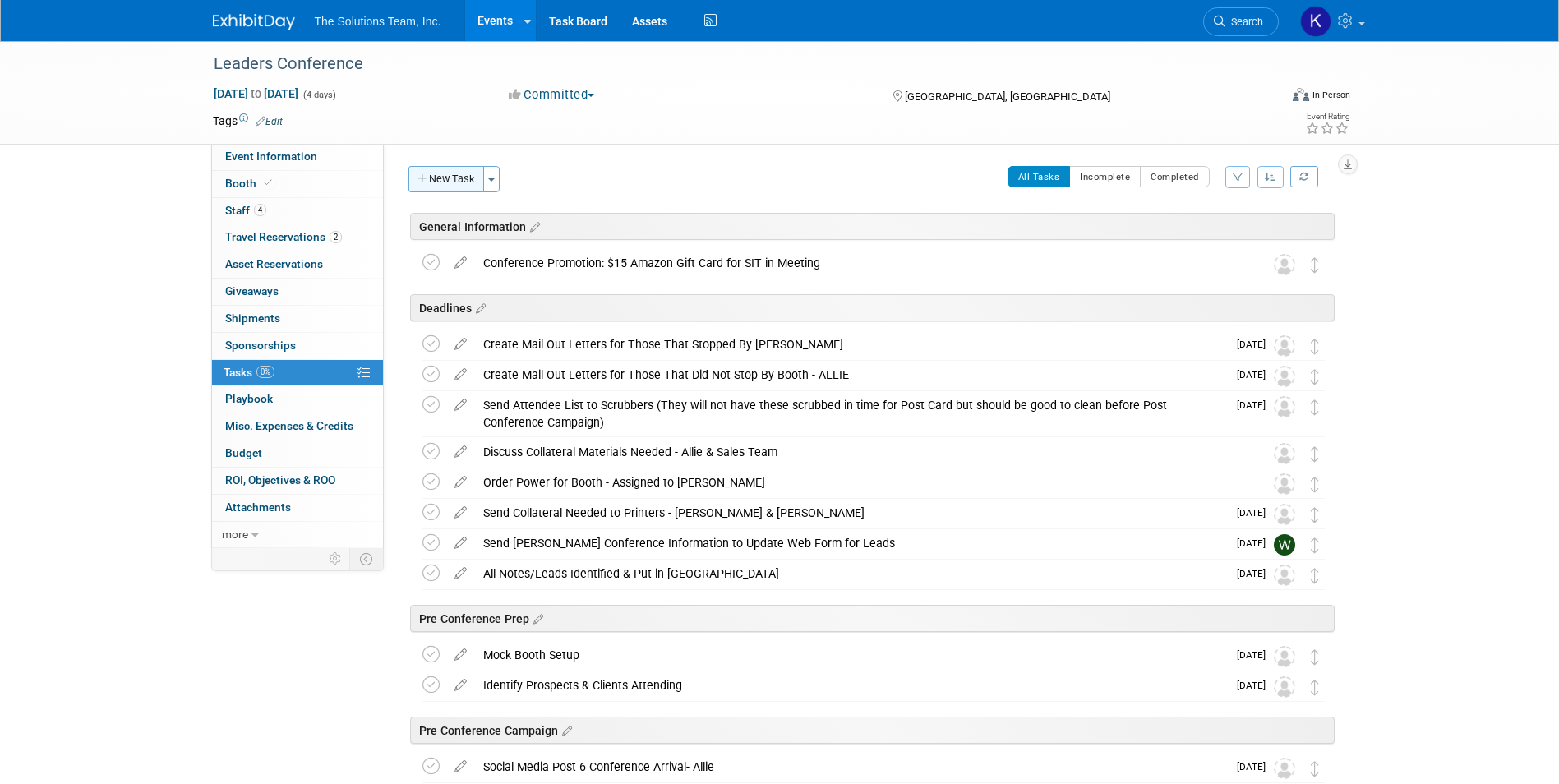
click at [457, 186] on button "New Task" at bounding box center [446, 179] width 76 height 26
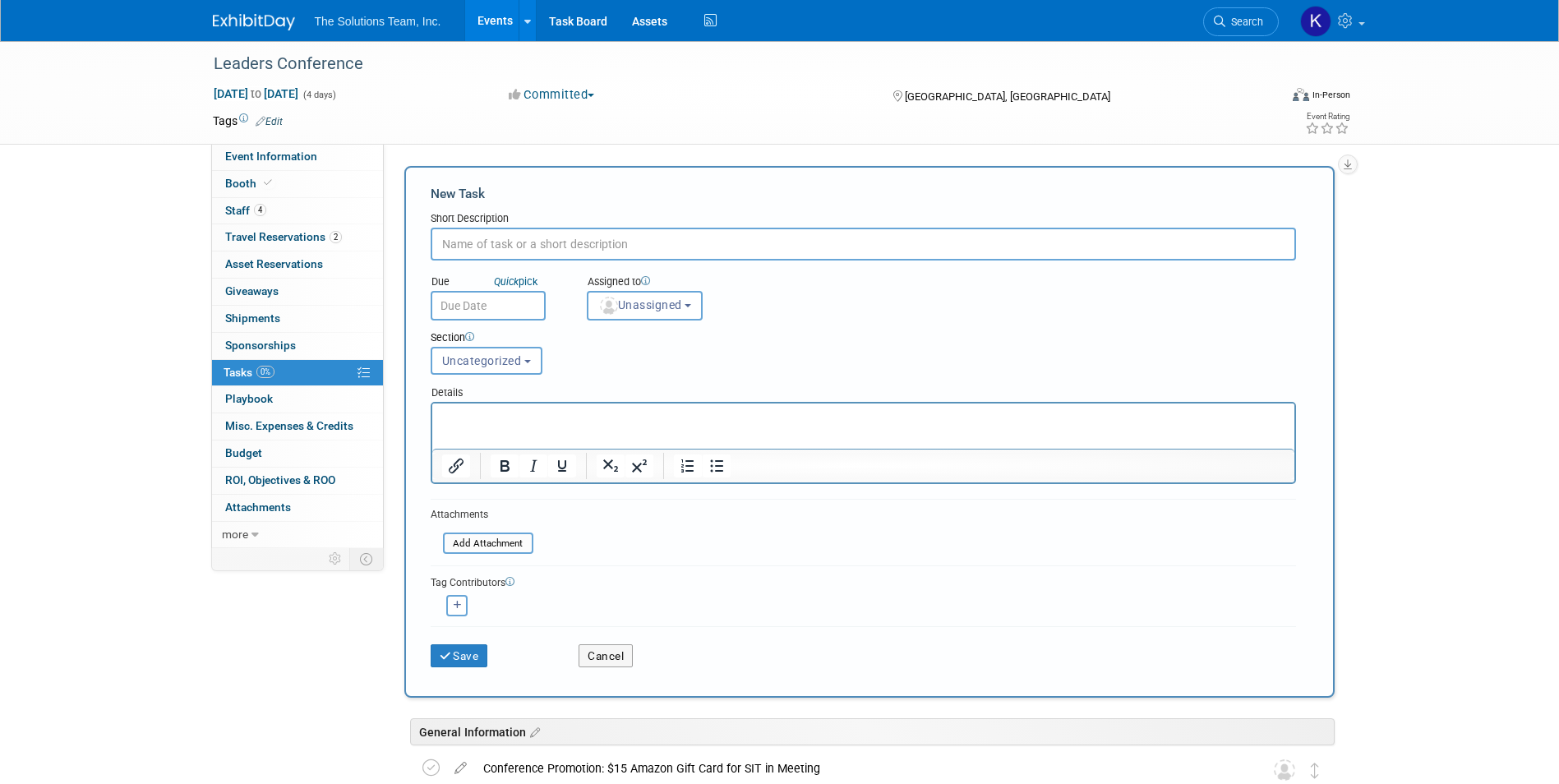
click at [631, 238] on input "text" at bounding box center [863, 244] width 866 height 33
type input "TV"
click at [467, 658] on button "Save" at bounding box center [459, 655] width 58 height 23
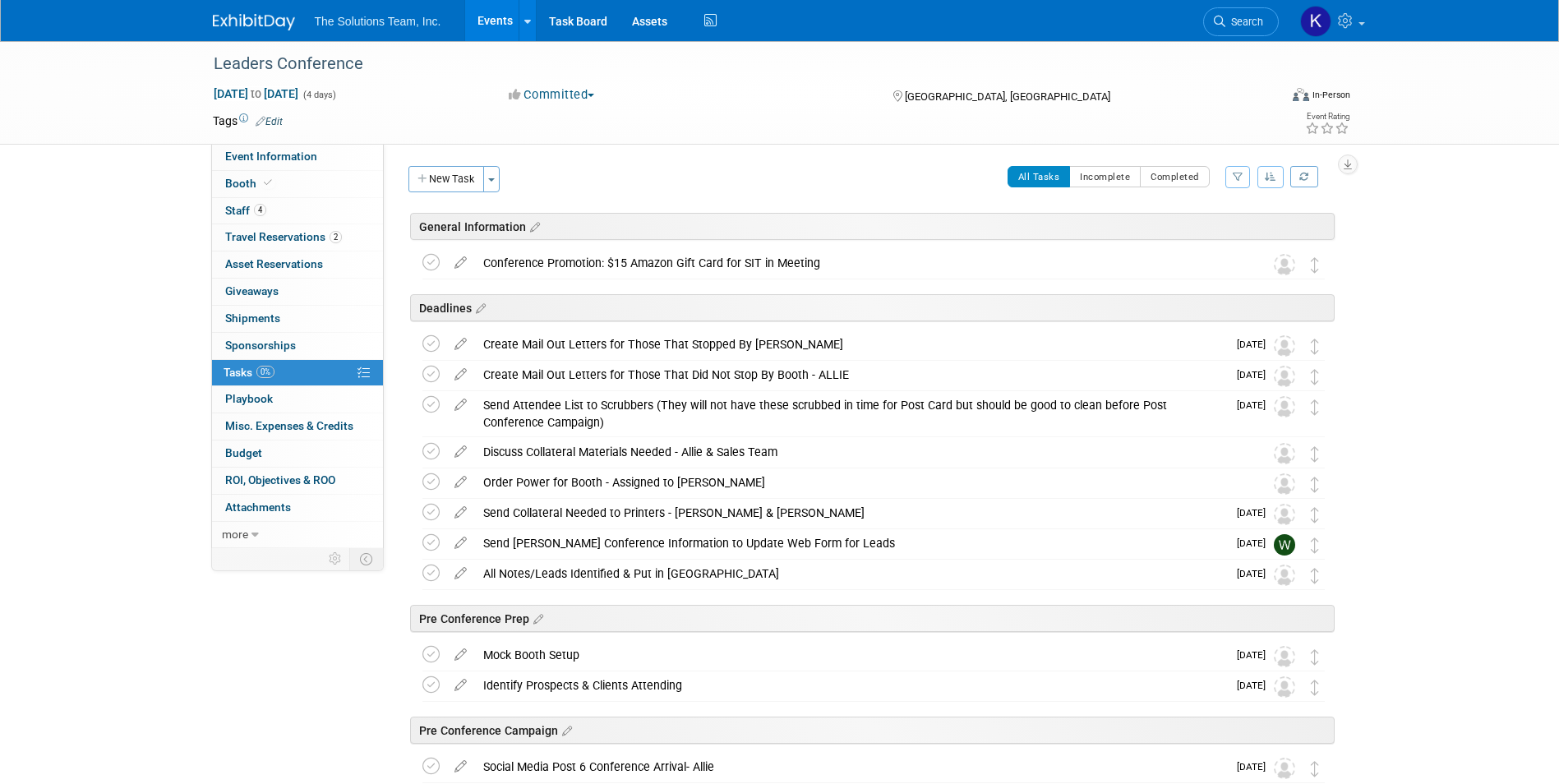
click at [454, 178] on button "New Task" at bounding box center [446, 179] width 76 height 26
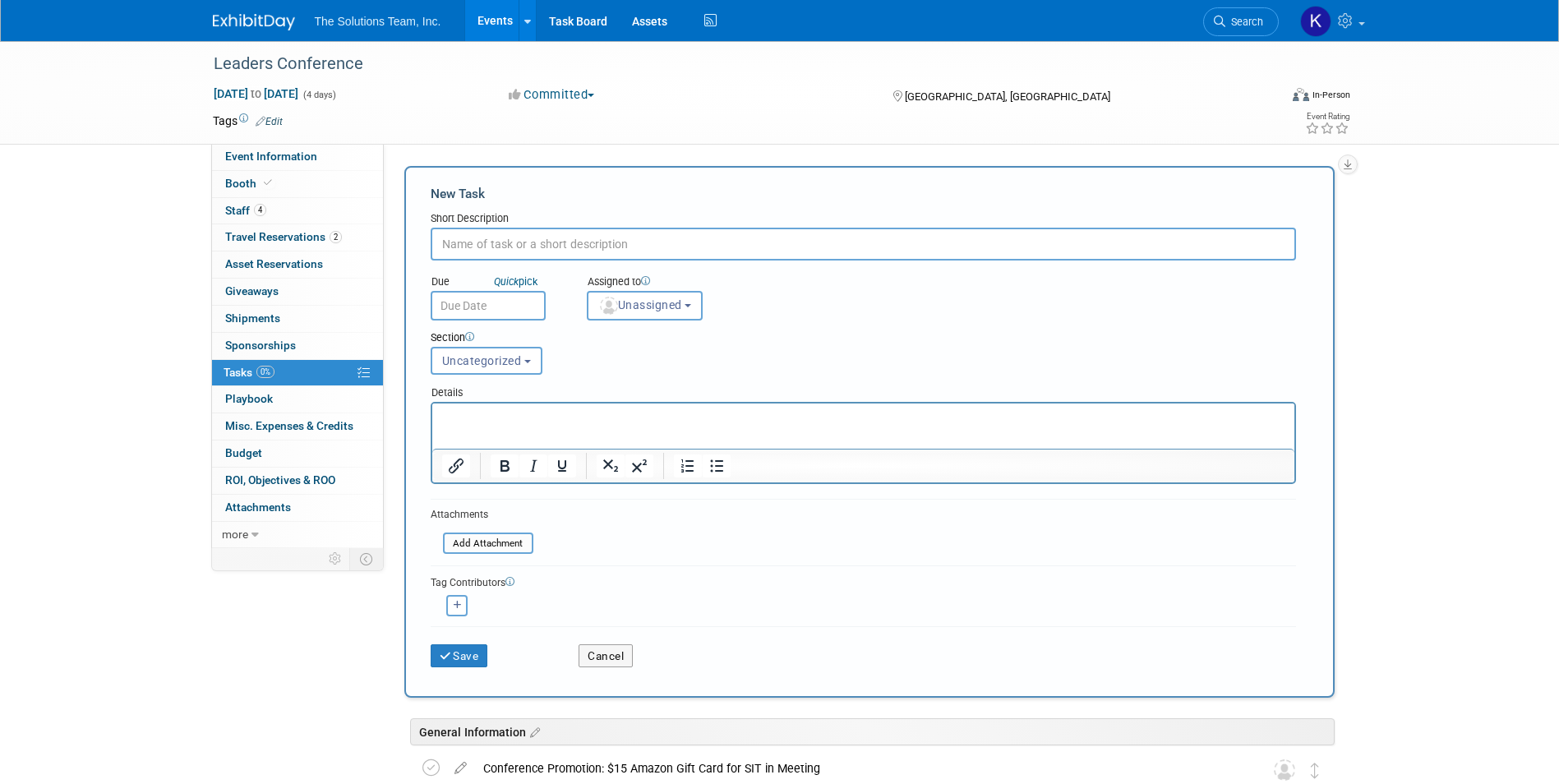
paste input "TV Mount"
type input "TV Mount"
click at [475, 653] on button "Save" at bounding box center [459, 655] width 58 height 23
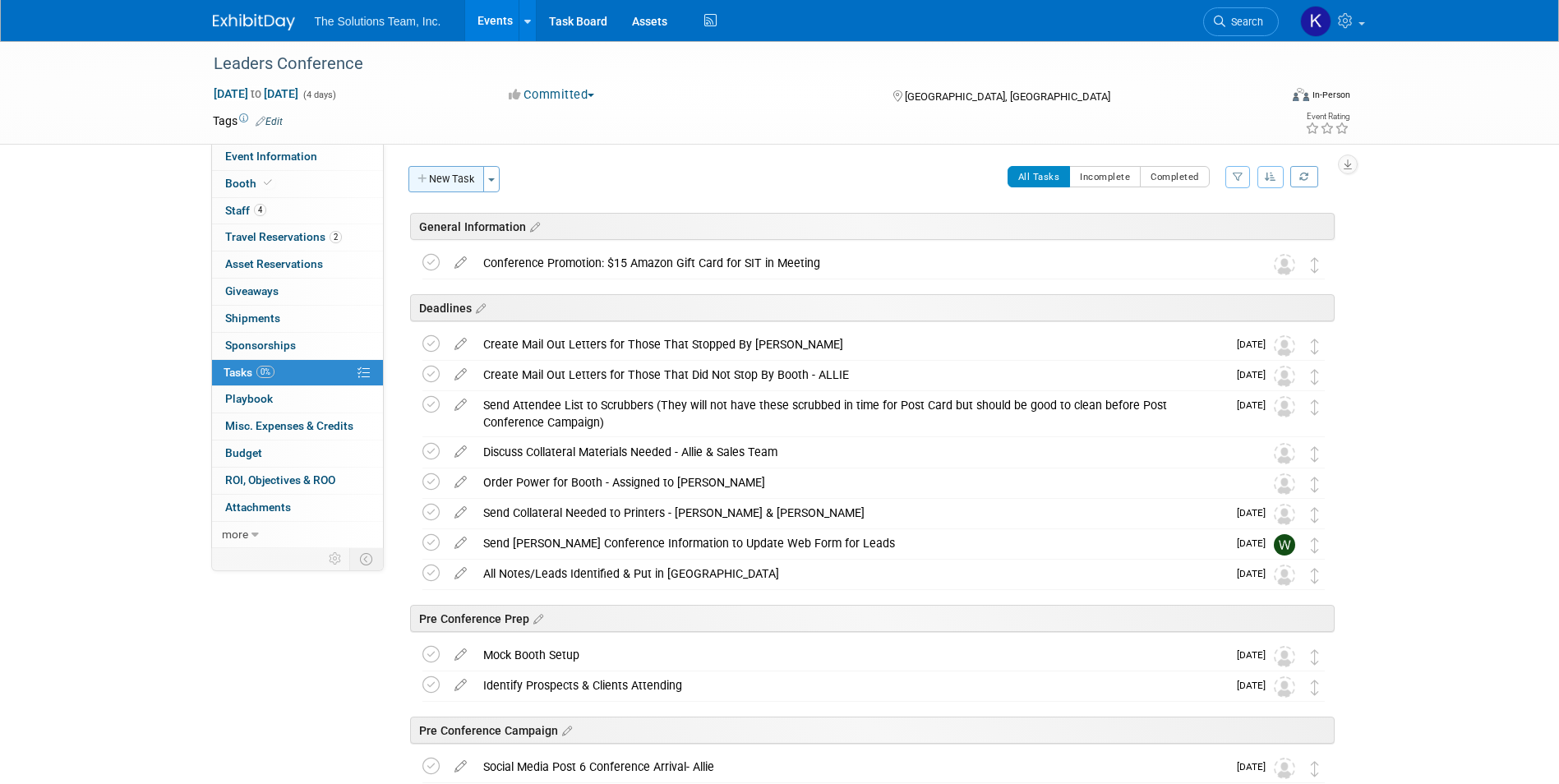
click at [452, 187] on button "New Task" at bounding box center [446, 179] width 76 height 26
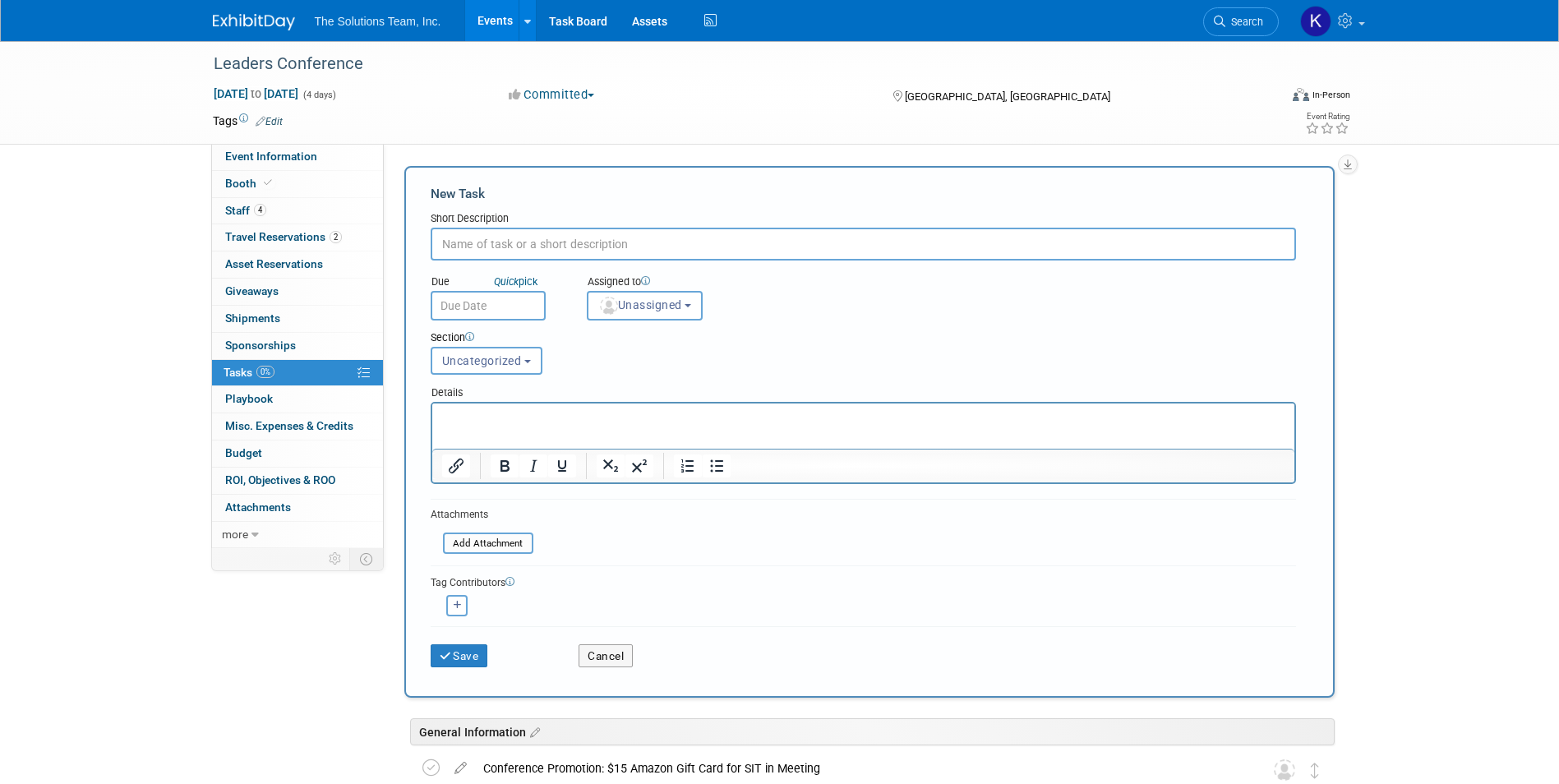
click at [453, 252] on input "text" at bounding box center [863, 244] width 866 height 33
paste input "TV Mount Screws"
type input "TV Mount Screws"
click at [472, 663] on button "Save" at bounding box center [459, 655] width 58 height 23
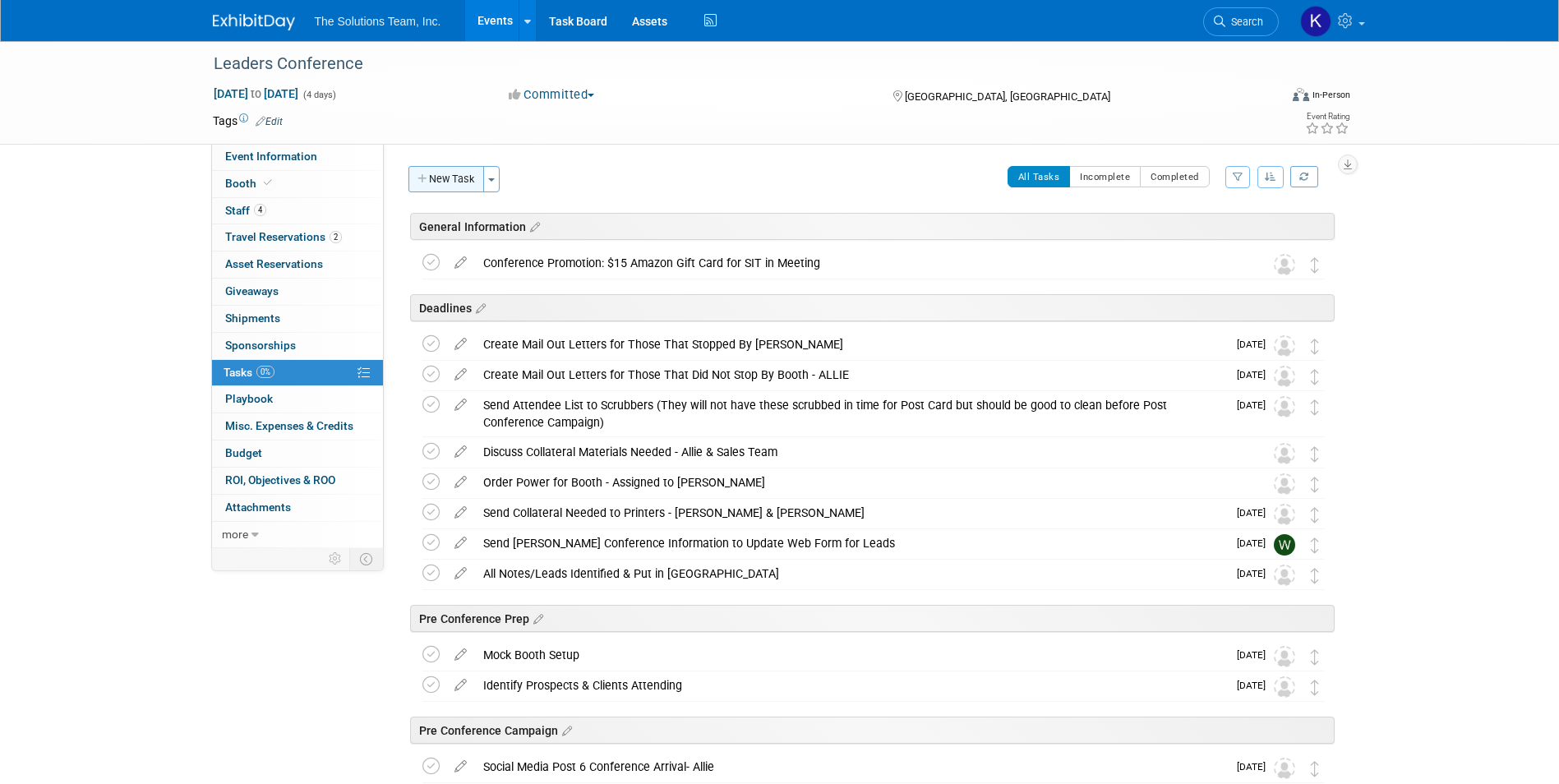
click at [450, 182] on button "New Task" at bounding box center [446, 179] width 76 height 26
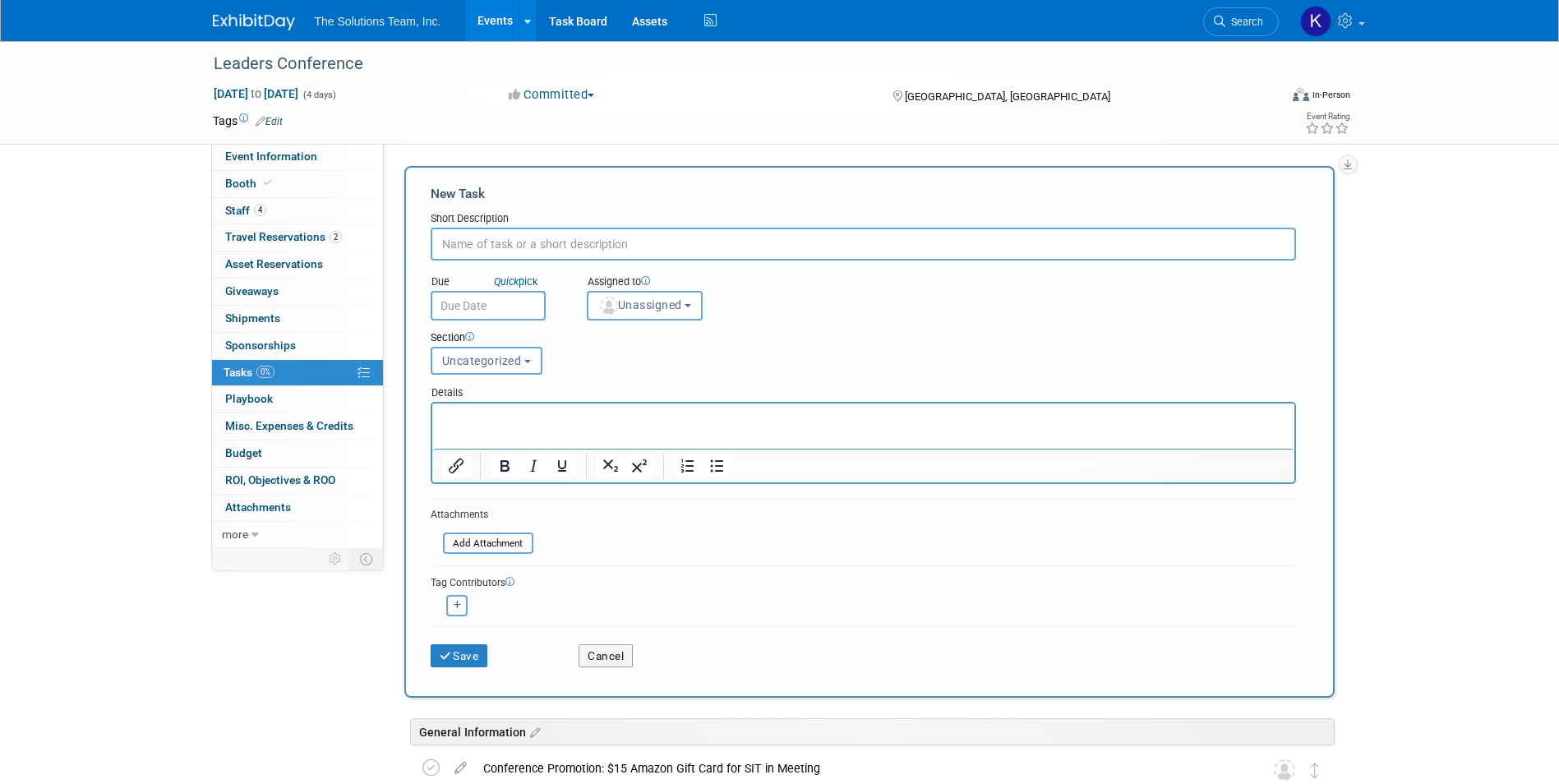
click at [523, 250] on input "text" at bounding box center [863, 244] width 866 height 33
type input "Zip Ties"
click at [488, 660] on button "Save" at bounding box center [459, 655] width 58 height 23
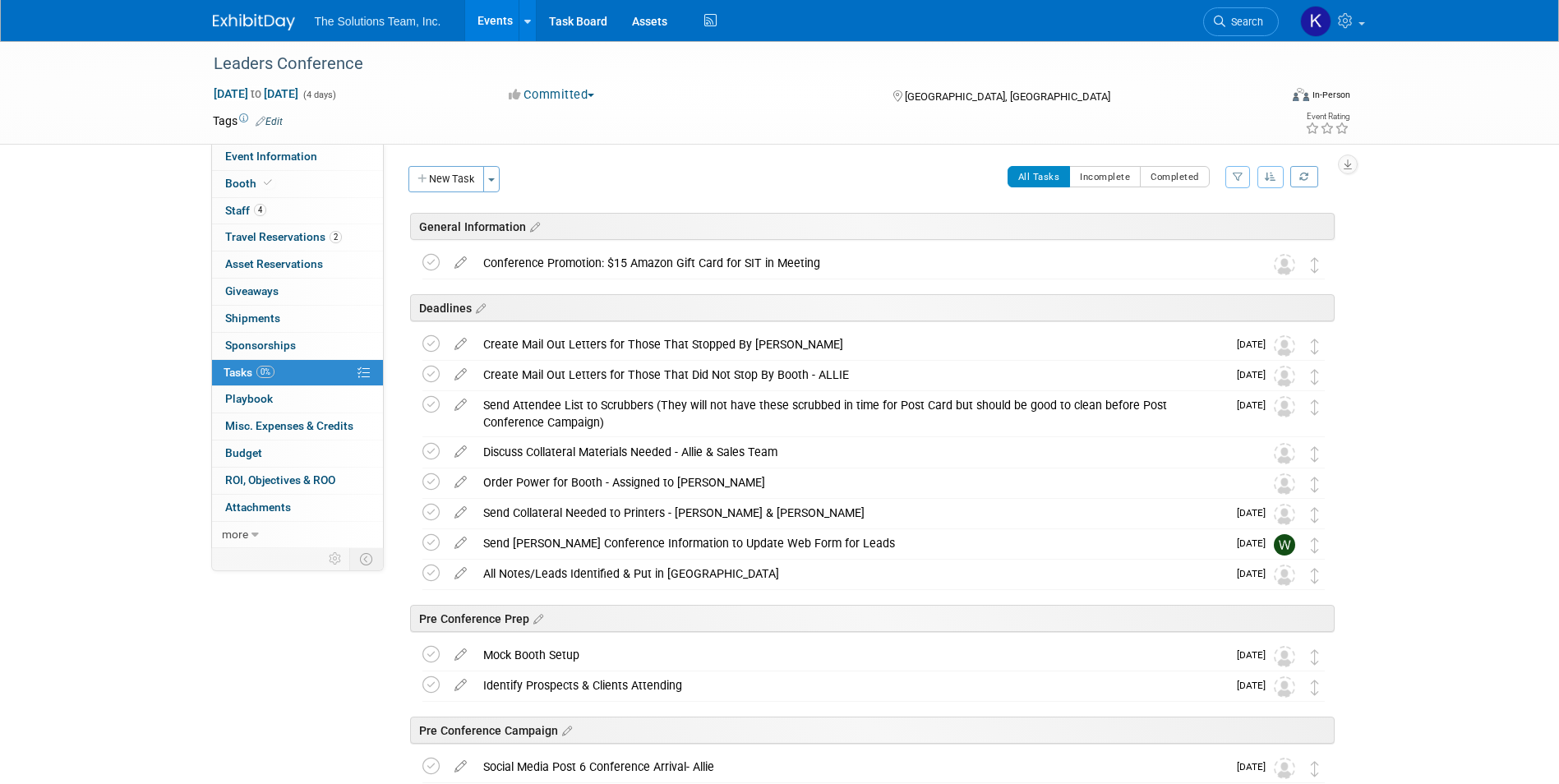
click at [431, 177] on button "New Task" at bounding box center [446, 179] width 76 height 26
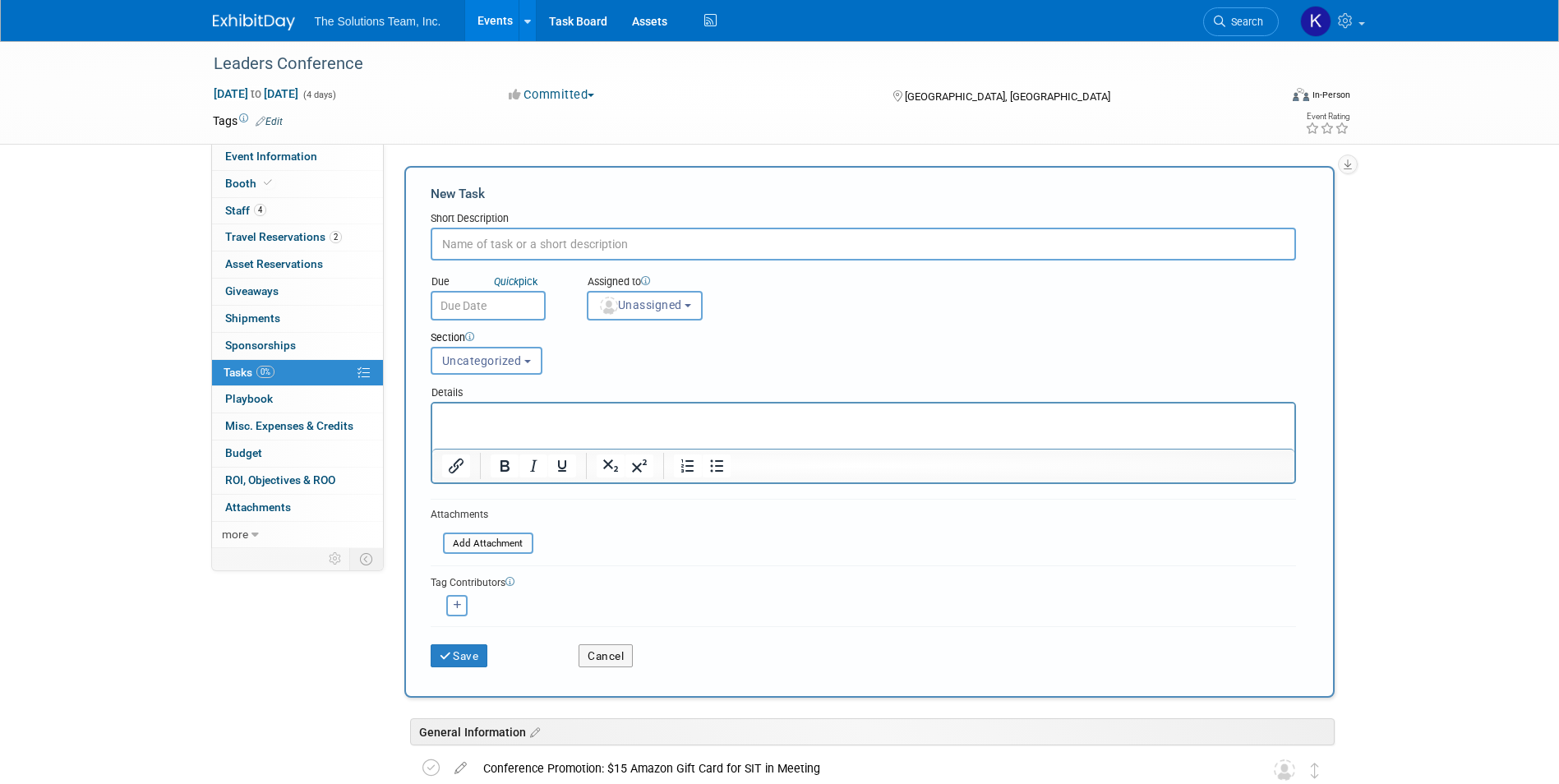
click at [547, 240] on input "text" at bounding box center [863, 244] width 866 height 33
paste input "Banners (4)"
type input "Banners (4)"
click at [474, 657] on button "Save" at bounding box center [459, 655] width 58 height 23
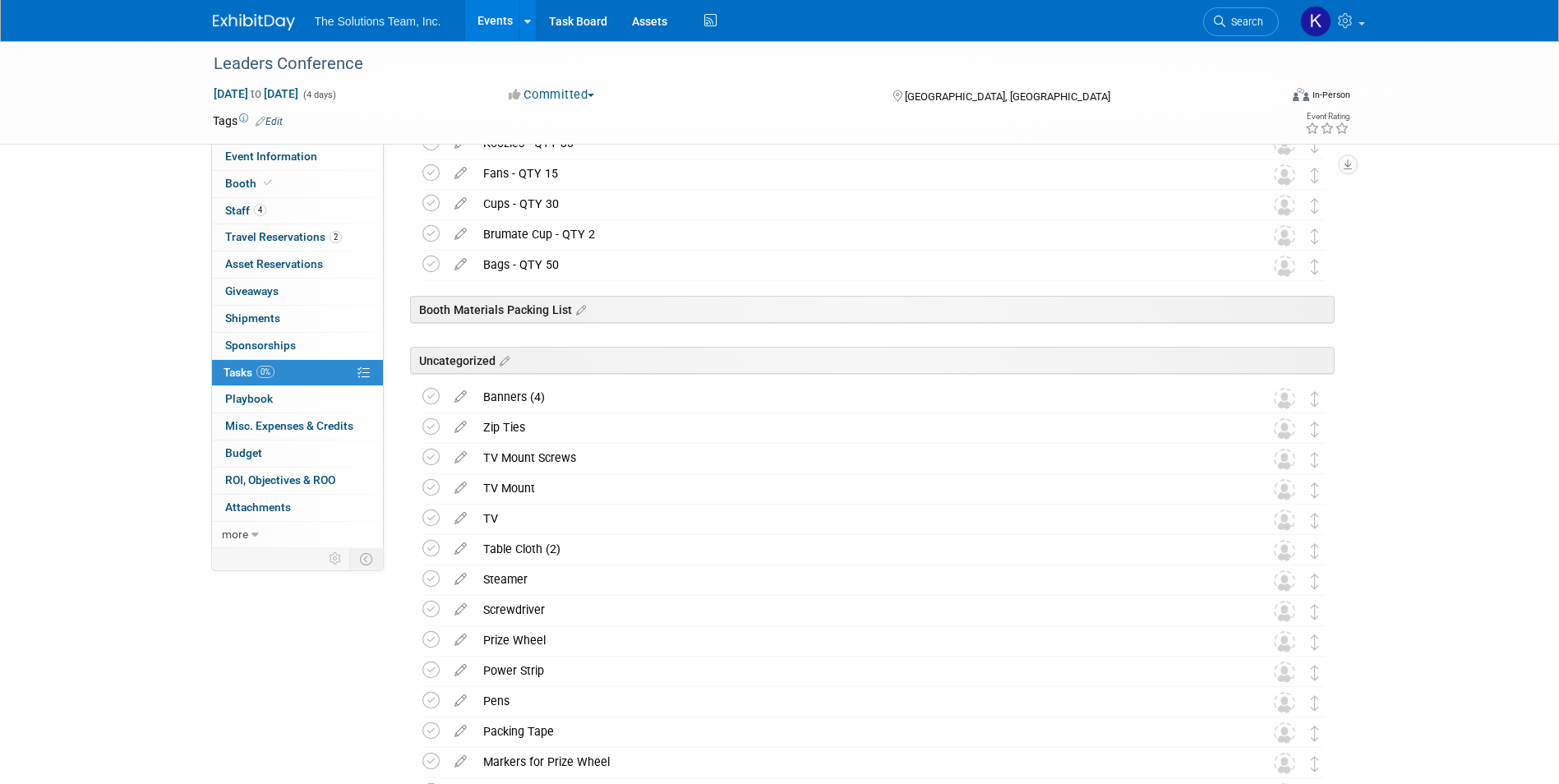
scroll to position [1101, 0]
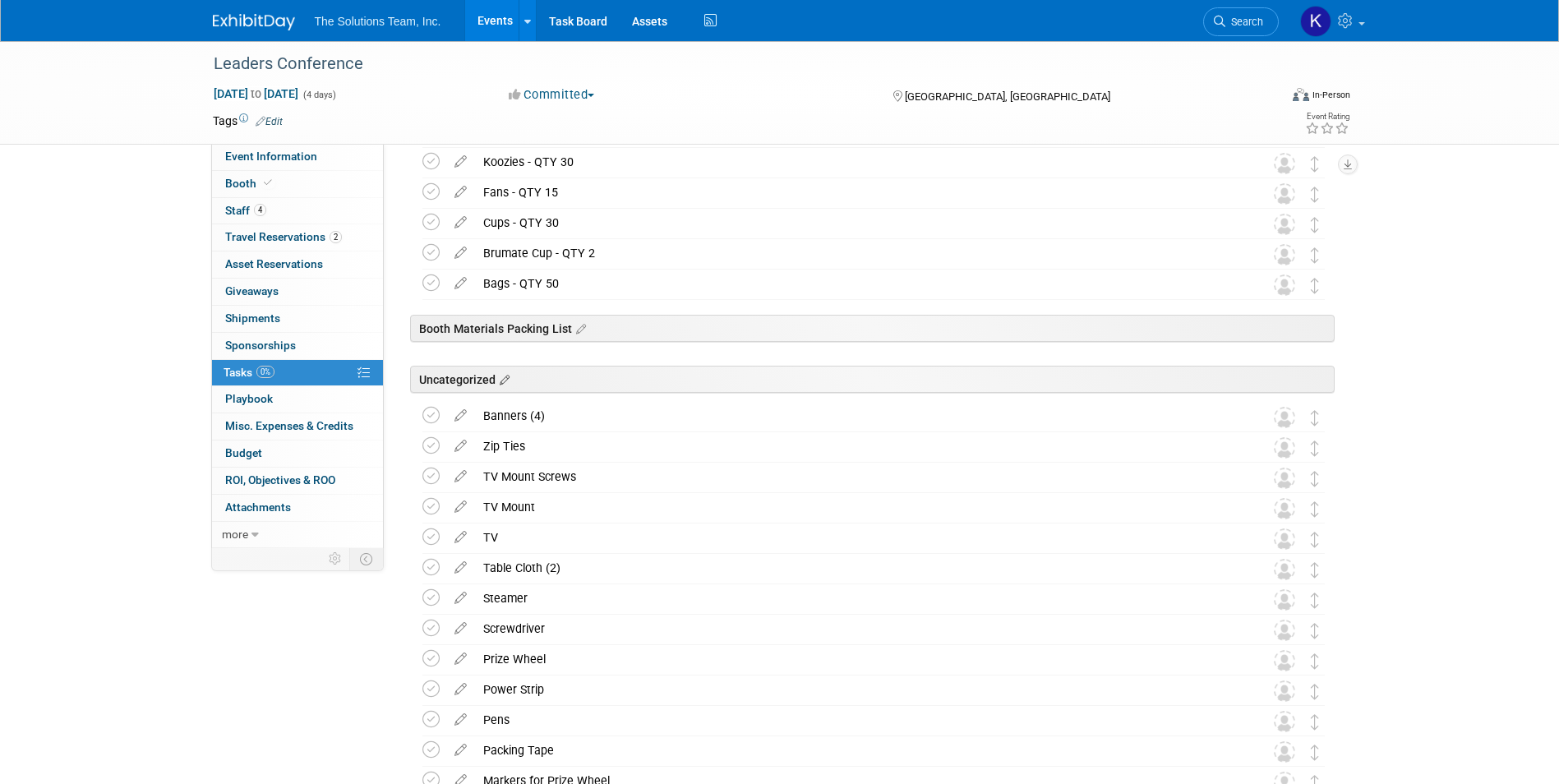
click at [504, 376] on icon at bounding box center [502, 380] width 14 height 14
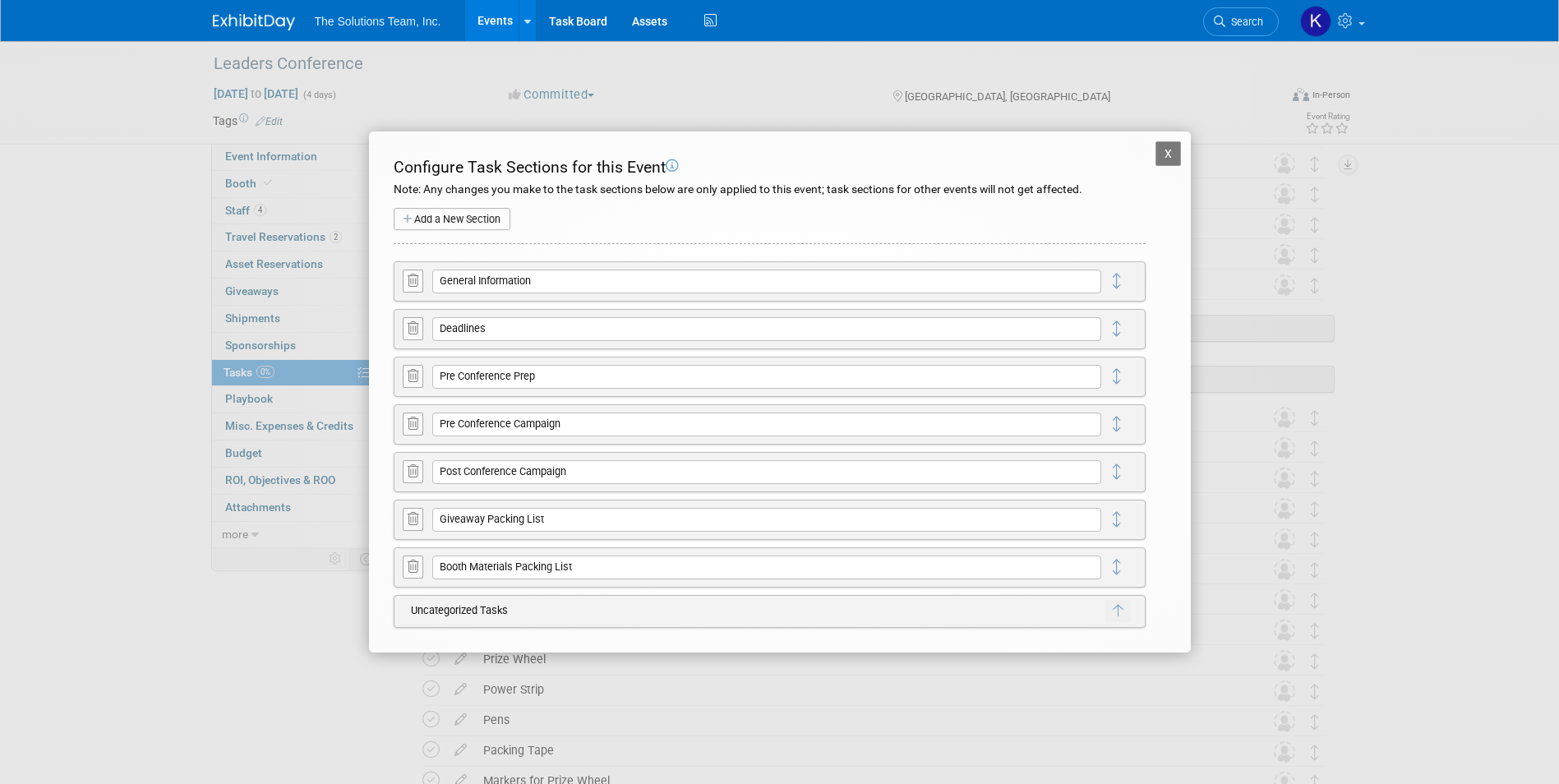
click at [1169, 152] on button "X" at bounding box center [1168, 154] width 26 height 25
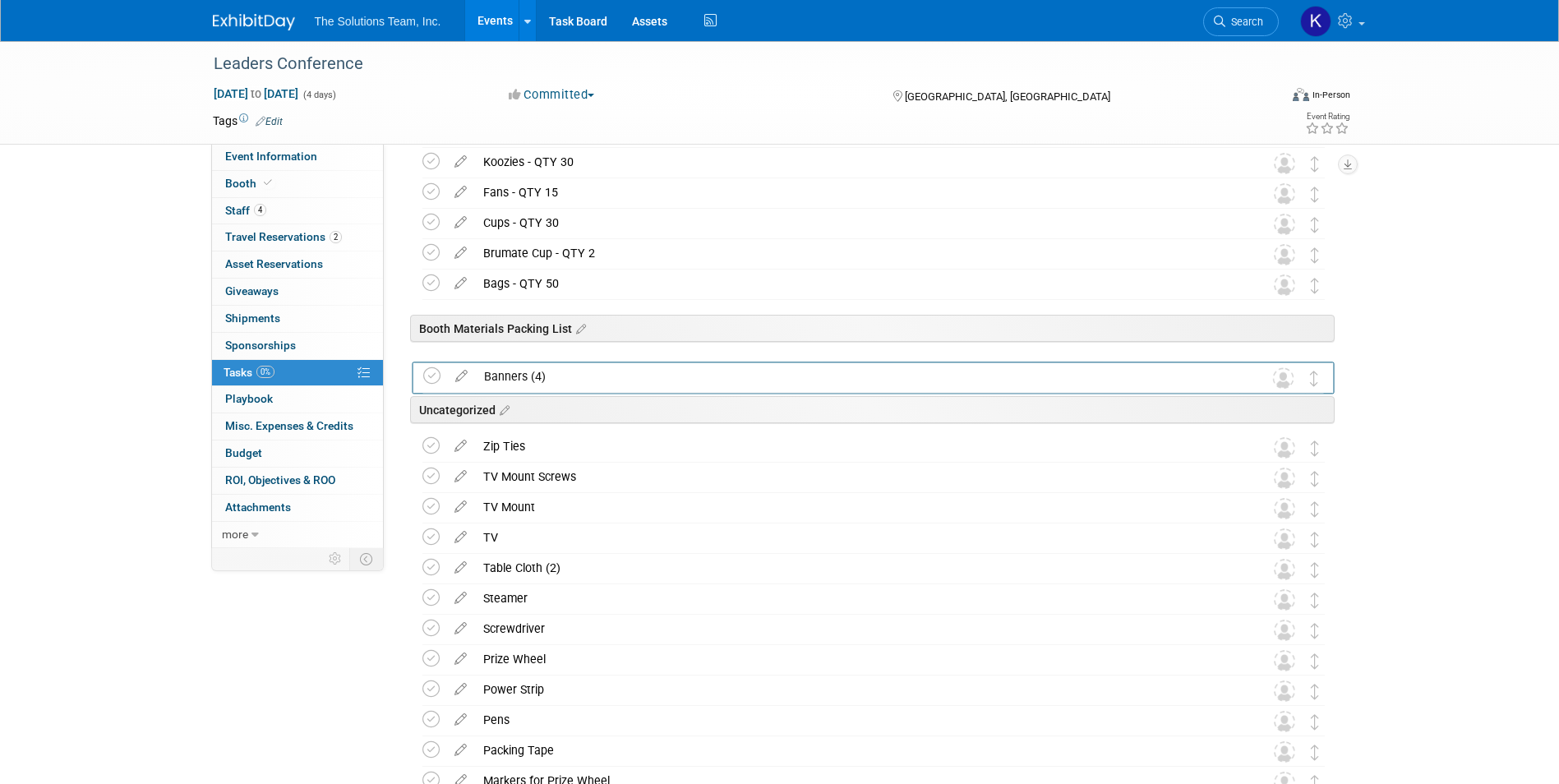
drag, startPoint x: 1319, startPoint y: 423, endPoint x: 1319, endPoint y: 382, distance: 41.0
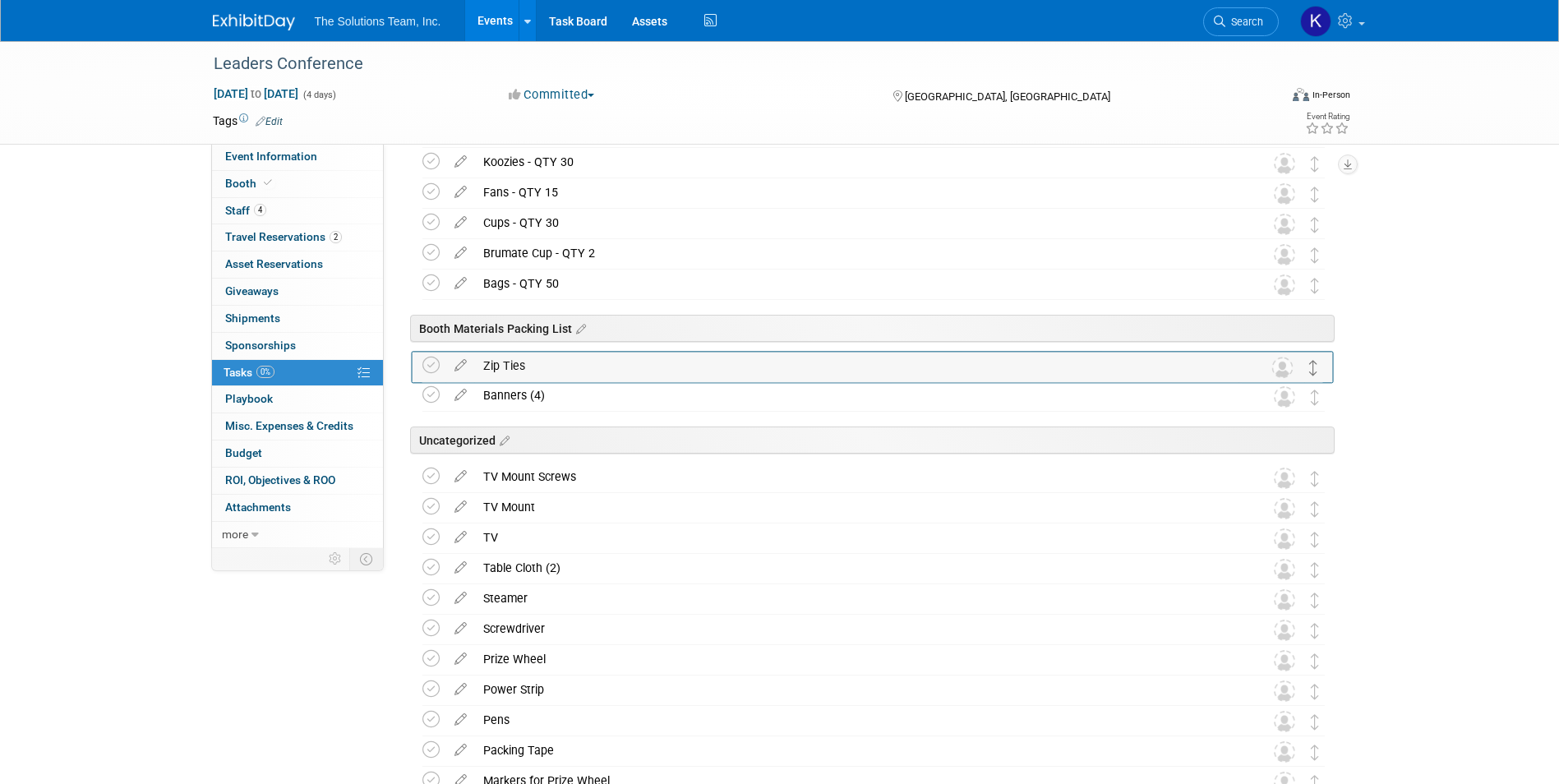
drag, startPoint x: 1312, startPoint y: 453, endPoint x: 1311, endPoint y: 372, distance: 81.0
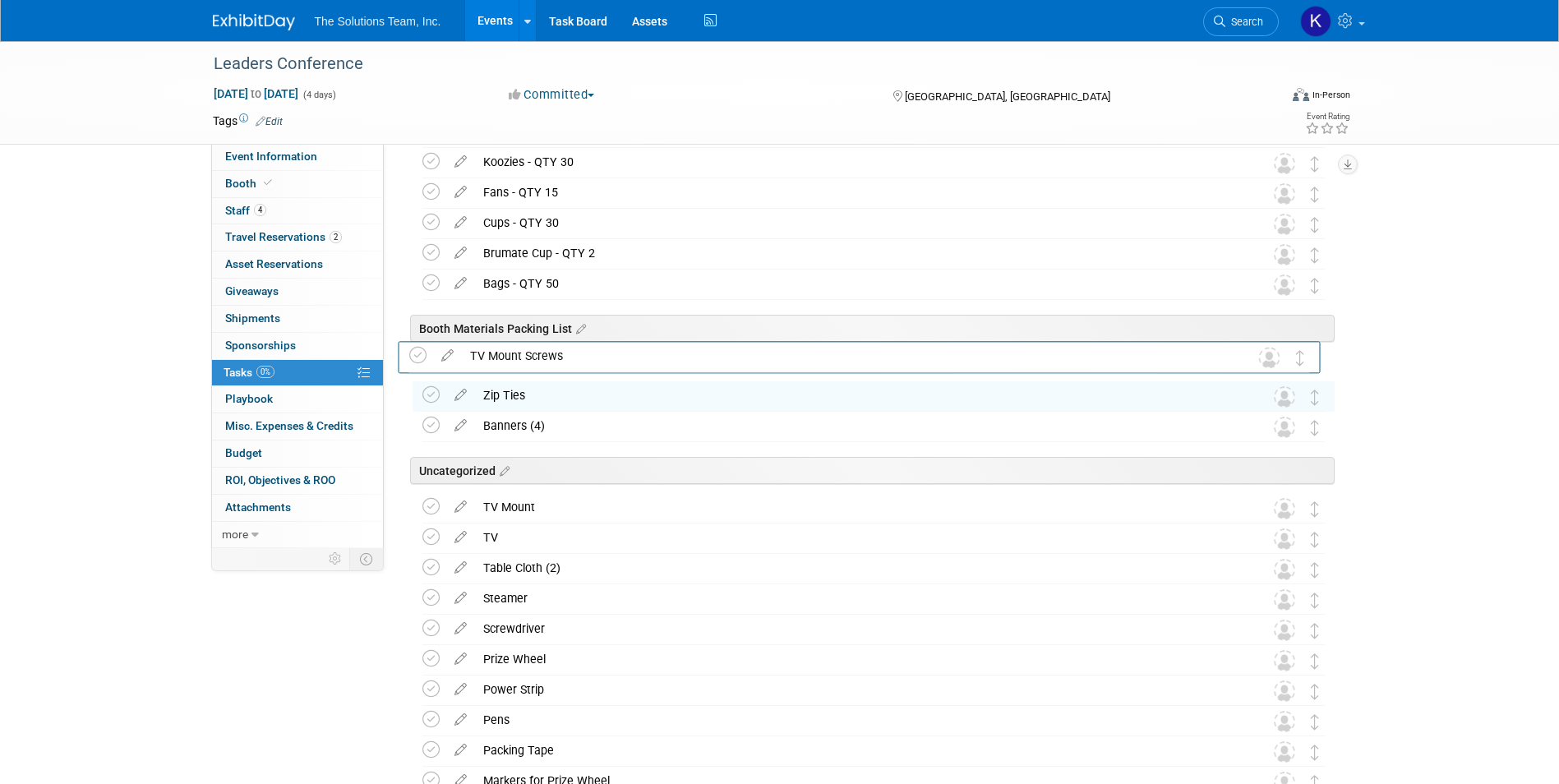
drag, startPoint x: 1315, startPoint y: 480, endPoint x: 1321, endPoint y: 377, distance: 103.2
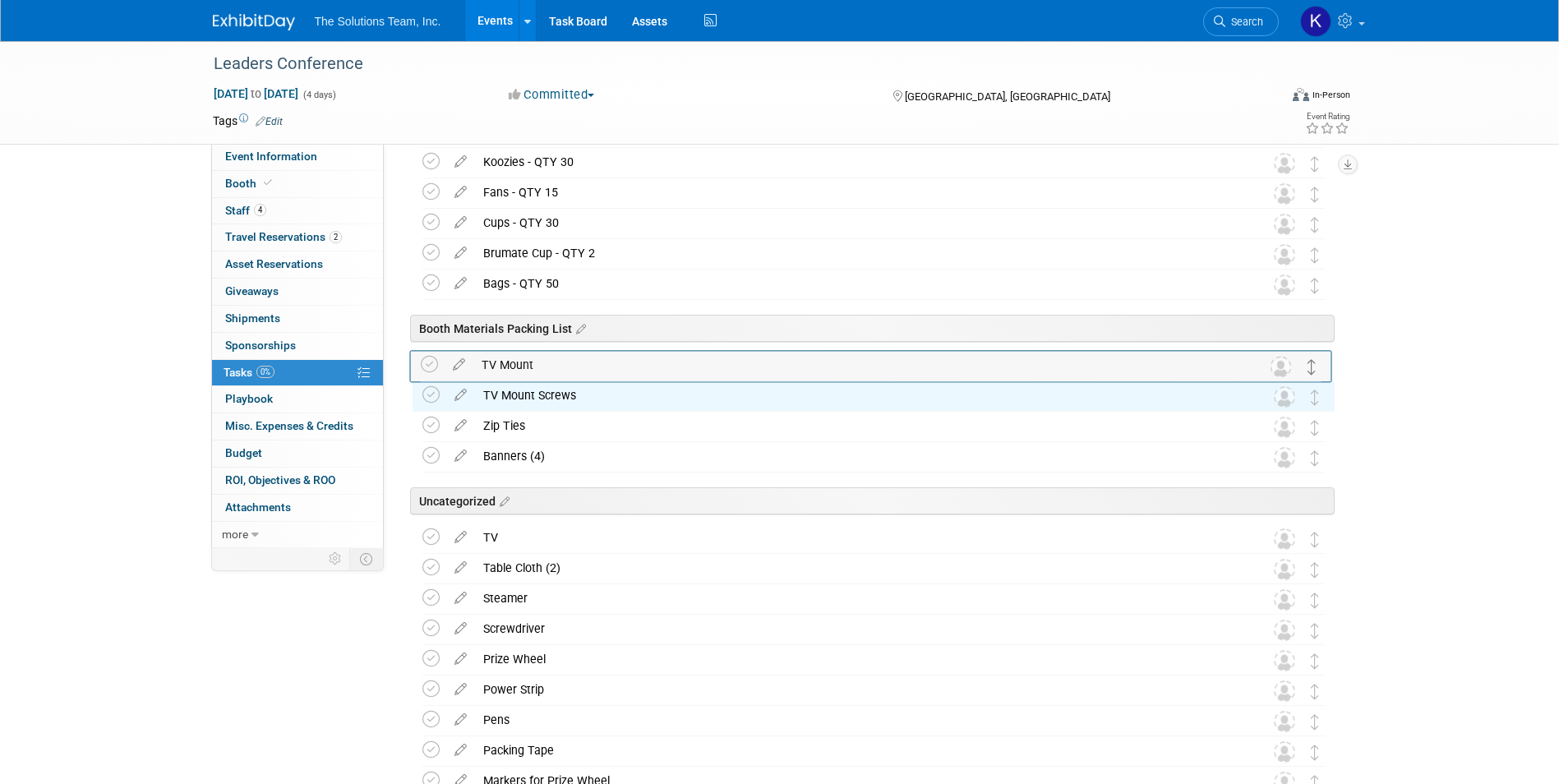
drag, startPoint x: 1309, startPoint y: 511, endPoint x: 1307, endPoint y: 368, distance: 143.0
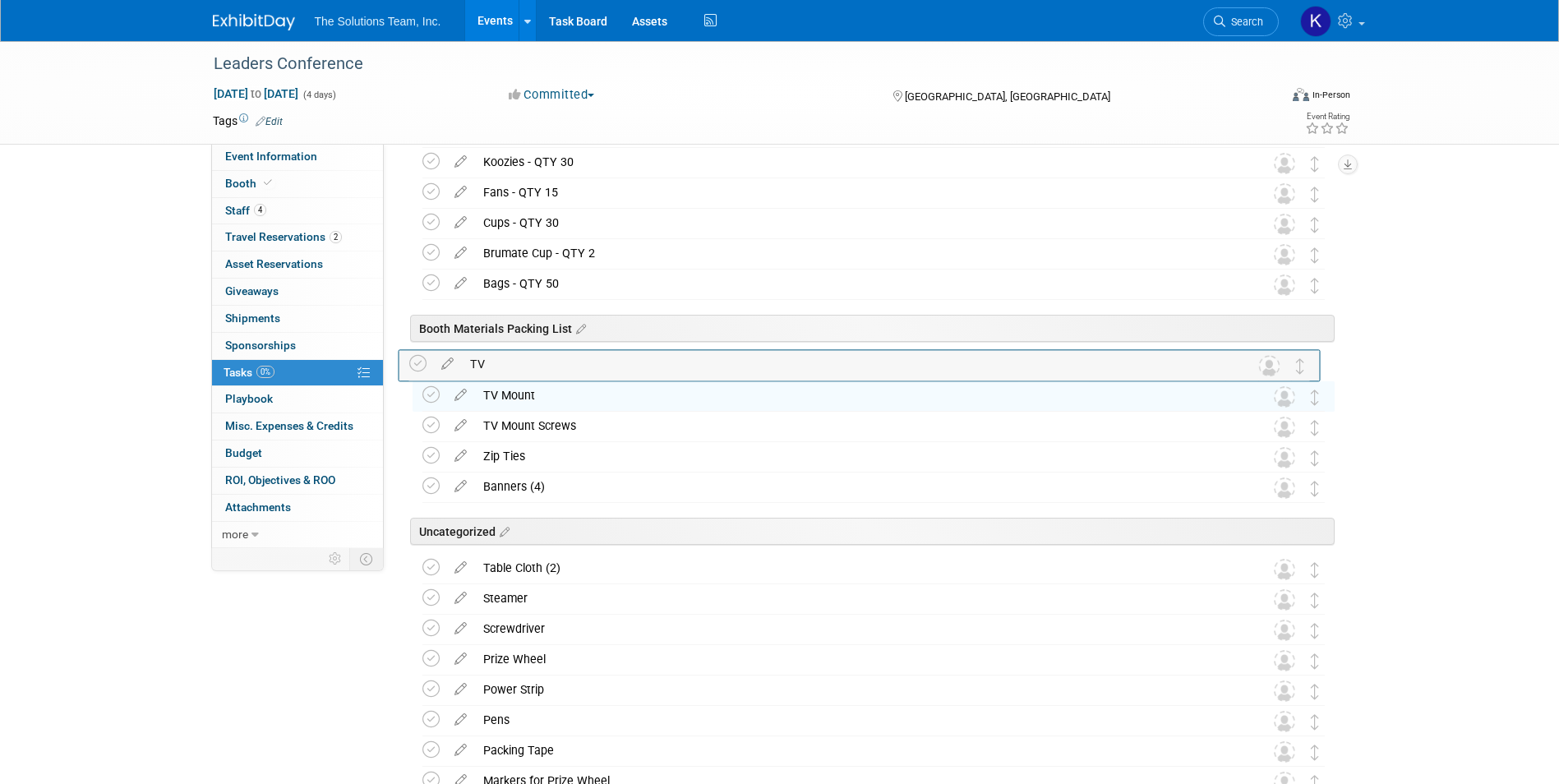
drag, startPoint x: 1321, startPoint y: 540, endPoint x: 1308, endPoint y: 366, distance: 174.5
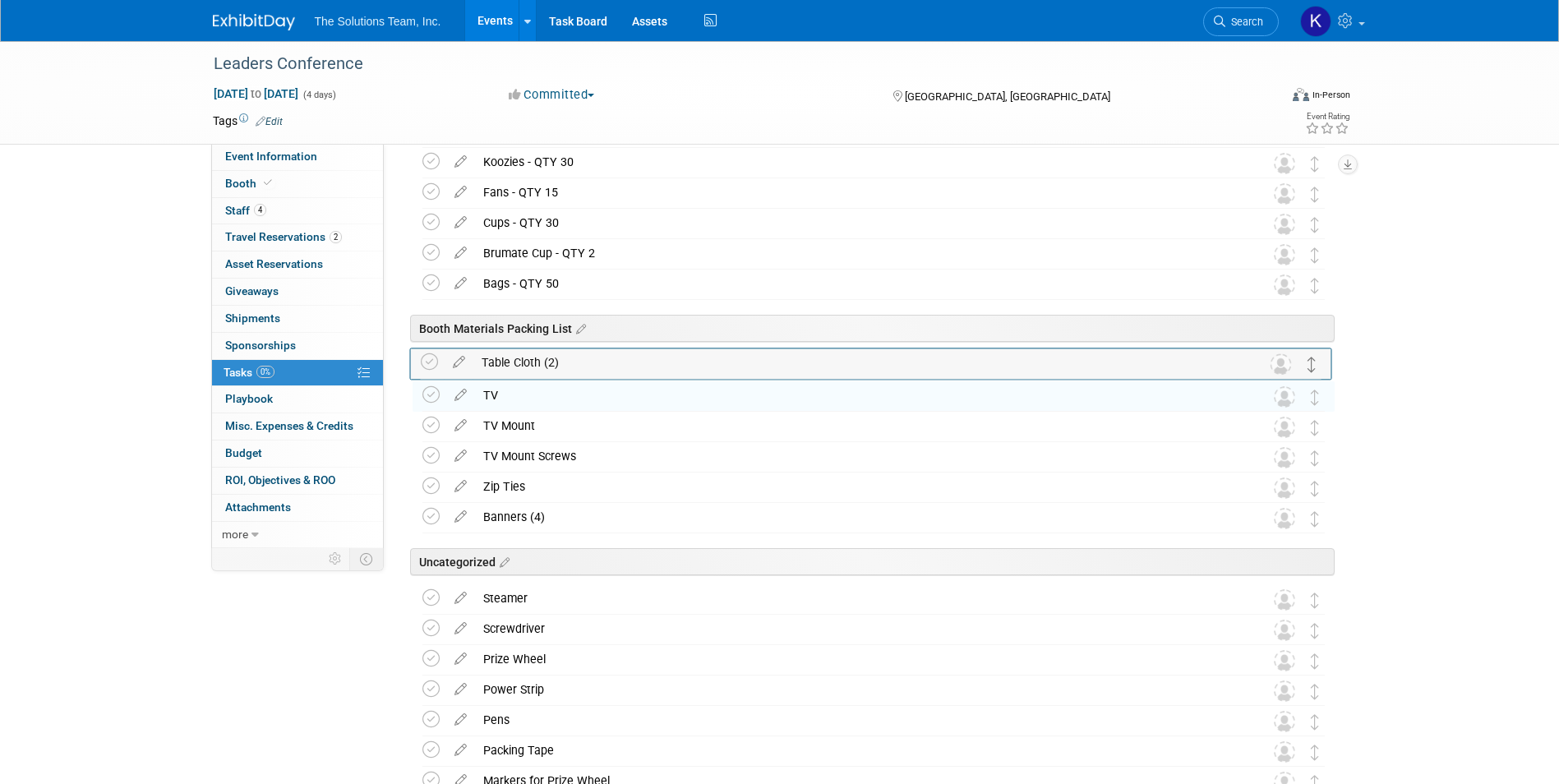
drag, startPoint x: 1314, startPoint y: 569, endPoint x: 1311, endPoint y: 363, distance: 206.0
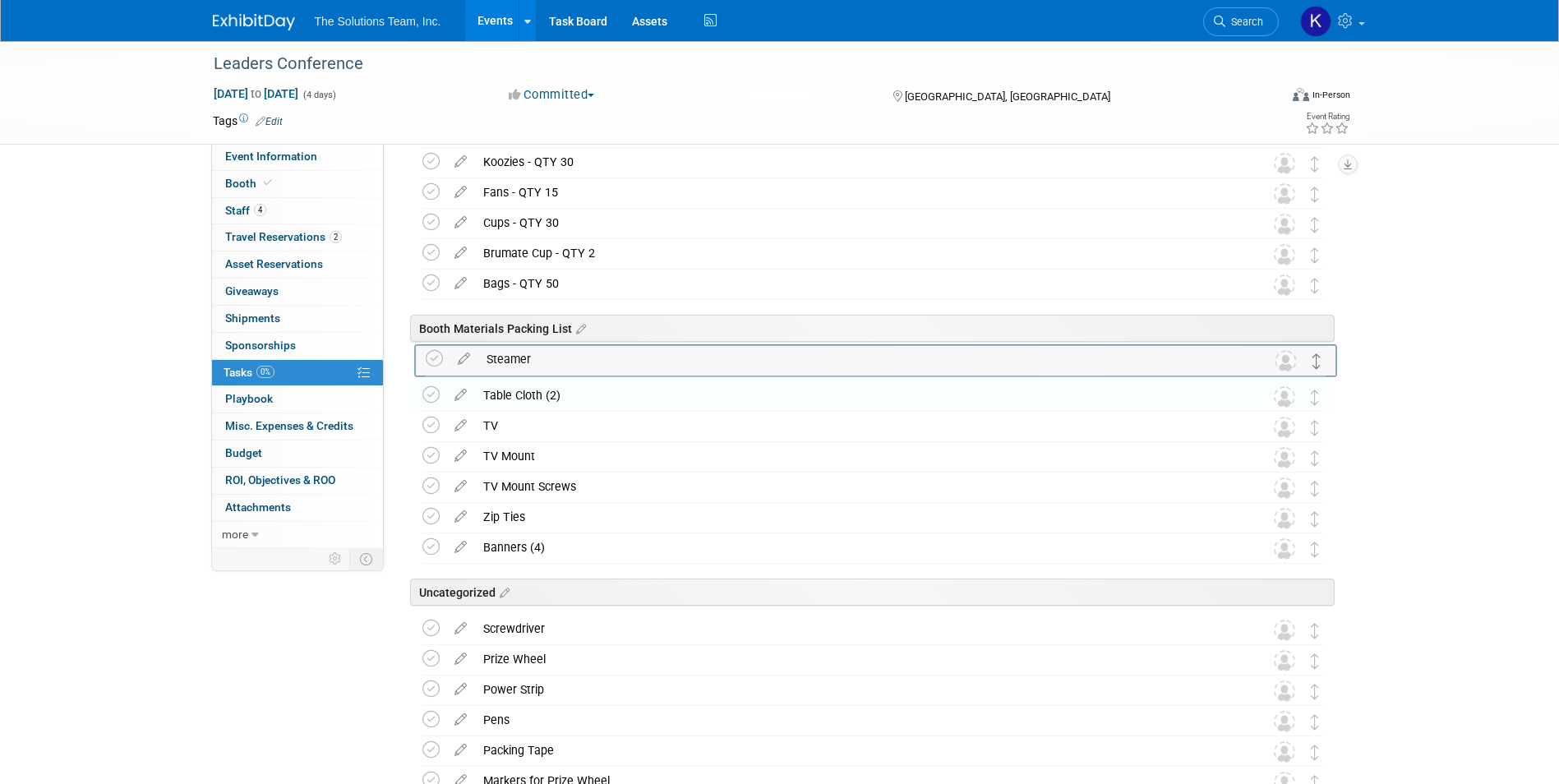
drag, startPoint x: 1316, startPoint y: 608, endPoint x: 1319, endPoint y: 368, distance: 240.0
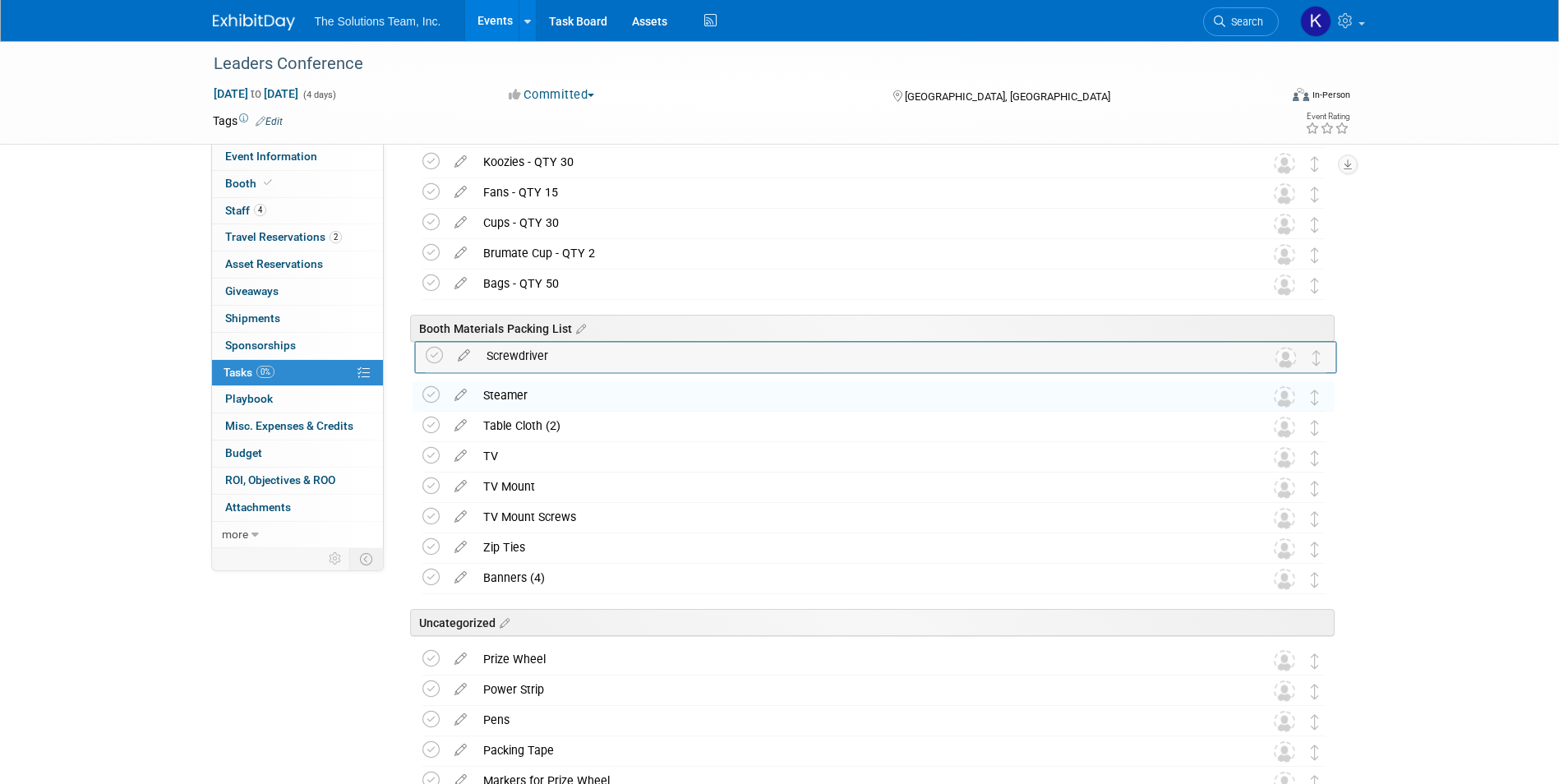
drag, startPoint x: 1321, startPoint y: 631, endPoint x: 1321, endPoint y: 357, distance: 274.0
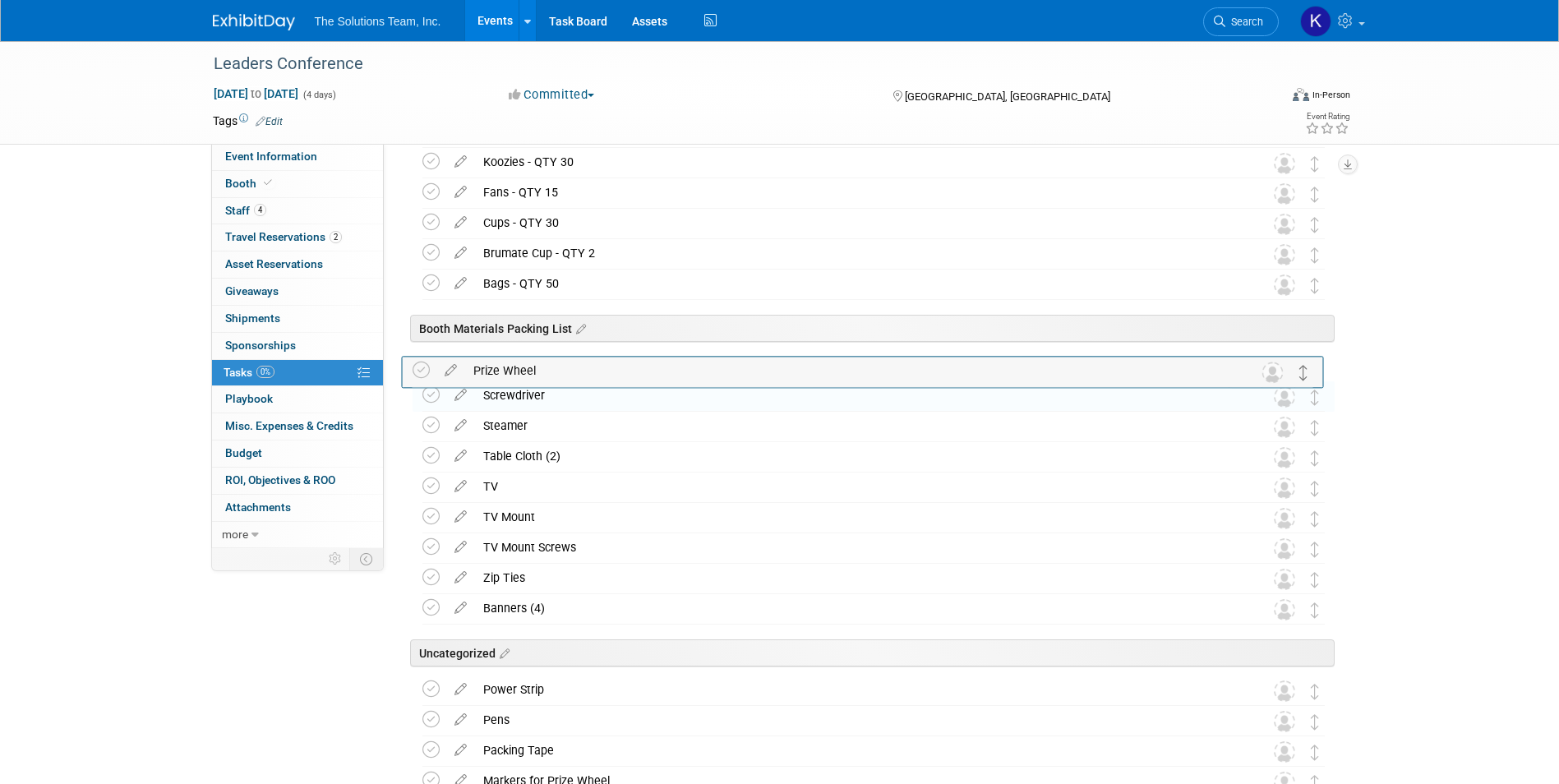
drag, startPoint x: 1314, startPoint y: 666, endPoint x: 1304, endPoint y: 377, distance: 289.2
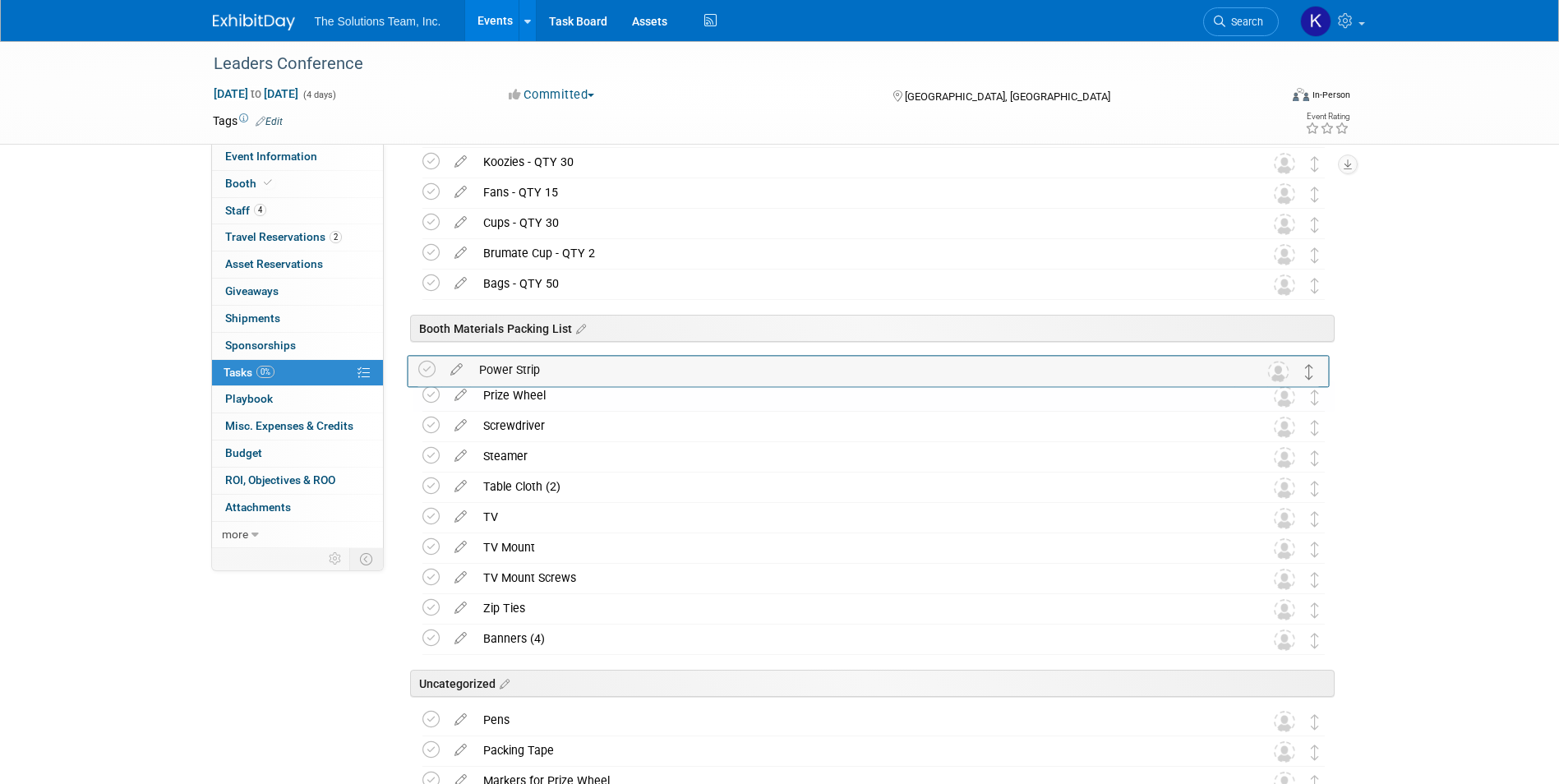
drag, startPoint x: 1314, startPoint y: 693, endPoint x: 1309, endPoint y: 373, distance: 320.0
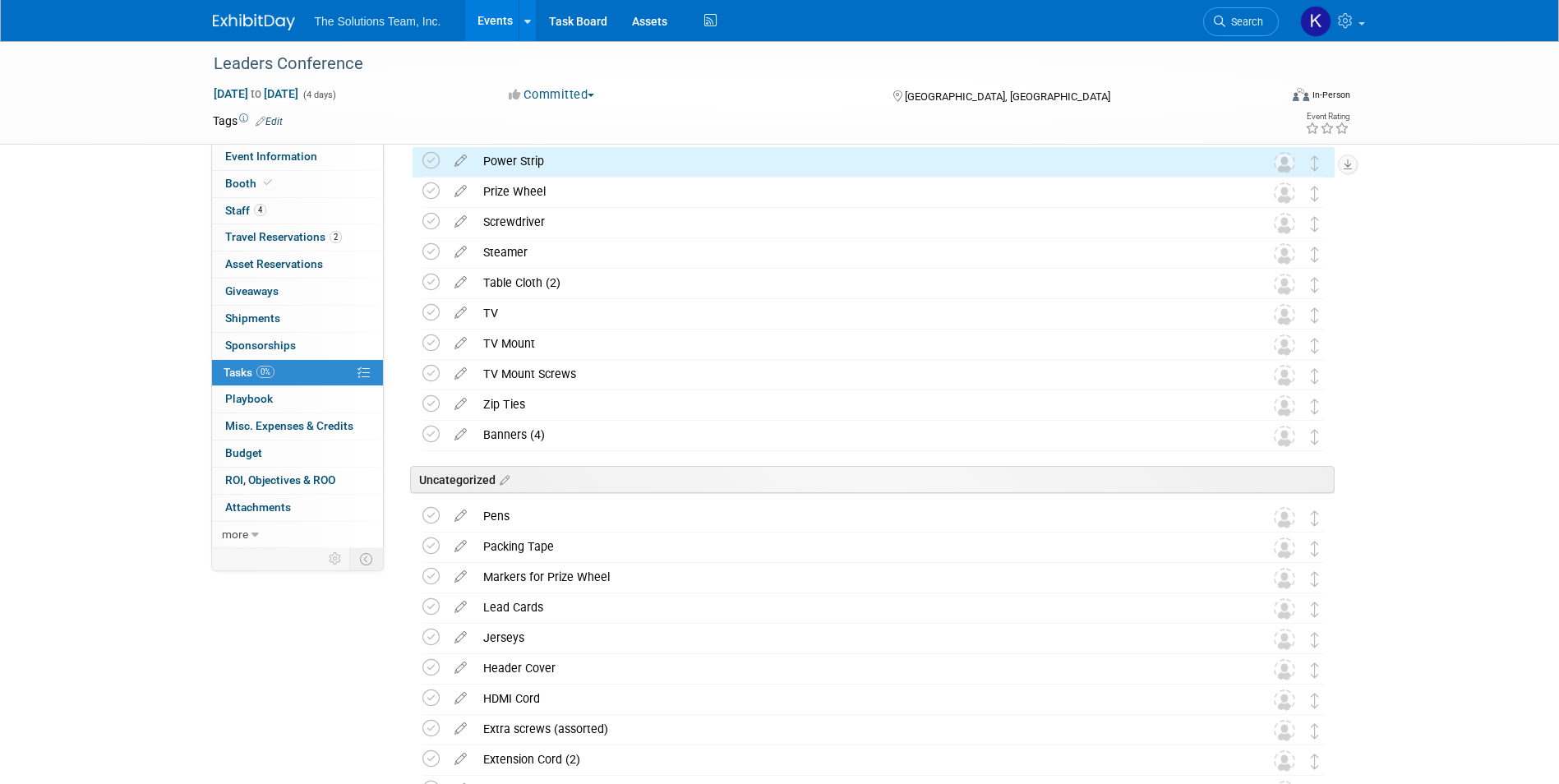
scroll to position [1348, 0]
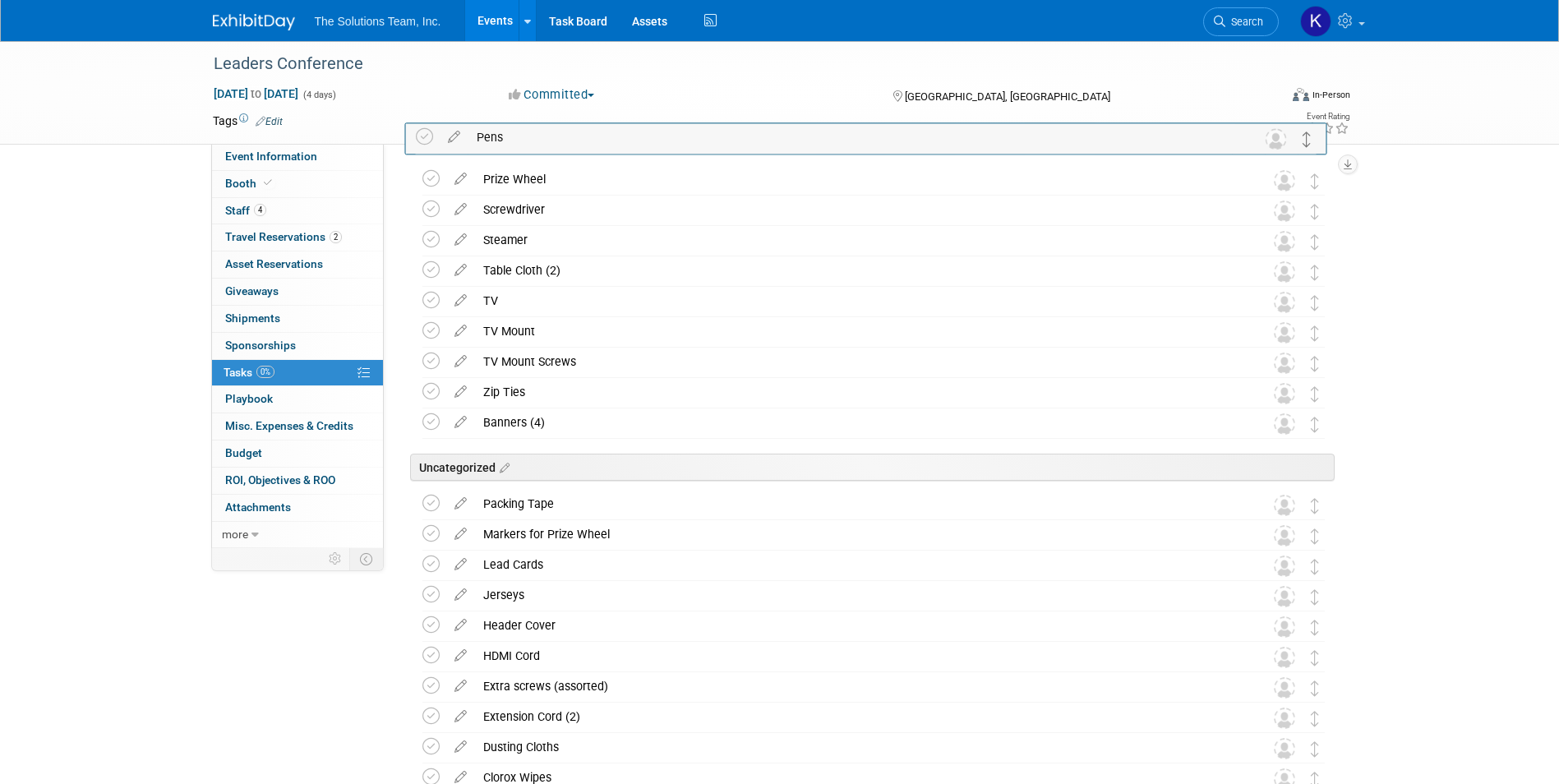
drag, startPoint x: 1313, startPoint y: 479, endPoint x: 1306, endPoint y: 143, distance: 336.1
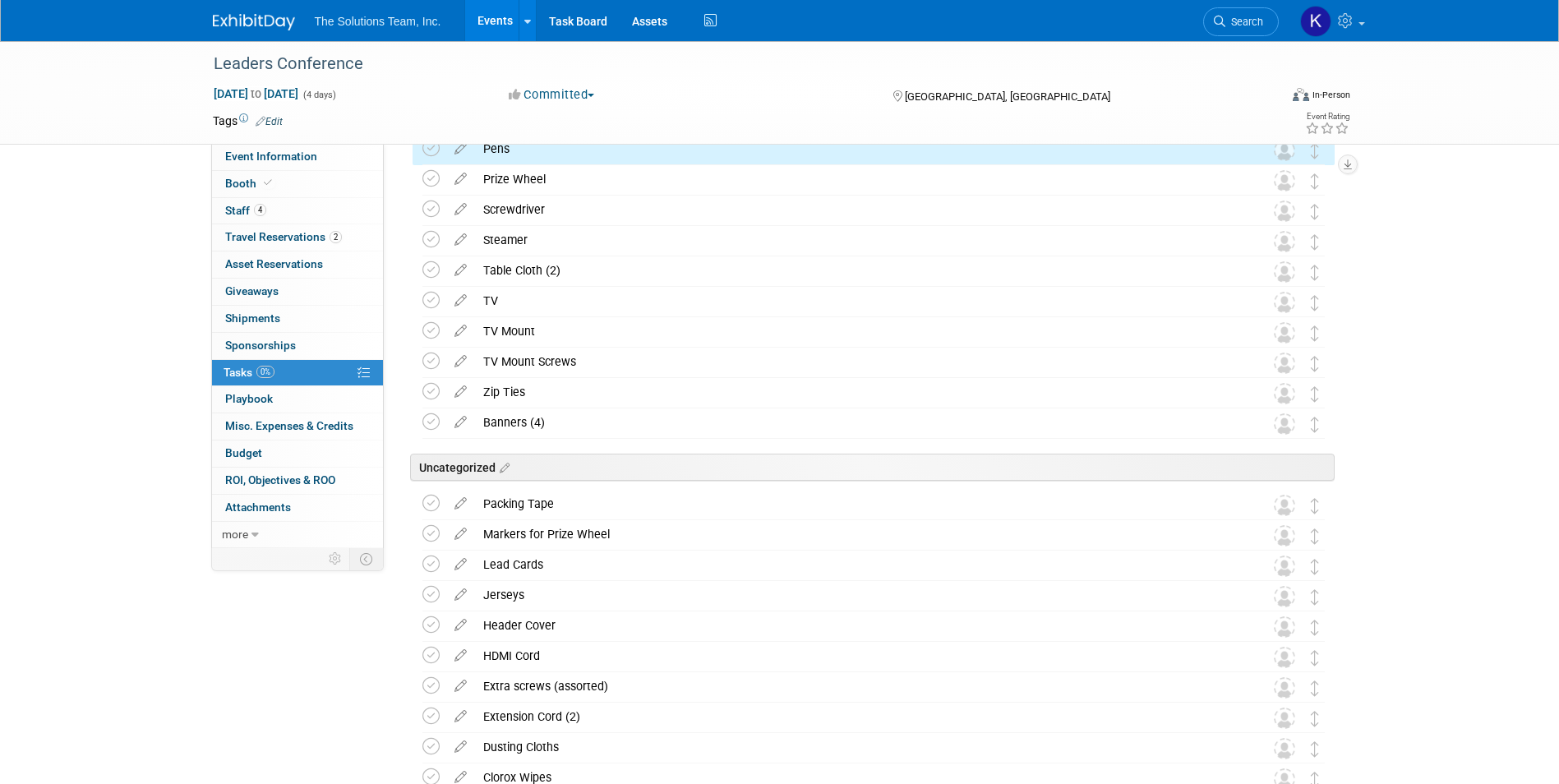
scroll to position [1101, 0]
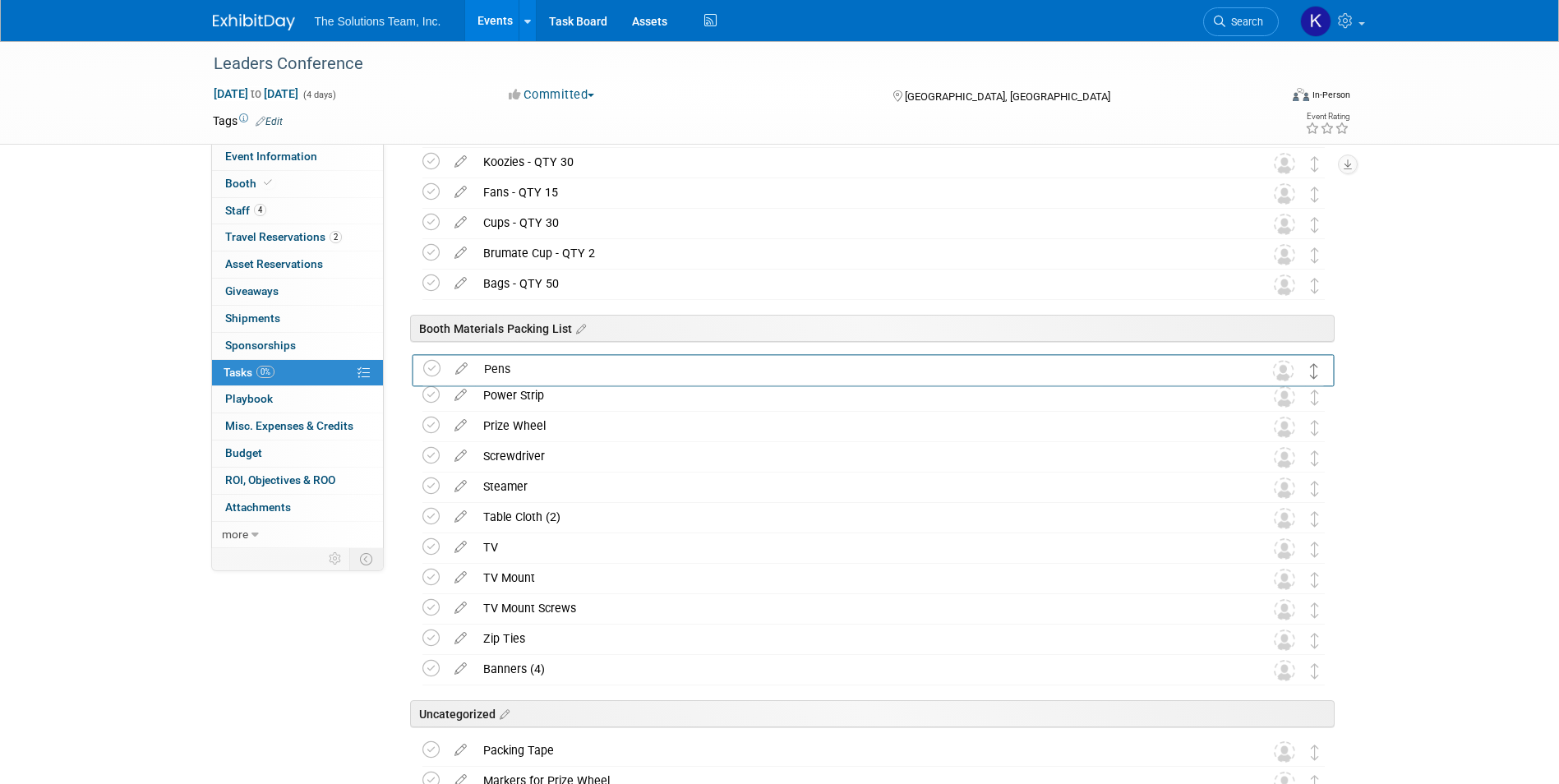
drag, startPoint x: 1313, startPoint y: 399, endPoint x: 1313, endPoint y: 372, distance: 27.0
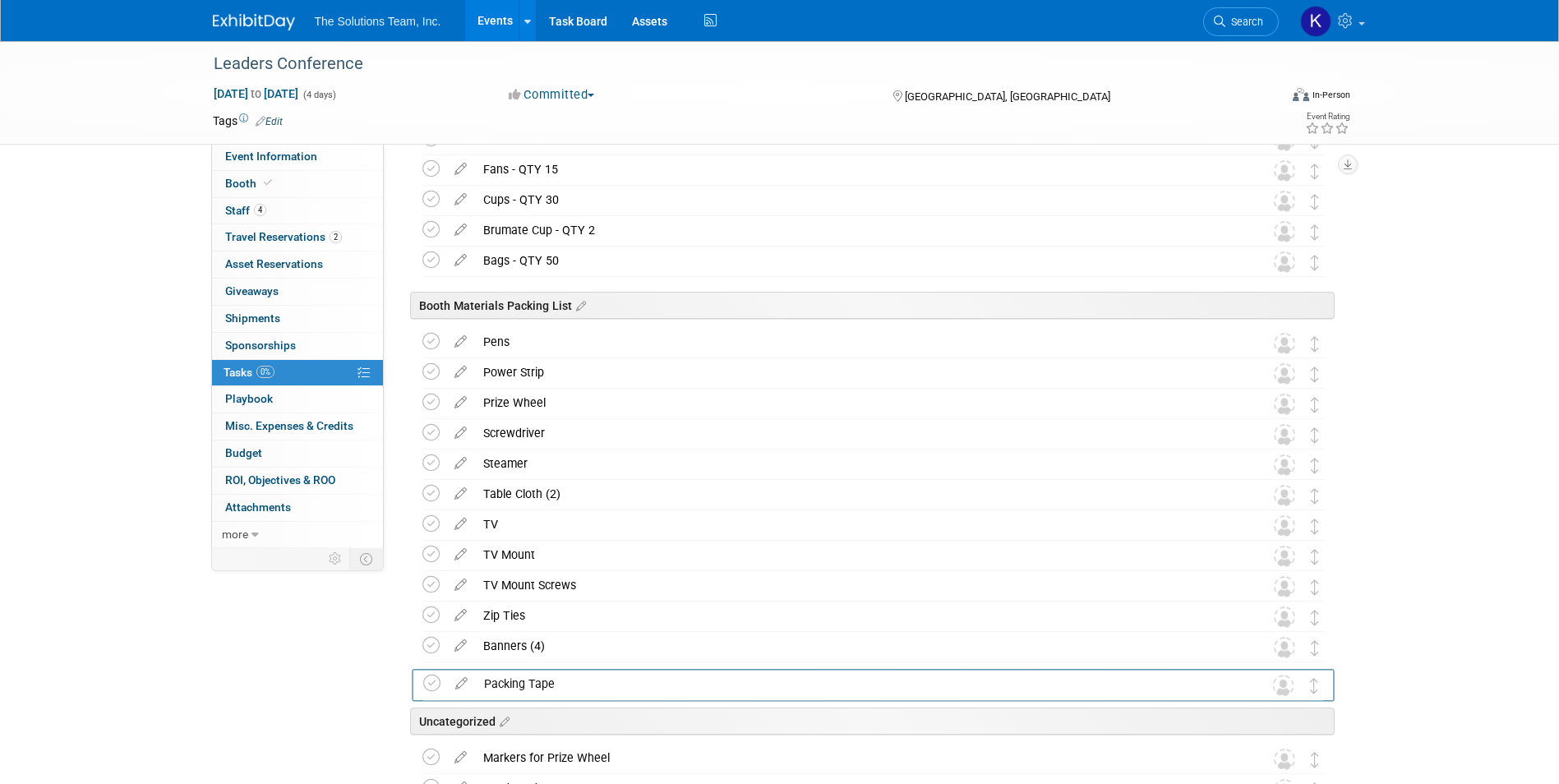
drag, startPoint x: 1318, startPoint y: 759, endPoint x: 1318, endPoint y: 721, distance: 38.0
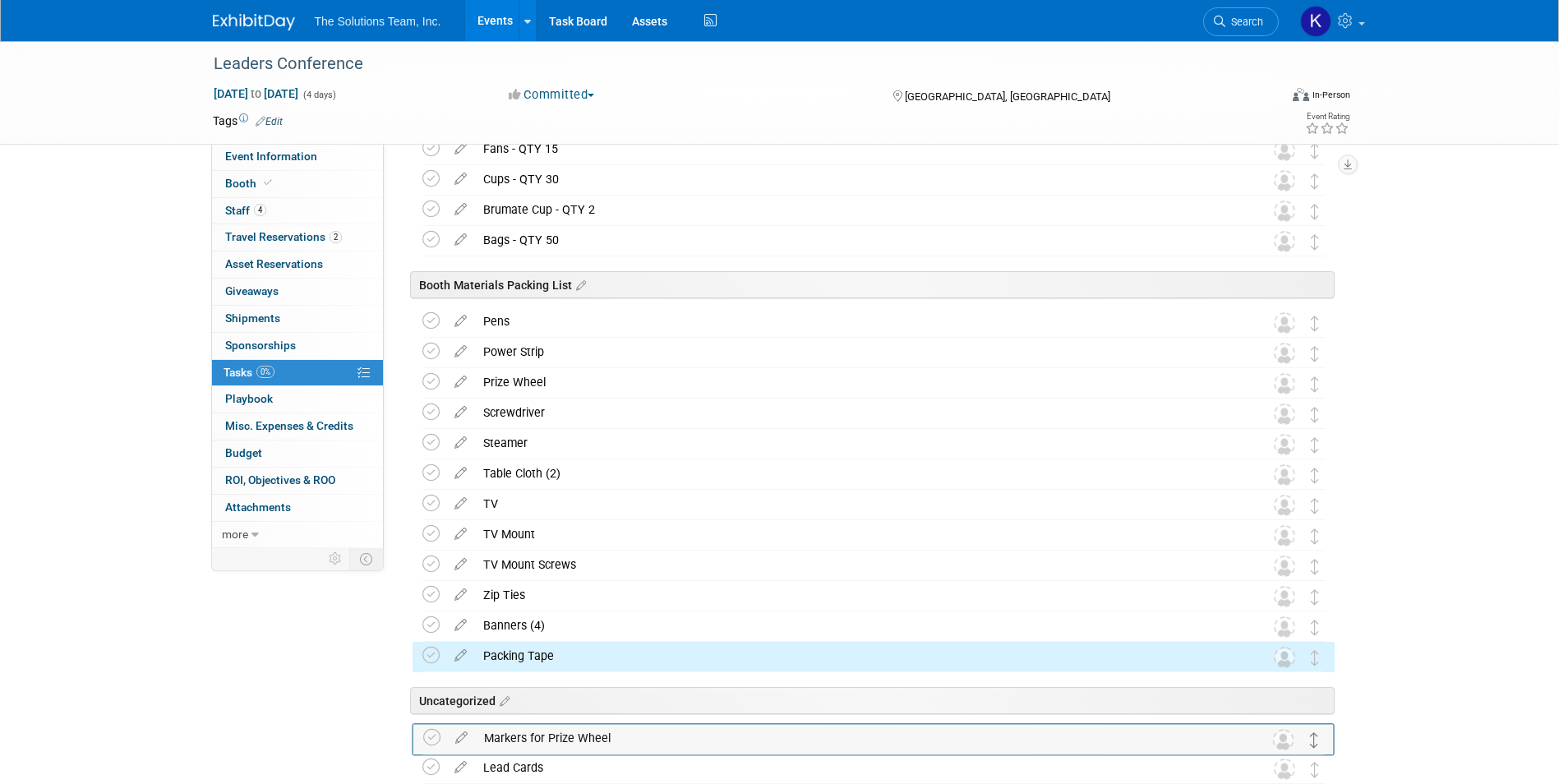
scroll to position [1182, 0]
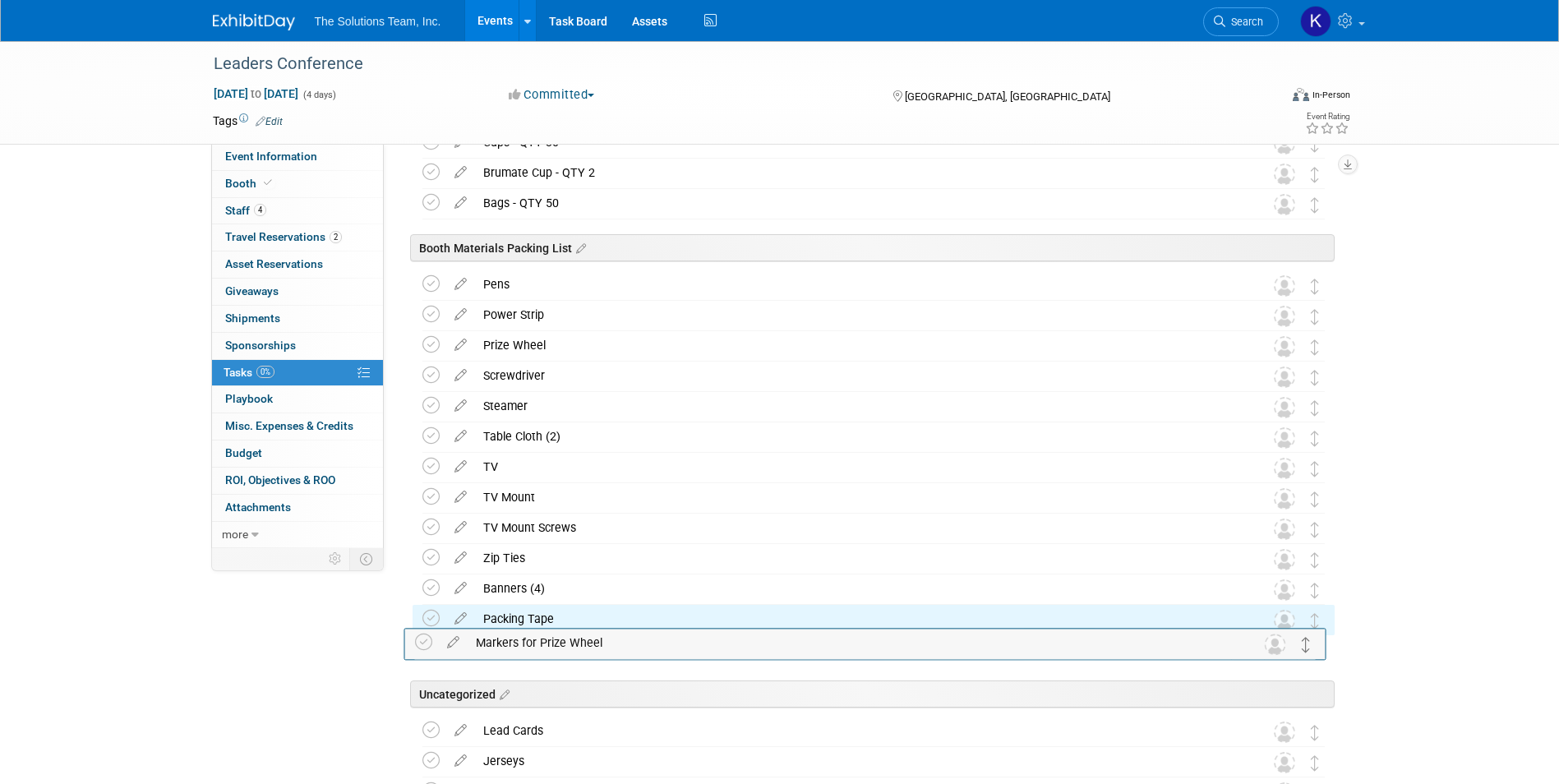
drag, startPoint x: 1312, startPoint y: 758, endPoint x: 1306, endPoint y: 650, distance: 108.2
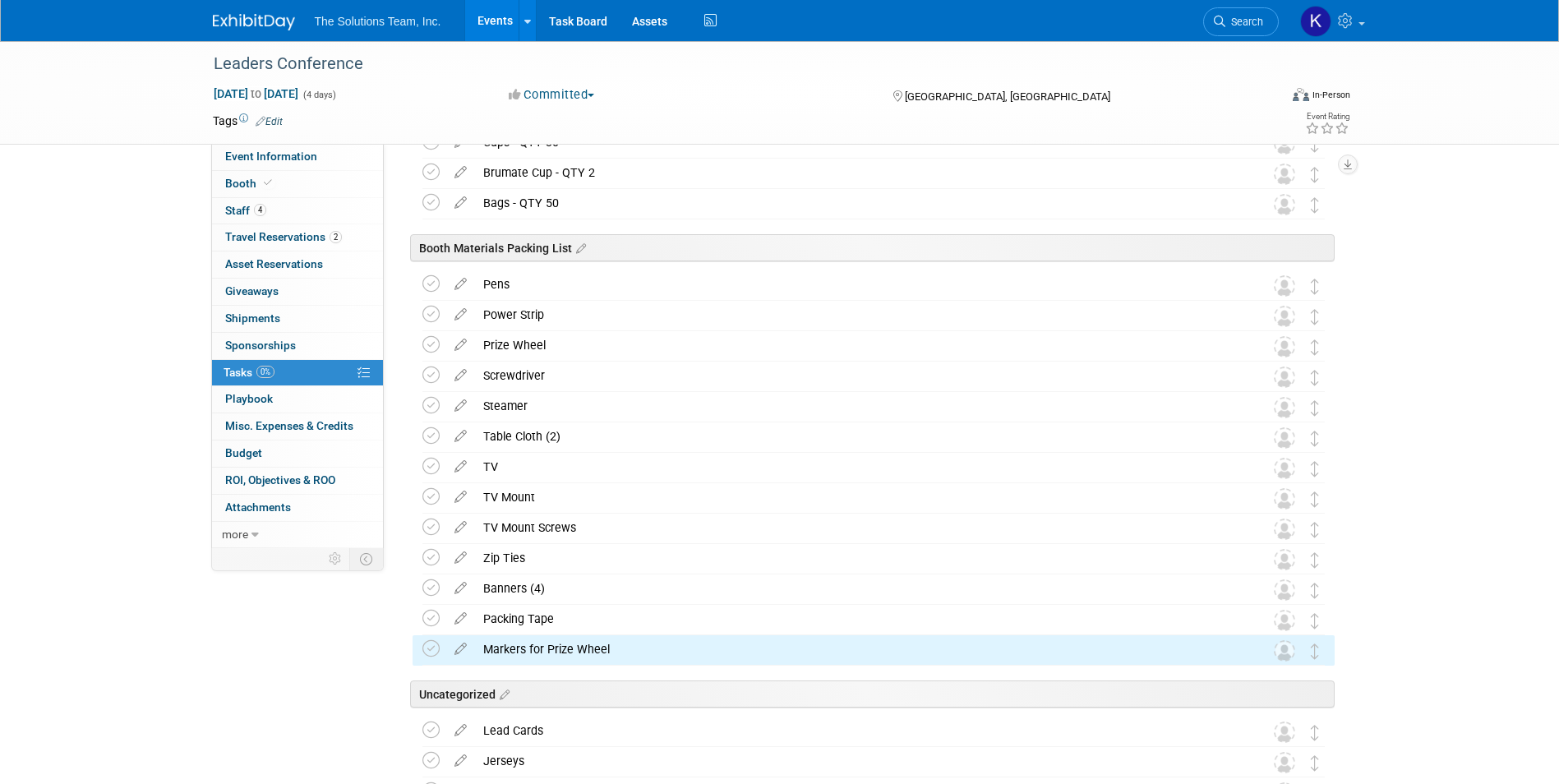
drag, startPoint x: 1317, startPoint y: 742, endPoint x: 1311, endPoint y: 675, distance: 67.3
click at [1311, 675] on div "Leaders Conference Orlando, FL Sep 28, 2025 to Oct 1, 2025 (Going) Conference P…" at bounding box center [869, 286] width 930 height 2441
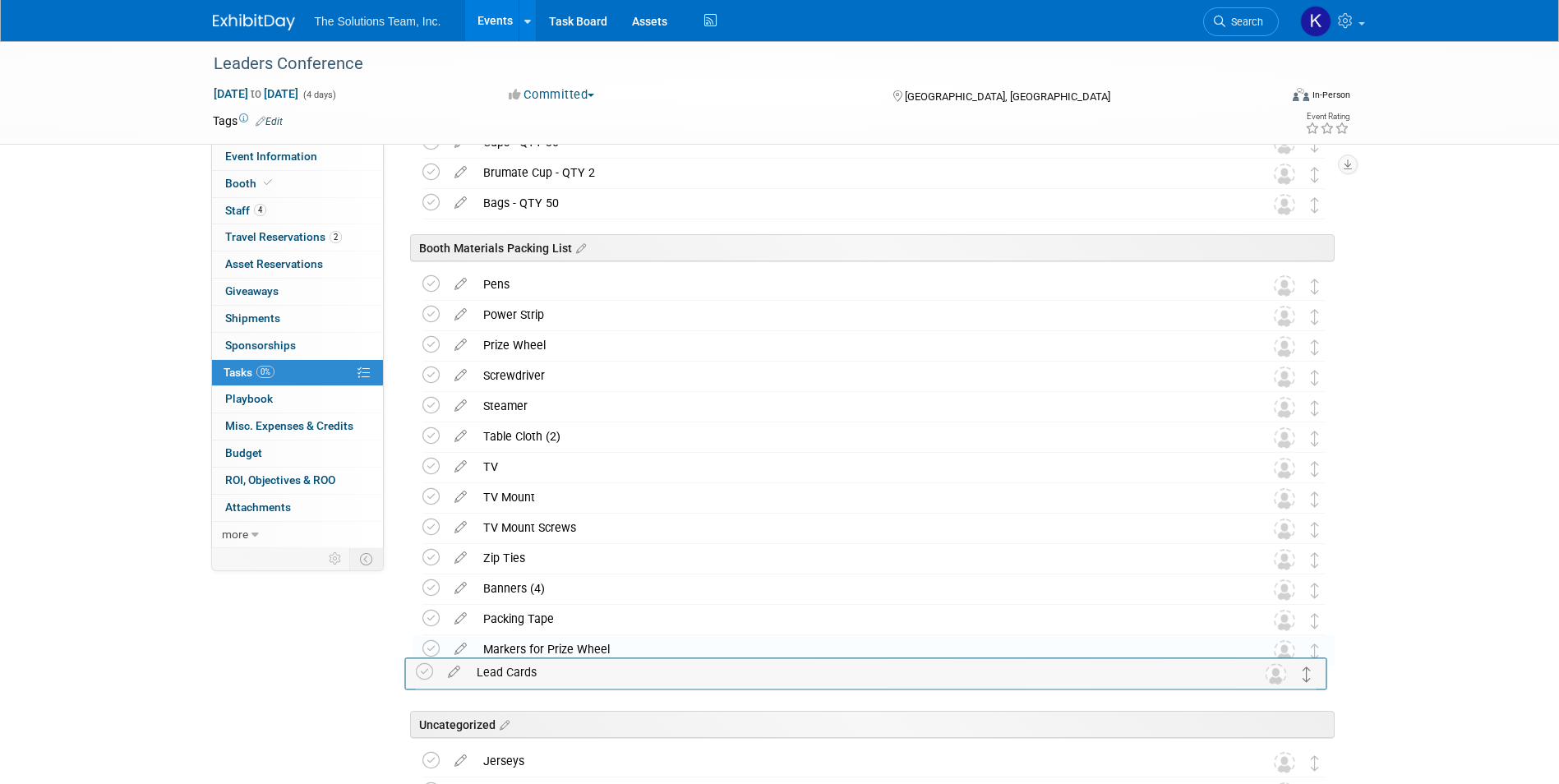
drag, startPoint x: 1313, startPoint y: 735, endPoint x: 1306, endPoint y: 673, distance: 62.4
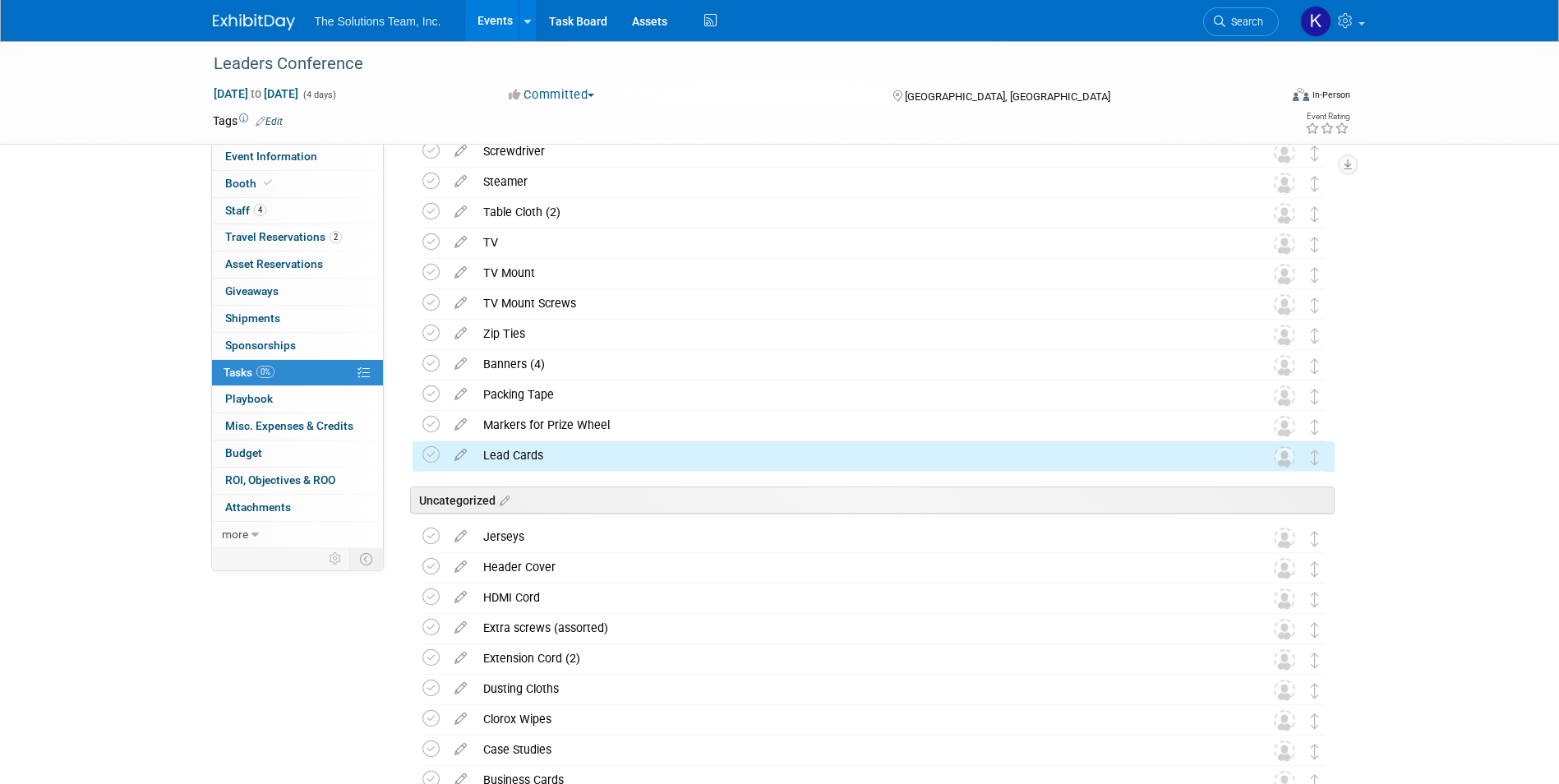
scroll to position [1511, 0]
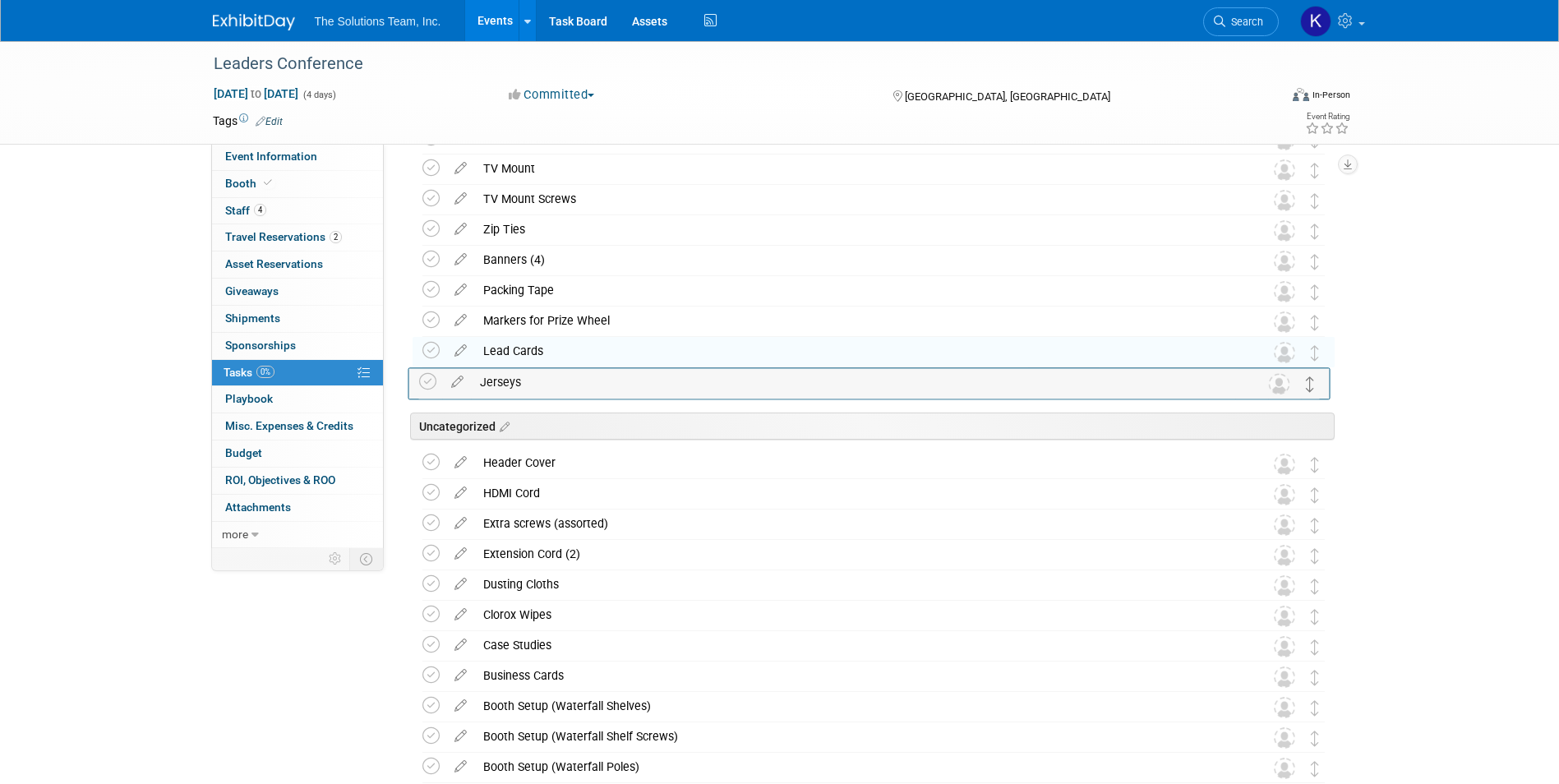
drag, startPoint x: 1311, startPoint y: 438, endPoint x: 1308, endPoint y: 384, distance: 54.1
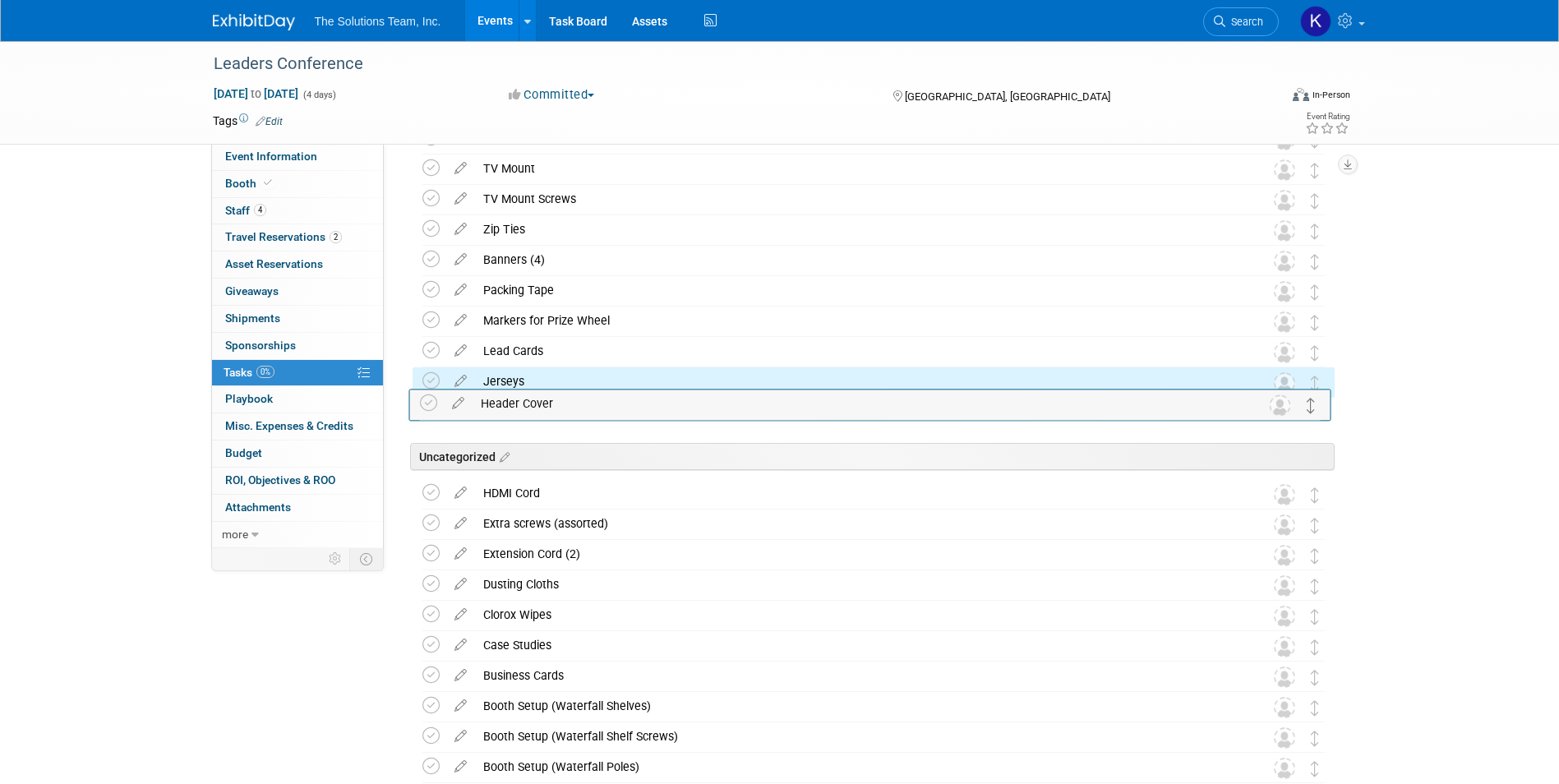
drag, startPoint x: 1311, startPoint y: 468, endPoint x: 1310, endPoint y: 393, distance: 75.0
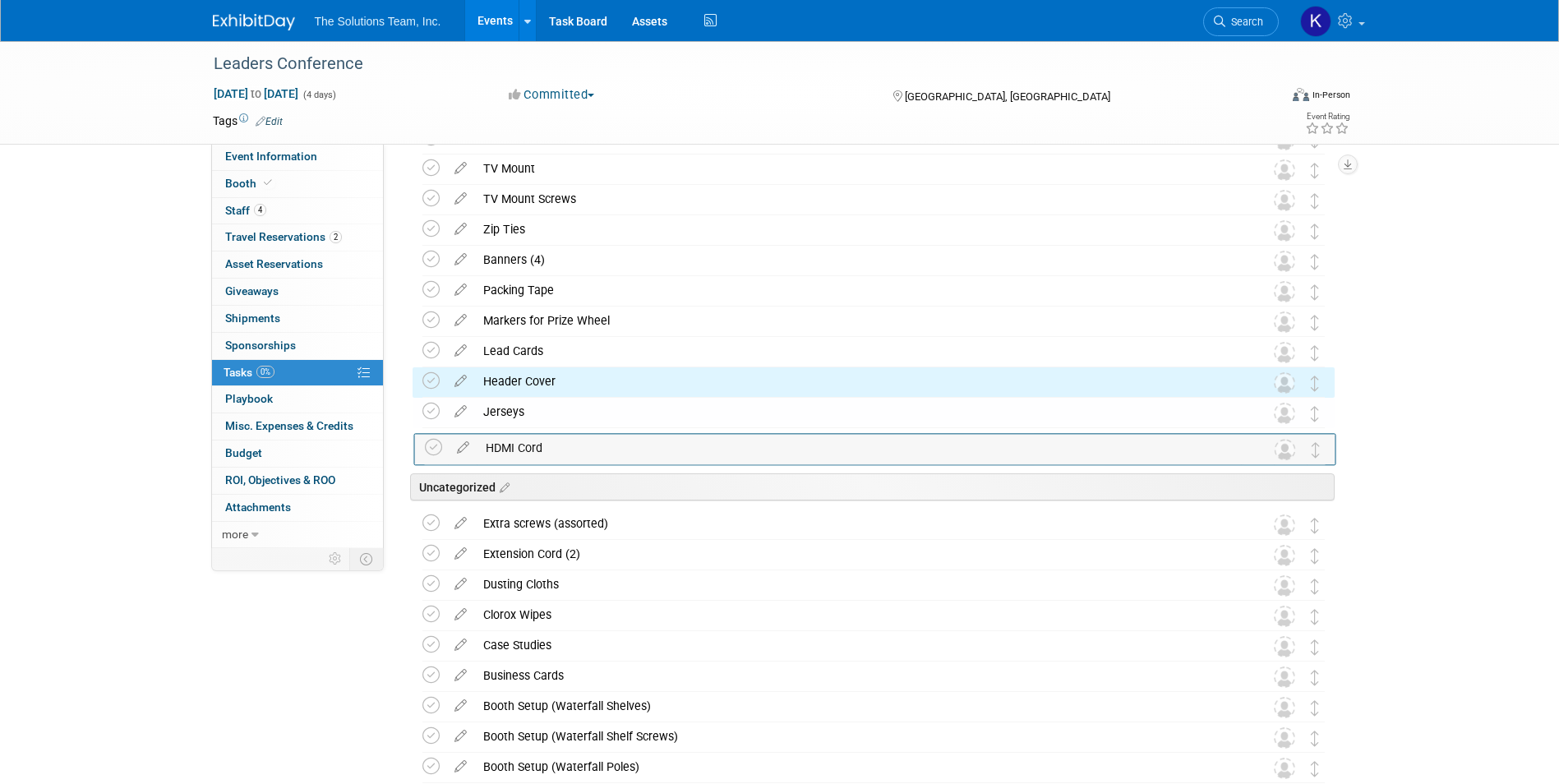
drag, startPoint x: 1319, startPoint y: 500, endPoint x: 1321, endPoint y: 453, distance: 47.0
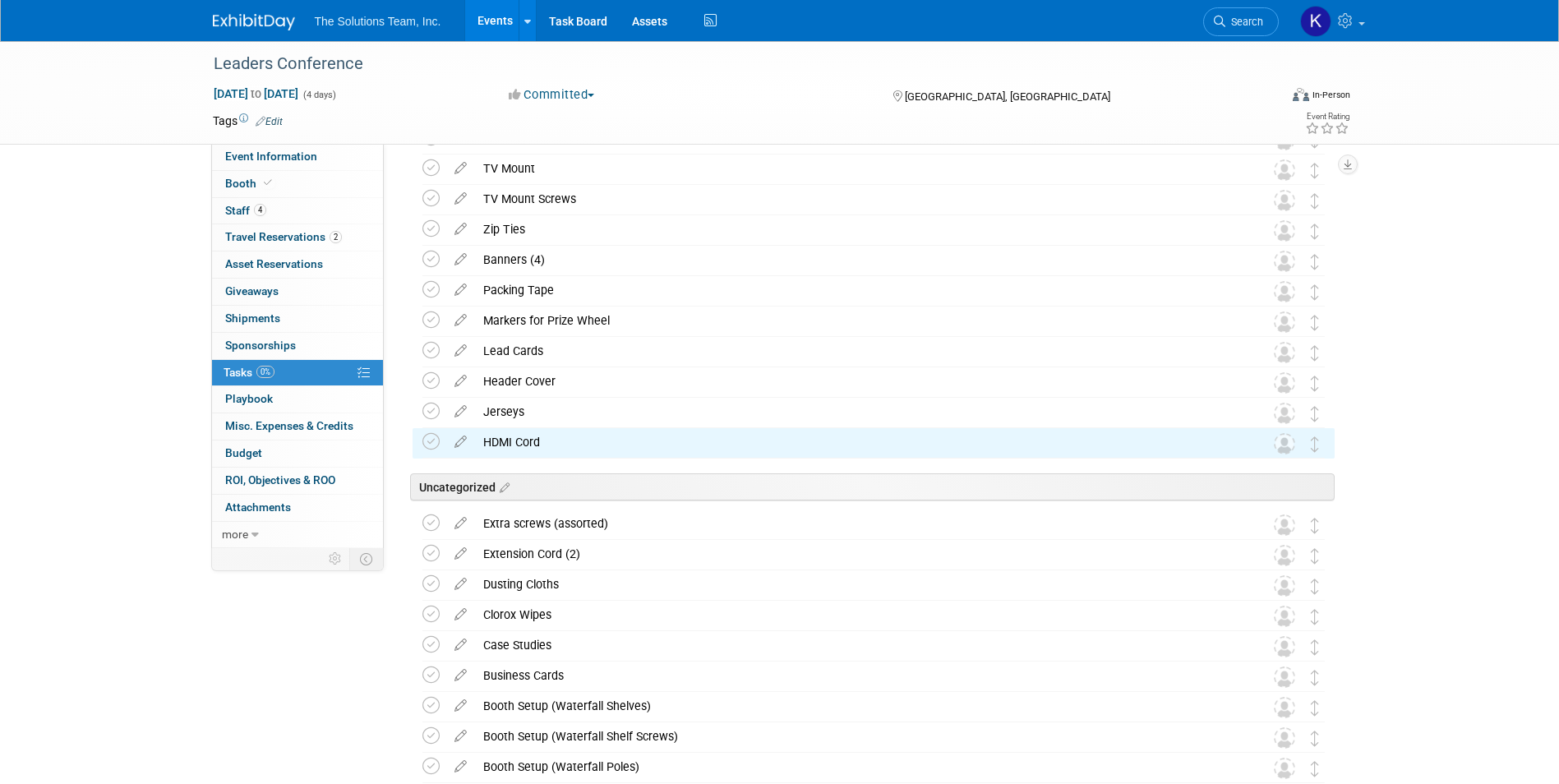
drag, startPoint x: 1318, startPoint y: 535, endPoint x: 1318, endPoint y: 479, distance: 56.0
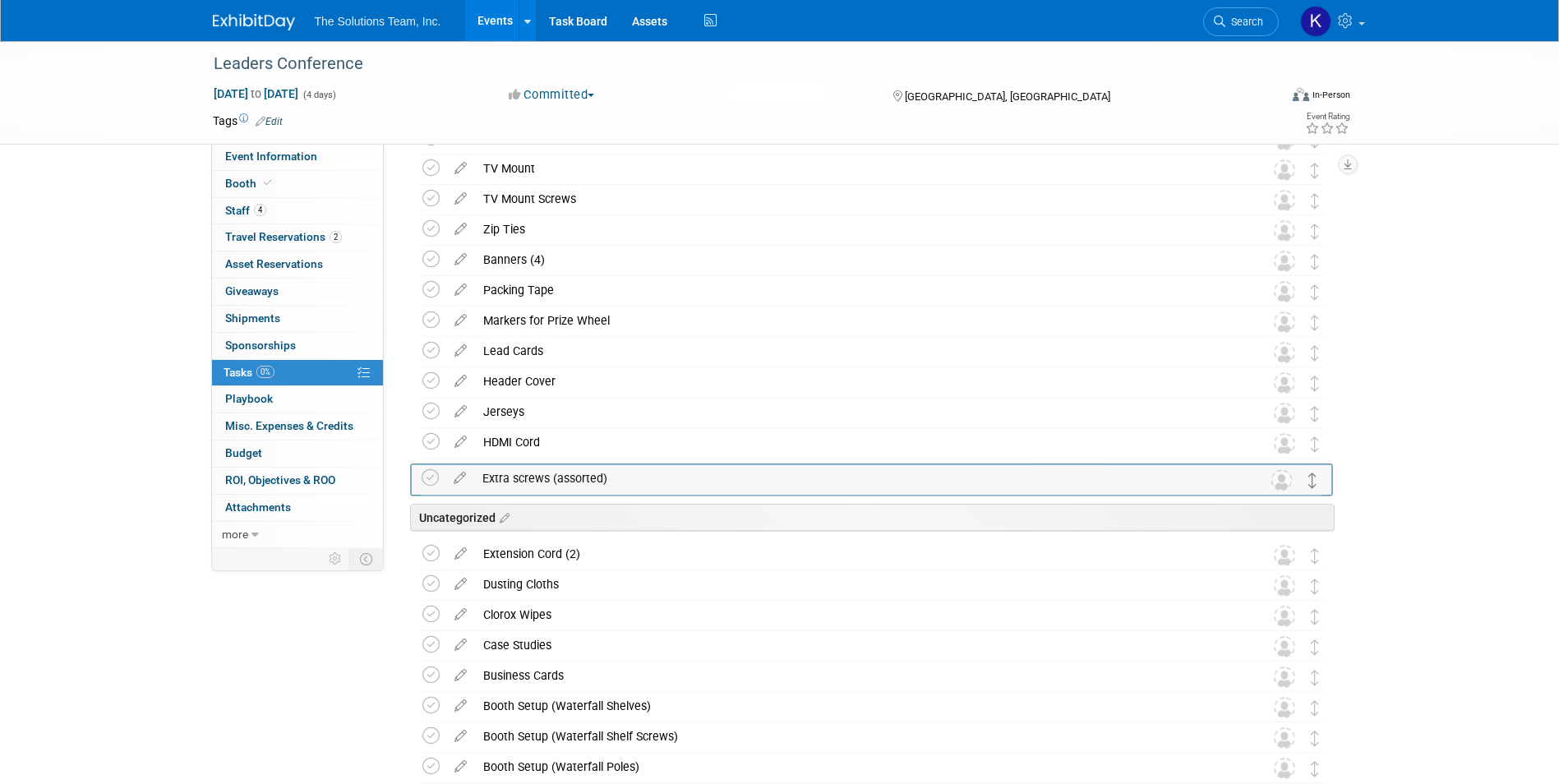
drag, startPoint x: 1311, startPoint y: 529, endPoint x: 1309, endPoint y: 482, distance: 47.0
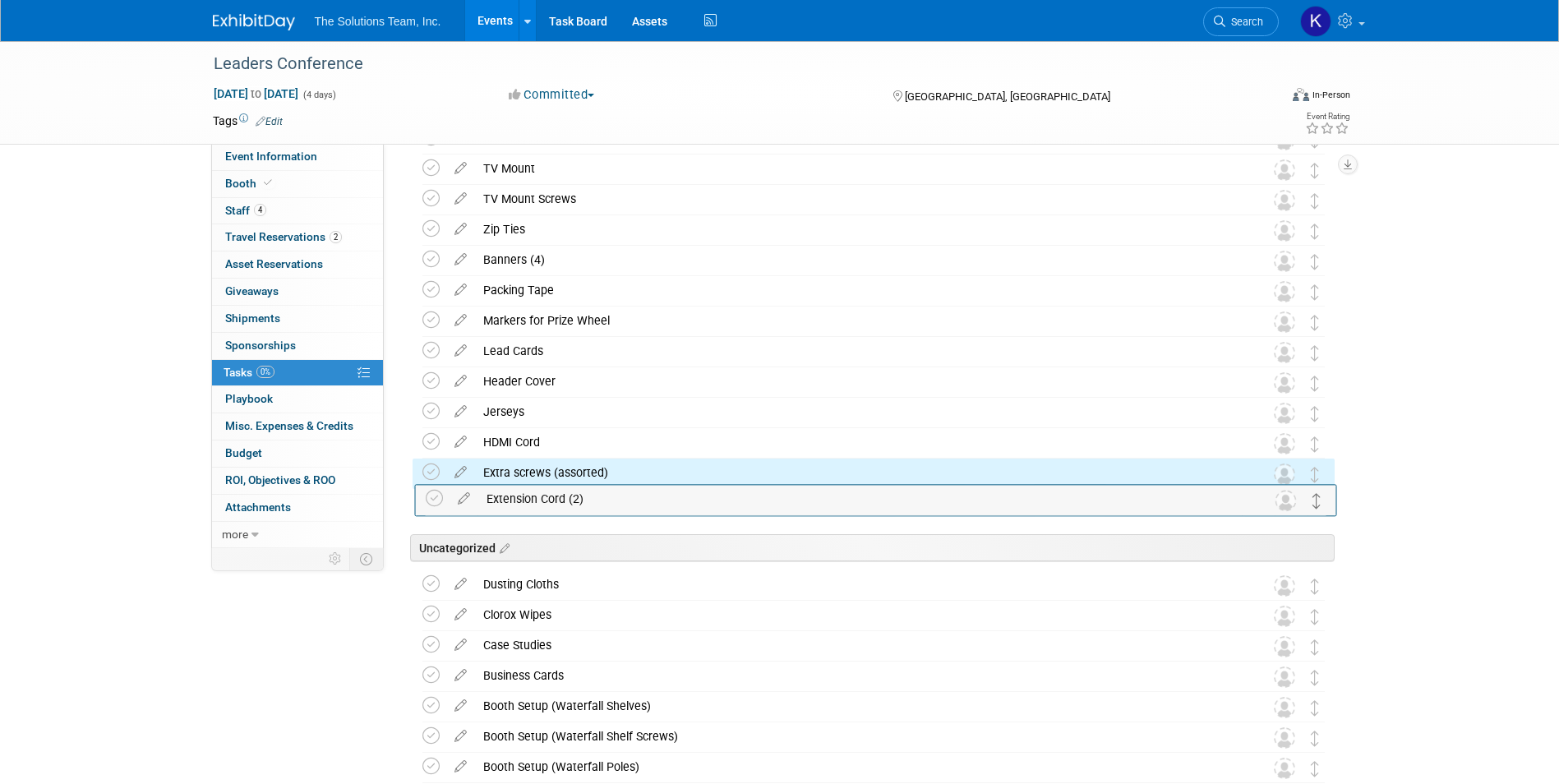
drag, startPoint x: 1312, startPoint y: 557, endPoint x: 1315, endPoint y: 501, distance: 56.1
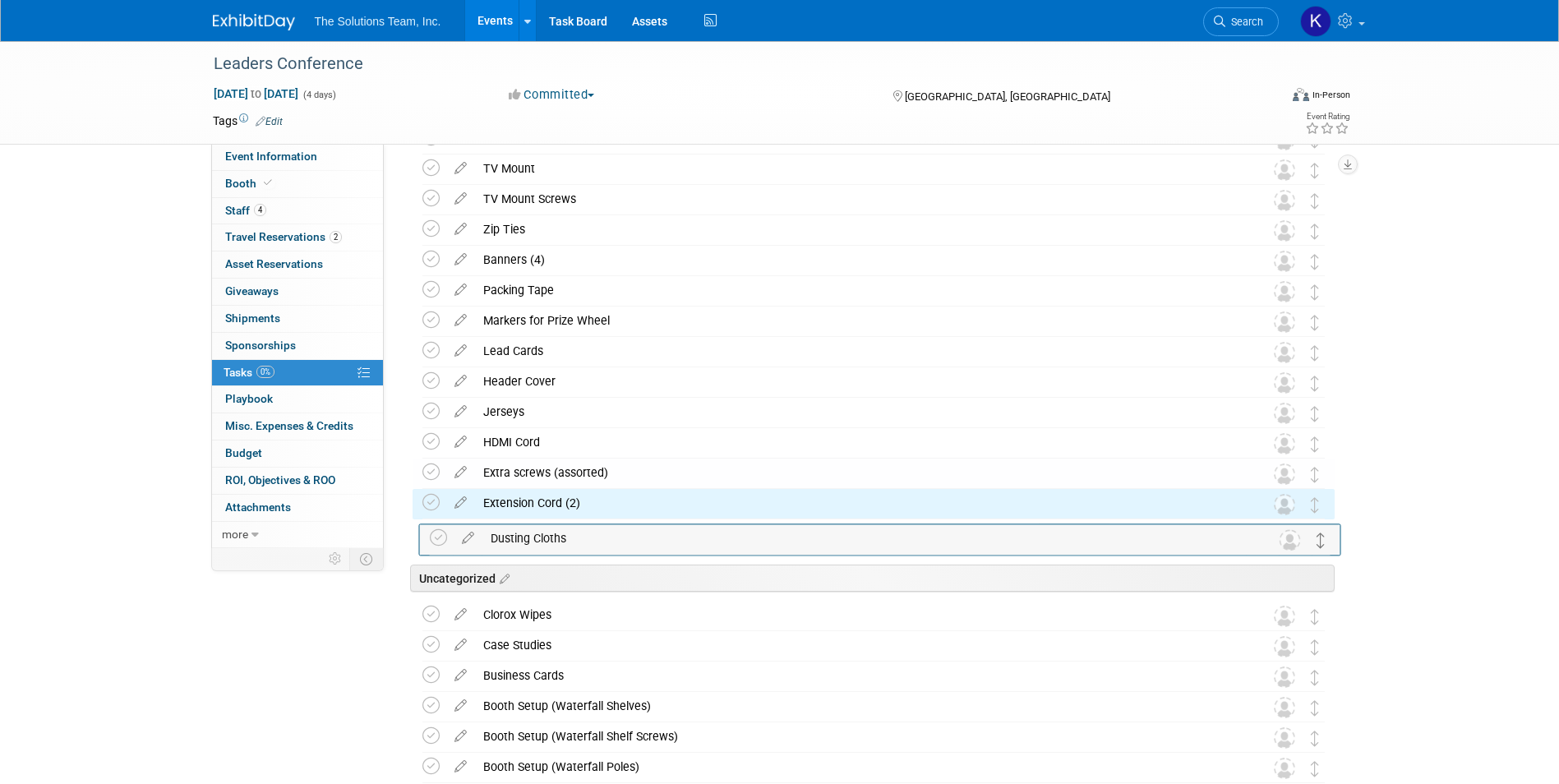
drag, startPoint x: 1310, startPoint y: 583, endPoint x: 1317, endPoint y: 536, distance: 47.5
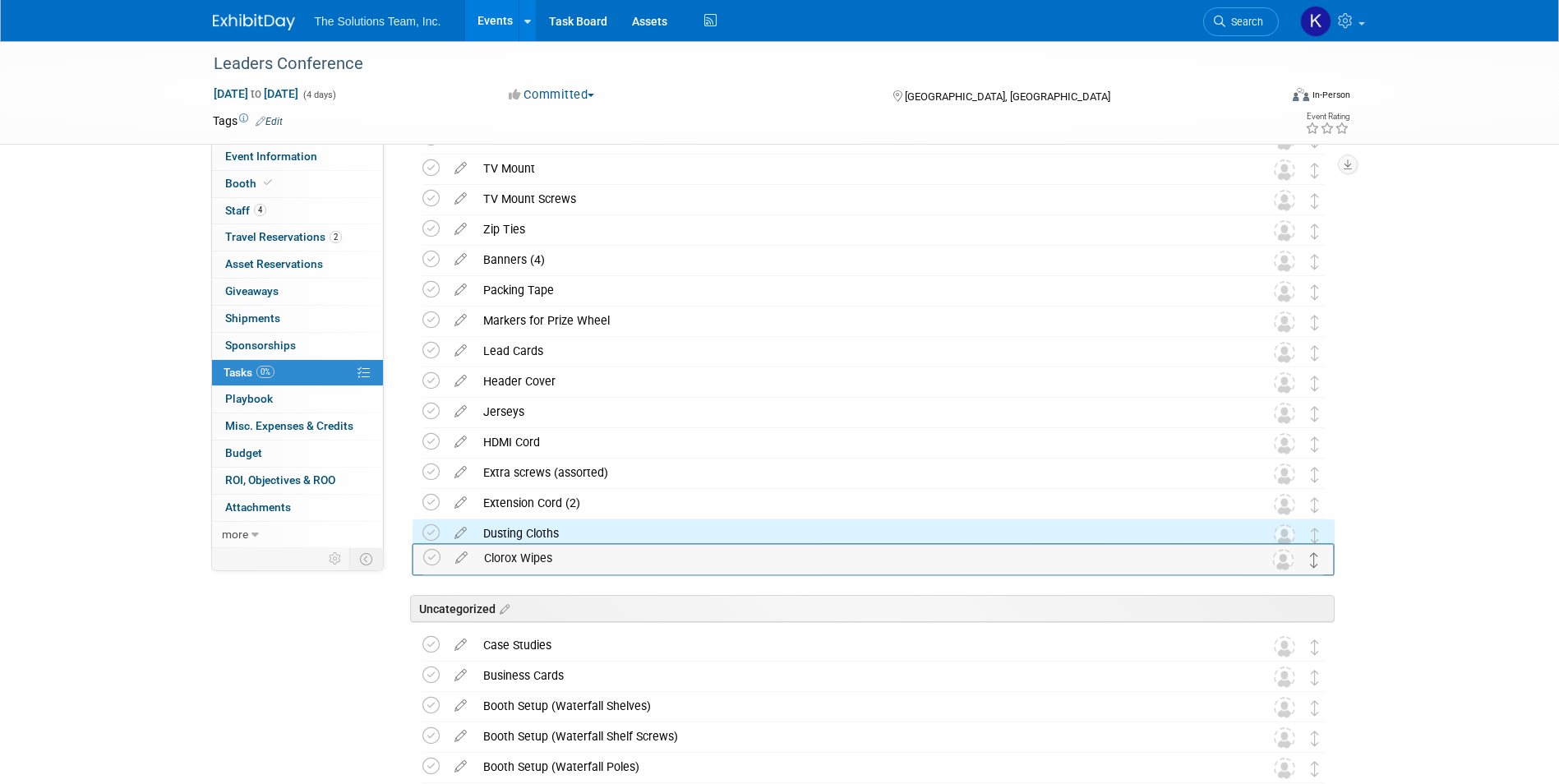
drag, startPoint x: 1312, startPoint y: 619, endPoint x: 1312, endPoint y: 562, distance: 57.0
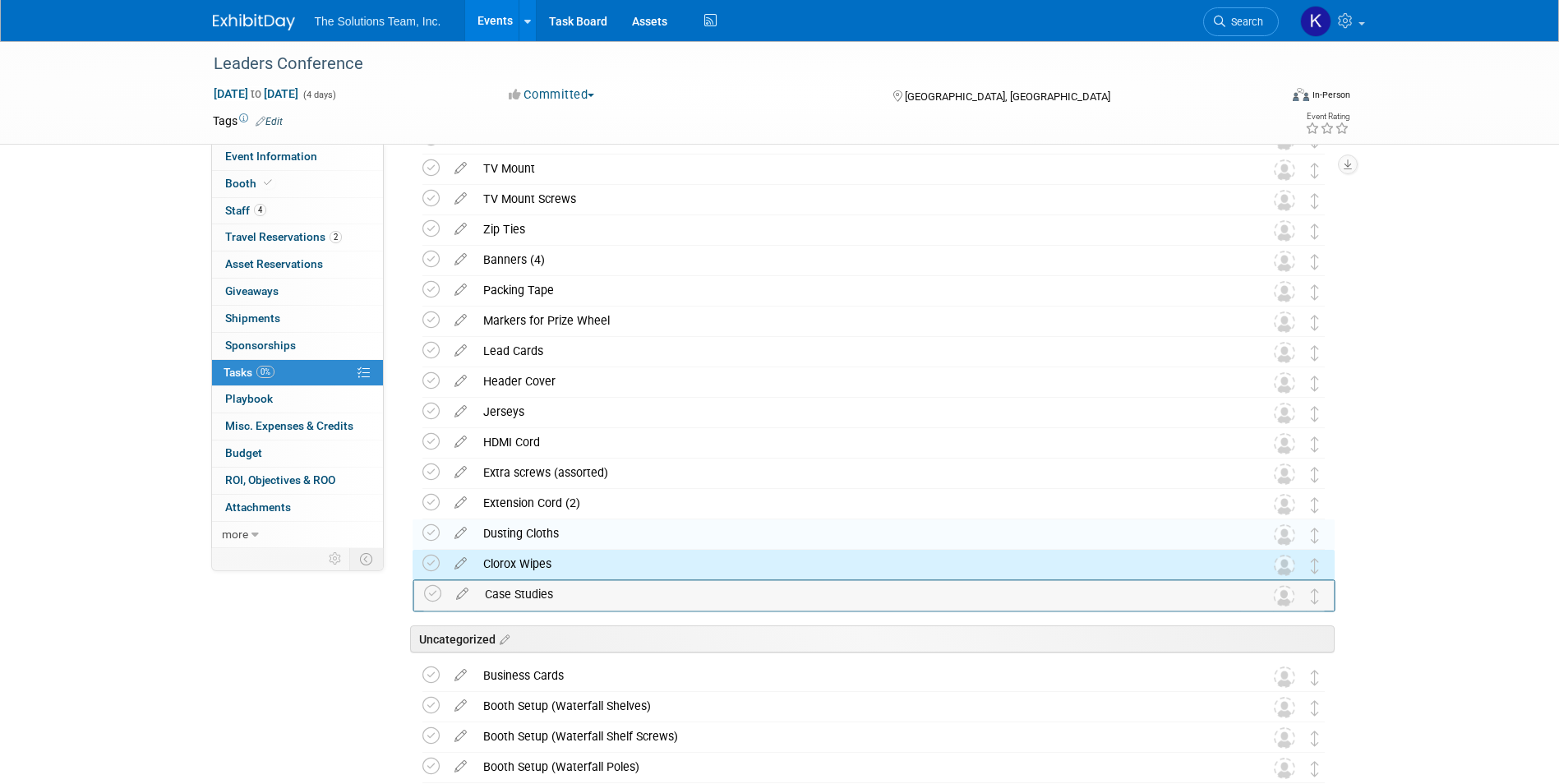
drag, startPoint x: 1320, startPoint y: 649, endPoint x: 1321, endPoint y: 597, distance: 52.0
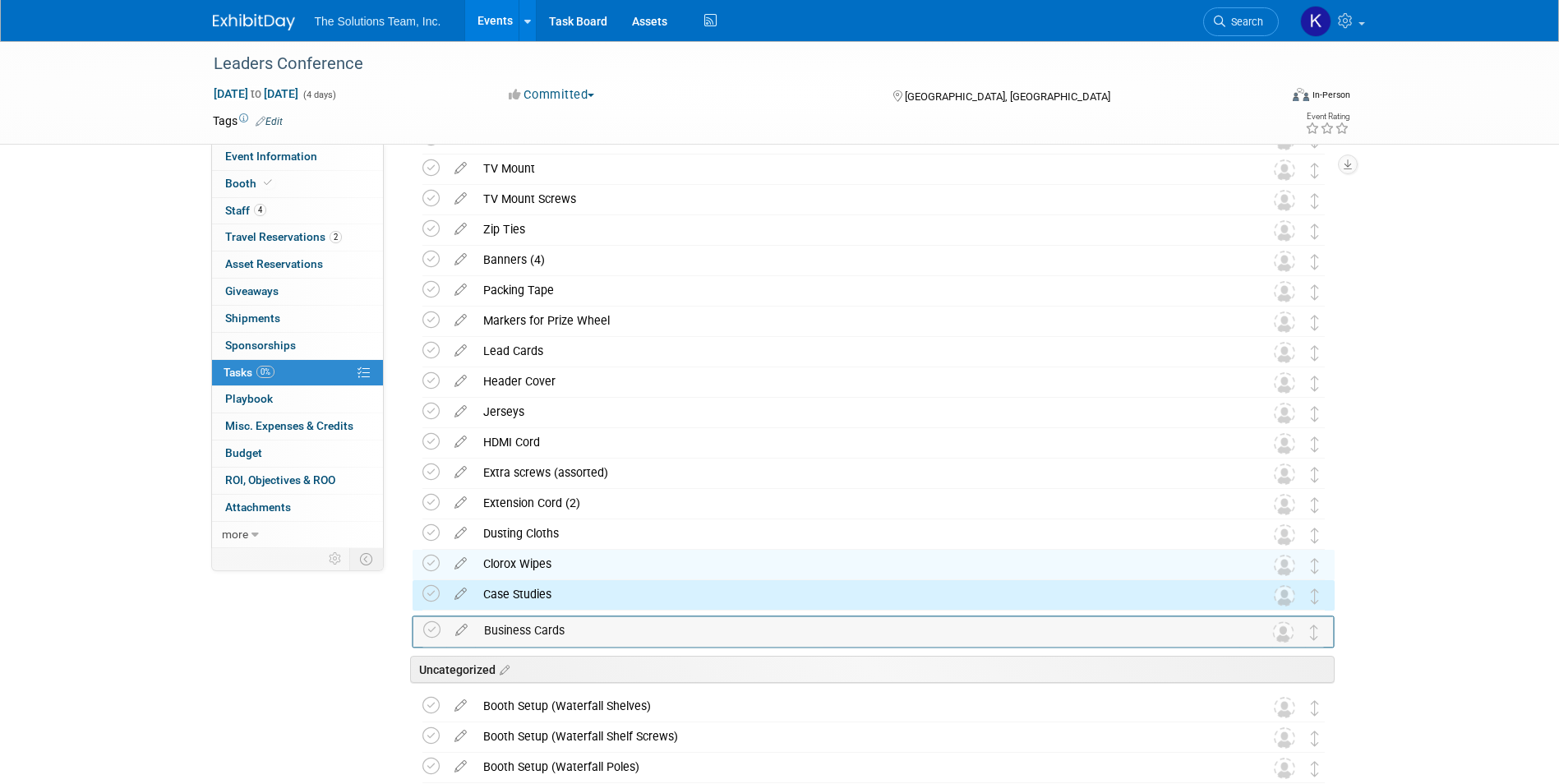
drag, startPoint x: 1320, startPoint y: 687, endPoint x: 1320, endPoint y: 641, distance: 46.0
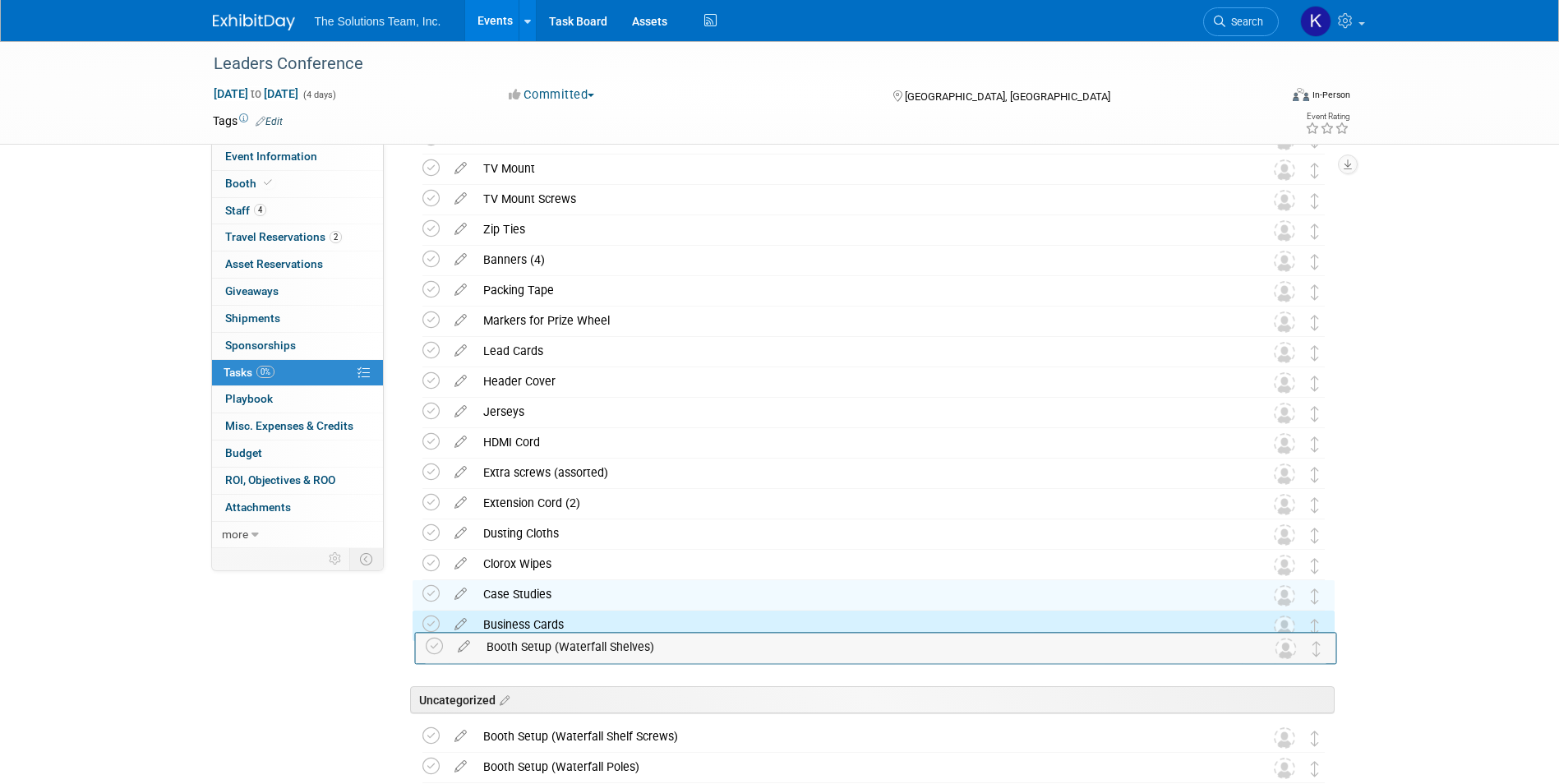
drag, startPoint x: 1322, startPoint y: 712, endPoint x: 1325, endPoint y: 652, distance: 60.1
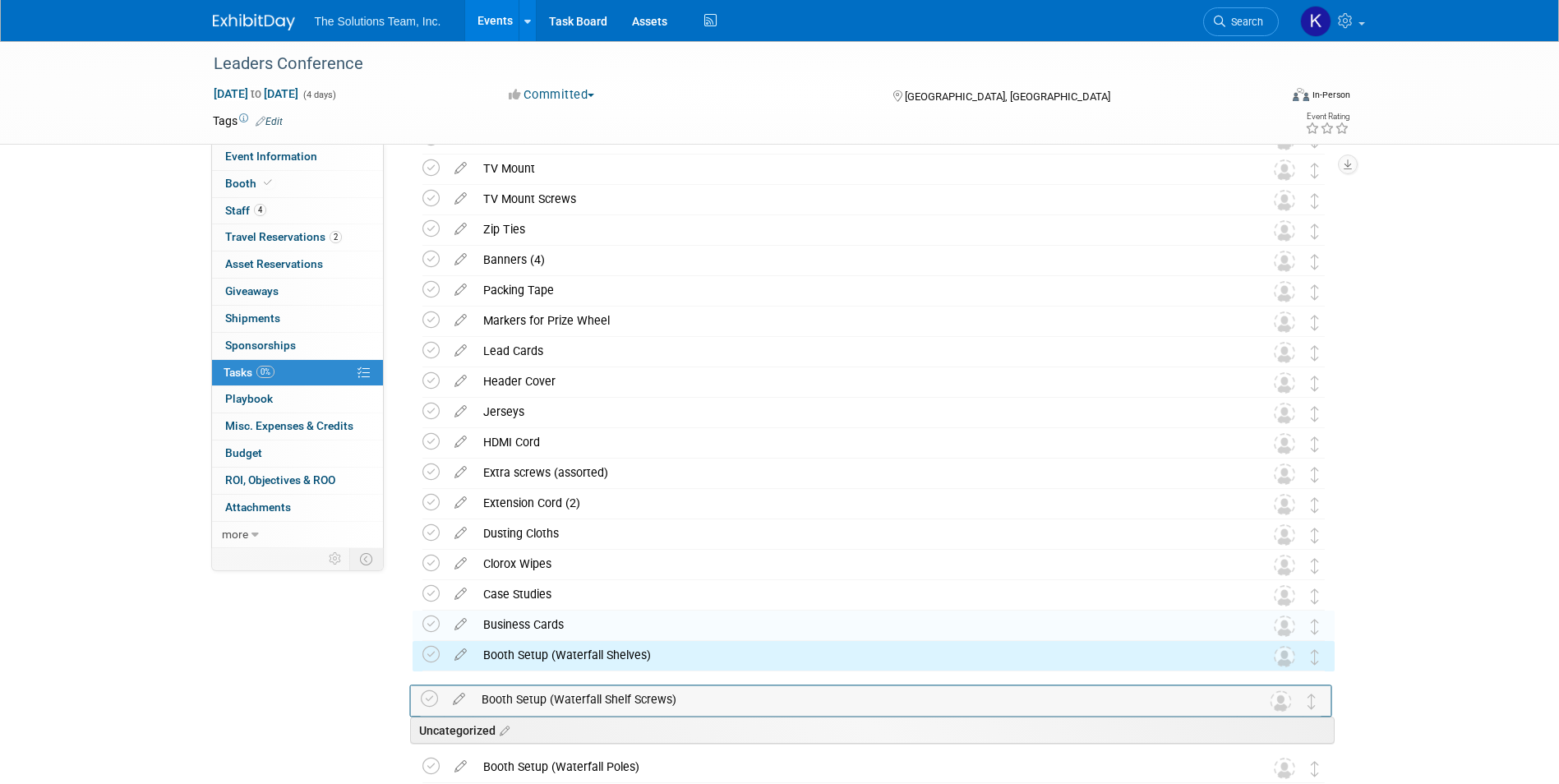
drag, startPoint x: 1316, startPoint y: 729, endPoint x: 1314, endPoint y: 691, distance: 38.1
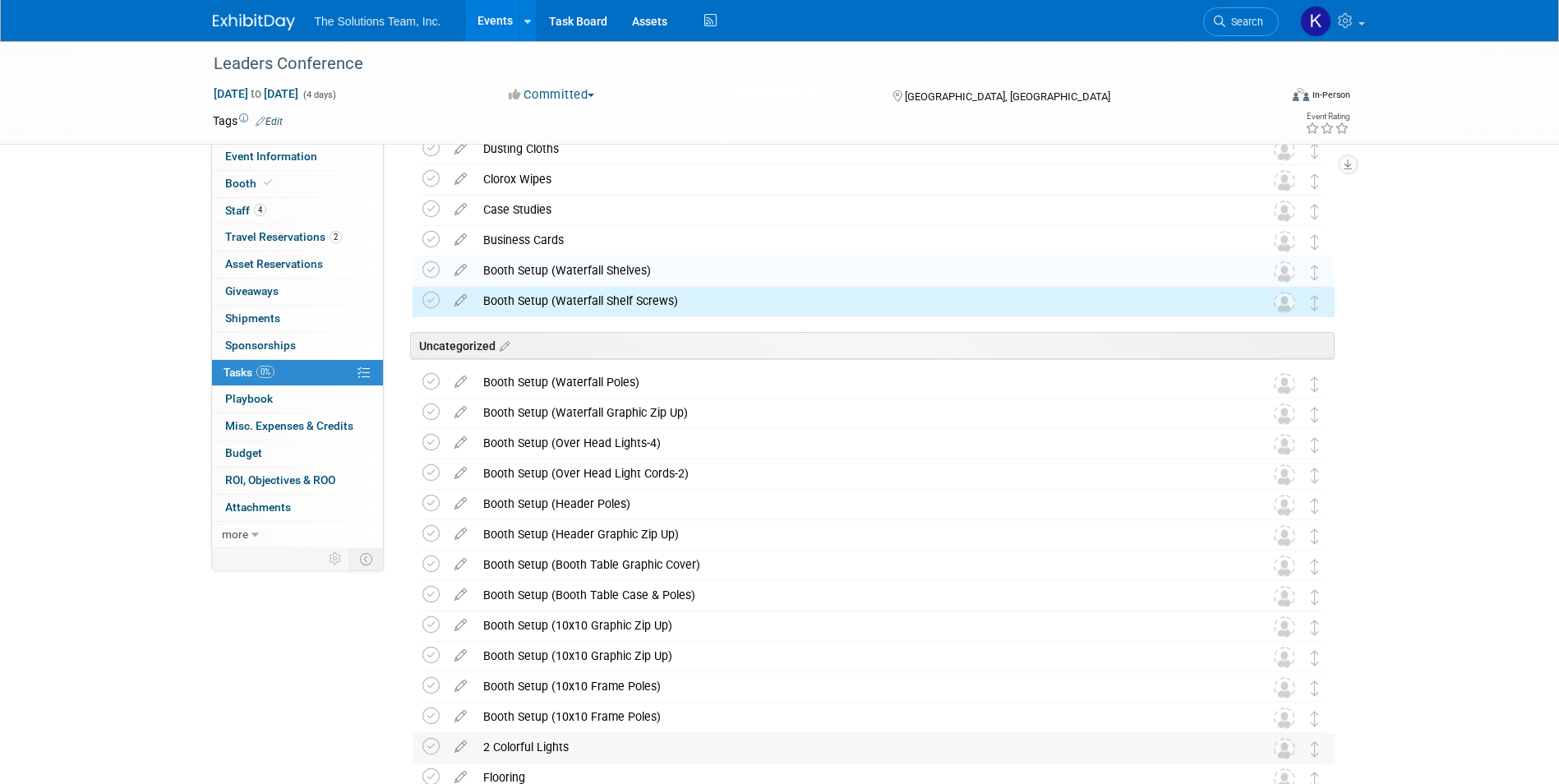
scroll to position [1922, 0]
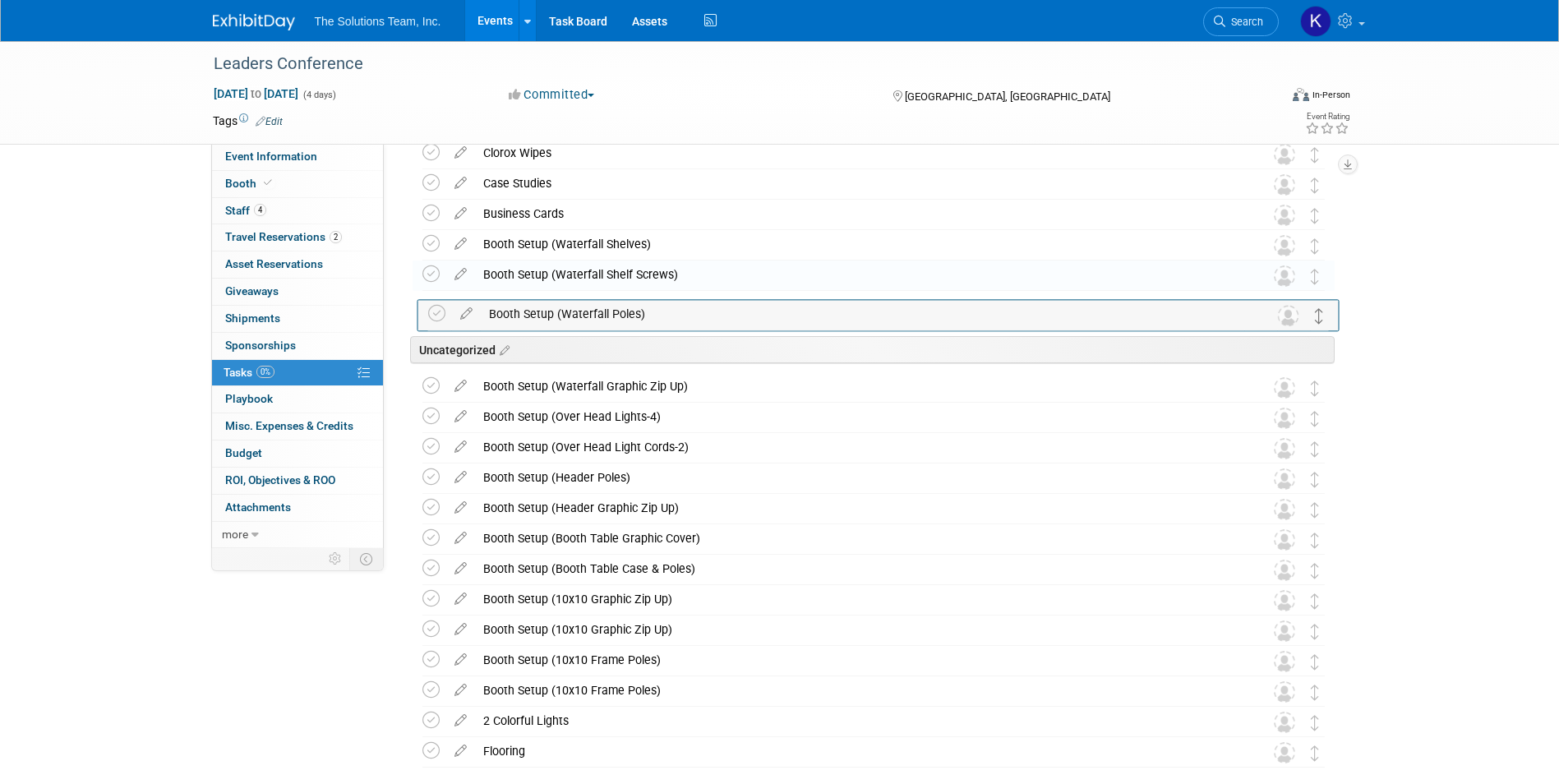
drag, startPoint x: 1315, startPoint y: 359, endPoint x: 1320, endPoint y: 316, distance: 43.3
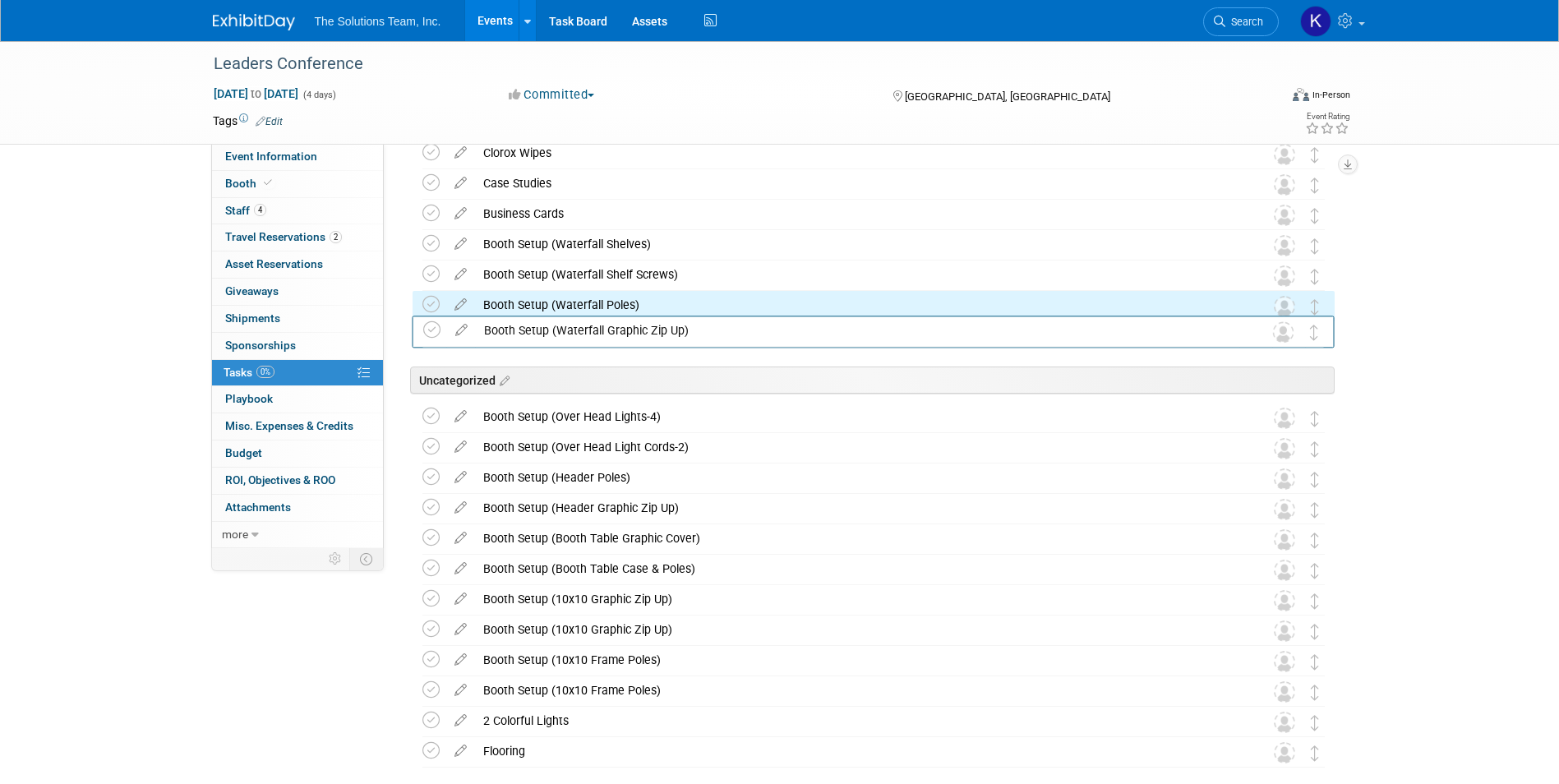
drag, startPoint x: 1313, startPoint y: 387, endPoint x: 1313, endPoint y: 330, distance: 57.0
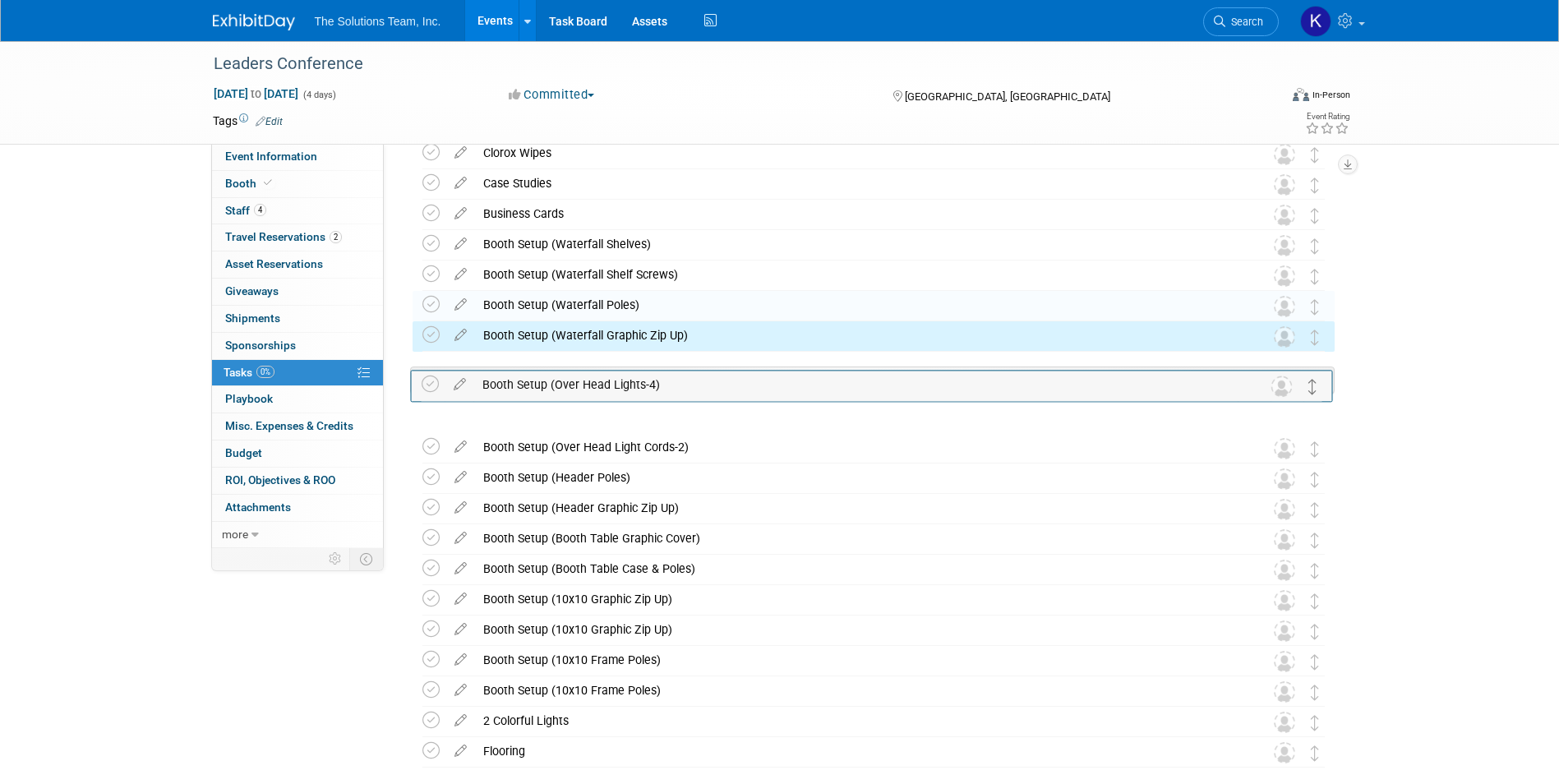
drag, startPoint x: 1313, startPoint y: 417, endPoint x: 1311, endPoint y: 375, distance: 42.0
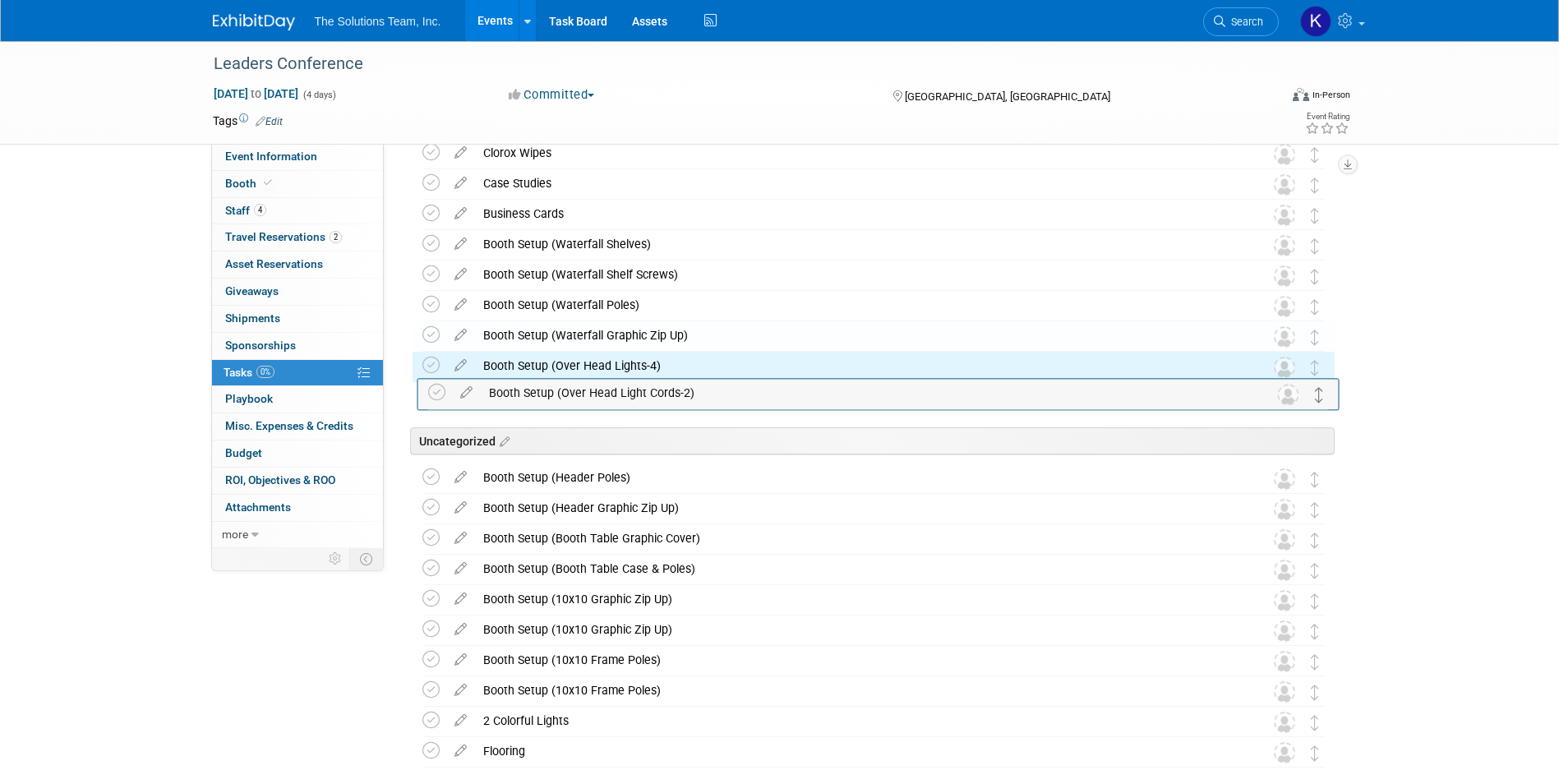
drag, startPoint x: 1311, startPoint y: 446, endPoint x: 1316, endPoint y: 391, distance: 55.2
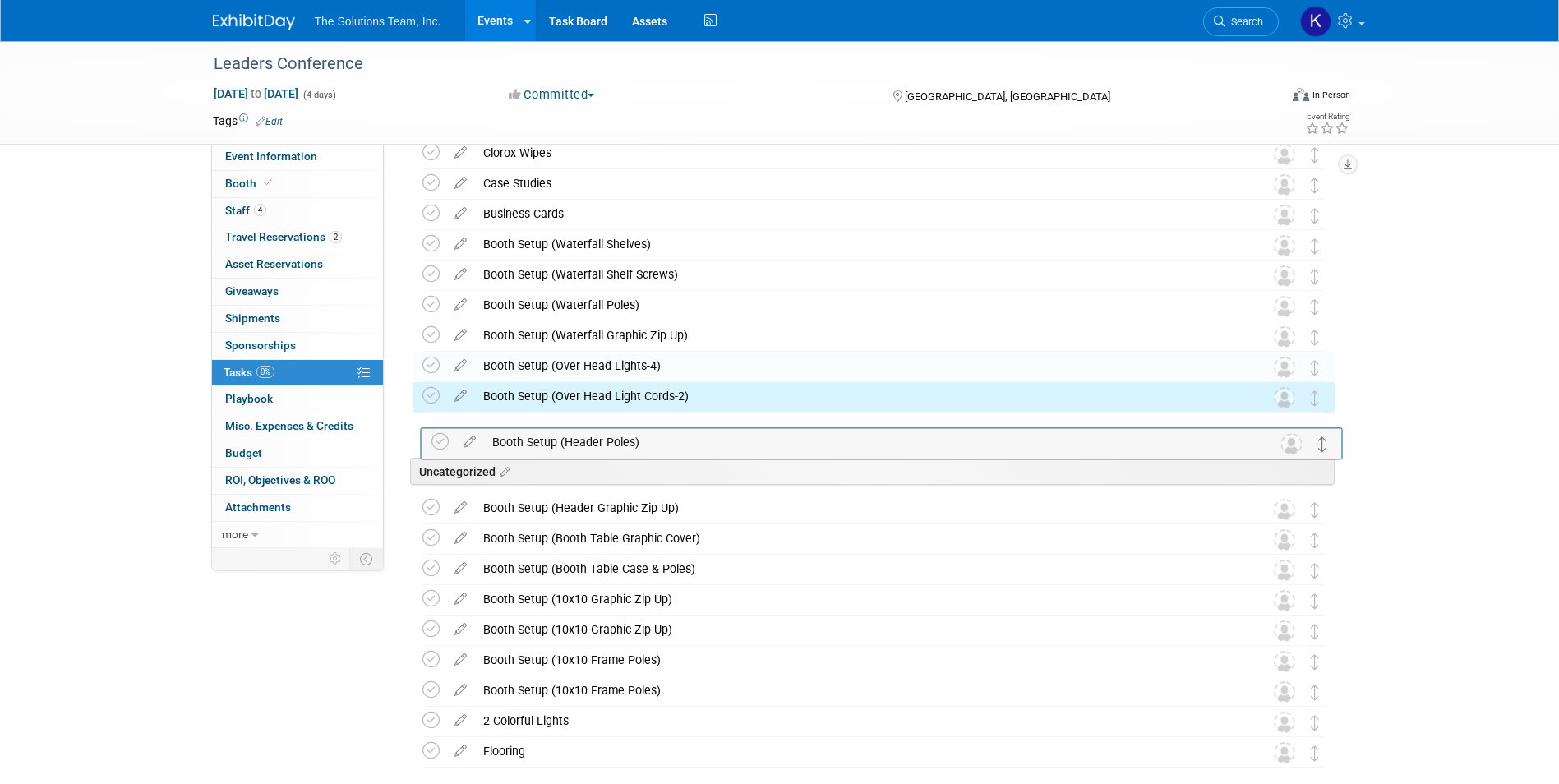
drag, startPoint x: 1309, startPoint y: 473, endPoint x: 1318, endPoint y: 437, distance: 37.1
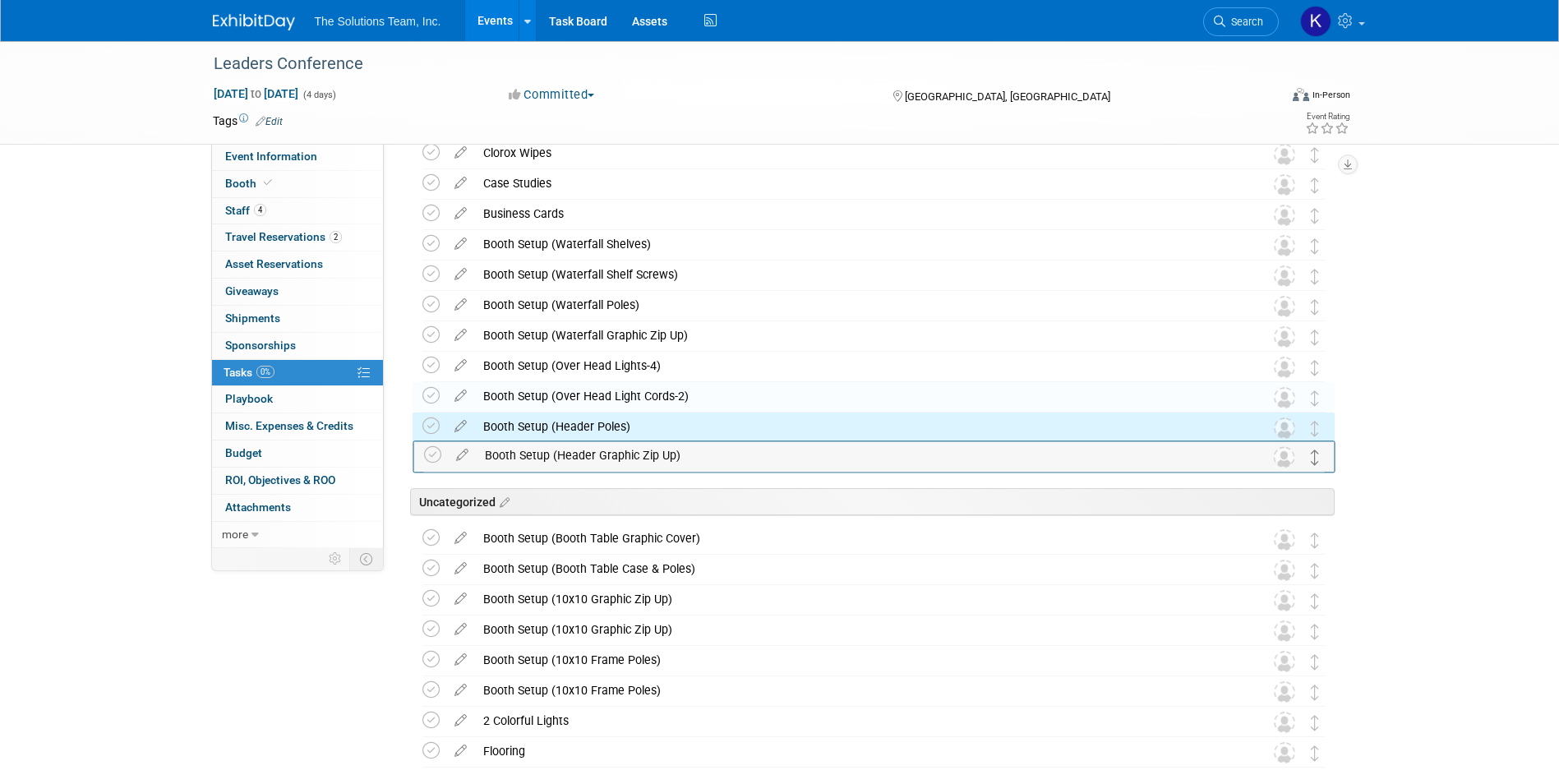
drag, startPoint x: 1309, startPoint y: 512, endPoint x: 1310, endPoint y: 458, distance: 54.0
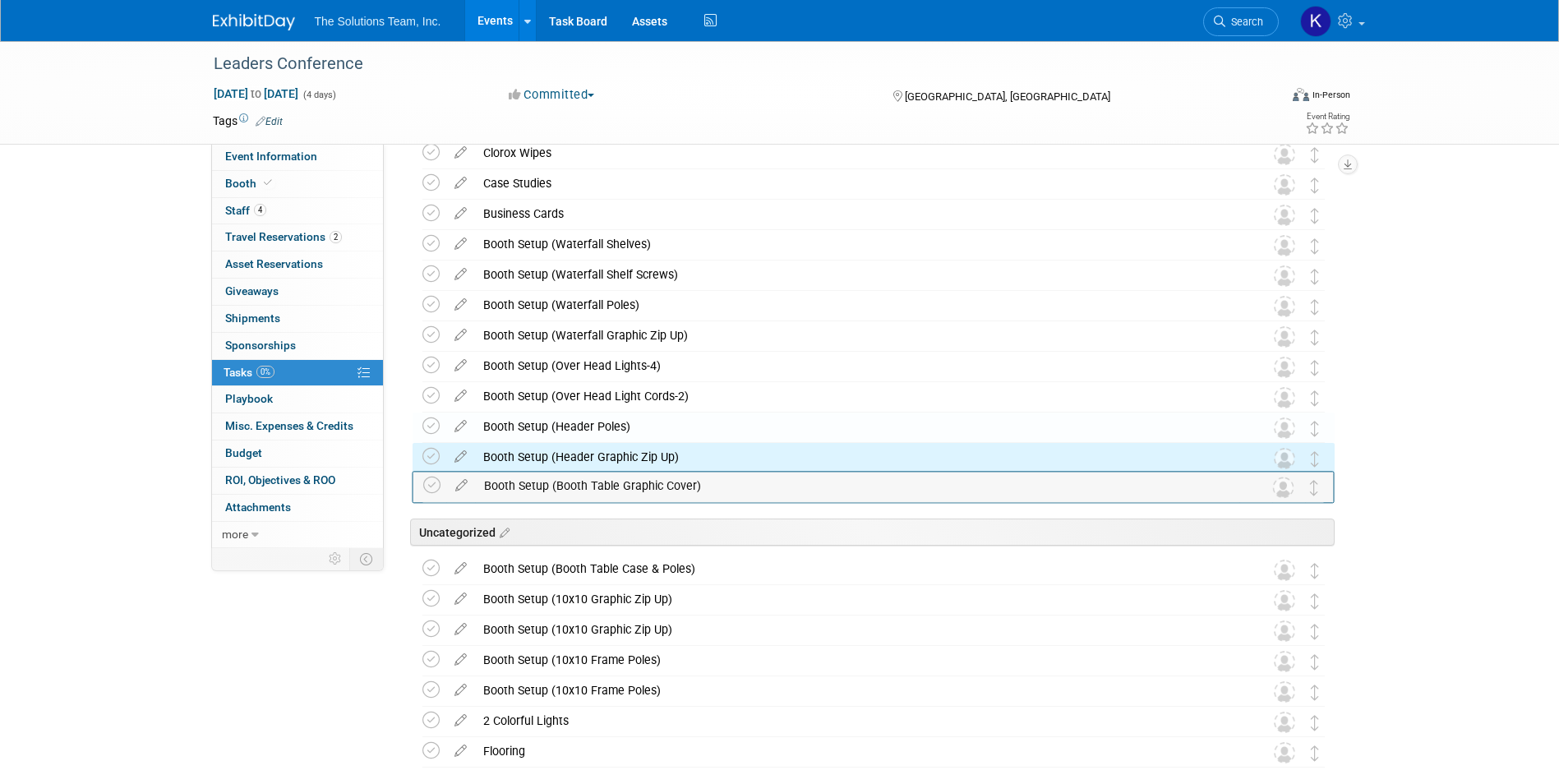
drag, startPoint x: 1313, startPoint y: 538, endPoint x: 1313, endPoint y: 484, distance: 54.0
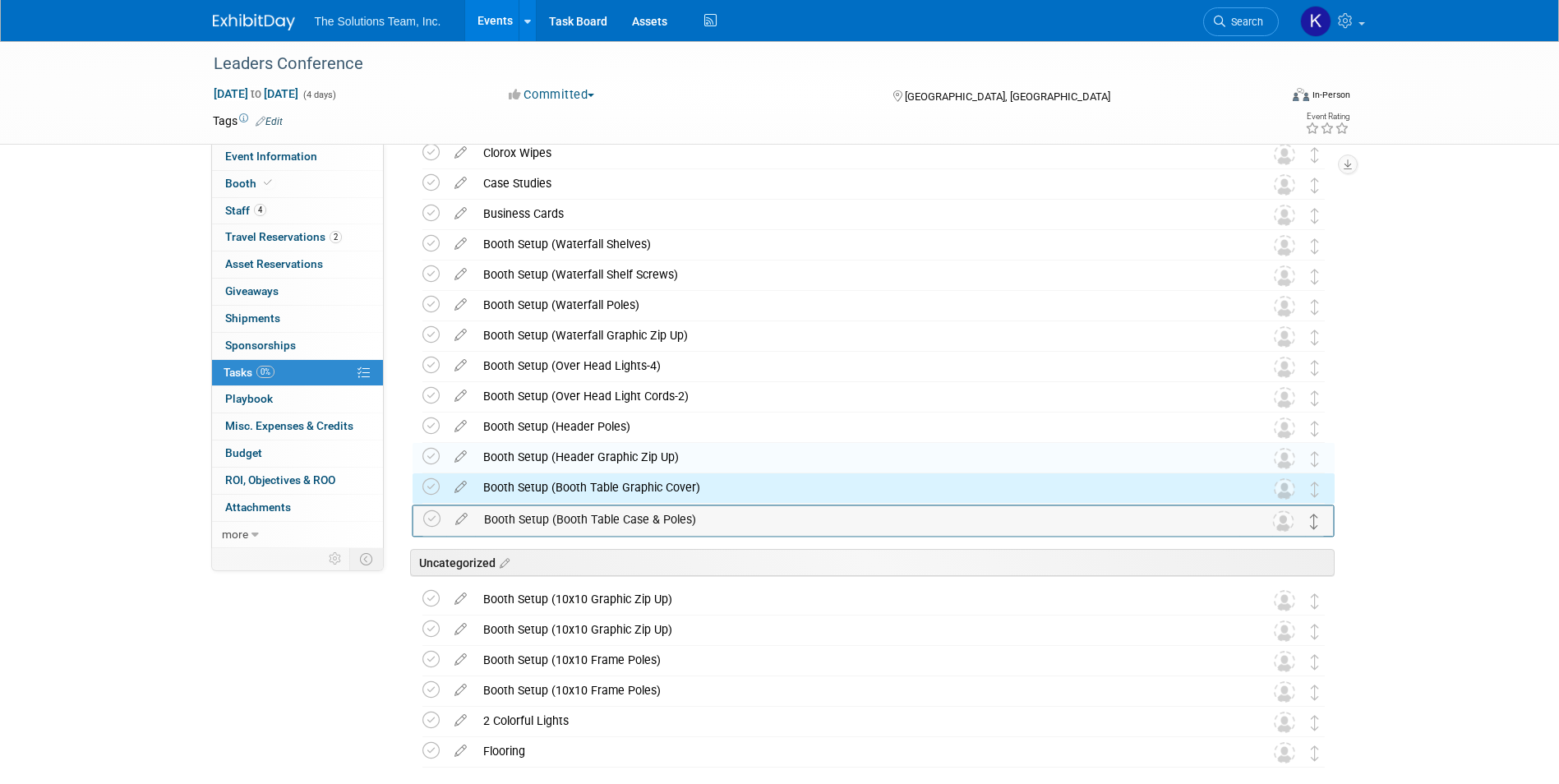
drag, startPoint x: 1315, startPoint y: 567, endPoint x: 1315, endPoint y: 517, distance: 50.0
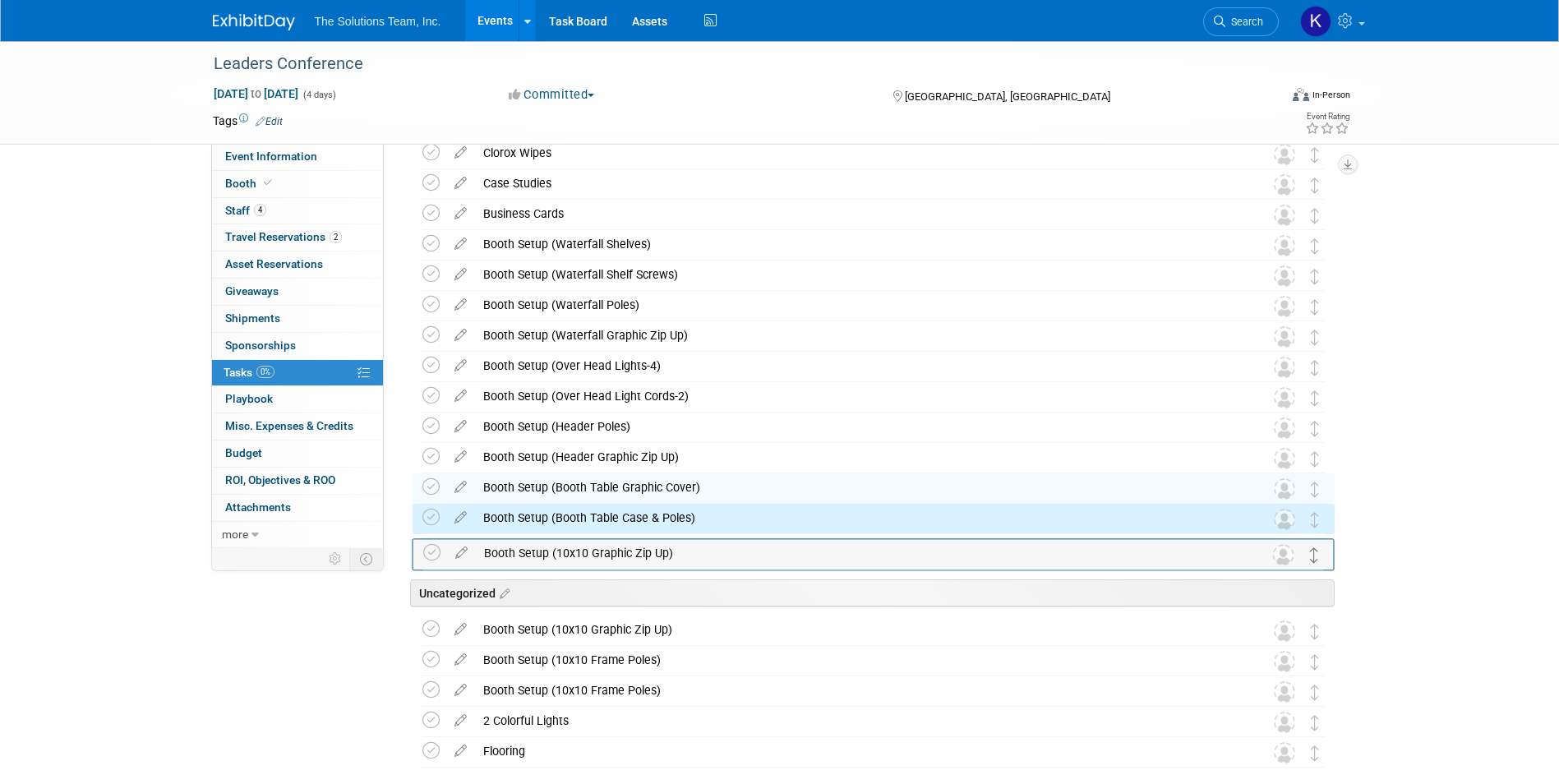
drag, startPoint x: 1315, startPoint y: 606, endPoint x: 1315, endPoint y: 558, distance: 48.0
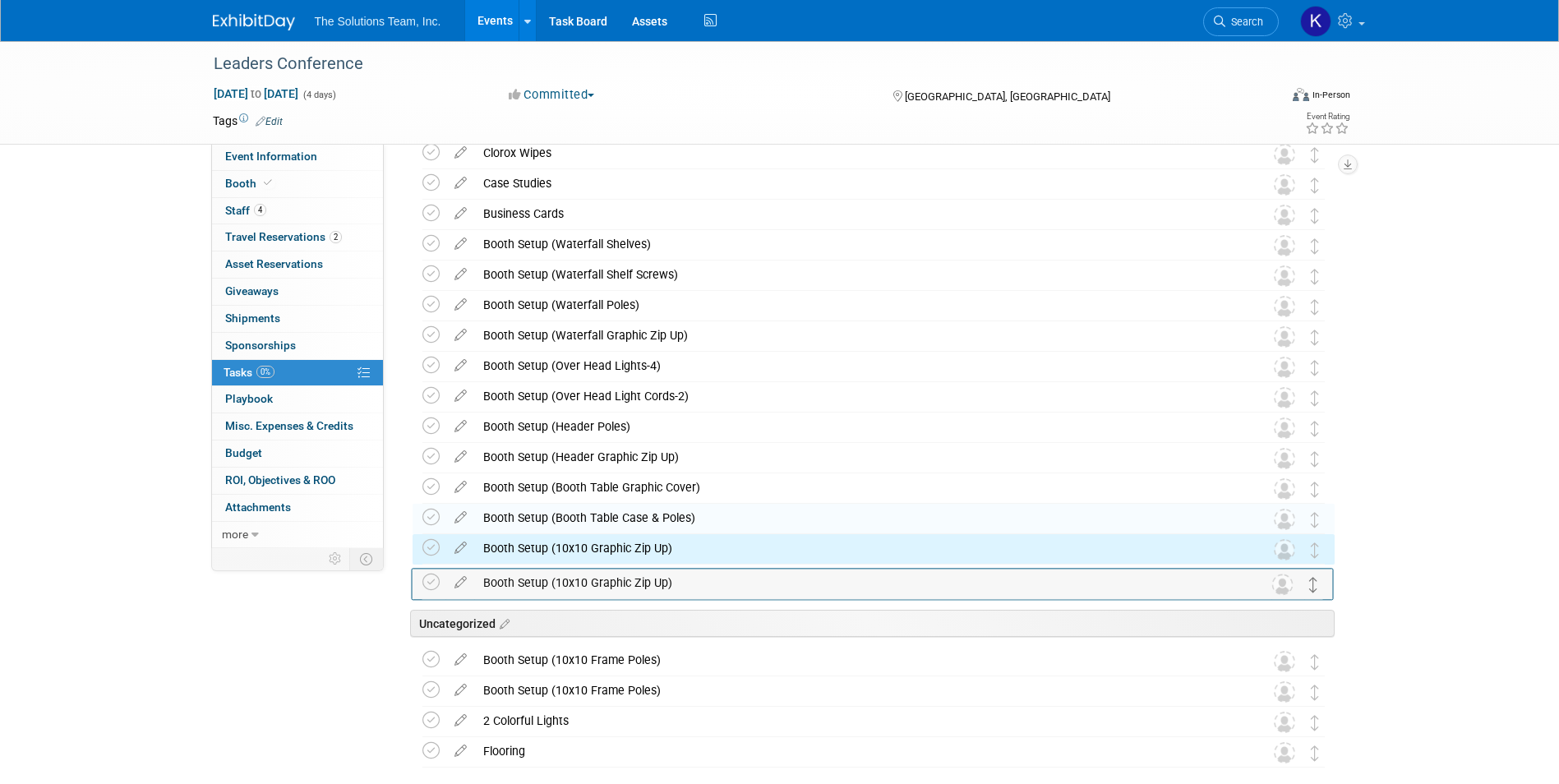
drag
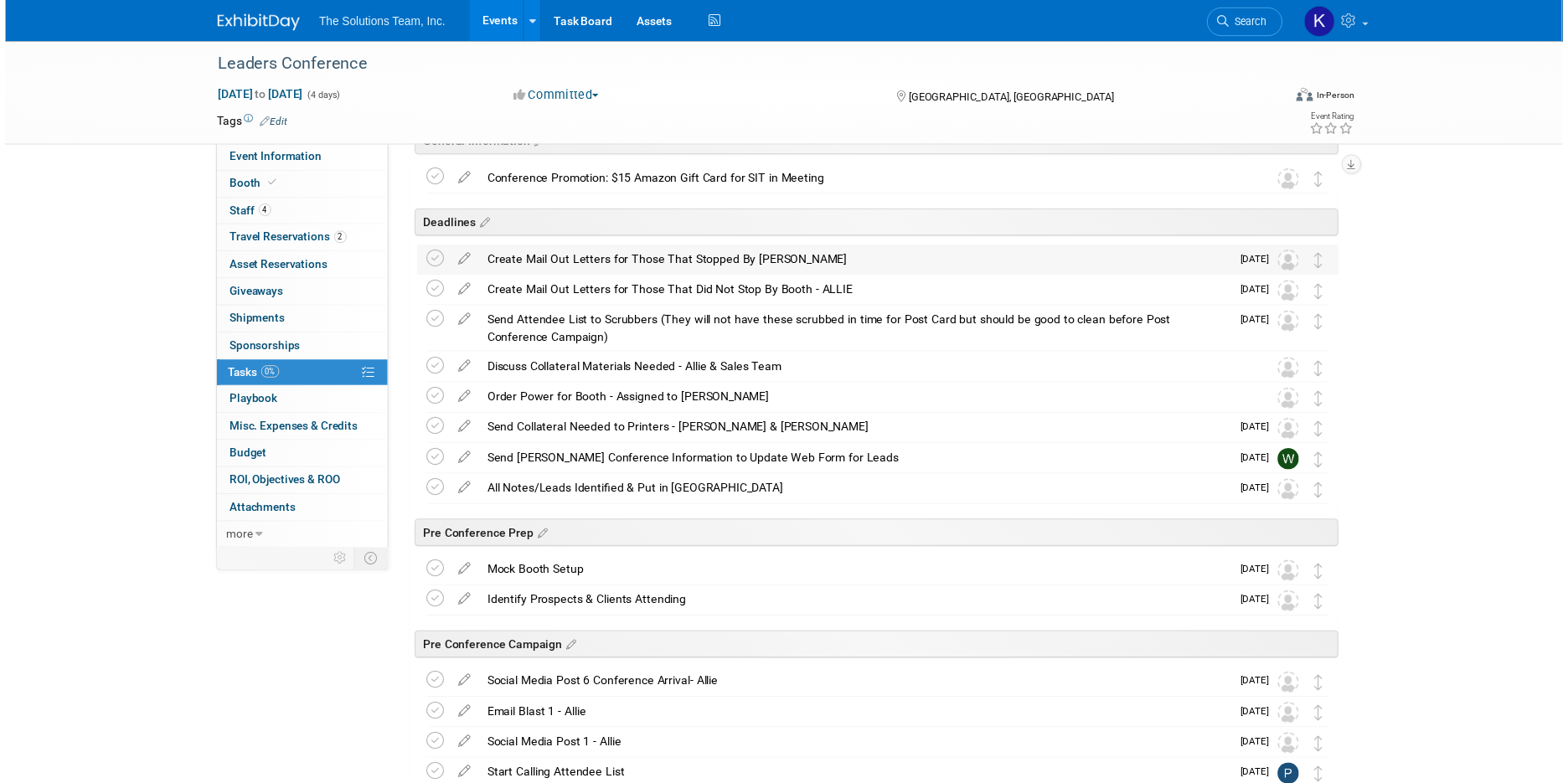
scroll to position [0, 0]
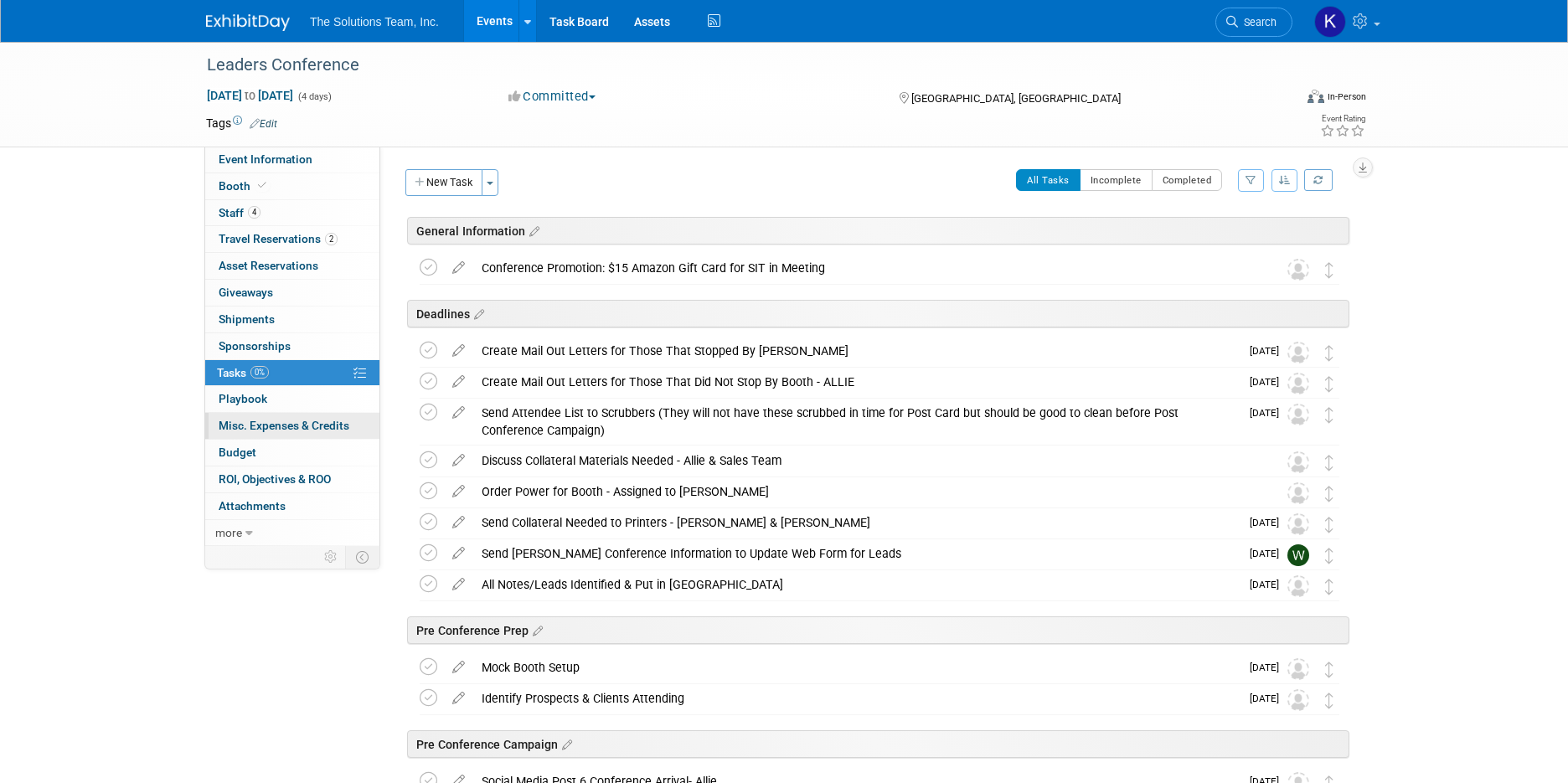
click at [283, 435] on link "0 Misc. Expenses & Credits 0" at bounding box center [291, 426] width 174 height 26
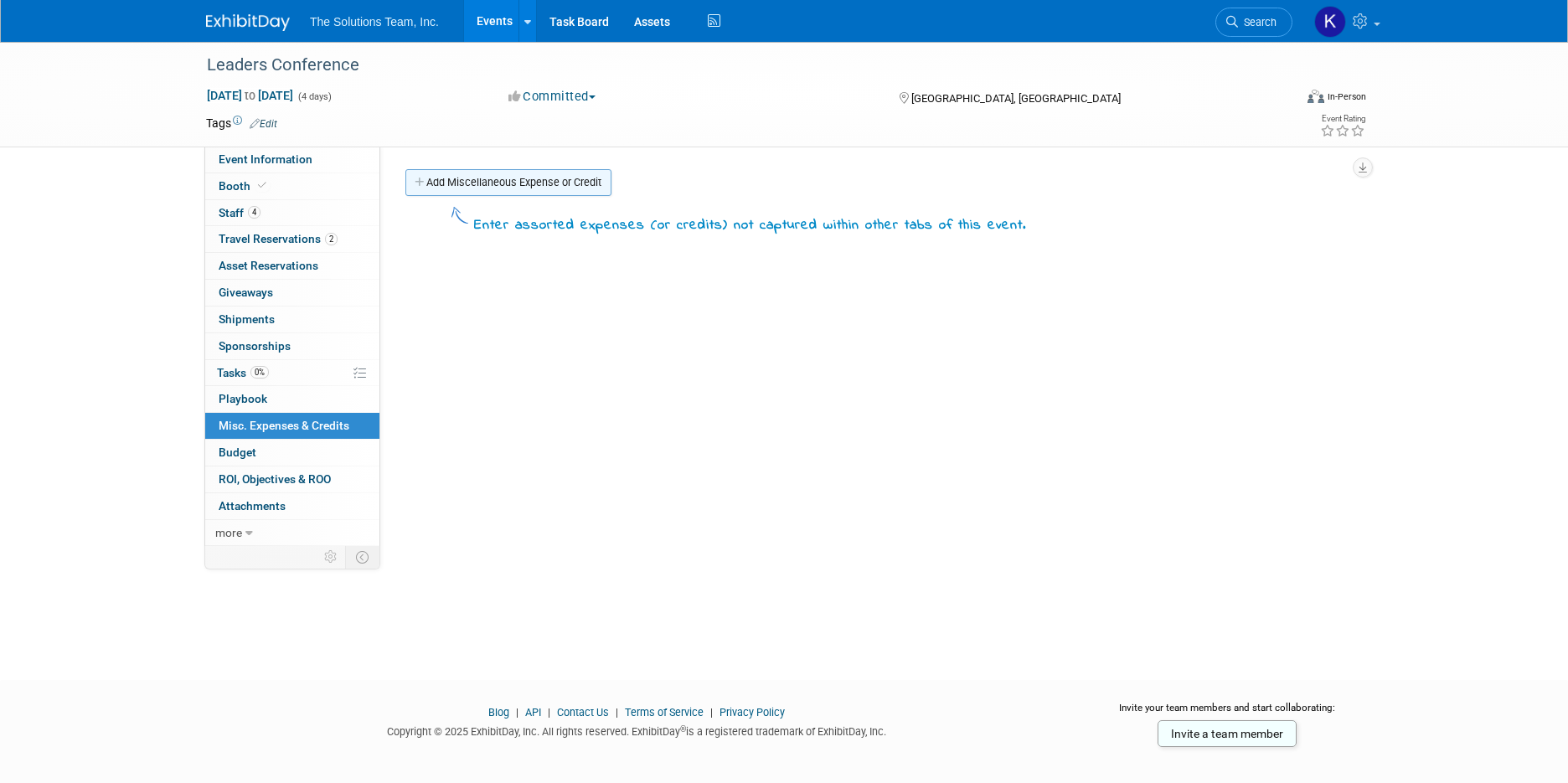
click at [516, 175] on link "Add Miscellaneous Expense or Credit" at bounding box center [509, 183] width 206 height 27
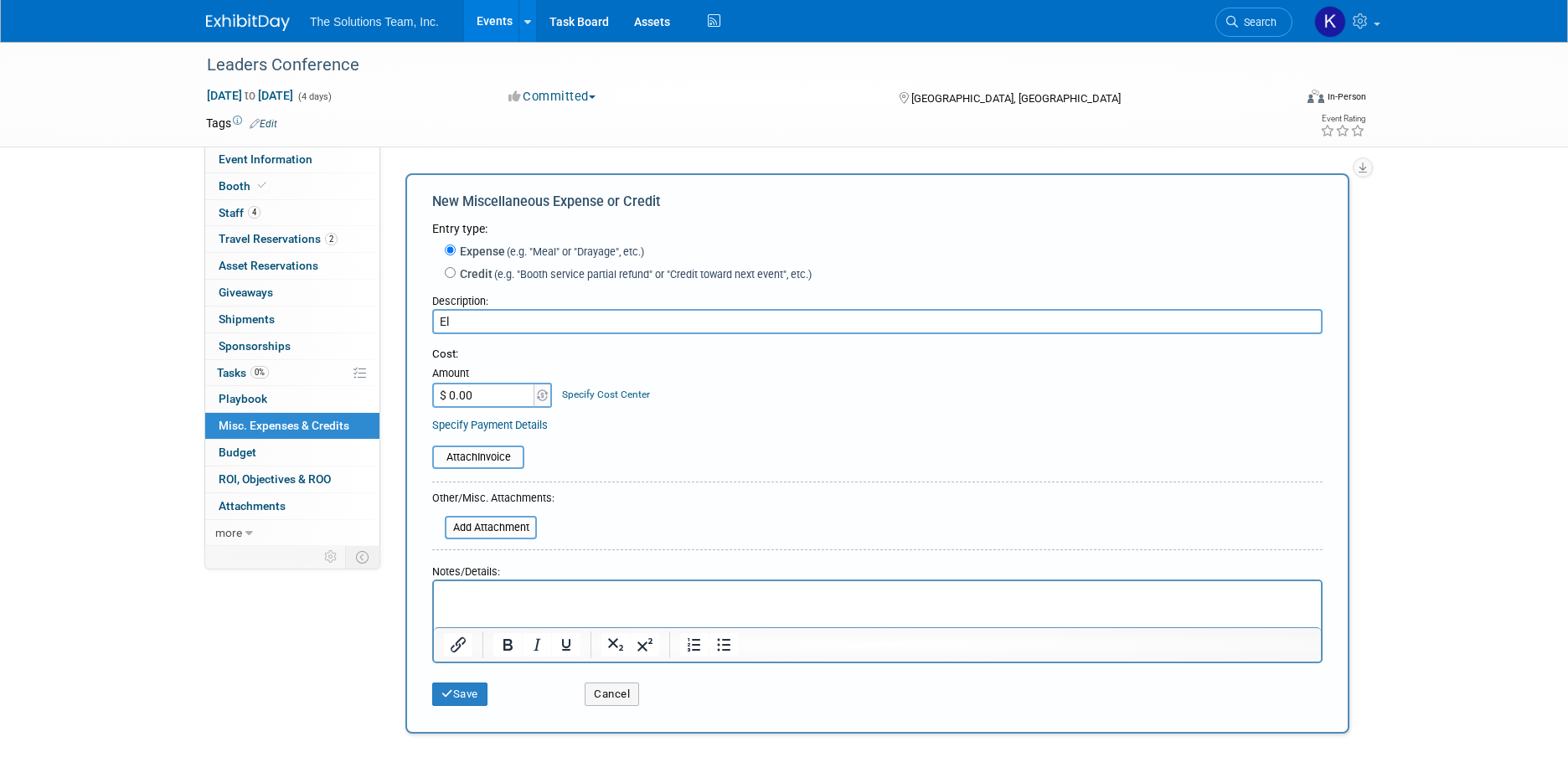
type input "E"
click at [267, 184] on span at bounding box center [261, 185] width 15 height 13
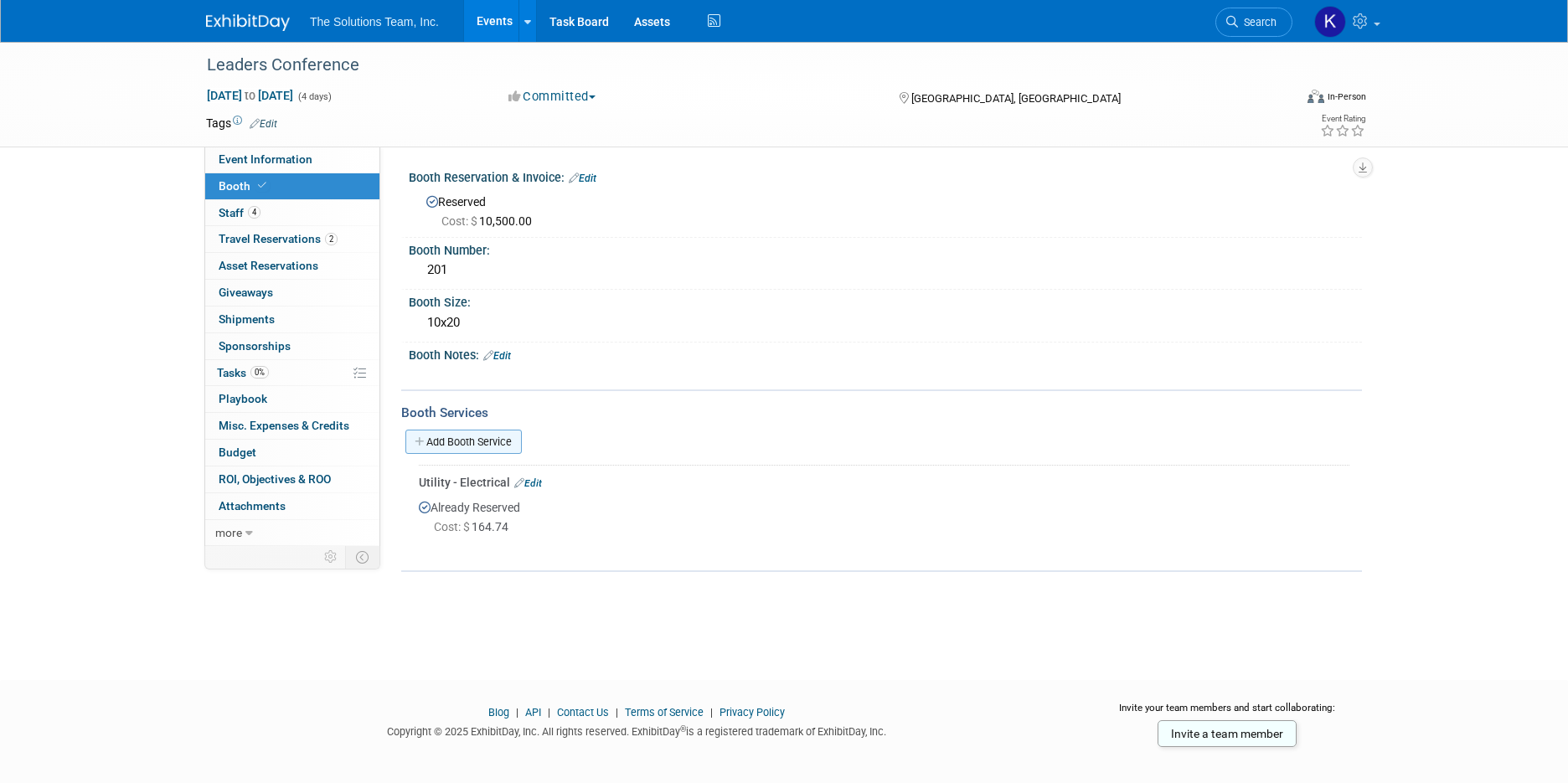
click at [502, 448] on link "Add Booth Service" at bounding box center [464, 442] width 117 height 24
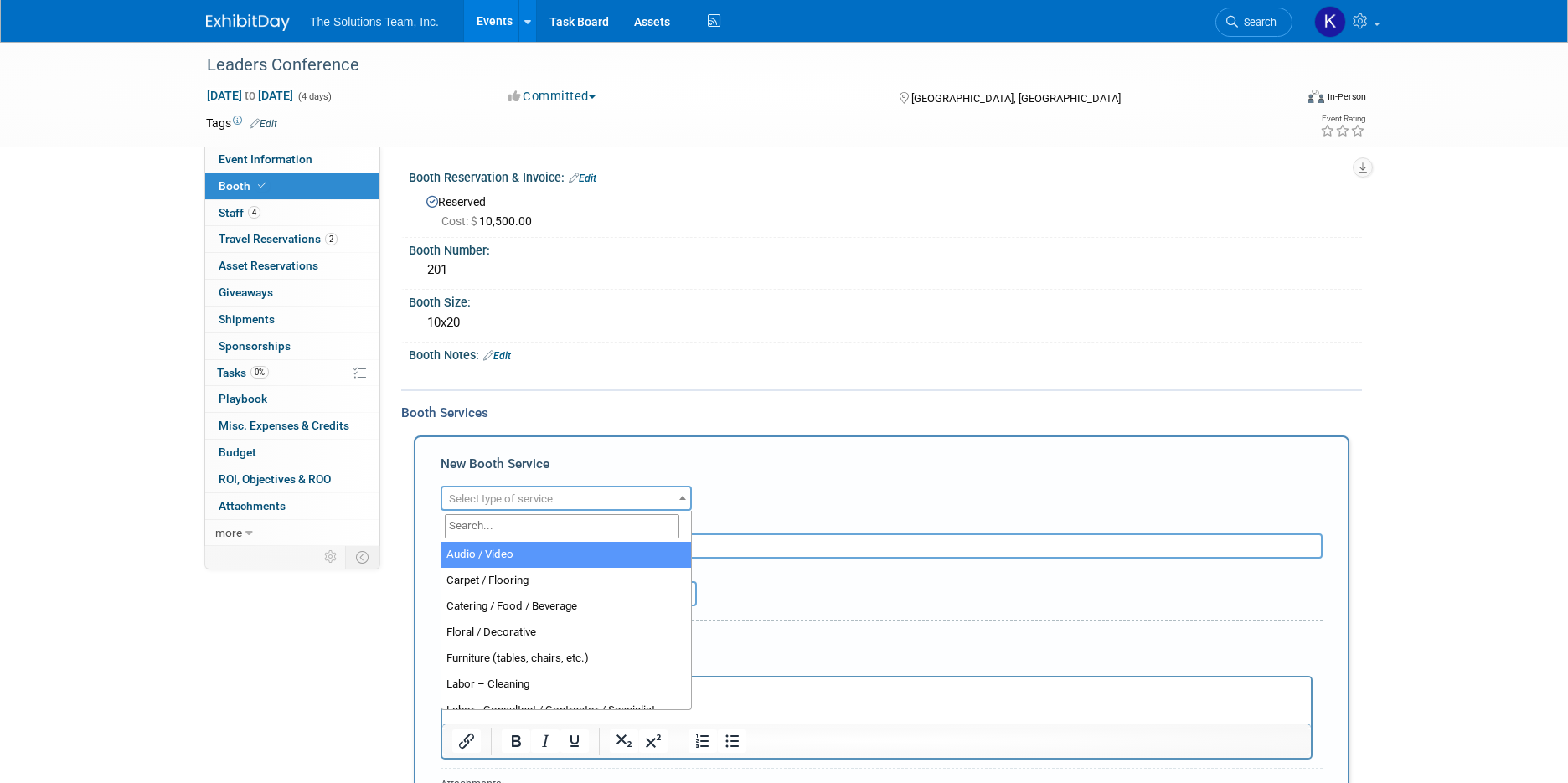
click at [509, 495] on span "Select type of service" at bounding box center [501, 498] width 104 height 13
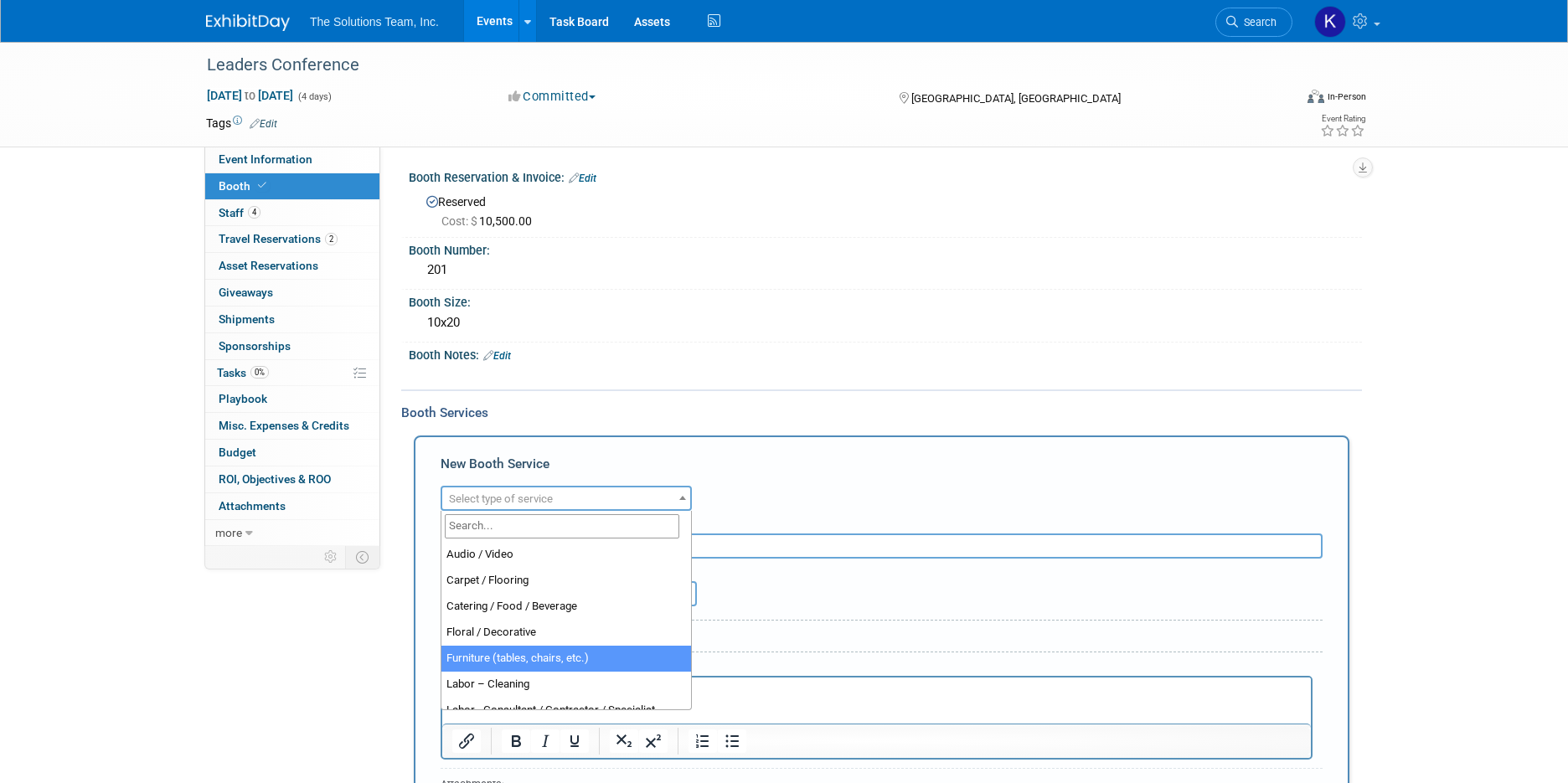
select select "6"
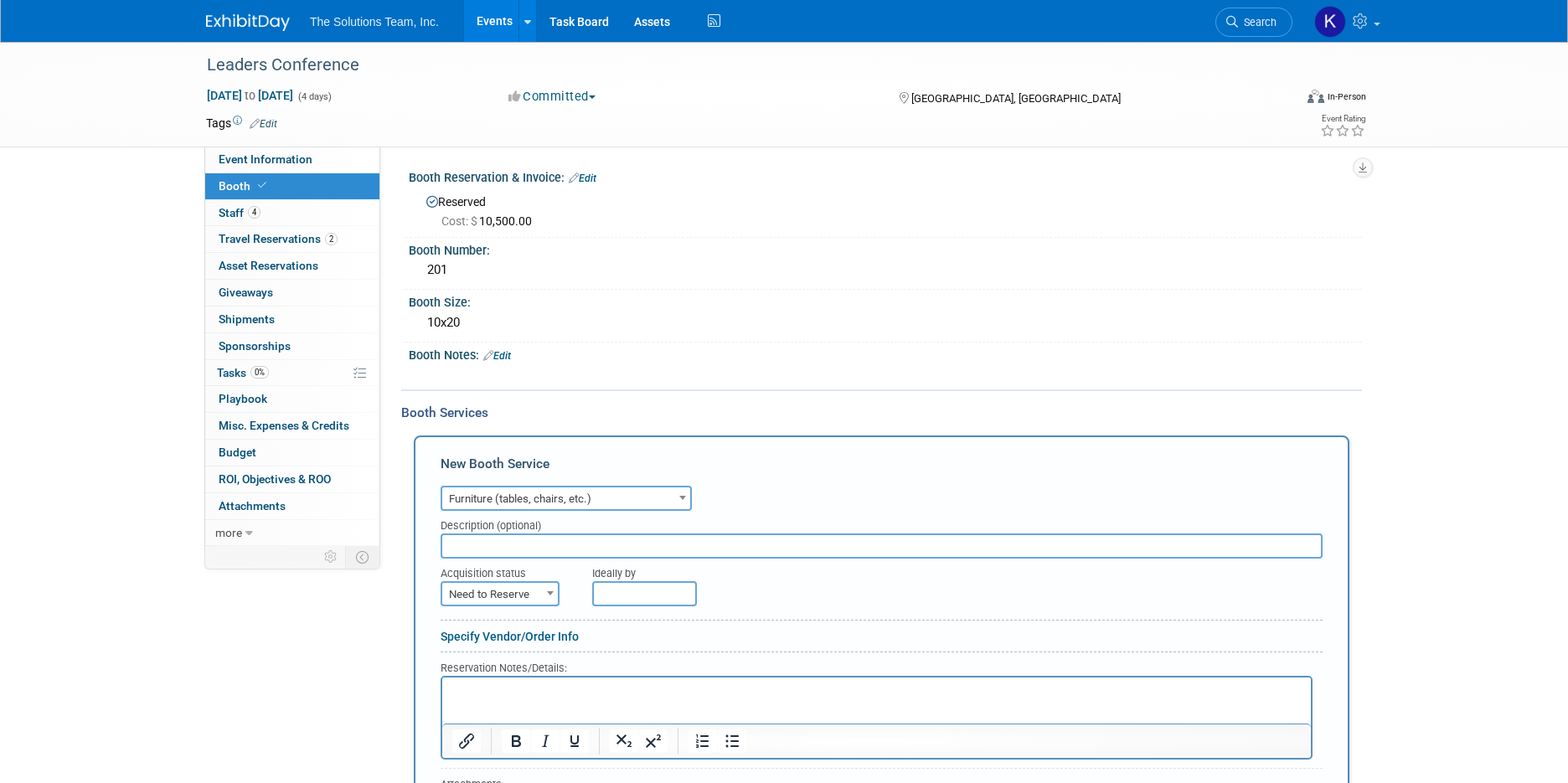
click at [523, 590] on span "Need to Reserve" at bounding box center [500, 594] width 116 height 23
select select "2"
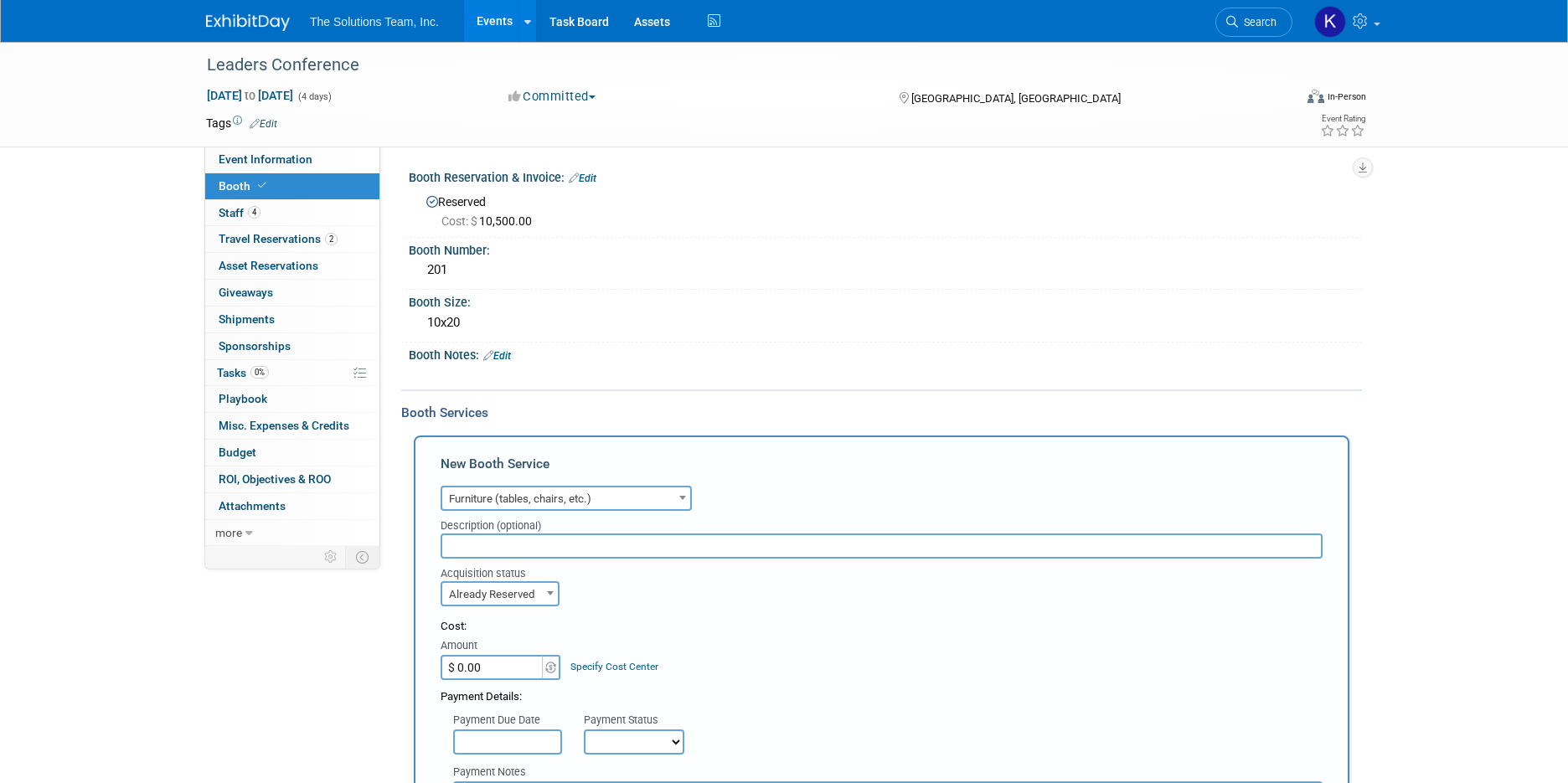
click at [487, 672] on input "$ 0.00" at bounding box center [492, 667] width 105 height 25
type input "$ 348.26"
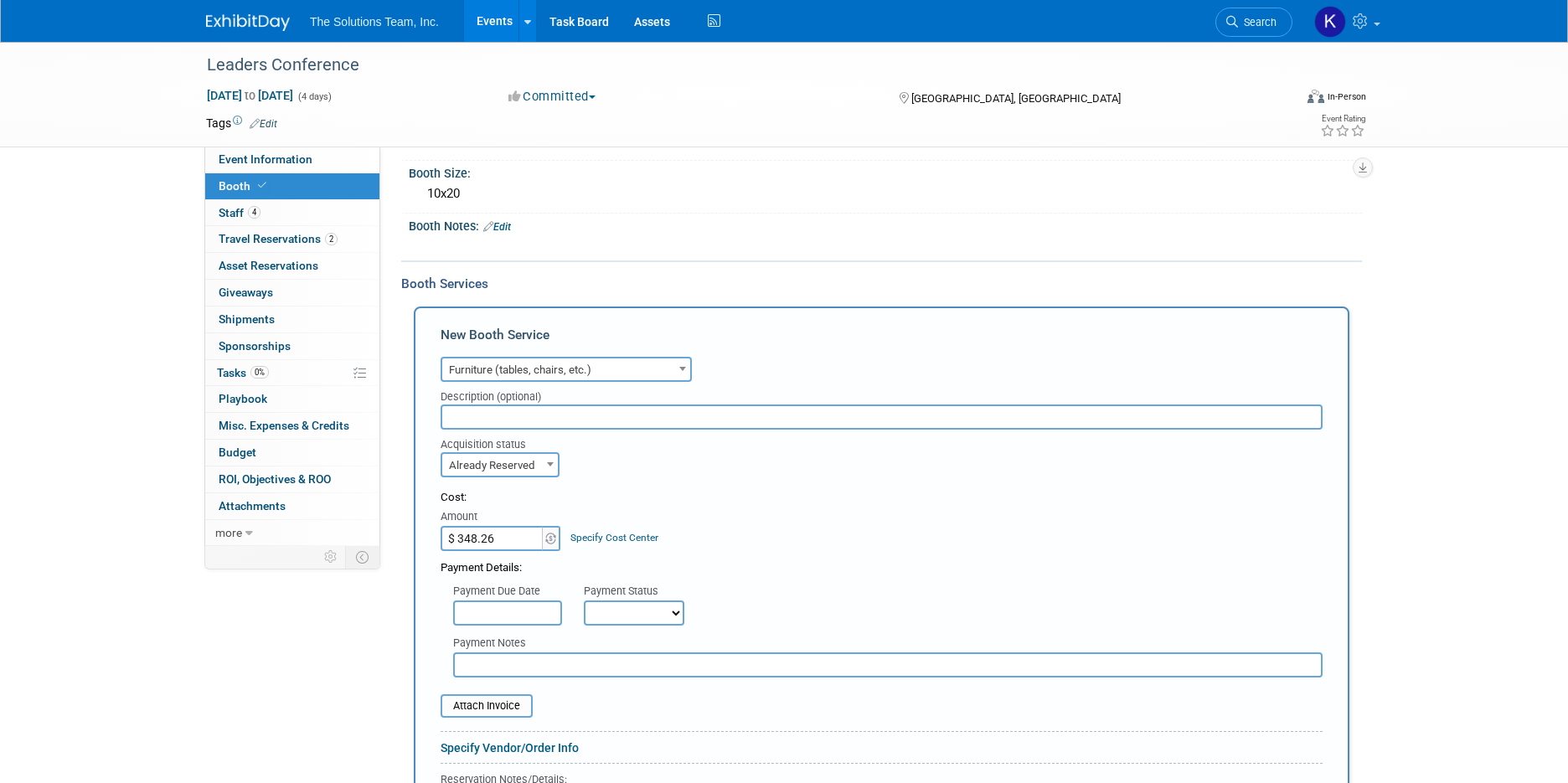
scroll to position [168, 0]
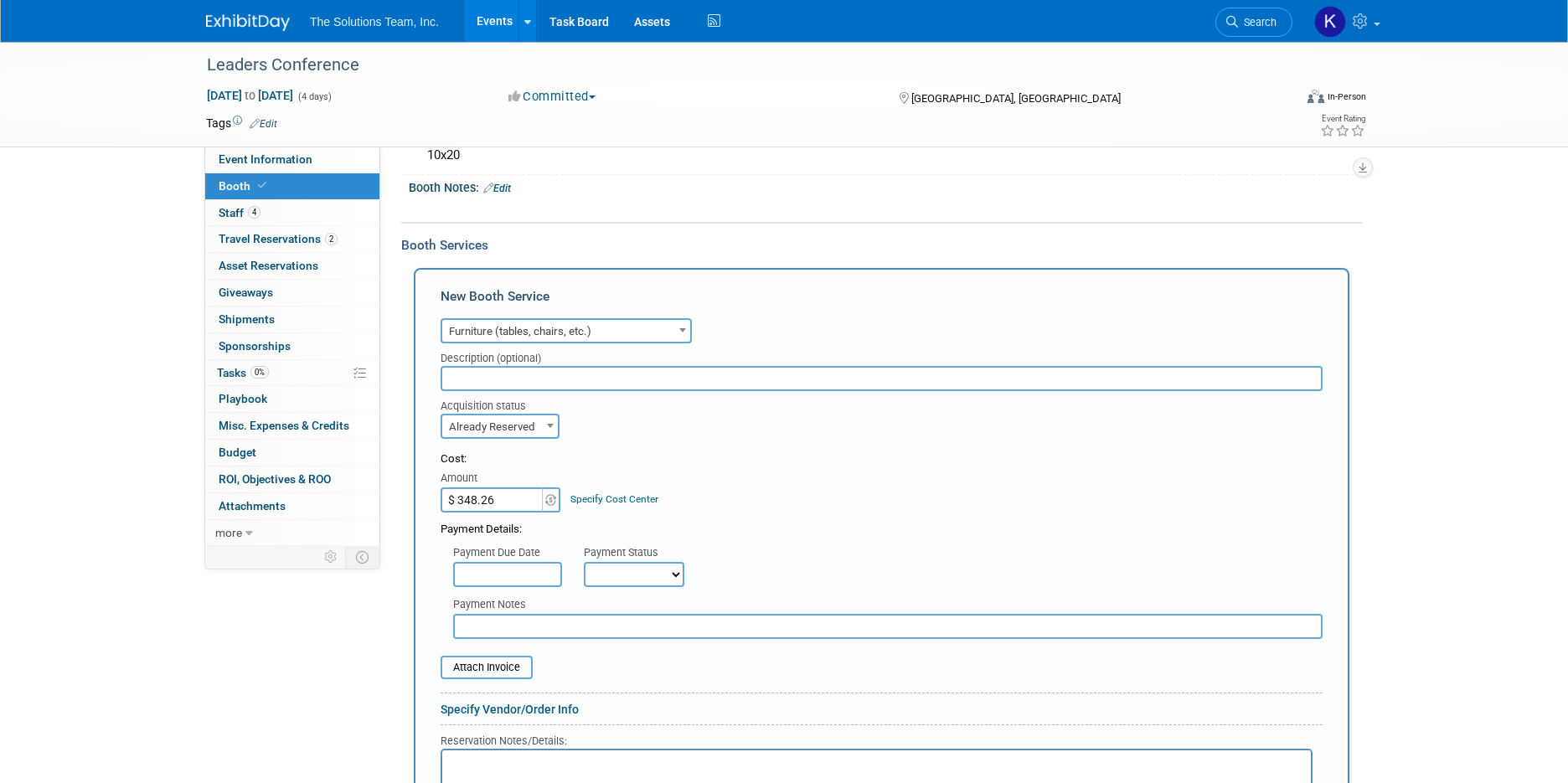
click at [661, 567] on select "Not Paid Yet Partially Paid Paid in Full" at bounding box center [634, 574] width 100 height 25
select select "1"
click at [584, 562] on select "Not Paid Yet Partially Paid Paid in Full" at bounding box center [634, 574] width 100 height 25
click at [512, 373] on input "text" at bounding box center [881, 378] width 882 height 25
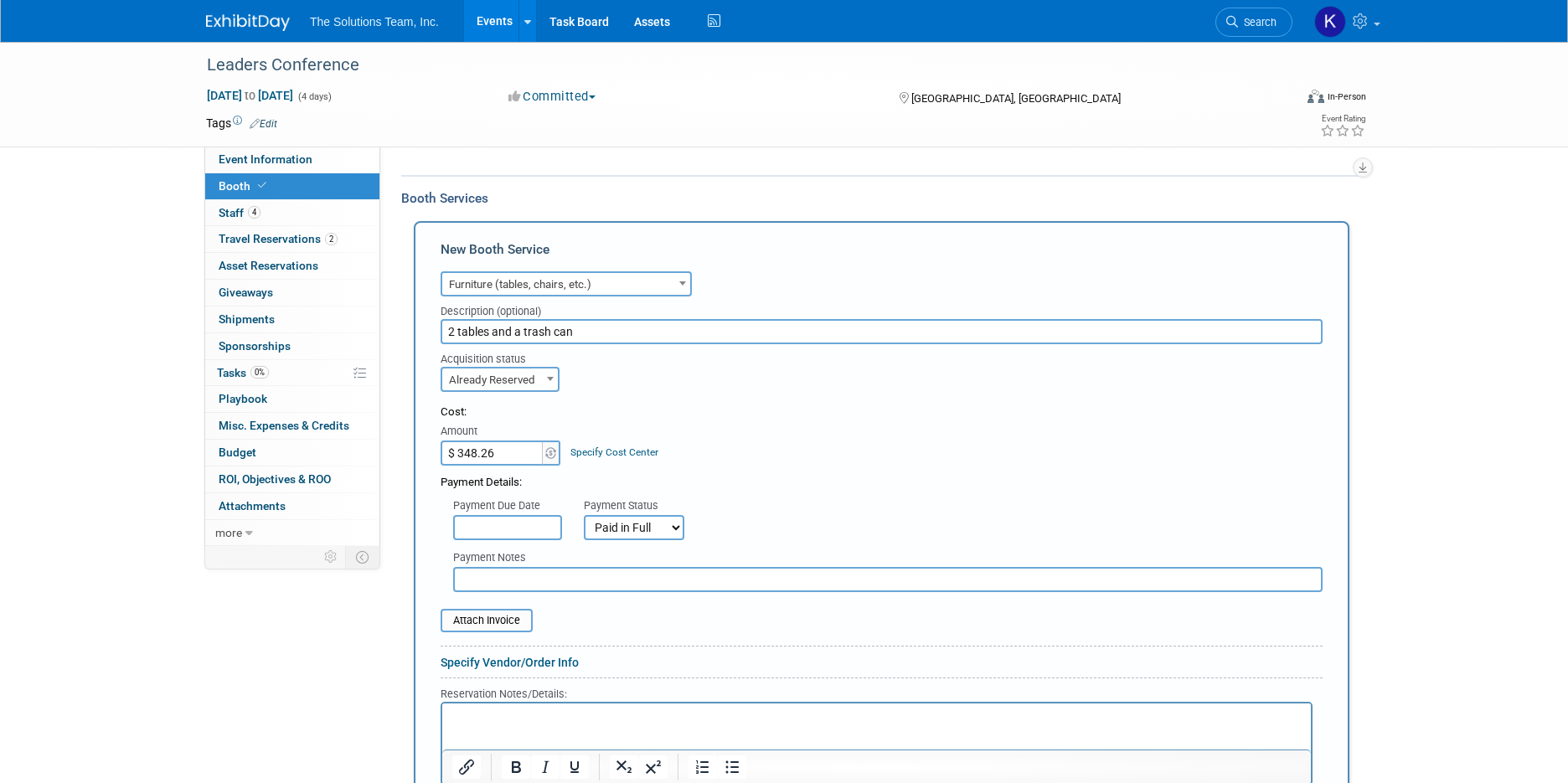
scroll to position [419, 0]
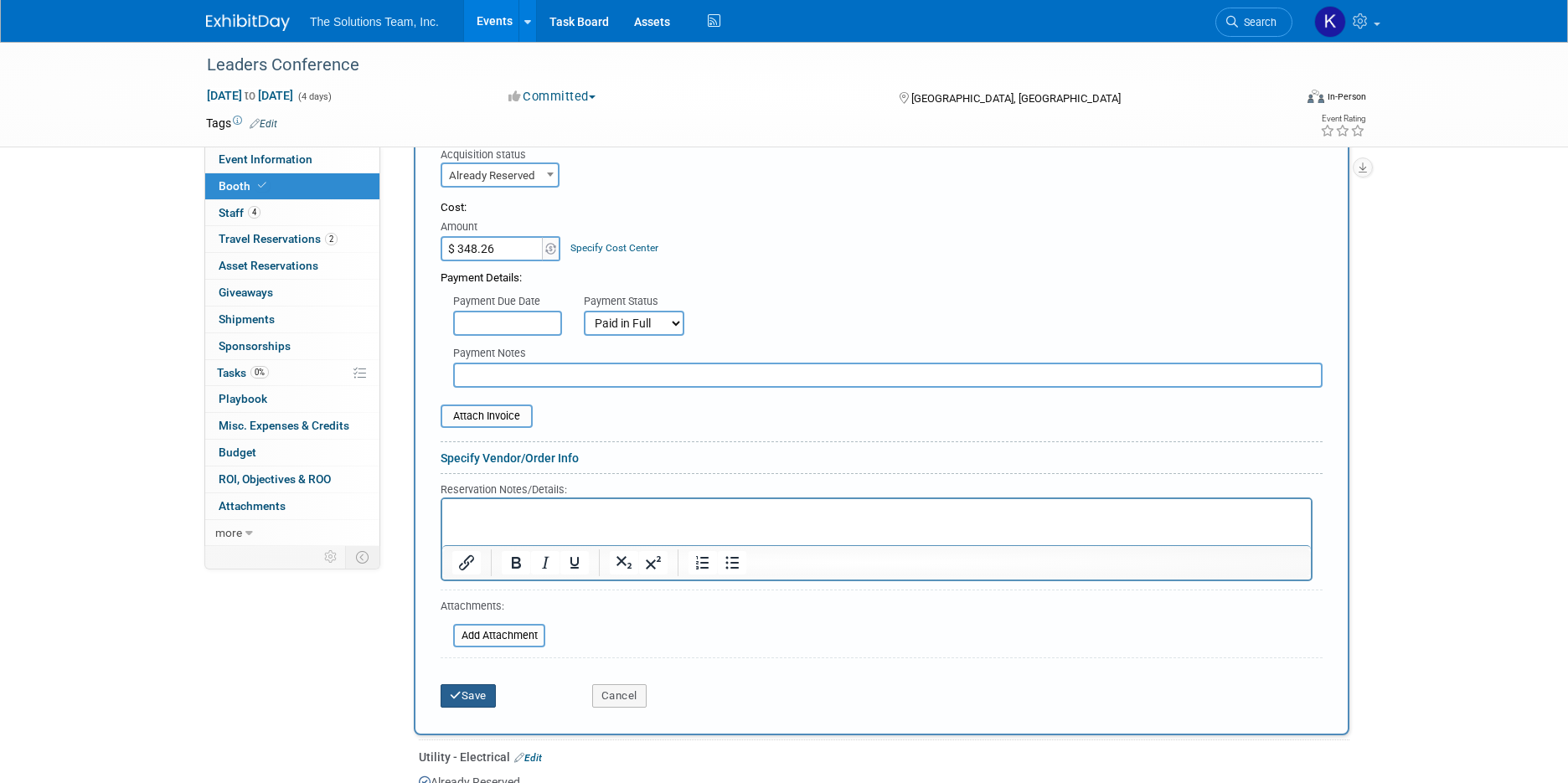
type input "2 tables and a trash can"
click at [478, 704] on button "Save" at bounding box center [468, 696] width 55 height 23
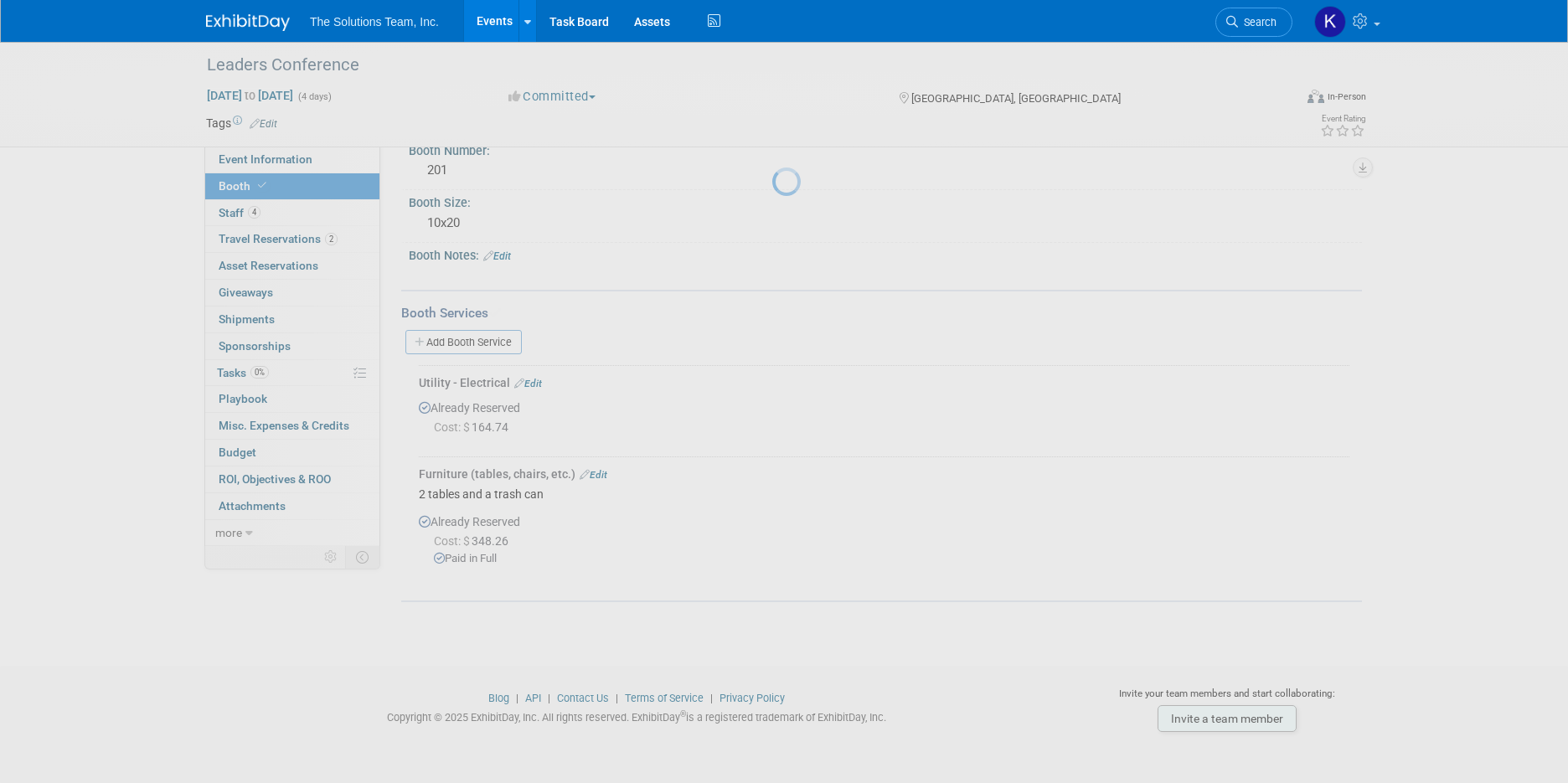
scroll to position [99, 0]
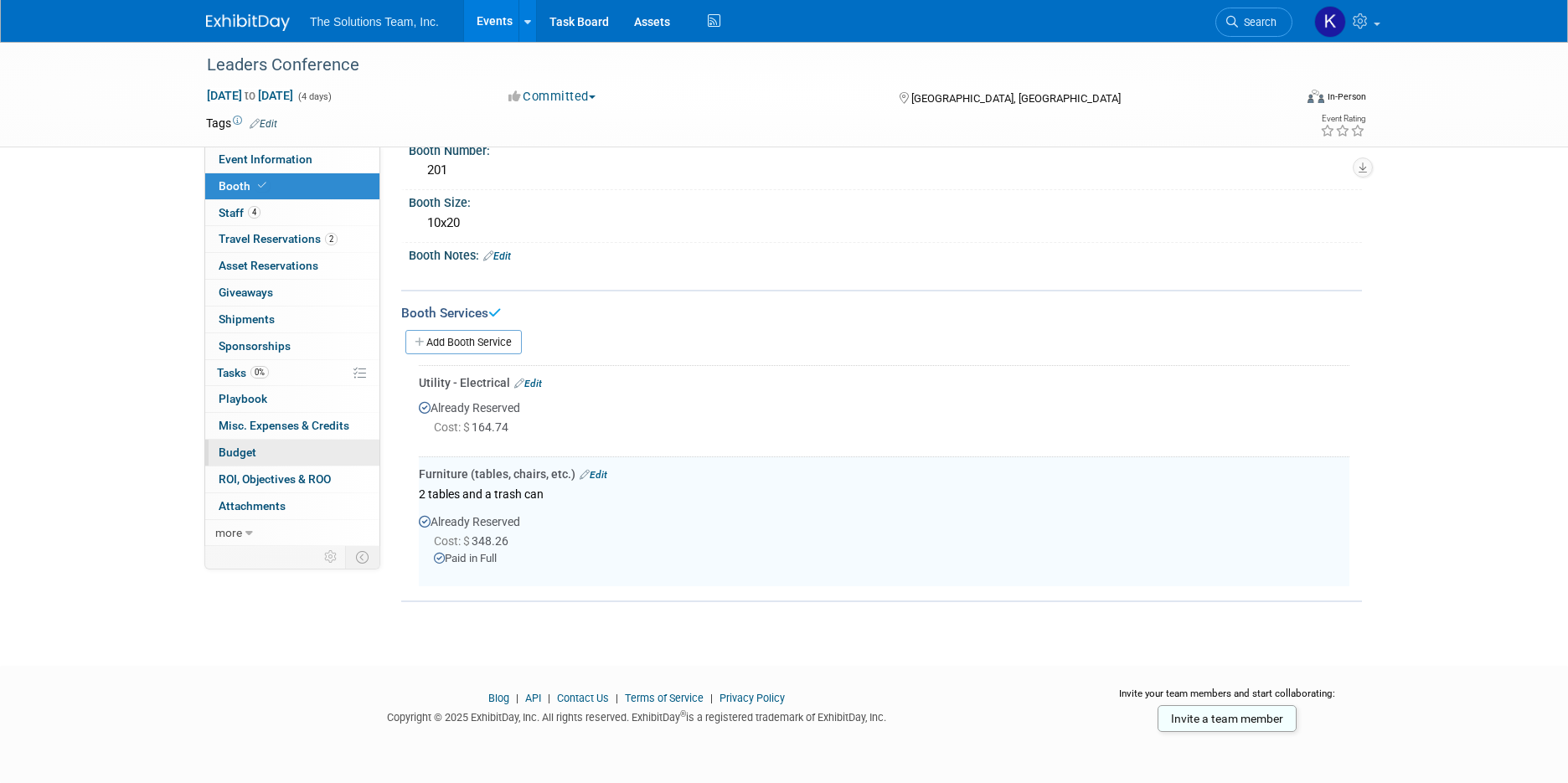
click at [291, 464] on link "Budget" at bounding box center [291, 452] width 174 height 26
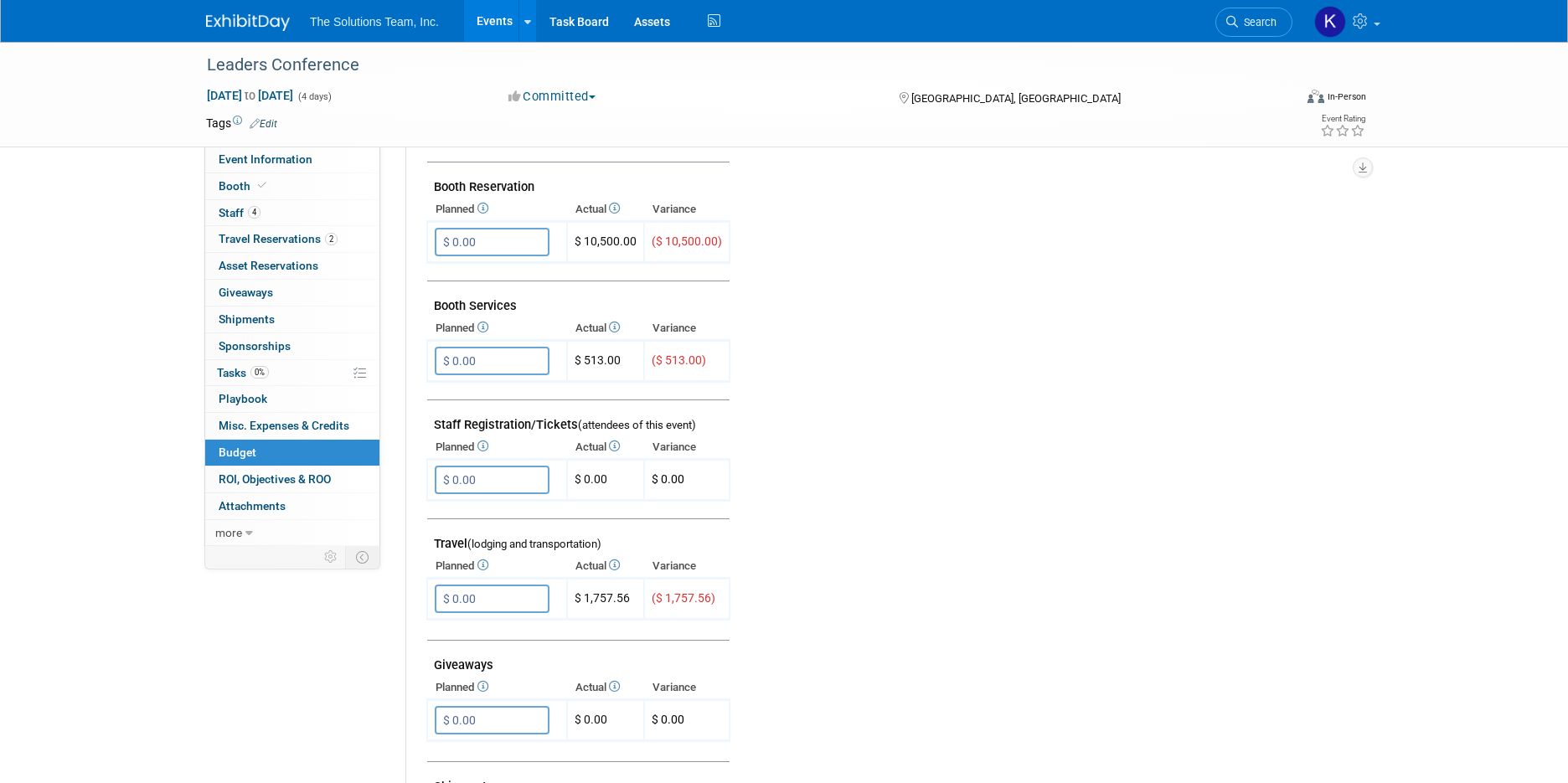
scroll to position [419, 0]
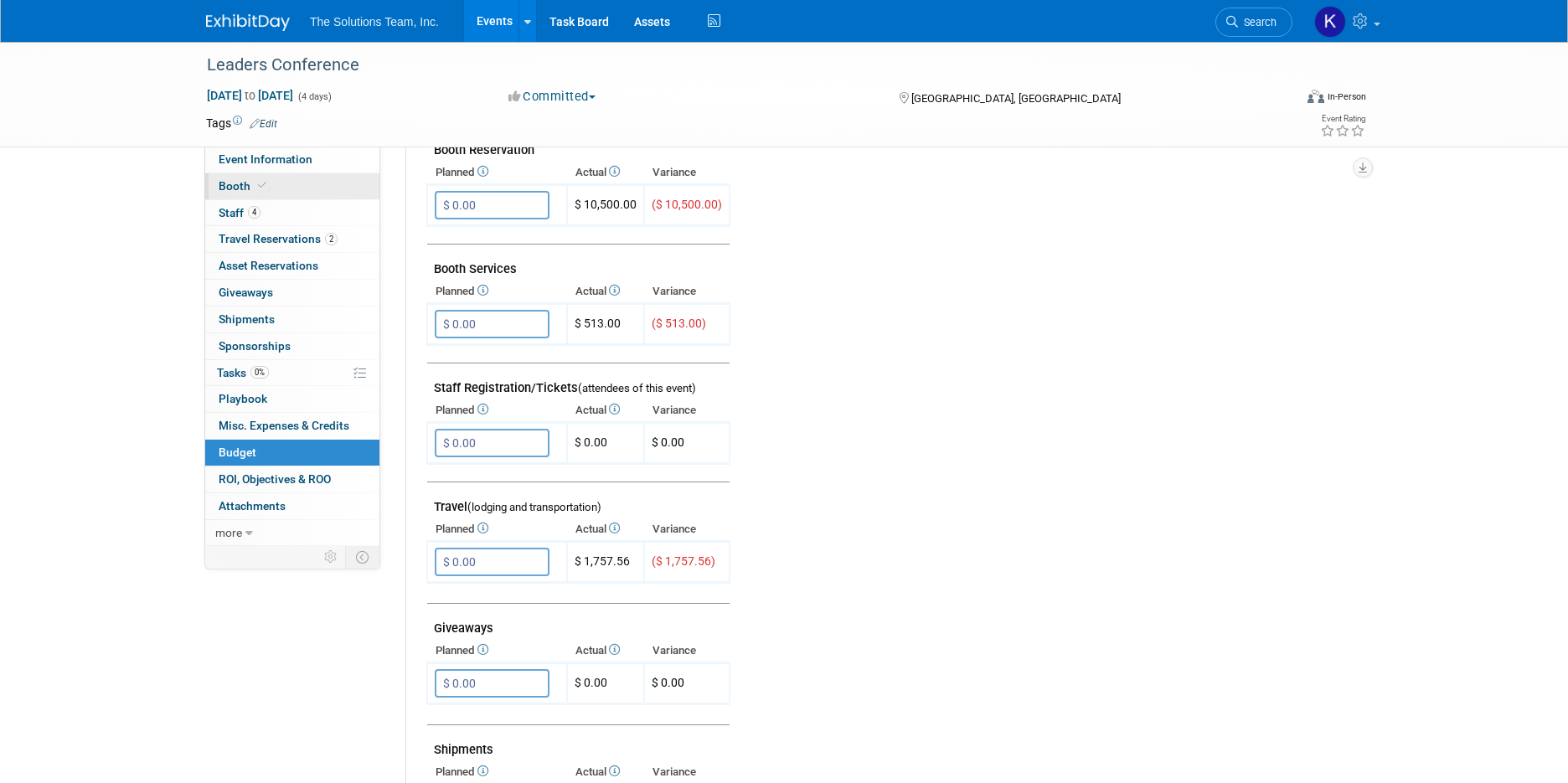
click at [275, 186] on link "Booth" at bounding box center [291, 186] width 174 height 26
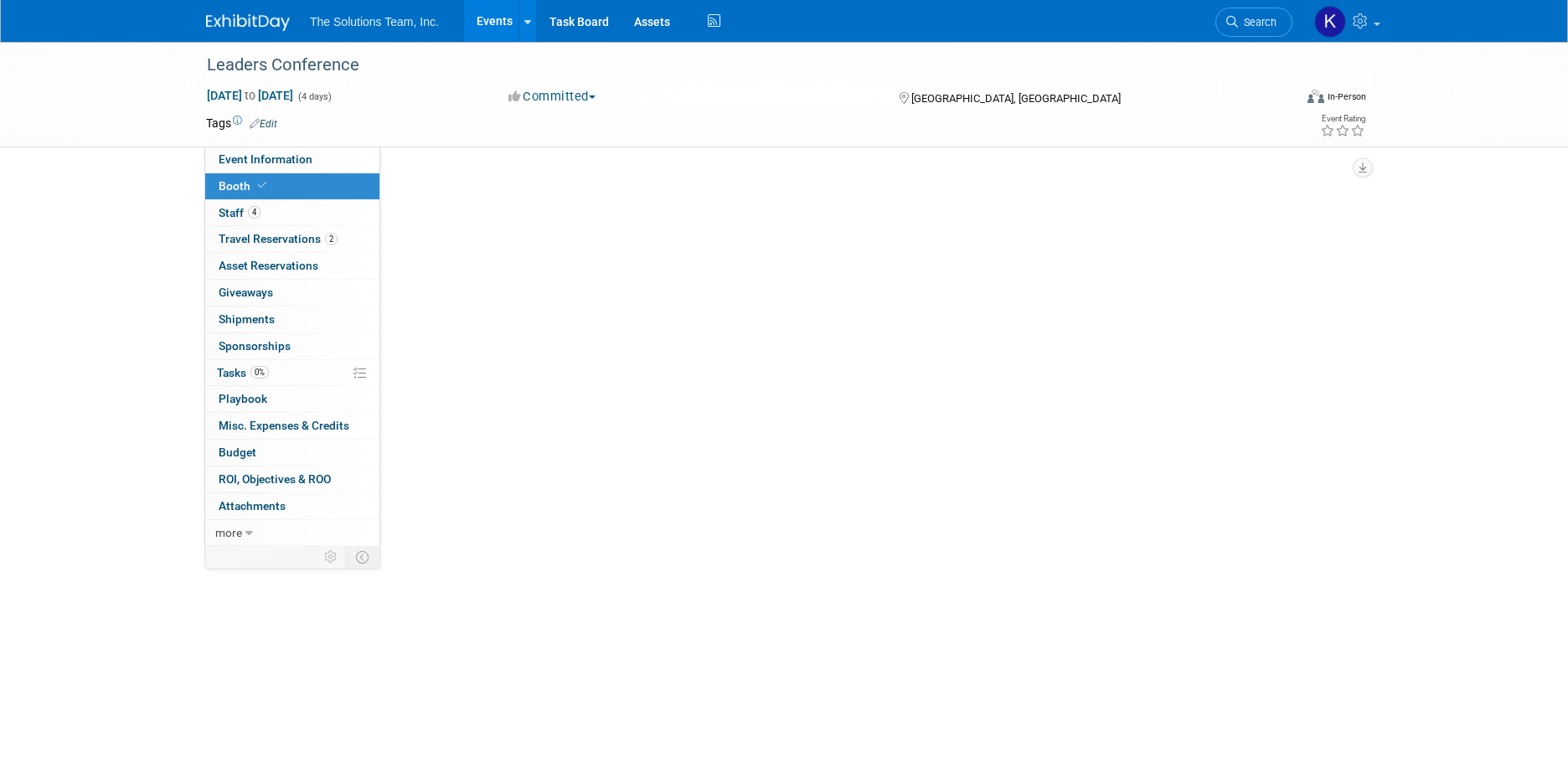
scroll to position [0, 0]
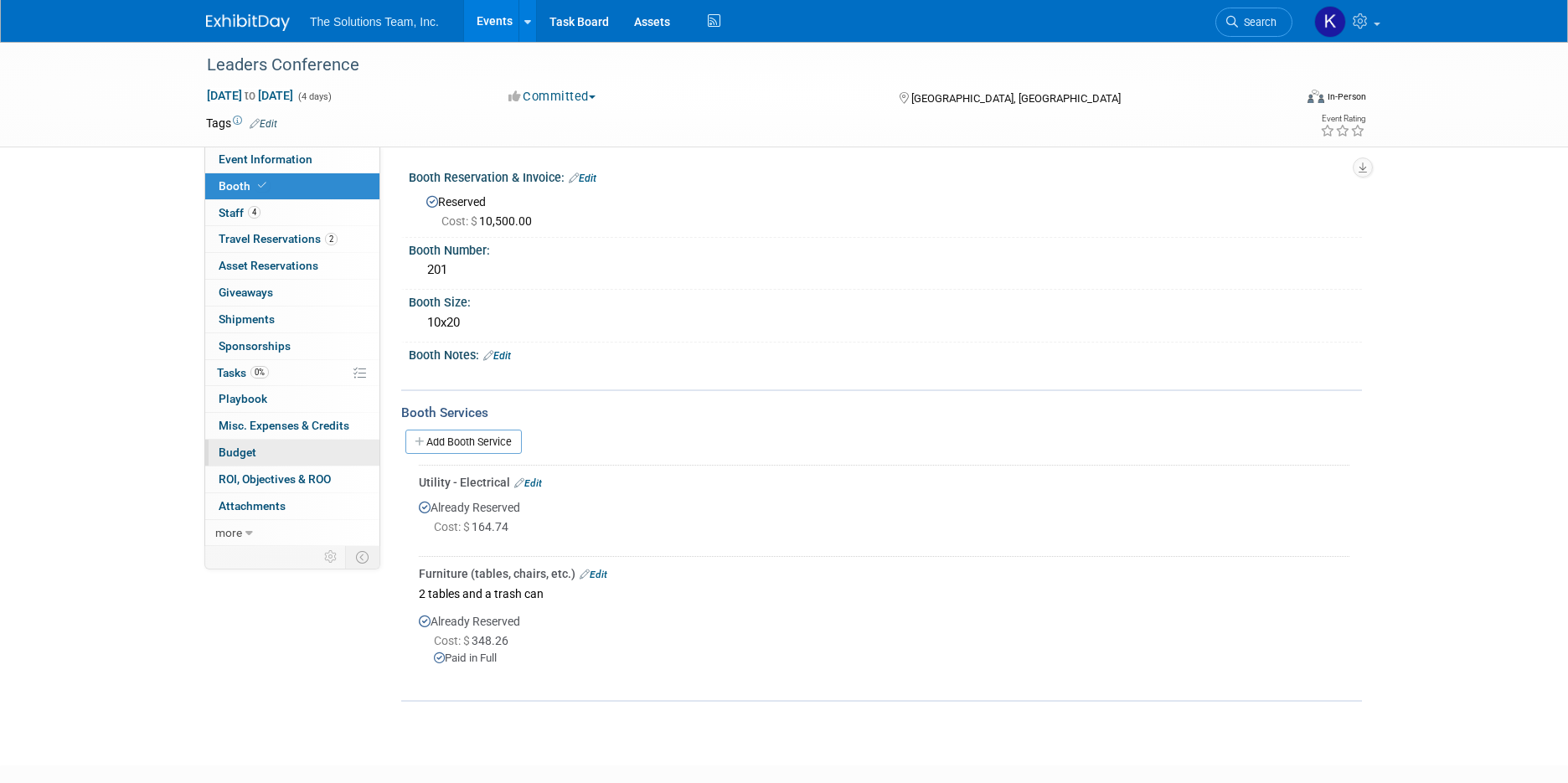
click at [336, 462] on link "Budget" at bounding box center [291, 452] width 174 height 26
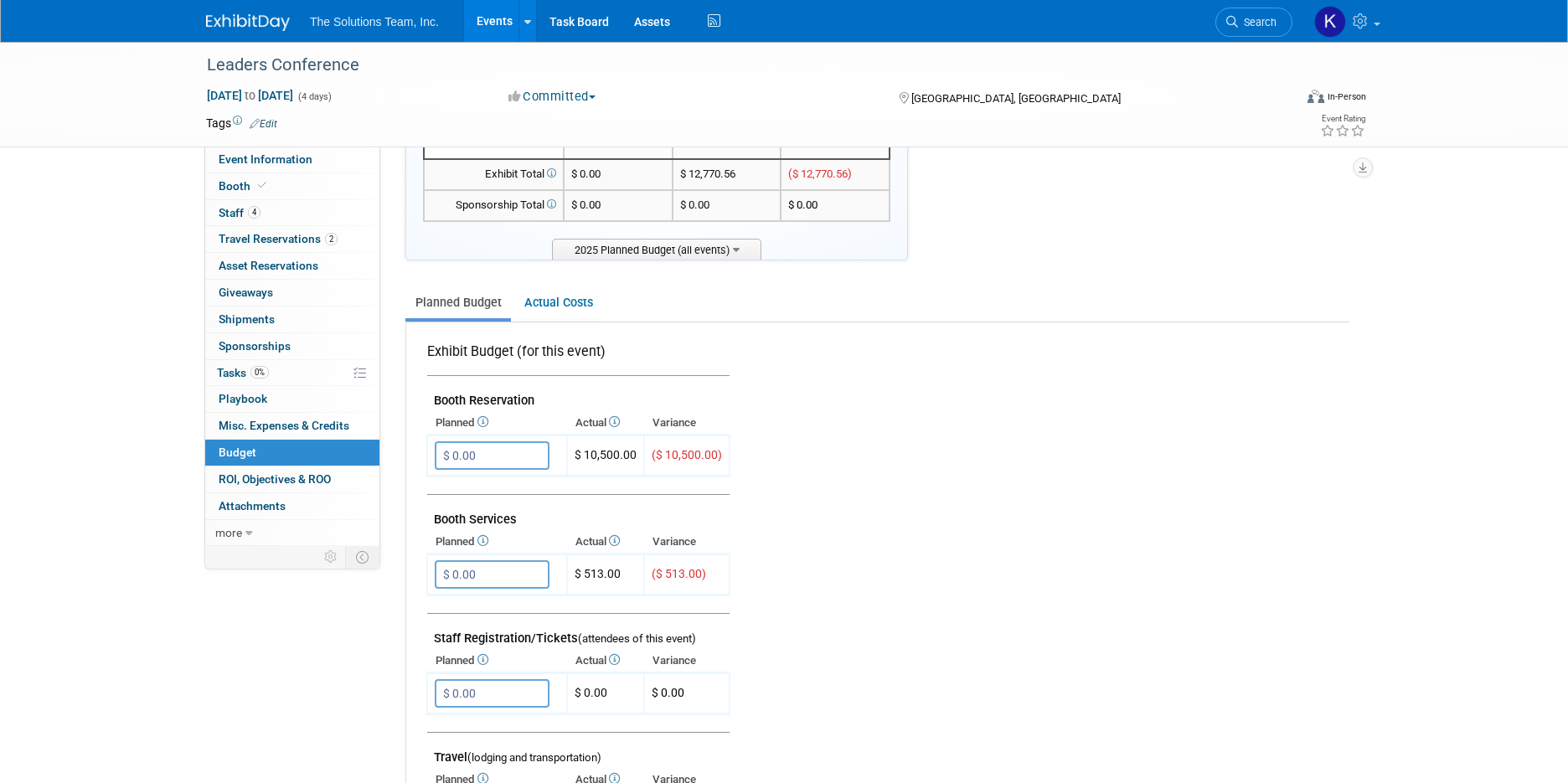
scroll to position [168, 0]
click at [544, 304] on link "Actual Costs" at bounding box center [559, 304] width 88 height 31
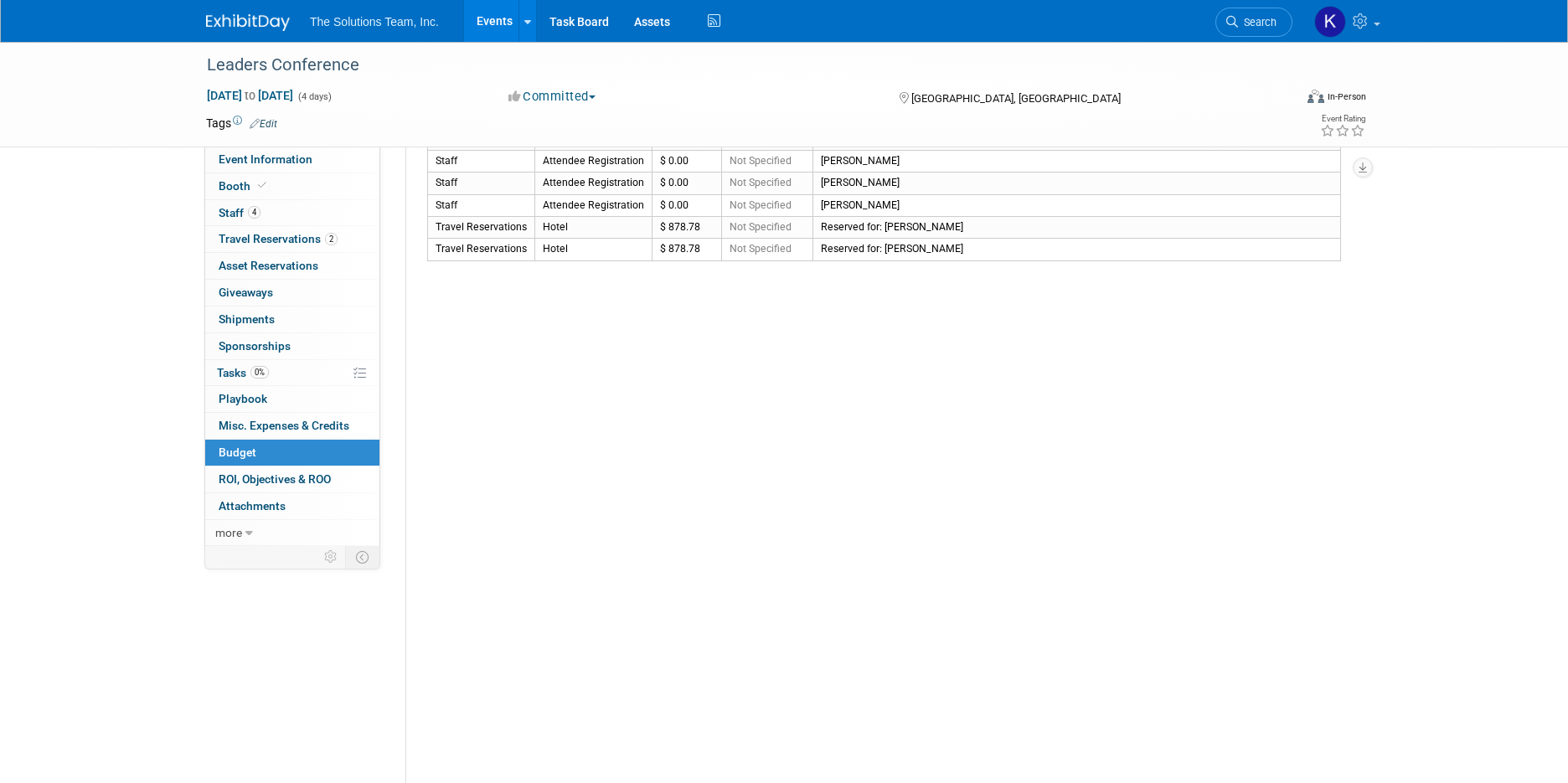
scroll to position [0, 0]
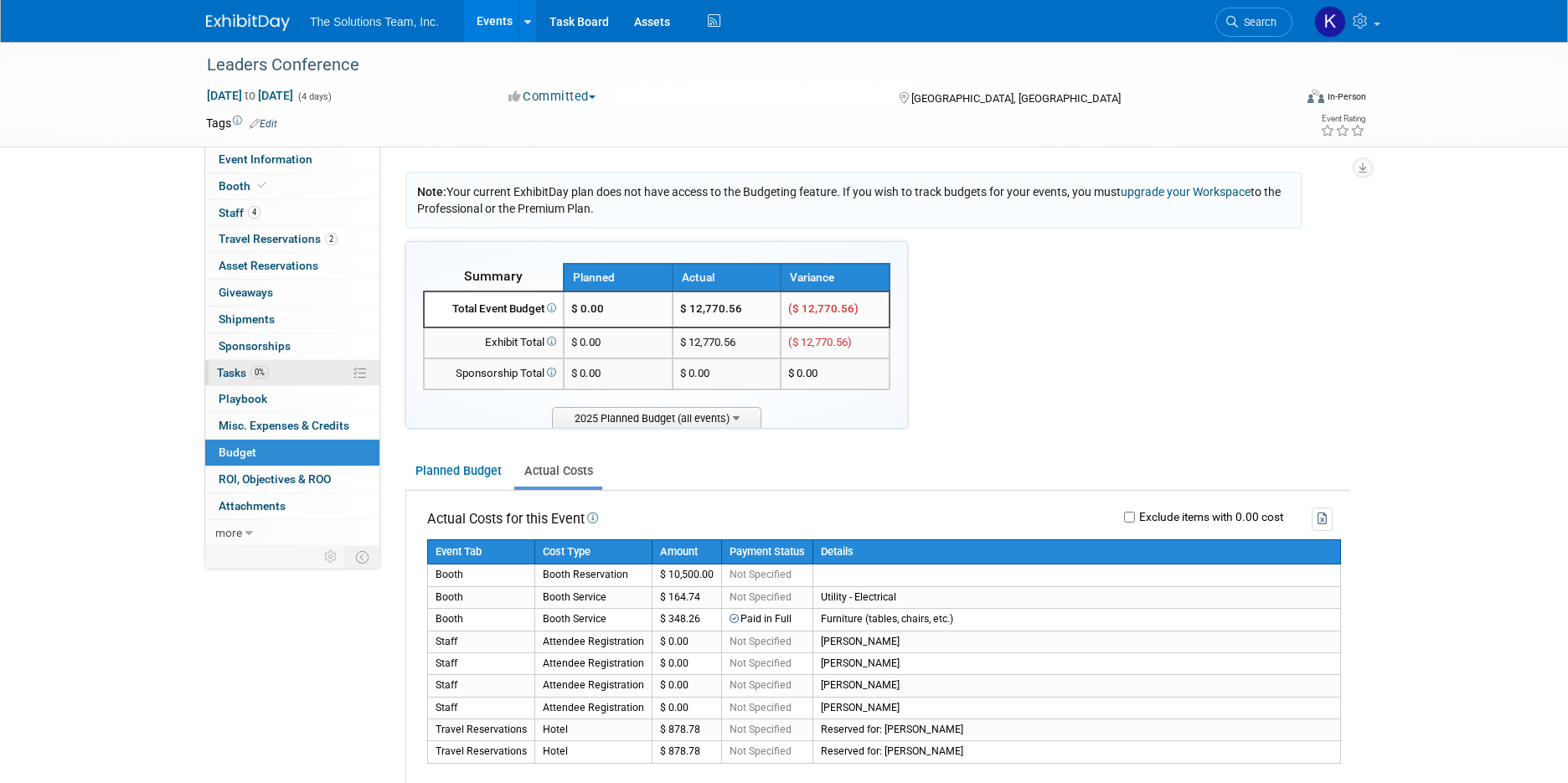
click at [276, 371] on link "0% Tasks 0%" at bounding box center [291, 373] width 174 height 26
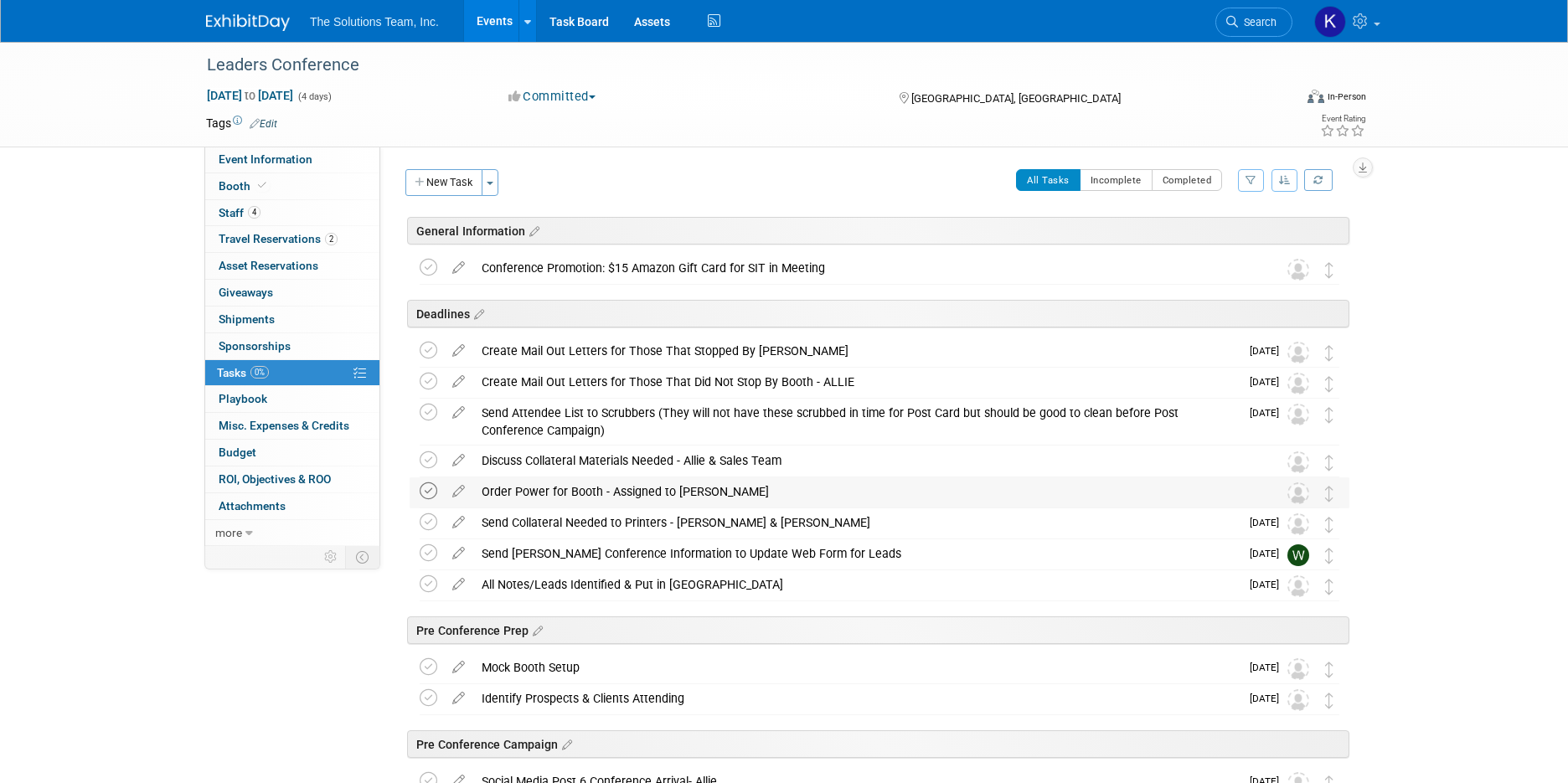
click at [427, 489] on icon at bounding box center [428, 491] width 17 height 17
click at [464, 176] on button "New Task" at bounding box center [444, 183] width 77 height 27
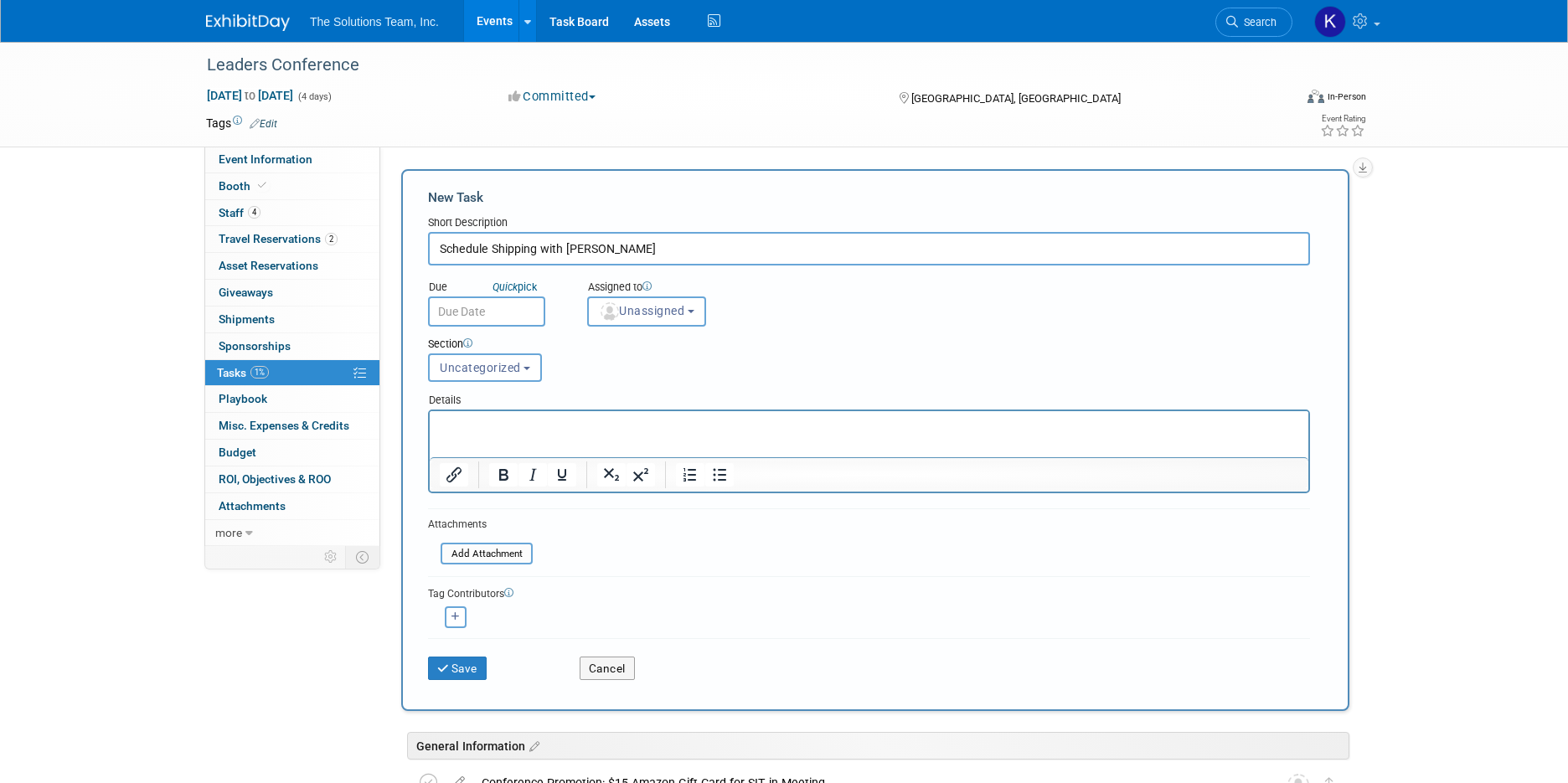
type input "Schedule Shipping with [PERSON_NAME]"
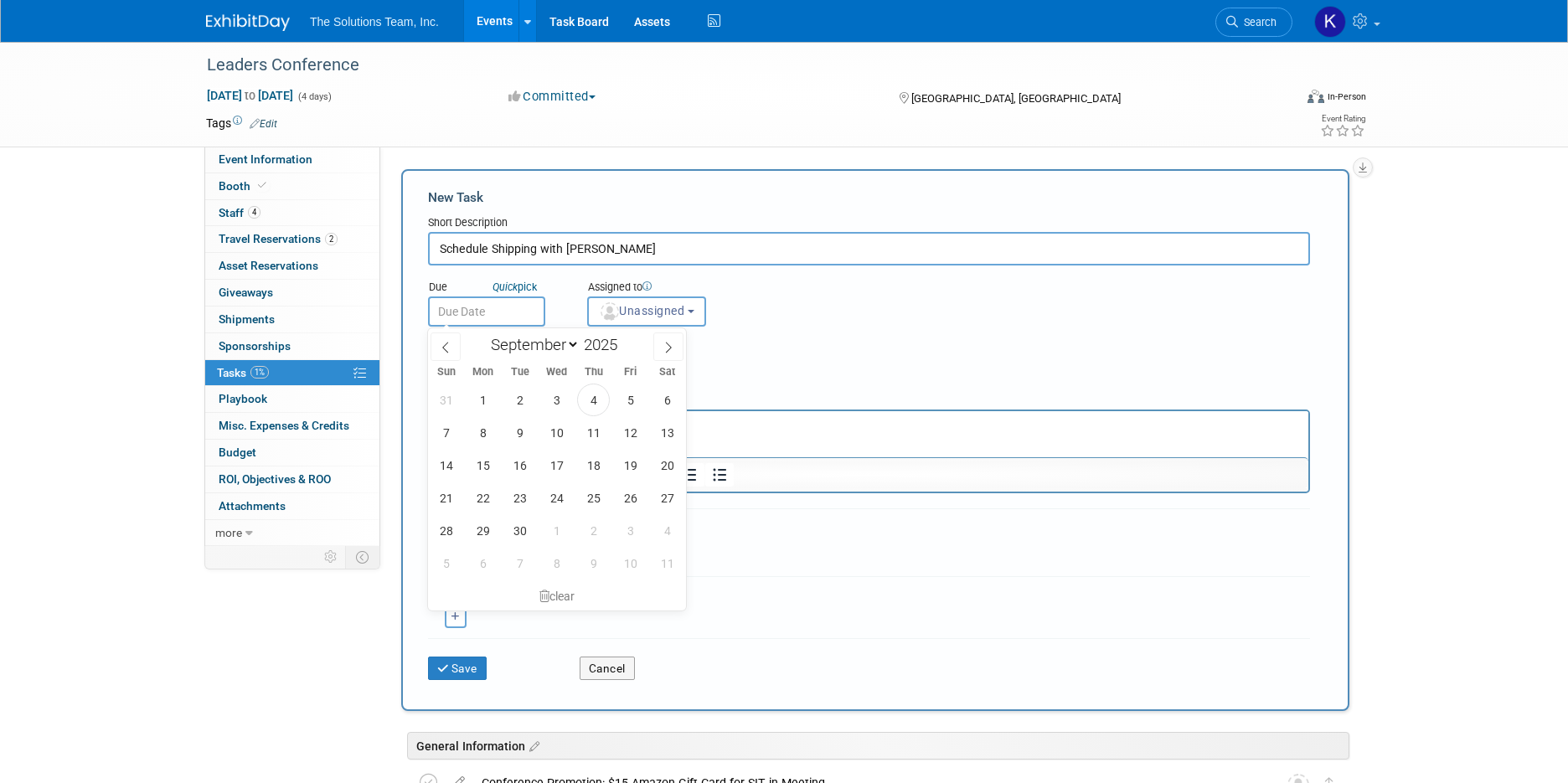
click at [496, 318] on input "text" at bounding box center [487, 311] width 118 height 30
click at [530, 289] on link "Quick pick" at bounding box center [514, 286] width 51 height 14
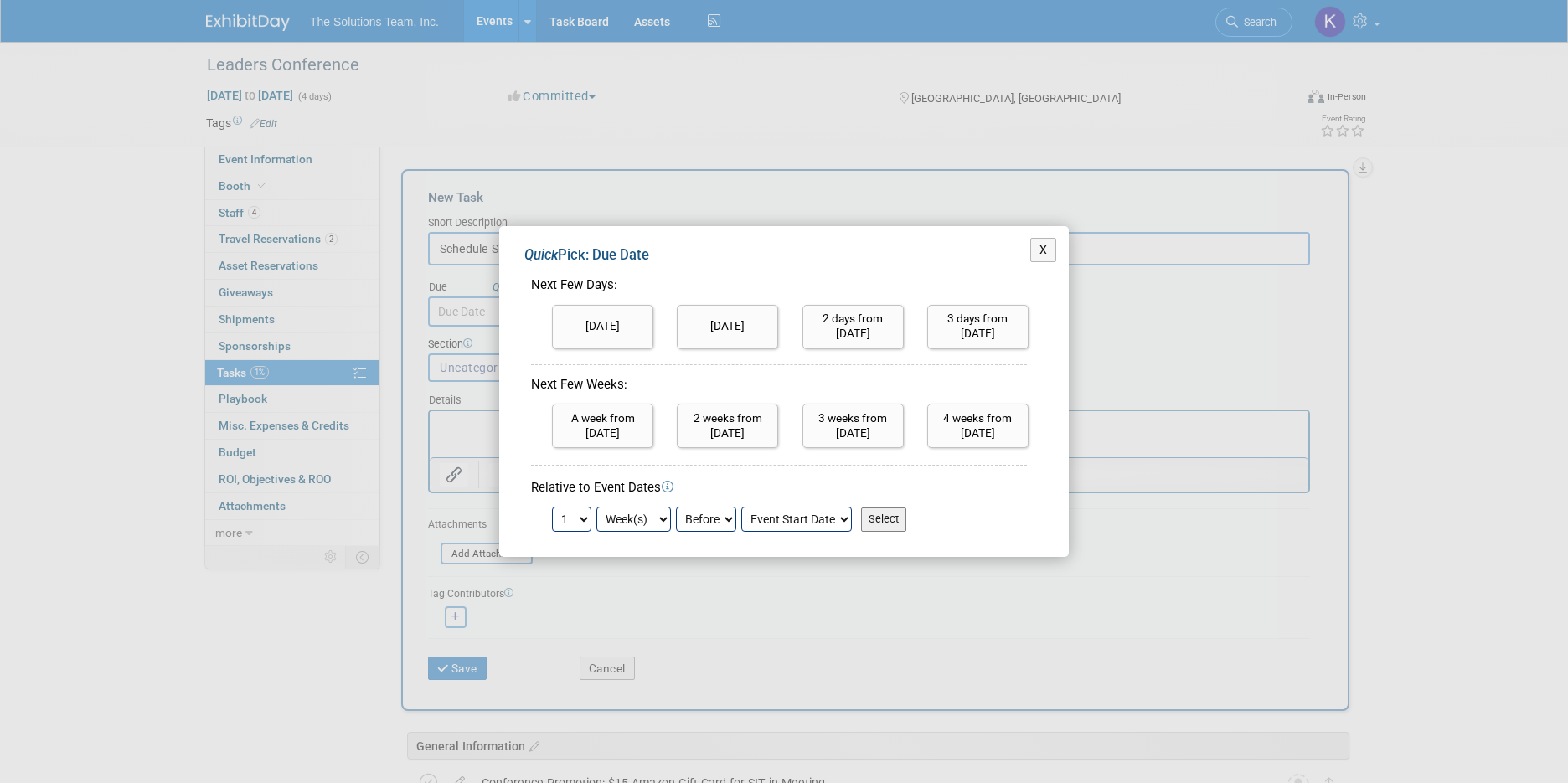
click at [588, 517] on select "1 2 3 4 5 6 7 8 9 10 11 12 13 14 15 16 17 18 19 20 21 22 23 24" at bounding box center [572, 519] width 40 height 25
select select "2"
click at [552, 507] on select "1 2 3 4 5 6 7 8 9 10 11 12 13 14 15 16 17 18 19 20 21 22 23 24" at bounding box center [572, 519] width 40 height 25
click at [893, 513] on input "Select" at bounding box center [883, 519] width 45 height 23
type input "Sep 14, 2025"
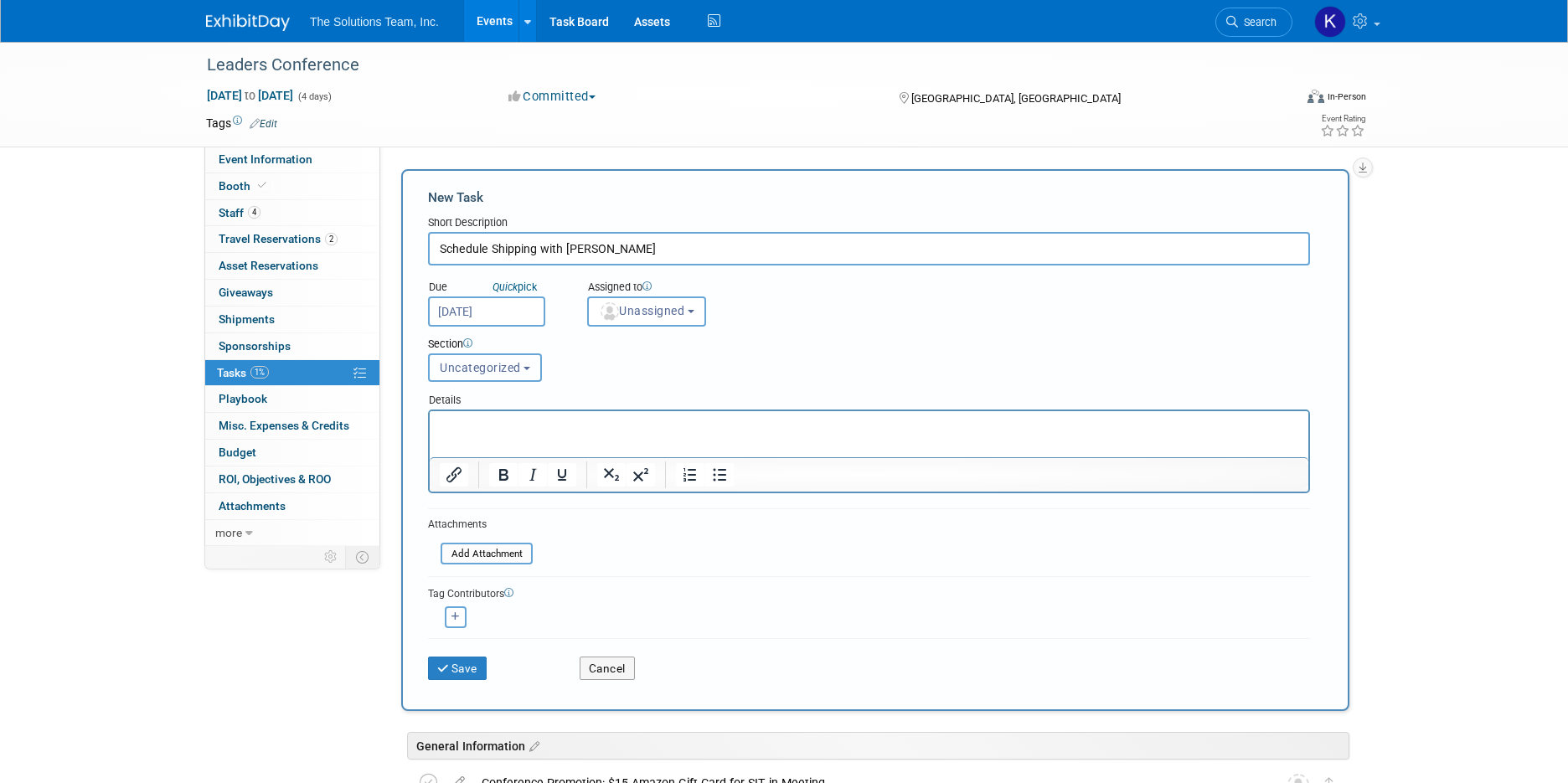
click at [465, 367] on span "Uncategorized" at bounding box center [480, 367] width 81 height 13
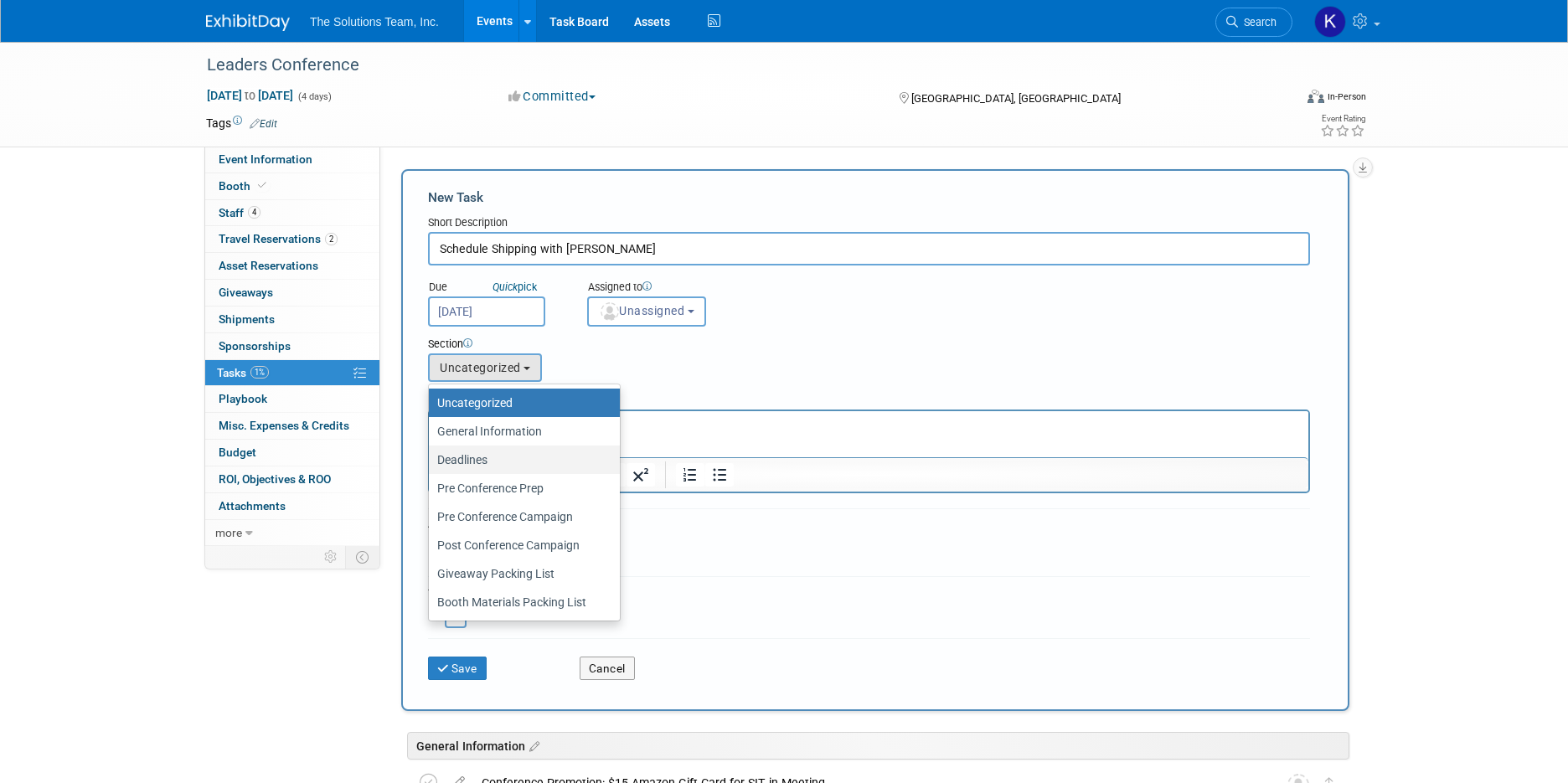
click at [468, 448] on link "Deadlines" at bounding box center [524, 459] width 191 height 29
click at [481, 460] on label "Deadlines" at bounding box center [520, 459] width 166 height 22
click at [432, 460] on input "Deadlines" at bounding box center [426, 460] width 11 height 11
select select "11274446"
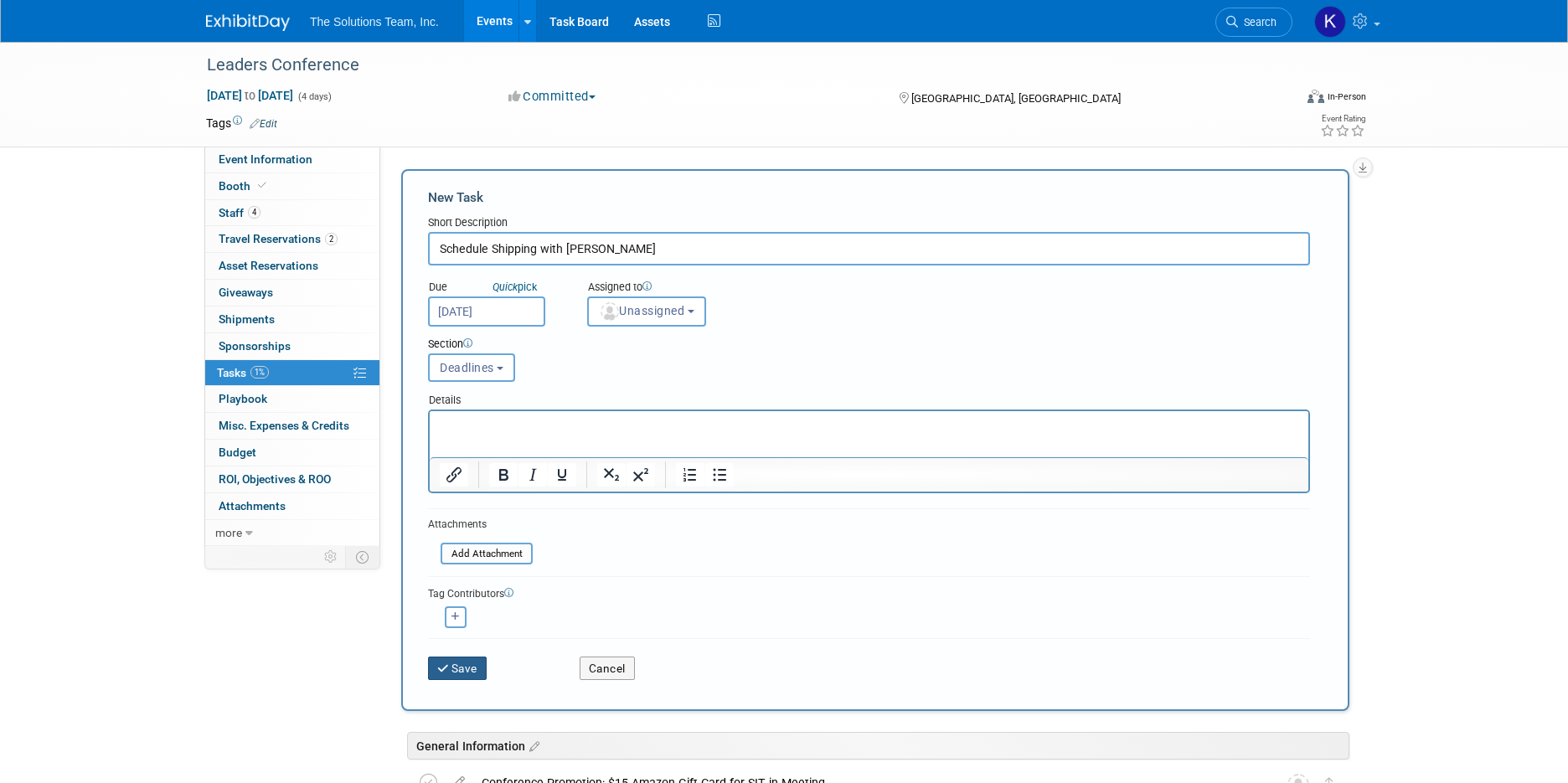
click at [464, 677] on button "Save" at bounding box center [458, 668] width 59 height 23
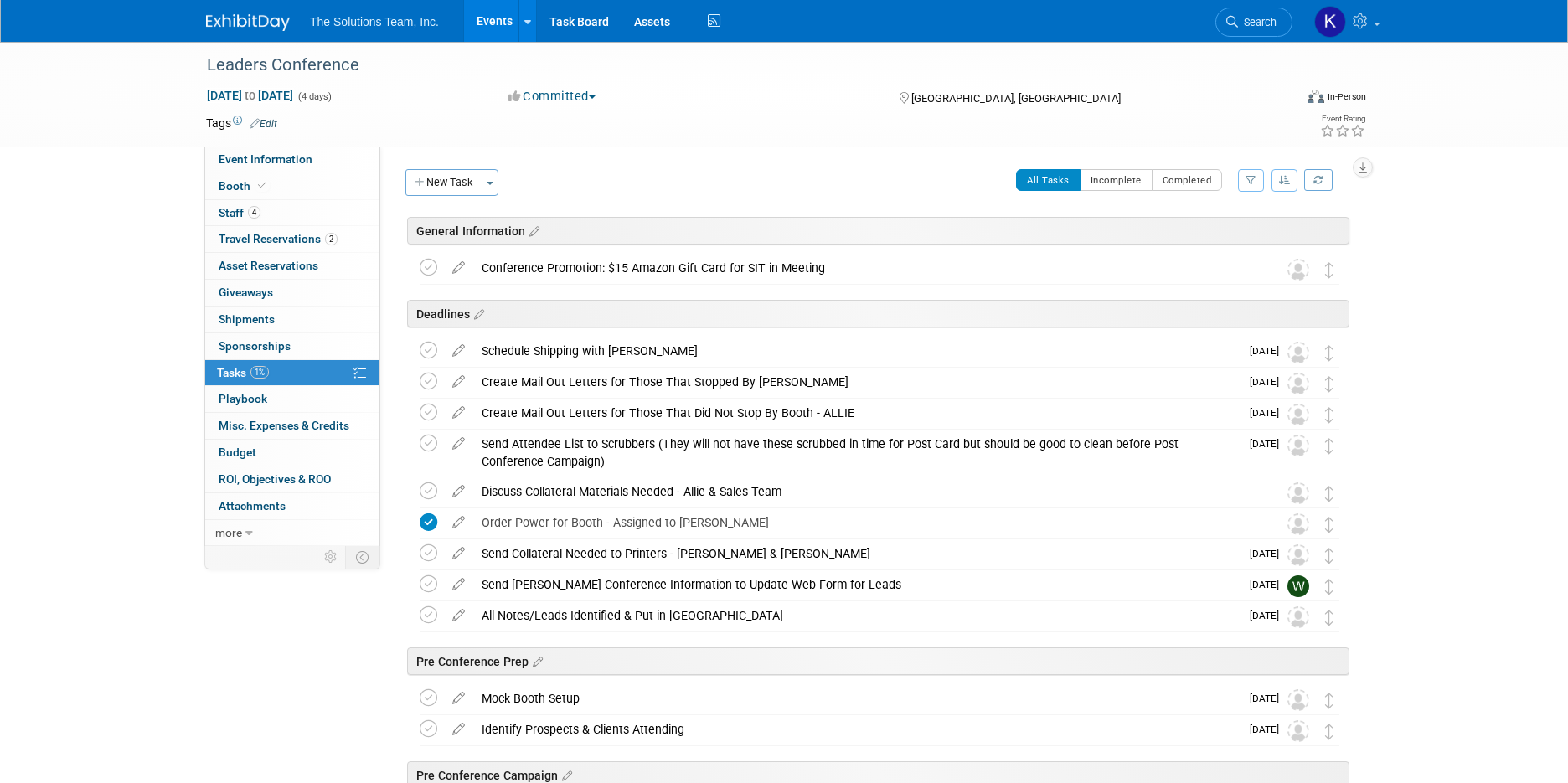
drag, startPoint x: 1157, startPoint y: 457, endPoint x: 1157, endPoint y: 366, distance: 91.0
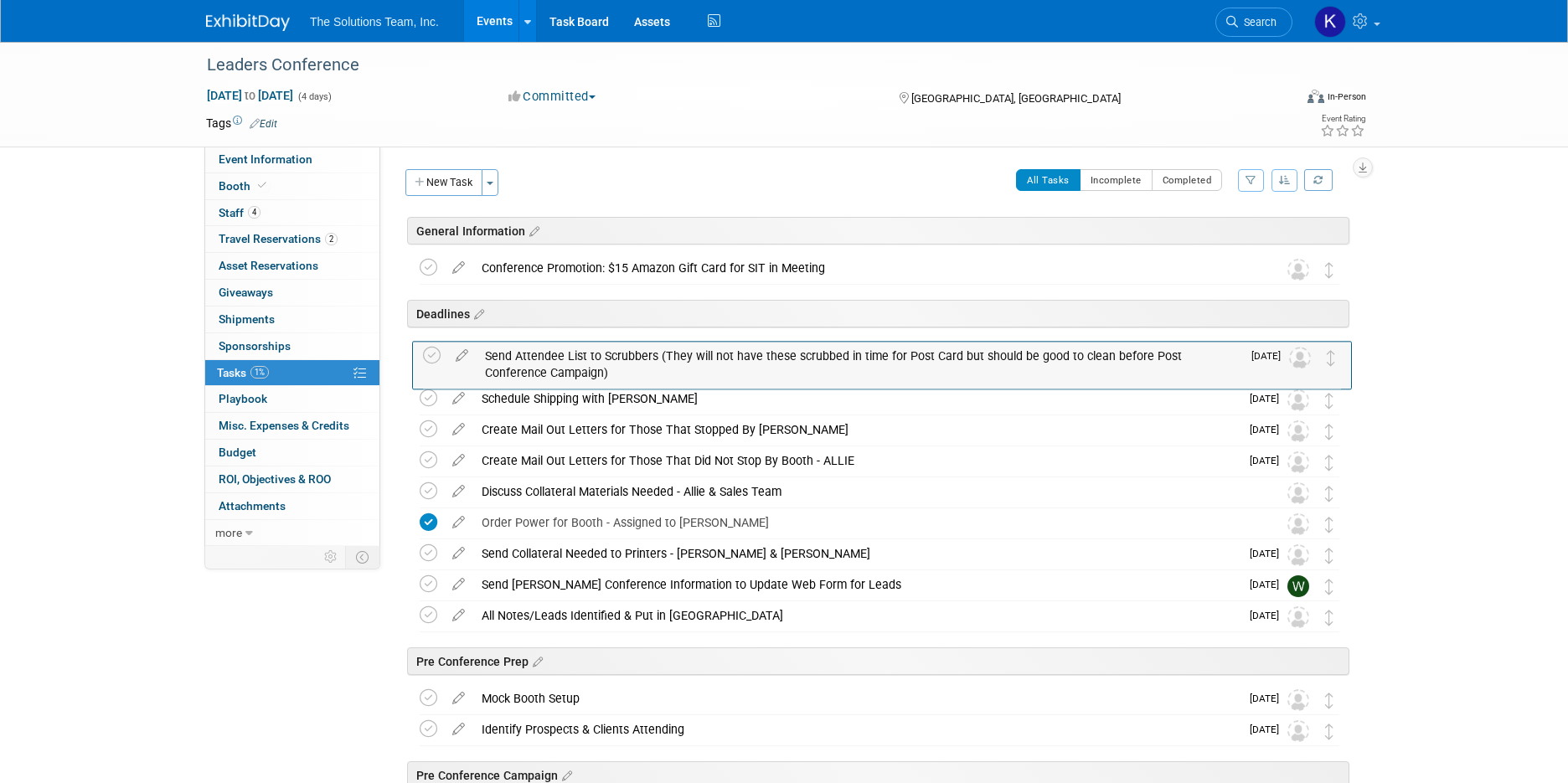
drag, startPoint x: 1333, startPoint y: 448, endPoint x: 1335, endPoint y: 359, distance: 89.0
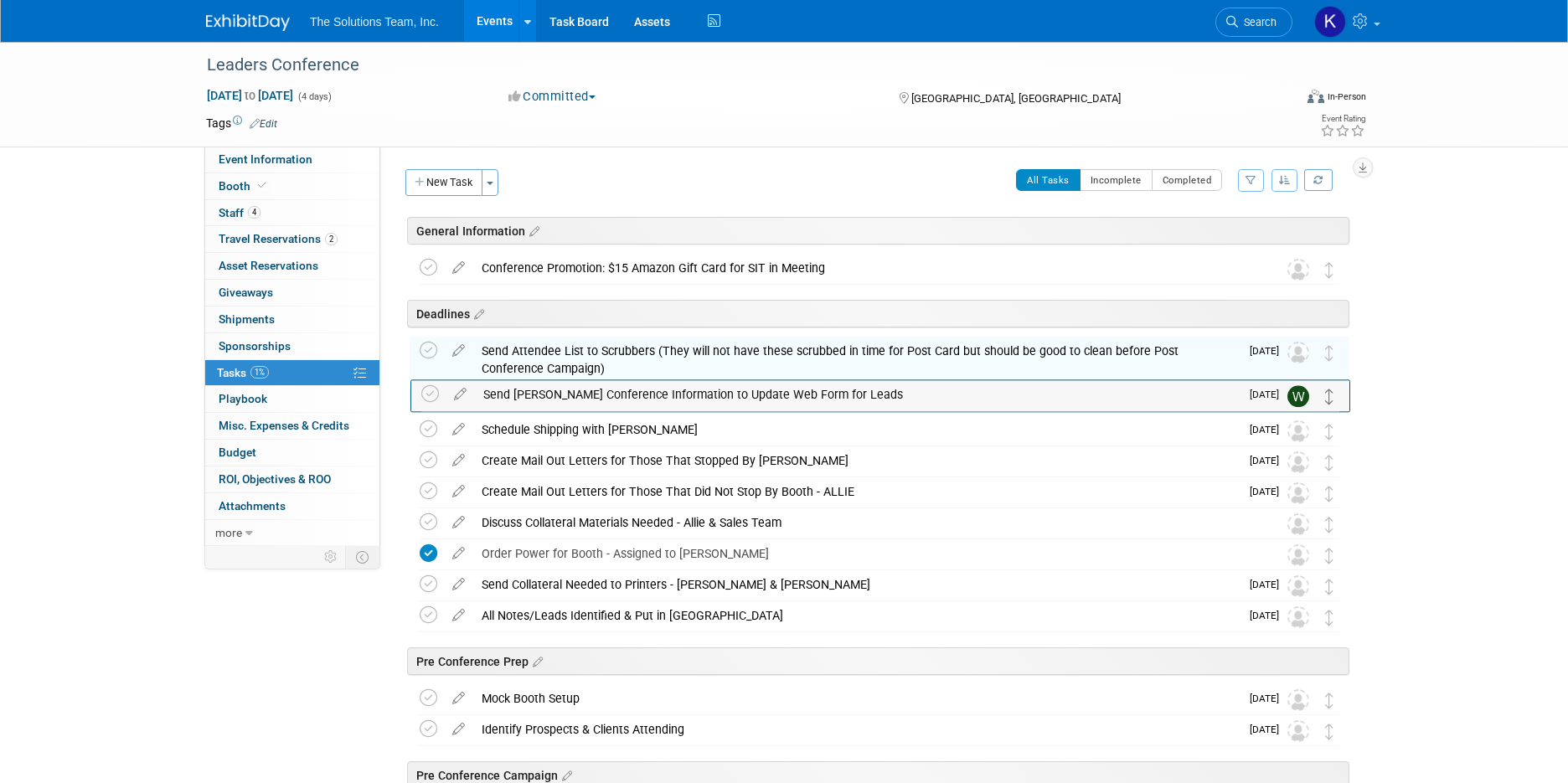
drag, startPoint x: 1331, startPoint y: 594, endPoint x: 1332, endPoint y: 403, distance: 191.0
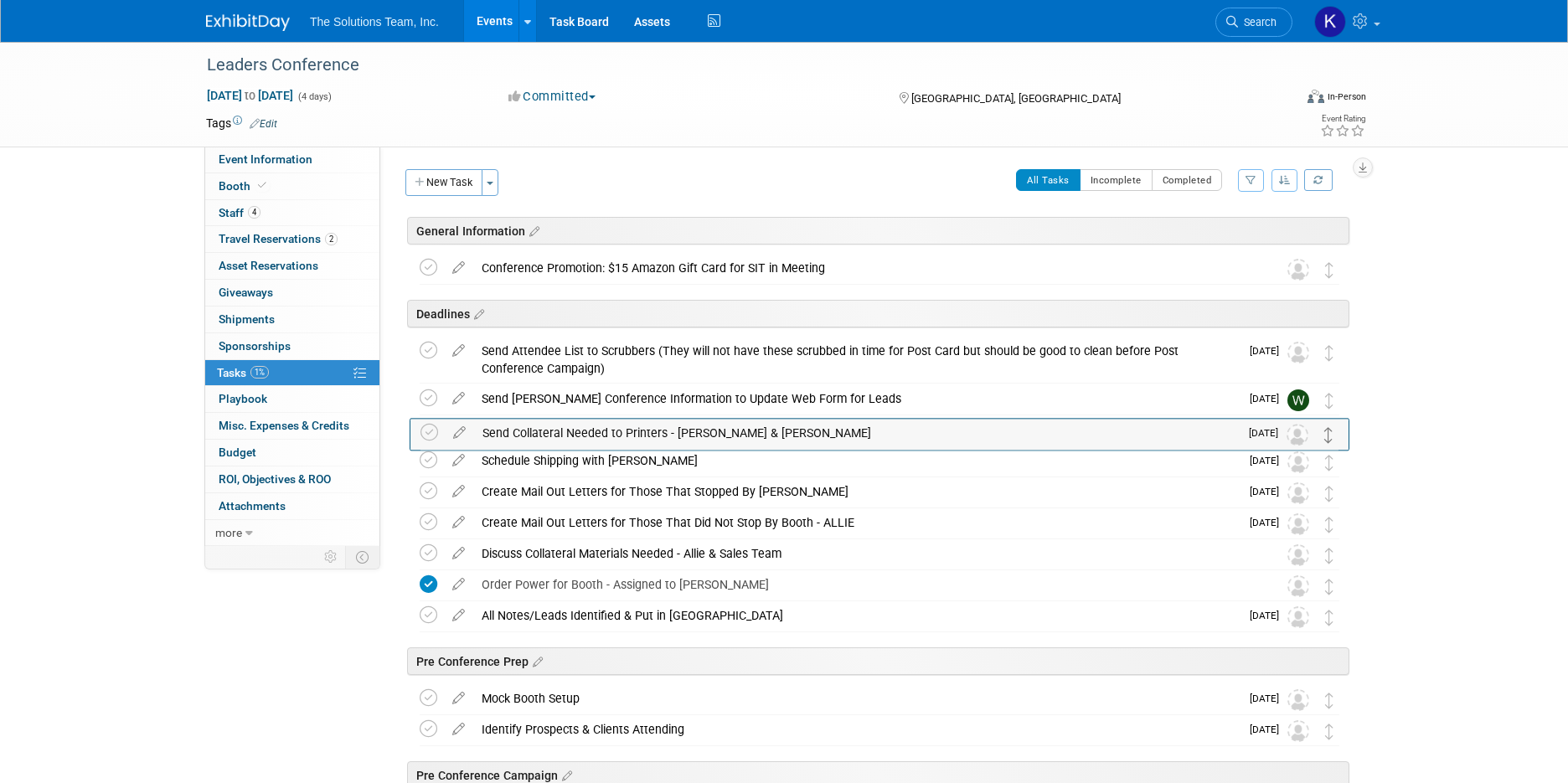
drag, startPoint x: 1328, startPoint y: 589, endPoint x: 1328, endPoint y: 436, distance: 153.0
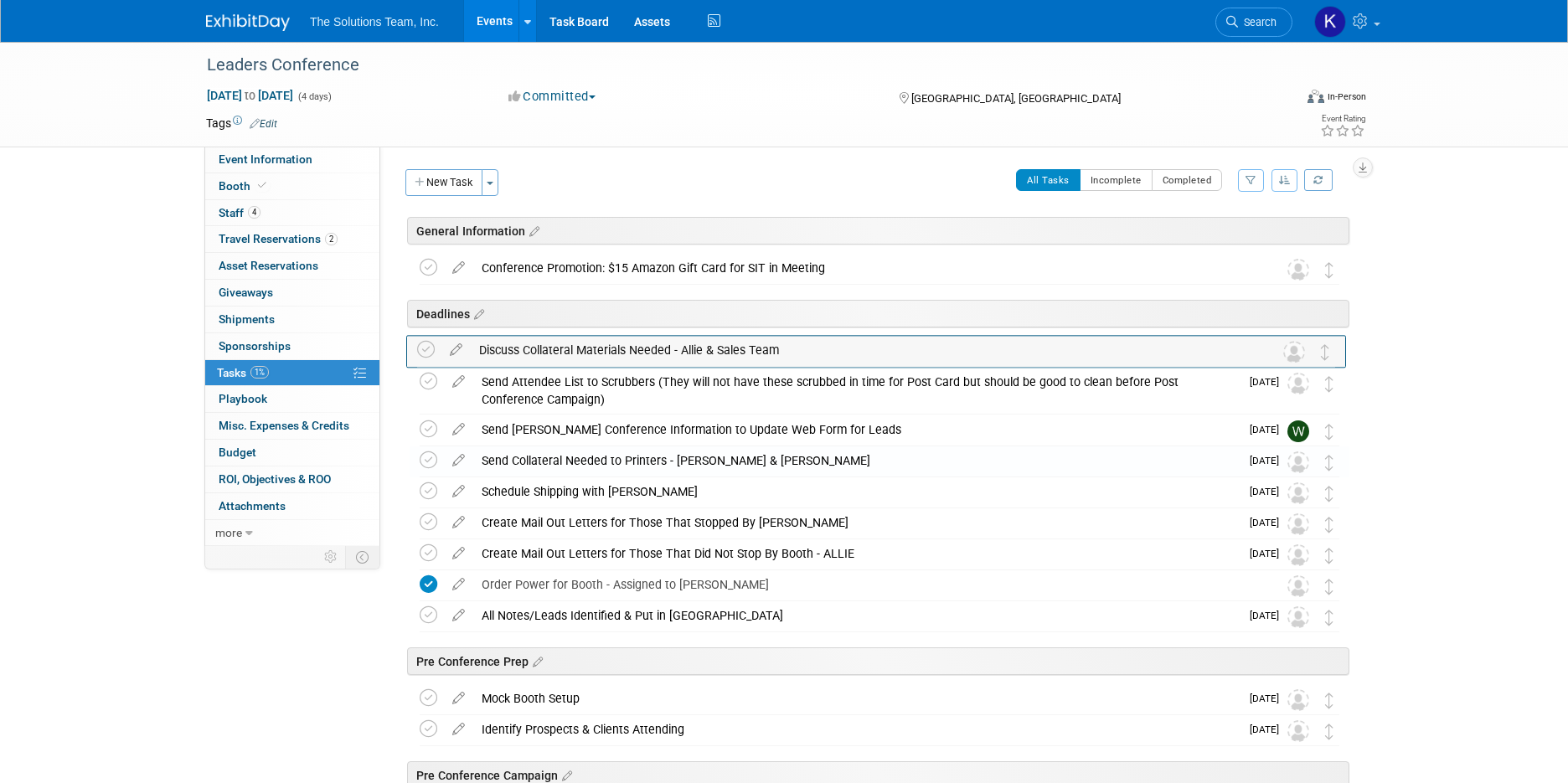
drag, startPoint x: 1334, startPoint y: 565, endPoint x: 1332, endPoint y: 360, distance: 205.0
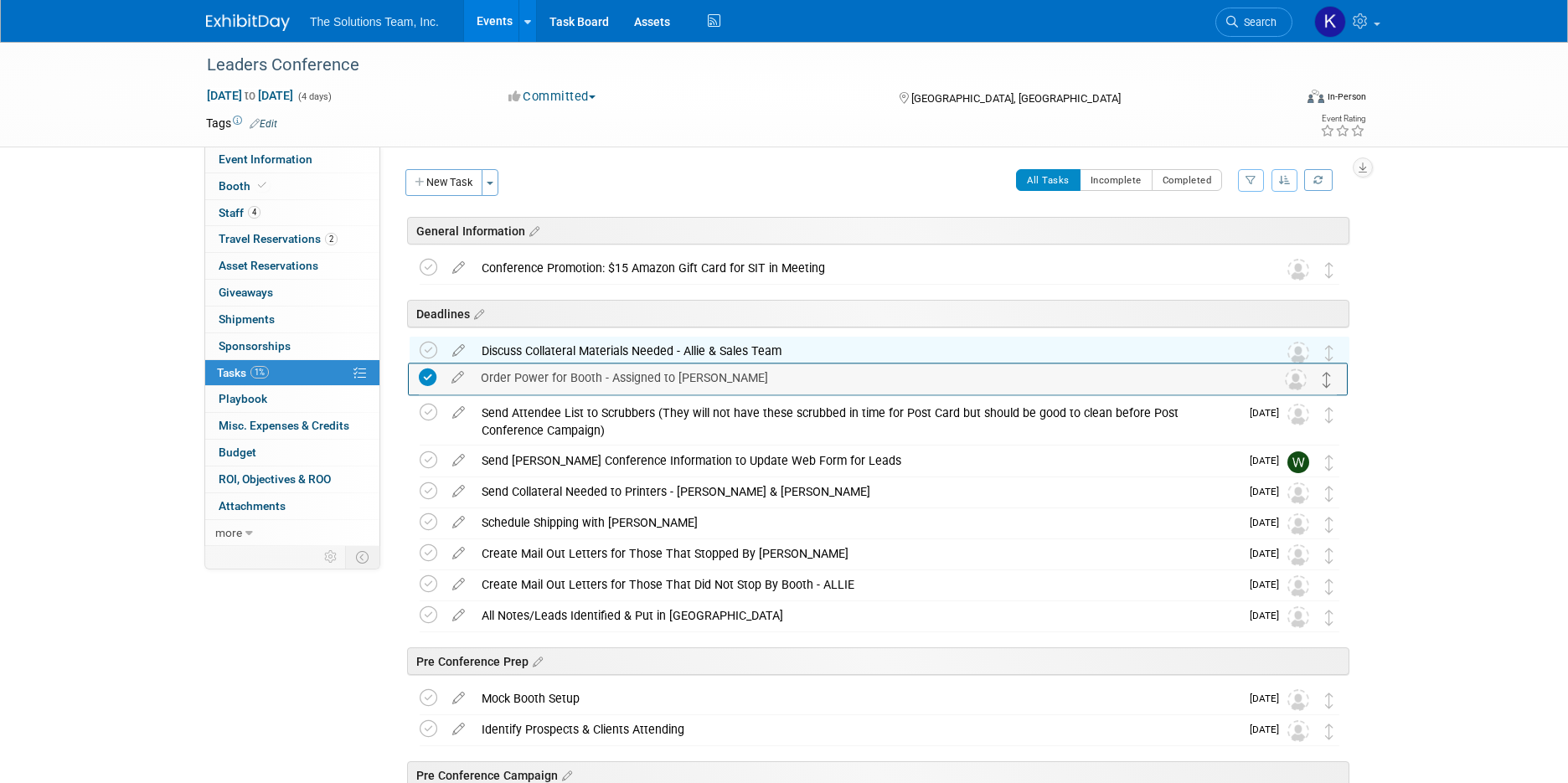
drag, startPoint x: 1330, startPoint y: 586, endPoint x: 1328, endPoint y: 378, distance: 208.0
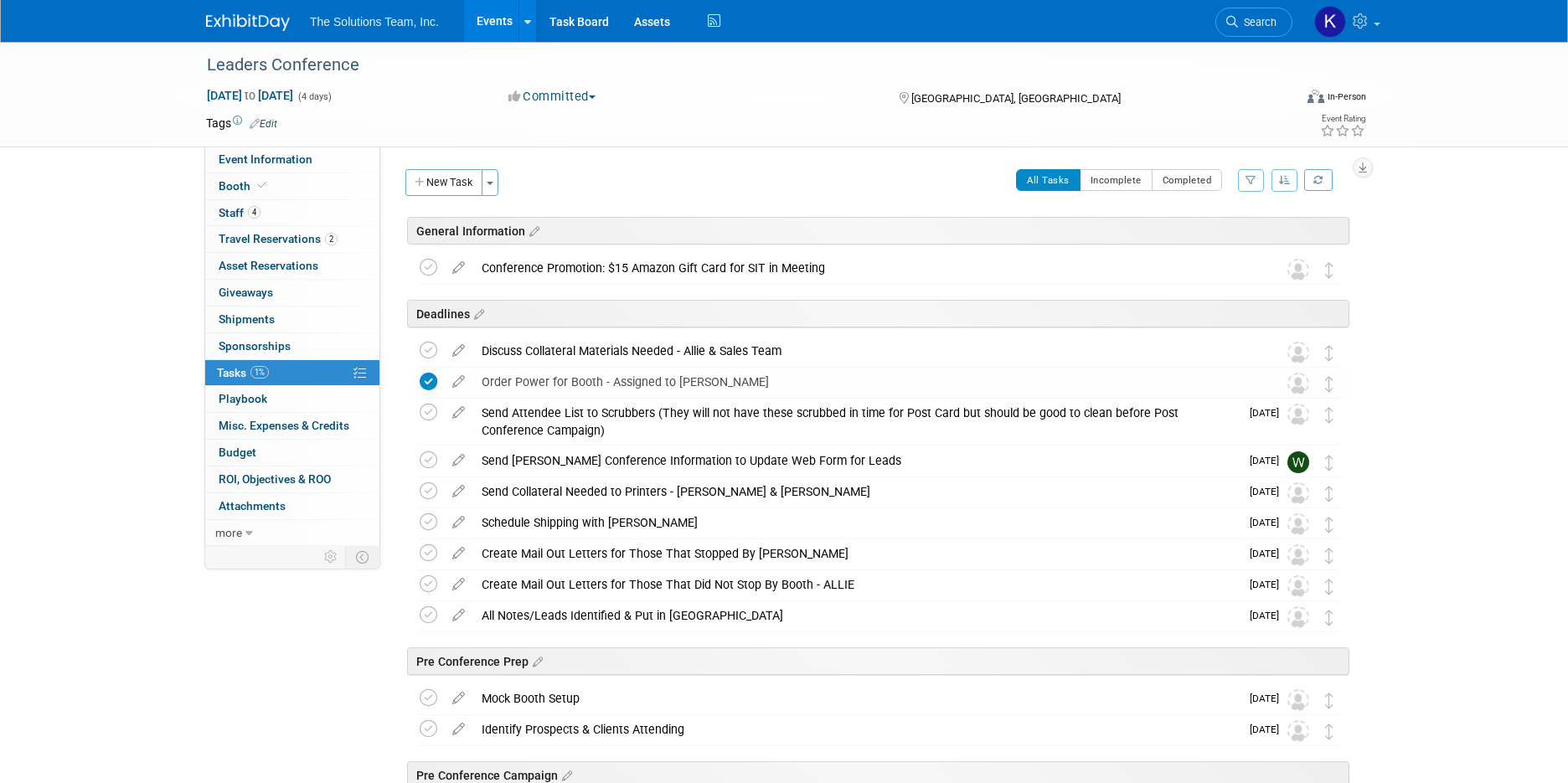
click at [258, 156] on span "Event Information" at bounding box center [266, 158] width 93 height 13
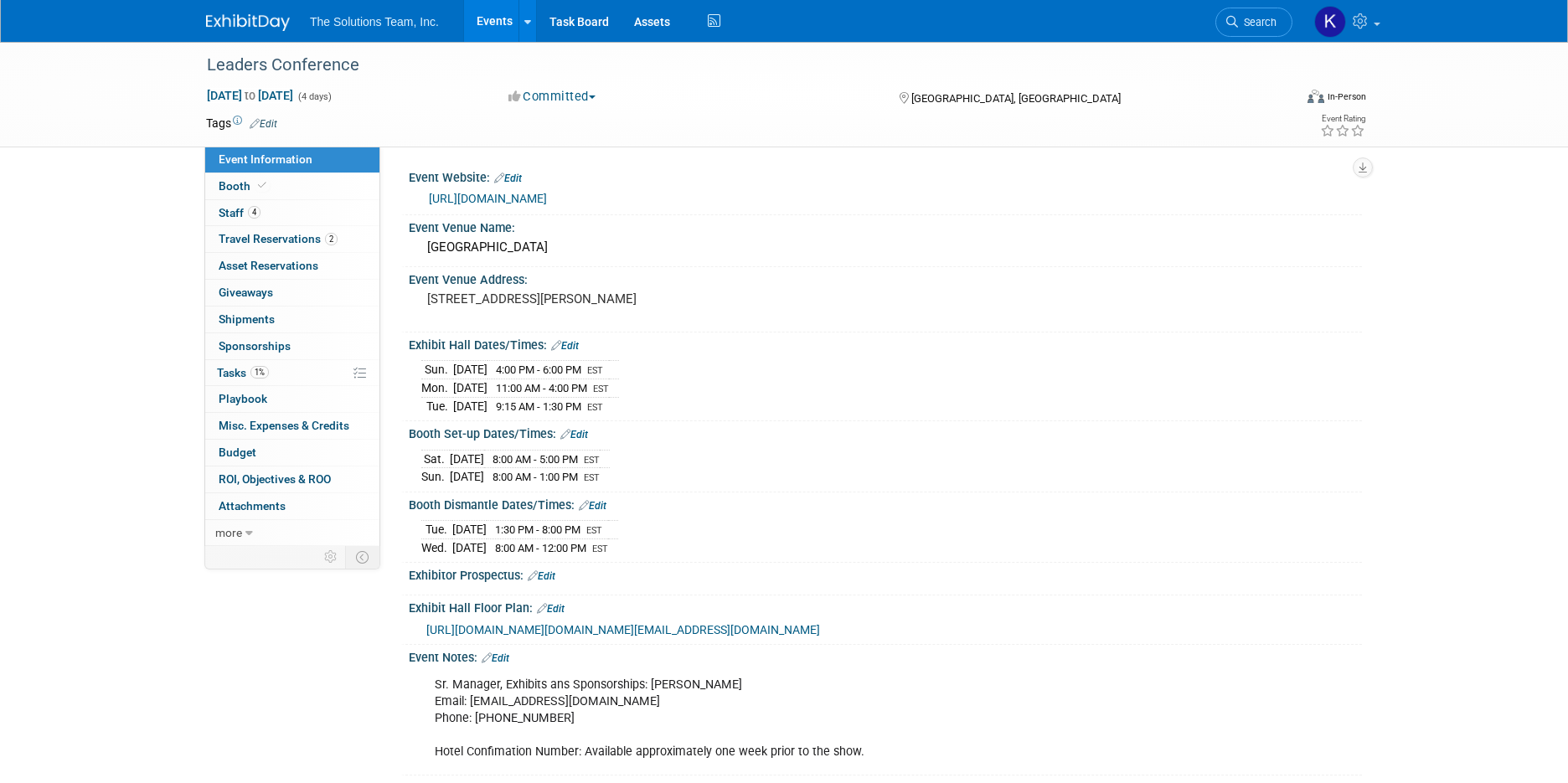
click at [561, 343] on icon at bounding box center [556, 345] width 10 height 11
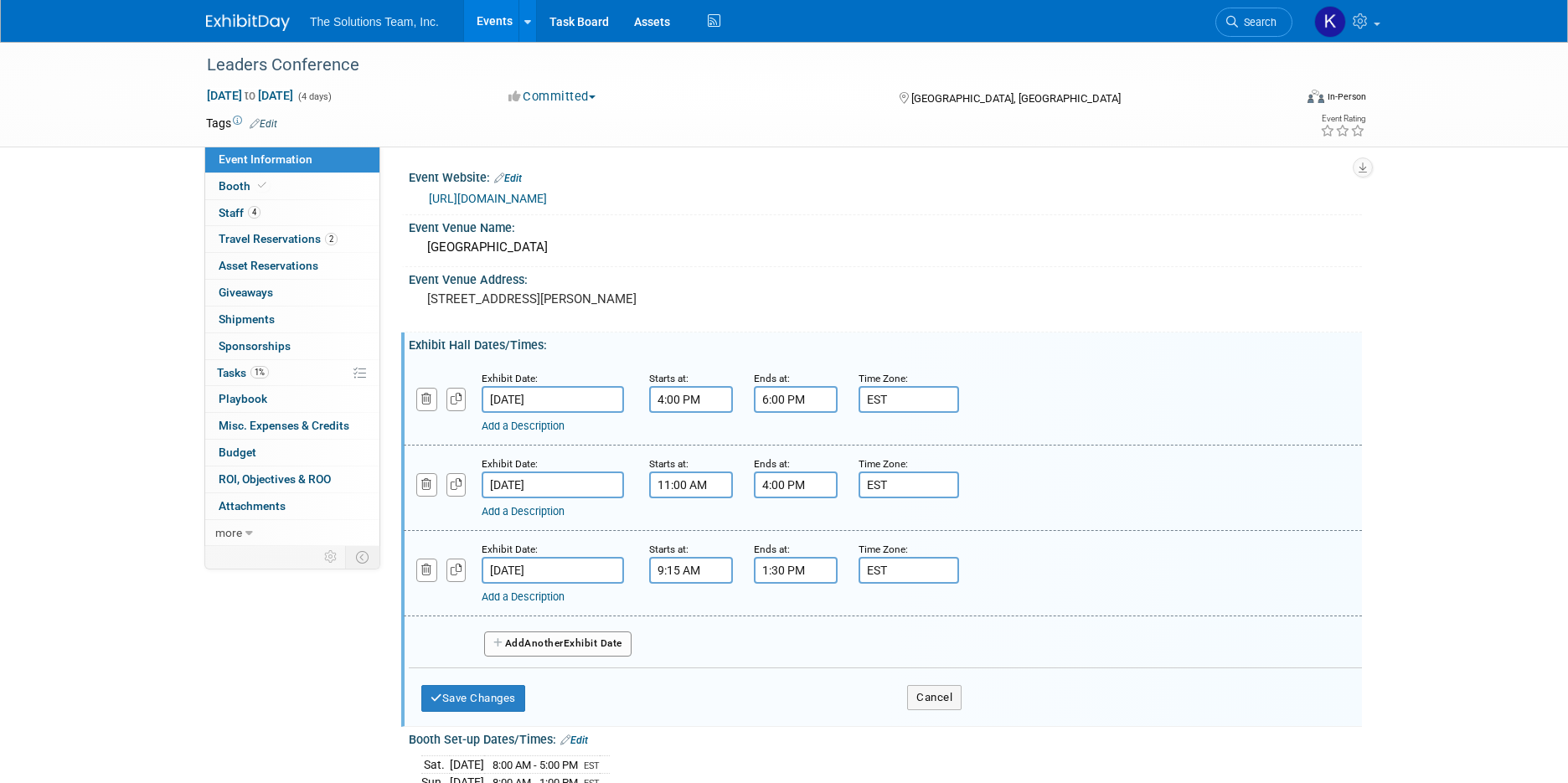
click at [553, 429] on link "Add a Description" at bounding box center [523, 426] width 83 height 13
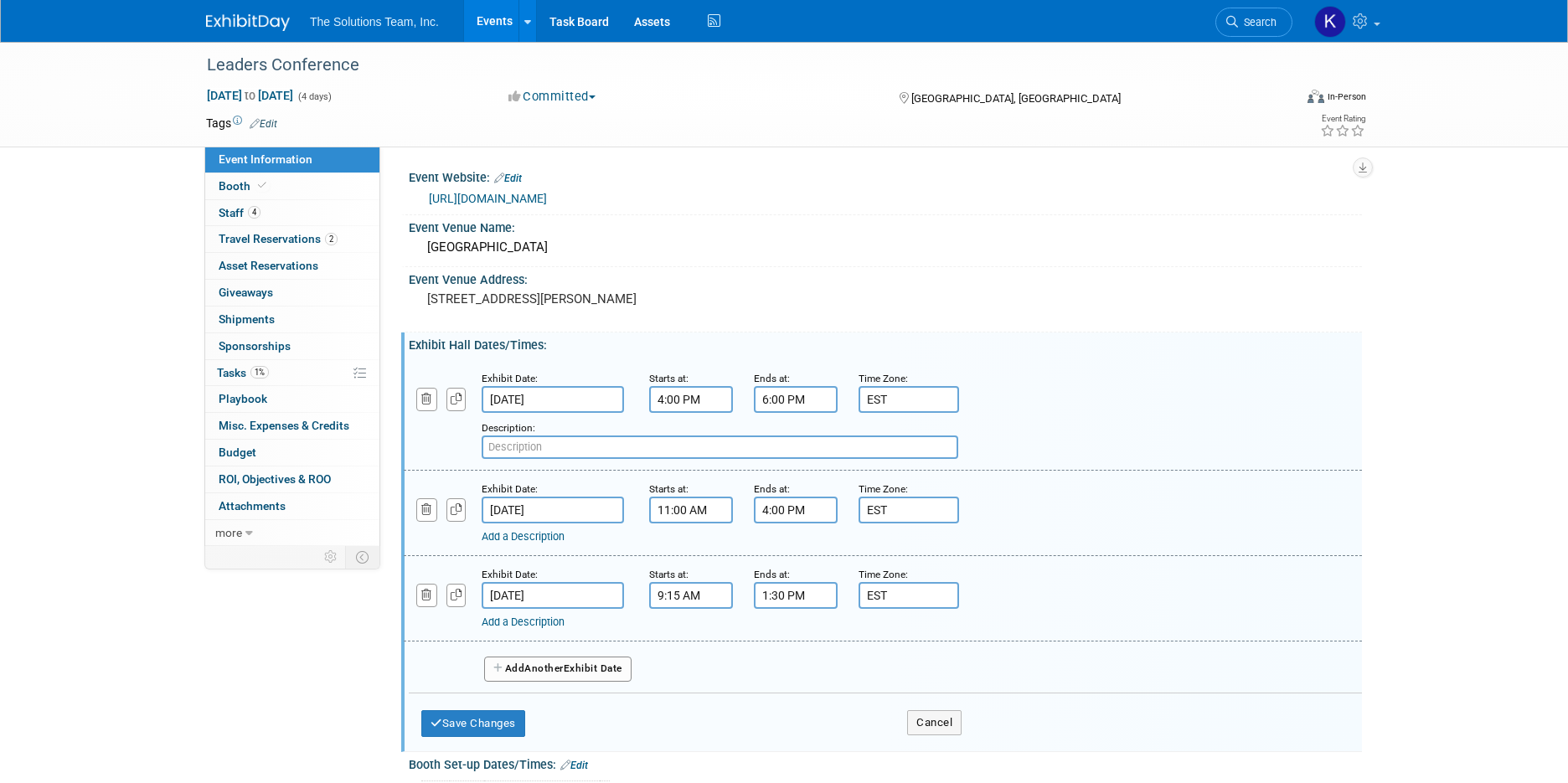
click at [490, 450] on input "text" at bounding box center [720, 446] width 477 height 23
paste input "Solution Center Grand Opening"
type input "Solution Center Grand Opening"
click at [539, 539] on link "Add a Description" at bounding box center [523, 536] width 83 height 13
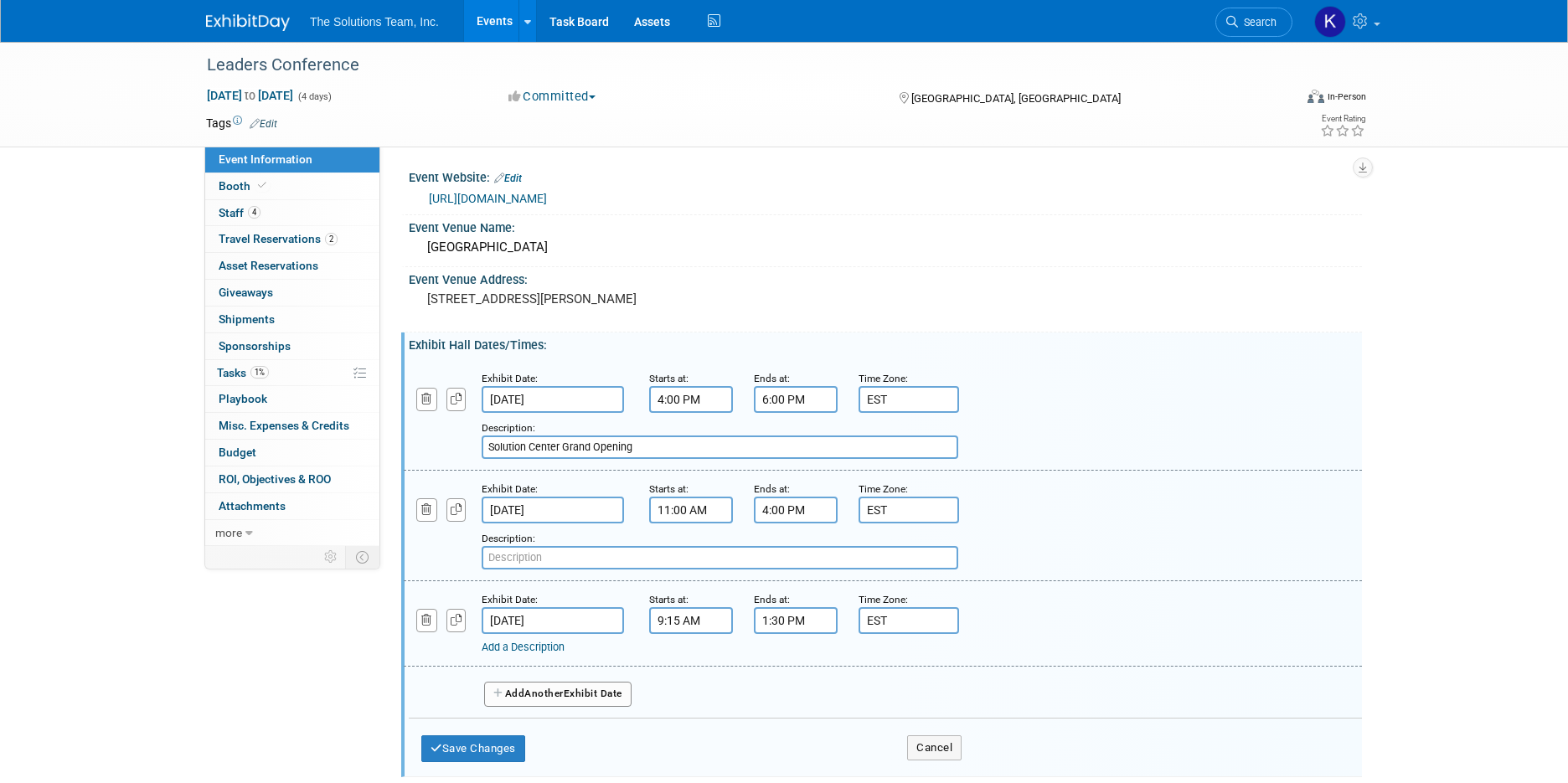
paste input "Solution Center Open"
type input "Solution Center Open"
click at [551, 690] on span "Another" at bounding box center [544, 694] width 40 height 12
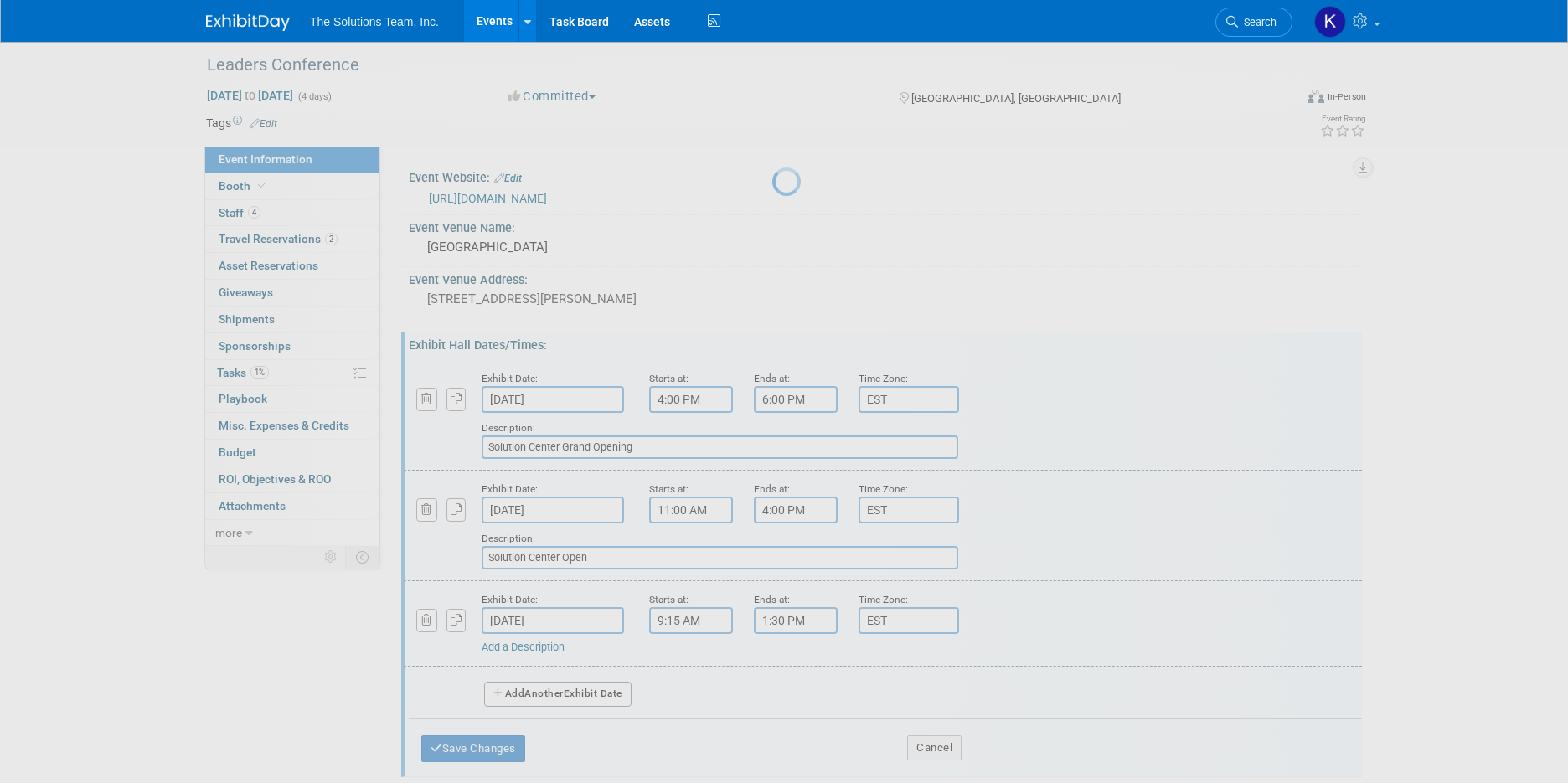
select select "9"
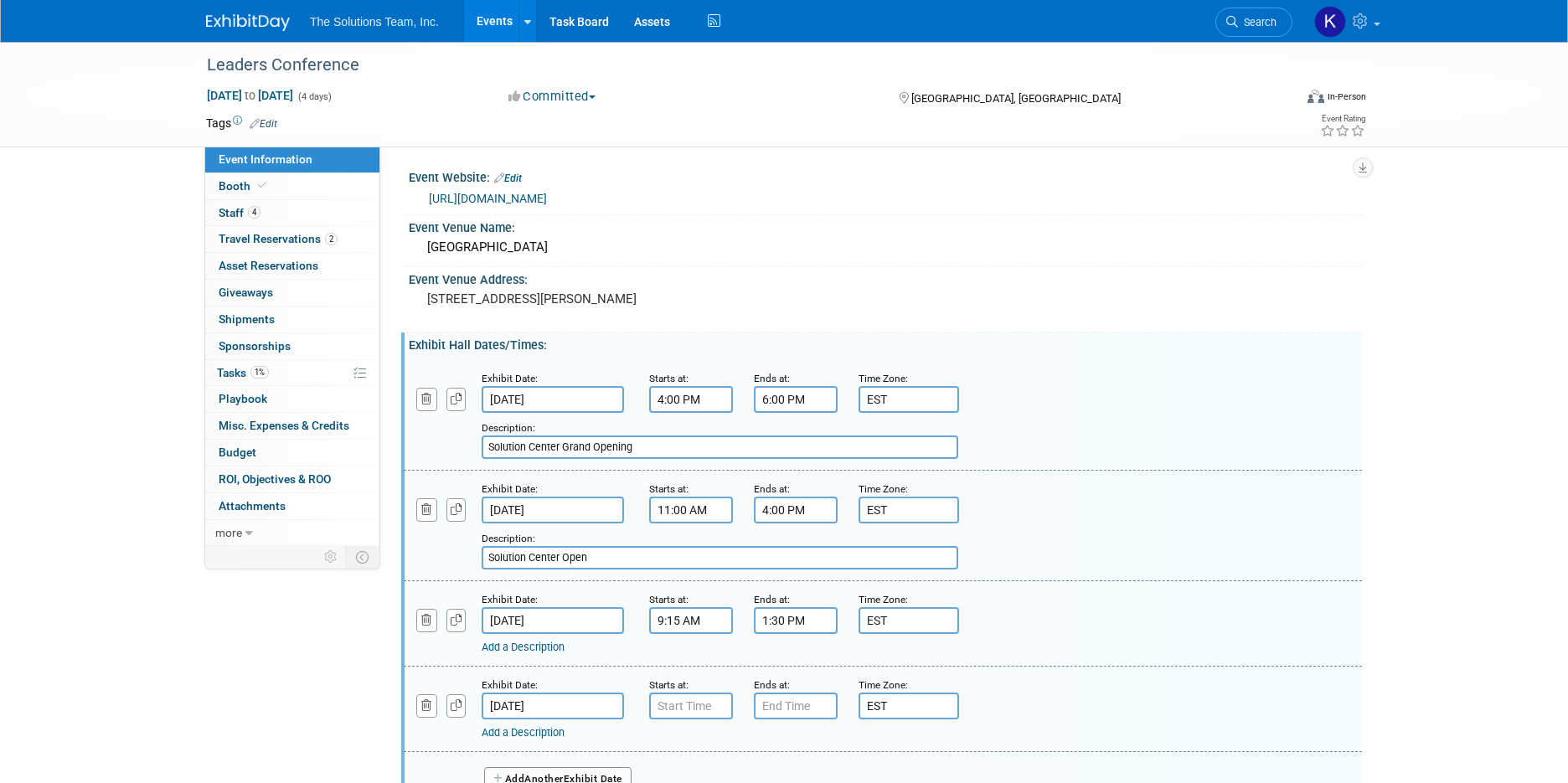
click at [580, 703] on input "[DATE]" at bounding box center [553, 706] width 143 height 27
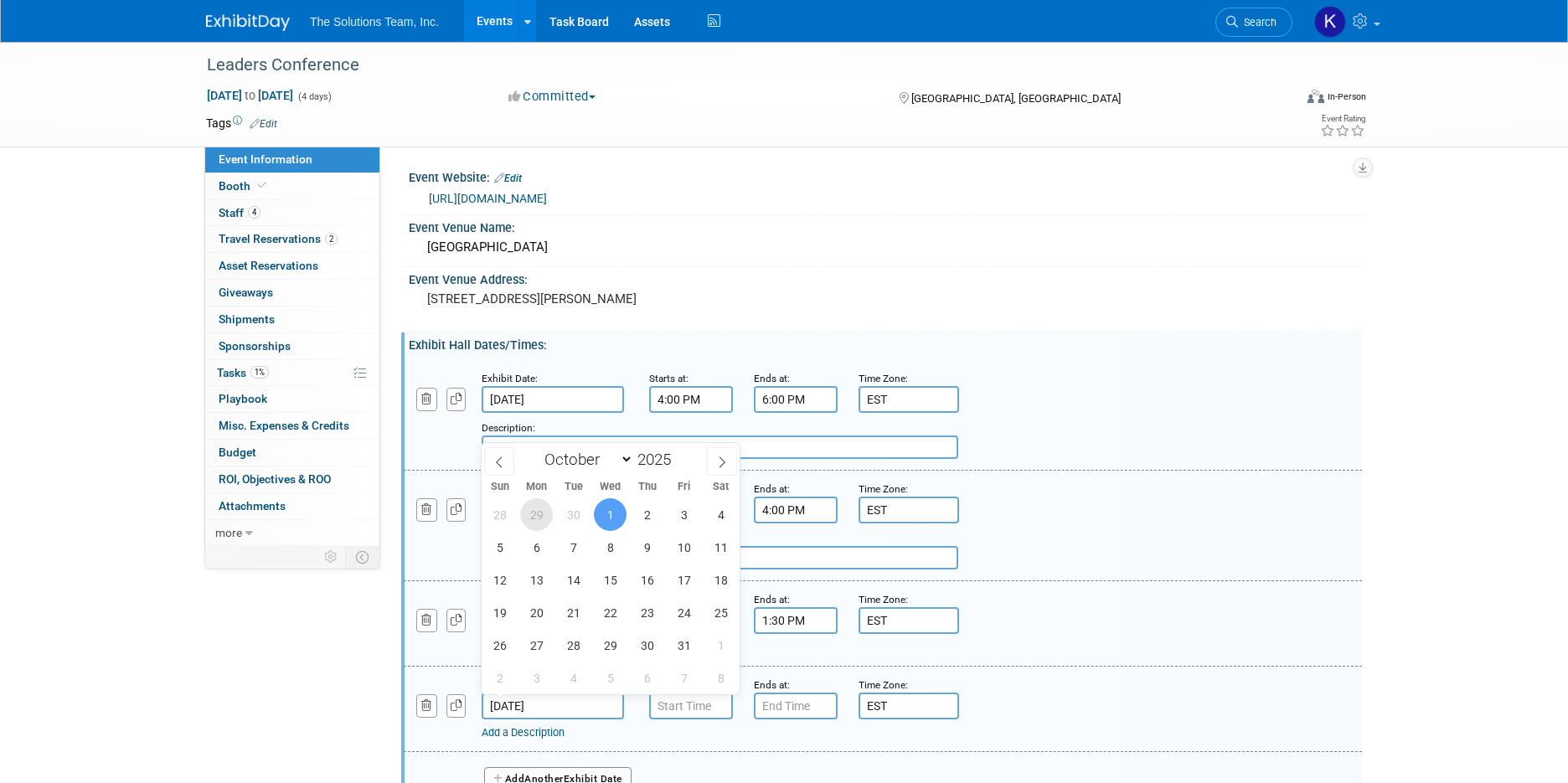
click at [543, 511] on span "29" at bounding box center [536, 515] width 33 height 33
type input "[DATE]"
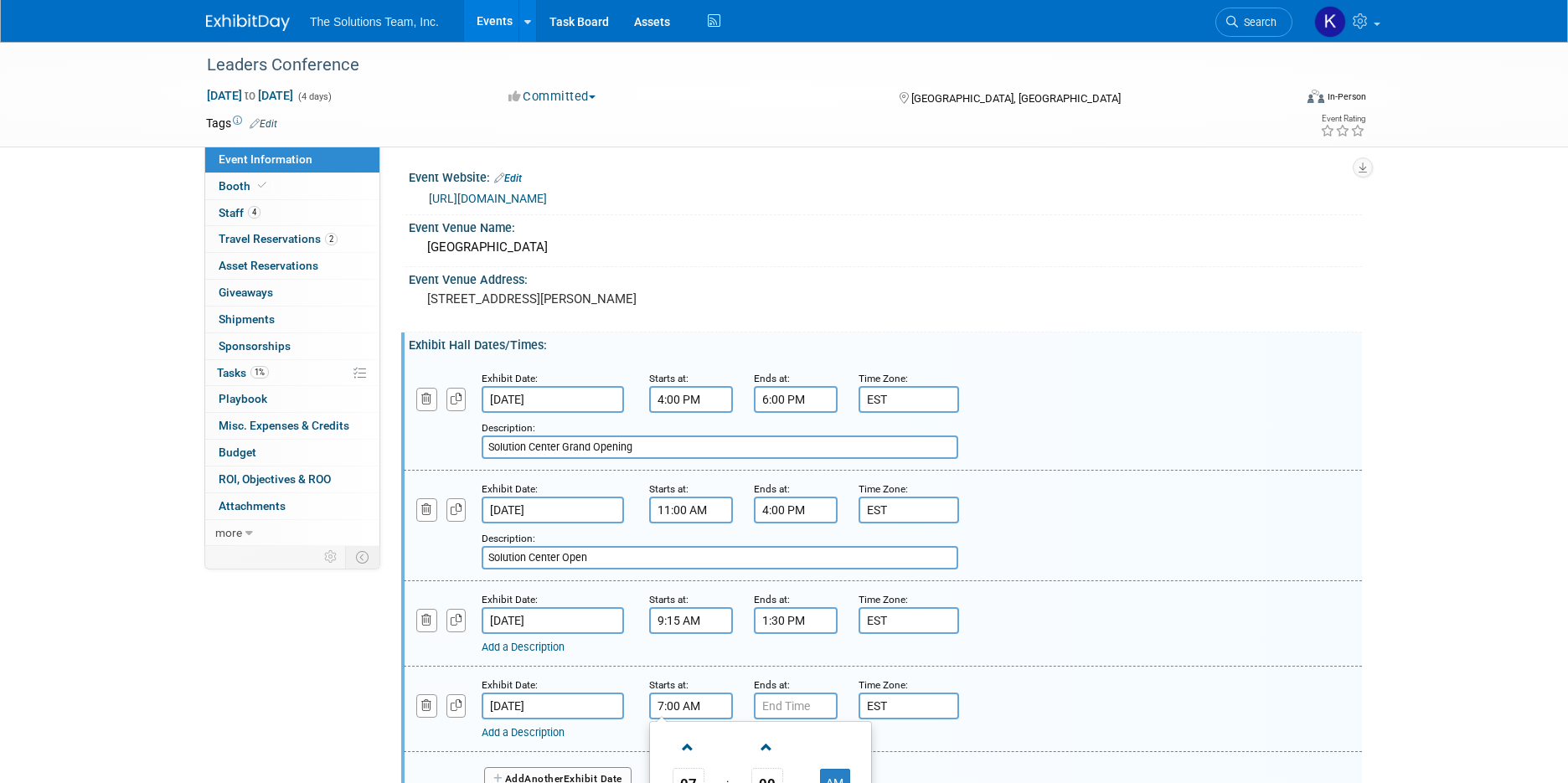
click at [682, 700] on input "7:00 AM" at bounding box center [690, 706] width 84 height 27
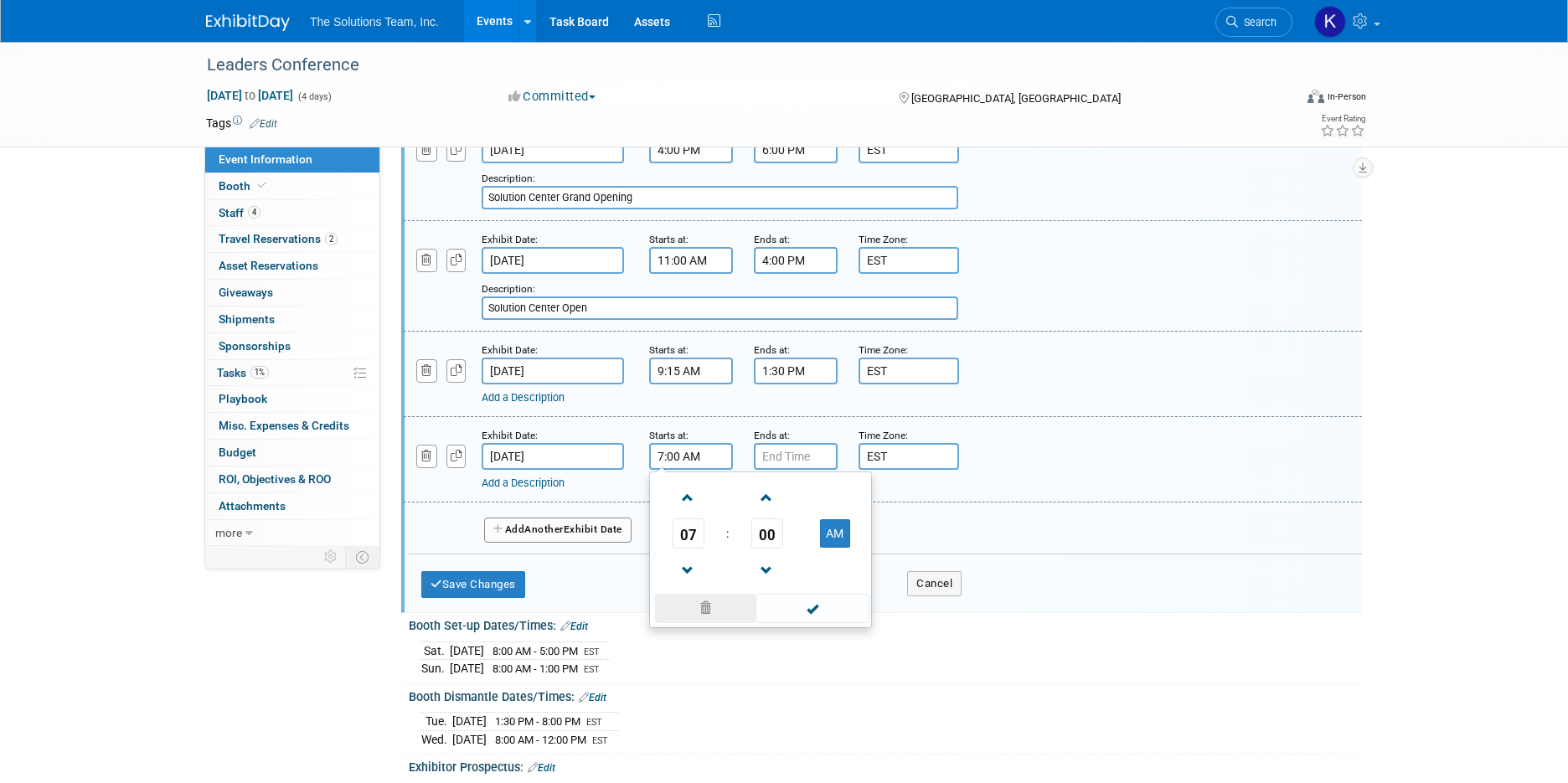
scroll to position [251, 0]
click at [691, 493] on span at bounding box center [688, 497] width 29 height 29
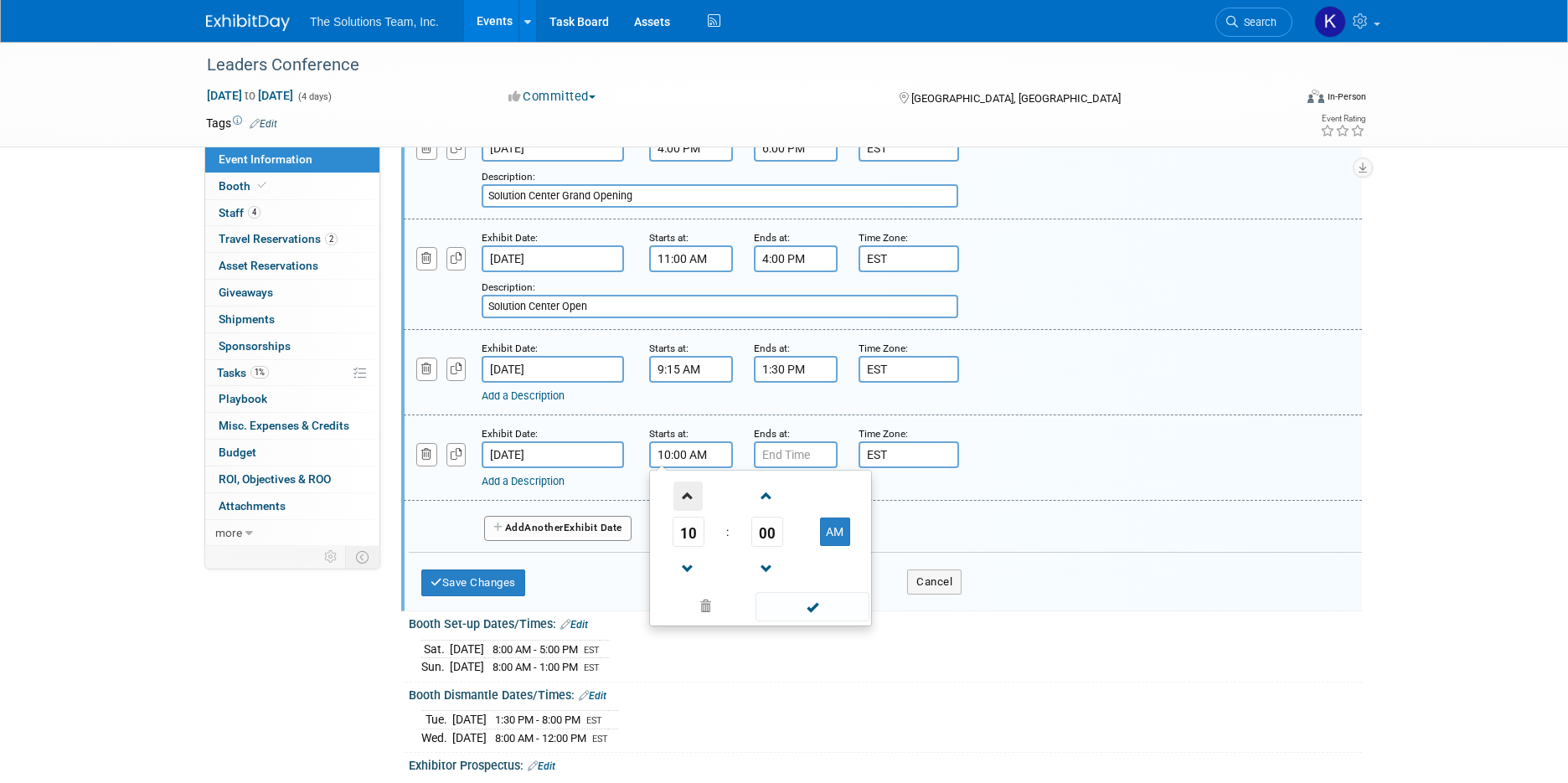
type input "11:00 AM"
click at [799, 448] on input "7:00 PM" at bounding box center [795, 454] width 84 height 27
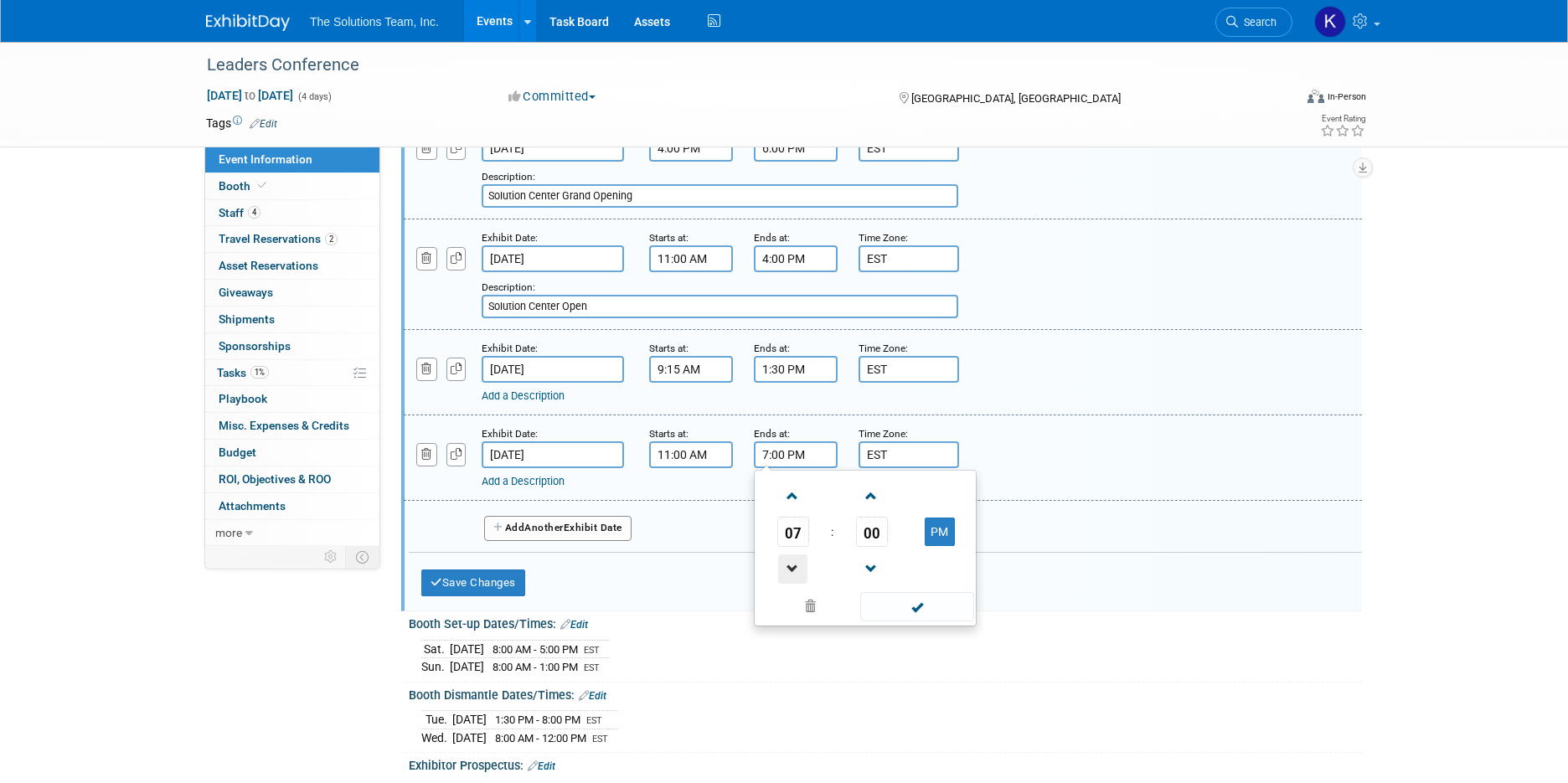
click at [787, 564] on span at bounding box center [793, 569] width 29 height 29
click at [794, 504] on span at bounding box center [793, 497] width 29 height 29
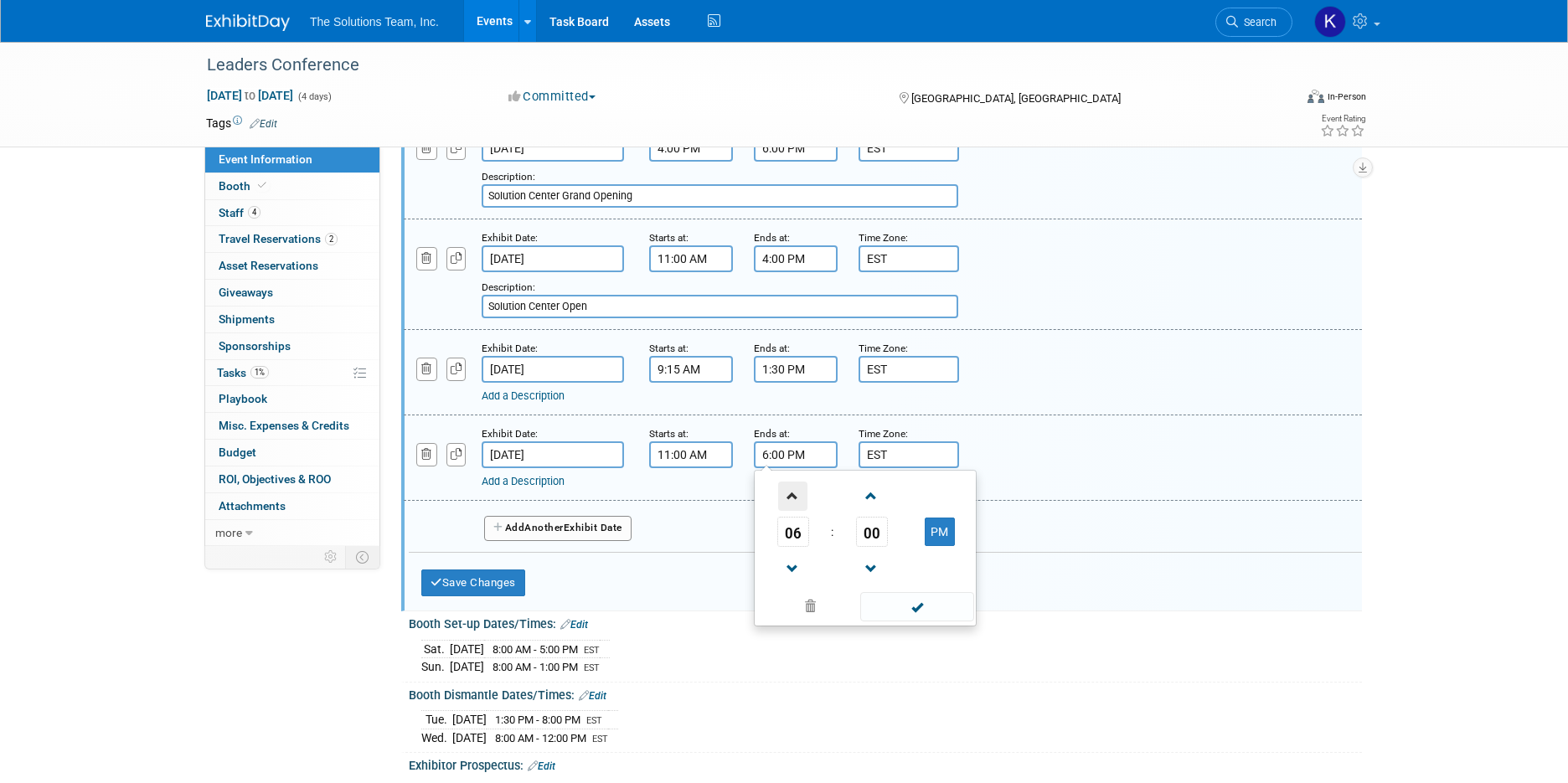
click at [794, 504] on span at bounding box center [793, 497] width 29 height 29
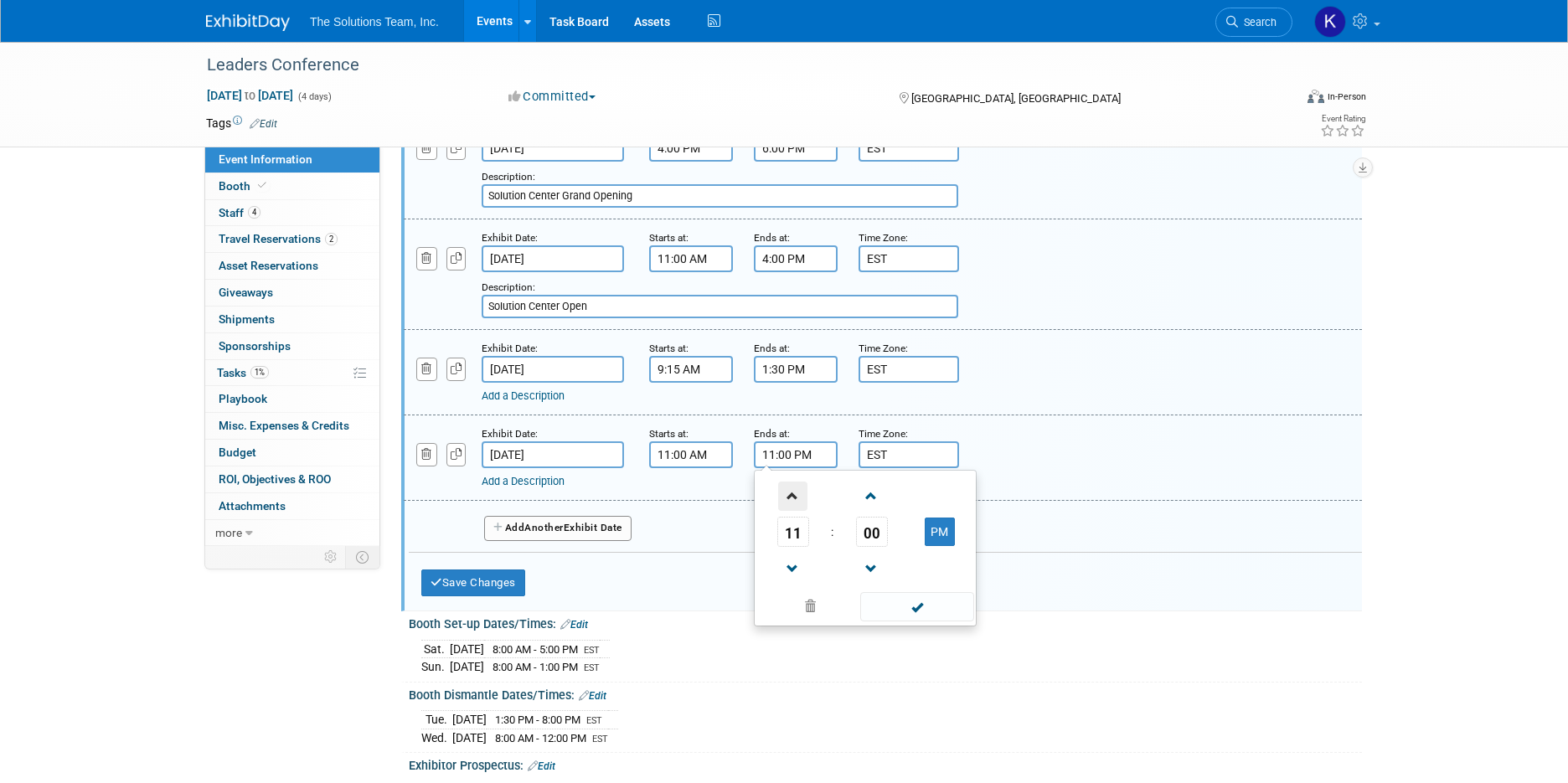
click at [794, 504] on span at bounding box center [793, 497] width 29 height 29
click at [781, 459] on input "1:00 AM" at bounding box center [795, 454] width 84 height 27
click at [784, 457] on input "1:00 AM" at bounding box center [795, 454] width 84 height 27
click at [922, 542] on td "AM" at bounding box center [939, 531] width 66 height 30
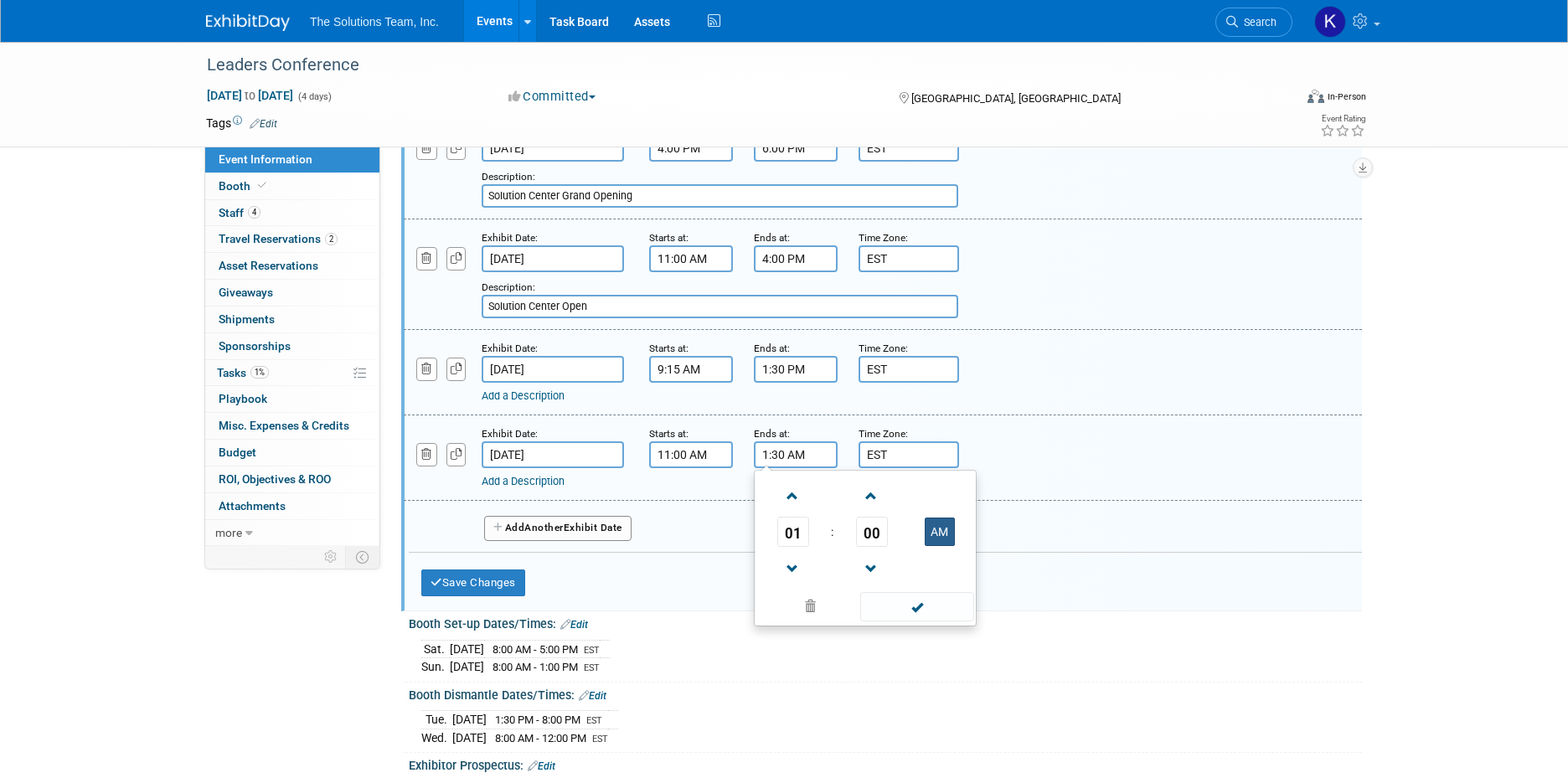
click at [941, 529] on button "AM" at bounding box center [939, 531] width 30 height 29
click at [782, 454] on input "1:00 PM" at bounding box center [795, 454] width 84 height 27
click at [948, 614] on span at bounding box center [916, 607] width 113 height 29
type input "1:30 PM"
click at [541, 484] on link "Add a Description" at bounding box center [523, 481] width 83 height 13
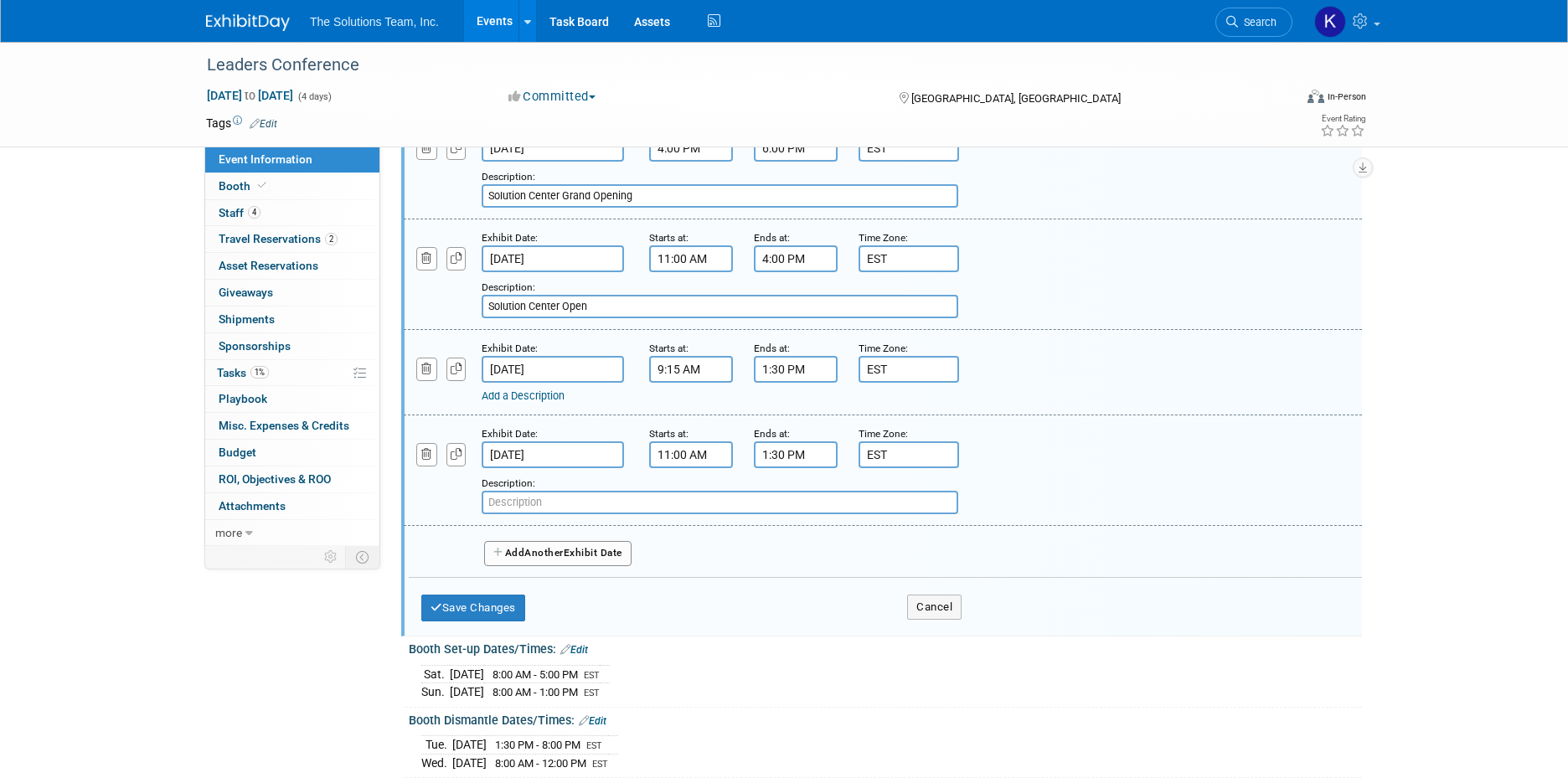
paste input "Solution Center Networking and Lunc"
type input "Solution Center Networking and Lunch"
click at [520, 559] on button "Add Another Exhibit Date" at bounding box center [558, 553] width 147 height 25
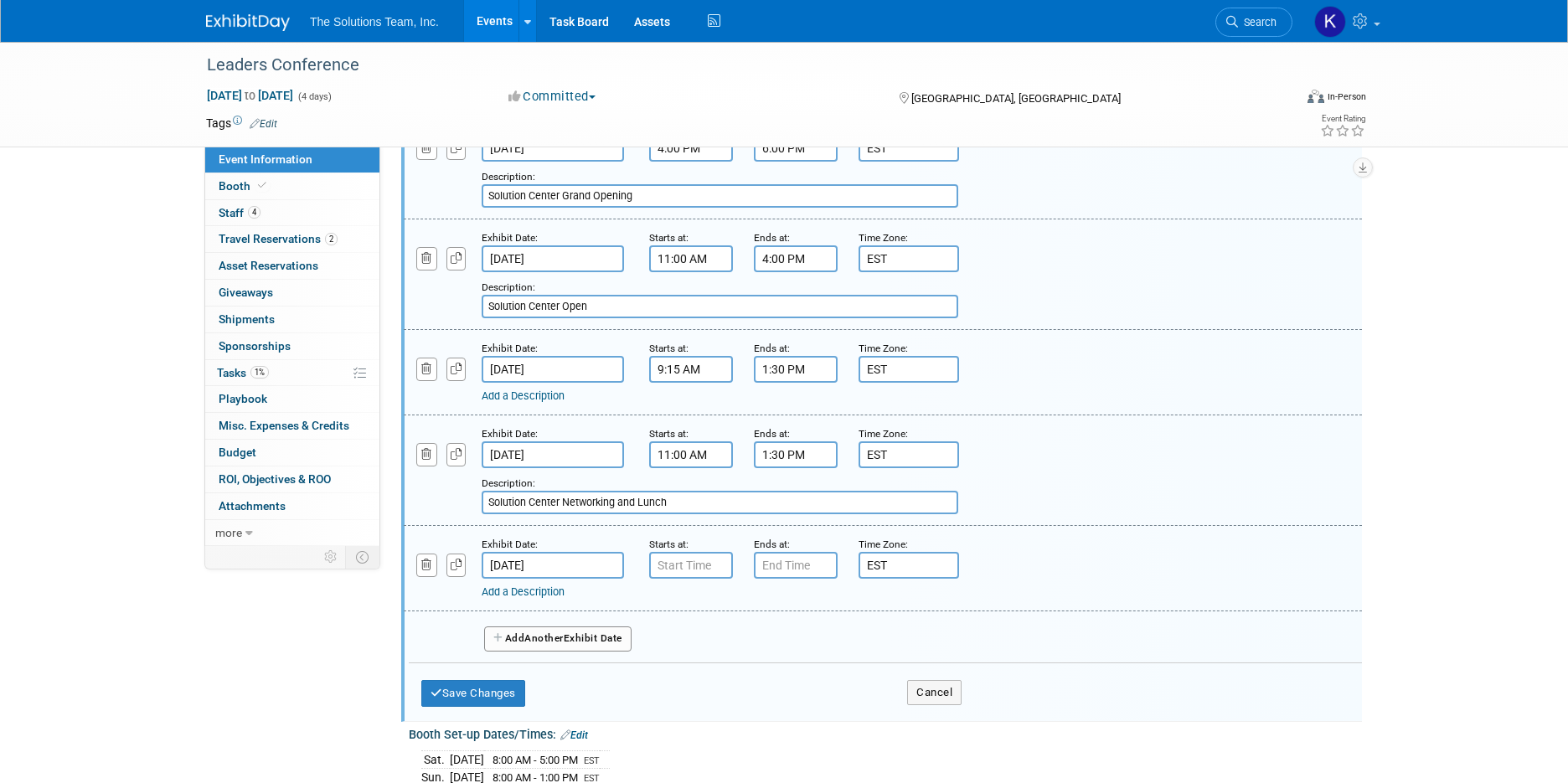
click at [532, 567] on input "[DATE]" at bounding box center [553, 565] width 143 height 27
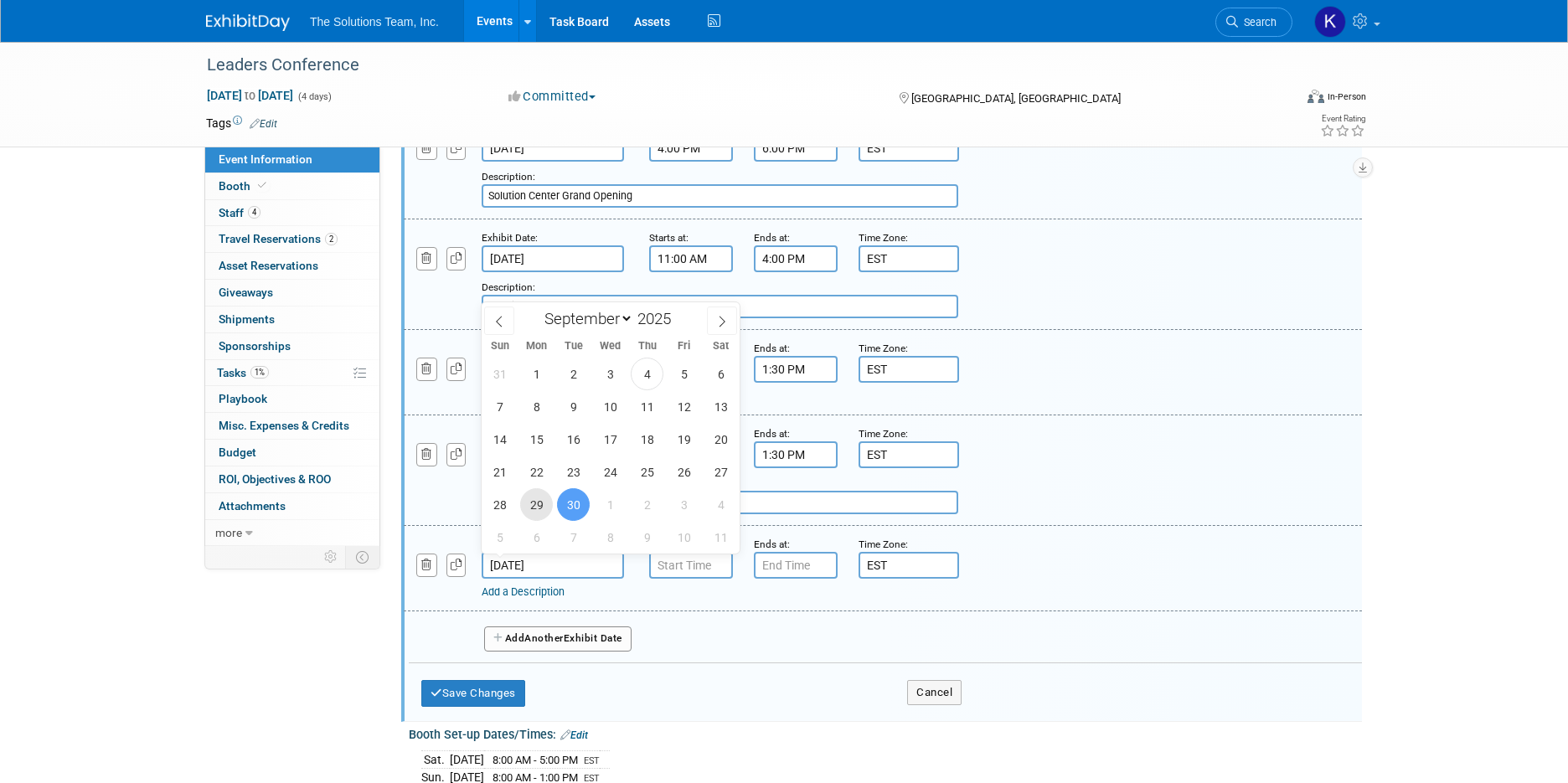
click at [538, 500] on span "29" at bounding box center [536, 504] width 33 height 33
type input "[DATE]"
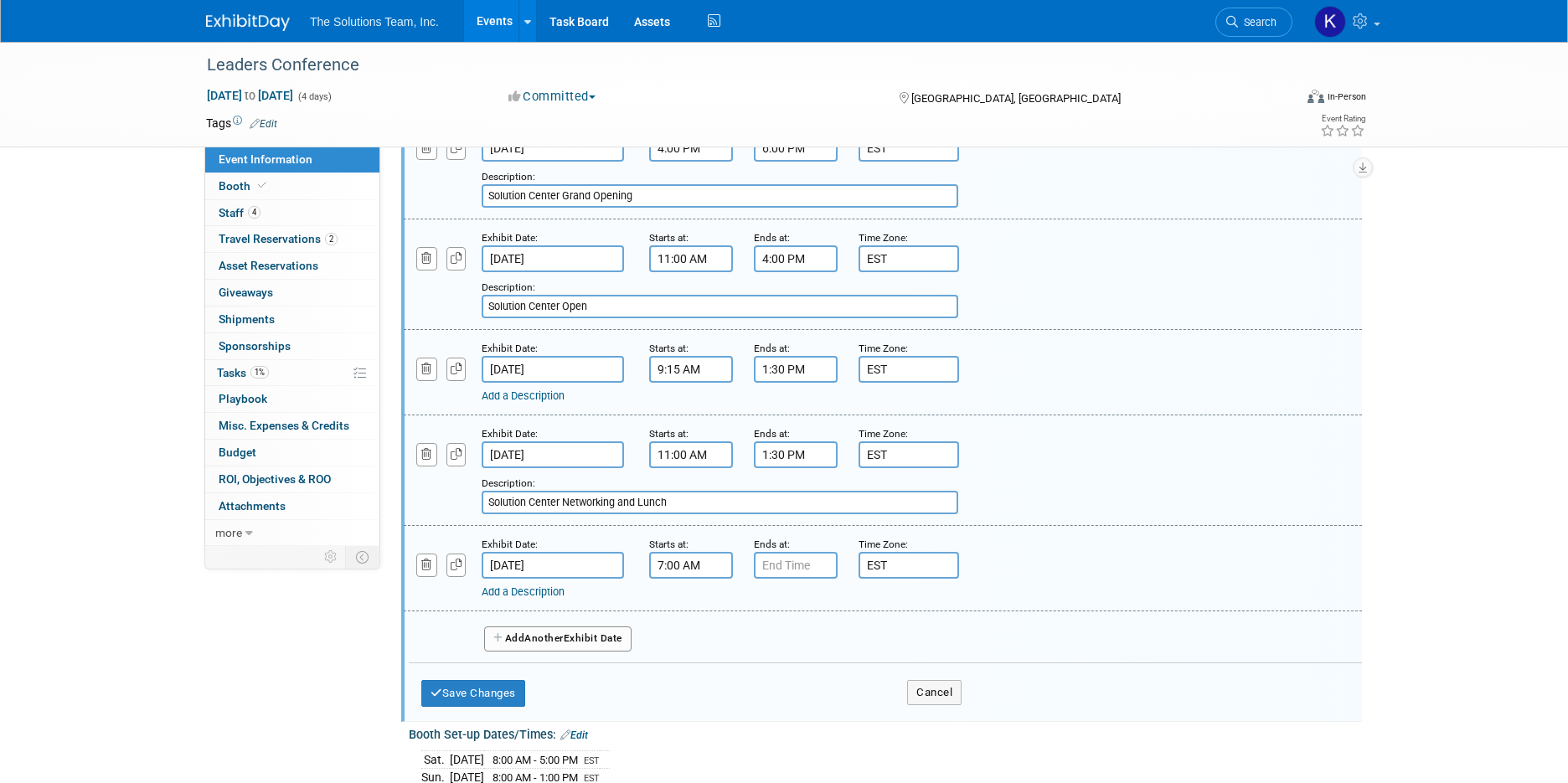
click at [709, 561] on input "7:00 AM" at bounding box center [690, 565] width 84 height 27
click at [688, 670] on span at bounding box center [688, 680] width 29 height 29
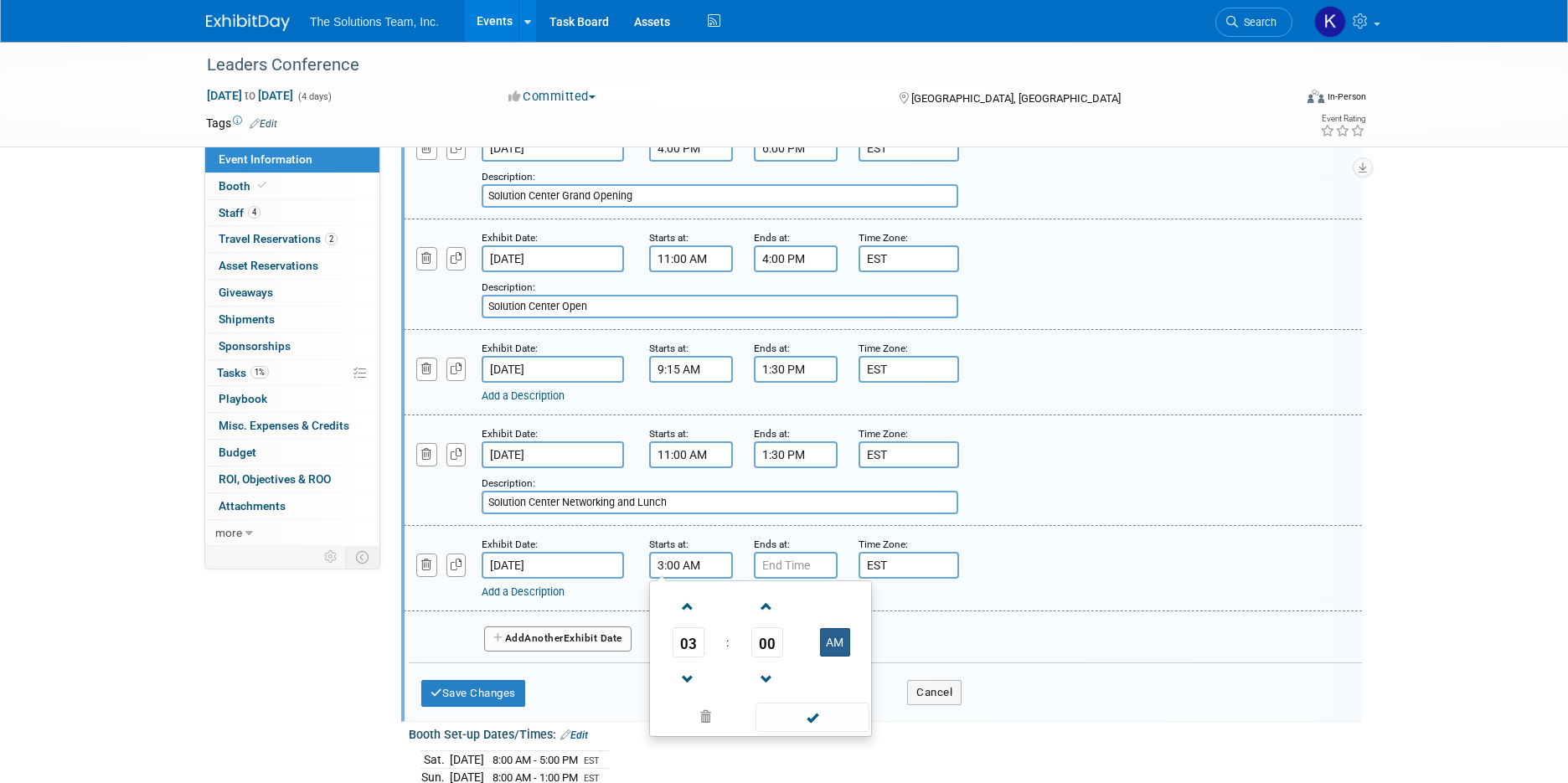
click at [833, 639] on button "AM" at bounding box center [835, 642] width 30 height 29
type input "3:00 PM"
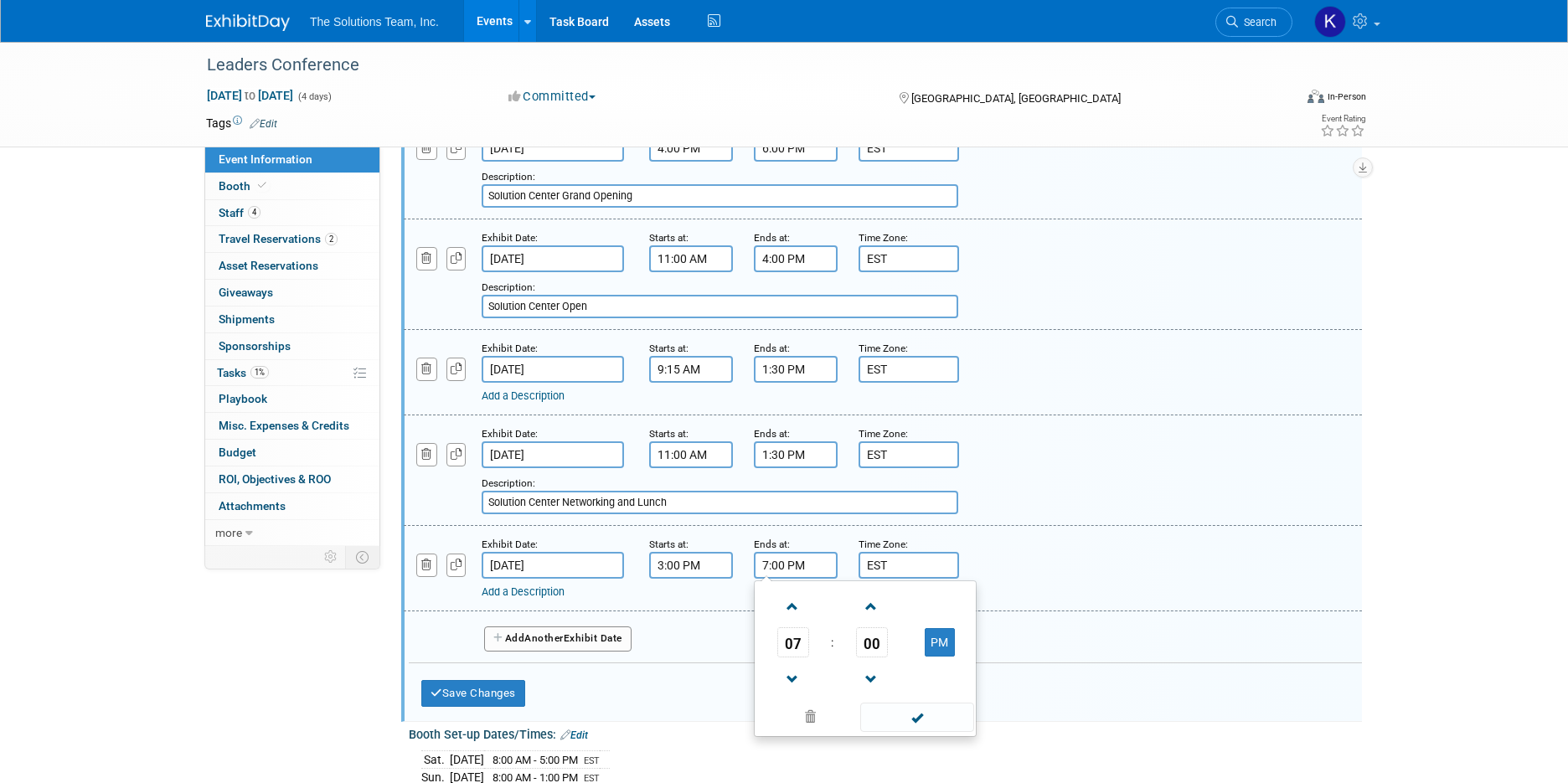
click at [776, 571] on input "7:00 PM" at bounding box center [795, 565] width 84 height 27
click at [796, 602] on span at bounding box center [793, 607] width 29 height 29
click at [797, 664] on link at bounding box center [793, 678] width 32 height 42
click at [797, 671] on span at bounding box center [793, 680] width 29 height 29
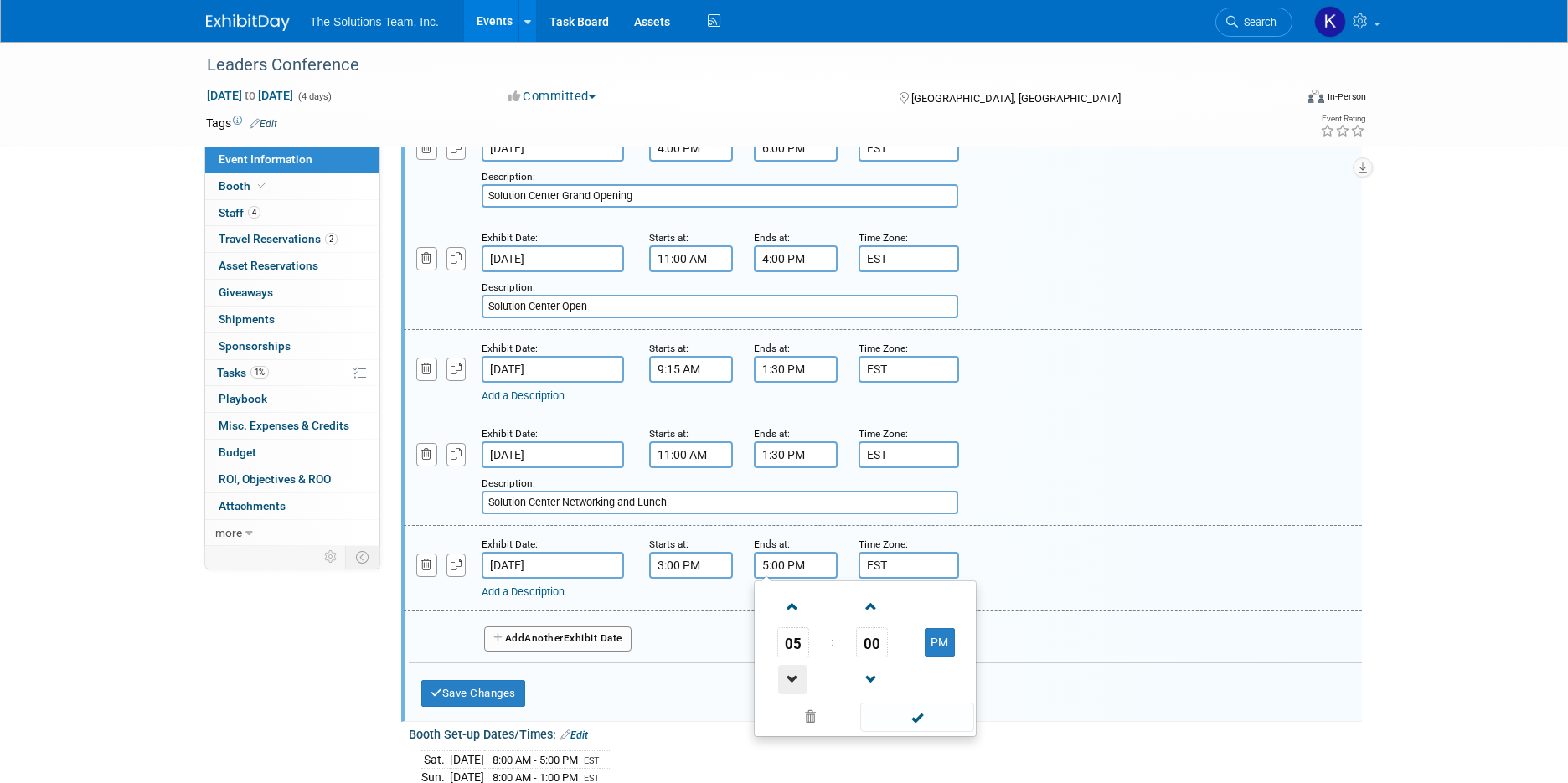
click at [797, 671] on span at bounding box center [793, 680] width 29 height 29
type input "4:00 PM"
click at [929, 714] on span at bounding box center [916, 717] width 113 height 29
click at [521, 600] on div "Add a Description" at bounding box center [840, 592] width 716 height 15
click at [528, 591] on link "Add a Description" at bounding box center [523, 592] width 83 height 13
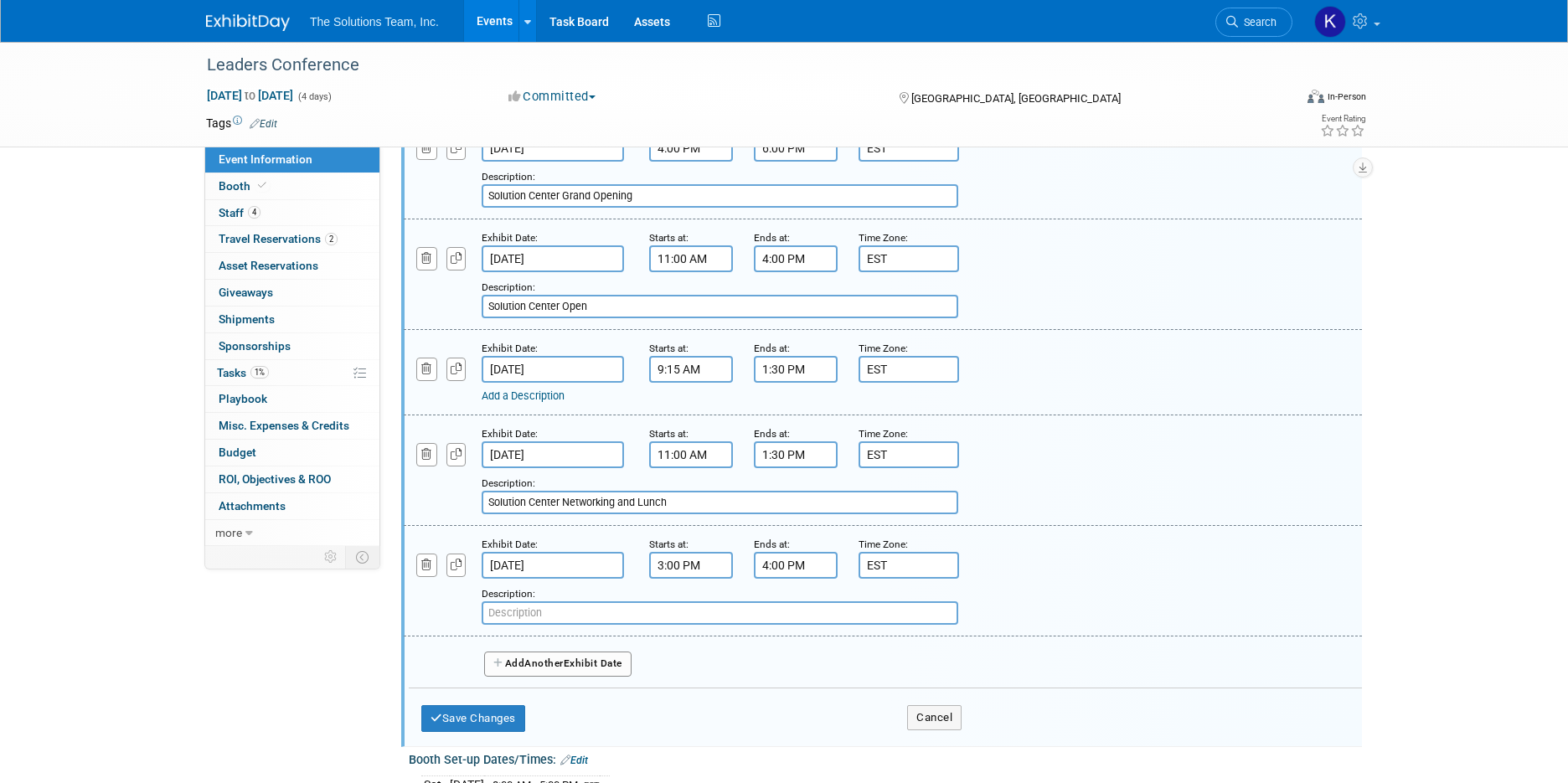
paste input "Solution Center Refreshment Break"
type input "Solution Center Refreshment Break"
click at [512, 717] on button "Save Changes" at bounding box center [473, 718] width 104 height 27
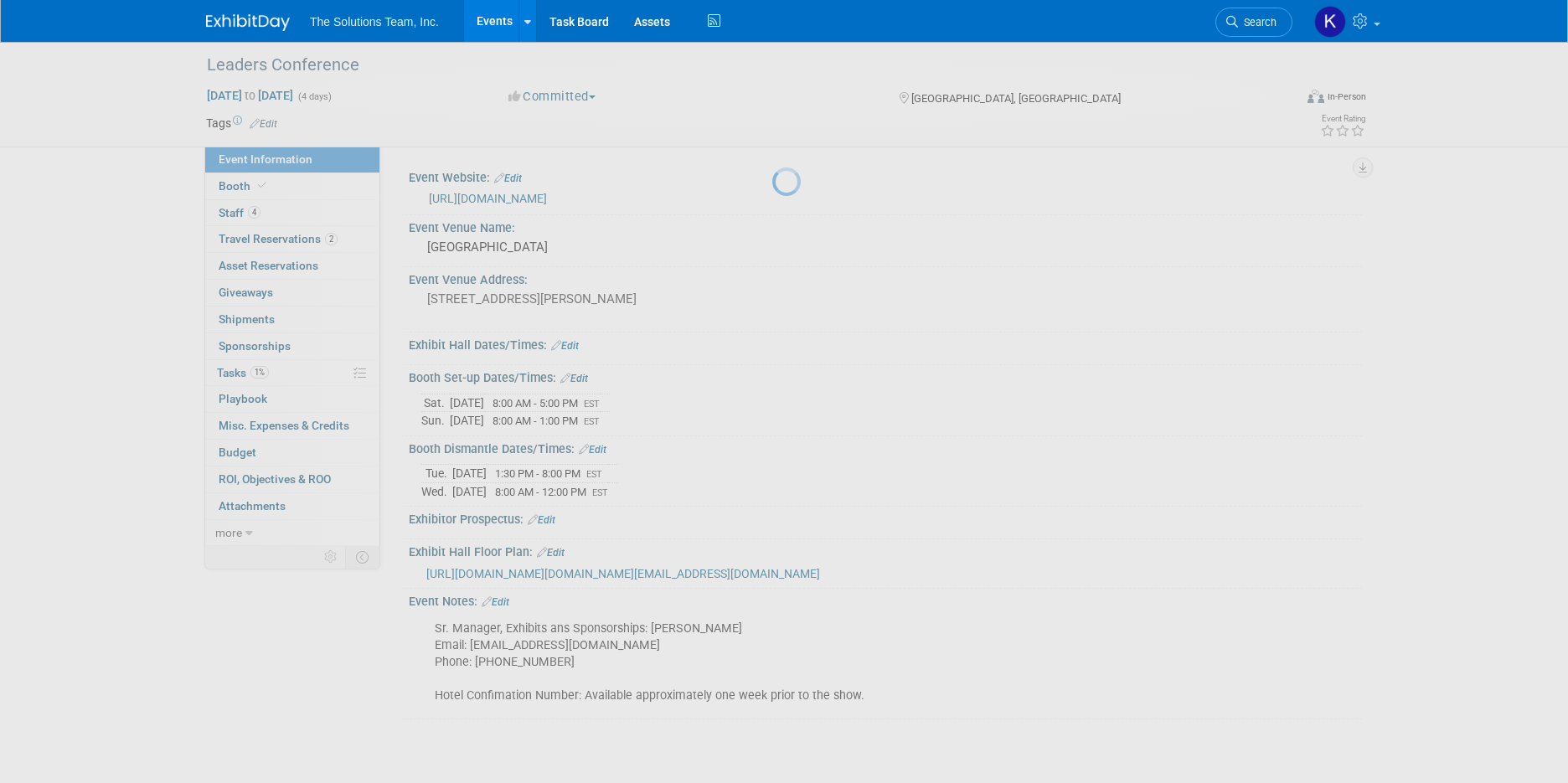
scroll to position [49, 0]
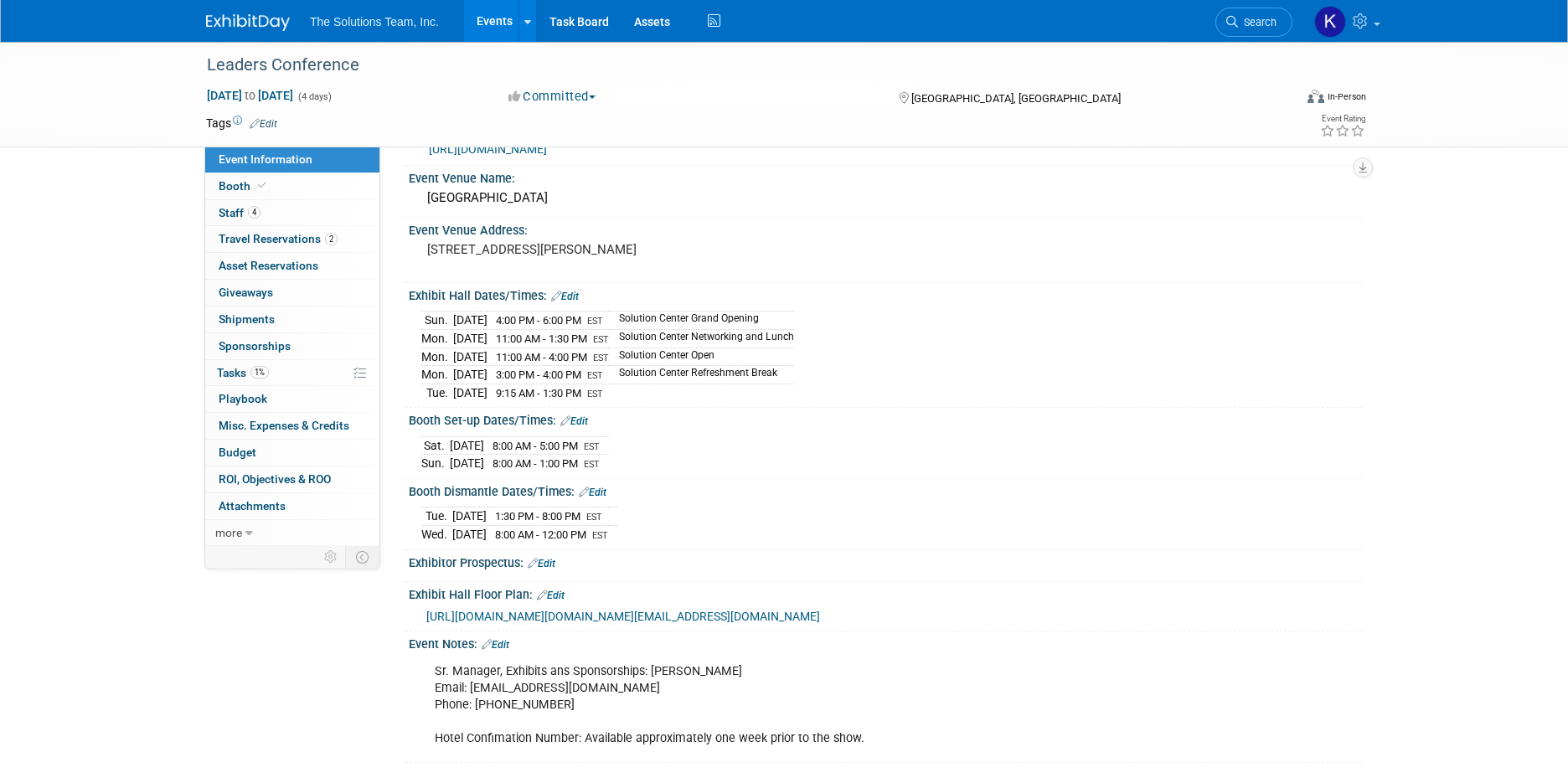
click at [574, 297] on link "Edit" at bounding box center [565, 297] width 28 height 12
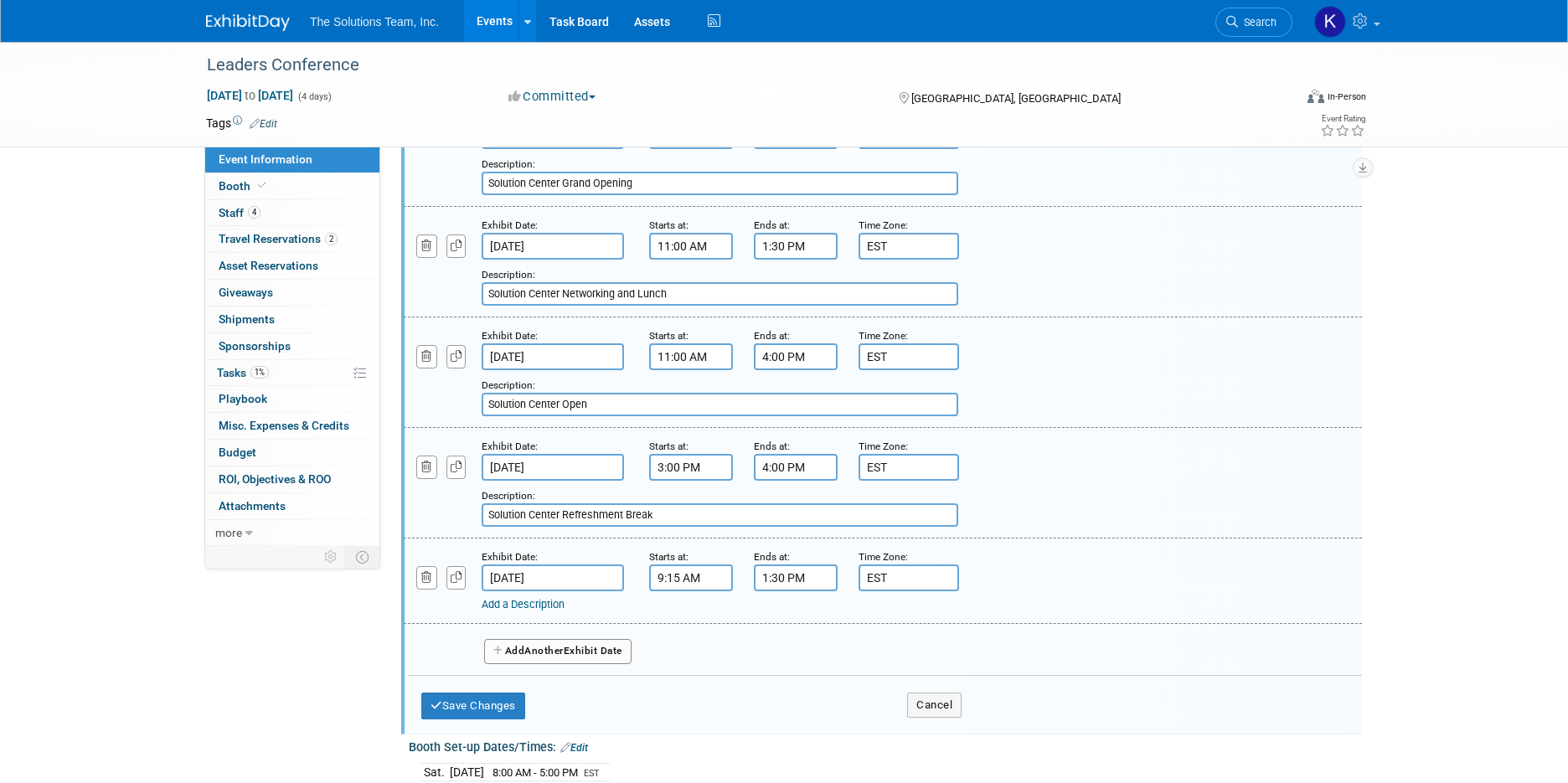
scroll to position [301, 0]
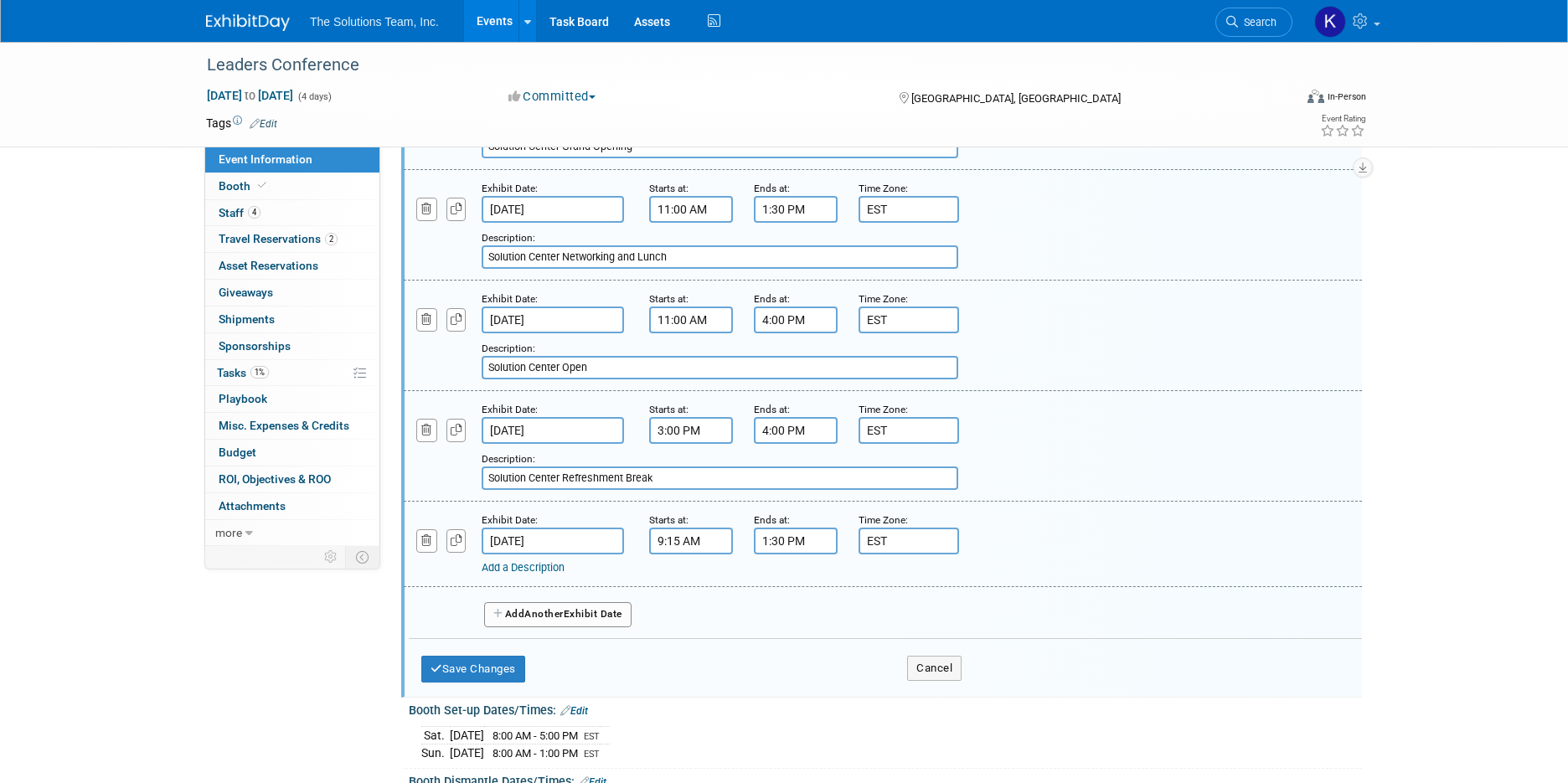
click at [553, 564] on link "Add a Description" at bounding box center [523, 568] width 83 height 13
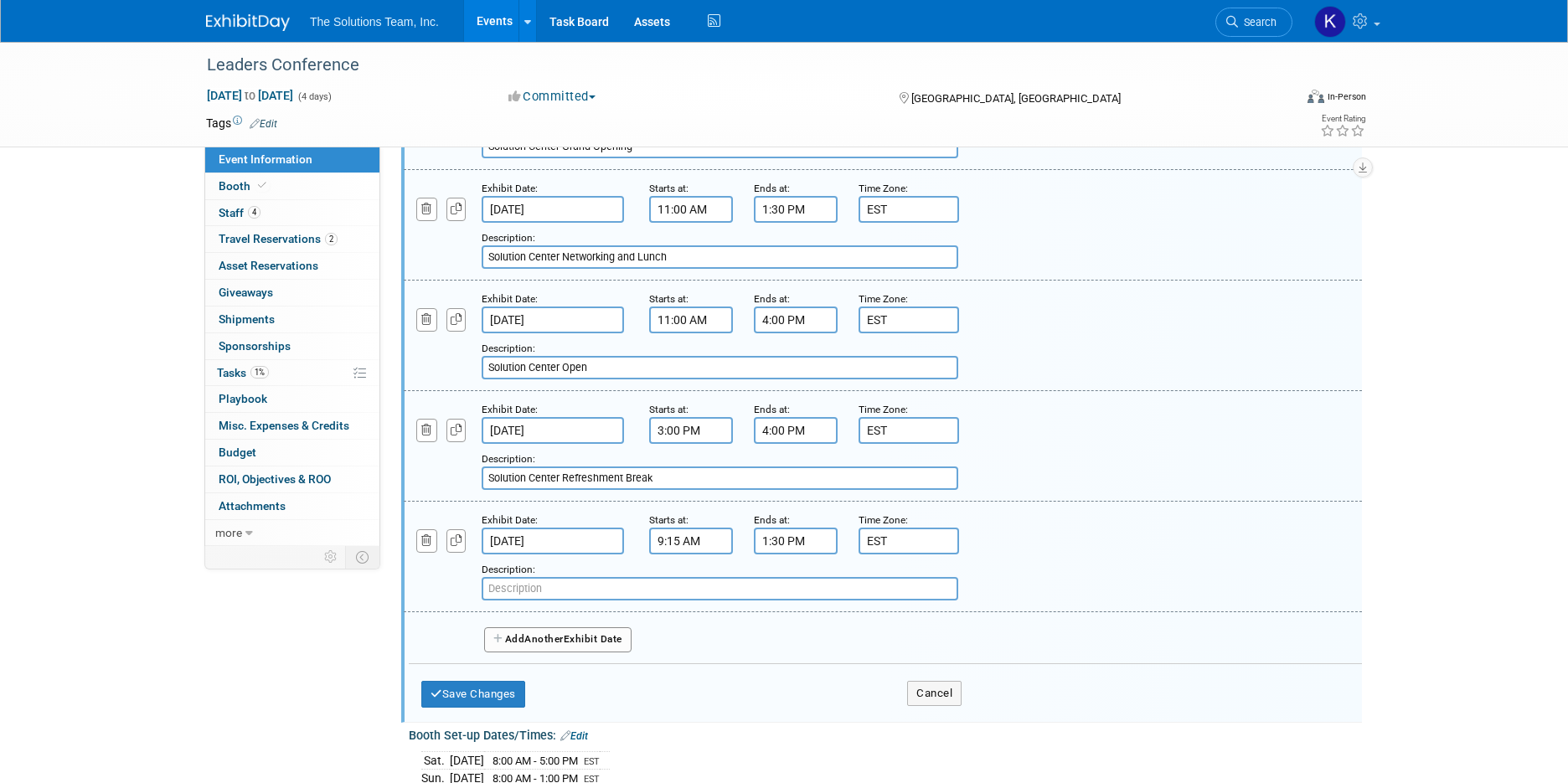
paste input "Solution Center Open"
type input "Solution Center Open"
click at [555, 637] on span "Another" at bounding box center [544, 639] width 40 height 12
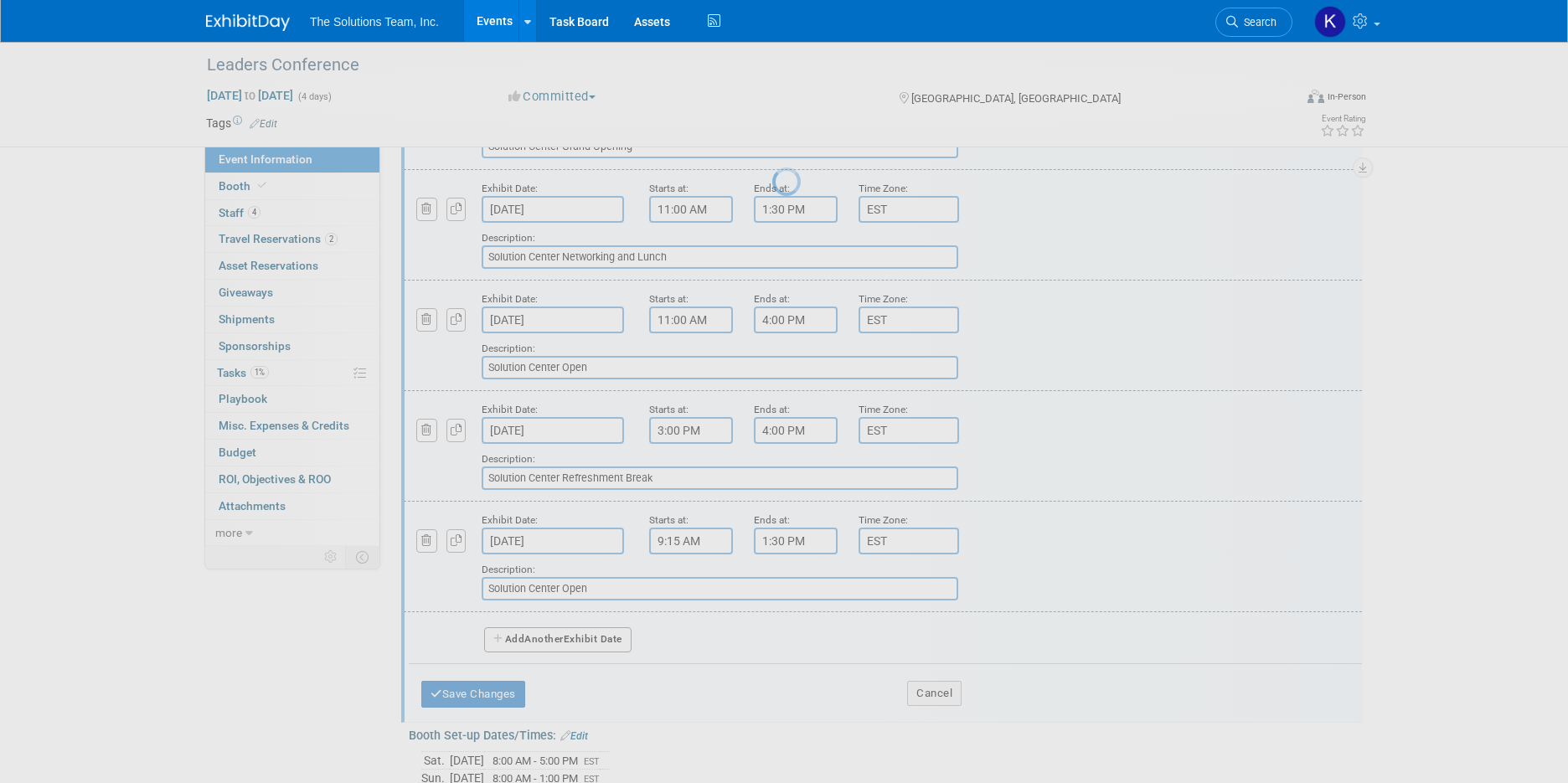
select select "9"
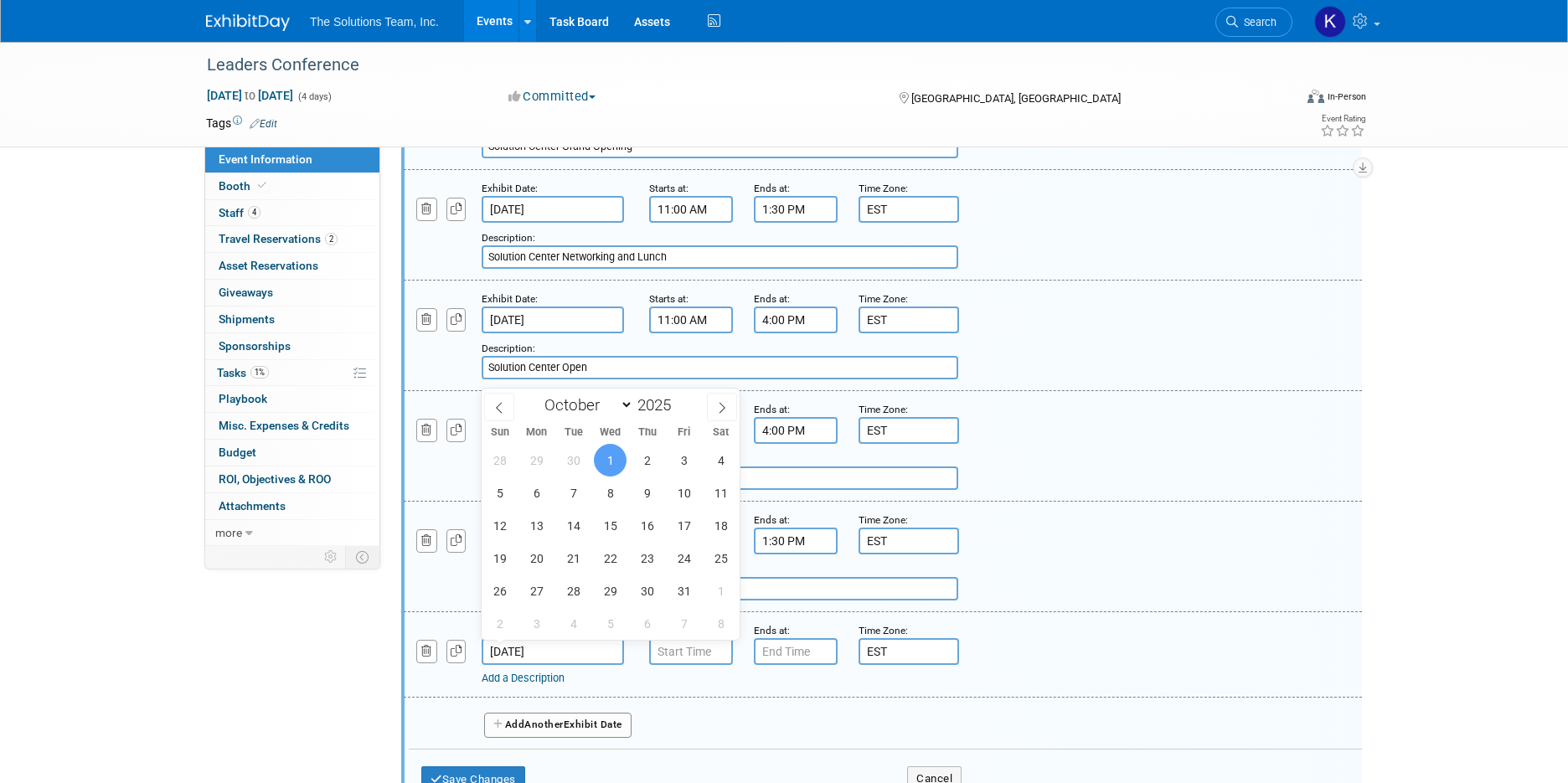
click at [560, 652] on input "[DATE]" at bounding box center [553, 651] width 143 height 27
click at [568, 452] on span "30" at bounding box center [573, 460] width 33 height 33
type input "[DATE]"
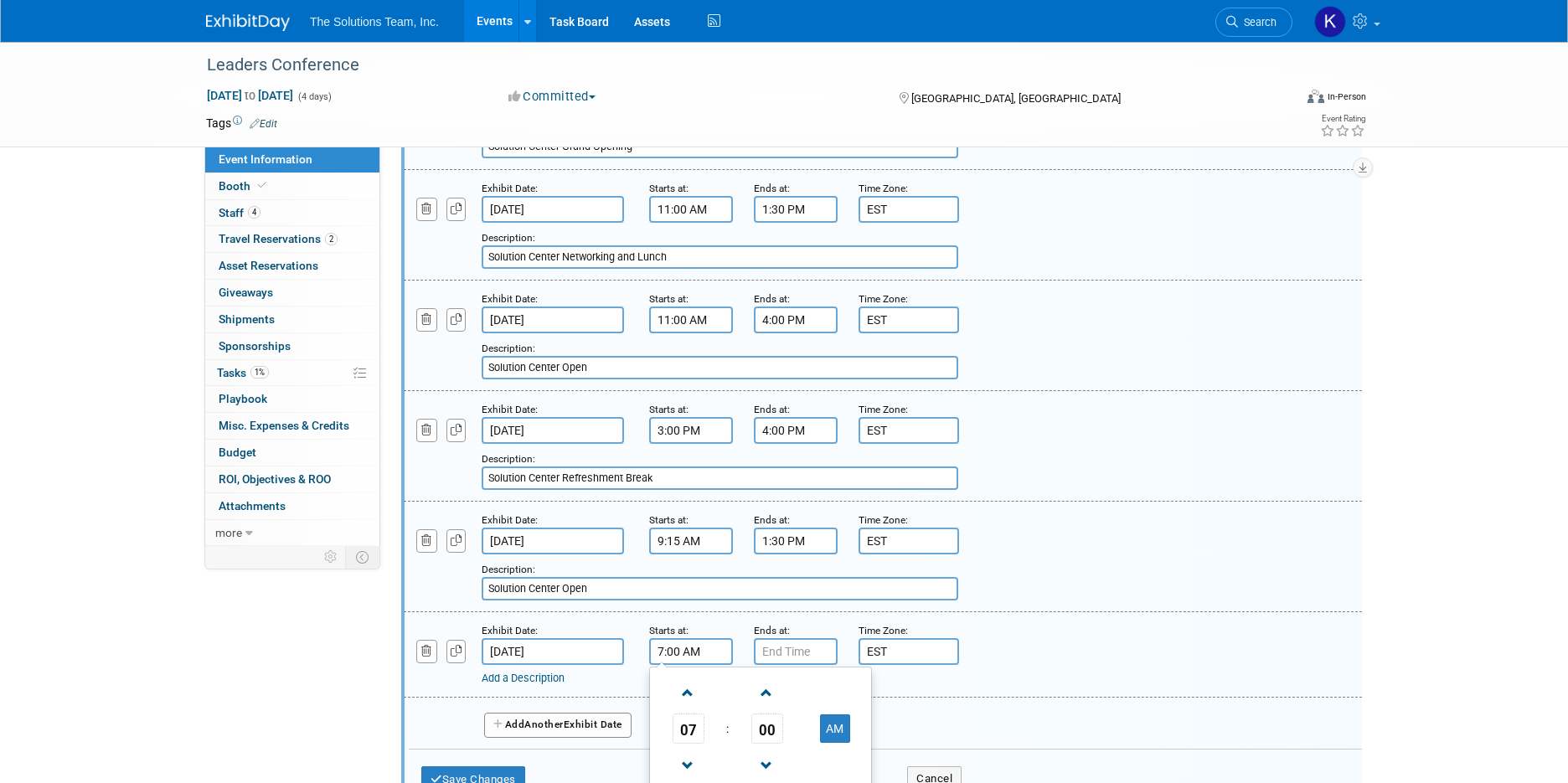
click at [707, 655] on input "7:00 AM" at bounding box center [690, 651] width 84 height 27
click at [692, 696] on span at bounding box center [688, 693] width 29 height 29
click at [767, 697] on span at bounding box center [766, 693] width 29 height 29
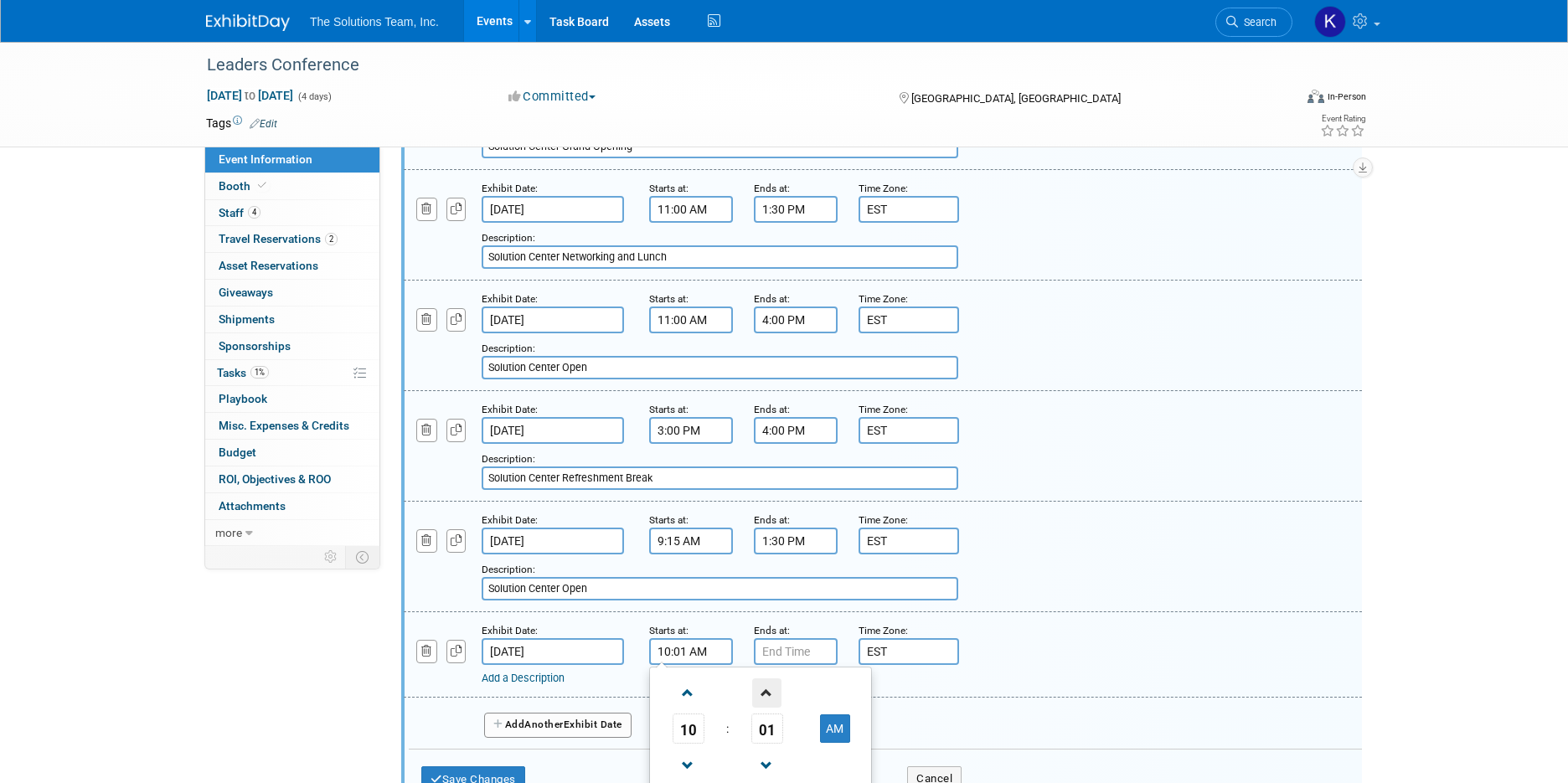
click at [767, 697] on span at bounding box center [766, 693] width 29 height 29
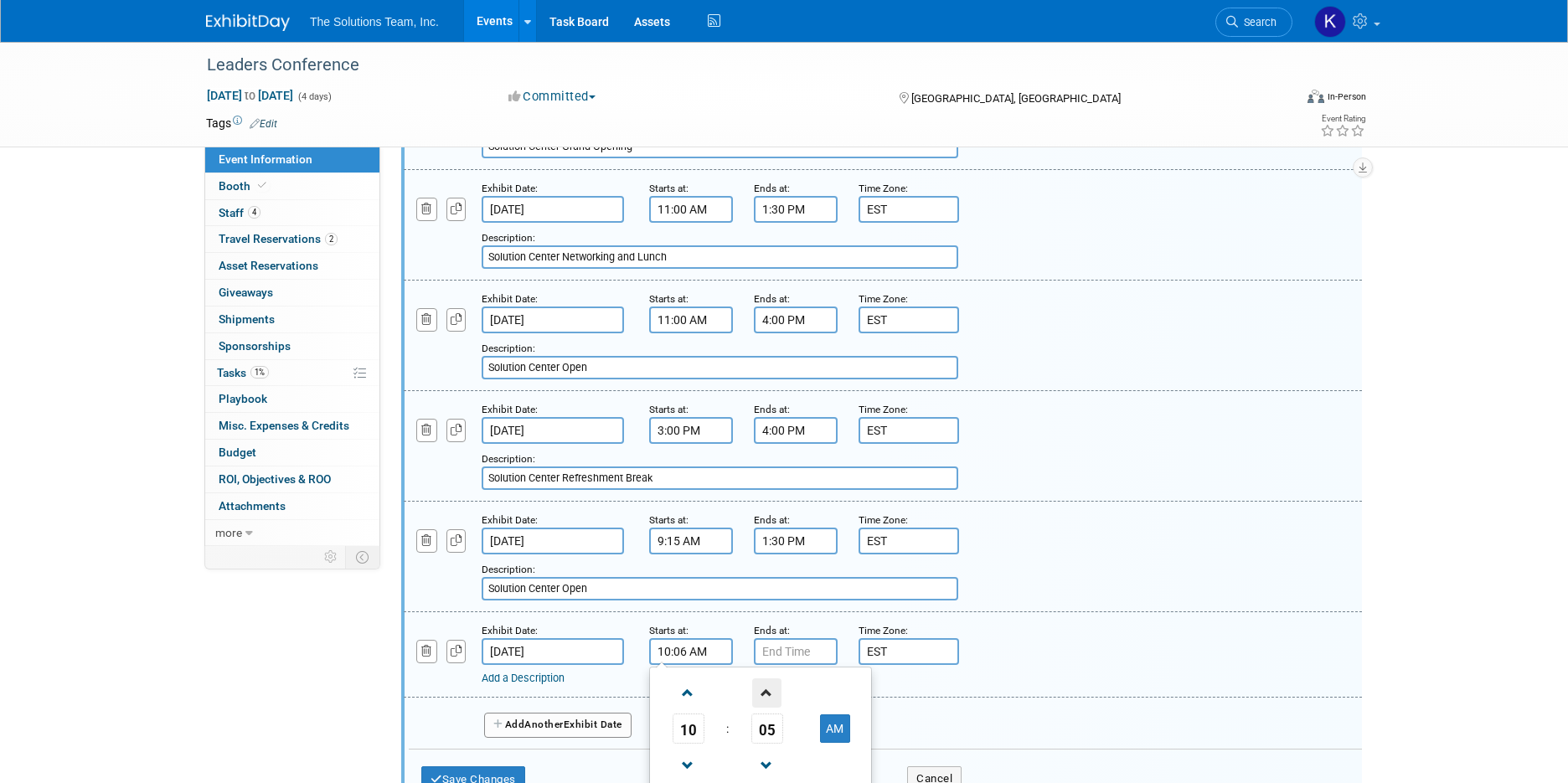
click at [767, 697] on span at bounding box center [766, 693] width 29 height 29
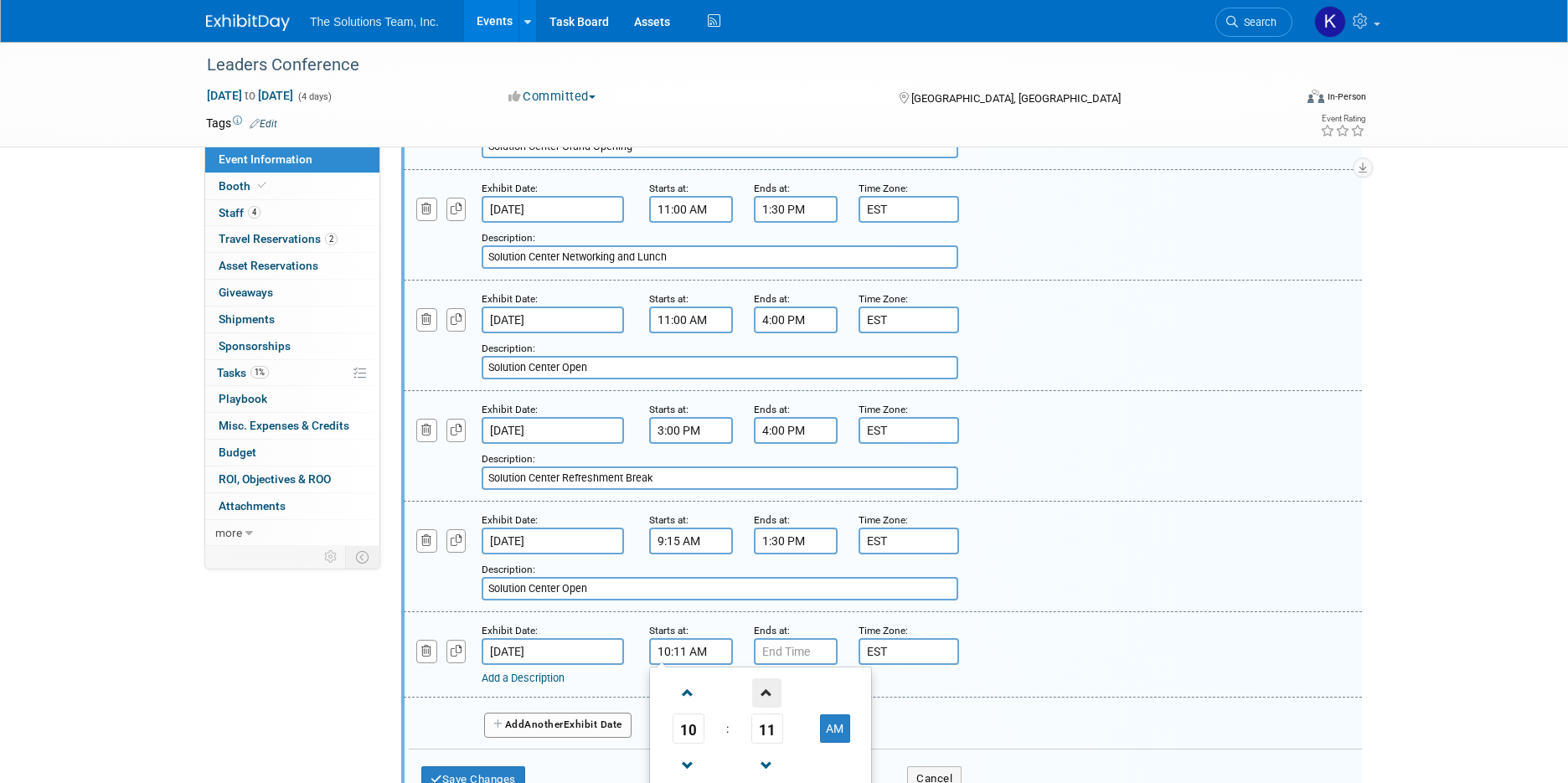
click at [767, 697] on span at bounding box center [766, 693] width 29 height 29
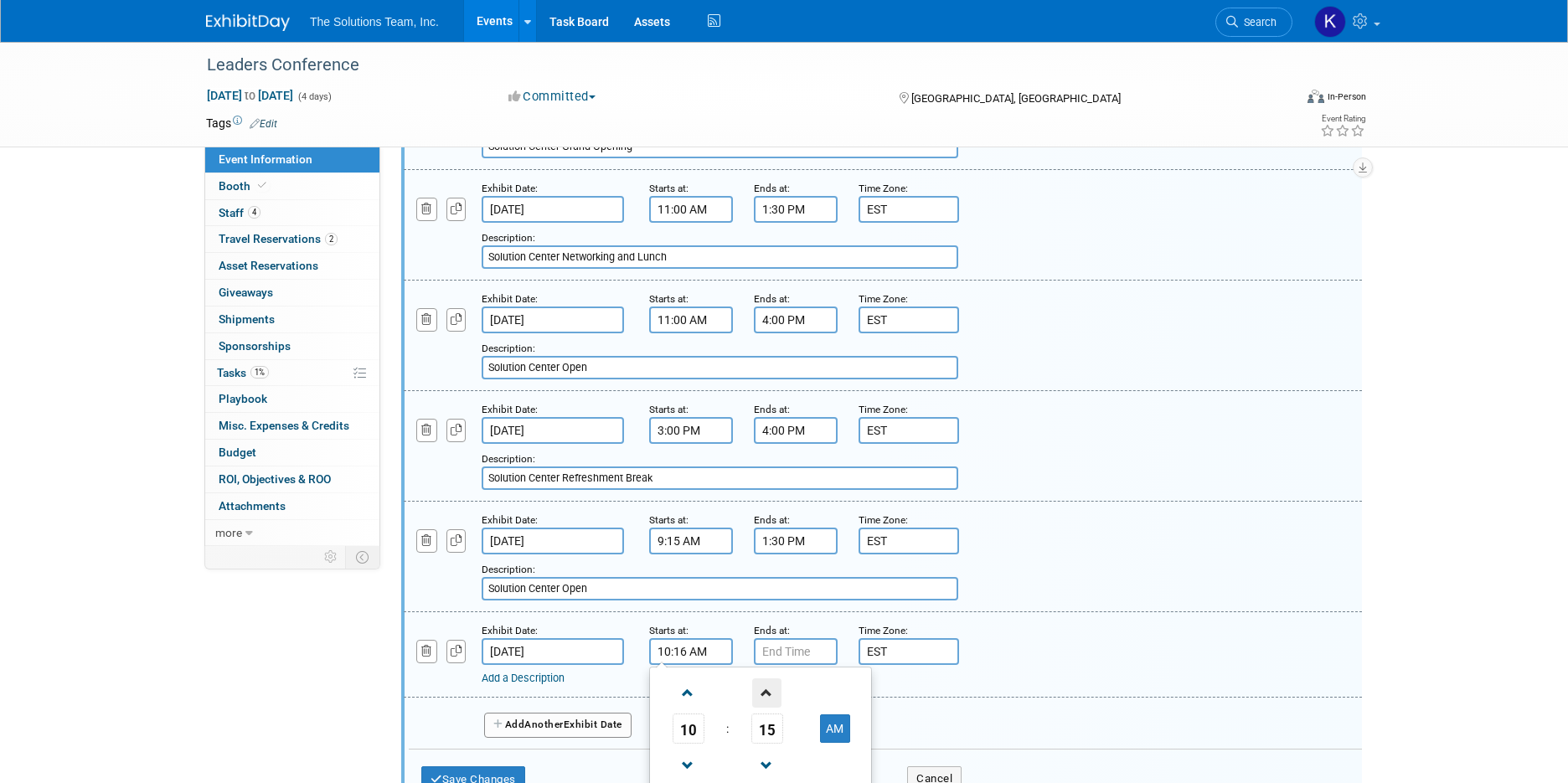
click at [767, 697] on span at bounding box center [766, 693] width 29 height 29
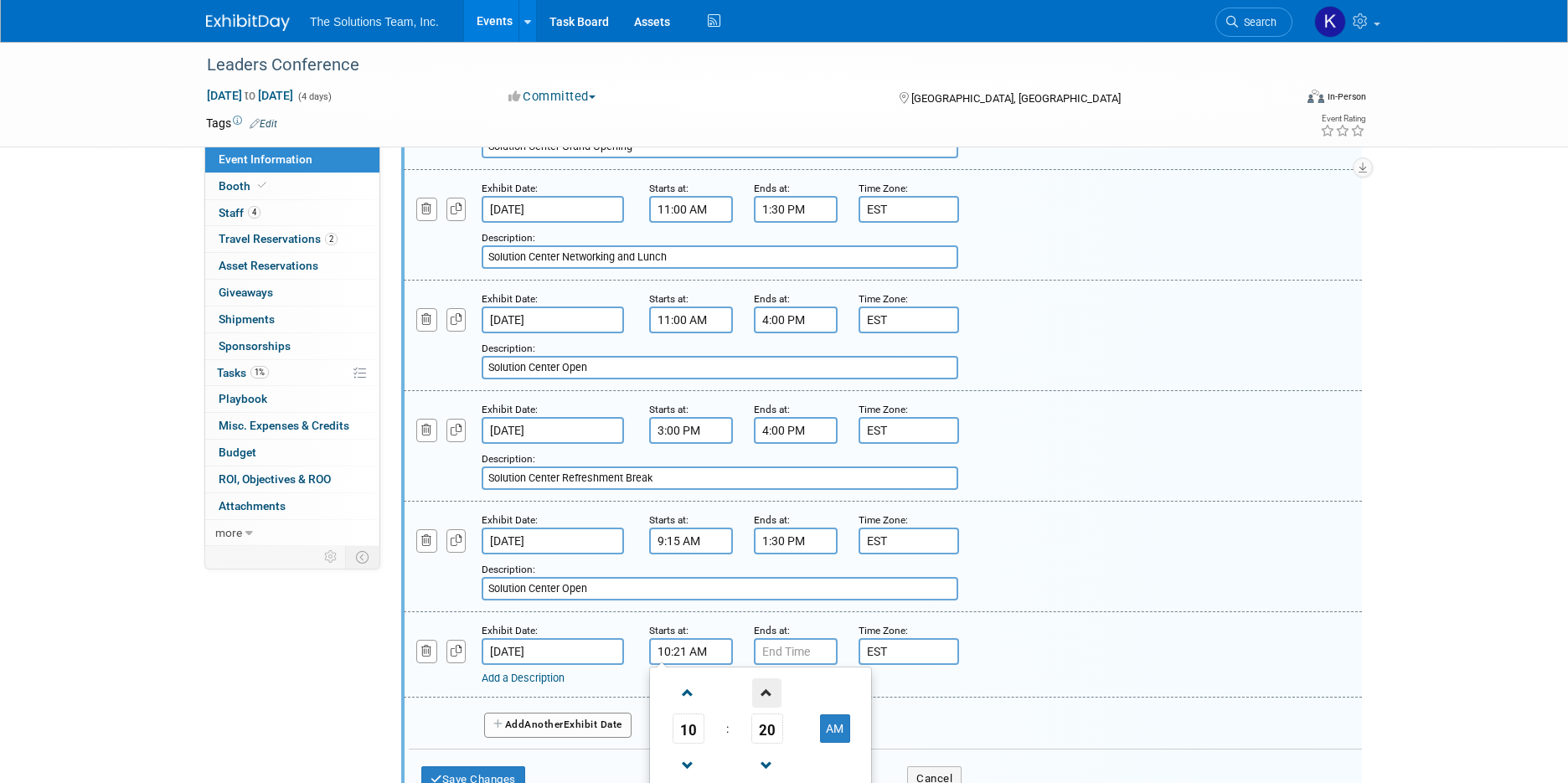
click at [767, 697] on span at bounding box center [766, 693] width 29 height 29
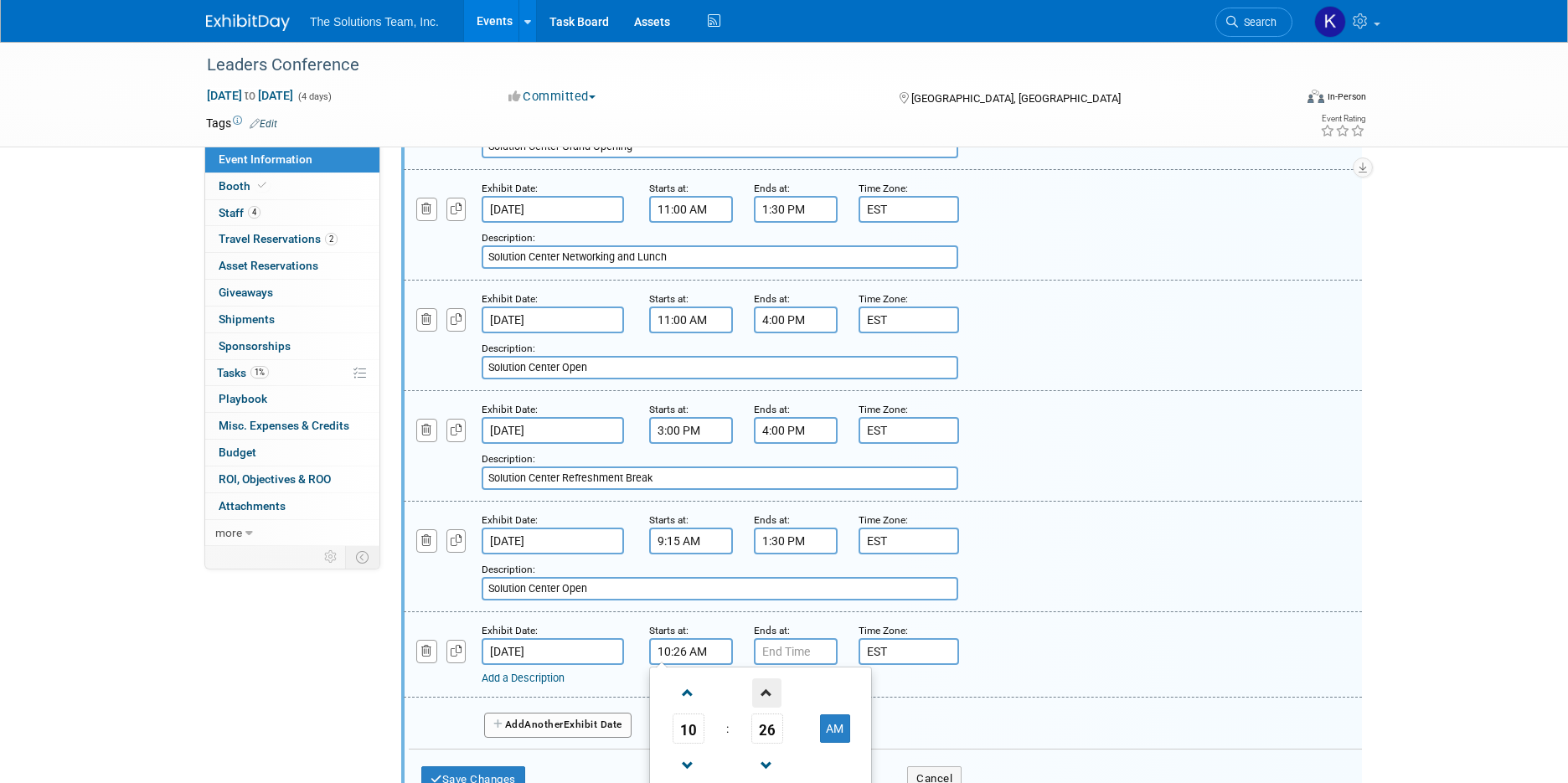
click at [767, 697] on span at bounding box center [766, 693] width 29 height 29
type input "10:30 AM"
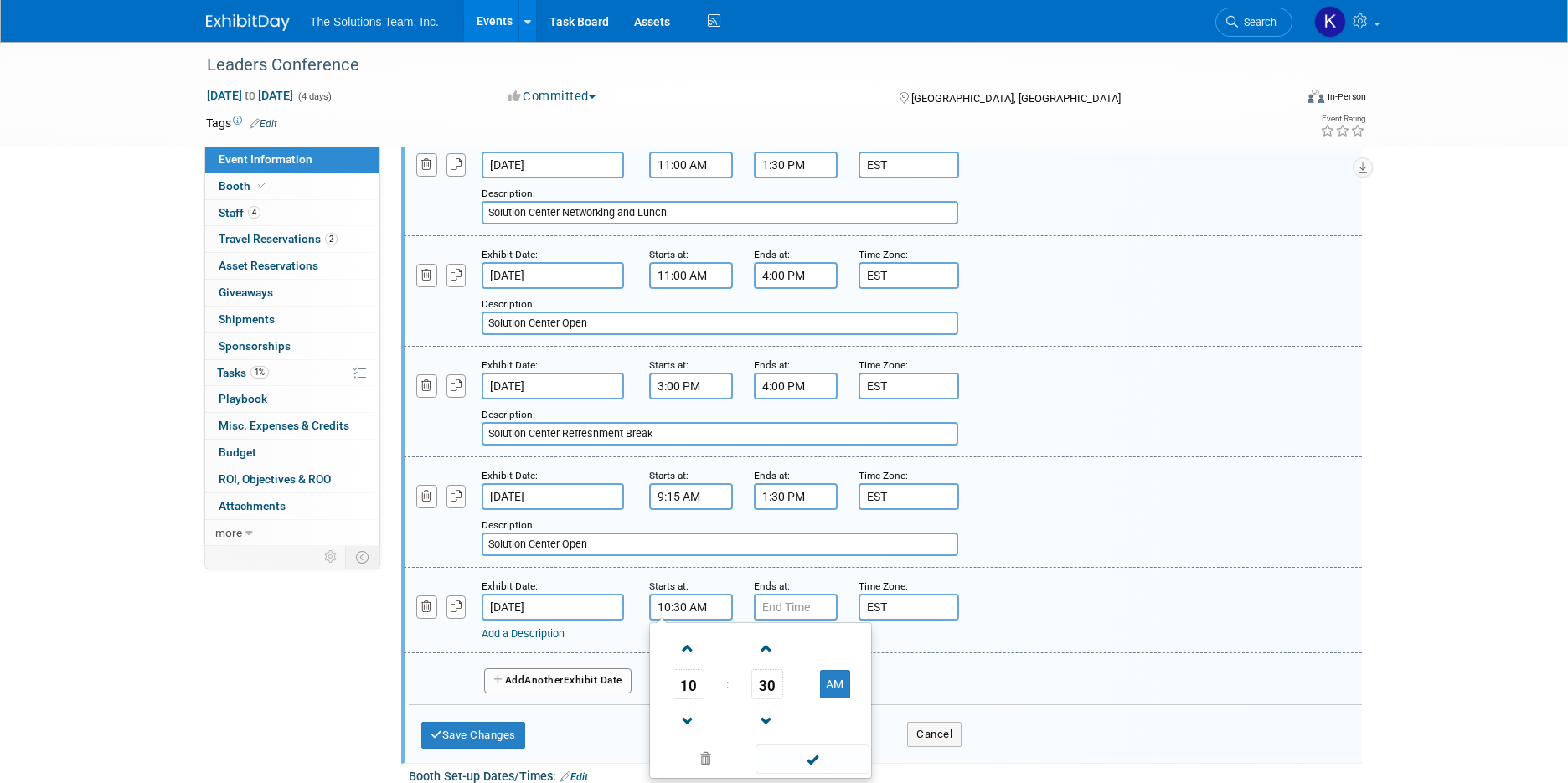
scroll to position [384, 0]
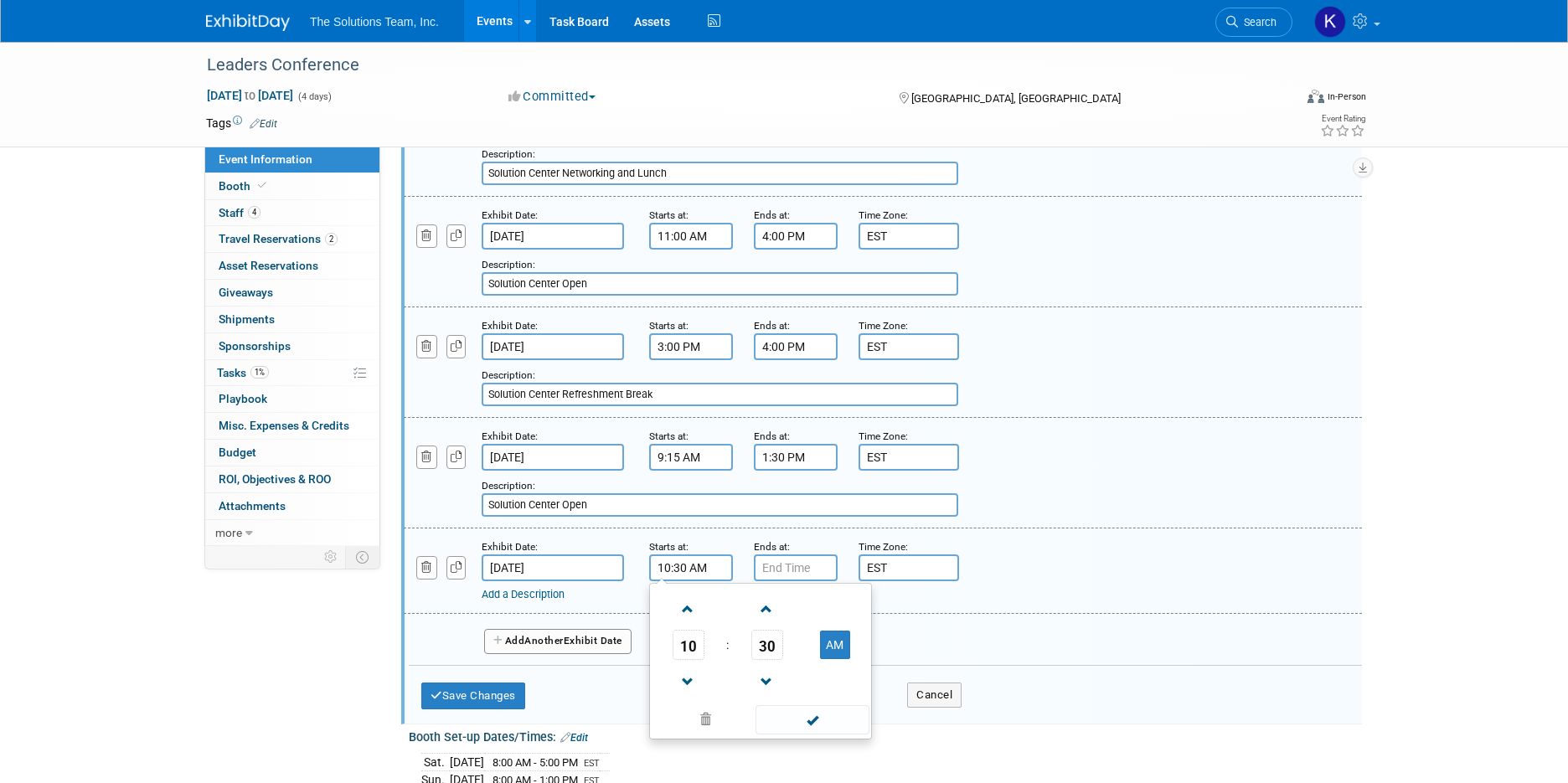
drag, startPoint x: 794, startPoint y: 723, endPoint x: 792, endPoint y: 705, distance: 18.1
click at [794, 723] on span at bounding box center [811, 720] width 113 height 29
click at [810, 555] on input "7:00 PM" at bounding box center [795, 568] width 84 height 27
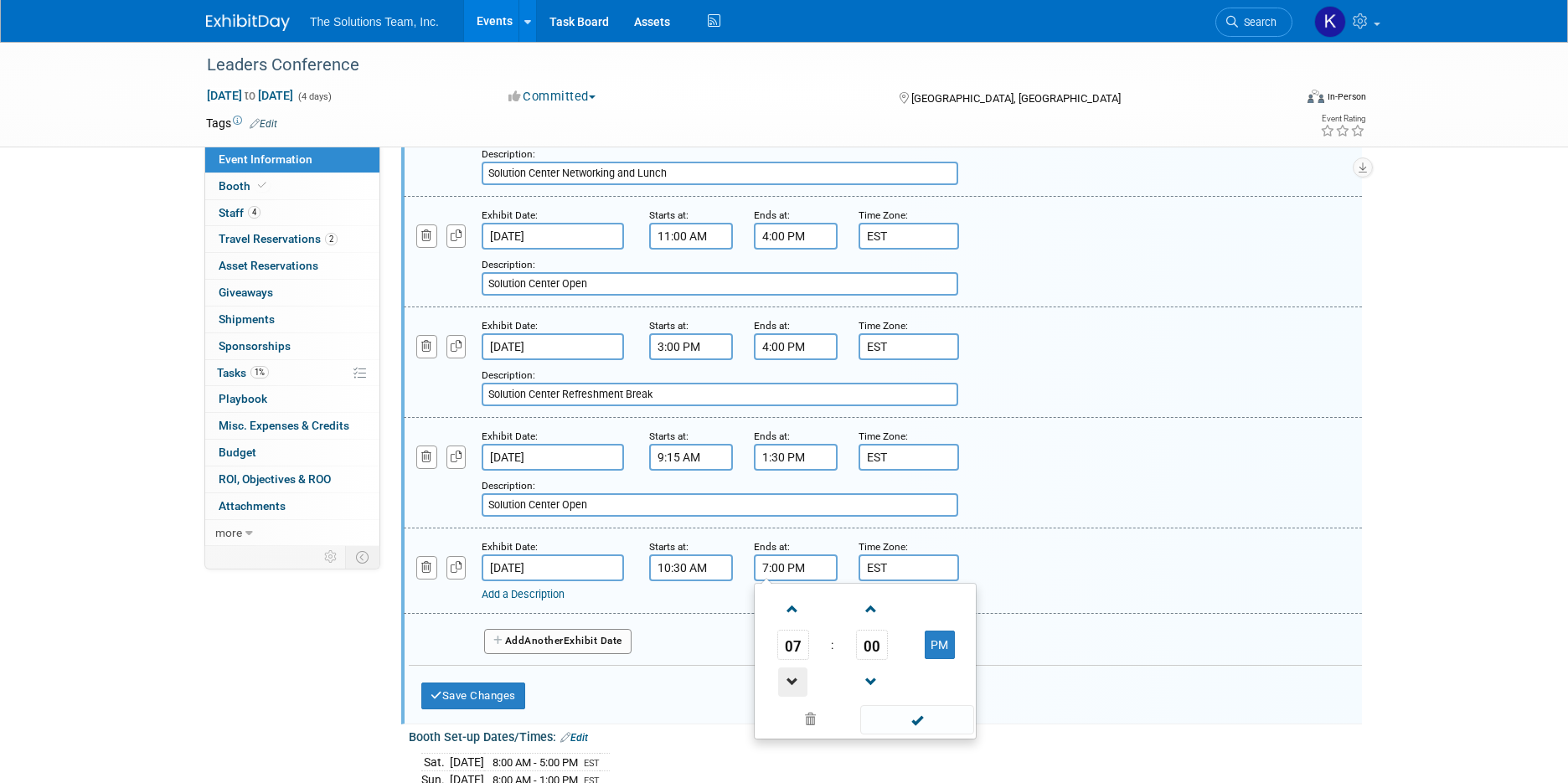
click at [804, 684] on span at bounding box center [793, 683] width 29 height 29
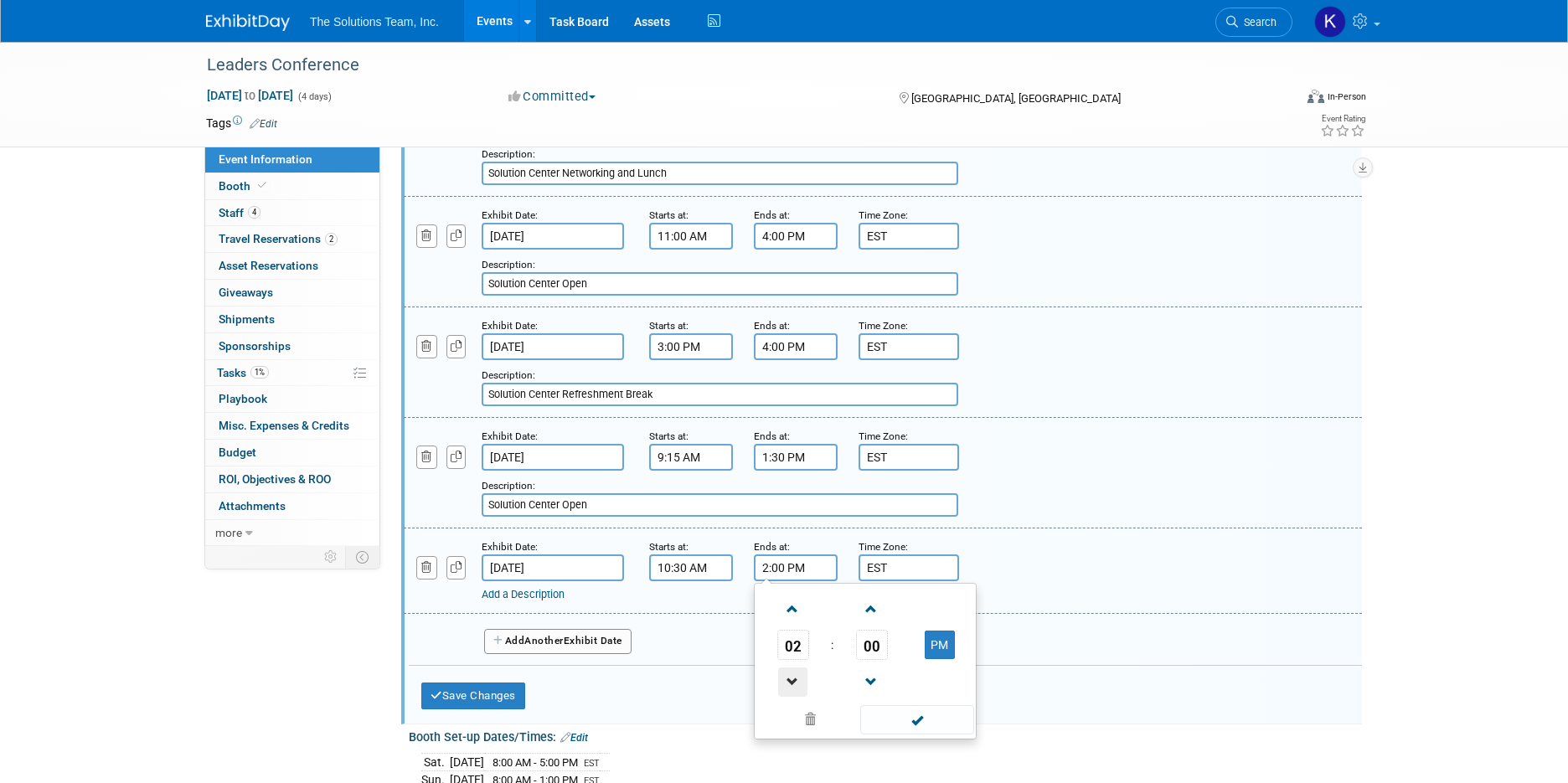
click at [804, 684] on span at bounding box center [793, 683] width 29 height 29
click at [884, 616] on span at bounding box center [872, 609] width 29 height 29
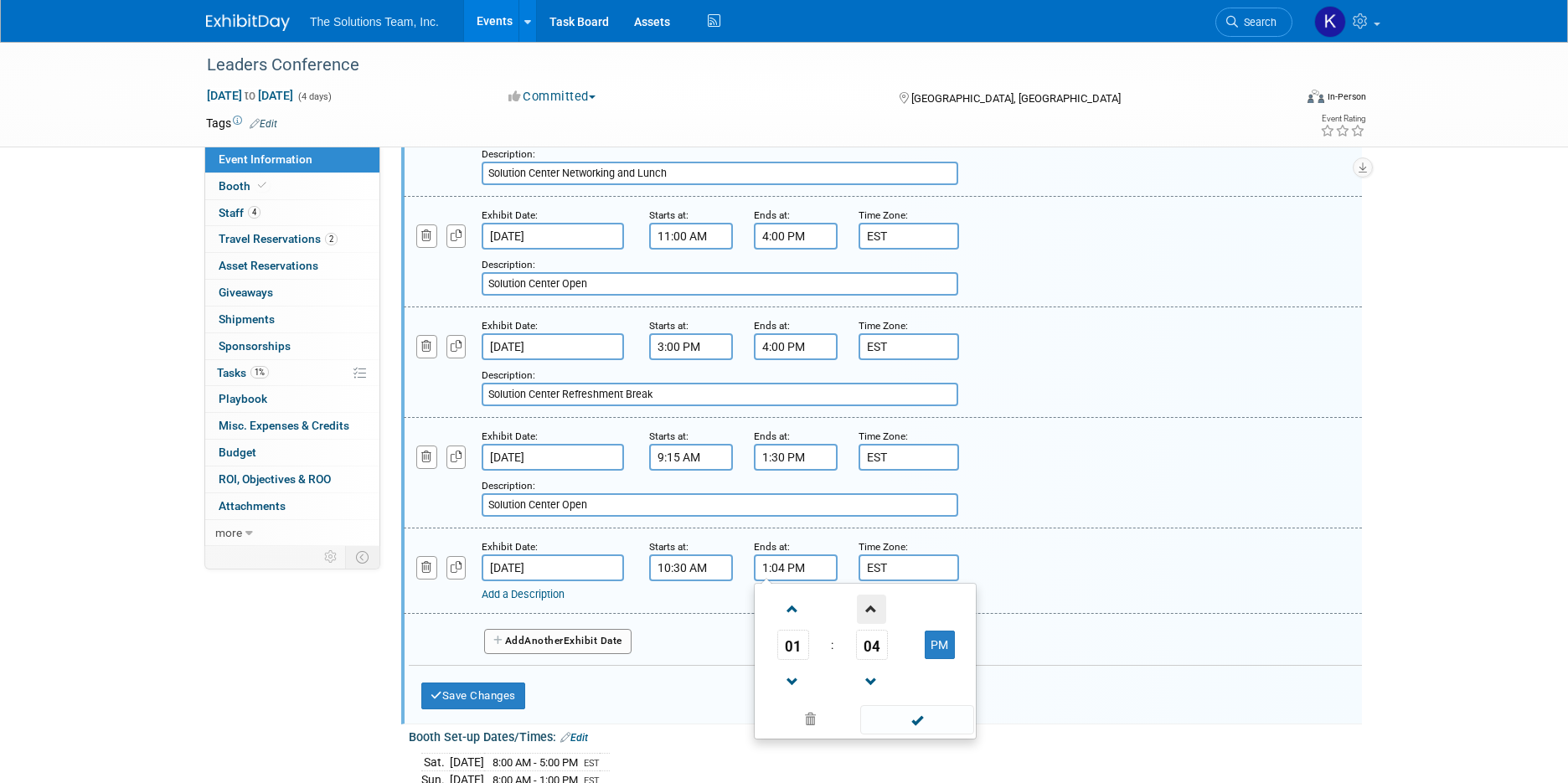
click at [884, 616] on span at bounding box center [872, 609] width 29 height 29
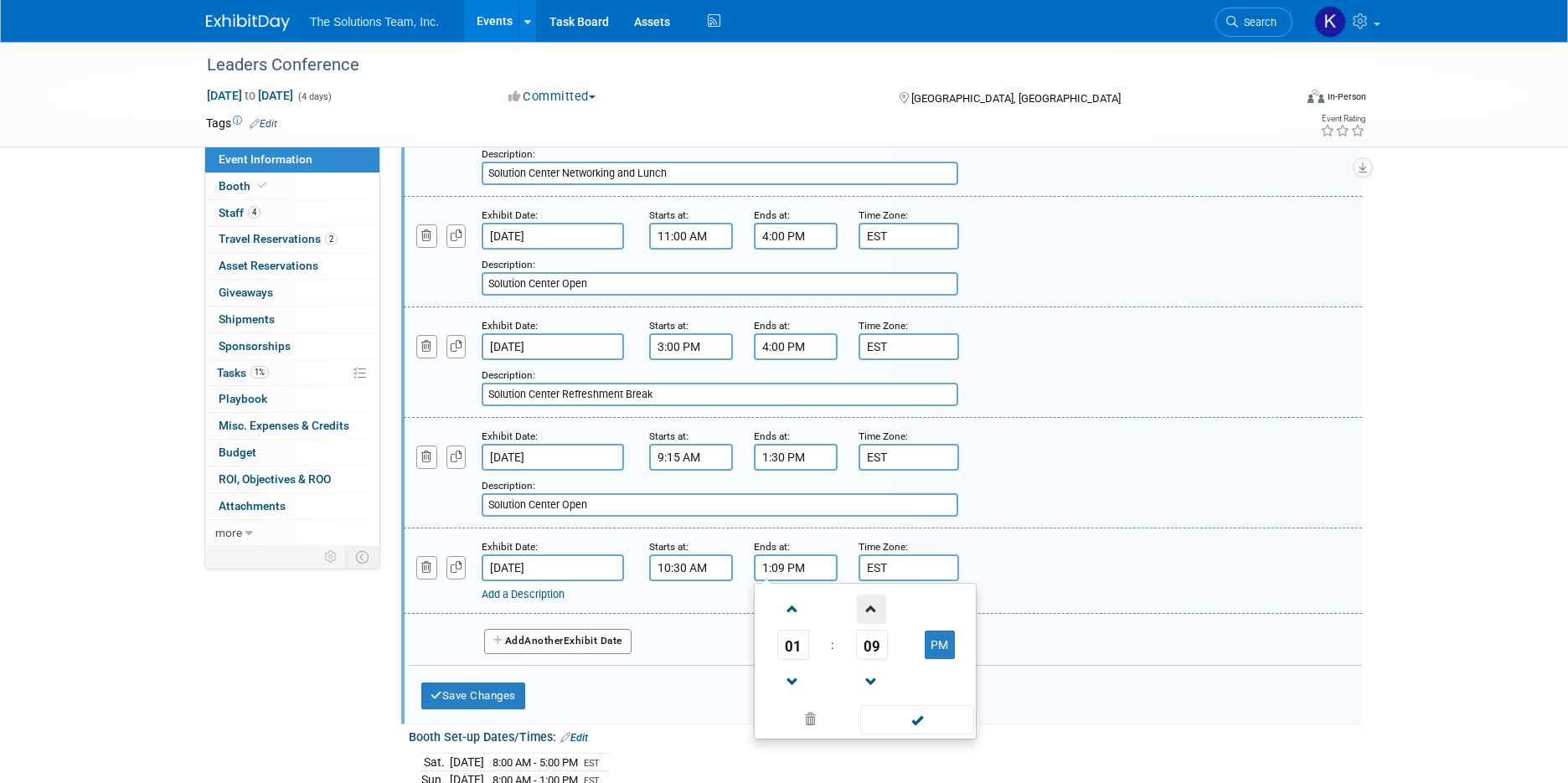
click at [884, 616] on span at bounding box center [872, 609] width 29 height 29
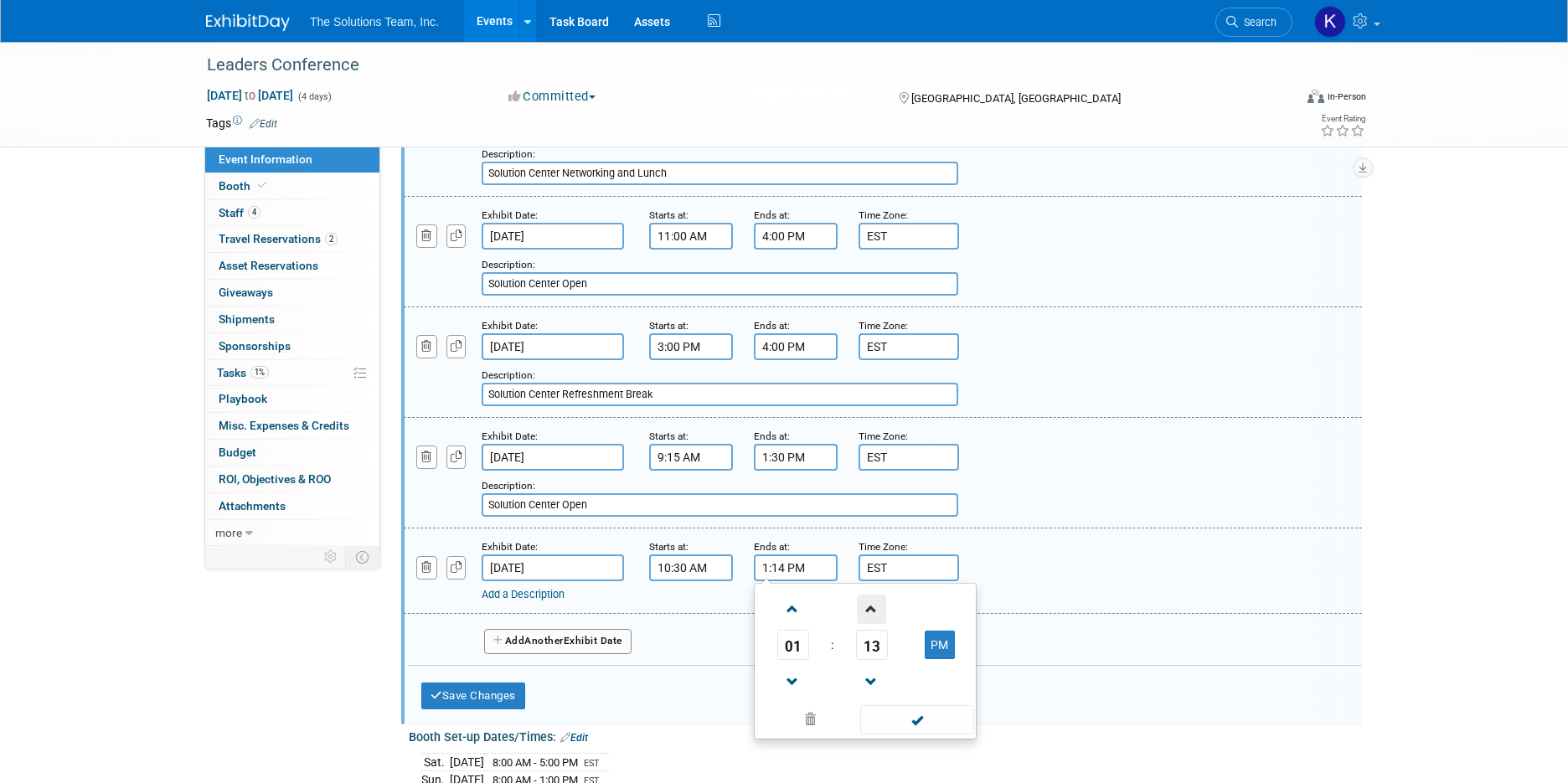
click at [884, 616] on span at bounding box center [872, 609] width 29 height 29
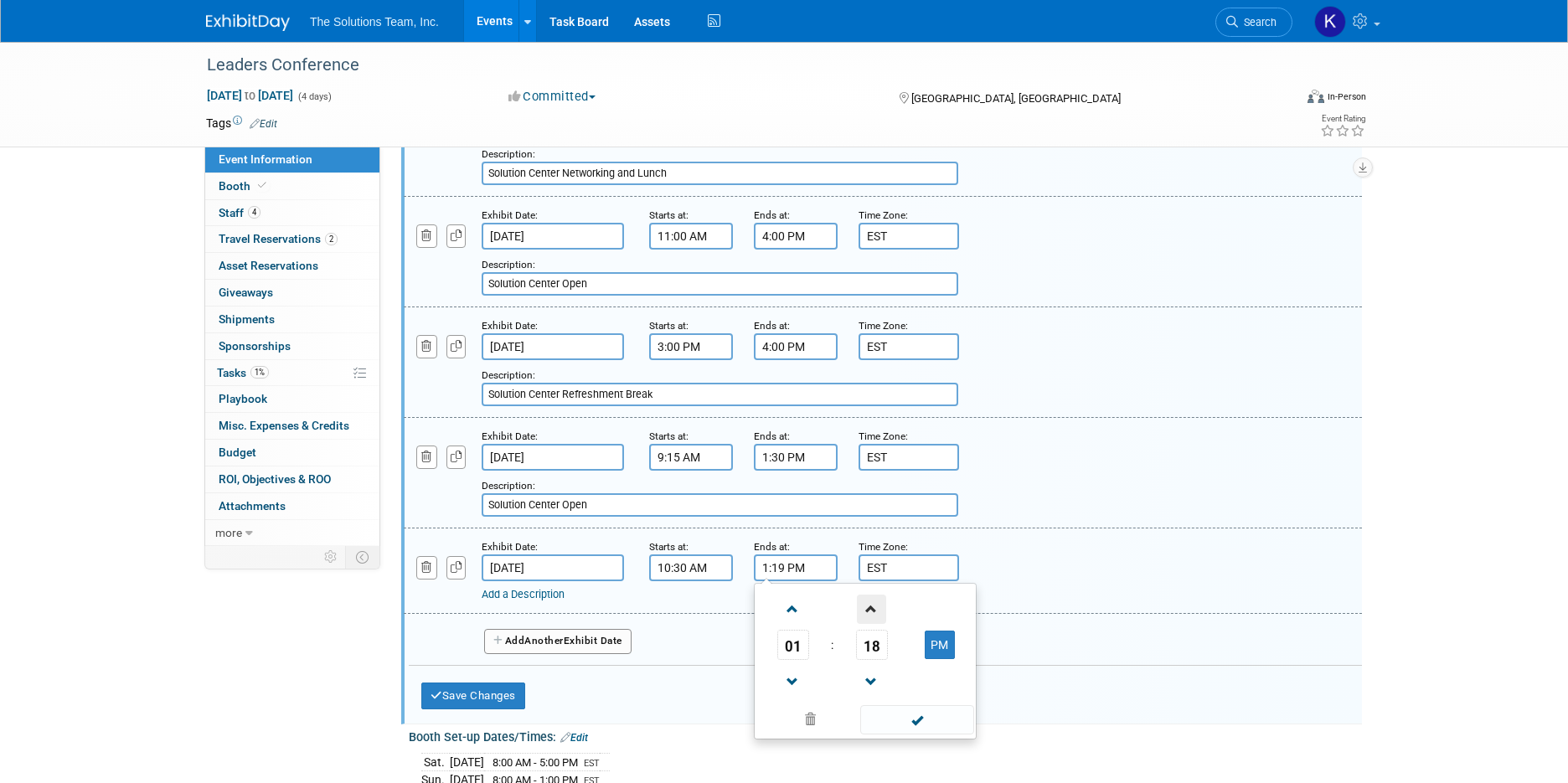
click at [884, 616] on span at bounding box center [872, 609] width 29 height 29
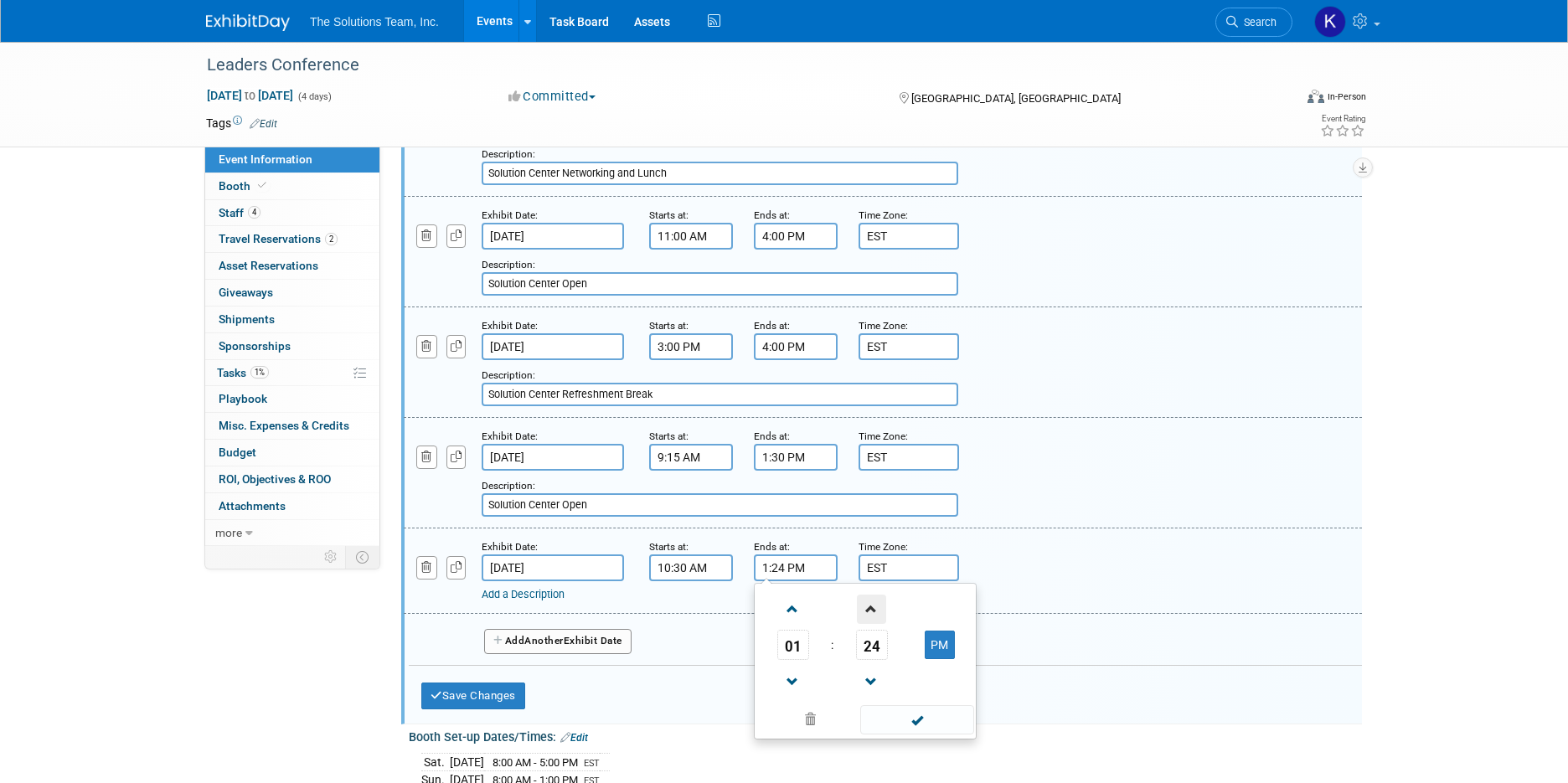
click at [884, 616] on span at bounding box center [872, 609] width 29 height 29
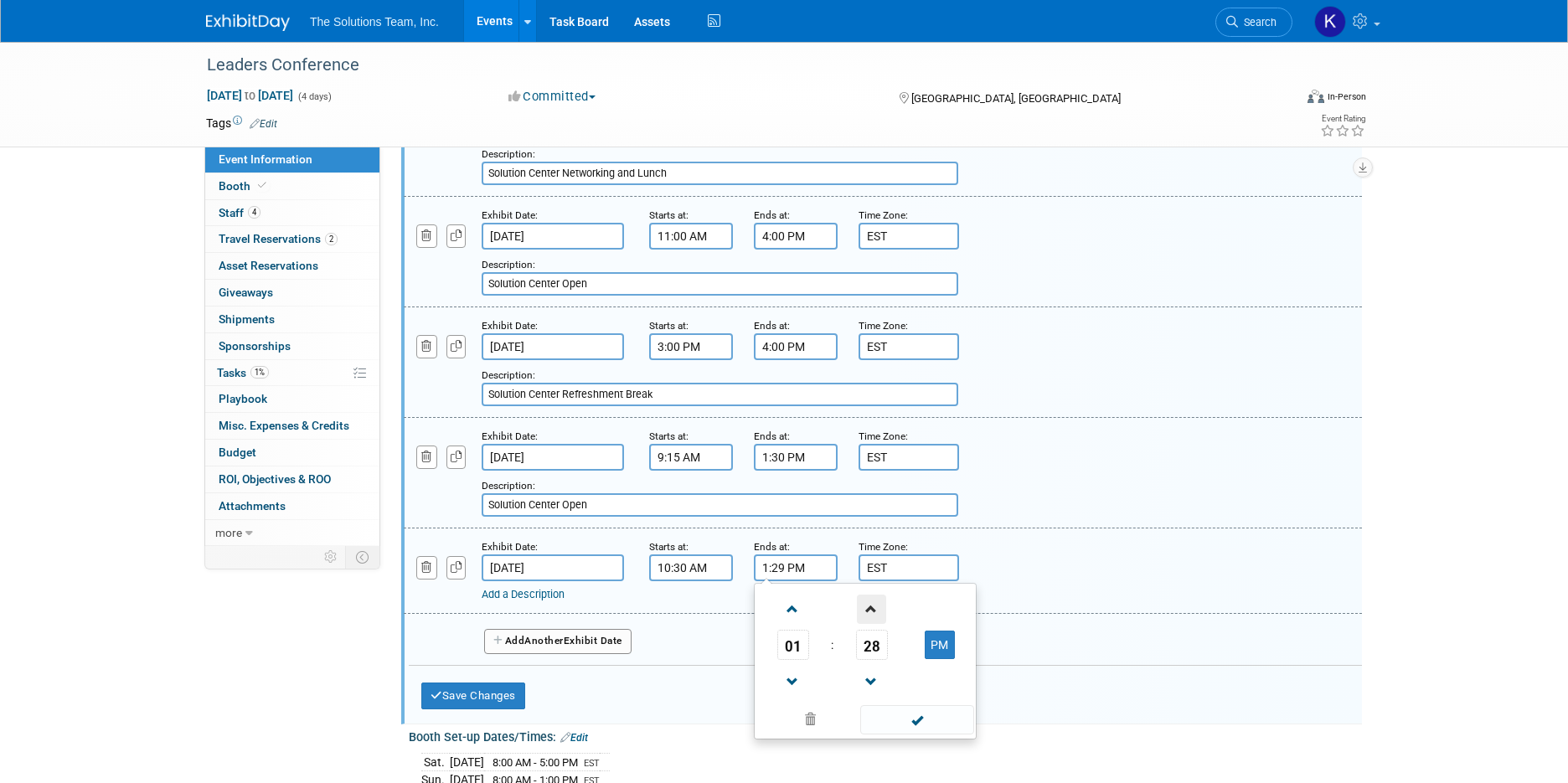
click at [884, 616] on span at bounding box center [872, 609] width 29 height 29
click at [871, 676] on span at bounding box center [872, 683] width 29 height 29
type input "1:30 PM"
click at [927, 719] on span at bounding box center [916, 720] width 113 height 29
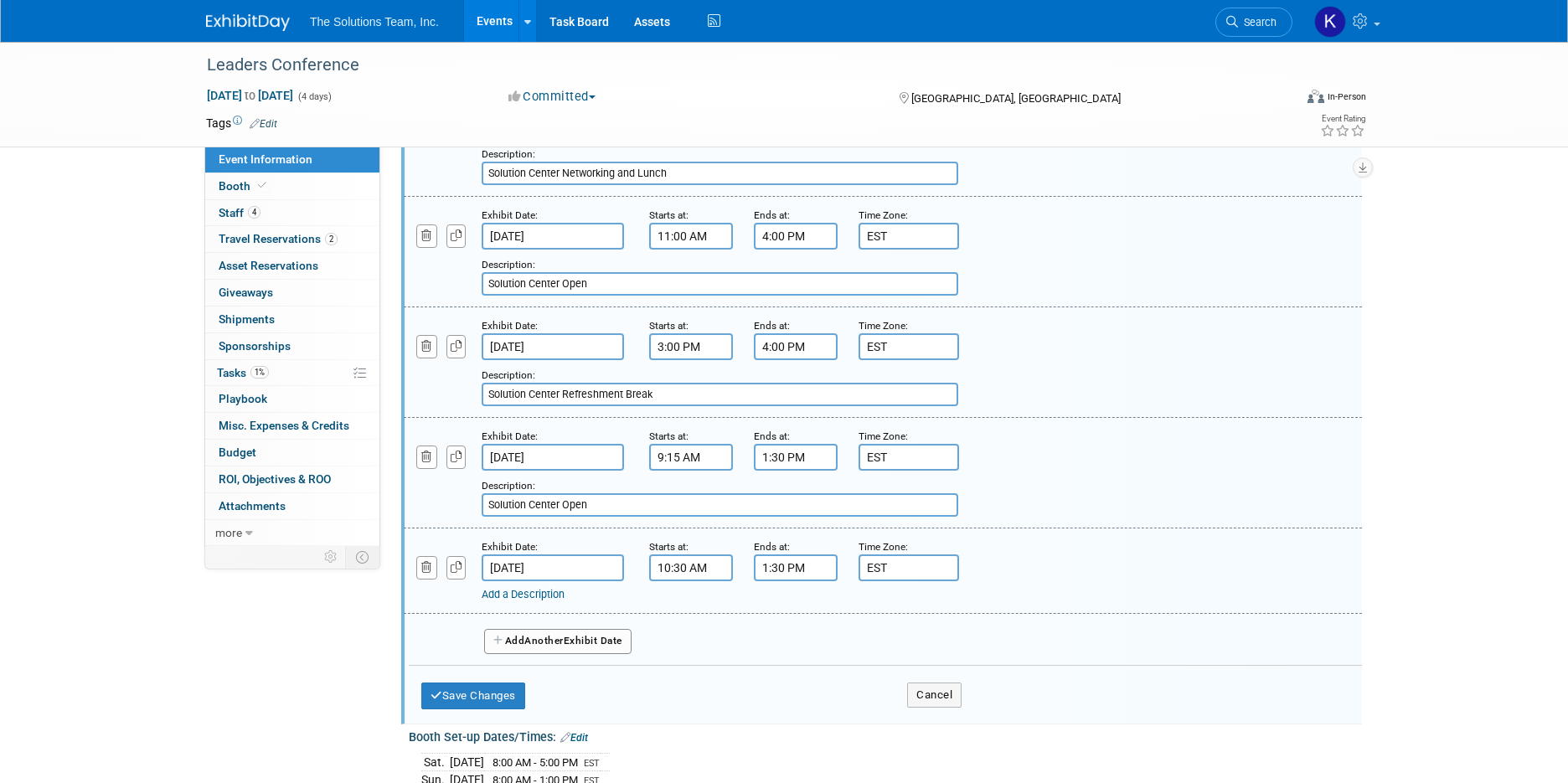
click at [510, 593] on link "Add a Description" at bounding box center [523, 594] width 83 height 13
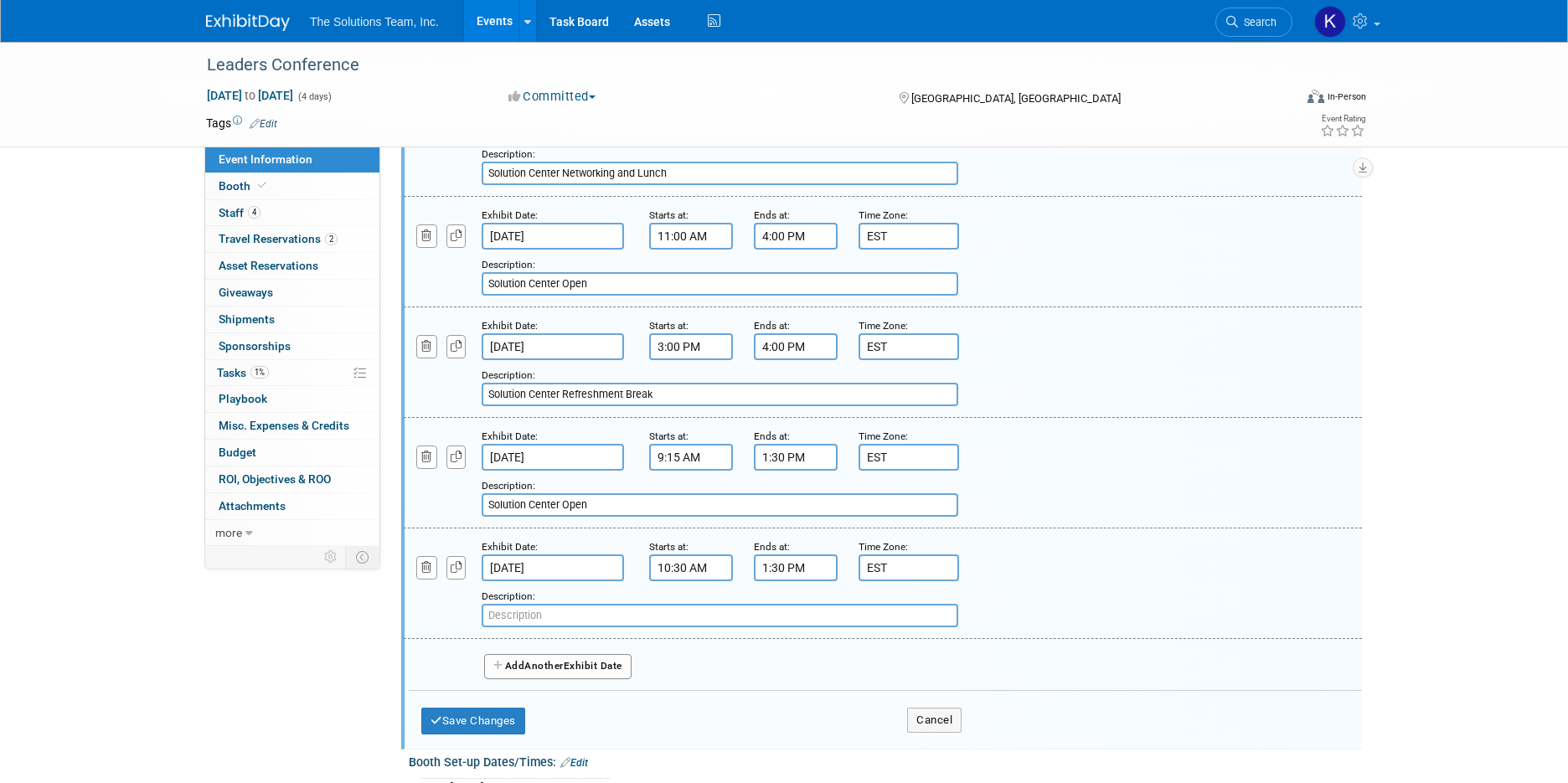
click at [547, 613] on input "text" at bounding box center [720, 615] width 477 height 23
paste input "Solution Center Networking and Lunch"
type input "Solution Center Networking and Lunch"
click at [605, 665] on button "Add Another Exhibit Date" at bounding box center [558, 666] width 147 height 25
select select "9"
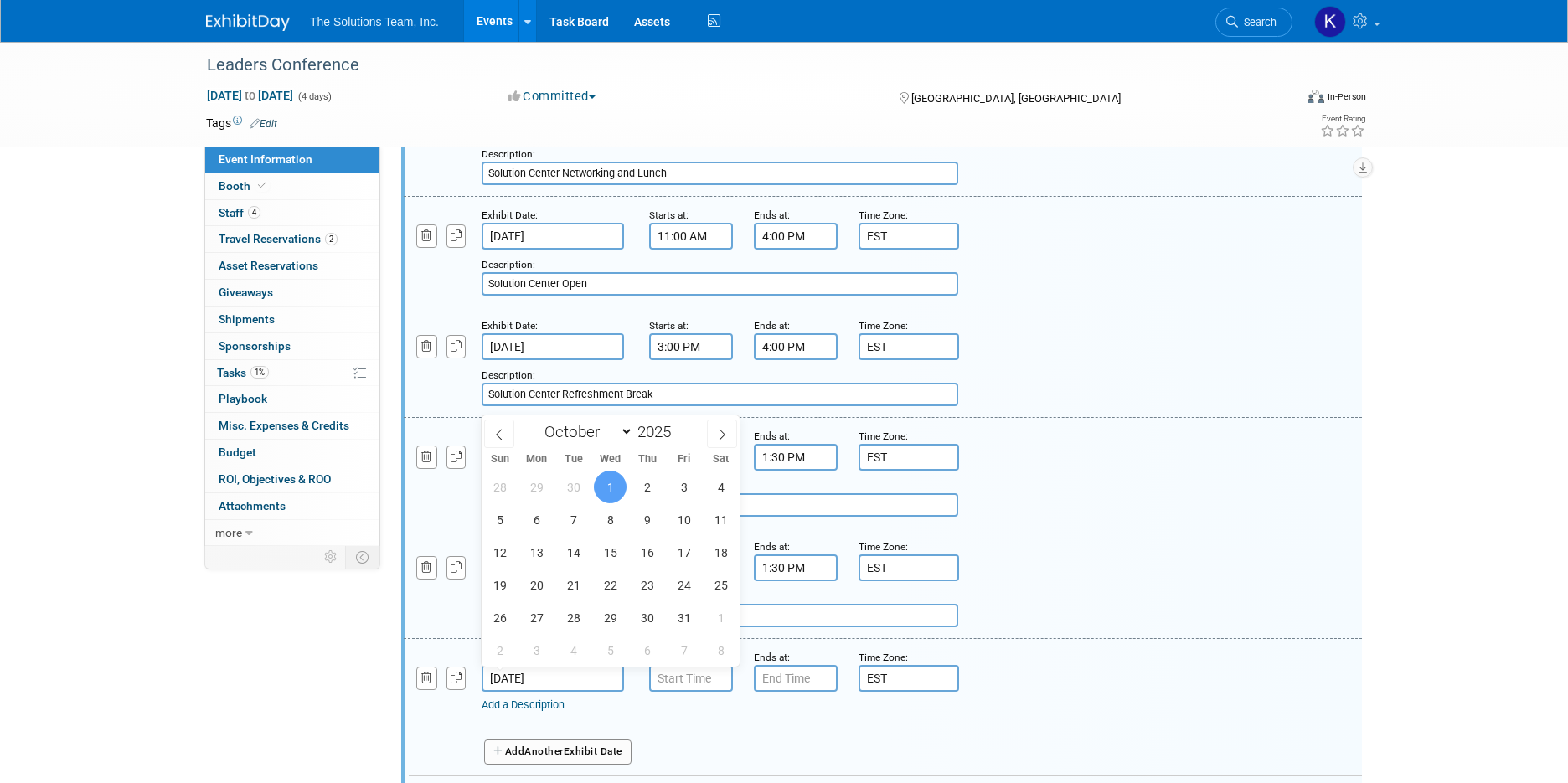
click at [547, 678] on input "[DATE]" at bounding box center [553, 678] width 143 height 27
click at [578, 485] on span "30" at bounding box center [573, 487] width 33 height 33
type input "[DATE]"
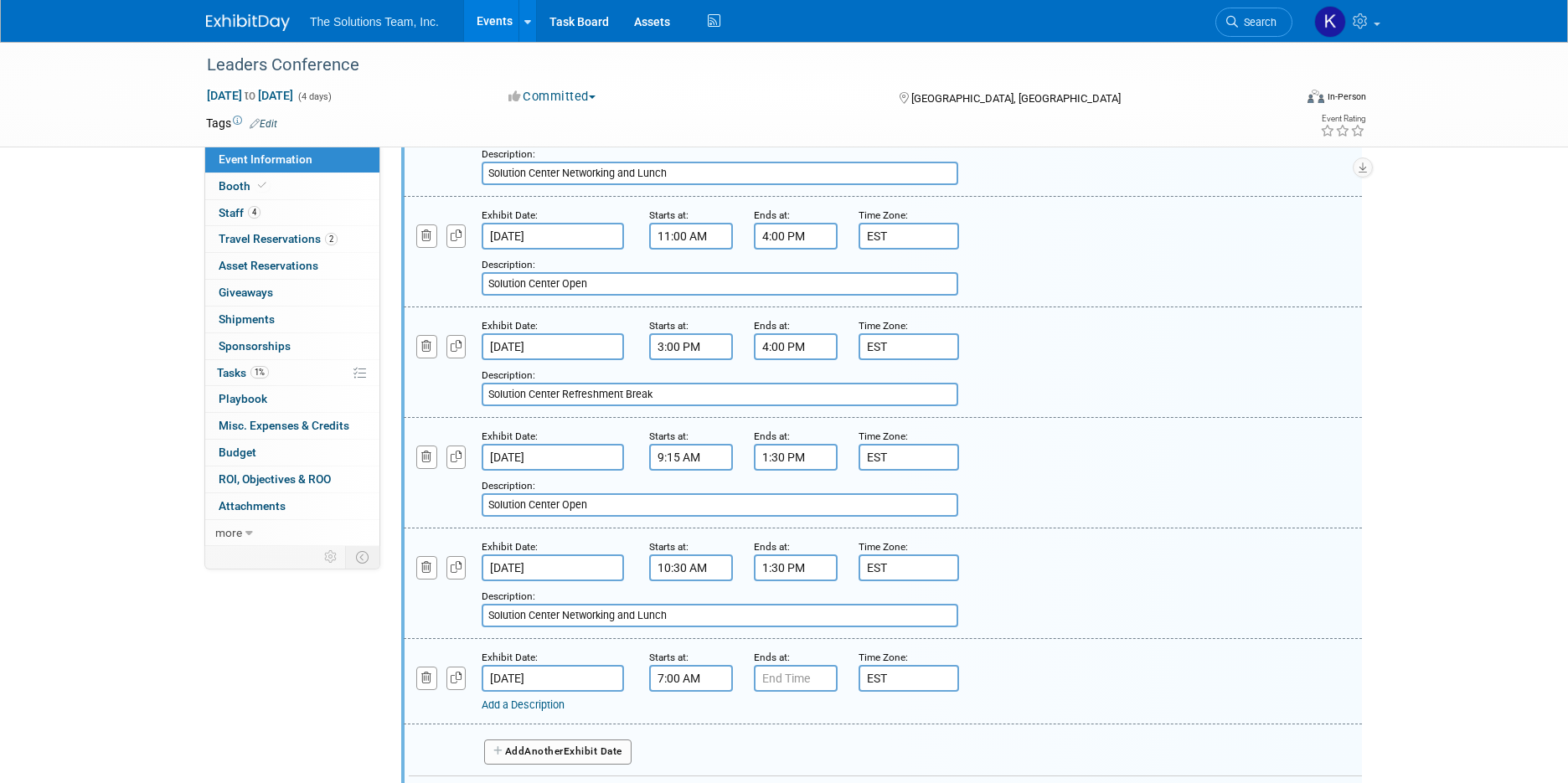
click at [682, 681] on input "7:00 AM" at bounding box center [690, 678] width 84 height 27
click at [689, 720] on span at bounding box center [688, 720] width 29 height 29
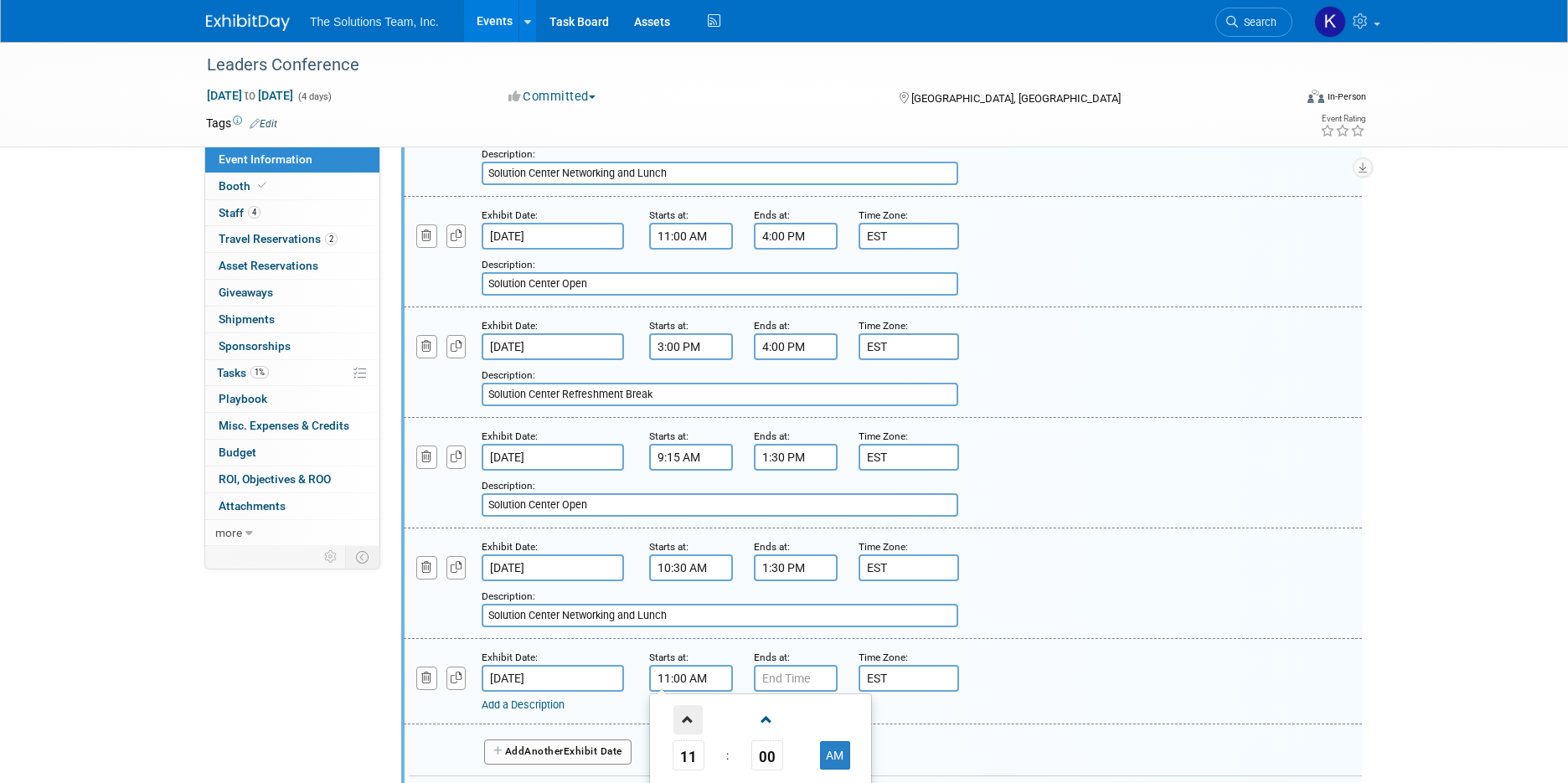
click at [689, 720] on span at bounding box center [688, 720] width 29 height 29
type input "1:00 PM"
type input "7:00 PM"
click at [771, 686] on input "7:00 PM" at bounding box center [795, 678] width 84 height 27
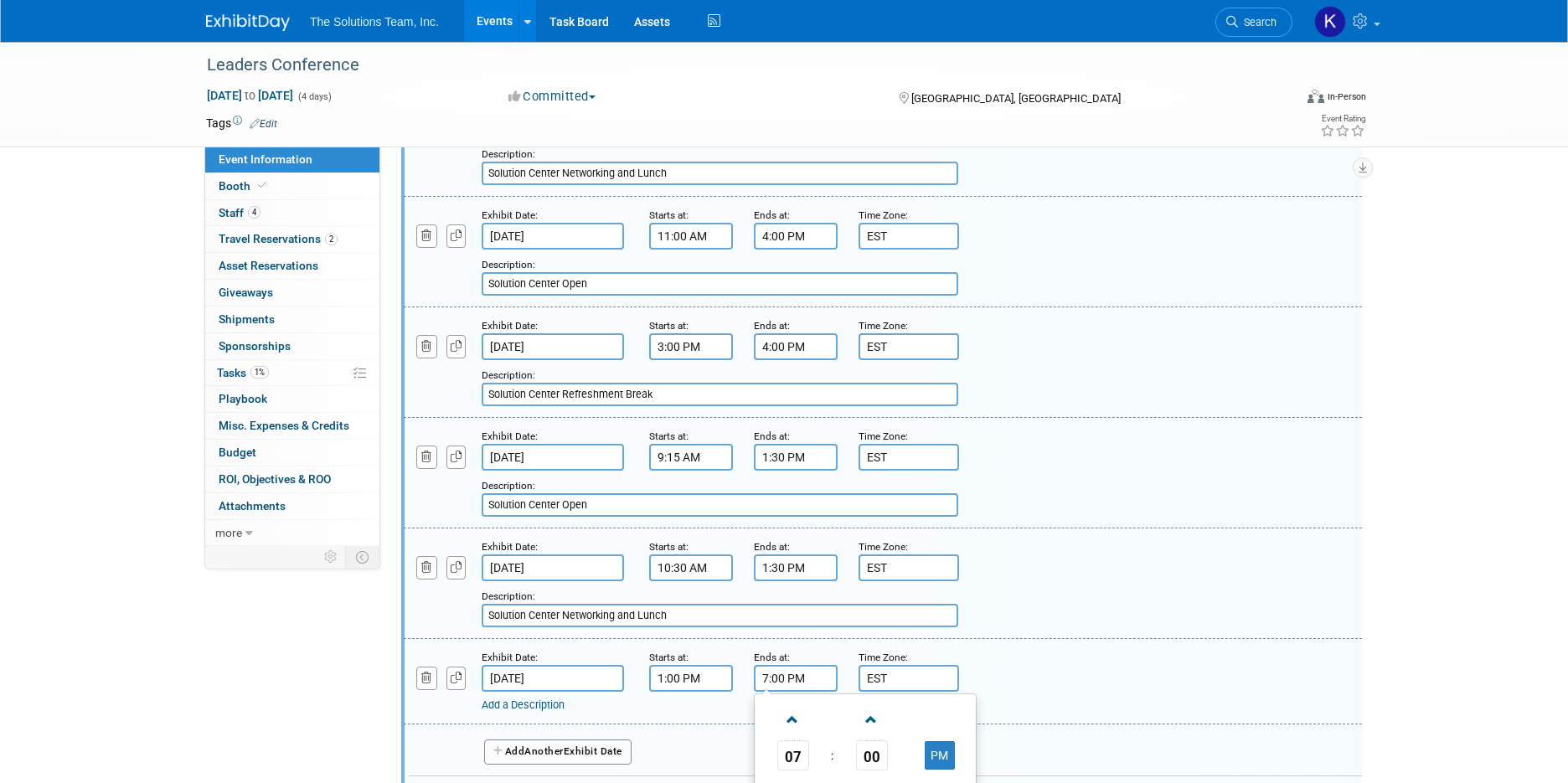
click at [676, 684] on input "1:00 PM" at bounding box center [690, 678] width 84 height 27
click at [784, 709] on td at bounding box center [766, 719] width 69 height 42
click at [774, 713] on span at bounding box center [766, 720] width 29 height 29
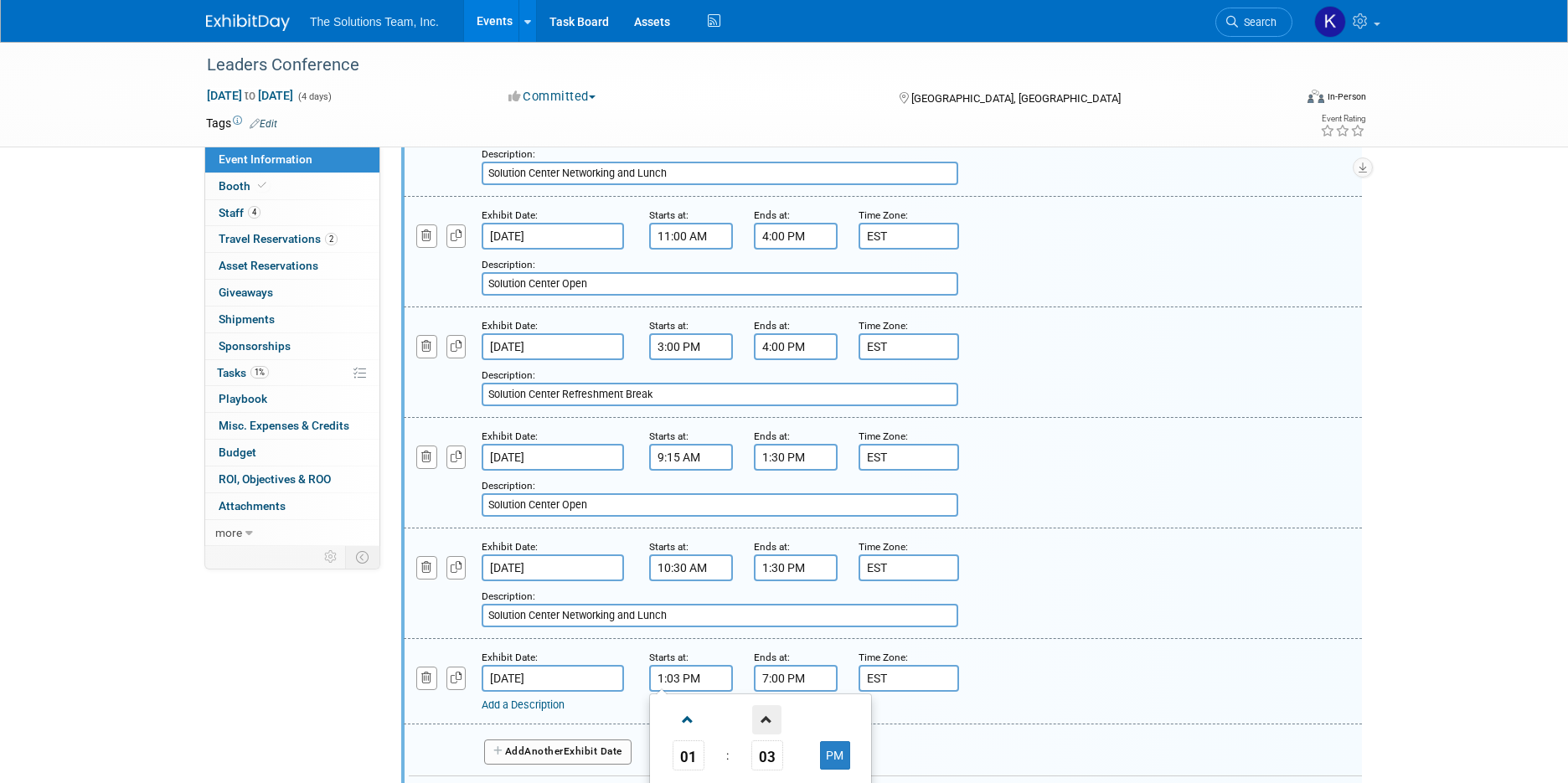
click at [774, 713] on span at bounding box center [766, 720] width 29 height 29
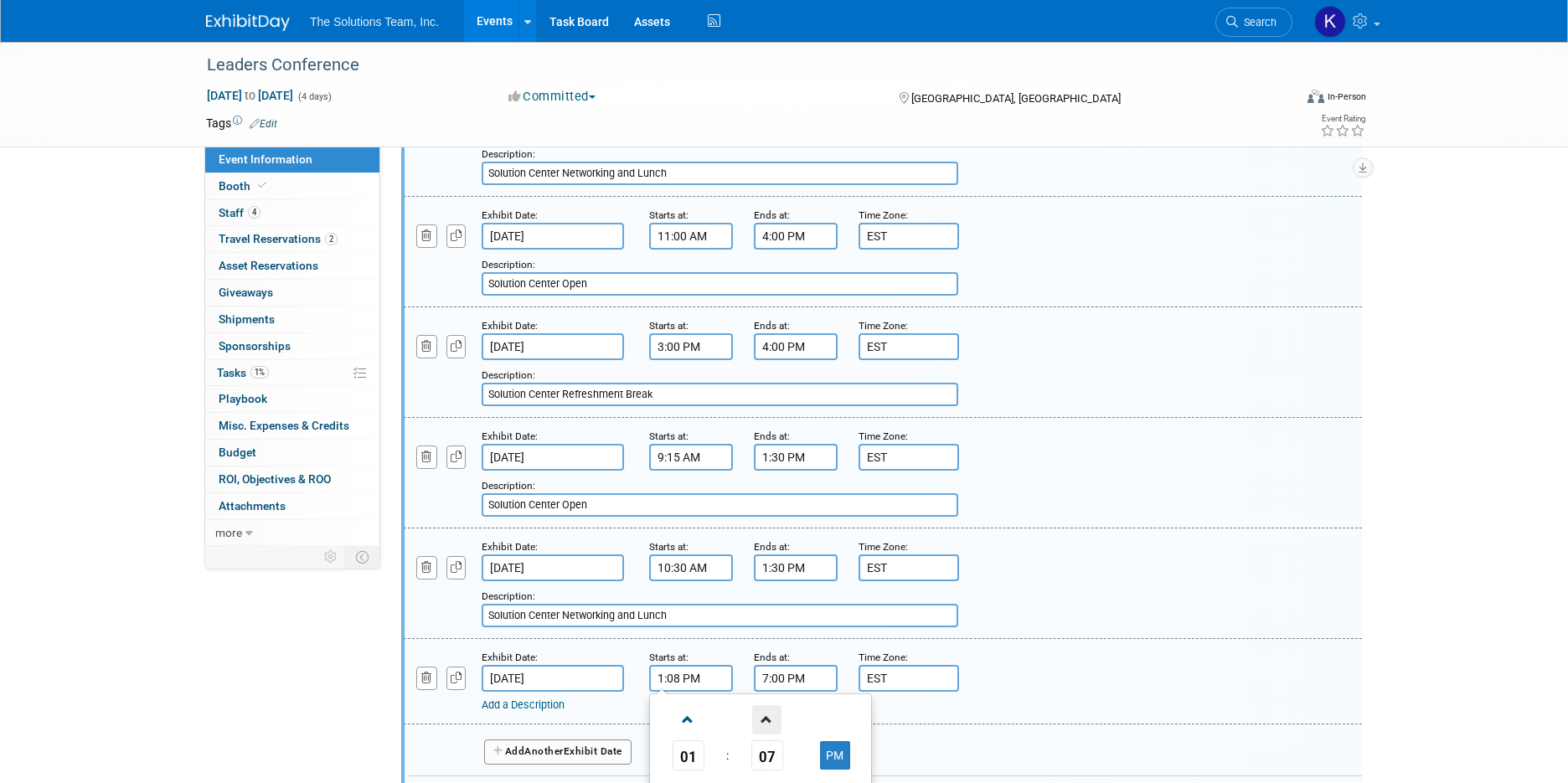
click at [774, 713] on span at bounding box center [766, 720] width 29 height 29
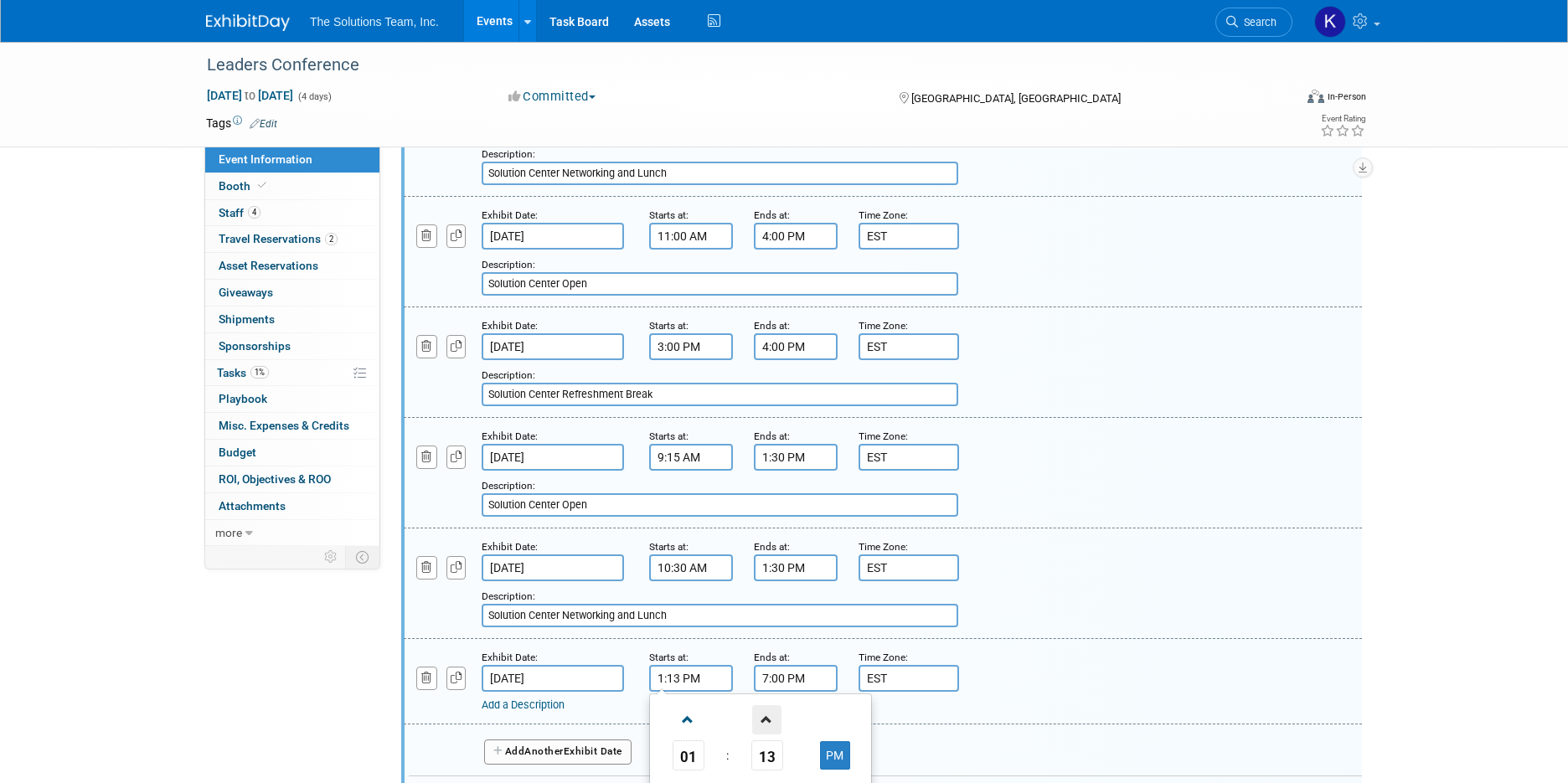
click at [774, 713] on span at bounding box center [766, 720] width 29 height 29
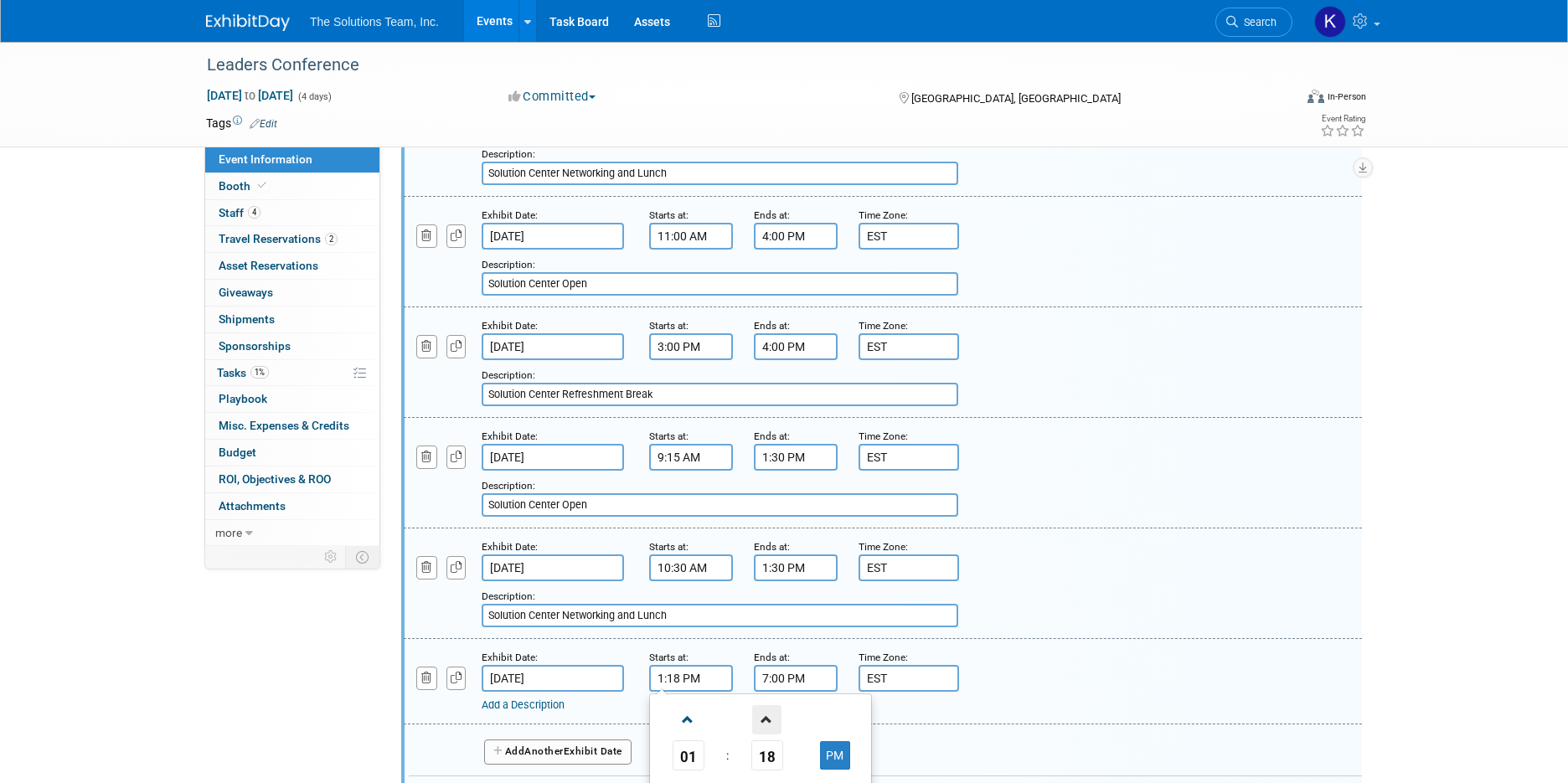
click at [774, 713] on span at bounding box center [766, 720] width 29 height 29
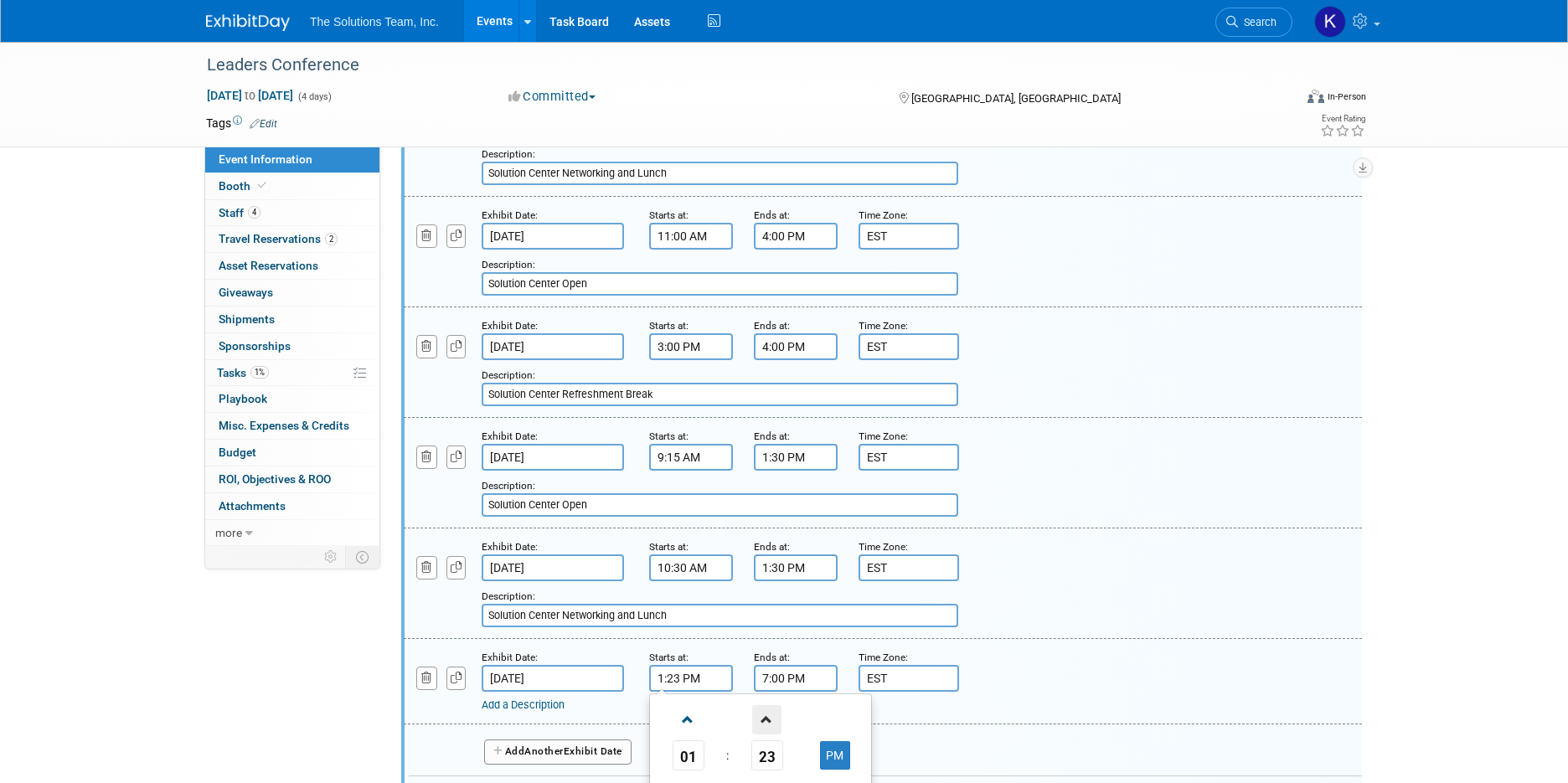
click at [774, 713] on span at bounding box center [766, 720] width 29 height 29
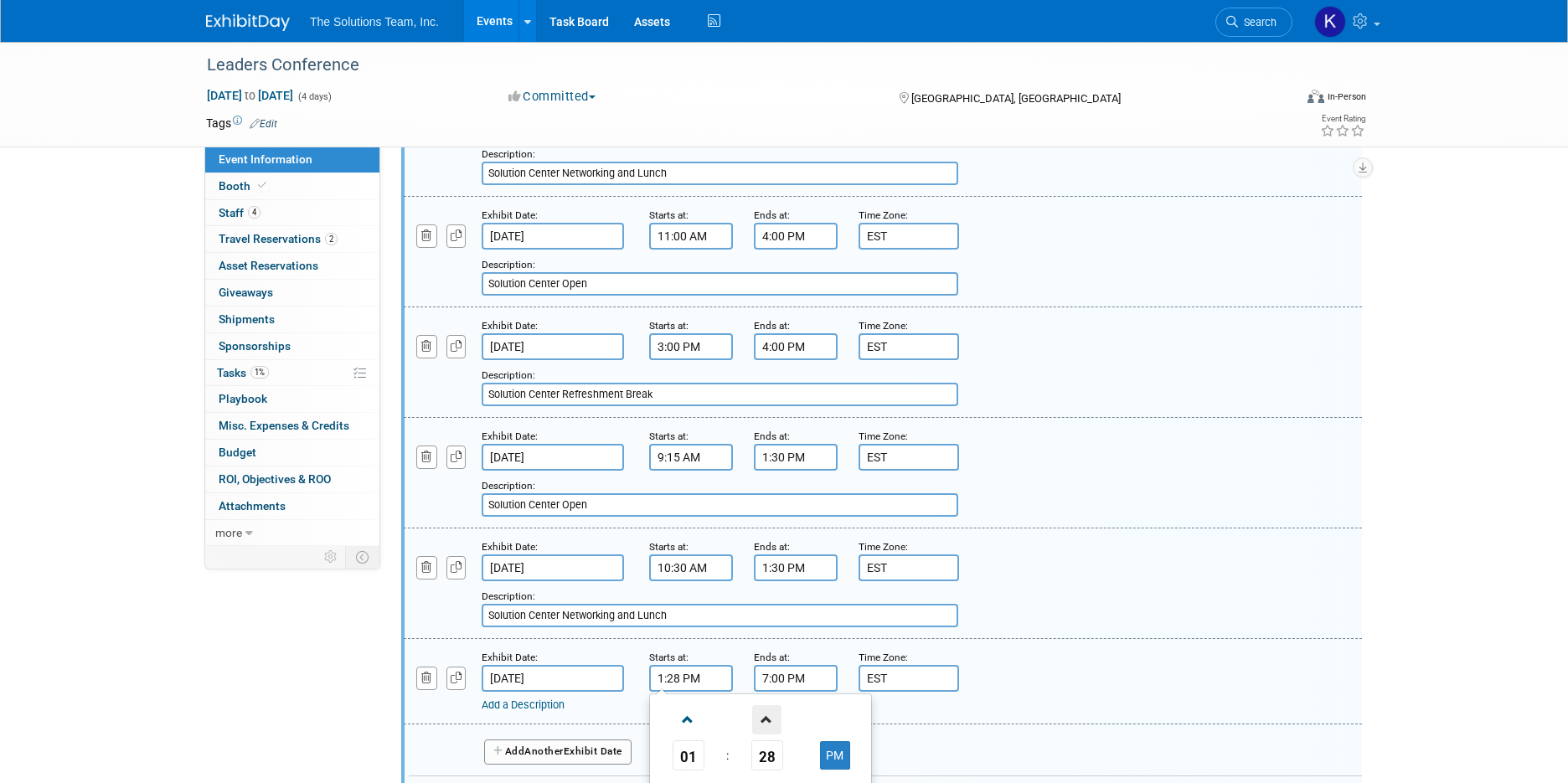
click at [774, 713] on span at bounding box center [766, 720] width 29 height 29
type input "1:30 PM"
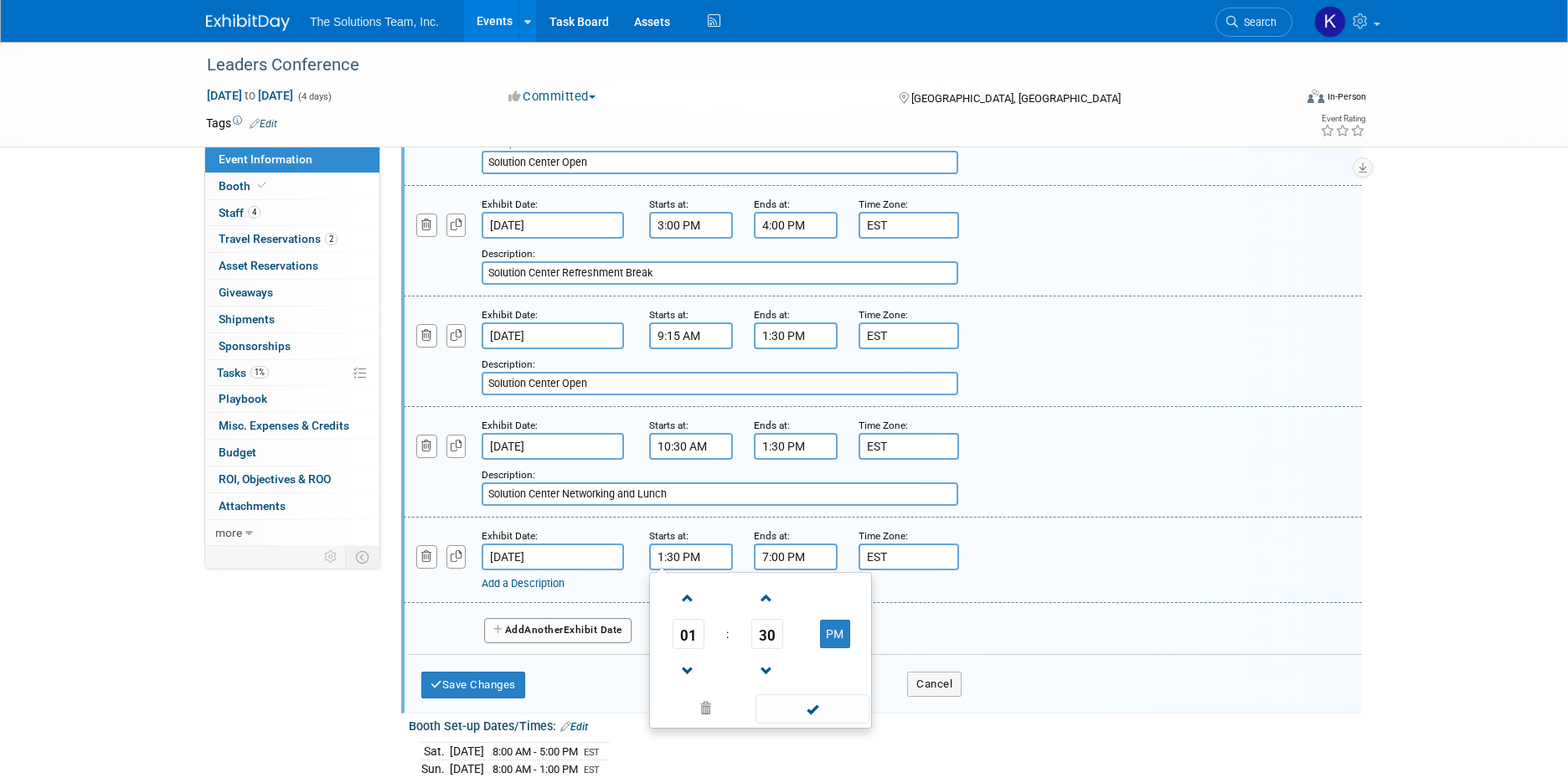
scroll to position [552, 0]
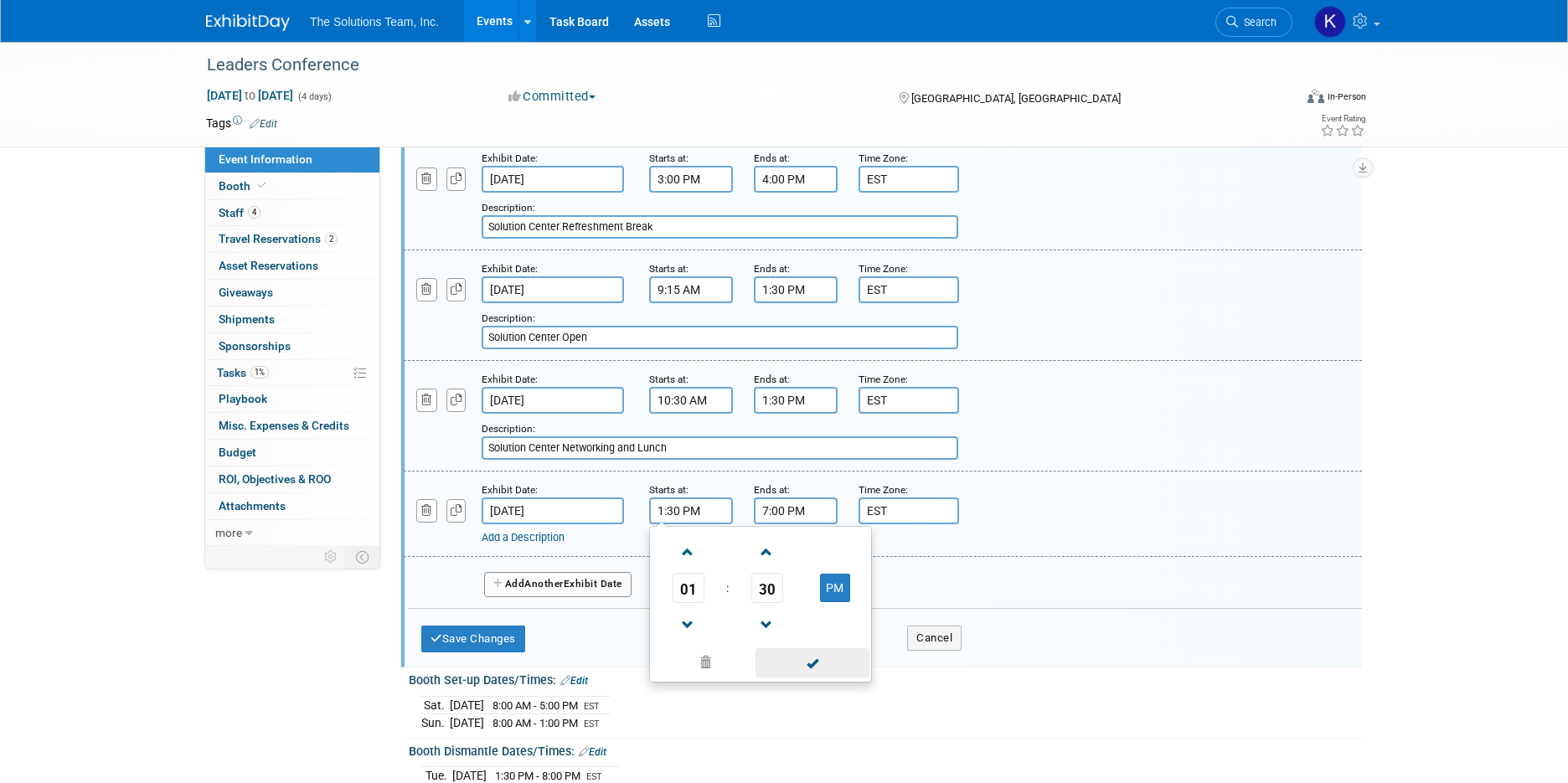
click at [837, 665] on span at bounding box center [811, 663] width 113 height 29
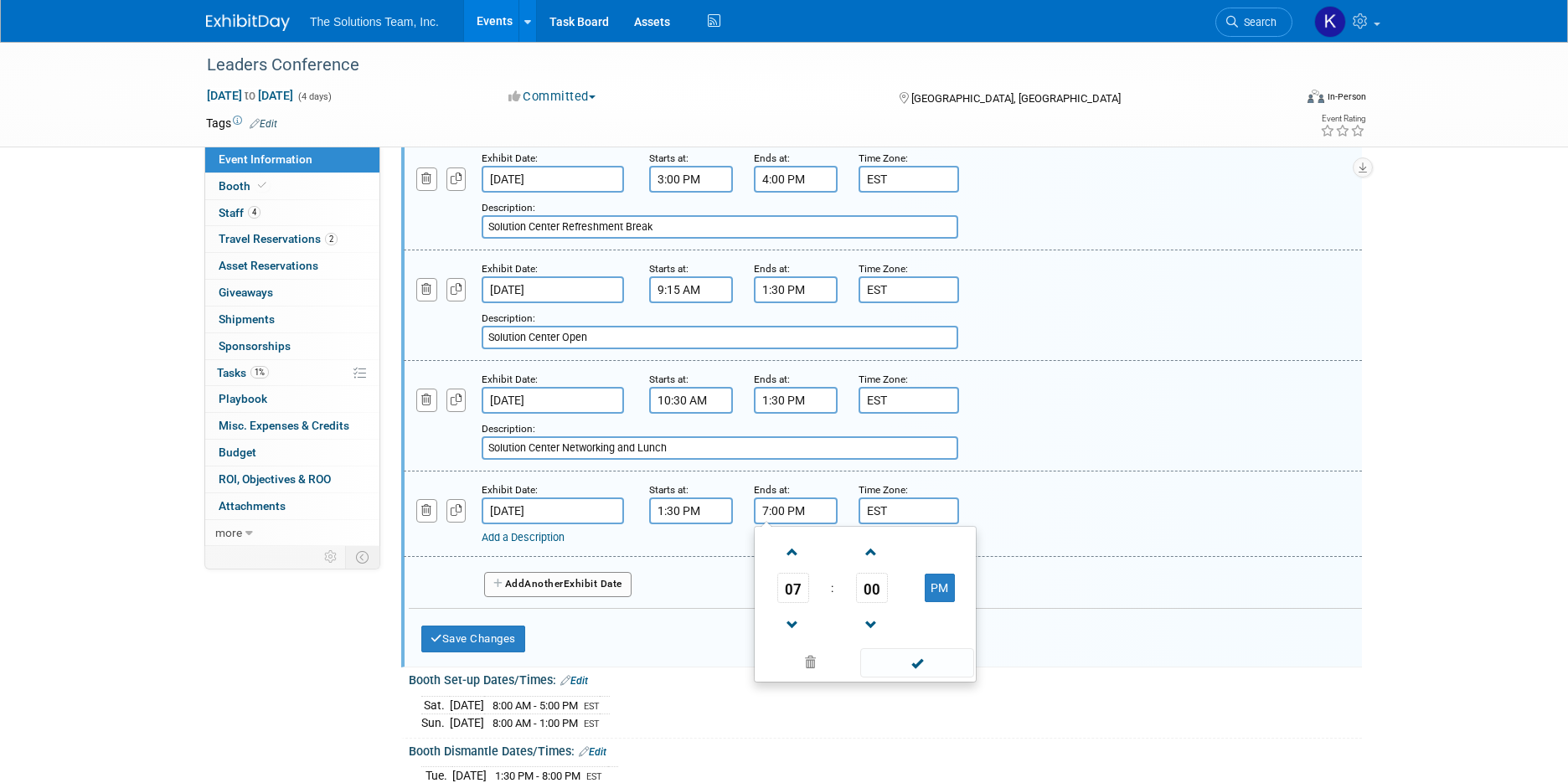
click at [803, 515] on input "7:00 PM" at bounding box center [795, 510] width 84 height 27
click at [794, 616] on span at bounding box center [793, 626] width 29 height 29
click at [793, 554] on span at bounding box center [793, 553] width 29 height 29
type input "8:00 PM"
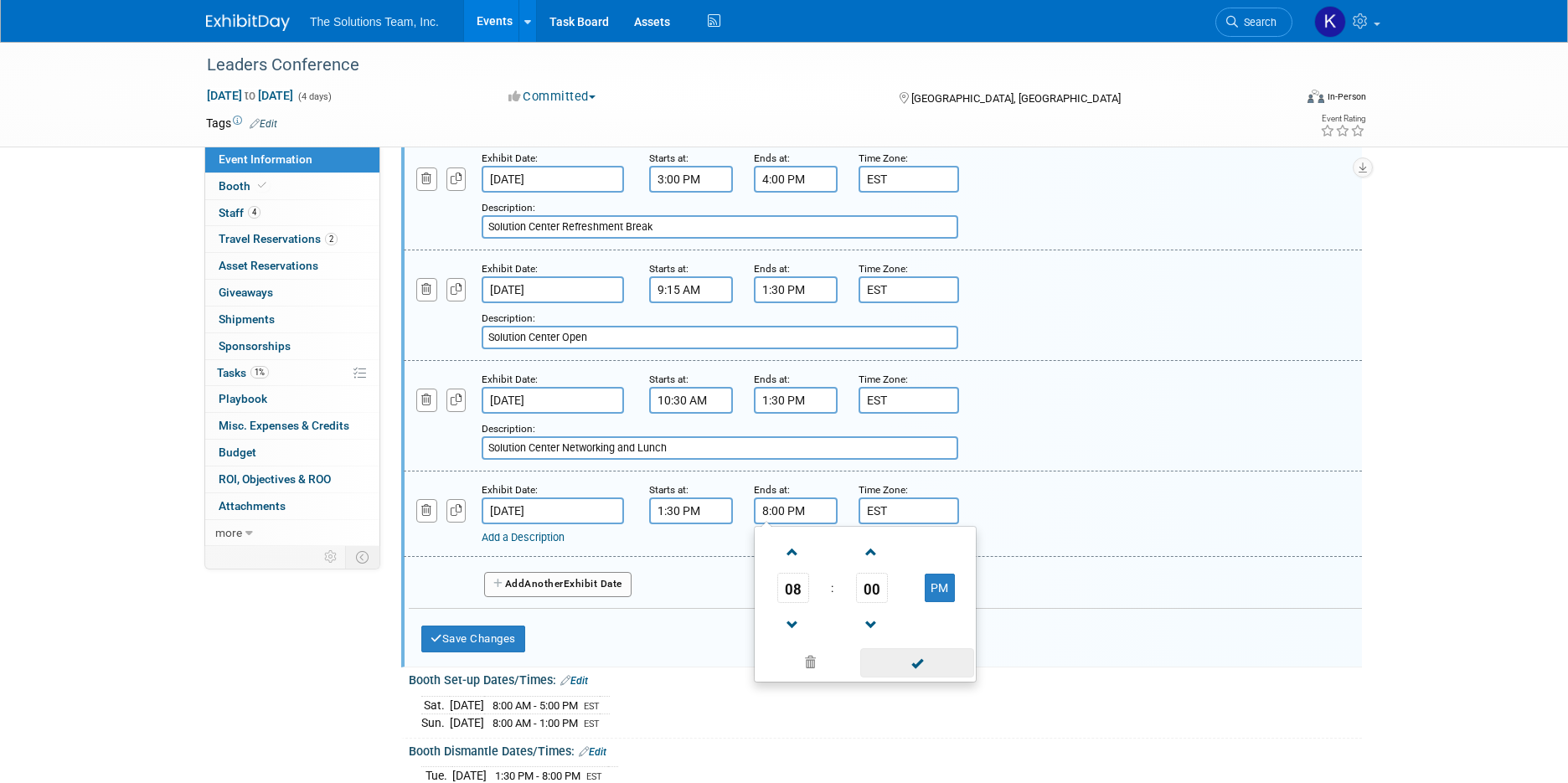
click at [912, 666] on span at bounding box center [916, 663] width 113 height 29
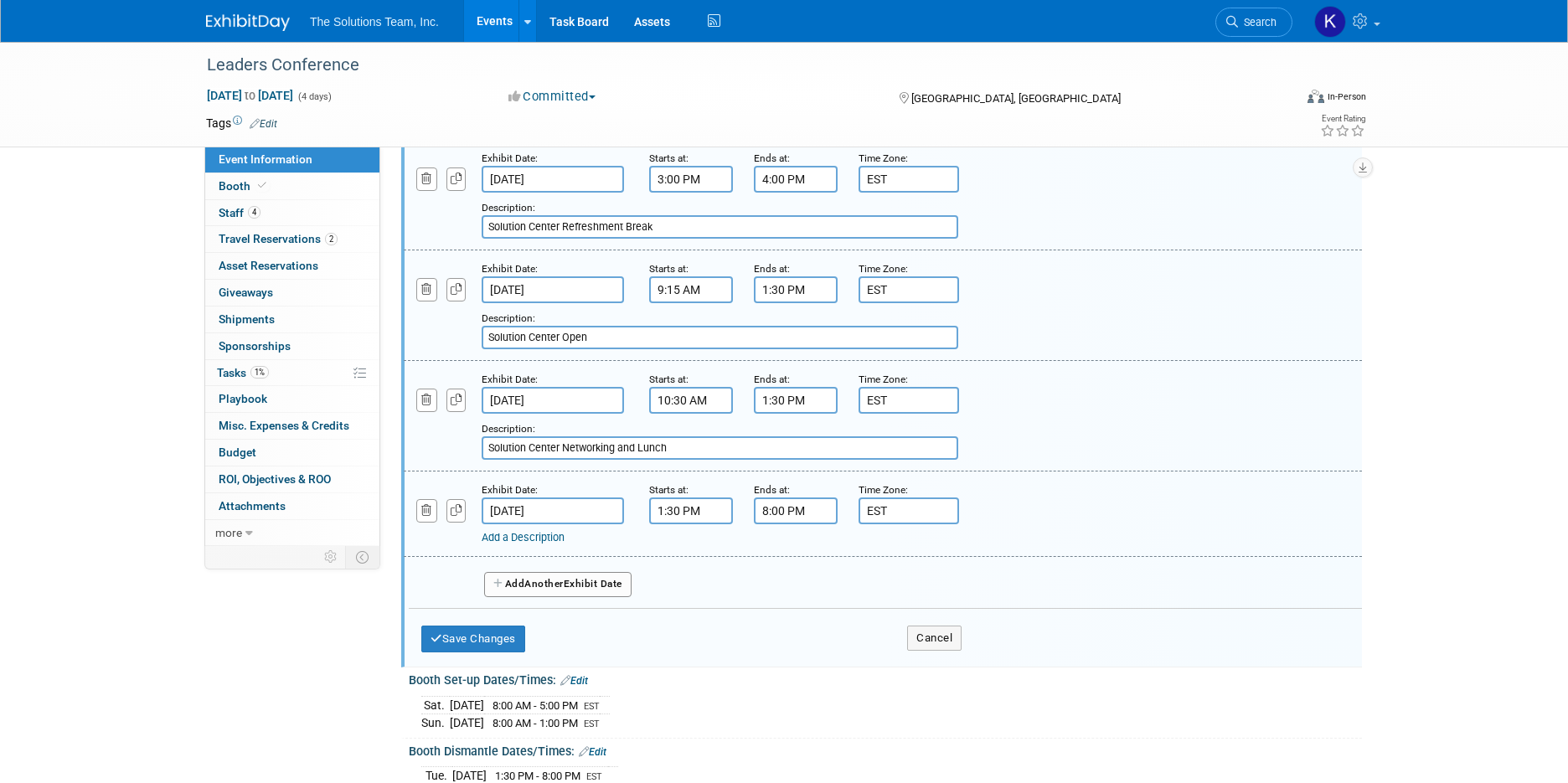
click at [547, 543] on link "Add a Description" at bounding box center [523, 537] width 83 height 13
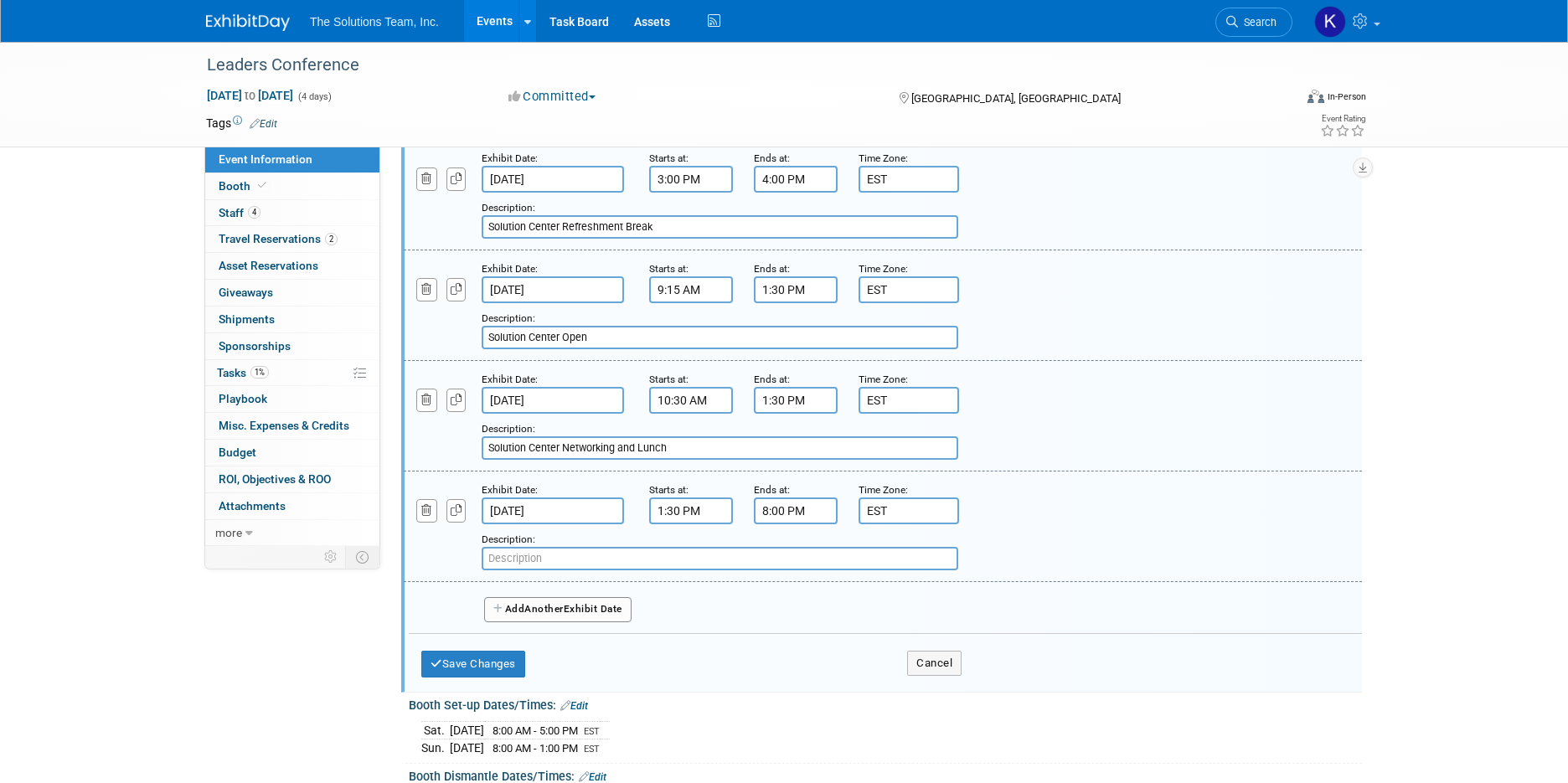
paste input "All Exhibitor Move-Out 1:30 PM -8:00 PM"
drag, startPoint x: 684, startPoint y: 561, endPoint x: 593, endPoint y: 553, distance: 91.4
click at [593, 553] on input "All Exhibitor Move-Out 1:30 PM -8:00 PM" at bounding box center [720, 558] width 477 height 23
type input "All Exhibitor Move-Out"
click at [476, 661] on button "Save Changes" at bounding box center [473, 664] width 104 height 27
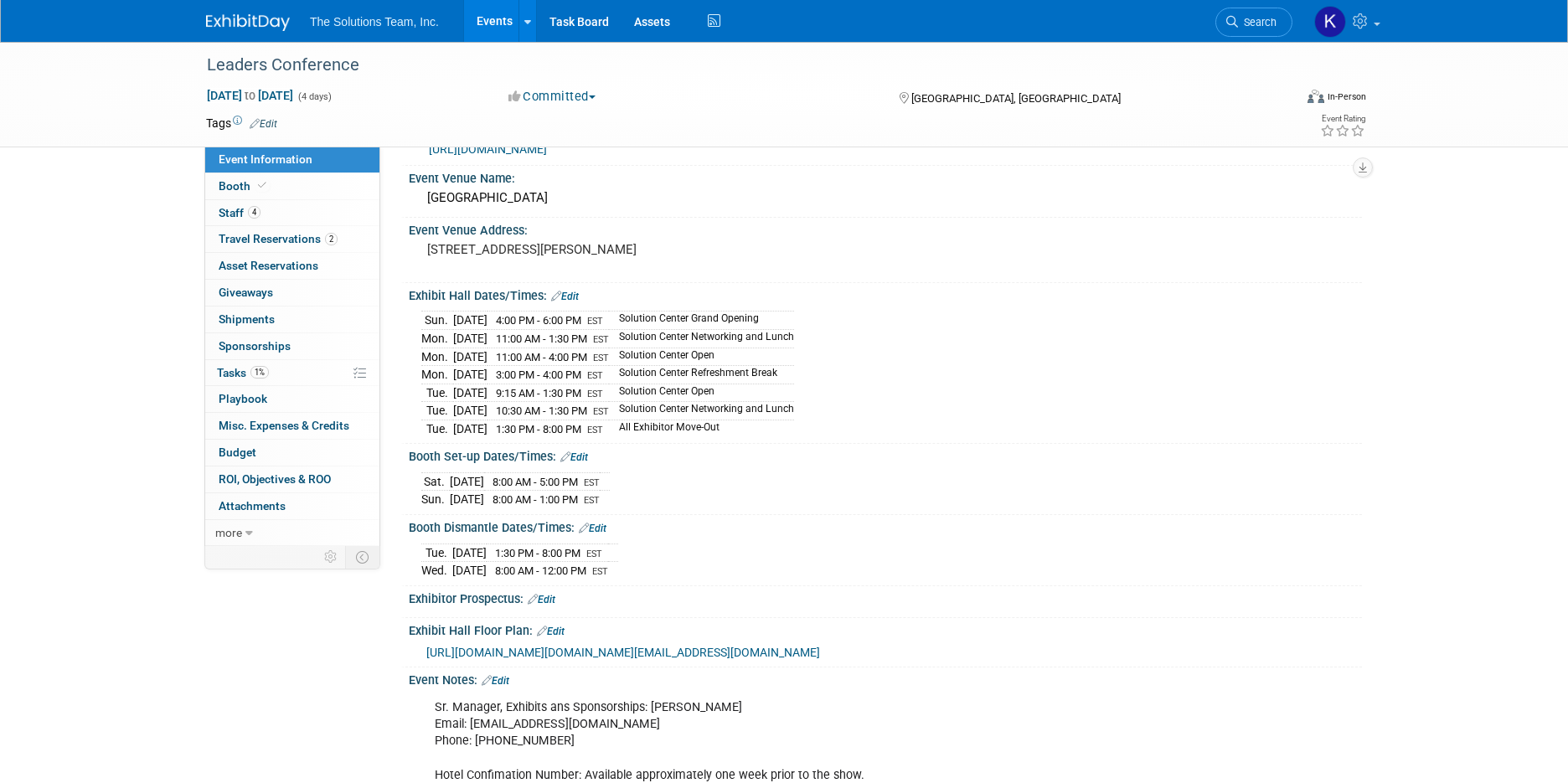
scroll to position [49, 0]
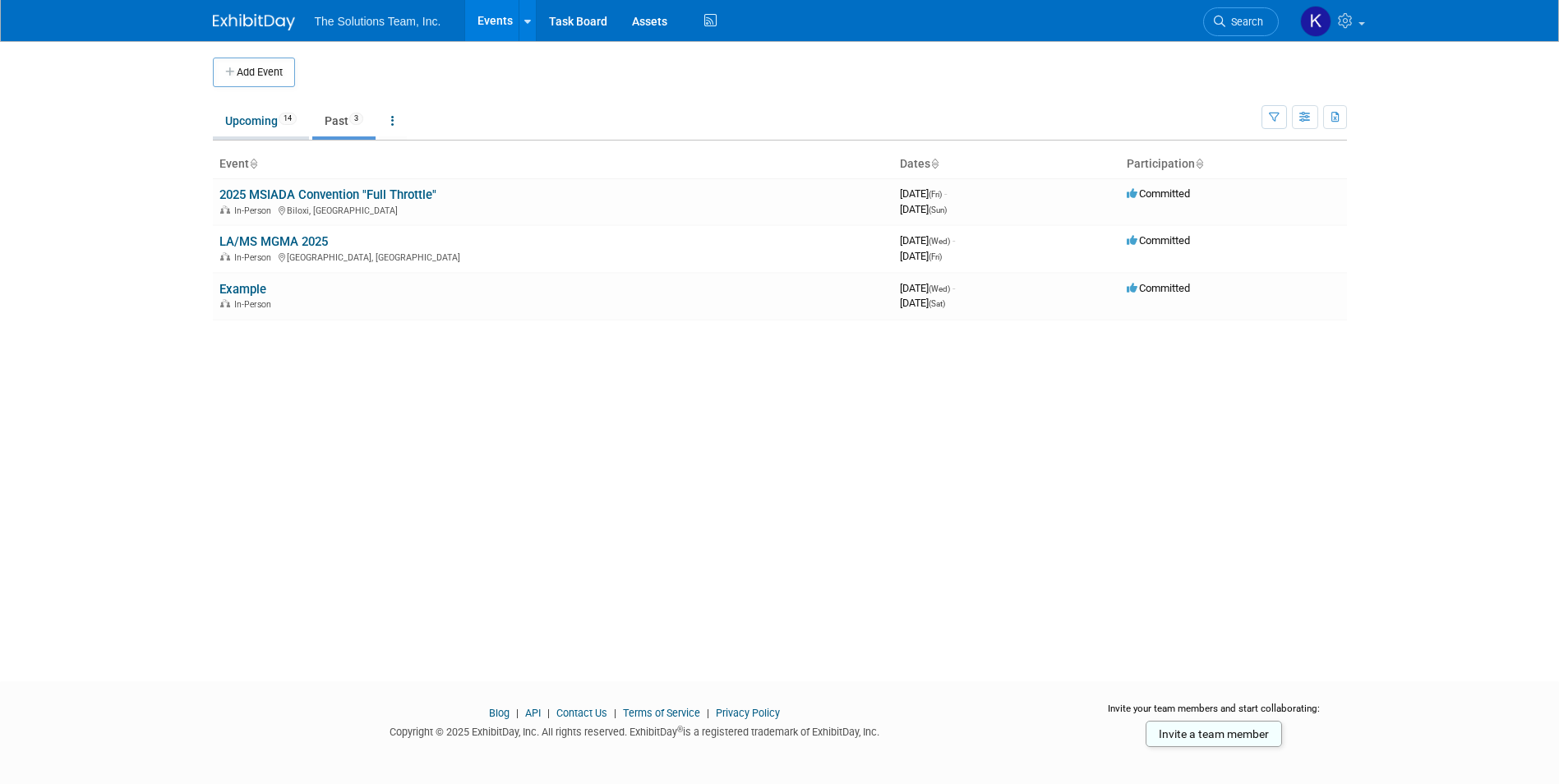
click at [260, 116] on link "Upcoming 14" at bounding box center [261, 120] width 96 height 31
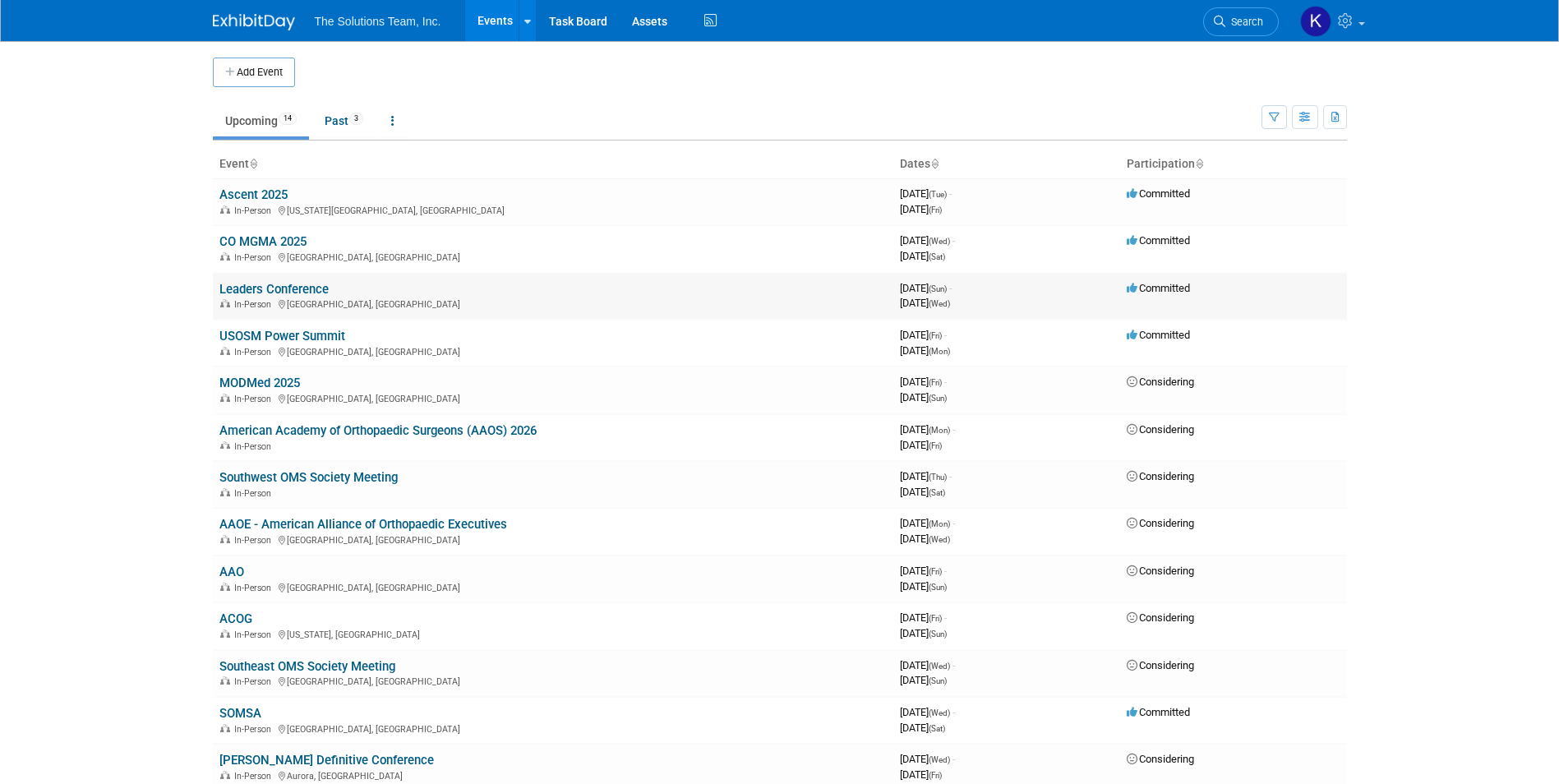
click at [242, 290] on link "Leaders Conference" at bounding box center [274, 288] width 109 height 14
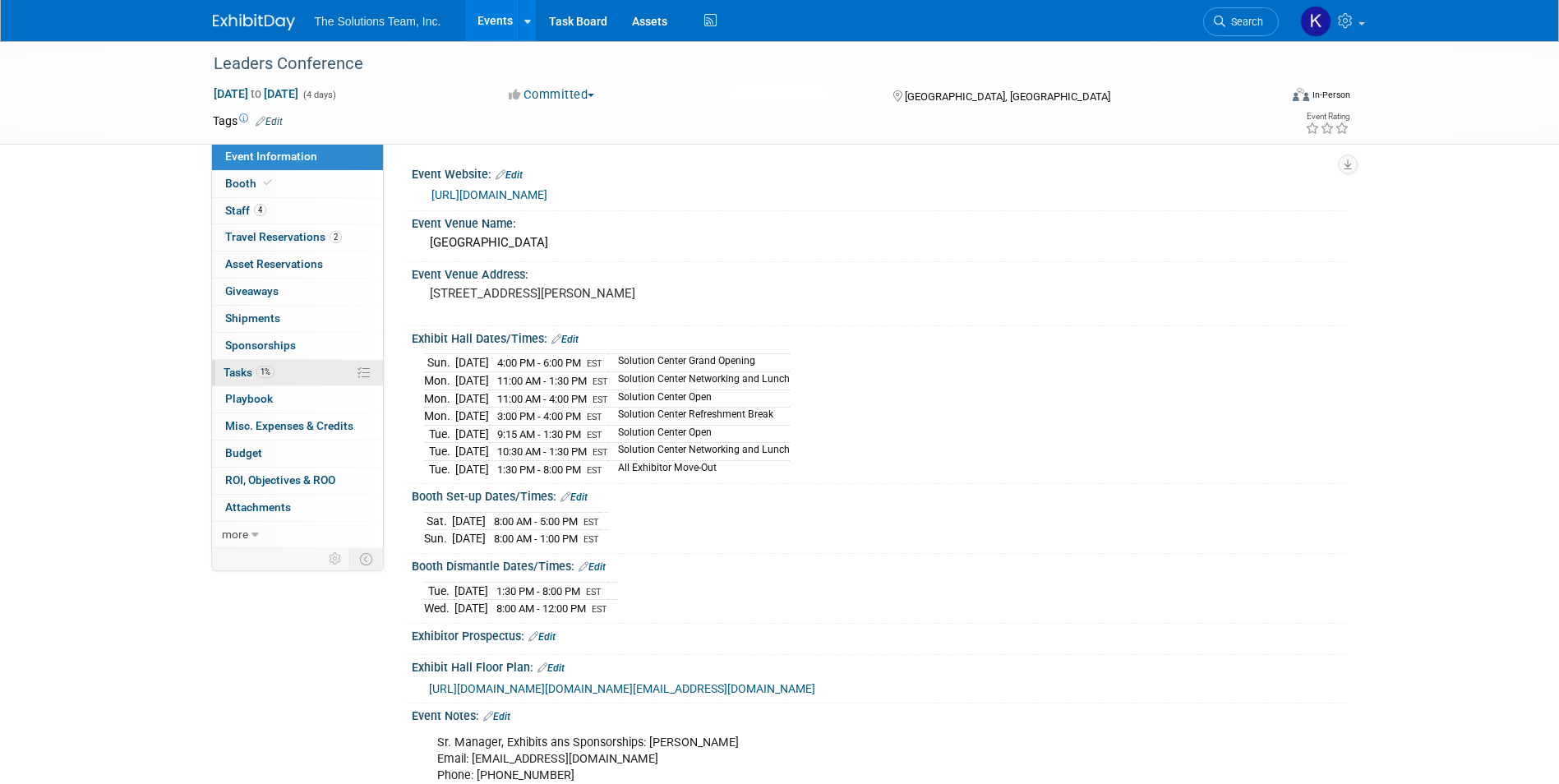
click at [294, 369] on link "1% Tasks 1%" at bounding box center [297, 372] width 171 height 26
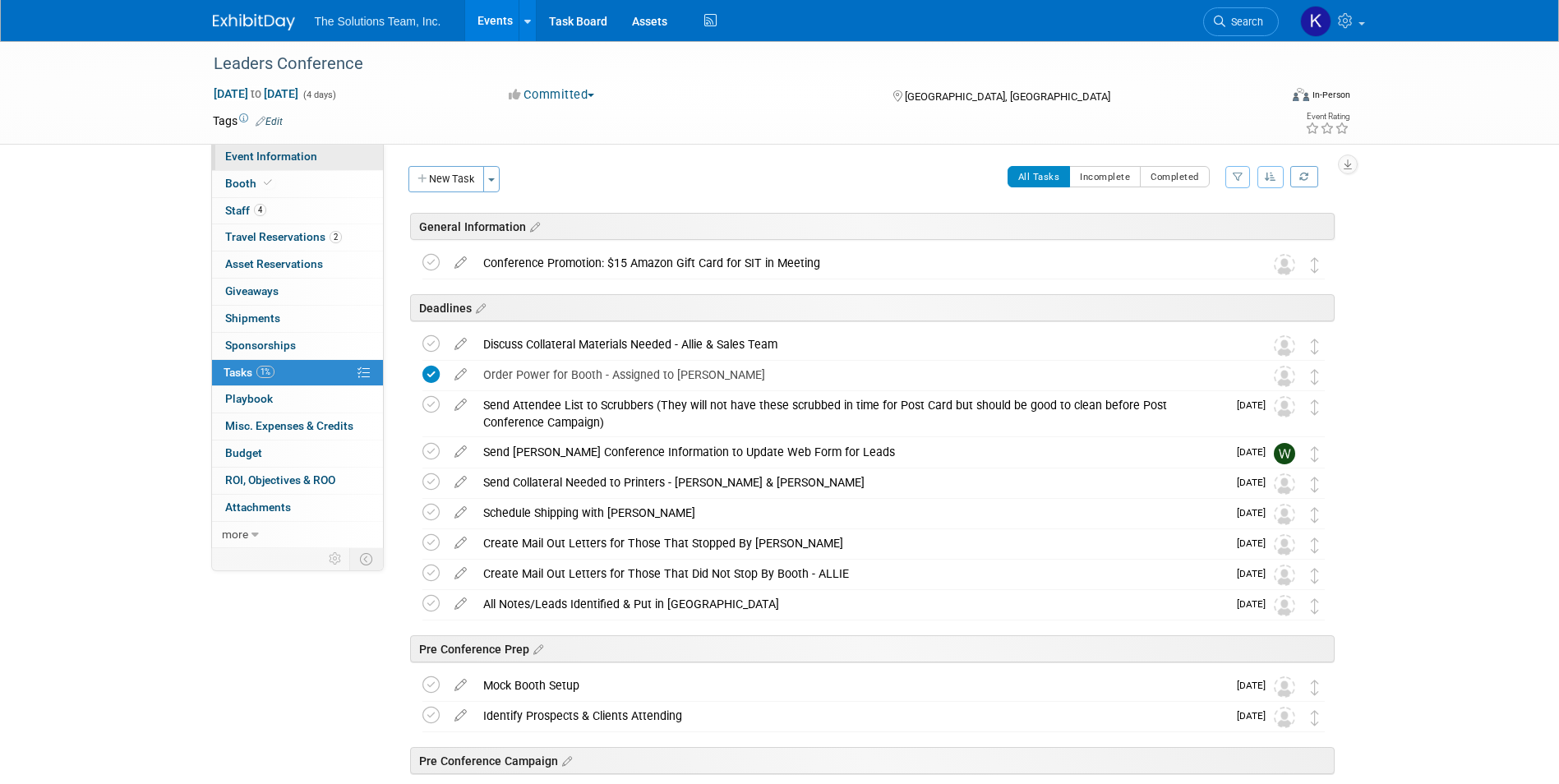
click at [277, 160] on span "Event Information" at bounding box center [271, 155] width 92 height 13
